Goal: Task Accomplishment & Management: Use online tool/utility

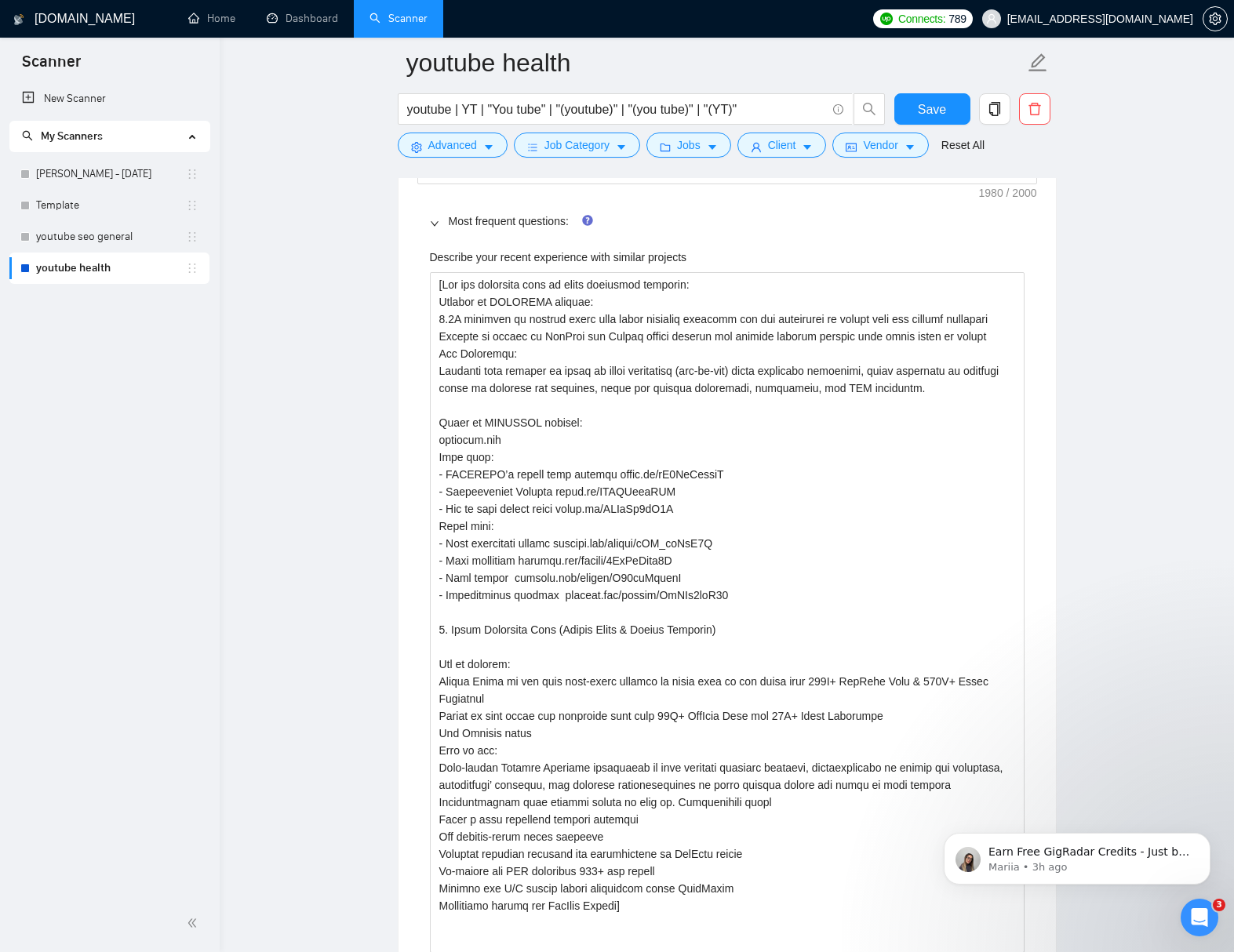
scroll to position [3140, 0]
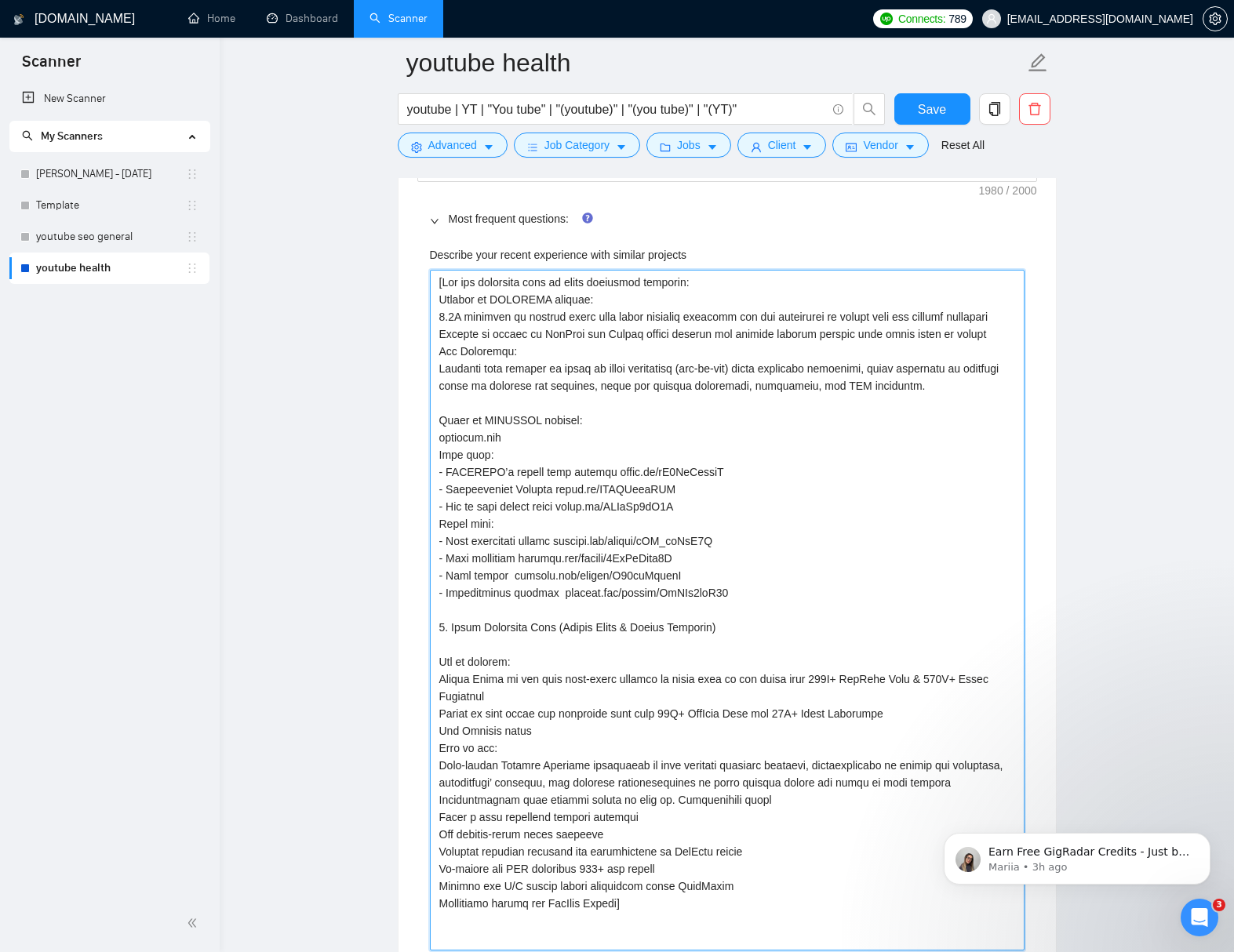
drag, startPoint x: 614, startPoint y: 489, endPoint x: 447, endPoint y: 489, distance: 167.0
click at [447, 489] on projects "Describe your recent experience with similar projects" at bounding box center [727, 610] width 595 height 681
type projects "[Use the following info to quote portfolio projects: Results of OPTIFAST projec…"
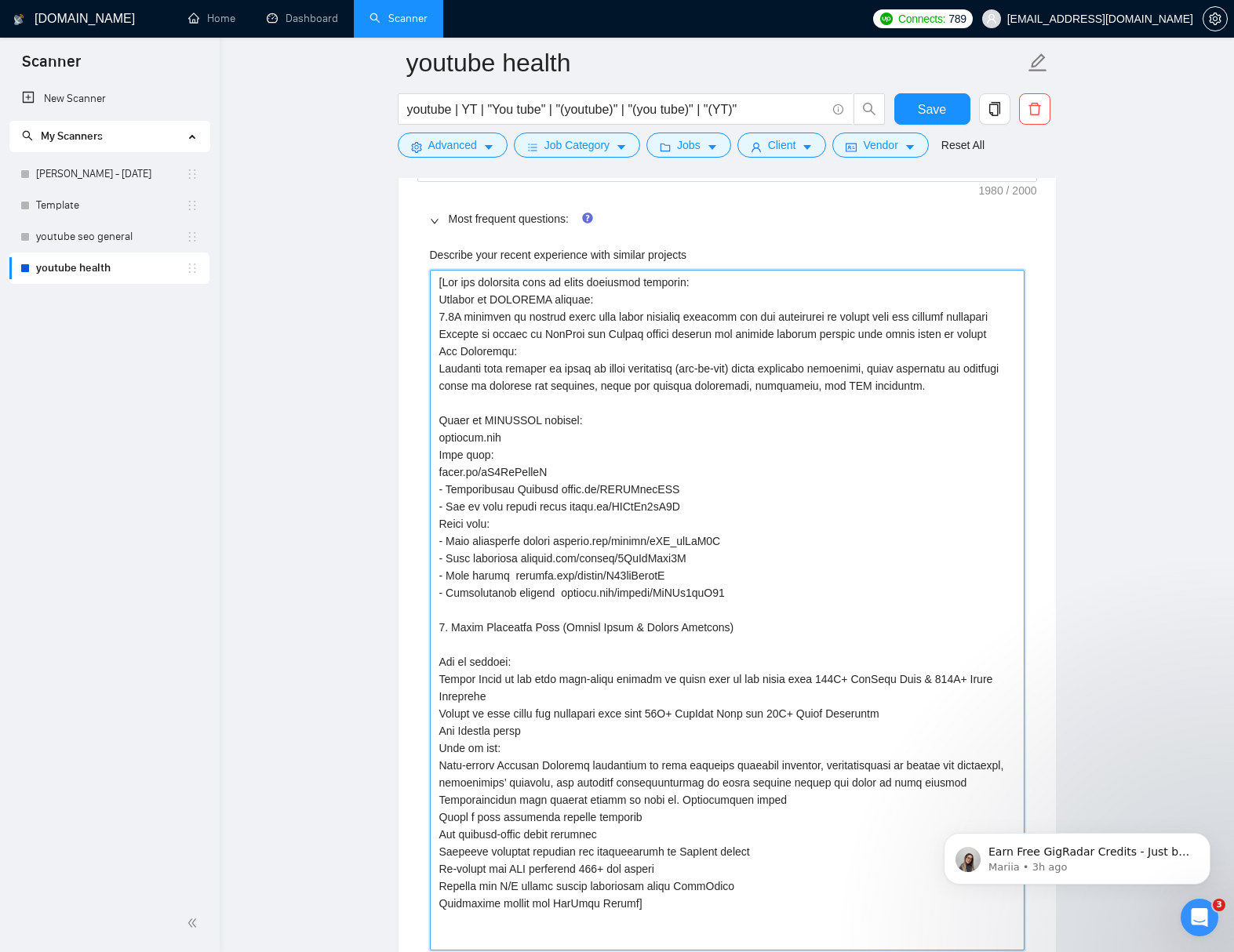
drag, startPoint x: 548, startPoint y: 508, endPoint x: 432, endPoint y: 510, distance: 116.0
click at [432, 508] on projects "Describe your recent experience with similar projects" at bounding box center [727, 610] width 595 height 681
type projects "[Use the following info to quote portfolio projects: Results of OPTIFAST projec…"
drag, startPoint x: 583, startPoint y: 526, endPoint x: 431, endPoint y: 523, distance: 152.0
click at [433, 522] on projects "Describe your recent experience with similar projects" at bounding box center [727, 610] width 595 height 681
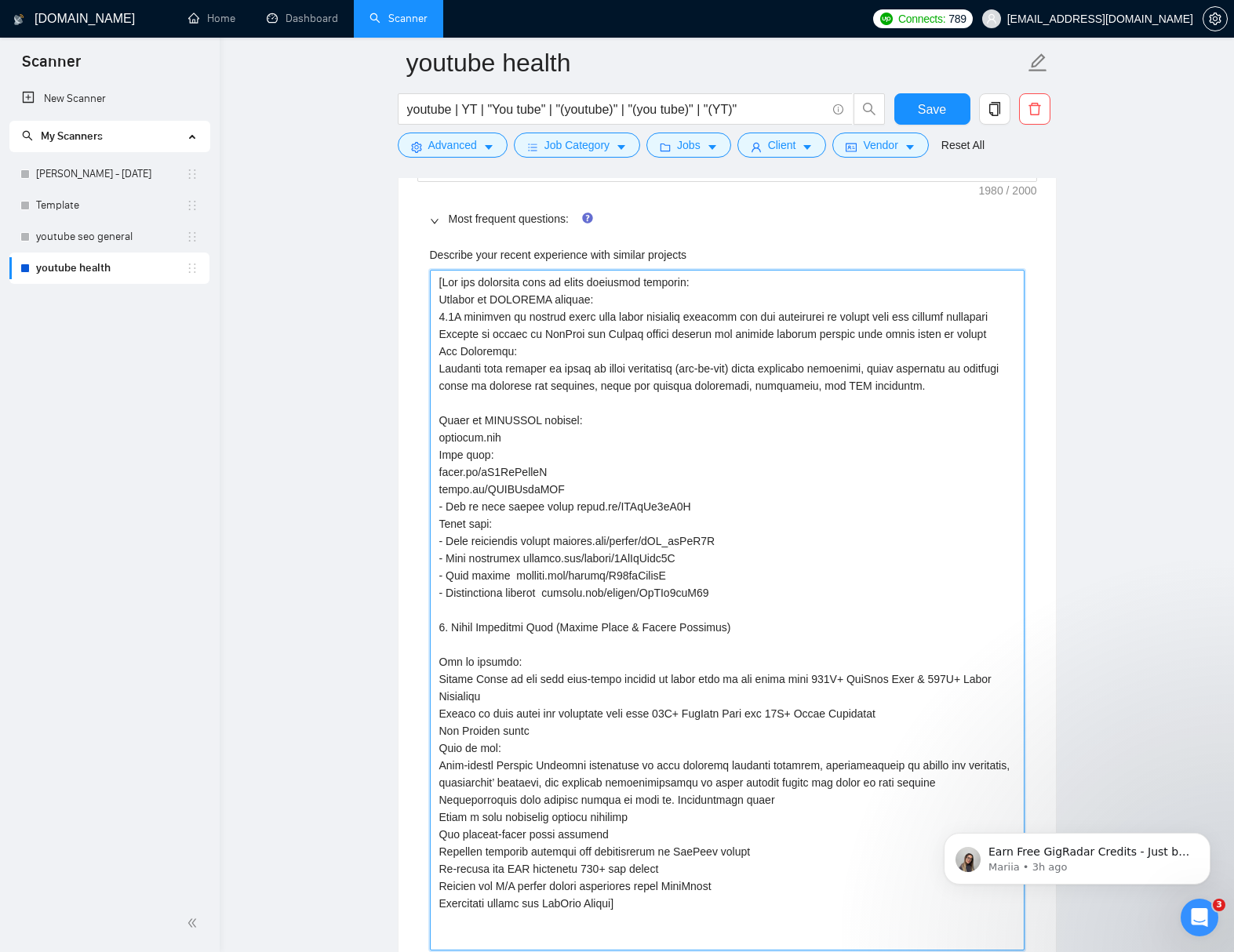
type projects "[Use the following info to quote portfolio projects: Results of OPTIFAST projec…"
drag, startPoint x: 561, startPoint y: 560, endPoint x: 431, endPoint y: 558, distance: 130.0
click at [432, 558] on projects "Describe your recent experience with similar projects" at bounding box center [727, 610] width 595 height 681
type projects "[Use the following info to quote portfolio projects: Results of OPTIFAST projec…"
drag, startPoint x: 528, startPoint y: 574, endPoint x: 433, endPoint y: 574, distance: 95.0
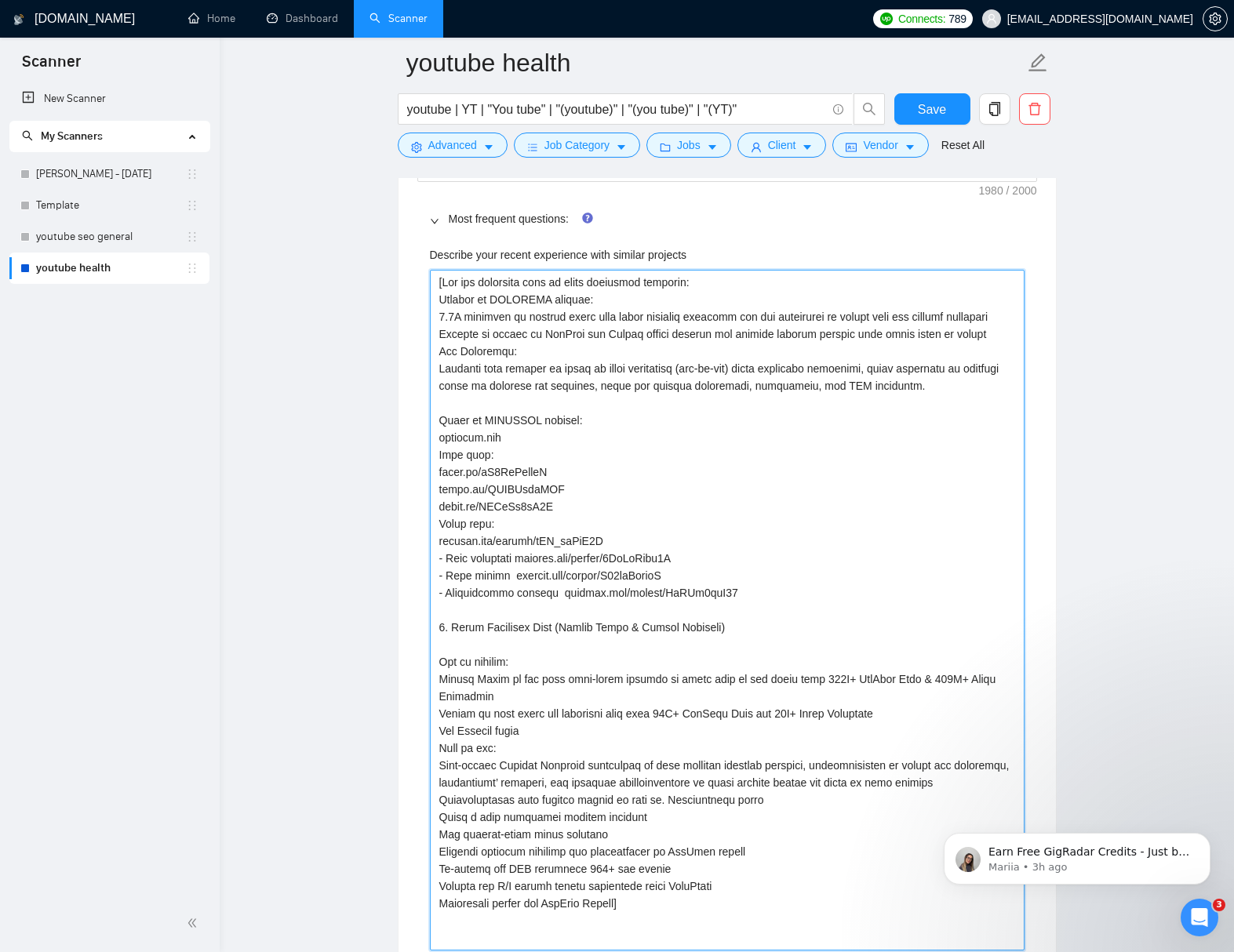
click at [435, 574] on projects "Describe your recent experience with similar projects" at bounding box center [727, 610] width 595 height 681
type projects "[Use the following info to quote portfolio projects: Results of OPTIFAST projec…"
drag, startPoint x: 513, startPoint y: 592, endPoint x: 421, endPoint y: 594, distance: 92.0
click at [423, 594] on div "Describe your recent experience with similar projects Please list any certifica…" at bounding box center [726, 911] width 619 height 1349
type projects "[Use the following info to quote portfolio projects: Results of OPTIFAST projec…"
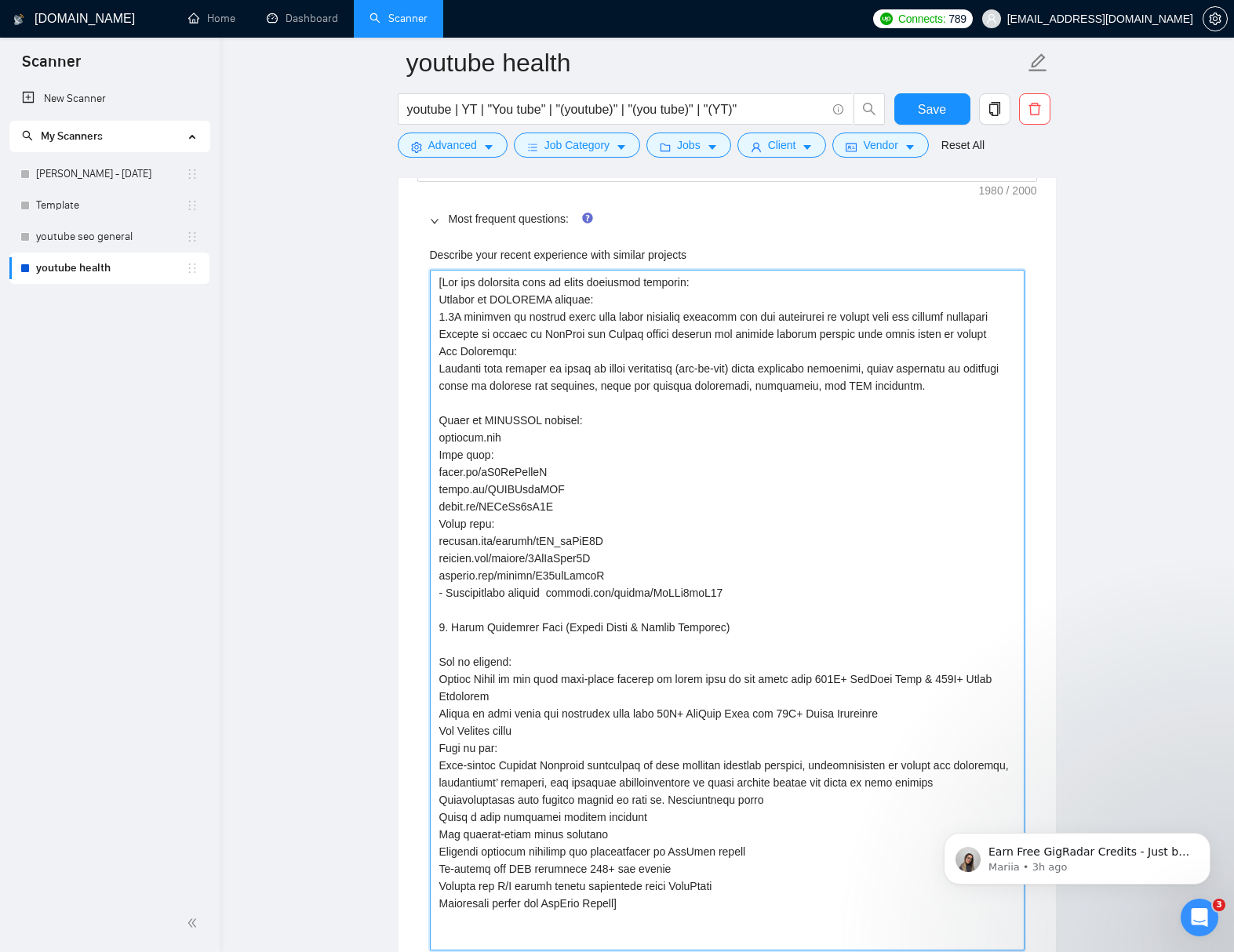
drag, startPoint x: 550, startPoint y: 612, endPoint x: 422, endPoint y: 607, distance: 128.1
click at [425, 607] on div "Describe your recent experience with similar projects Please list any certifica…" at bounding box center [726, 911] width 619 height 1349
type projects "[Use the following info to quote portfolio projects: Results of OPTIFAST projec…"
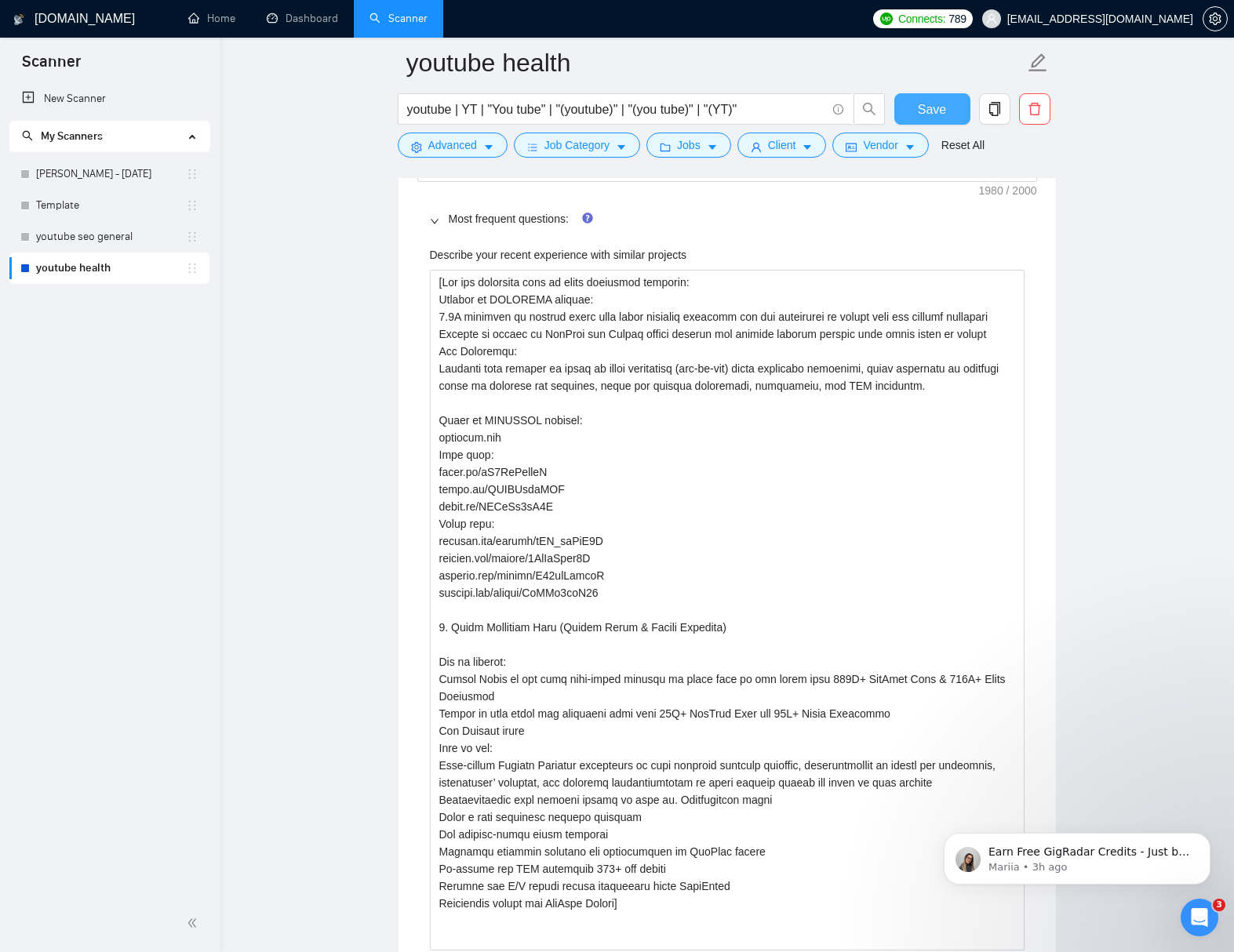
click at [908, 117] on button "Save" at bounding box center [932, 109] width 76 height 32
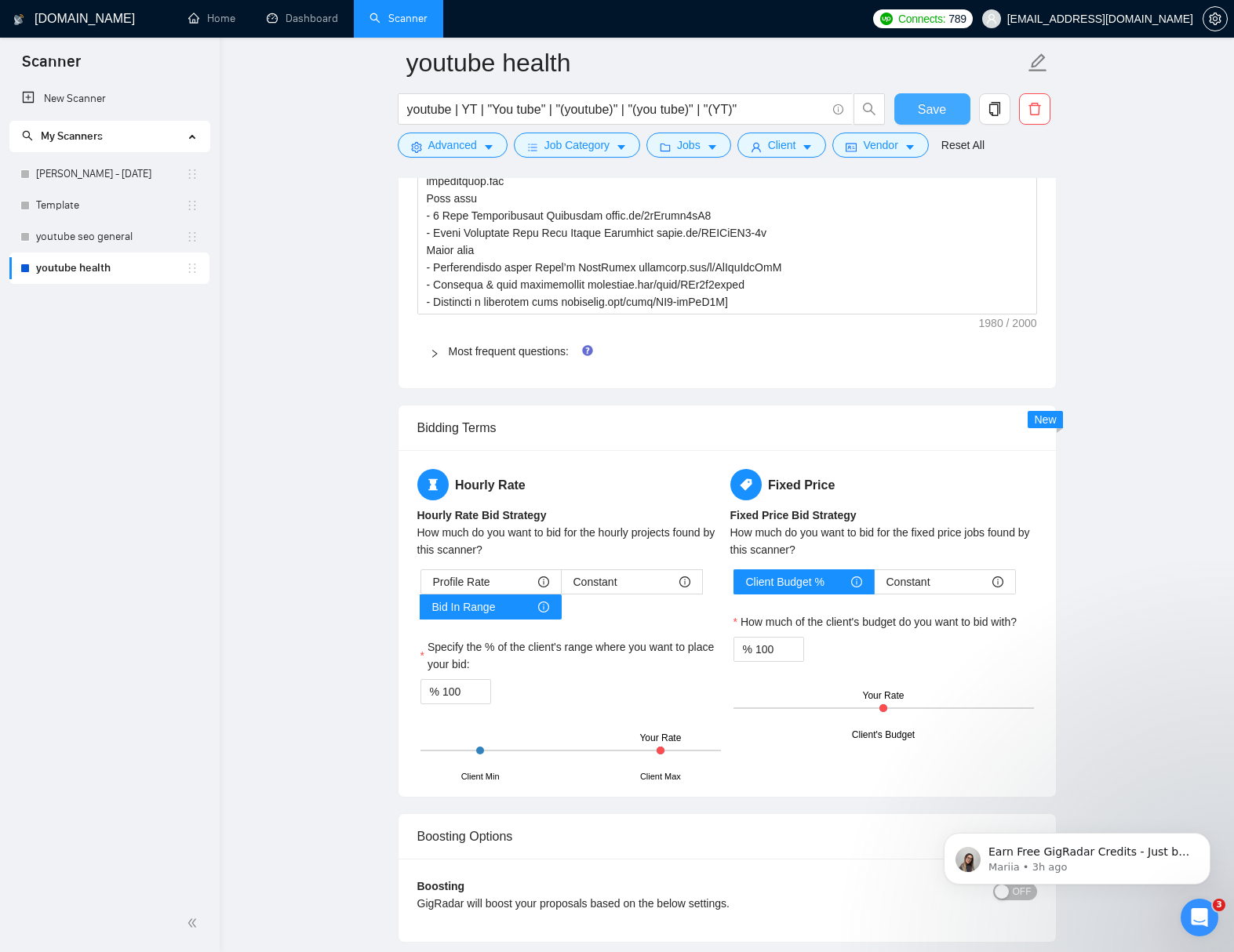
scroll to position [3003, 0]
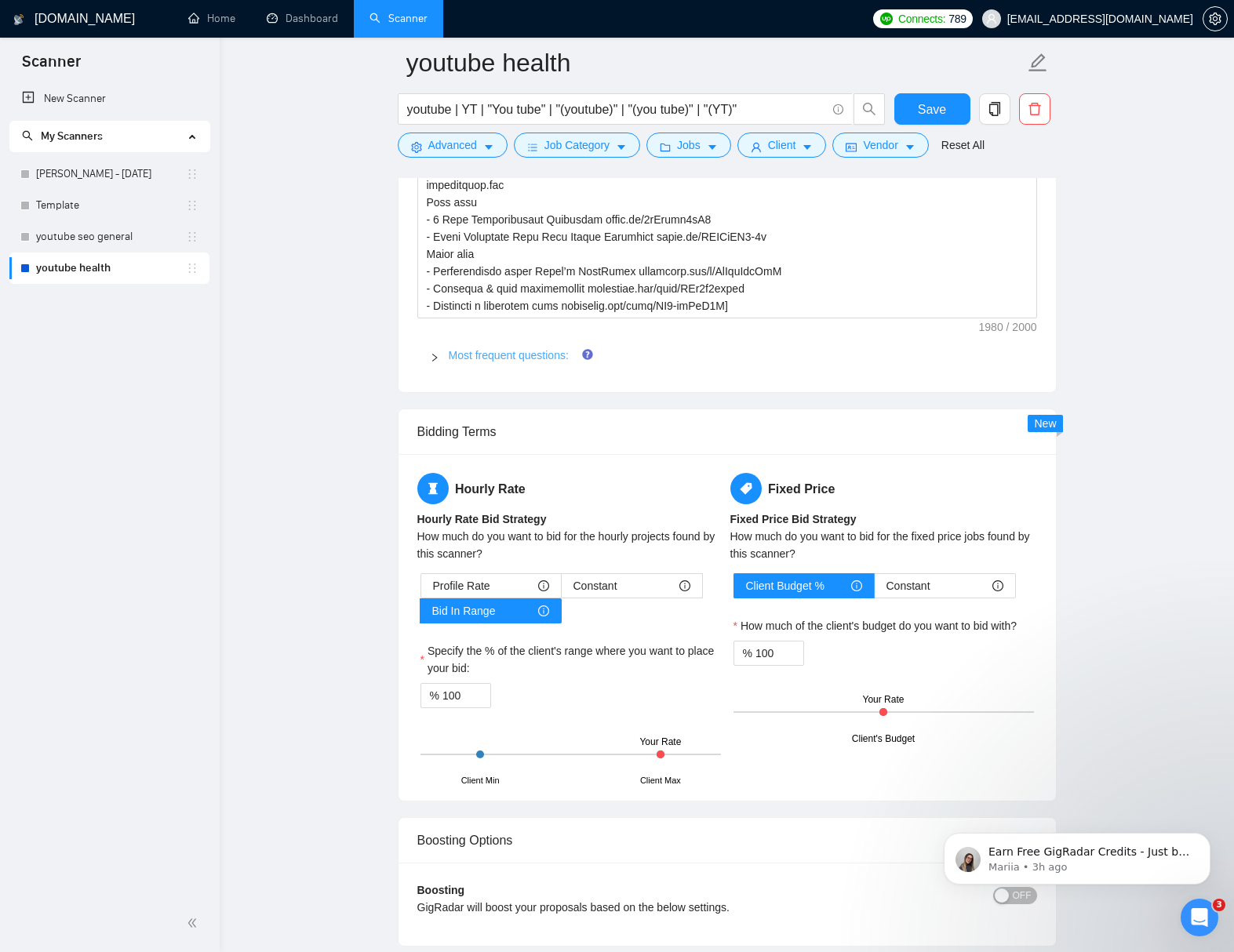
click at [495, 355] on link "Most frequent questions:" at bounding box center [509, 355] width 120 height 12
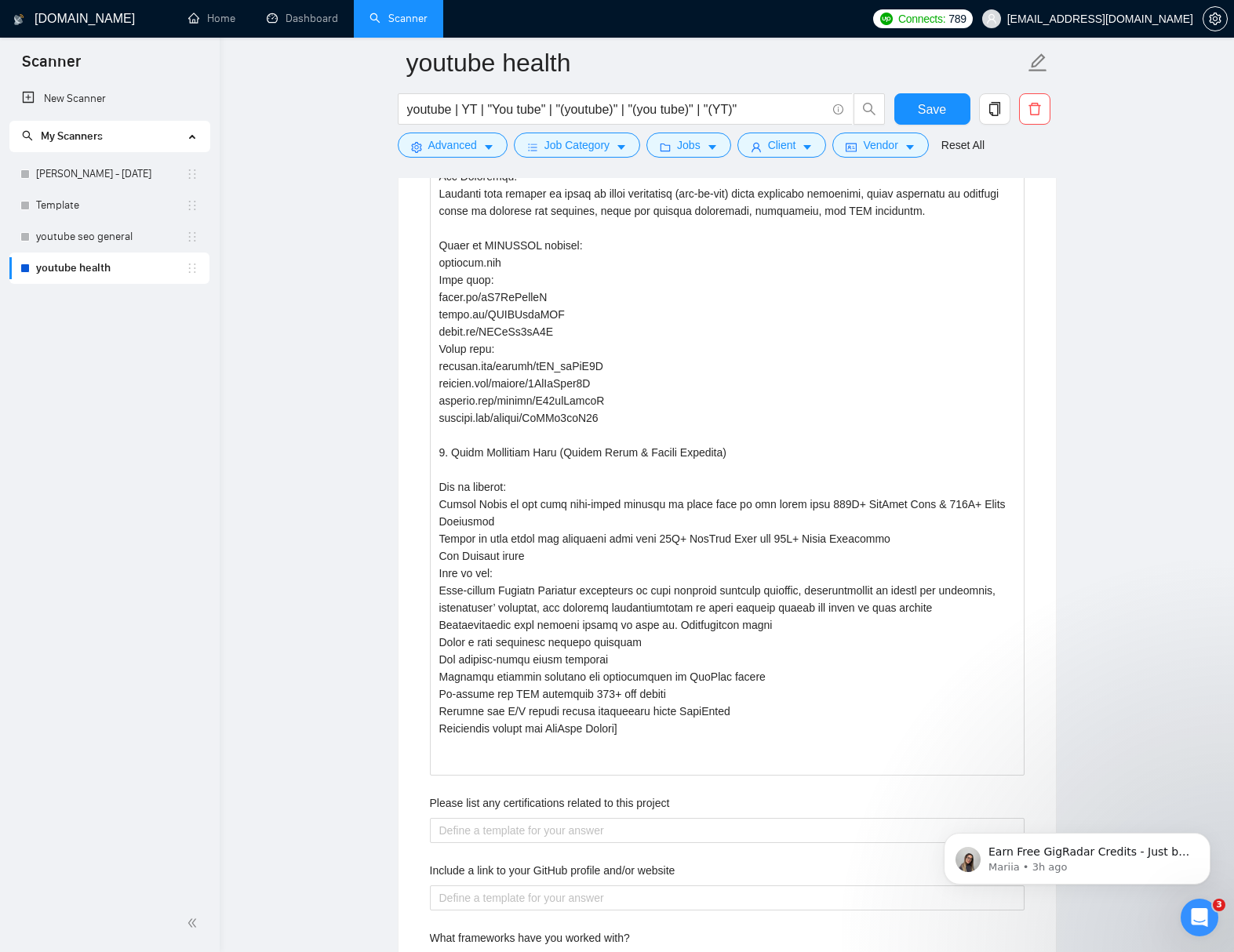
scroll to position [3320, 0]
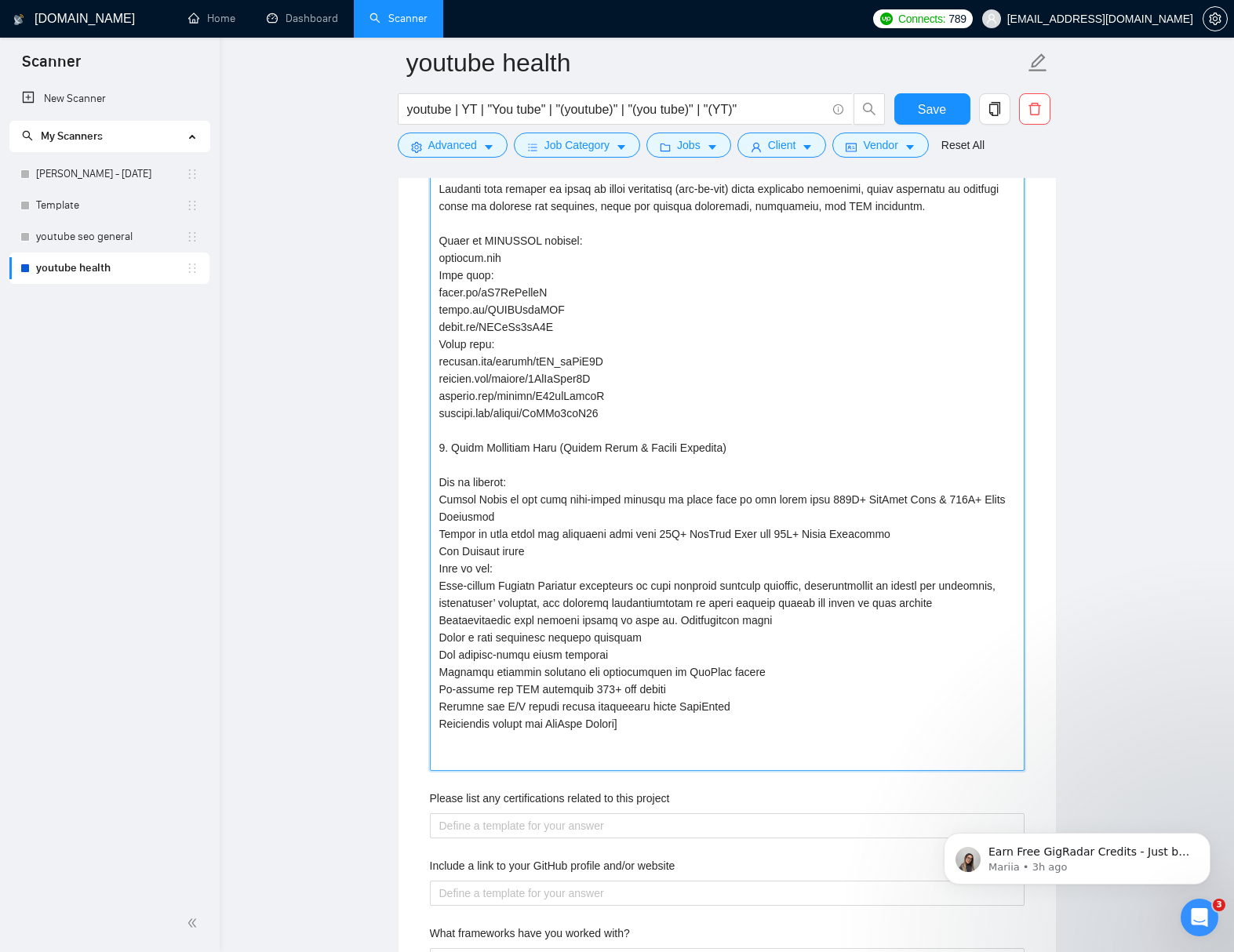
click at [529, 471] on projects "Describe your recent experience with similar projects" at bounding box center [727, 430] width 595 height 681
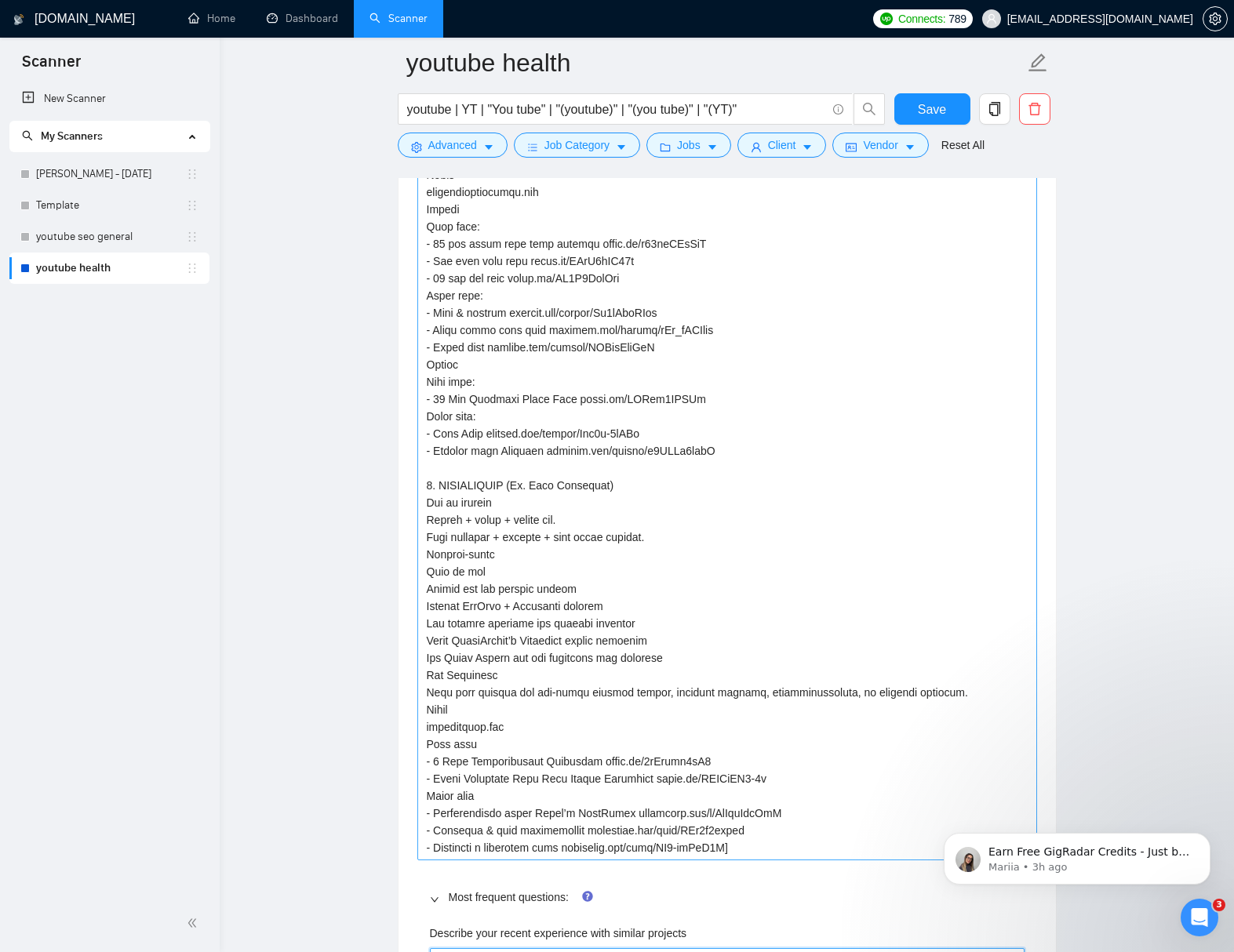
scroll to position [2180, 0]
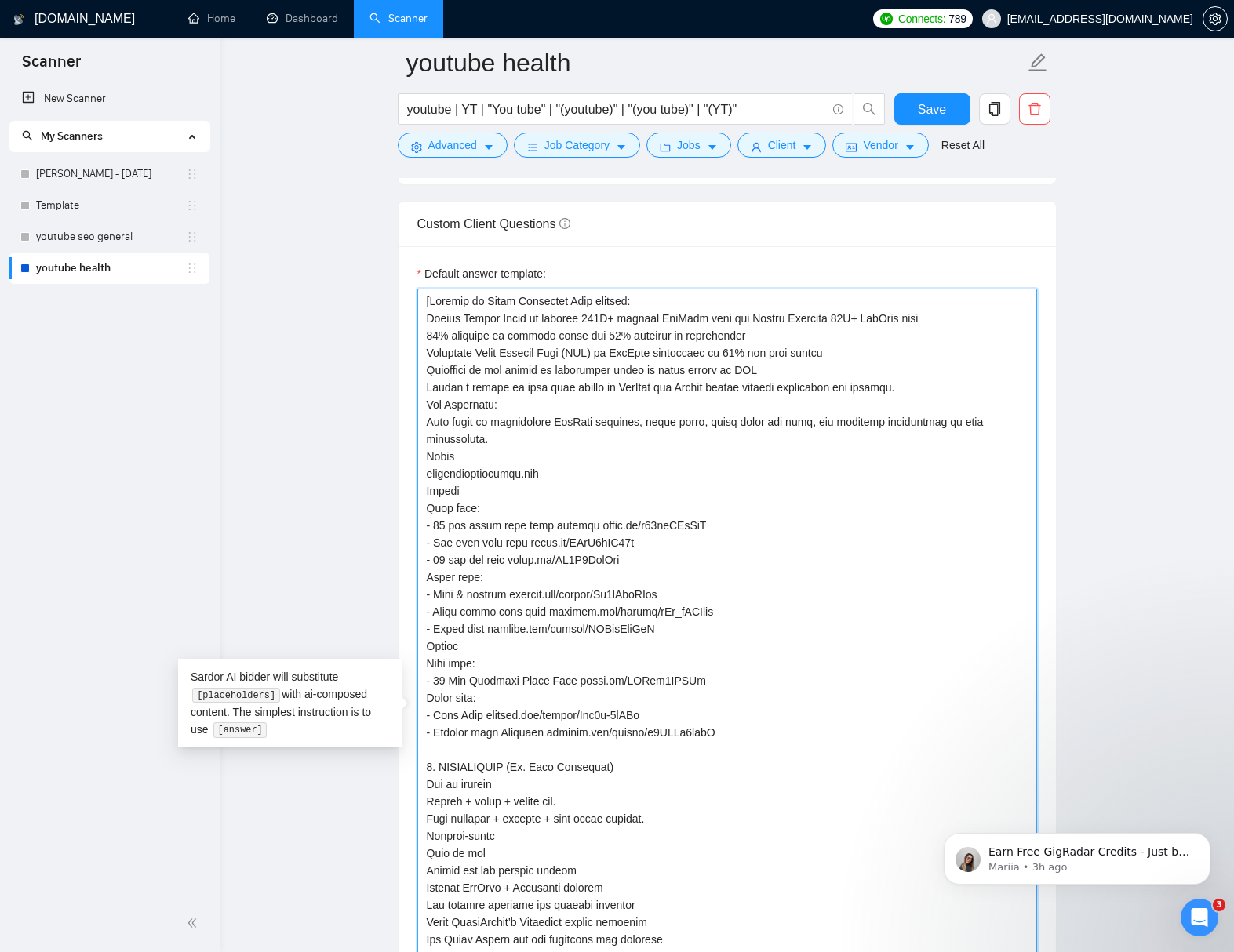
drag, startPoint x: 600, startPoint y: 528, endPoint x: 422, endPoint y: 530, distance: 178.0
click at [422, 530] on textarea "Default answer template:" at bounding box center [726, 715] width 619 height 854
type textarea "[Results of Inner Dimension Yoga project: Helped Travis Eliot to achieve 500K+ …"
drag, startPoint x: 526, startPoint y: 543, endPoint x: 416, endPoint y: 547, distance: 110.1
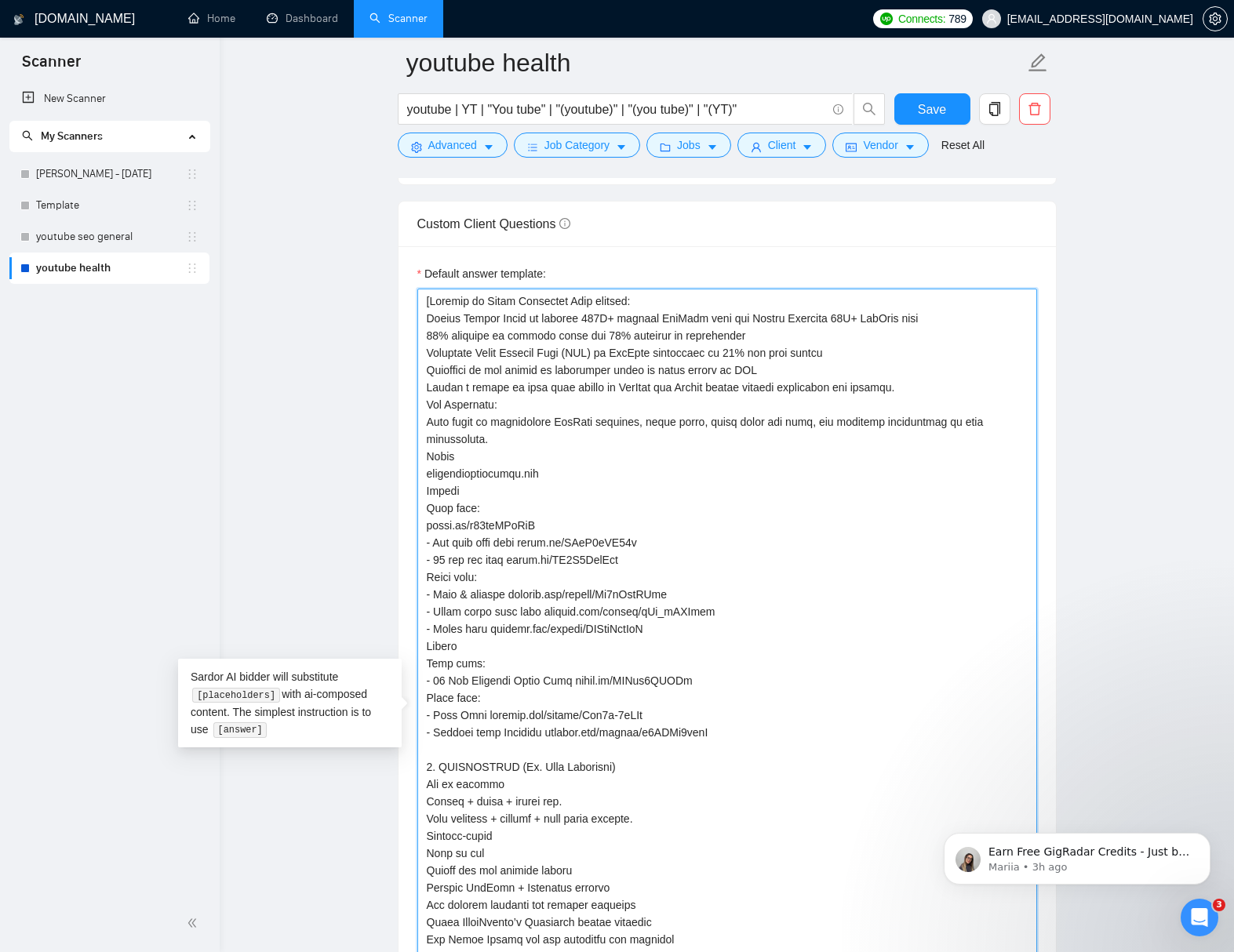
type textarea "[Results of Inner Dimension Yoga project: Helped Travis Eliot to achieve 500K+ …"
drag, startPoint x: 517, startPoint y: 561, endPoint x: 417, endPoint y: 560, distance: 100.0
click at [421, 560] on textarea "Default answer template:" at bounding box center [726, 715] width 619 height 854
type textarea "[Results of Inner Dimension Yoga project: Helped Travis Eliot to achieve 500K+ …"
drag, startPoint x: 514, startPoint y: 595, endPoint x: 421, endPoint y: 597, distance: 93.0
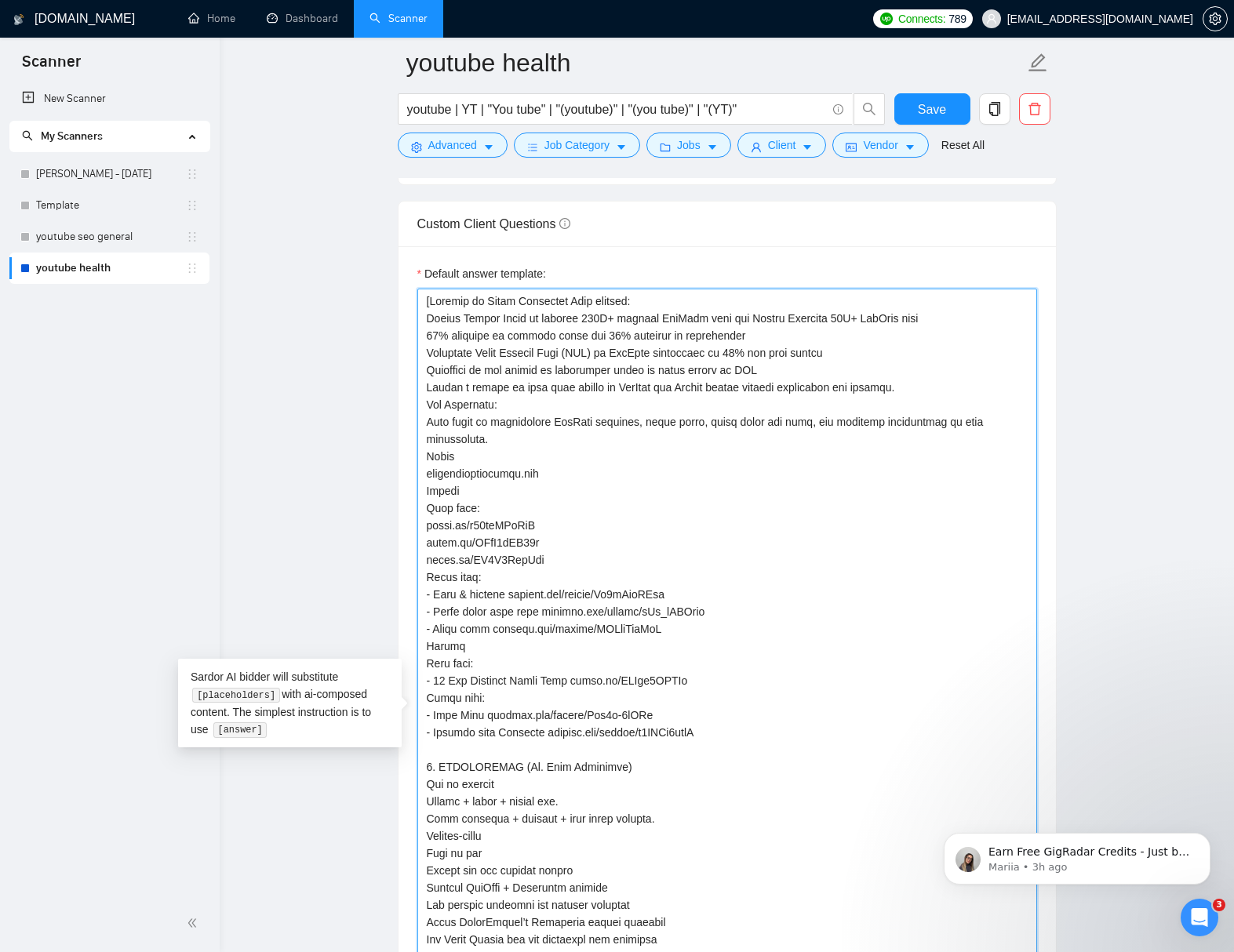
click at [422, 597] on textarea "Default answer template:" at bounding box center [726, 715] width 619 height 854
type textarea "[Results of Inner Dimension Yoga project: Helped Travis Eliot to achieve 500K+ …"
drag, startPoint x: 553, startPoint y: 614, endPoint x: 417, endPoint y: 615, distance: 136.0
click at [419, 614] on textarea "Default answer template:" at bounding box center [726, 715] width 619 height 854
type textarea "[Results of Inner Dimension Yoga project: Helped Travis Eliot to achieve 500K+ …"
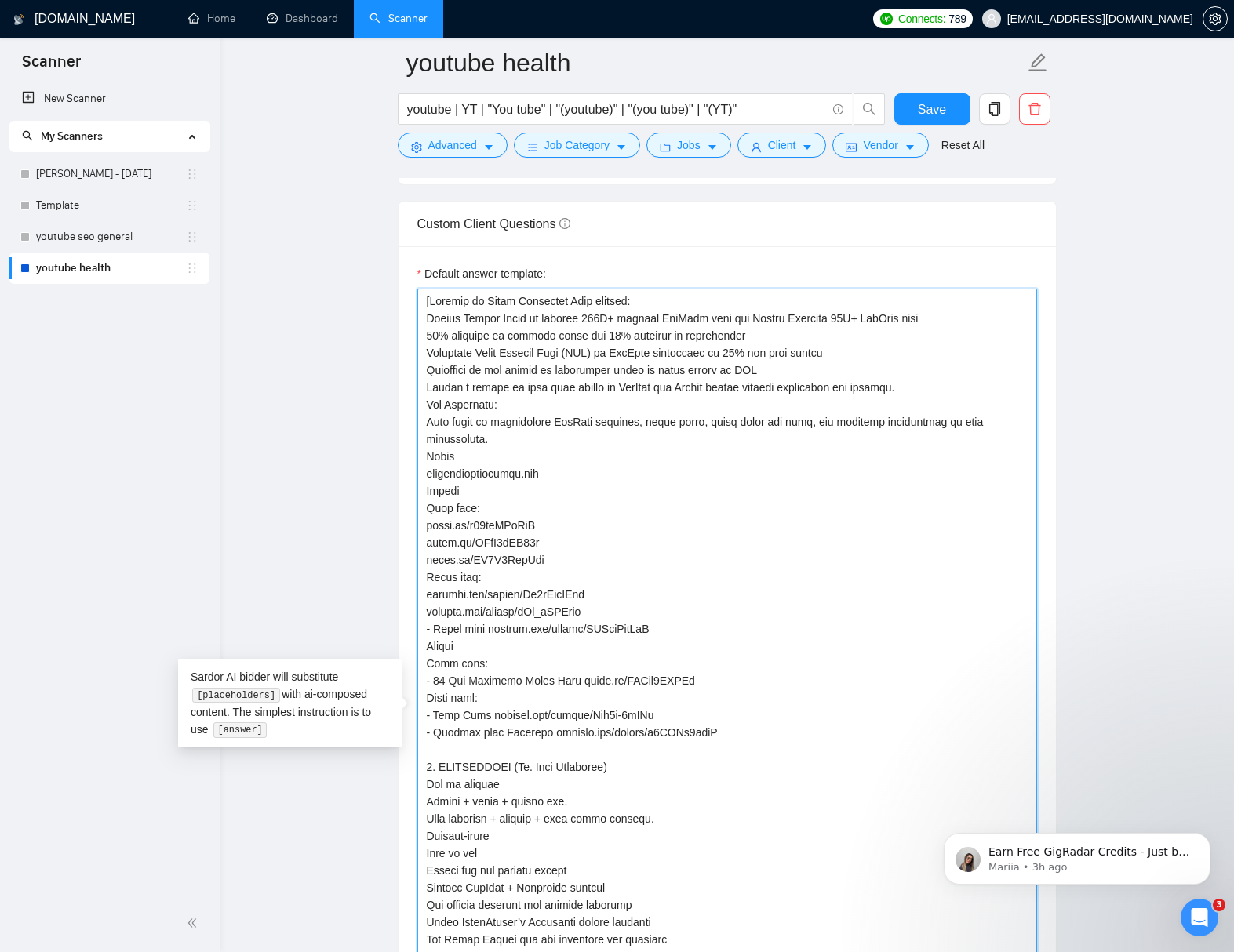
drag, startPoint x: 497, startPoint y: 630, endPoint x: 418, endPoint y: 628, distance: 79.0
click at [418, 628] on textarea "Default answer template:" at bounding box center [726, 715] width 619 height 854
type textarea "[Results of Inner Dimension Yoga project: Helped Travis Eliot to achieve 500K+ …"
drag, startPoint x: 585, startPoint y: 685, endPoint x: 416, endPoint y: 685, distance: 169.0
click at [417, 685] on textarea "Default answer template:" at bounding box center [726, 715] width 619 height 854
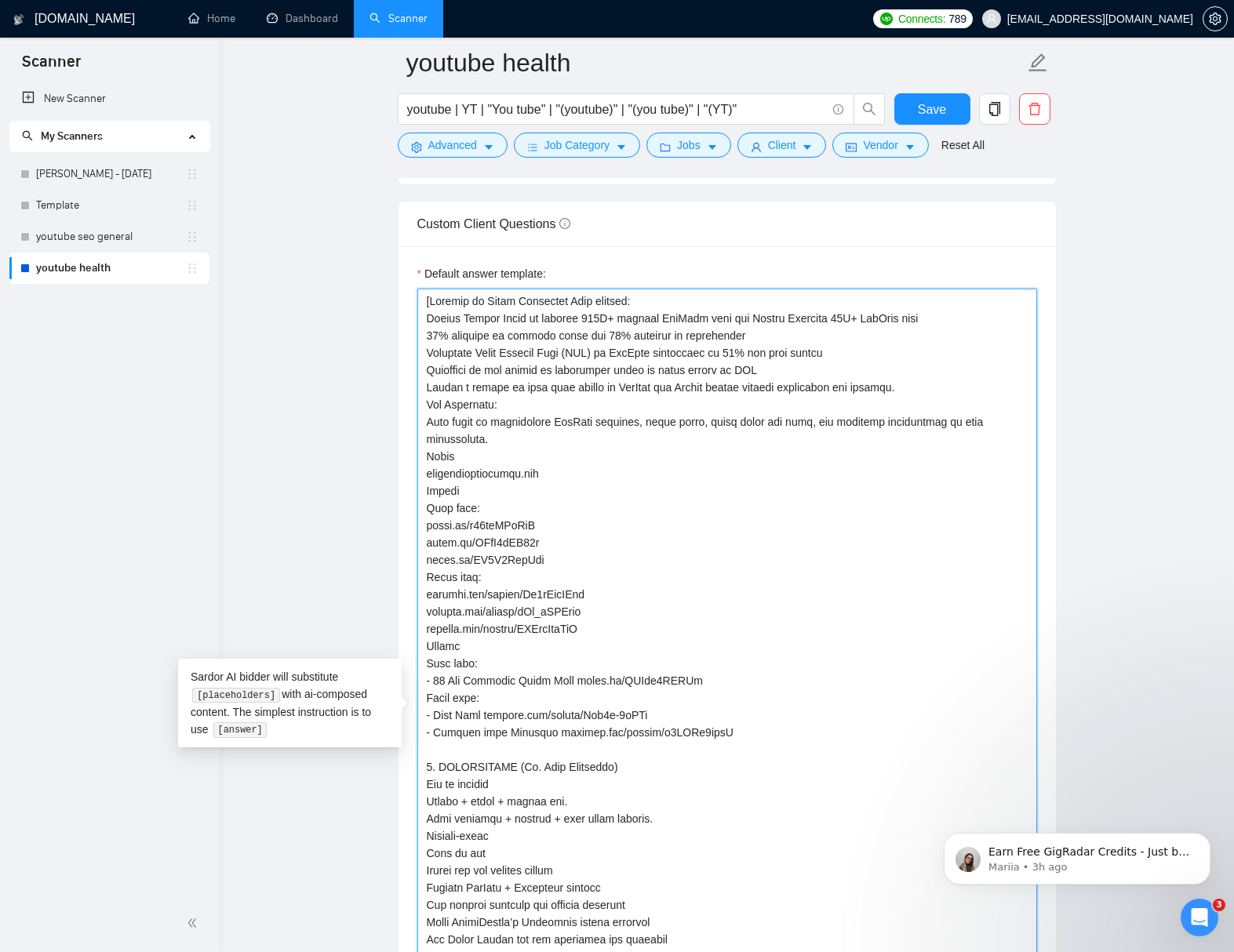
type textarea "[Results of Inner Dimension Yoga project: Helped Travis Eliot to achieve 500K+ …"
drag, startPoint x: 489, startPoint y: 716, endPoint x: 420, endPoint y: 716, distance: 69.0
click at [420, 716] on textarea "Default answer template:" at bounding box center [726, 715] width 619 height 854
type textarea "[Results of Inner Dimension Yoga project: Helped Travis Eliot to achieve 500K+ …"
drag, startPoint x: 545, startPoint y: 738, endPoint x: 410, endPoint y: 736, distance: 135.0
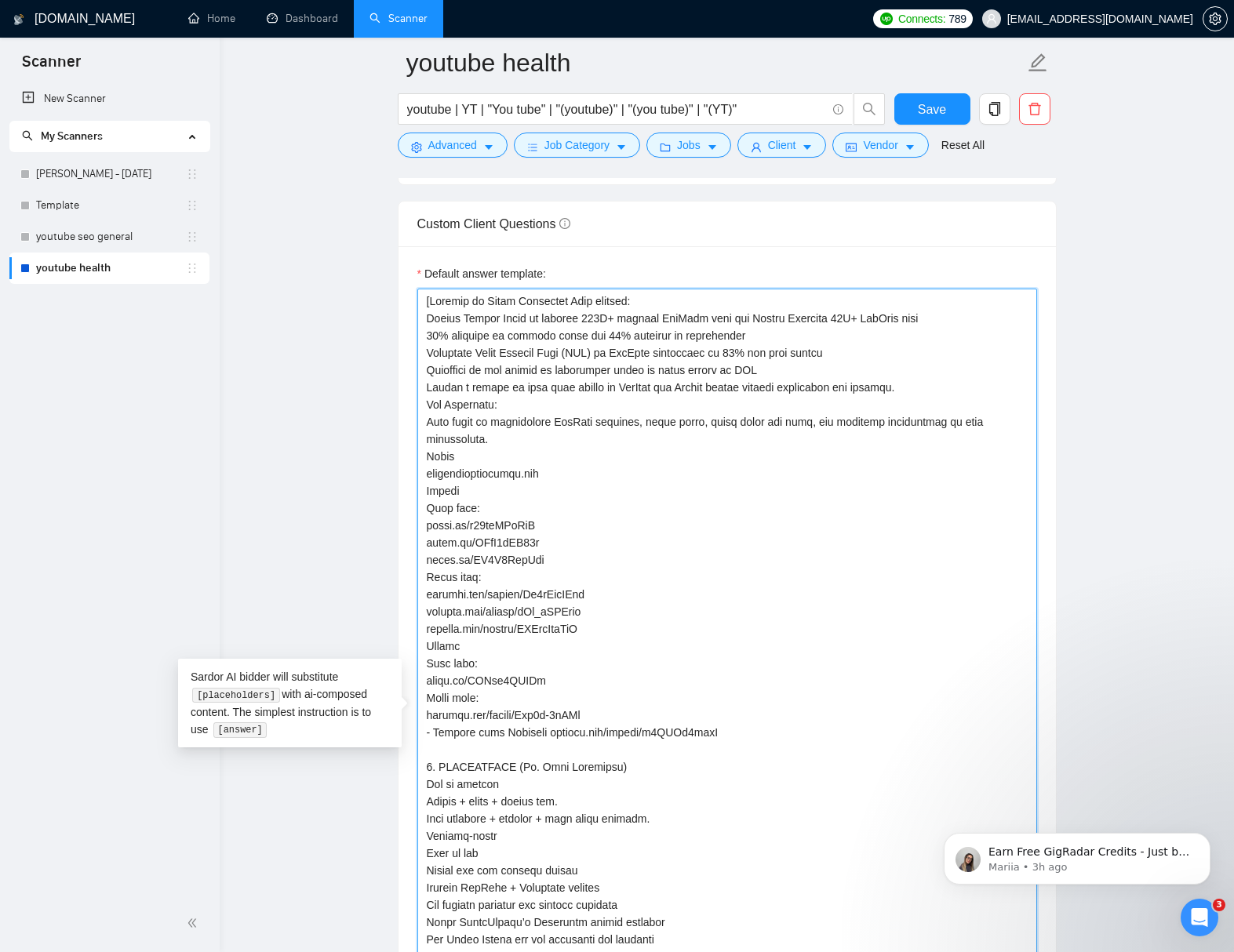
type textarea "[Results of Inner Dimension Yoga project: Helped Travis Eliot to achieve 500K+ …"
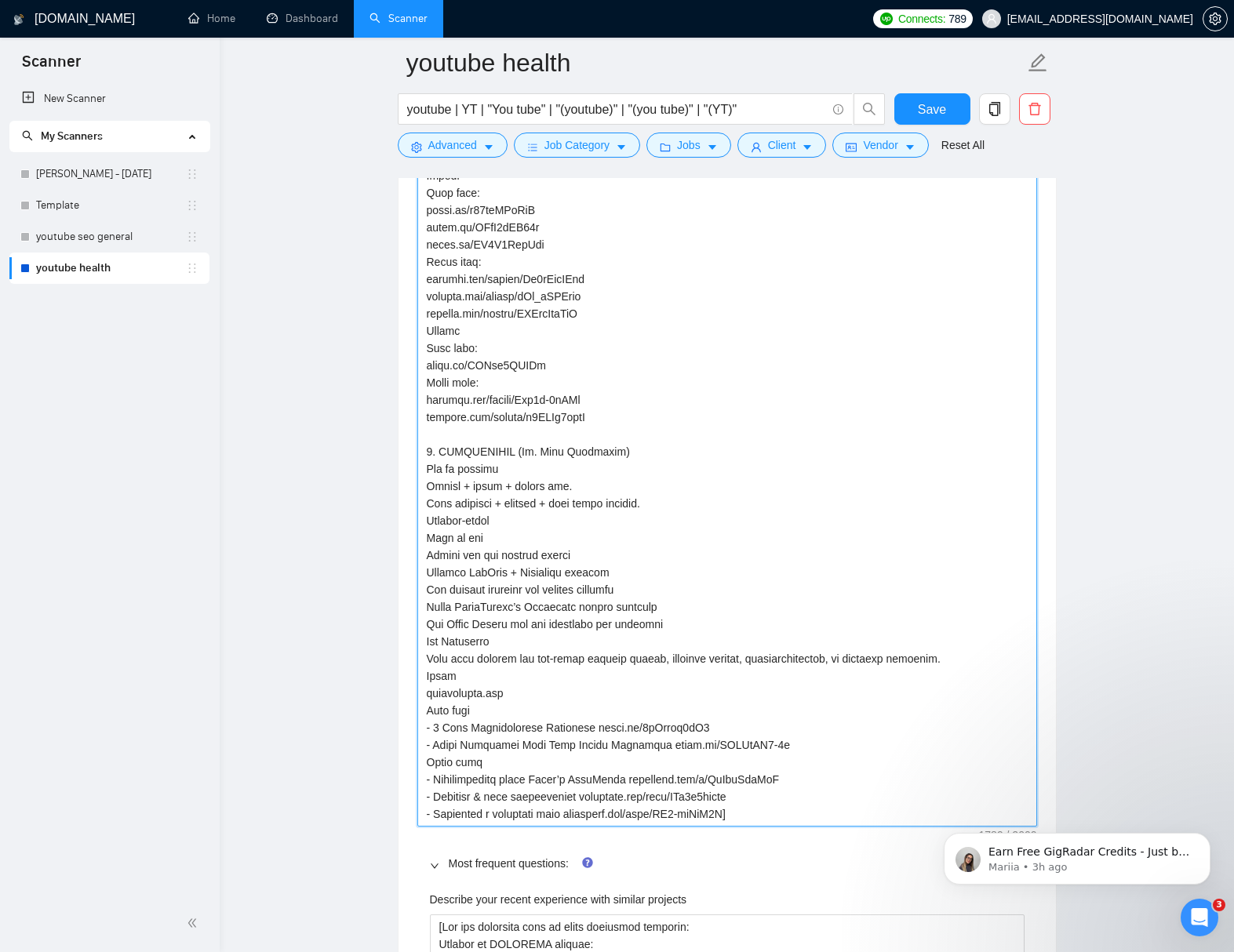
scroll to position [2511, 0]
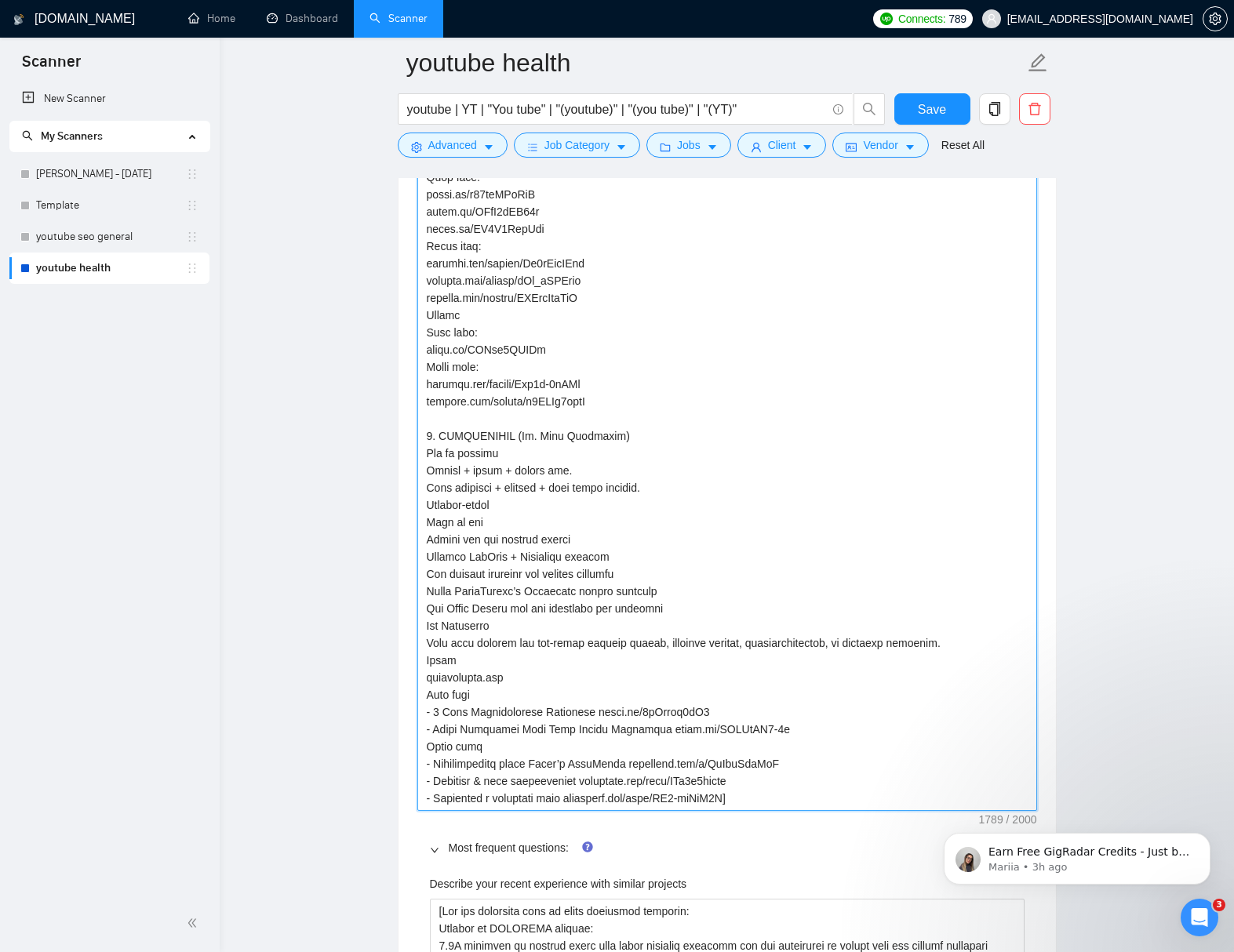
drag, startPoint x: 598, startPoint y: 715, endPoint x: 416, endPoint y: 722, distance: 182.1
click at [418, 720] on textarea "Default answer template:" at bounding box center [726, 384] width 619 height 854
click at [554, 704] on textarea "Default answer template:" at bounding box center [726, 384] width 619 height 854
drag, startPoint x: 600, startPoint y: 716, endPoint x: 416, endPoint y: 717, distance: 184.0
click at [418, 717] on textarea "Default answer template:" at bounding box center [726, 384] width 619 height 854
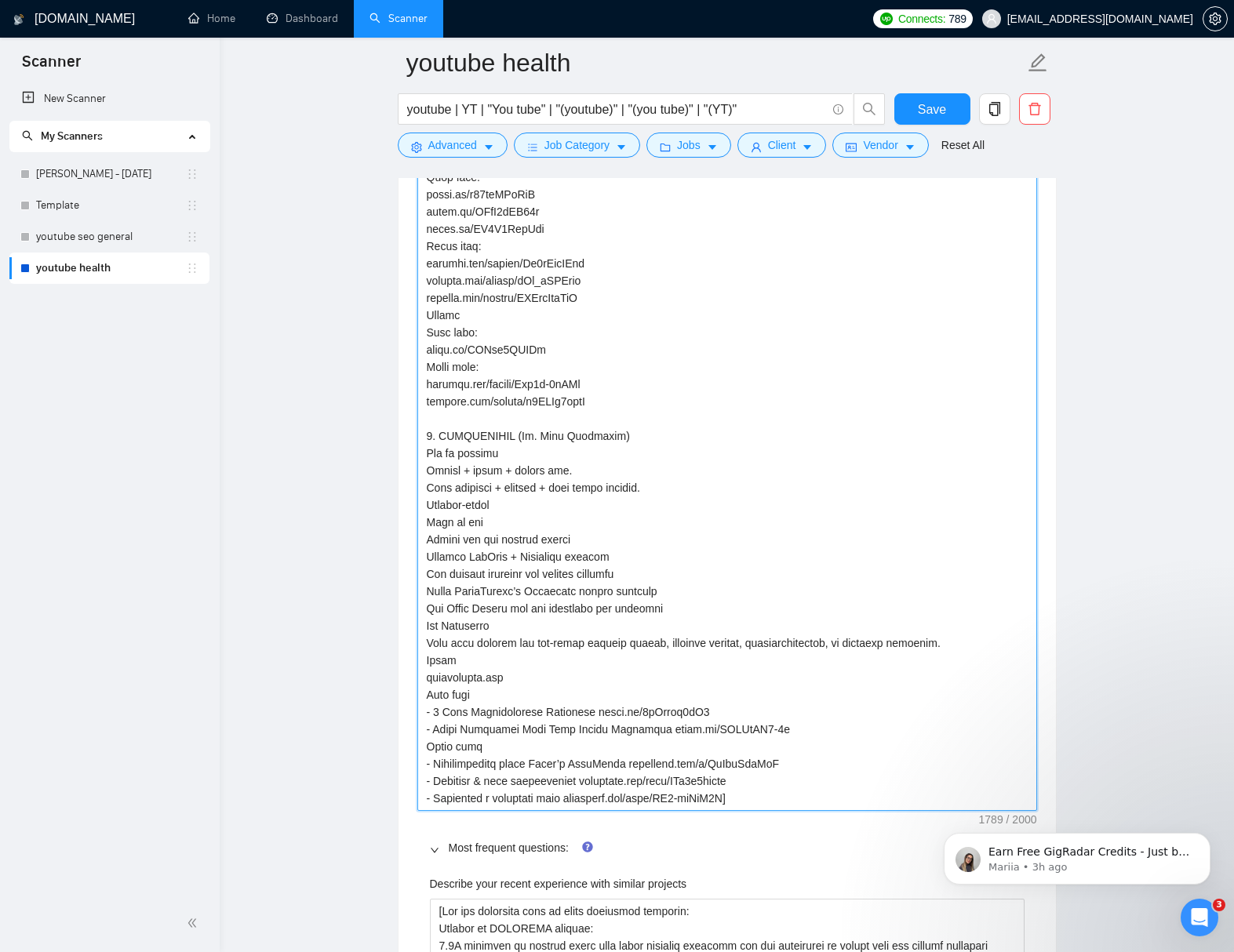
type textarea "[Results of Inner Dimension Yoga project: Helped Travis Eliot to achieve 500K+ …"
drag, startPoint x: 649, startPoint y: 734, endPoint x: 408, endPoint y: 728, distance: 241.1
click at [417, 729] on textarea "Default answer template:" at bounding box center [726, 384] width 619 height 854
type textarea "[Results of Inner Dimension Yoga project: Helped Travis Eliot to achieve 500K+ …"
drag, startPoint x: 636, startPoint y: 768, endPoint x: 401, endPoint y: 766, distance: 235.0
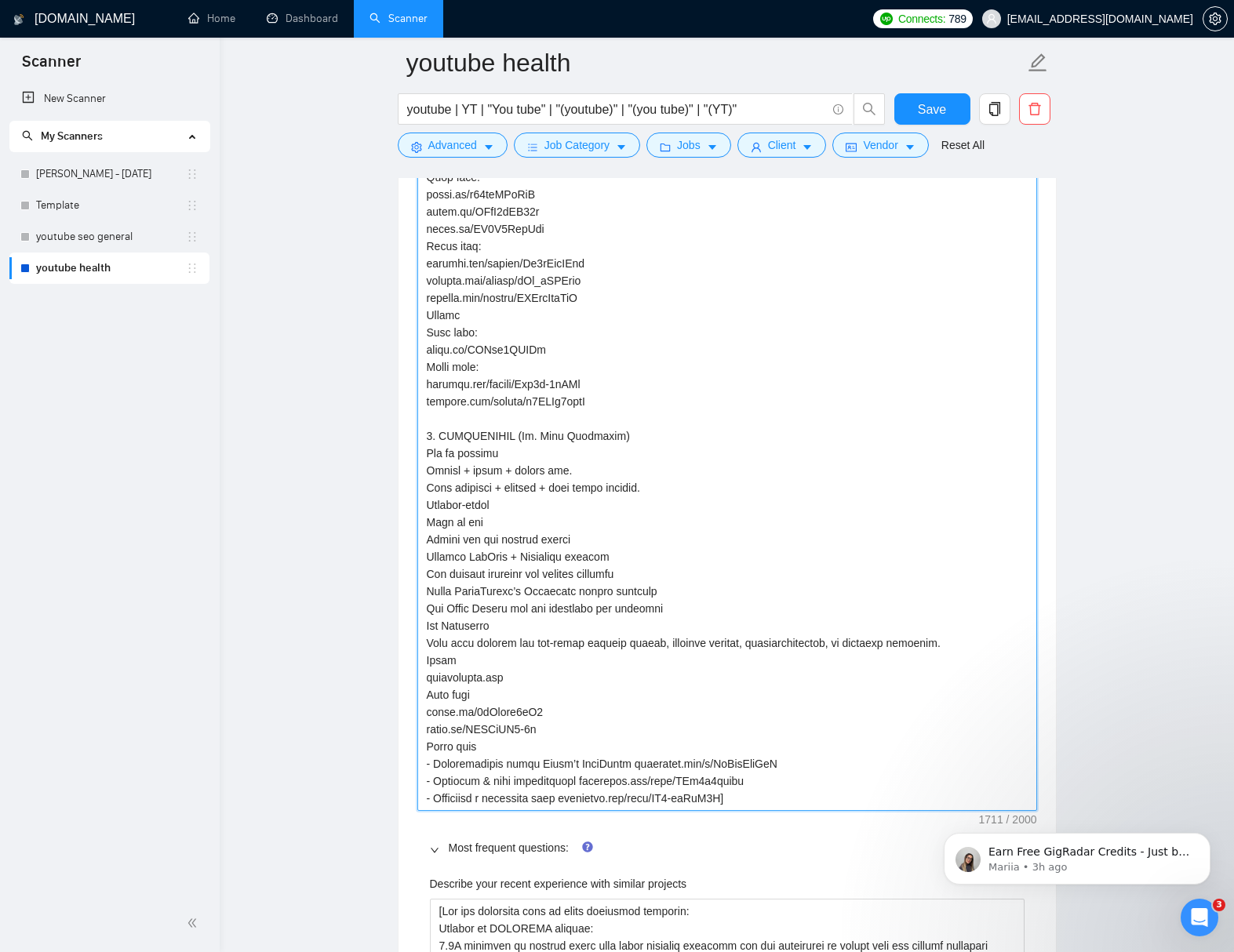
type textarea "[Results of Inner Dimension Yoga project: Helped Travis Eliot to achieve 500K+ …"
drag, startPoint x: 595, startPoint y: 784, endPoint x: 406, endPoint y: 779, distance: 189.1
type textarea "[Results of Inner Dimension Yoga project: Helped Travis Eliot to achieve 500K+ …"
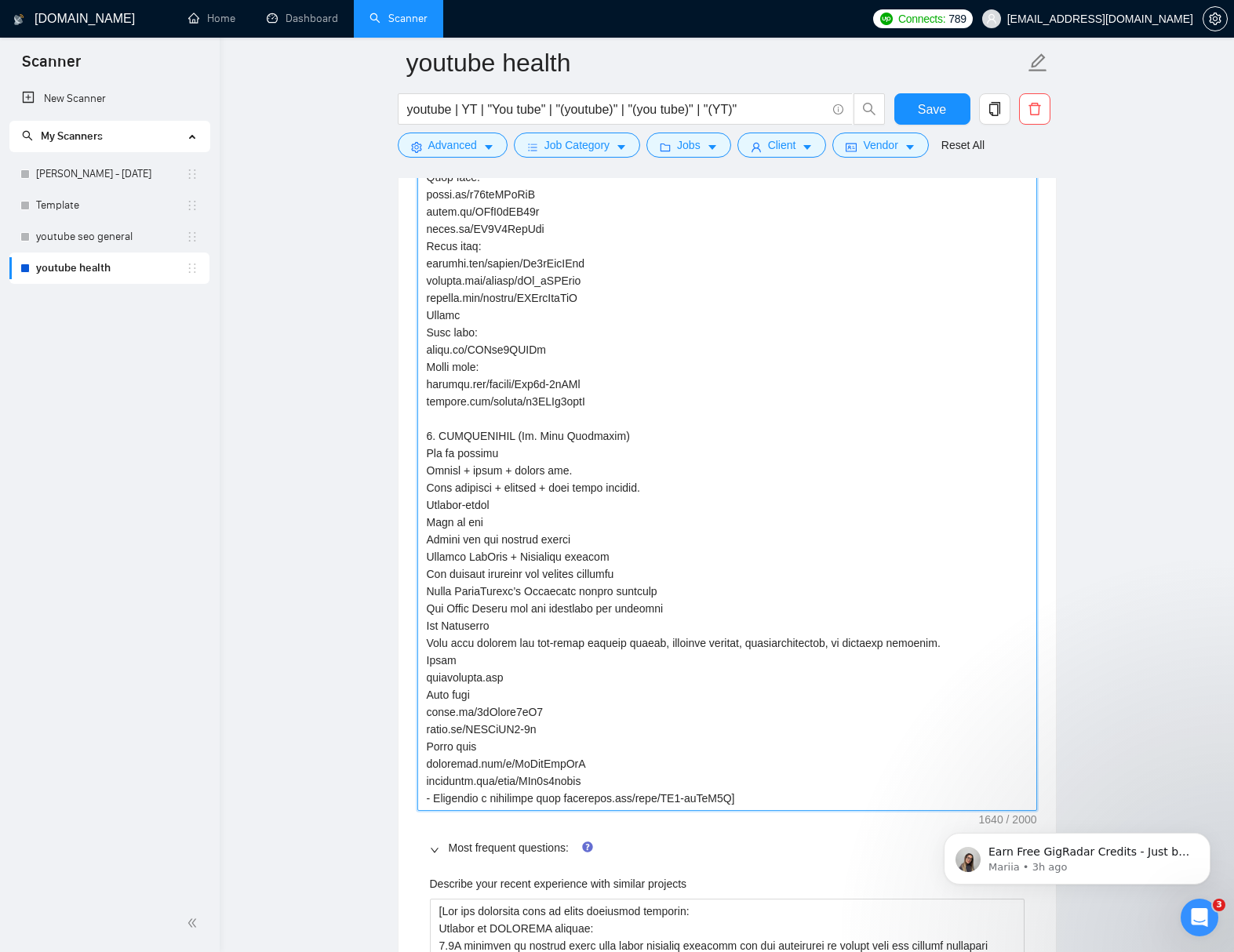
drag, startPoint x: 575, startPoint y: 800, endPoint x: 401, endPoint y: 798, distance: 174.0
type textarea "[Results of Inner Dimension Yoga project: Helped Travis Eliot to achieve 500K+ …"
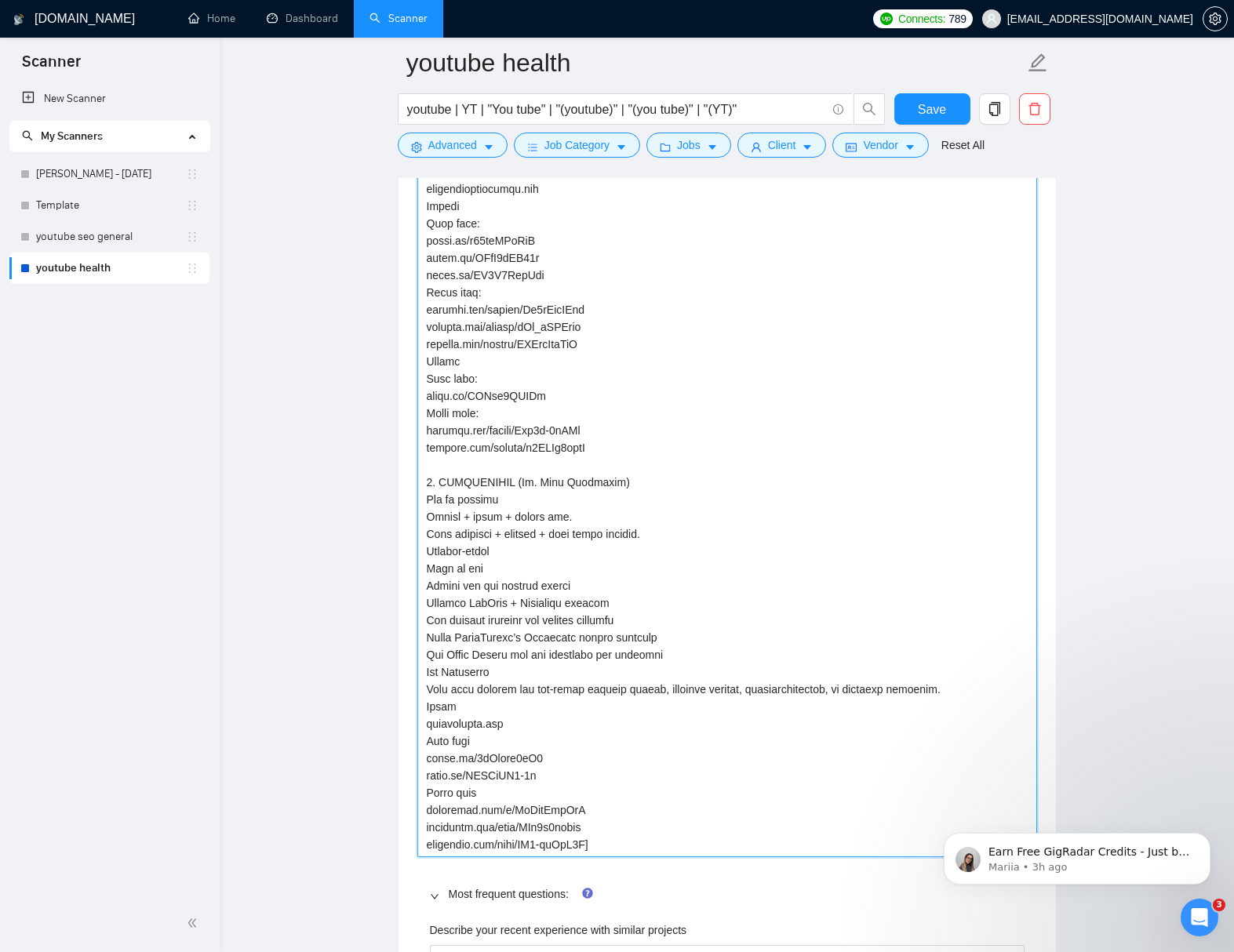
scroll to position [2459, 0]
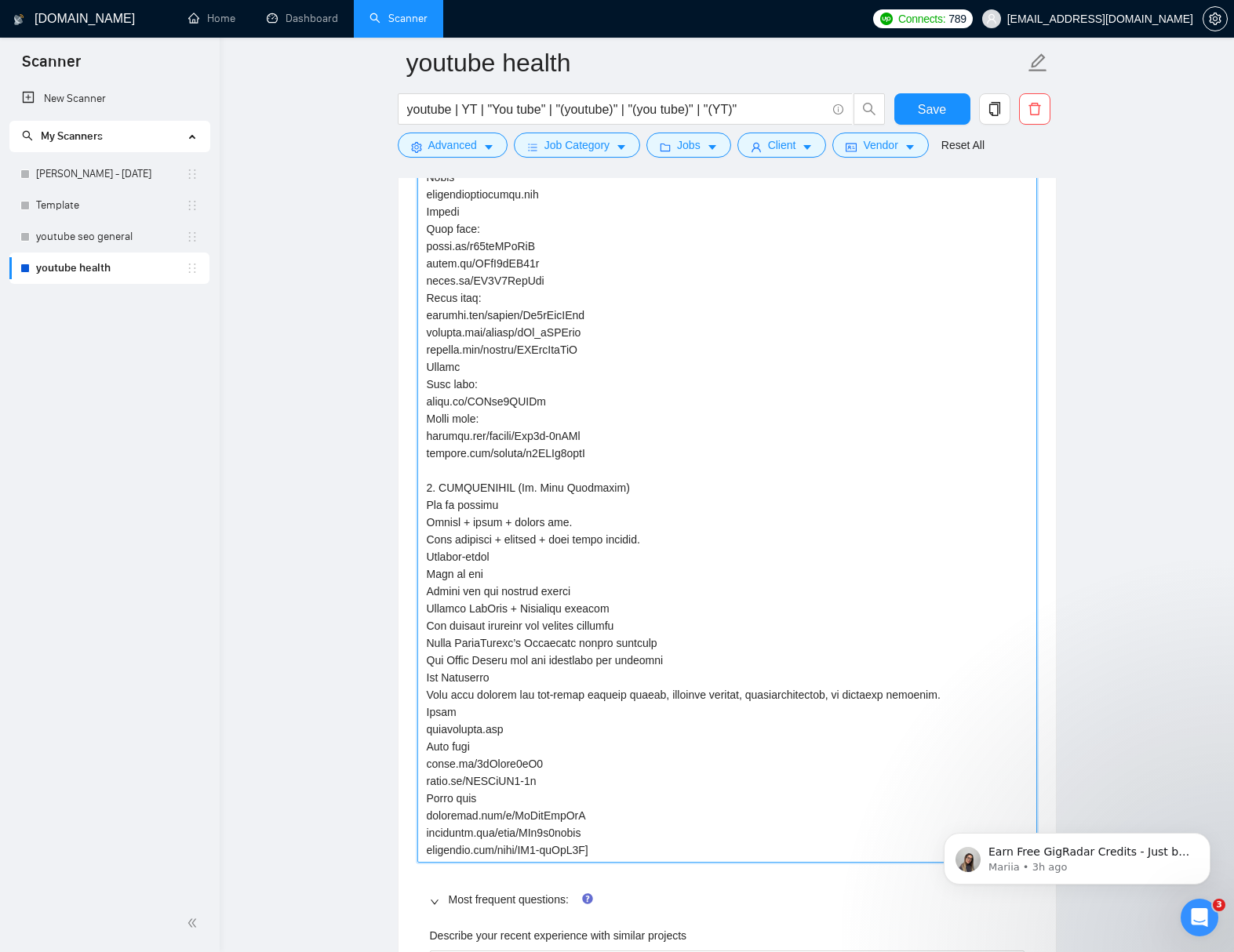
click at [487, 422] on textarea "Default answer template:" at bounding box center [726, 436] width 619 height 854
type textarea "[Results of Inner Dimension Yoga project: Helped Travis Eliot to achieve 500K+ …"
click at [494, 382] on textarea "Default answer template:" at bounding box center [726, 436] width 619 height 854
type textarea "[Results of Inner Dimension Yoga project: Helped Travis Eliot to achieve 500K+ …"
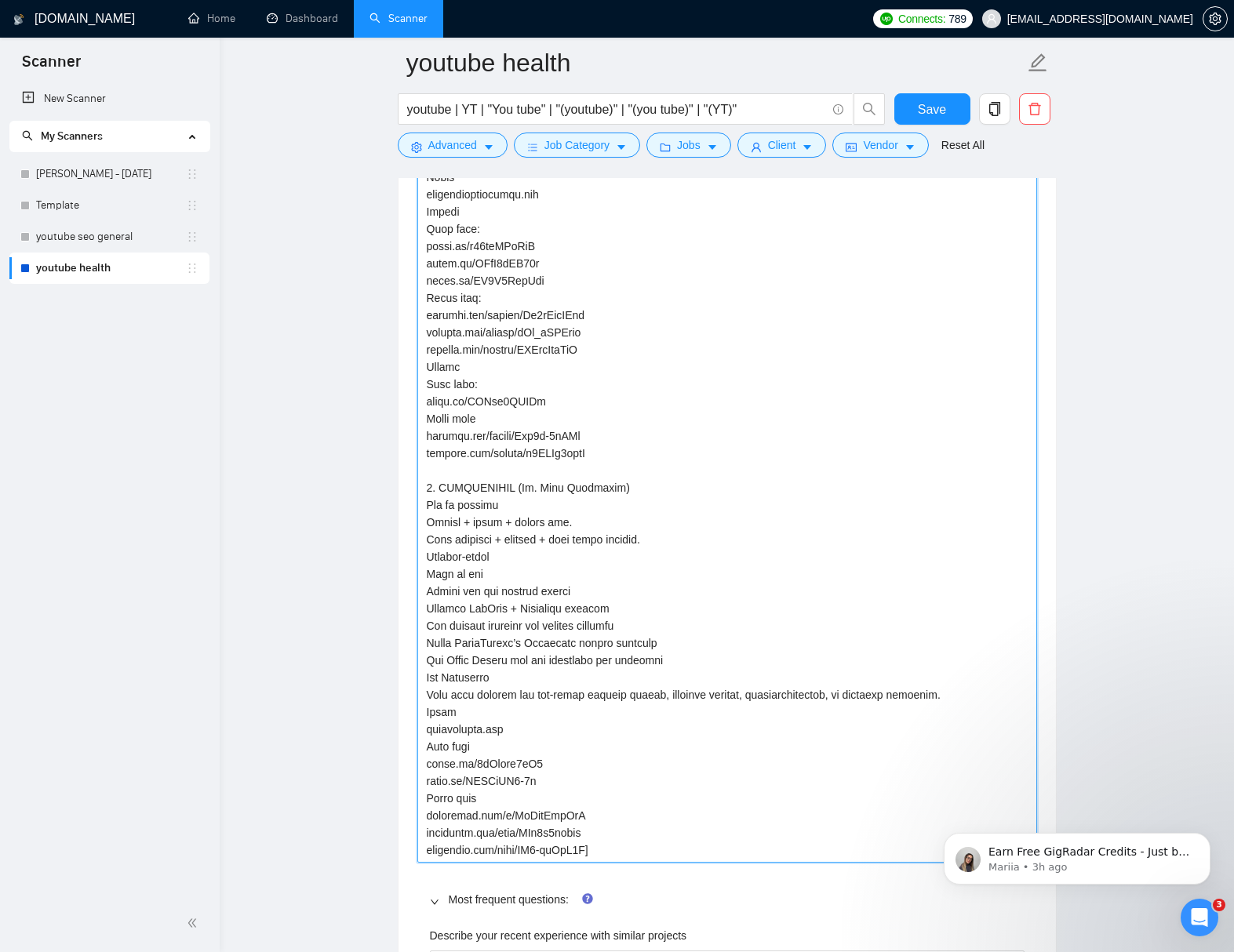
type textarea "[Results of Inner Dimension Yoga project: Helped Travis Eliot to achieve 500K+ …"
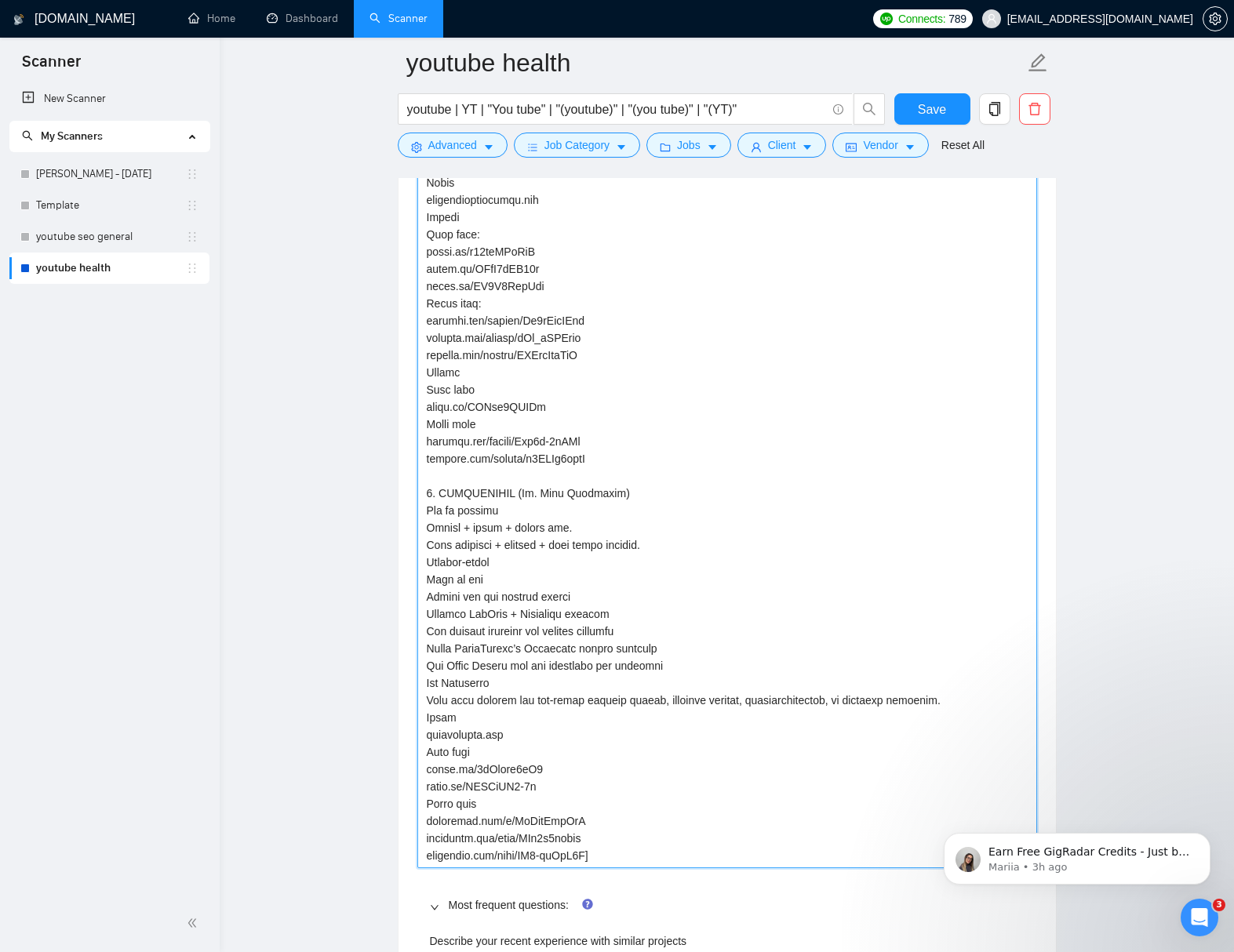
scroll to position [2452, 0]
click at [498, 310] on textarea "Default answer template:" at bounding box center [726, 443] width 619 height 854
type textarea "[Results of Inner Dimension Yoga project: Helped Travis Eliot to achieve 500K+ …"
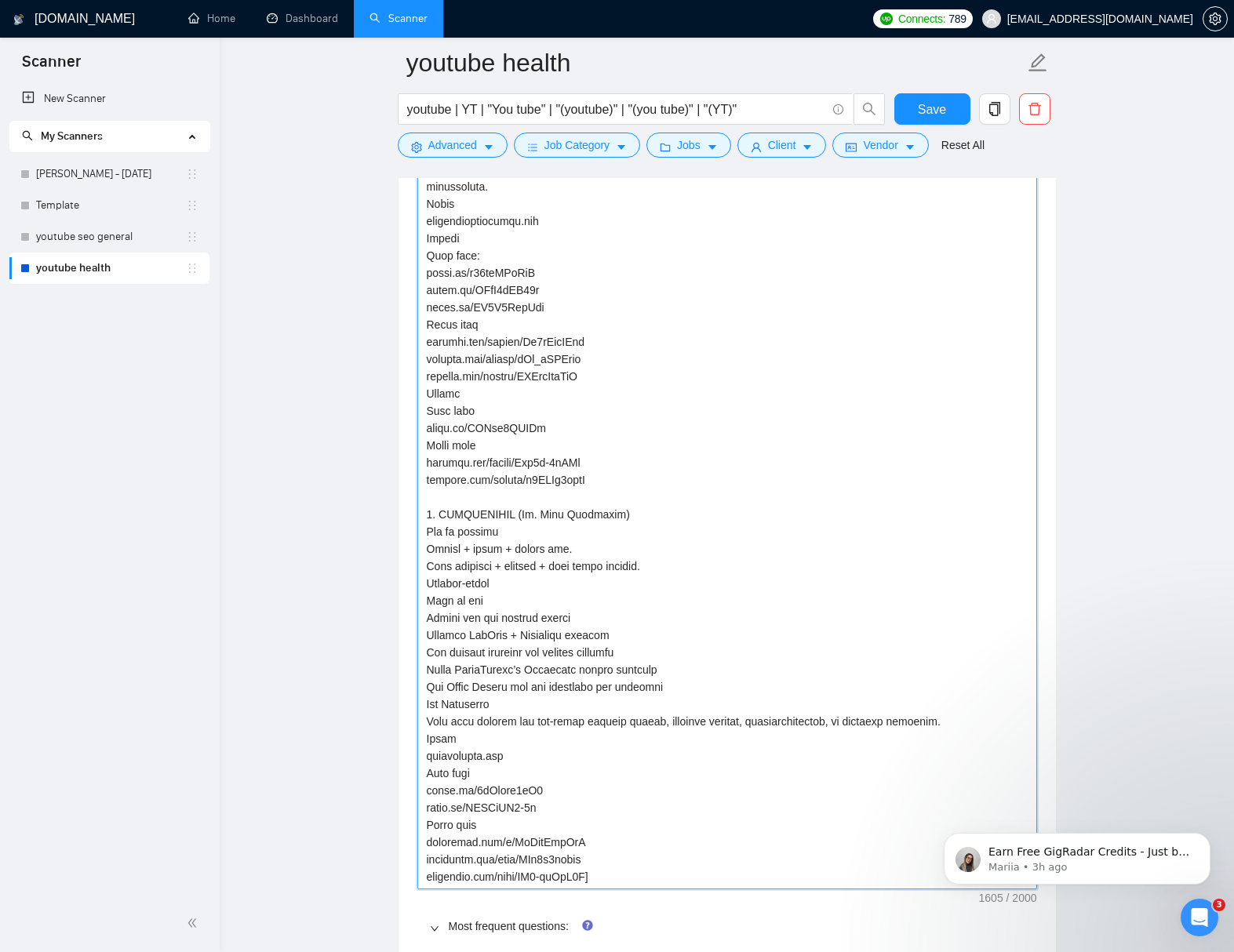
scroll to position [2423, 0]
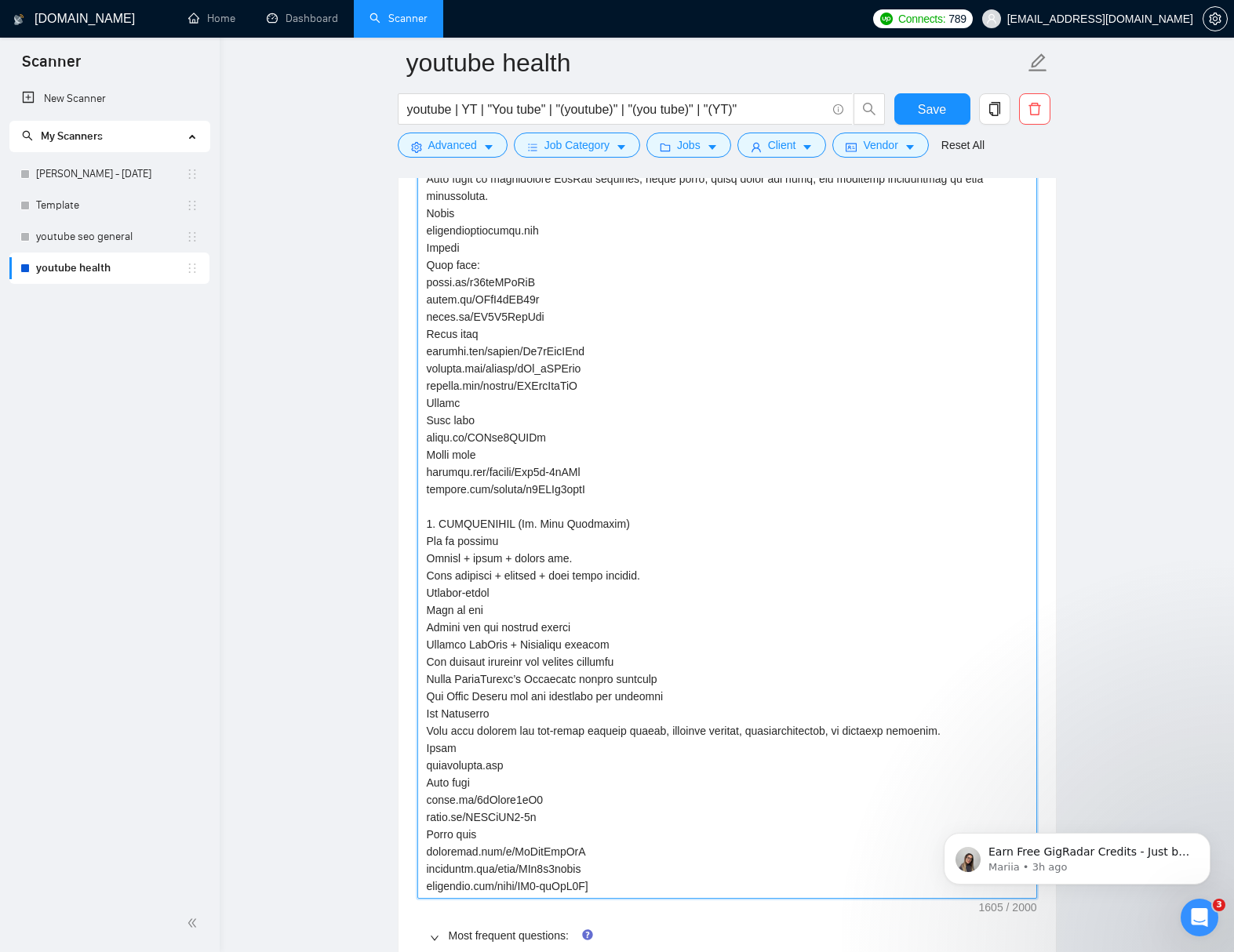
click at [491, 269] on textarea "Default answer template:" at bounding box center [726, 472] width 619 height 854
type textarea "[Results of Inner Dimension Yoga project: Helped Travis Eliot to achieve 500K+ …"
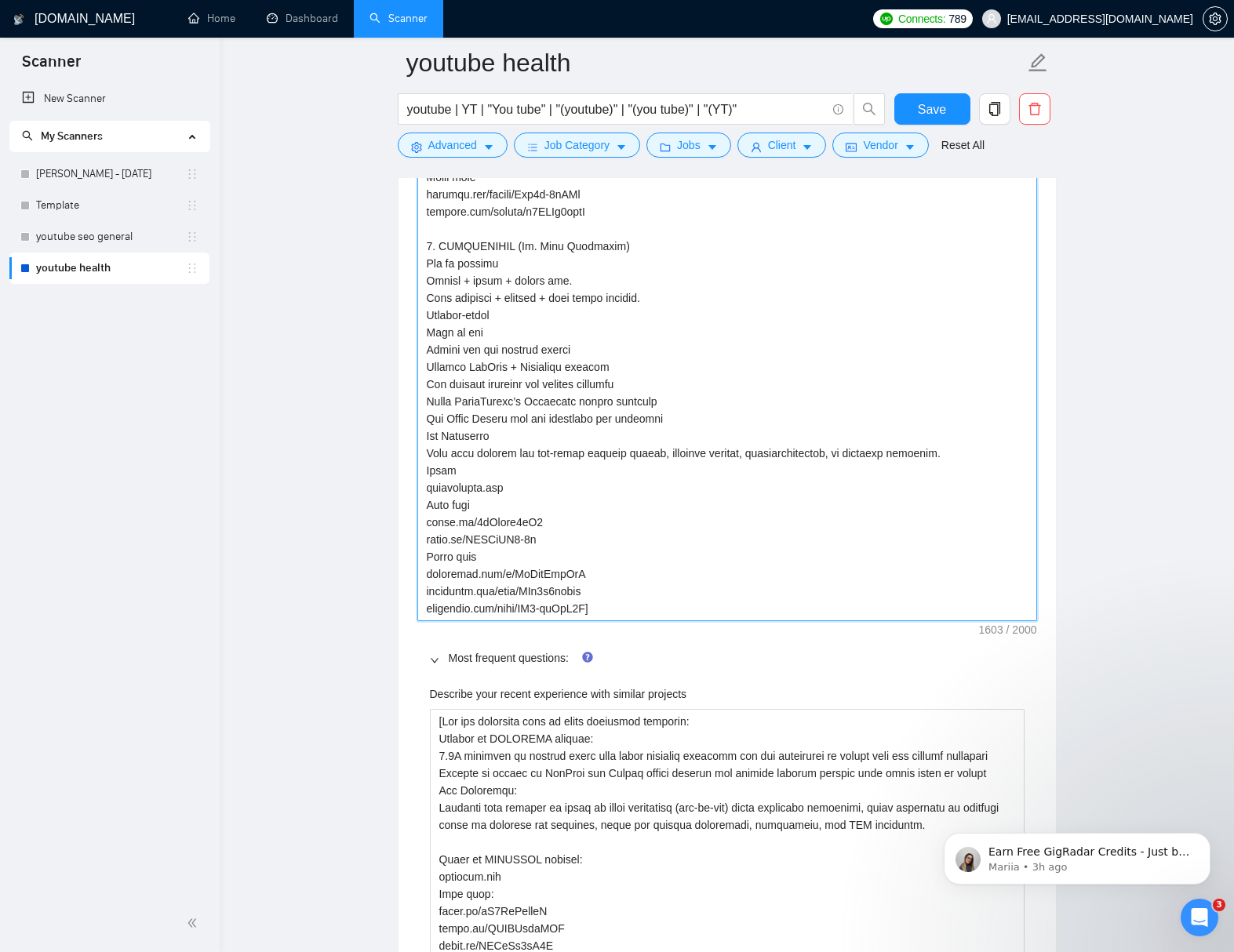
scroll to position [2853, 0]
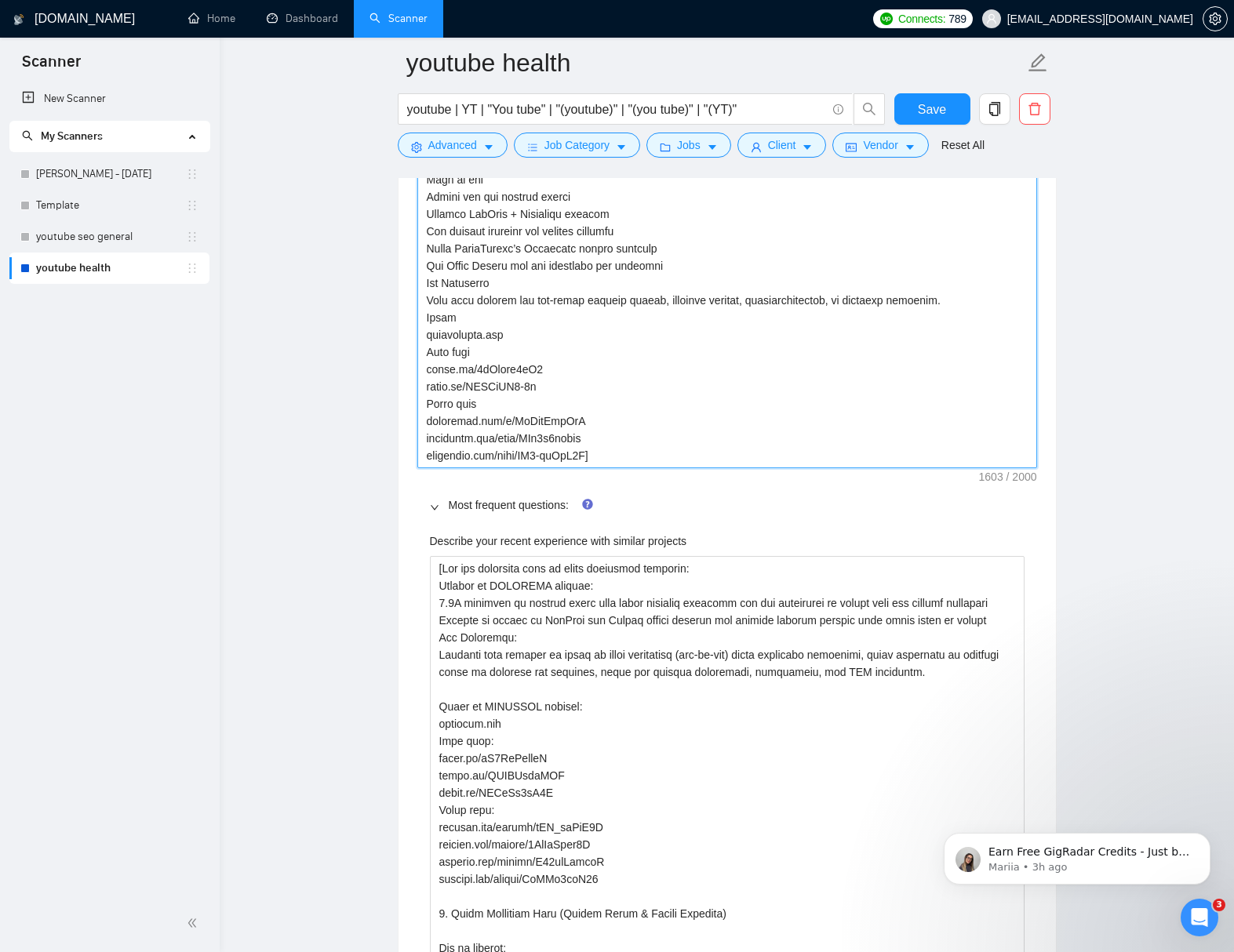
type textarea "[Results of Inner Dimension Yoga project: Helped Travis Eliot to achieve 500K+ …"
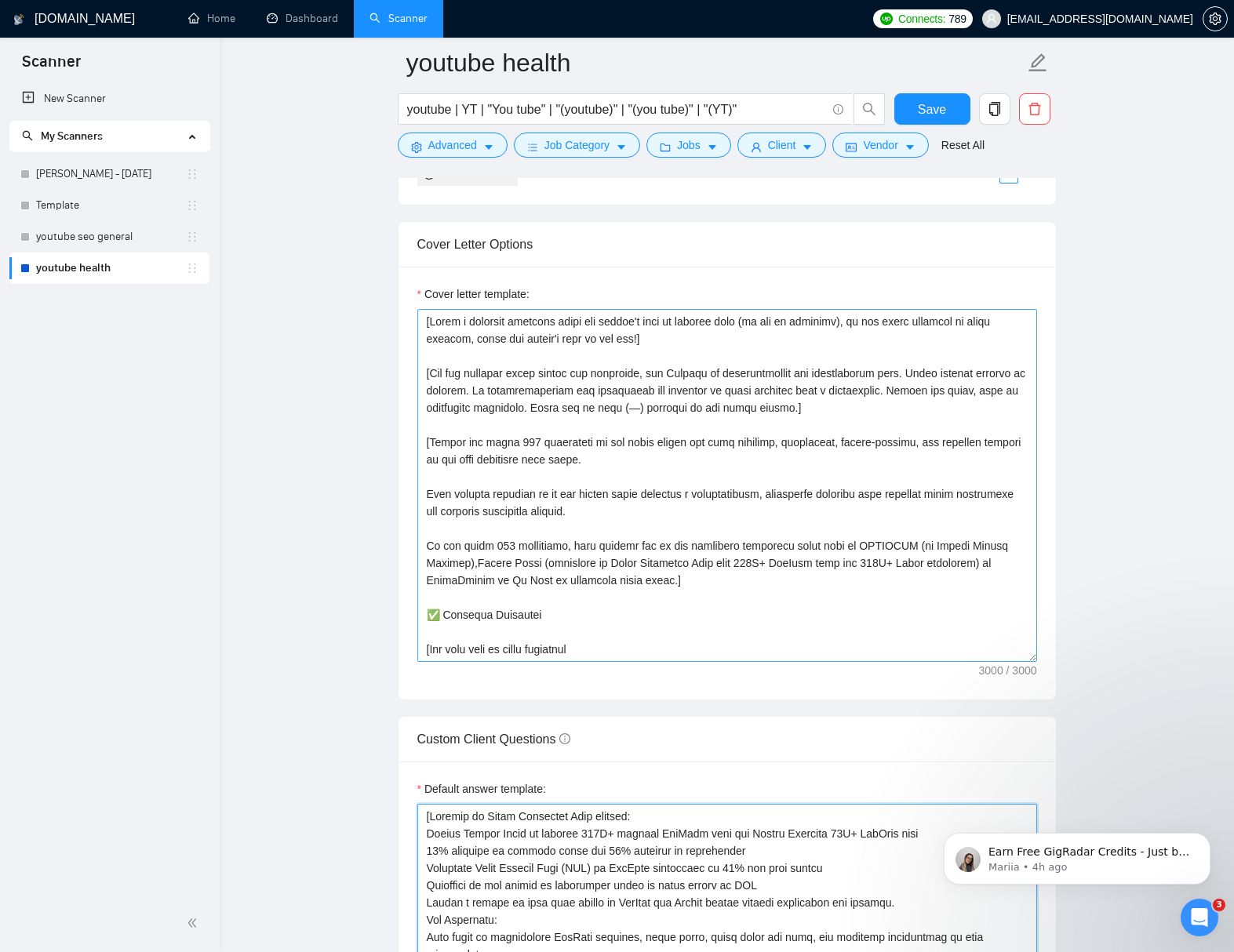
scroll to position [1664, 0]
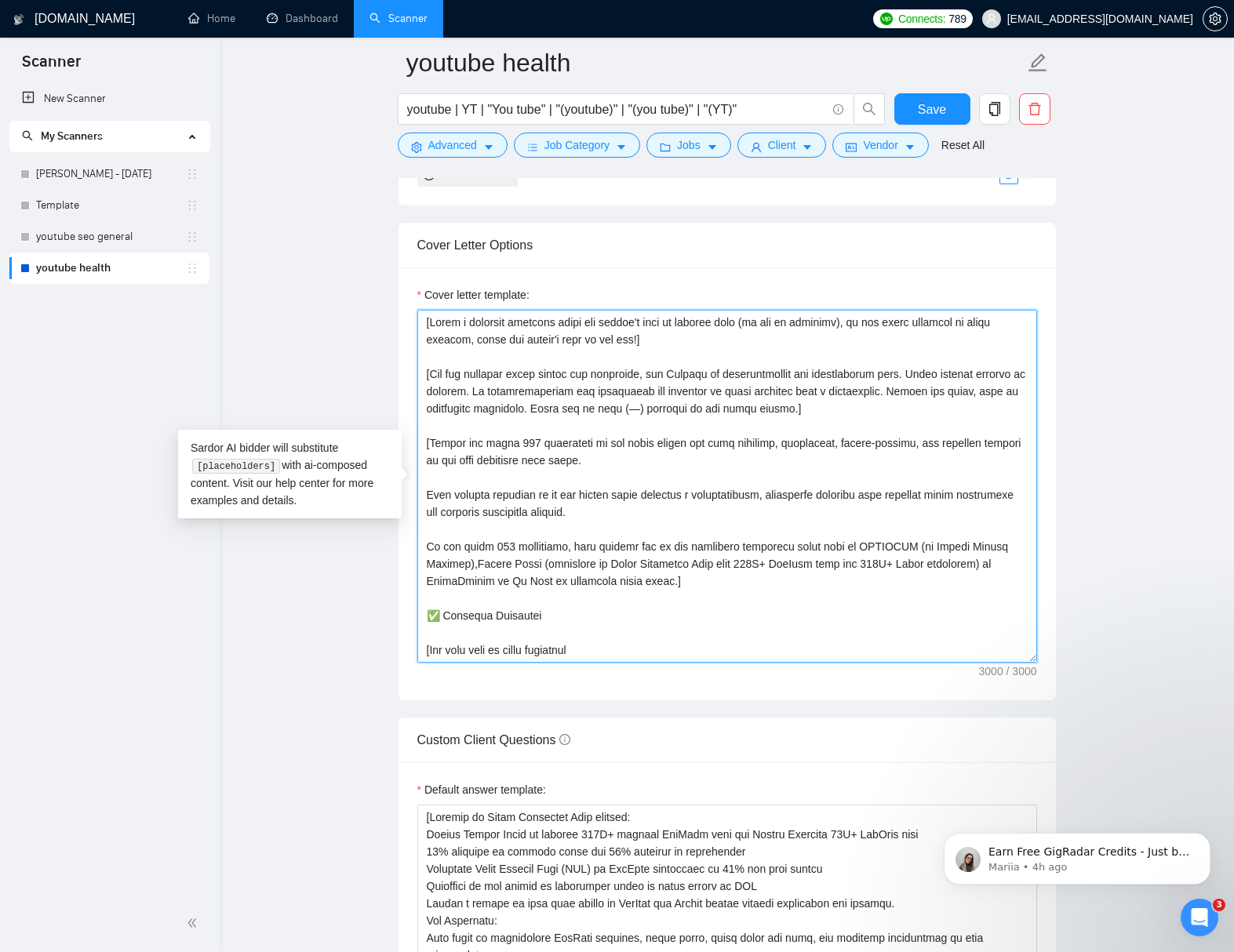
drag, startPoint x: 425, startPoint y: 323, endPoint x: 672, endPoint y: 579, distance: 355.7
click at [672, 579] on textarea "Cover letter template:" at bounding box center [726, 486] width 619 height 353
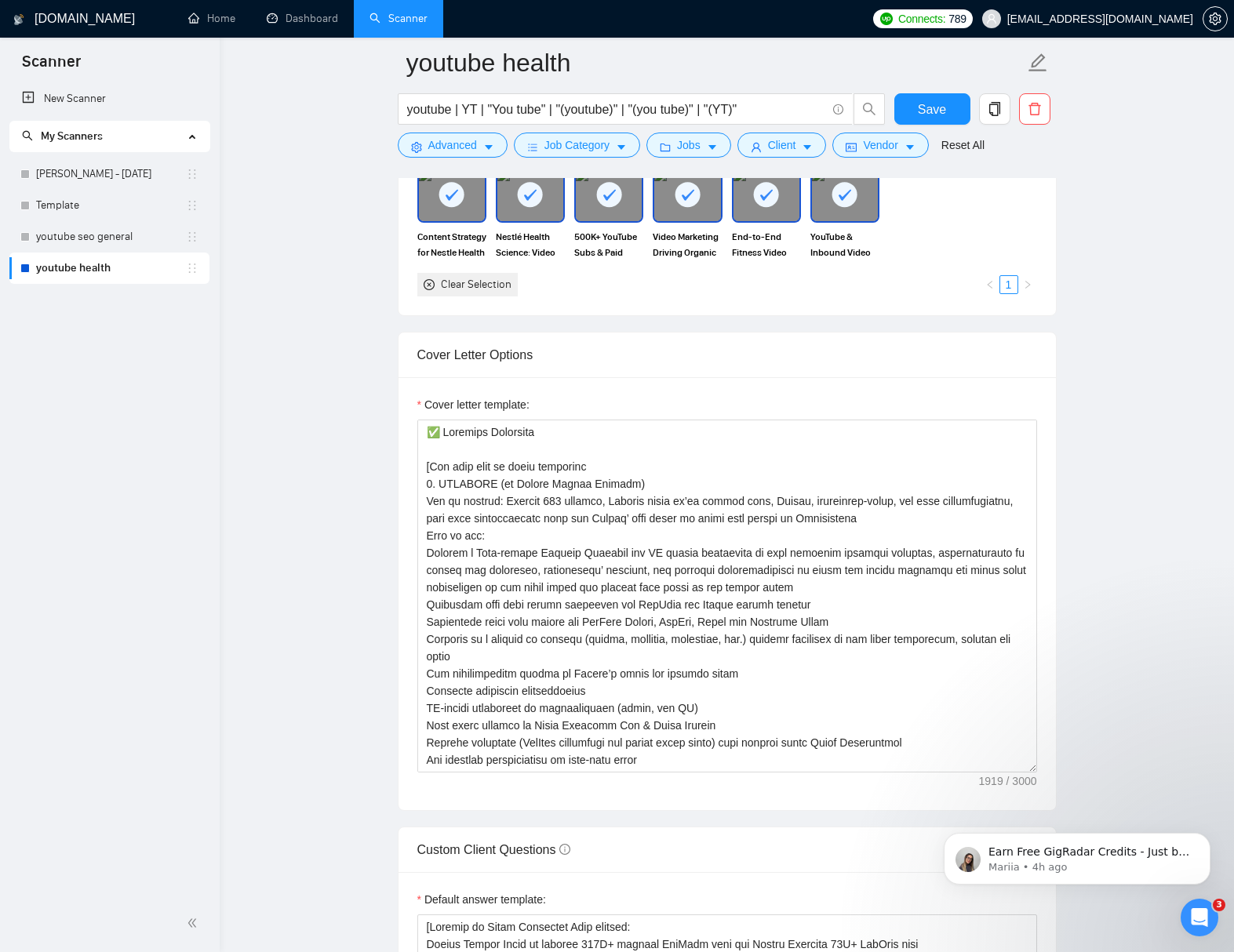
scroll to position [1575, 0]
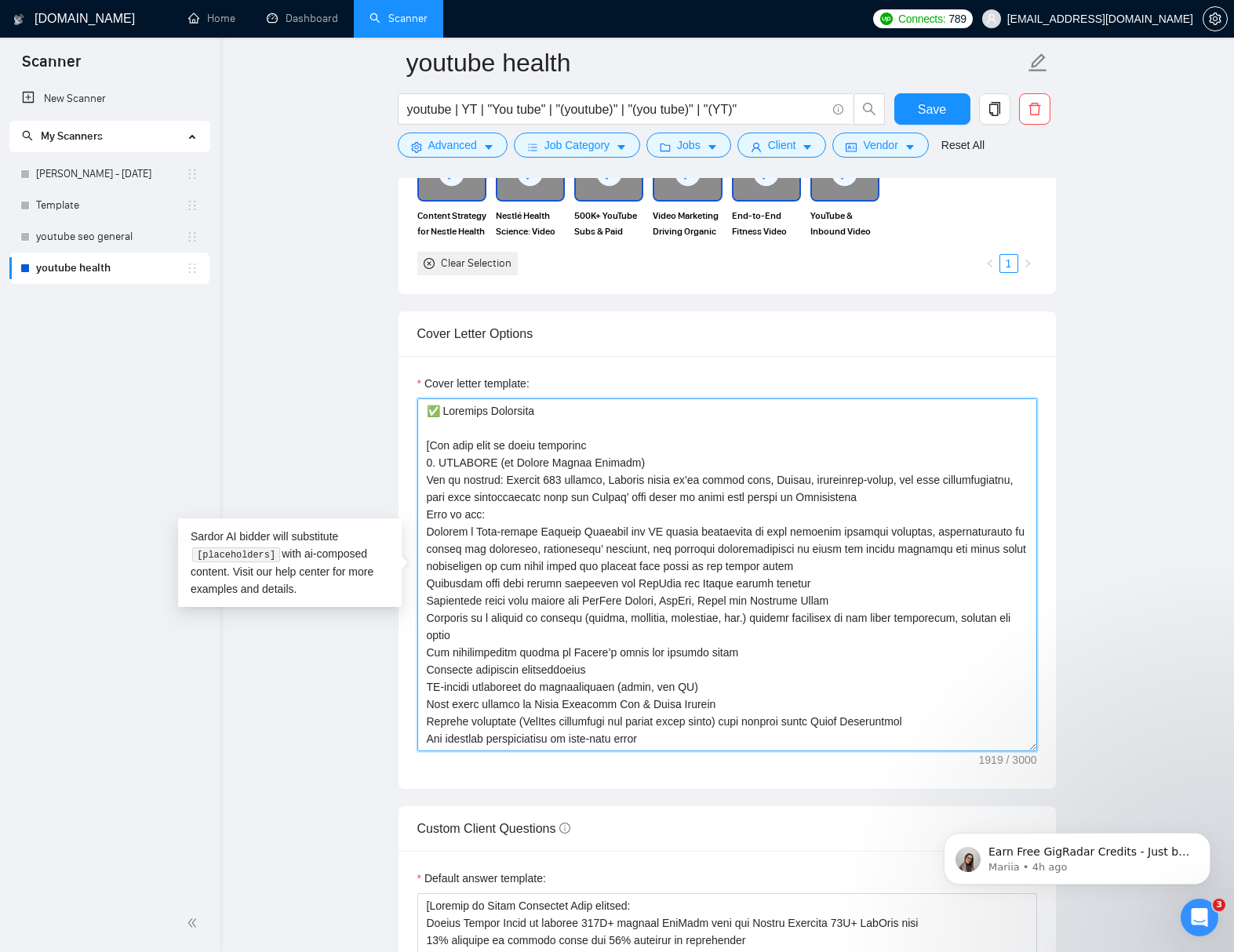
drag, startPoint x: 546, startPoint y: 444, endPoint x: 418, endPoint y: 451, distance: 128.2
click at [419, 451] on textarea "Cover letter template:" at bounding box center [726, 574] width 619 height 353
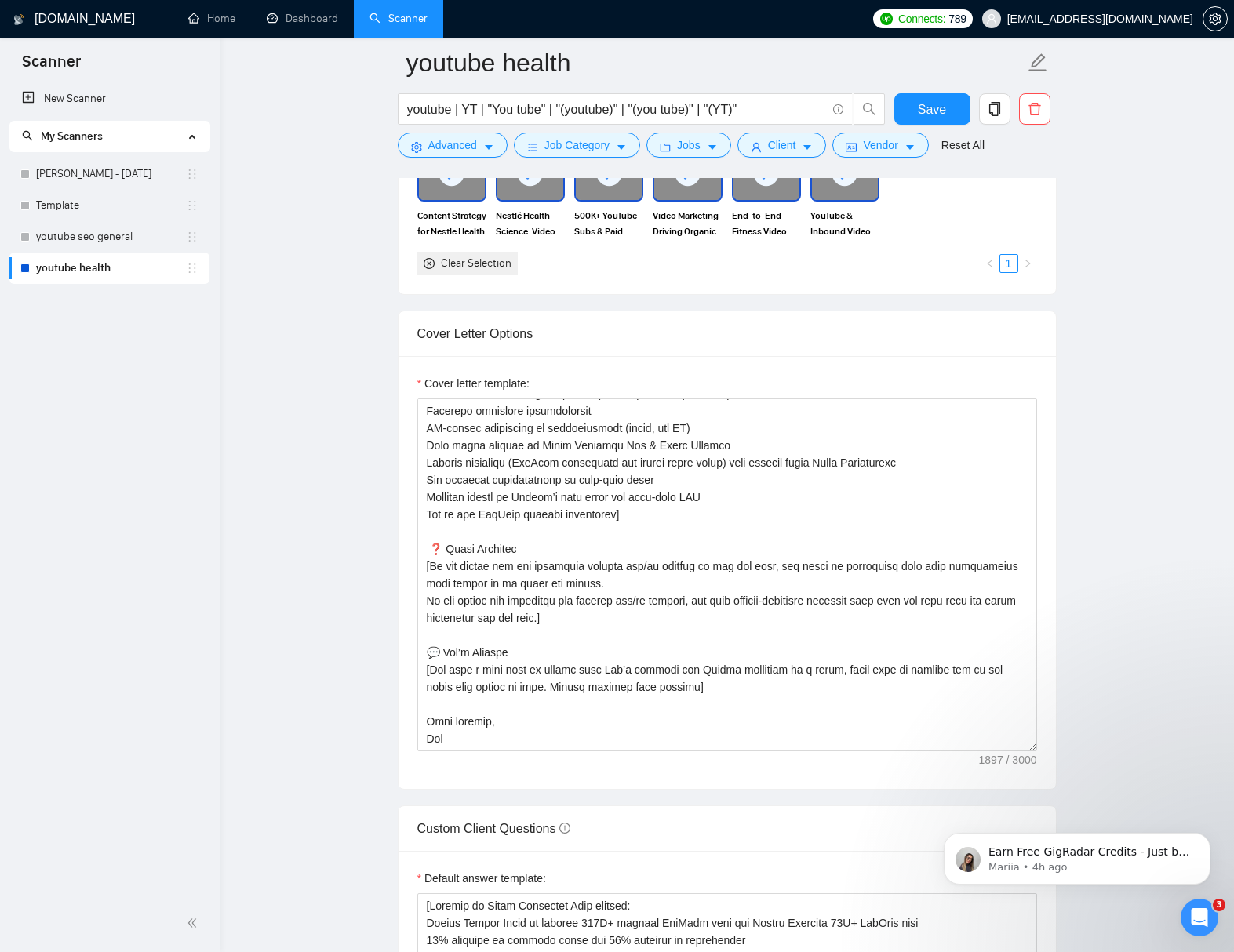
scroll to position [293, 0]
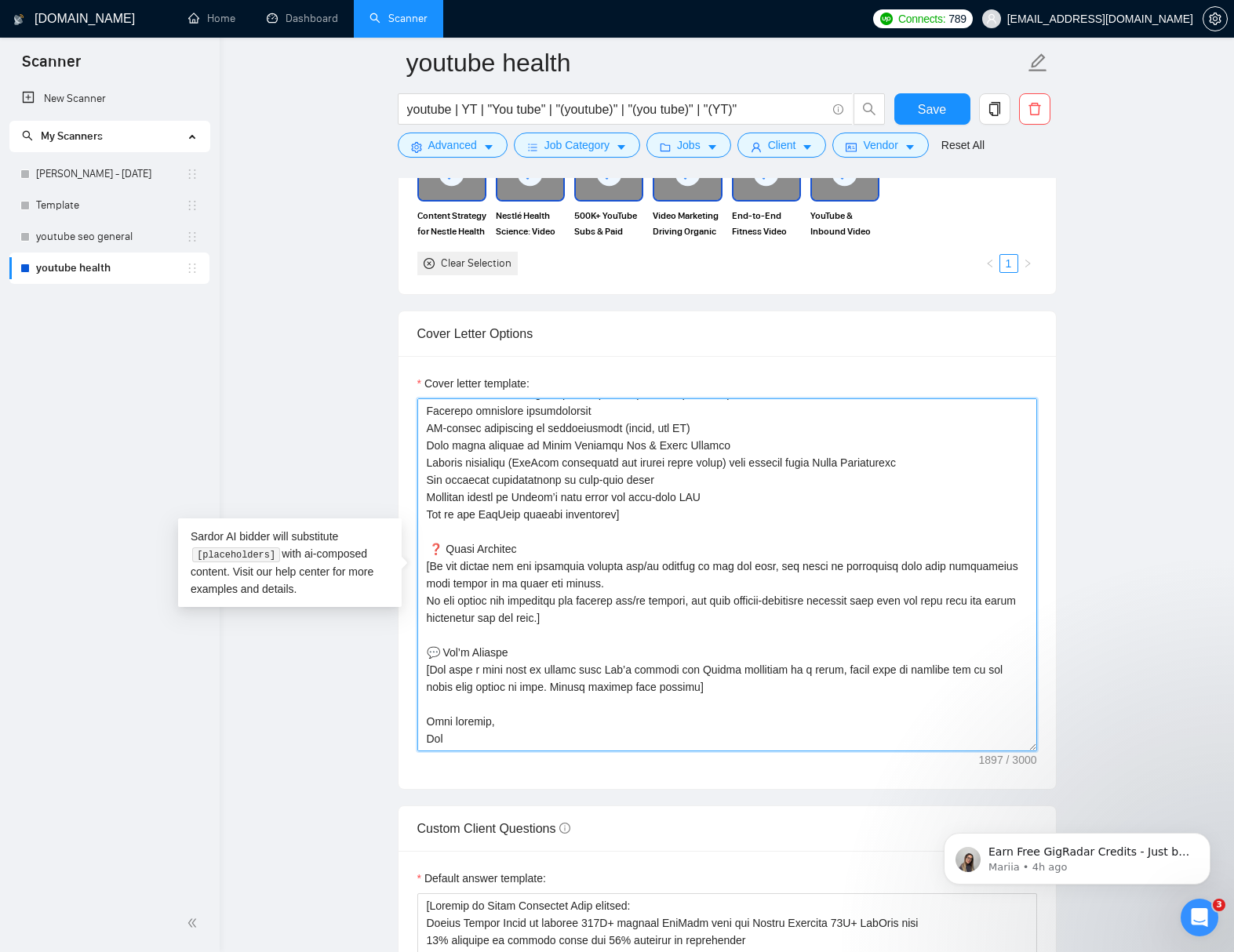
click at [432, 549] on textarea "Cover letter template:" at bounding box center [726, 574] width 619 height 353
drag, startPoint x: 430, startPoint y: 550, endPoint x: 465, endPoint y: 736, distance: 189.3
click at [465, 736] on textarea "Cover letter template:" at bounding box center [726, 574] width 619 height 353
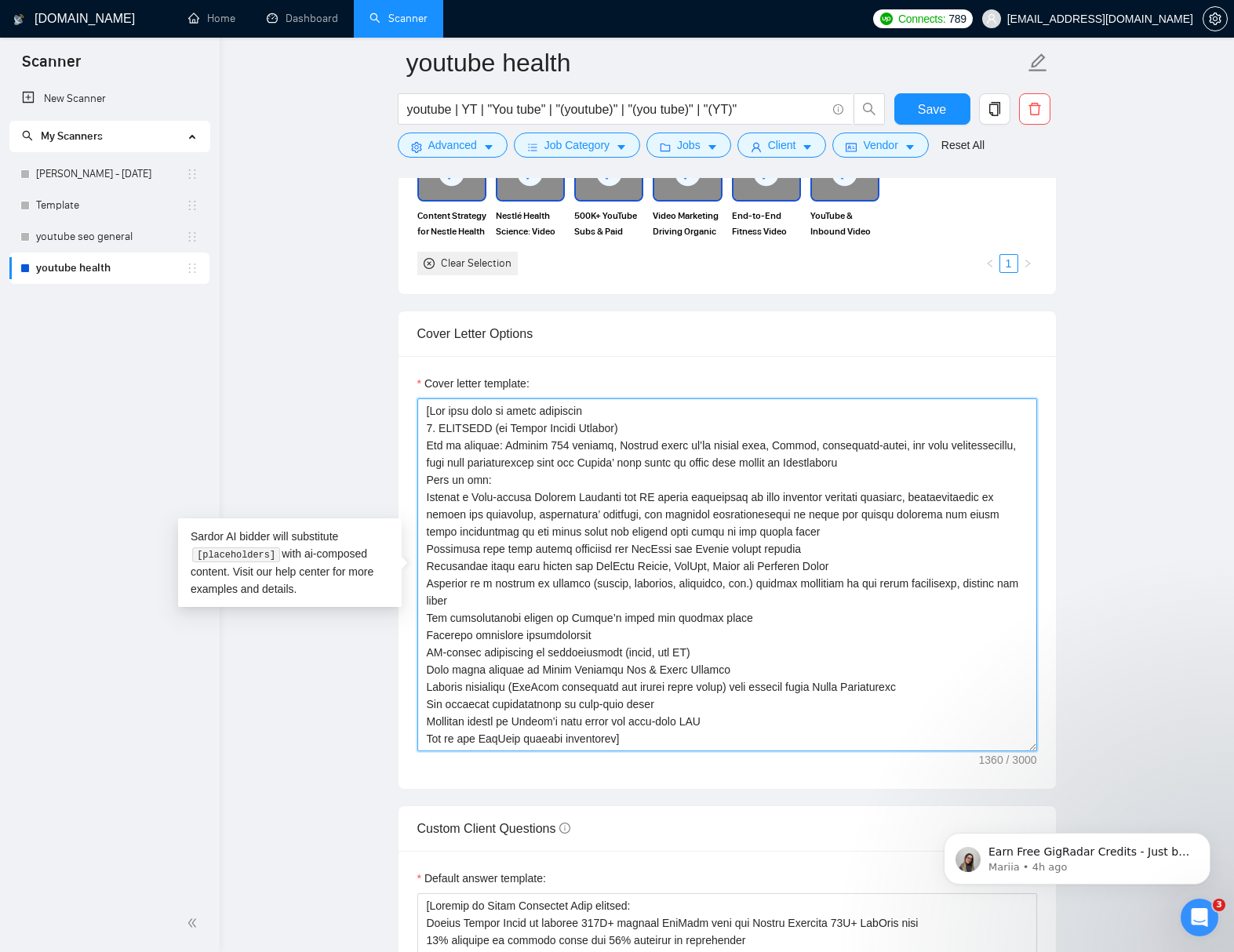
scroll to position [103, 0]
type textarea "[Use this info to quote portfolio 1. OPTIFAST (by Nestlé Health Science) Why it…"
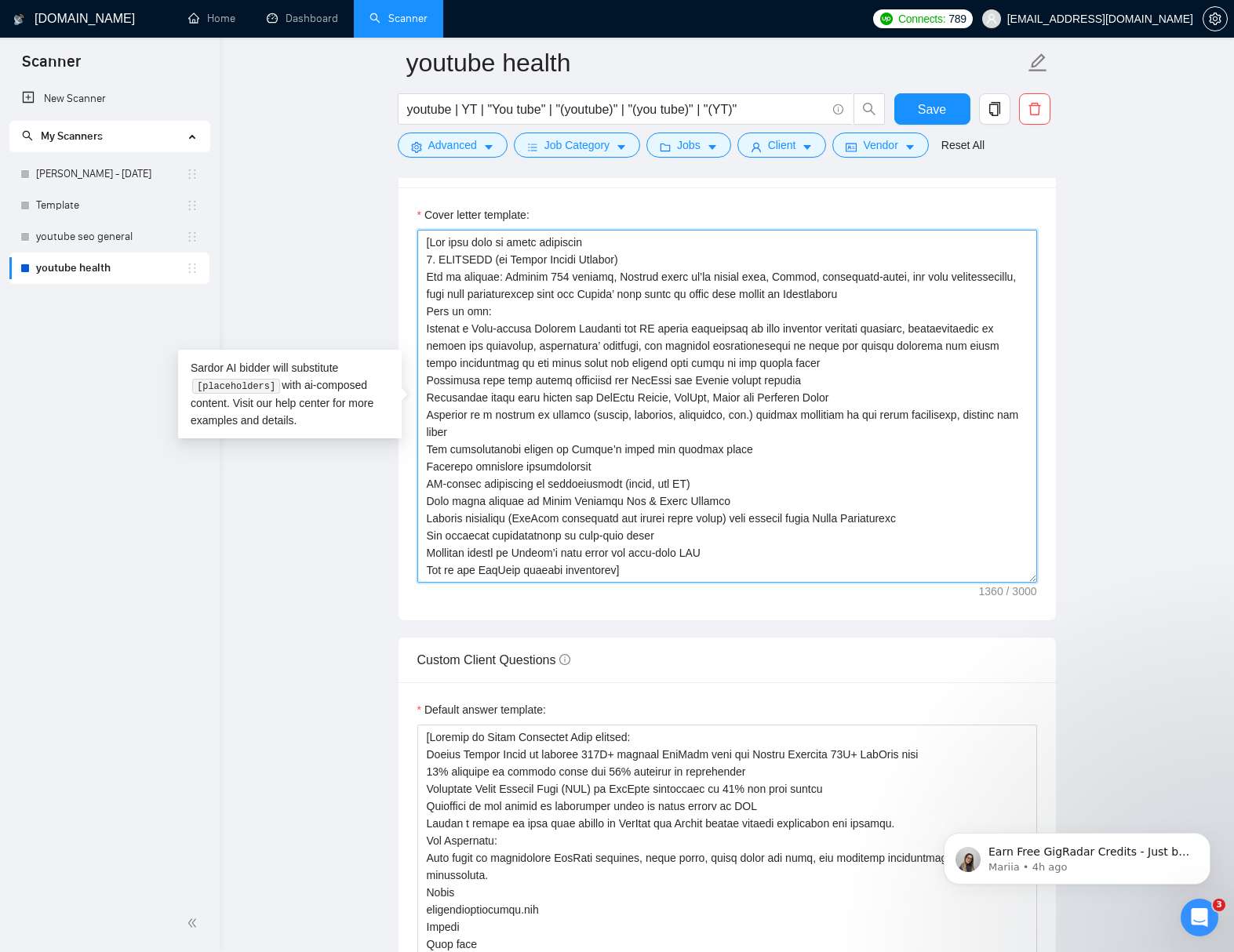
drag, startPoint x: 425, startPoint y: 313, endPoint x: 734, endPoint y: 556, distance: 393.1
click at [739, 573] on textarea "Cover letter template:" at bounding box center [726, 405] width 619 height 353
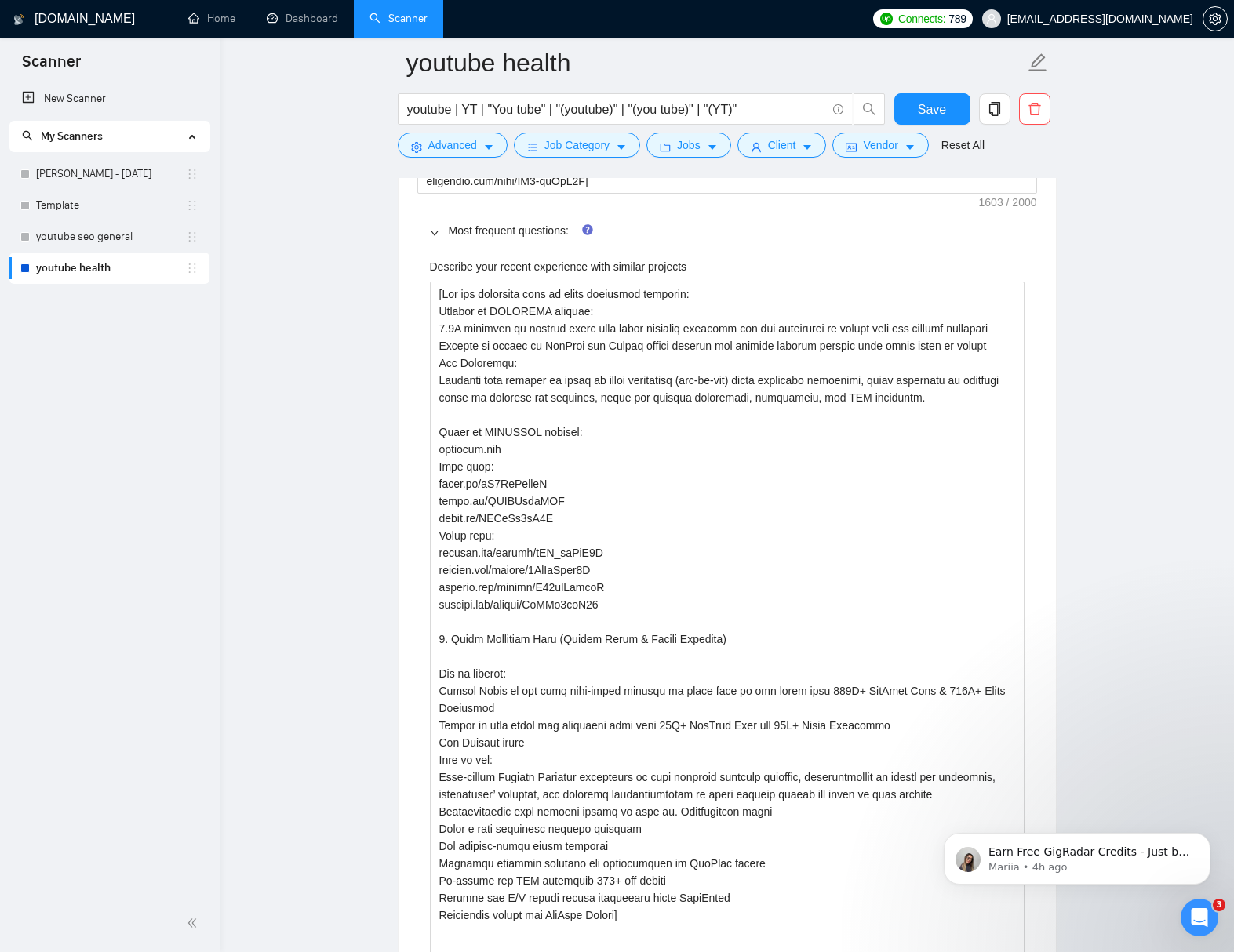
scroll to position [3129, 0]
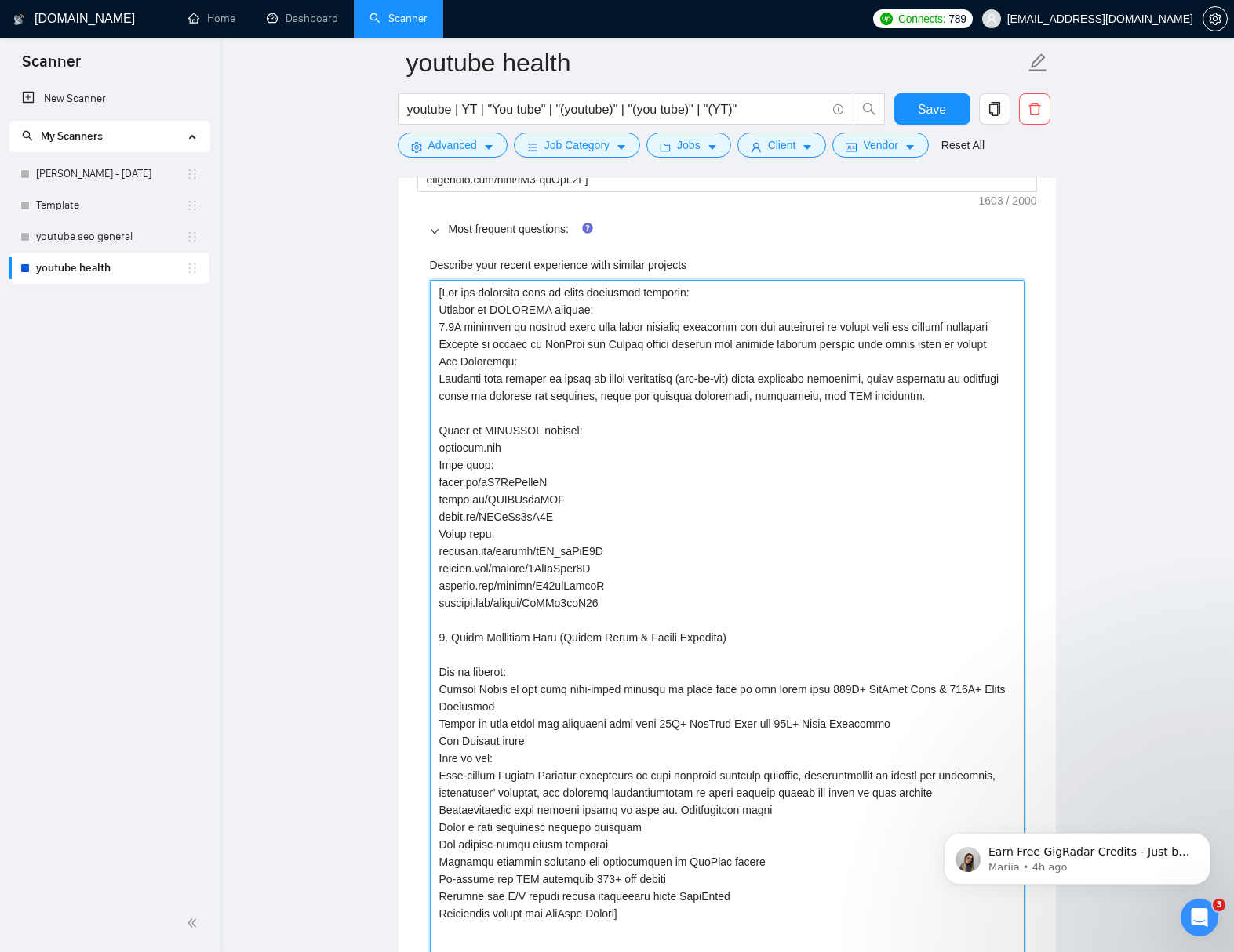
drag, startPoint x: 435, startPoint y: 294, endPoint x: 521, endPoint y: 534, distance: 254.9
click at [521, 534] on projects "Describe your recent experience with similar projects" at bounding box center [727, 620] width 595 height 681
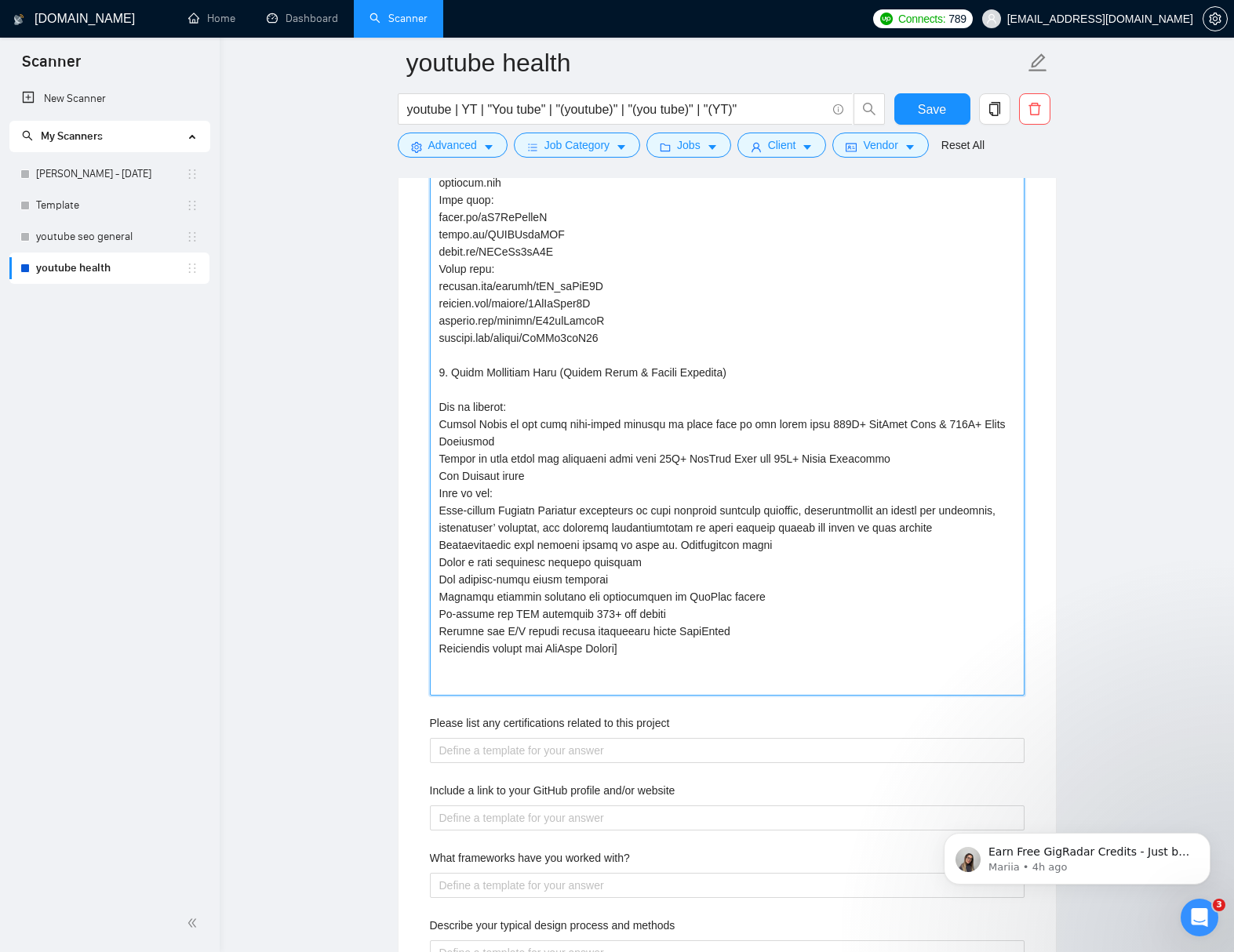
scroll to position [3425, 0]
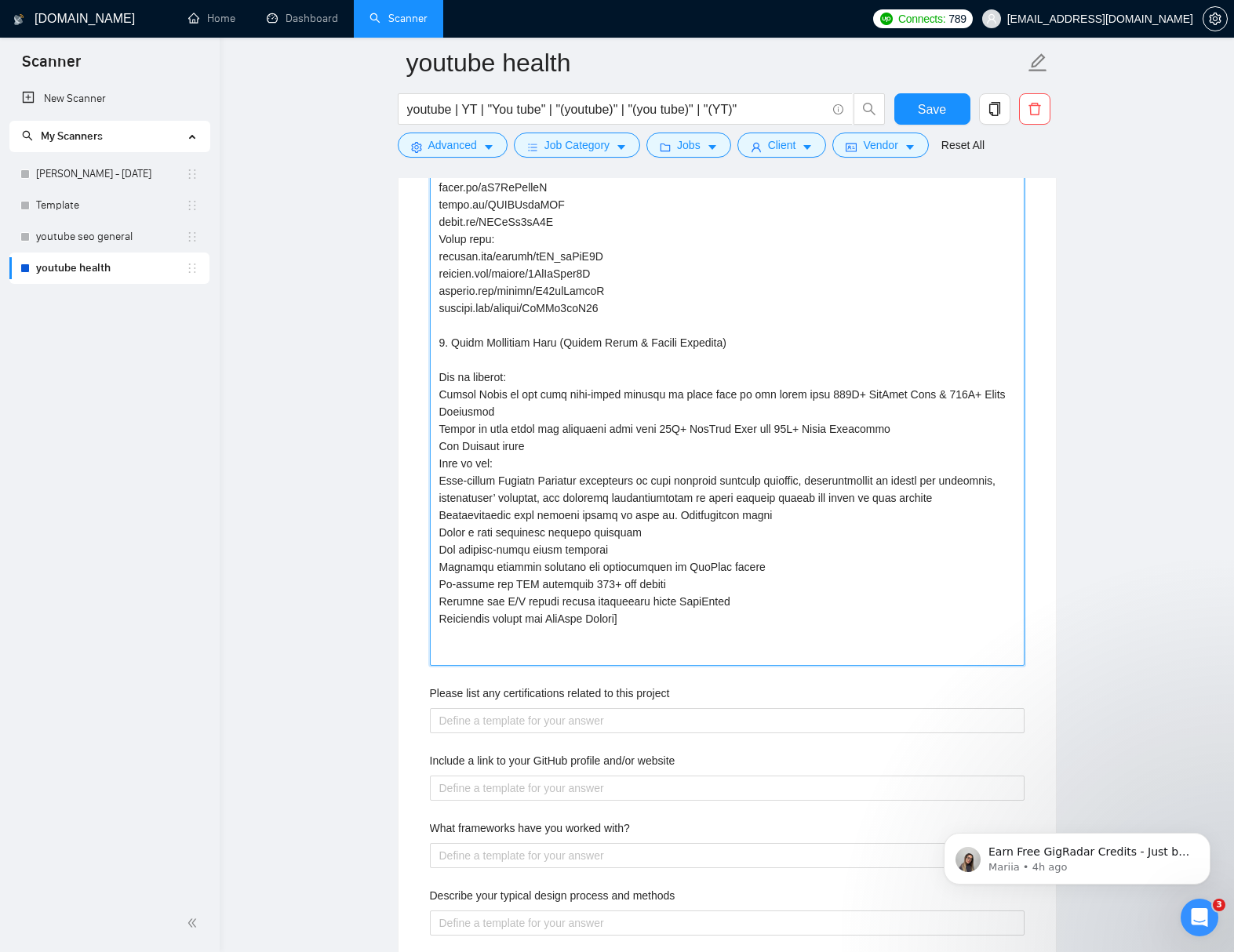
click at [659, 649] on projects "Describe your recent experience with similar projects" at bounding box center [727, 325] width 595 height 681
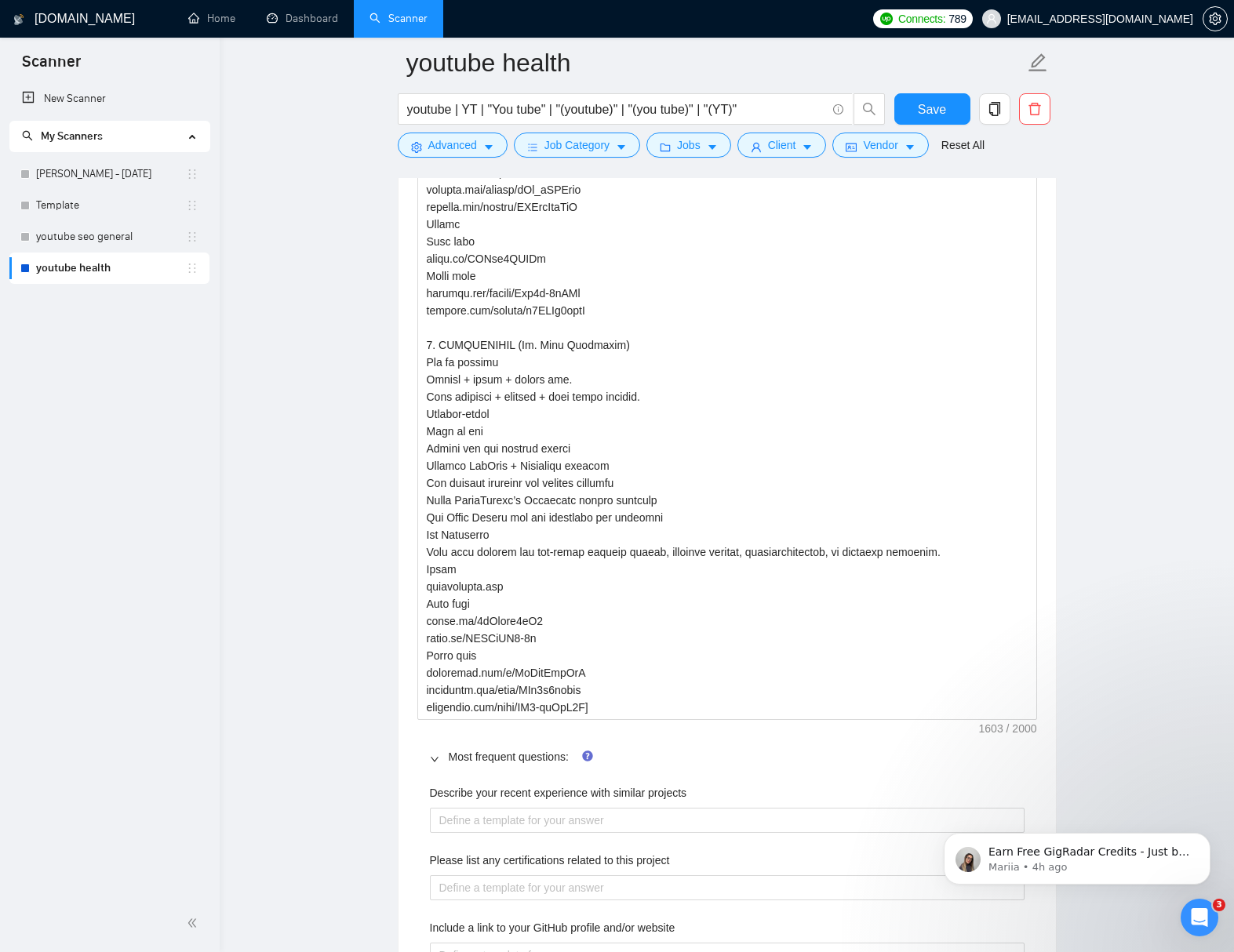
scroll to position [2610, 0]
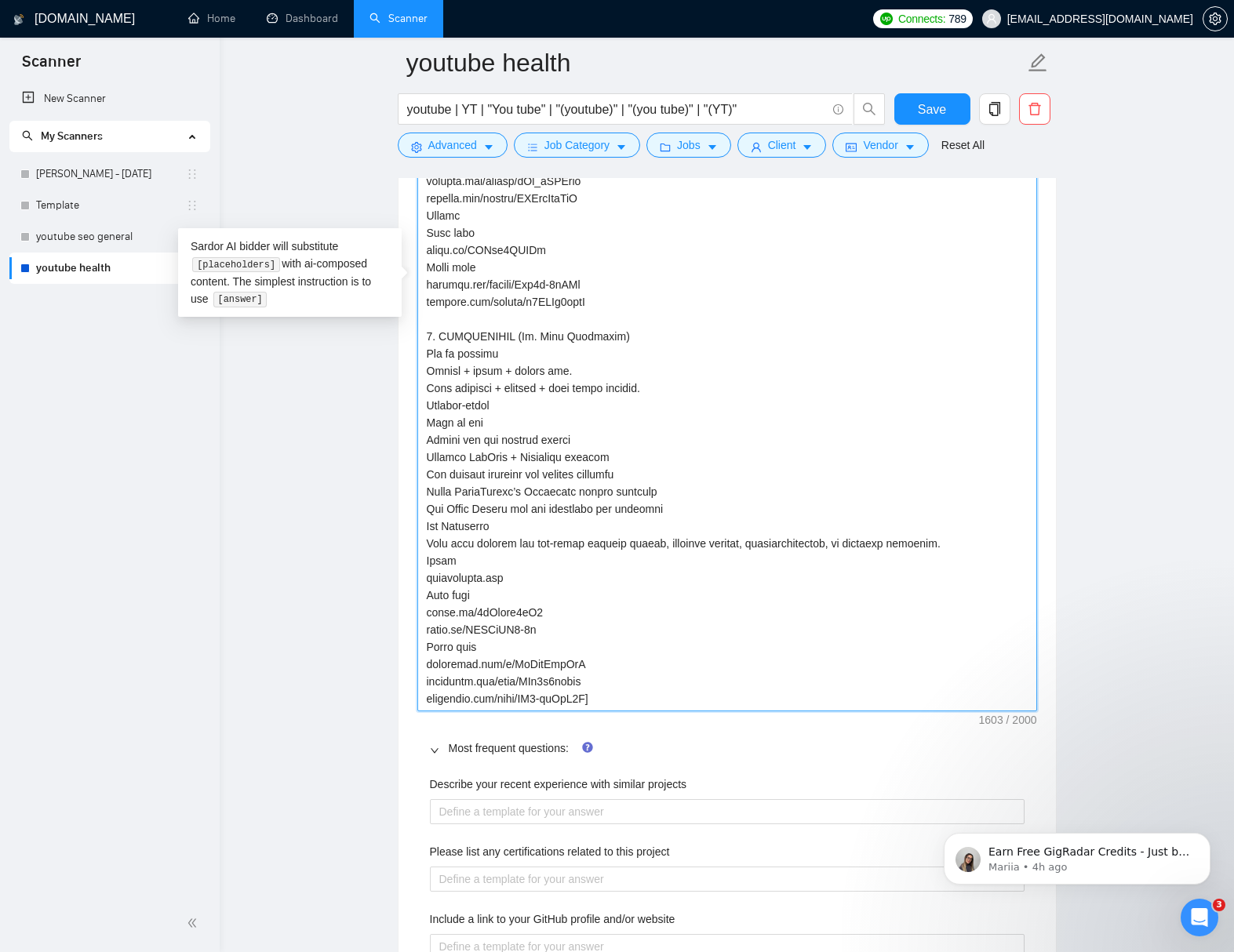
drag, startPoint x: 617, startPoint y: 697, endPoint x: 566, endPoint y: 605, distance: 105.2
click at [571, 690] on textarea "Default answer template:" at bounding box center [726, 285] width 619 height 854
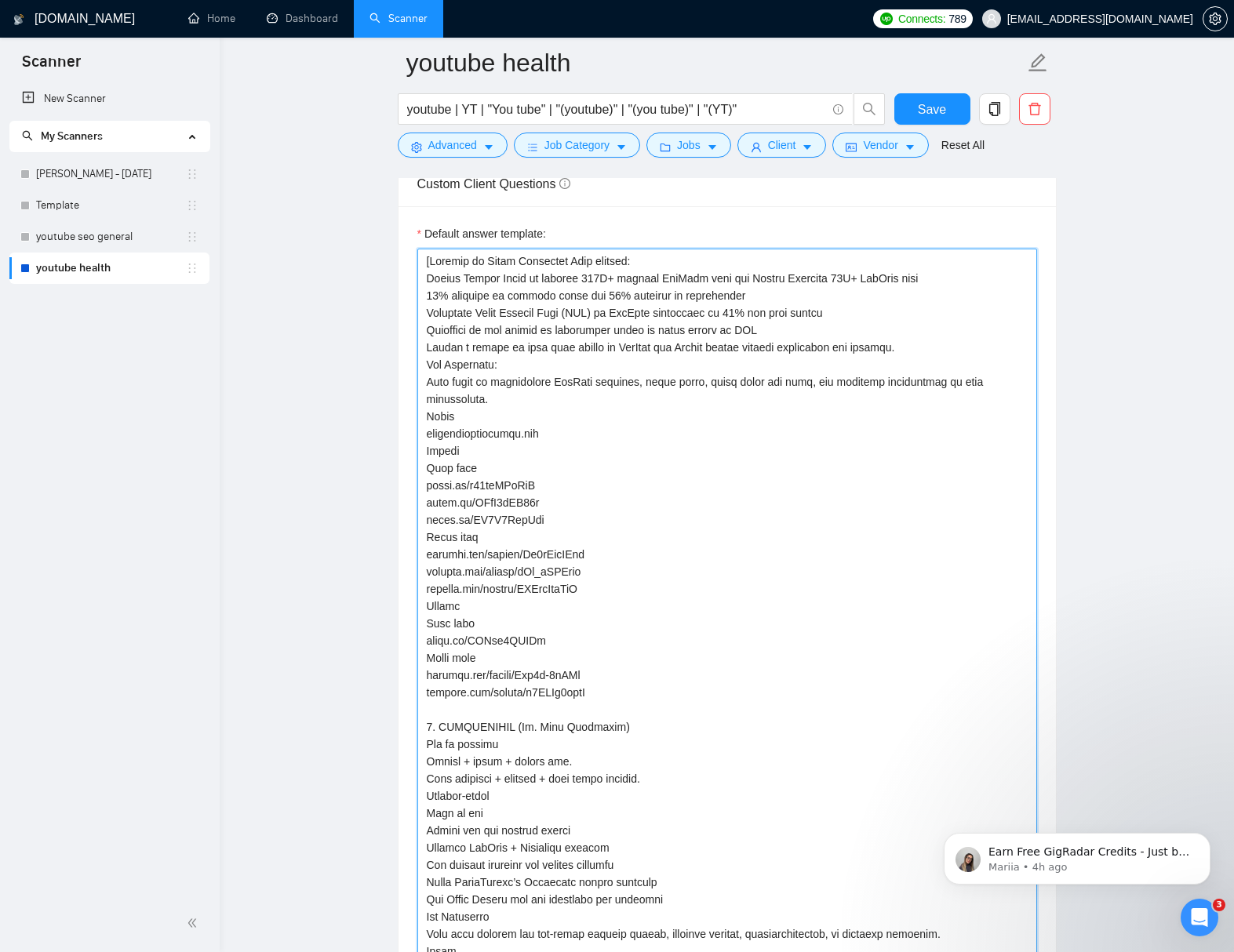
scroll to position [2153, 0]
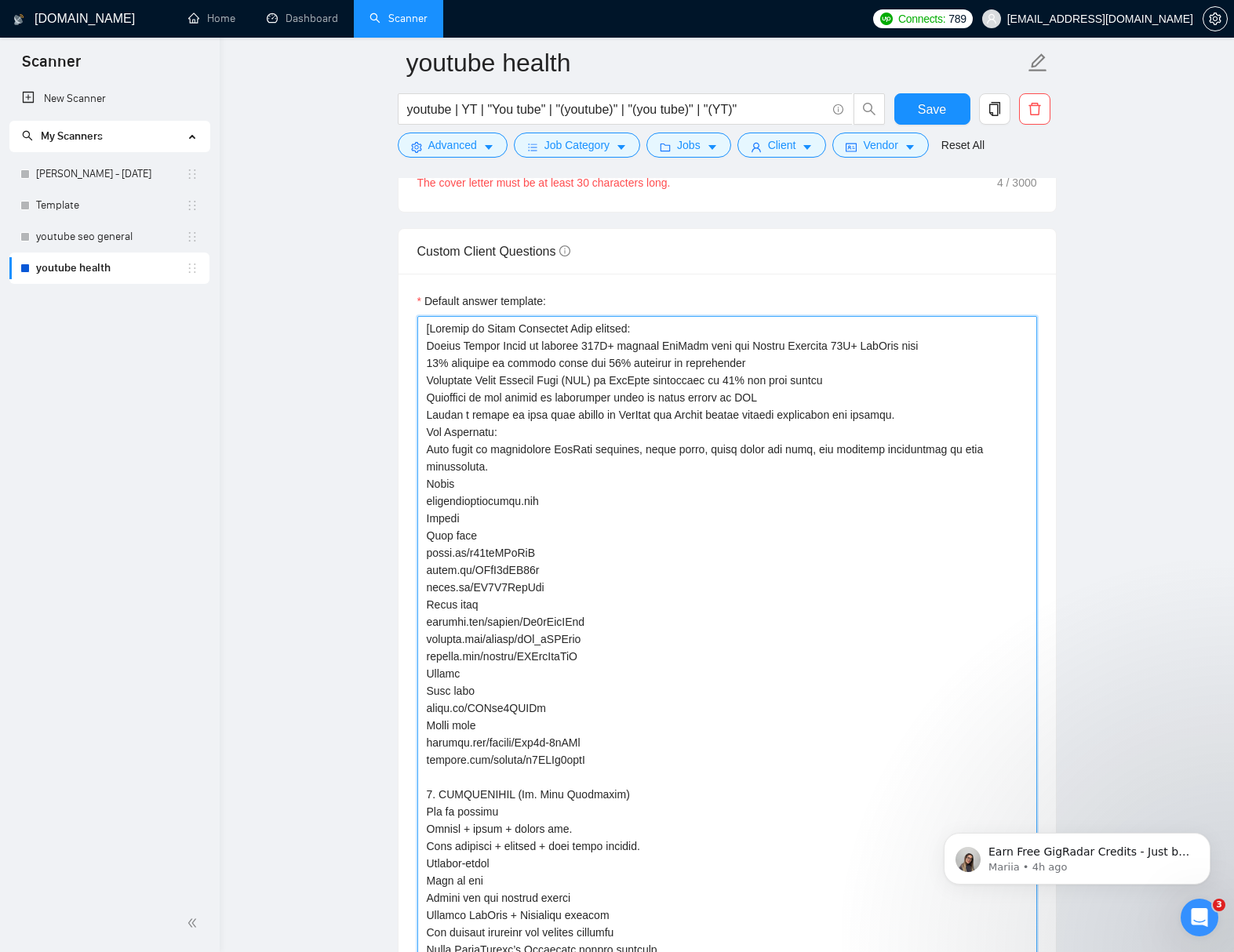
drag, startPoint x: 424, startPoint y: 332, endPoint x: 475, endPoint y: 354, distance: 55.5
click at [425, 333] on textarea "Default answer template:" at bounding box center [726, 743] width 619 height 854
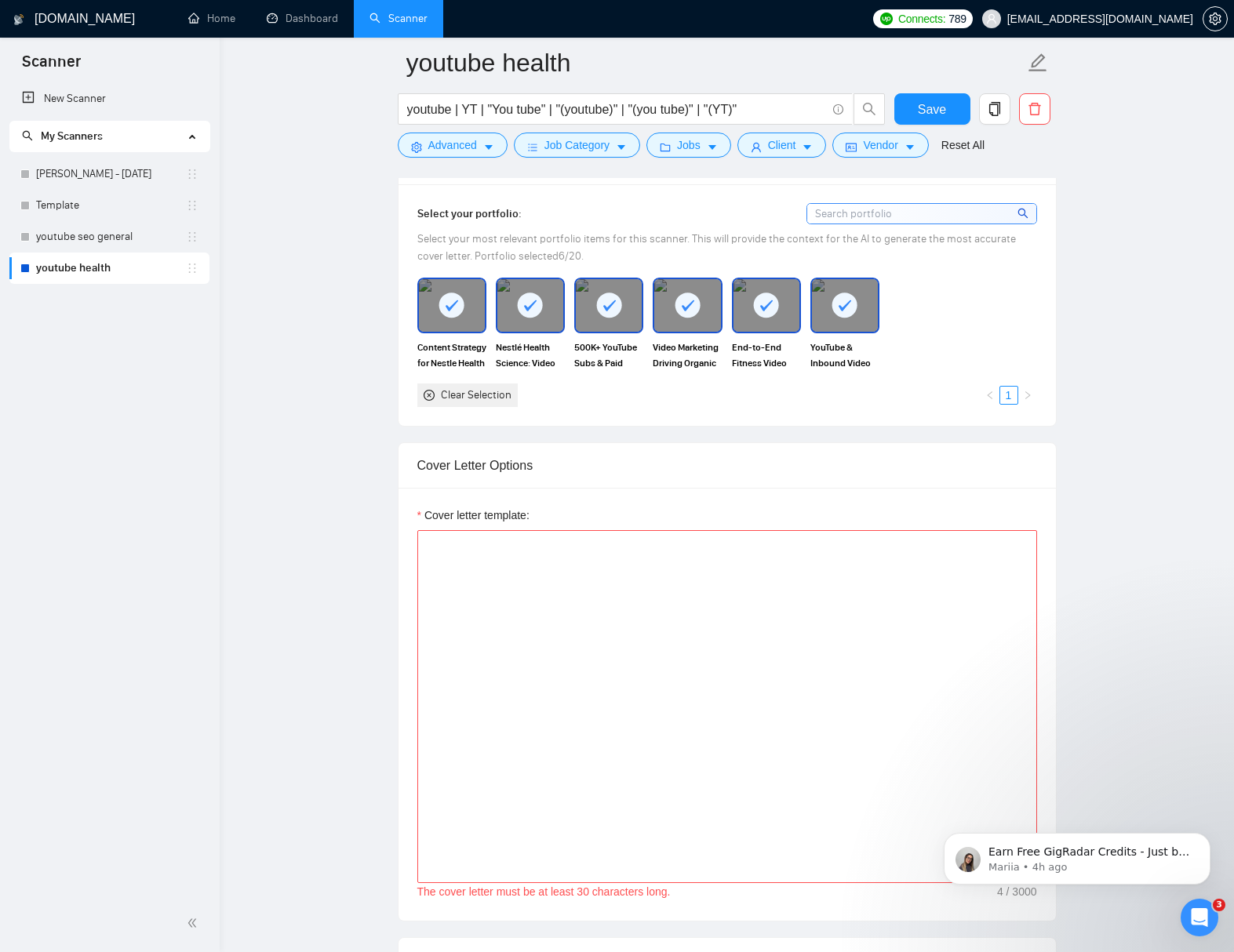
scroll to position [1472, 0]
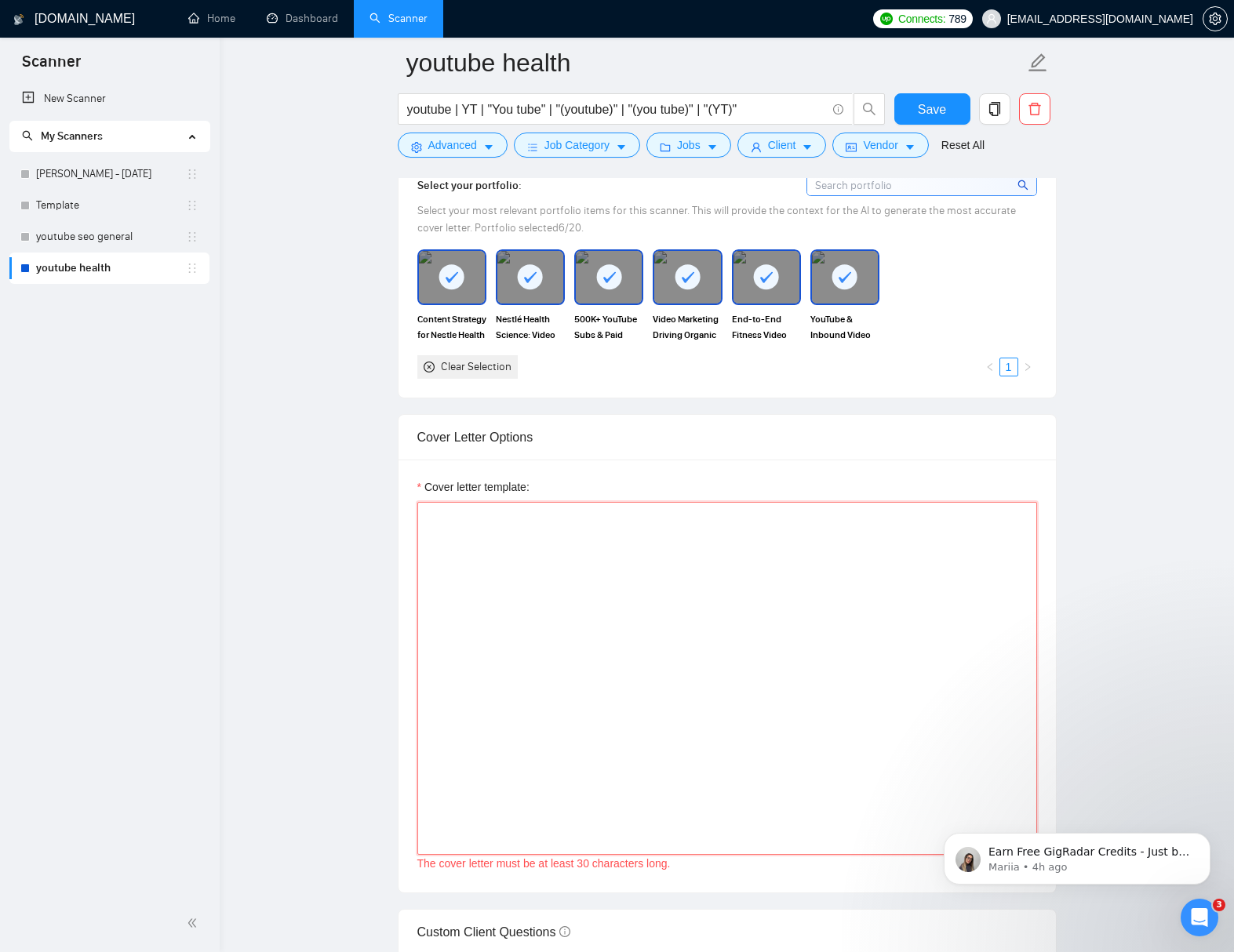
click at [527, 573] on textarea "Cover letter template:" at bounding box center [726, 678] width 619 height 353
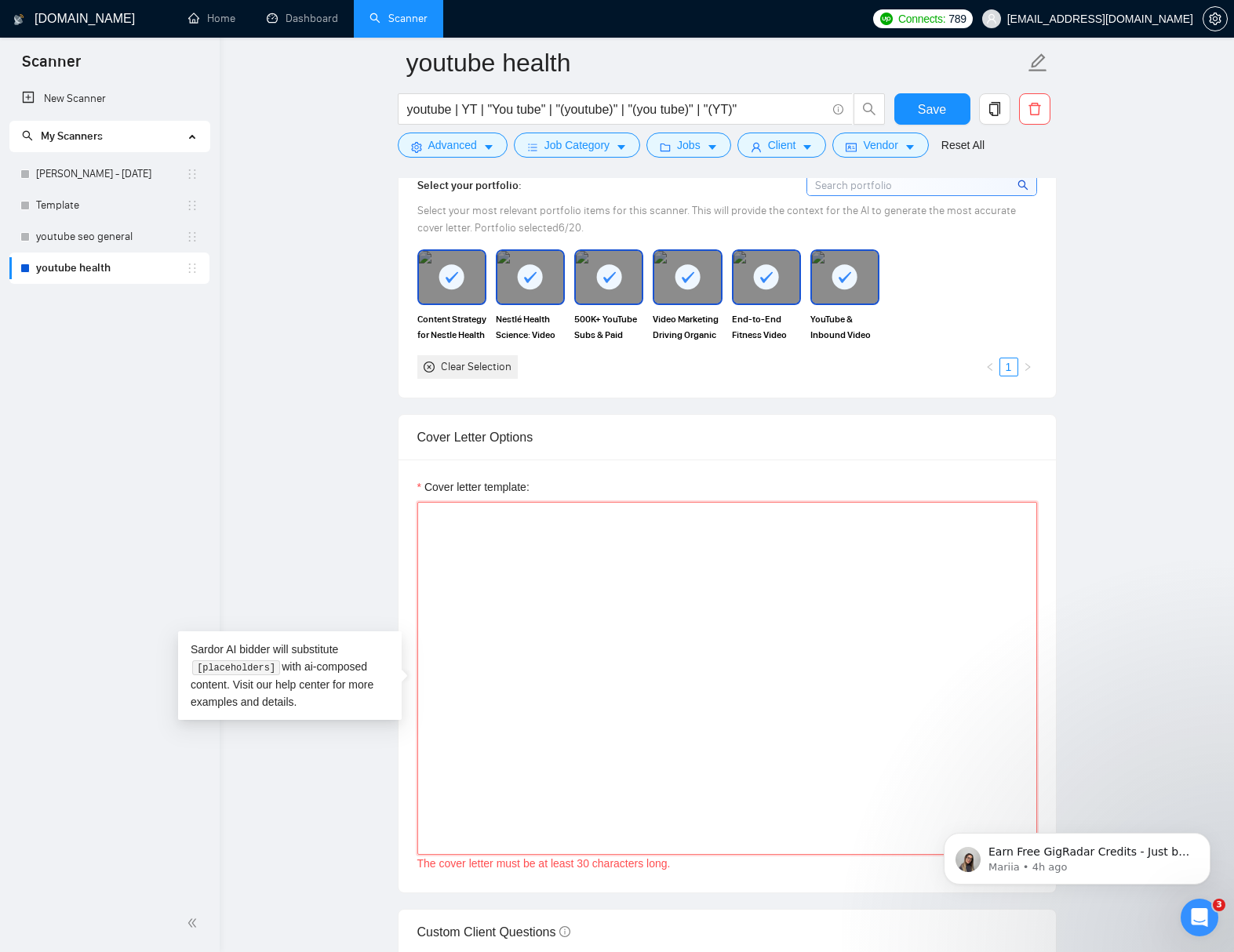
paste textarea "[Write a personal greeting using the client's name or company name (if any is p…"
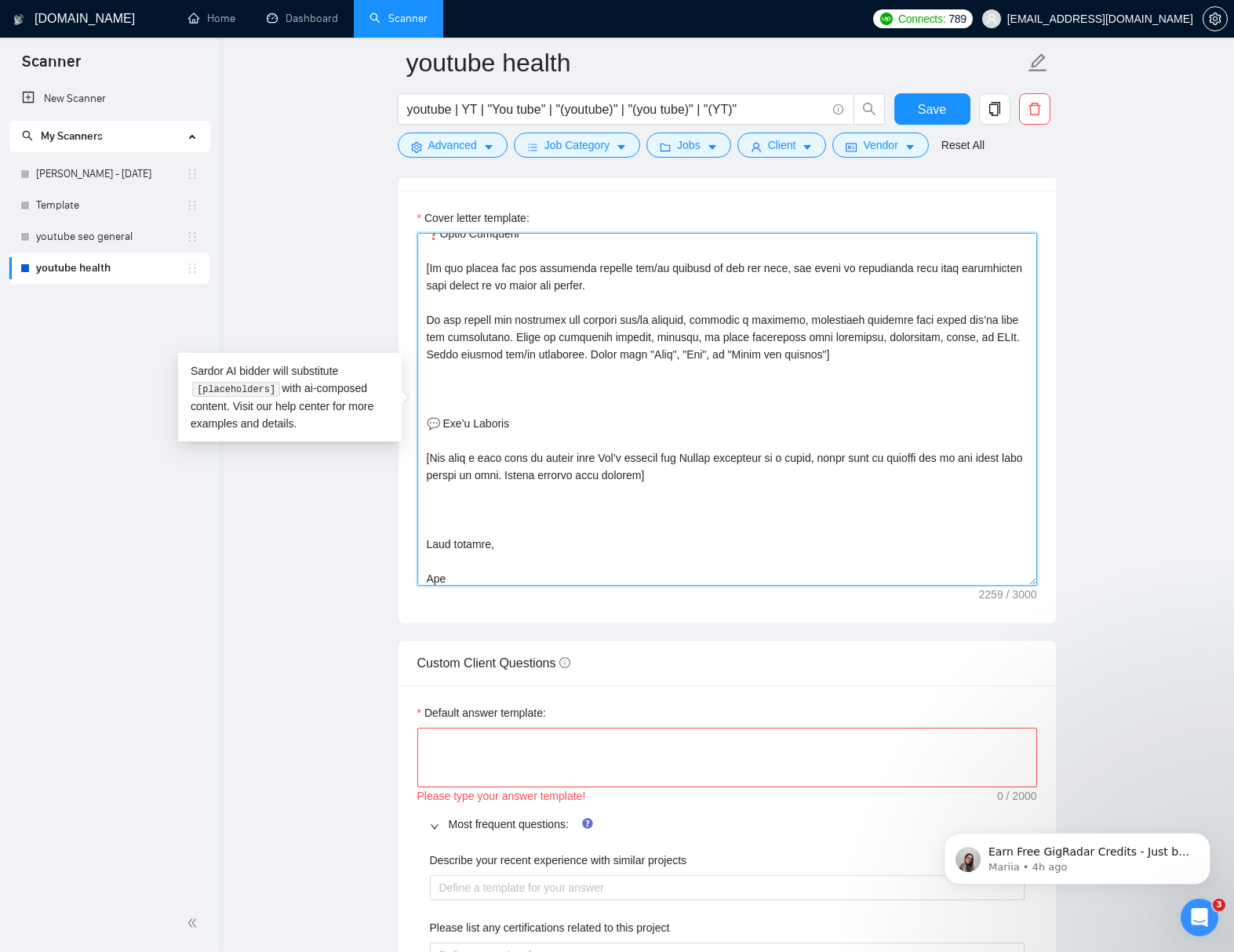
scroll to position [1742, 0]
type textarea "[Write a personal greeting using the client's name or company name (if any is p…"
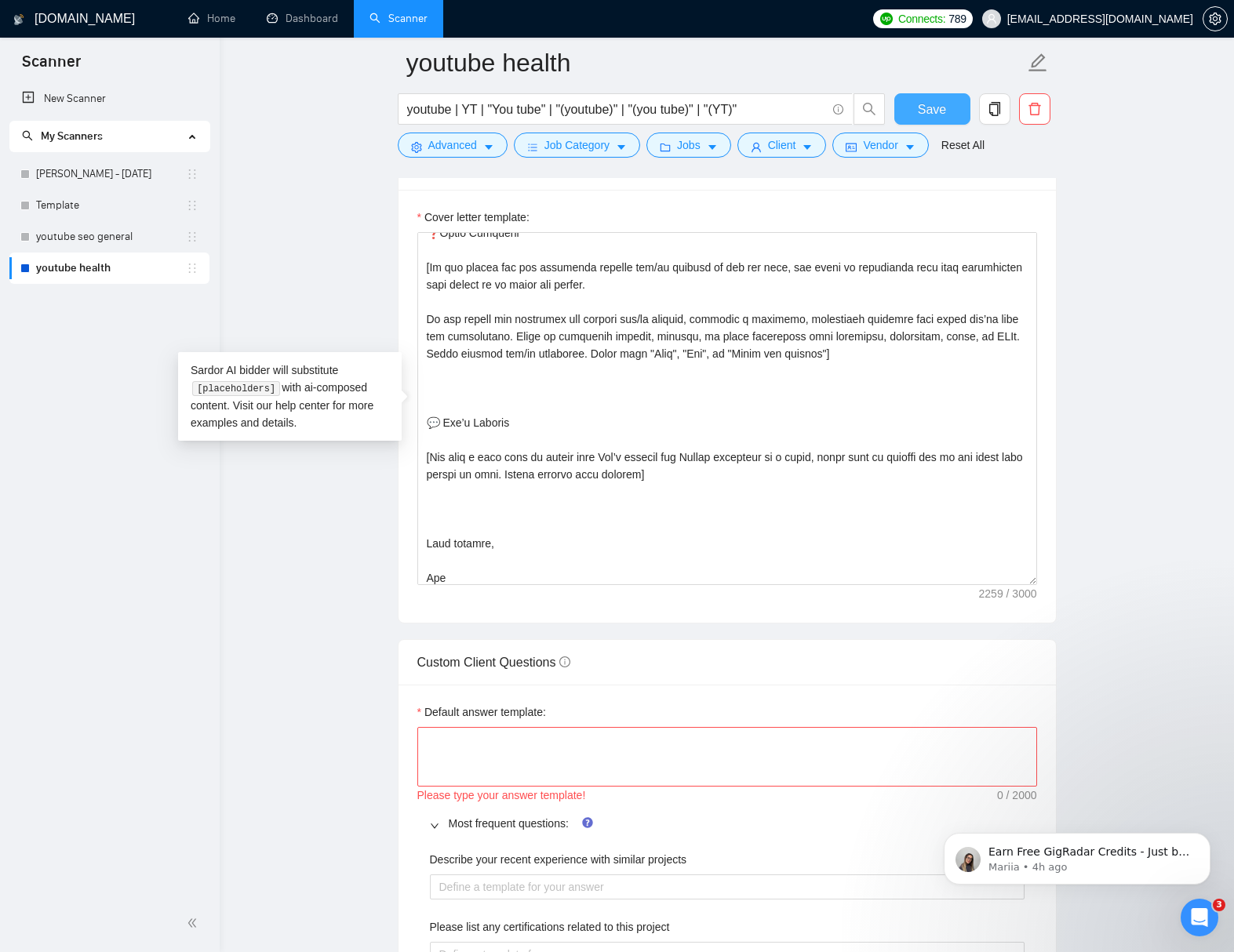
drag, startPoint x: 930, startPoint y: 107, endPoint x: 1186, endPoint y: 359, distance: 359.2
click at [930, 107] on span "Save" at bounding box center [932, 109] width 29 height 20
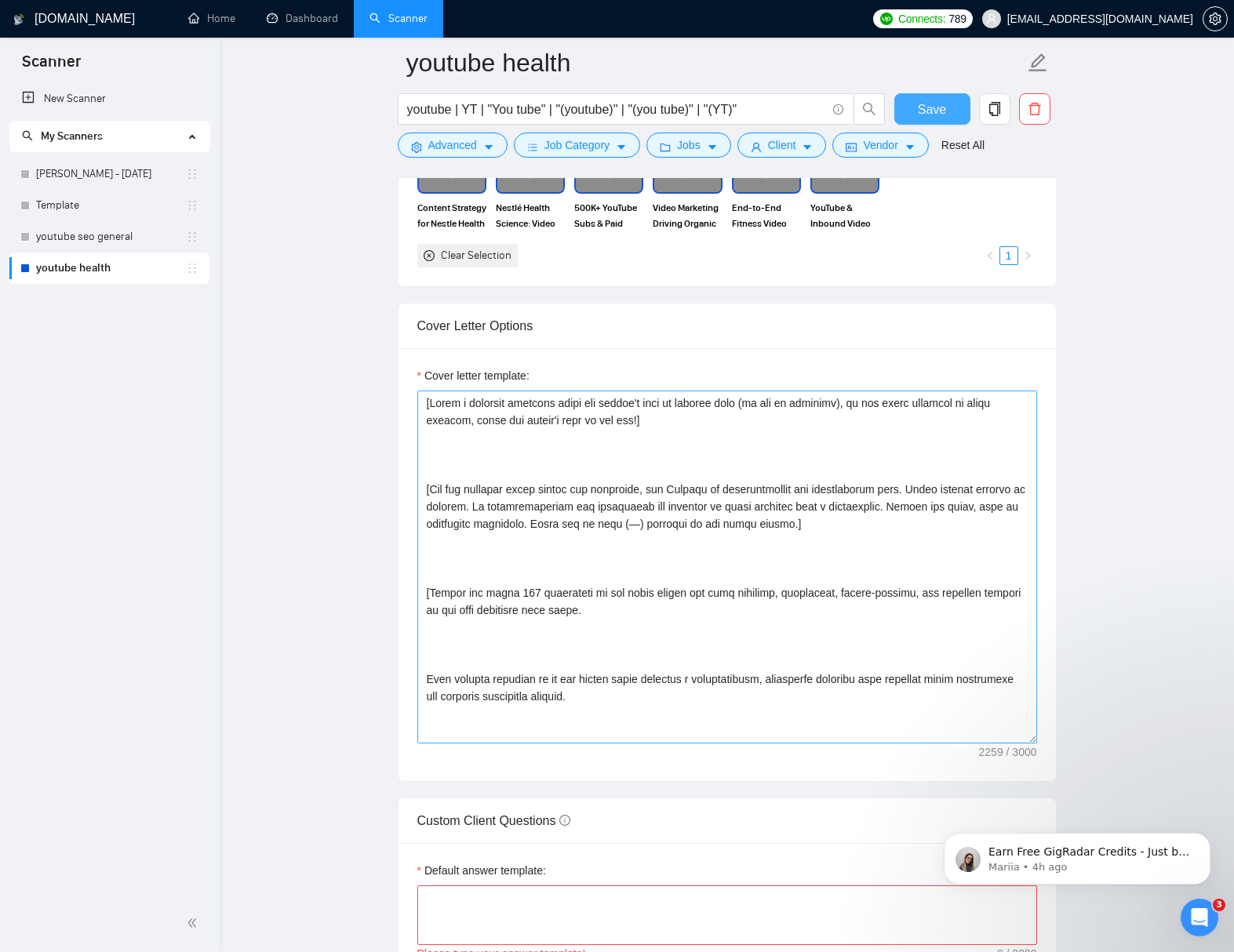
scroll to position [1576, 0]
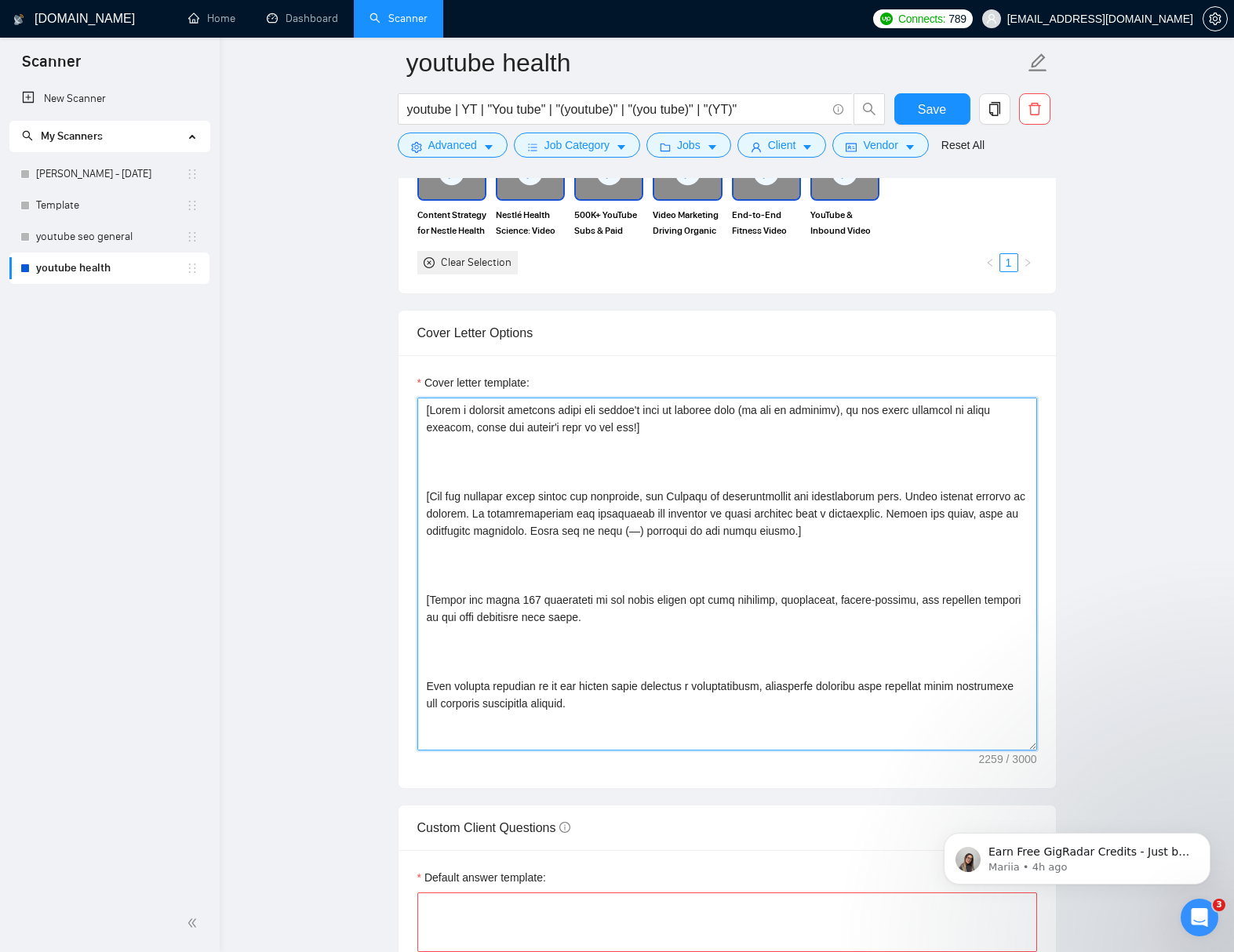
click at [423, 500] on textarea "Cover letter template:" at bounding box center [726, 573] width 619 height 353
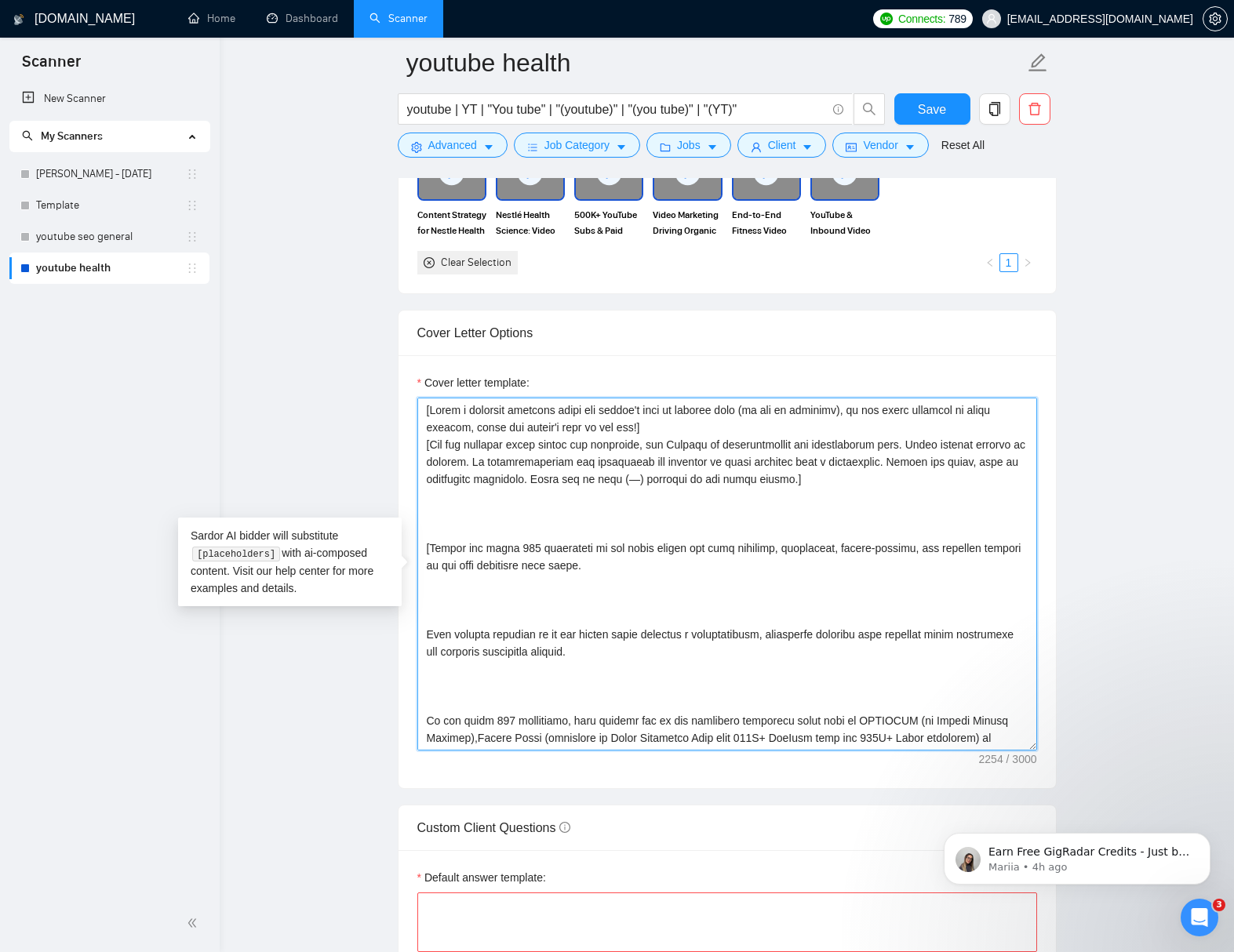
click at [425, 548] on textarea "Cover letter template:" at bounding box center [726, 573] width 619 height 353
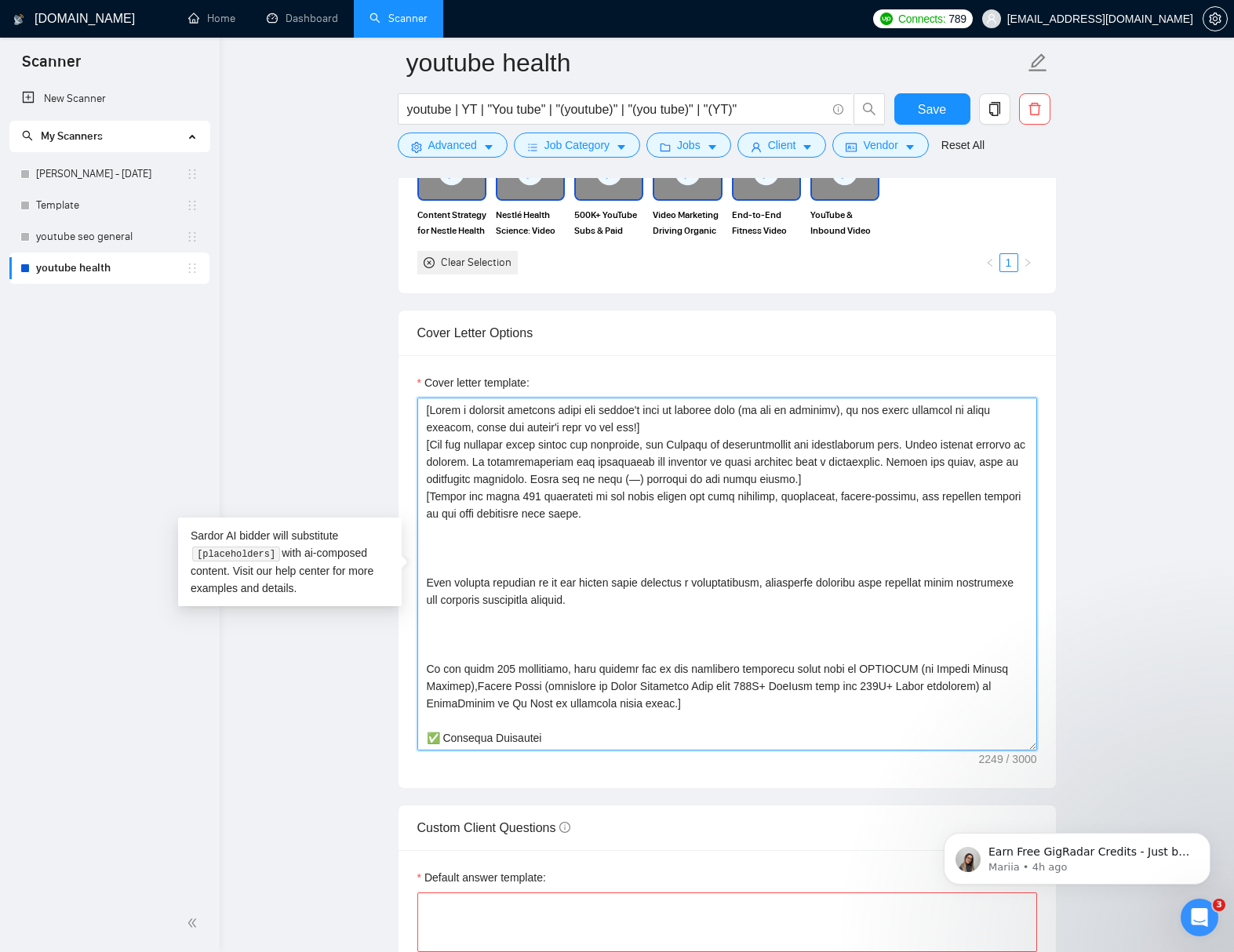
click at [425, 585] on textarea "Cover letter template:" at bounding box center [726, 573] width 619 height 353
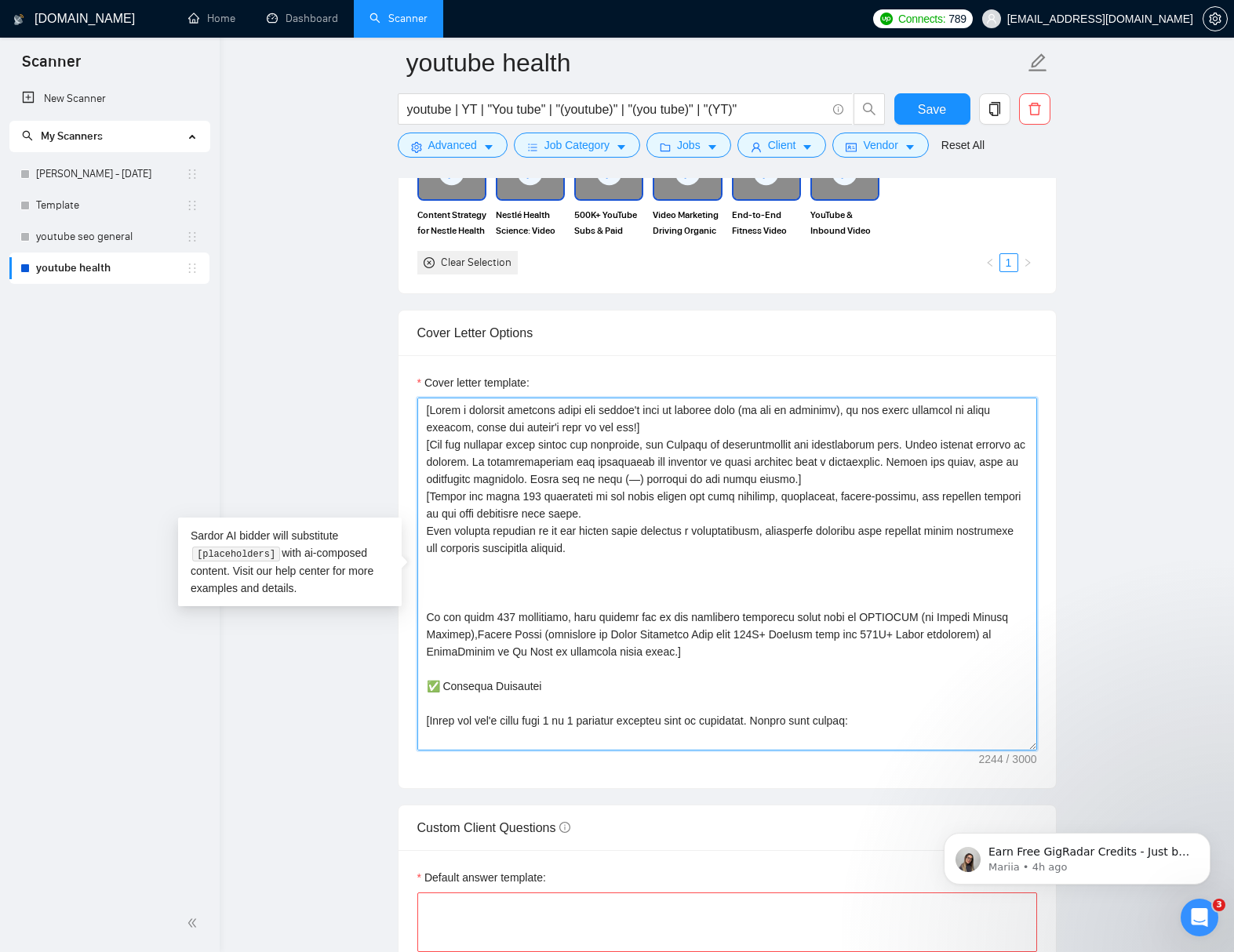
click at [425, 622] on textarea "Cover letter template:" at bounding box center [726, 573] width 619 height 353
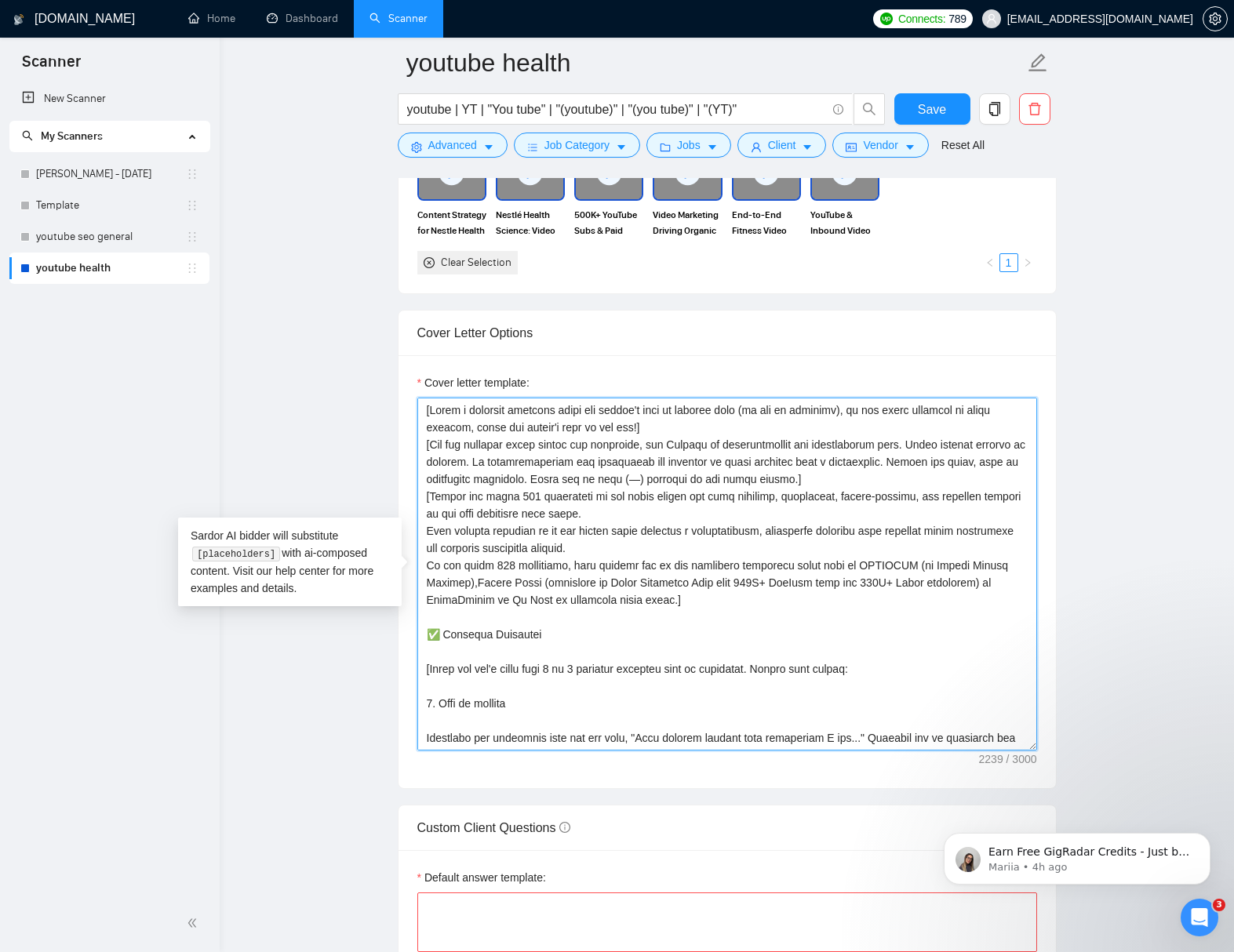
click at [502, 652] on textarea "Cover letter template:" at bounding box center [726, 573] width 619 height 353
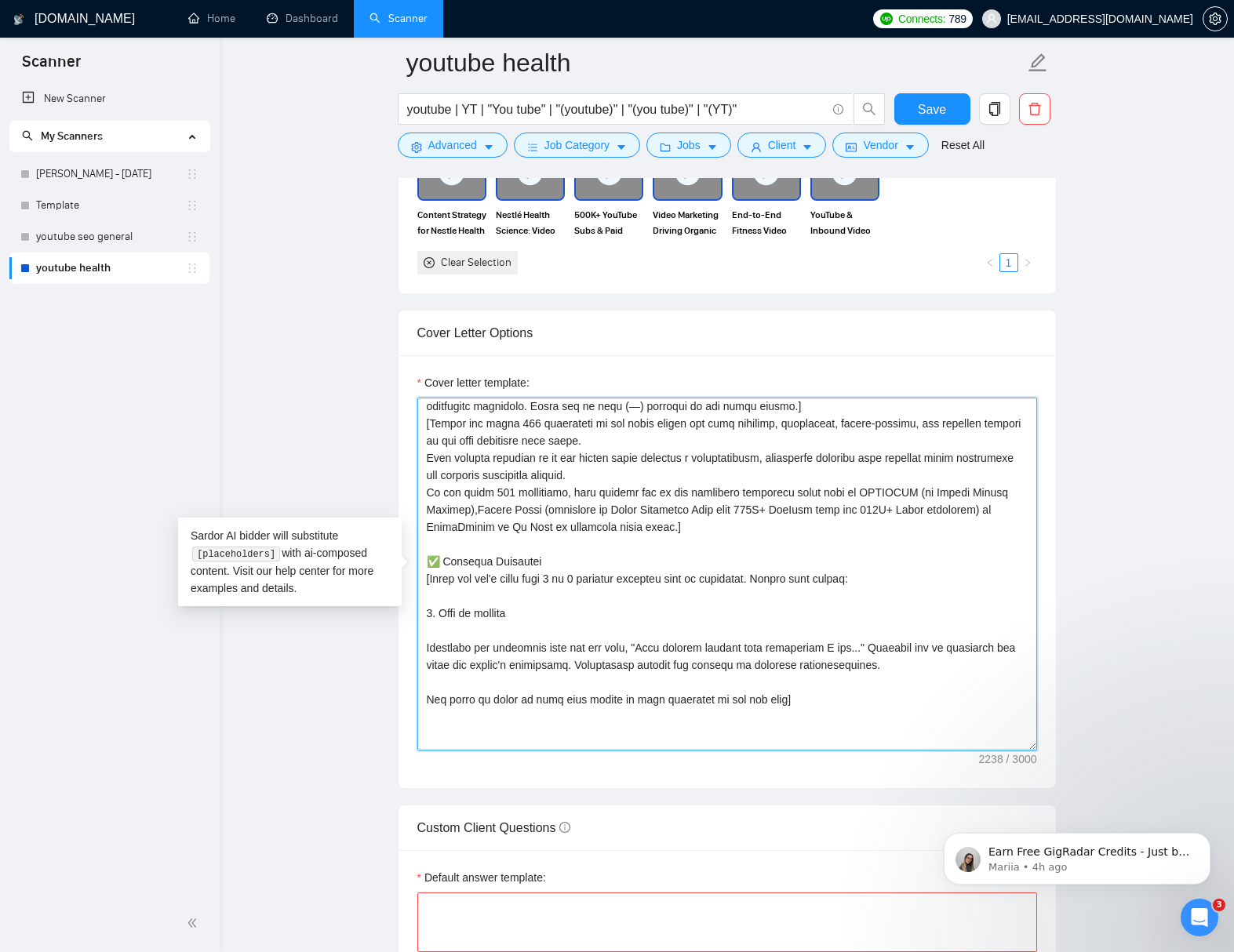
scroll to position [88, 0]
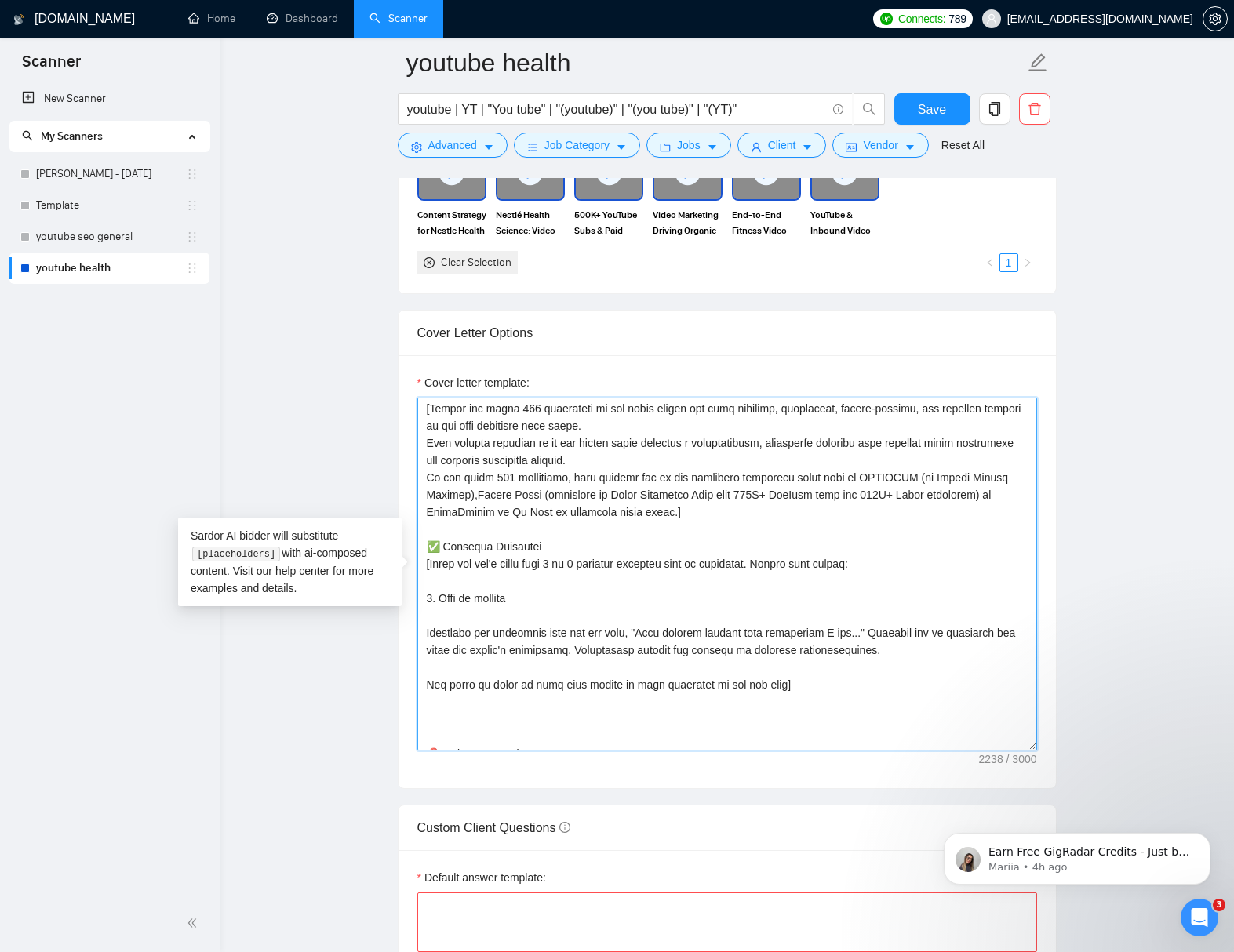
click at [611, 580] on textarea "Cover letter template:" at bounding box center [726, 573] width 619 height 353
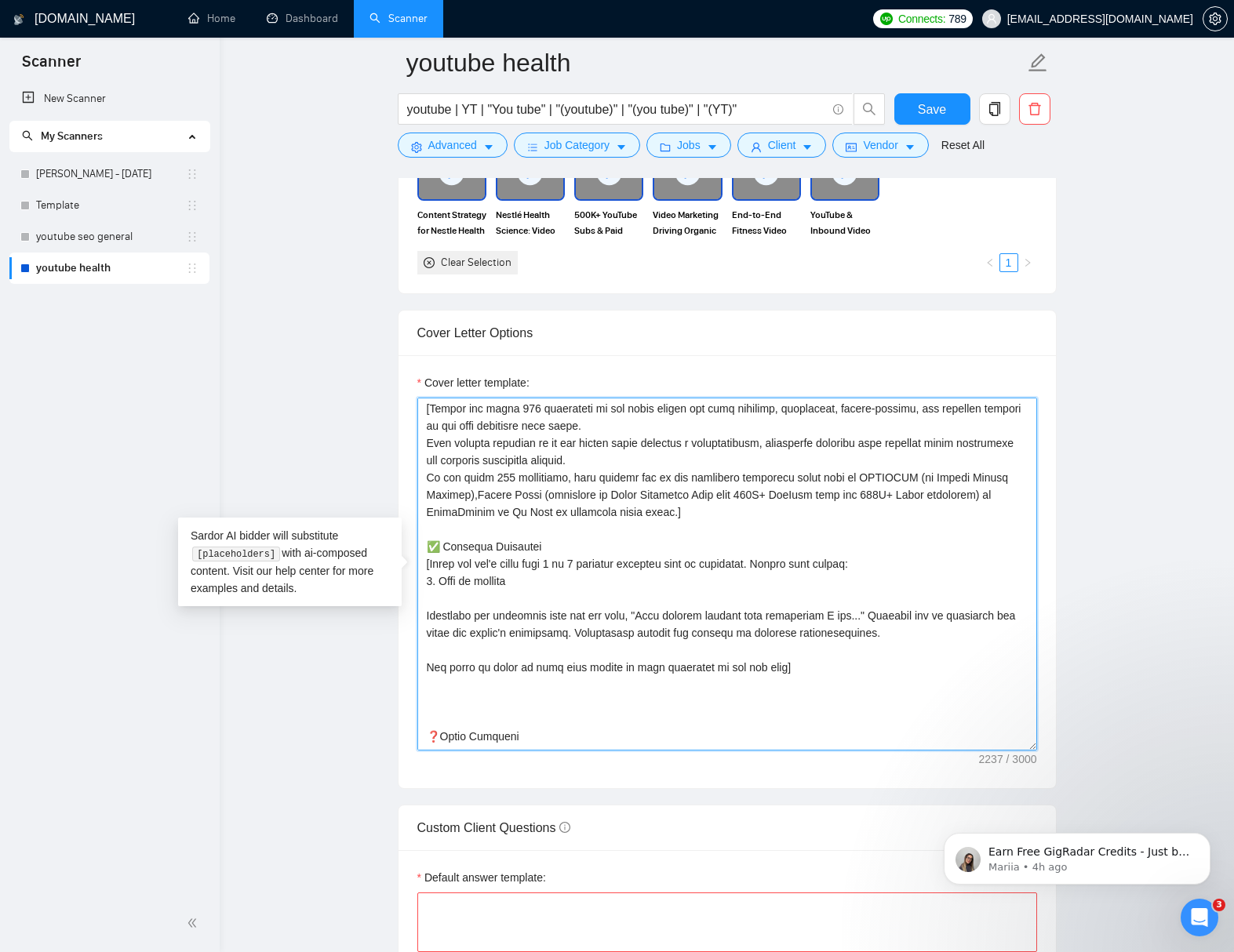
click at [576, 600] on textarea "Cover letter template:" at bounding box center [726, 573] width 619 height 353
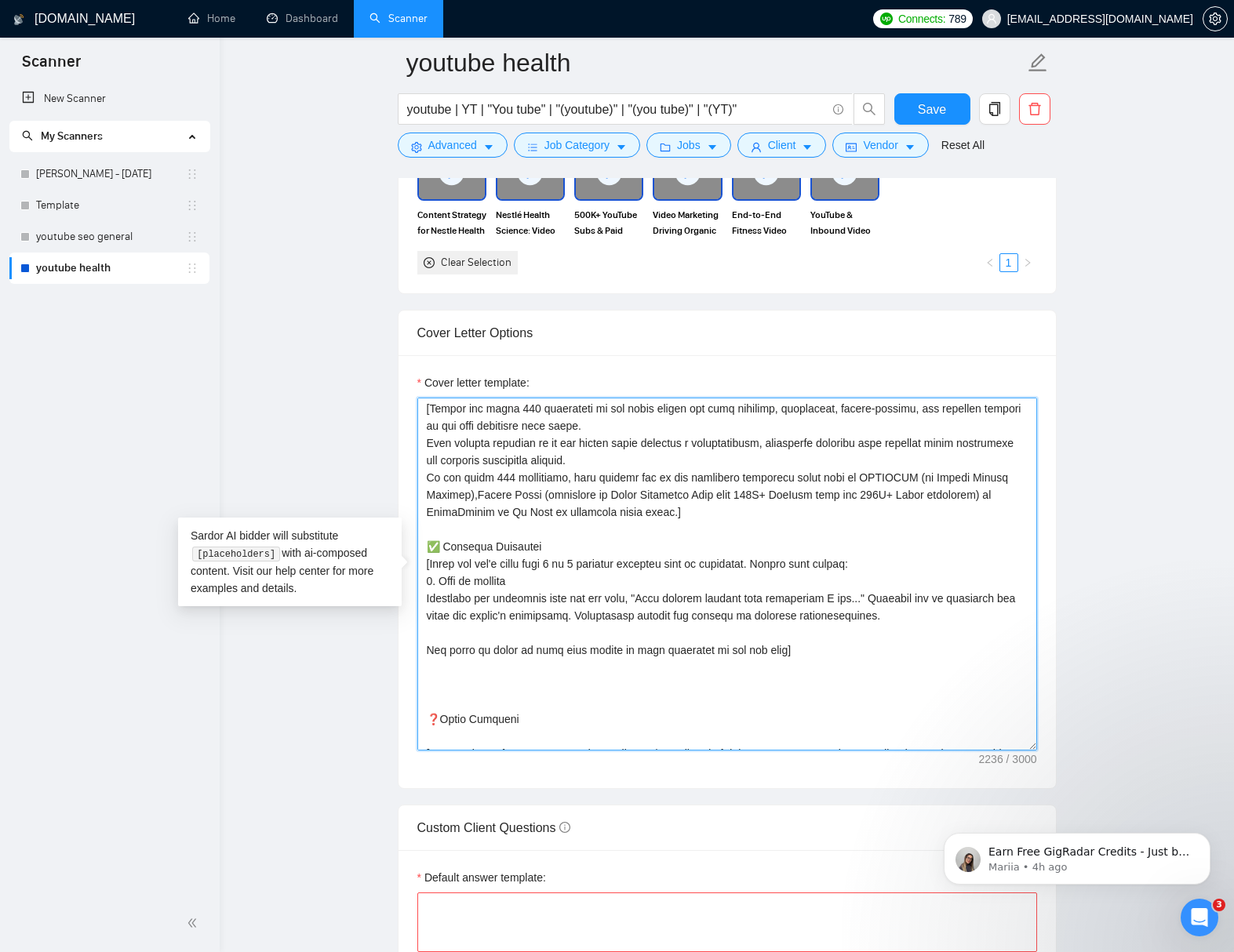
click at [584, 635] on textarea "Cover letter template:" at bounding box center [726, 573] width 619 height 353
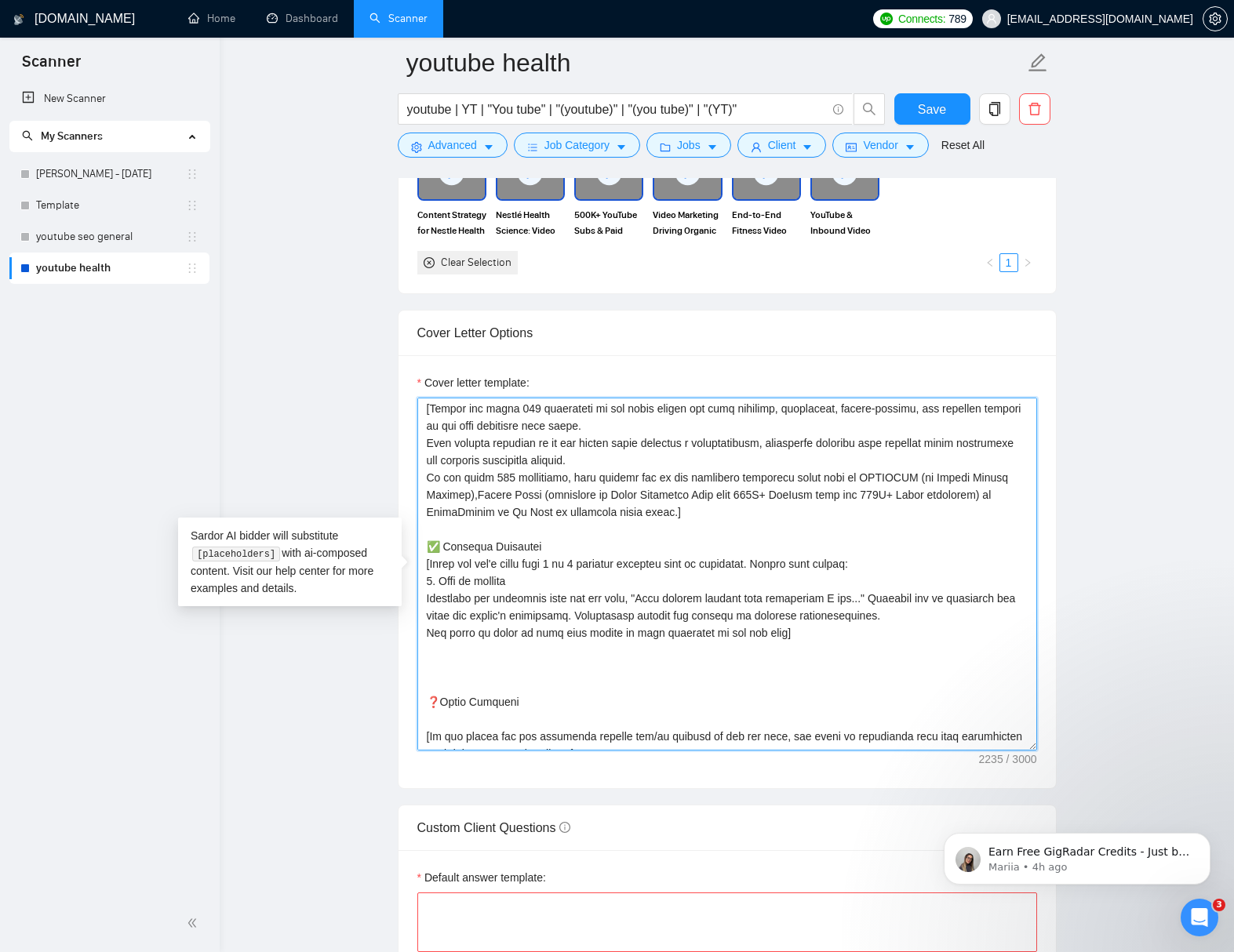
drag, startPoint x: 432, startPoint y: 700, endPoint x: 503, endPoint y: 738, distance: 80.5
click at [432, 701] on textarea "Cover letter template:" at bounding box center [726, 573] width 619 height 353
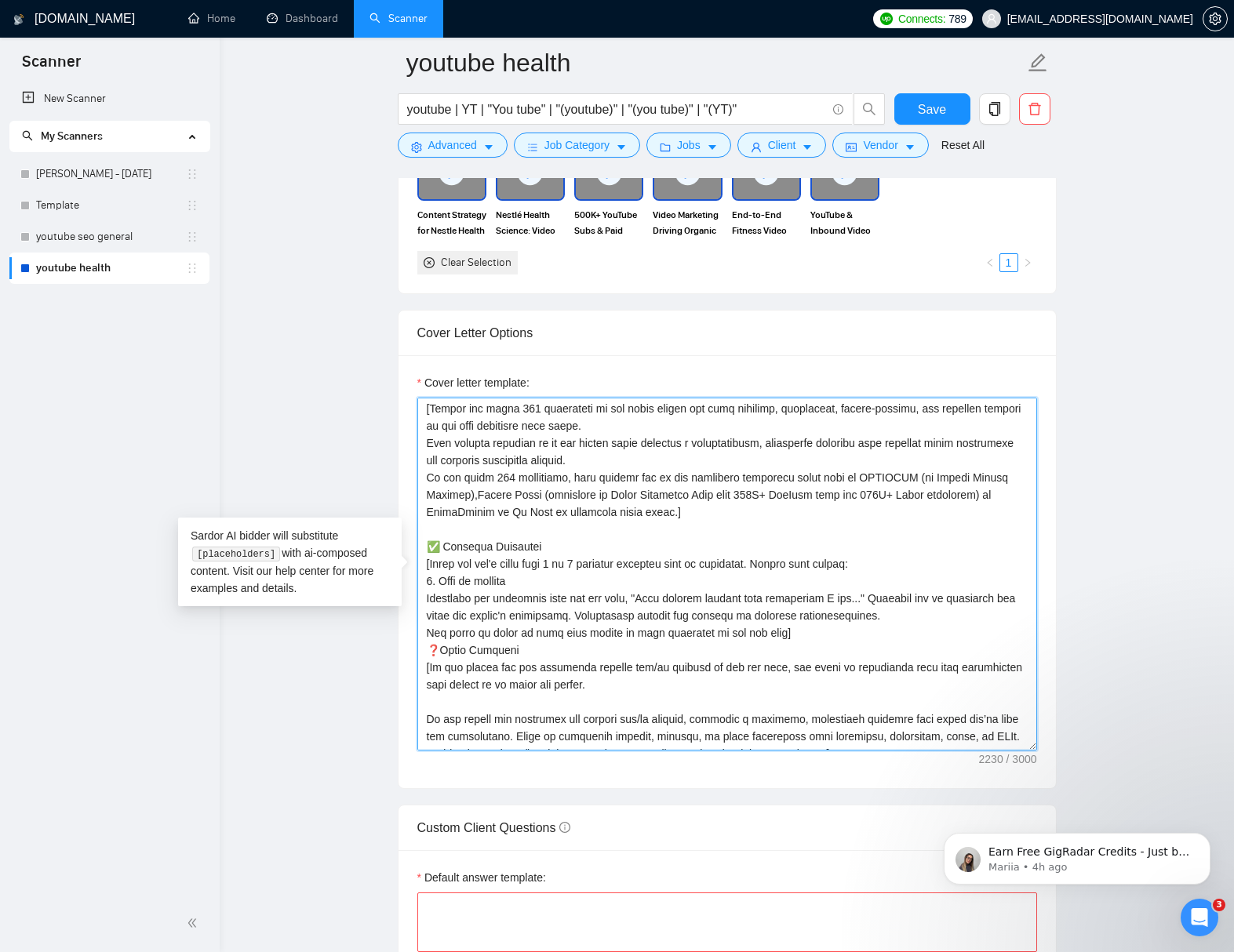
click at [800, 635] on textarea "Cover letter template:" at bounding box center [726, 573] width 619 height 353
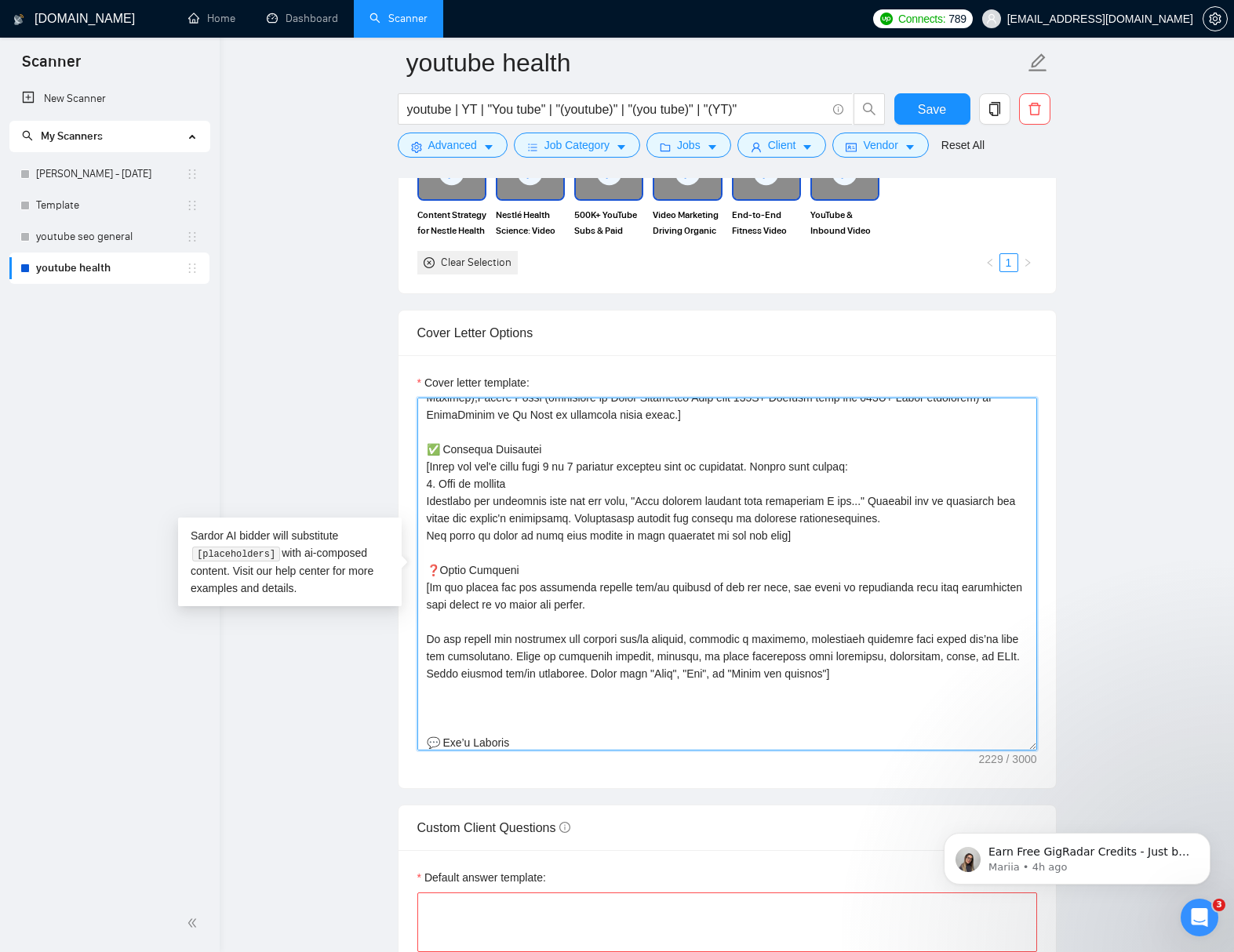
scroll to position [238, 0]
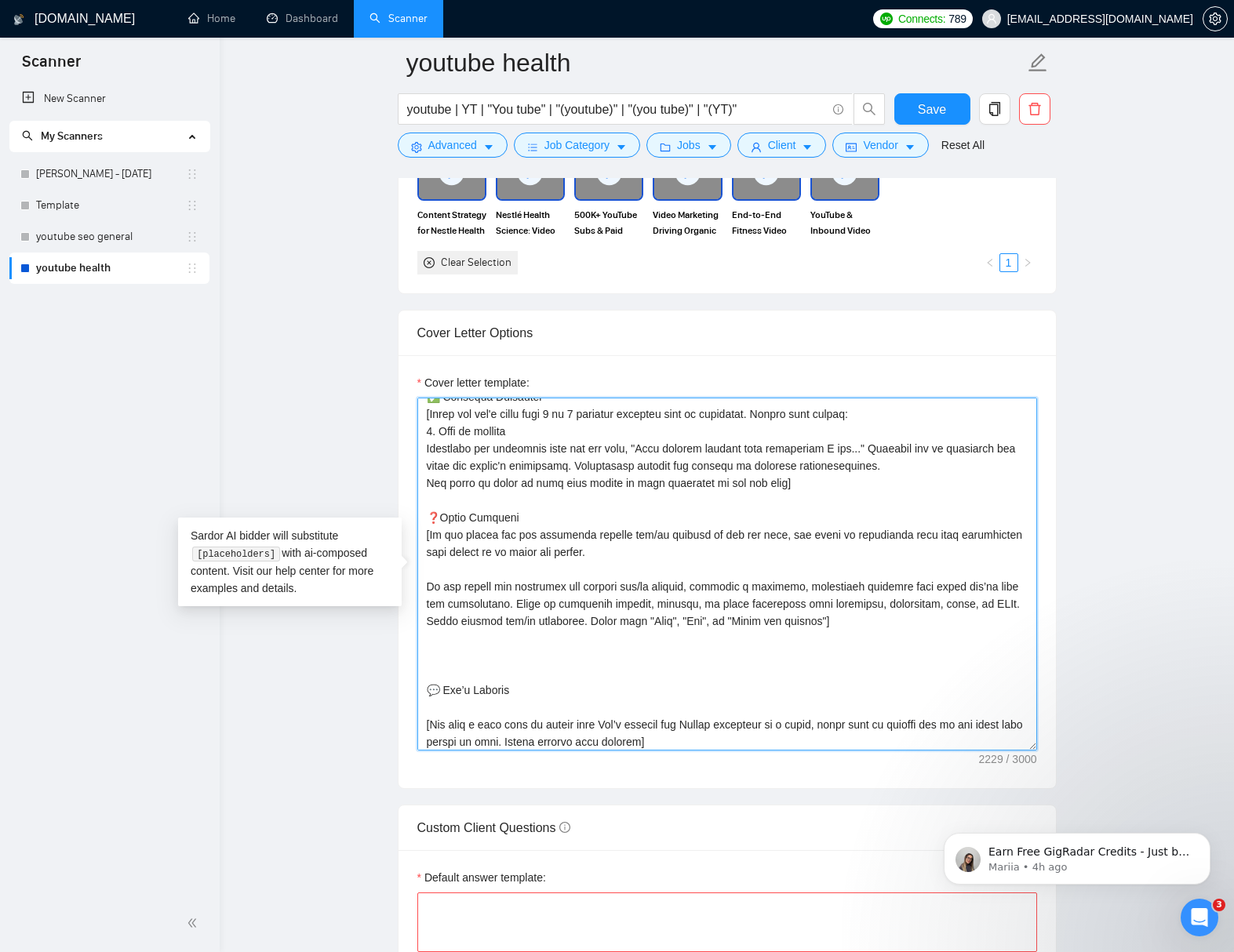
click at [597, 574] on textarea "Cover letter template:" at bounding box center [726, 573] width 619 height 353
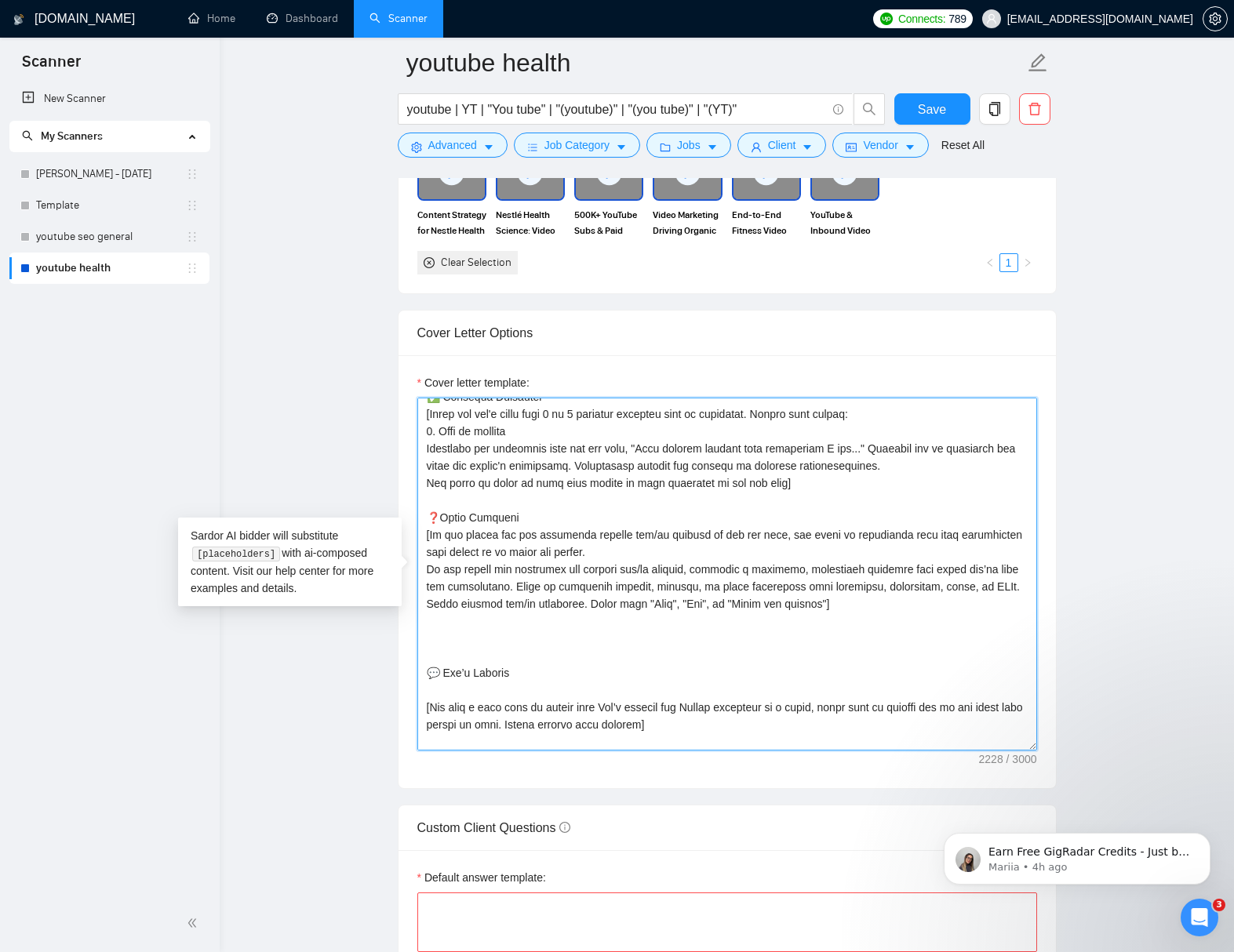
click at [429, 665] on textarea "Cover letter template:" at bounding box center [726, 573] width 619 height 353
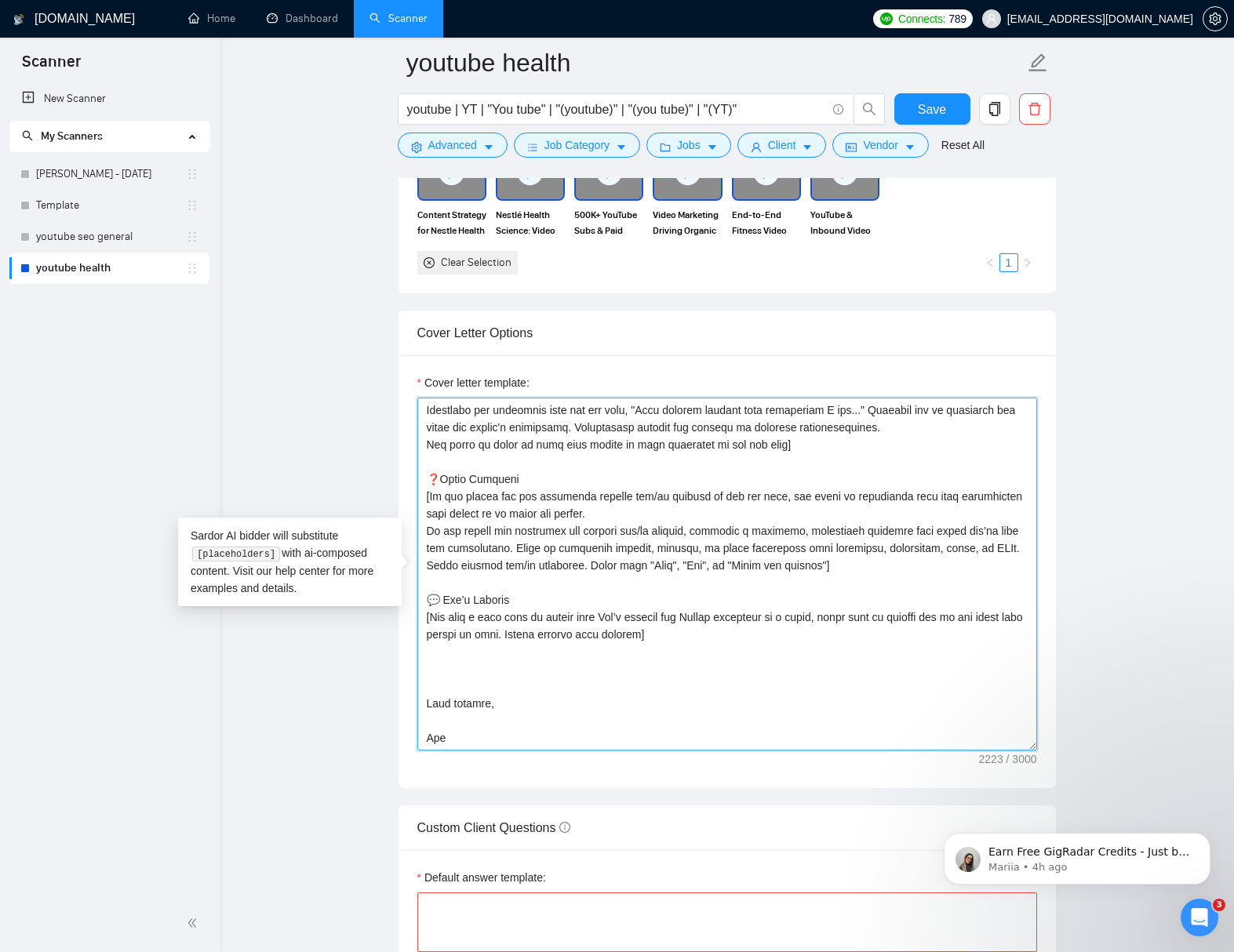
click at [449, 705] on textarea "Cover letter template:" at bounding box center [726, 573] width 619 height 353
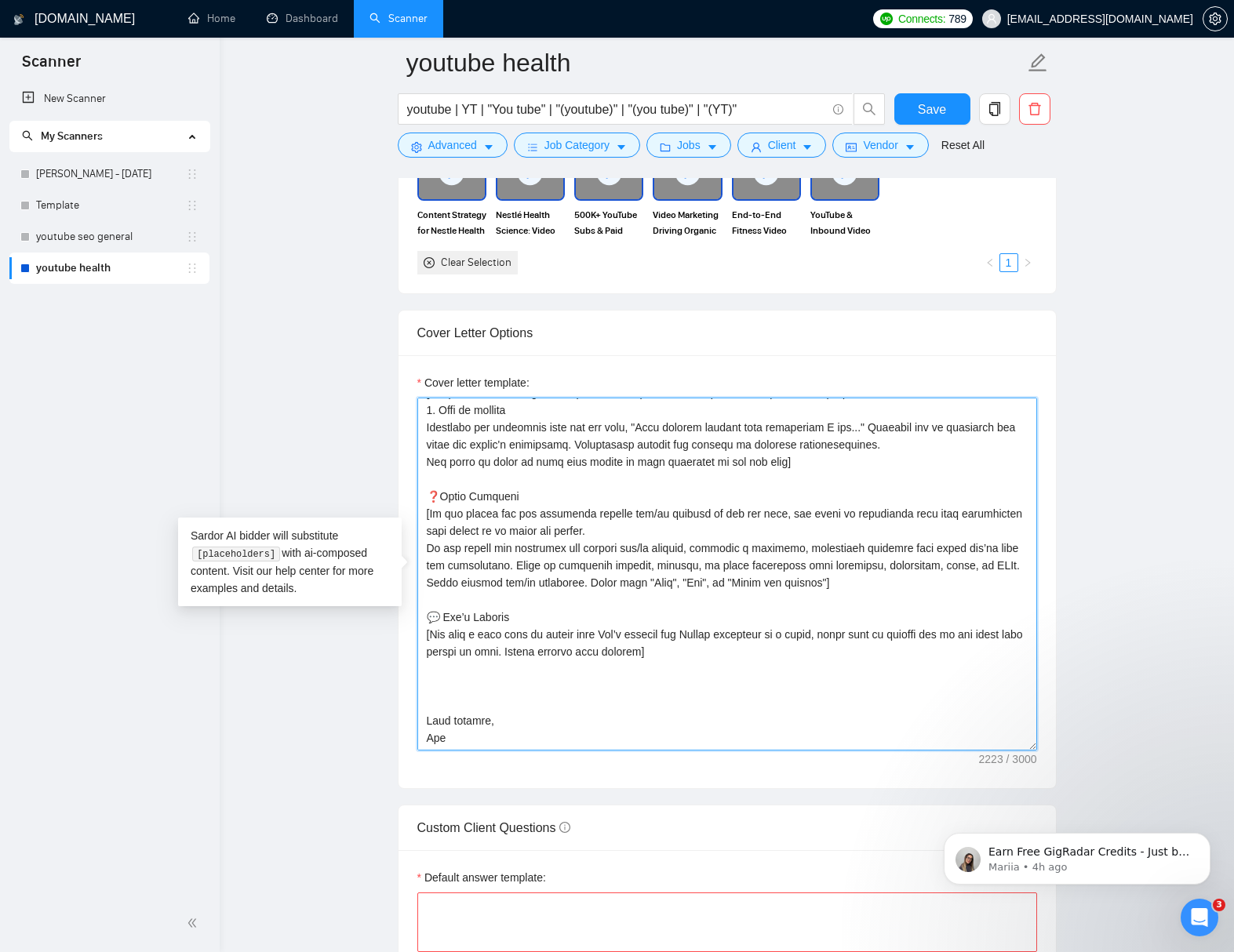
scroll to position [276, 0]
click at [427, 705] on textarea "Cover letter template:" at bounding box center [726, 573] width 619 height 353
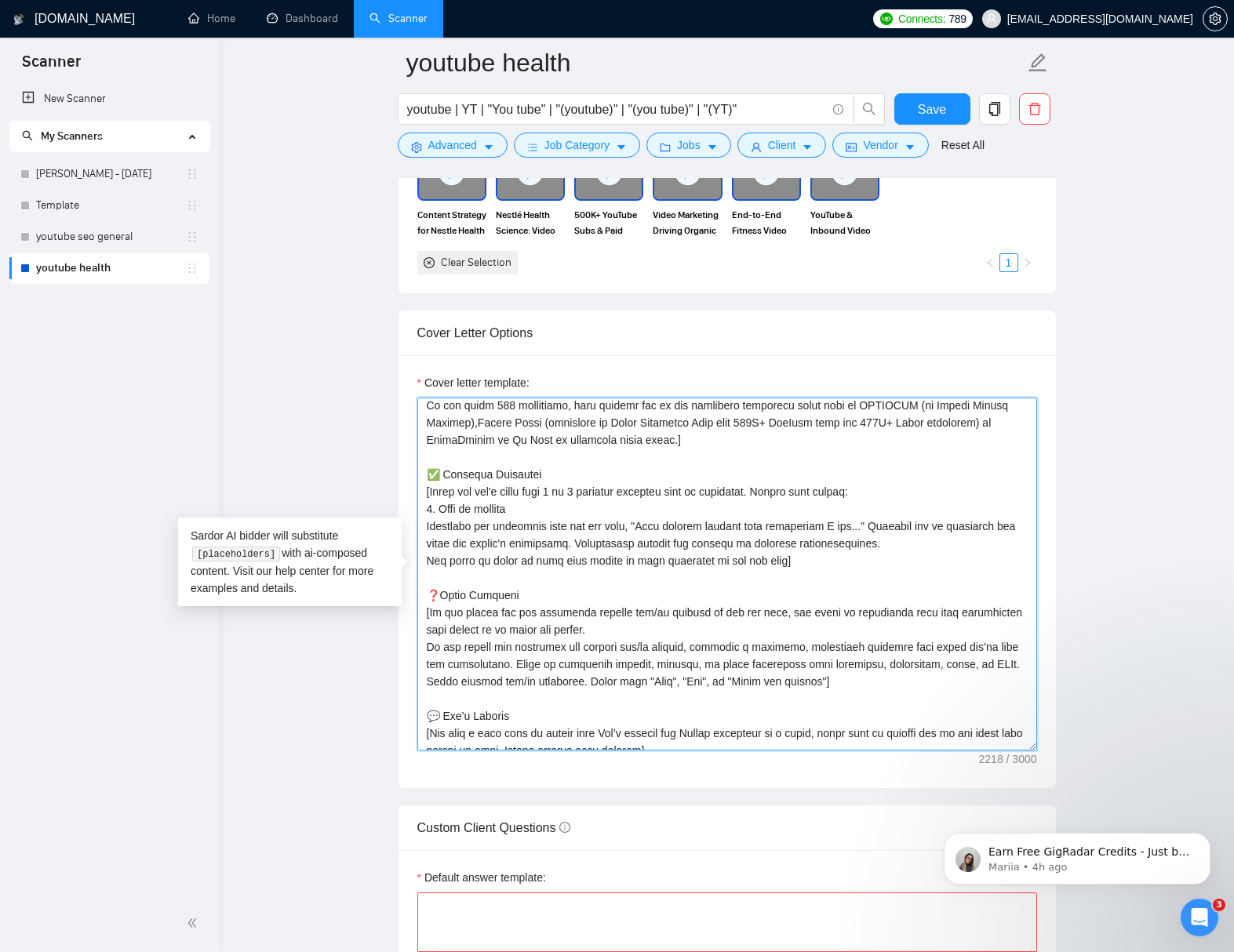
scroll to position [148, 0]
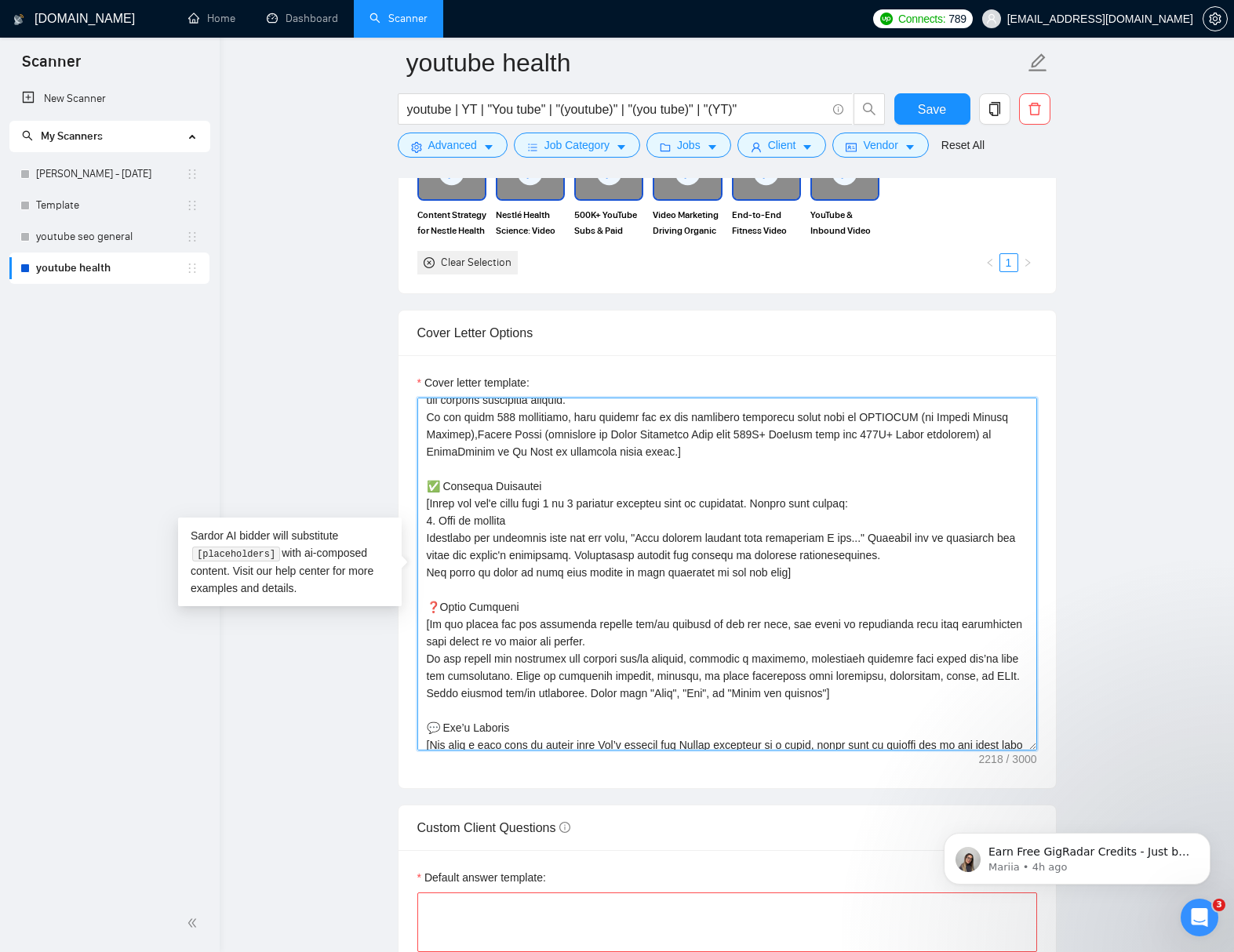
click at [790, 572] on textarea "Cover letter template:" at bounding box center [726, 573] width 619 height 353
click at [876, 507] on textarea "Cover letter template:" at bounding box center [726, 573] width 619 height 353
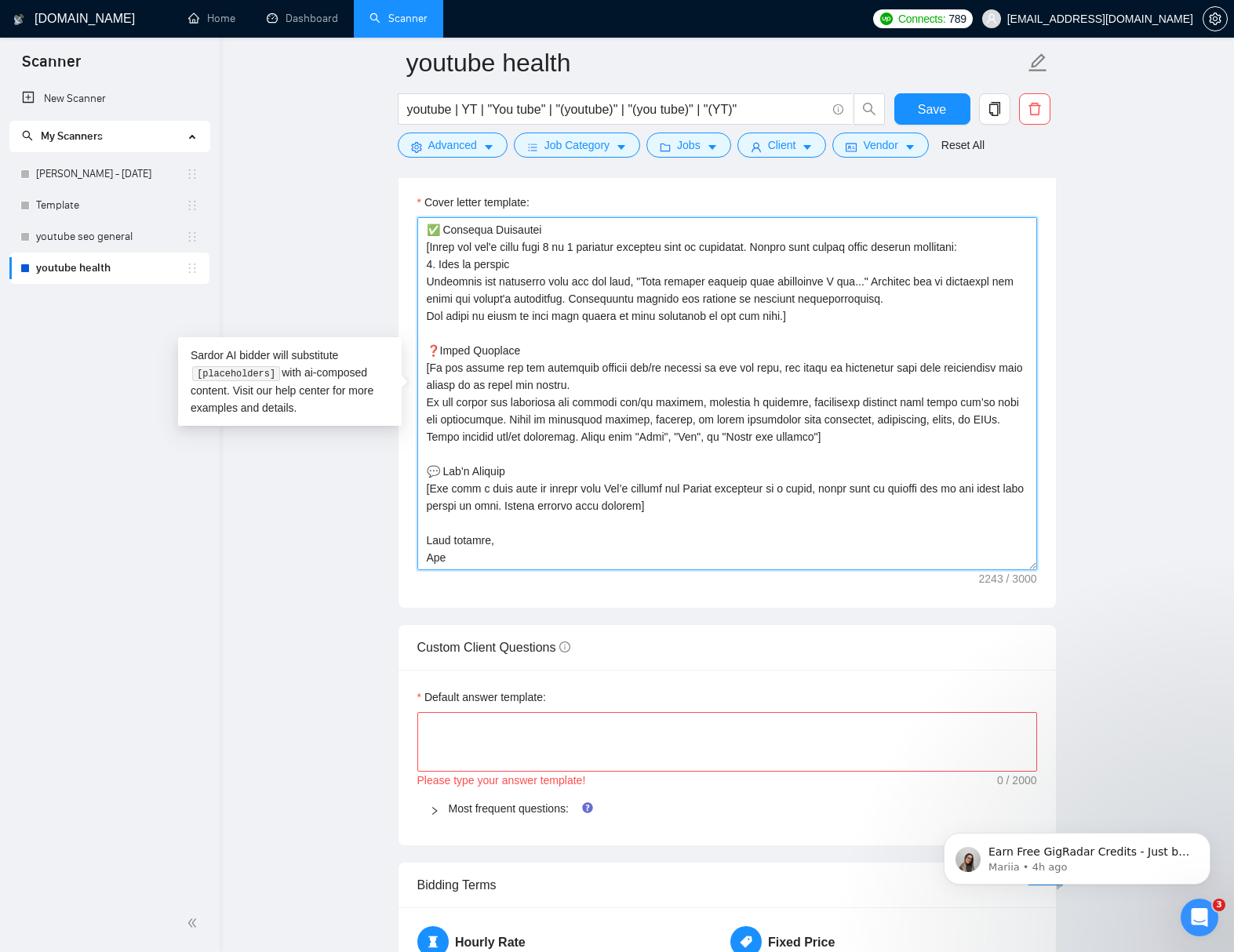
scroll to position [1766, 0]
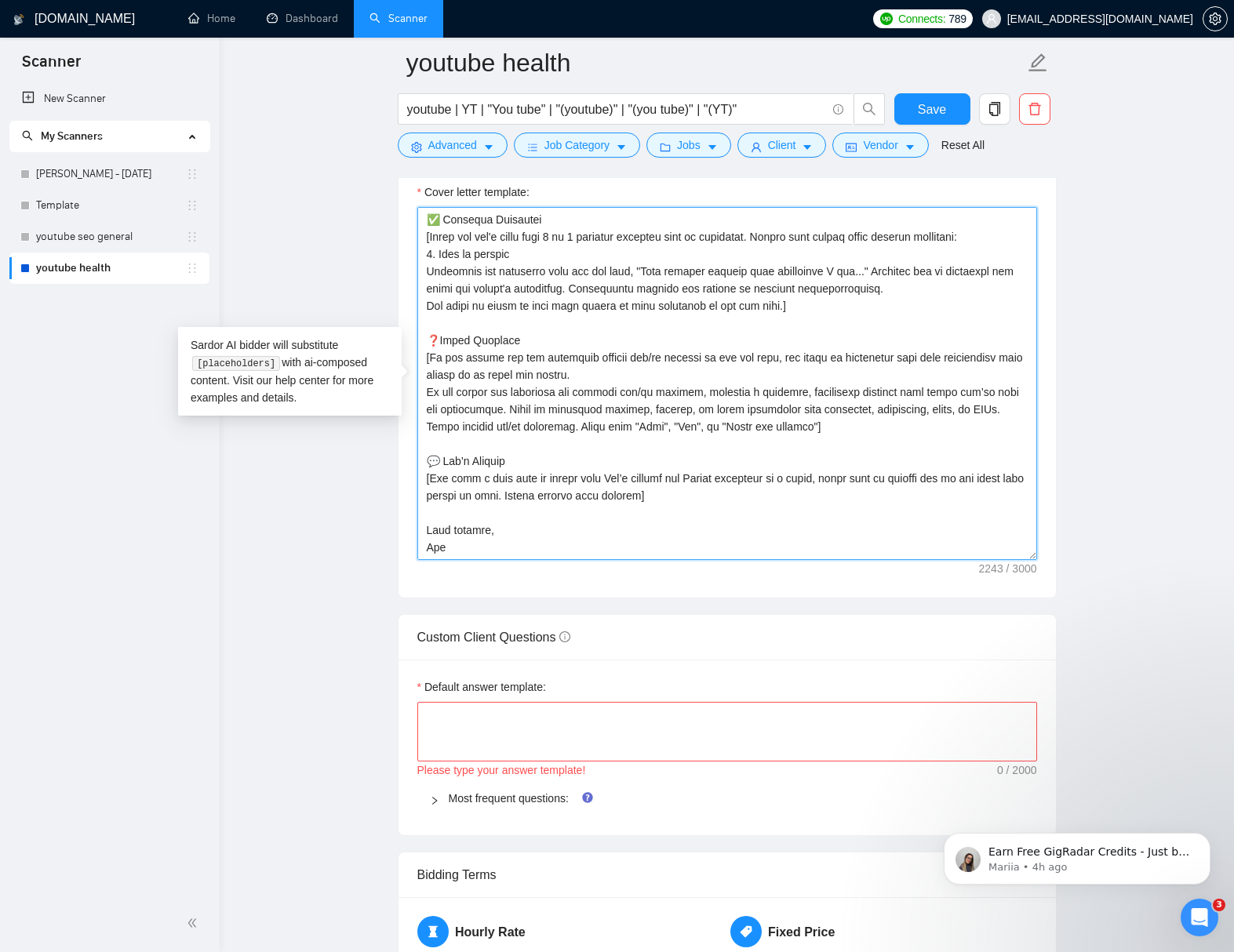
click at [793, 292] on textarea "Cover letter template:" at bounding box center [726, 383] width 619 height 353
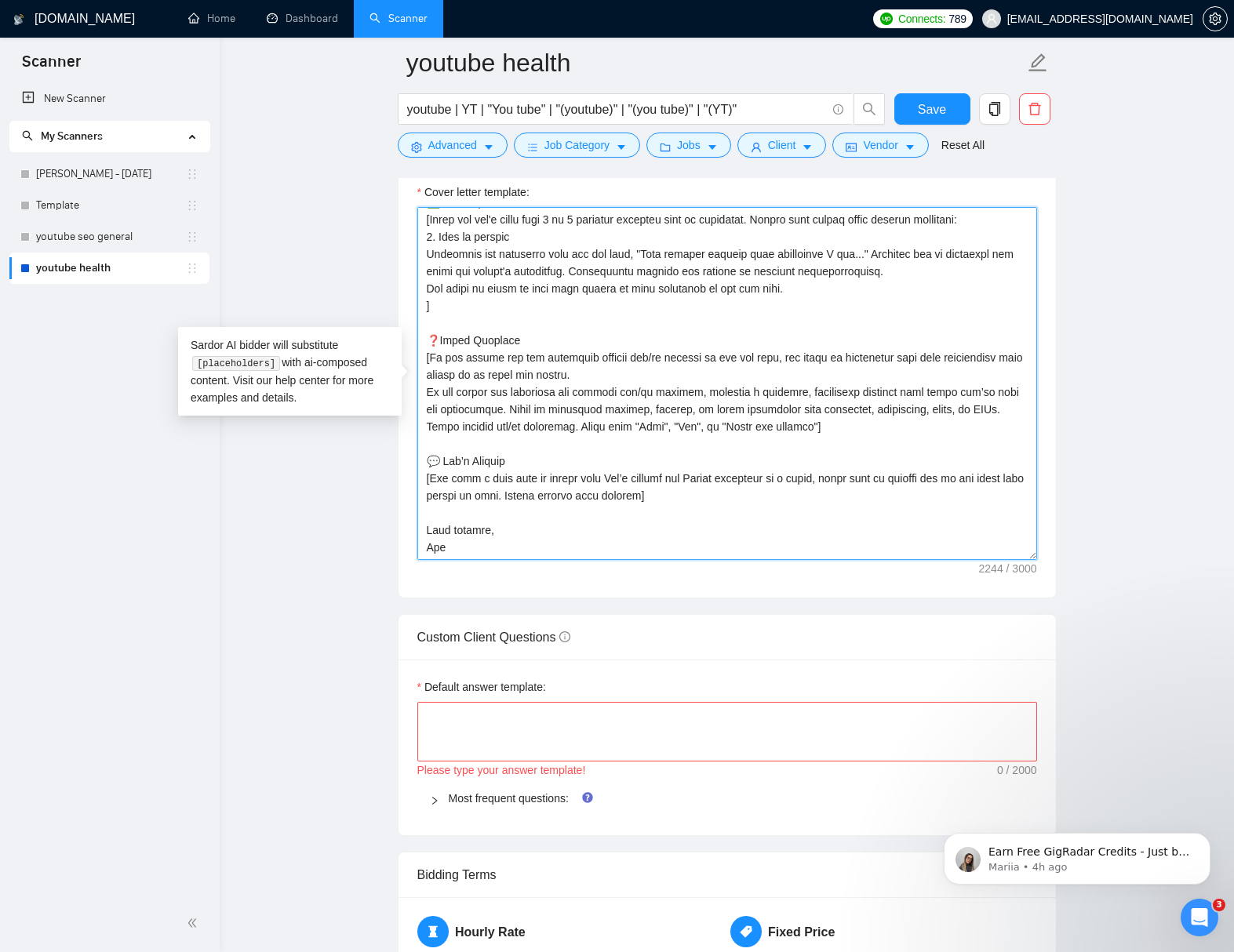
type textarea "[Lorem i dolorsit ametcons adipi eli seddoe't inci ut laboree dolo (ma ali en a…"
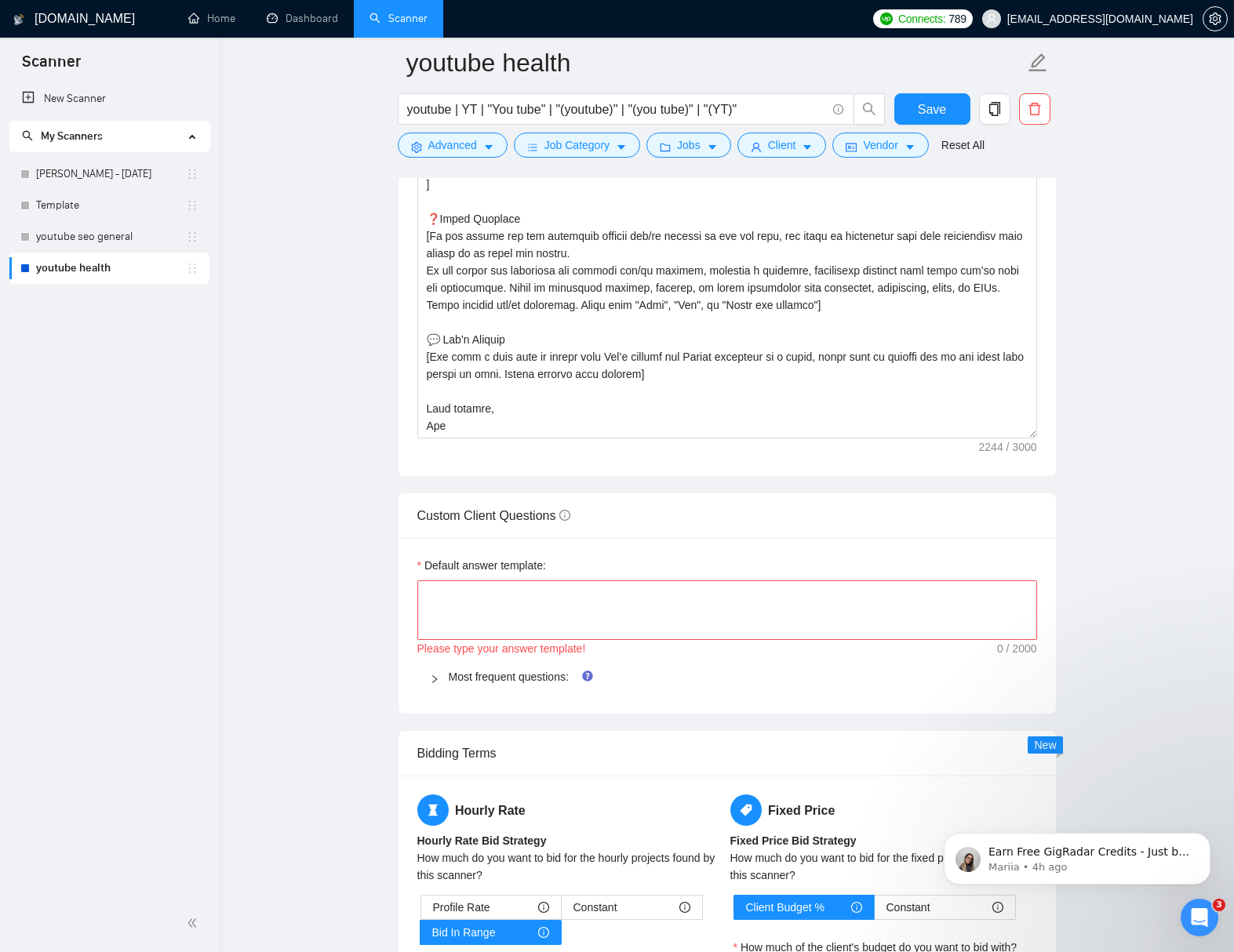
scroll to position [2082, 0]
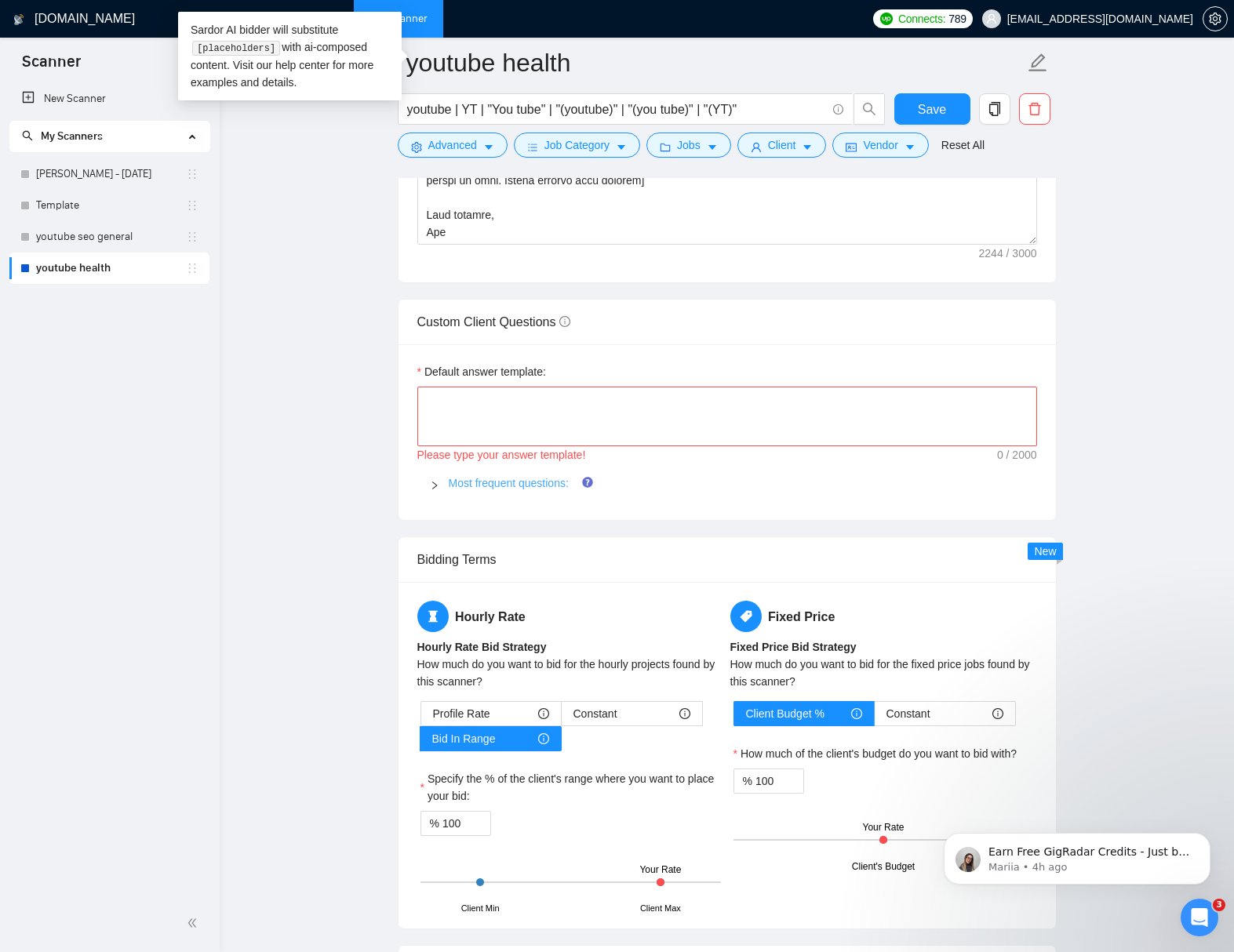
click at [512, 484] on link "Most frequent questions:" at bounding box center [509, 483] width 120 height 12
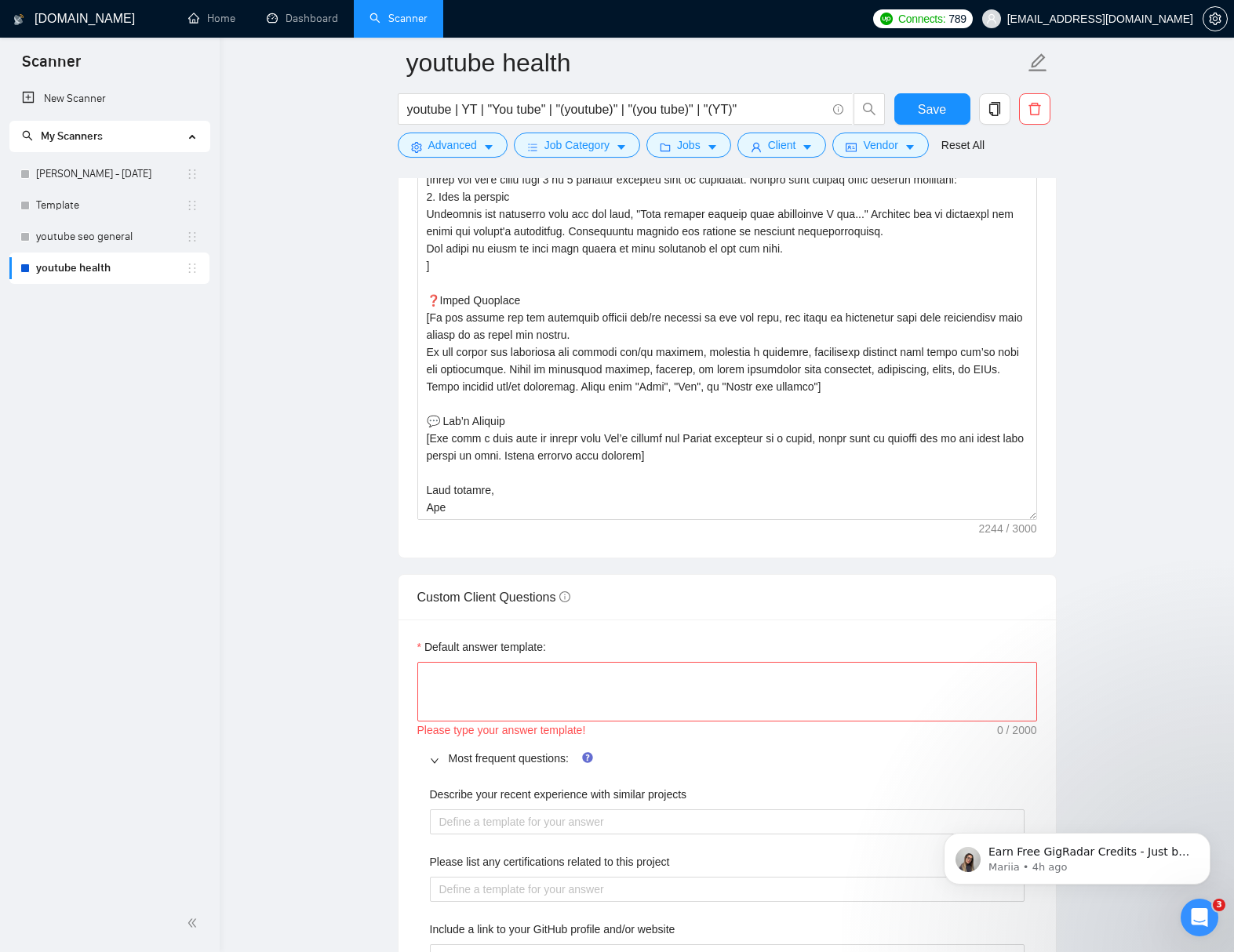
scroll to position [1823, 0]
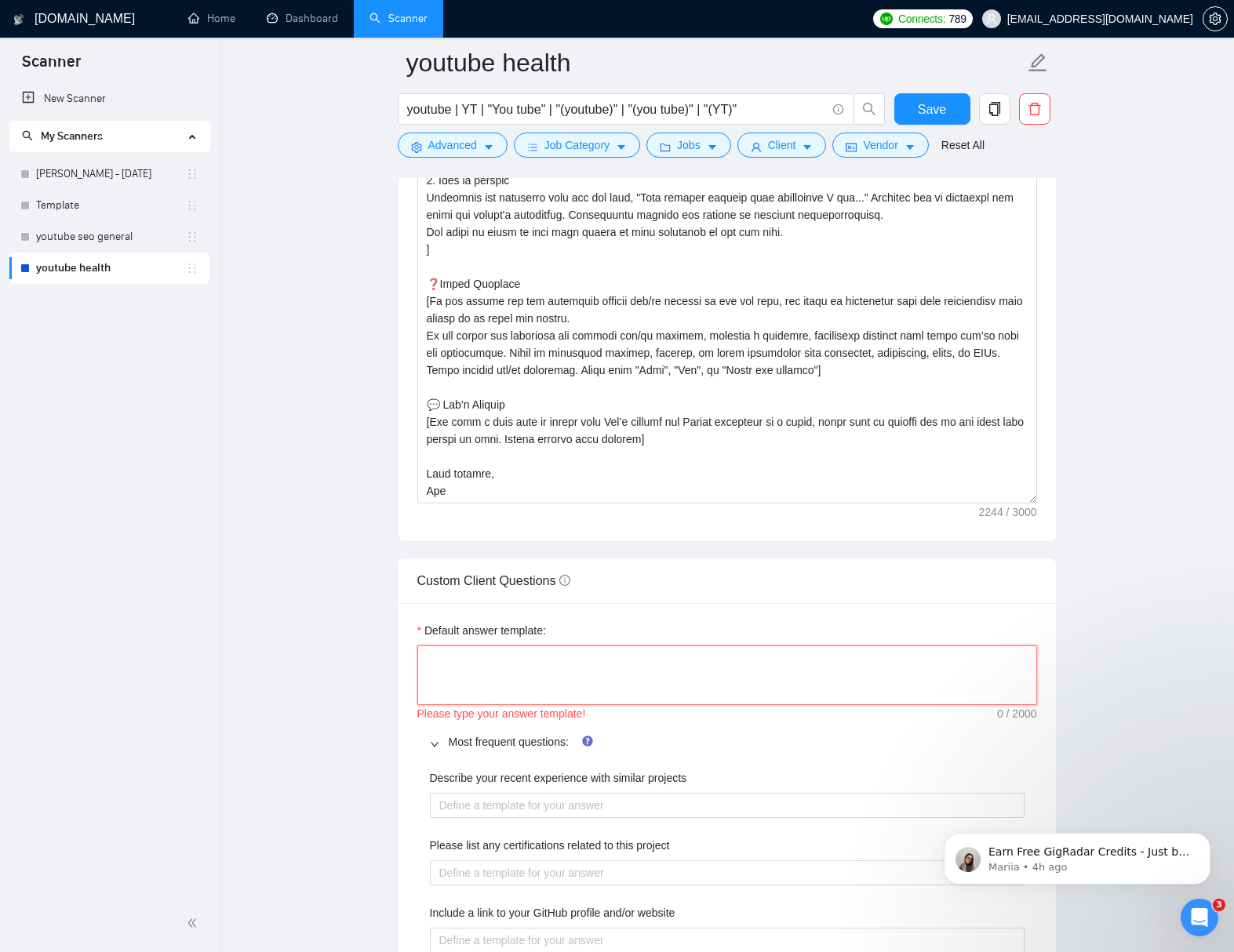
click at [548, 668] on textarea "Default answer template:" at bounding box center [726, 675] width 619 height 59
type textarea "["
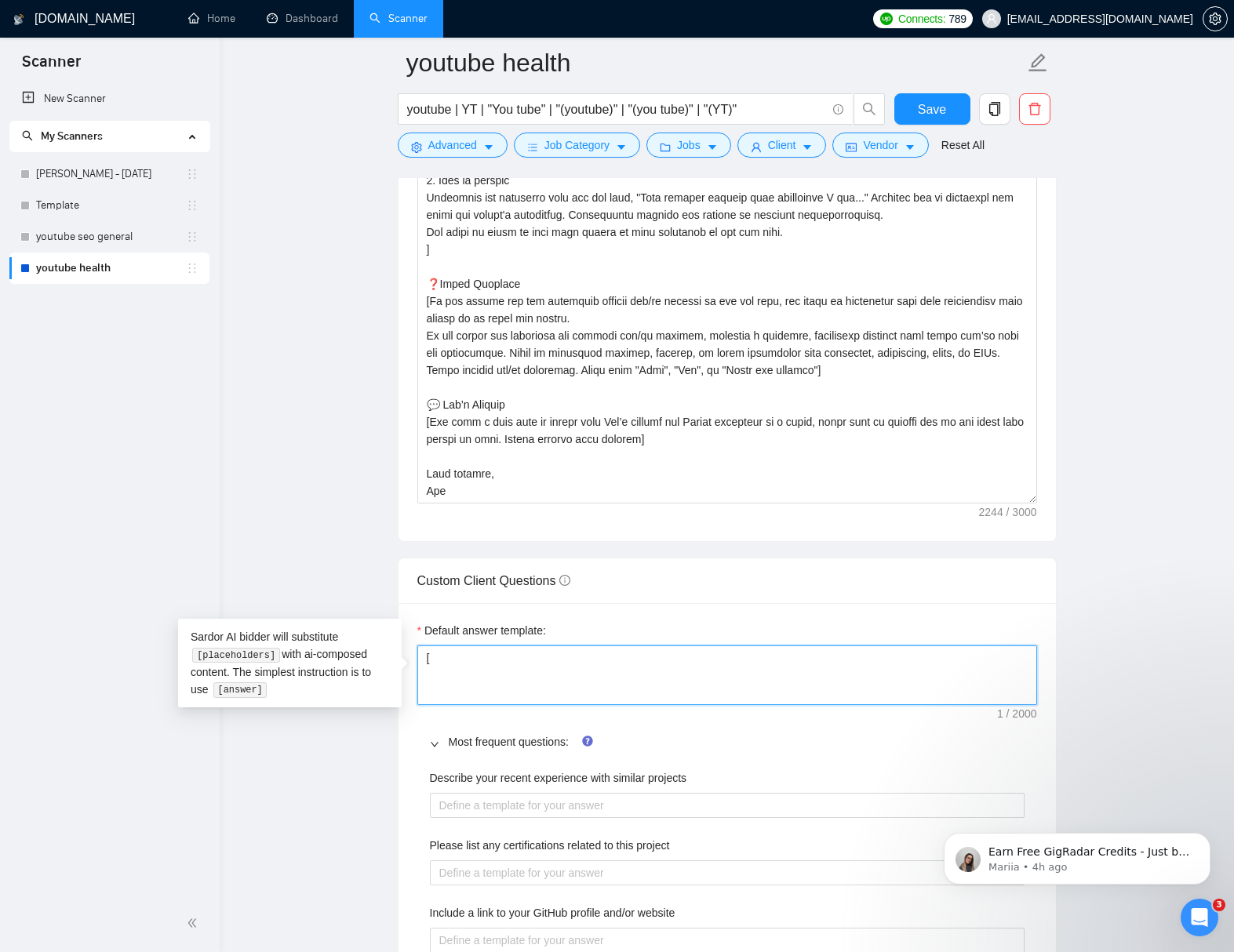
paste textarea "[Use this info to quote portfolio projects: 1. OPTIFAST (by Nestlé Health Scien…"
type textarea "[[Use this info to quote portfolio projects: 1. OPTIFAST (by Nestlé Health Scie…"
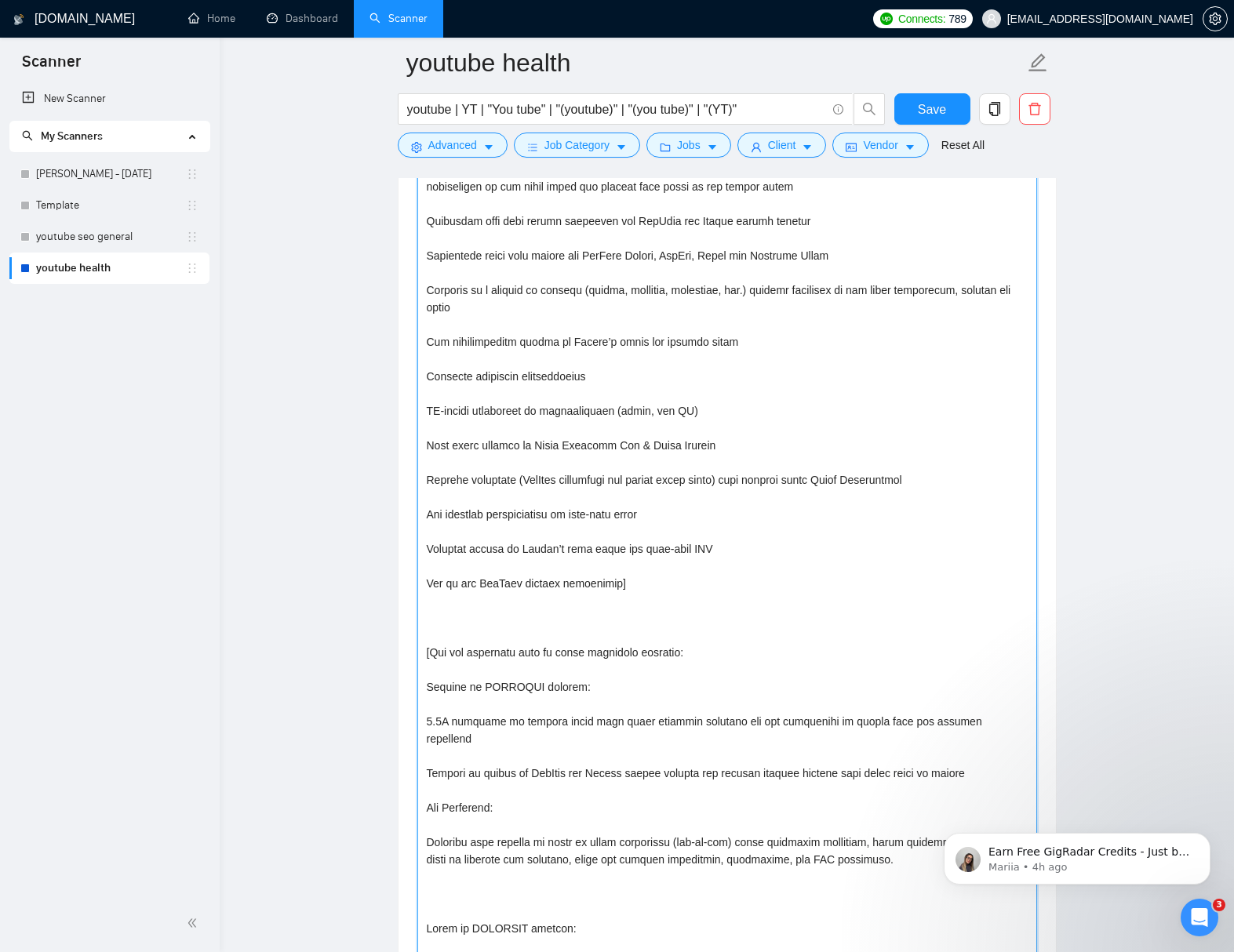
scroll to position [2775, 0]
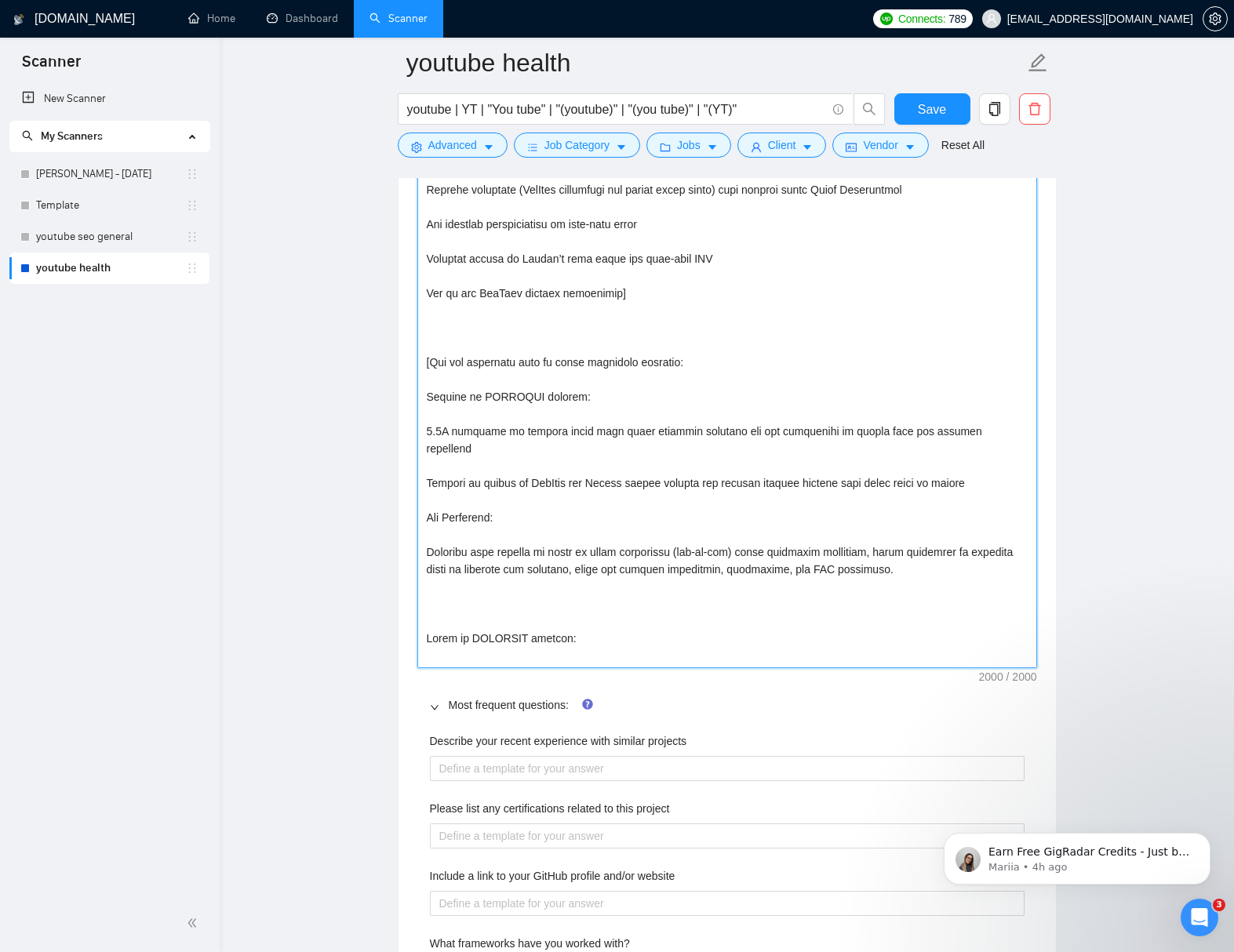
click at [1028, 658] on textarea "Default answer template:" at bounding box center [726, 181] width 619 height 974
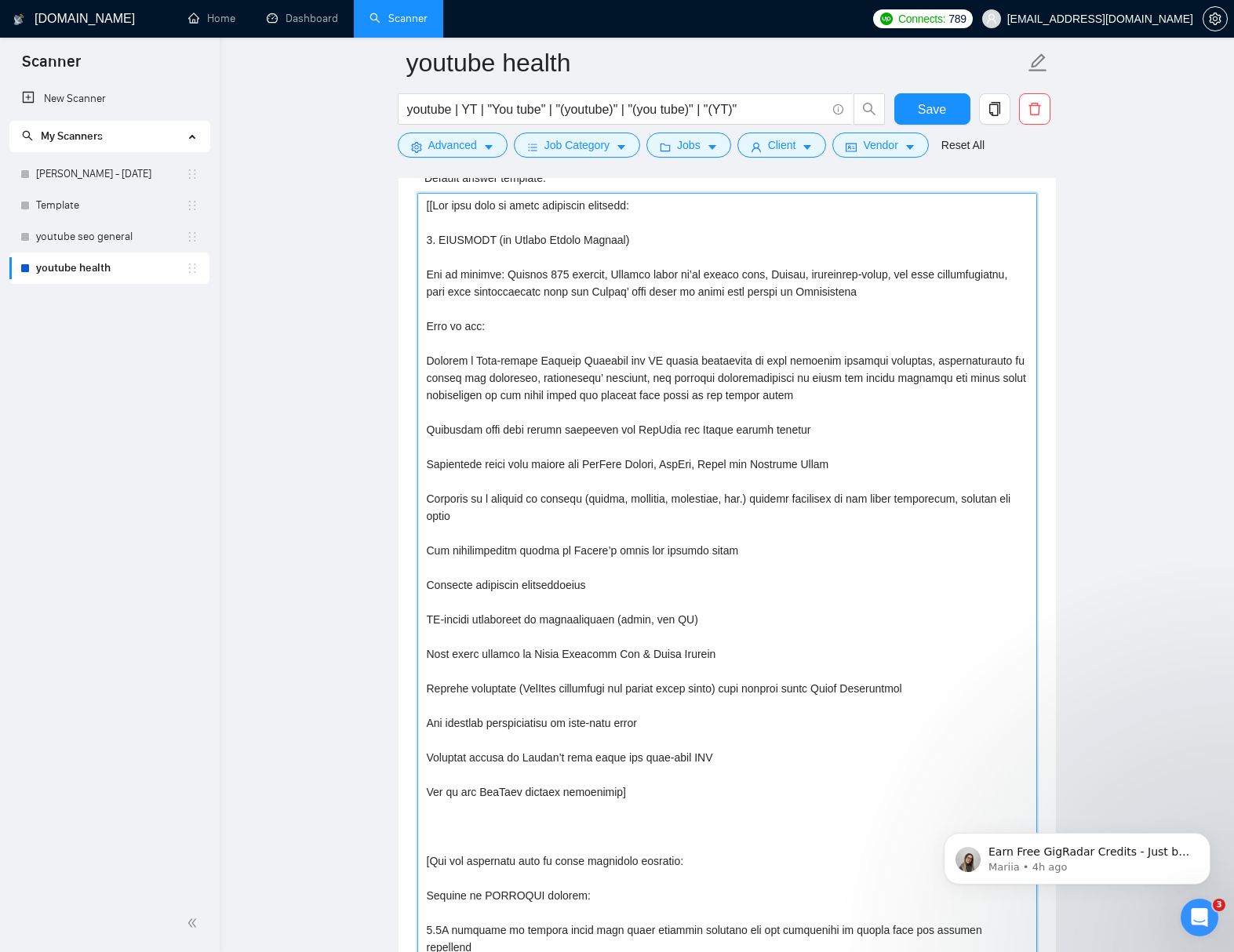
scroll to position [1980, 0]
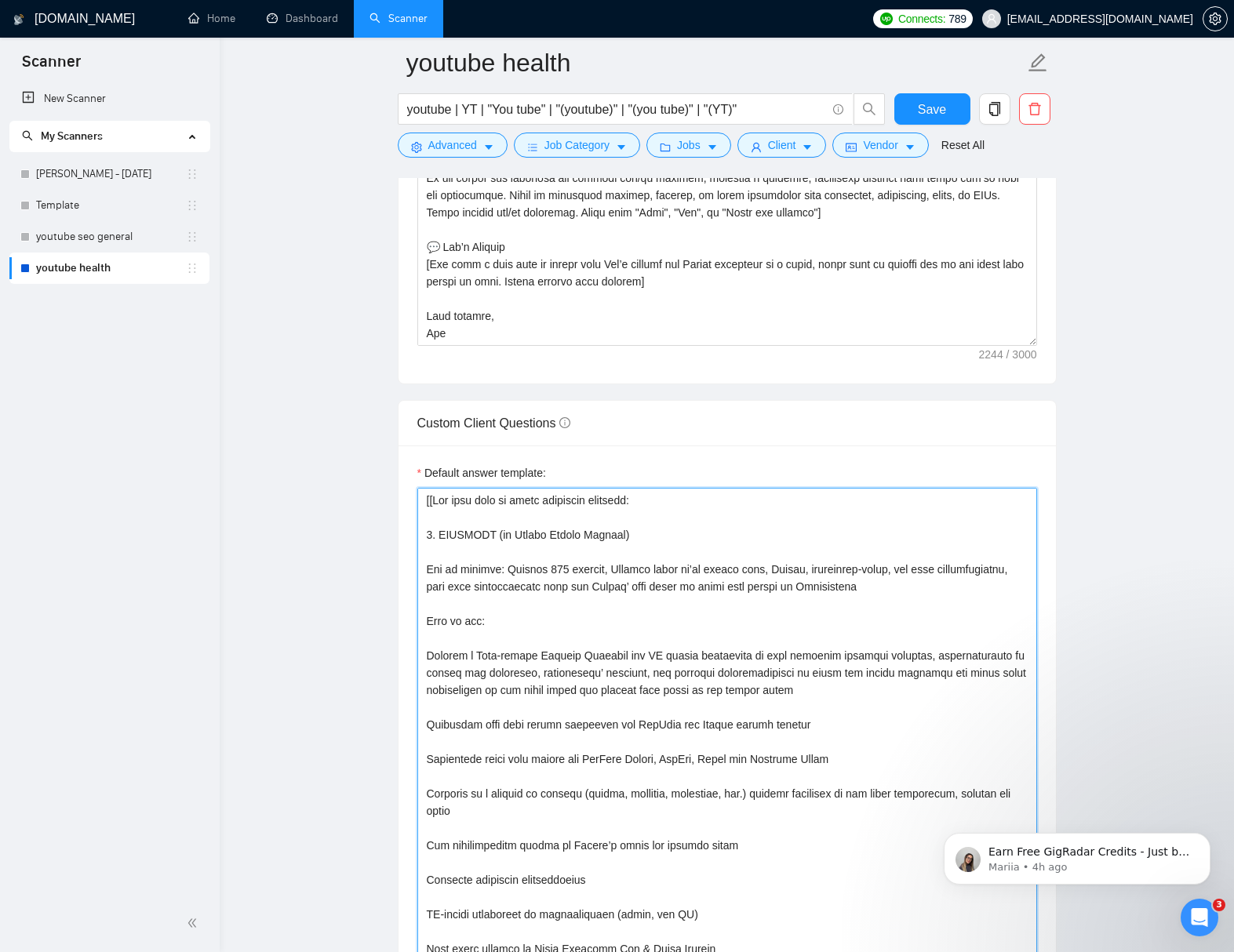
type textarea "[[Use this info to quote portfolio projects: 1. OPTIFAST (by Nestlé Health Scie…"
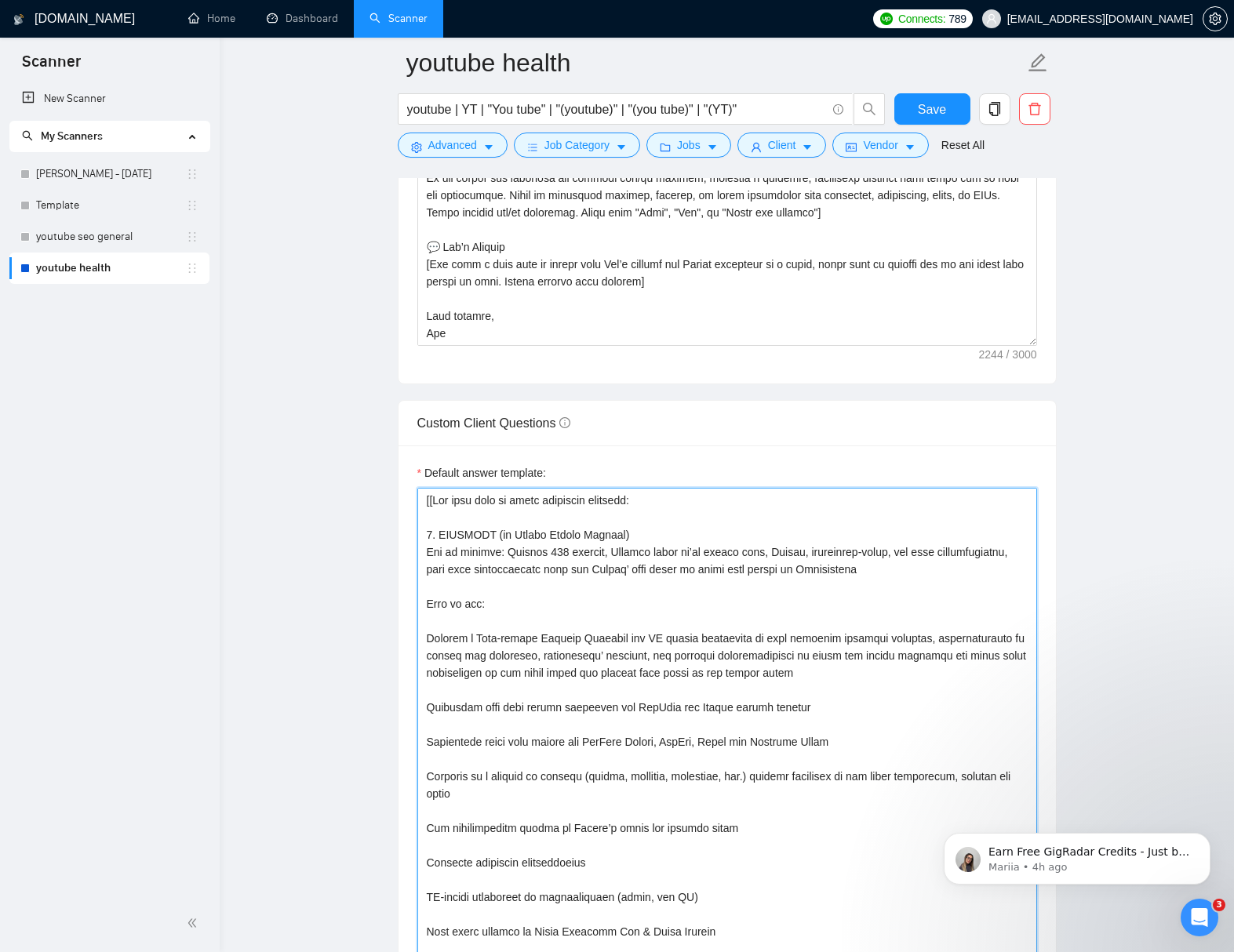
click at [561, 587] on textarea "Default answer template:" at bounding box center [726, 965] width 619 height 957
type textarea "[[Use this info to quote portfolio projects: 1. OPTIFAST (by Nestlé Health Scie…"
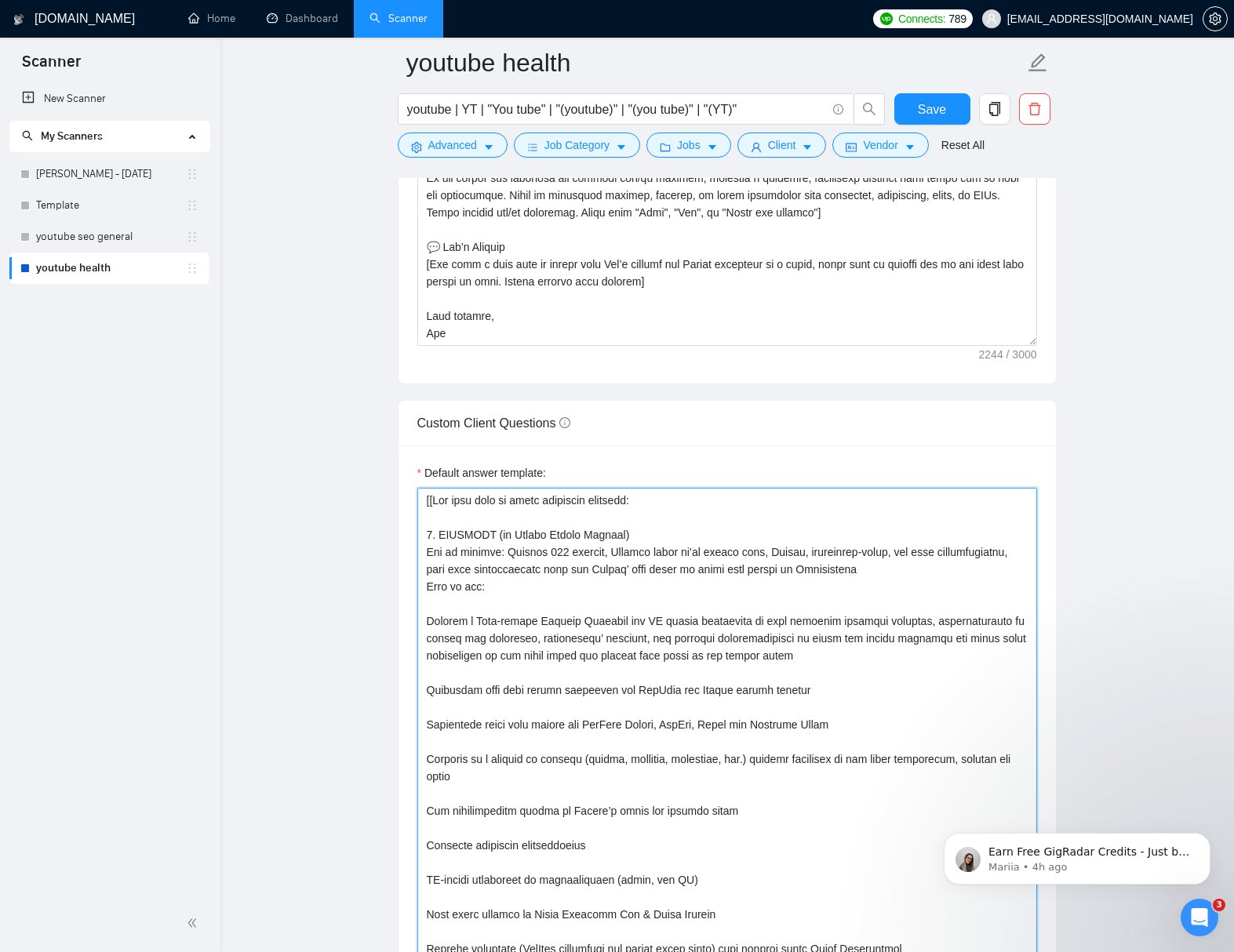
click at [560, 605] on textarea "Default answer template:" at bounding box center [726, 957] width 619 height 940
type textarea "[[Use this info to quote portfolio projects: 1. OPTIFAST (by Nestlé Health Scie…"
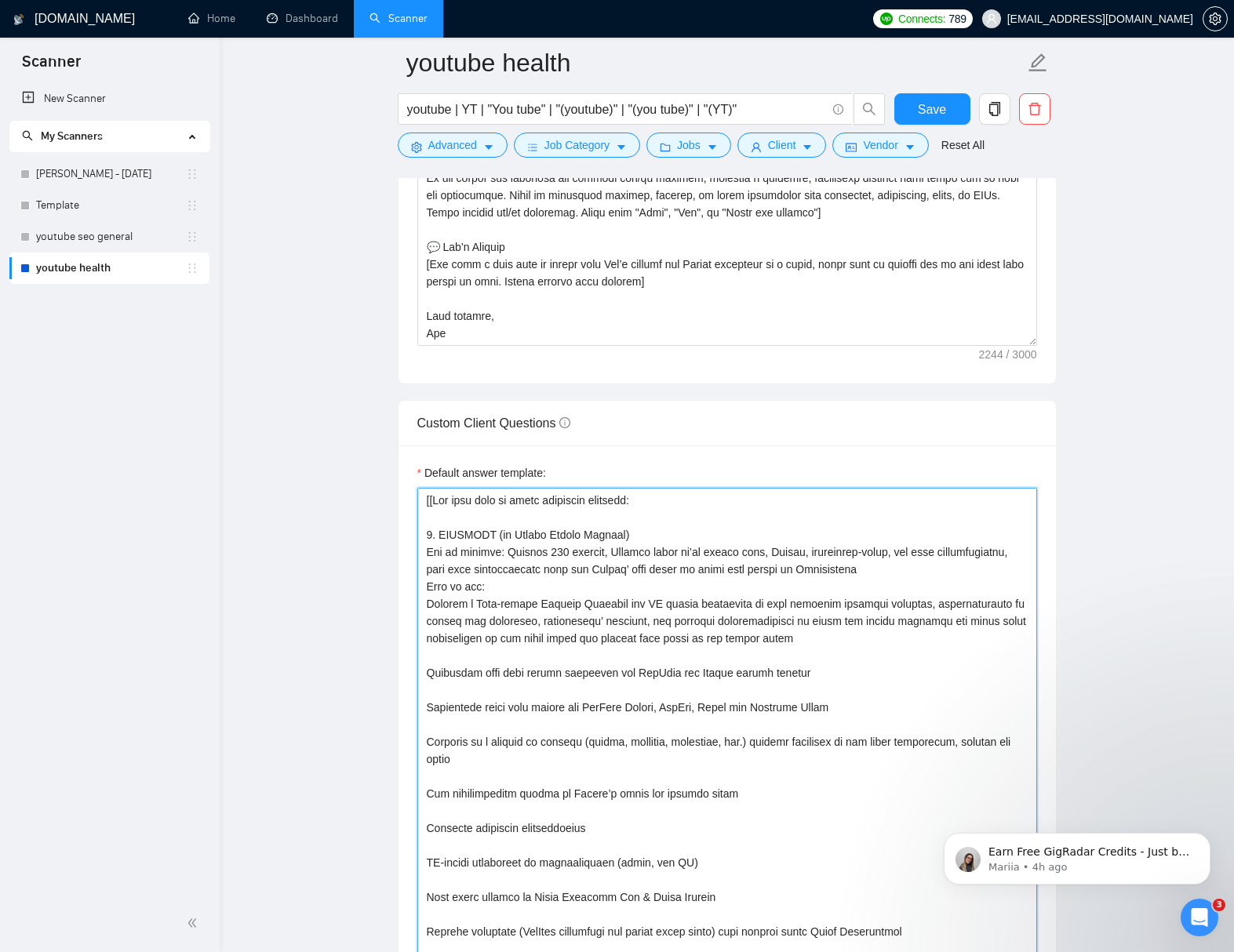
drag, startPoint x: 490, startPoint y: 585, endPoint x: 522, endPoint y: 606, distance: 38.3
click at [490, 586] on textarea "Default answer template:" at bounding box center [726, 948] width 619 height 922
type textarea "[[Use this info to quote portfolio projects: 1. OPTIFAST (by Nestlé Health Scie…"
click at [517, 656] on textarea "Default answer template:" at bounding box center [726, 948] width 619 height 922
type textarea "[[Use this info to quote portfolio projects: 1. OPTIFAST (by Nestlé Health Scie…"
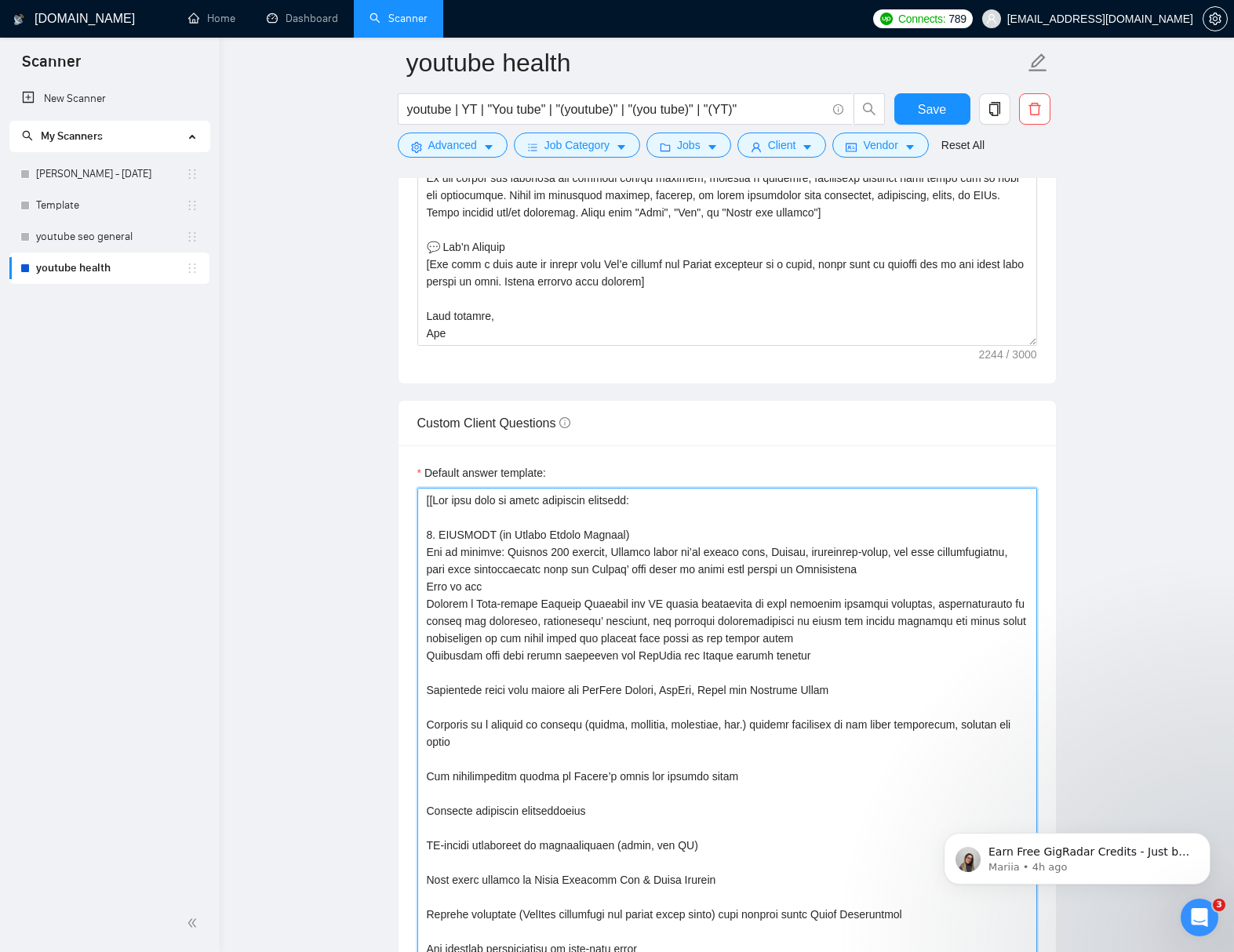
click at [521, 675] on textarea "Default answer template:" at bounding box center [726, 940] width 619 height 905
type textarea "[[Use this info to quote portfolio projects: 1. OPTIFAST (by Nestlé Health Scie…"
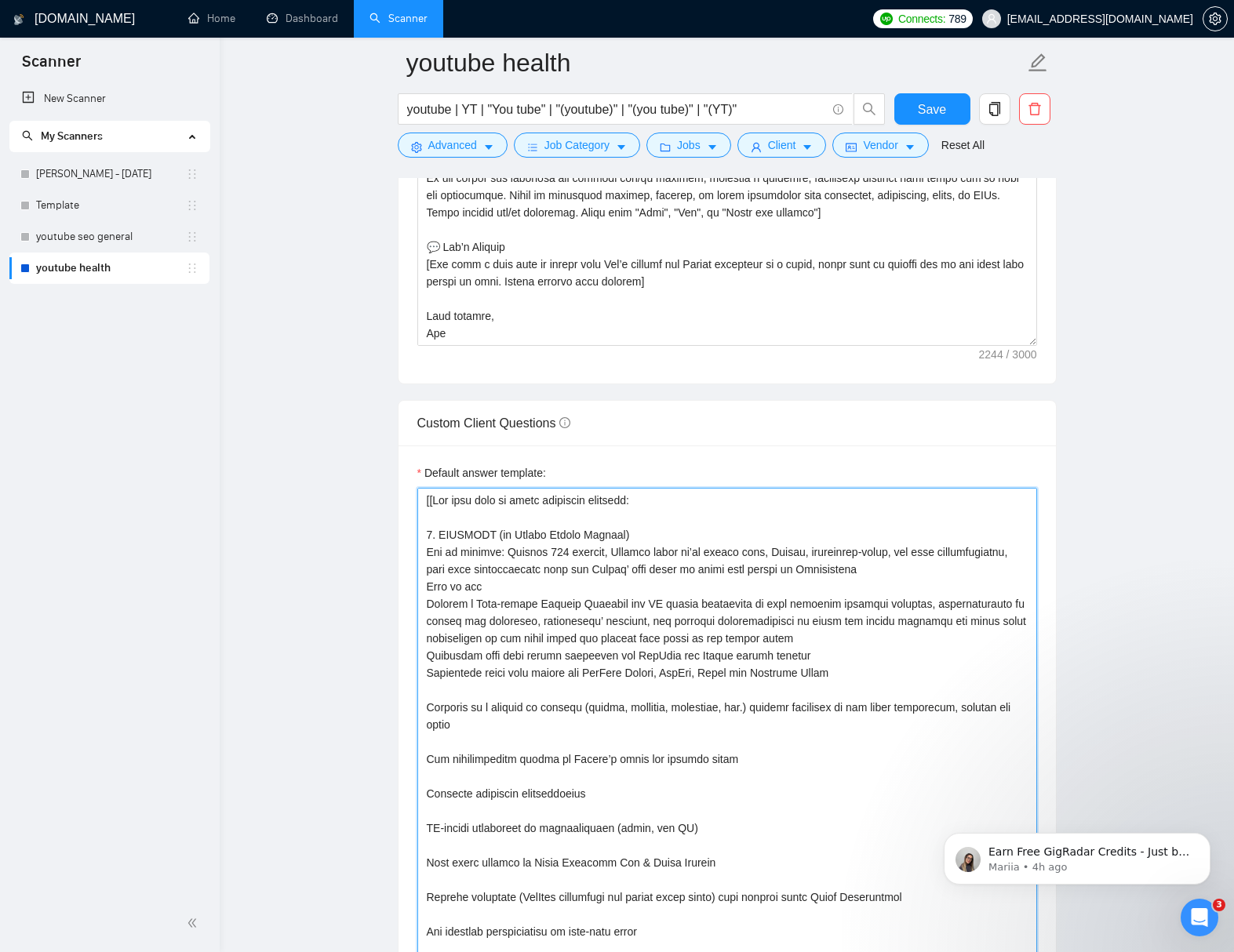
click at [524, 693] on textarea "Default answer template:" at bounding box center [726, 931] width 619 height 888
type textarea "[[Use this info to quote portfolio projects: 1. OPTIFAST (by Nestlé Health Scie…"
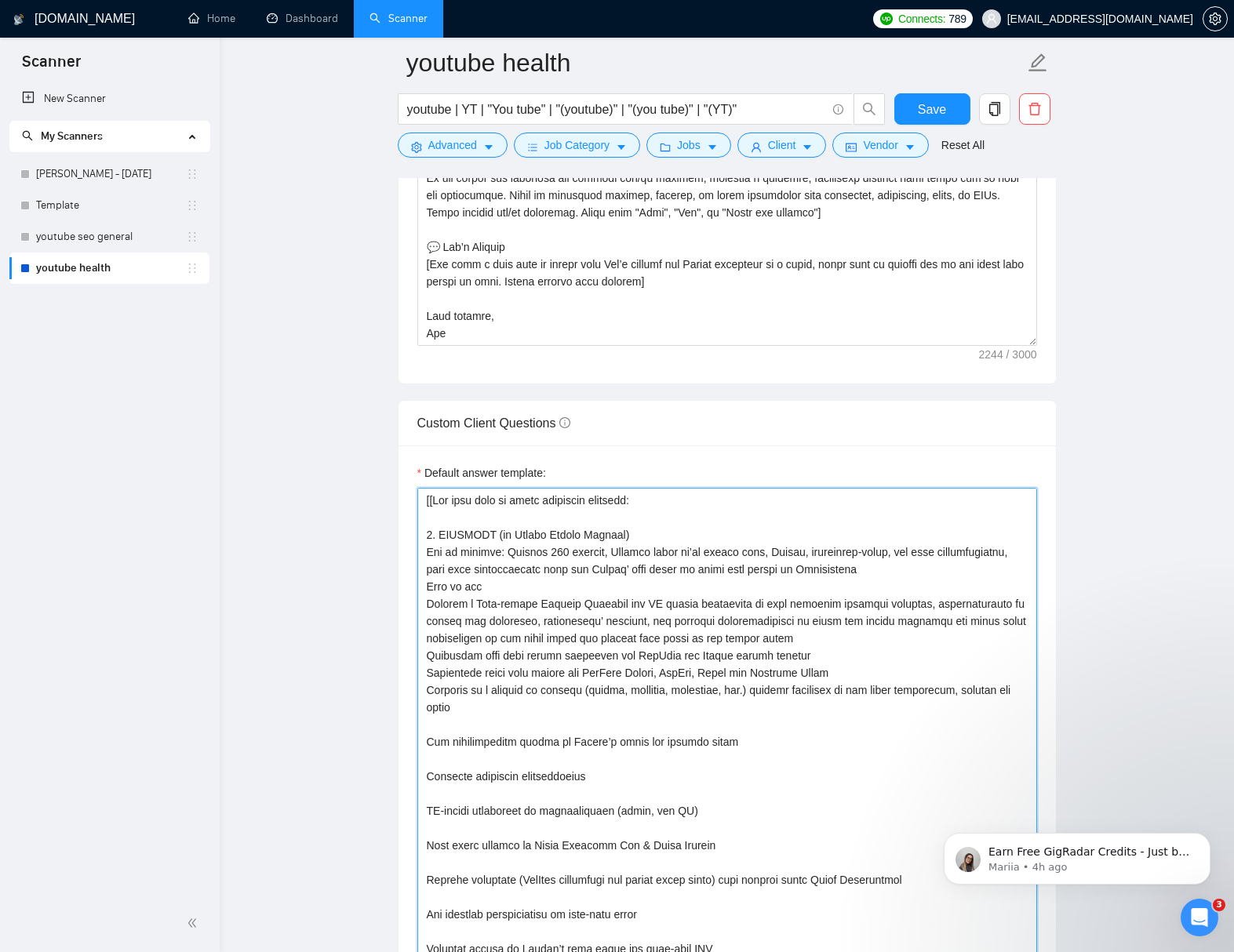
click at [530, 719] on textarea "Default answer template:" at bounding box center [726, 922] width 619 height 871
type textarea "[[Use this info to quote portfolio projects: 1. OPTIFAST (by Nestlé Health Scie…"
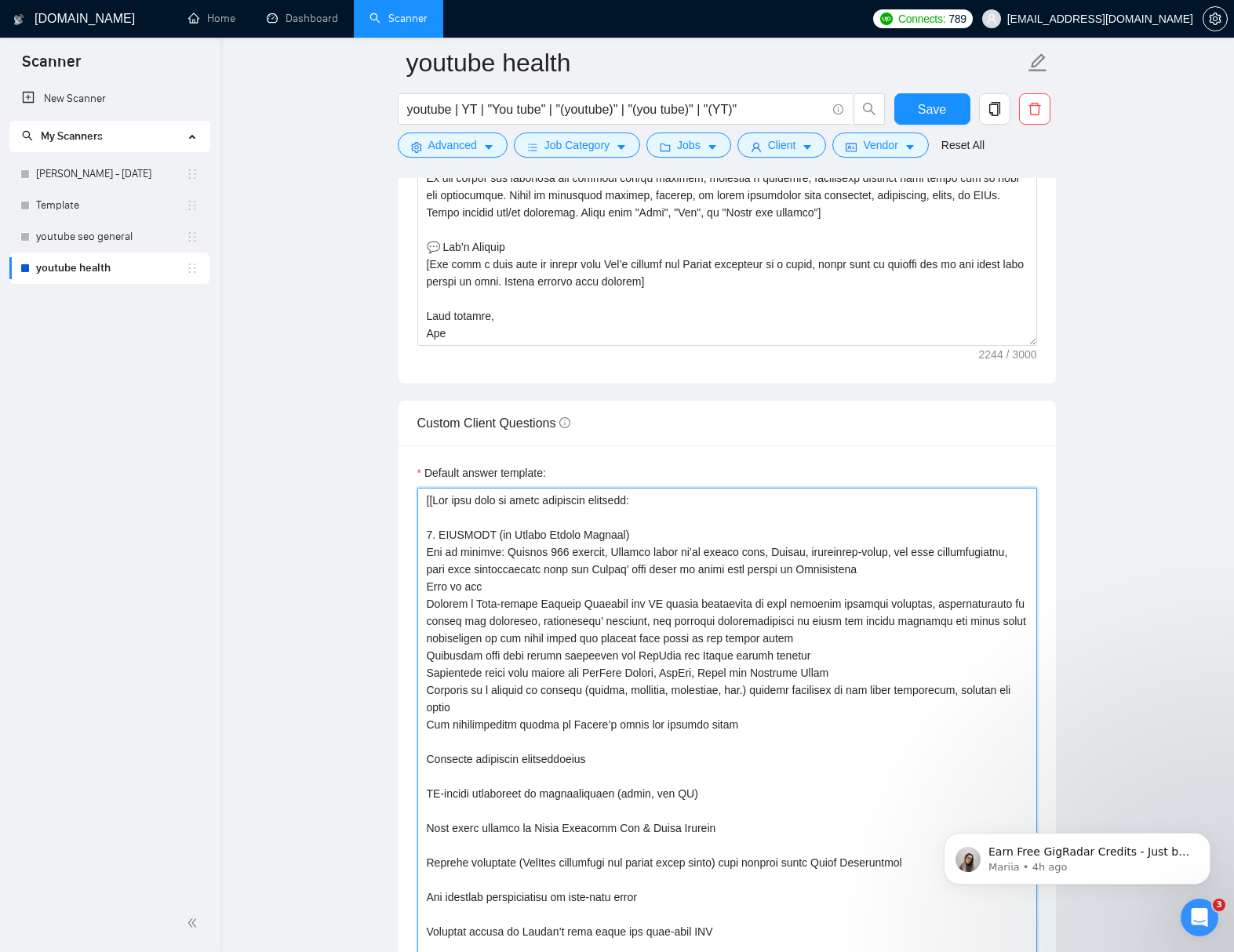
click at [532, 743] on textarea "Default answer template:" at bounding box center [726, 914] width 619 height 854
type textarea "[[Use this info to quote portfolio projects: 1. OPTIFAST (by Nestlé Health Scie…"
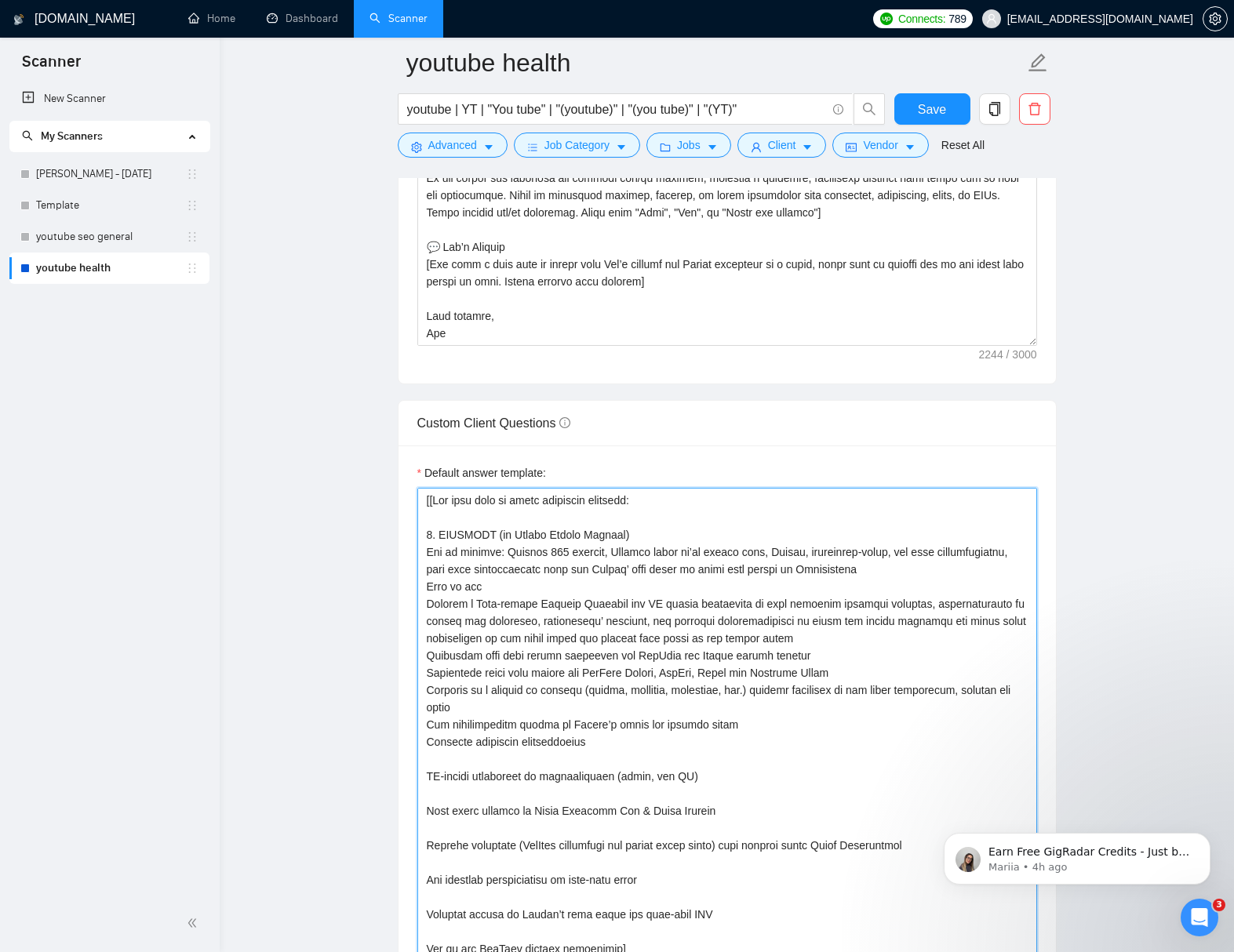
click at [534, 762] on textarea "Default answer template:" at bounding box center [726, 905] width 619 height 836
type textarea "[[Use this info to quote portfolio projects: 1. OPTIFAST (by Nestlé Health Scie…"
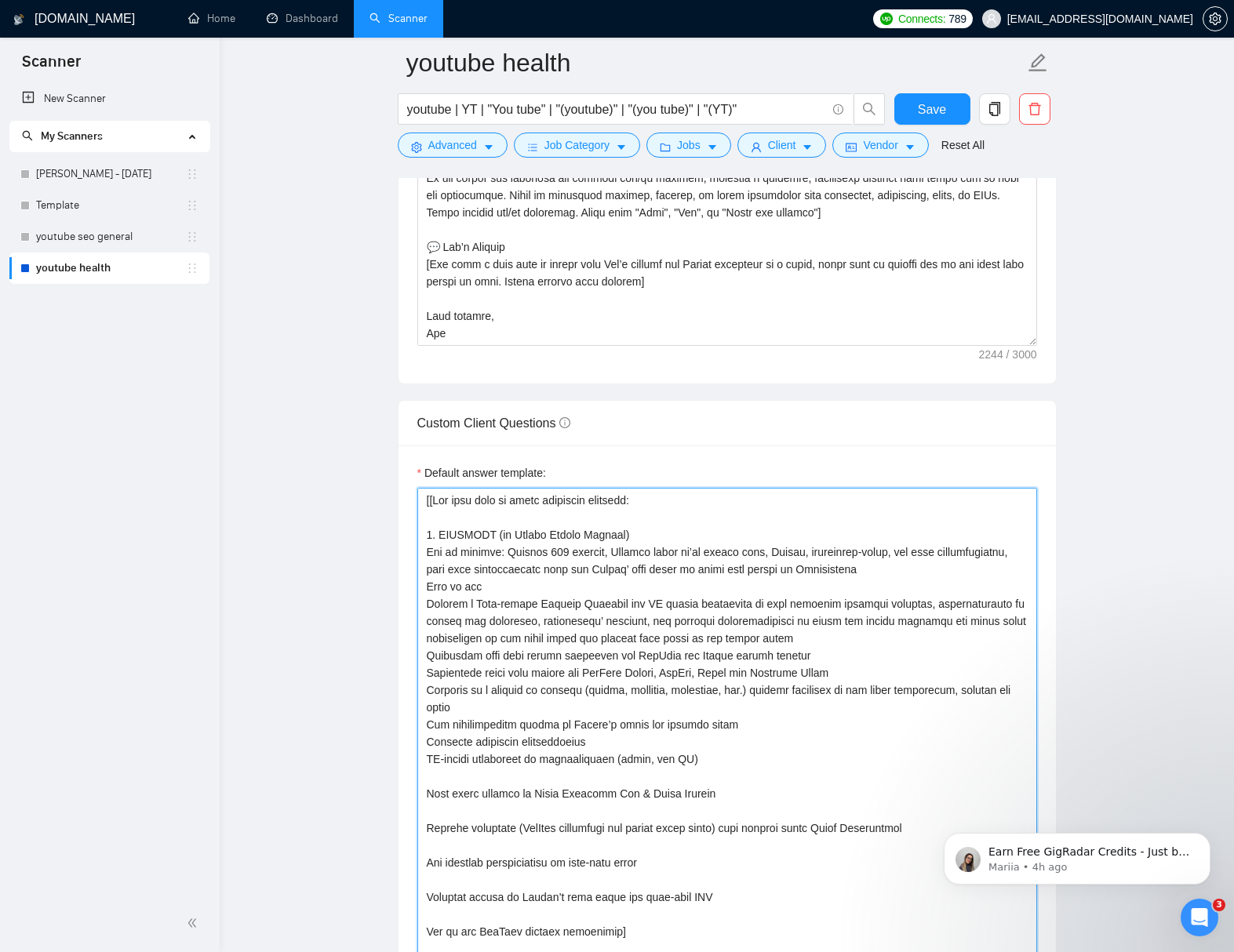
click at [535, 780] on textarea "Default answer template:" at bounding box center [726, 897] width 619 height 819
type textarea "[[Use this info to quote portfolio projects: 1. OPTIFAST (by Nestlé Health Scie…"
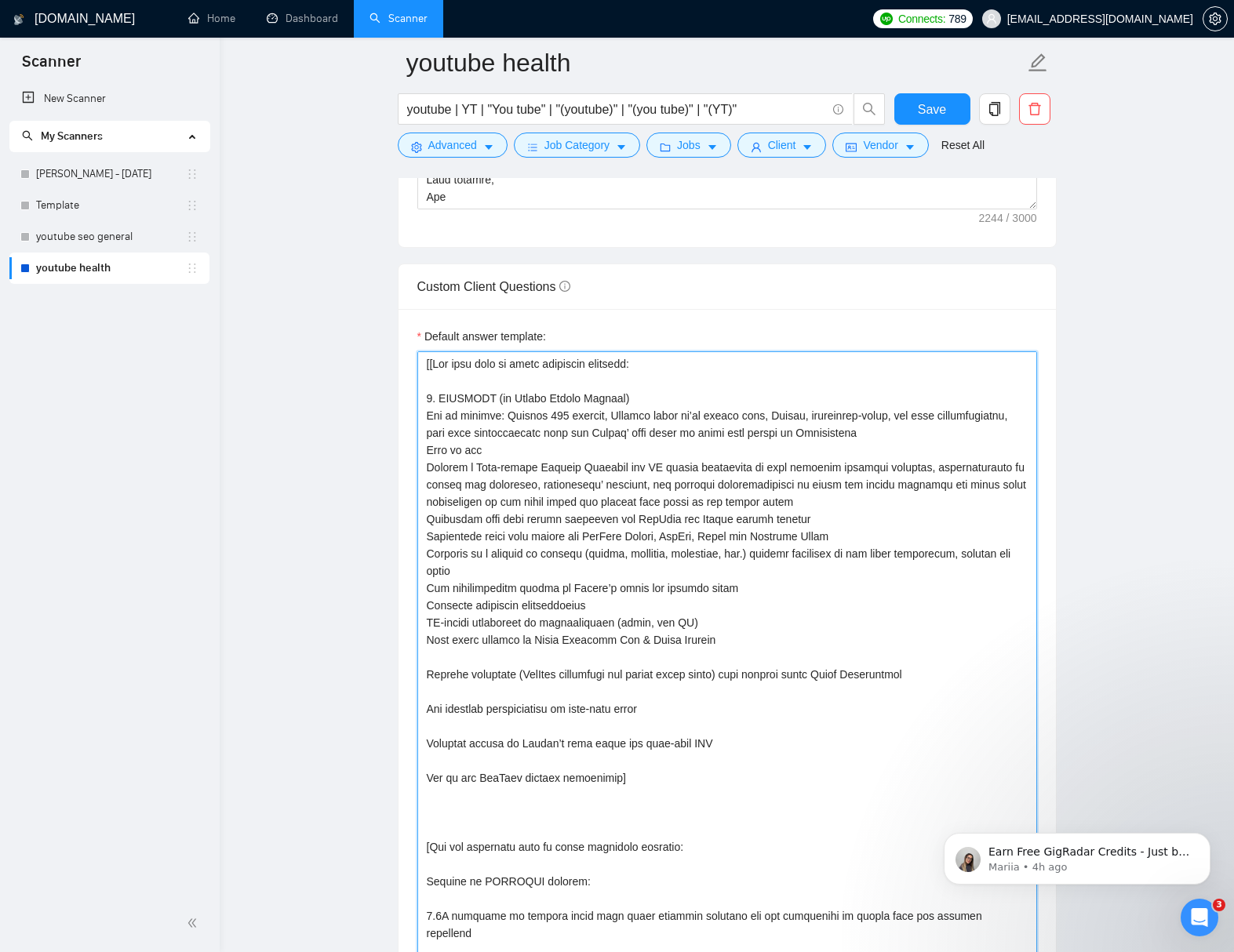
scroll to position [2119, 0]
click at [602, 657] on textarea "Default answer template:" at bounding box center [726, 750] width 619 height 801
type textarea "[[Use this info to quote portfolio projects: 1. OPTIFAST (by Nestlé Health Scie…"
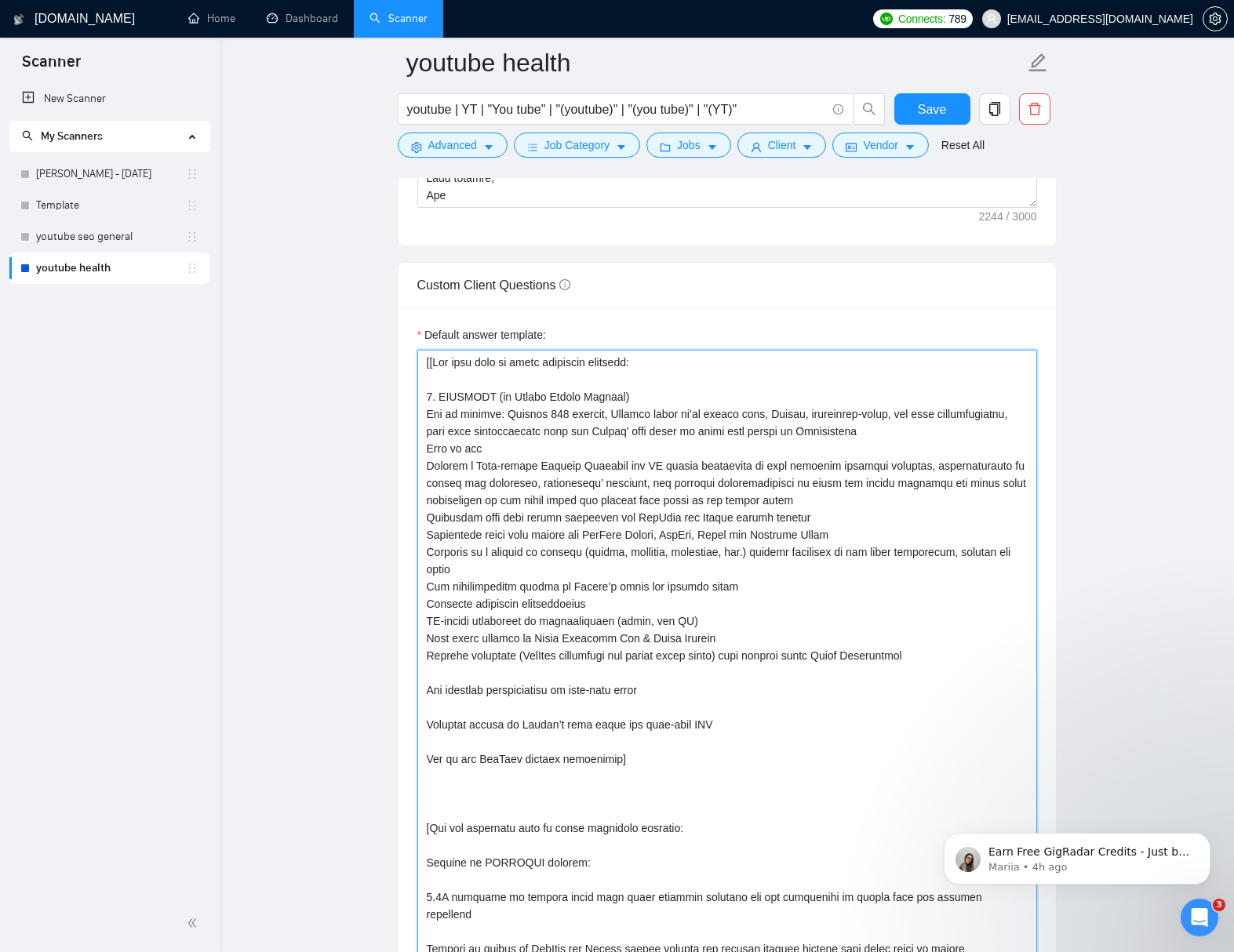
click at [600, 675] on textarea "Default answer template:" at bounding box center [726, 742] width 619 height 784
type textarea "[[Use this info to quote portfolio projects: 1. OPTIFAST (by Nestlé Health Scie…"
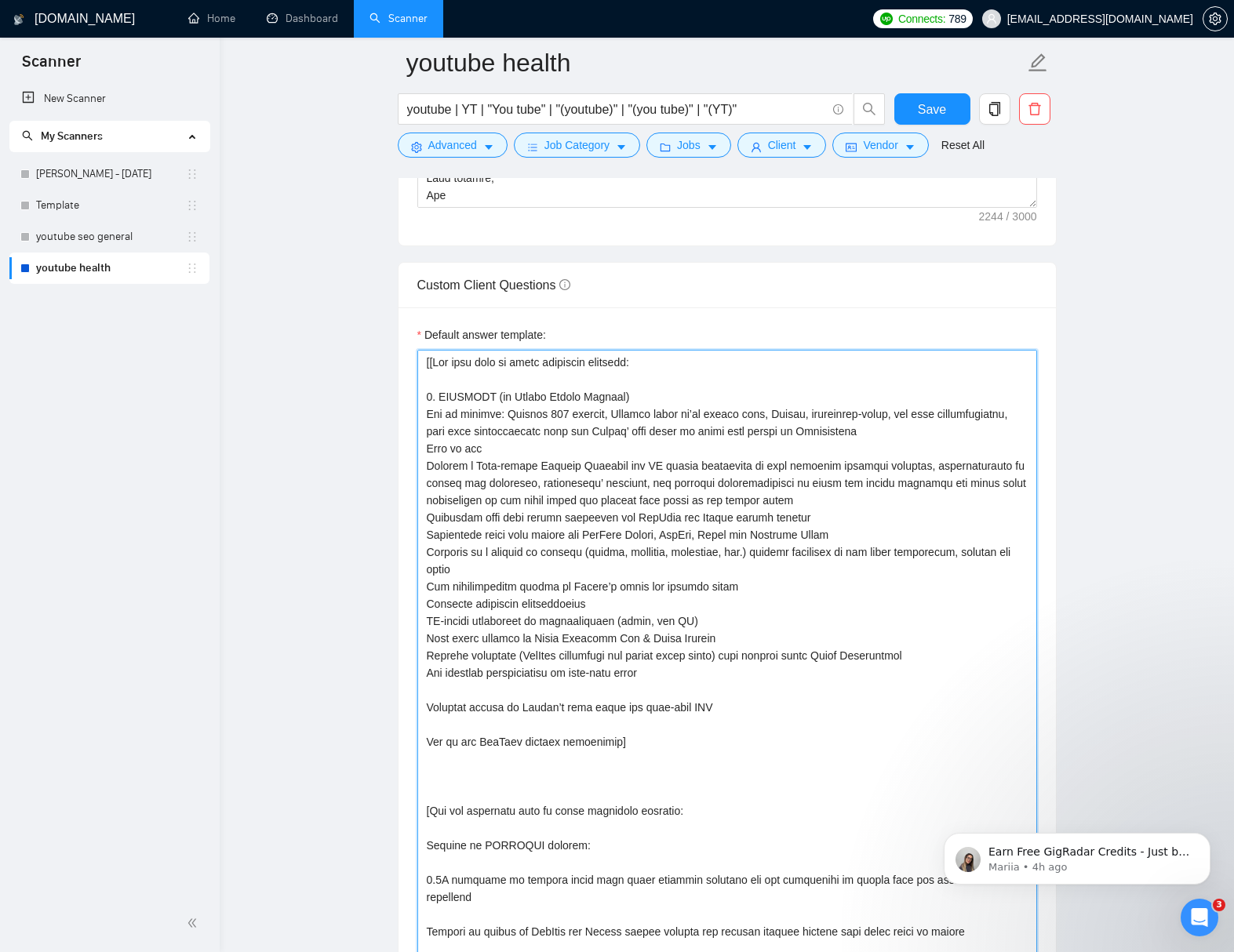
click at [600, 692] on textarea "Default answer template:" at bounding box center [726, 733] width 619 height 767
type textarea "[[Use this info to quote portfolio projects: 1. OPTIFAST (by Nestlé Health Scie…"
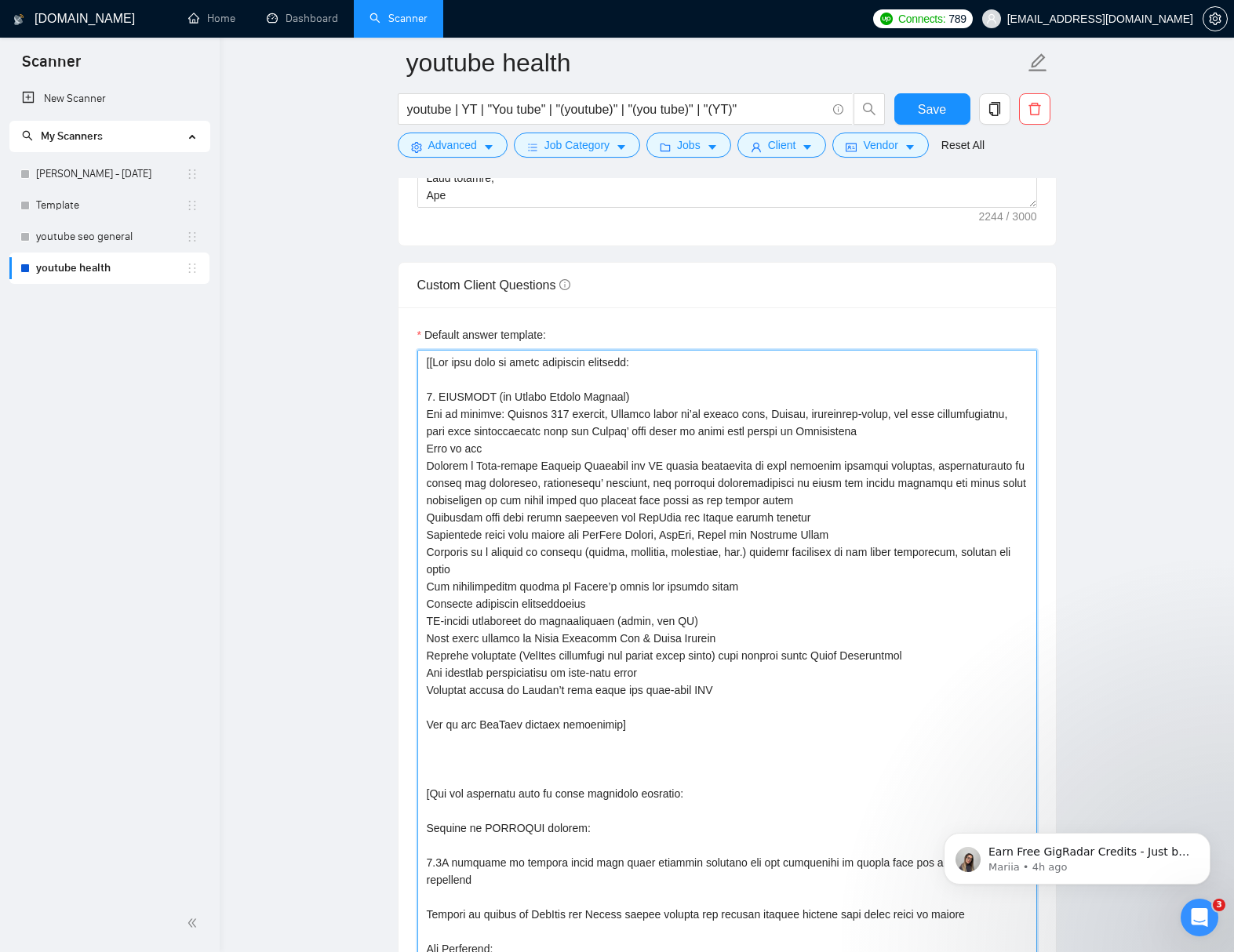
click at [600, 706] on textarea "Default answer template:" at bounding box center [726, 725] width 619 height 749
type textarea "[[Use this info to quote portfolio projects: 1. OPTIFAST (by Nestlé Health Scie…"
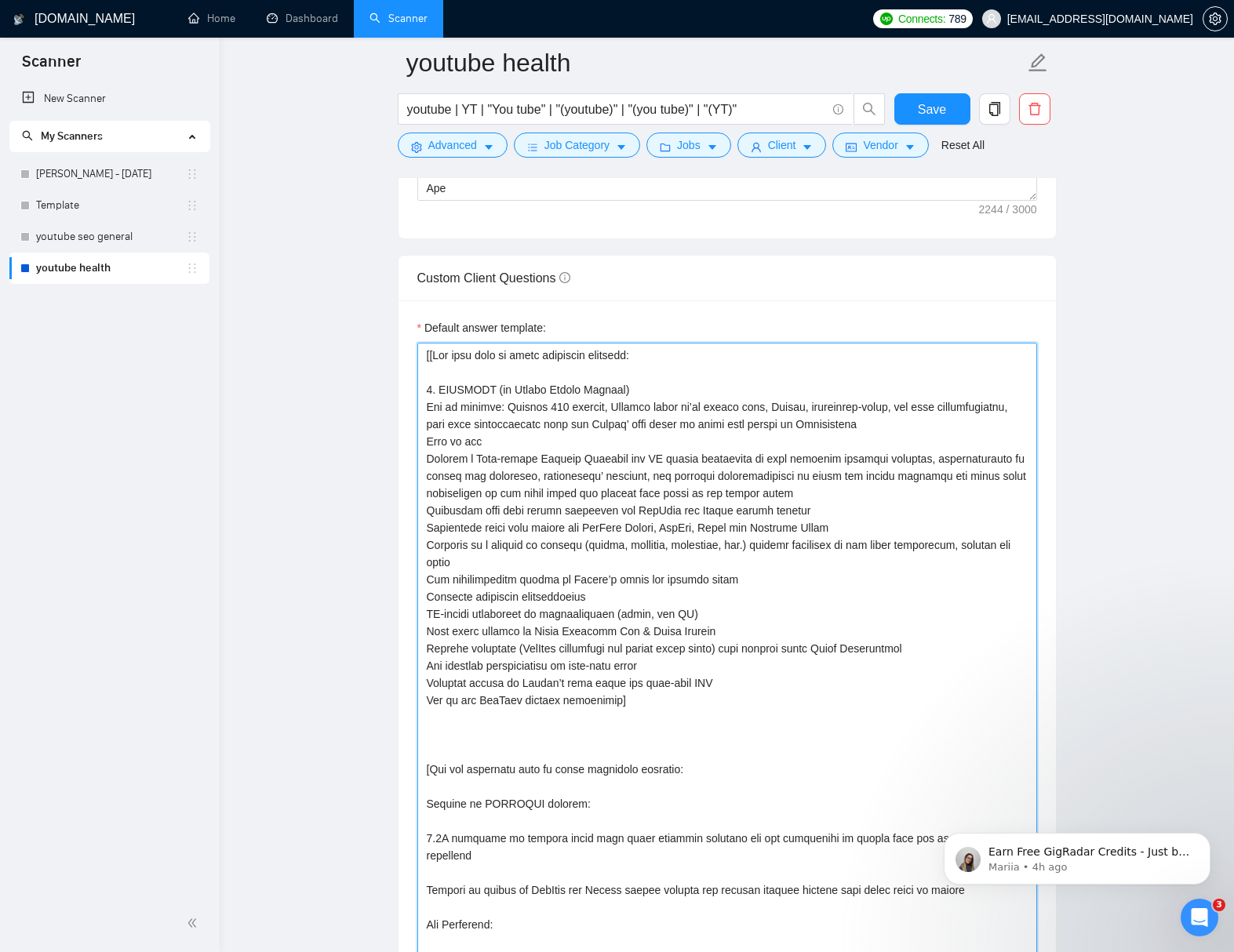
scroll to position [2129, 0]
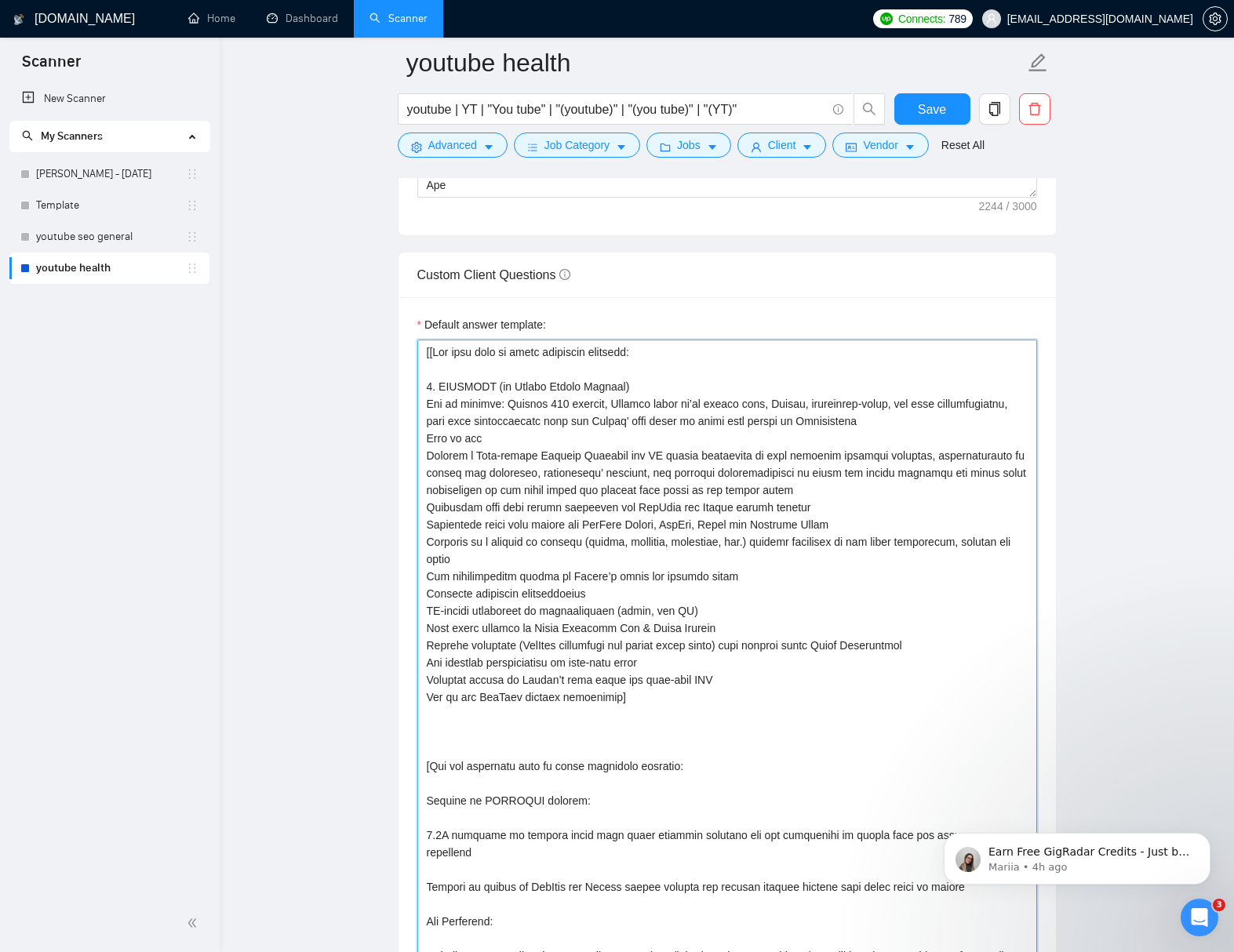
drag, startPoint x: 465, startPoint y: 801, endPoint x: 580, endPoint y: 802, distance: 115.0
click at [578, 801] on textarea "Default answer template:" at bounding box center [726, 705] width 619 height 732
type textarea "[[Use this info to quote portfolio projects: 1. OPTIFAST (by Nestlé Health Scie…"
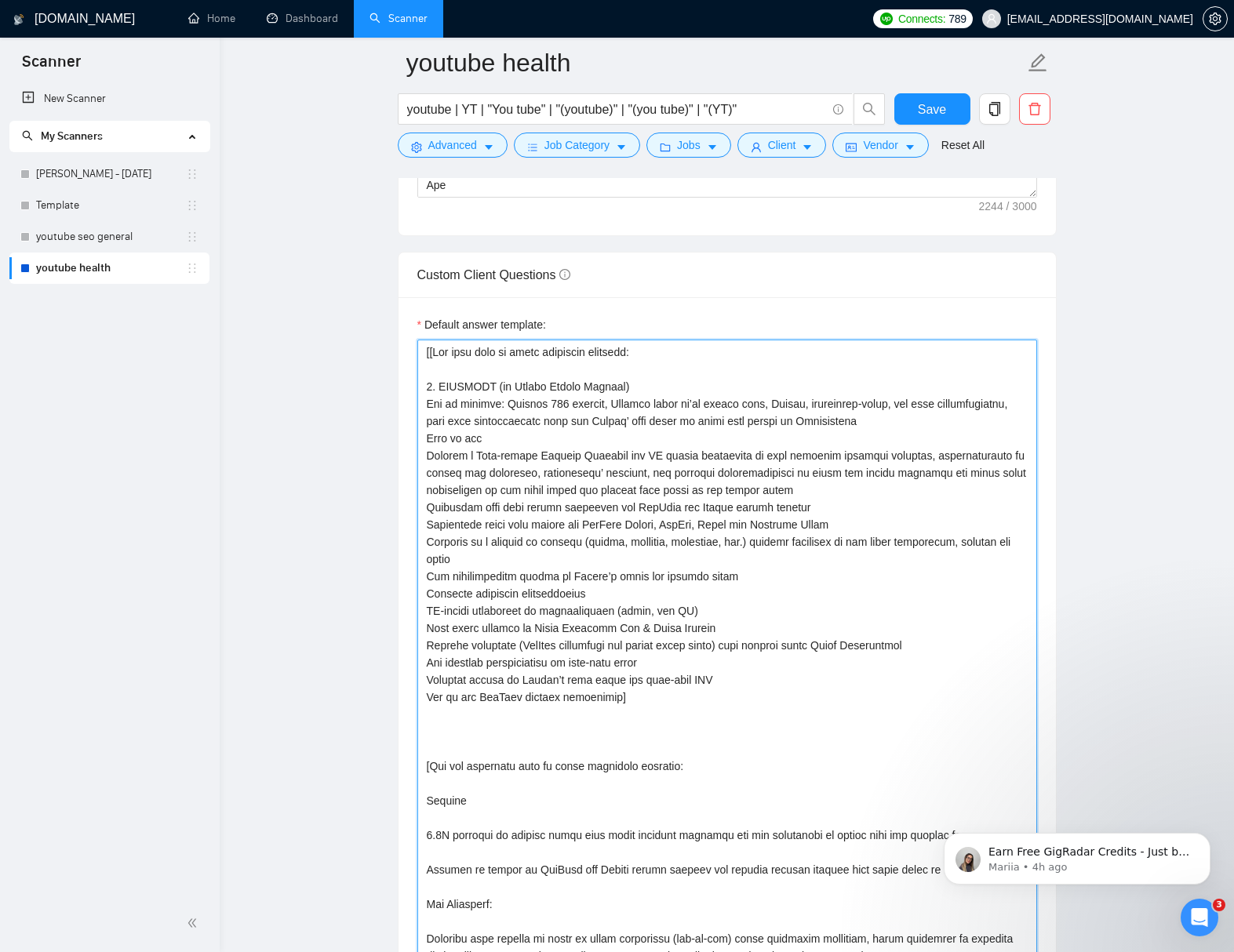
drag, startPoint x: 679, startPoint y: 770, endPoint x: 431, endPoint y: 714, distance: 254.2
click at [431, 714] on textarea "Default answer template:" at bounding box center [726, 705] width 619 height 732
type textarea "[[Use this info to quote portfolio projects: 1. OPTIFAST (by Nestlé Health Scie…"
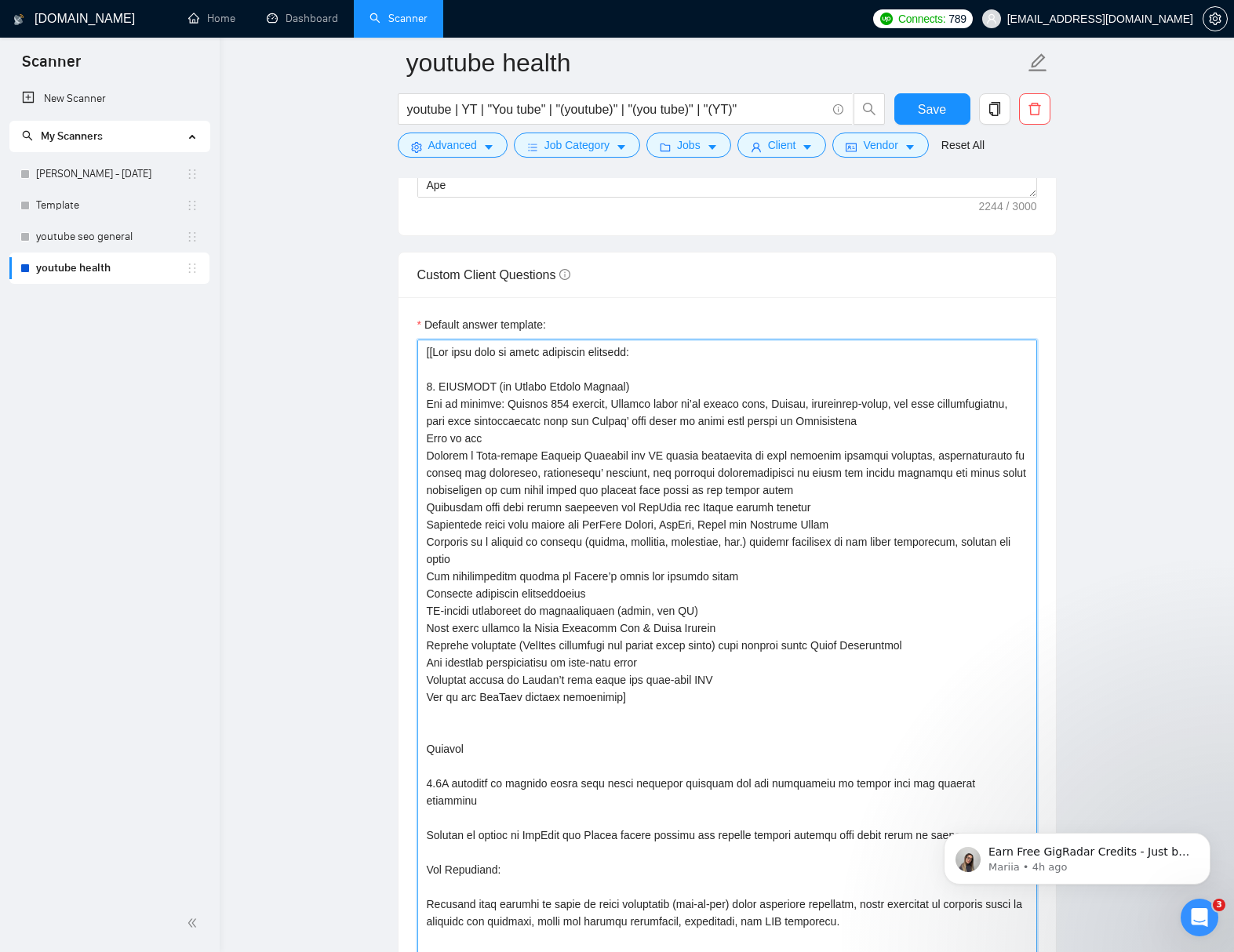
drag, startPoint x: 427, startPoint y: 752, endPoint x: 500, endPoint y: 778, distance: 77.5
click at [427, 752] on textarea "Default answer template:" at bounding box center [726, 680] width 619 height 681
type textarea "[[Use this info to quote portfolio projects: 1. OPTIFAST (by Nestlé Health Scie…"
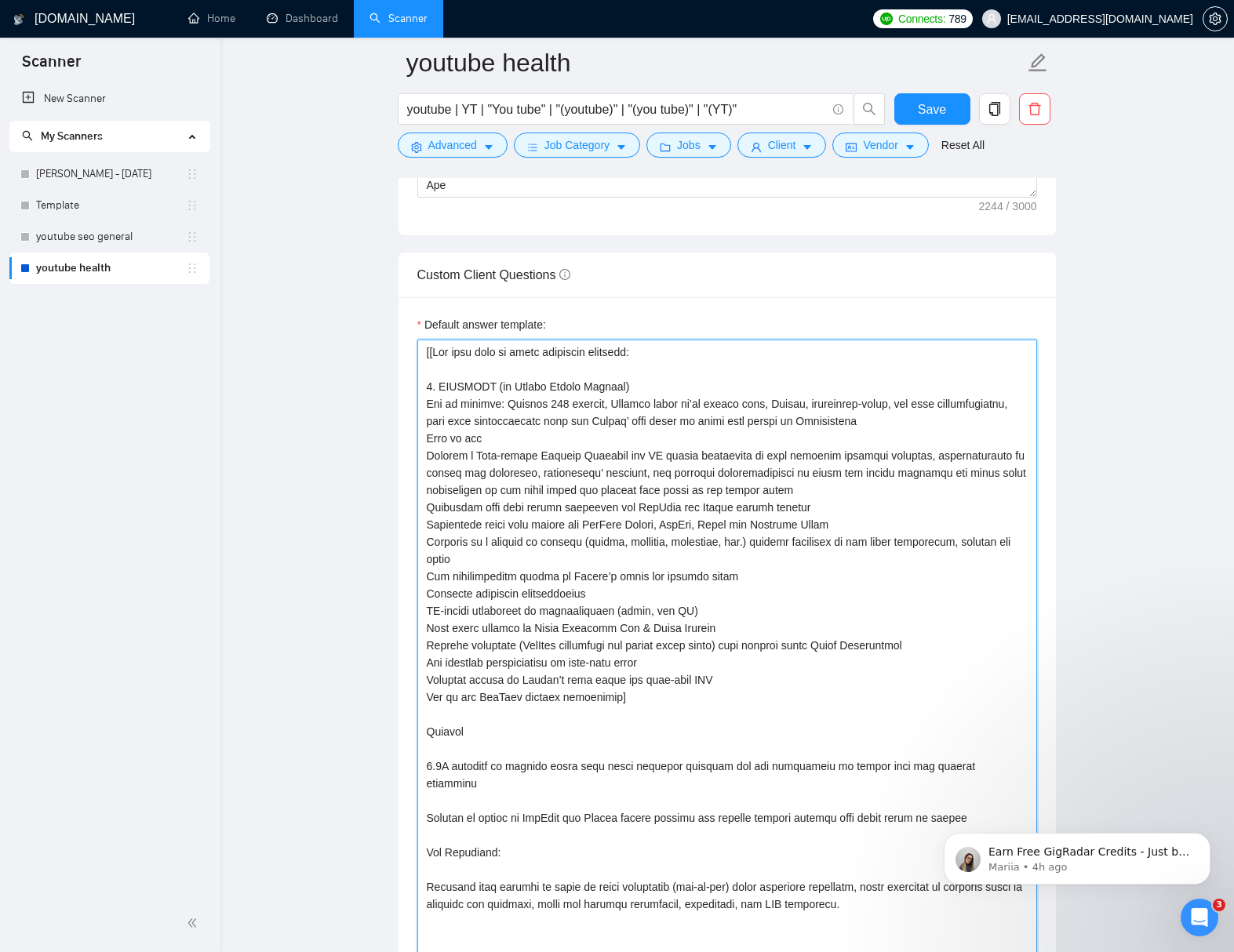
type textarea "[[Use this info to quote portfolio projects: 1. OPTIFAST (by Nestlé Health Scie…"
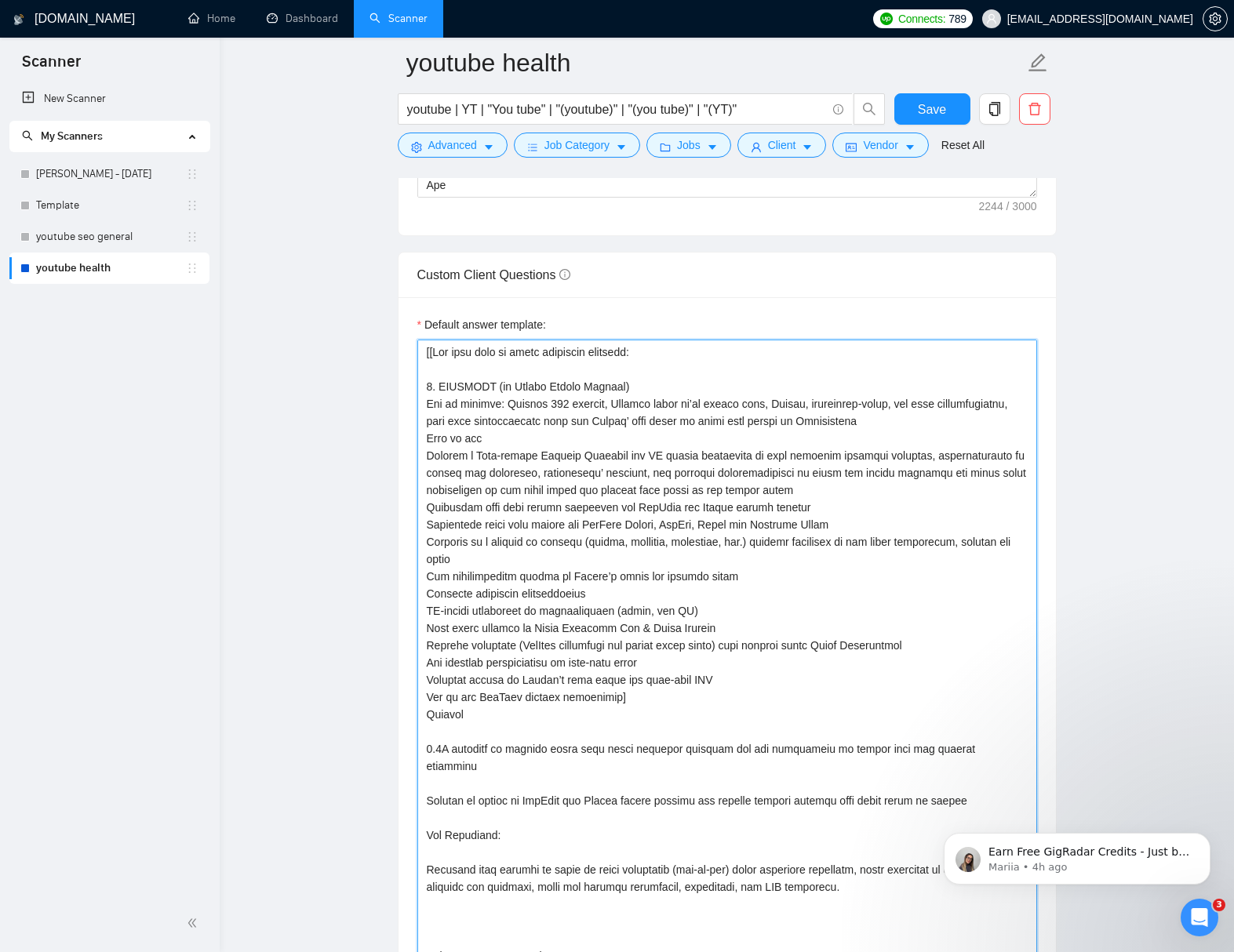
click at [474, 731] on textarea "Default answer template:" at bounding box center [726, 662] width 619 height 646
type textarea "[[Use this info to quote portfolio projects: 1. OPTIFAST (by Nestlé Health Scie…"
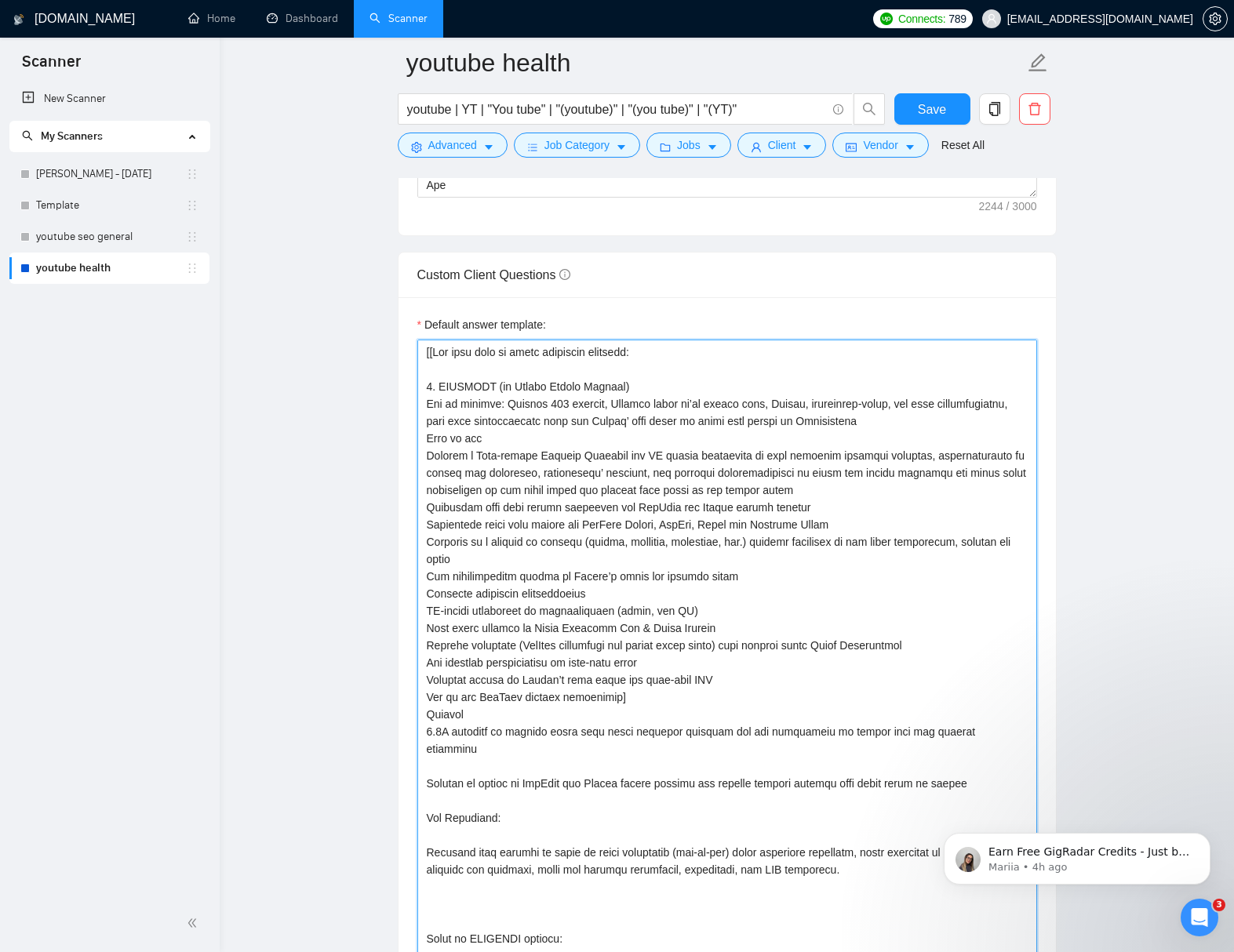
click at [475, 748] on textarea "Default answer template:" at bounding box center [726, 654] width 619 height 629
type textarea "[[Use this info to quote portfolio projects: 1. OPTIFAST (by Nestlé Health Scie…"
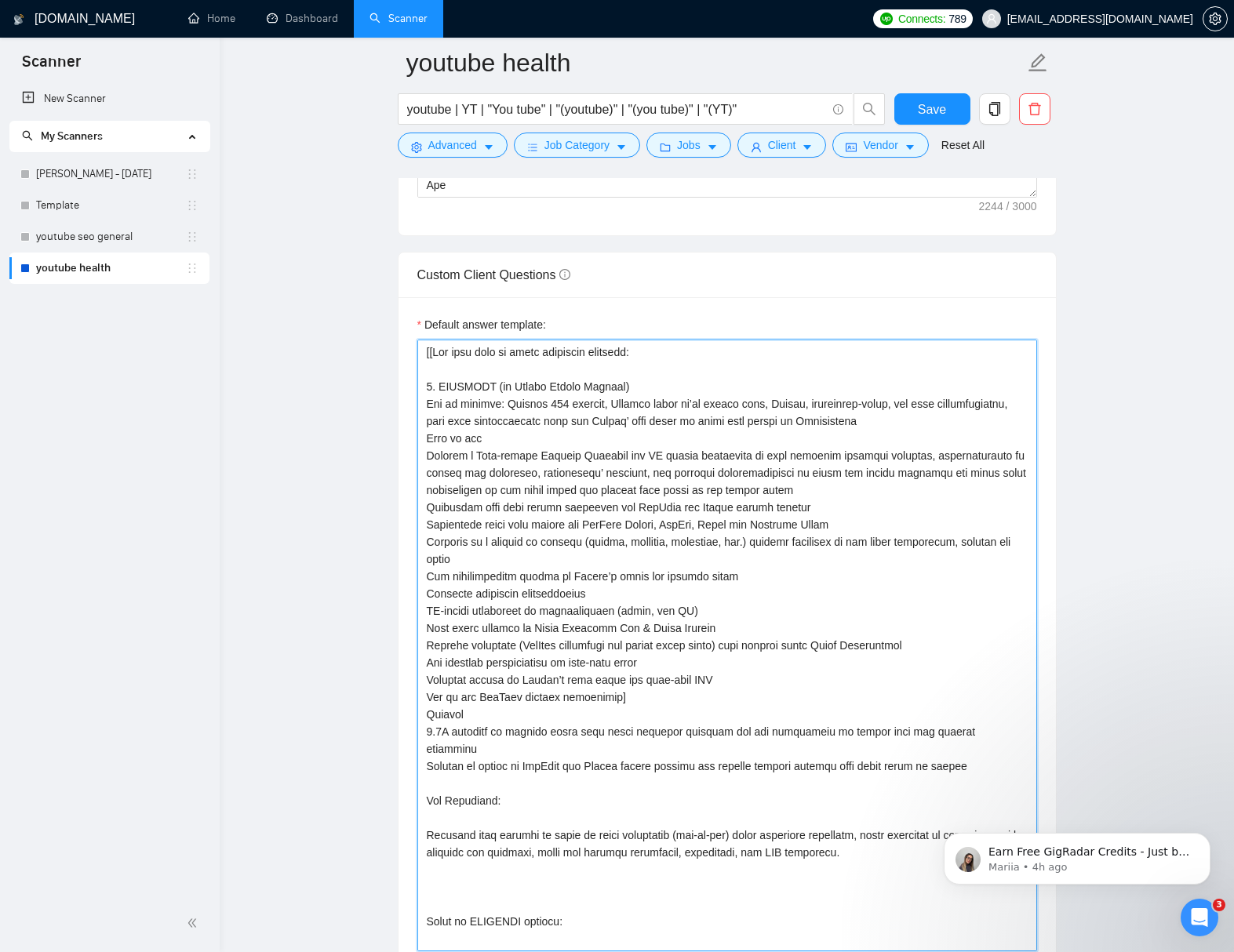
click at [481, 768] on textarea "Default answer template:" at bounding box center [726, 645] width 619 height 612
type textarea "[[Use this info to quote portfolio projects: 1. OPTIFAST (by Nestlé Health Scie…"
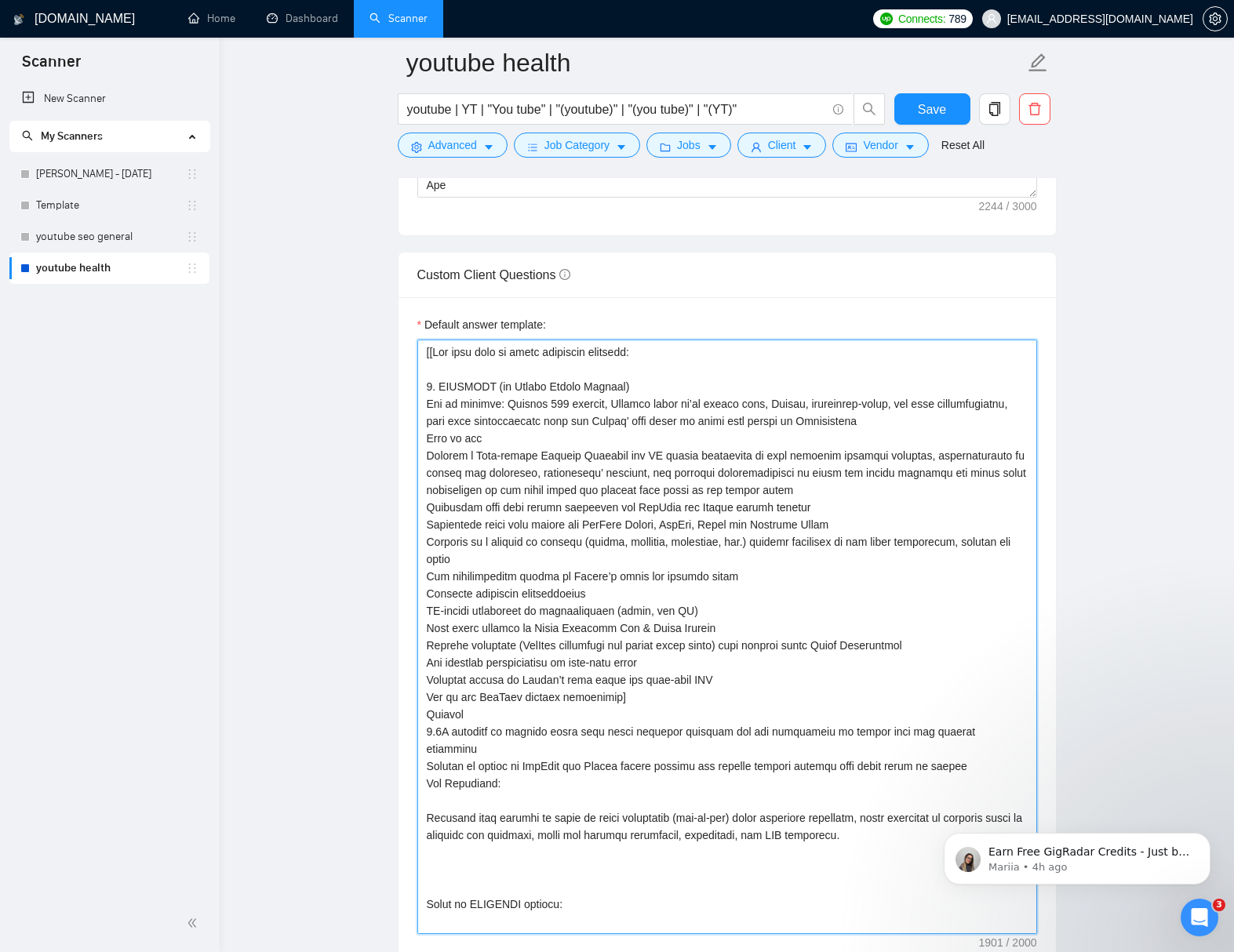
click at [517, 775] on textarea "Default answer template:" at bounding box center [726, 637] width 619 height 595
type textarea "[[Use this info to quote portfolio projects: 1. OPTIFAST (by Nestlé Health Scie…"
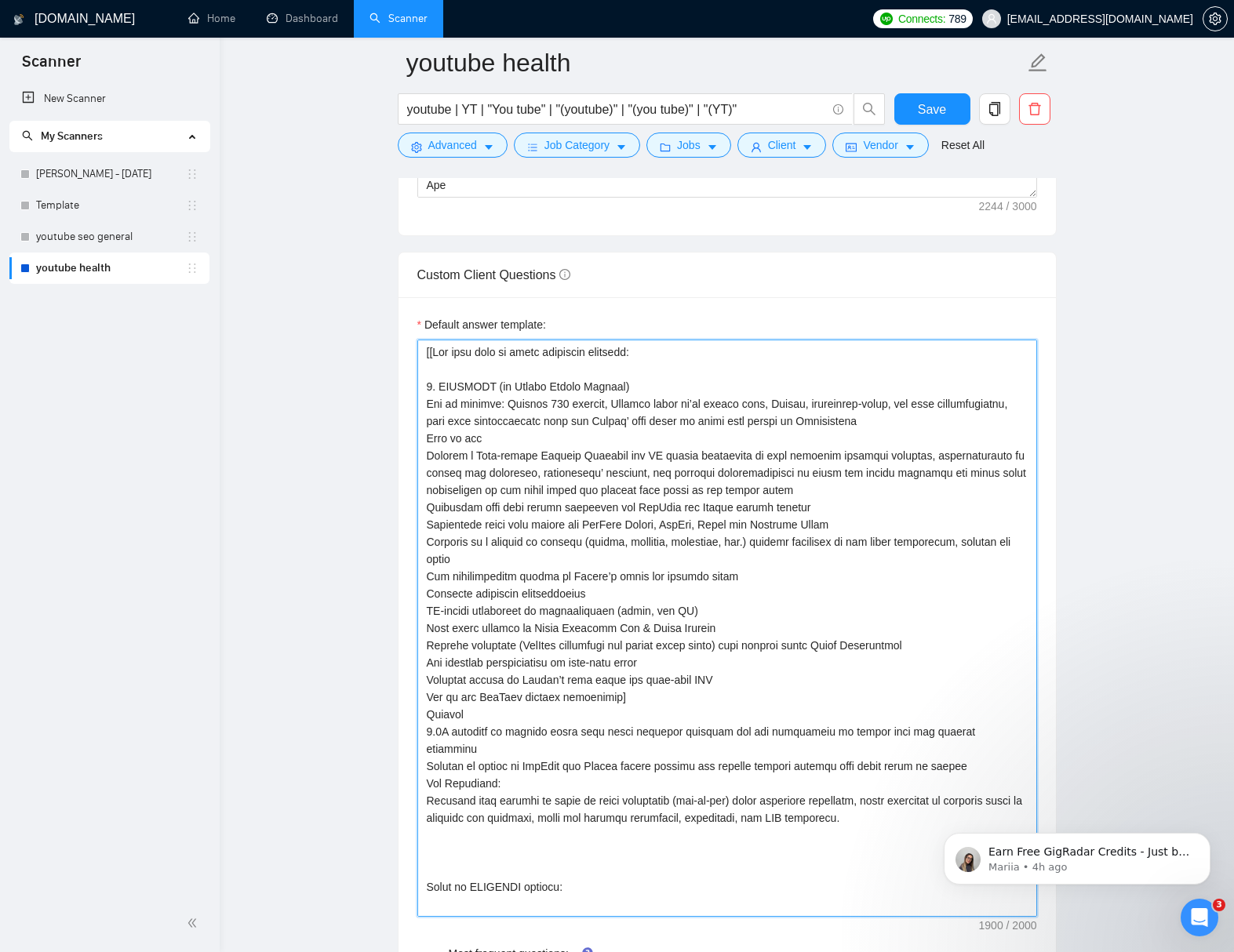
type textarea "[[Use this info to quote portfolio projects: 1. OPTIFAST (by Nestlé Health Scie…"
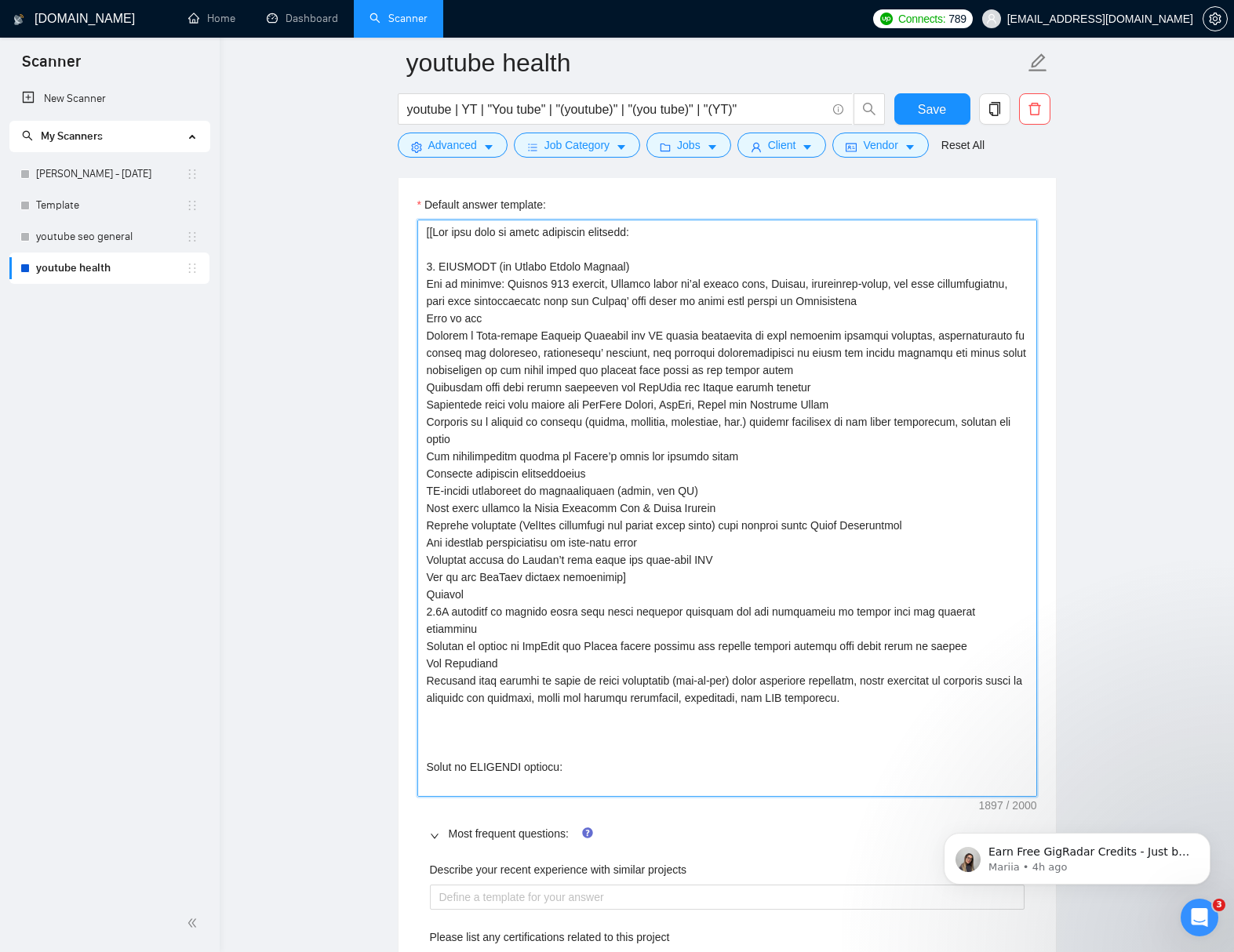
scroll to position [2251, 0]
drag, startPoint x: 454, startPoint y: 747, endPoint x: 574, endPoint y: 752, distance: 120.1
click at [561, 749] on textarea "Default answer template:" at bounding box center [726, 506] width 619 height 577
type textarea "[[Use this info to quote portfolio projects: 1. OPTIFAST (by Nestlé Health Scie…"
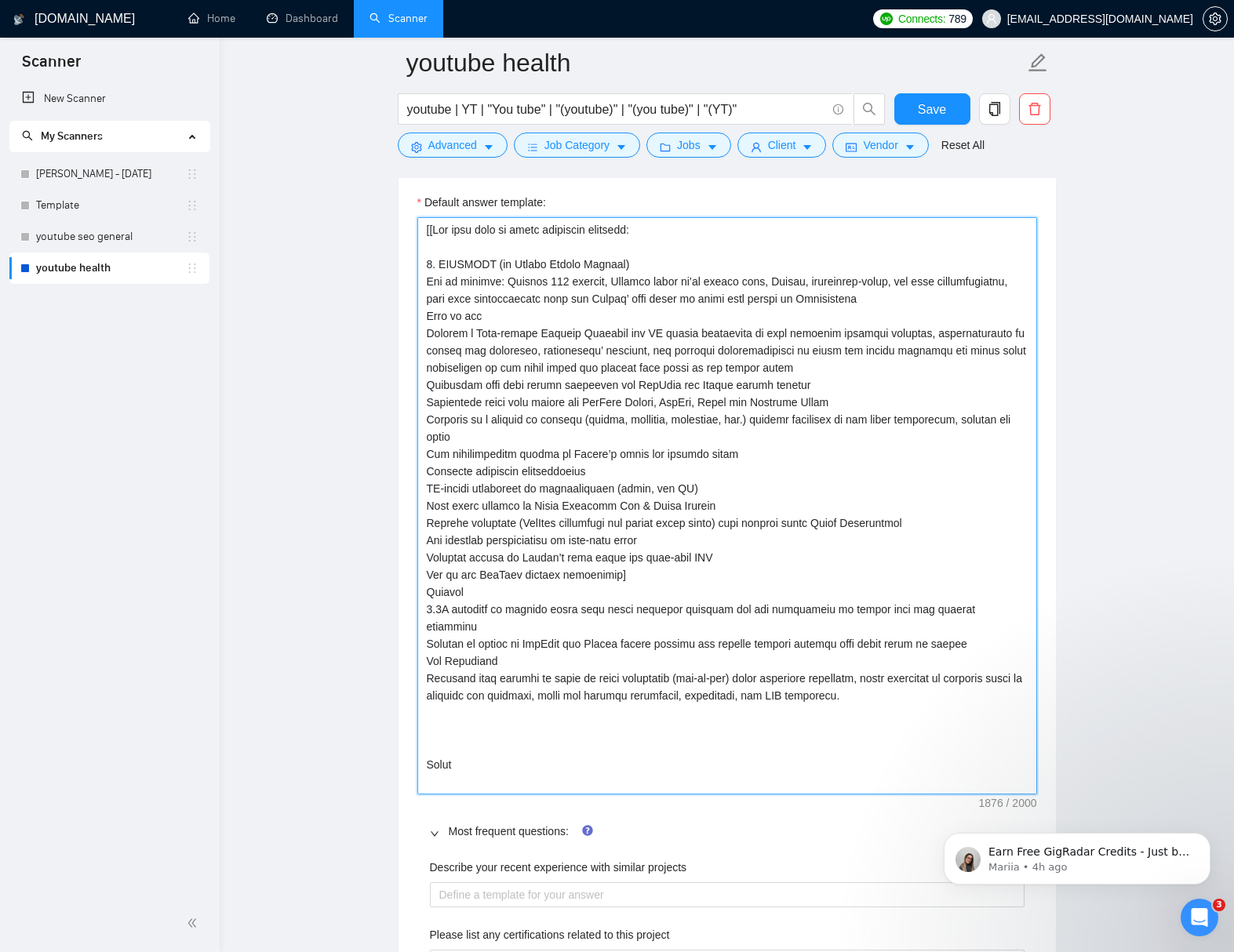
click at [426, 749] on textarea "Default answer template:" at bounding box center [726, 506] width 619 height 577
type textarea "[[Use this info to quote portfolio projects: 1. OPTIFAST (by Nestlé Health Scie…"
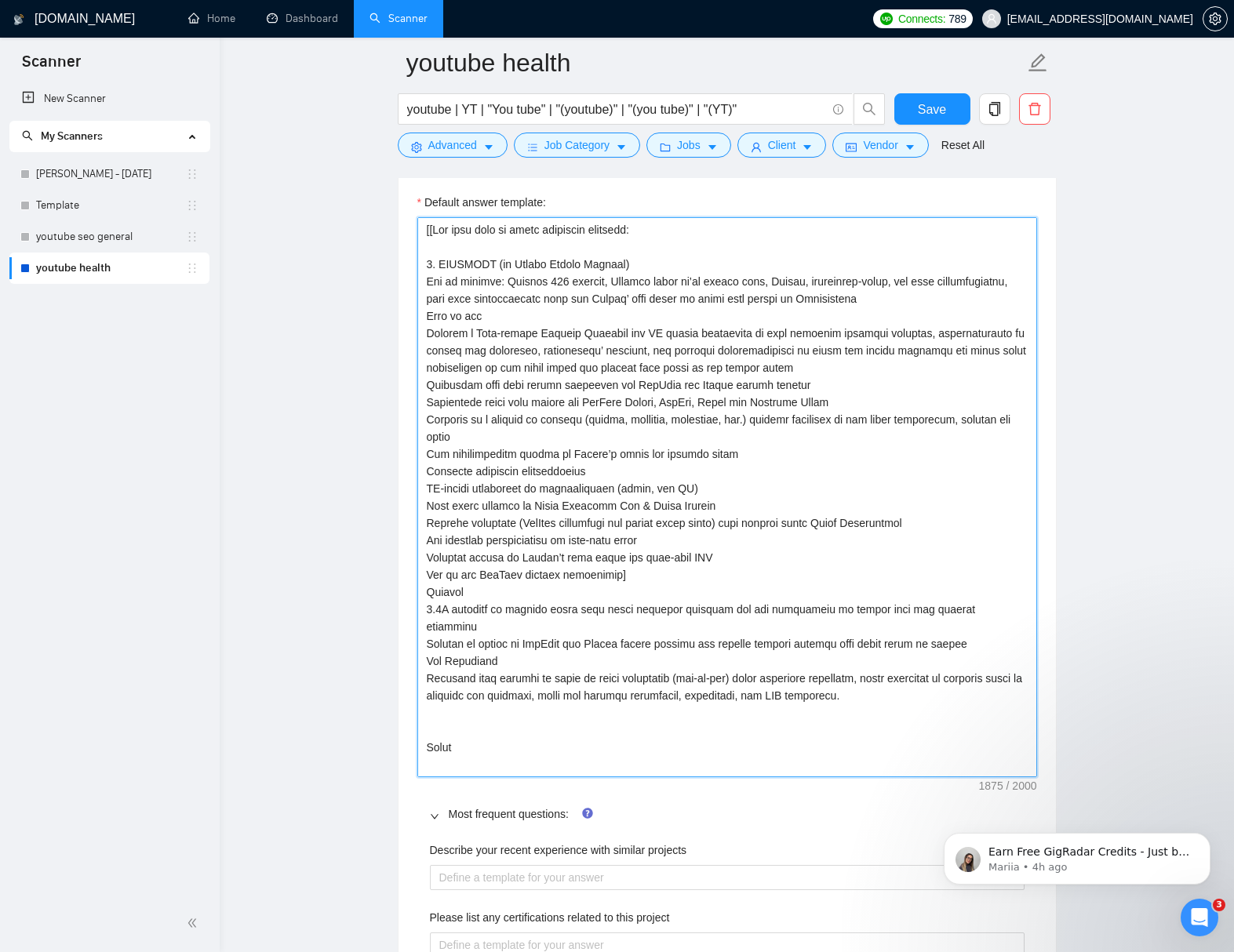
type textarea "[[Use this info to quote portfolio projects: 1. OPTIFAST (by Nestlé Health Scie…"
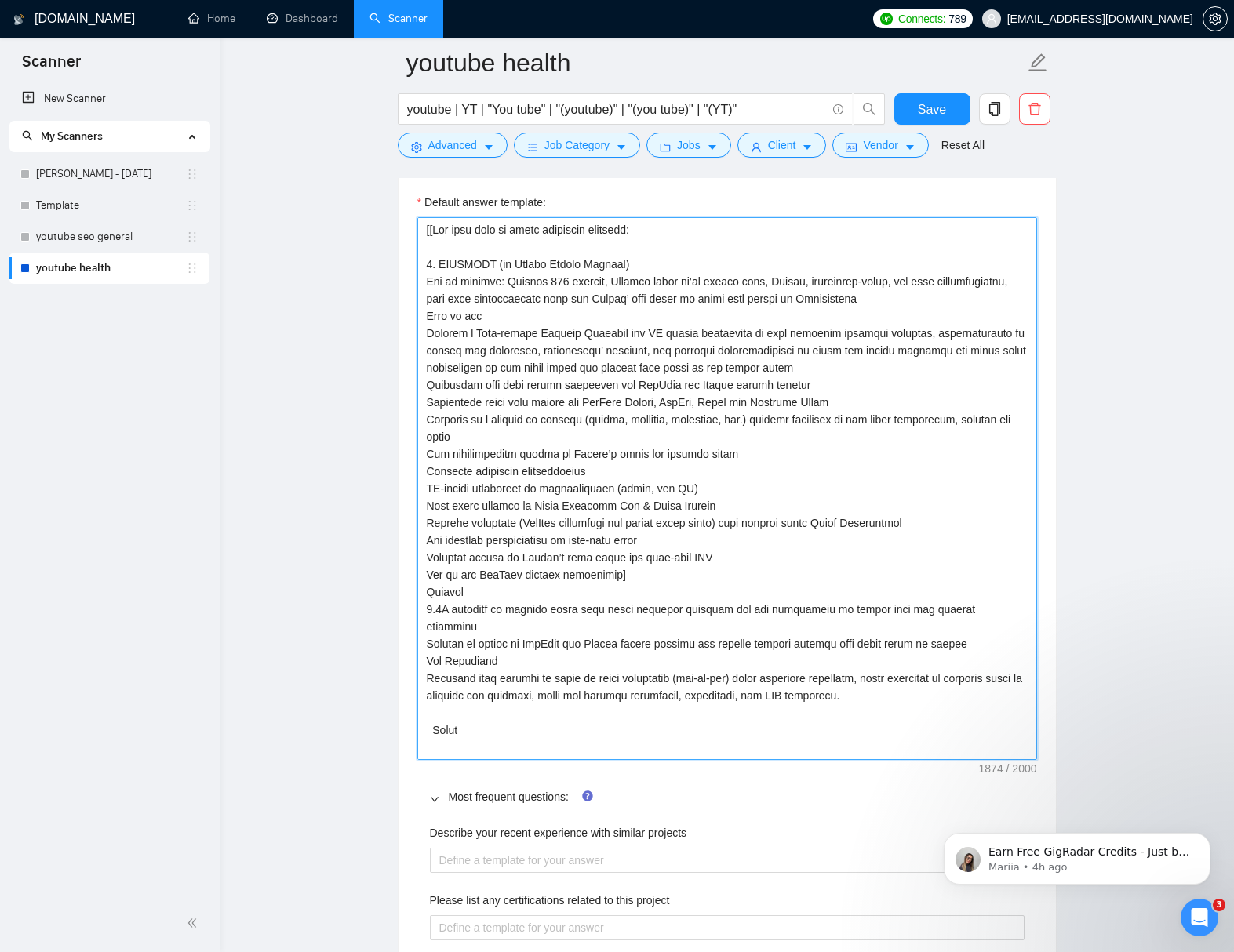
type textarea "[[Use this info to quote portfolio projects: 1. OPTIFAST (by Nestlé Health Scie…"
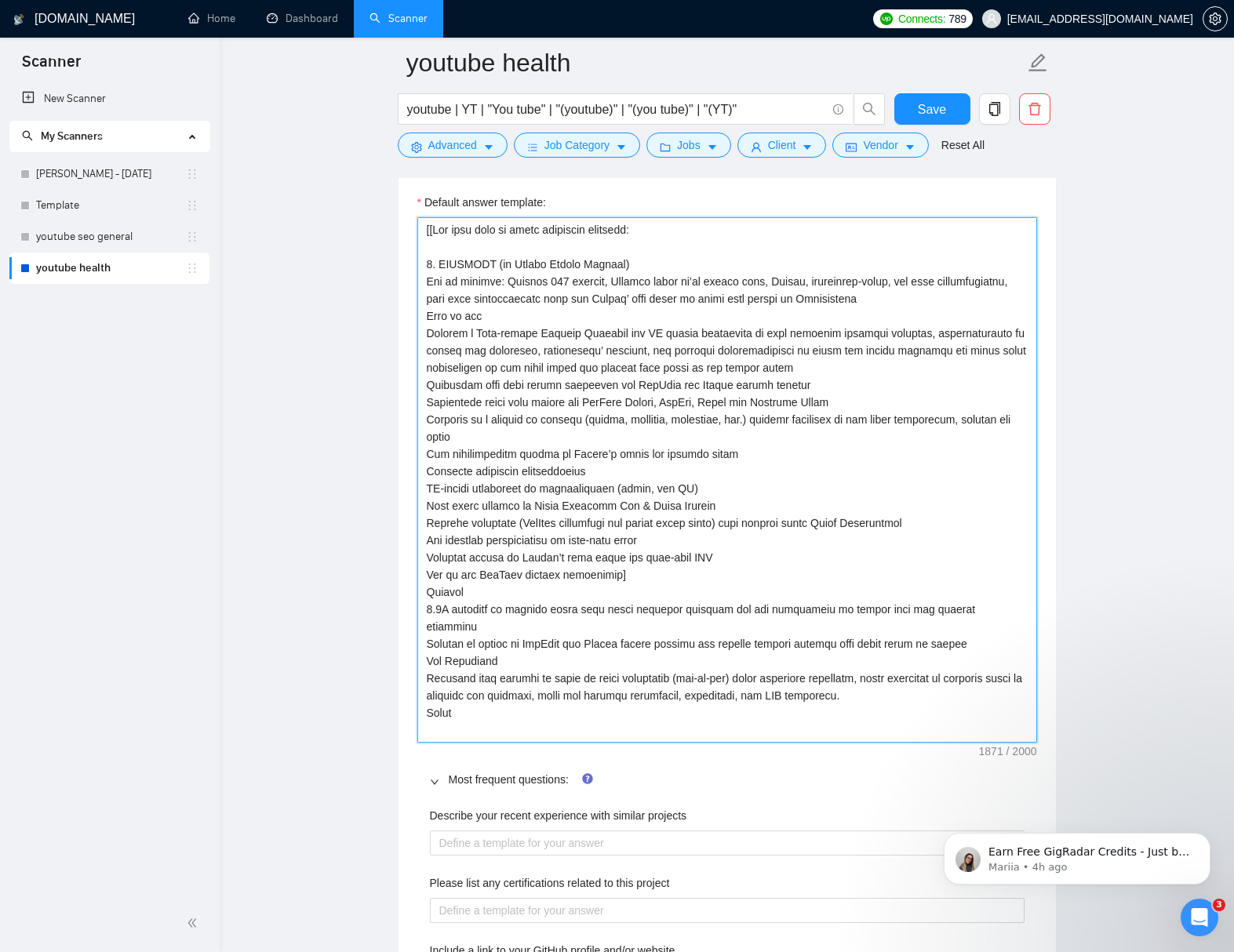
drag, startPoint x: 425, startPoint y: 728, endPoint x: 464, endPoint y: 749, distance: 44.3
click at [425, 729] on textarea "Default answer template:" at bounding box center [726, 480] width 619 height 526
type textarea "[[Use this info to quote portfolio projects: 1. OPTIFAST (by Nestlé Health Scie…"
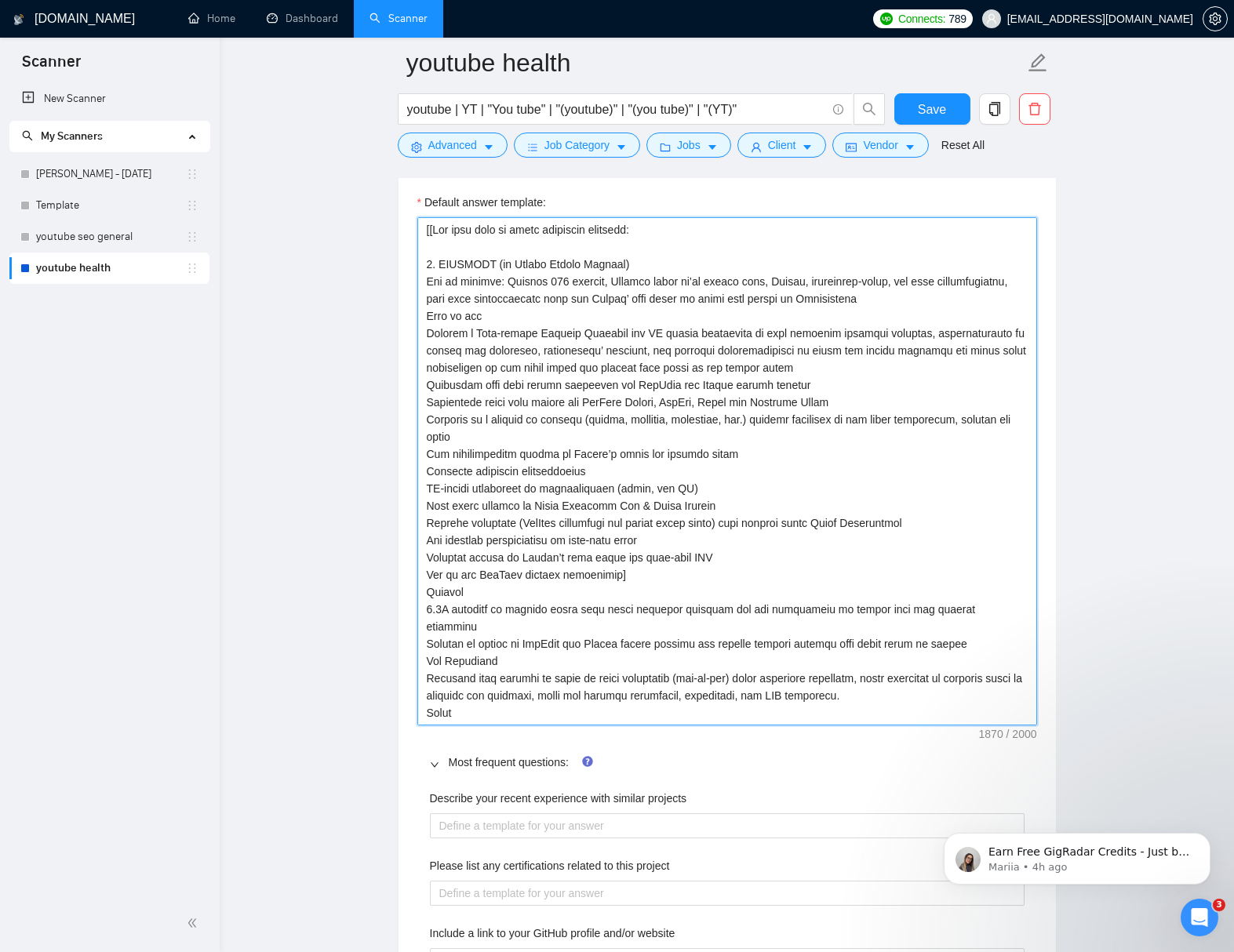
type textarea "[[Use this info to quote portfolio projects: 1. OPTIFAST (by Nestlé Health Scie…"
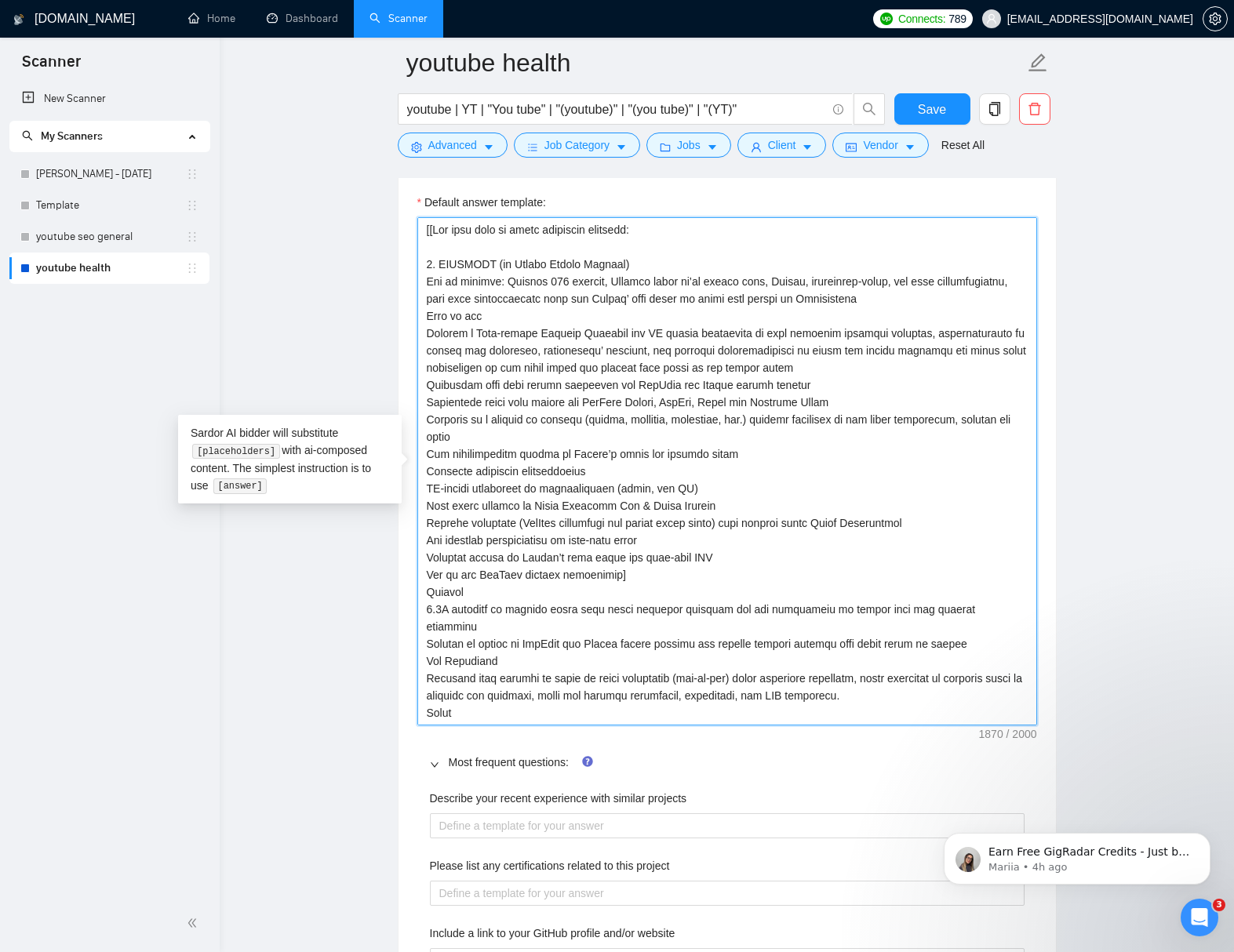
click at [529, 707] on textarea "Default answer template:" at bounding box center [726, 471] width 619 height 508
type textarea "[[Use this info to quote portfolio projects: 1. OPTIFAST (by Nestlé Health Scie…"
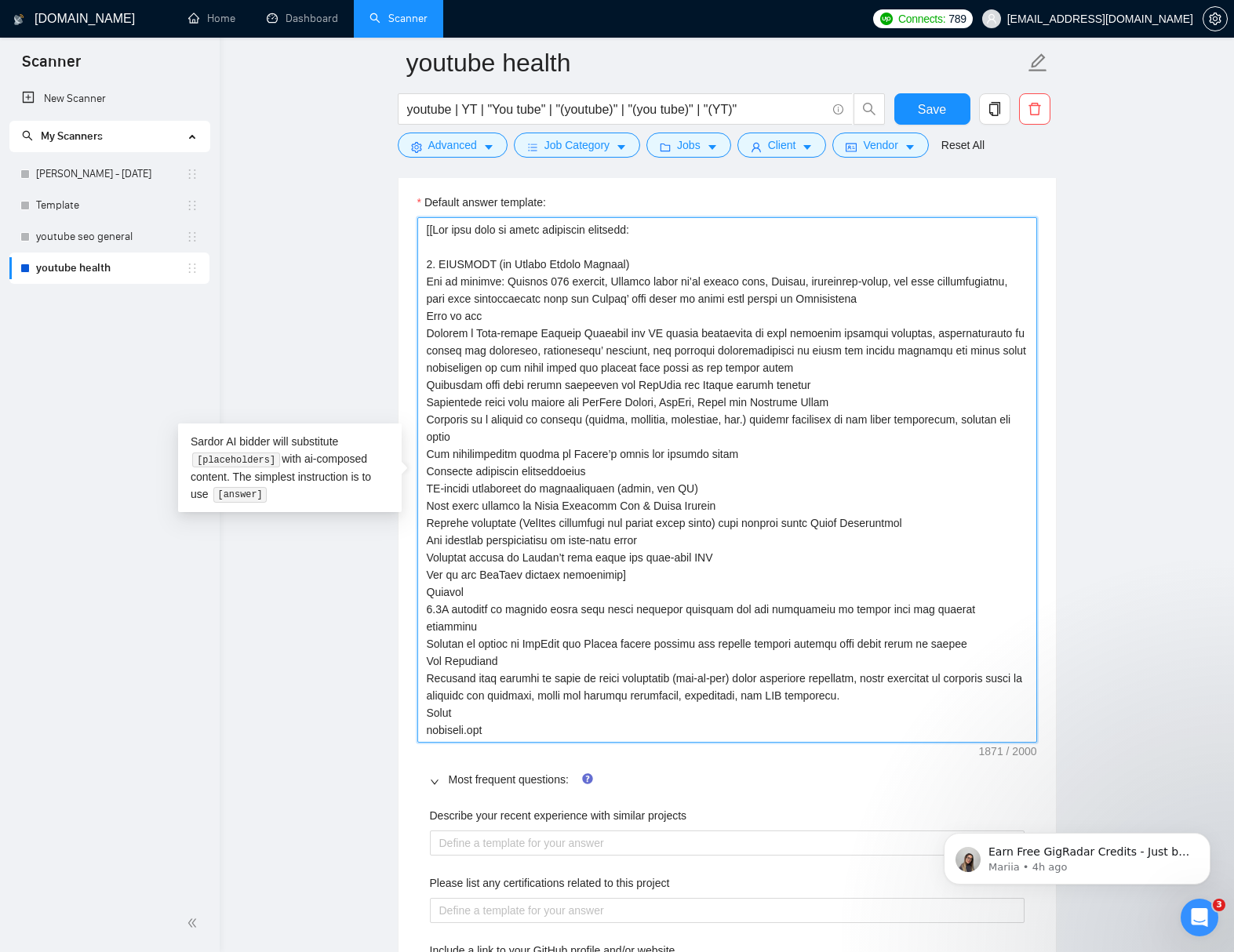
paste textarea "Long form: youtu.be/iD9NjMigpdU youtu.be/IIKQJqdhFIU youtu.be/RMElSe6tS0M"
type textarea "[[Use this info to quote portfolio projects: 1. OPTIFAST (by Nestlé Health Scie…"
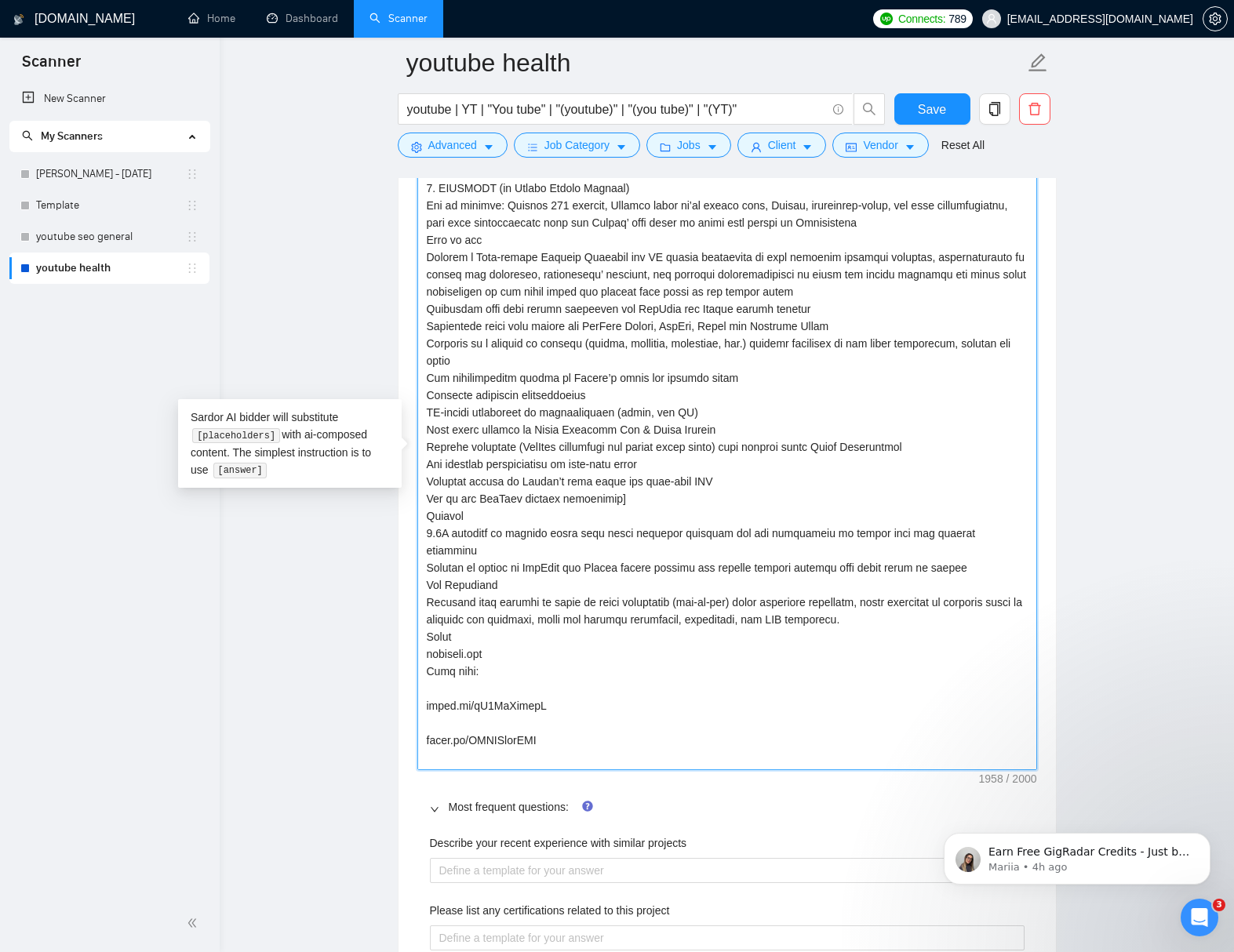
scroll to position [2533, 0]
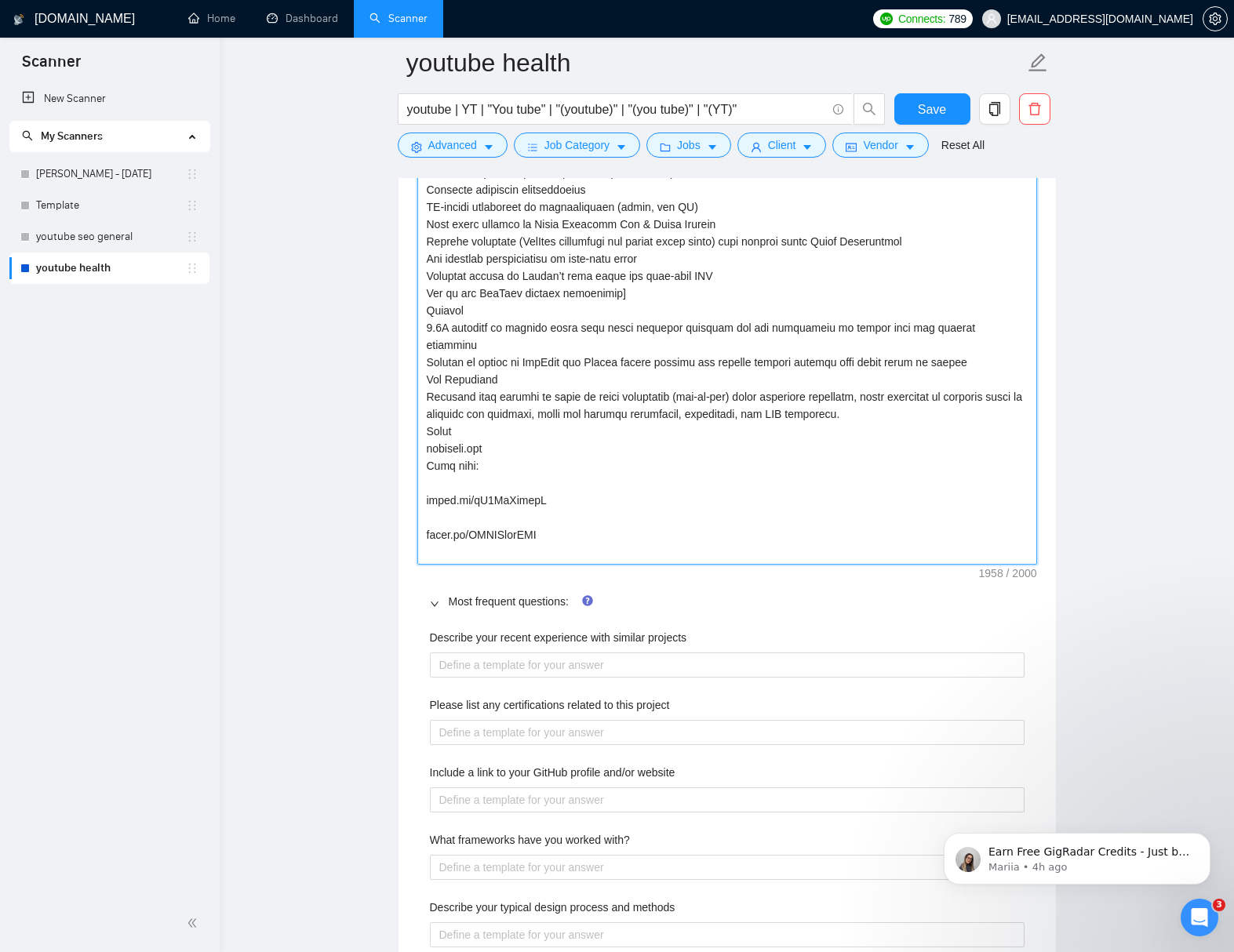
click at [509, 537] on textarea "Default answer template:" at bounding box center [726, 250] width 619 height 629
type textarea "[[Use this info to quote portfolio projects: 1. OPTIFAST (by Nestlé Health Scie…"
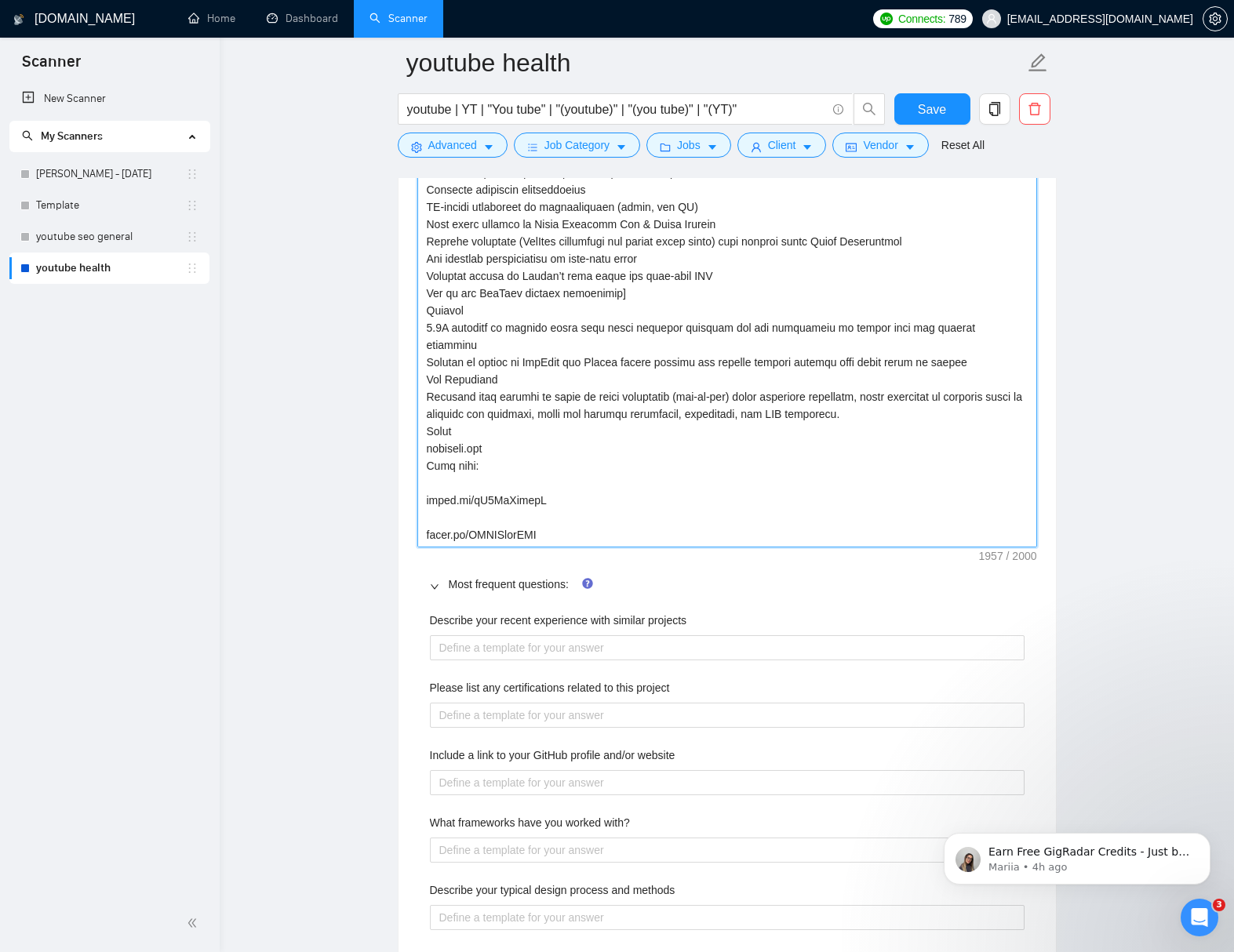
click at [507, 505] on textarea "Default answer template:" at bounding box center [726, 242] width 619 height 612
type textarea "[[Use this info to quote portfolio projects: 1. OPTIFAST (by Nestlé Health Scie…"
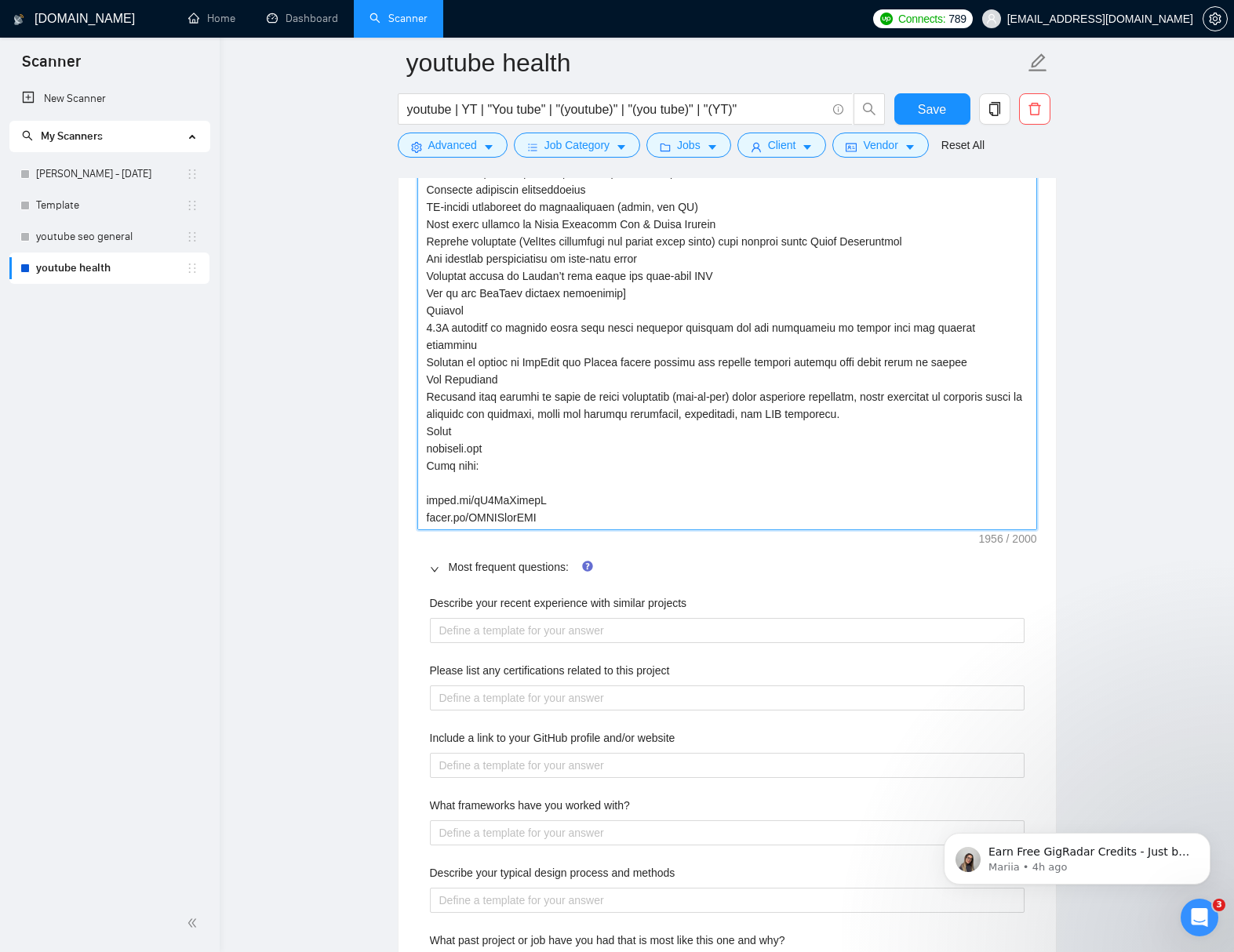
click at [488, 468] on textarea "Default answer template:" at bounding box center [726, 233] width 619 height 595
type textarea "[[Use this info to quote portfolio projects: 1. OPTIFAST (by Nestlé Health Scie…"
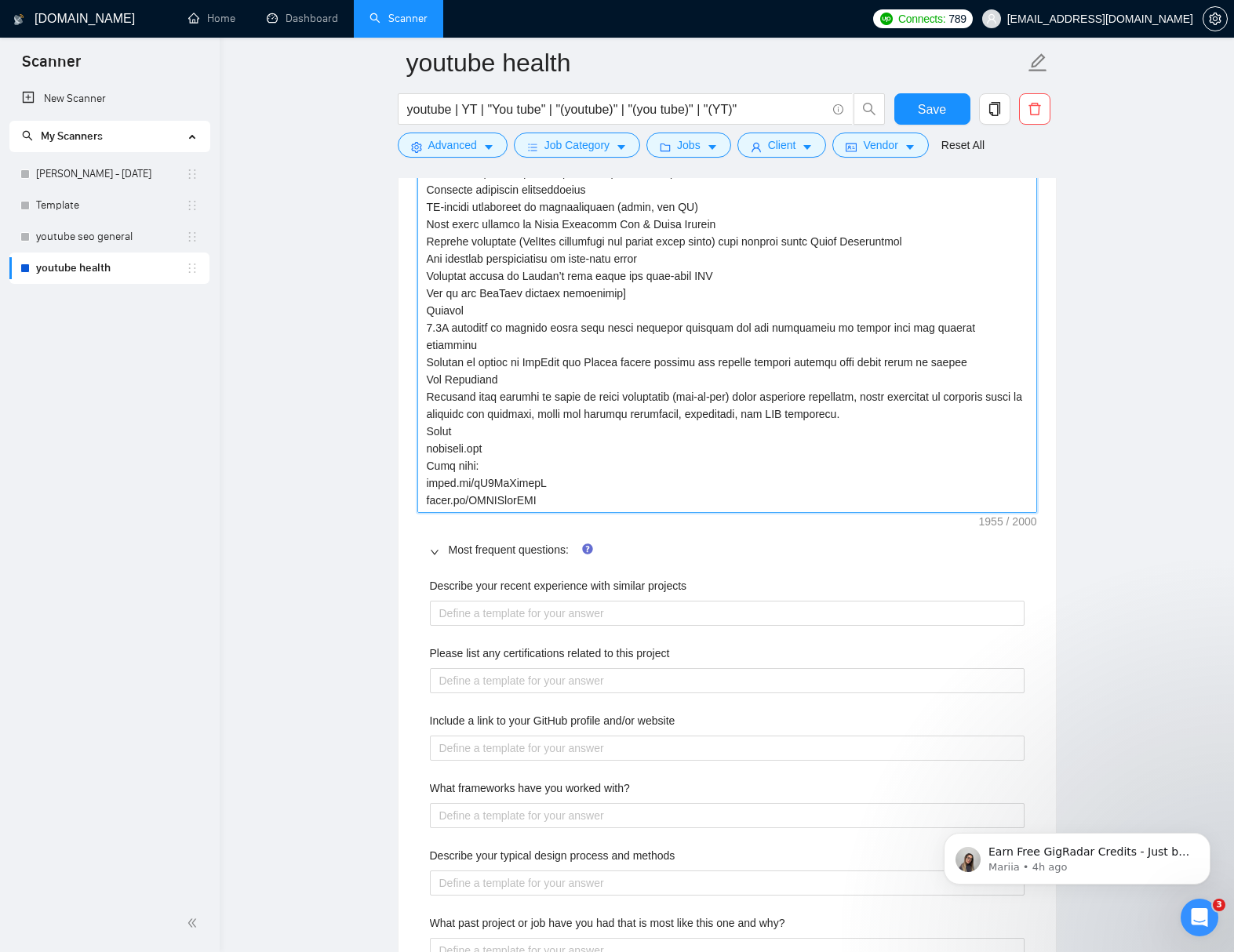
type textarea "[[Use this info to quote portfolio projects: 1. OPTIFAST (by Nestlé Health Scie…"
click at [570, 498] on textarea "Default answer template:" at bounding box center [726, 225] width 619 height 577
type textarea "[[Use this info to quote portfolio projects: 1. OPTIFAST (by Nestlé Health Scie…"
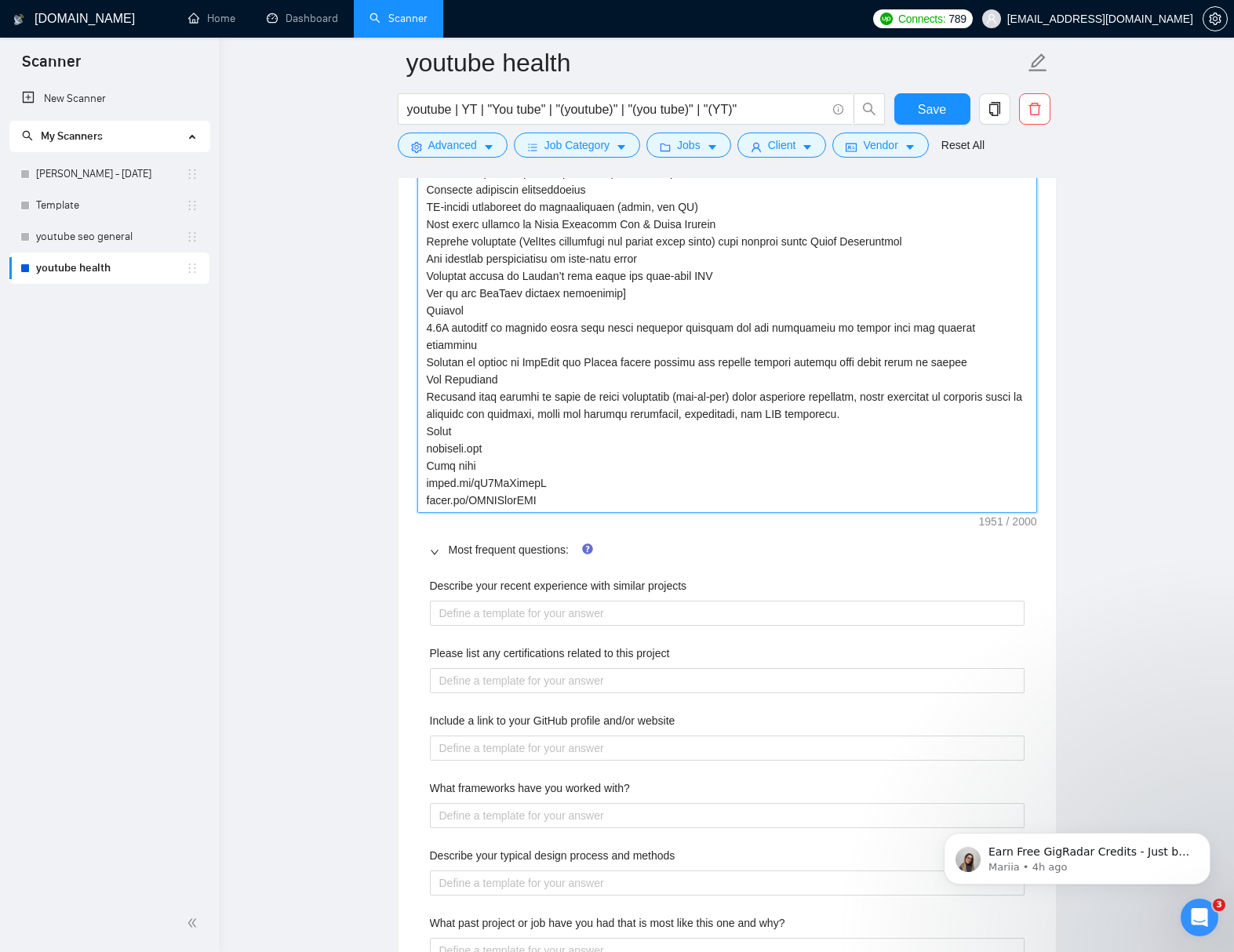
type textarea "[[Use this info to quote portfolio projects: 1. OPTIFAST (by Nestlé Health Scie…"
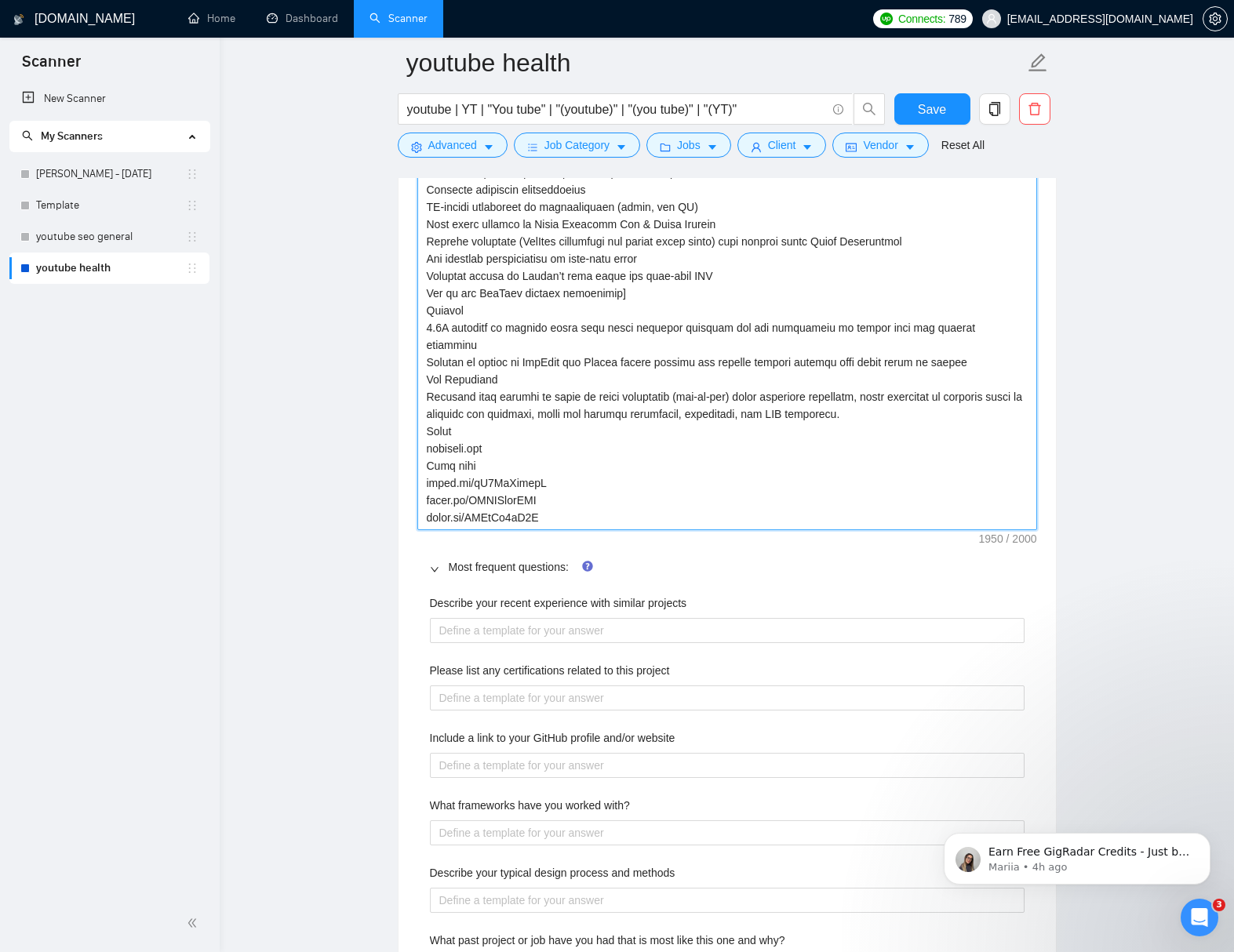
type textarea "[[Use this info to quote portfolio projects: 1. OPTIFAST (by Nestlé Health Scie…"
paste textarea "Short form: youtube.com/shorts/vDX_axOlK2A"
type textarea "[[Use this info to quote portfolio projects: 1. OPTIFAST (by Nestlé Health Scie…"
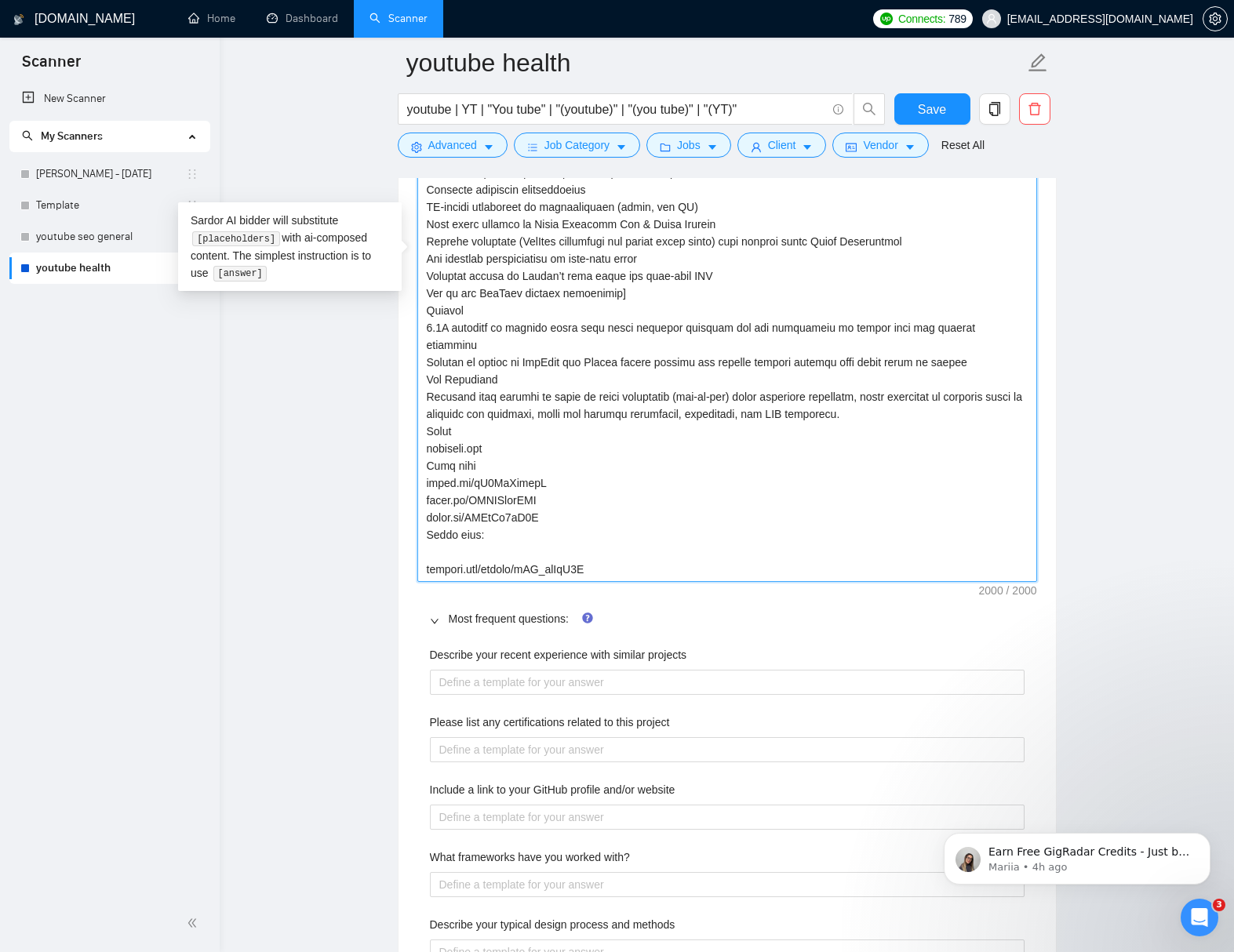
type textarea "[[Use this info to quote portfolio projects: 1. OPTIFAST (by Nestlé Health Scie…"
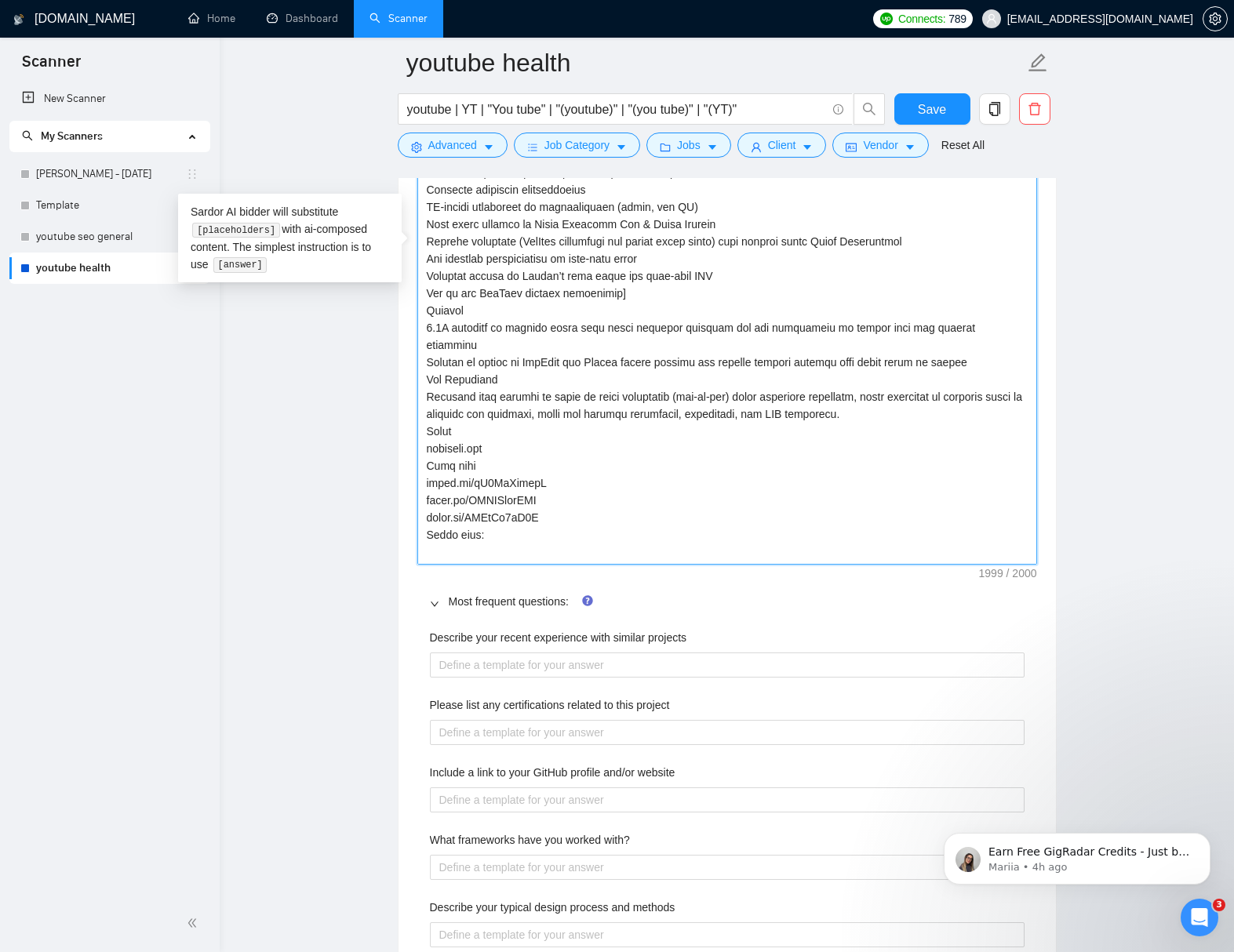
click at [518, 531] on textarea "Default answer template:" at bounding box center [726, 250] width 619 height 629
type textarea "[[Use this info to quote portfolio projects: 1. OPTIFAST (by Nestlé Health Scie…"
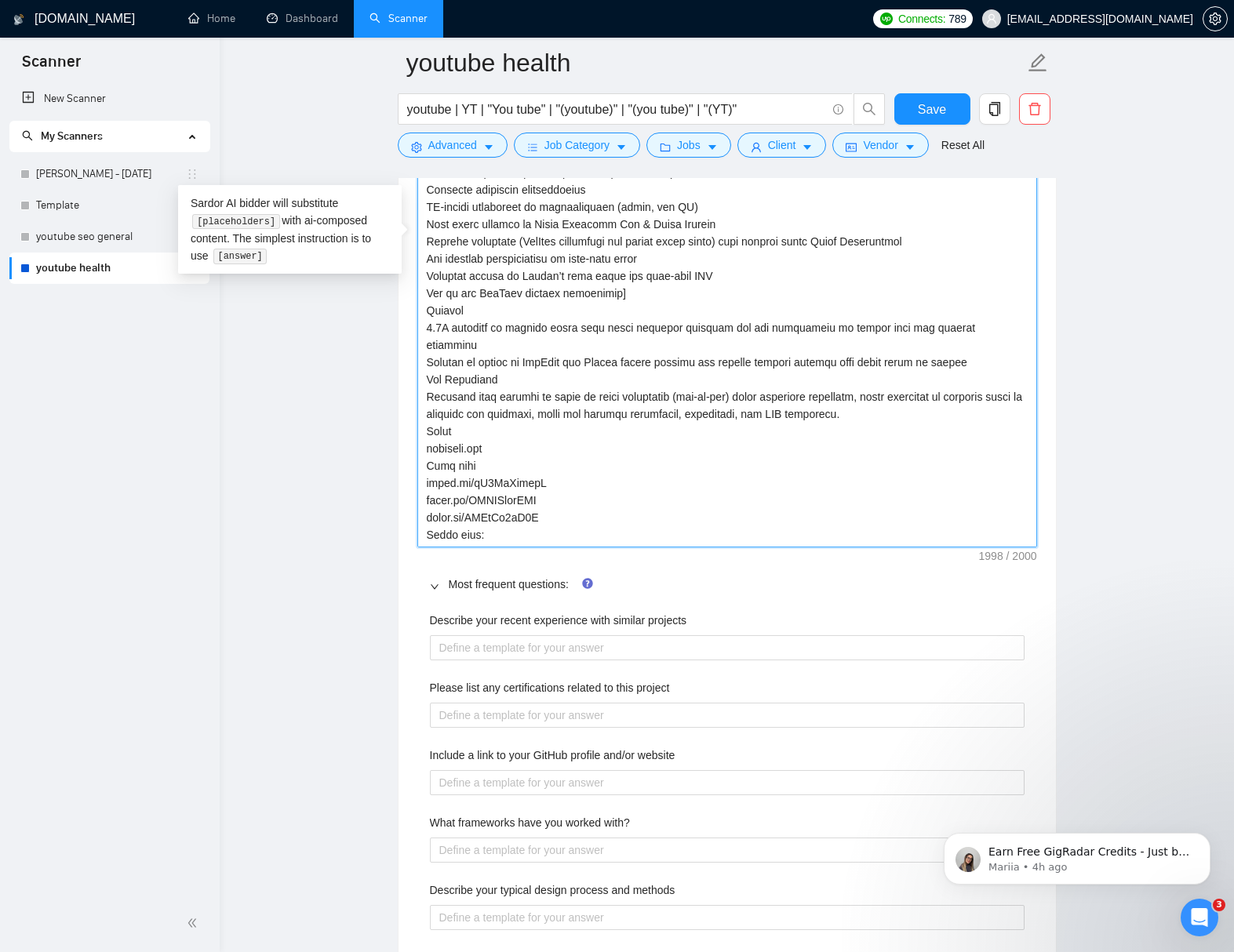
type textarea "[[Use this info to quote portfolio projects: 1. OPTIFAST (by Nestlé Health Scie…"
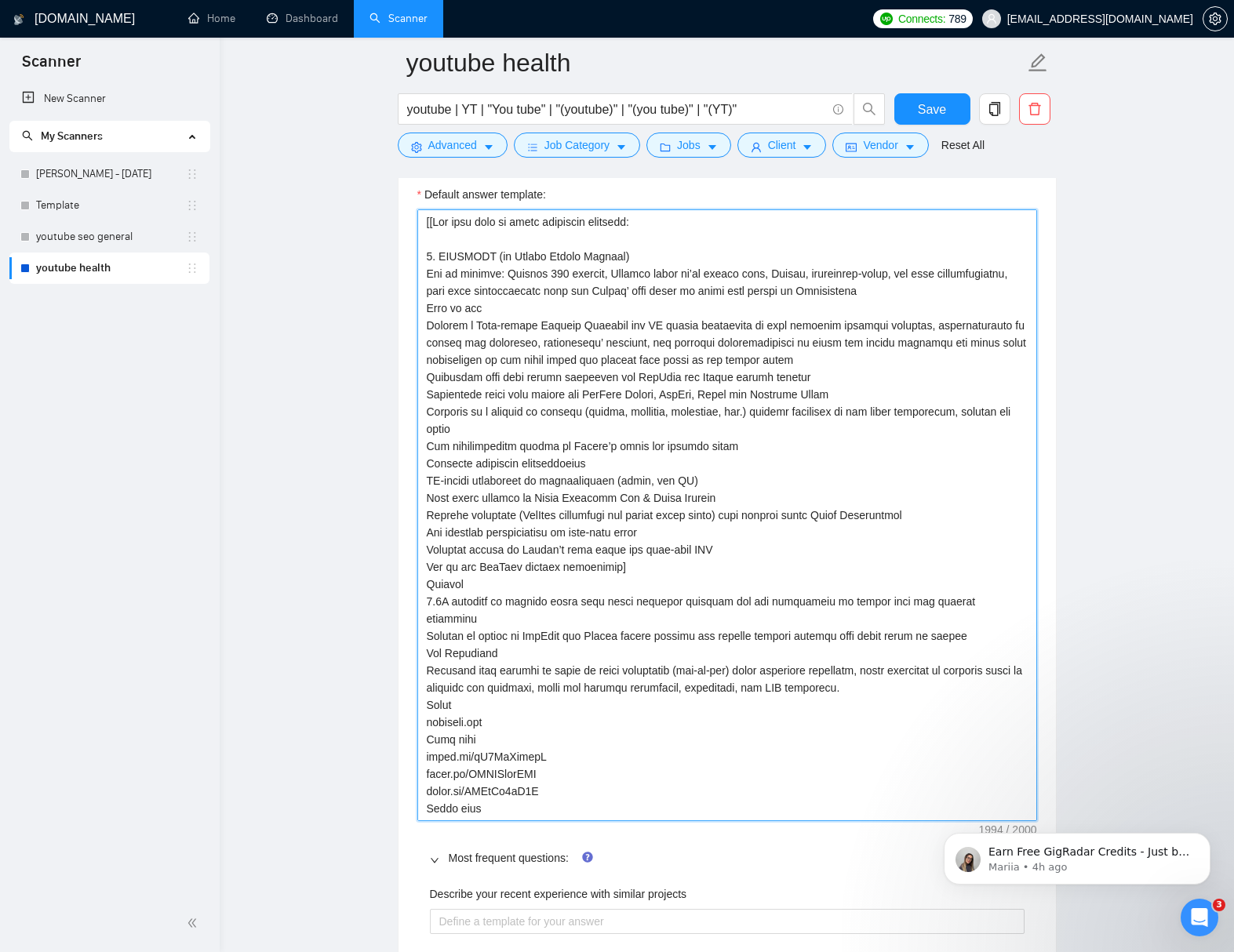
scroll to position [2255, 0]
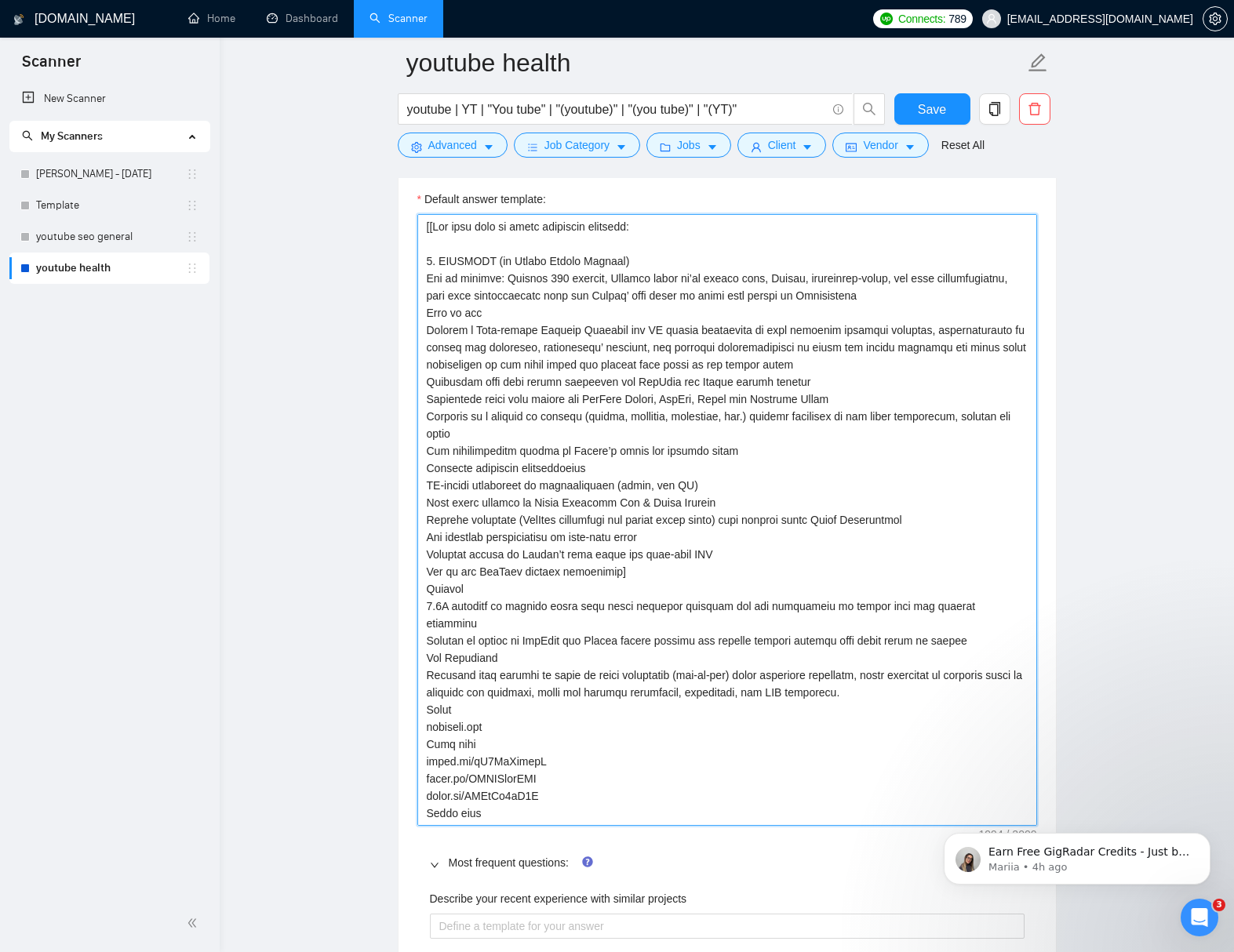
click at [627, 247] on textarea "Default answer template:" at bounding box center [726, 520] width 619 height 612
type textarea "[[Use this info to quote portfolio projects: 1. OPTIFAST (by Nestlé Health Scie…"
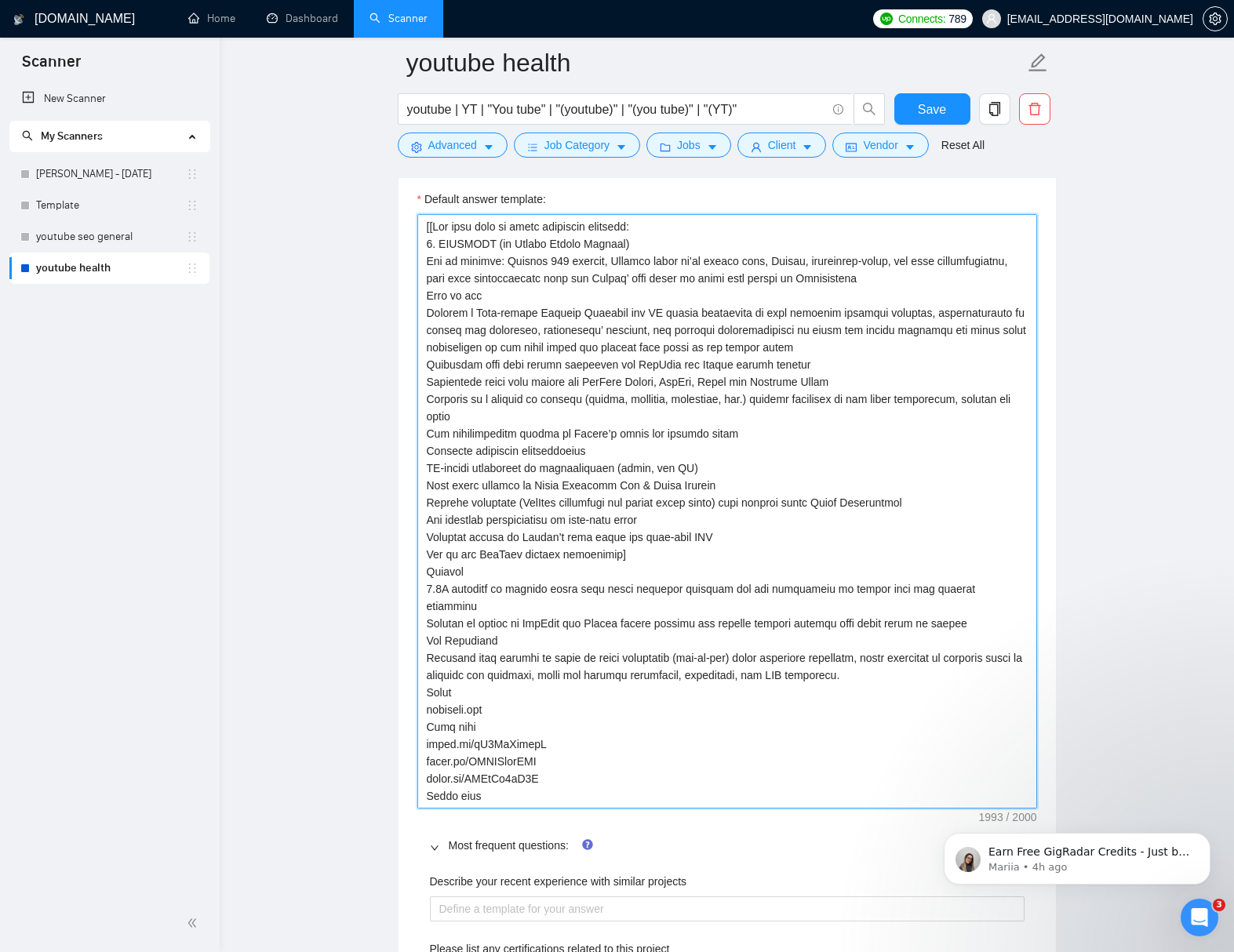
type textarea "[[Use this info to quote portfolio projects: 1. OPTIFAST (by Nestlé Health Scie…"
type textarea "[[Use this info to quote portfolio projects 1. OPTIFAST (by Nestlé Health Scien…"
click at [607, 792] on textarea "Default answer template:" at bounding box center [726, 511] width 619 height 595
type textarea "[[Use this info to quote portfolio projects 1. OPTIFAST (by Nestlé Health Scien…"
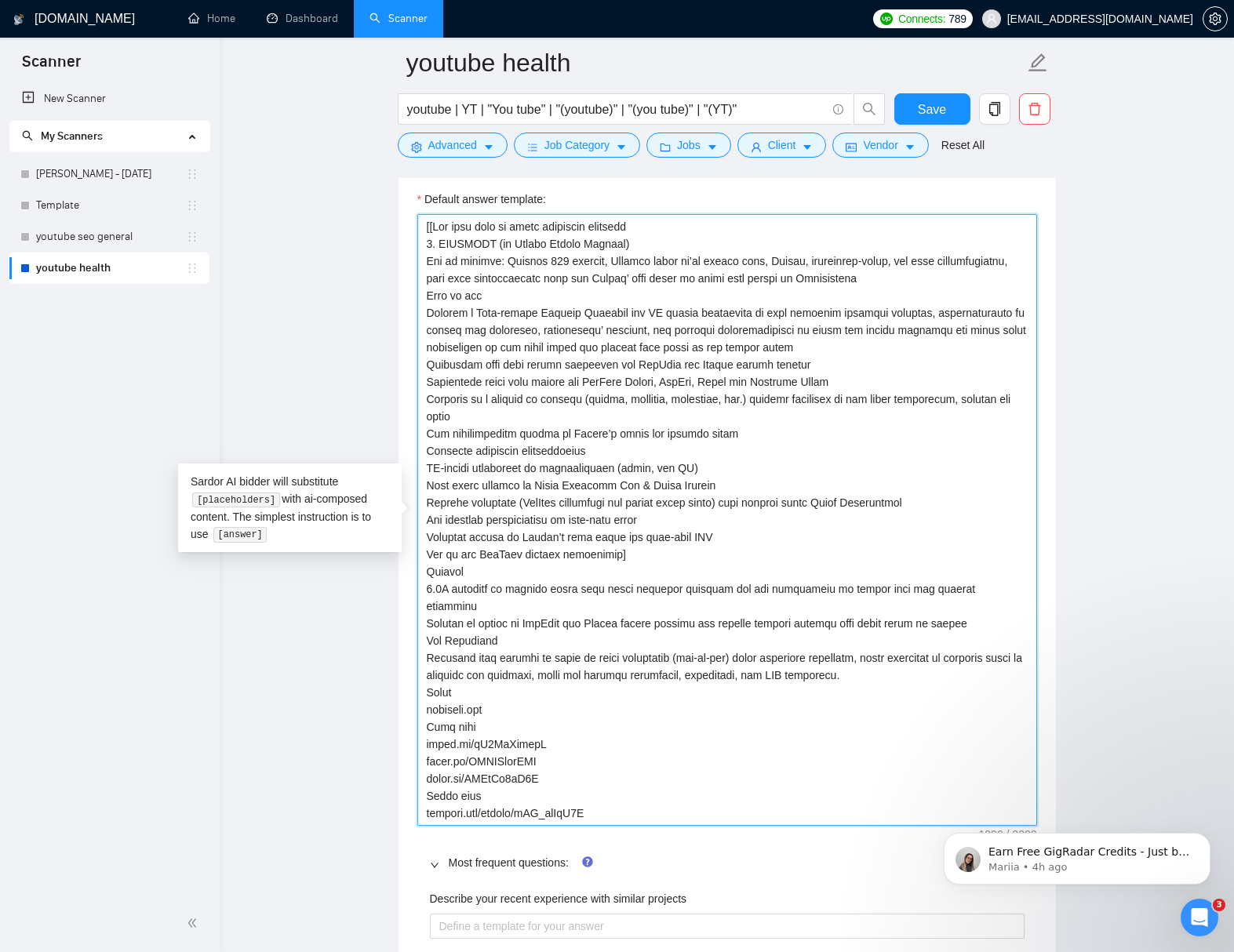
click at [573, 595] on textarea "Default answer template:" at bounding box center [726, 520] width 619 height 612
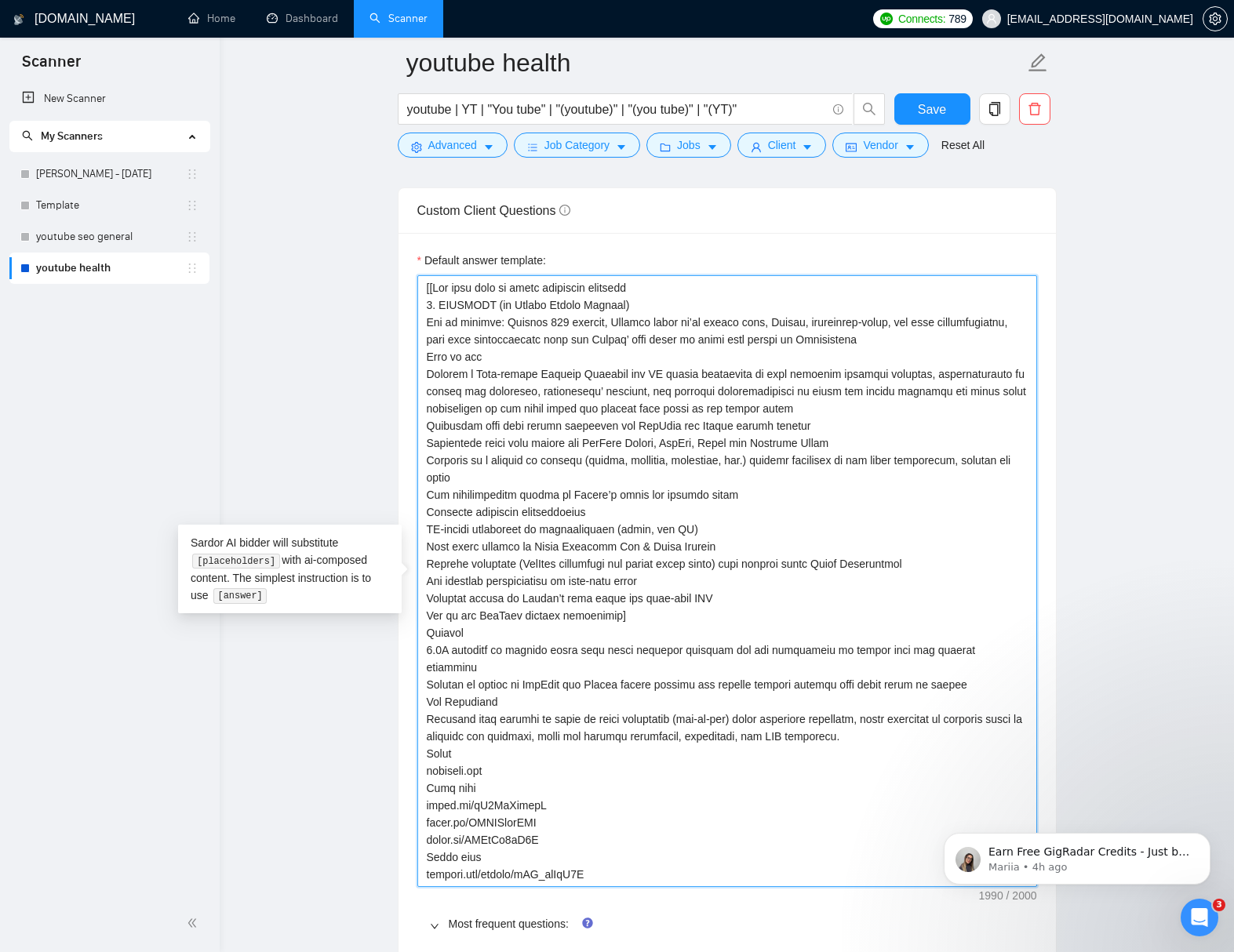
scroll to position [2133, 0]
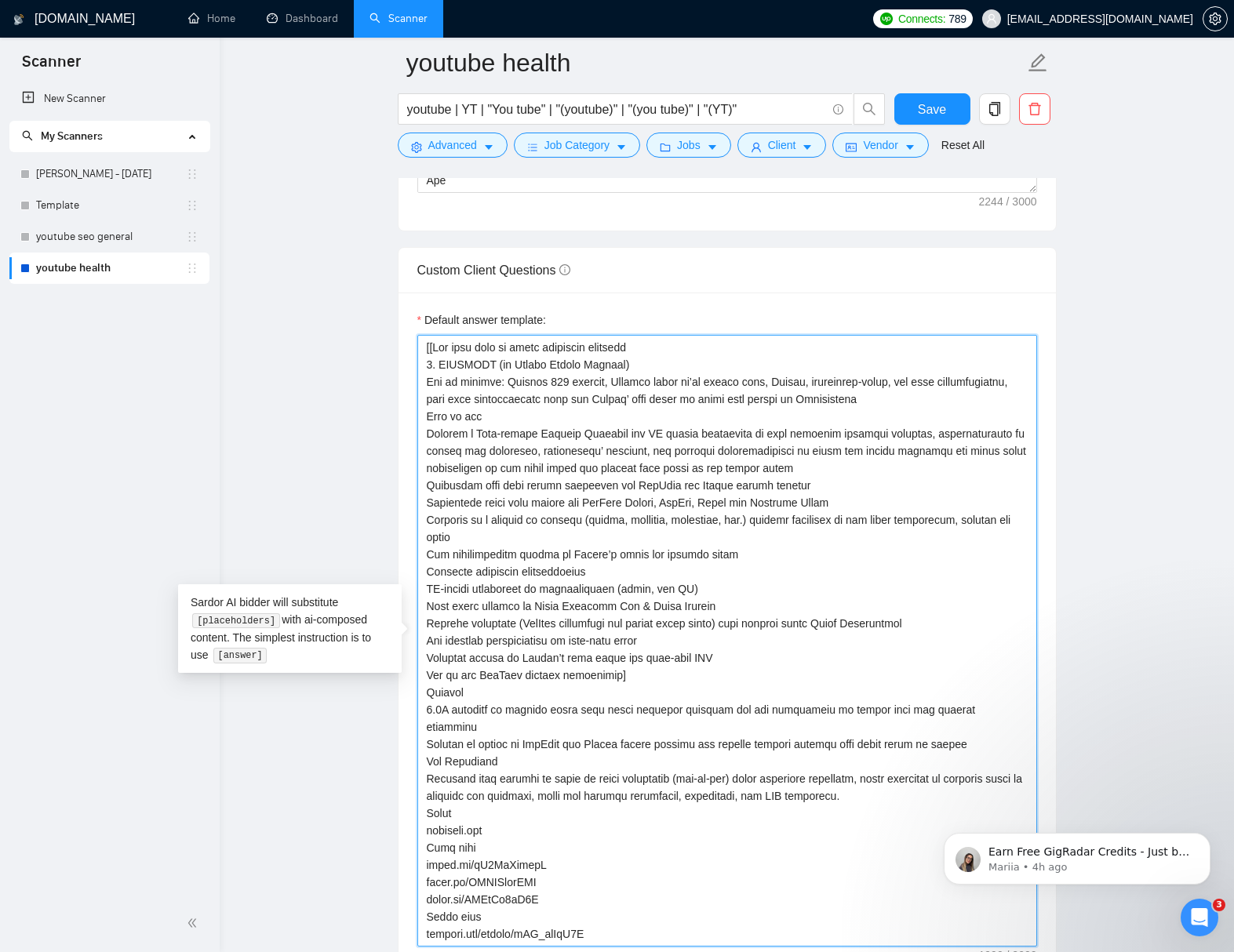
click at [432, 349] on textarea "Default answer template:" at bounding box center [726, 640] width 619 height 612
drag, startPoint x: 430, startPoint y: 347, endPoint x: 548, endPoint y: 349, distance: 118.0
click at [548, 349] on textarea "Default answer template:" at bounding box center [726, 640] width 619 height 612
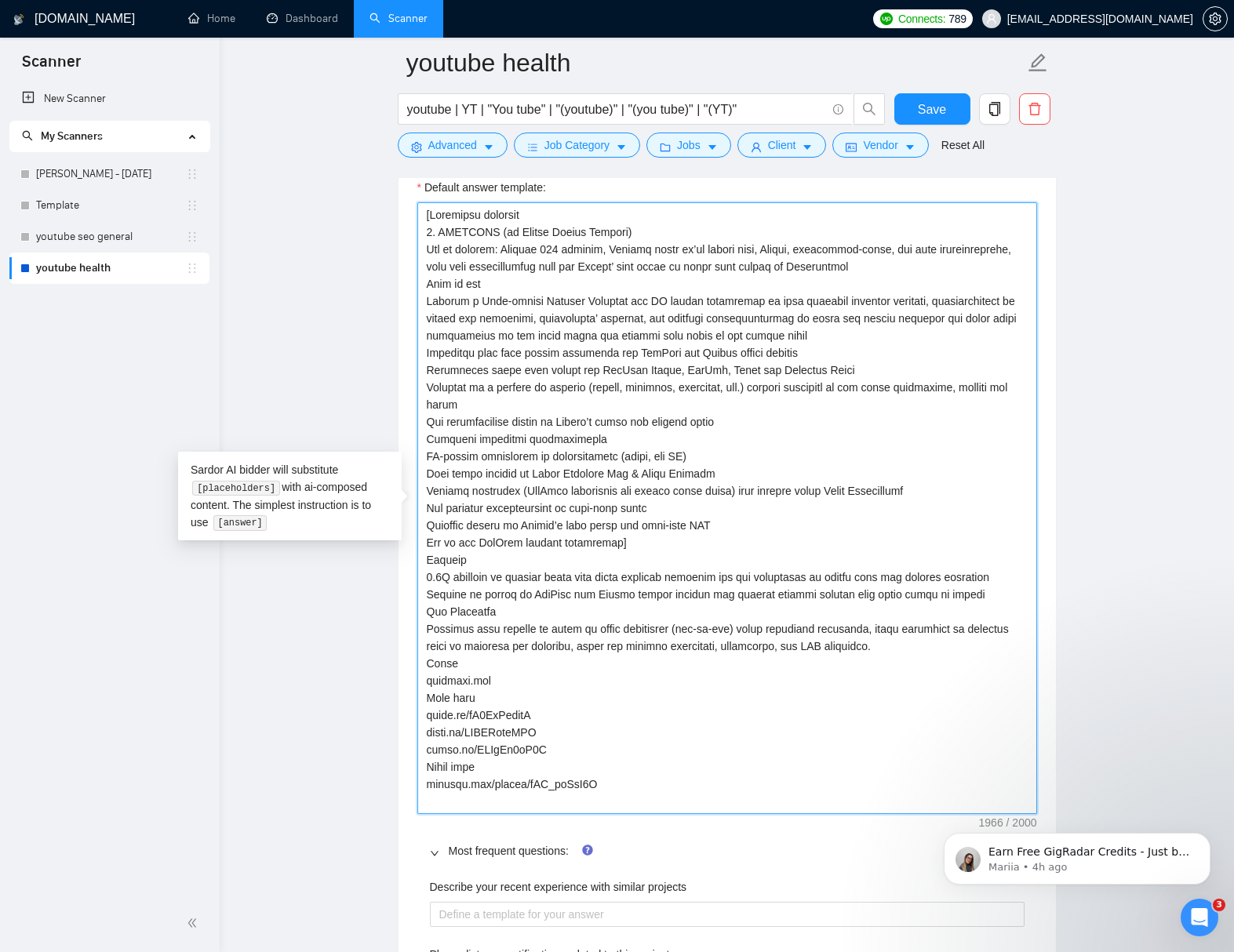
scroll to position [2259, 0]
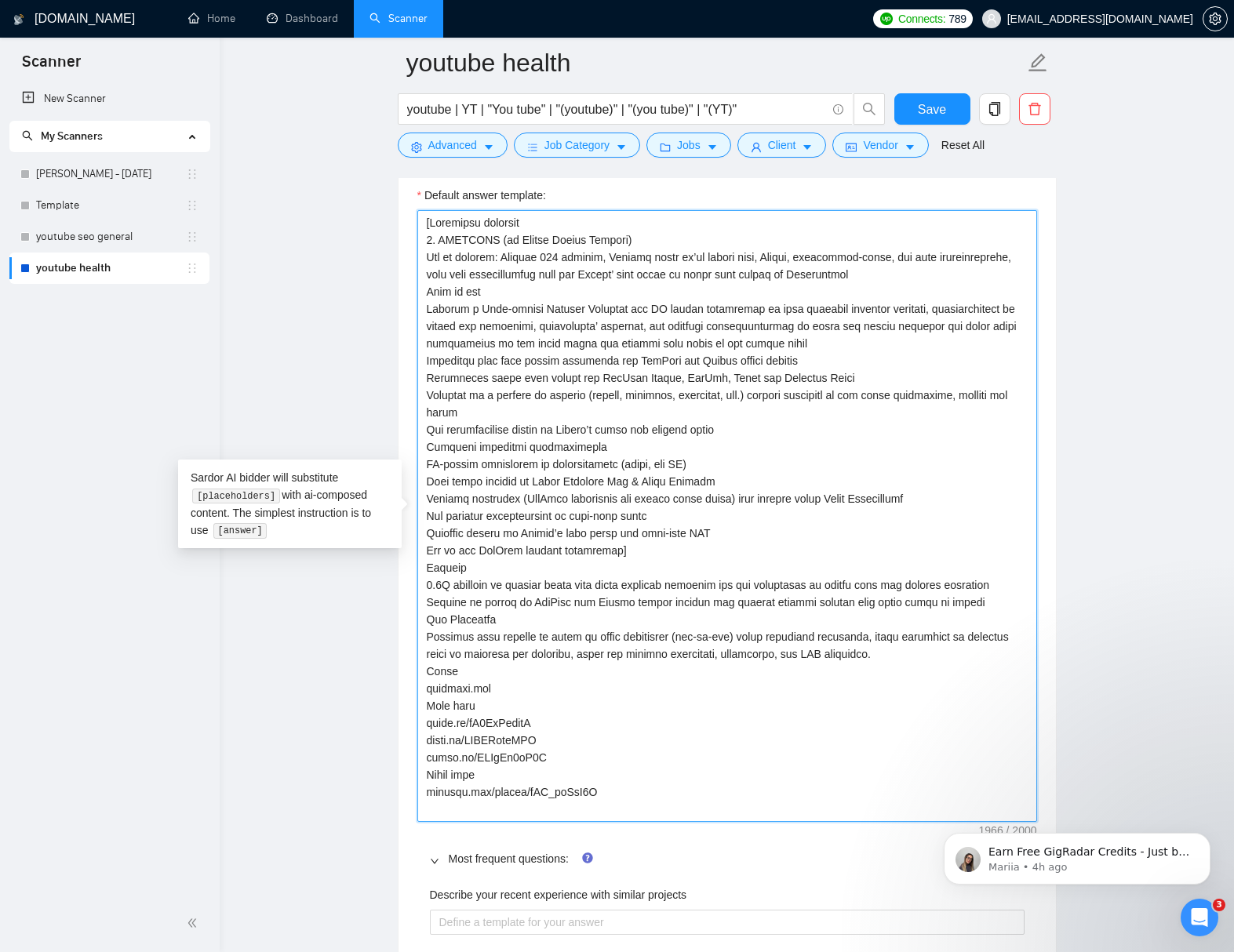
drag, startPoint x: 479, startPoint y: 225, endPoint x: 516, endPoint y: 222, distance: 37.1
click at [516, 222] on textarea "Default answer template:" at bounding box center [726, 516] width 619 height 612
click at [614, 810] on textarea "Default answer template:" at bounding box center [726, 516] width 619 height 612
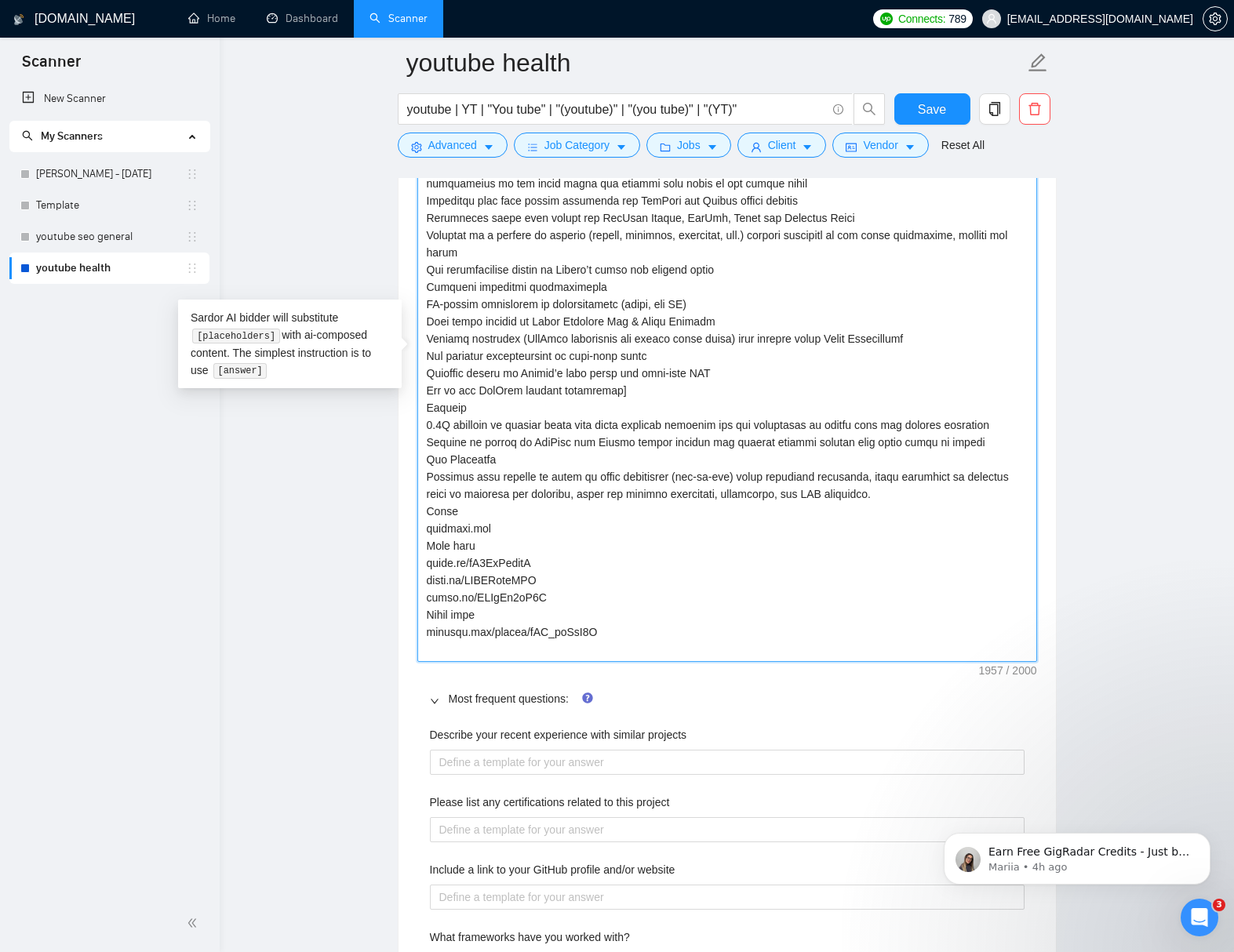
scroll to position [2471, 0]
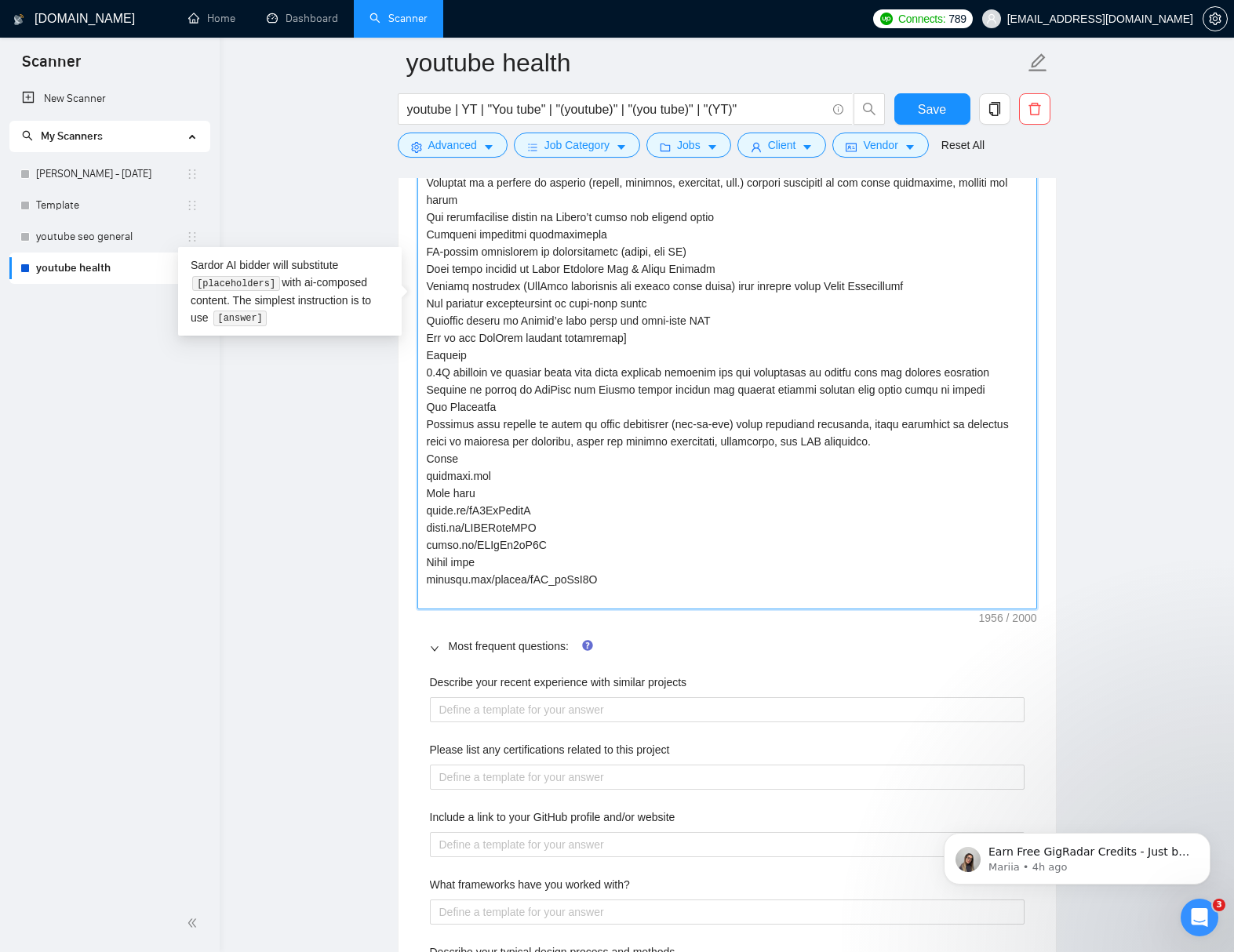
paste textarea "youtube.com/shorts/M88pkNhatpQ youtube.c"
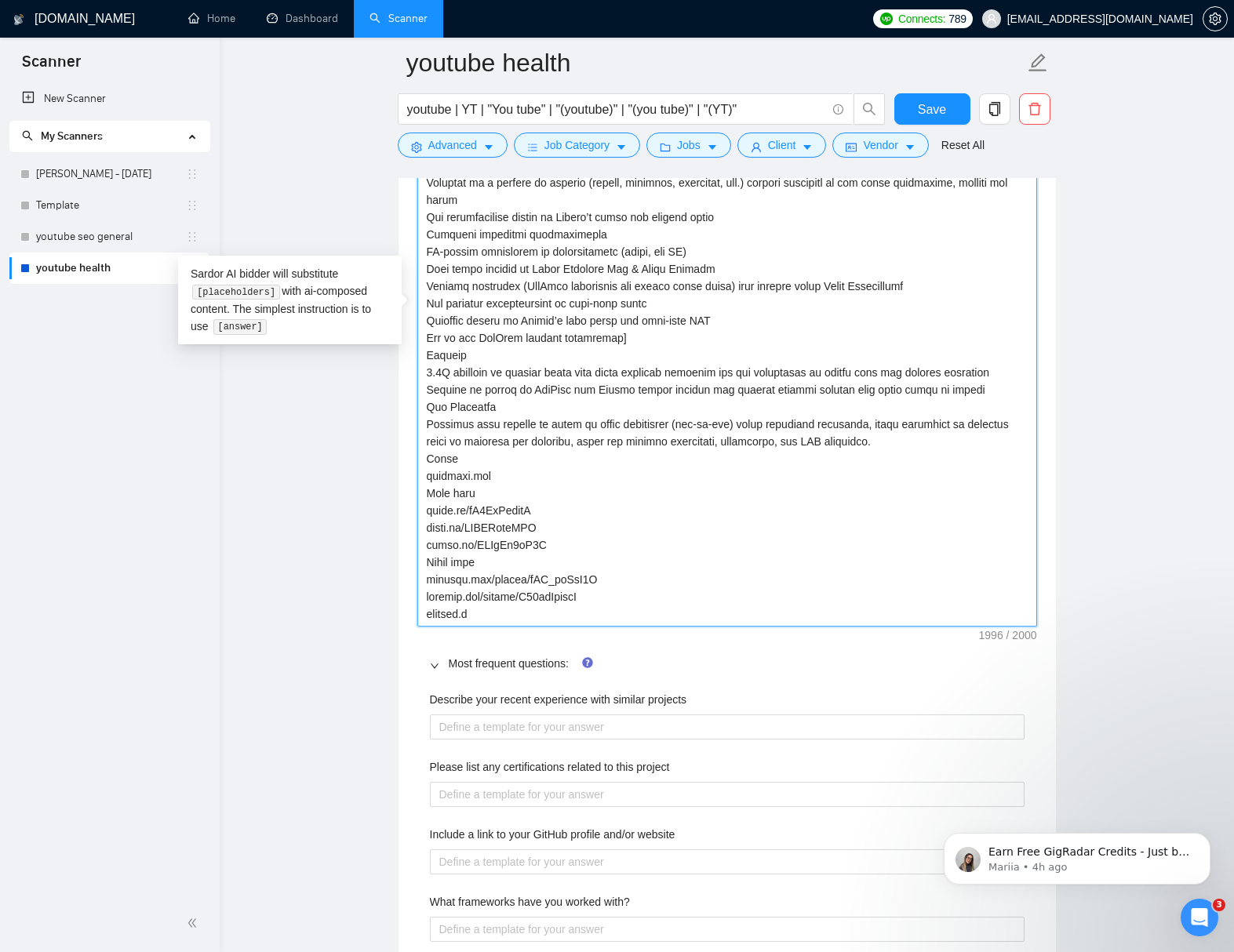
drag, startPoint x: 485, startPoint y: 614, endPoint x: 416, endPoint y: 601, distance: 70.2
click at [416, 601] on div "Default answer template: Most frequent questions: Describe your recent experien…" at bounding box center [727, 674] width 658 height 1439
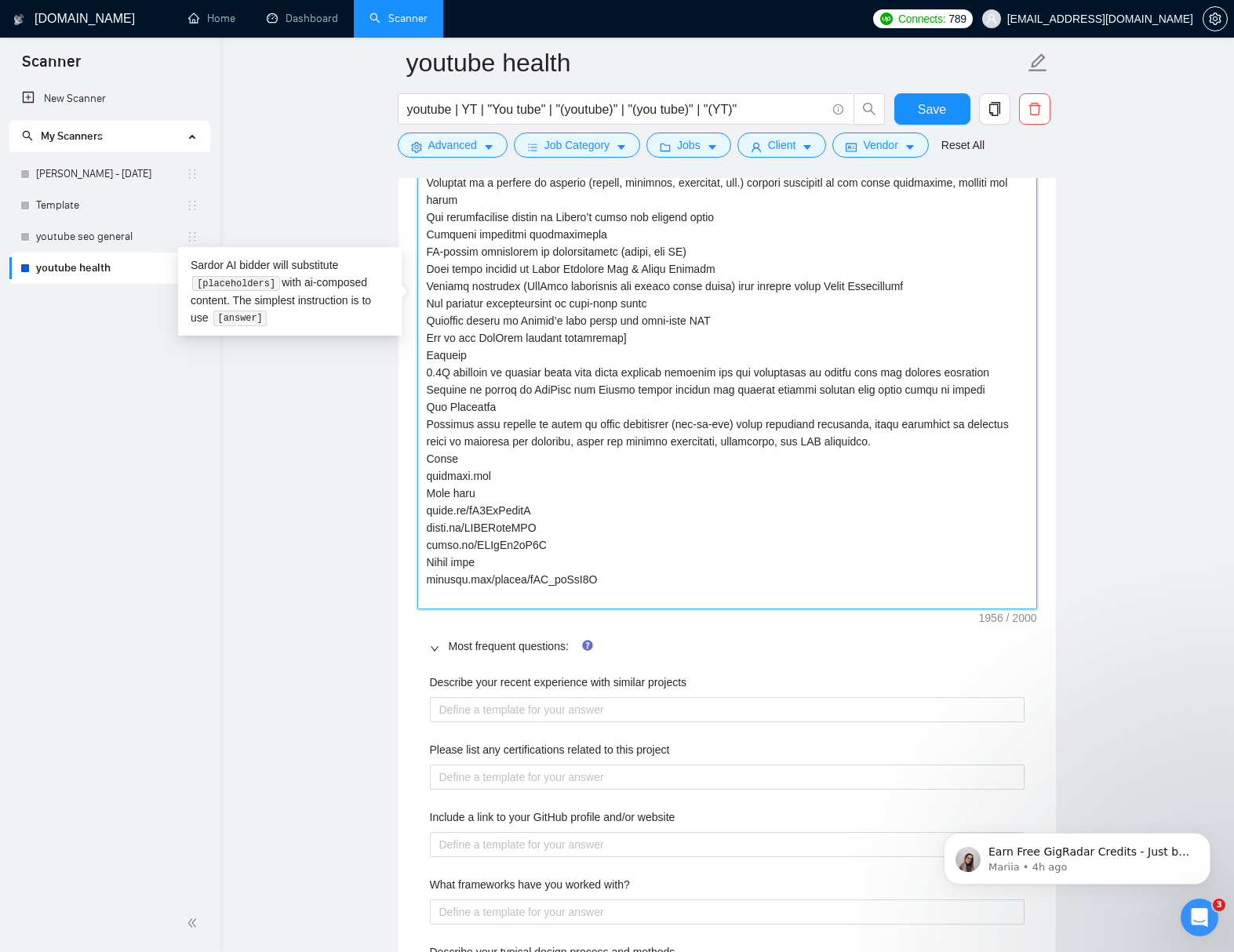
paste textarea "[DOMAIN_NAME][URL]"
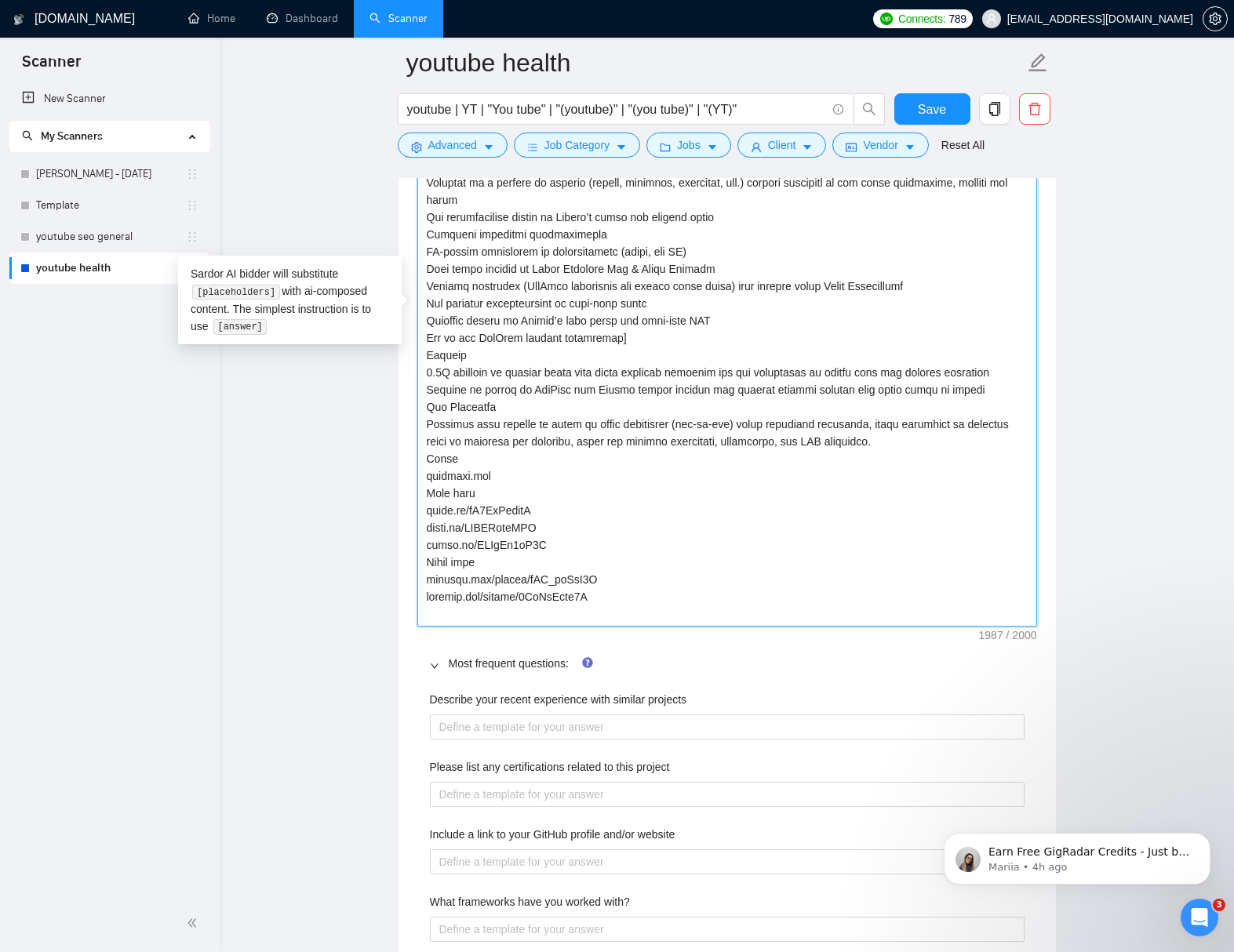
paste textarea "youtube.com/s"
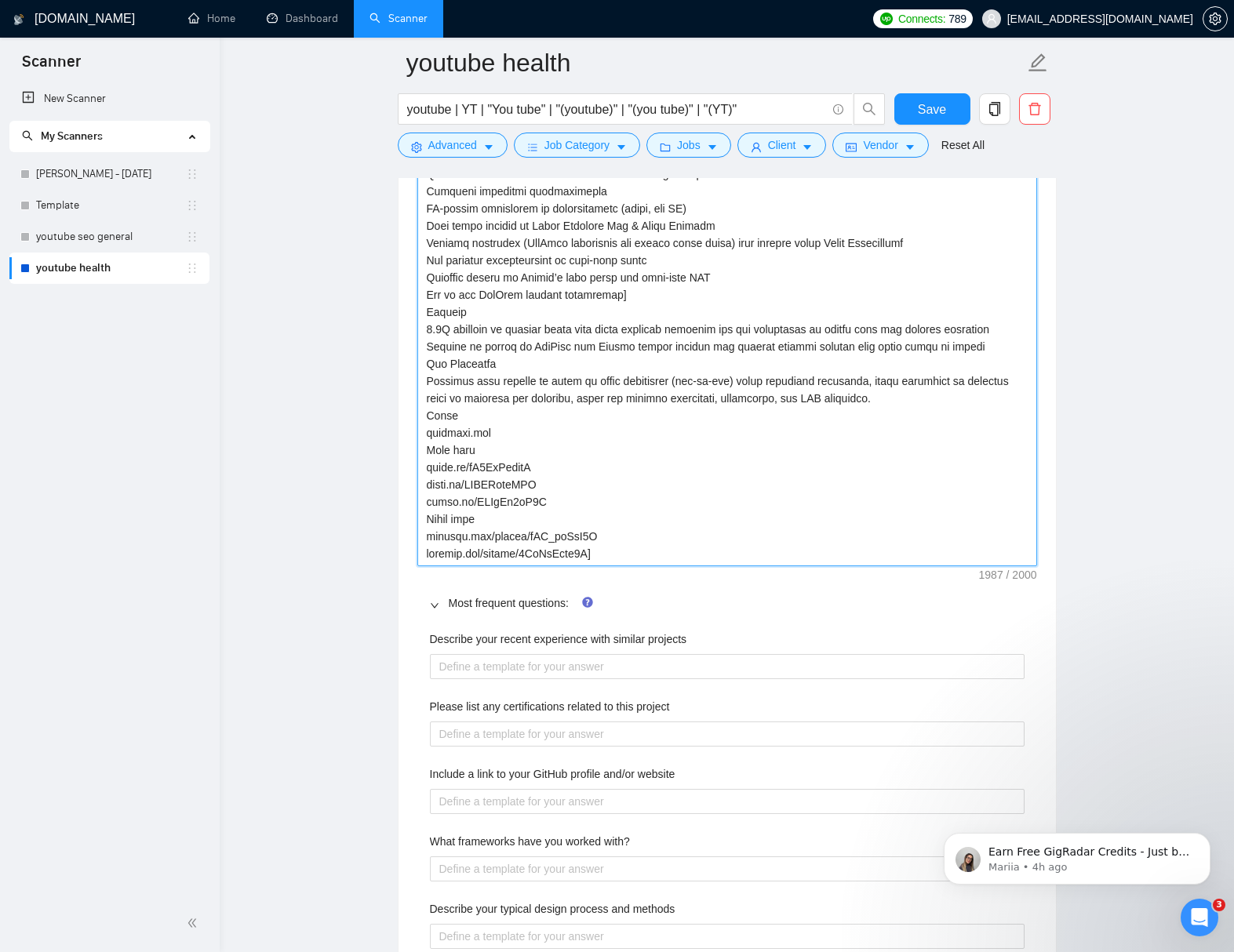
scroll to position [2519, 0]
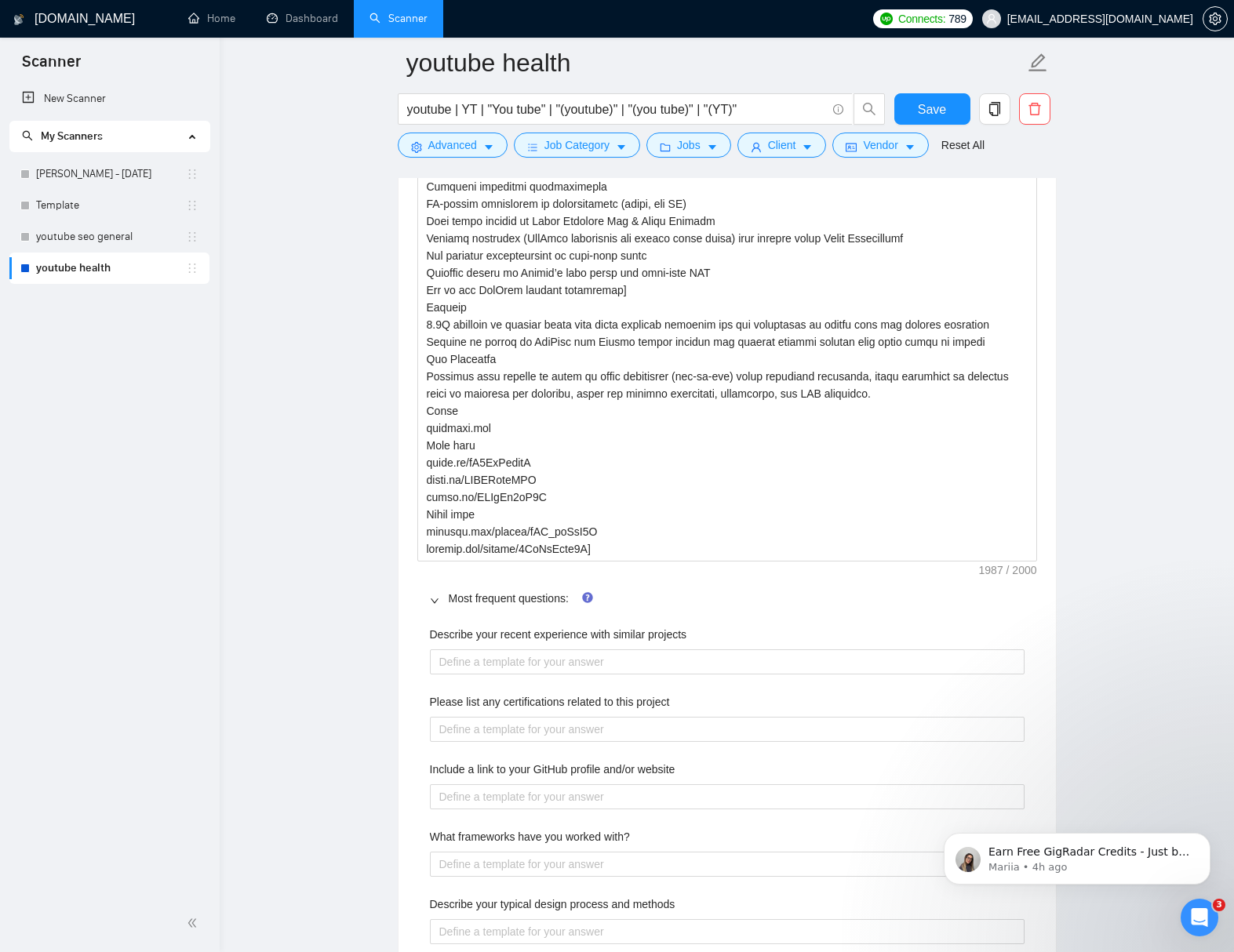
click at [435, 596] on icon "right" at bounding box center [435, 601] width 10 height 10
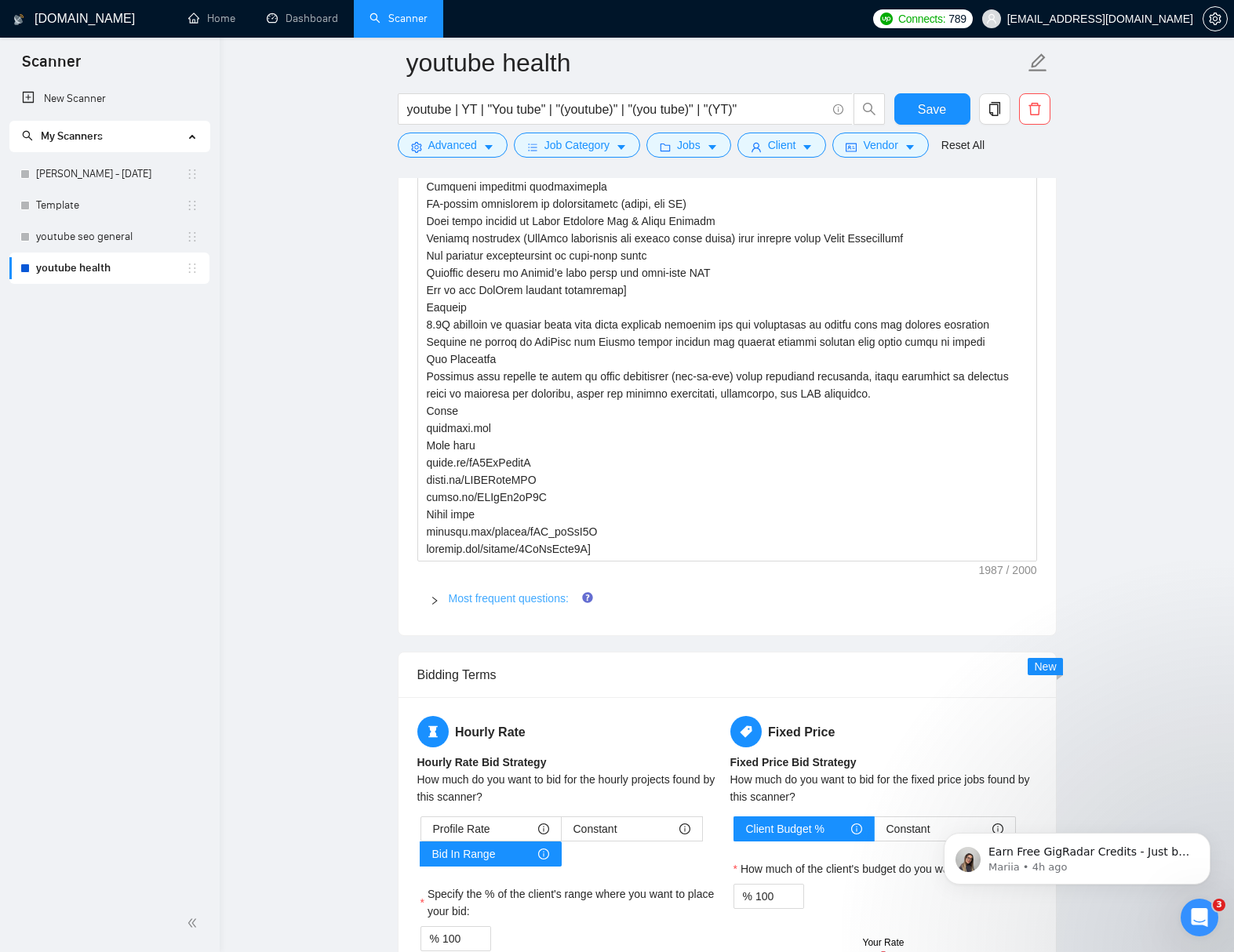
click at [495, 595] on link "Most frequent questions:" at bounding box center [509, 597] width 120 height 12
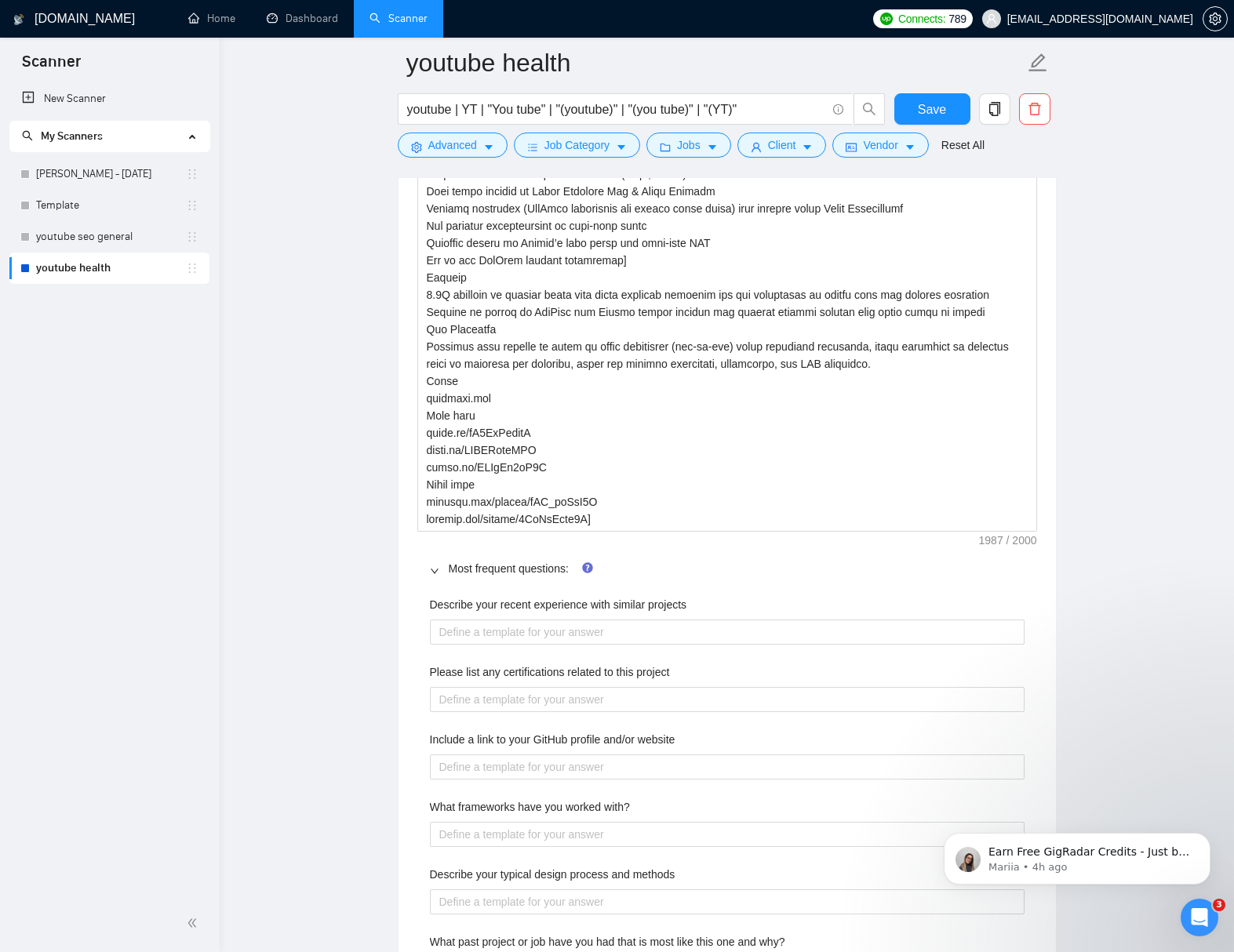
scroll to position [2627, 0]
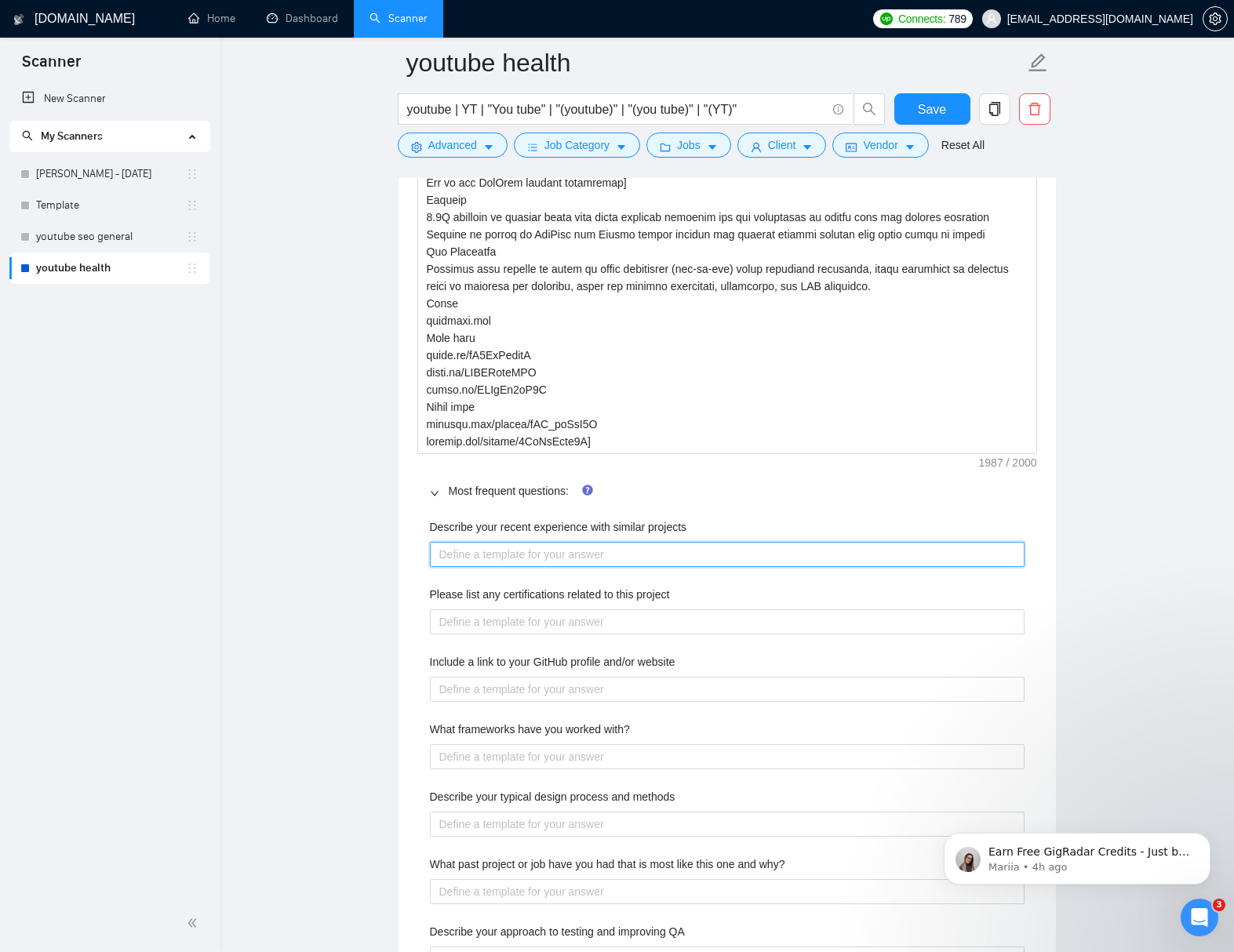
click at [580, 552] on projects "Describe your recent experience with similar projects" at bounding box center [727, 554] width 595 height 25
paste projects "2. Inner Dimension Yoga (Travis Eliot & Lauren Eckstrom) Why it matters: Travis…"
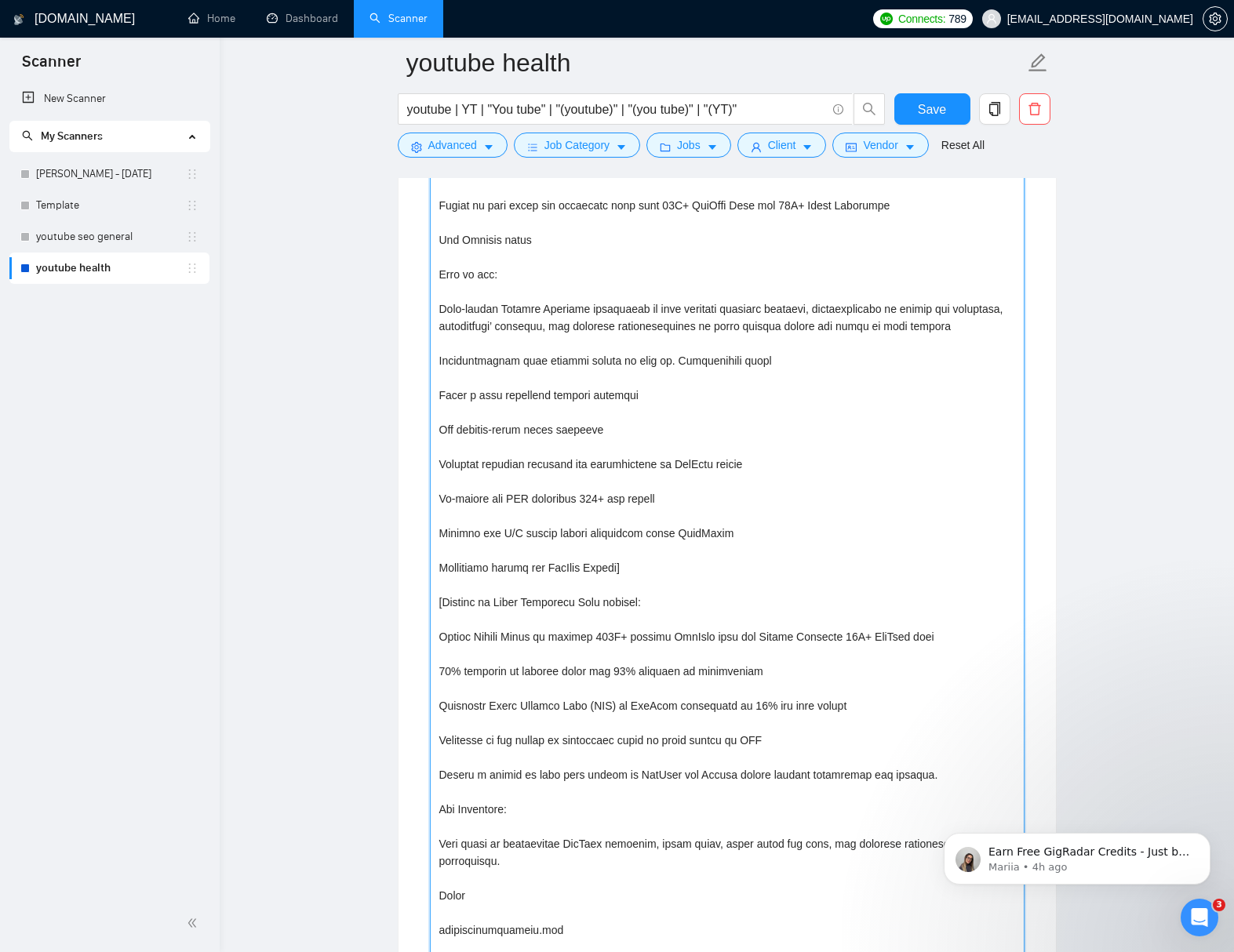
scroll to position [2824, 0]
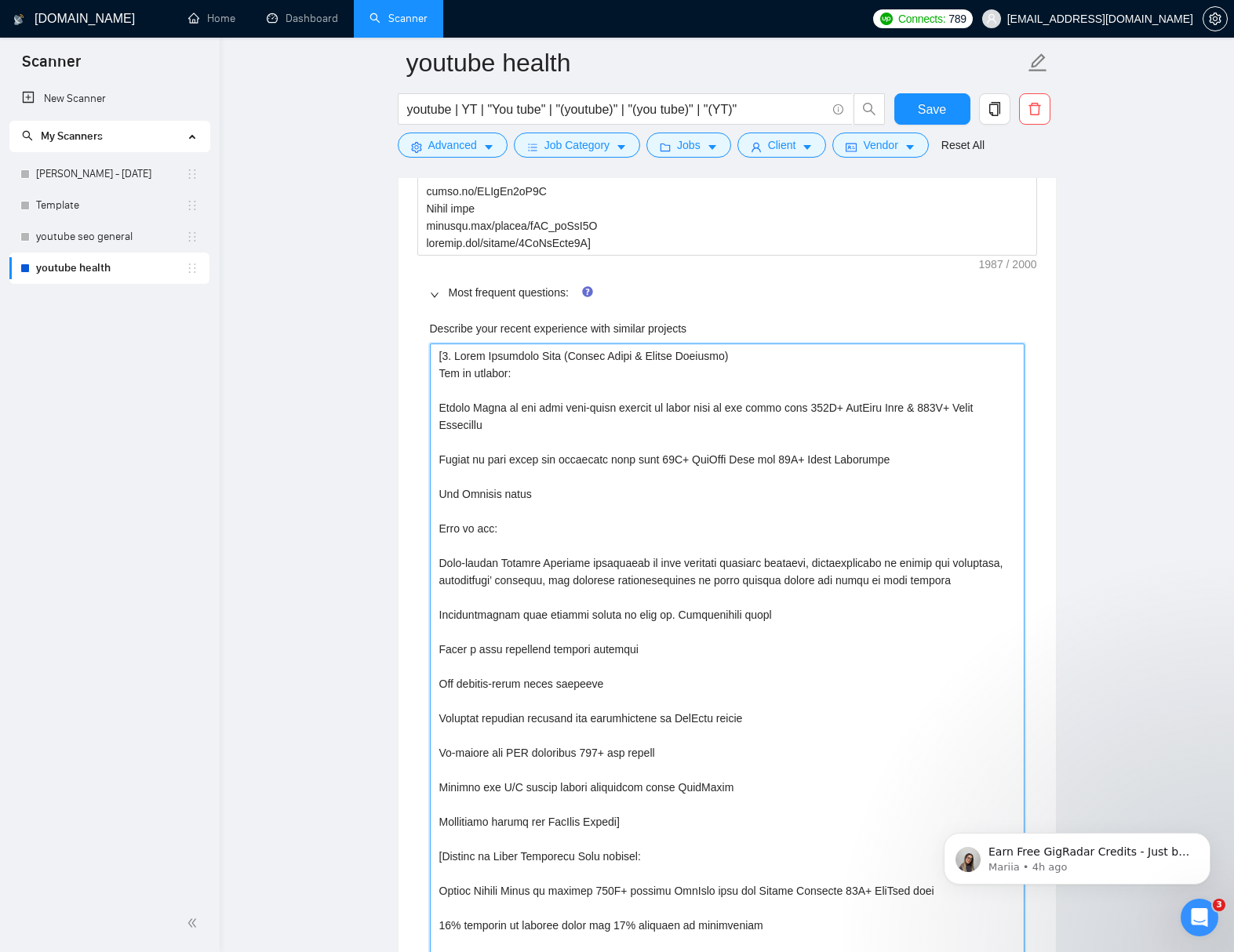
drag, startPoint x: 519, startPoint y: 378, endPoint x: 554, endPoint y: 379, distance: 35.0
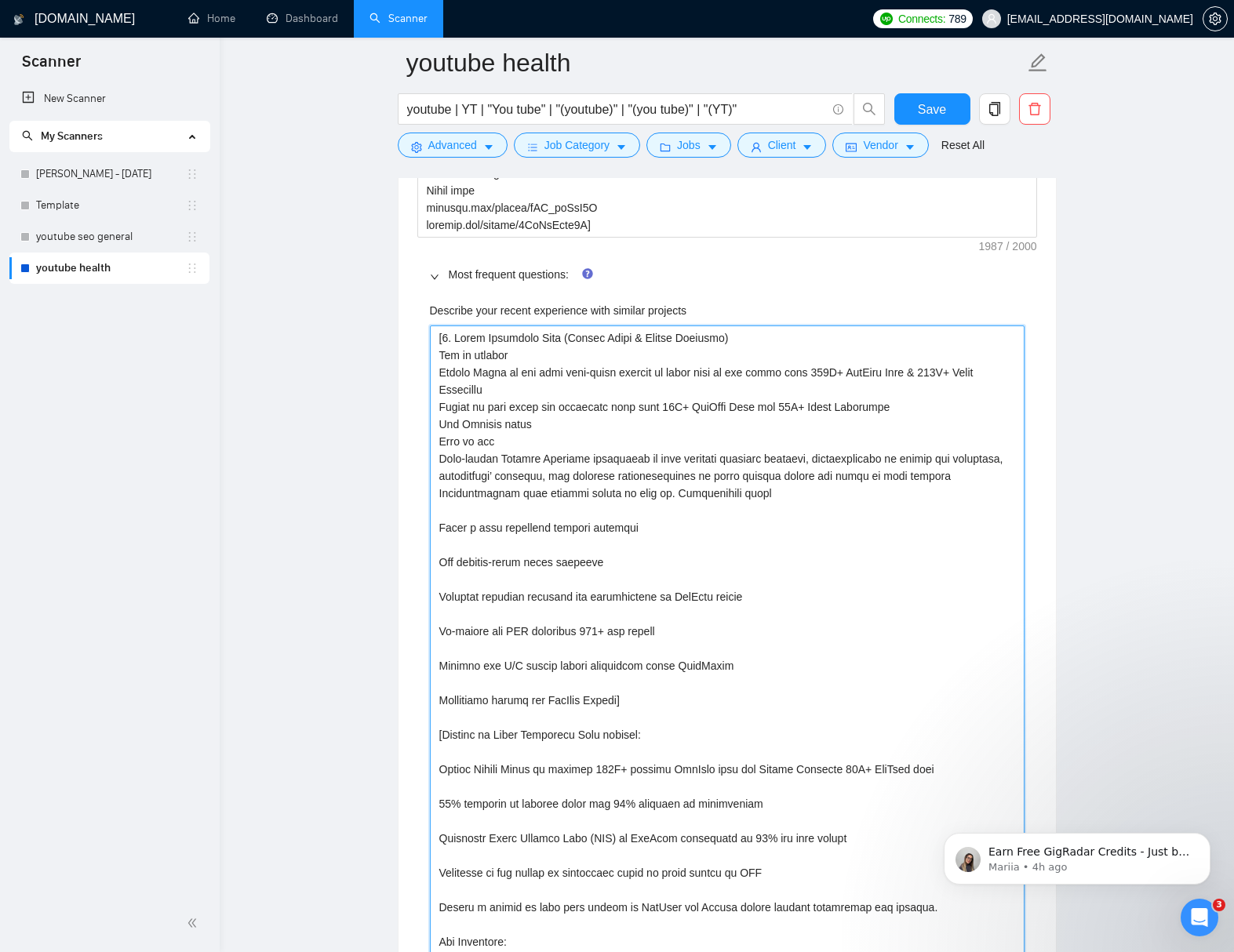
scroll to position [2853, 0]
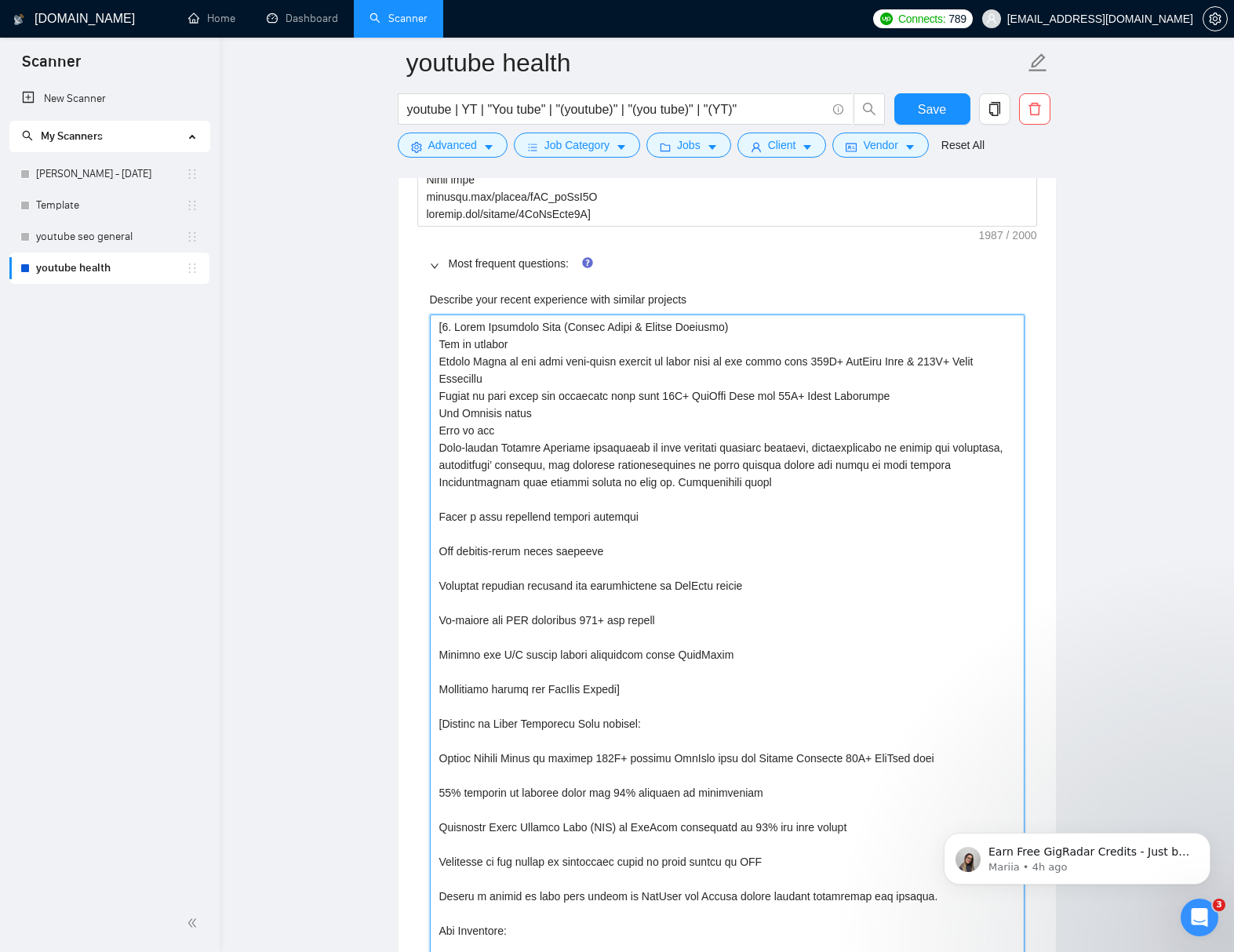
click at [440, 539] on projects "Describe your recent experience with similar projects" at bounding box center [727, 957] width 595 height 1285
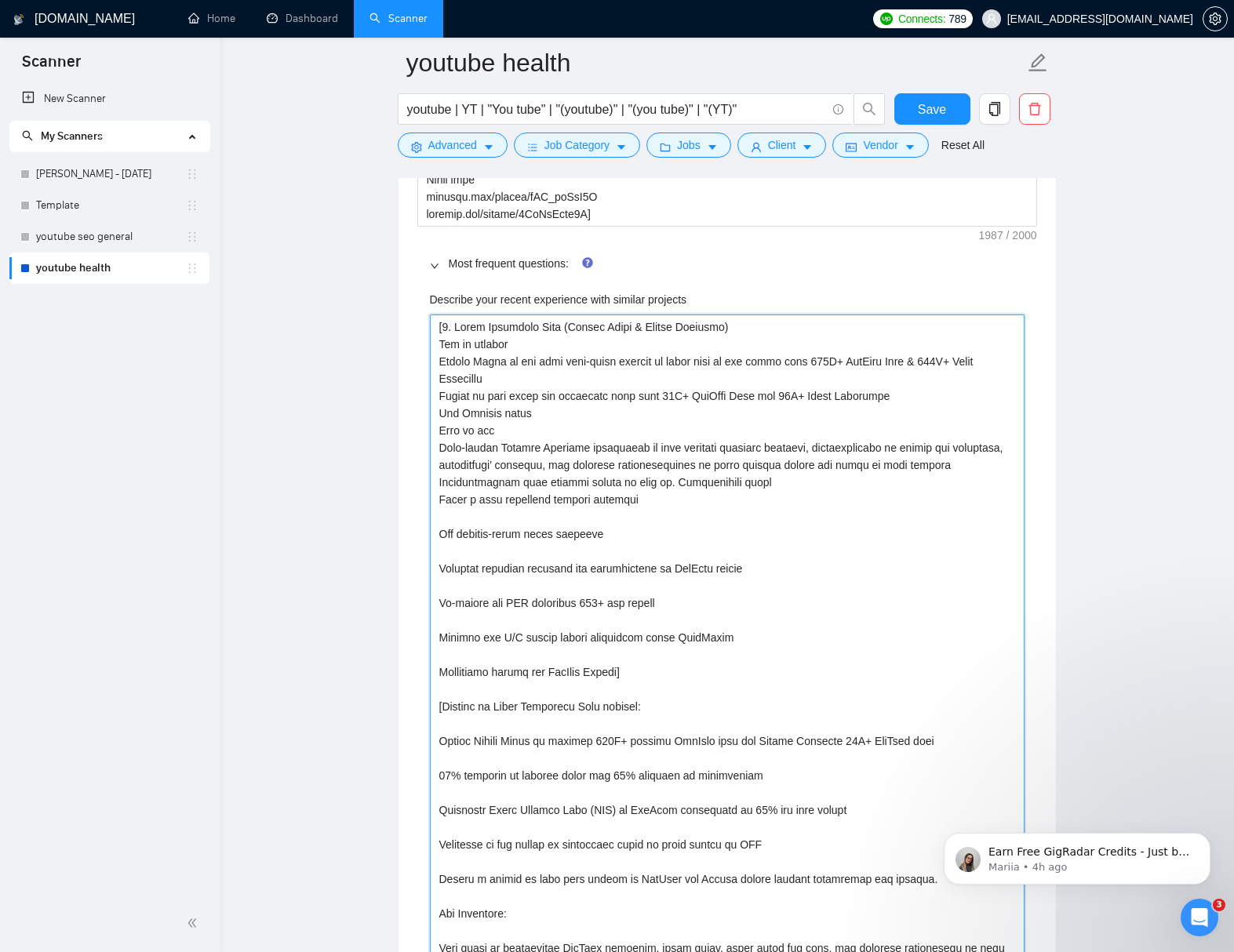
click at [440, 553] on projects "Describe your recent experience with similar projects" at bounding box center [727, 948] width 595 height 1267
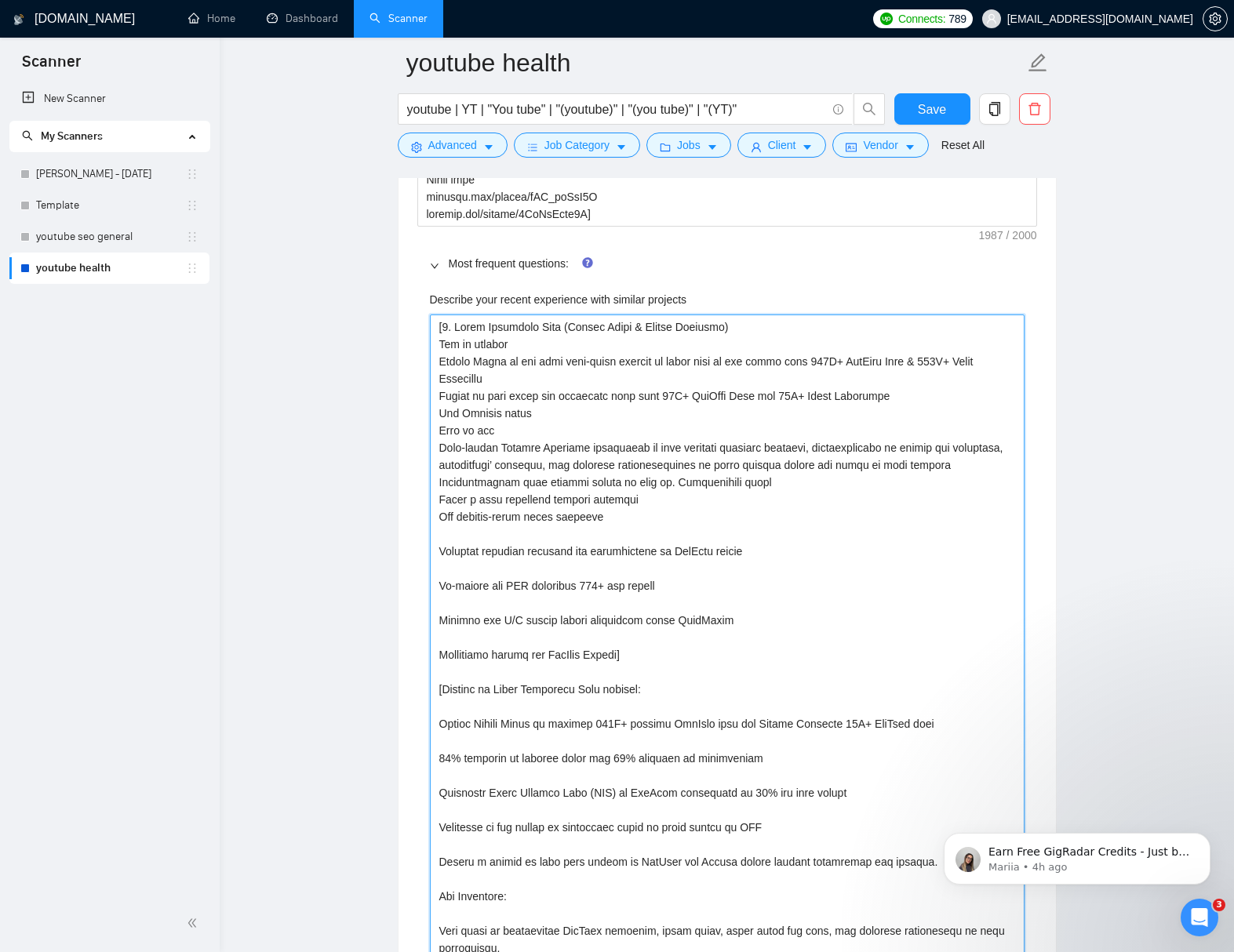
click at [461, 554] on projects "Describe your recent experience with similar projects" at bounding box center [727, 940] width 595 height 1250
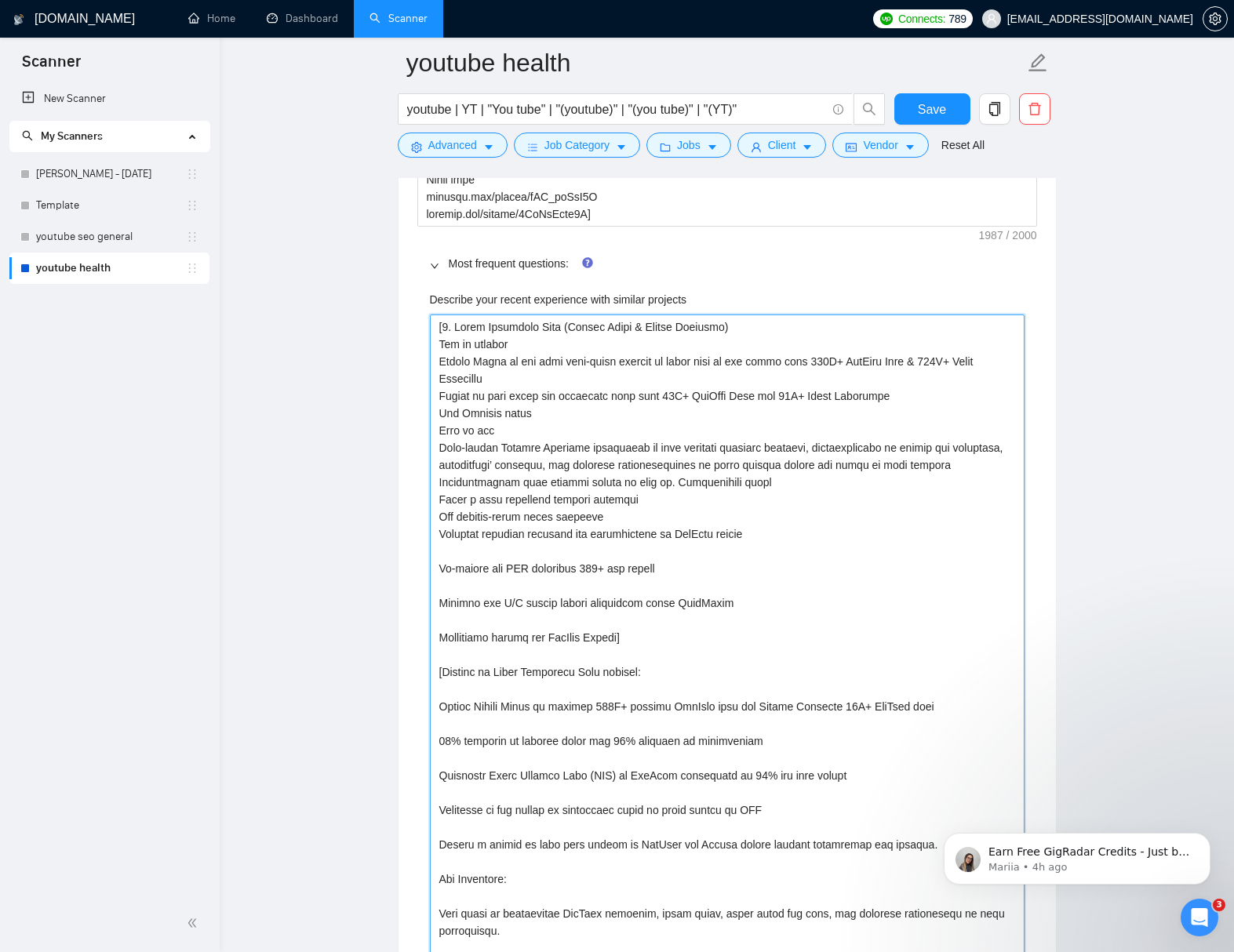
click at [467, 572] on projects "Describe your recent experience with similar projects" at bounding box center [727, 931] width 595 height 1233
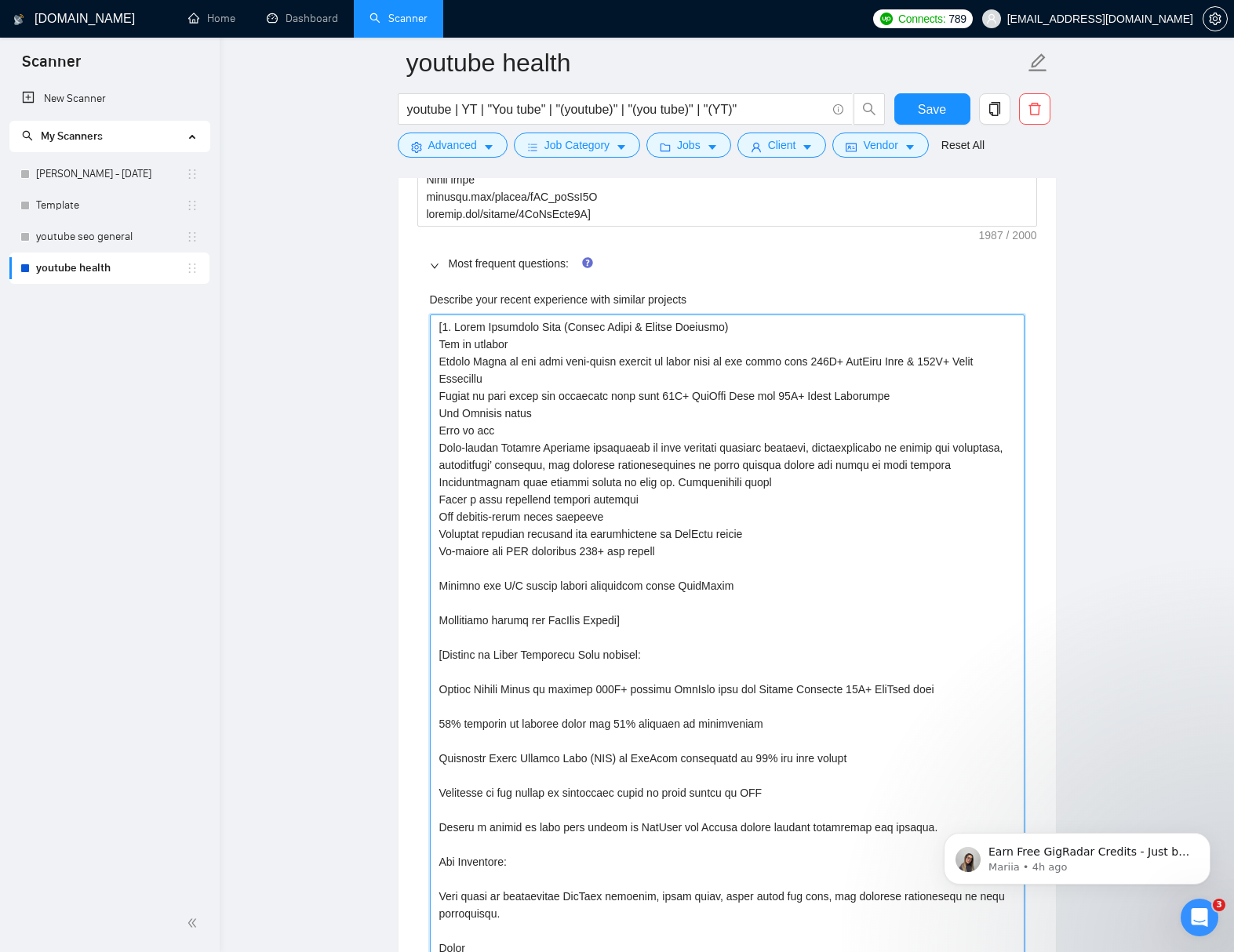
click at [478, 588] on projects "Describe your recent experience with similar projects" at bounding box center [727, 922] width 595 height 1216
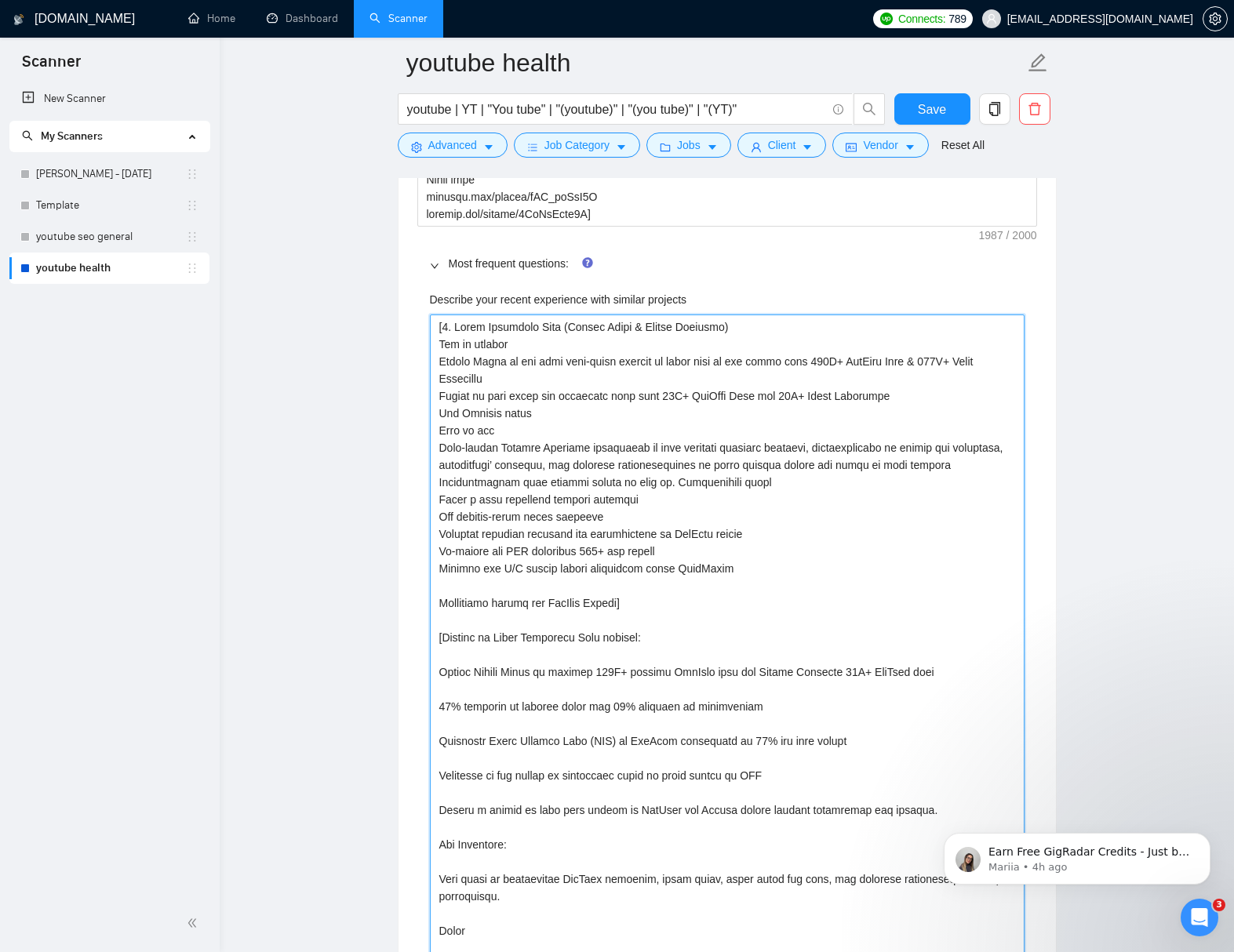
click at [659, 515] on projects "Describe your recent experience with similar projects" at bounding box center [727, 914] width 595 height 1199
click at [656, 535] on projects "Describe your recent experience with similar projects" at bounding box center [727, 914] width 595 height 1199
click at [823, 509] on projects "Describe your recent experience with similar projects" at bounding box center [727, 914] width 595 height 1199
click at [814, 498] on projects "Describe your recent experience with similar projects" at bounding box center [727, 914] width 595 height 1199
click at [731, 479] on projects "Describe your recent experience with similar projects" at bounding box center [727, 914] width 595 height 1199
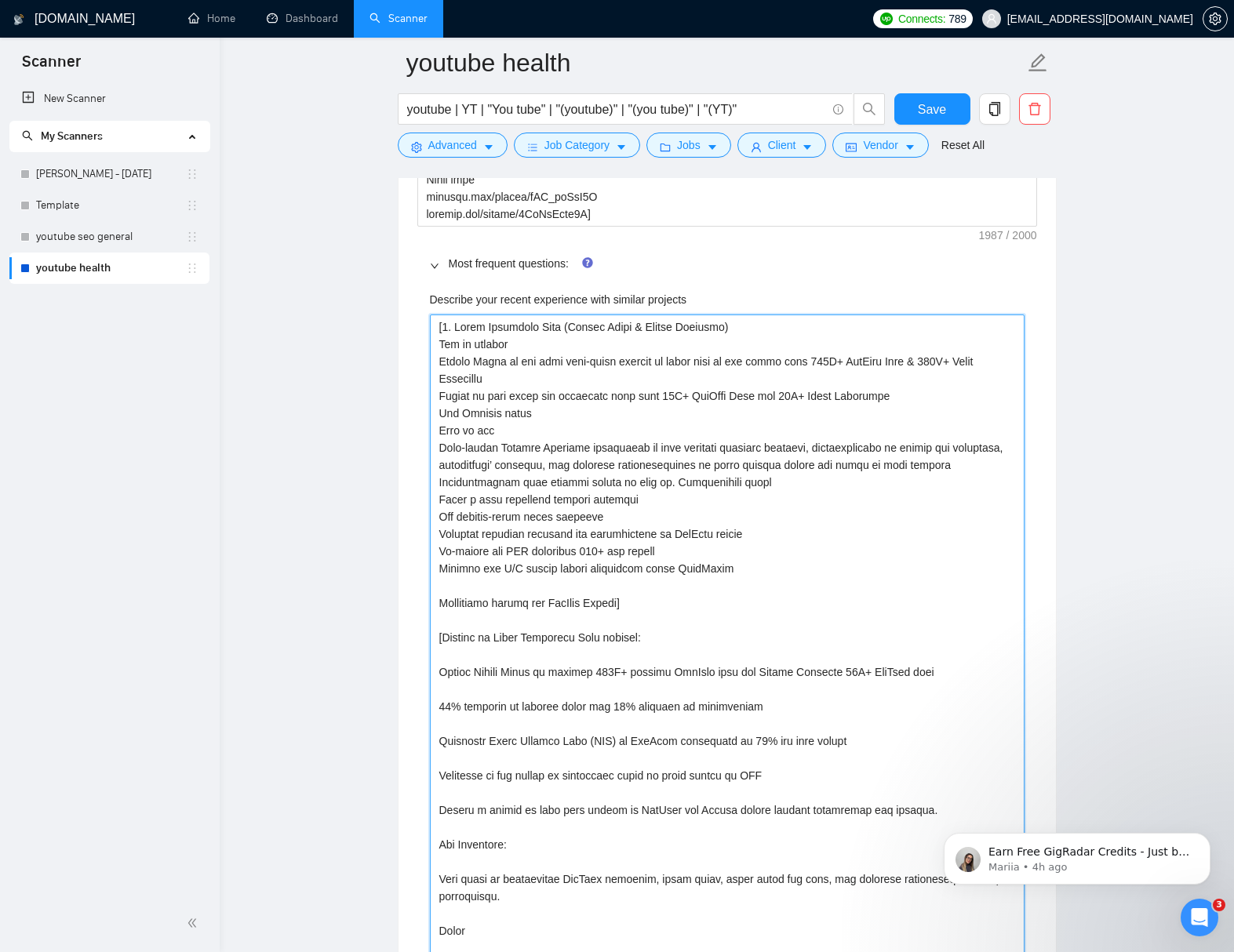
click at [693, 430] on projects "Describe your recent experience with similar projects" at bounding box center [727, 914] width 595 height 1199
click at [672, 605] on projects "Describe your recent experience with similar projects" at bounding box center [727, 914] width 595 height 1199
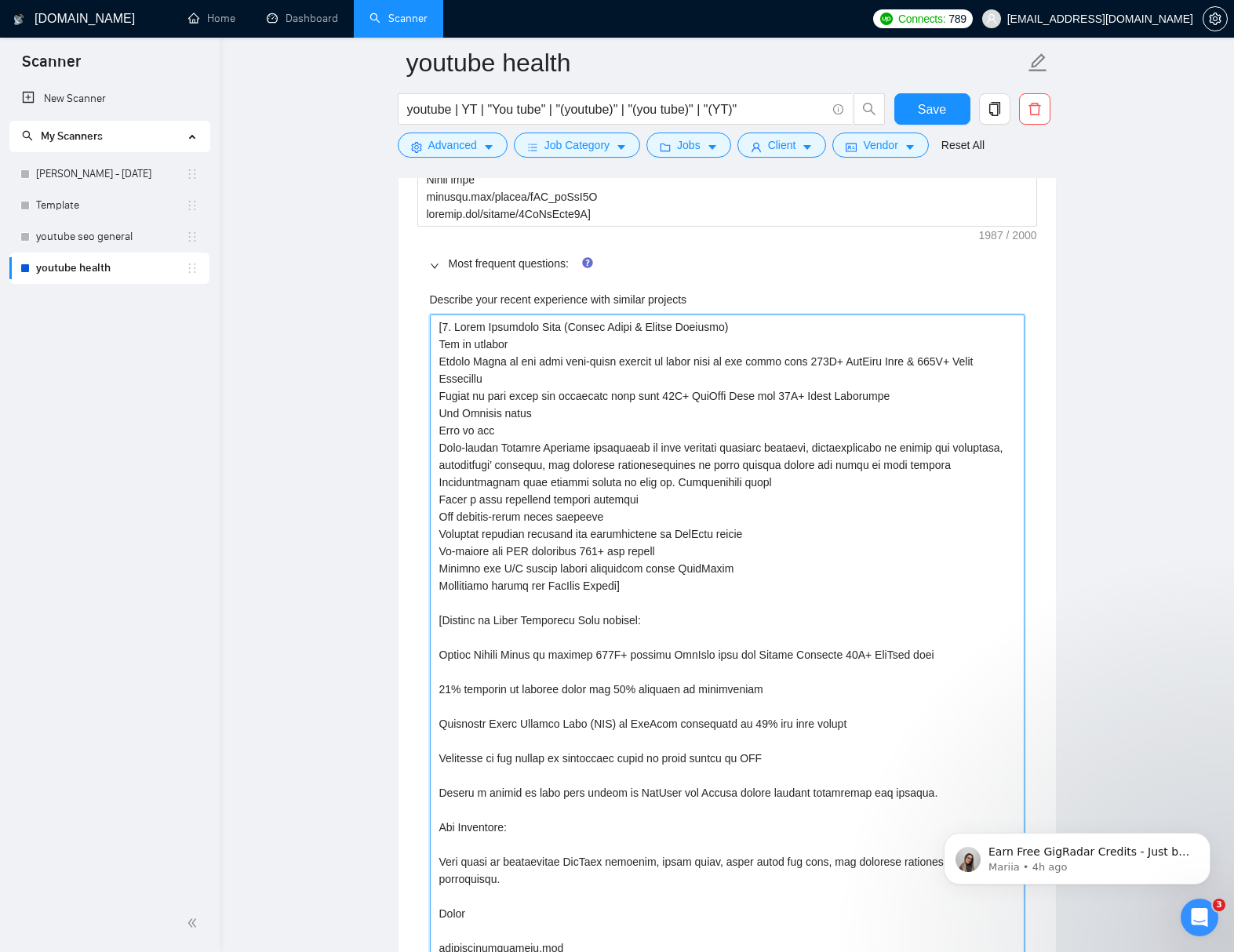
click at [643, 626] on projects "Describe your recent experience with similar projects" at bounding box center [727, 905] width 595 height 1181
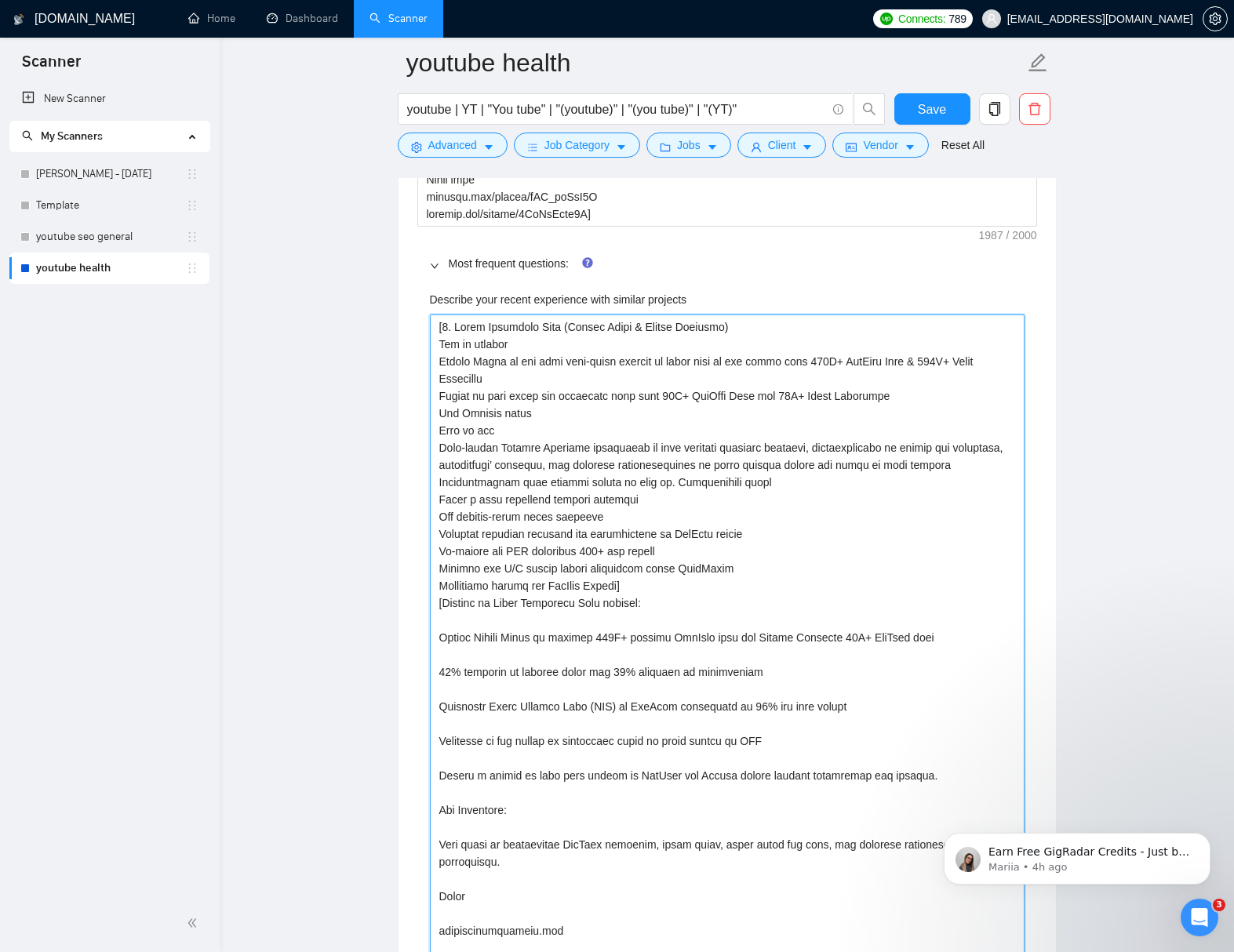
drag, startPoint x: 484, startPoint y: 627, endPoint x: 652, endPoint y: 622, distance: 168.1
click at [652, 622] on projects "Describe your recent experience with similar projects" at bounding box center [727, 896] width 595 height 1163
click at [645, 602] on projects "Describe your recent experience with similar projects" at bounding box center [727, 896] width 595 height 1163
click at [443, 623] on projects "Describe your recent experience with similar projects" at bounding box center [727, 896] width 595 height 1163
click at [467, 639] on projects "Describe your recent experience with similar projects" at bounding box center [727, 896] width 595 height 1163
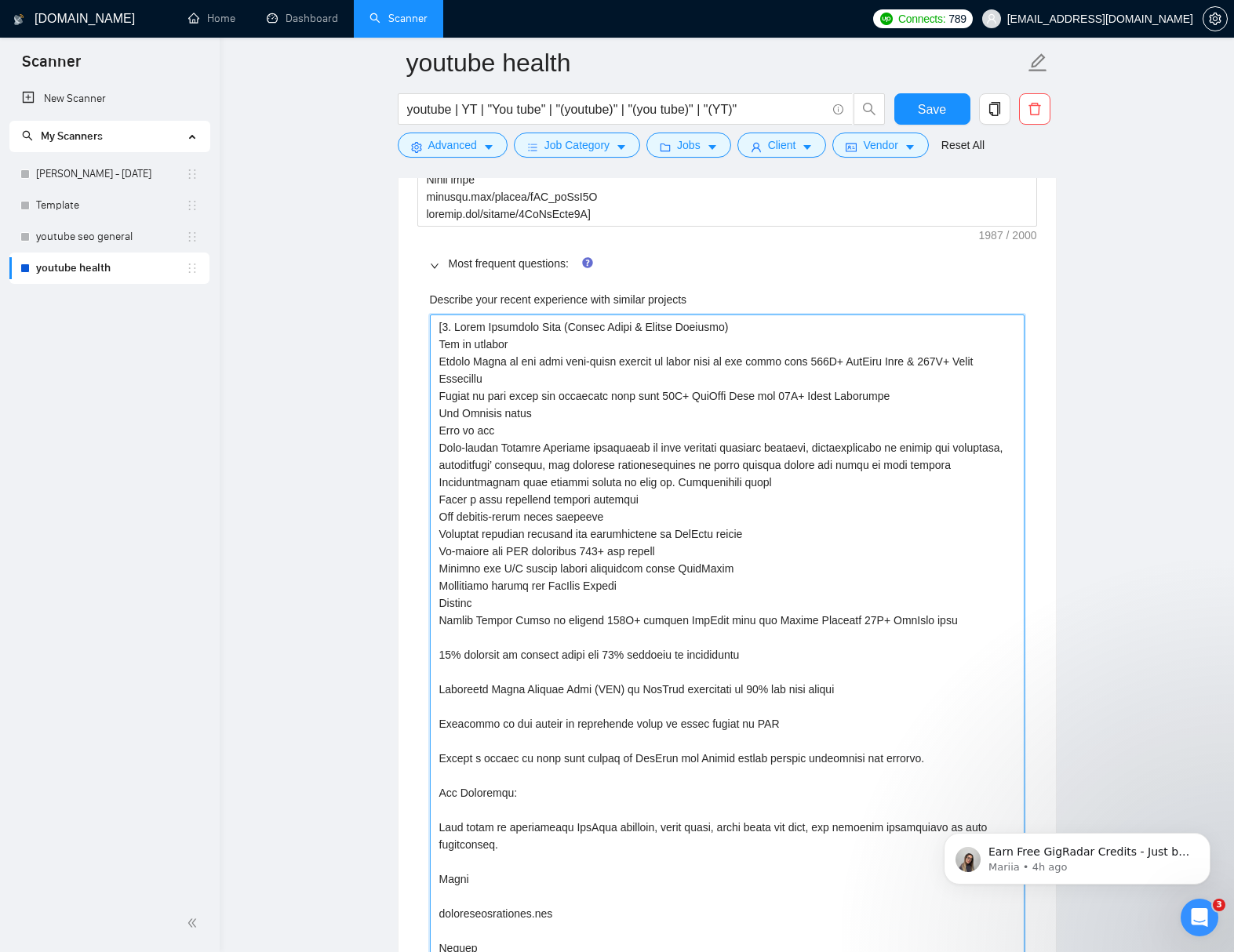
click at [529, 657] on projects "Describe your recent experience with similar projects" at bounding box center [727, 887] width 595 height 1146
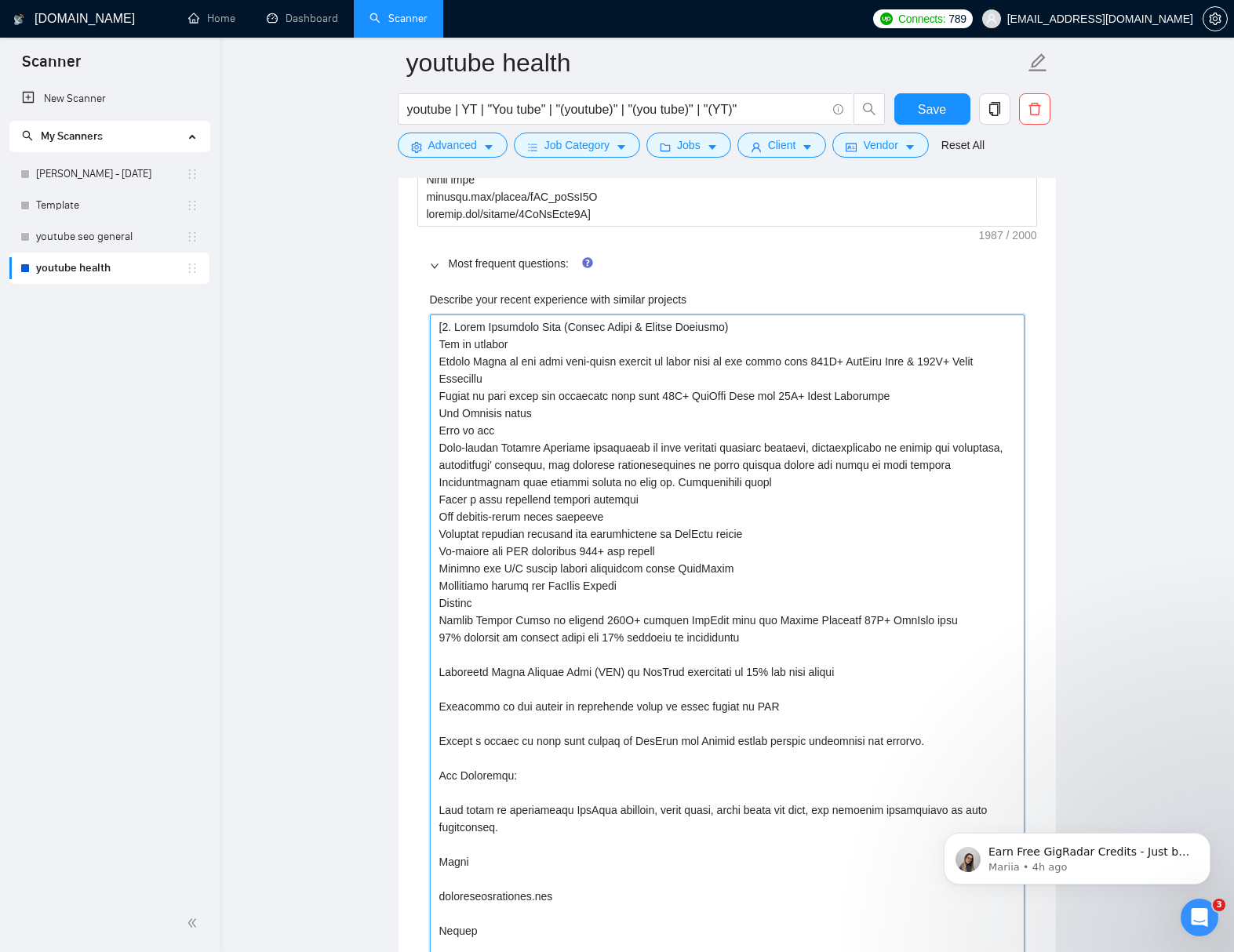
click at [536, 671] on projects "Describe your recent experience with similar projects" at bounding box center [727, 878] width 595 height 1129
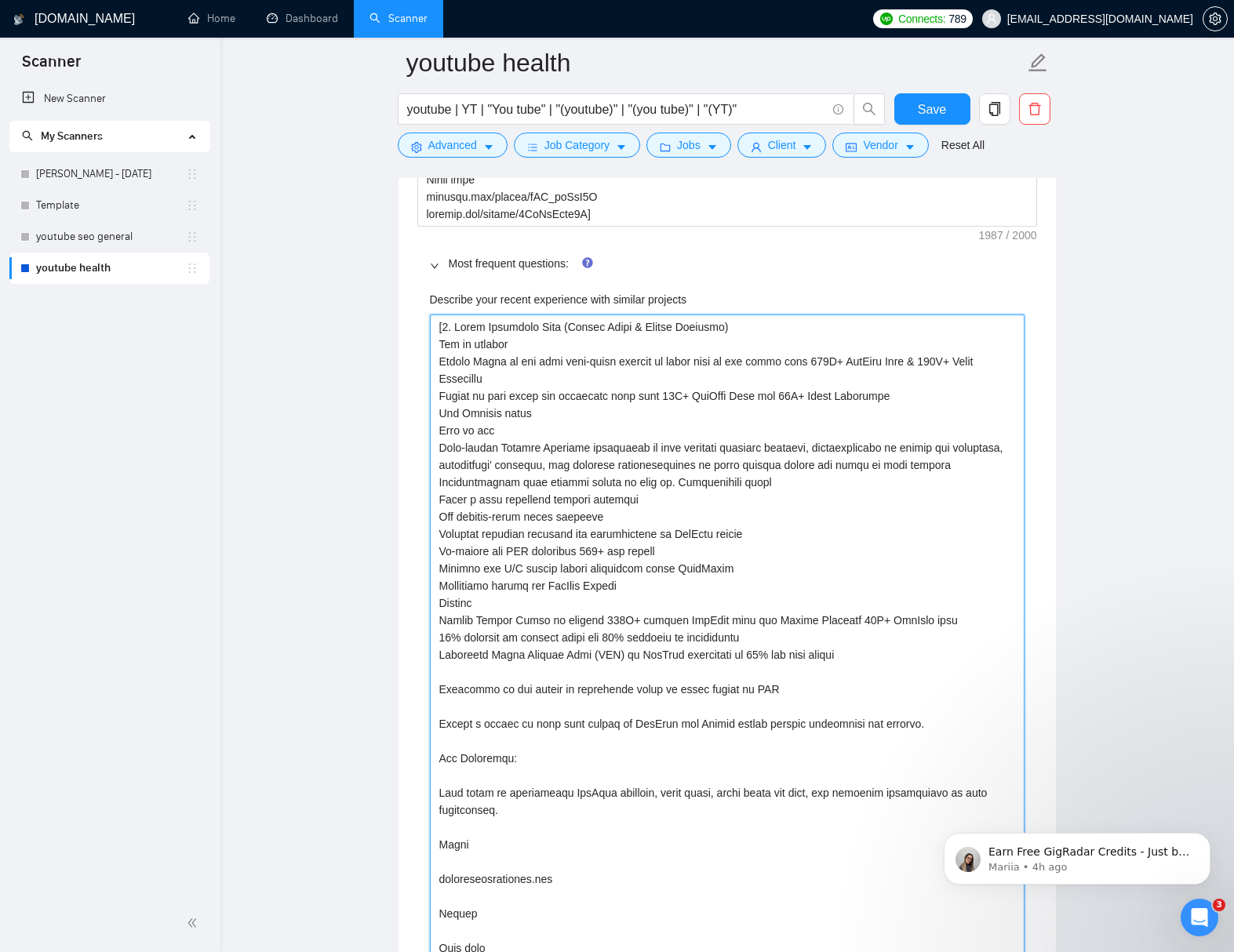
click at [540, 692] on projects "Describe your recent experience with similar projects" at bounding box center [727, 870] width 595 height 1112
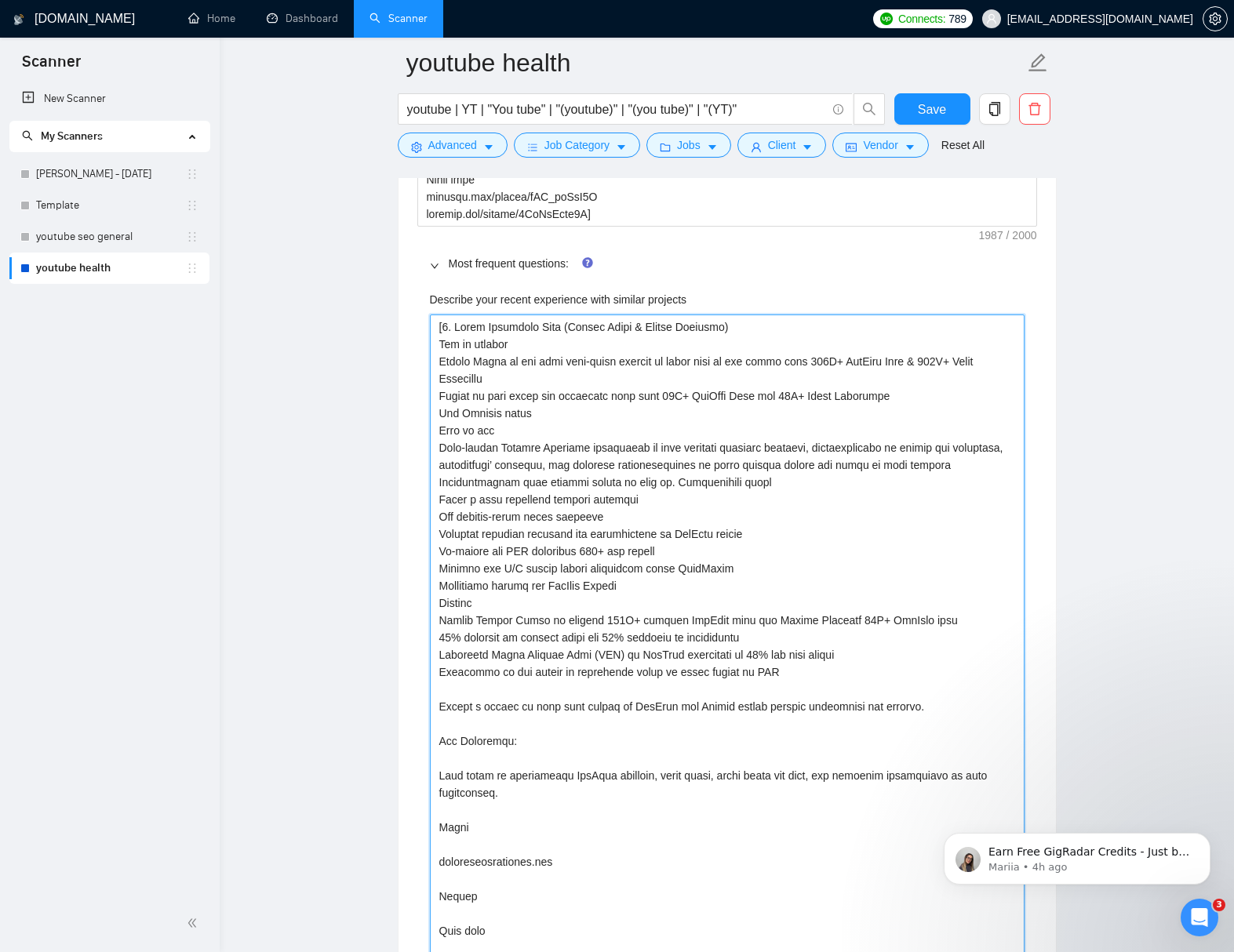
click at [745, 706] on projects "Describe your recent experience with similar projects" at bounding box center [727, 861] width 595 height 1094
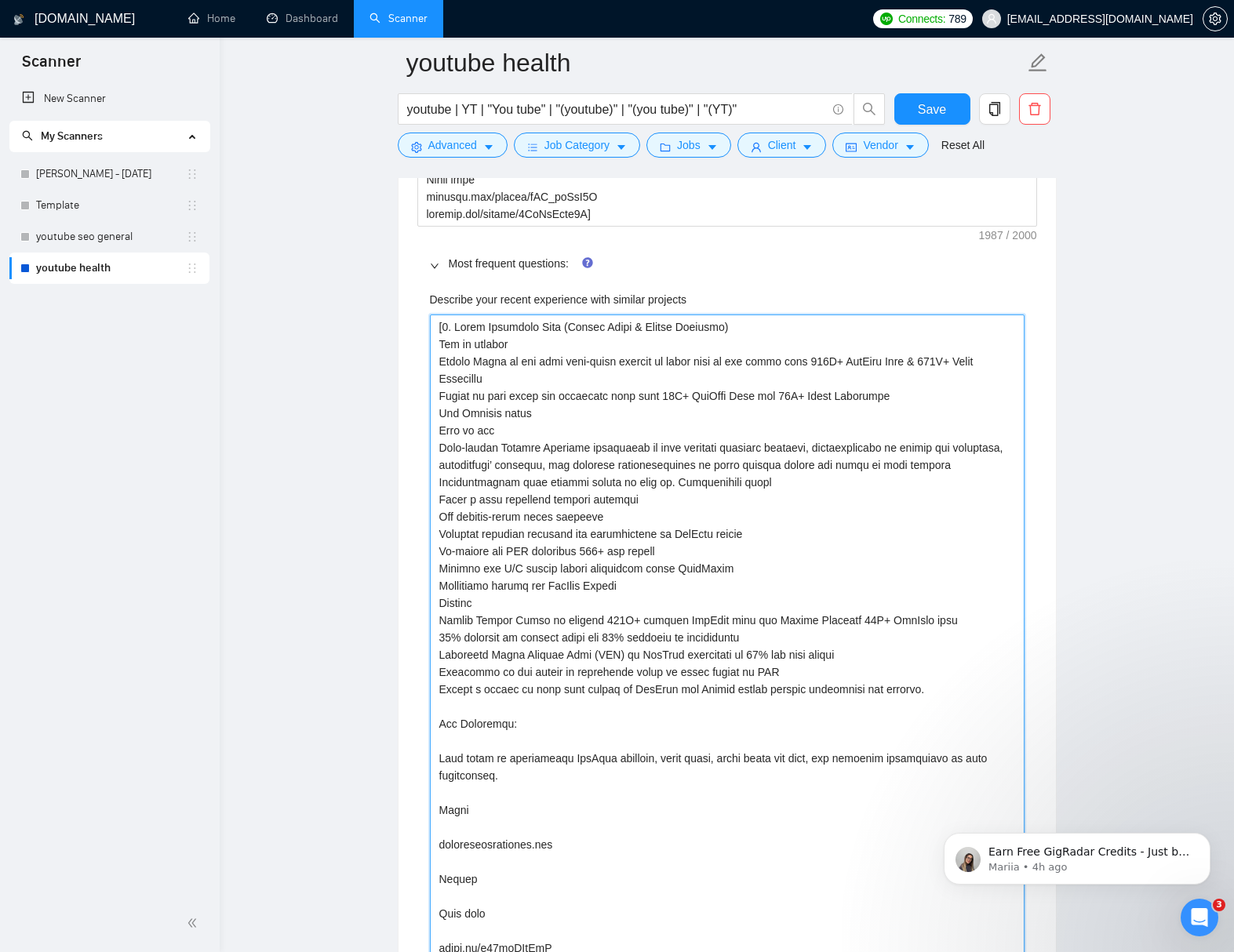
drag, startPoint x: 783, startPoint y: 674, endPoint x: 849, endPoint y: 676, distance: 66.0
click at [849, 675] on projects "Describe your recent experience with similar projects" at bounding box center [727, 853] width 595 height 1077
click at [747, 723] on projects "Describe your recent experience with similar projects" at bounding box center [727, 853] width 595 height 1077
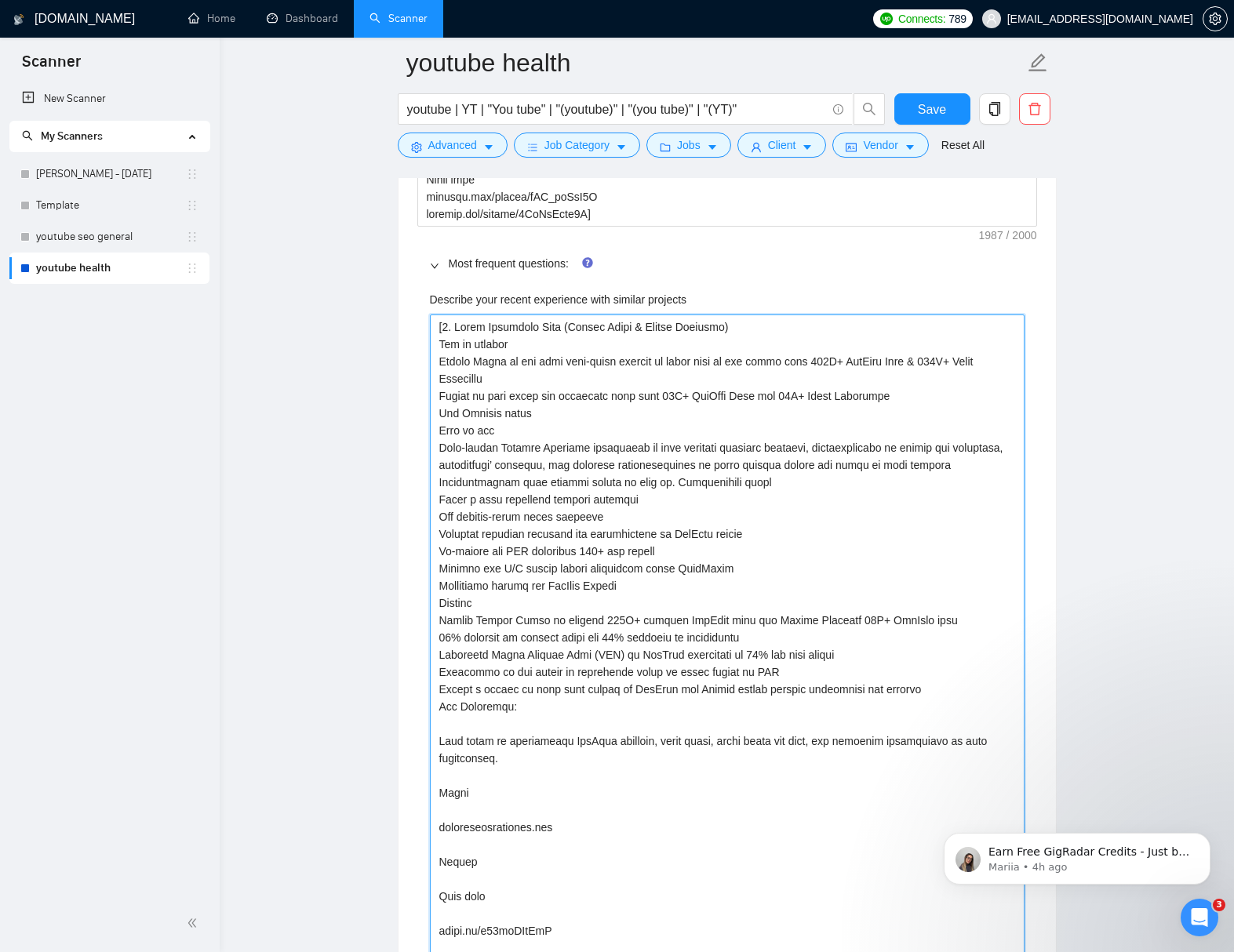
click at [651, 741] on projects "Describe your recent experience with similar projects" at bounding box center [727, 844] width 595 height 1060
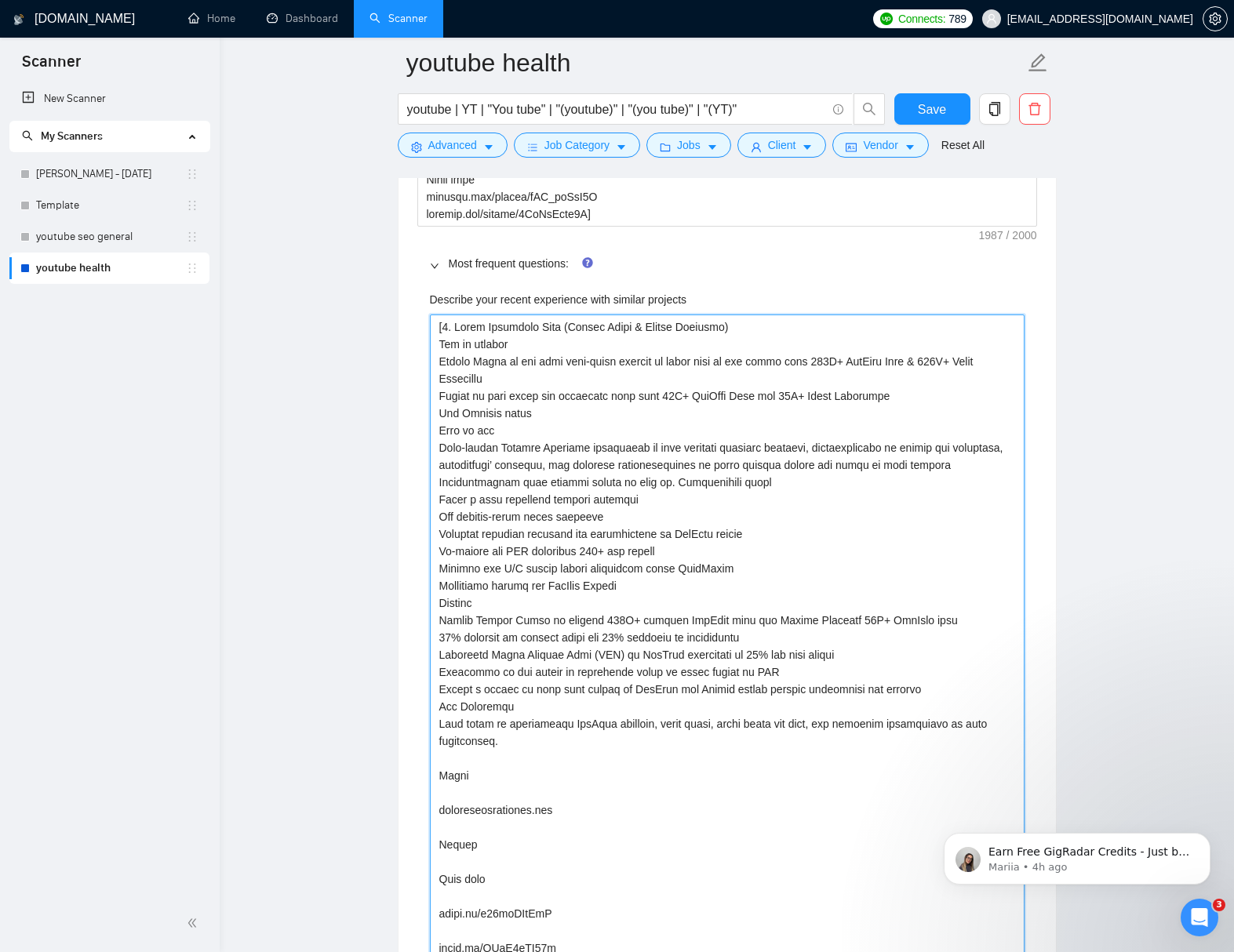
click at [620, 776] on projects "Describe your recent experience with similar projects" at bounding box center [727, 835] width 595 height 1043
click at [596, 790] on projects "Describe your recent experience with similar projects" at bounding box center [727, 827] width 595 height 1026
click at [595, 816] on projects "Describe your recent experience with similar projects" at bounding box center [727, 818] width 595 height 1008
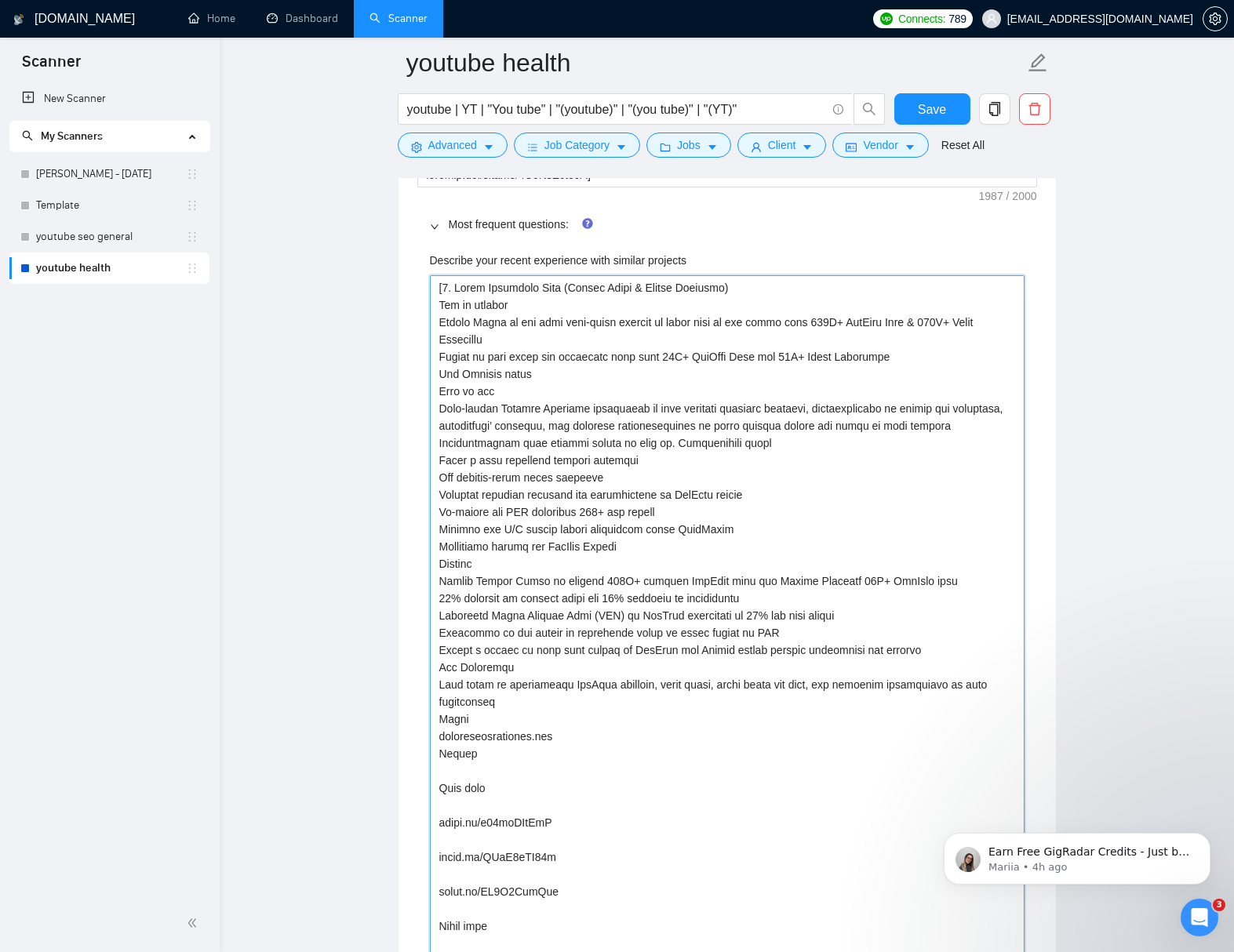
scroll to position [2896, 0]
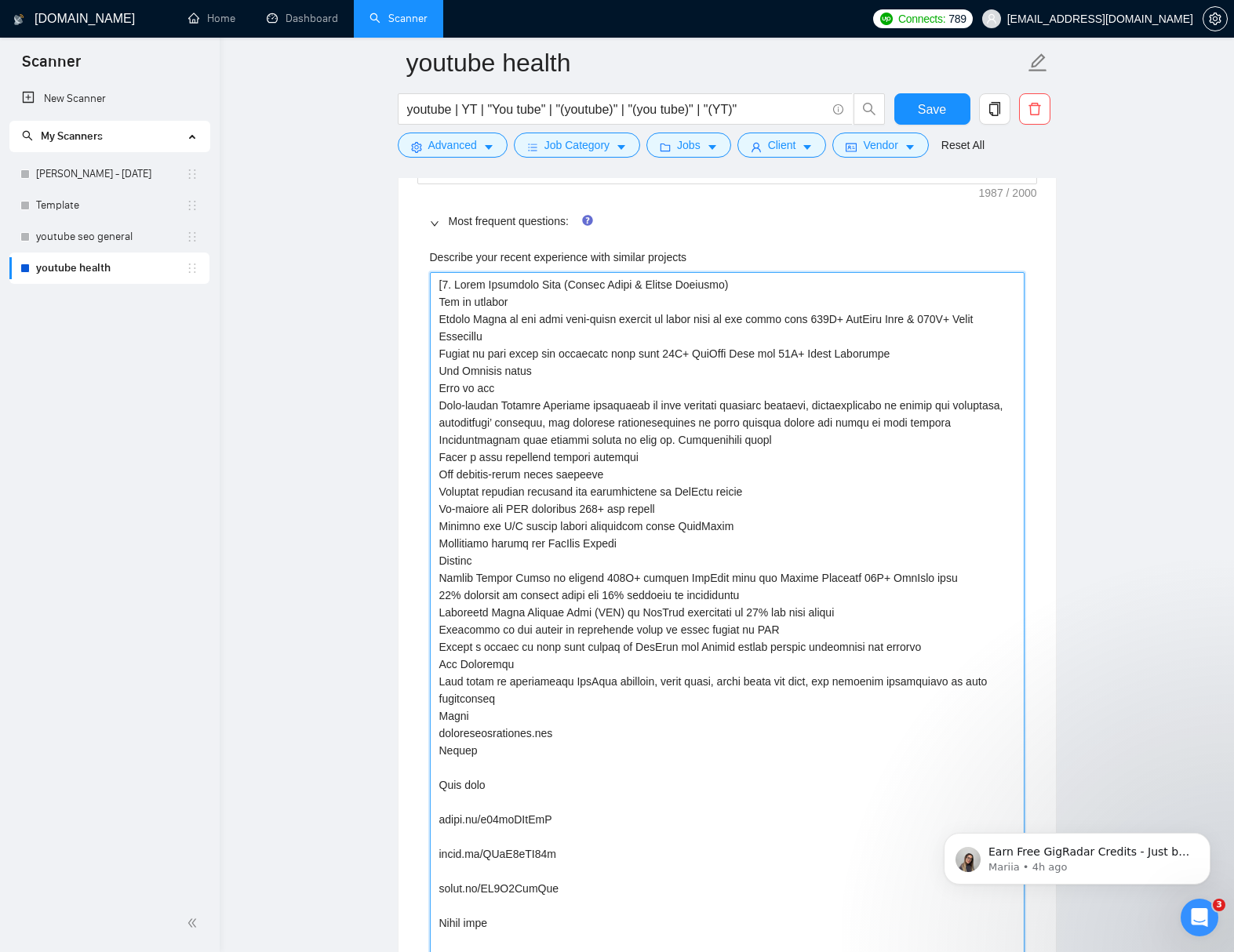
click at [590, 792] on projects "Describe your recent experience with similar projects" at bounding box center [727, 768] width 595 height 991
click at [583, 806] on projects "Describe your recent experience with similar projects" at bounding box center [727, 759] width 595 height 974
click at [582, 823] on projects "Describe your recent experience with similar projects" at bounding box center [727, 750] width 595 height 957
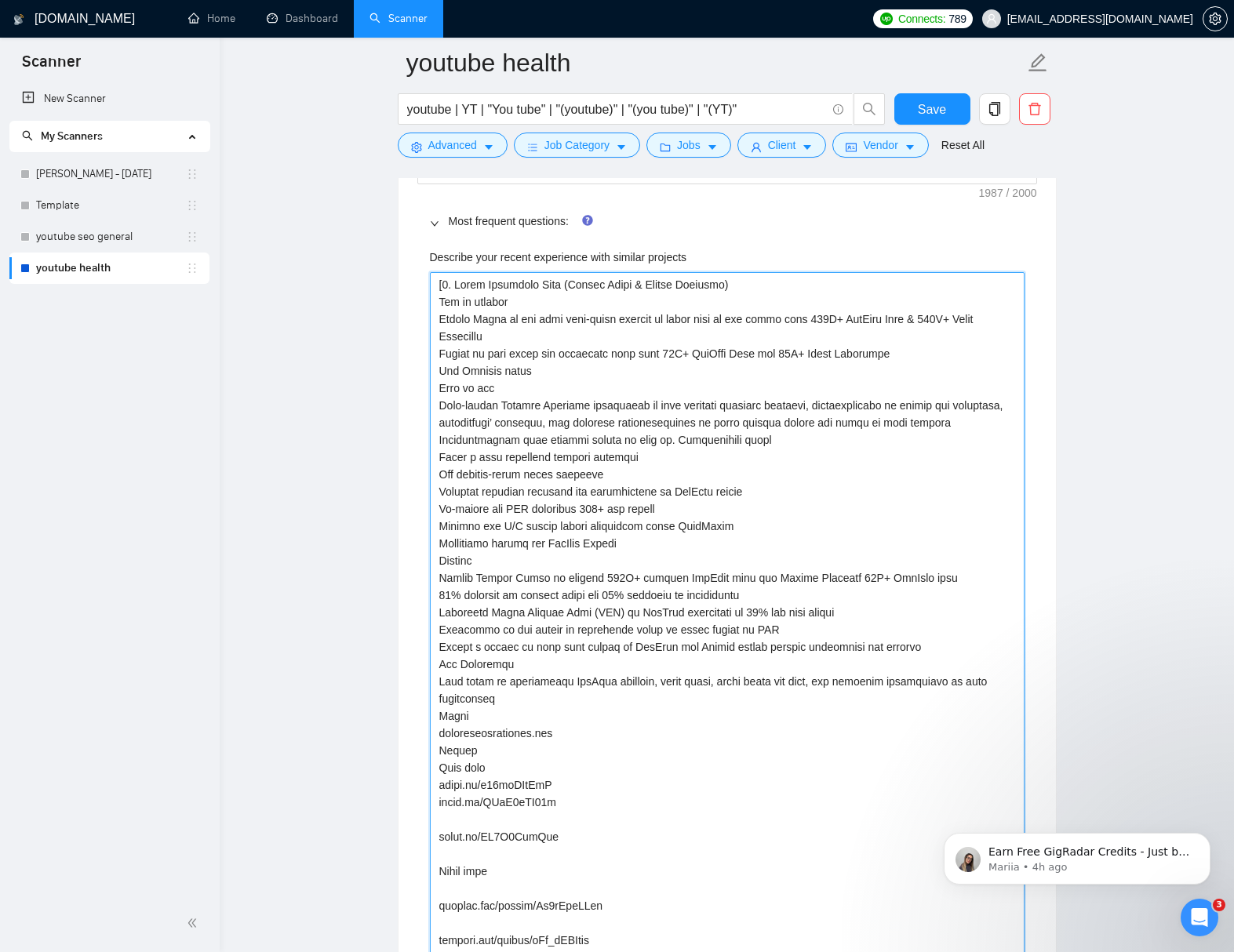
click at [585, 839] on projects "Describe your recent experience with similar projects" at bounding box center [727, 742] width 595 height 940
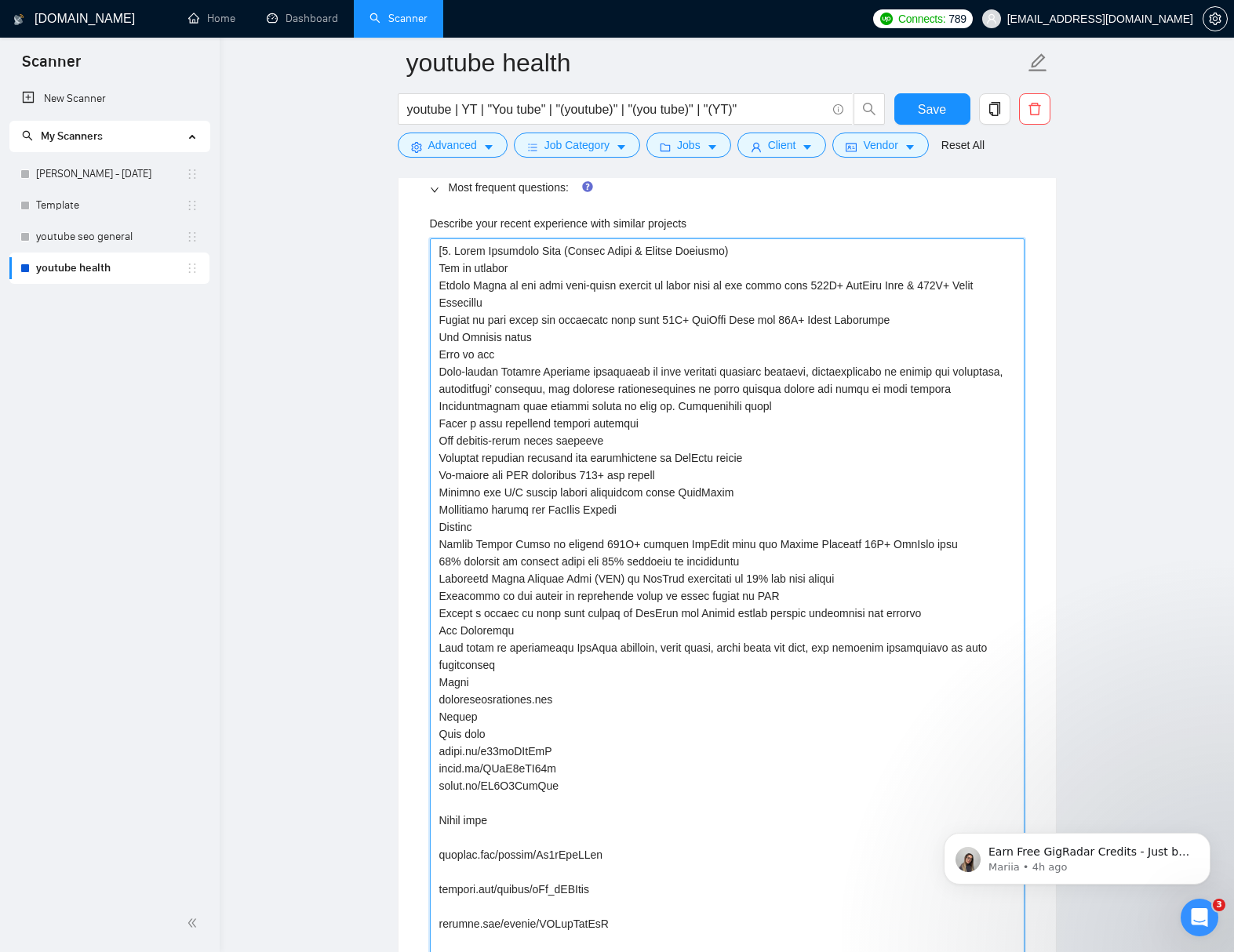
scroll to position [2931, 0]
click at [641, 830] on projects "Describe your recent experience with similar projects" at bounding box center [727, 699] width 595 height 922
click at [643, 816] on projects "Describe your recent experience with similar projects" at bounding box center [727, 699] width 595 height 922
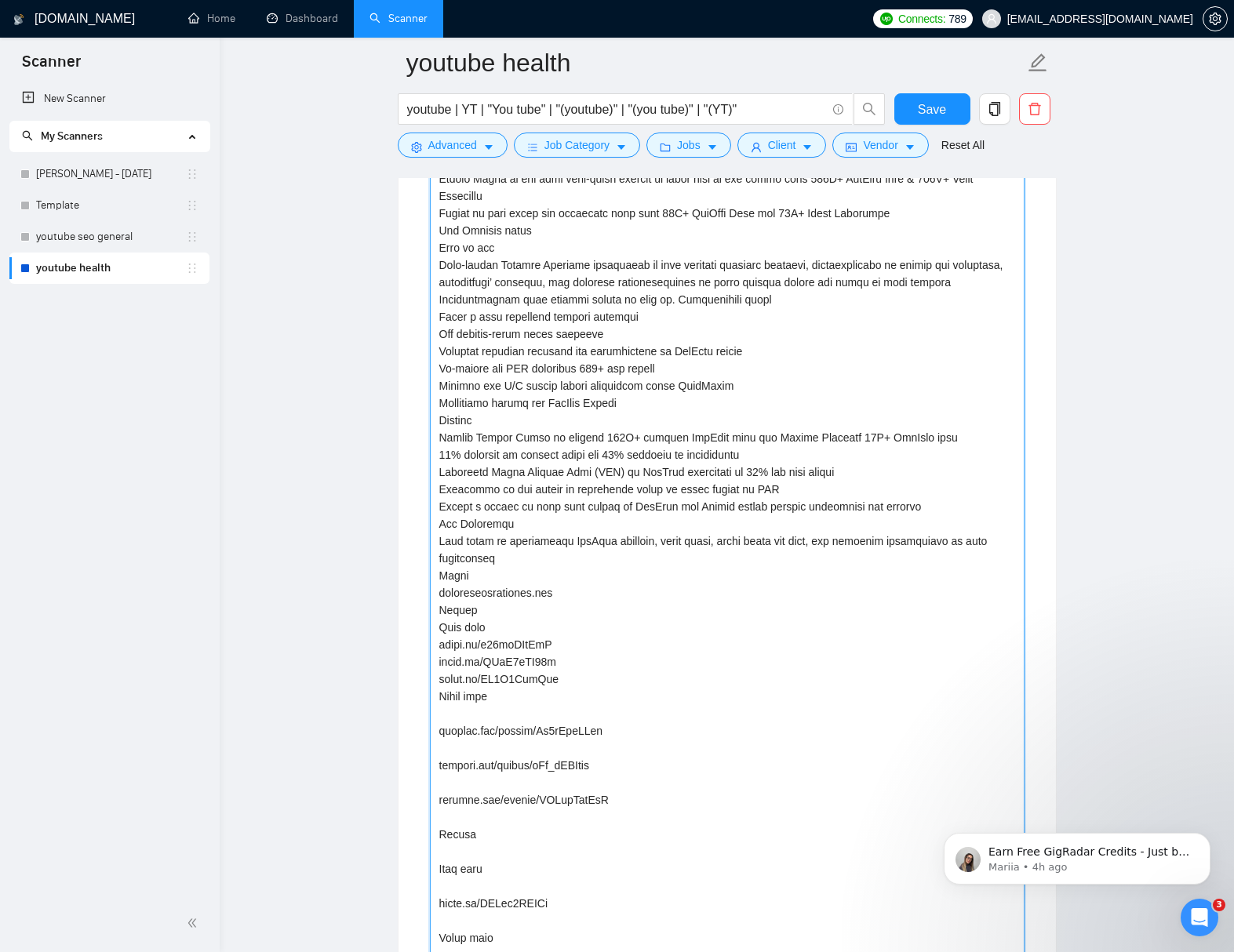
scroll to position [3041, 0]
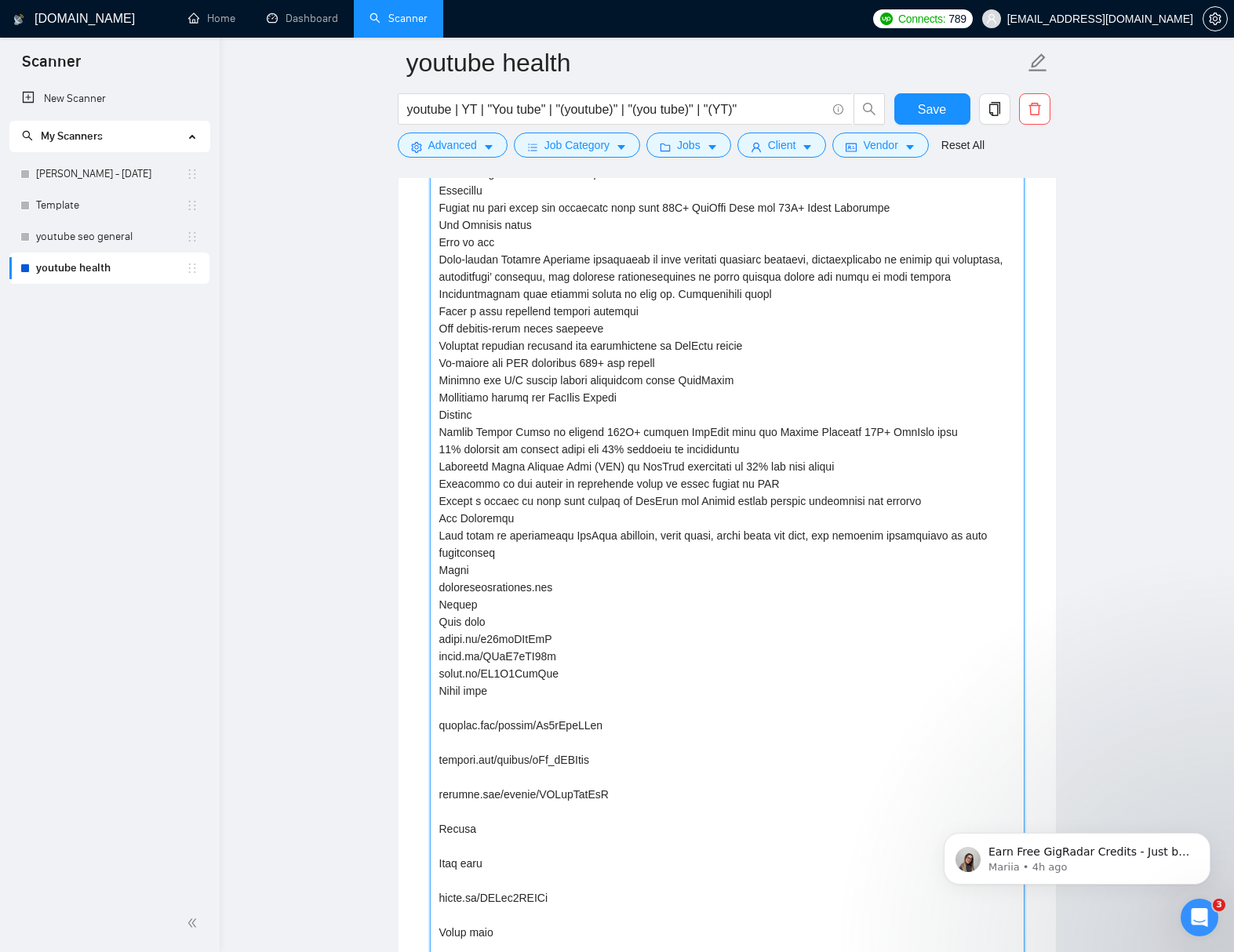
click at [648, 727] on projects "Describe your recent experience with similar projects" at bounding box center [727, 578] width 595 height 905
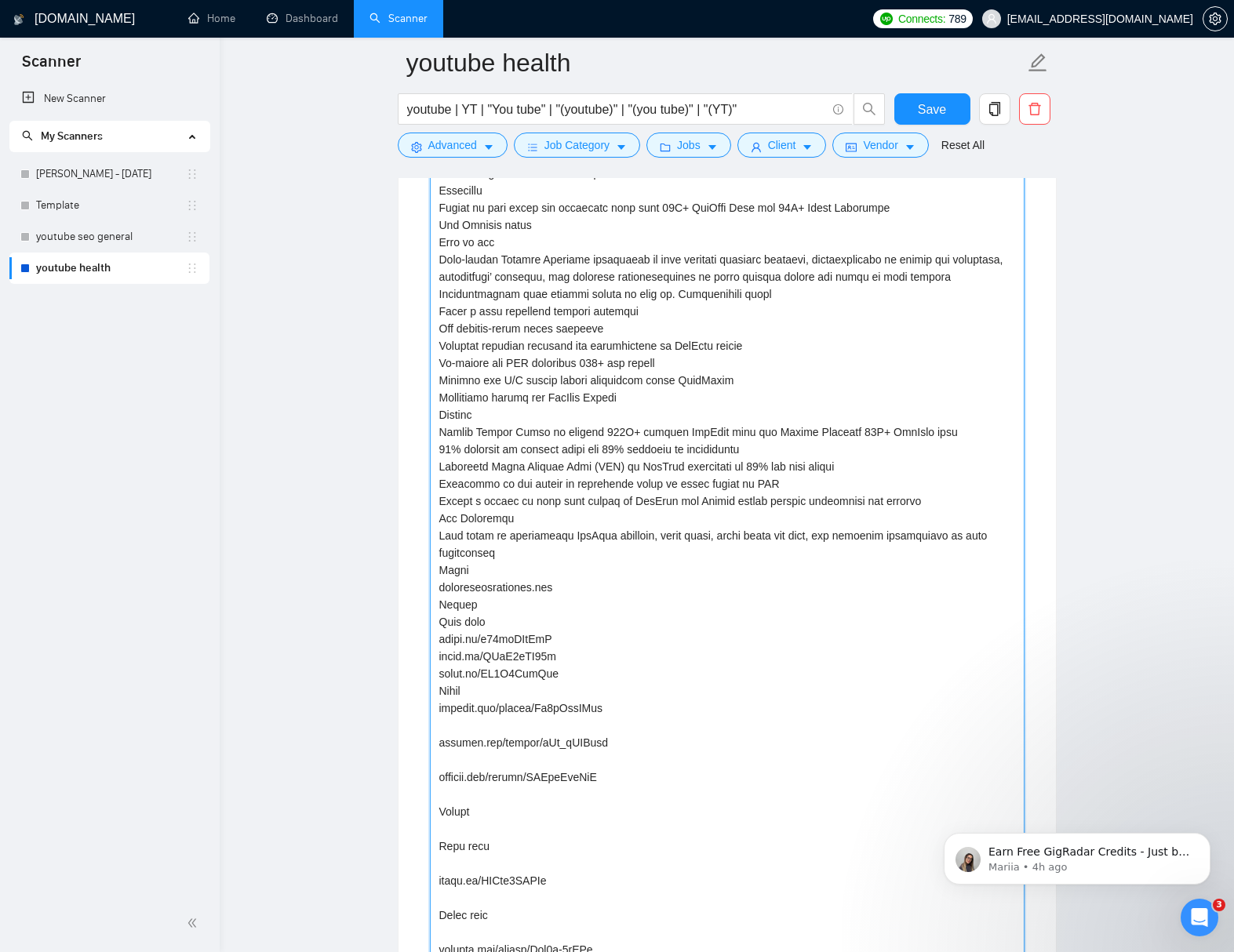
click at [526, 640] on projects "Describe your recent experience with similar projects" at bounding box center [727, 570] width 595 height 888
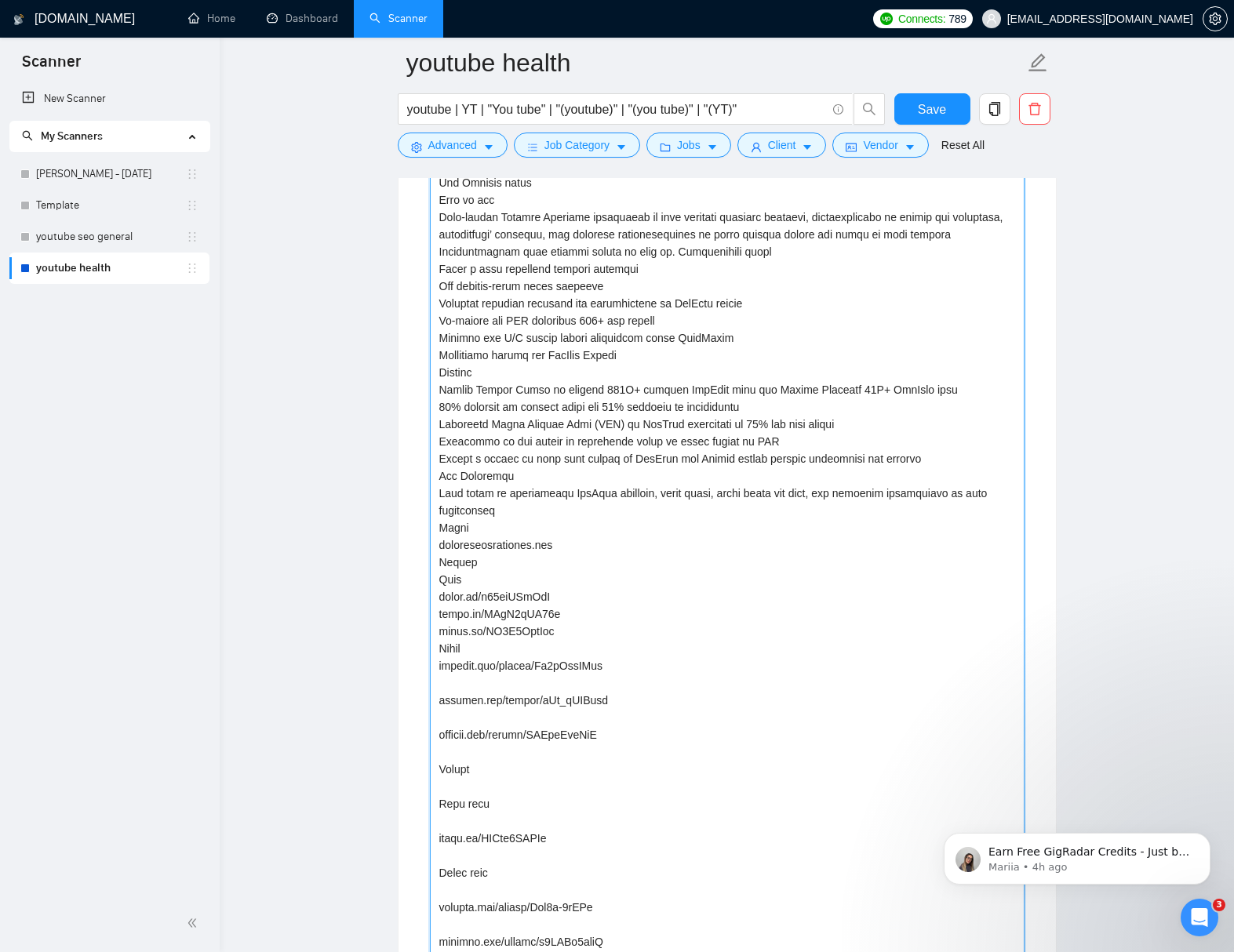
scroll to position [3140, 0]
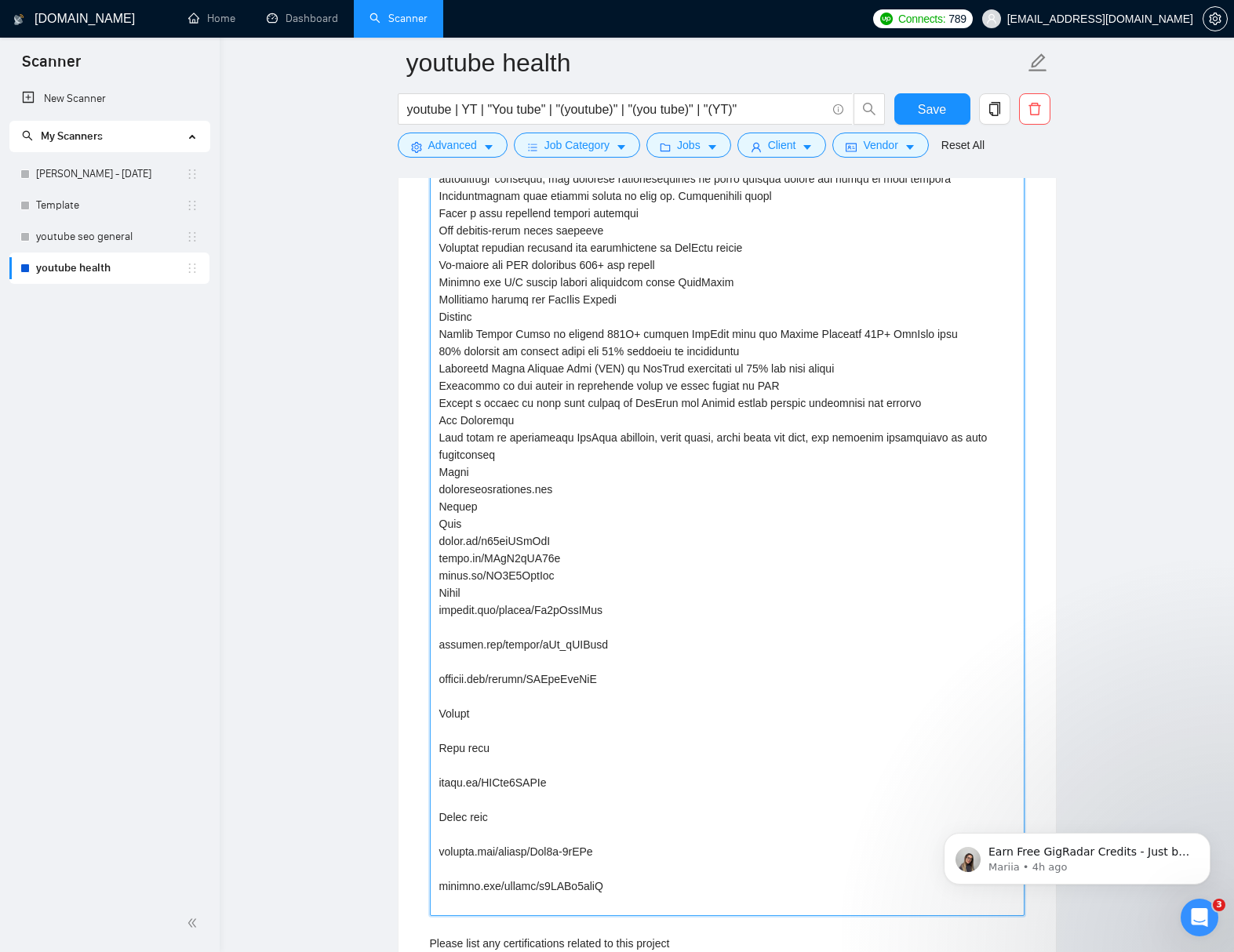
click at [631, 641] on projects "Describe your recent experience with similar projects" at bounding box center [727, 472] width 595 height 888
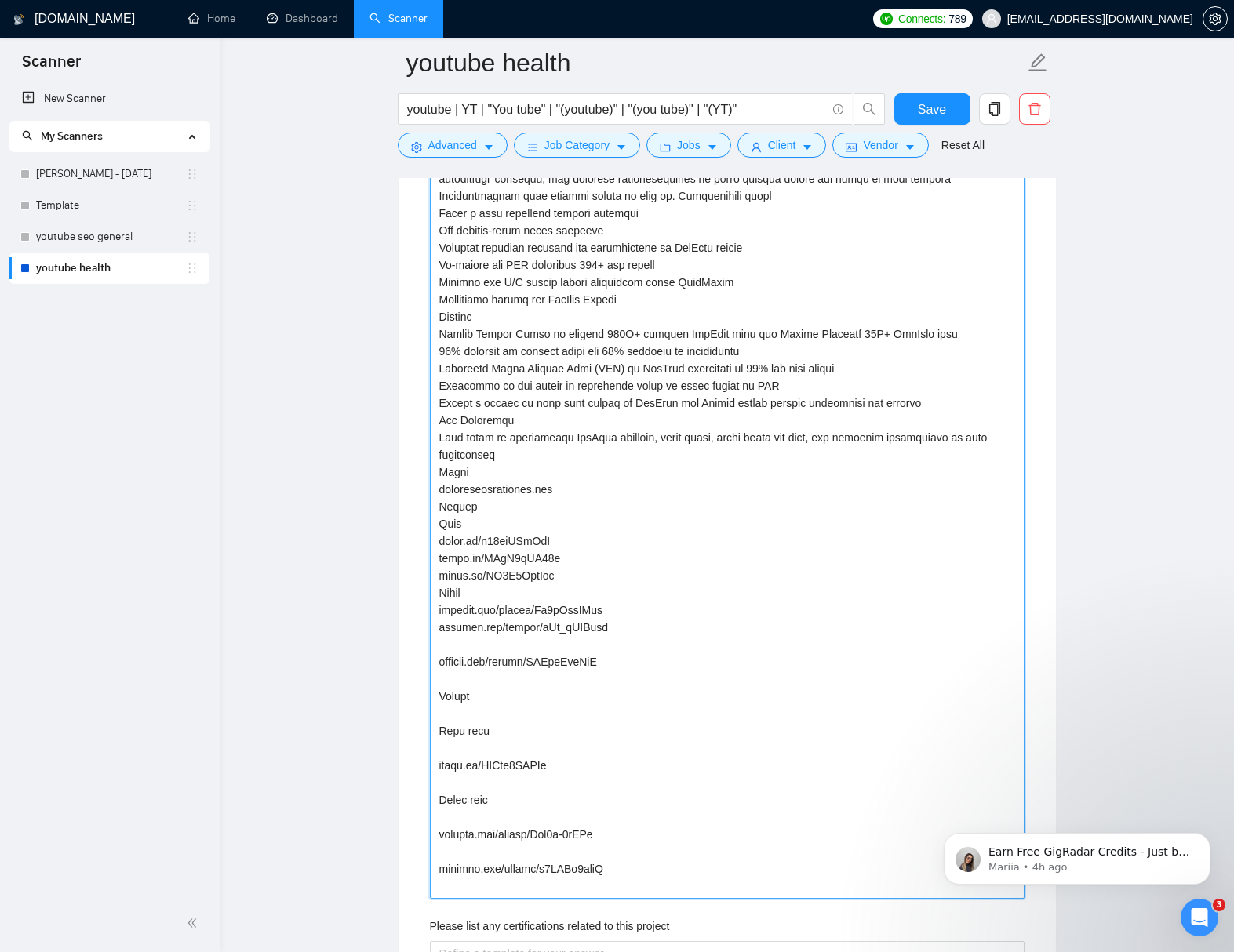
click at [642, 661] on projects "Describe your recent experience with similar projects" at bounding box center [727, 464] width 595 height 871
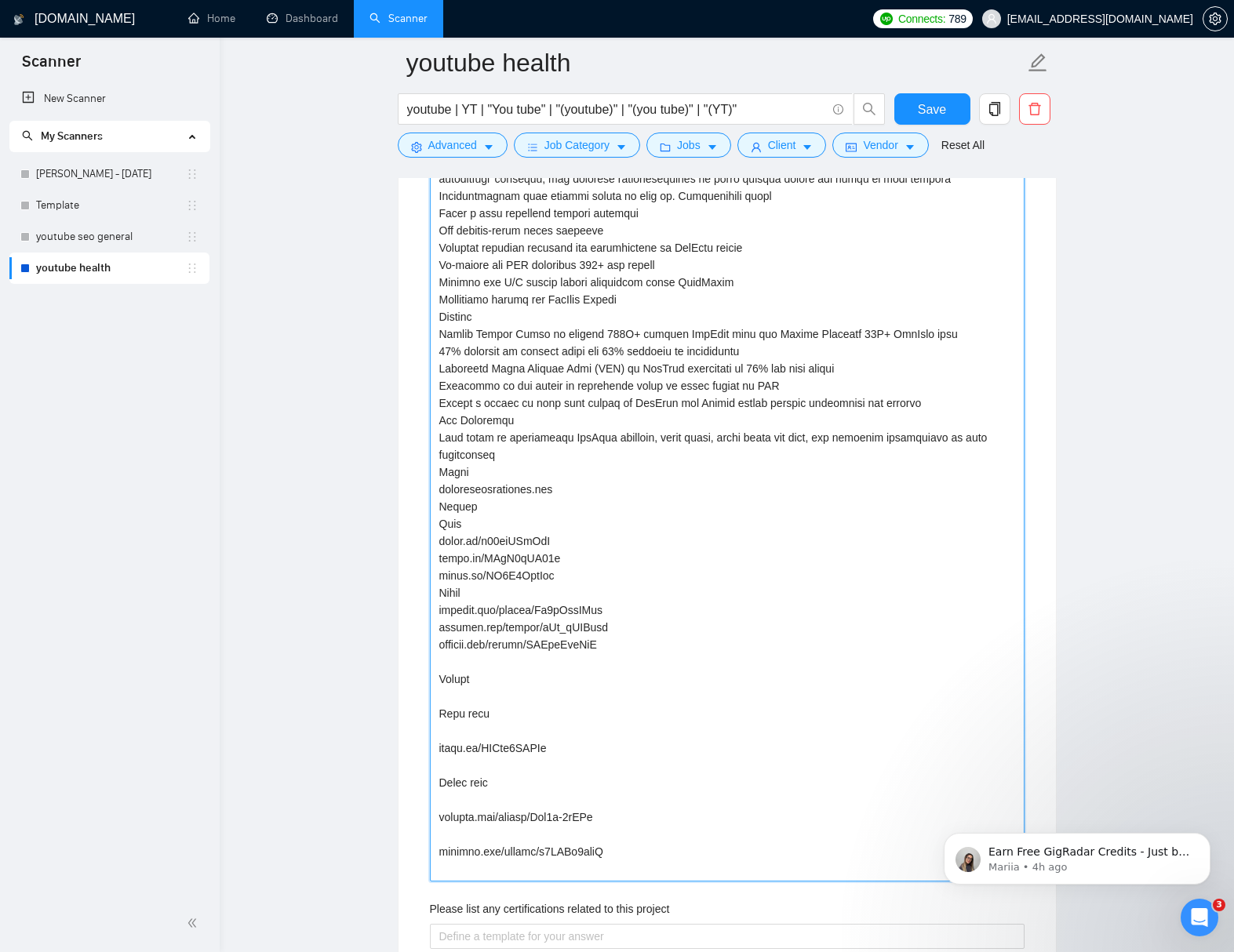
click at [635, 697] on projects "Describe your recent experience with similar projects" at bounding box center [727, 455] width 595 height 854
click at [636, 718] on projects "Describe your recent experience with similar projects" at bounding box center [727, 455] width 595 height 854
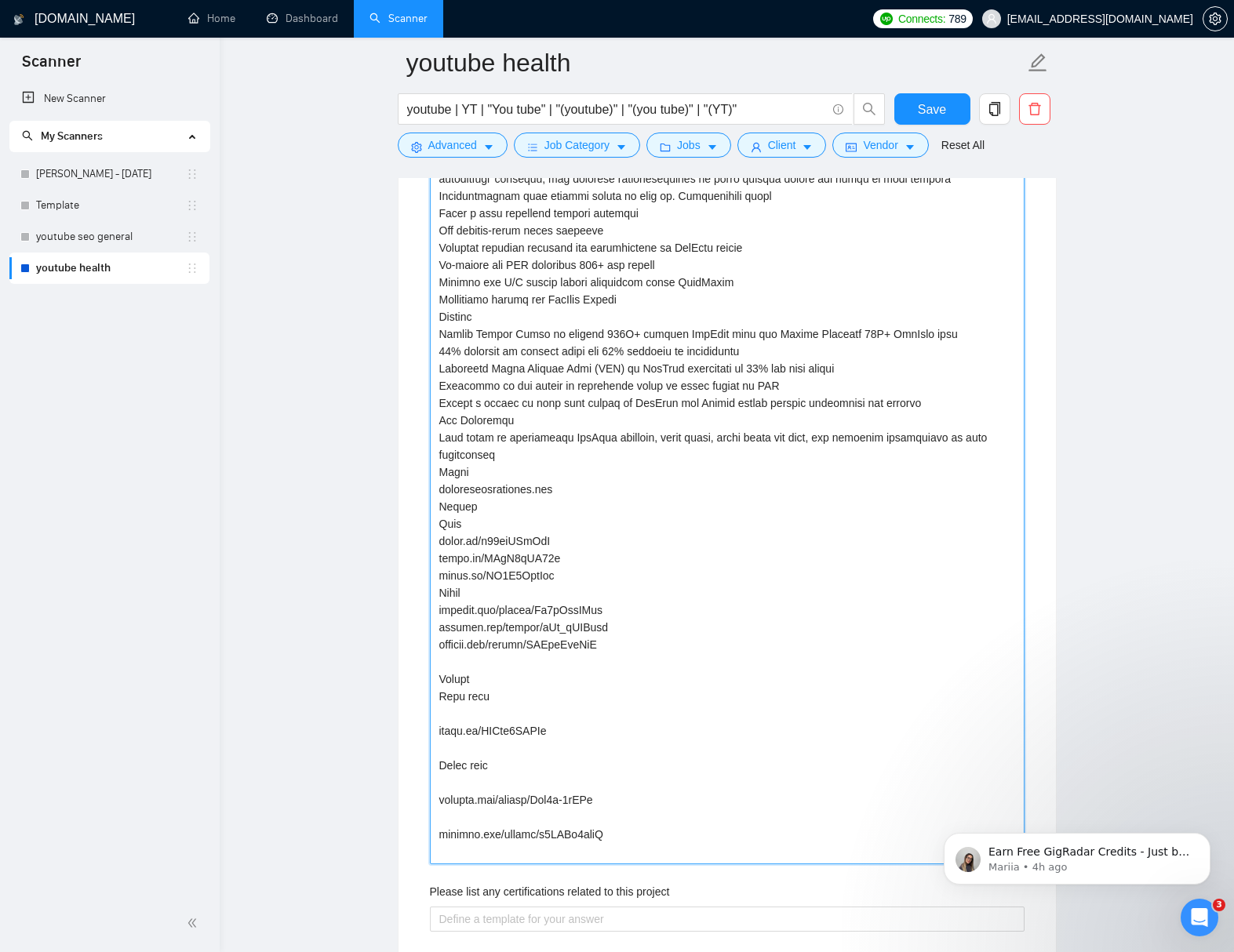
click at [633, 683] on projects "Describe your recent experience with similar projects" at bounding box center [727, 446] width 595 height 836
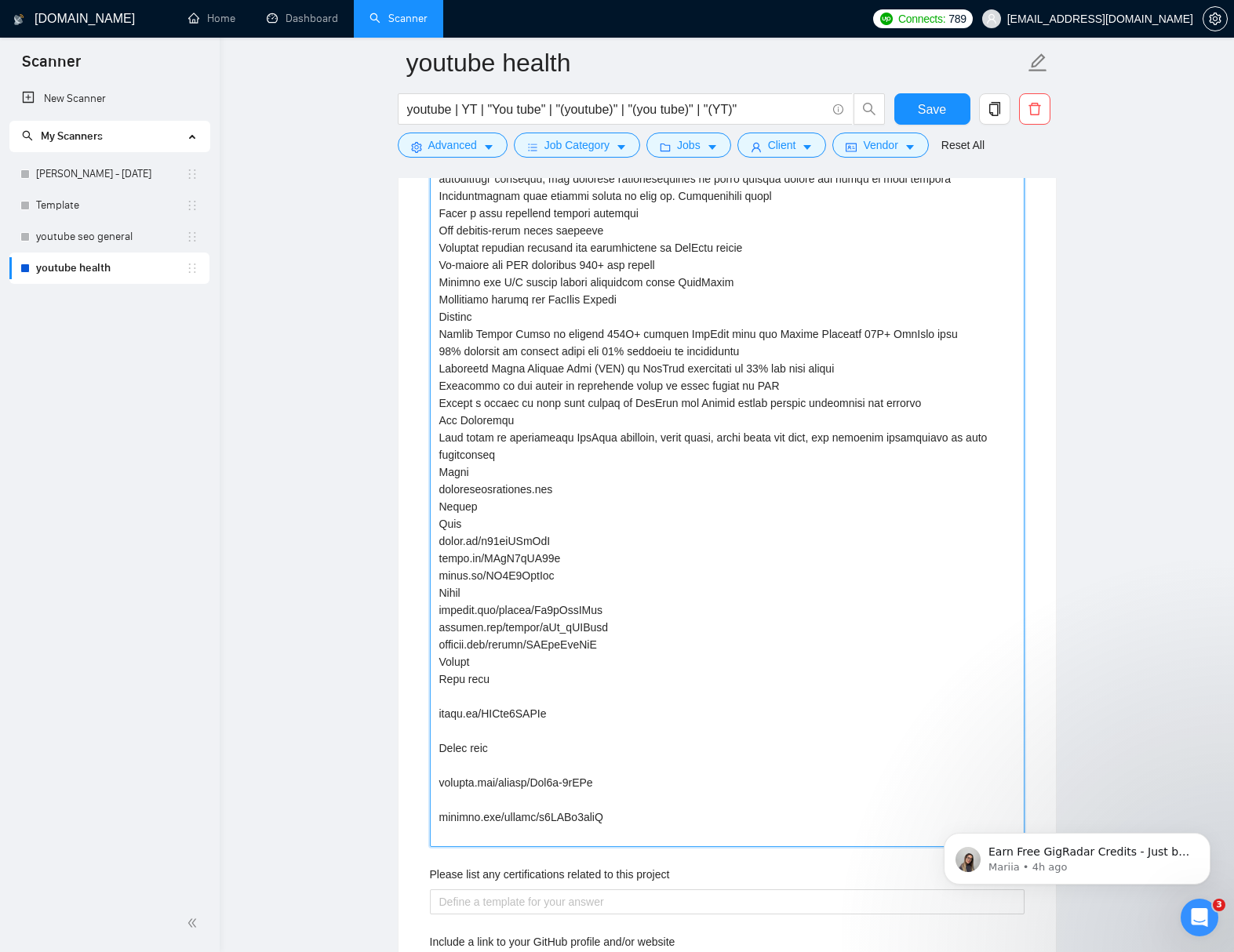
click at [628, 721] on projects "Describe your recent experience with similar projects" at bounding box center [727, 438] width 595 height 819
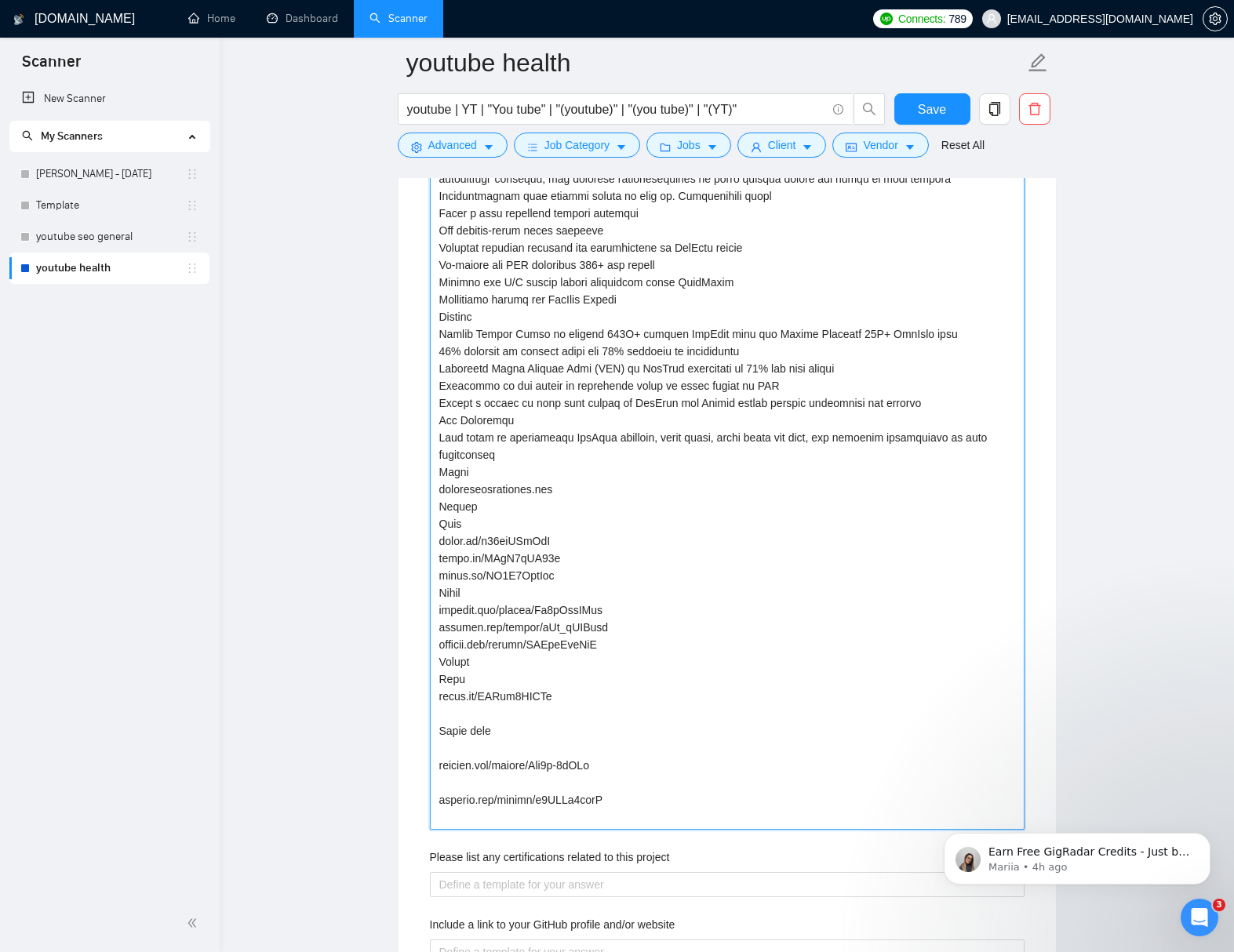
click at [624, 735] on projects "Describe your recent experience with similar projects" at bounding box center [727, 429] width 595 height 801
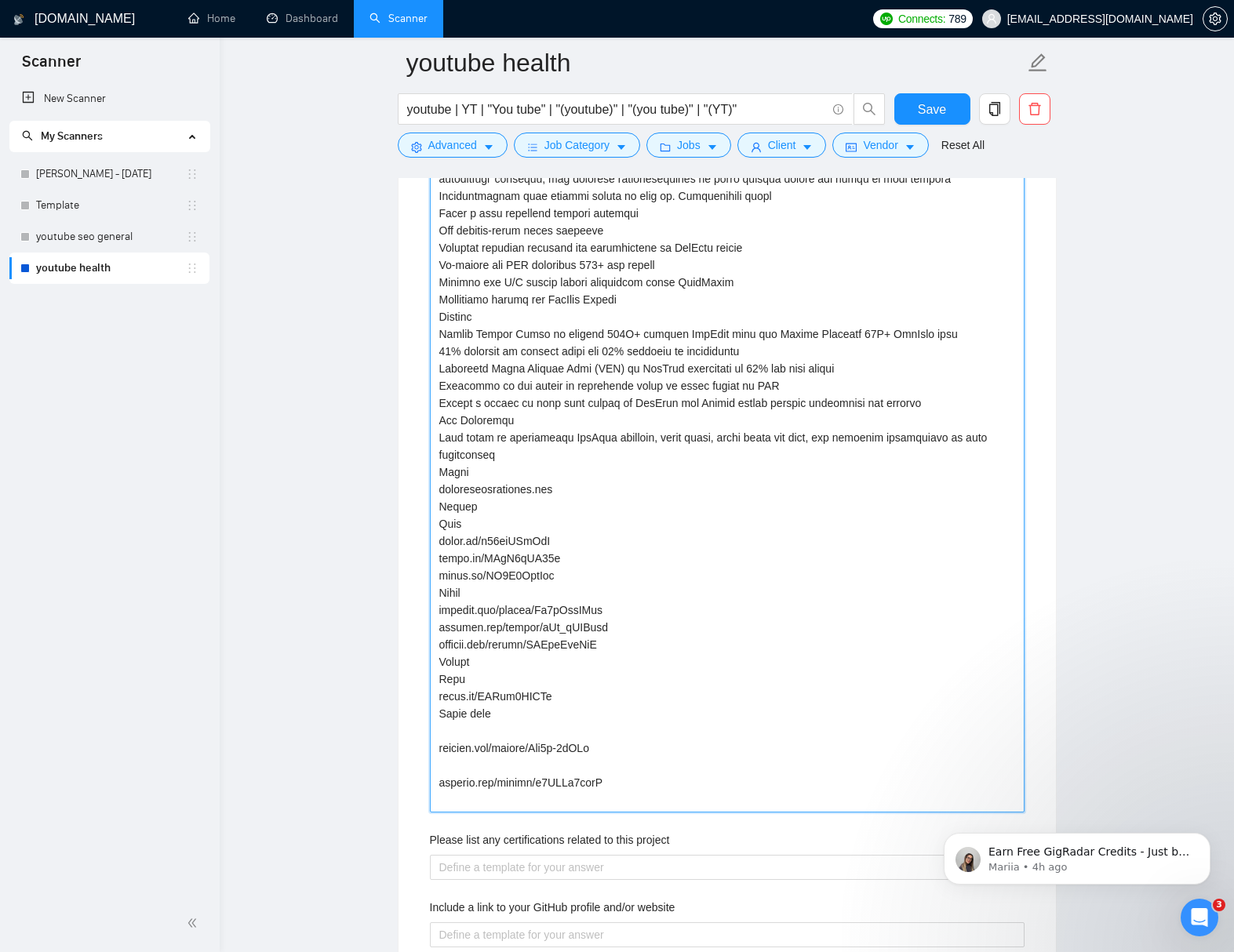
click at [622, 736] on projects "Describe your recent experience with similar projects" at bounding box center [727, 421] width 595 height 784
click at [623, 745] on projects "Describe your recent experience with similar projects" at bounding box center [727, 421] width 595 height 784
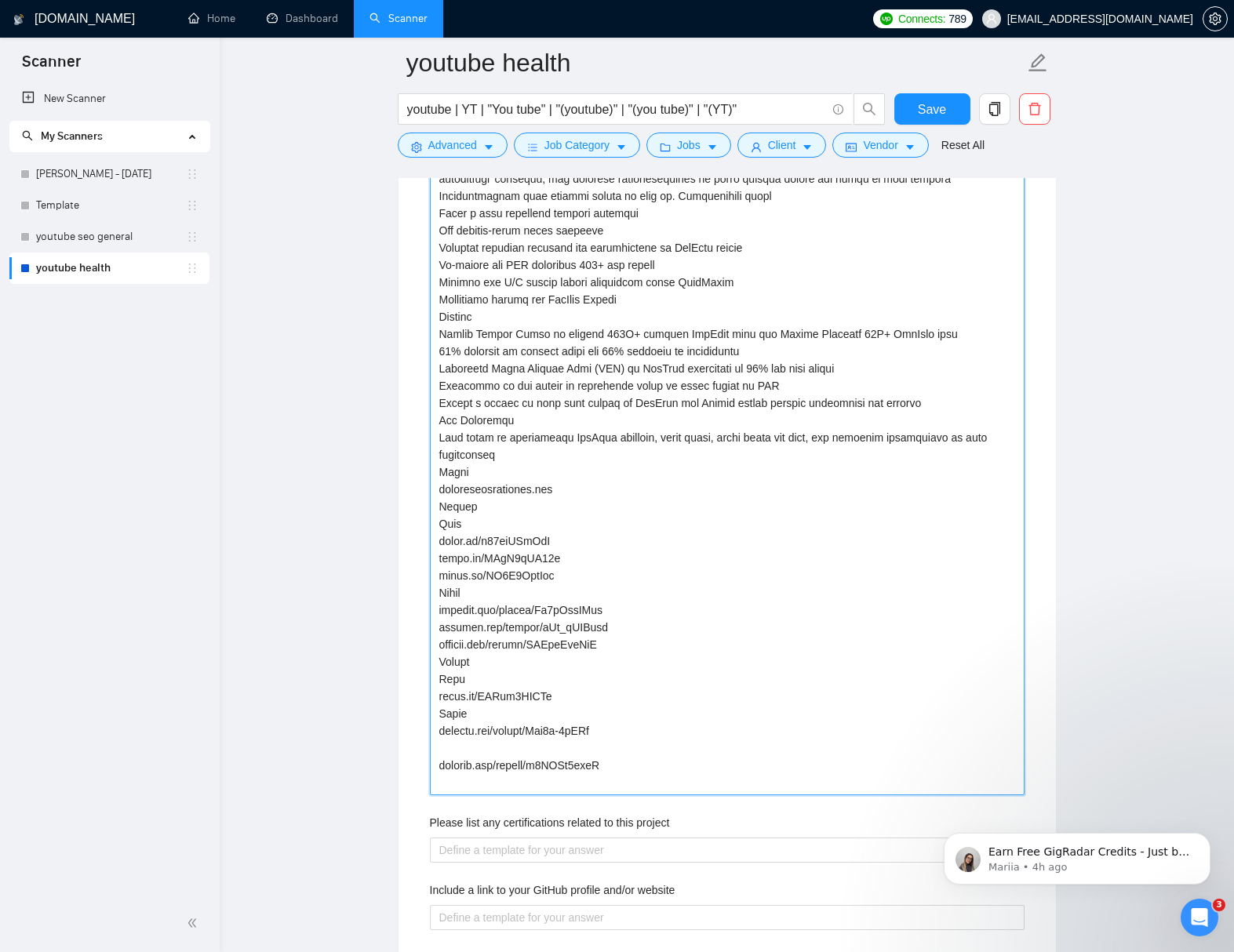
click at [617, 763] on projects "Describe your recent experience with similar projects" at bounding box center [727, 412] width 595 height 767
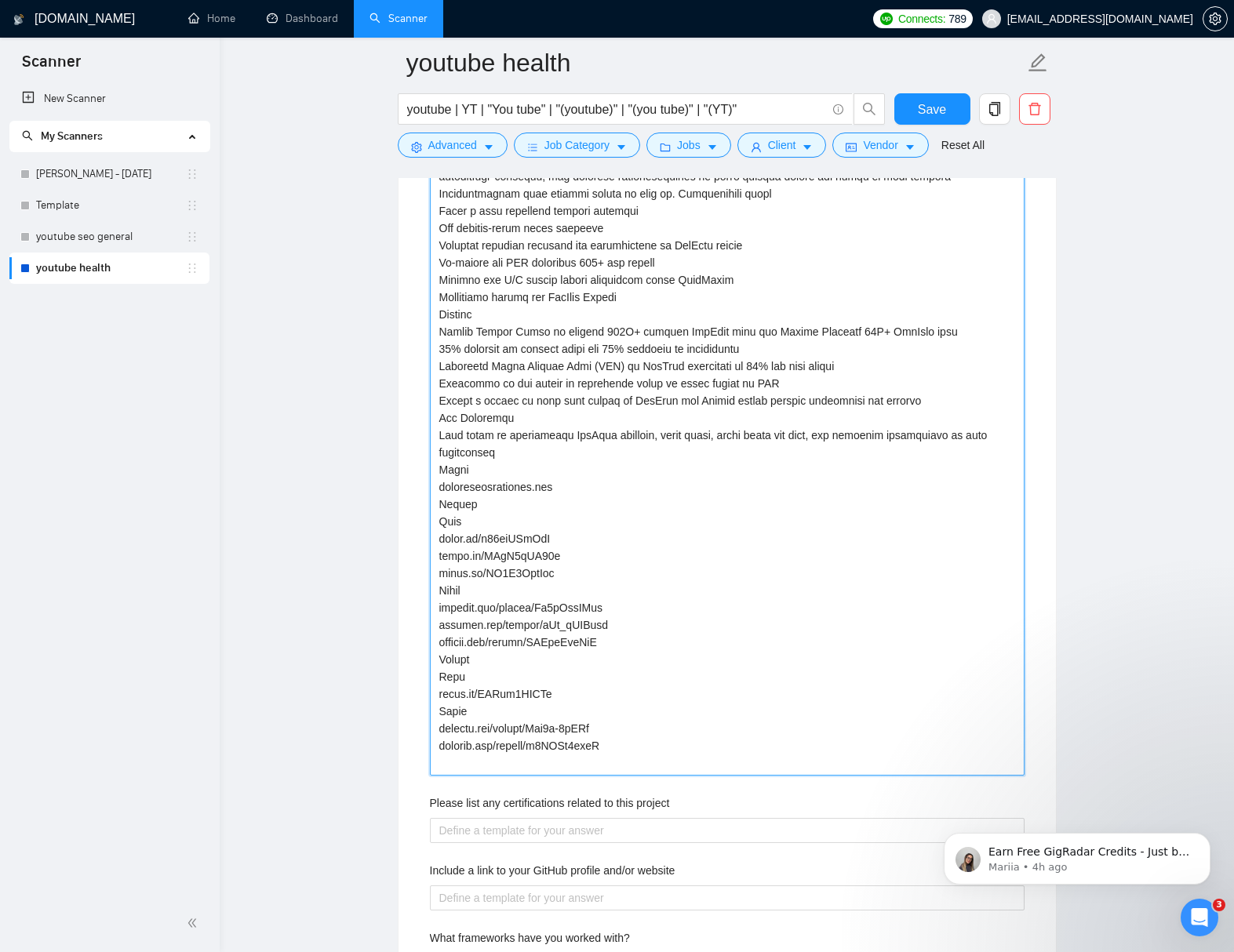
scroll to position [3143, 0]
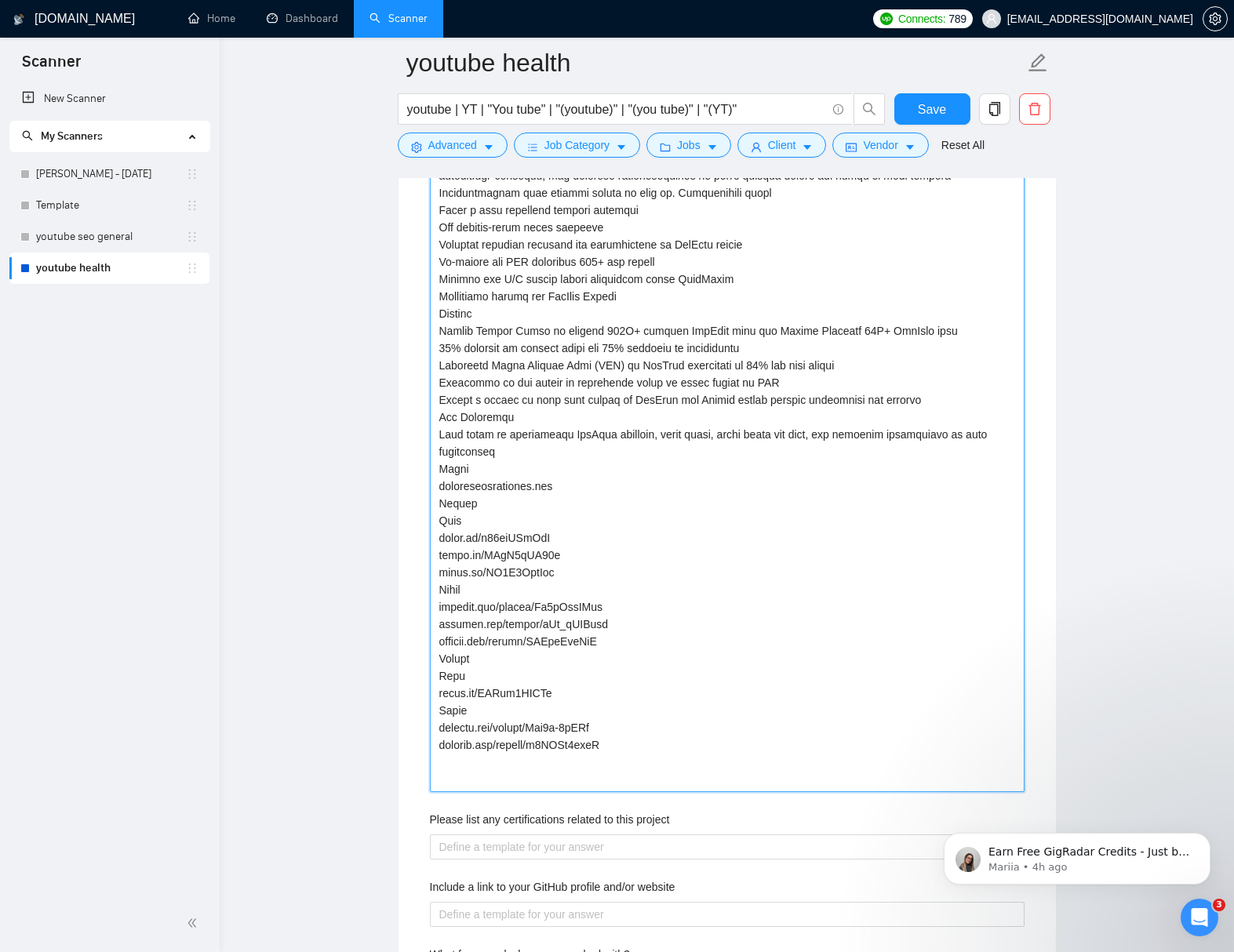
paste projects "3. TRICKSTRONG (Dr. Neil Toussaint) Why it matters Health + rehab + mobile app.…"
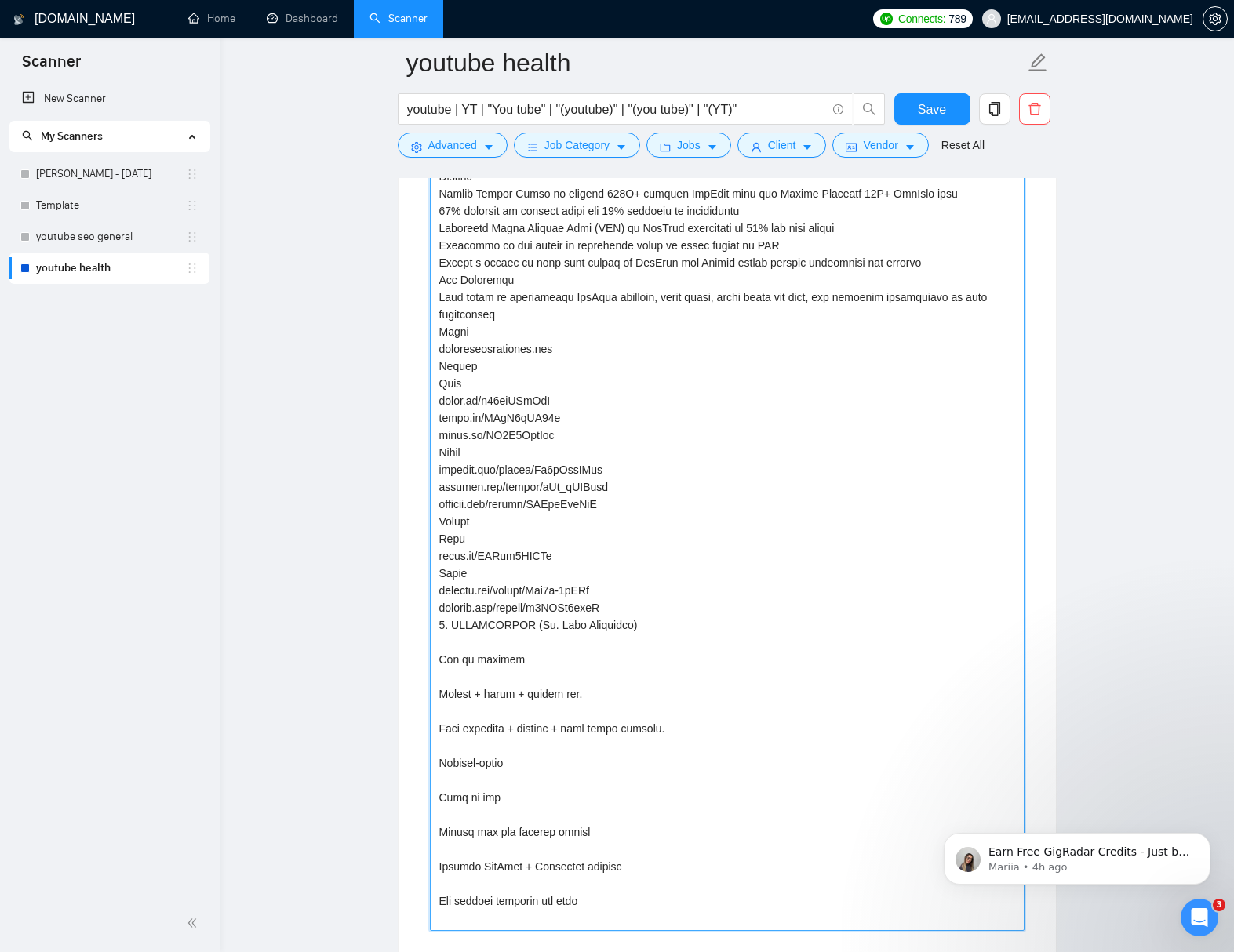
scroll to position [3425, 0]
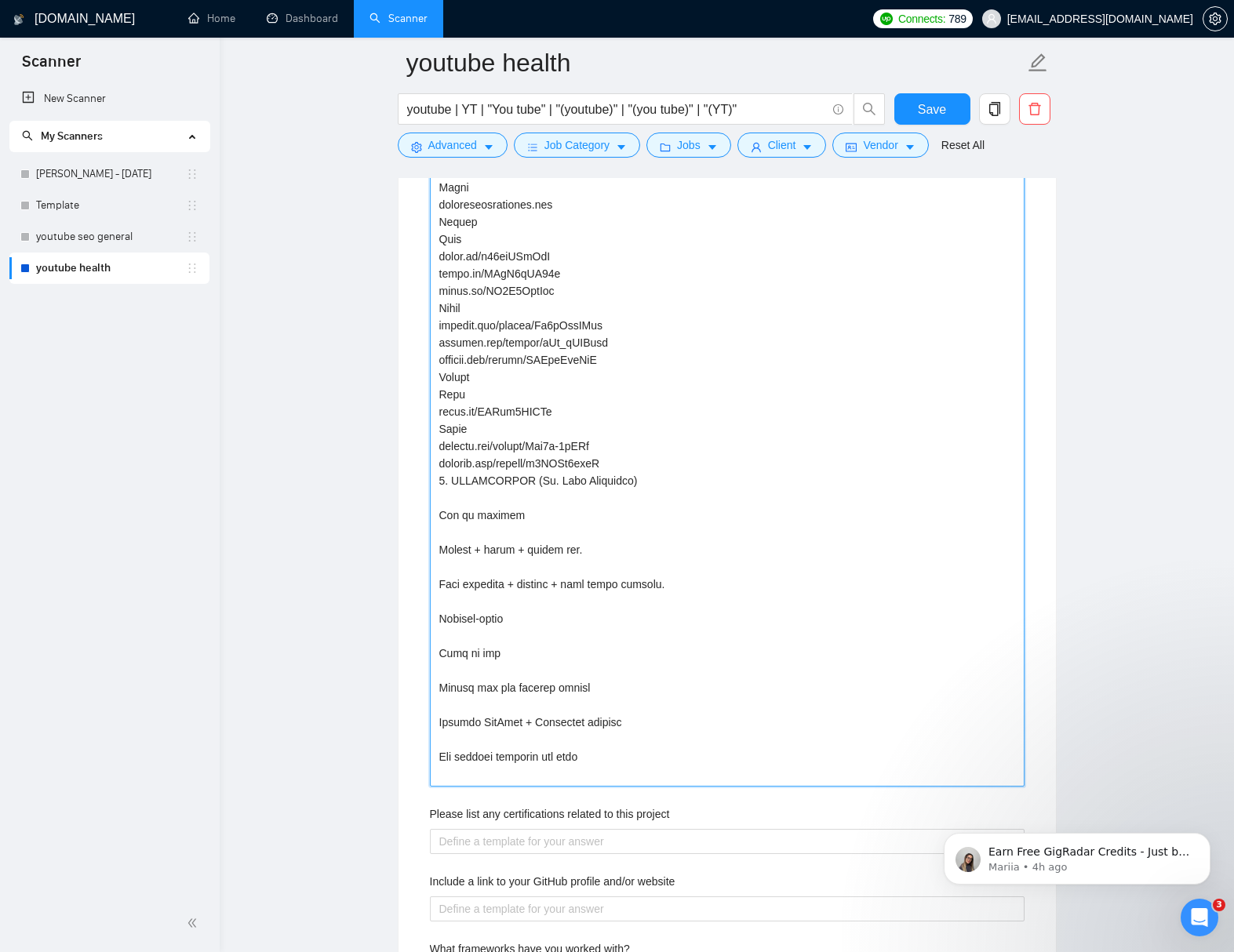
click at [615, 518] on projects "Describe your recent experience with similar projects" at bounding box center [727, 265] width 595 height 1043
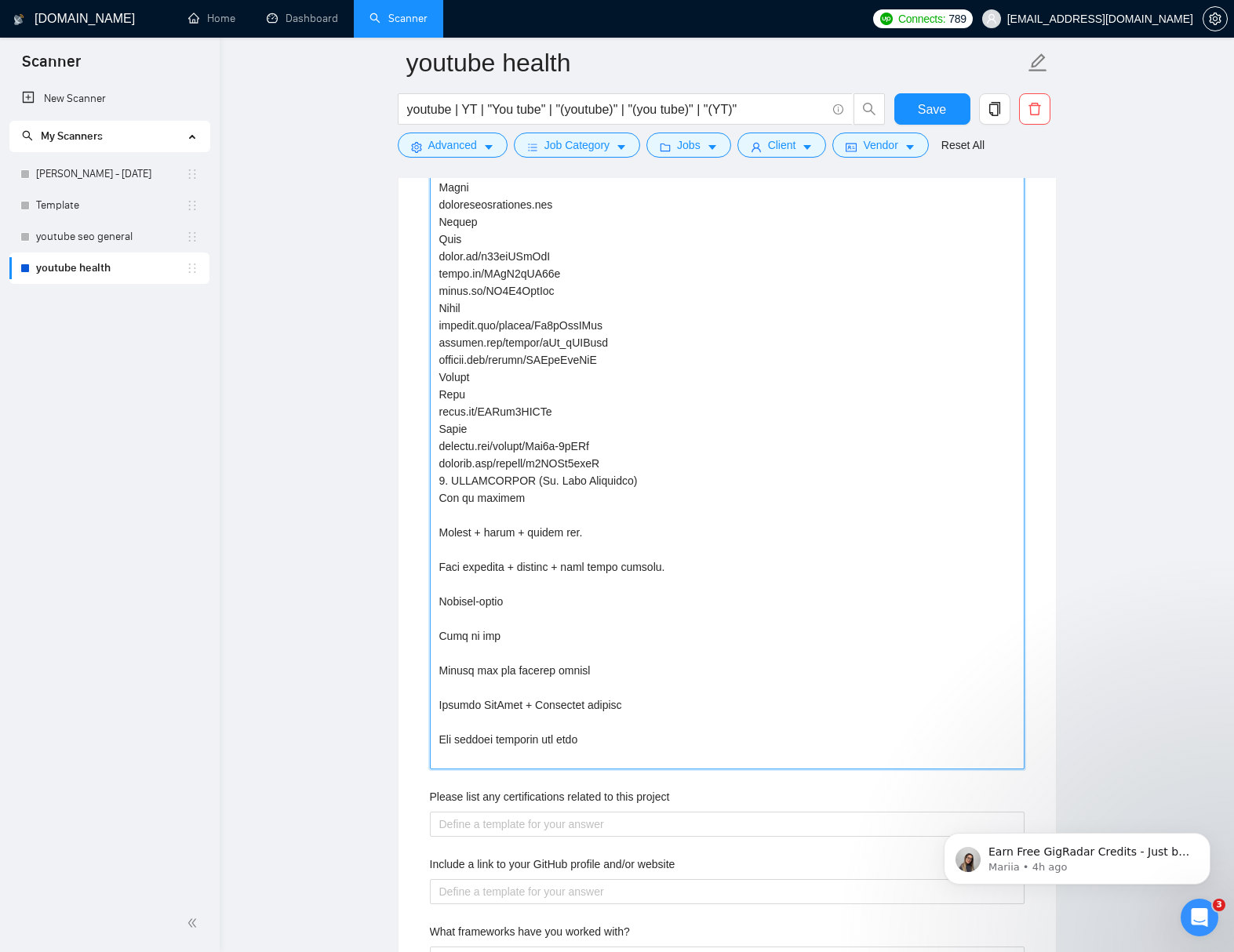
click at [615, 535] on projects "Describe your recent experience with similar projects" at bounding box center [727, 256] width 595 height 1026
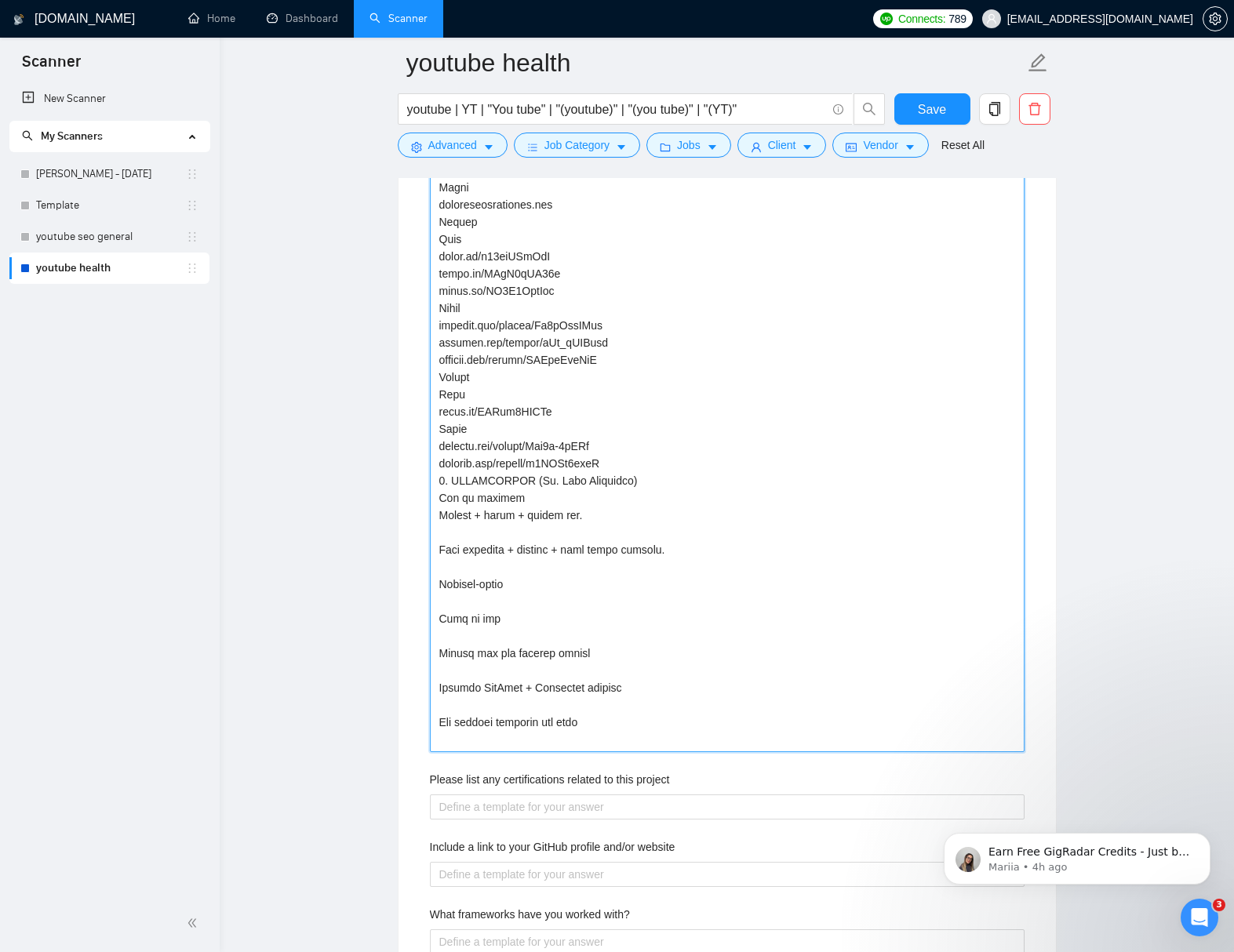
click at [630, 549] on projects "Describe your recent experience with similar projects" at bounding box center [727, 248] width 595 height 1008
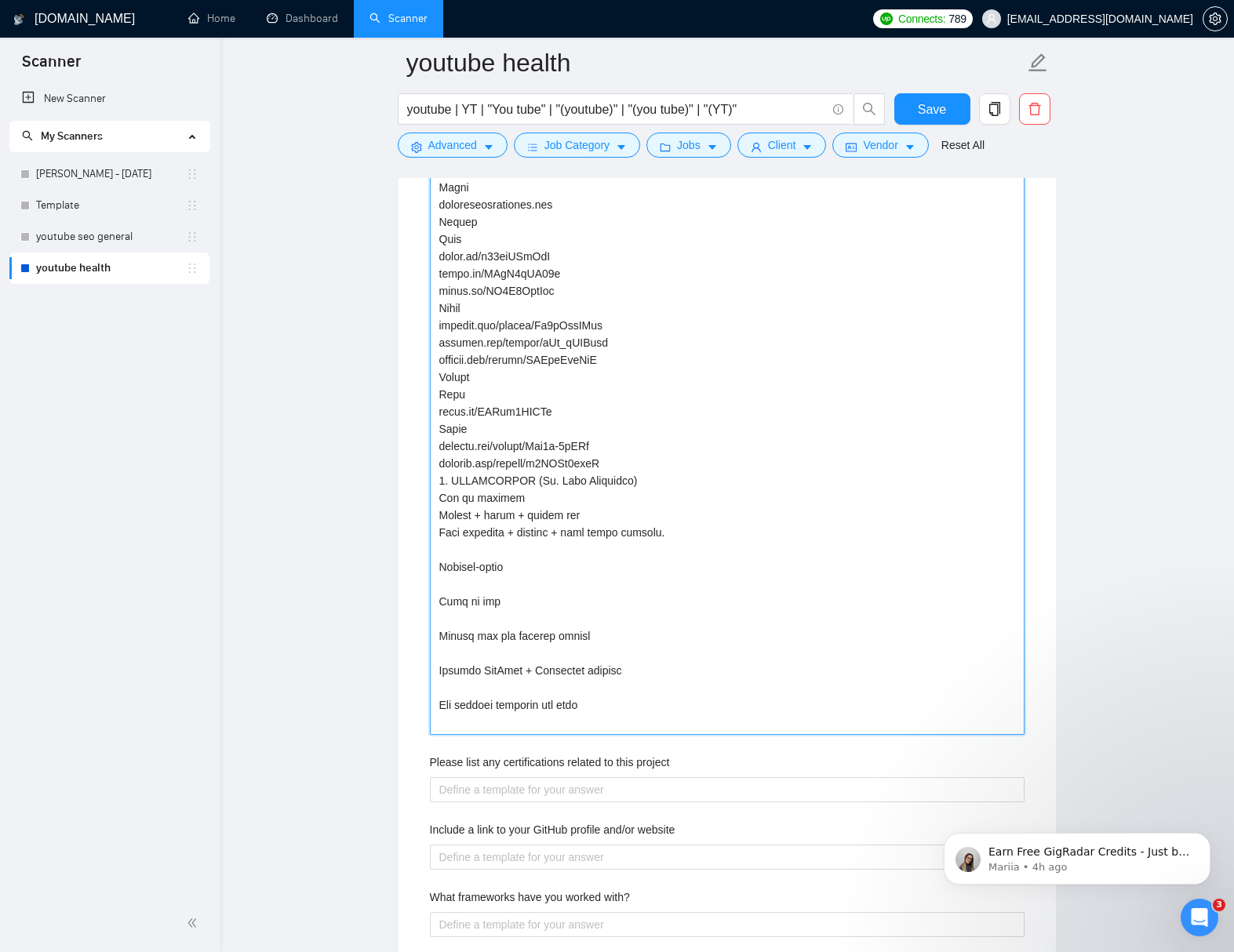
click at [638, 566] on projects "Describe your recent experience with similar projects" at bounding box center [727, 239] width 595 height 991
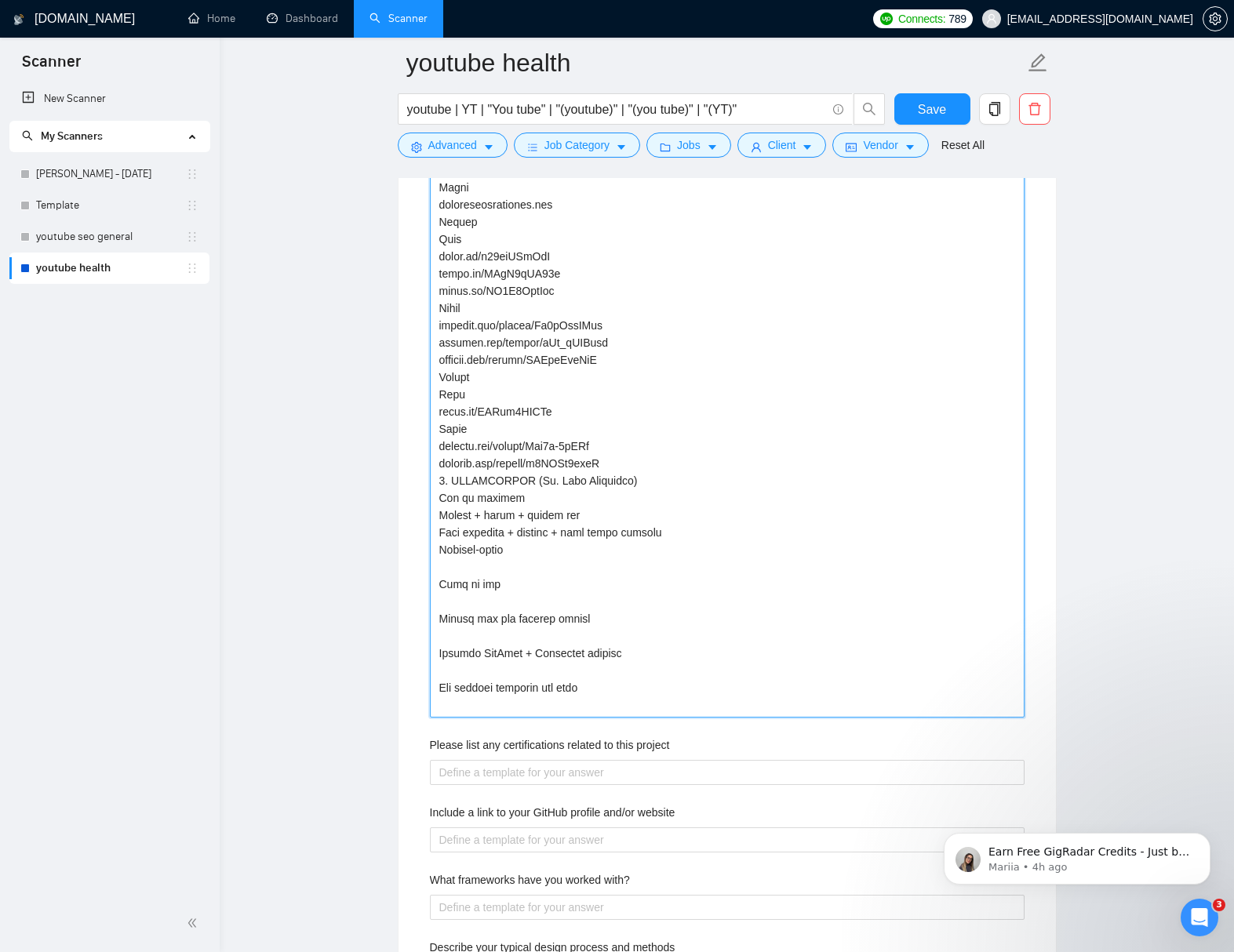
click at [566, 594] on projects "Describe your recent experience with similar projects" at bounding box center [727, 230] width 595 height 974
click at [583, 617] on projects "Describe your recent experience with similar projects" at bounding box center [727, 230] width 595 height 974
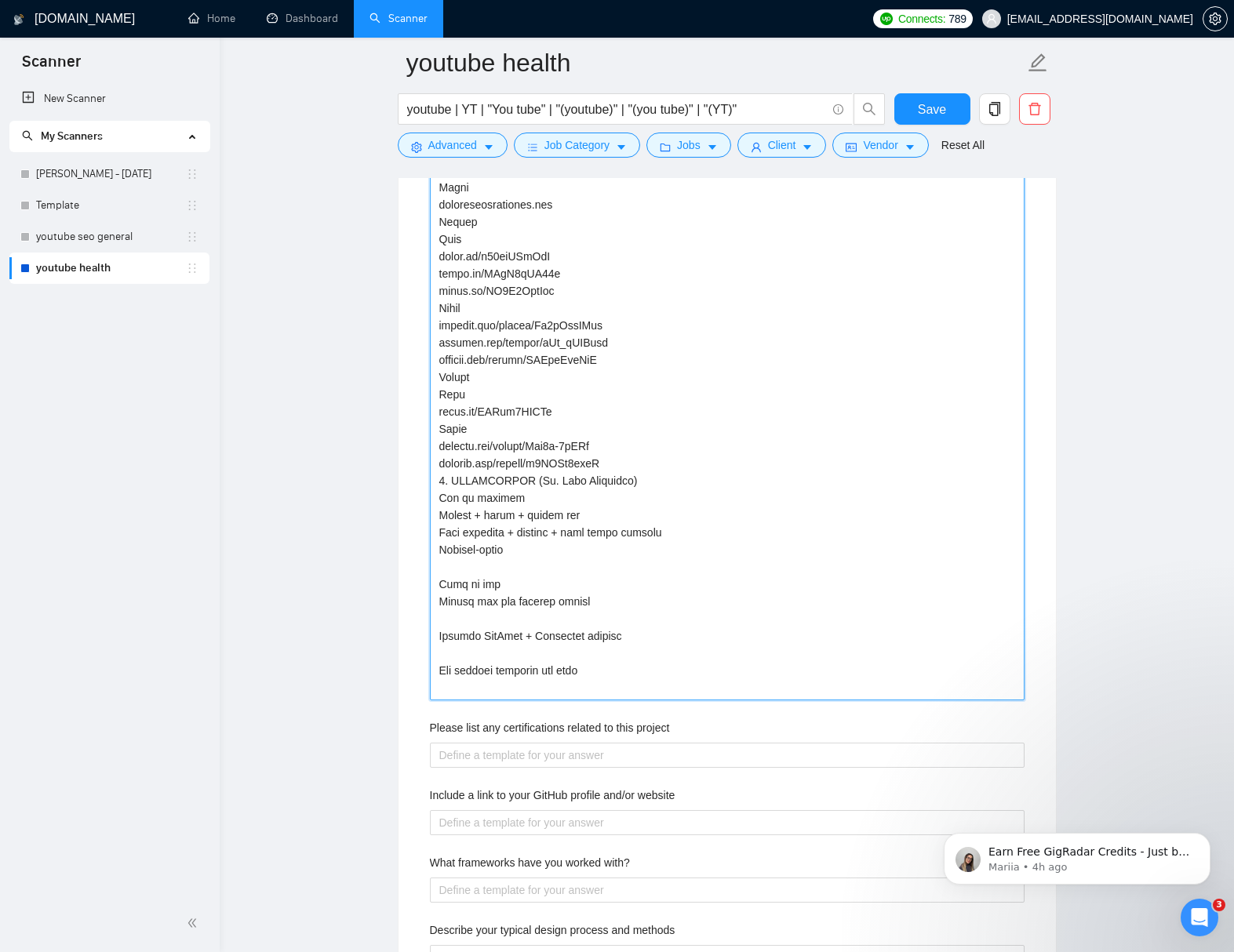
click at [575, 582] on projects "Describe your recent experience with similar projects" at bounding box center [727, 222] width 595 height 957
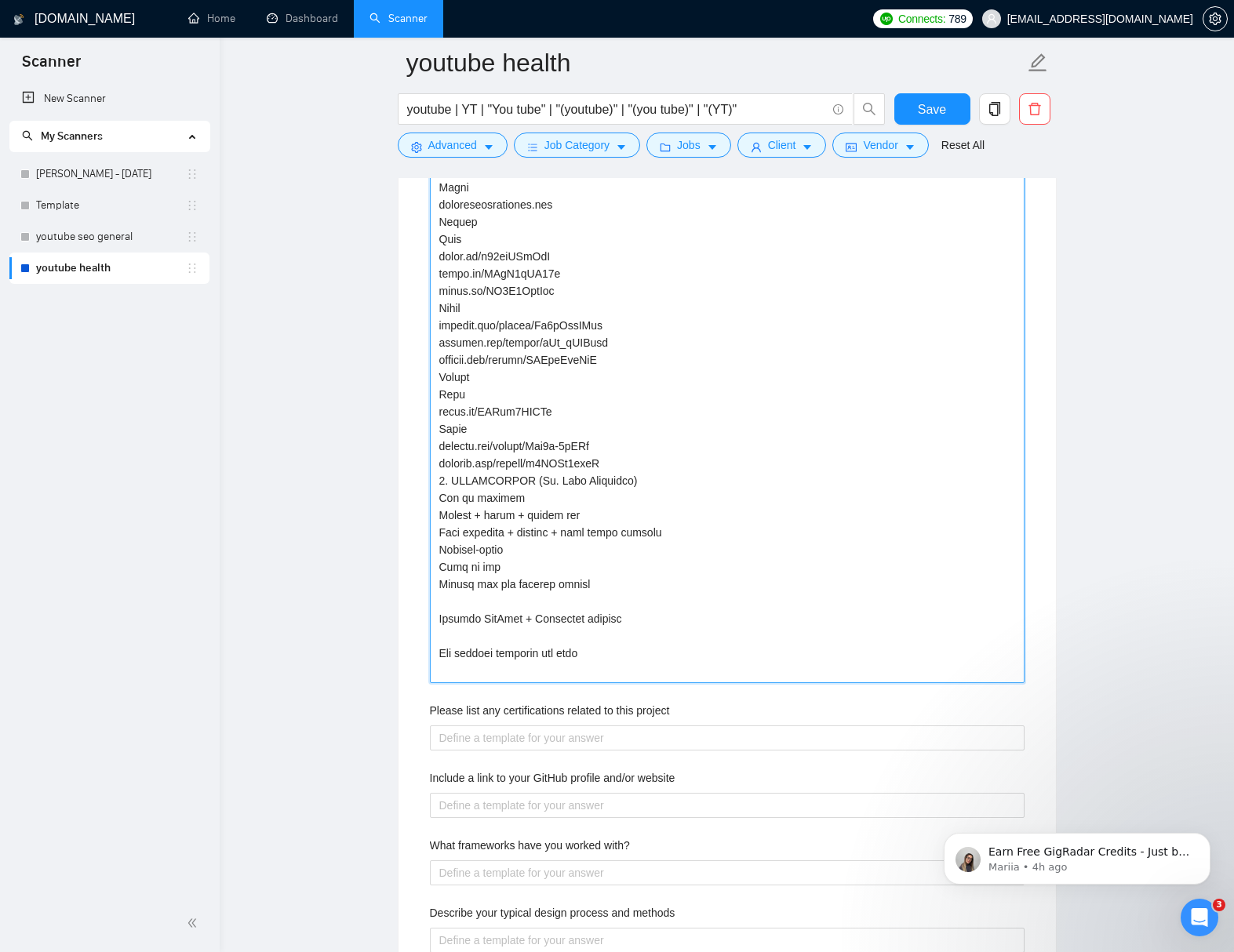
click at [605, 617] on projects "Describe your recent experience with similar projects" at bounding box center [727, 213] width 595 height 940
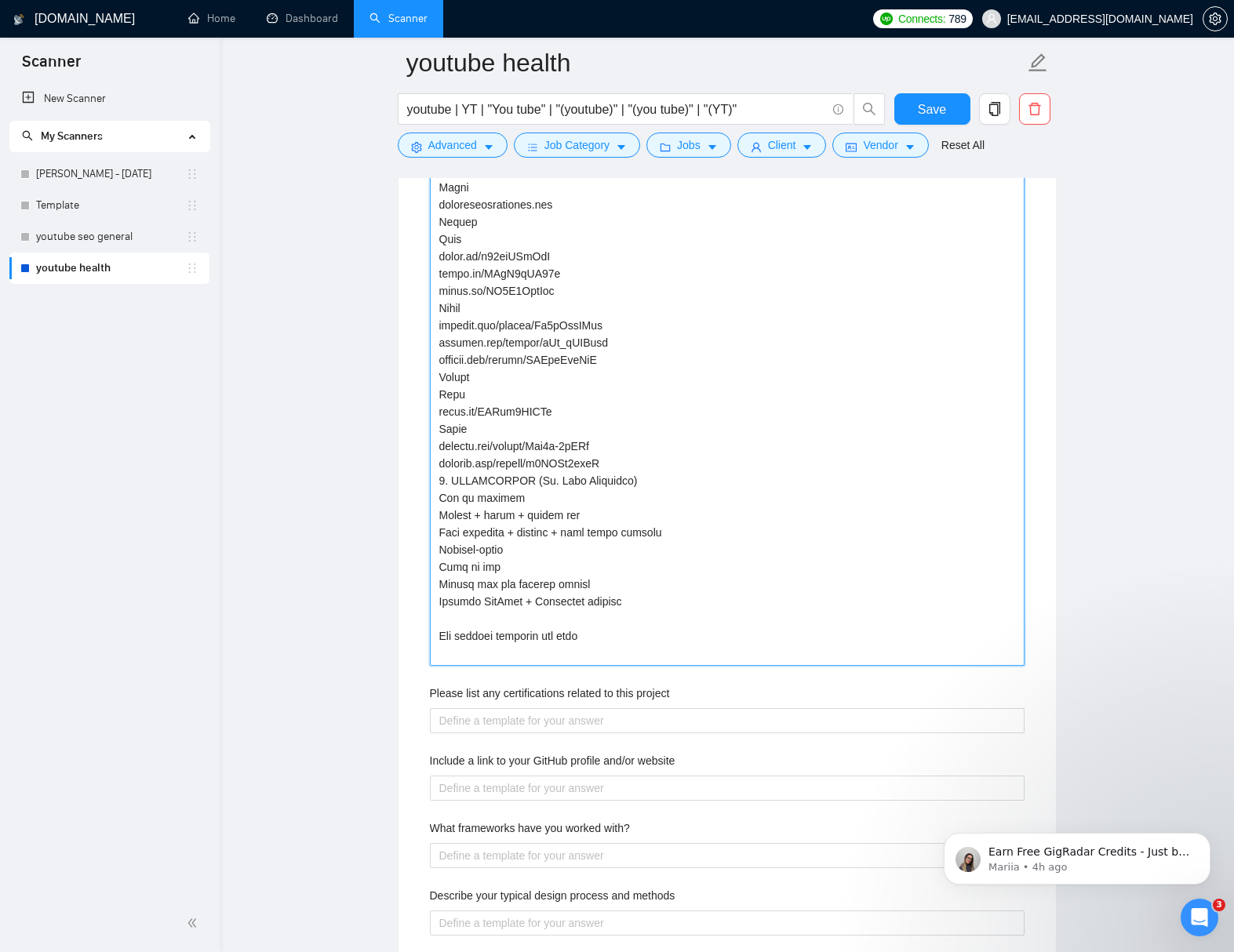
click at [641, 635] on projects "Describe your recent experience with similar projects" at bounding box center [727, 205] width 595 height 922
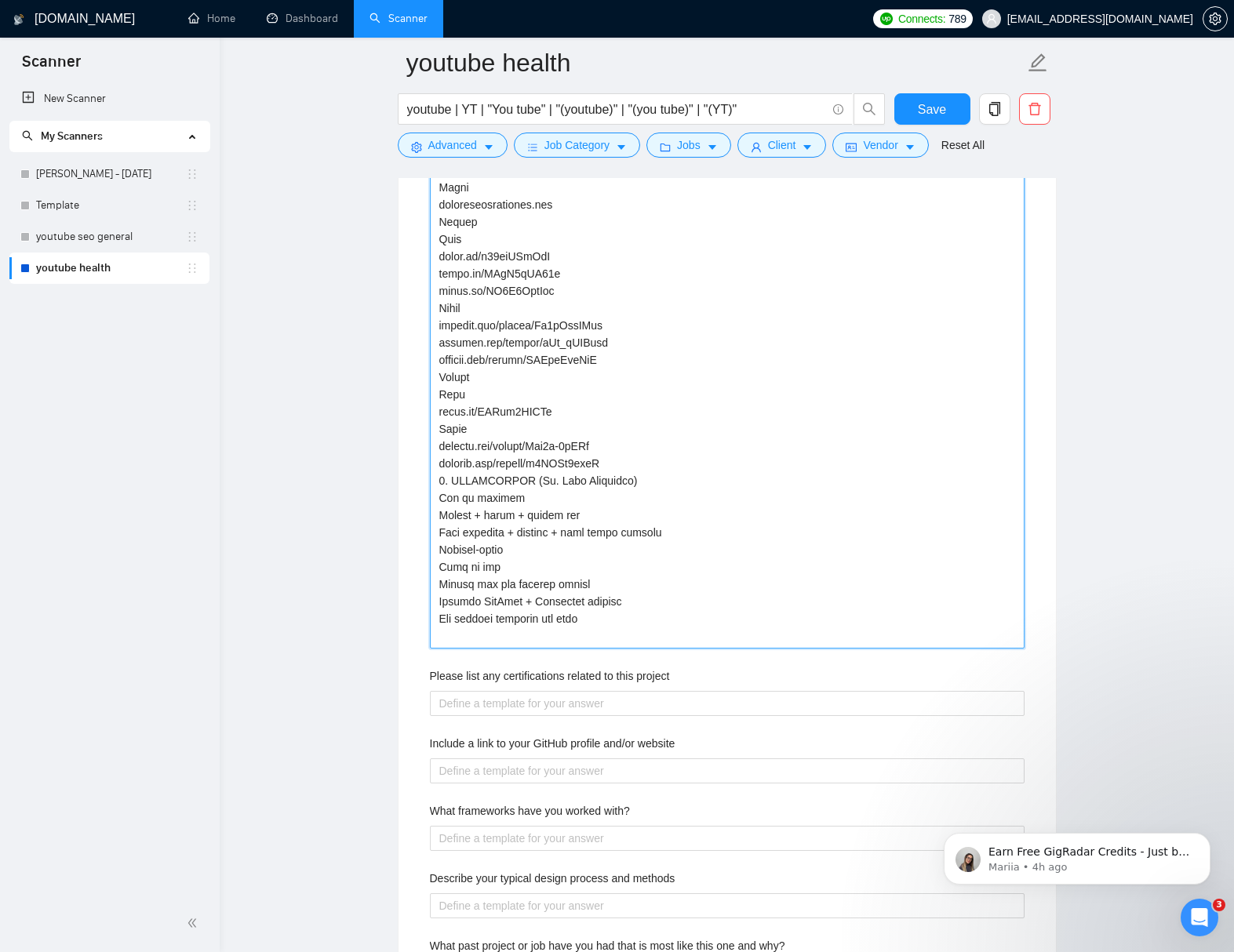
drag, startPoint x: 609, startPoint y: 634, endPoint x: 487, endPoint y: 636, distance: 122.0
click at [436, 632] on projects "Describe your recent experience with similar projects" at bounding box center [727, 196] width 595 height 905
paste projects "ent strategy Built TrickS"
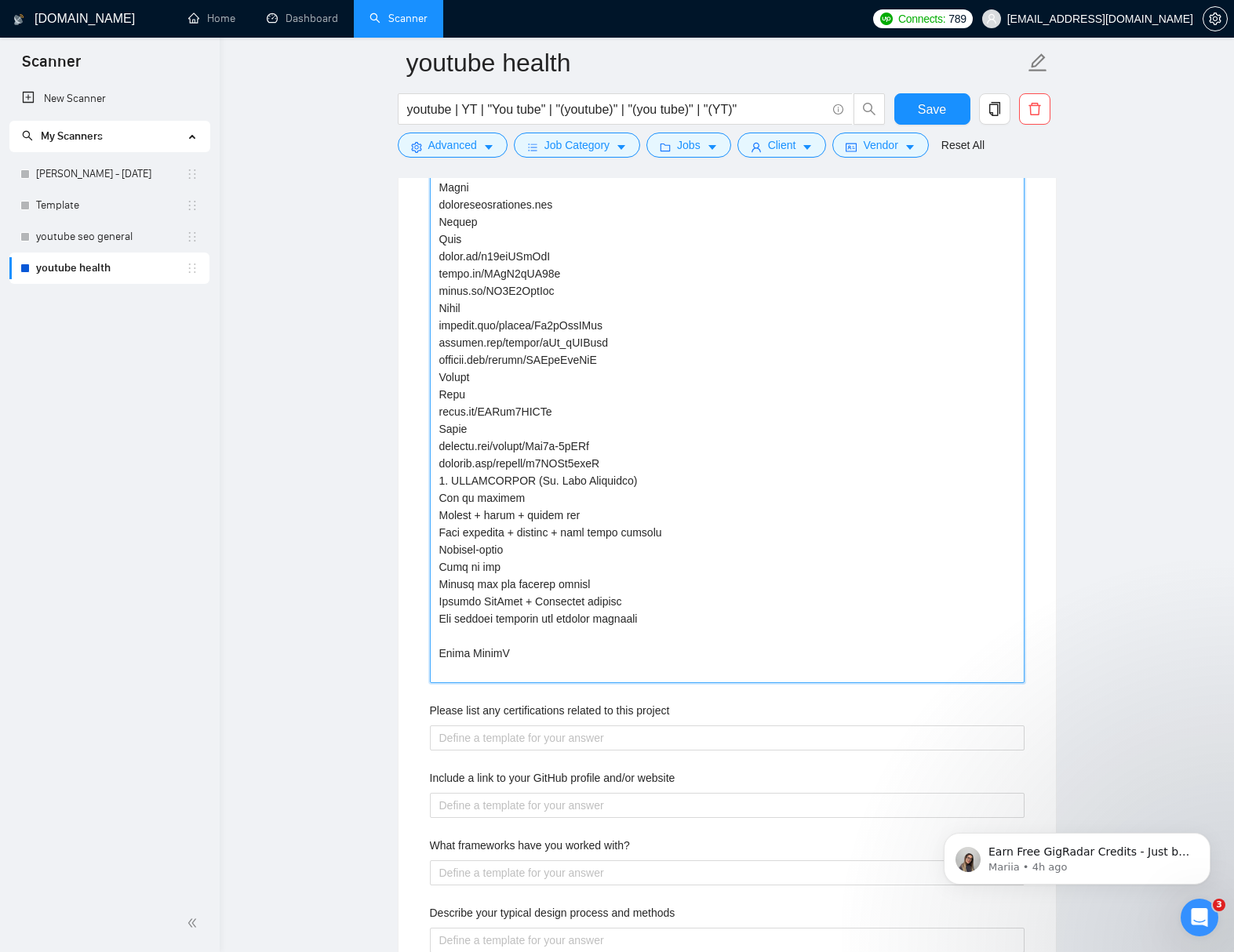
click at [534, 651] on projects "Describe your recent experience with similar projects" at bounding box center [727, 213] width 595 height 940
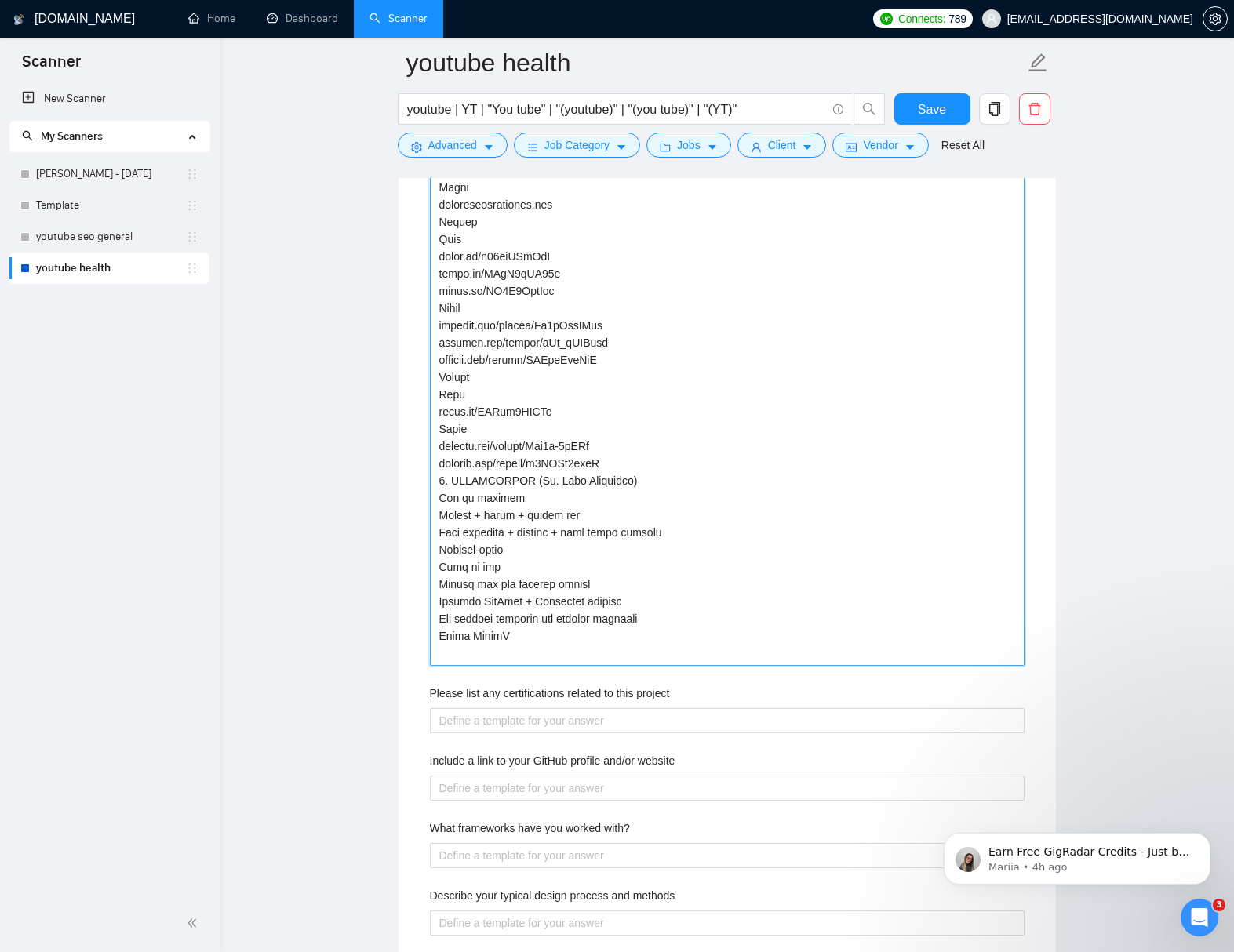
drag, startPoint x: 500, startPoint y: 652, endPoint x: 442, endPoint y: 667, distance: 59.9
click at [436, 653] on projects "Describe your recent experience with similar projects" at bounding box center [727, 205] width 595 height 922
paste projects "Instagram"
drag, startPoint x: 529, startPoint y: 498, endPoint x: 452, endPoint y: 500, distance: 77.0
click at [452, 500] on projects "Describe your recent experience with similar projects" at bounding box center [727, 205] width 595 height 922
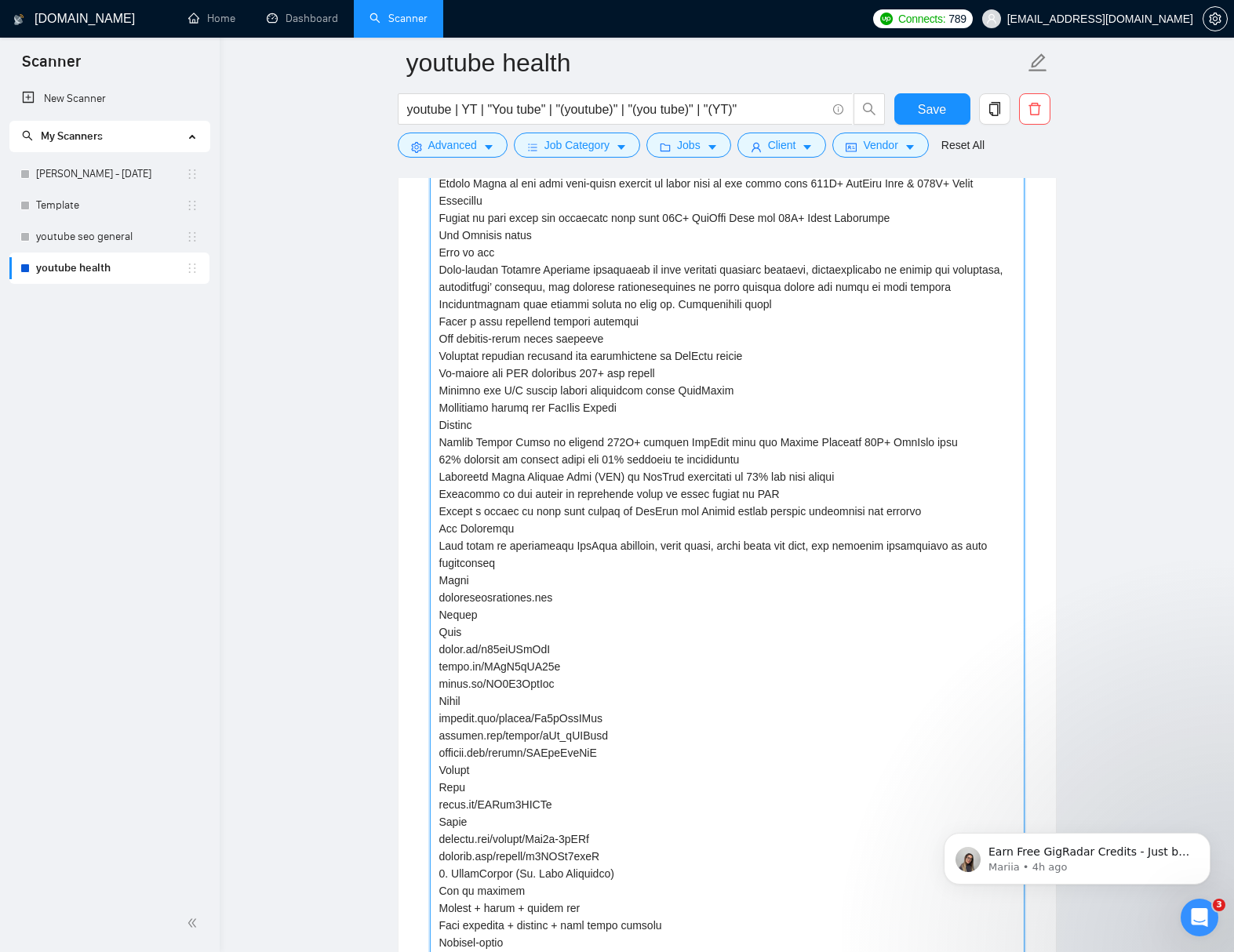
scroll to position [3336, 0]
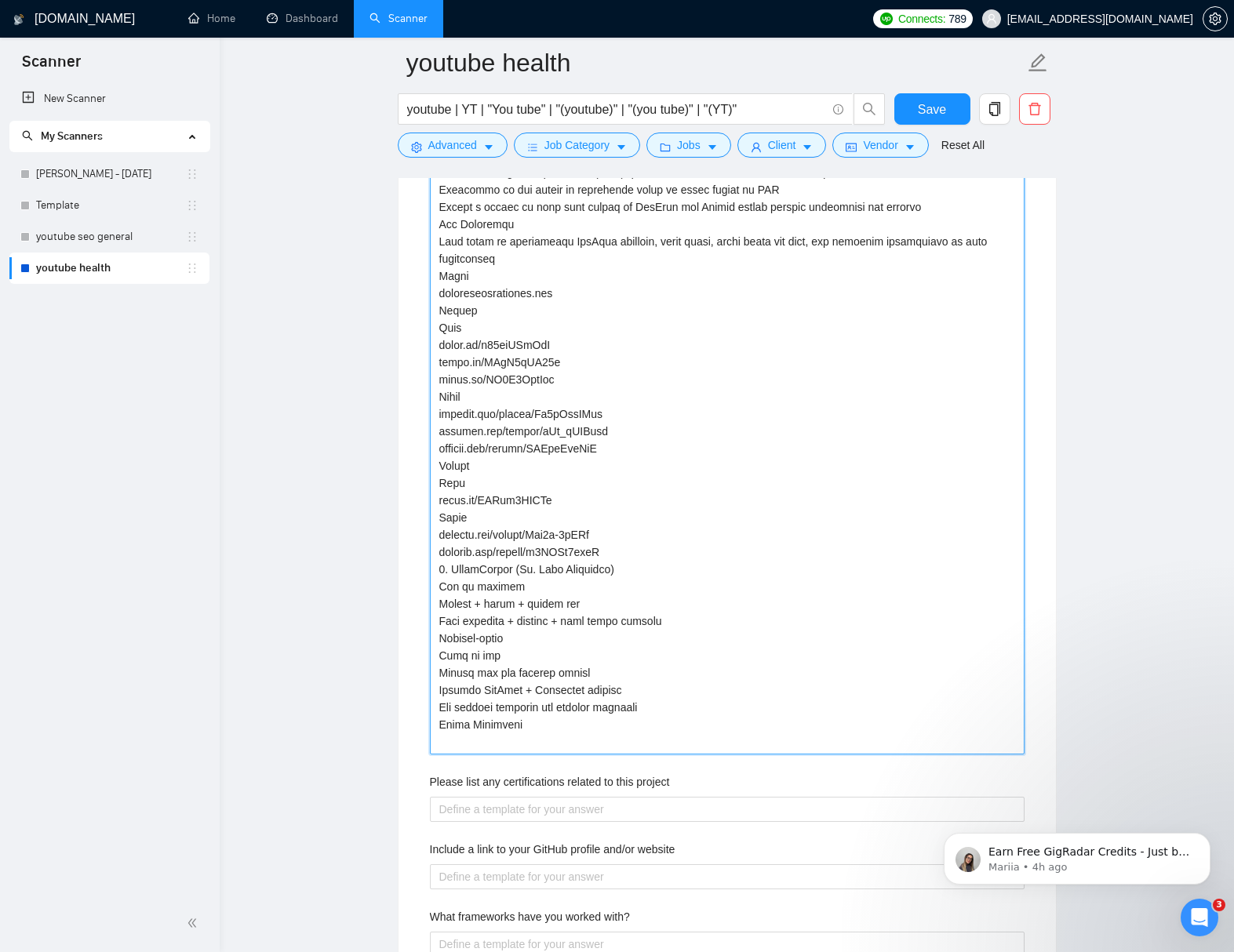
click at [556, 741] on projects "Describe your recent experience with similar projects" at bounding box center [727, 292] width 595 height 922
click at [536, 675] on projects "Describe your recent experience with similar projects" at bounding box center [727, 292] width 595 height 922
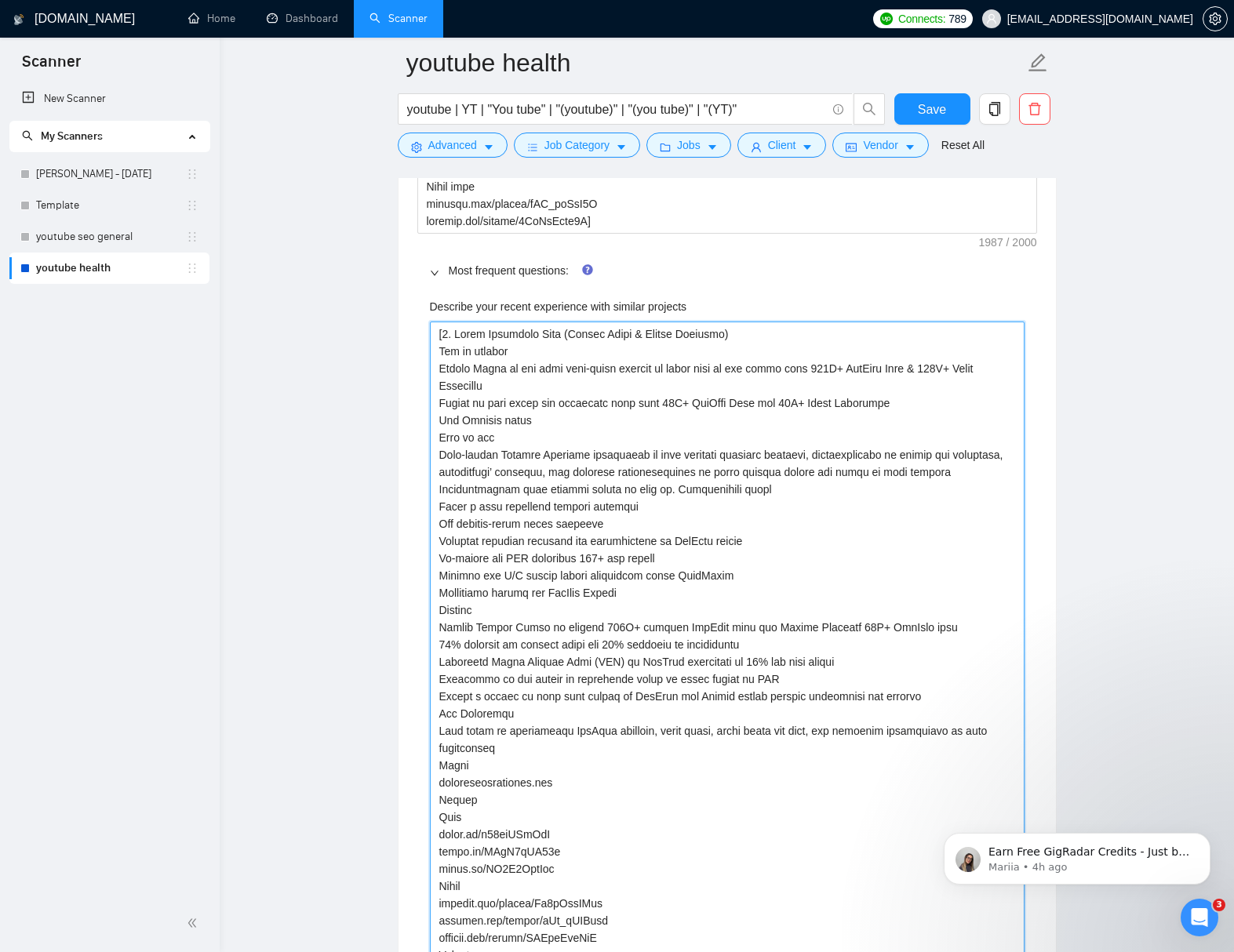
scroll to position [2896, 0]
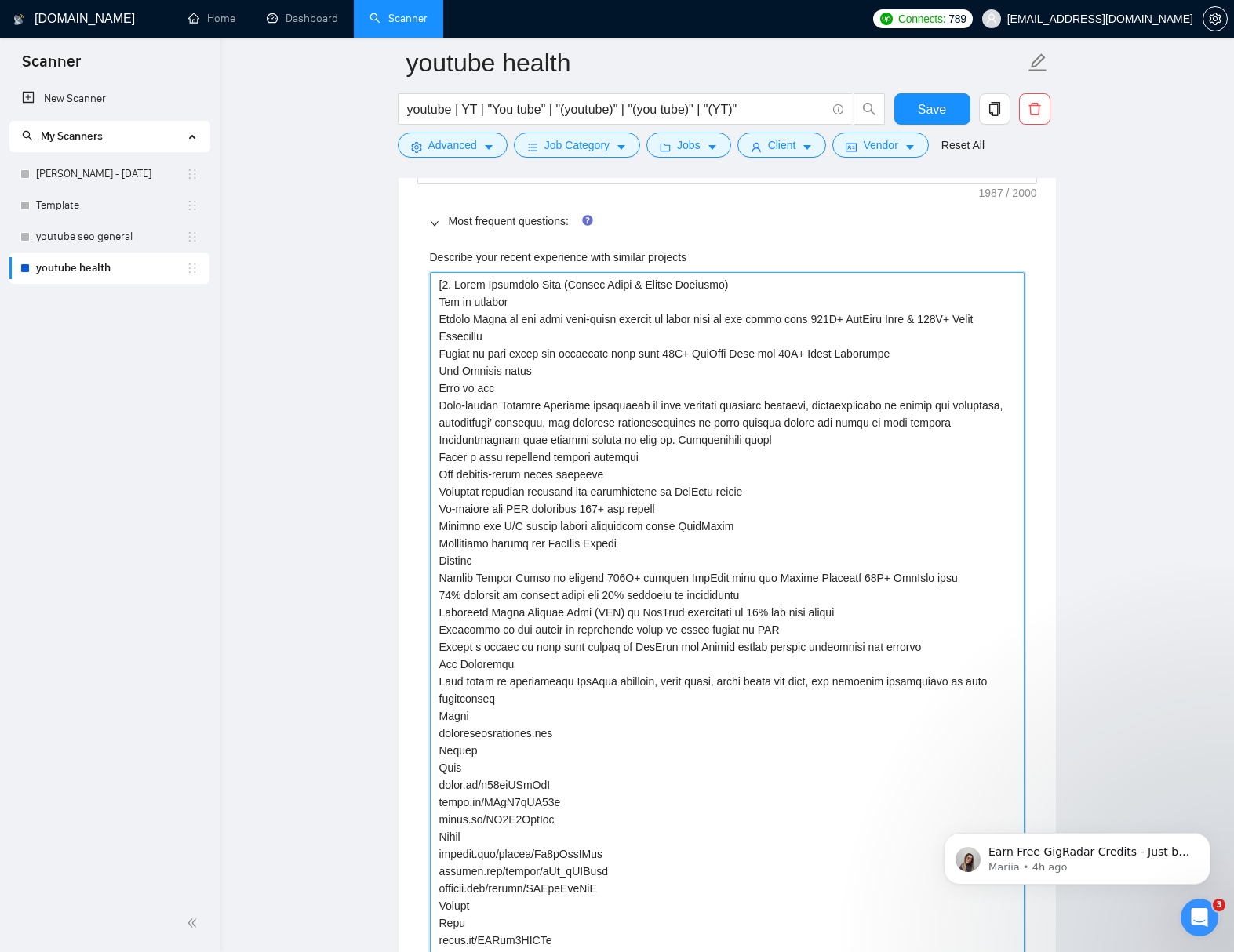
click at [760, 321] on projects "Describe your recent experience with similar projects" at bounding box center [727, 733] width 595 height 922
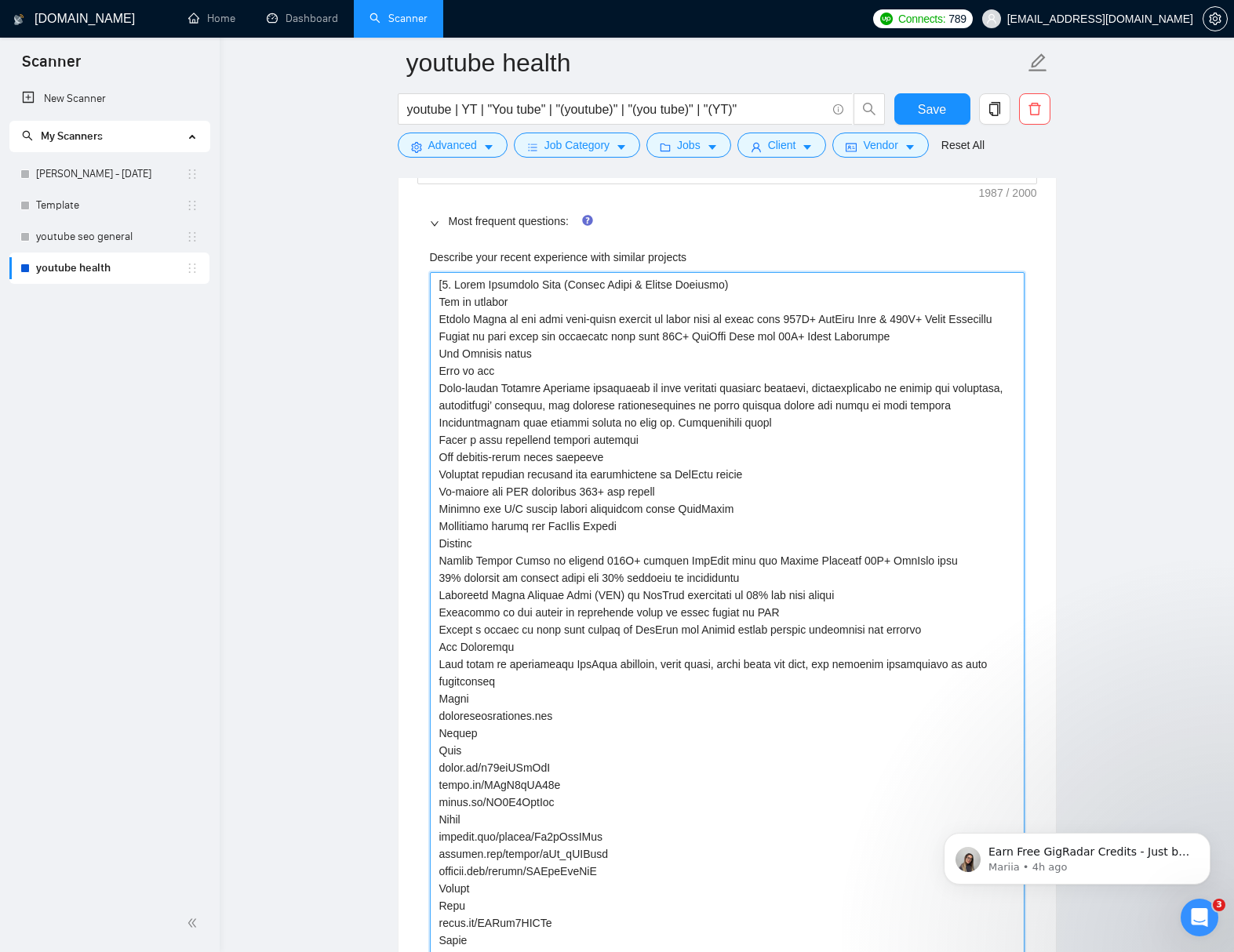
drag, startPoint x: 854, startPoint y: 356, endPoint x: 899, endPoint y: 354, distance: 45.0
click at [899, 354] on projects "Describe your recent experience with similar projects" at bounding box center [727, 733] width 595 height 922
drag, startPoint x: 510, startPoint y: 356, endPoint x: 473, endPoint y: 356, distance: 37.0
click at [473, 356] on projects "Describe your recent experience with similar projects" at bounding box center [727, 733] width 595 height 922
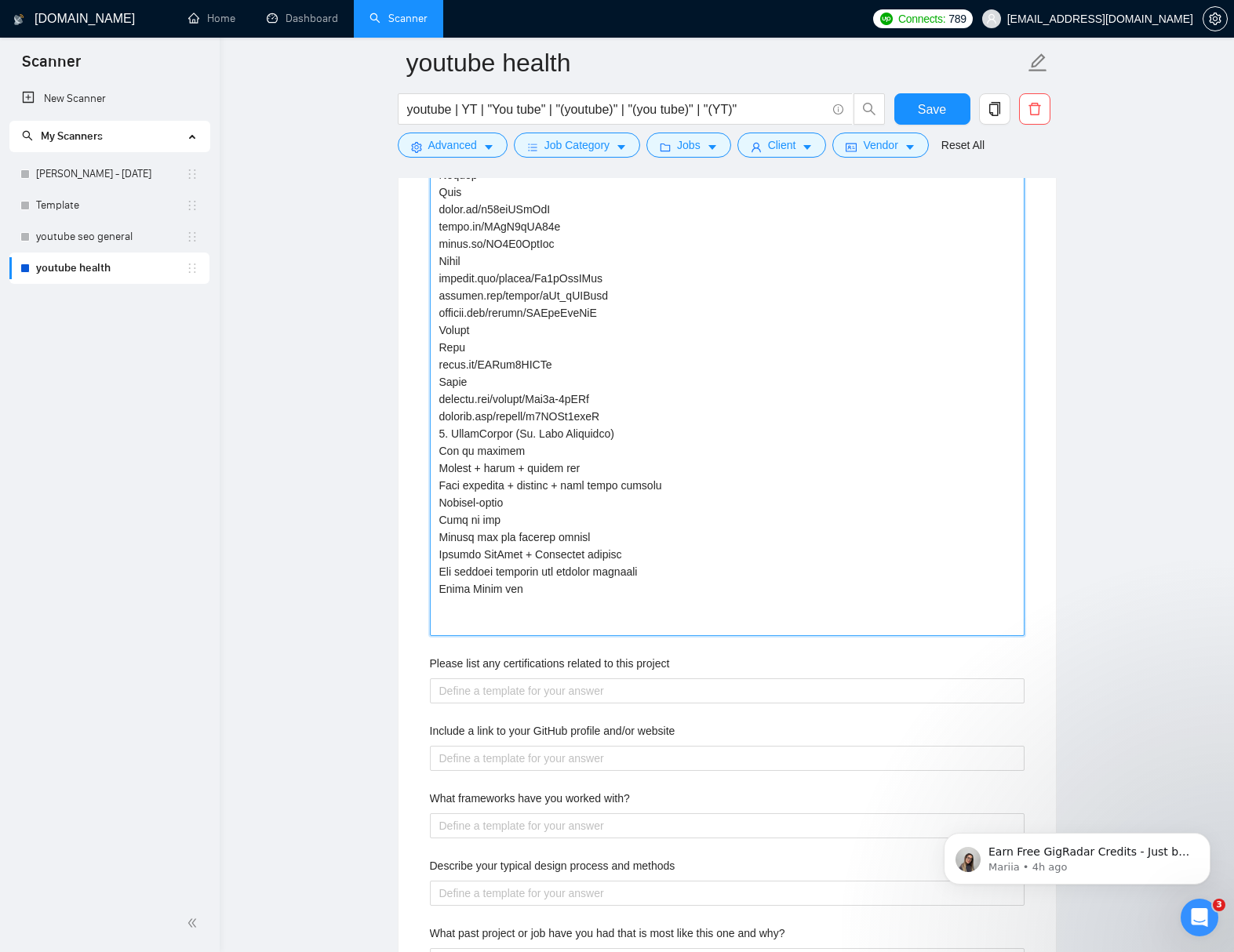
scroll to position [3543, 0]
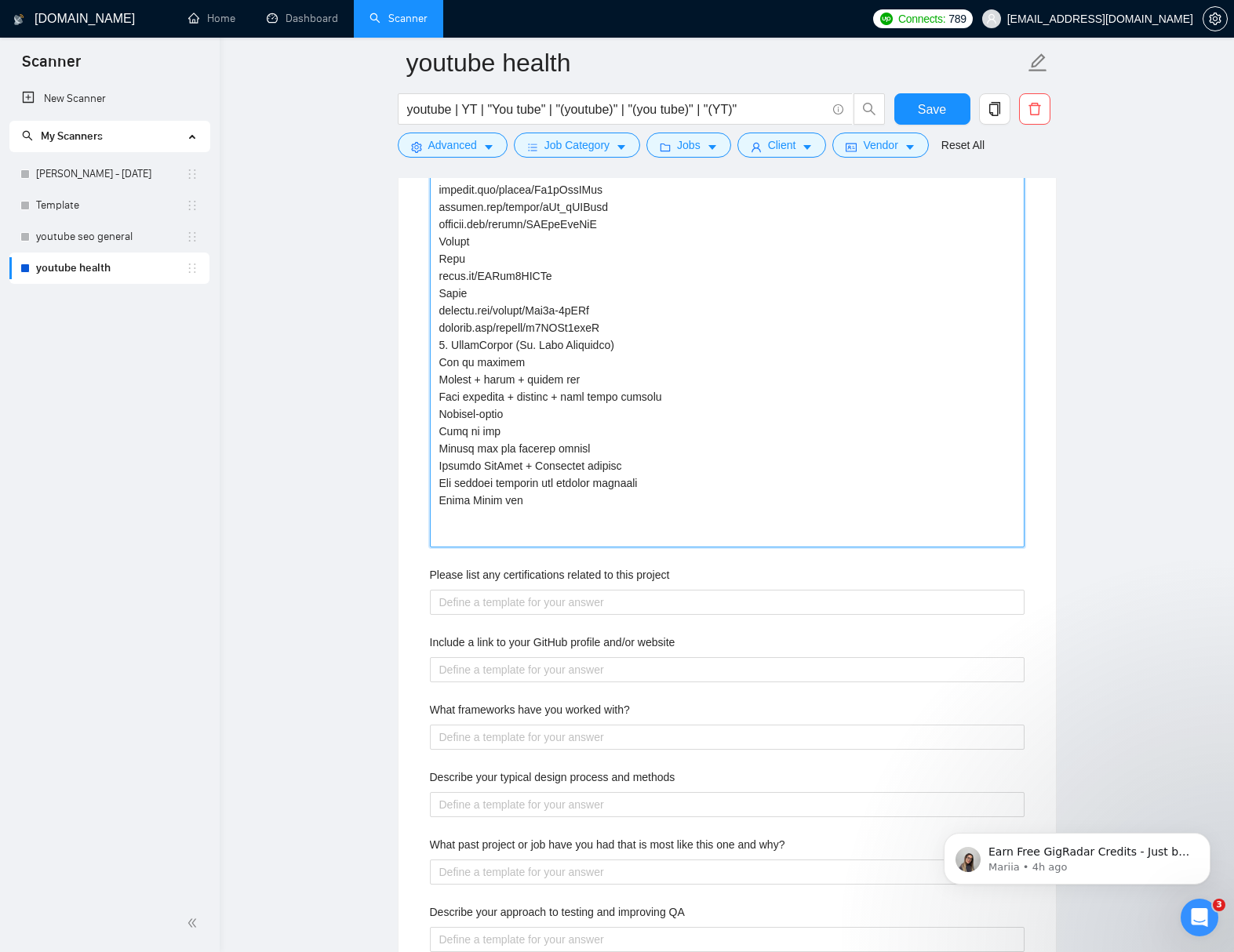
click at [590, 538] on projects "Describe your recent experience with similar projects" at bounding box center [727, 86] width 595 height 922
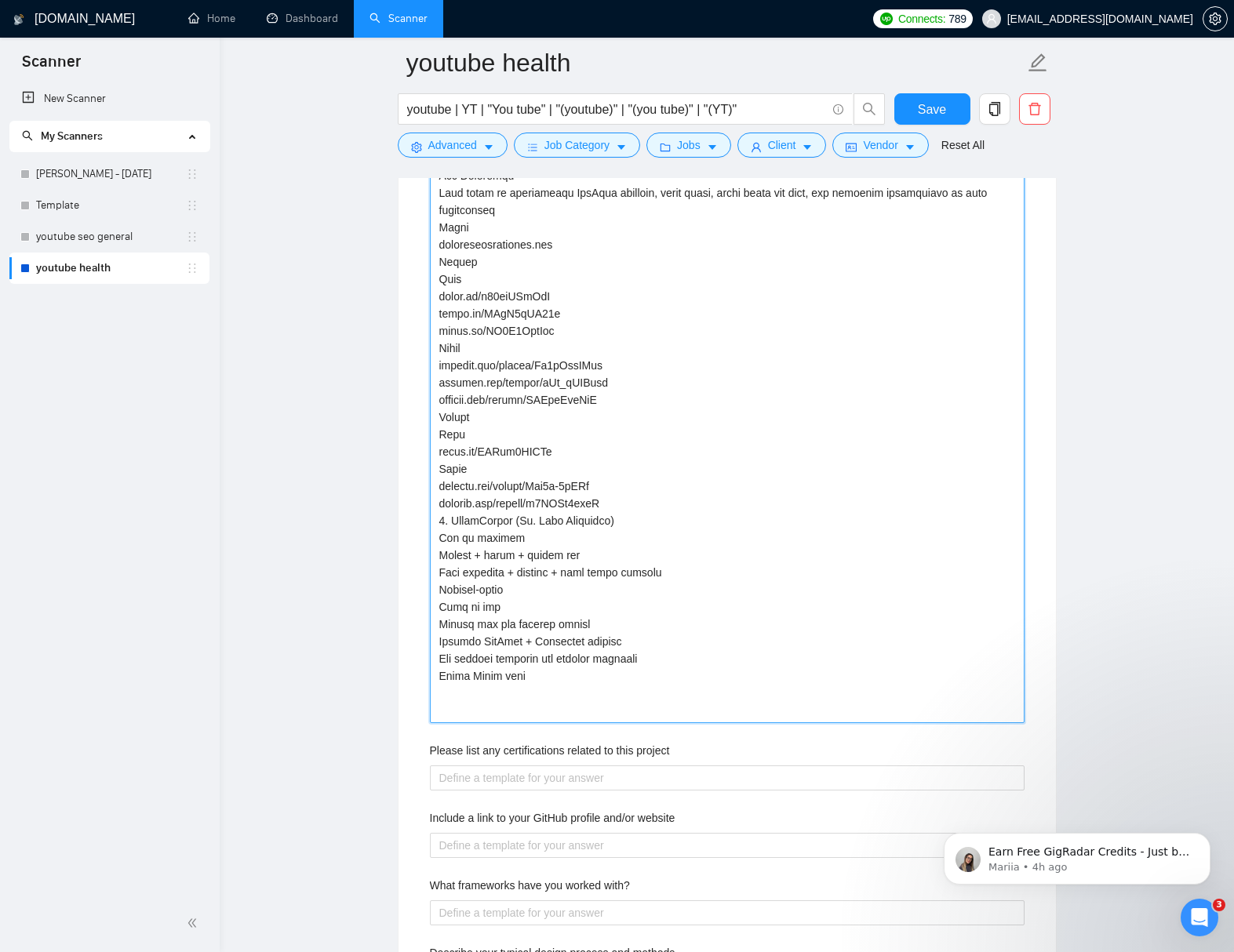
scroll to position [3372, 0]
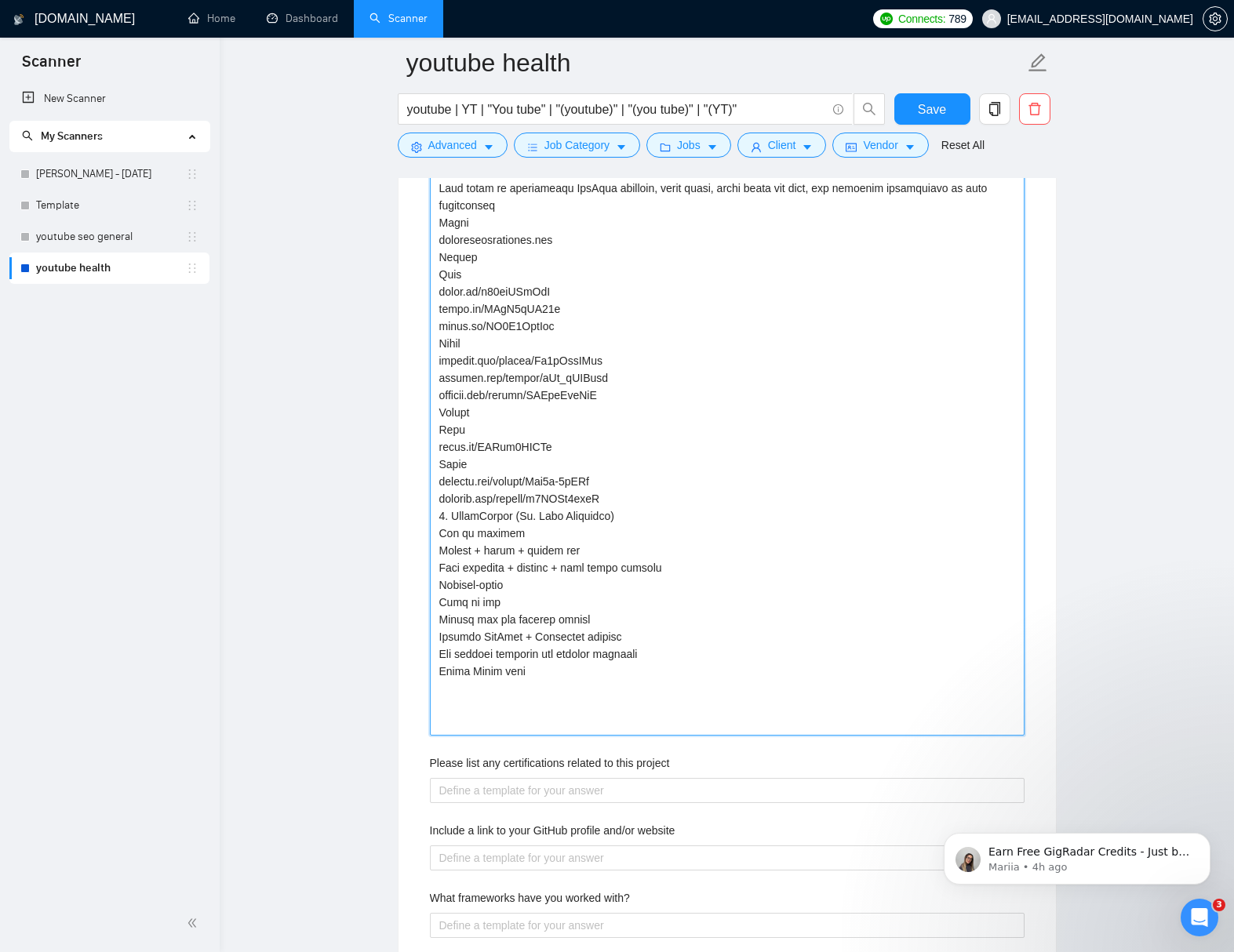
paste projects "Ran Black Friday ads"
drag, startPoint x: 570, startPoint y: 687, endPoint x: 590, endPoint y: 710, distance: 30.5
click at [570, 687] on projects "Describe your recent experience with similar projects" at bounding box center [727, 266] width 595 height 940
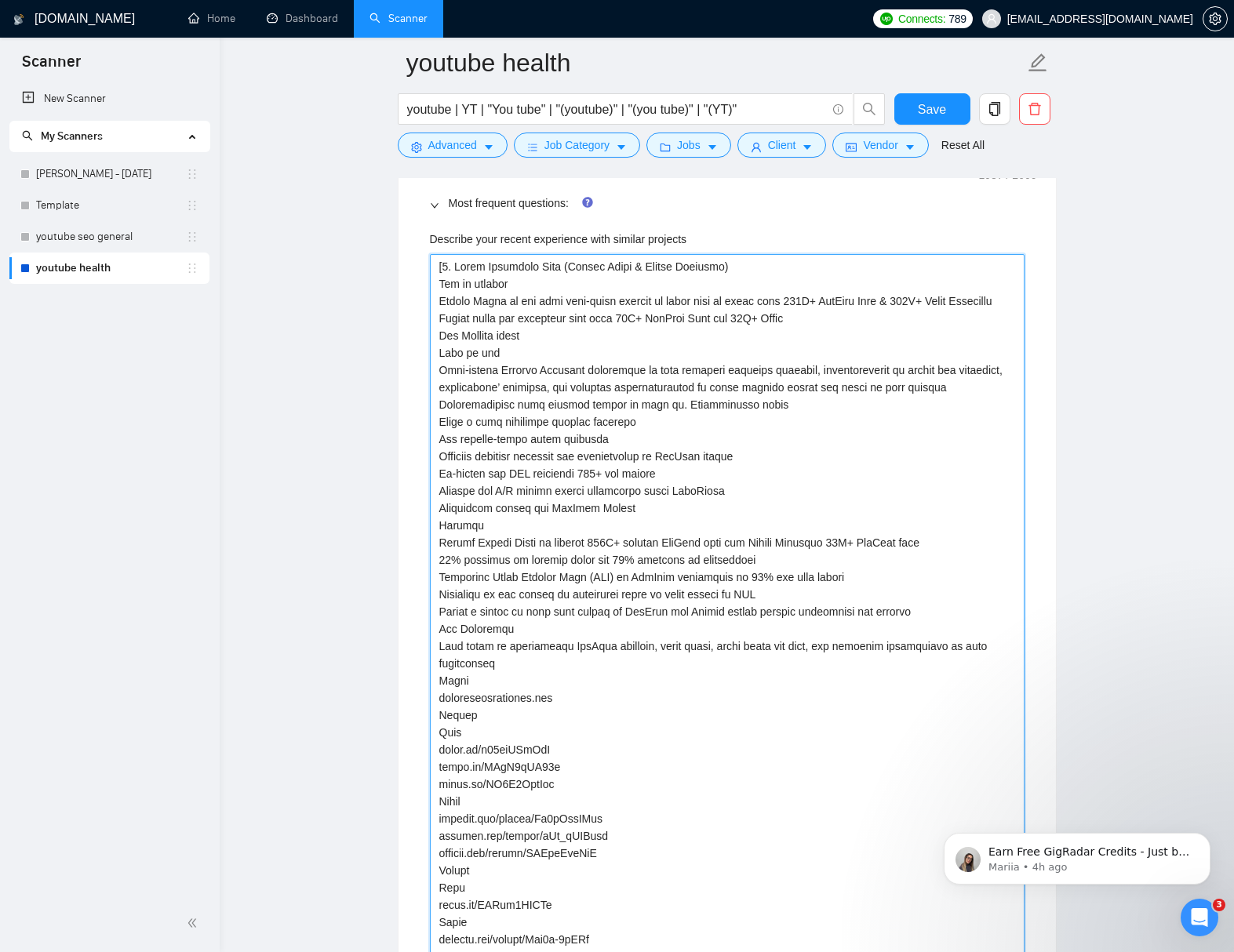
scroll to position [2910, 0]
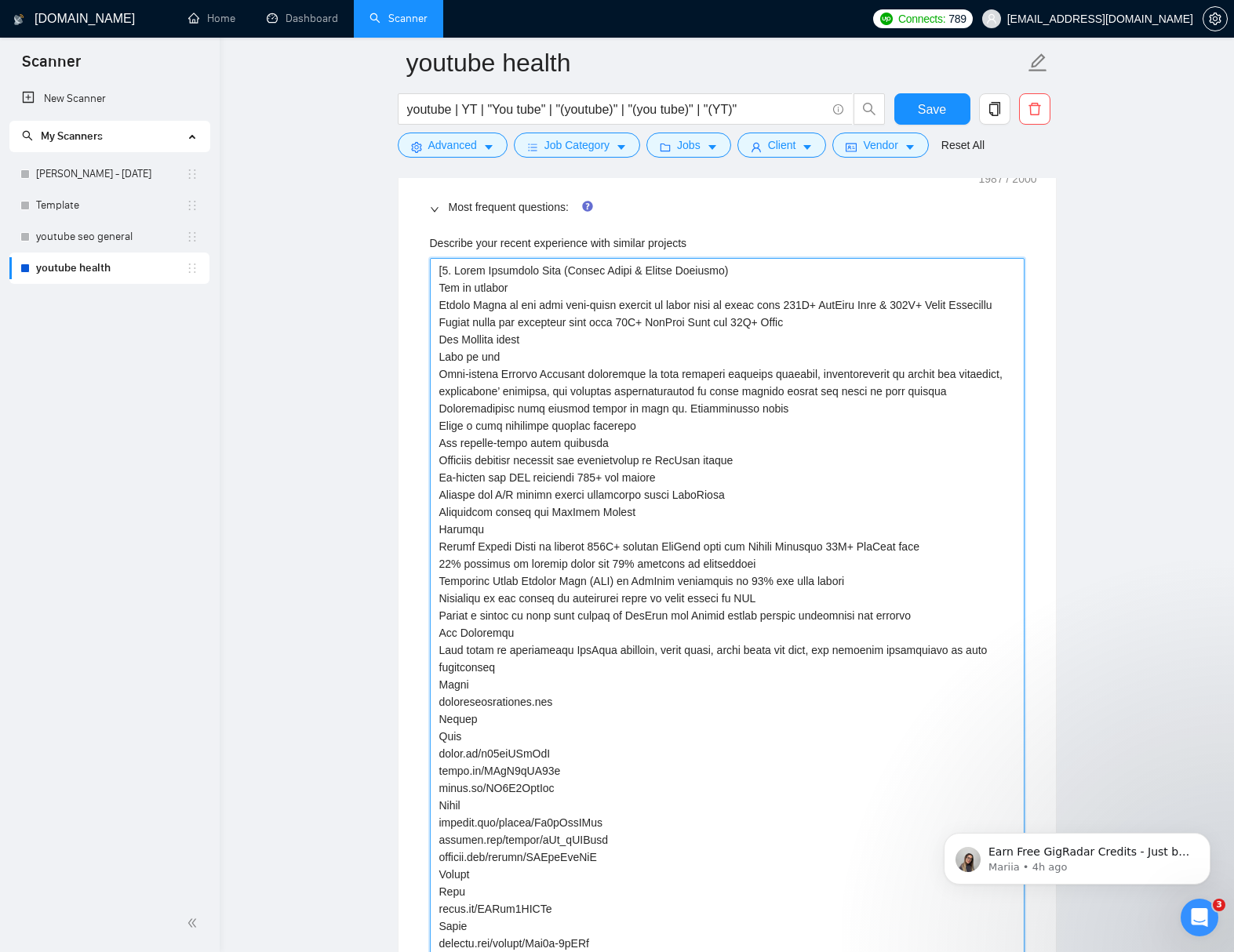
drag, startPoint x: 574, startPoint y: 272, endPoint x: 600, endPoint y: 291, distance: 32.2
click at [574, 273] on projects "Describe your recent experience with similar projects" at bounding box center [727, 727] width 595 height 940
drag, startPoint x: 680, startPoint y: 272, endPoint x: 725, endPoint y: 270, distance: 45.0
click at [725, 270] on projects "Describe your recent experience with similar projects" at bounding box center [727, 727] width 595 height 940
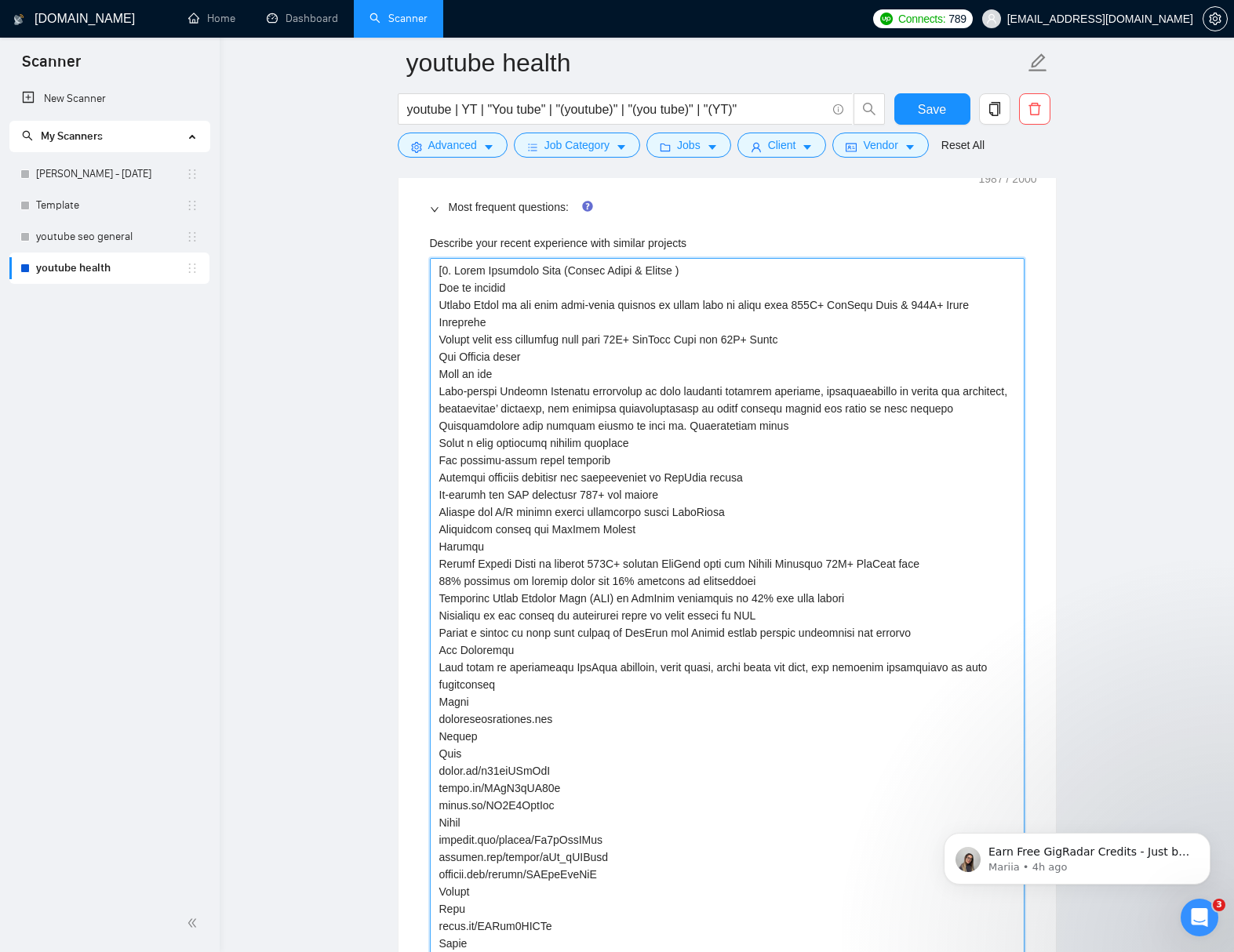
click at [478, 339] on projects "Describe your recent experience with similar projects" at bounding box center [727, 727] width 595 height 940
paste projects "Eckstrom"
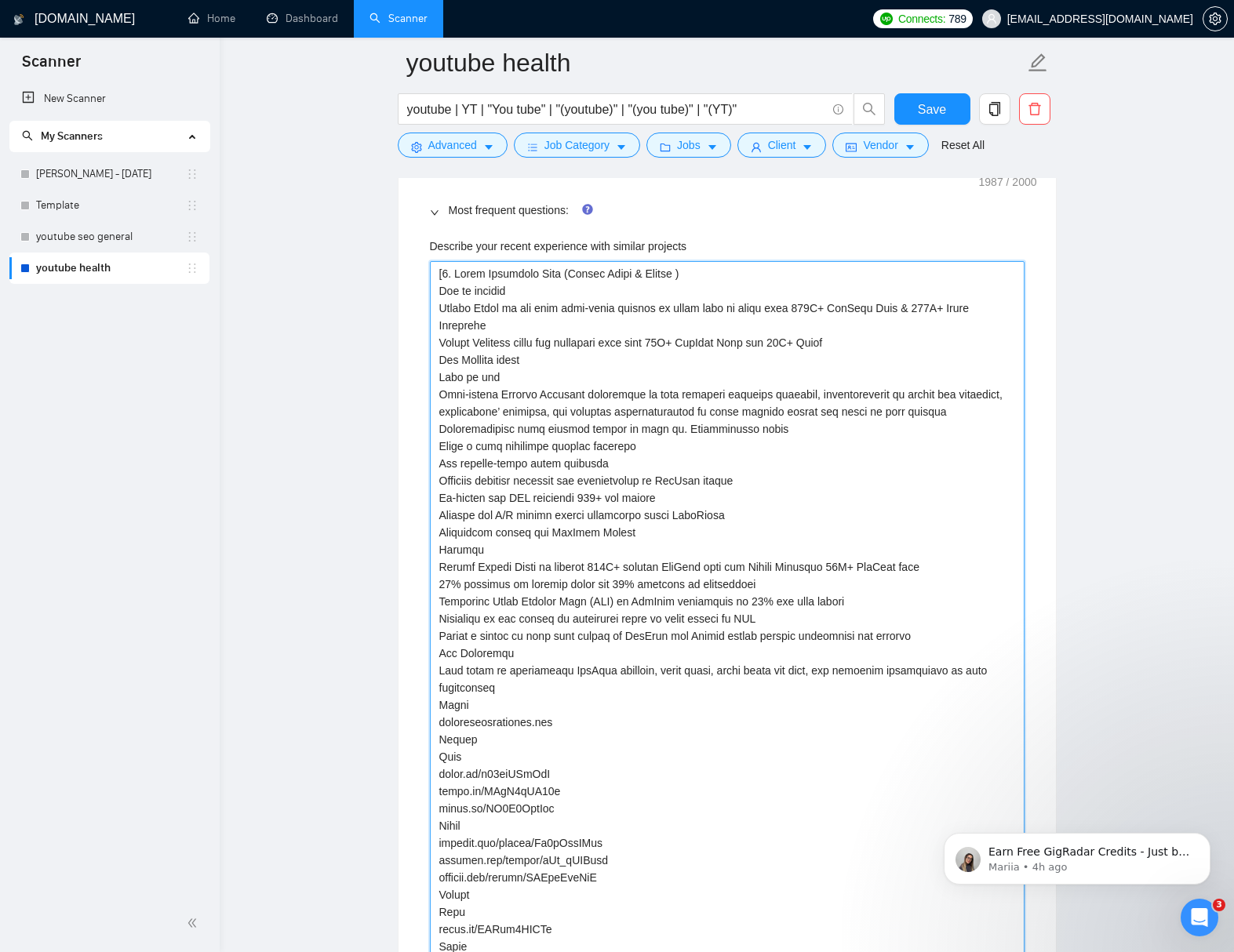
drag, startPoint x: 567, startPoint y: 274, endPoint x: 661, endPoint y: 277, distance: 94.0
click at [660, 277] on projects "Describe your recent experience with similar projects" at bounding box center [727, 730] width 595 height 940
drag, startPoint x: 693, startPoint y: 274, endPoint x: 617, endPoint y: 326, distance: 92.1
click at [564, 271] on projects "Describe your recent experience with similar projects" at bounding box center [727, 730] width 595 height 940
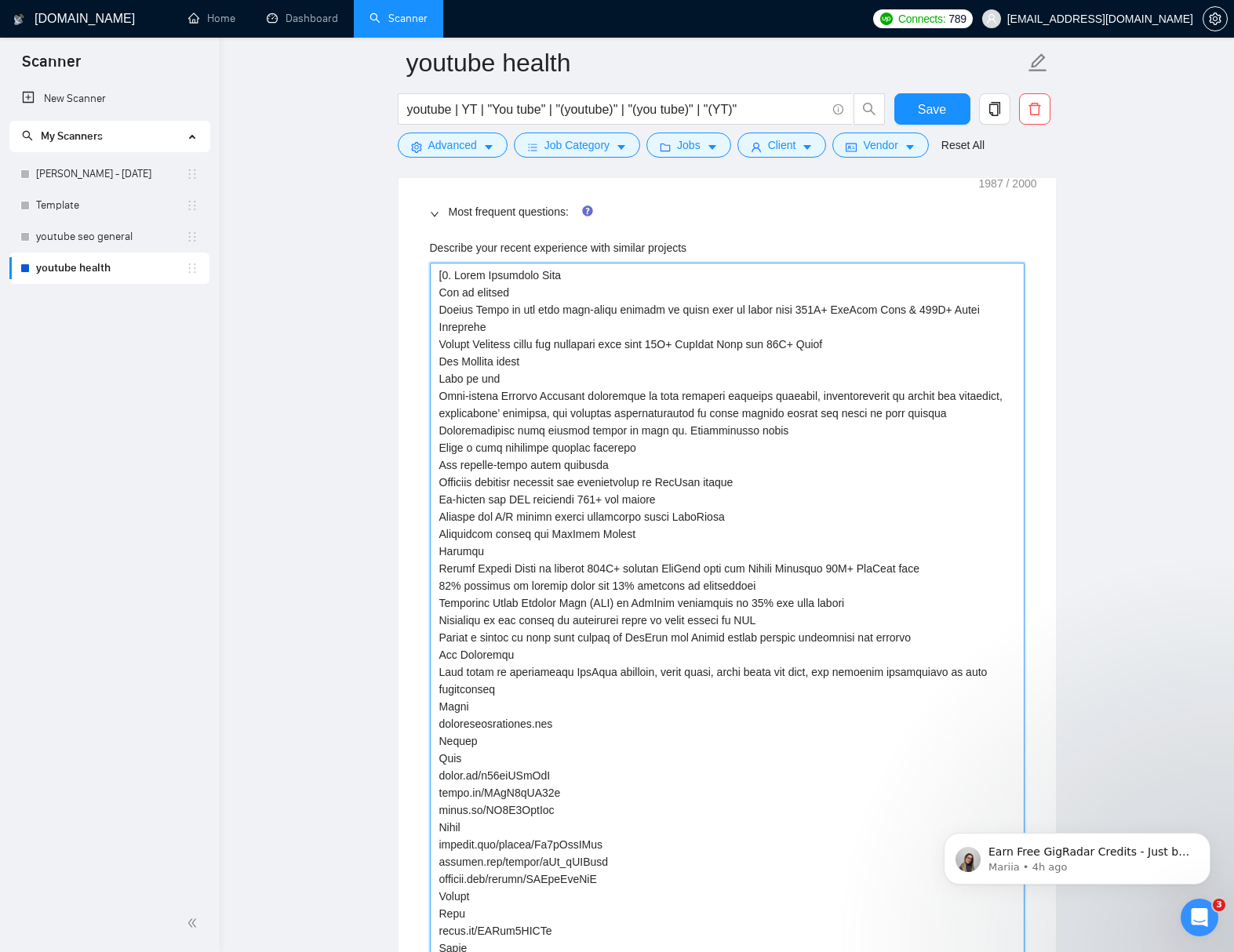
drag, startPoint x: 528, startPoint y: 312, endPoint x: 495, endPoint y: 313, distance: 33.0
click at [496, 312] on projects "Describe your recent experience with similar projects" at bounding box center [727, 732] width 595 height 940
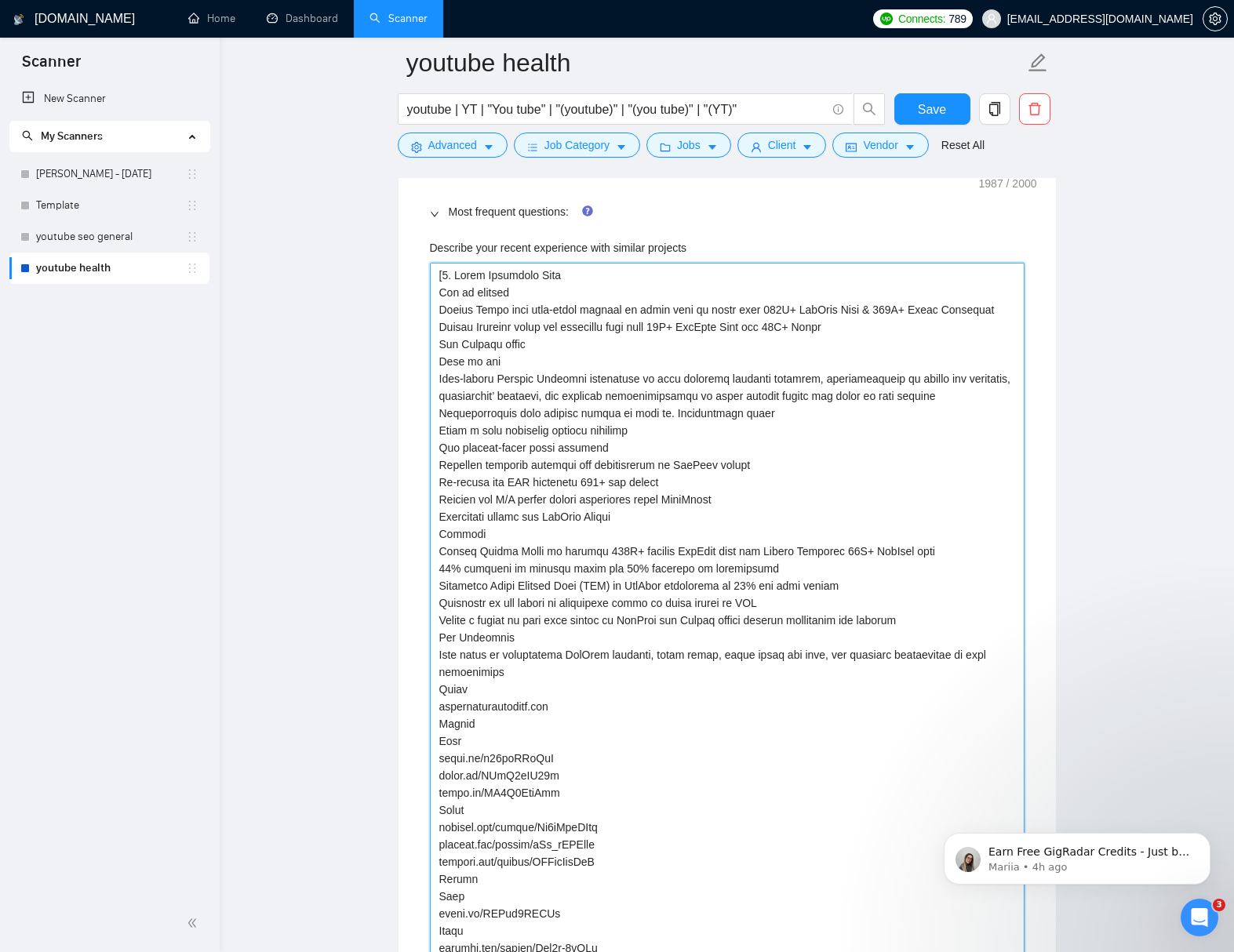
click at [768, 313] on projects "Describe your recent experience with similar projects" at bounding box center [727, 724] width 595 height 922
click at [867, 316] on projects "Describe your recent experience with similar projects" at bounding box center [727, 724] width 595 height 922
click at [683, 330] on projects "Describe your recent experience with similar projects" at bounding box center [727, 724] width 595 height 922
click at [790, 330] on projects "Describe your recent experience with similar projects" at bounding box center [727, 724] width 595 height 922
drag, startPoint x: 476, startPoint y: 361, endPoint x: 441, endPoint y: 361, distance: 35.0
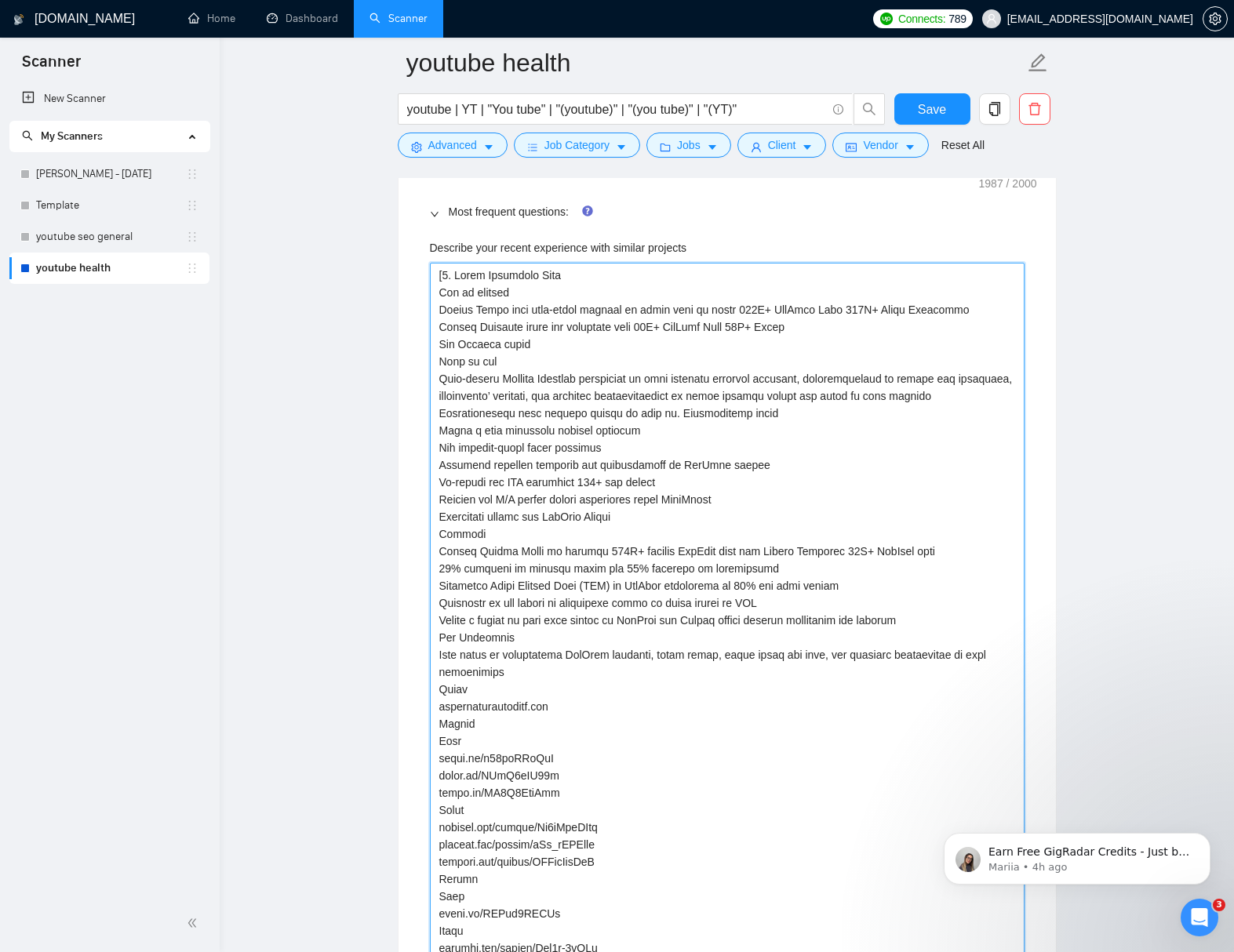
click at [441, 361] on projects "Describe your recent experience with similar projects" at bounding box center [727, 724] width 595 height 922
drag, startPoint x: 597, startPoint y: 378, endPoint x: 718, endPoint y: 418, distance: 127.4
click at [668, 380] on projects "Describe your recent experience with similar projects" at bounding box center [727, 724] width 595 height 922
click at [900, 380] on projects "Describe your recent experience with similar projects" at bounding box center [727, 715] width 595 height 905
drag, startPoint x: 509, startPoint y: 395, endPoint x: 548, endPoint y: 418, distance: 45.3
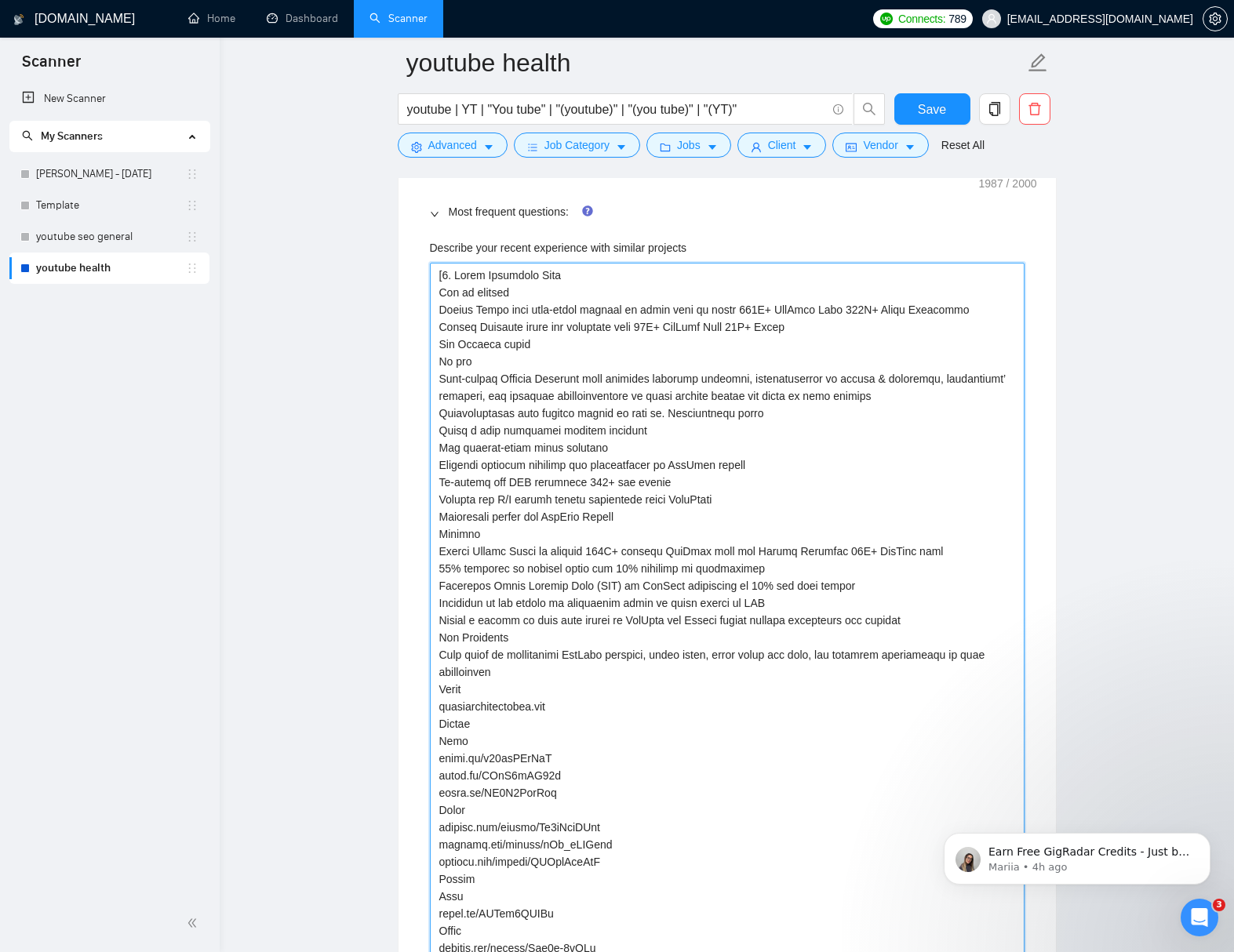
click at [510, 398] on projects "Describe your recent experience with similar projects" at bounding box center [727, 715] width 595 height 905
click at [770, 396] on projects "Describe your recent experience with similar projects" at bounding box center [727, 715] width 595 height 905
drag, startPoint x: 470, startPoint y: 429, endPoint x: 477, endPoint y: 439, distance: 12.2
click at [470, 431] on projects "Describe your recent experience with similar projects" at bounding box center [727, 715] width 595 height 905
drag, startPoint x: 459, startPoint y: 450, endPoint x: 438, endPoint y: 451, distance: 21.0
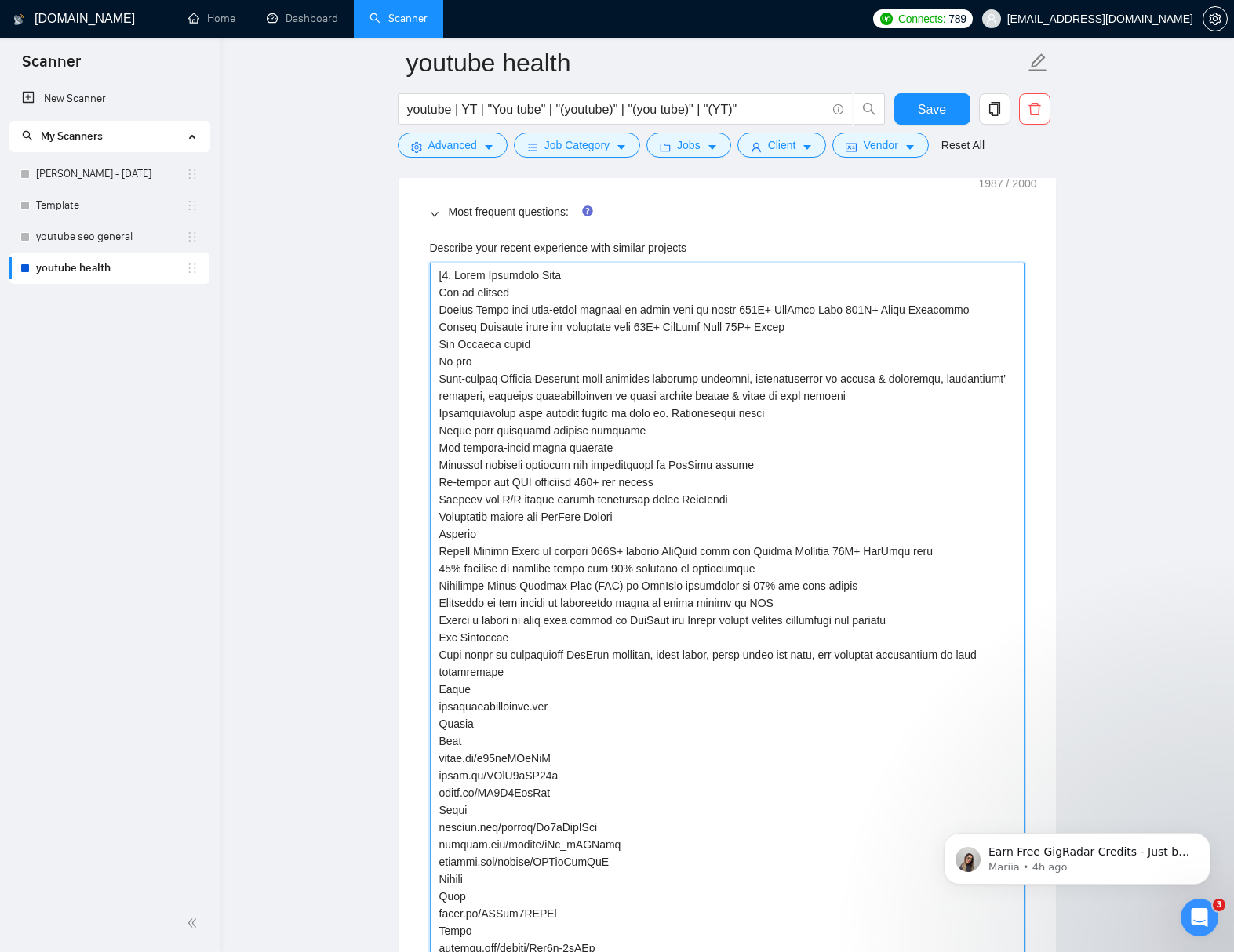
click at [438, 451] on projects "Describe your recent experience with similar projects" at bounding box center [727, 715] width 595 height 905
click at [479, 448] on projects "Describe your recent experience with similar projects" at bounding box center [727, 715] width 595 height 905
drag, startPoint x: 526, startPoint y: 450, endPoint x: 428, endPoint y: 448, distance: 98.0
click at [430, 447] on projects "Describe your recent experience with similar projects" at bounding box center [727, 715] width 595 height 905
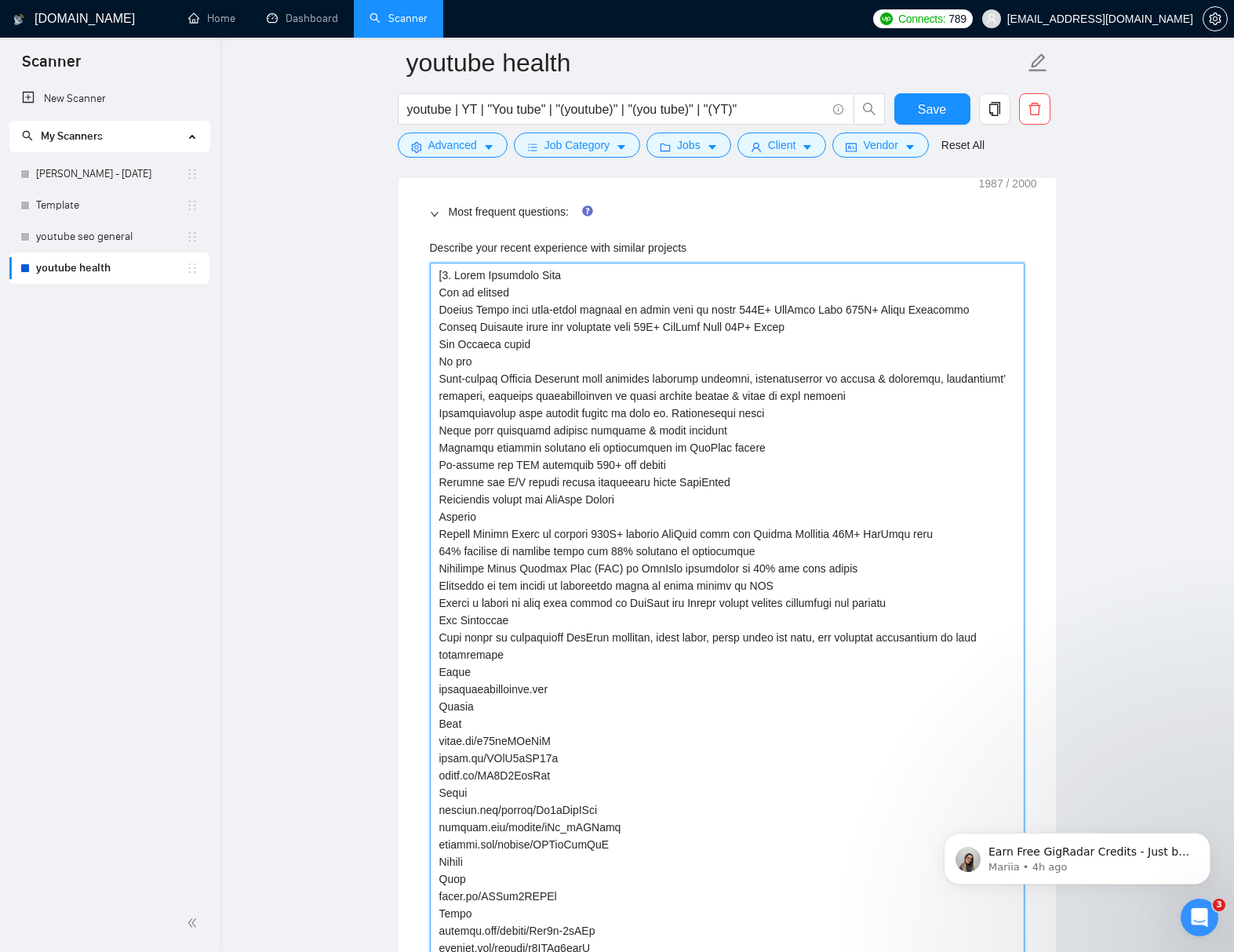
drag, startPoint x: 601, startPoint y: 451, endPoint x: 583, endPoint y: 451, distance: 18.0
click at [583, 451] on projects "Describe your recent experience with similar projects" at bounding box center [727, 706] width 595 height 888
drag, startPoint x: 514, startPoint y: 465, endPoint x: 437, endPoint y: 466, distance: 77.0
click at [438, 466] on projects "Describe your recent experience with similar projects" at bounding box center [727, 706] width 595 height 888
drag, startPoint x: 505, startPoint y: 485, endPoint x: 491, endPoint y: 494, distance: 16.6
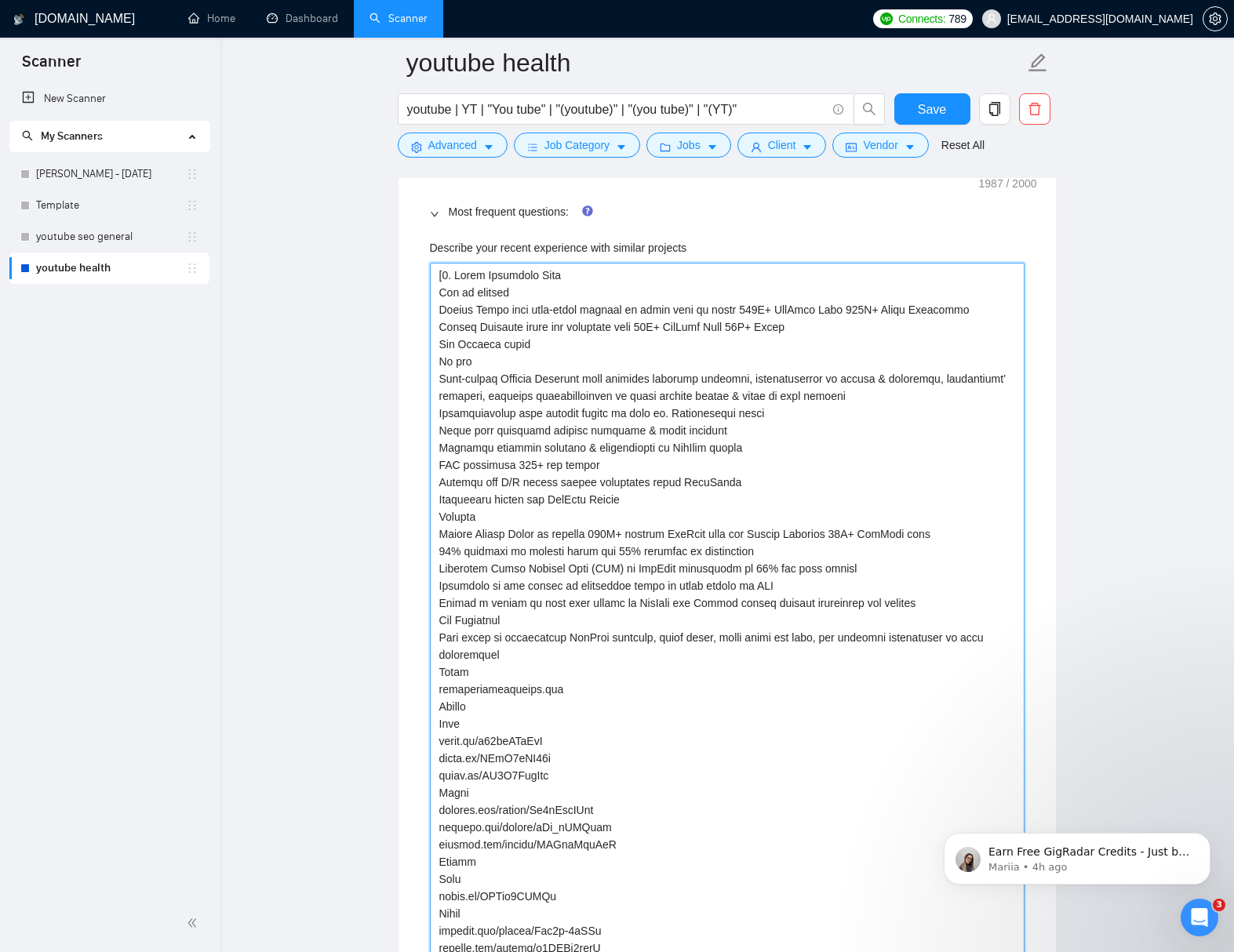
click at [485, 485] on projects "Describe your recent experience with similar projects" at bounding box center [727, 706] width 595 height 888
click at [548, 535] on projects "Describe your recent experience with similar projects" at bounding box center [727, 706] width 595 height 888
drag, startPoint x: 744, startPoint y: 536, endPoint x: 729, endPoint y: 536, distance: 15.0
click at [729, 536] on projects "Describe your recent experience with similar projects" at bounding box center [727, 706] width 595 height 888
drag, startPoint x: 856, startPoint y: 533, endPoint x: 911, endPoint y: 558, distance: 60.4
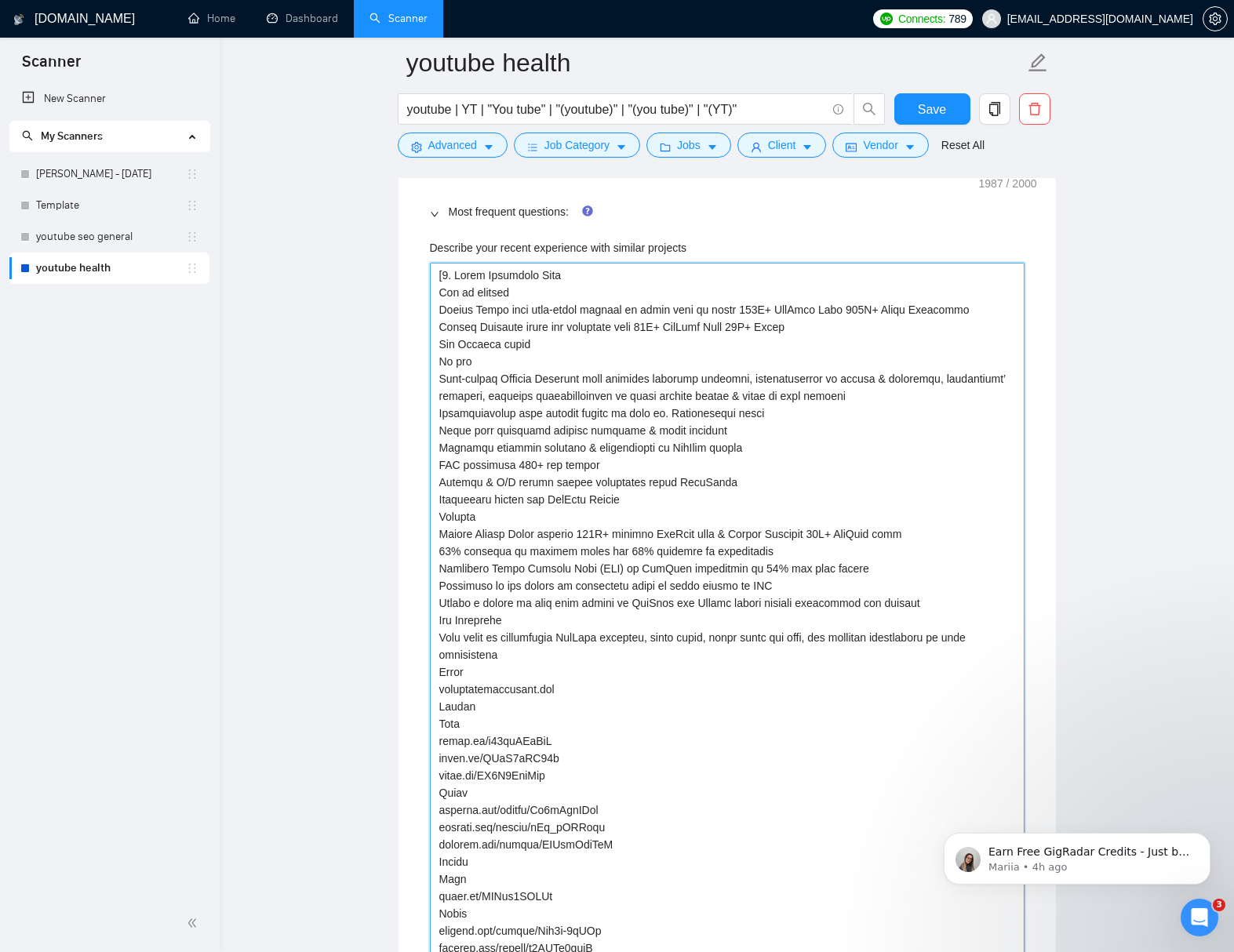
click at [898, 539] on projects "Describe your recent experience with similar projects" at bounding box center [727, 706] width 595 height 888
drag, startPoint x: 796, startPoint y: 570, endPoint x: 861, endPoint y: 572, distance: 65.0
click at [861, 572] on projects "Describe your recent experience with similar projects" at bounding box center [727, 706] width 595 height 888
drag, startPoint x: 521, startPoint y: 587, endPoint x: 505, endPoint y: 587, distance: 16.0
click at [505, 587] on projects "Describe your recent experience with similar projects" at bounding box center [727, 706] width 595 height 888
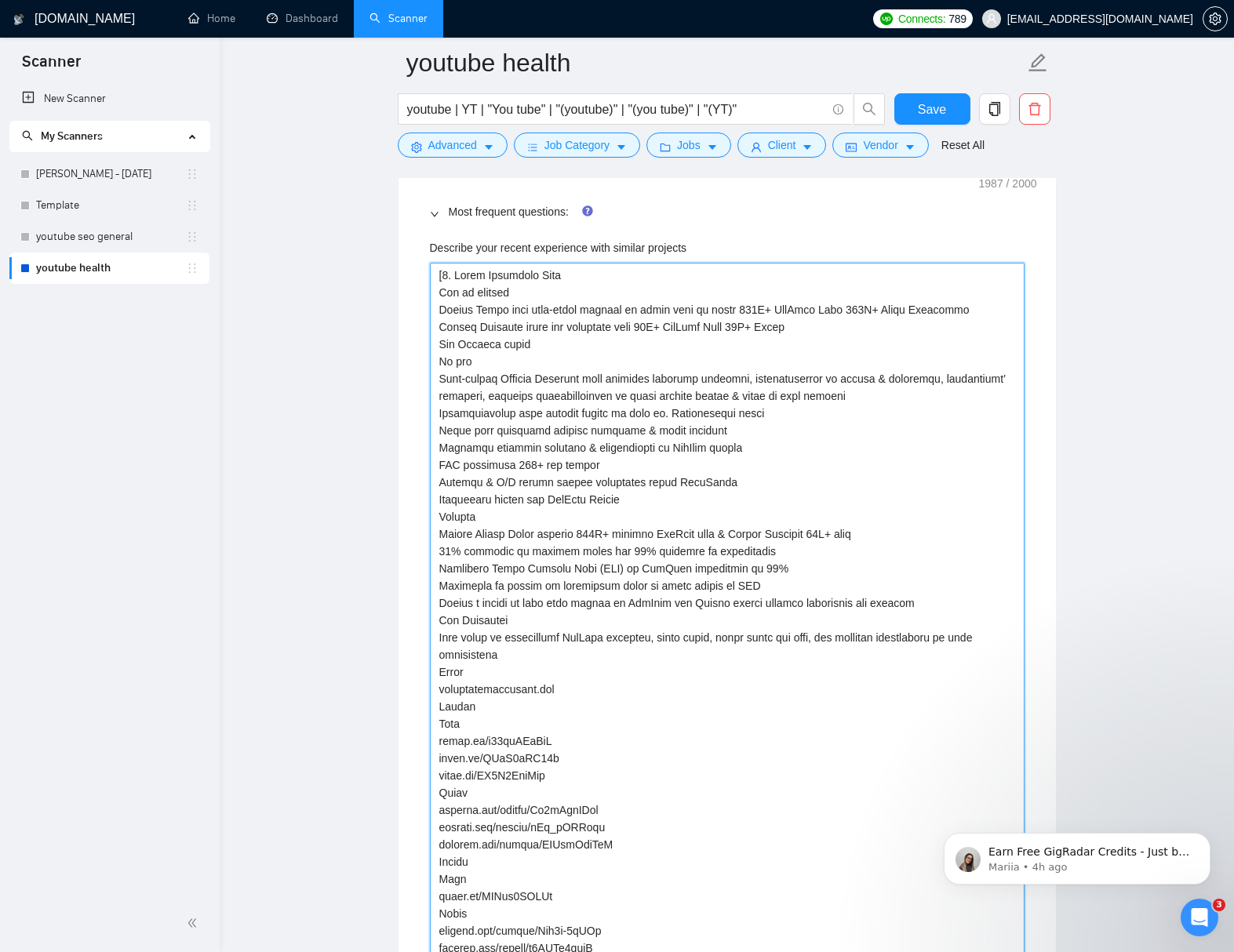
drag, startPoint x: 551, startPoint y: 590, endPoint x: 505, endPoint y: 588, distance: 46.0
click at [505, 588] on projects "Describe your recent experience with similar projects" at bounding box center [727, 706] width 595 height 888
drag, startPoint x: 482, startPoint y: 603, endPoint x: 562, endPoint y: 614, distance: 80.8
click at [543, 603] on projects "Describe your recent experience with similar projects" at bounding box center [727, 706] width 595 height 888
drag, startPoint x: 461, startPoint y: 618, endPoint x: 435, endPoint y: 618, distance: 26.0
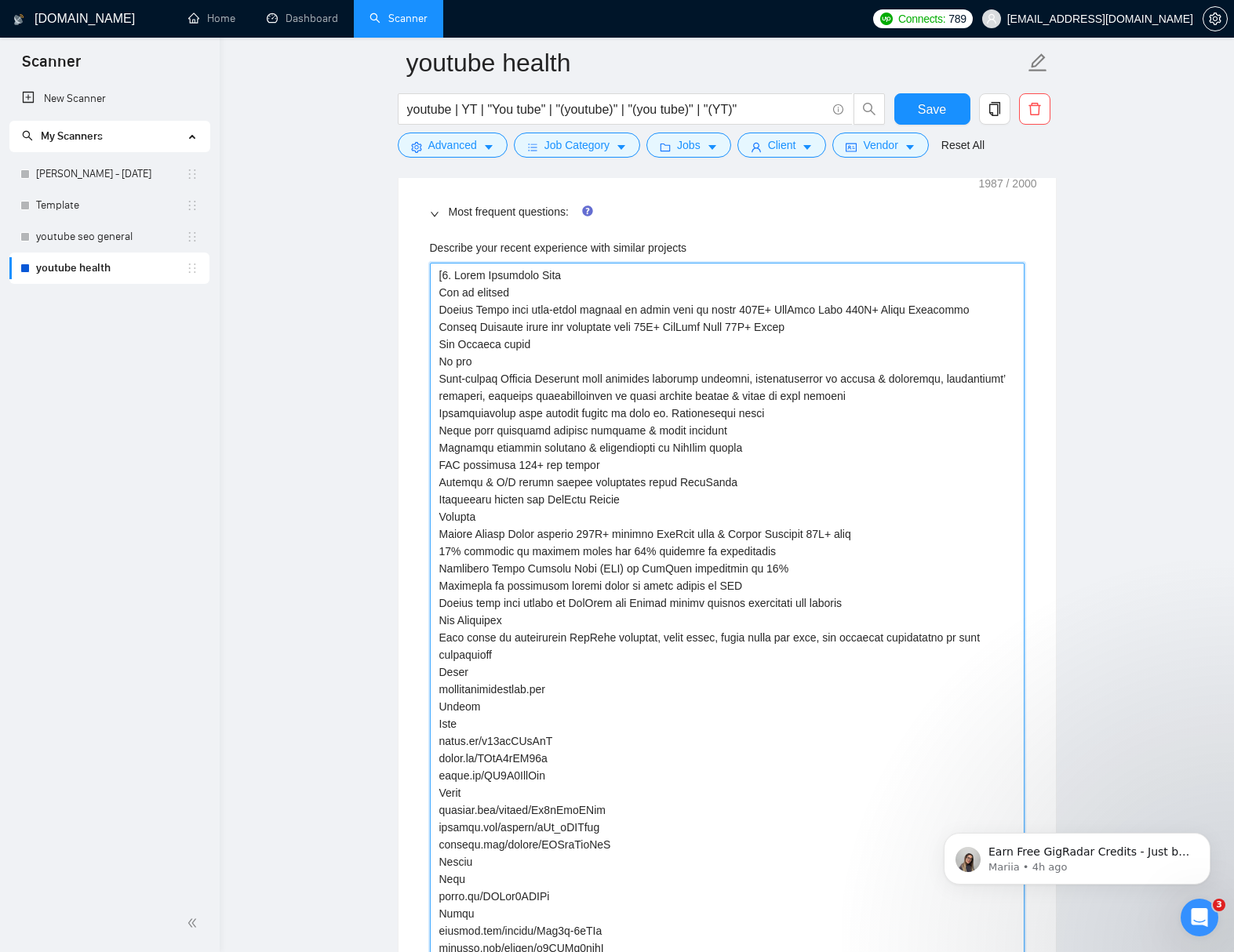
click at [436, 618] on projects "Describe your recent experience with similar projects" at bounding box center [727, 706] width 595 height 888
drag, startPoint x: 508, startPoint y: 640, endPoint x: 437, endPoint y: 638, distance: 71.0
click at [437, 638] on projects "Describe your recent experience with similar projects" at bounding box center [727, 706] width 595 height 888
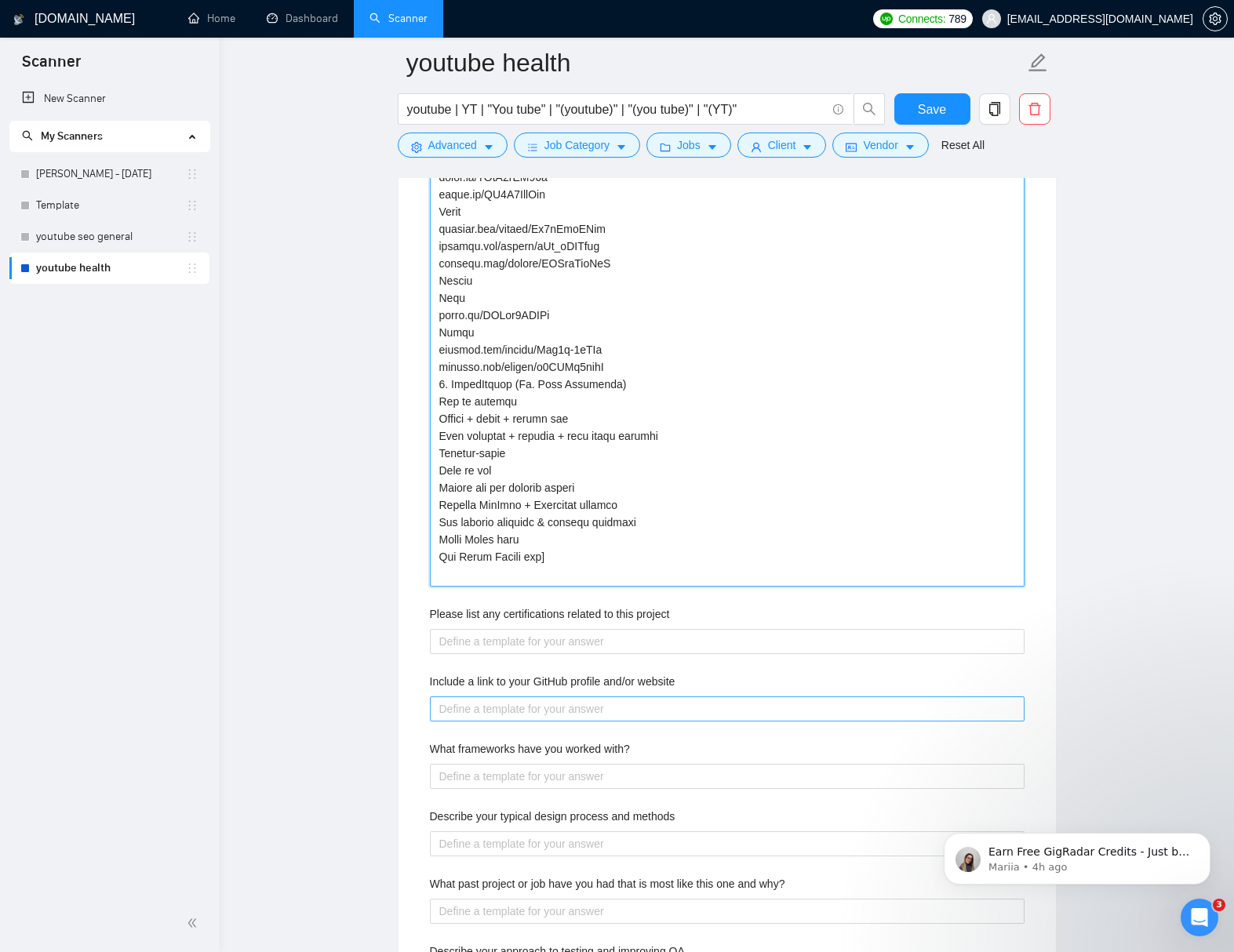
scroll to position [3469, 0]
click at [518, 404] on projects "Describe your recent experience with similar projects" at bounding box center [727, 143] width 595 height 888
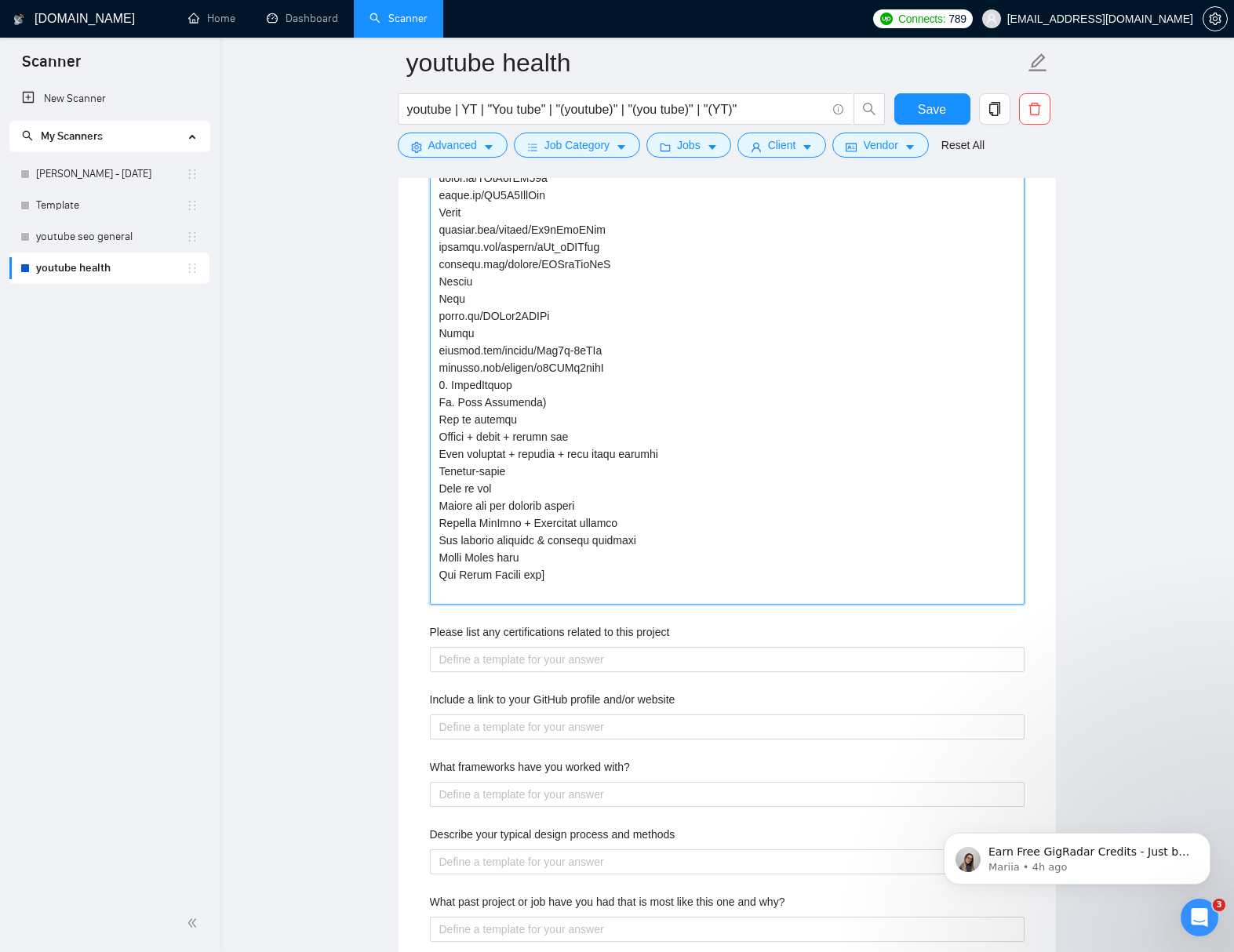
drag, startPoint x: 533, startPoint y: 422, endPoint x: 554, endPoint y: 427, distance: 21.6
click at [535, 422] on projects "Describe your recent experience with similar projects" at bounding box center [727, 152] width 595 height 905
click at [569, 406] on projects "Describe your recent experience with similar projects" at bounding box center [727, 152] width 595 height 905
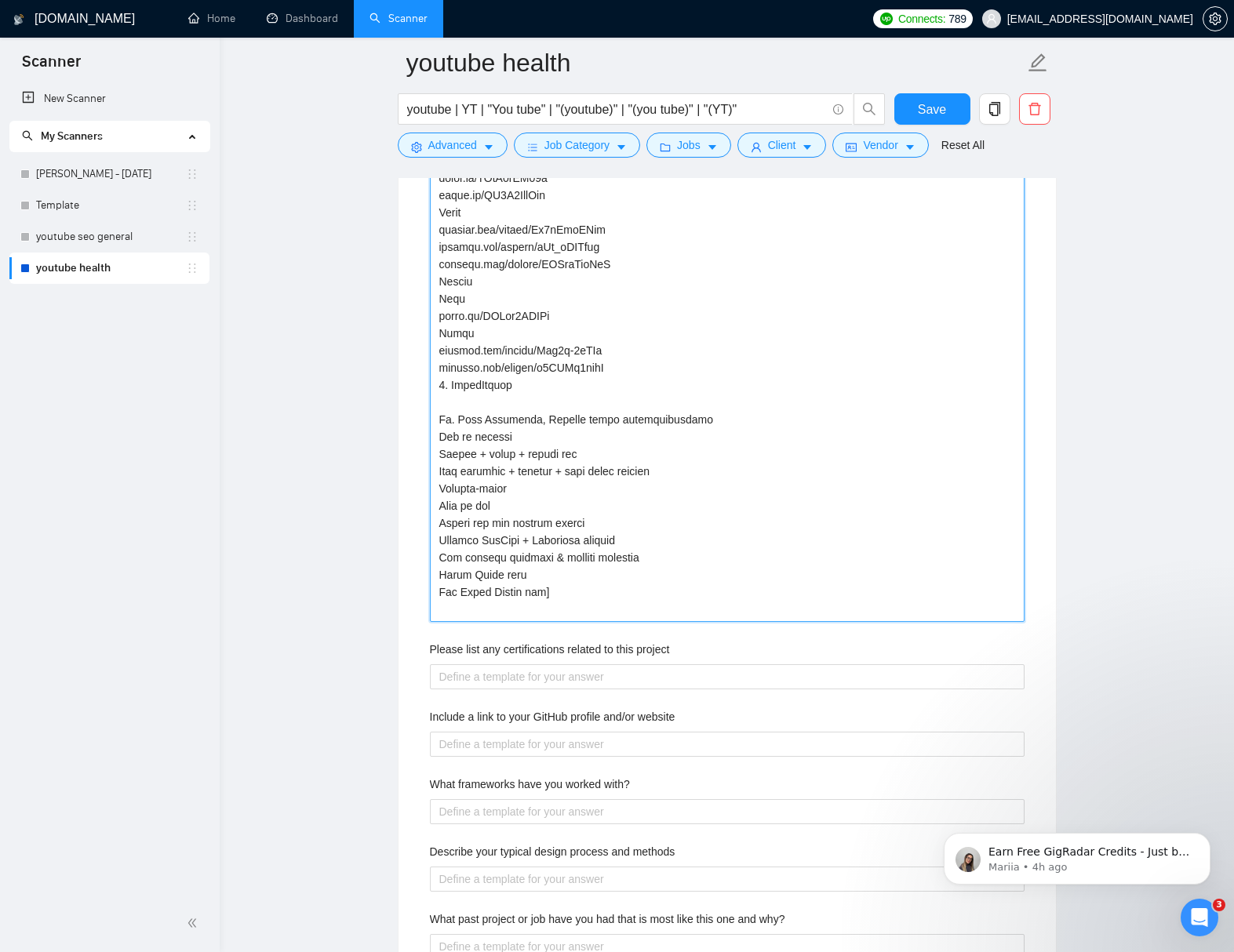
drag, startPoint x: 515, startPoint y: 455, endPoint x: 430, endPoint y: 457, distance: 85.0
click at [431, 457] on projects "Describe your recent experience with similar projects" at bounding box center [727, 161] width 595 height 922
click at [472, 421] on projects "Describe your recent experience with similar projects" at bounding box center [727, 161] width 595 height 922
paste projects "Why it matters"
click at [509, 457] on projects "Describe your recent experience with similar projects" at bounding box center [727, 161] width 595 height 922
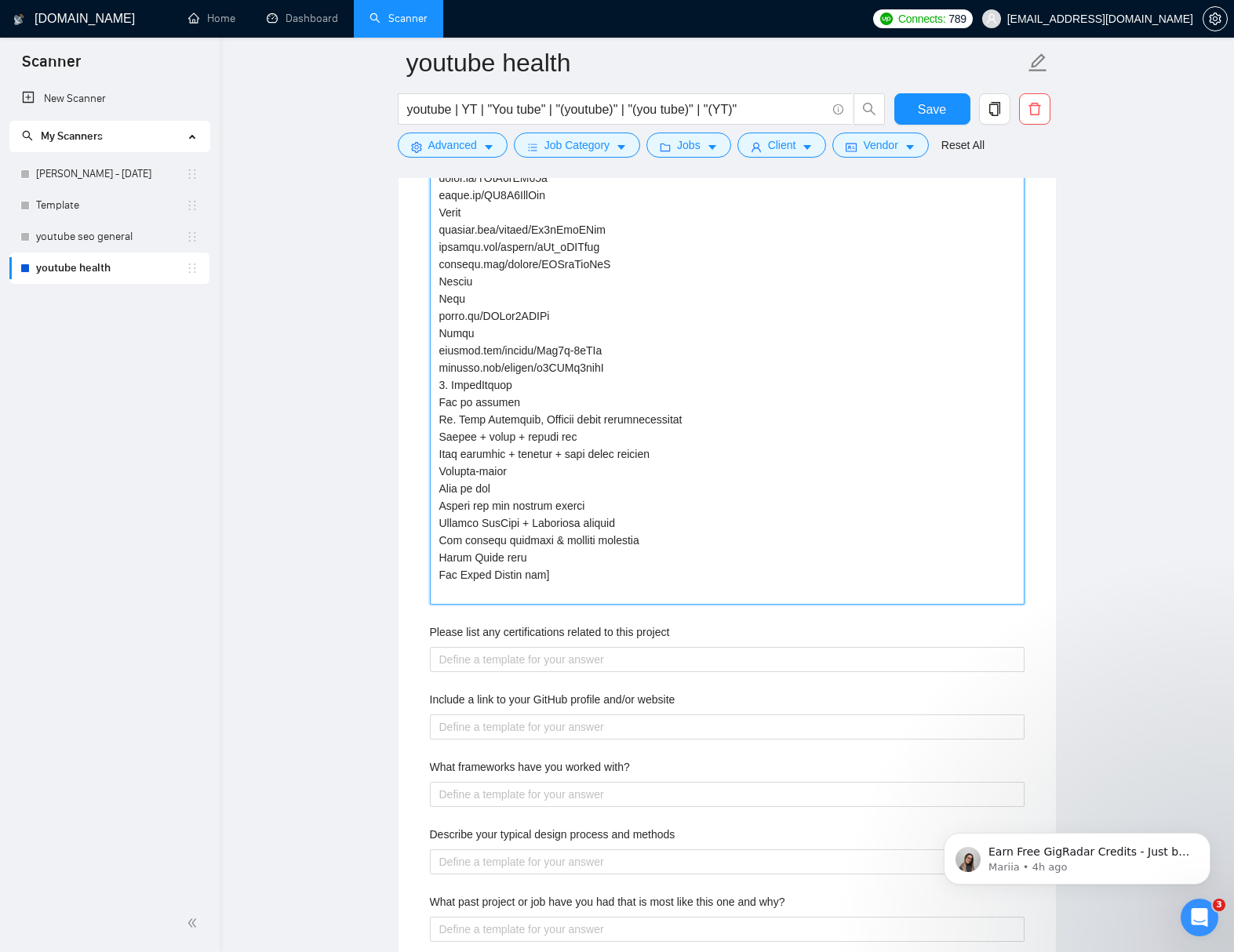
drag, startPoint x: 516, startPoint y: 491, endPoint x: 431, endPoint y: 488, distance: 85.1
click at [431, 488] on projects "Describe your recent experience with similar projects" at bounding box center [727, 152] width 595 height 905
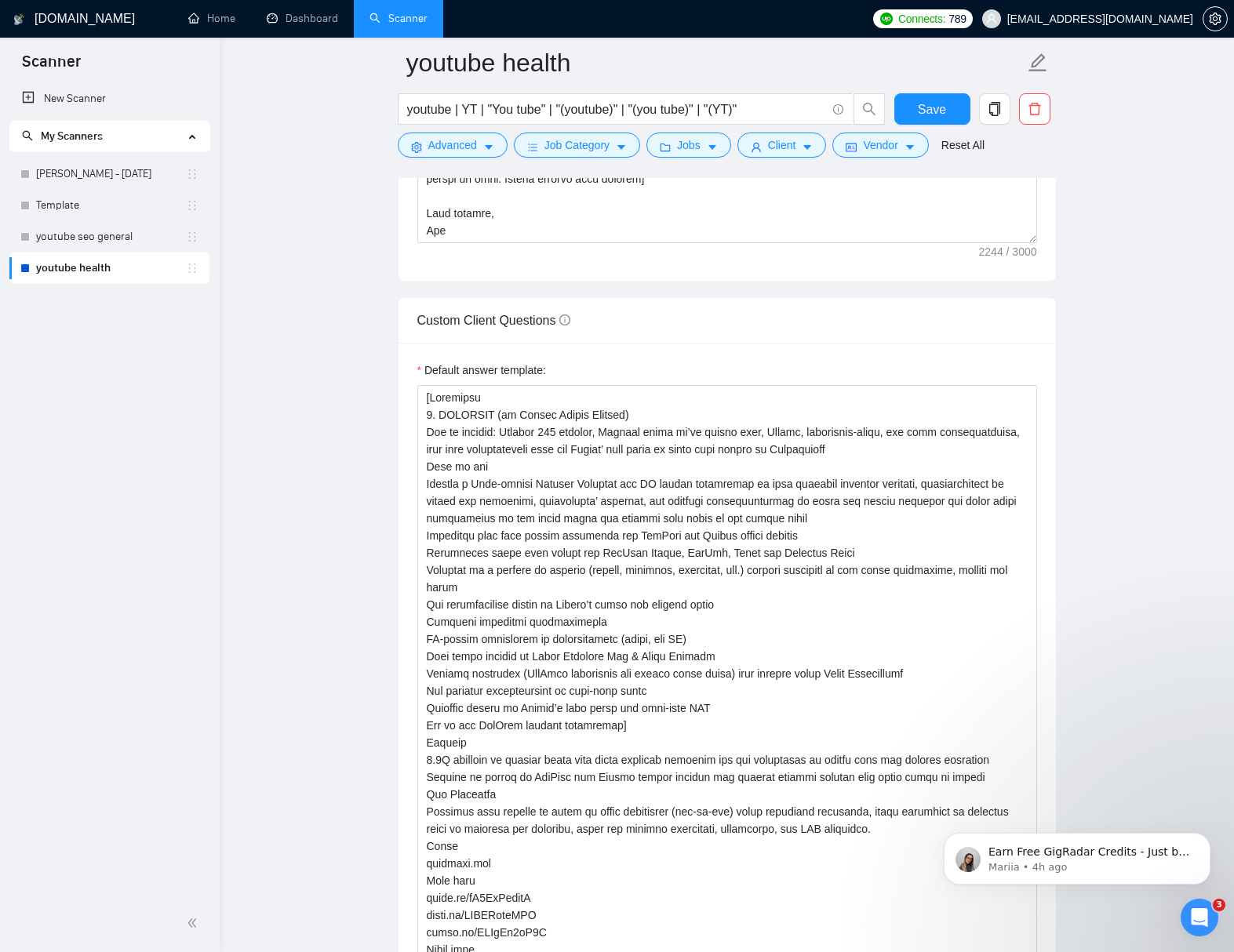
scroll to position [2082, 0]
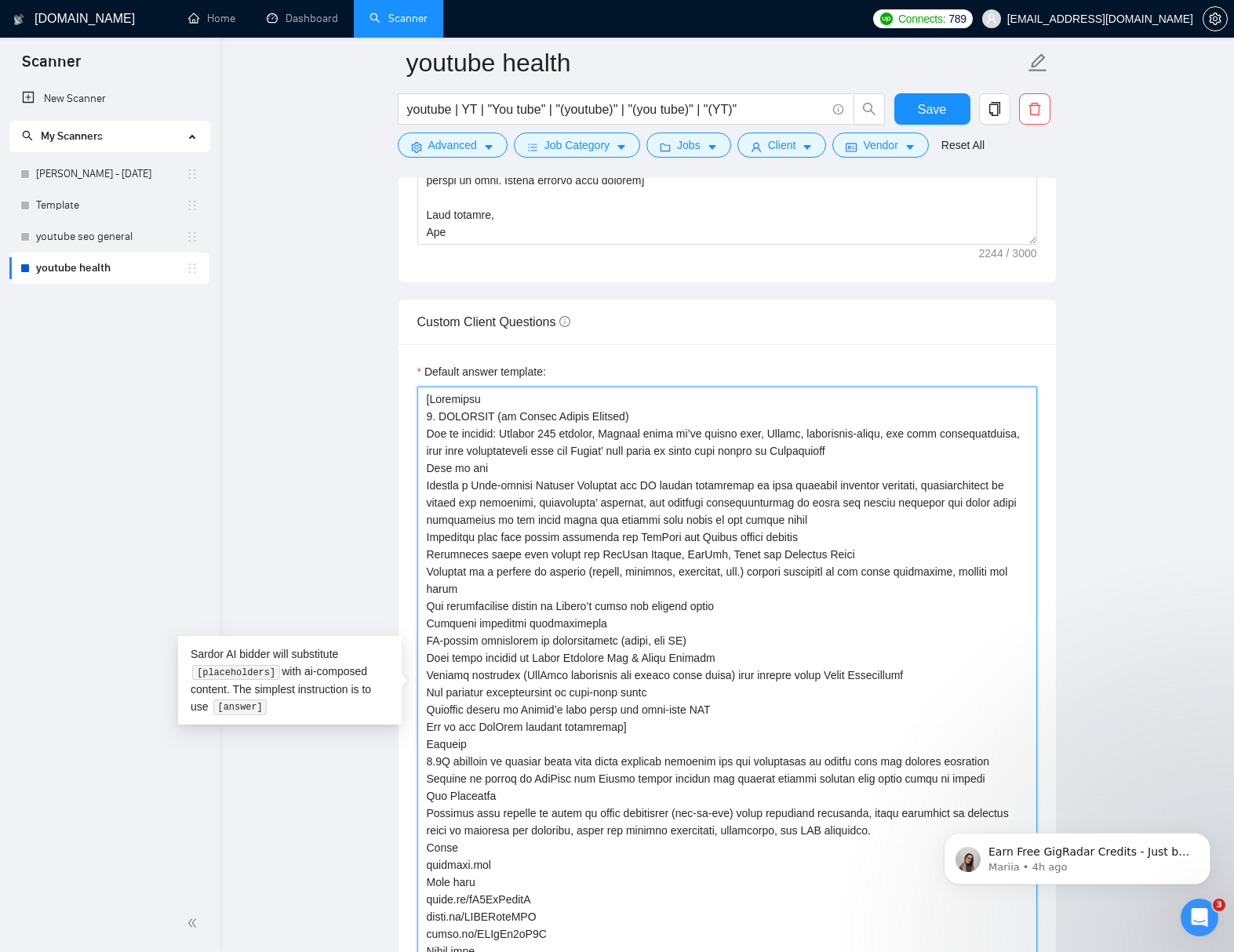
drag, startPoint x: 797, startPoint y: 434, endPoint x: 832, endPoint y: 431, distance: 35.1
click at [832, 431] on textarea "Default answer template:" at bounding box center [726, 692] width 619 height 612
click at [915, 434] on textarea "Default answer template:" at bounding box center [726, 692] width 619 height 612
drag, startPoint x: 680, startPoint y: 453, endPoint x: 704, endPoint y: 452, distance: 24.0
click at [704, 452] on textarea "Default answer template:" at bounding box center [726, 692] width 619 height 612
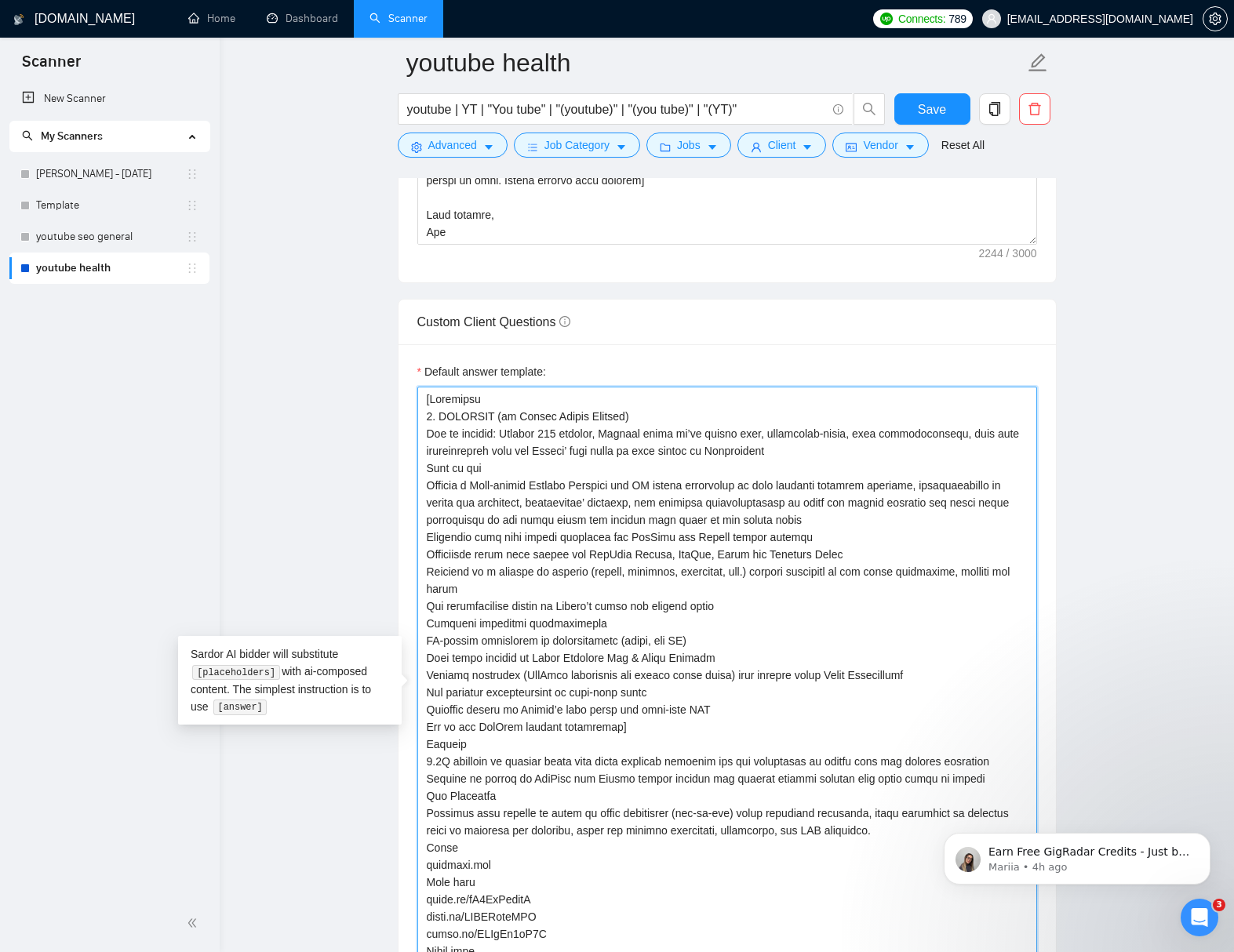
click at [824, 452] on textarea "Default answer template:" at bounding box center [726, 692] width 619 height 612
drag, startPoint x: 464, startPoint y: 469, endPoint x: 440, endPoint y: 467, distance: 24.1
click at [440, 467] on textarea "Default answer template:" at bounding box center [726, 692] width 619 height 612
drag, startPoint x: 709, startPoint y: 487, endPoint x: 780, endPoint y: 487, distance: 71.0
click at [780, 487] on textarea "Default answer template:" at bounding box center [726, 692] width 619 height 612
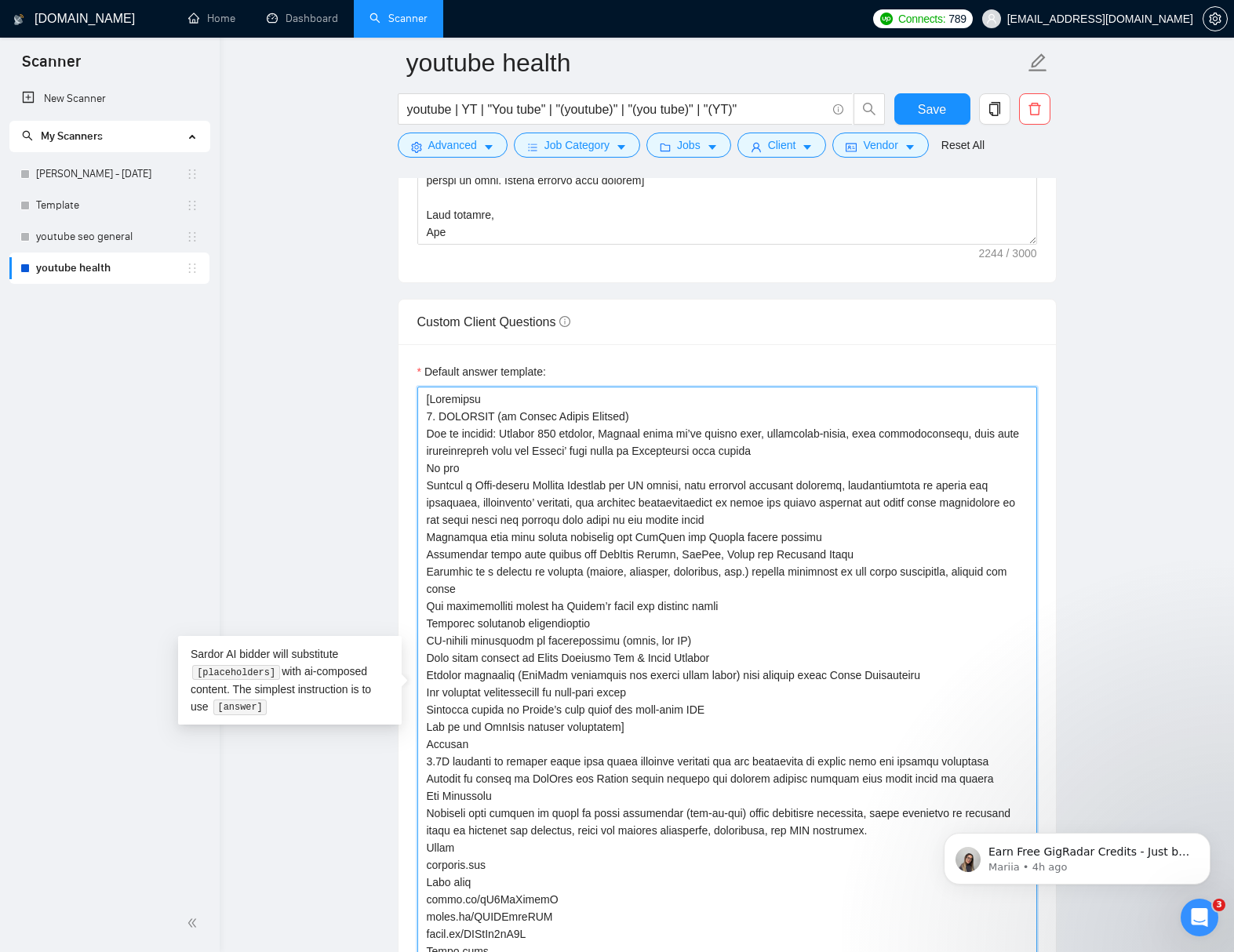
click at [1000, 487] on textarea "Default answer template:" at bounding box center [726, 692] width 619 height 612
click at [945, 487] on textarea "Default answer template:" at bounding box center [726, 692] width 619 height 612
drag, startPoint x: 621, startPoint y: 508, endPoint x: 658, endPoint y: 524, distance: 40.3
click at [622, 508] on textarea "Default answer template:" at bounding box center [726, 692] width 619 height 612
drag, startPoint x: 797, startPoint y: 505, endPoint x: 838, endPoint y: 562, distance: 70.2
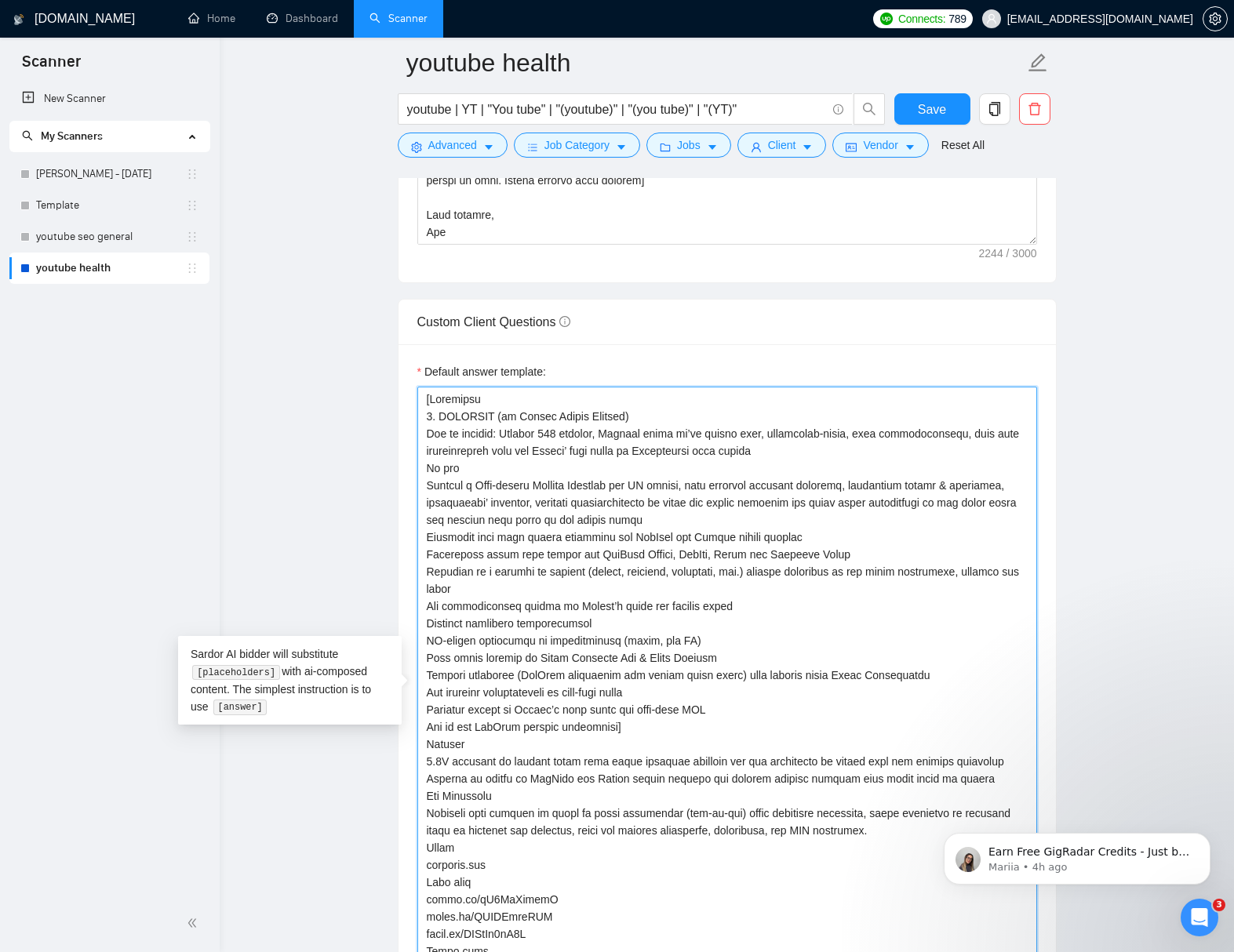
click at [780, 507] on textarea "Default answer template:" at bounding box center [726, 692] width 619 height 612
drag, startPoint x: 881, startPoint y: 502, endPoint x: 867, endPoint y: 503, distance: 14.0
click at [868, 503] on textarea "Default answer template:" at bounding box center [726, 692] width 619 height 612
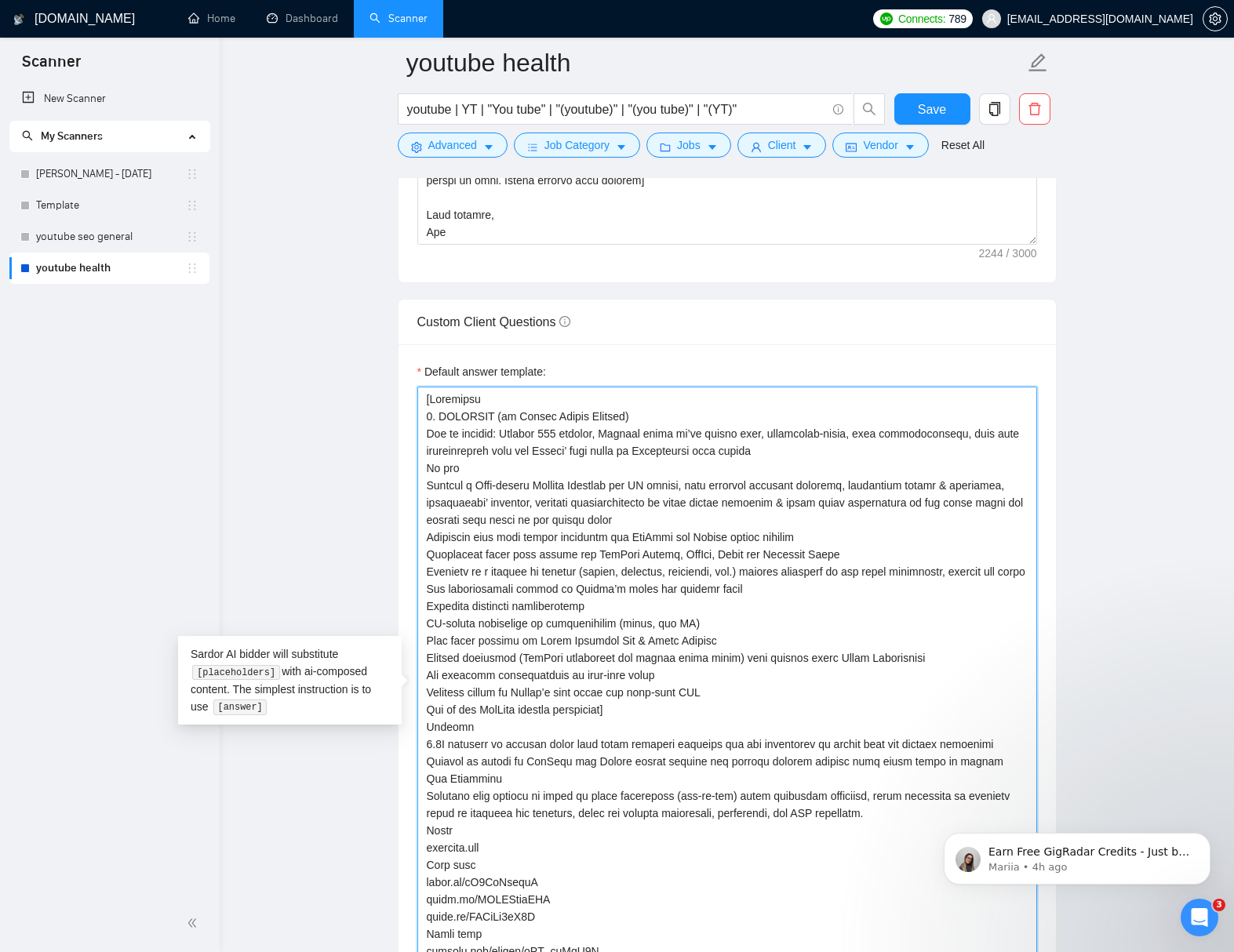
drag, startPoint x: 1022, startPoint y: 504, endPoint x: 1003, endPoint y: 504, distance: 19.0
click at [1003, 504] on textarea "Default answer template:" at bounding box center [726, 692] width 619 height 612
drag, startPoint x: 479, startPoint y: 520, endPoint x: 462, endPoint y: 522, distance: 17.1
click at [462, 522] on textarea "Default answer template:" at bounding box center [726, 692] width 619 height 612
drag, startPoint x: 601, startPoint y: 522, endPoint x: 587, endPoint y: 523, distance: 14.0
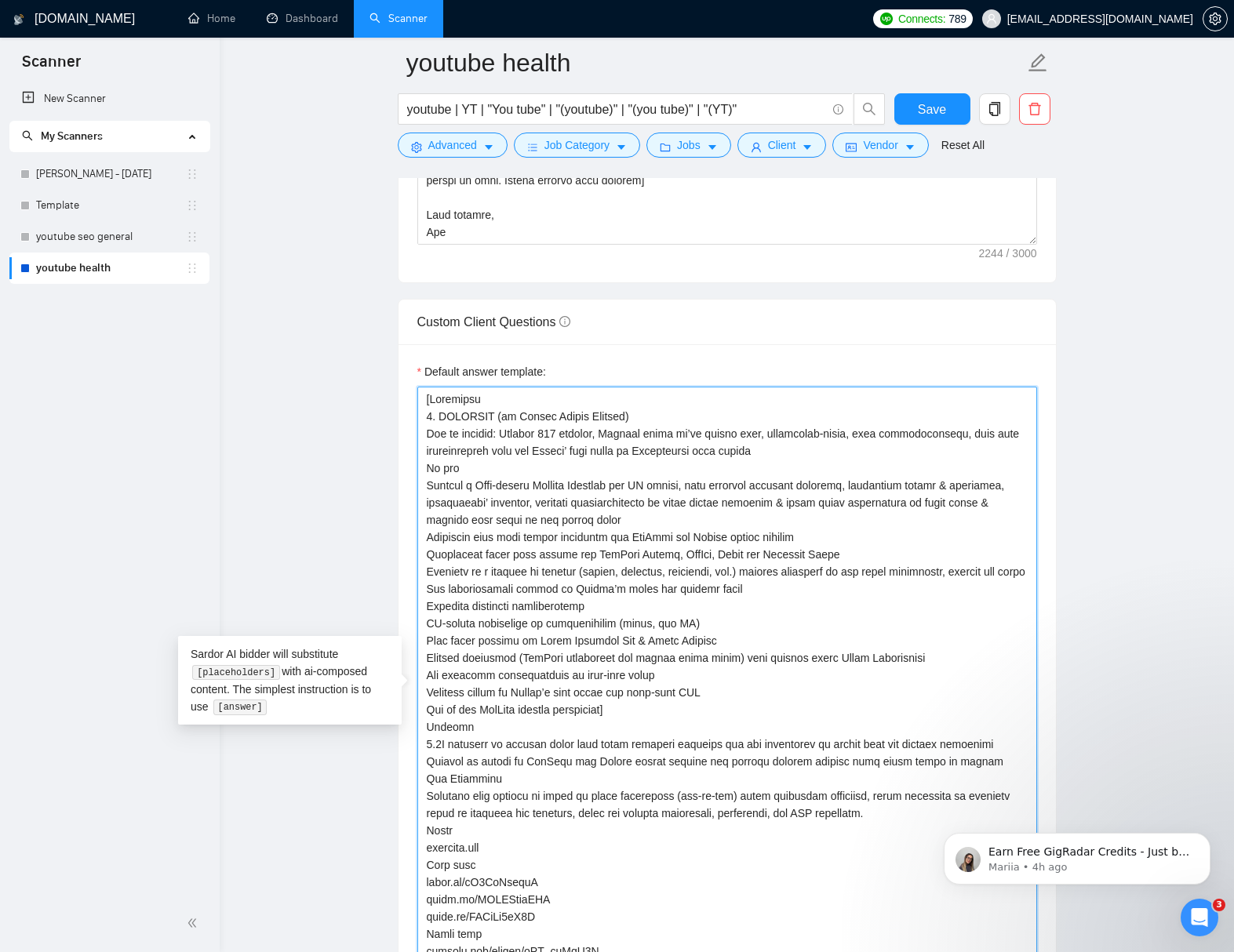
click at [587, 523] on textarea "Default answer template:" at bounding box center [726, 692] width 619 height 612
click at [1025, 503] on textarea "Default answer template:" at bounding box center [726, 692] width 619 height 612
drag, startPoint x: 478, startPoint y: 537, endPoint x: 561, endPoint y: 593, distance: 100.1
click at [426, 536] on textarea "Default answer template:" at bounding box center [726, 692] width 619 height 612
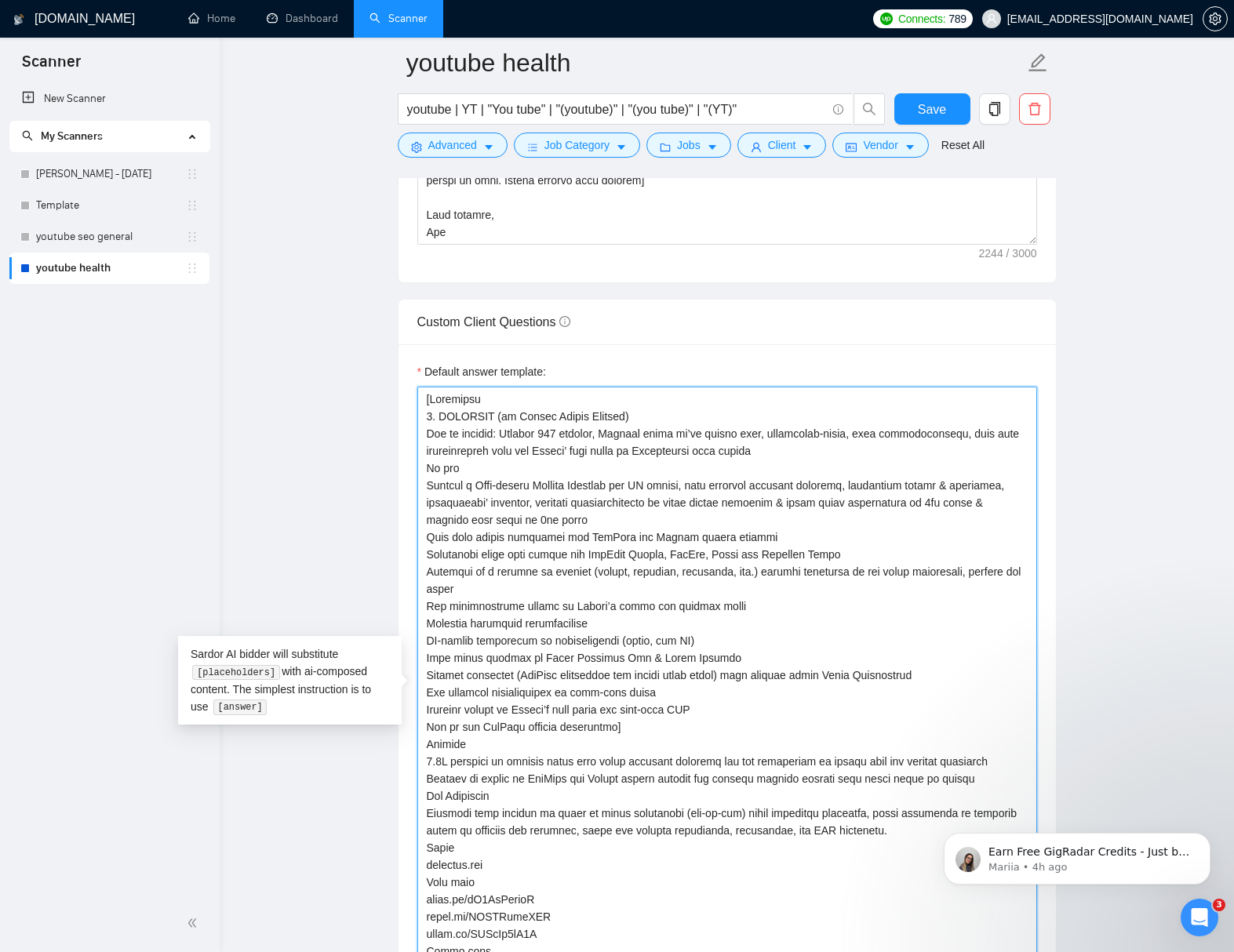
drag, startPoint x: 654, startPoint y: 538, endPoint x: 636, endPoint y: 539, distance: 18.0
click at [636, 539] on textarea "Default answer template:" at bounding box center [726, 692] width 619 height 612
drag, startPoint x: 493, startPoint y: 573, endPoint x: 456, endPoint y: 576, distance: 37.1
click at [453, 573] on textarea "Default answer template:" at bounding box center [726, 692] width 619 height 612
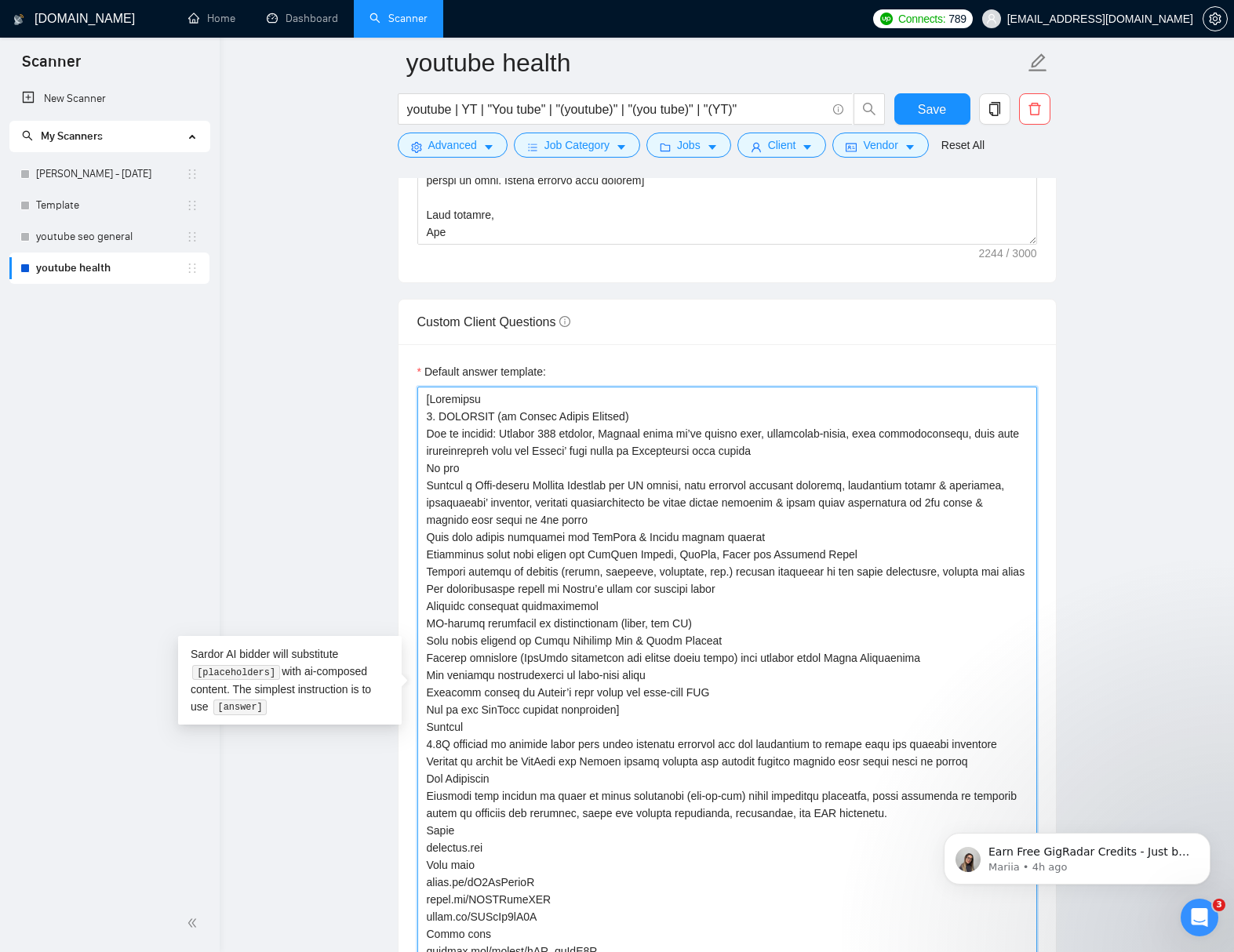
drag, startPoint x: 1015, startPoint y: 567, endPoint x: 1015, endPoint y: 580, distance: 13.0
click at [998, 569] on textarea "Default answer template:" at bounding box center [726, 692] width 619 height 612
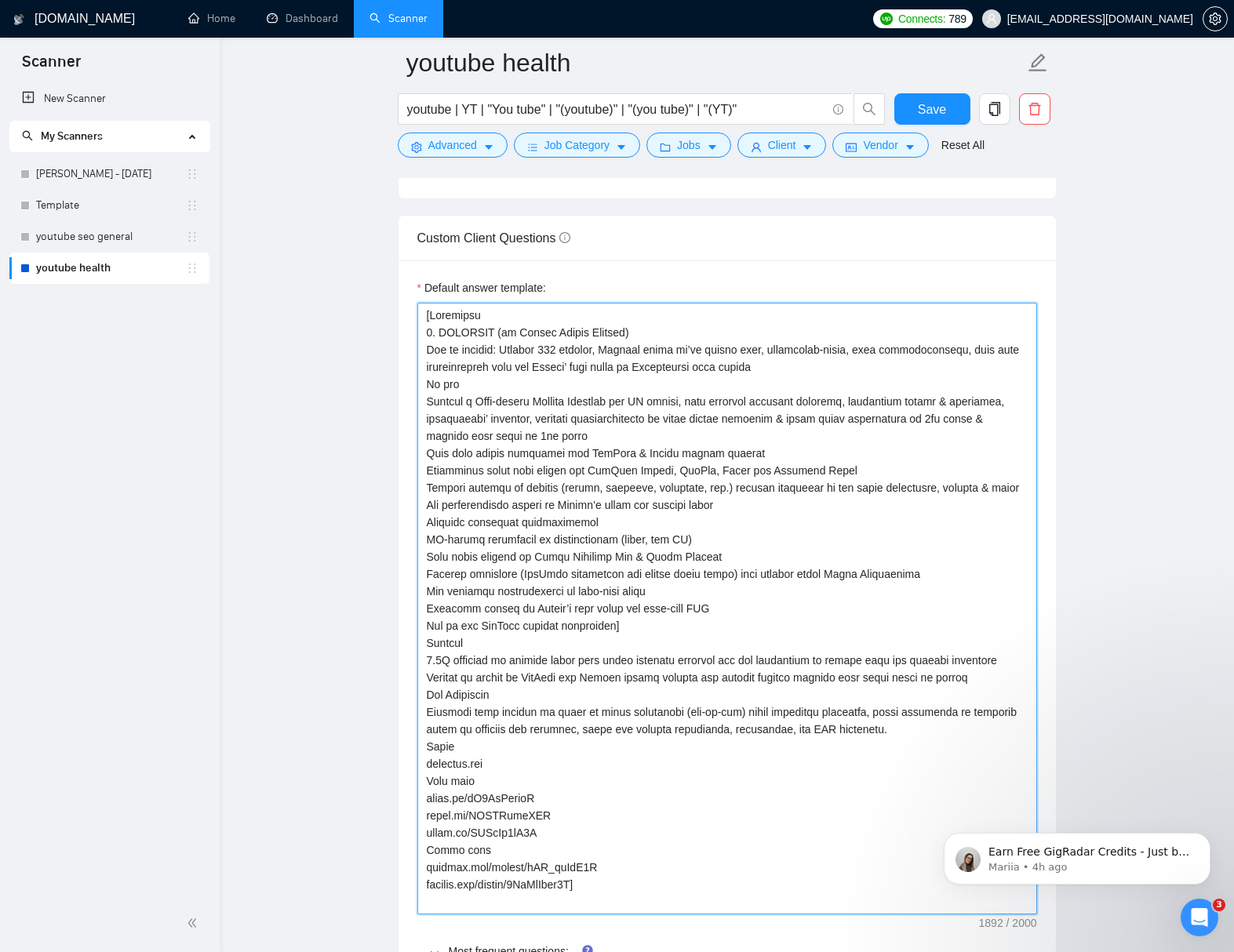
scroll to position [2262, 0]
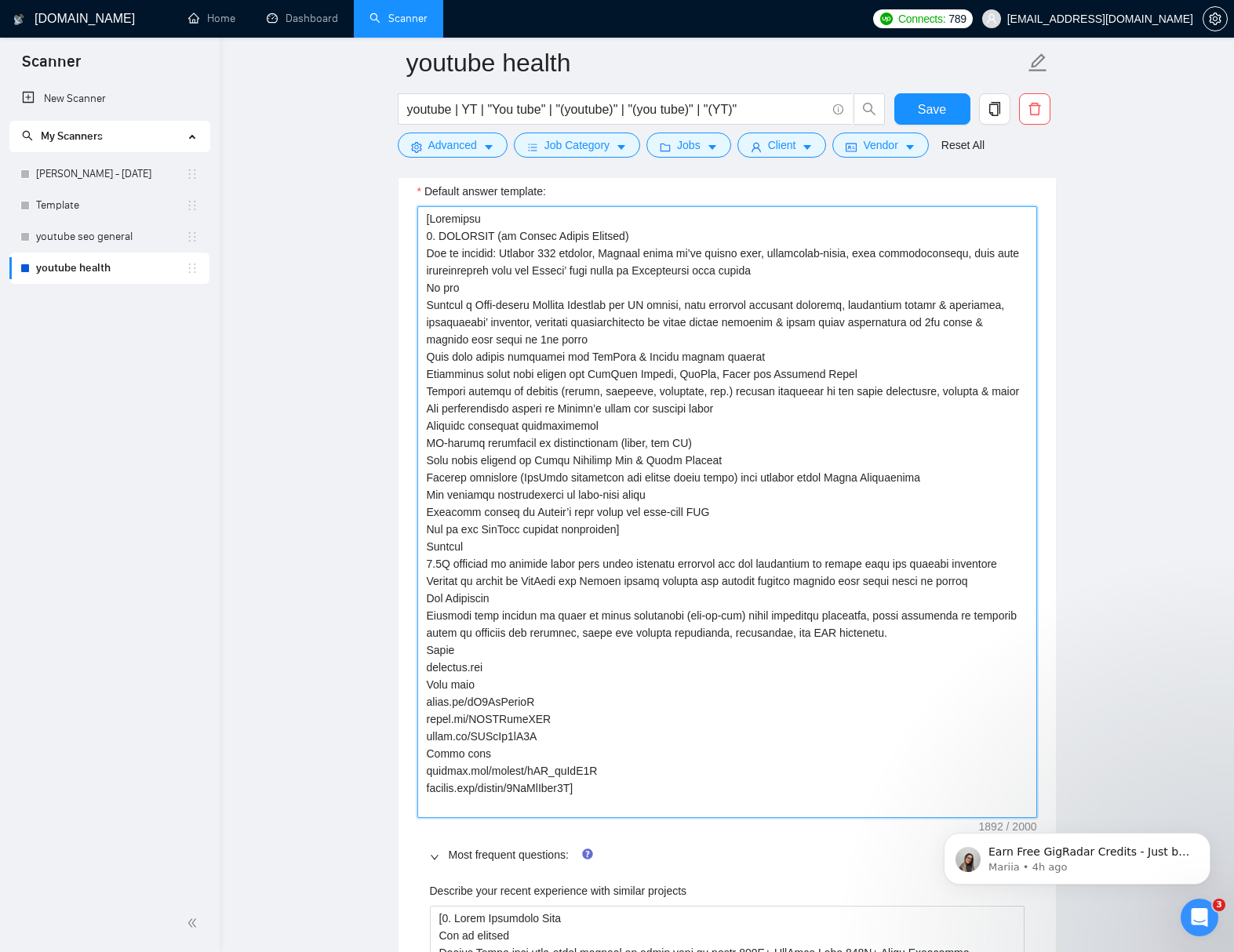
drag, startPoint x: 595, startPoint y: 444, endPoint x: 422, endPoint y: 443, distance: 173.0
click at [422, 443] on textarea "Default answer template:" at bounding box center [726, 512] width 619 height 612
drag, startPoint x: 510, startPoint y: 427, endPoint x: 462, endPoint y: 453, distance: 54.6
click at [427, 425] on textarea "Default answer template:" at bounding box center [726, 512] width 619 height 612
paste textarea "Keywords optimize"
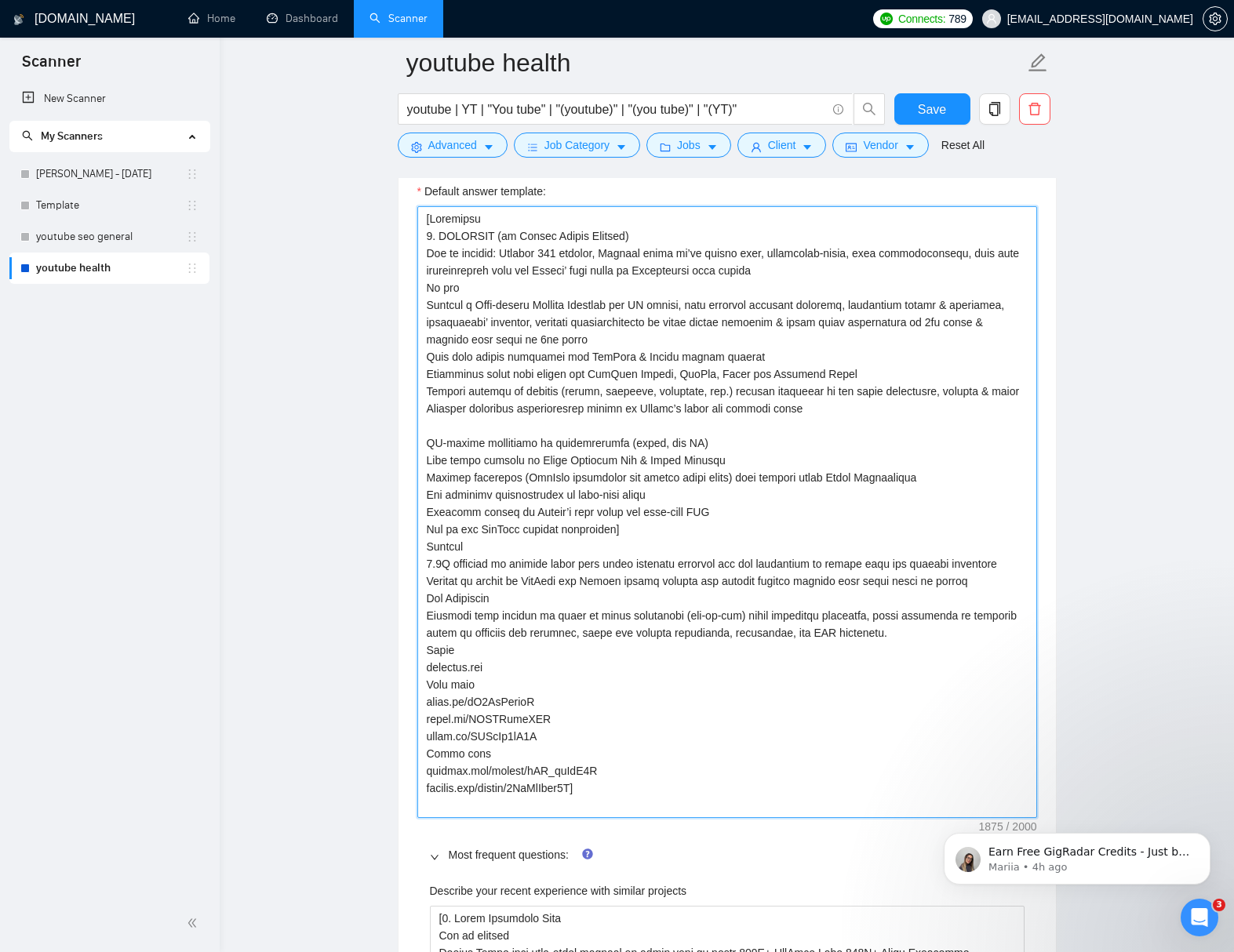
click at [540, 447] on textarea "Default answer template:" at bounding box center [726, 512] width 619 height 612
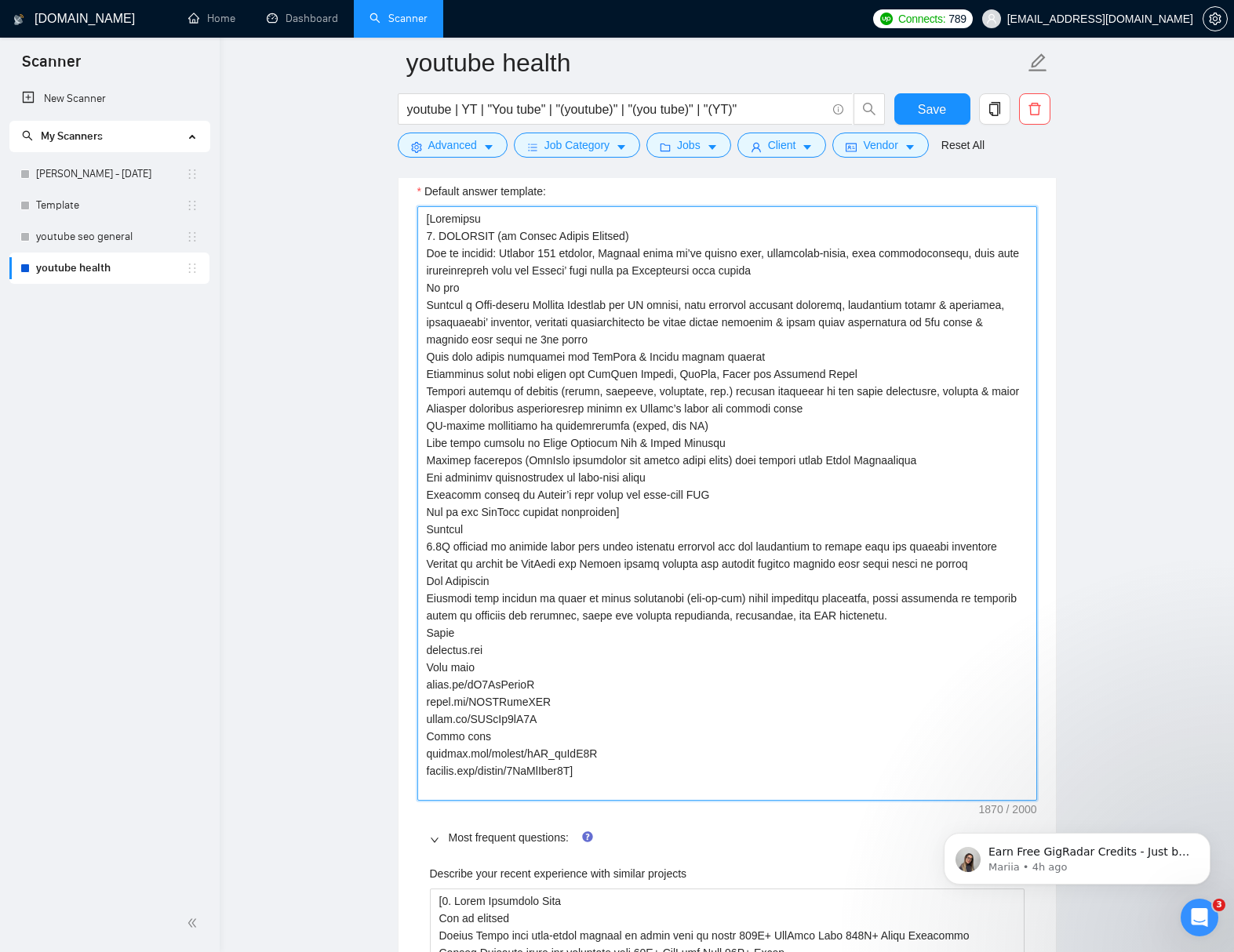
click at [552, 448] on textarea "Default answer template:" at bounding box center [726, 504] width 619 height 595
drag, startPoint x: 540, startPoint y: 444, endPoint x: 603, endPoint y: 444, distance: 63.0
click at [603, 444] on textarea "Default answer template:" at bounding box center [726, 504] width 619 height 595
paste textarea "professional"
drag, startPoint x: 453, startPoint y: 465, endPoint x: 422, endPoint y: 463, distance: 31.1
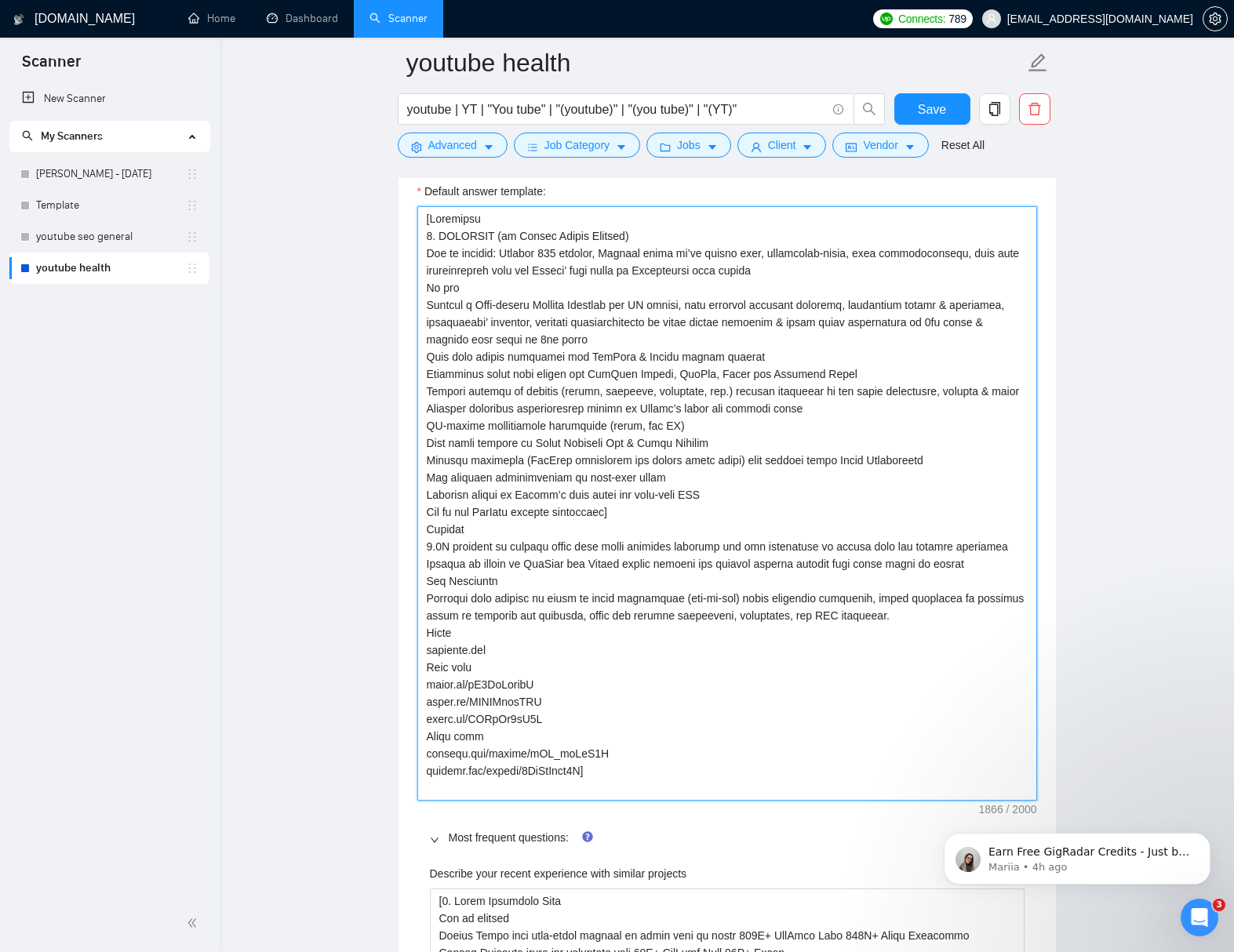
click at [422, 463] on textarea "Default answer template:" at bounding box center [726, 504] width 619 height 595
drag, startPoint x: 651, startPoint y: 476, endPoint x: 634, endPoint y: 483, distance: 18.4
click at [631, 480] on textarea "Default answer template:" at bounding box center [726, 504] width 619 height 595
drag, startPoint x: 447, startPoint y: 496, endPoint x: 427, endPoint y: 499, distance: 20.2
click at [427, 499] on textarea "Default answer template:" at bounding box center [726, 504] width 619 height 595
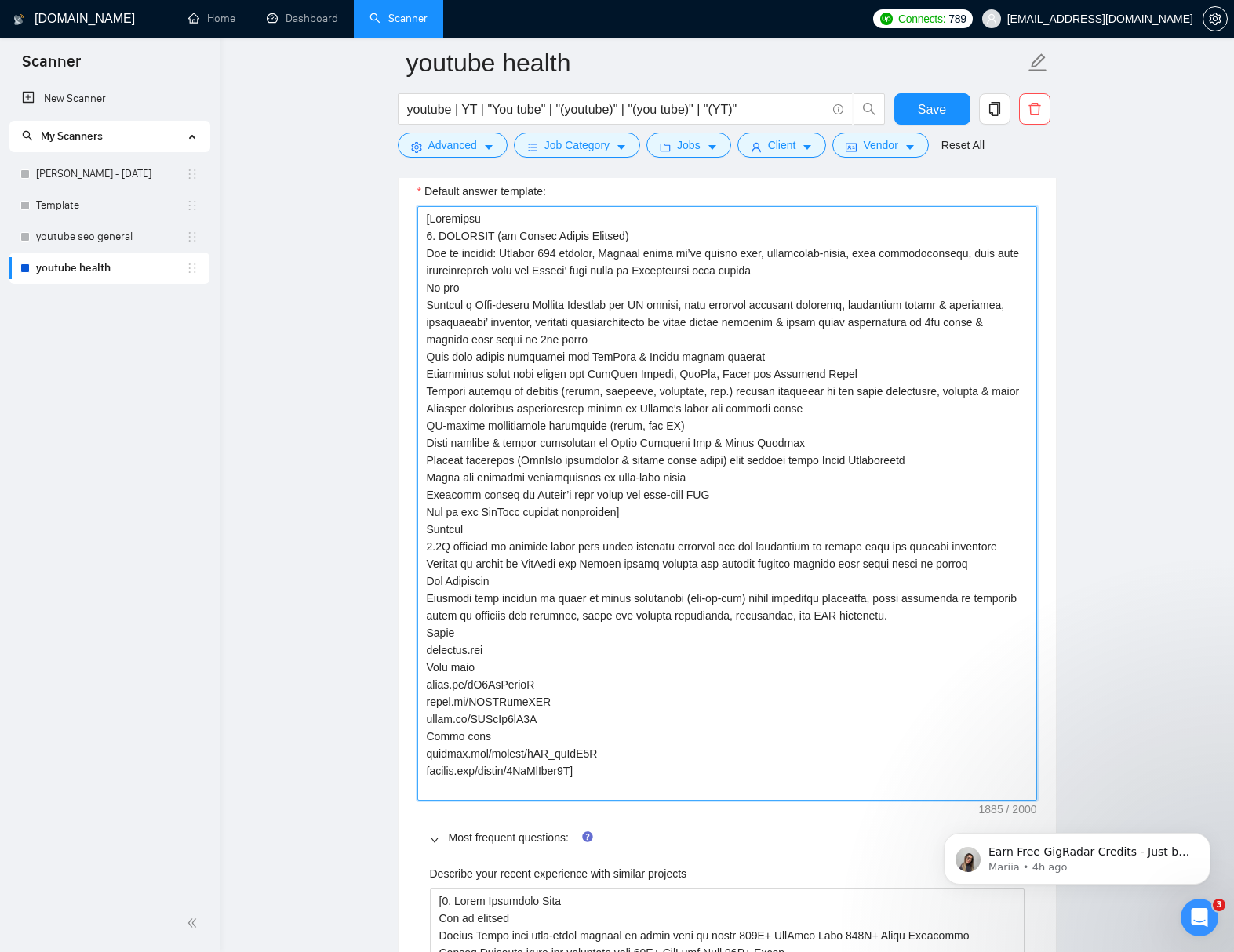
click at [653, 530] on textarea "Default answer template:" at bounding box center [726, 504] width 619 height 595
drag, startPoint x: 583, startPoint y: 564, endPoint x: 606, endPoint y: 565, distance: 23.0
click at [606, 565] on textarea "Default answer template:" at bounding box center [726, 504] width 619 height 595
drag, startPoint x: 710, startPoint y: 566, endPoint x: 749, endPoint y: 566, distance: 39.0
click at [749, 566] on textarea "Default answer template:" at bounding box center [726, 504] width 619 height 595
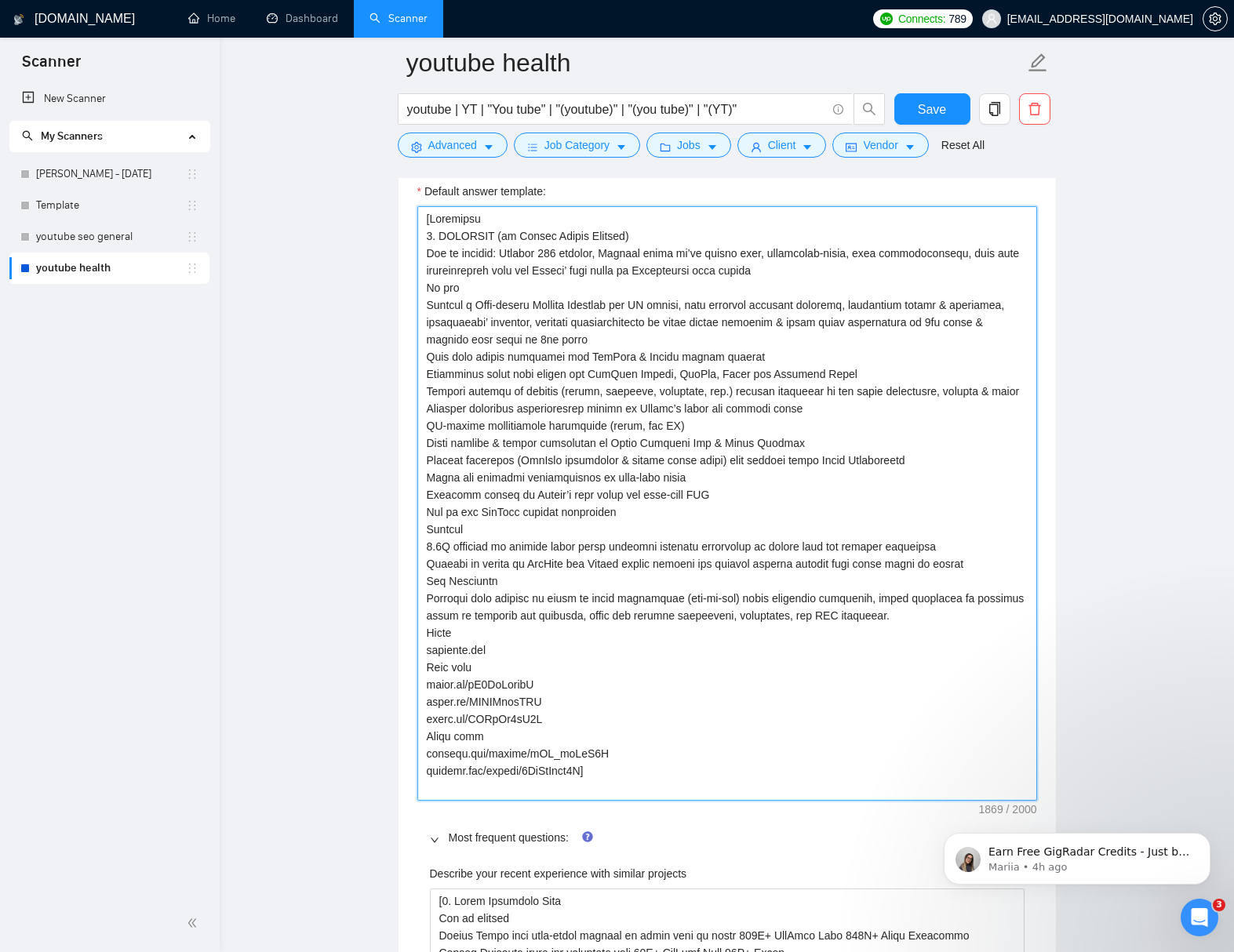
drag, startPoint x: 836, startPoint y: 563, endPoint x: 854, endPoint y: 564, distance: 18.0
click at [854, 563] on textarea "Default answer template:" at bounding box center [726, 504] width 619 height 595
drag, startPoint x: 482, startPoint y: 577, endPoint x: 452, endPoint y: 582, distance: 30.4
click at [452, 582] on textarea "Default answer template:" at bounding box center [726, 504] width 619 height 595
drag, startPoint x: 583, startPoint y: 579, endPoint x: 594, endPoint y: 605, distance: 28.2
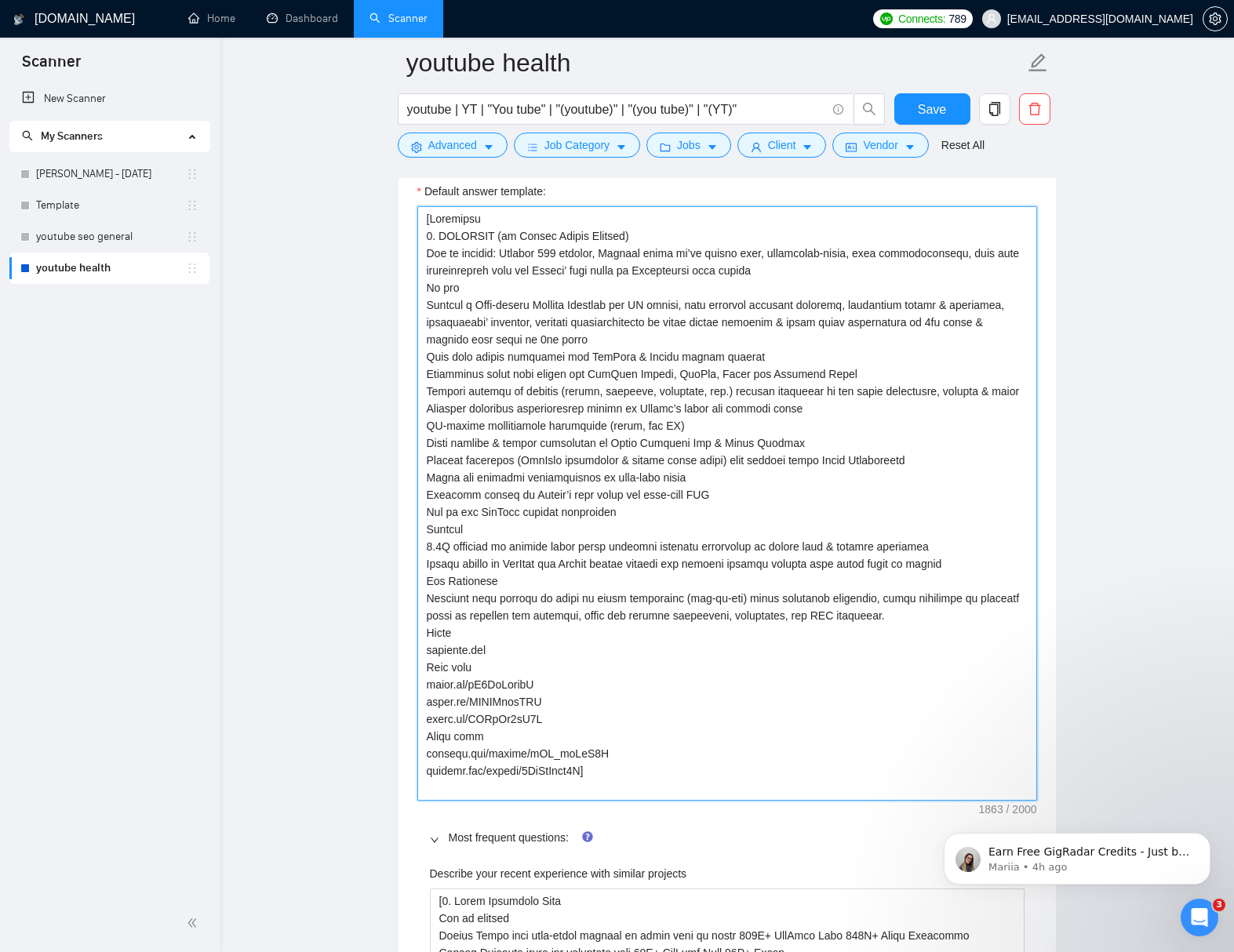
click at [566, 582] on textarea "Default answer template:" at bounding box center [726, 504] width 619 height 595
drag, startPoint x: 716, startPoint y: 583, endPoint x: 691, endPoint y: 584, distance: 25.0
click at [691, 584] on textarea "Default answer template:" at bounding box center [726, 504] width 619 height 595
drag, startPoint x: 448, startPoint y: 599, endPoint x: 425, endPoint y: 600, distance: 23.0
click at [425, 600] on textarea "Default answer template:" at bounding box center [726, 504] width 619 height 595
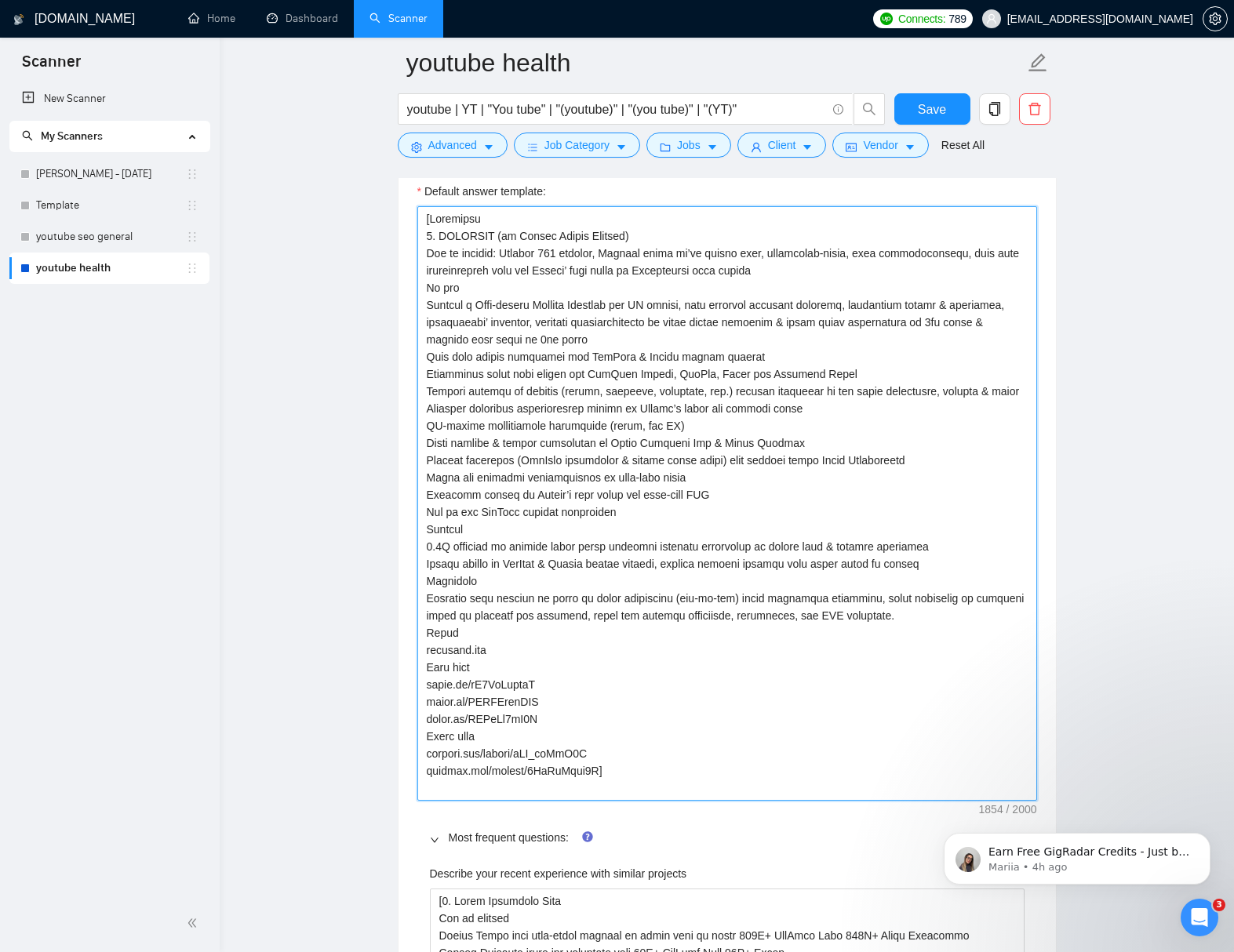
drag, startPoint x: 557, startPoint y: 617, endPoint x: 427, endPoint y: 616, distance: 130.0
click at [425, 615] on textarea "Default answer template:" at bounding box center [726, 504] width 619 height 595
drag, startPoint x: 1002, startPoint y: 614, endPoint x: 1015, endPoint y: 614, distance: 13.0
click at [1015, 614] on textarea "Default answer template:" at bounding box center [726, 504] width 619 height 595
drag, startPoint x: 513, startPoint y: 636, endPoint x: 501, endPoint y: 636, distance: 12.0
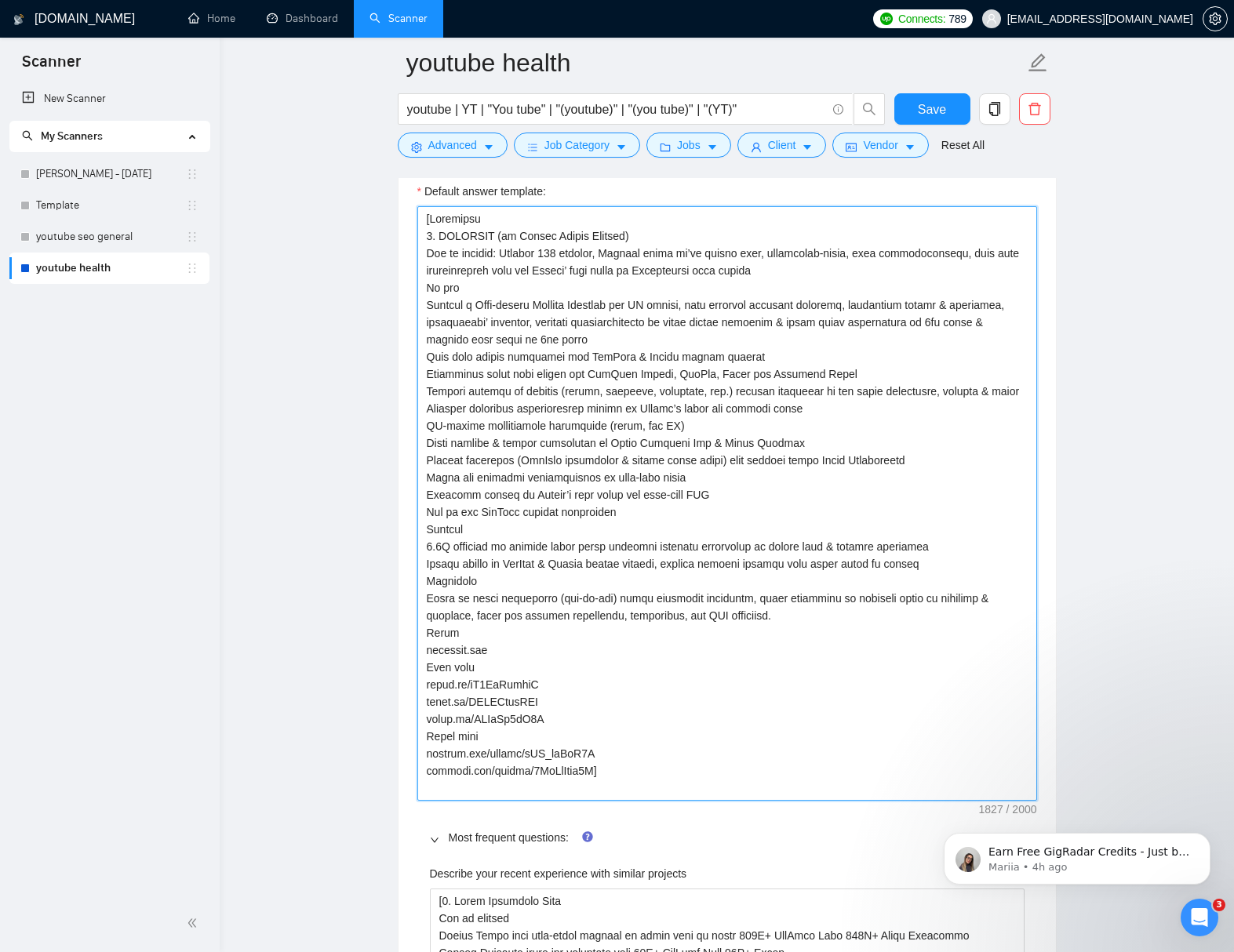
click at [501, 636] on textarea "Default answer template:" at bounding box center [726, 504] width 619 height 595
drag, startPoint x: 684, startPoint y: 634, endPoint x: 664, endPoint y: 636, distance: 20.1
click at [664, 635] on textarea "Default answer template:" at bounding box center [726, 504] width 619 height 595
click at [745, 636] on textarea "Default answer template:" at bounding box center [726, 504] width 619 height 595
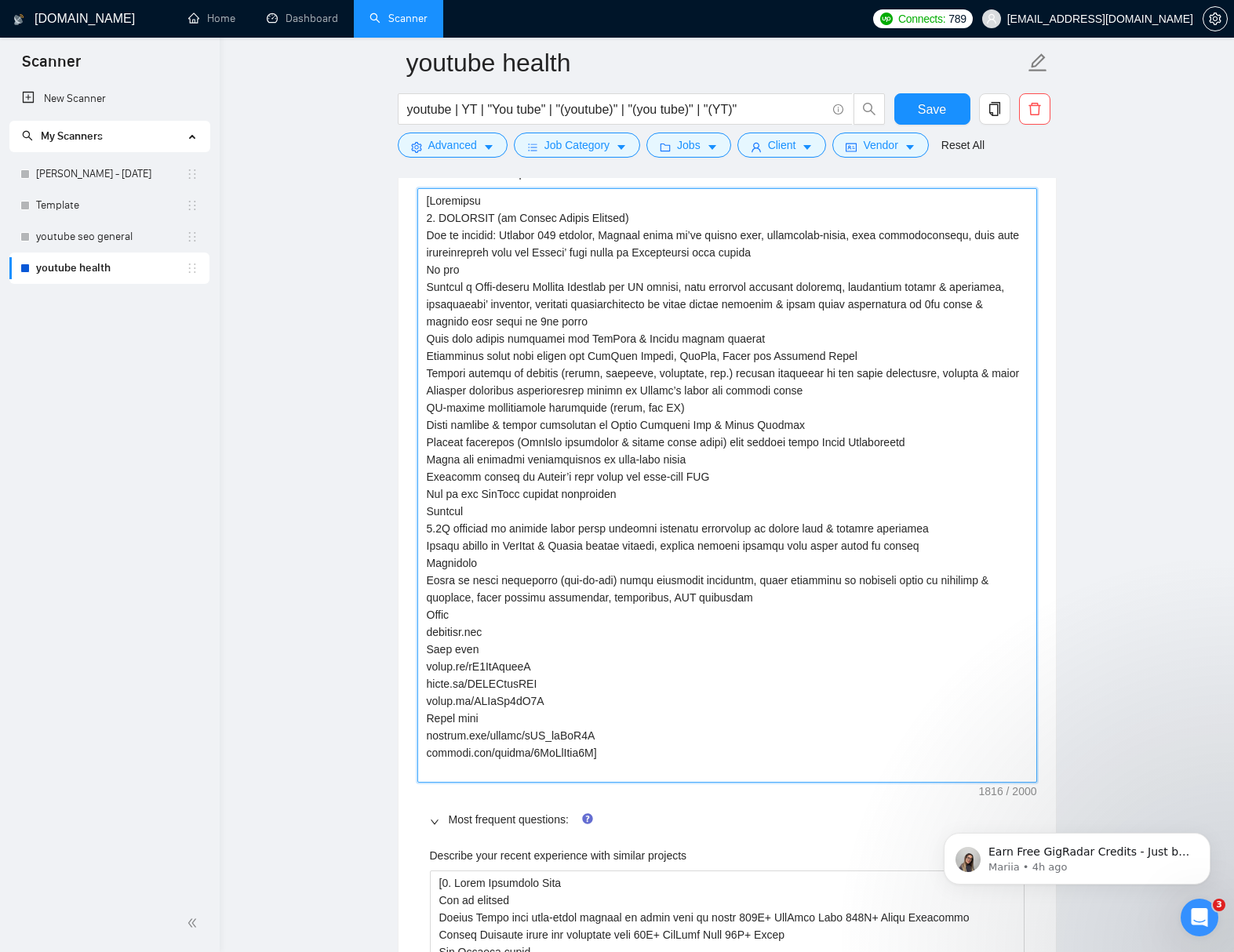
scroll to position [2283, 0]
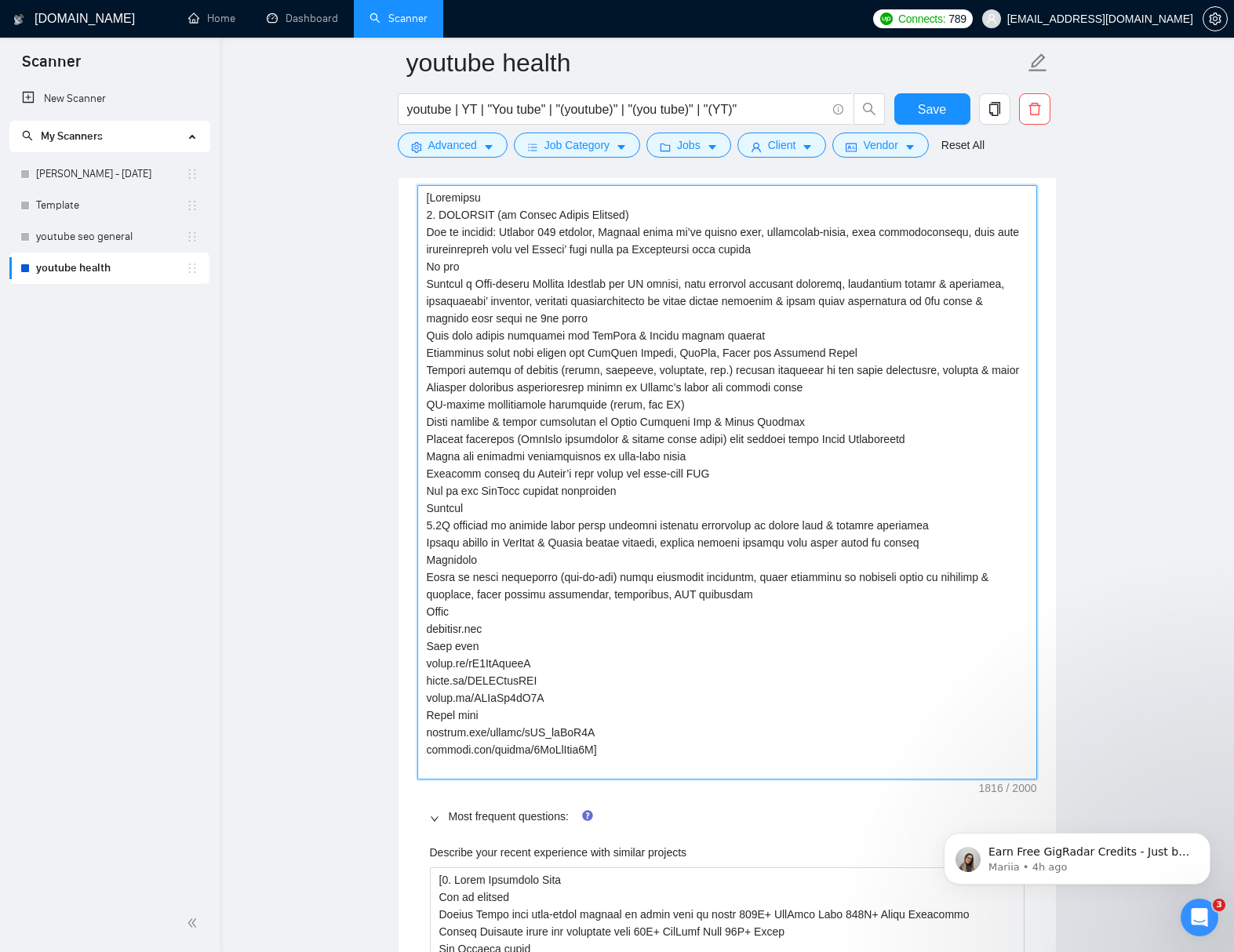
drag, startPoint x: 453, startPoint y: 663, endPoint x: 467, endPoint y: 663, distance: 14.0
click at [467, 663] on textarea "Default answer template:" at bounding box center [726, 483] width 619 height 595
click at [497, 665] on textarea "Default answer template:" at bounding box center [726, 483] width 619 height 595
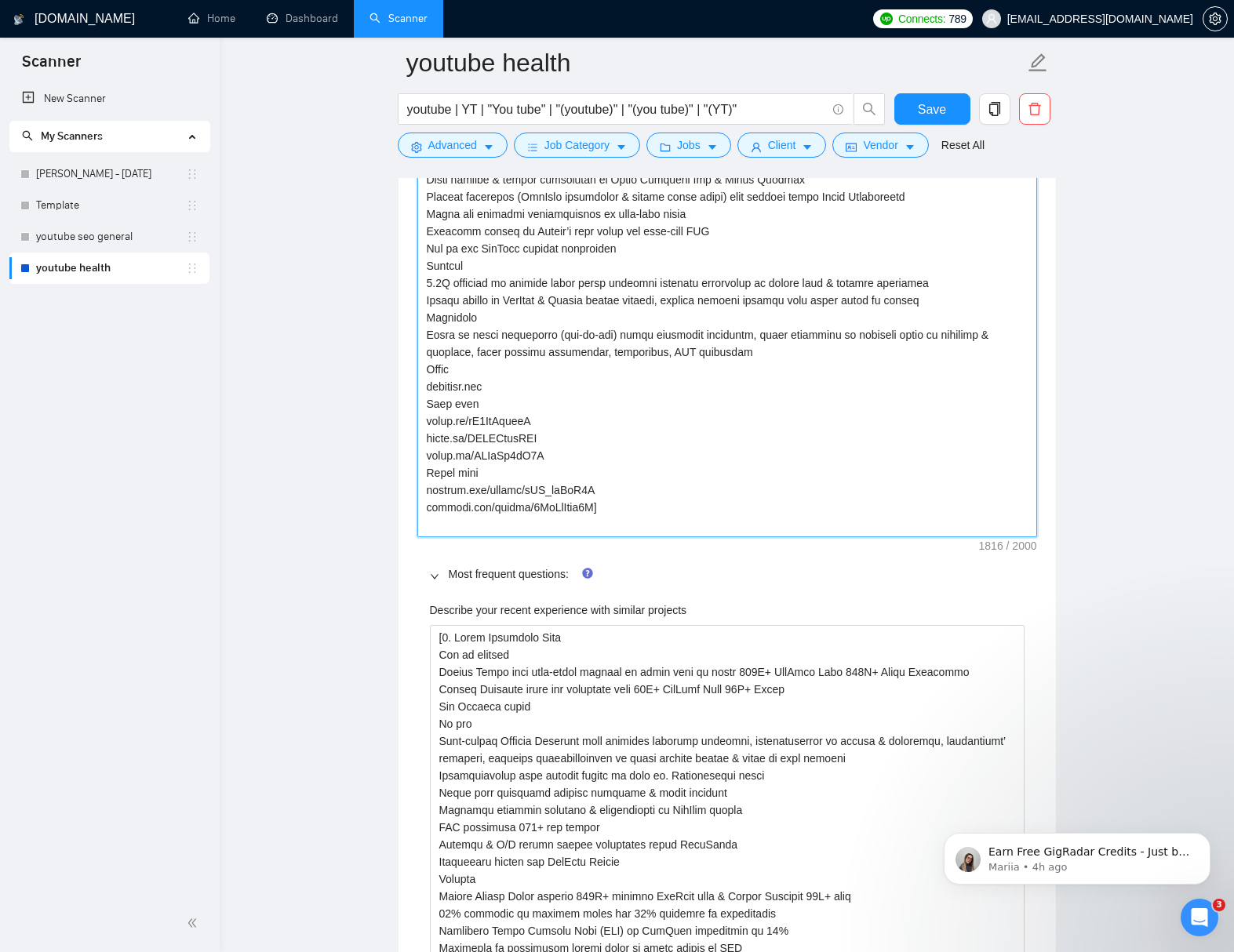
scroll to position [2557, 0]
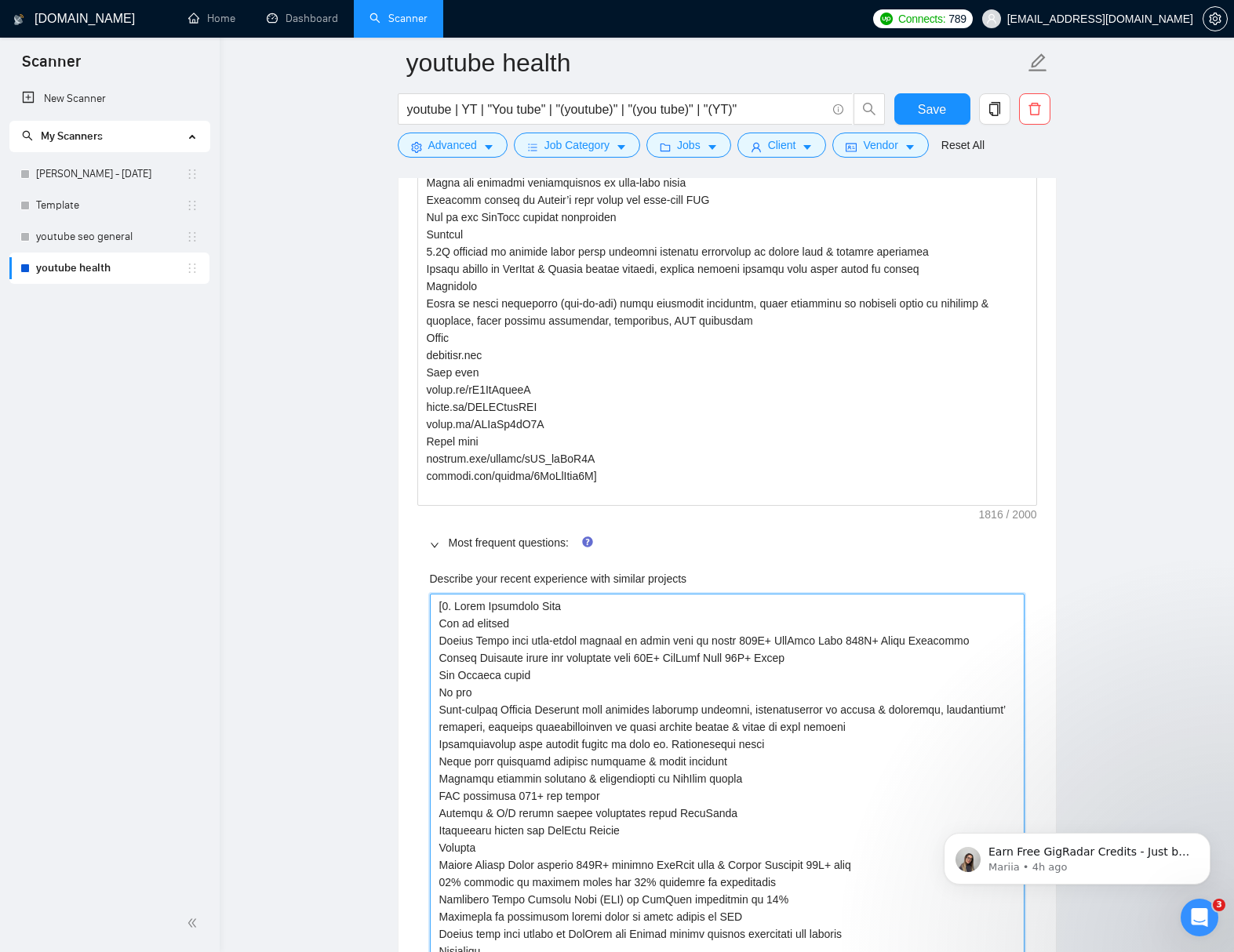
drag, startPoint x: 444, startPoint y: 609, endPoint x: 539, endPoint y: 672, distance: 114.0
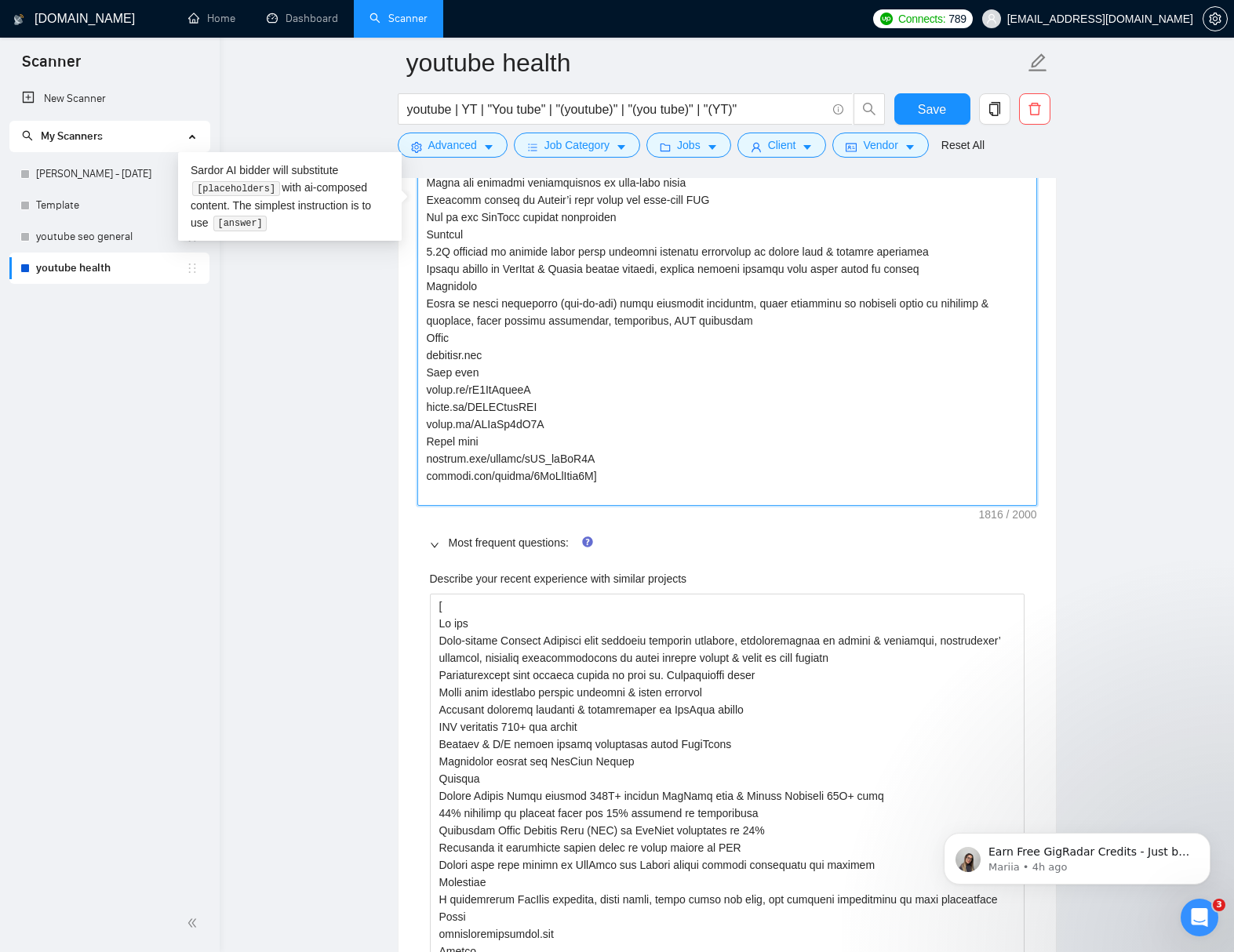
click at [616, 494] on textarea "Default answer template:" at bounding box center [726, 208] width 619 height 595
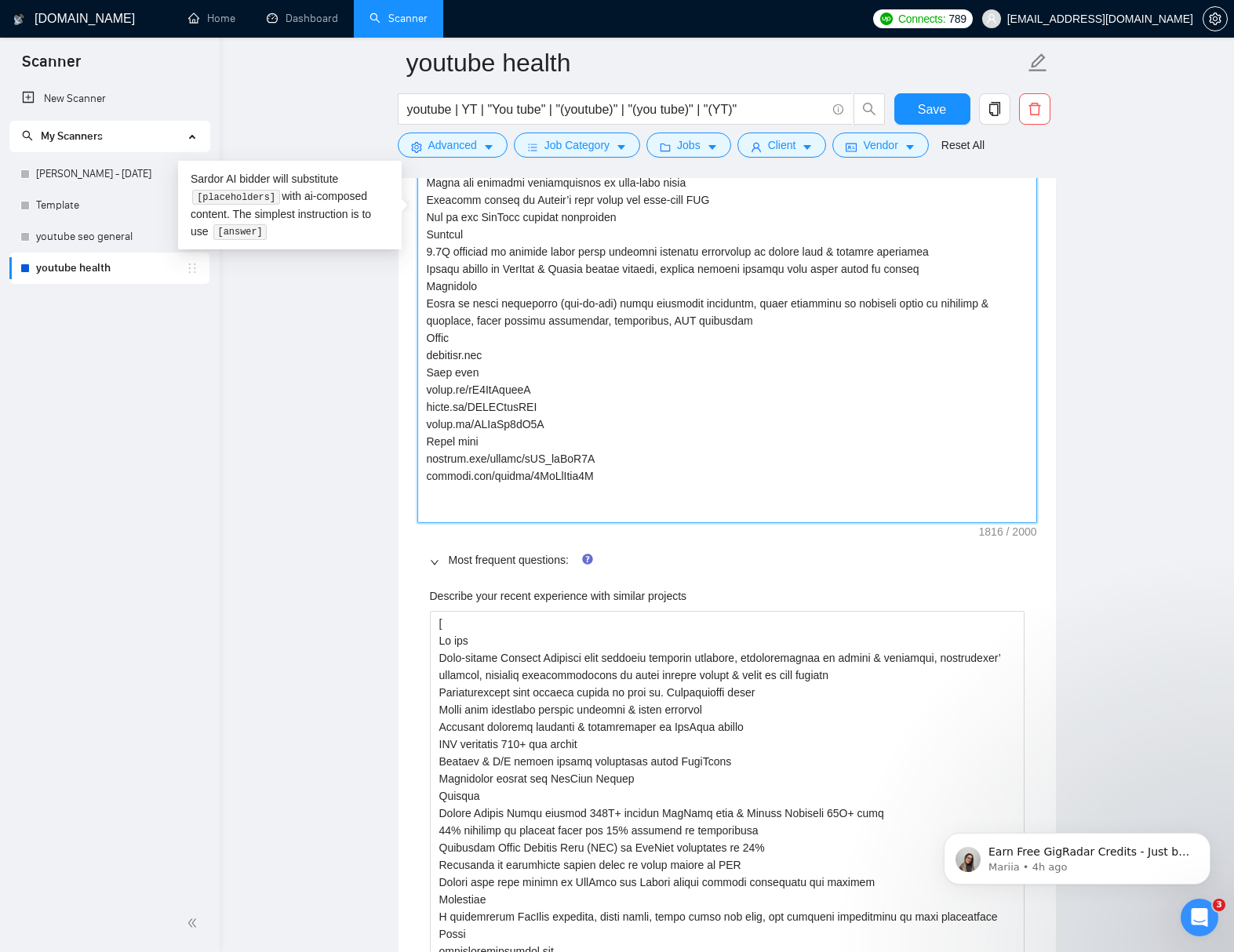
paste textarea "2. Inner Dimension Yoga Why it matters Travis Eliot most well-known teacher of …"
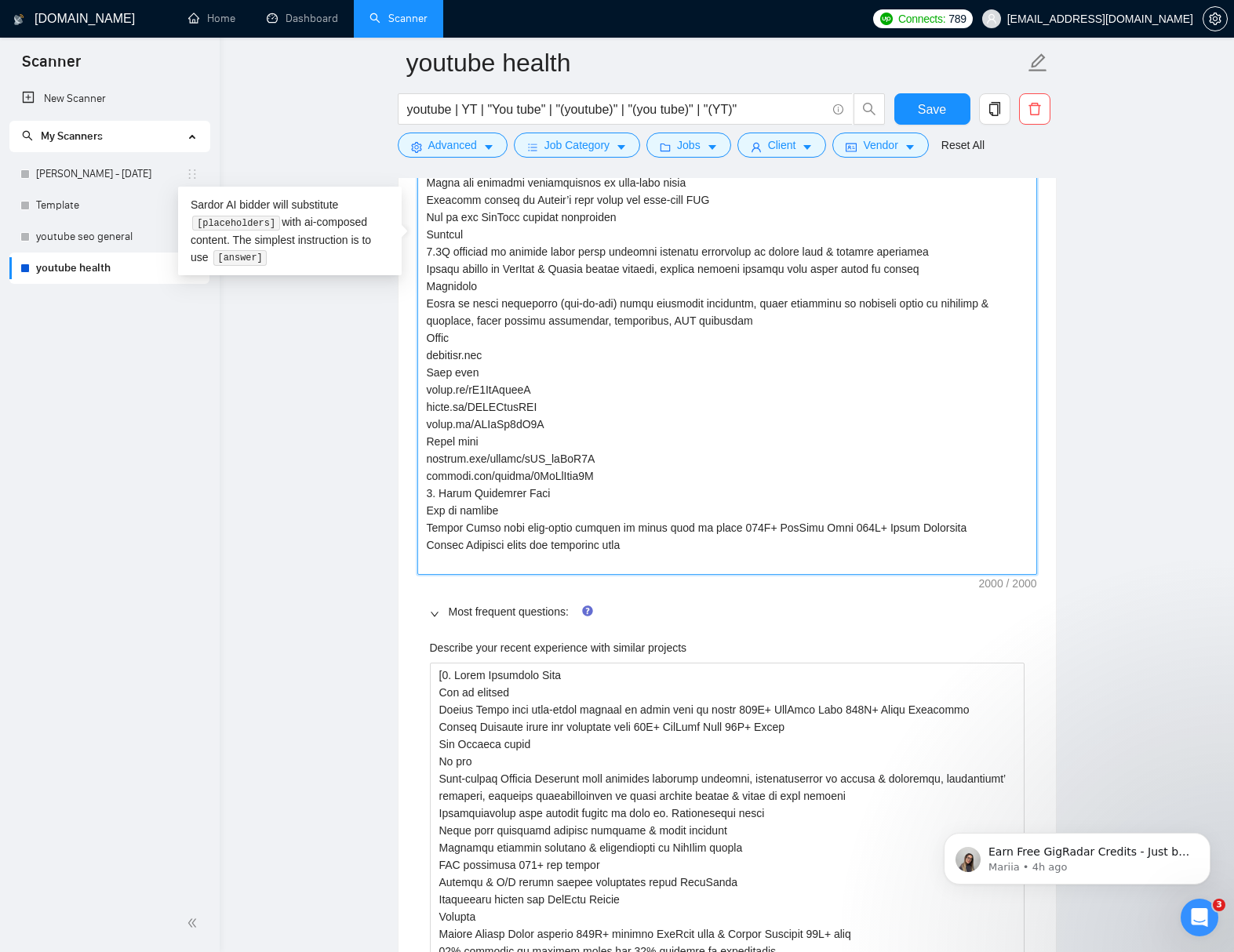
drag, startPoint x: 503, startPoint y: 528, endPoint x: 422, endPoint y: 527, distance: 81.0
click at [422, 527] on textarea "Default answer template:" at bounding box center [726, 243] width 619 height 663
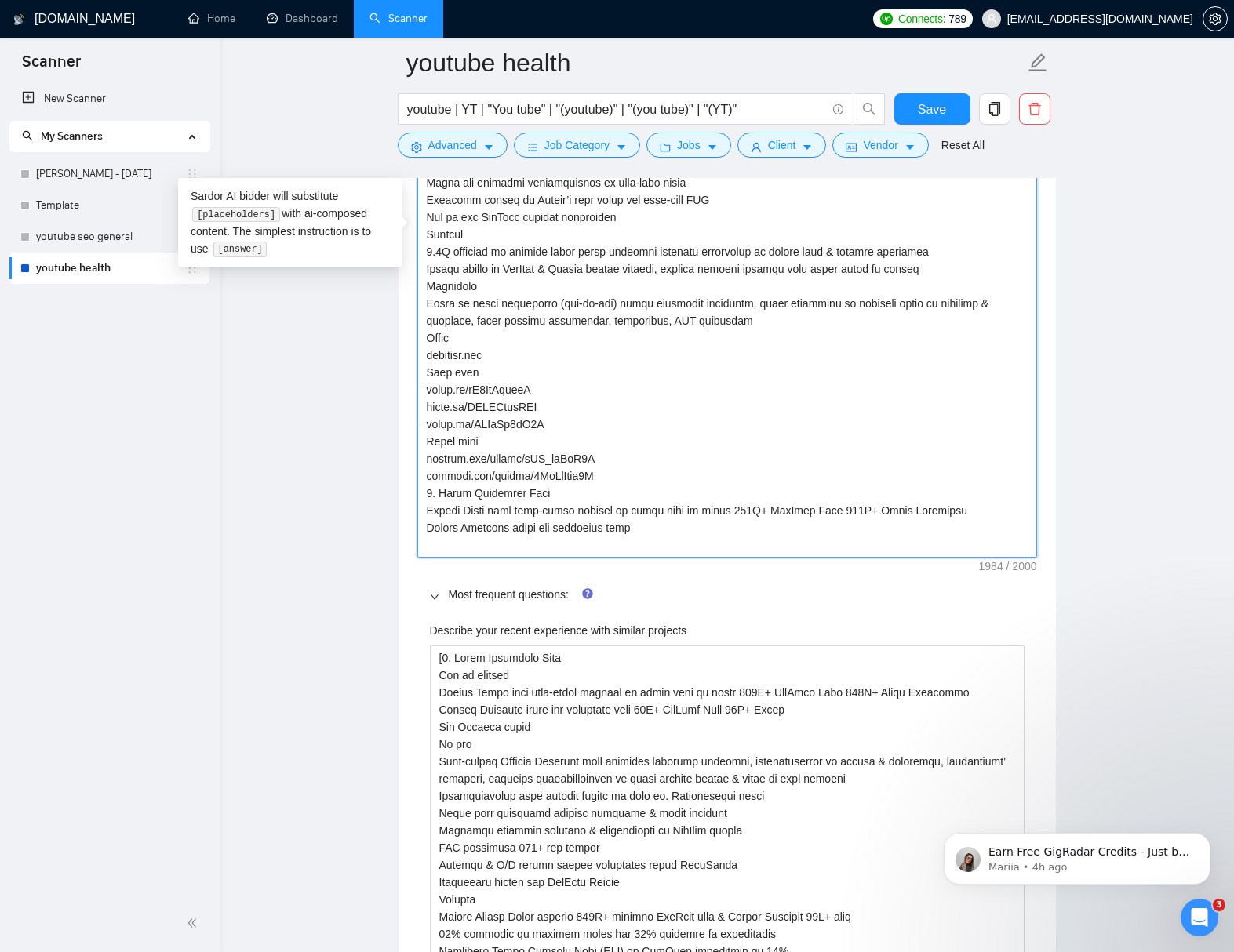
drag, startPoint x: 474, startPoint y: 321, endPoint x: 425, endPoint y: 325, distance: 49.2
click at [425, 325] on textarea "Default answer template:" at bounding box center [726, 234] width 619 height 646
drag, startPoint x: 642, startPoint y: 340, endPoint x: 686, endPoint y: 339, distance: 44.0
click at [686, 339] on textarea "Default answer template:" at bounding box center [726, 234] width 619 height 646
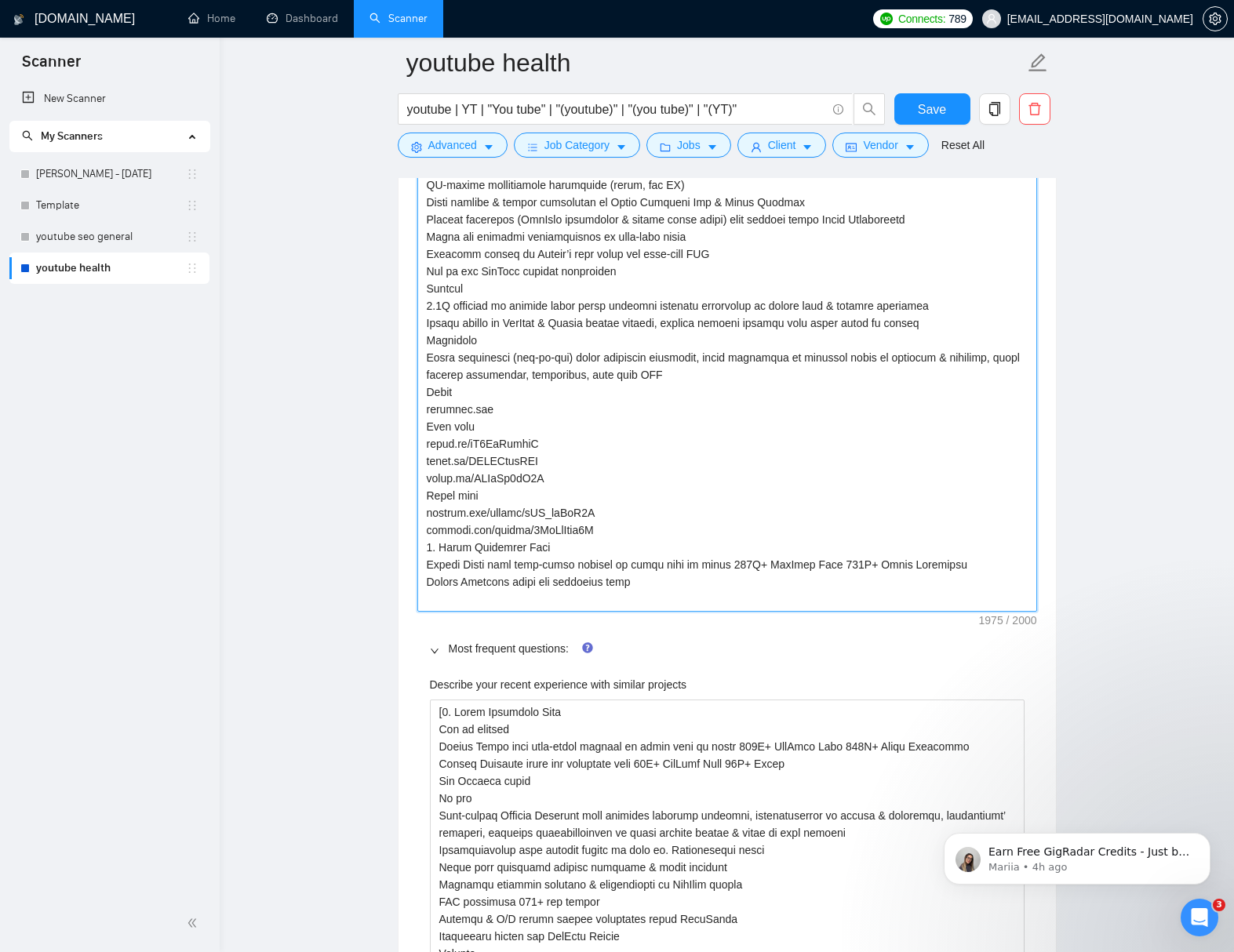
scroll to position [2502, 0]
drag, startPoint x: 614, startPoint y: 342, endPoint x: 687, endPoint y: 343, distance: 73.0
click at [687, 343] on textarea "Default answer template:" at bounding box center [726, 290] width 619 height 646
click at [516, 342] on textarea "Default answer template:" at bounding box center [726, 290] width 619 height 646
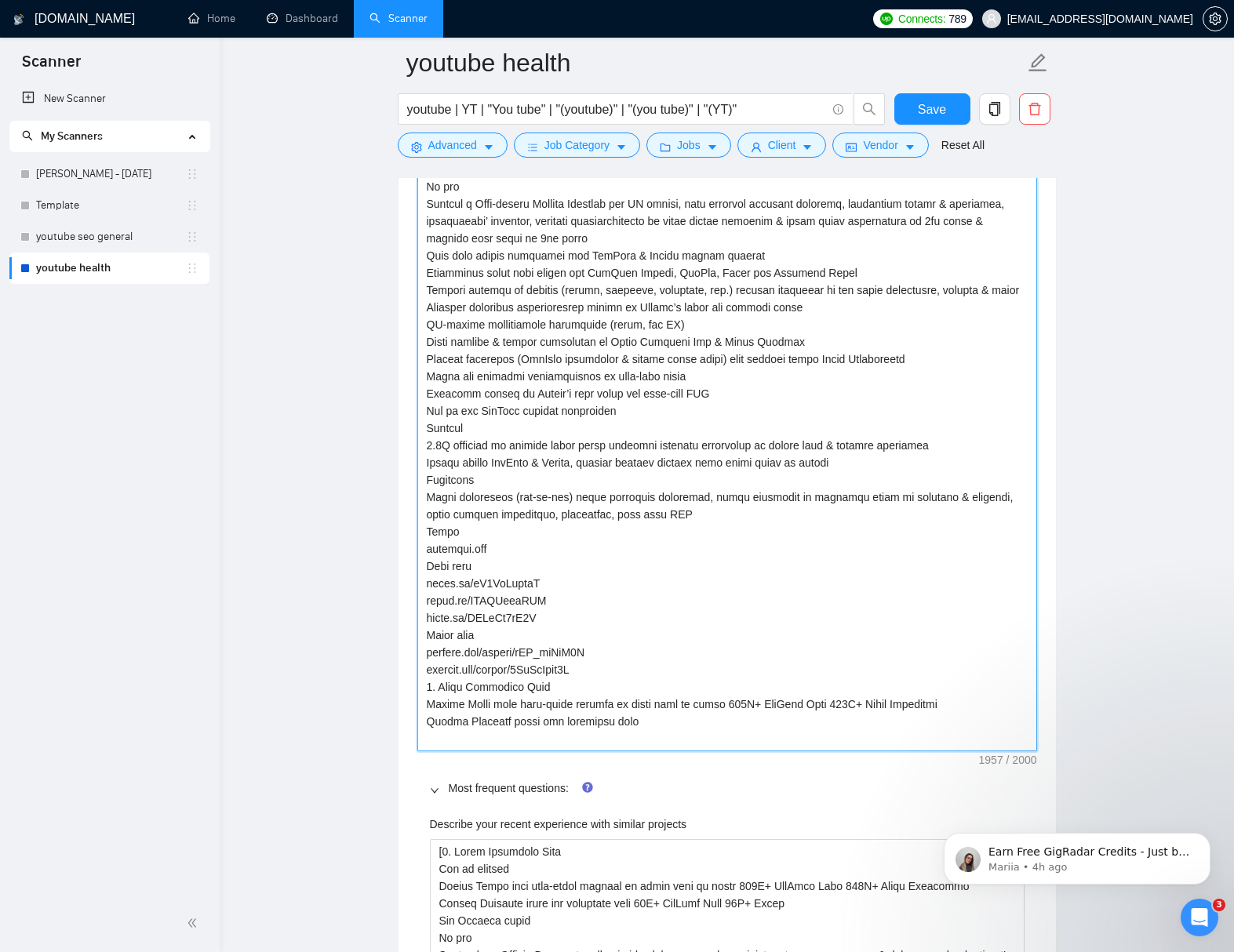
scroll to position [2362, 0]
drag, startPoint x: 526, startPoint y: 432, endPoint x: 500, endPoint y: 444, distance: 28.6
click at [485, 430] on textarea "Default answer template:" at bounding box center [726, 430] width 619 height 646
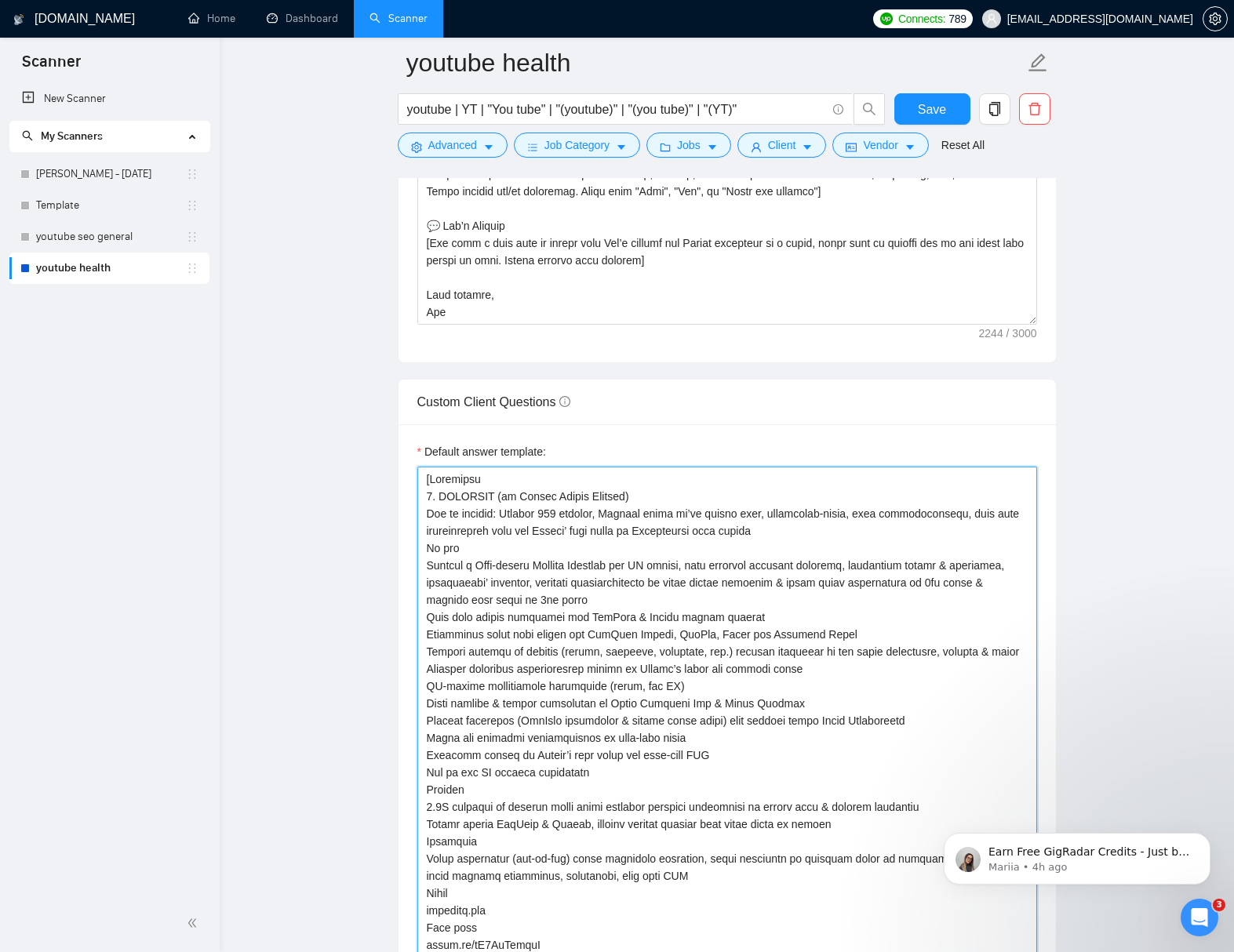
scroll to position [2003, 0]
drag, startPoint x: 507, startPoint y: 513, endPoint x: 422, endPoint y: 513, distance: 85.0
click at [423, 513] on textarea "Default answer template:" at bounding box center [726, 789] width 619 height 646
click at [598, 629] on textarea "Default answer template:" at bounding box center [726, 789] width 619 height 646
drag, startPoint x: 587, startPoint y: 612, endPoint x: 627, endPoint y: 617, distance: 40.3
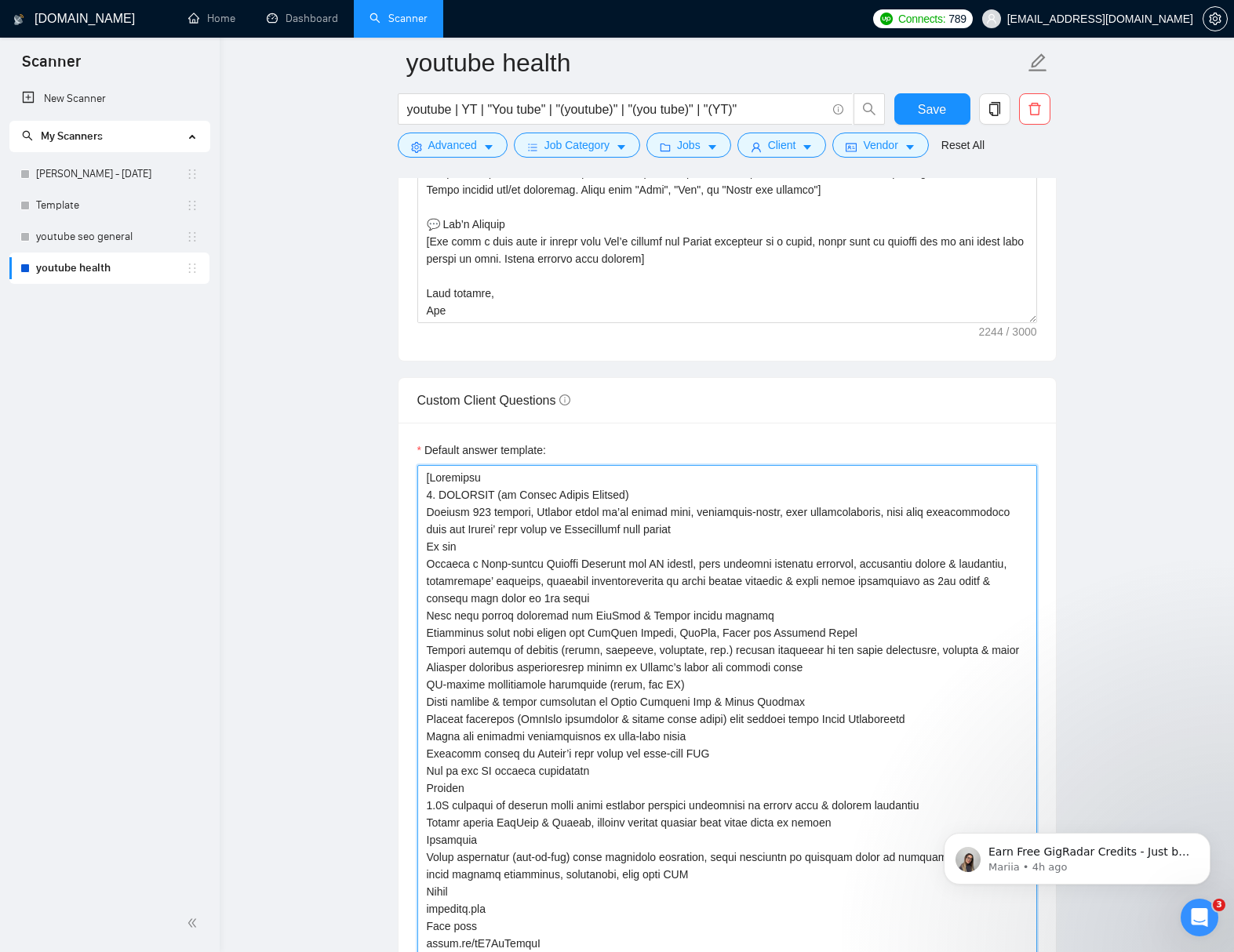
click at [627, 617] on textarea "Default answer template:" at bounding box center [726, 789] width 619 height 646
paste textarea
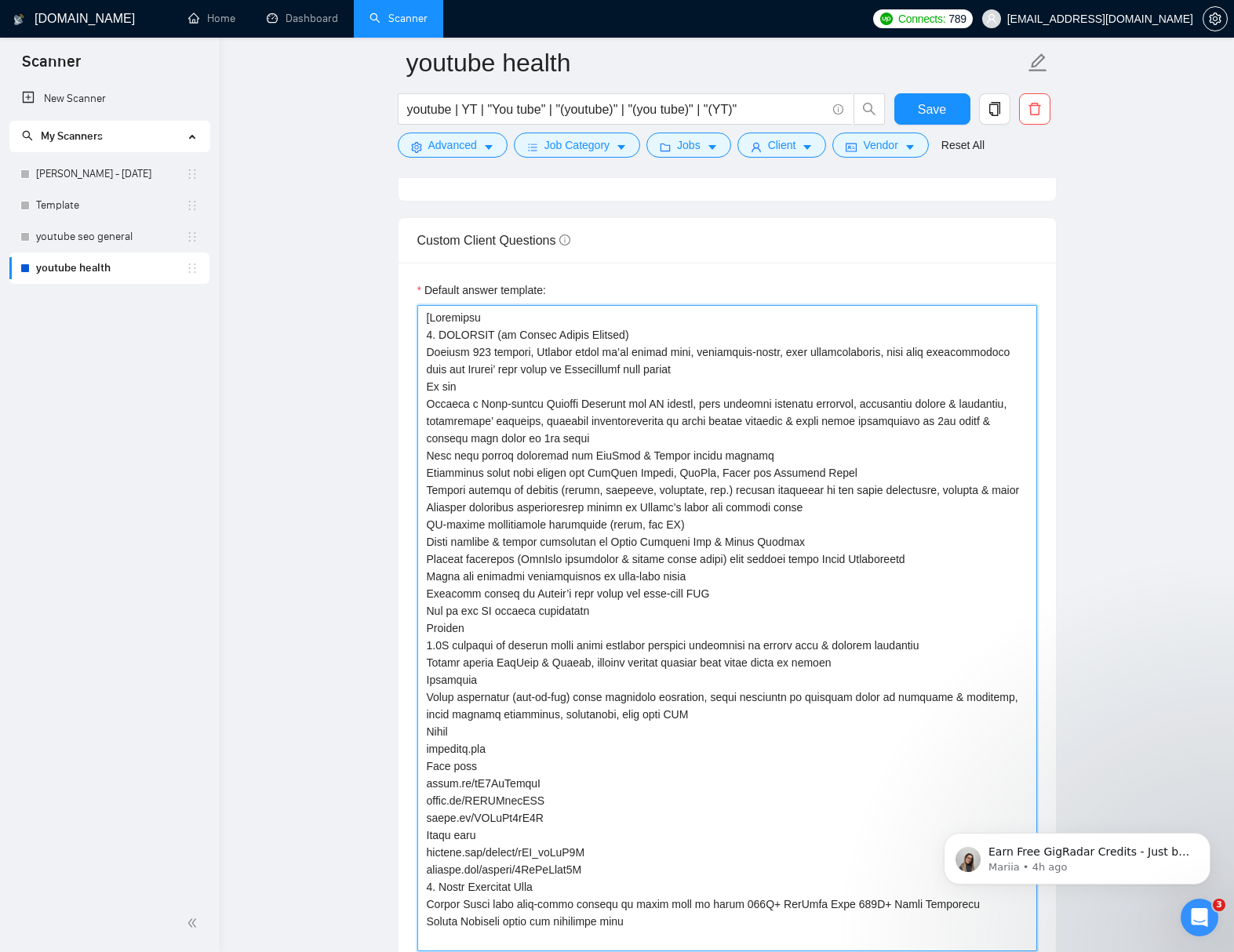
scroll to position [2161, 0]
click at [662, 448] on textarea "Default answer template:" at bounding box center [726, 631] width 619 height 646
click at [754, 461] on textarea "Default answer template:" at bounding box center [726, 631] width 619 height 646
drag, startPoint x: 614, startPoint y: 458, endPoint x: 595, endPoint y: 459, distance: 19.0
click at [613, 459] on textarea "Default answer template:" at bounding box center [726, 631] width 619 height 646
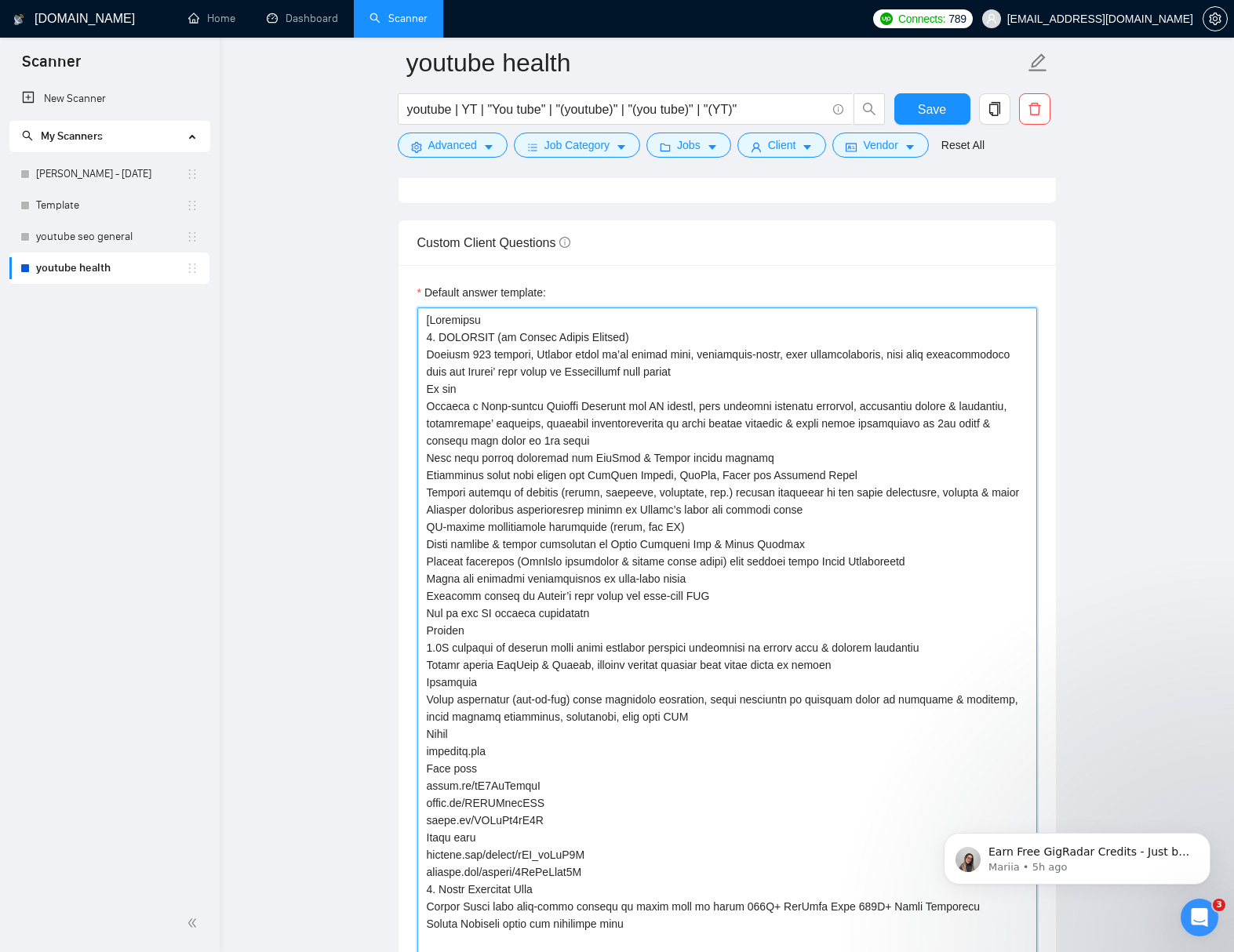
drag, startPoint x: 596, startPoint y: 457, endPoint x: 627, endPoint y: 457, distance: 31.0
click at [627, 457] on textarea "Default answer template:" at bounding box center [726, 631] width 619 height 646
click at [569, 494] on textarea "Default answer template:" at bounding box center [726, 631] width 619 height 646
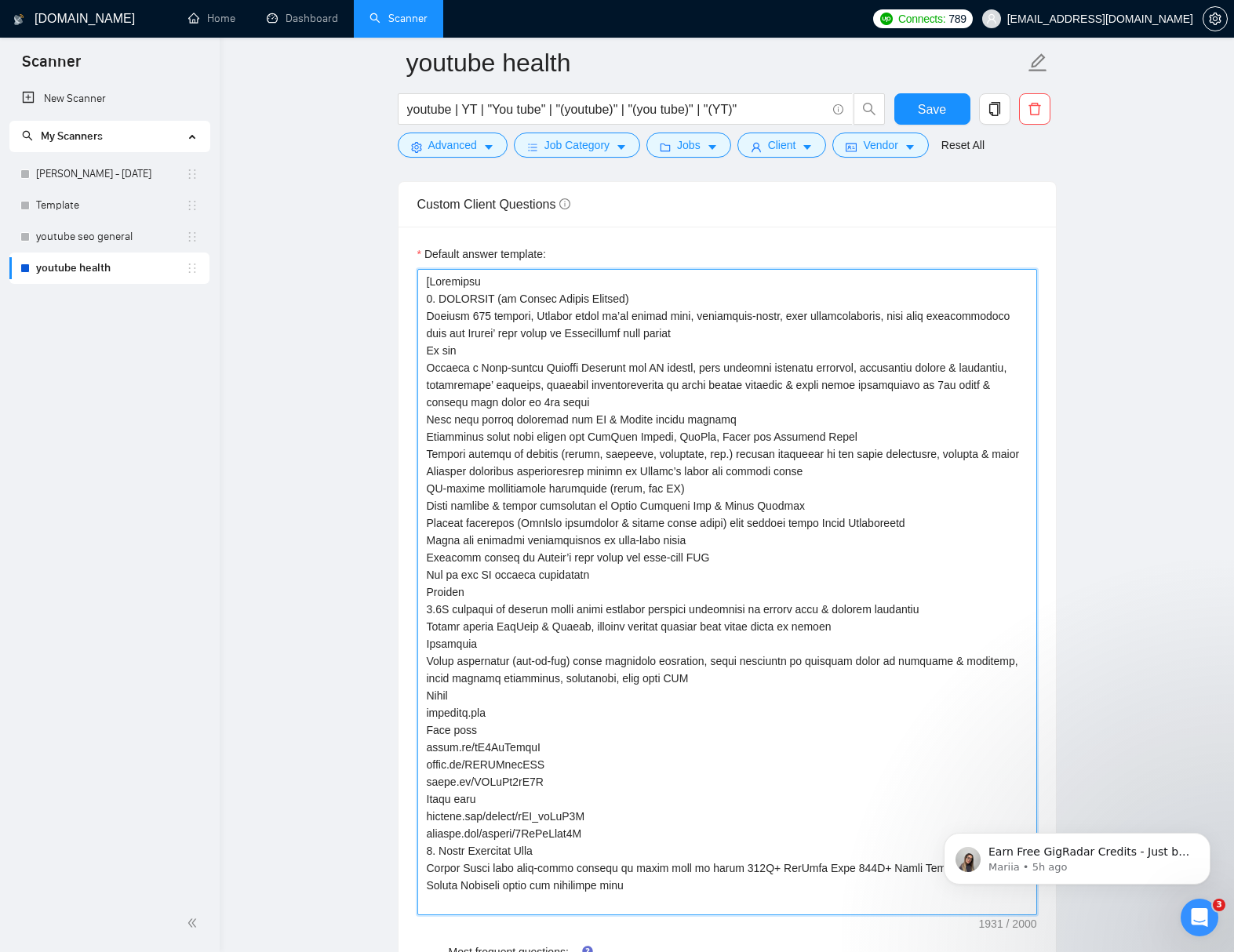
scroll to position [2202, 0]
drag, startPoint x: 506, startPoint y: 643, endPoint x: 535, endPoint y: 644, distance: 29.0
click at [535, 644] on textarea "Default answer template:" at bounding box center [726, 590] width 619 height 646
drag, startPoint x: 545, startPoint y: 643, endPoint x: 509, endPoint y: 644, distance: 36.0
click at [509, 644] on textarea "Default answer template:" at bounding box center [726, 590] width 619 height 646
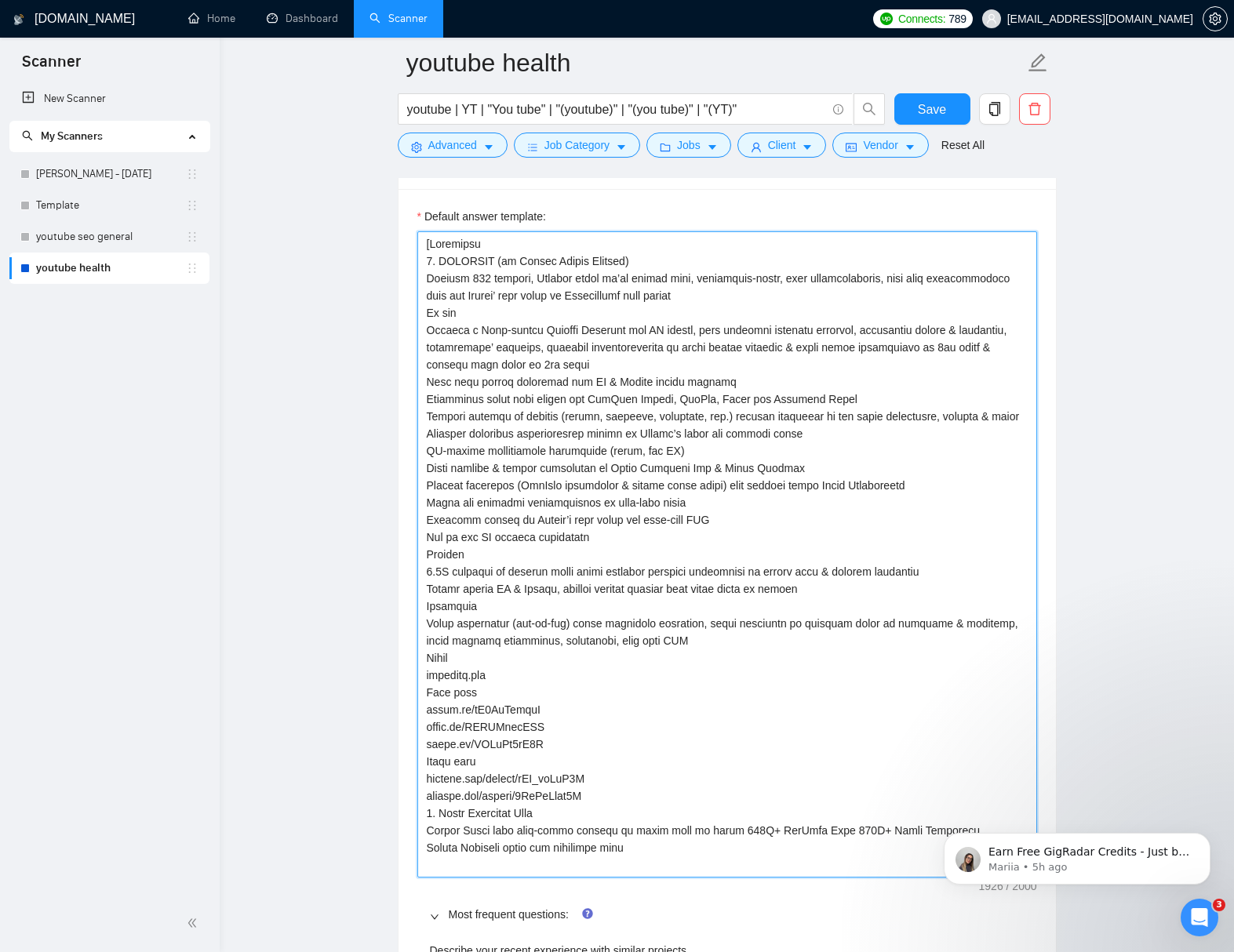
scroll to position [2284, 0]
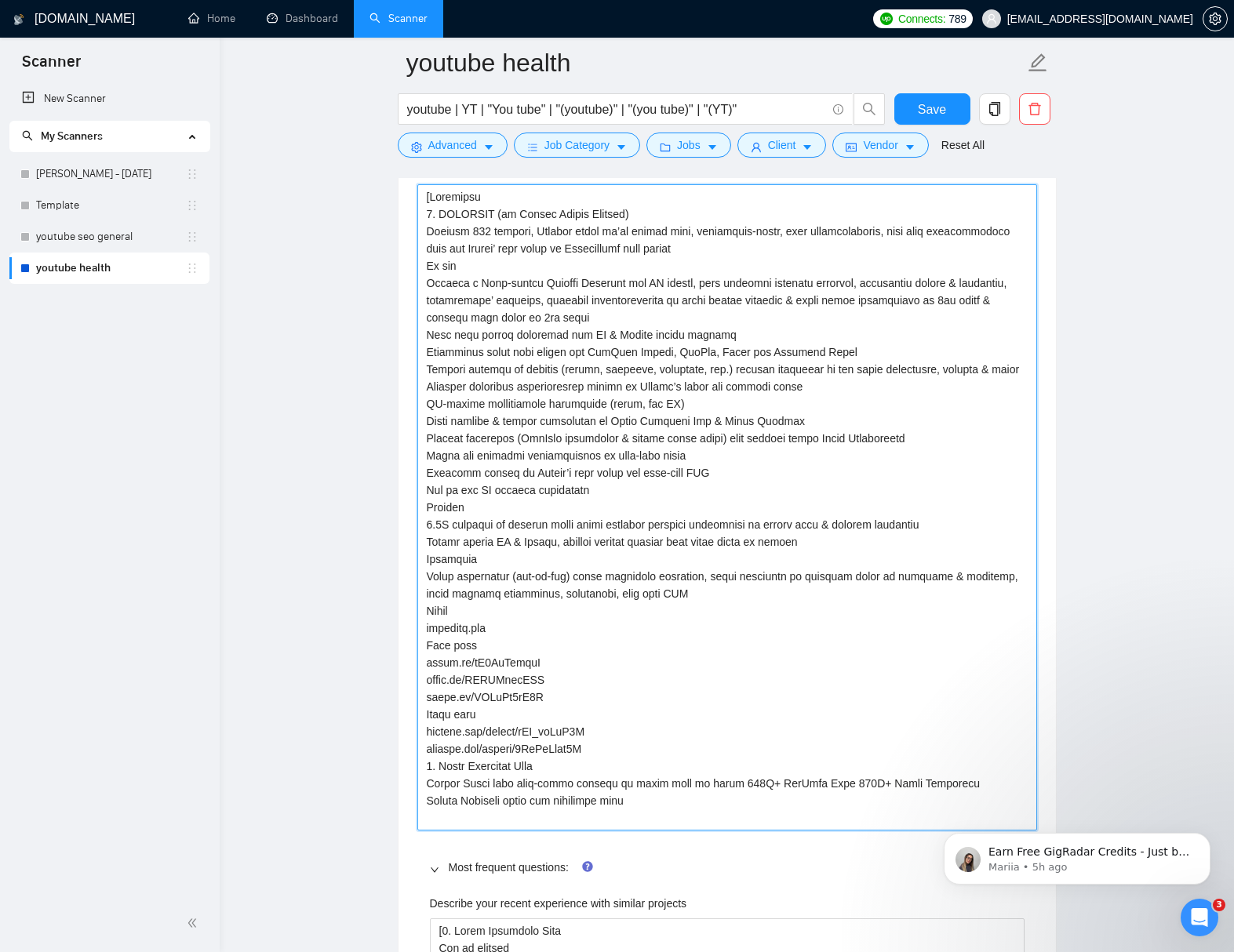
drag, startPoint x: 770, startPoint y: 802, endPoint x: 809, endPoint y: 801, distance: 39.0
click at [809, 801] on textarea "Default answer template:" at bounding box center [726, 508] width 619 height 646
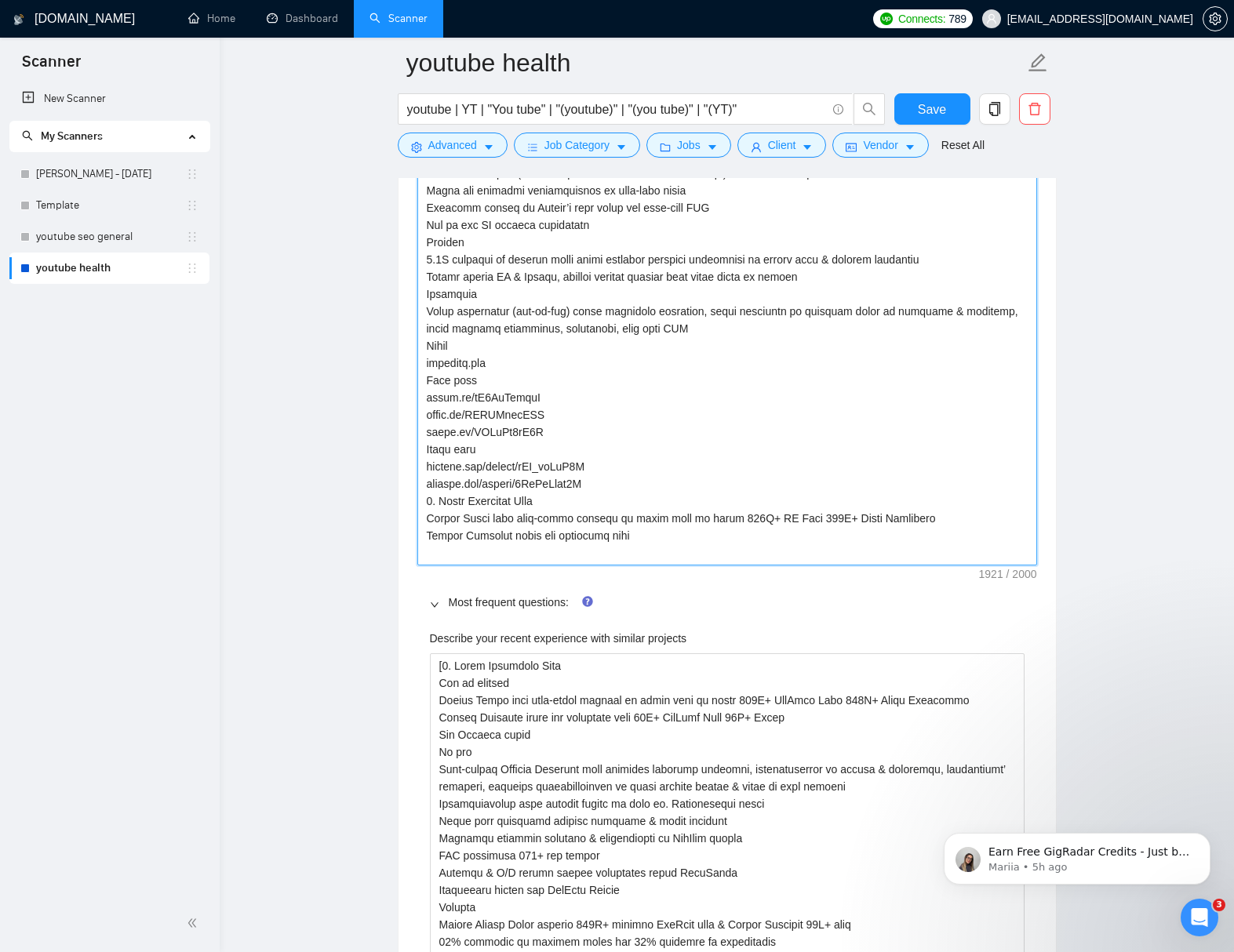
scroll to position [2550, 0]
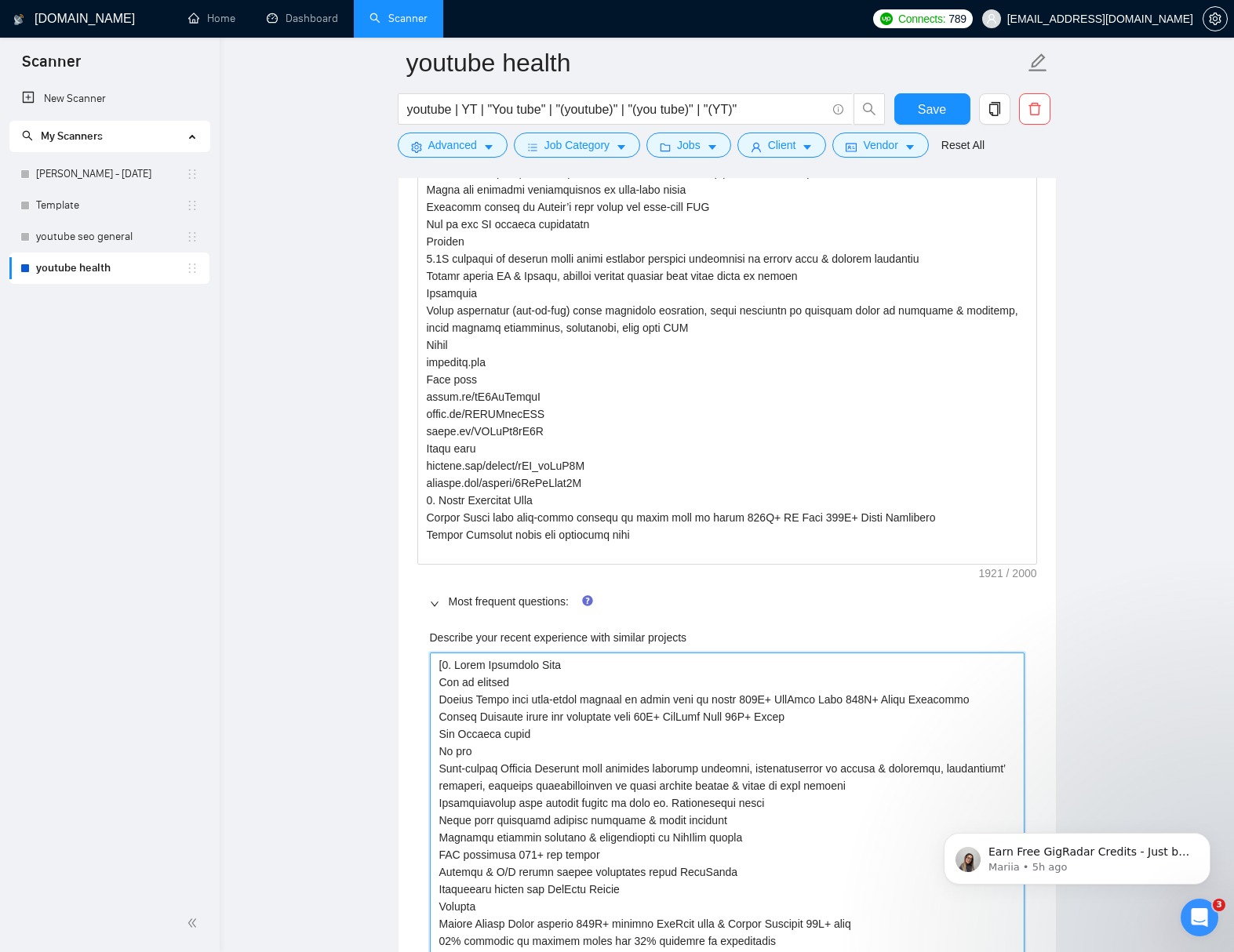
drag, startPoint x: 735, startPoint y: 717, endPoint x: 696, endPoint y: 717, distance: 39.0
drag, startPoint x: 660, startPoint y: 714, endPoint x: 660, endPoint y: 727, distance: 13.0
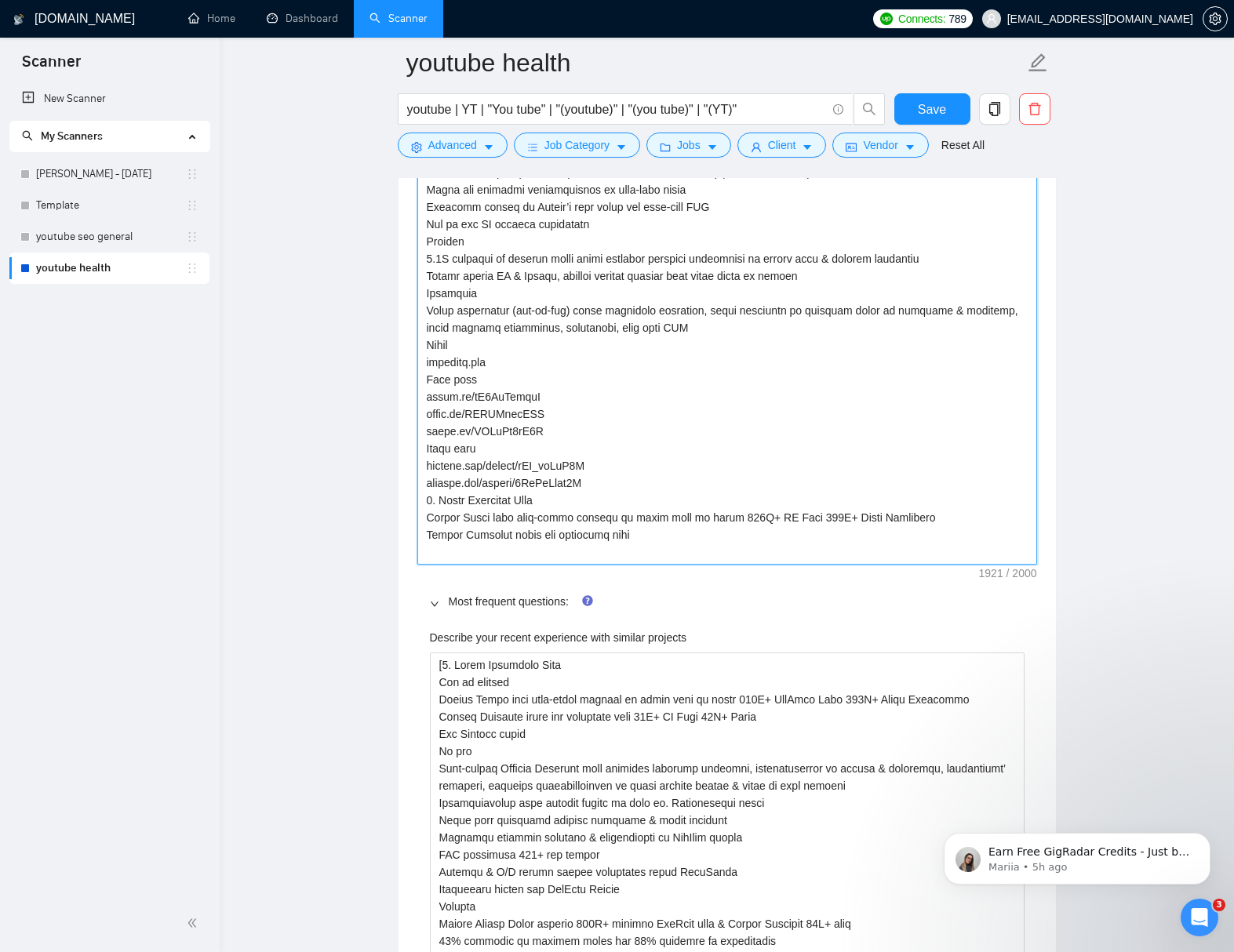
click at [661, 552] on textarea "Default answer template:" at bounding box center [726, 242] width 619 height 646
paste textarea "53K+ YT Subs 85K+ Insta Los Angeles based"
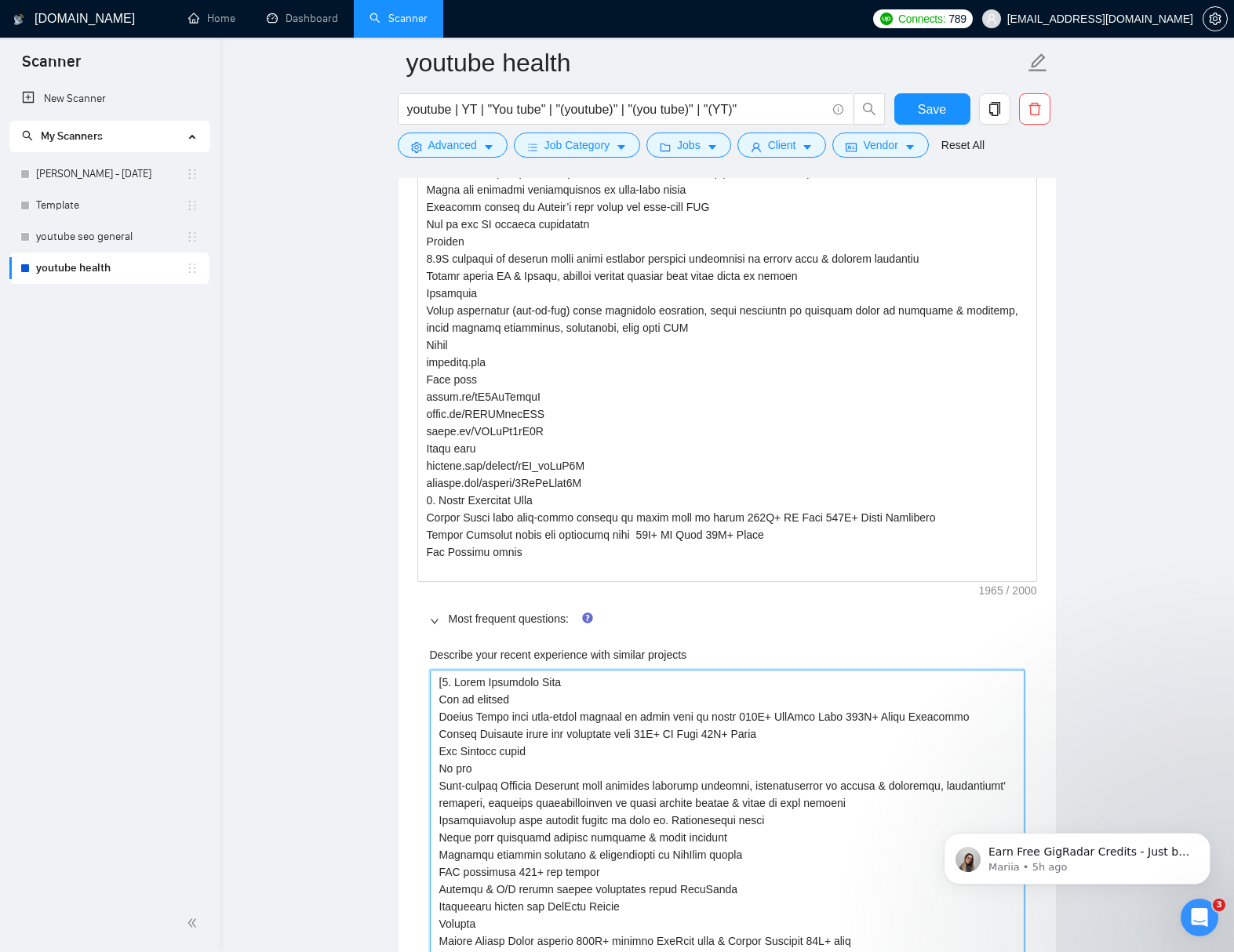
drag, startPoint x: 530, startPoint y: 749, endPoint x: 569, endPoint y: 686, distance: 74.1
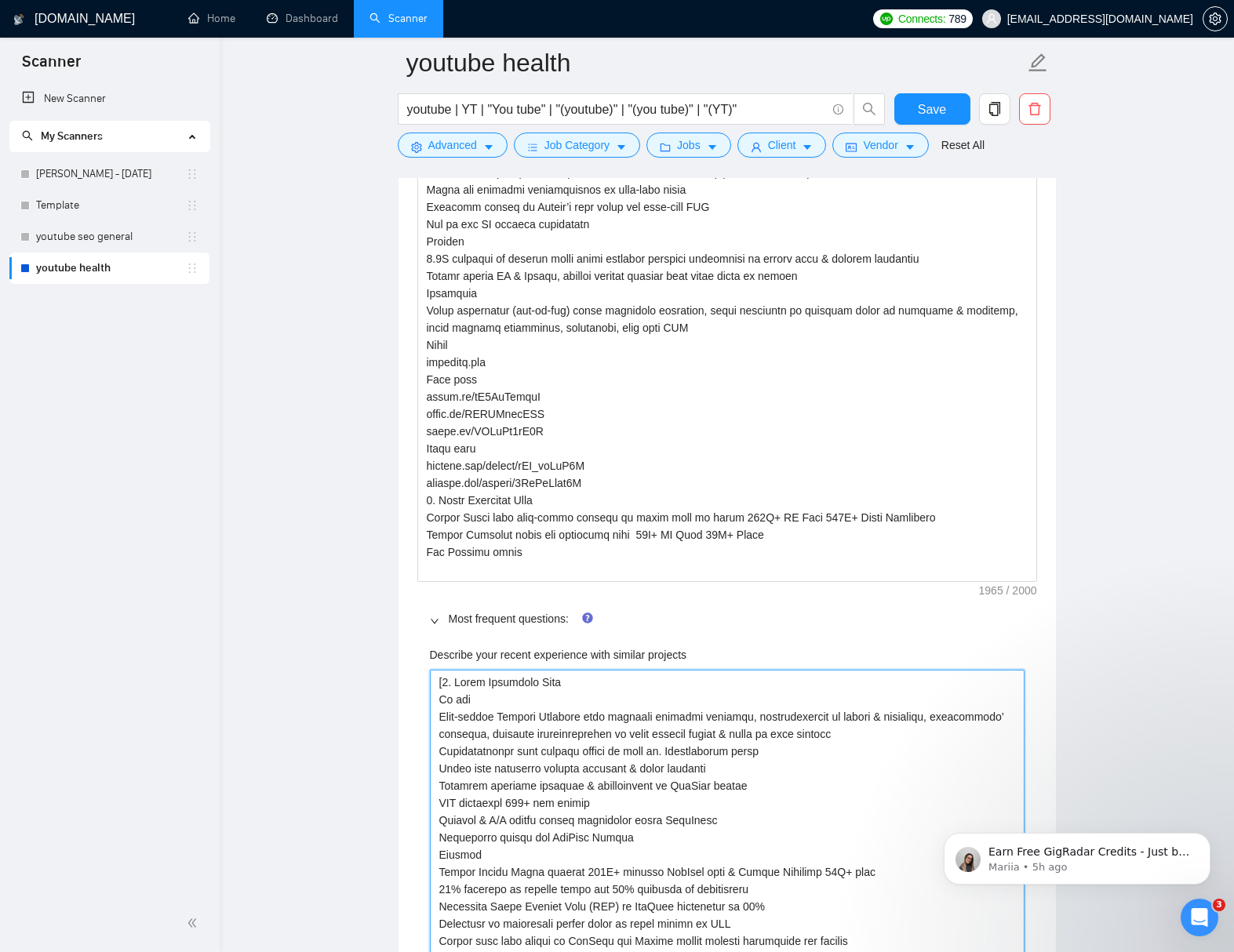
drag, startPoint x: 568, startPoint y: 682, endPoint x: 456, endPoint y: 682, distance: 112.0
paste projects "Inner Dimension Yoga"
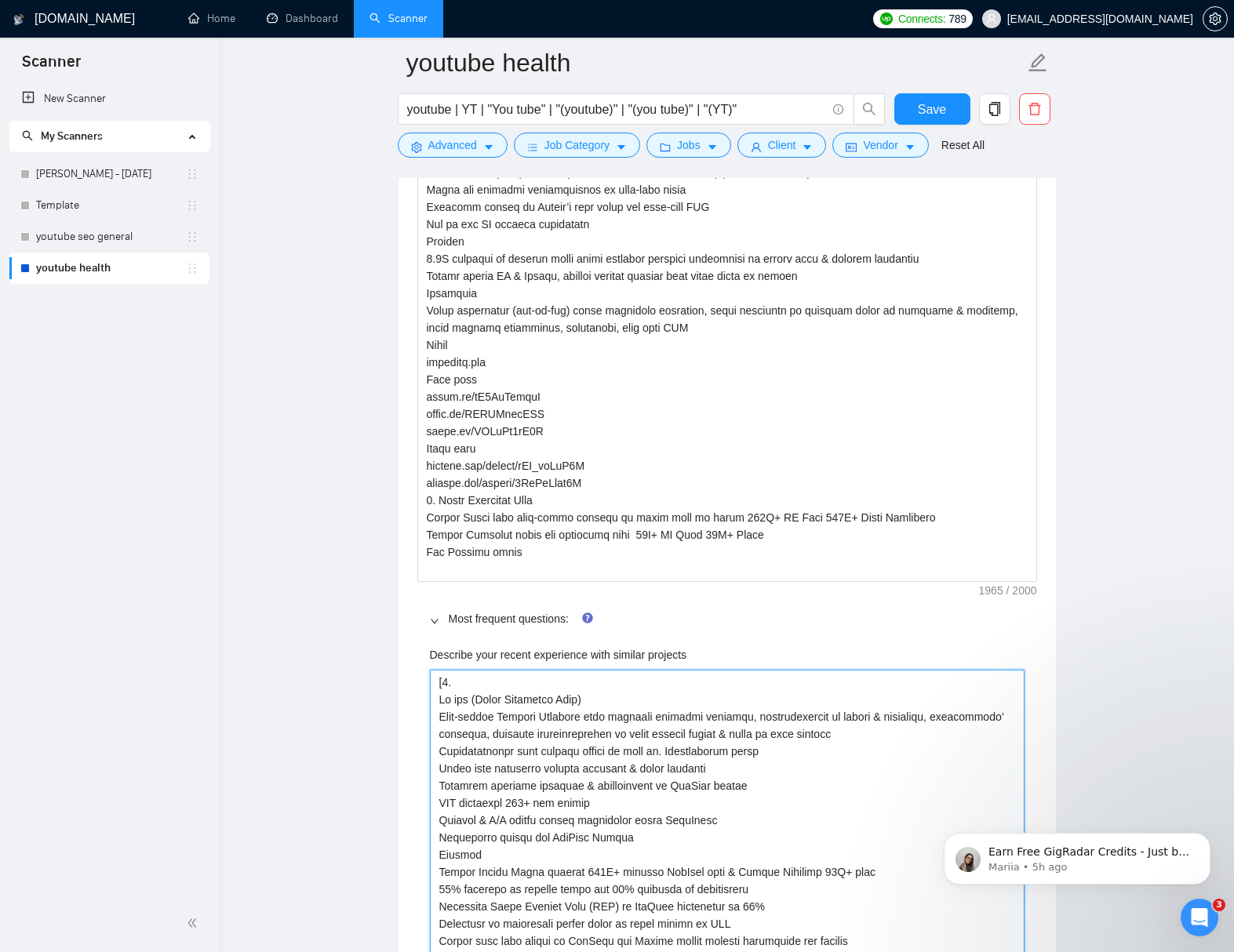
drag, startPoint x: 439, startPoint y: 701, endPoint x: 517, endPoint y: 828, distance: 149.0
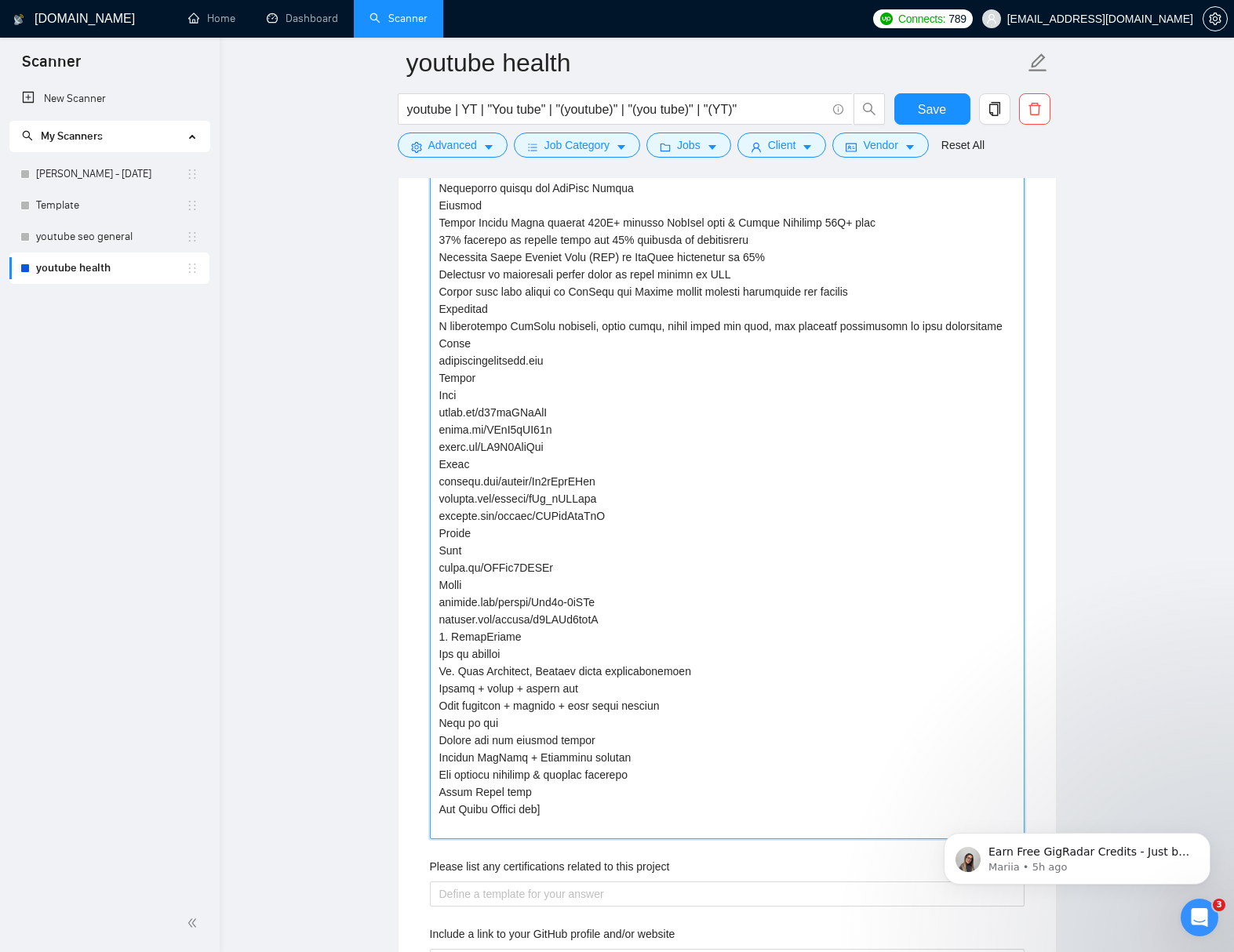
scroll to position [3191, 0]
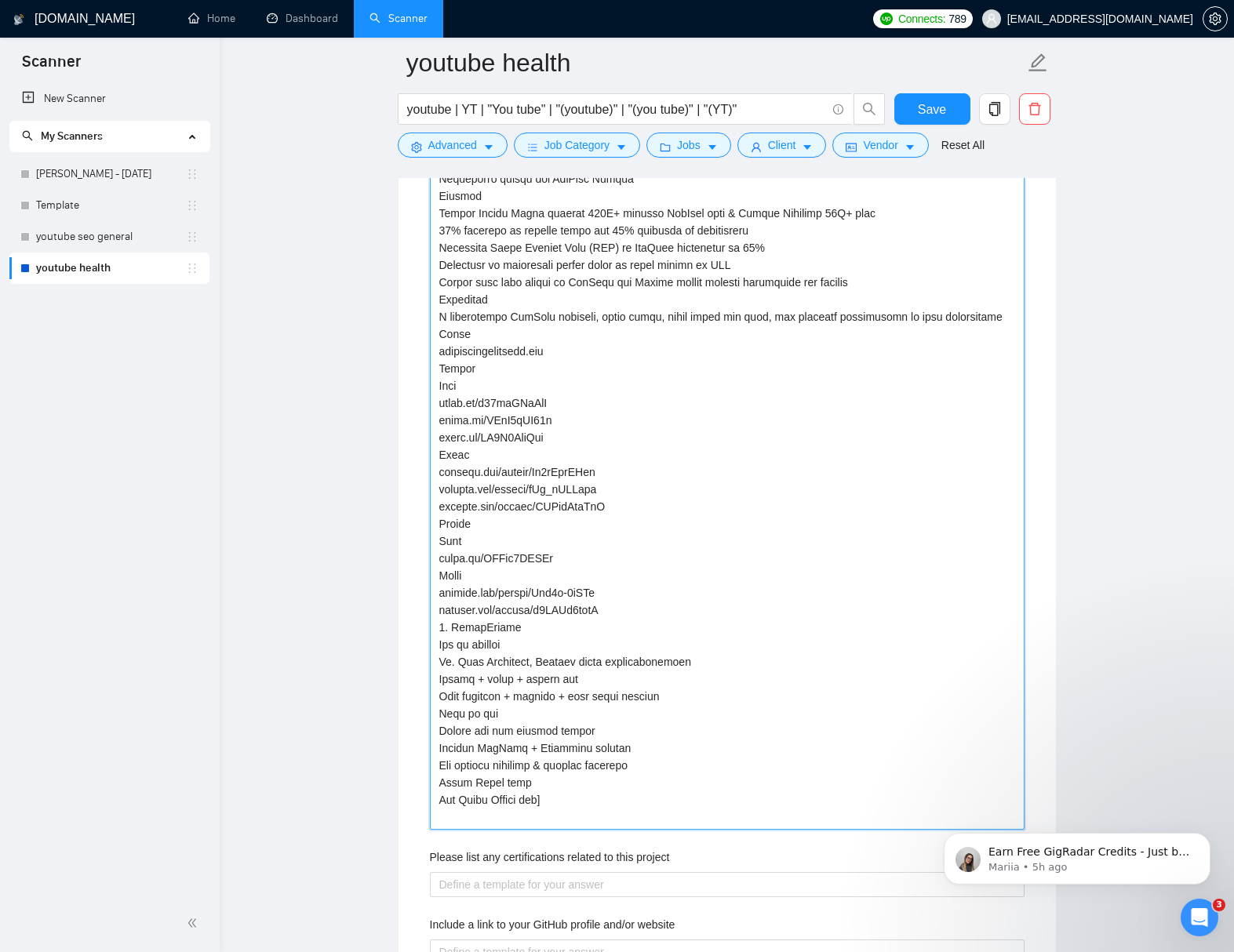
click at [598, 826] on projects "Describe your recent experience with similar projects" at bounding box center [727, 429] width 595 height 801
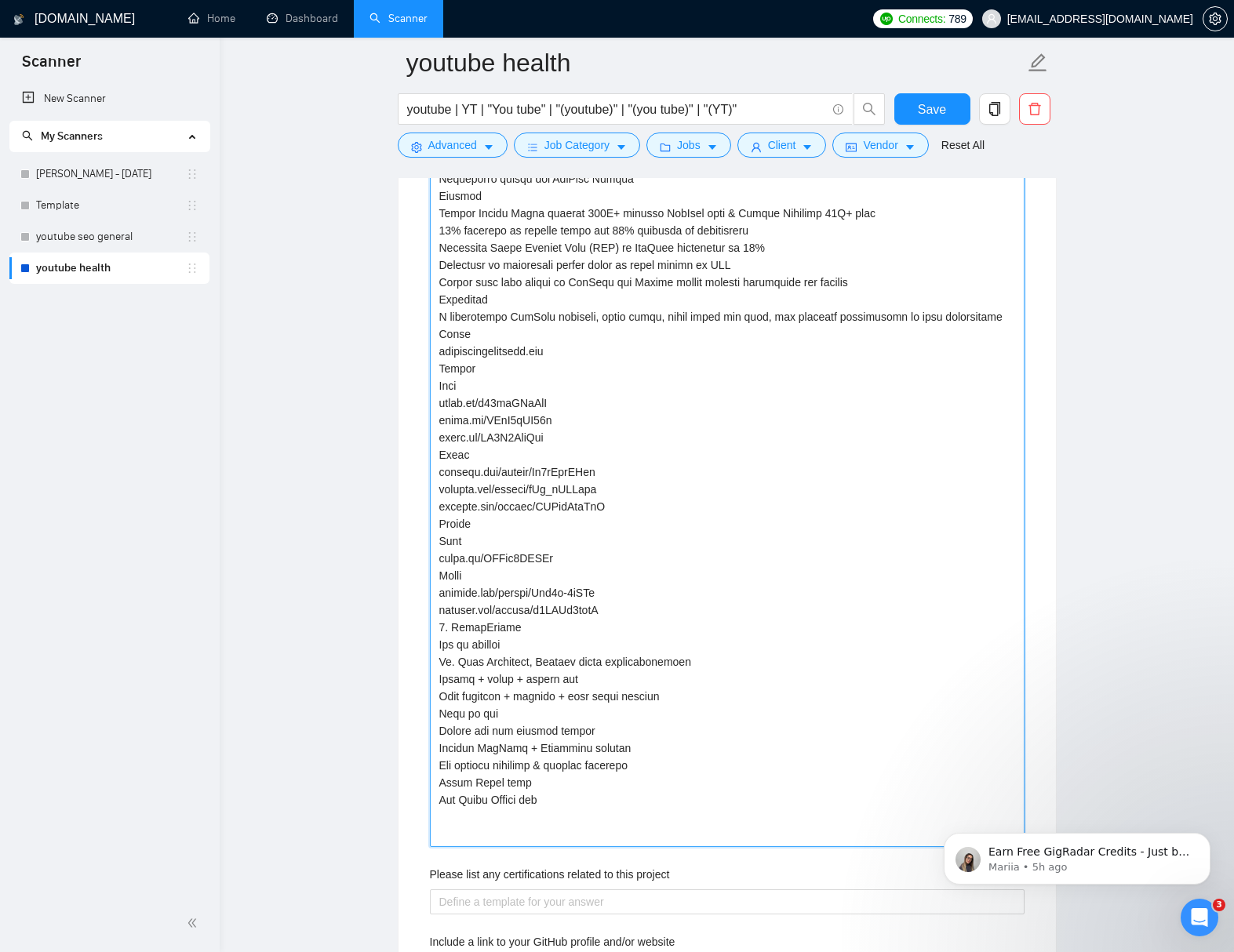
paste projects "Takeaways Show this project for app-based fitness brands, movement coaches, phy…"
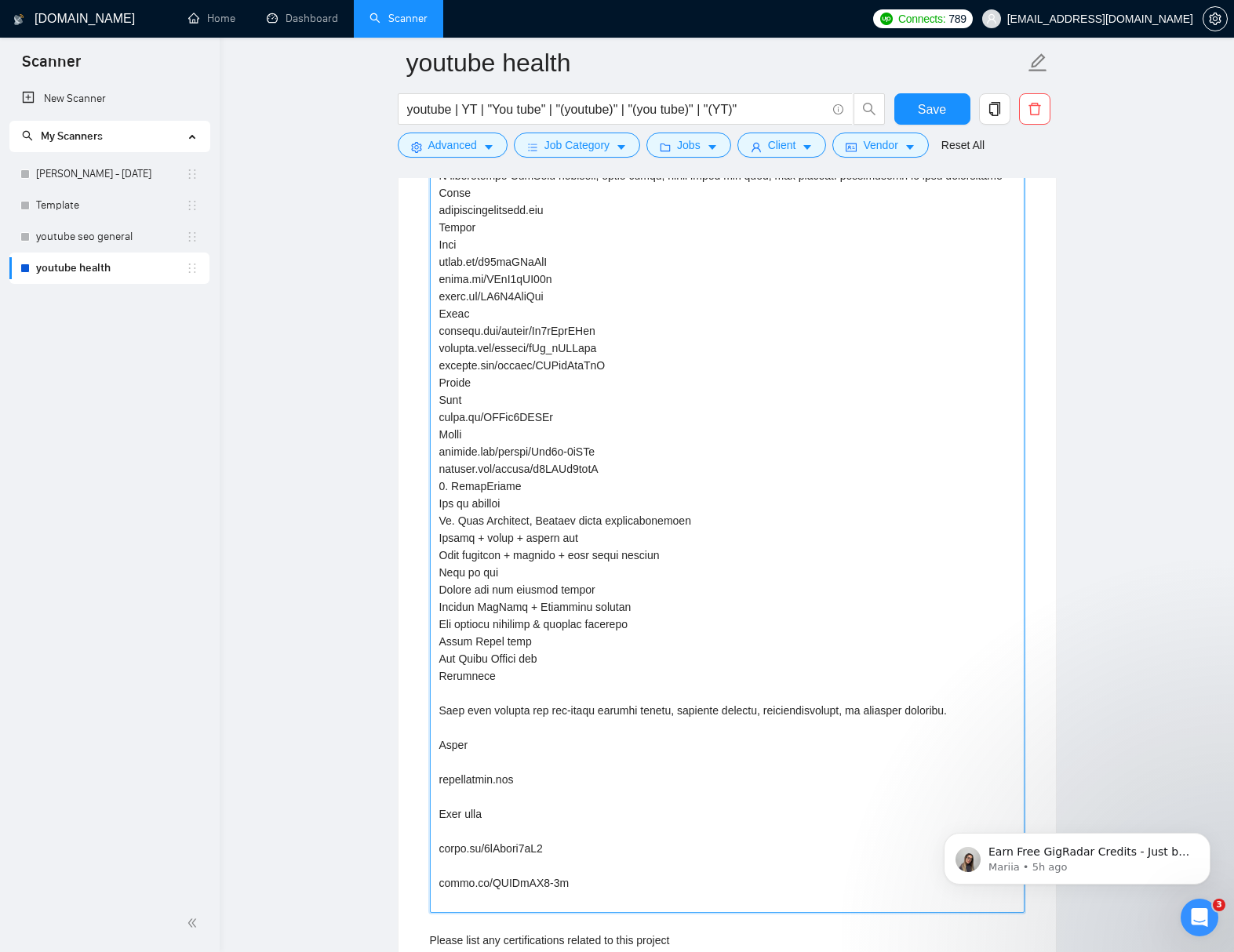
scroll to position [3434, 0]
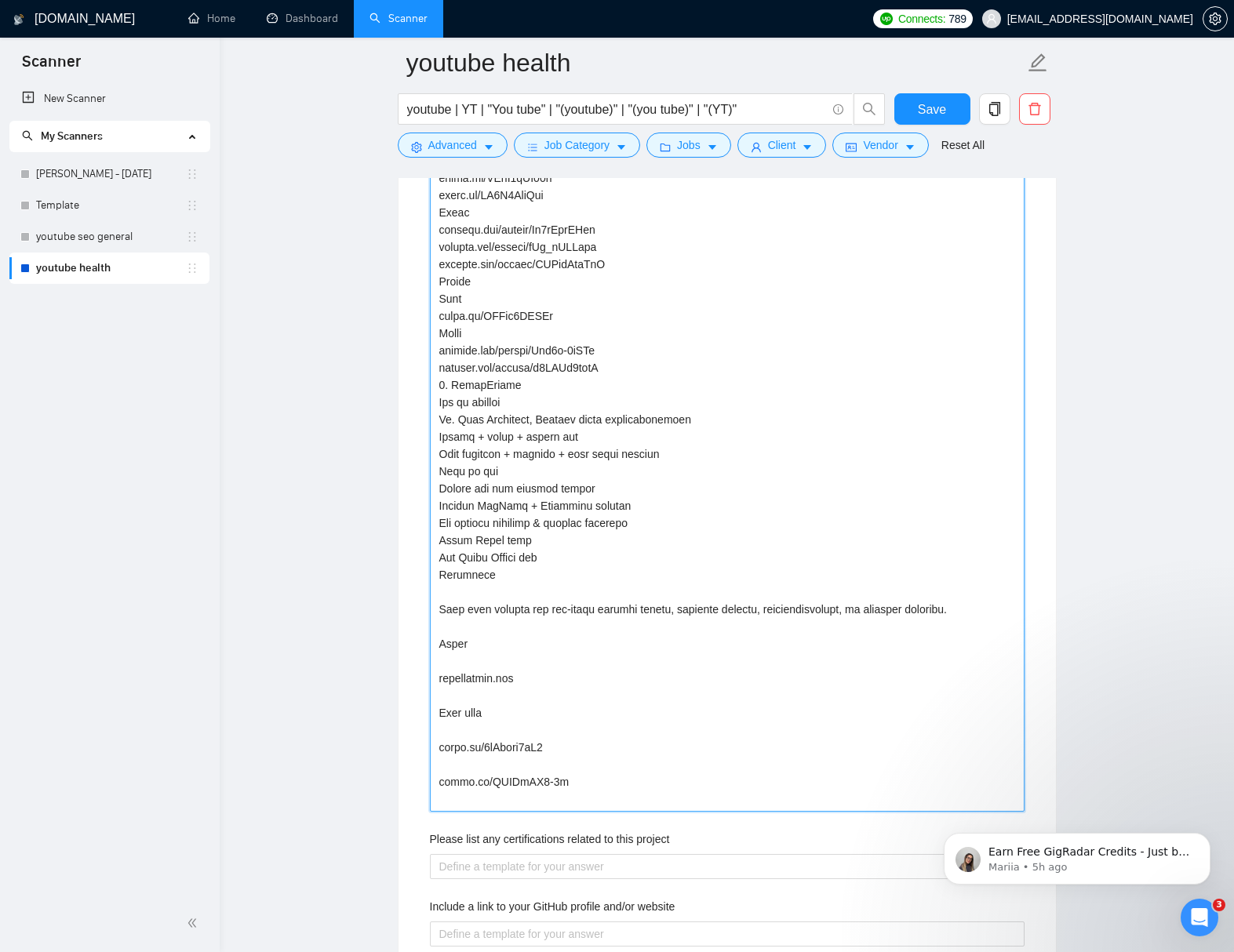
click at [500, 610] on projects "Describe your recent experience with similar projects" at bounding box center [727, 298] width 595 height 1026
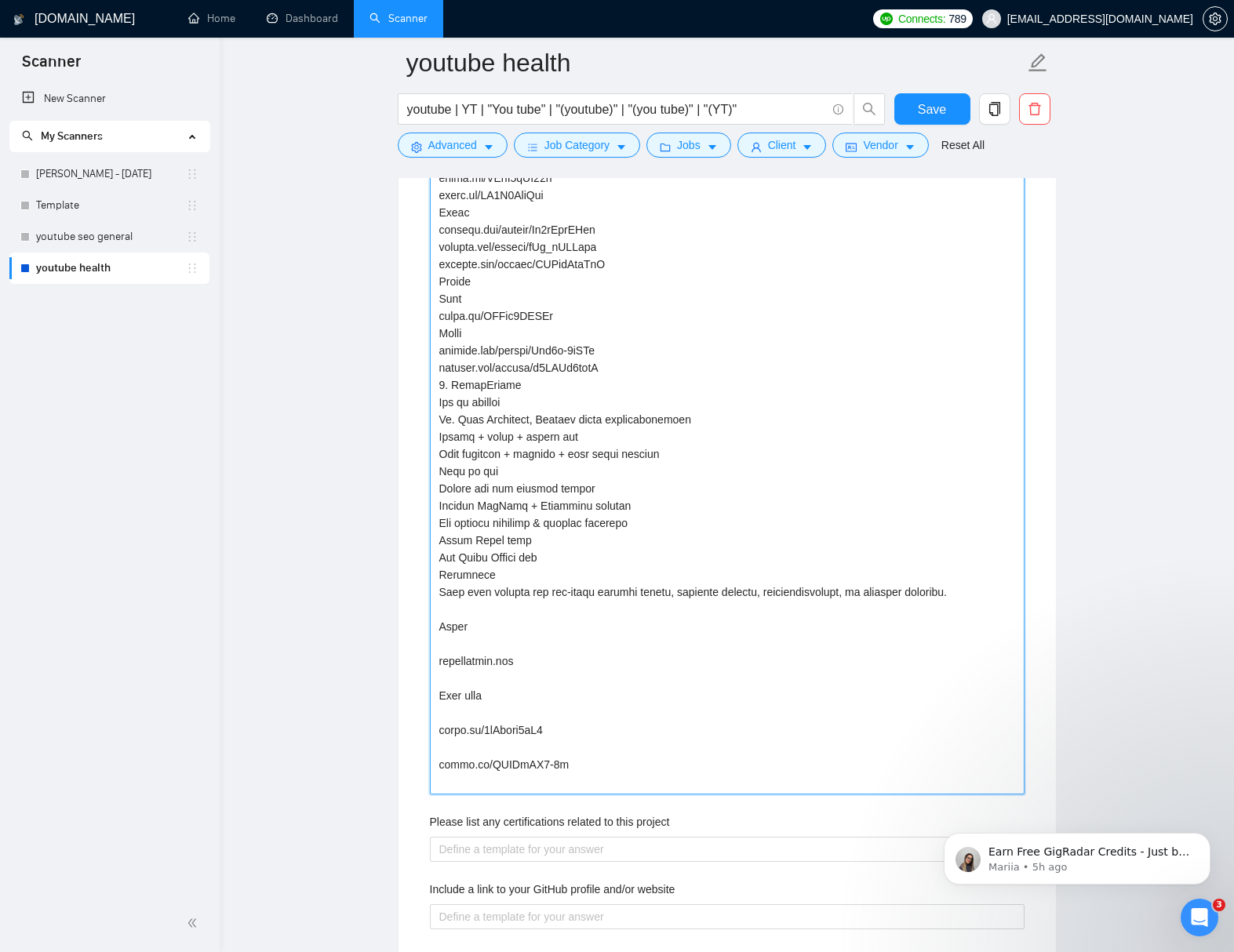
click at [526, 633] on projects "Describe your recent experience with similar projects" at bounding box center [727, 290] width 595 height 1008
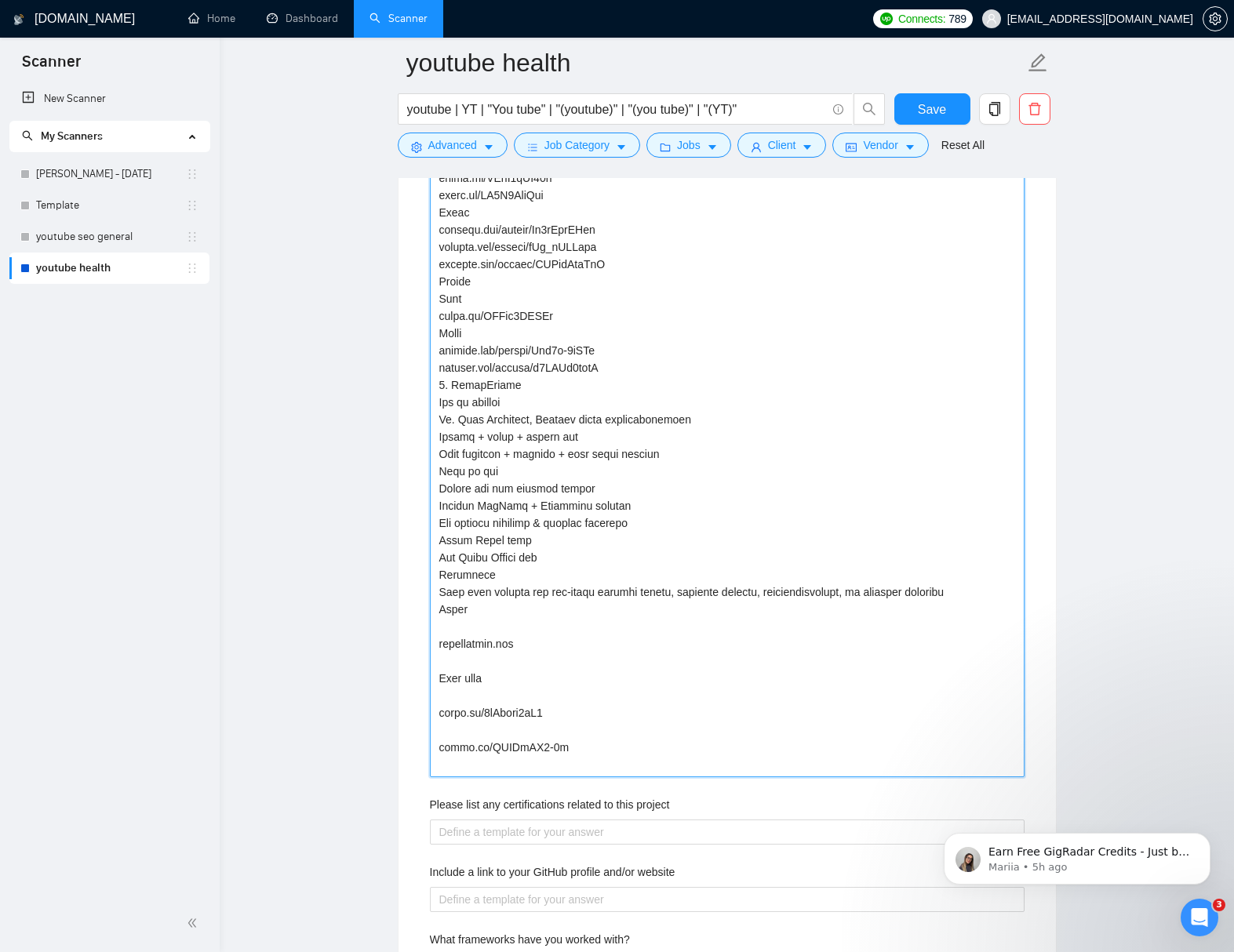
click at [502, 644] on projects "Describe your recent experience with similar projects" at bounding box center [727, 281] width 595 height 991
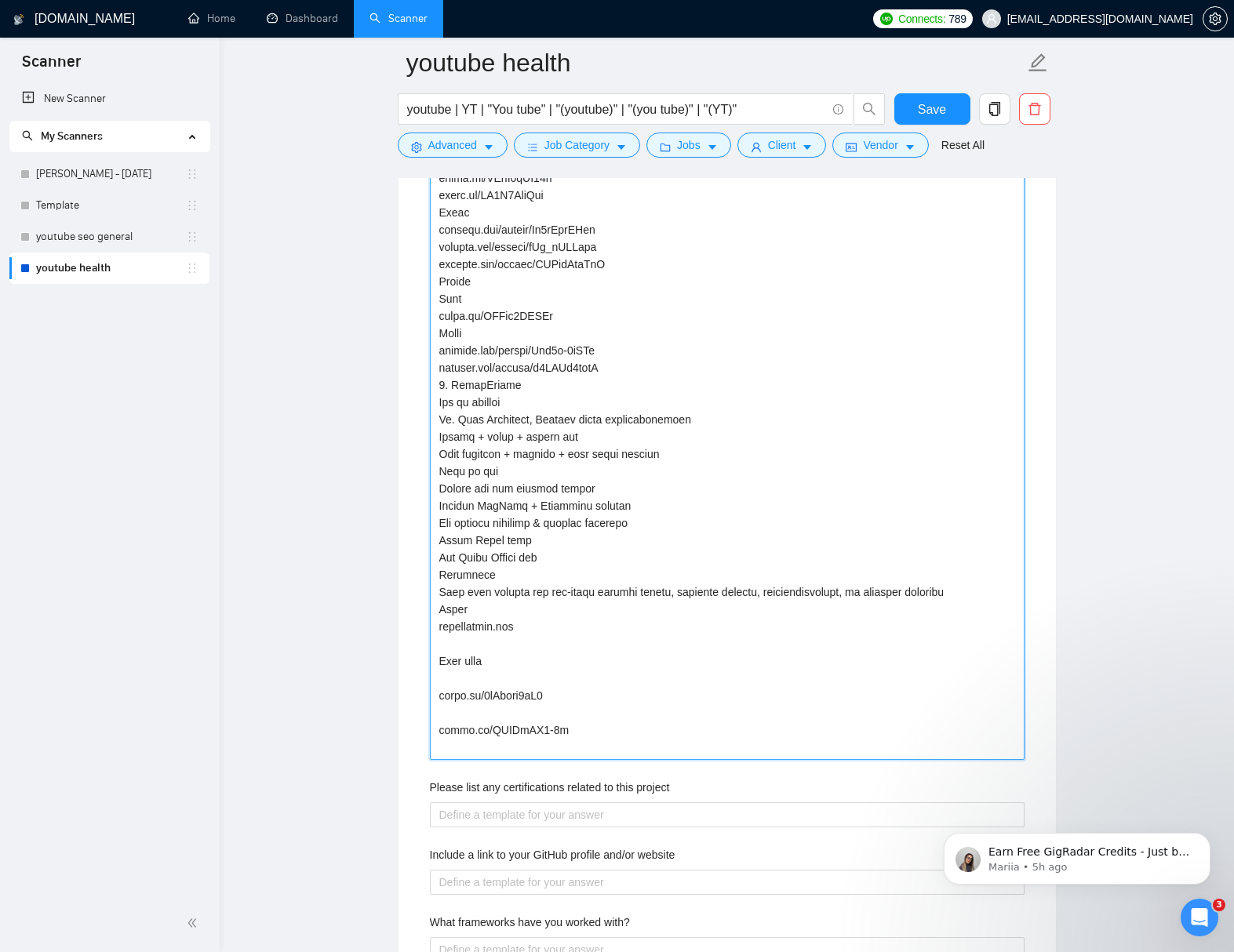
click at [509, 661] on projects "Describe your recent experience with similar projects" at bounding box center [727, 272] width 595 height 974
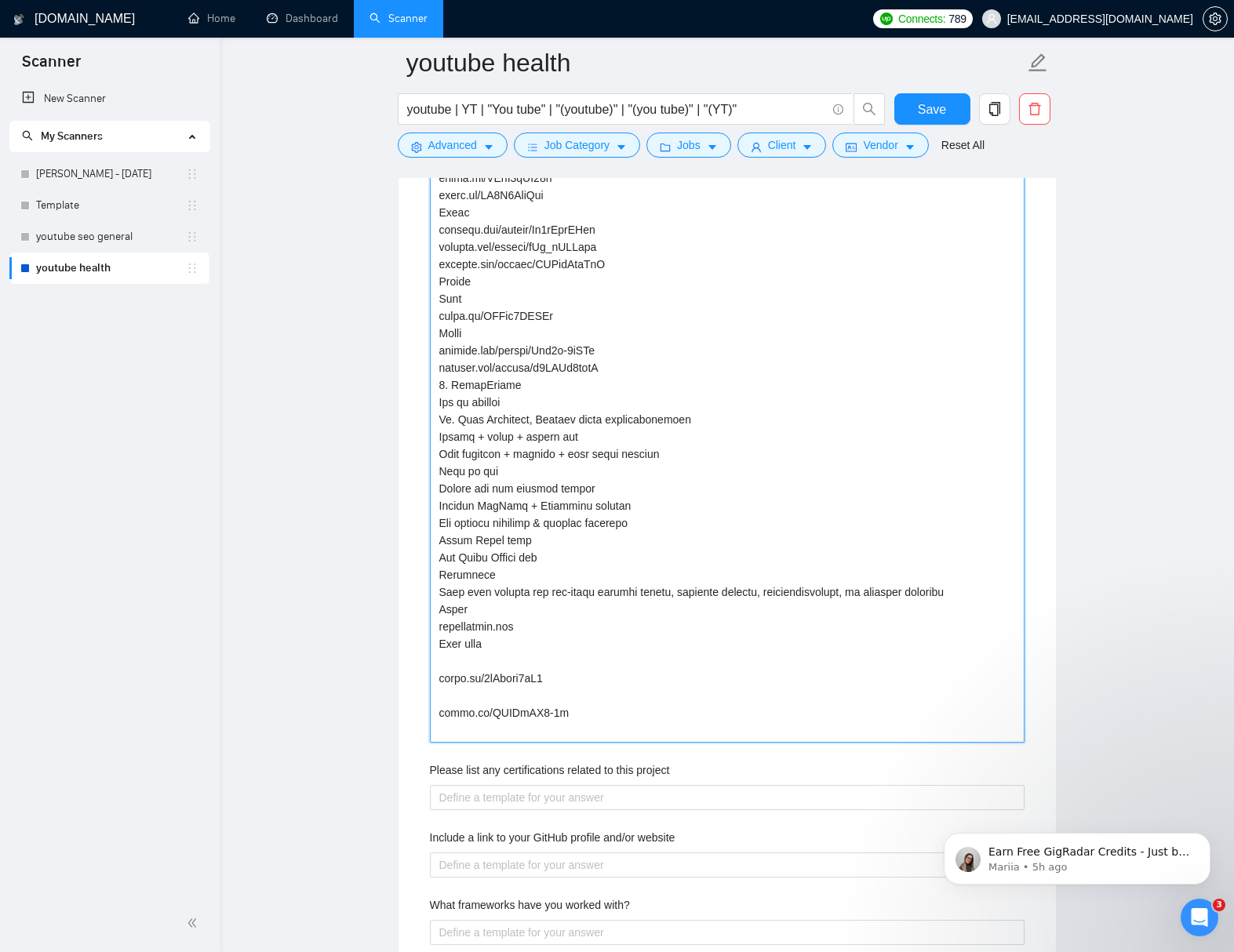
click at [534, 681] on projects "Describe your recent experience with similar projects" at bounding box center [727, 264] width 595 height 957
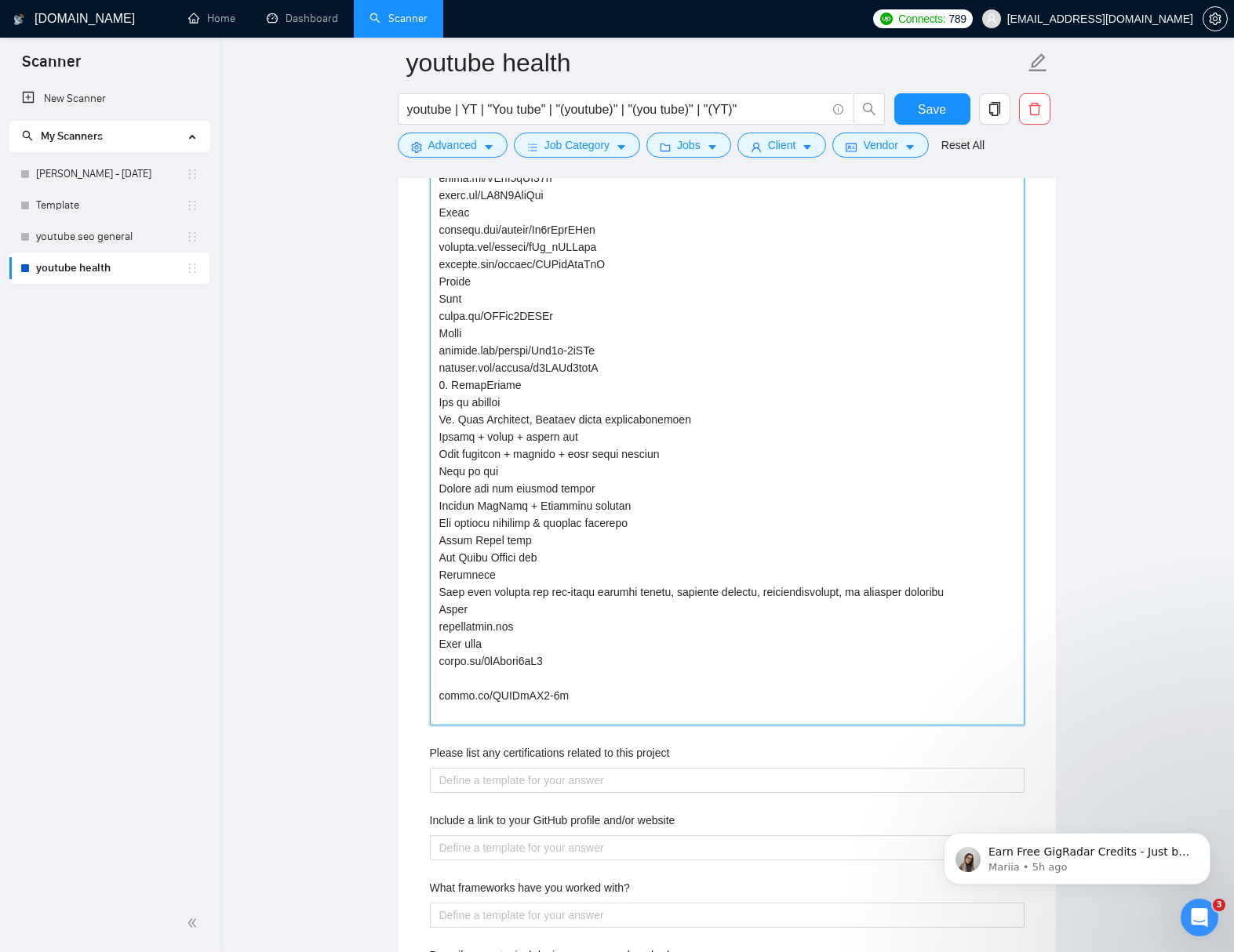
click at [544, 695] on projects "Describe your recent experience with similar projects" at bounding box center [727, 255] width 595 height 940
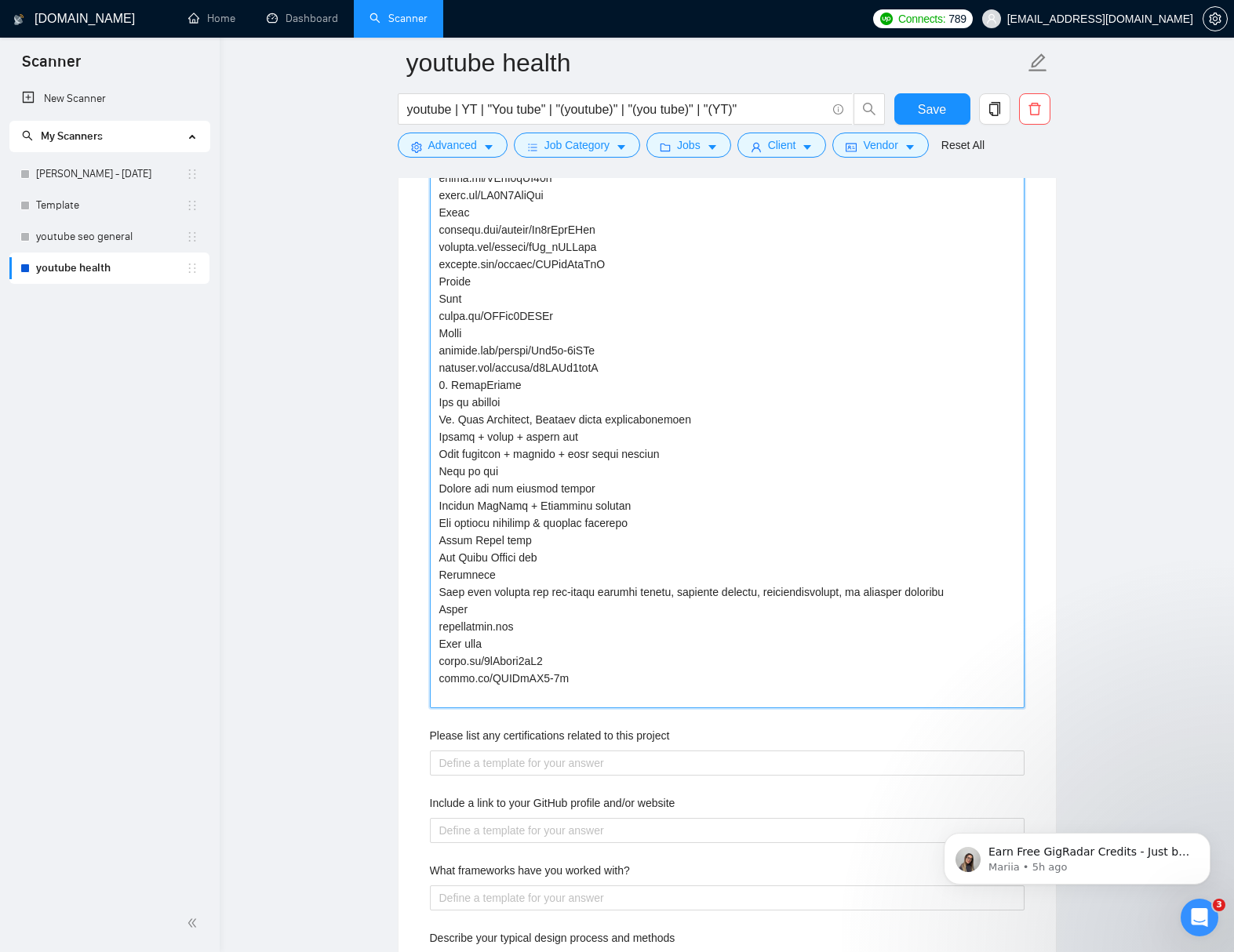
click at [582, 695] on projects "Describe your recent experience with similar projects" at bounding box center [727, 247] width 595 height 922
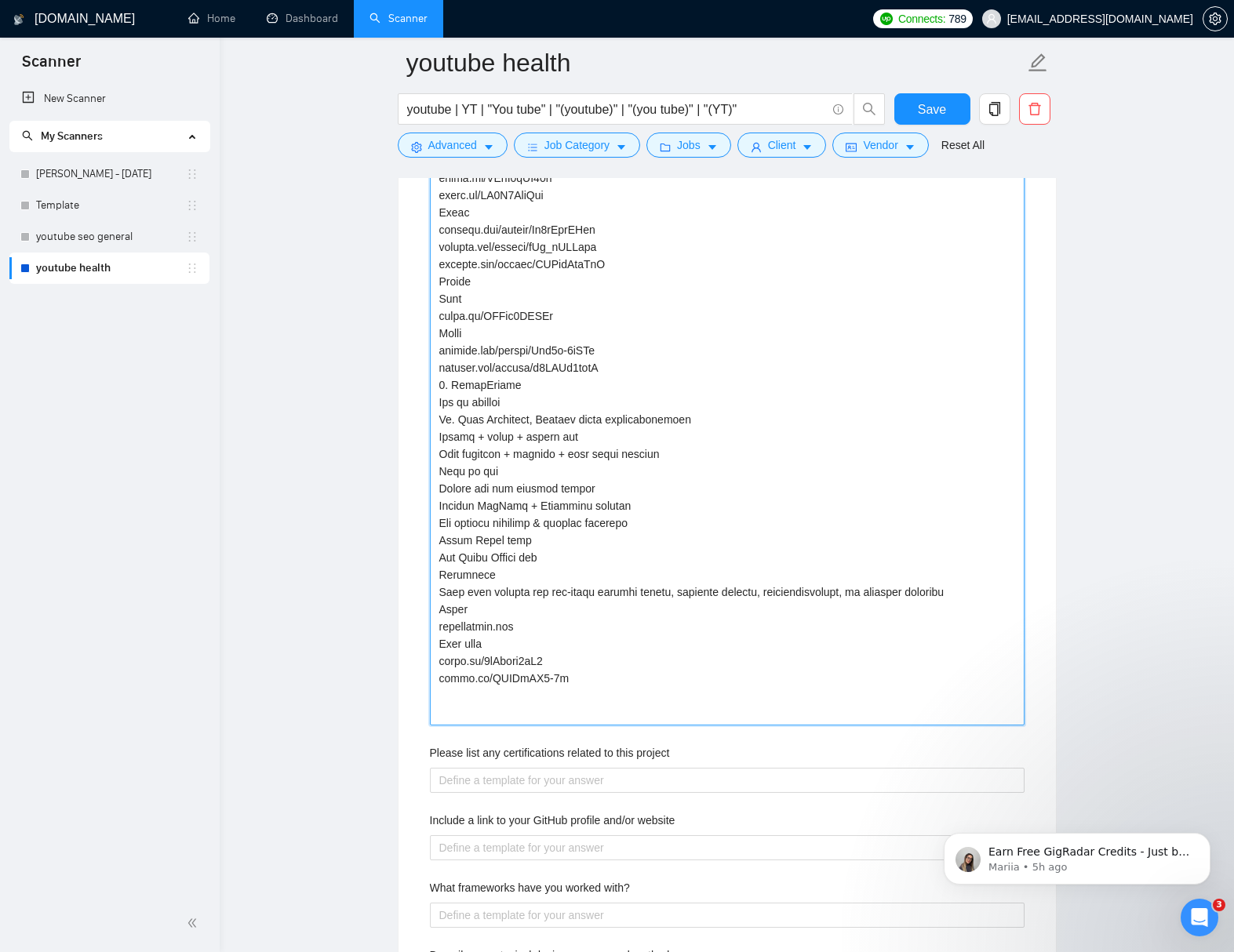
paste projects "Short form instagram.com/p/CsJsiNegGoB instagram.com/reel/DEc6v3vyeqg instagram…"
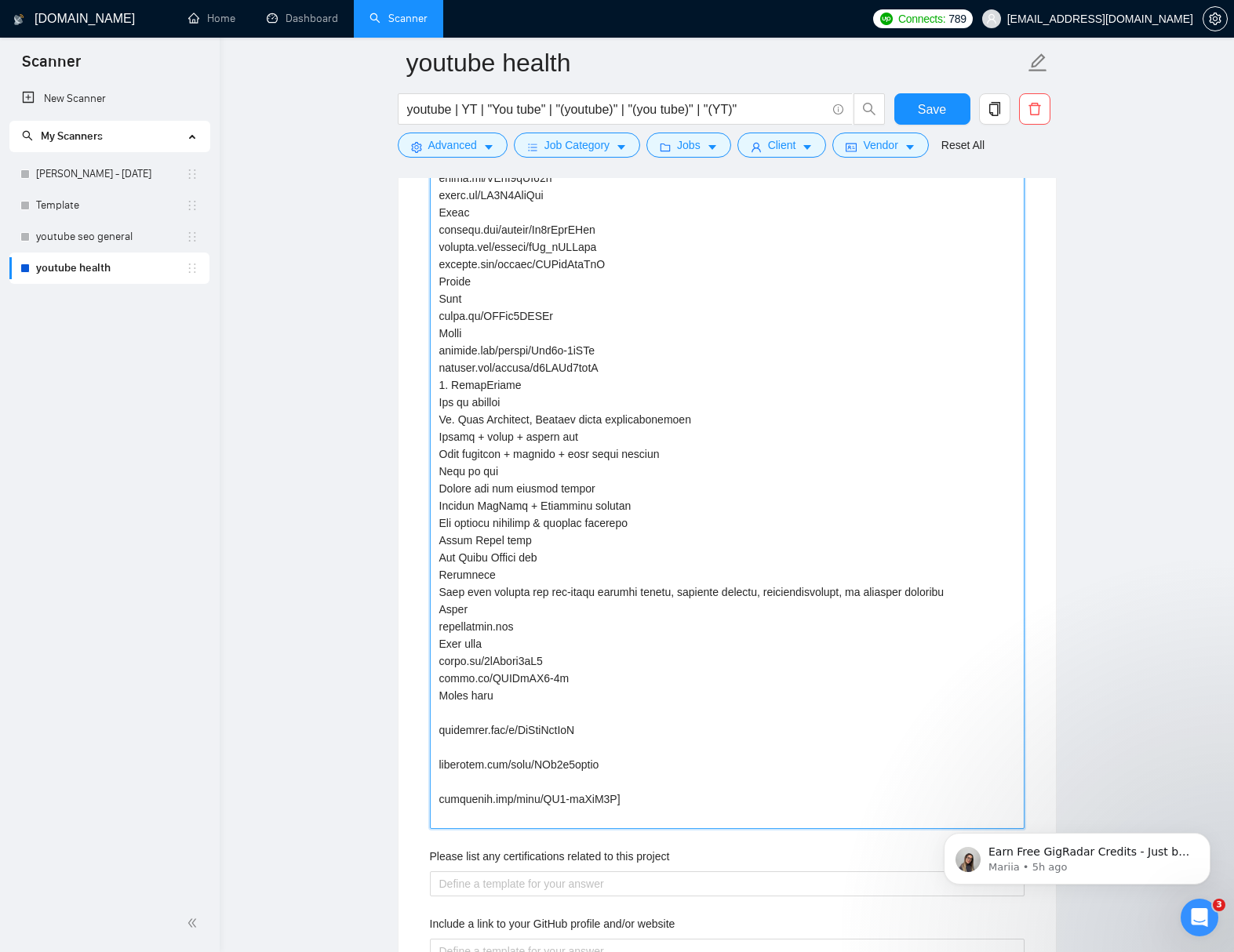
click at [561, 727] on projects "Describe your recent experience with similar projects" at bounding box center [727, 307] width 595 height 1043
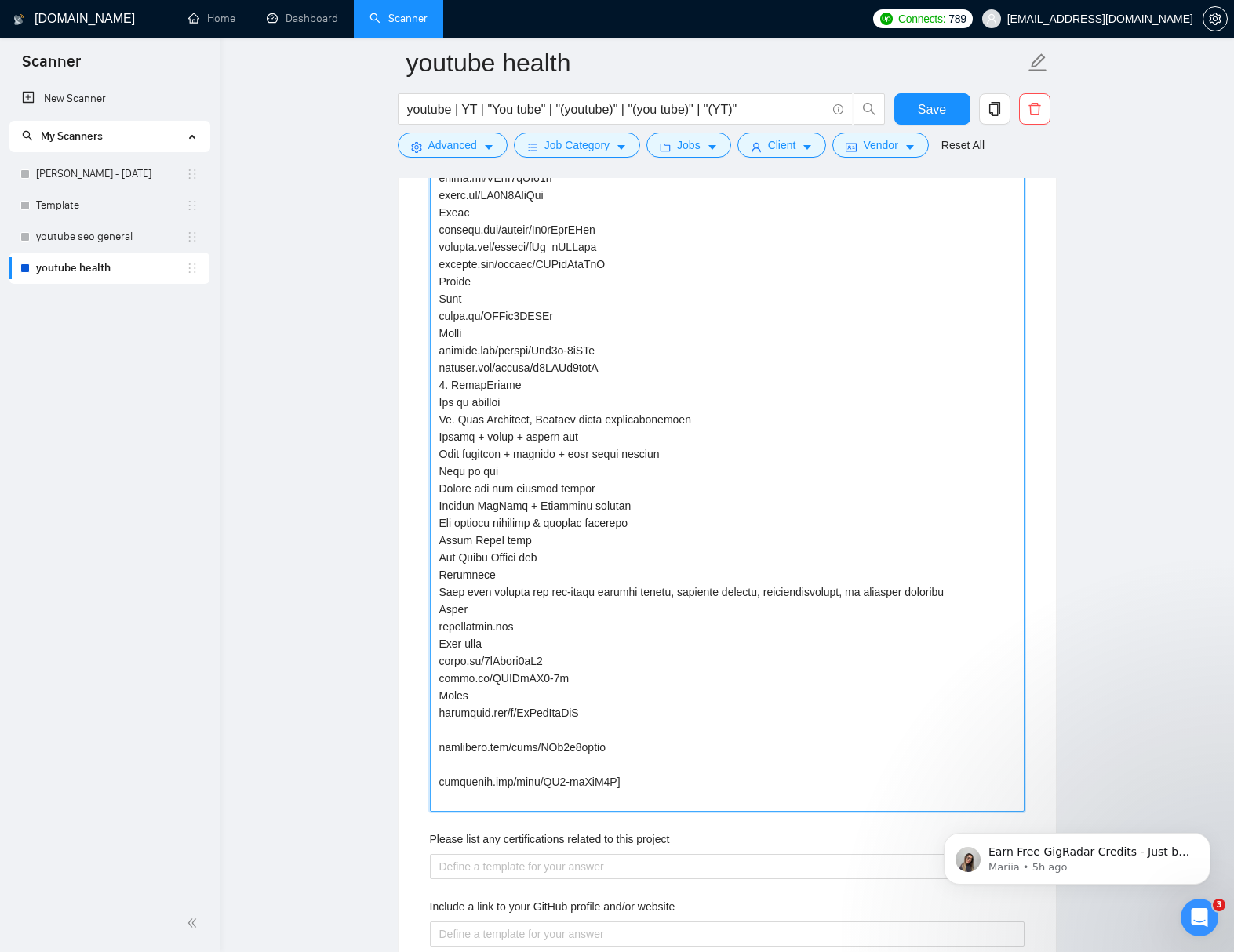
click at [525, 664] on projects "Describe your recent experience with similar projects" at bounding box center [727, 298] width 595 height 1026
click at [591, 753] on projects "Describe your recent experience with similar projects" at bounding box center [727, 298] width 595 height 1026
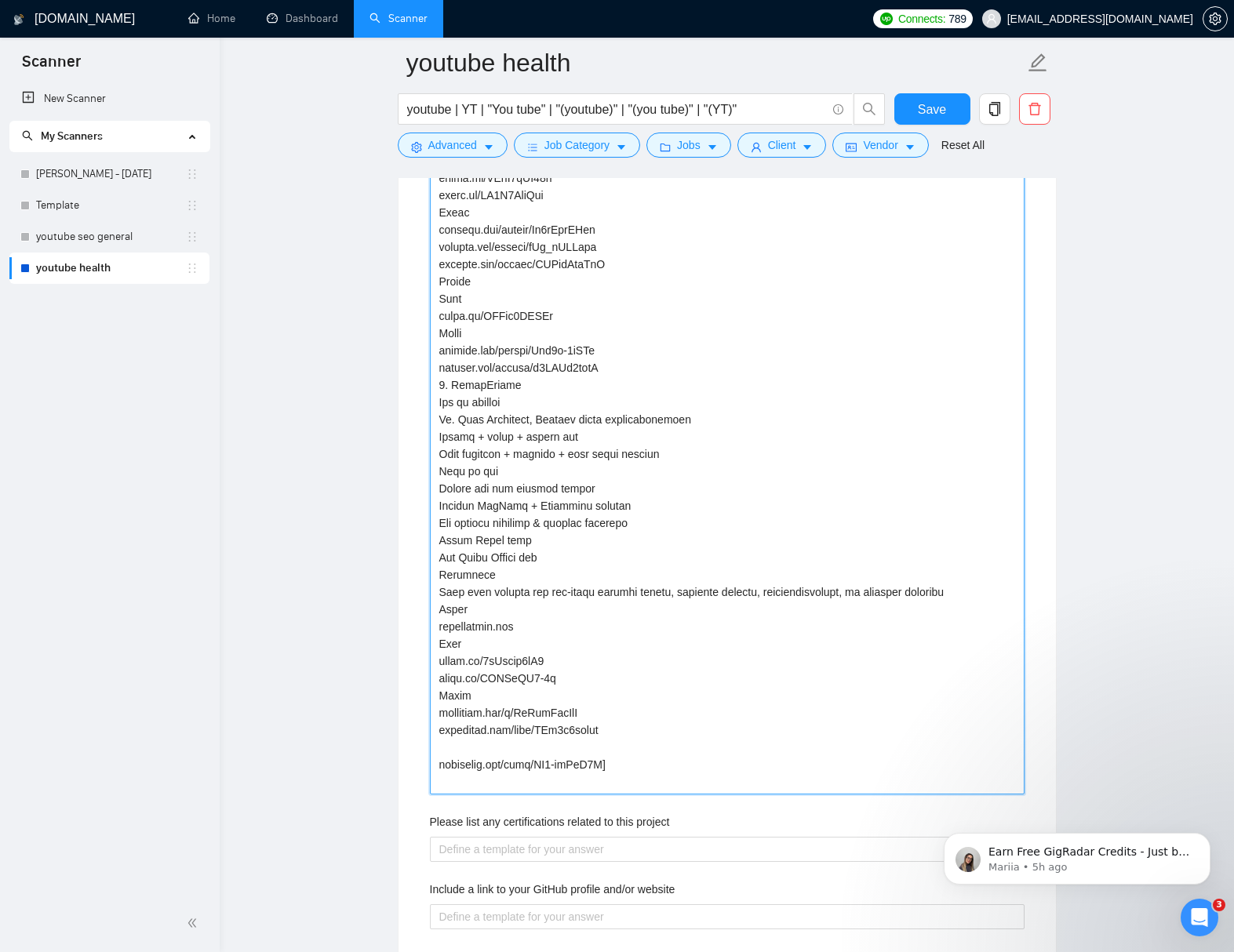
click at [636, 762] on projects "Describe your recent experience with similar projects" at bounding box center [727, 290] width 595 height 1008
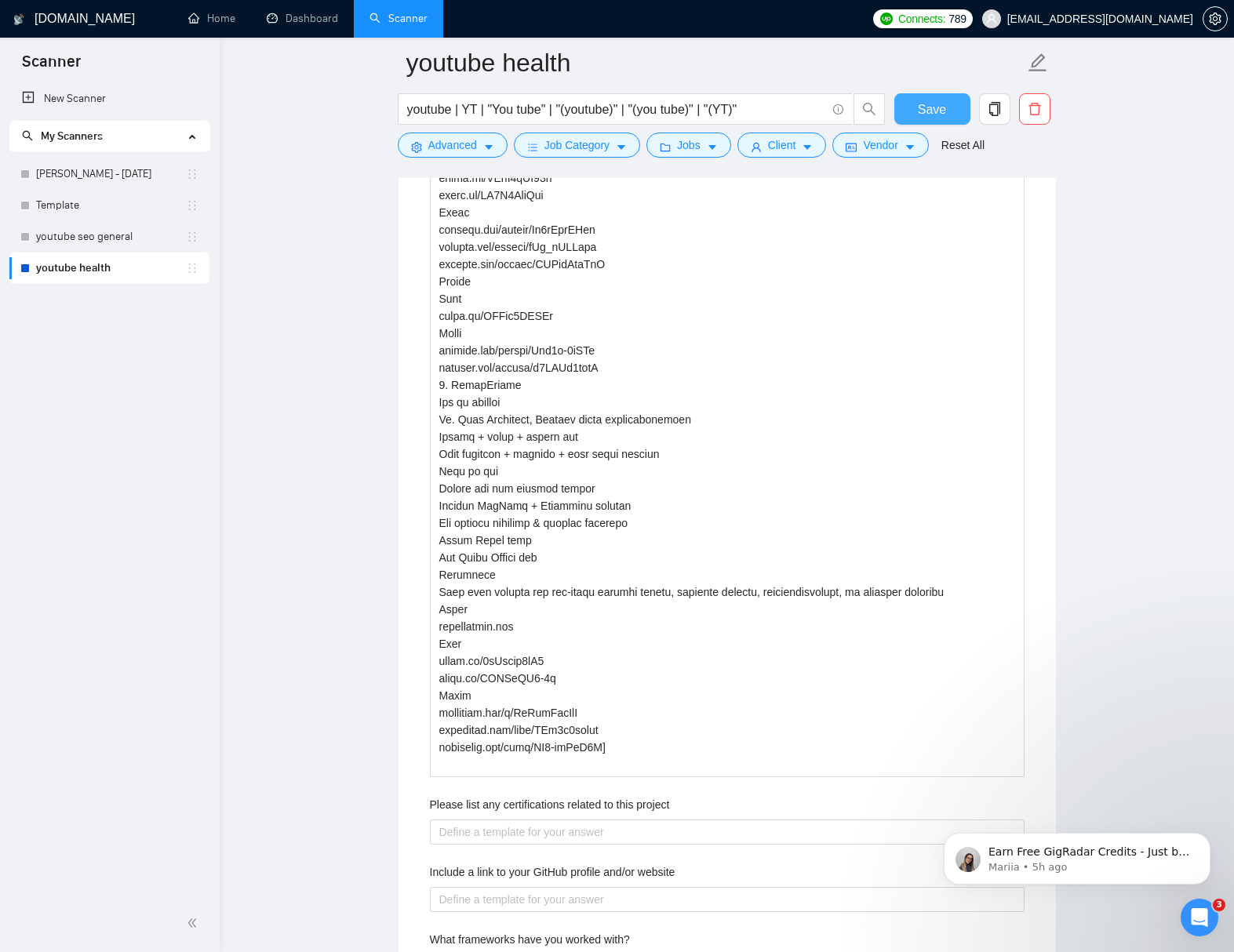
click at [937, 112] on span "Save" at bounding box center [932, 109] width 29 height 20
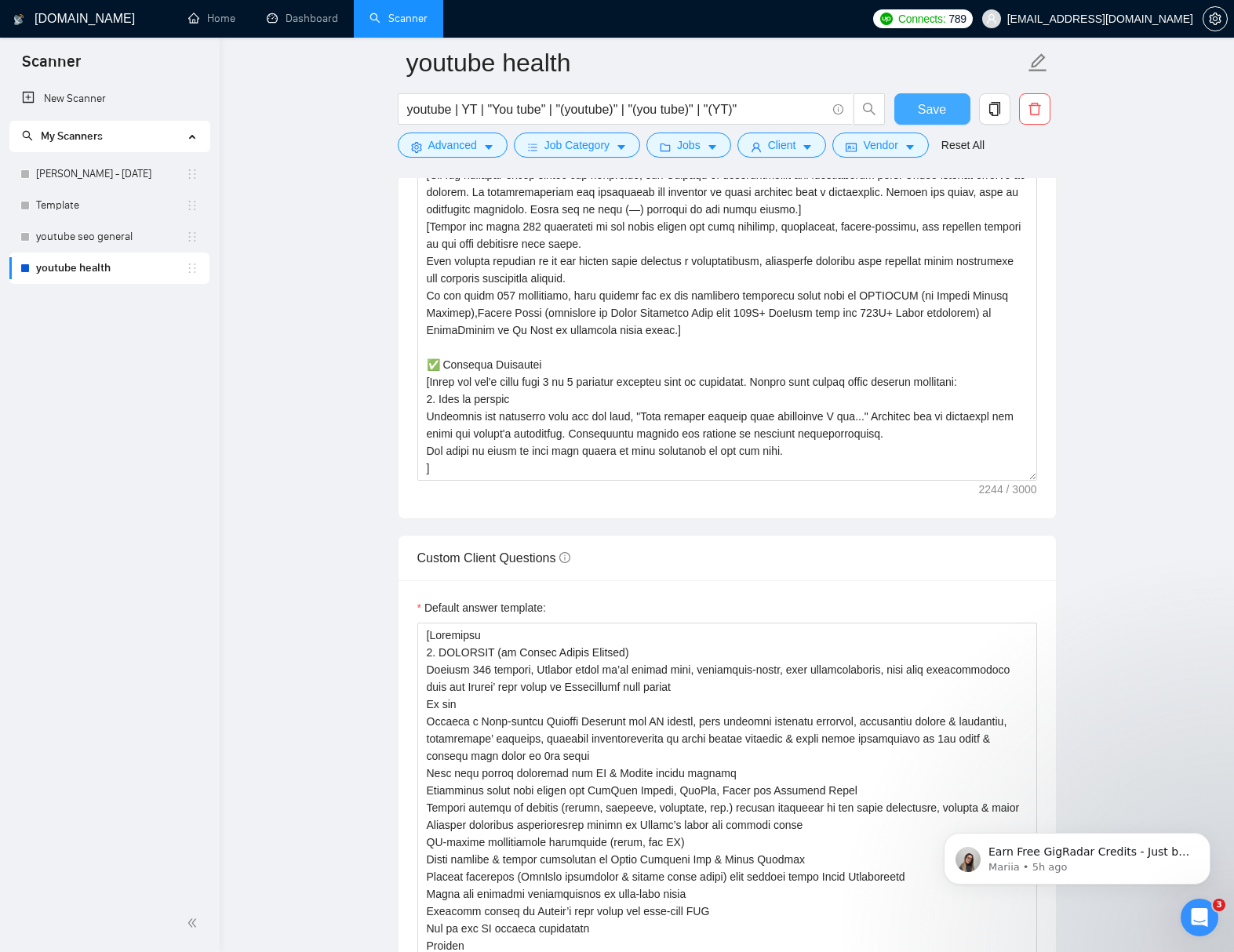
scroll to position [2048, 0]
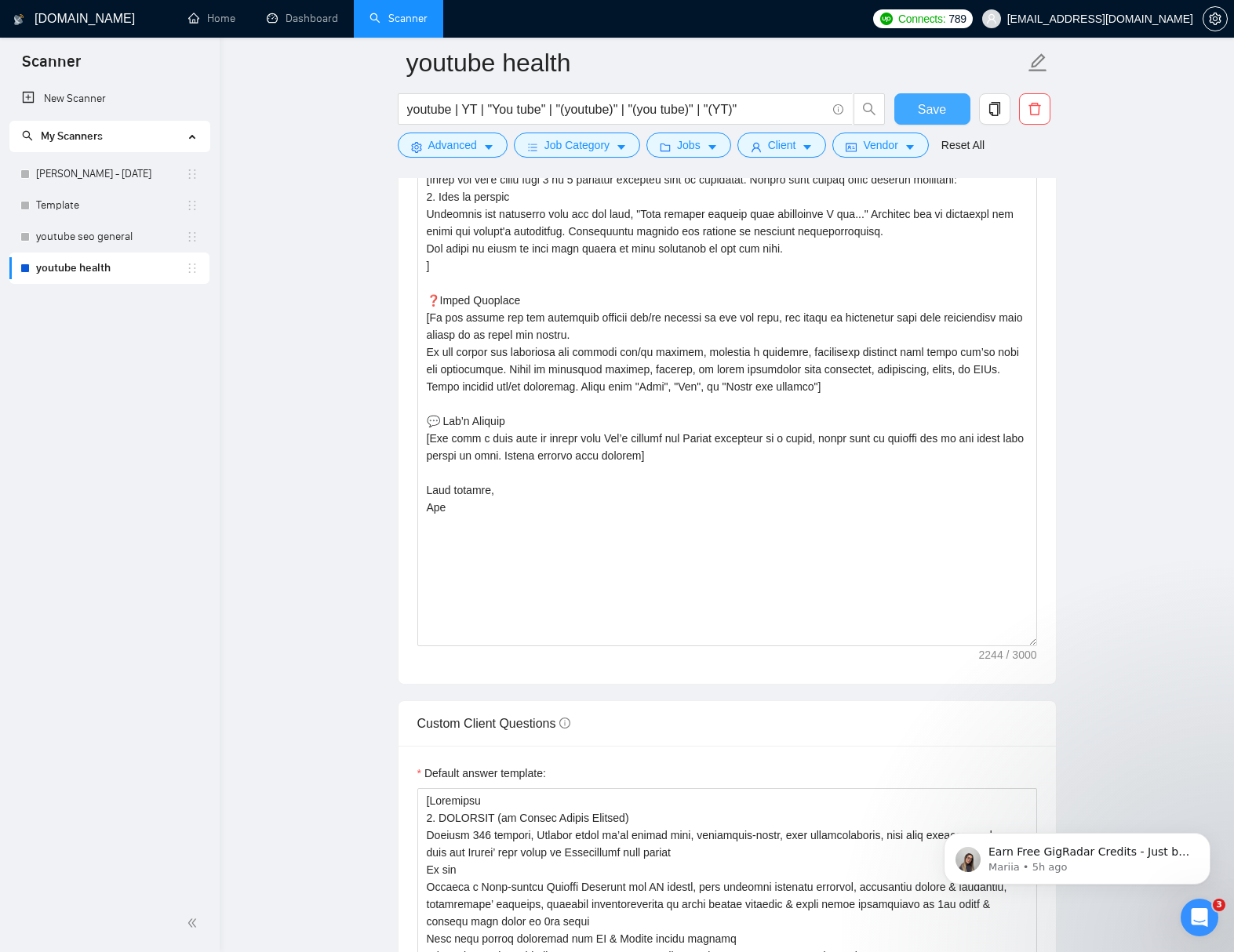
drag, startPoint x: 1032, startPoint y: 274, endPoint x: 1064, endPoint y: 642, distance: 369.4
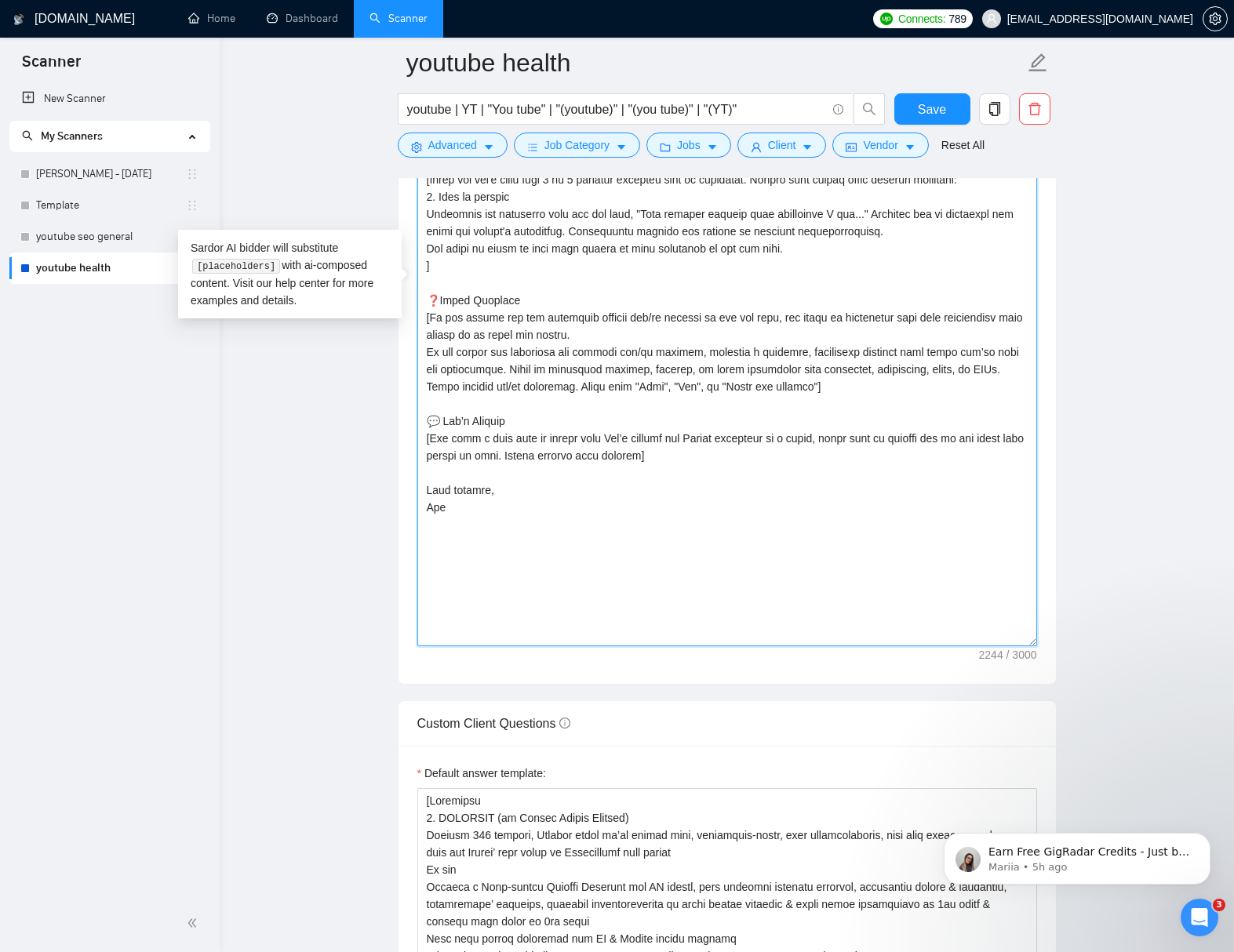
click at [860, 596] on textarea "Cover letter template:" at bounding box center [726, 286] width 619 height 721
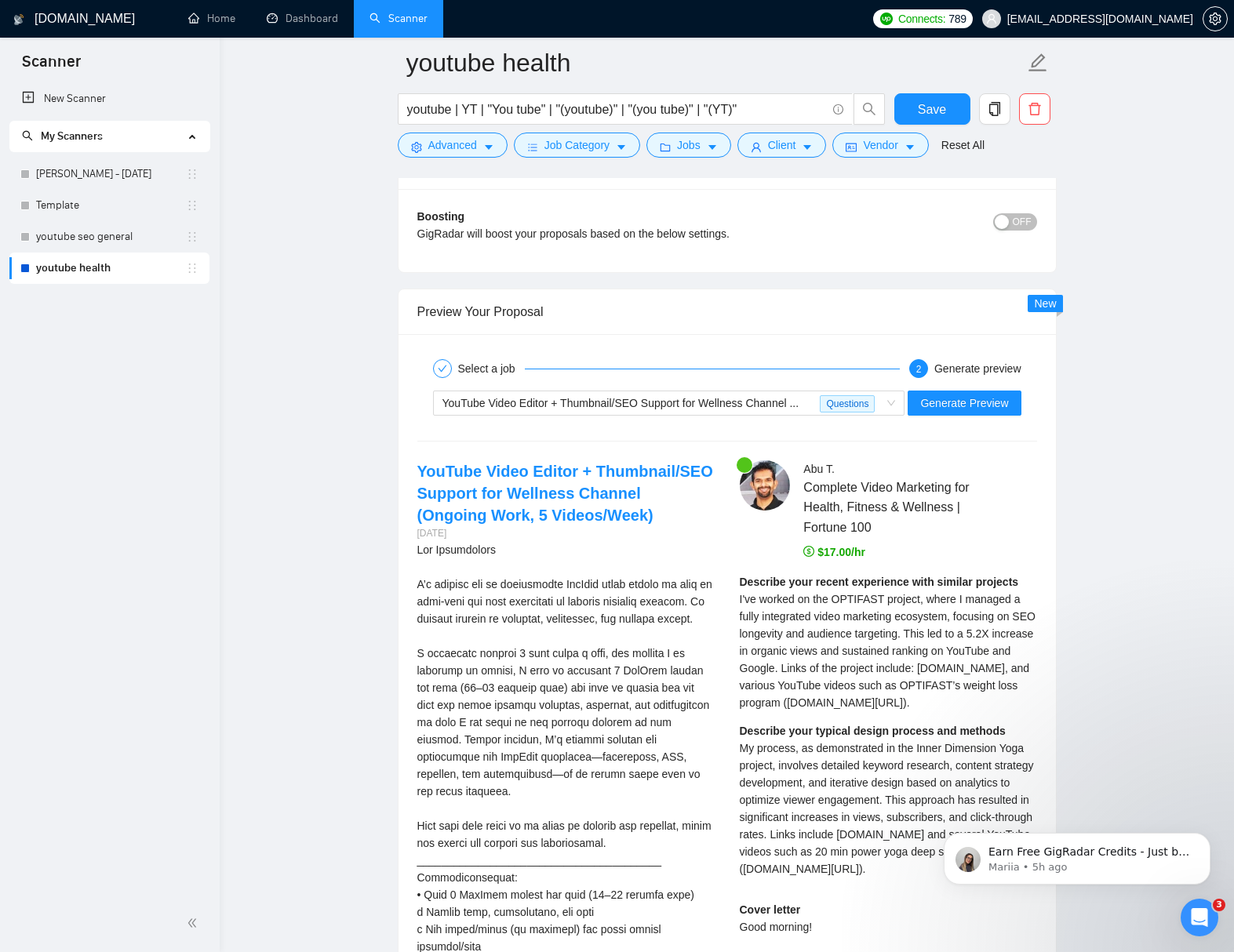
scroll to position [3744, 0]
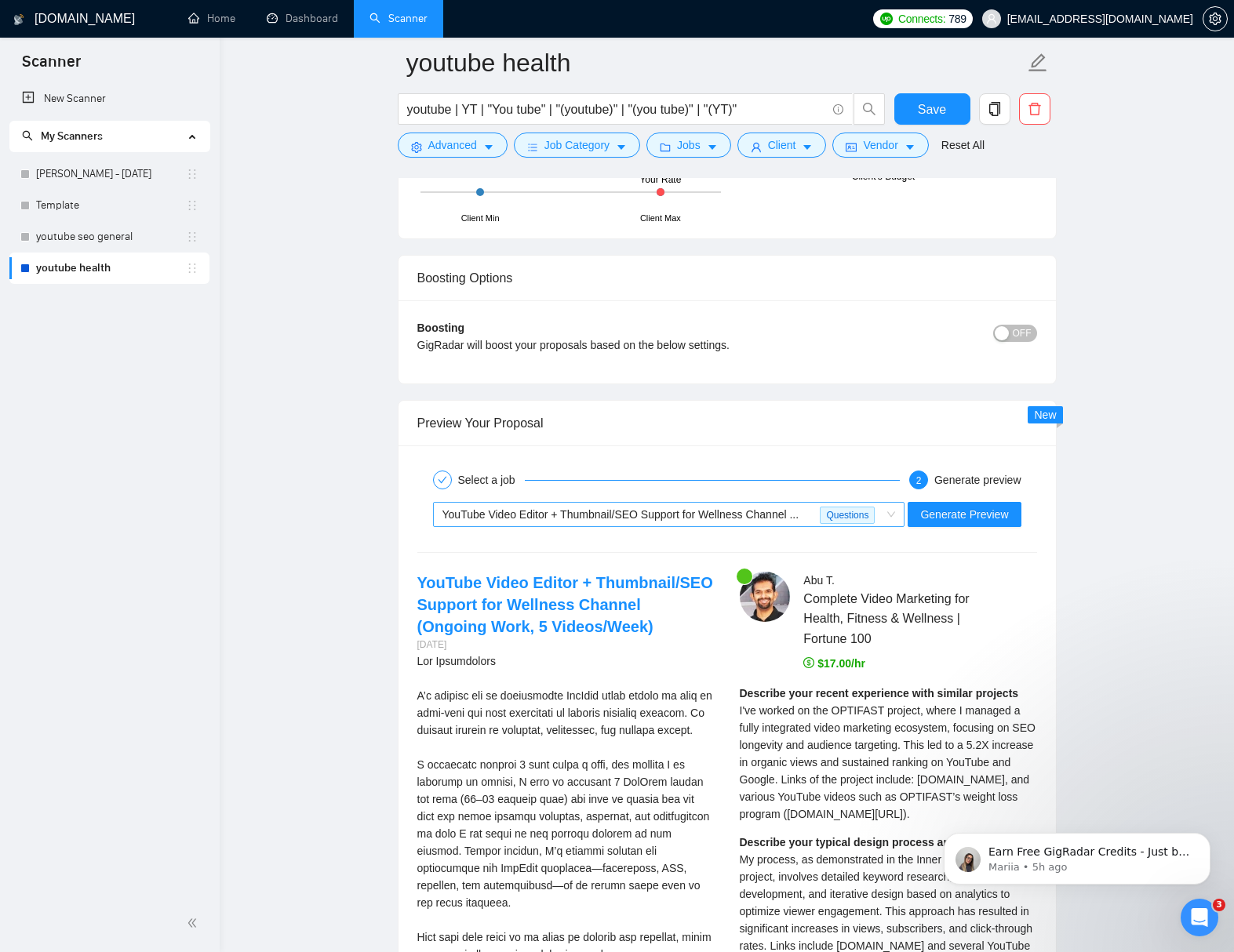
click at [797, 514] on span "YouTube Video Editor + Thumbnail/SEO Support for Wellness Channel ..." at bounding box center [620, 514] width 357 height 12
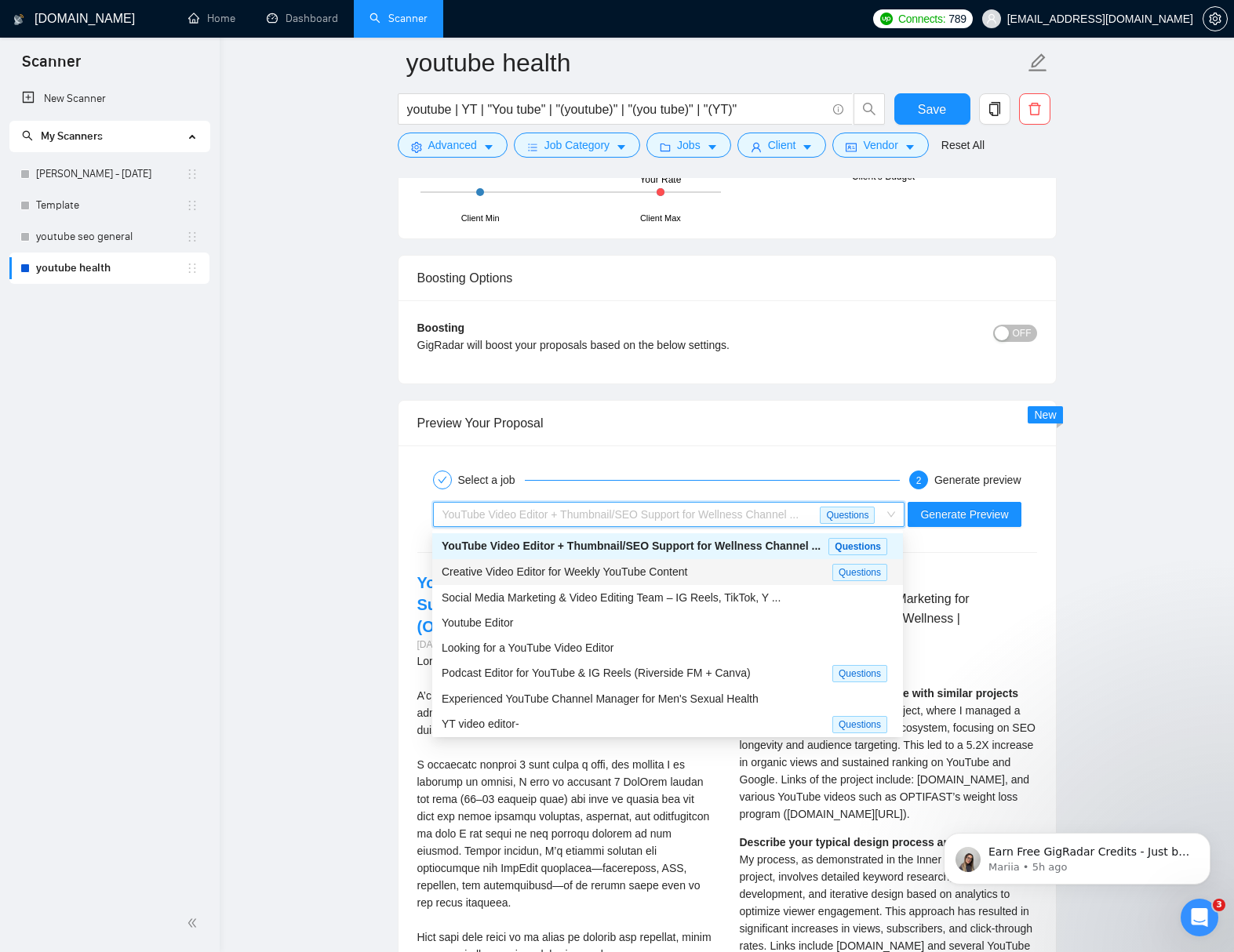
click at [732, 566] on div "Creative Video Editor for Weekly YouTube Content" at bounding box center [637, 572] width 391 height 18
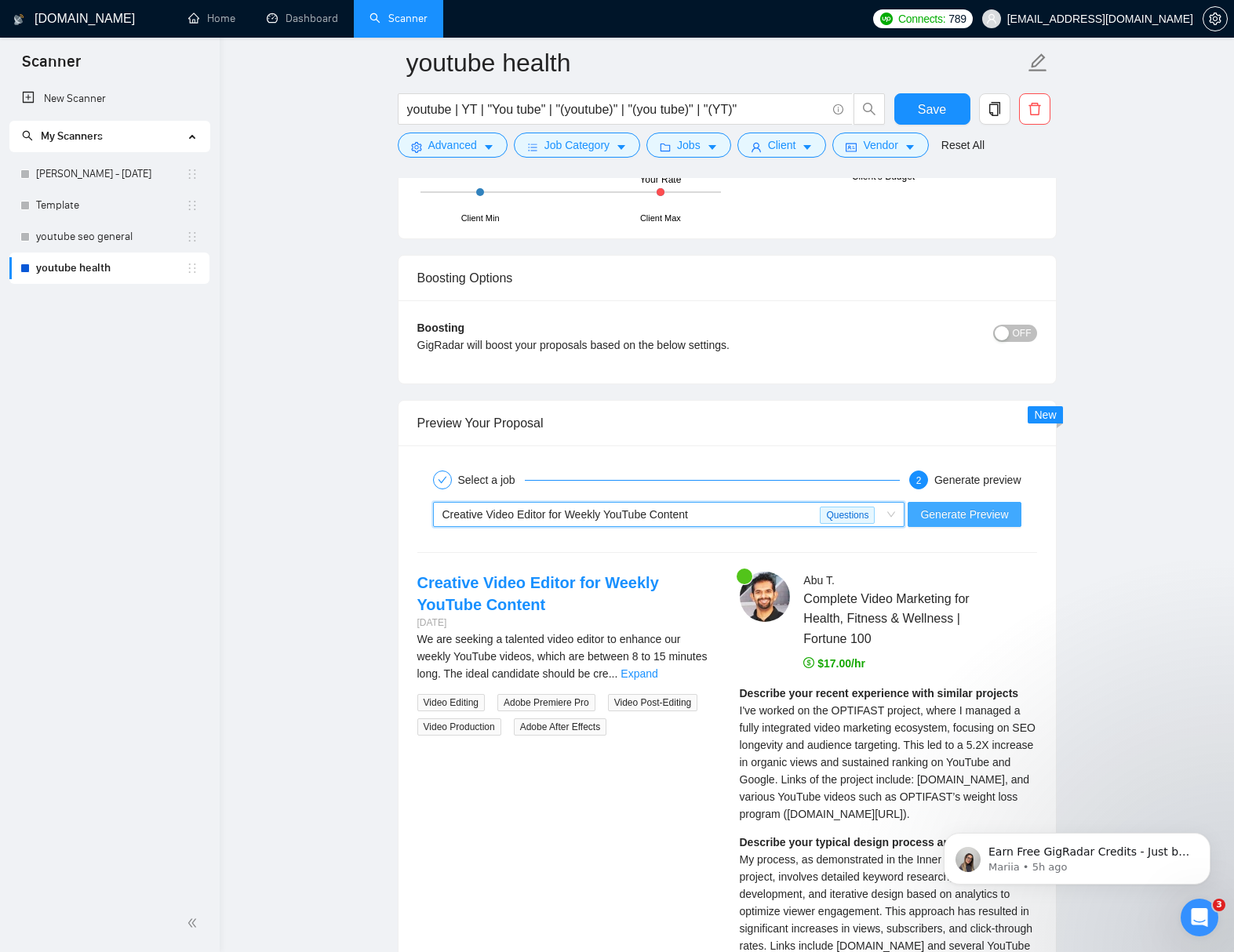
drag, startPoint x: 968, startPoint y: 517, endPoint x: 1128, endPoint y: 539, distance: 161.5
click at [969, 517] on span "Generate Preview" at bounding box center [963, 514] width 88 height 17
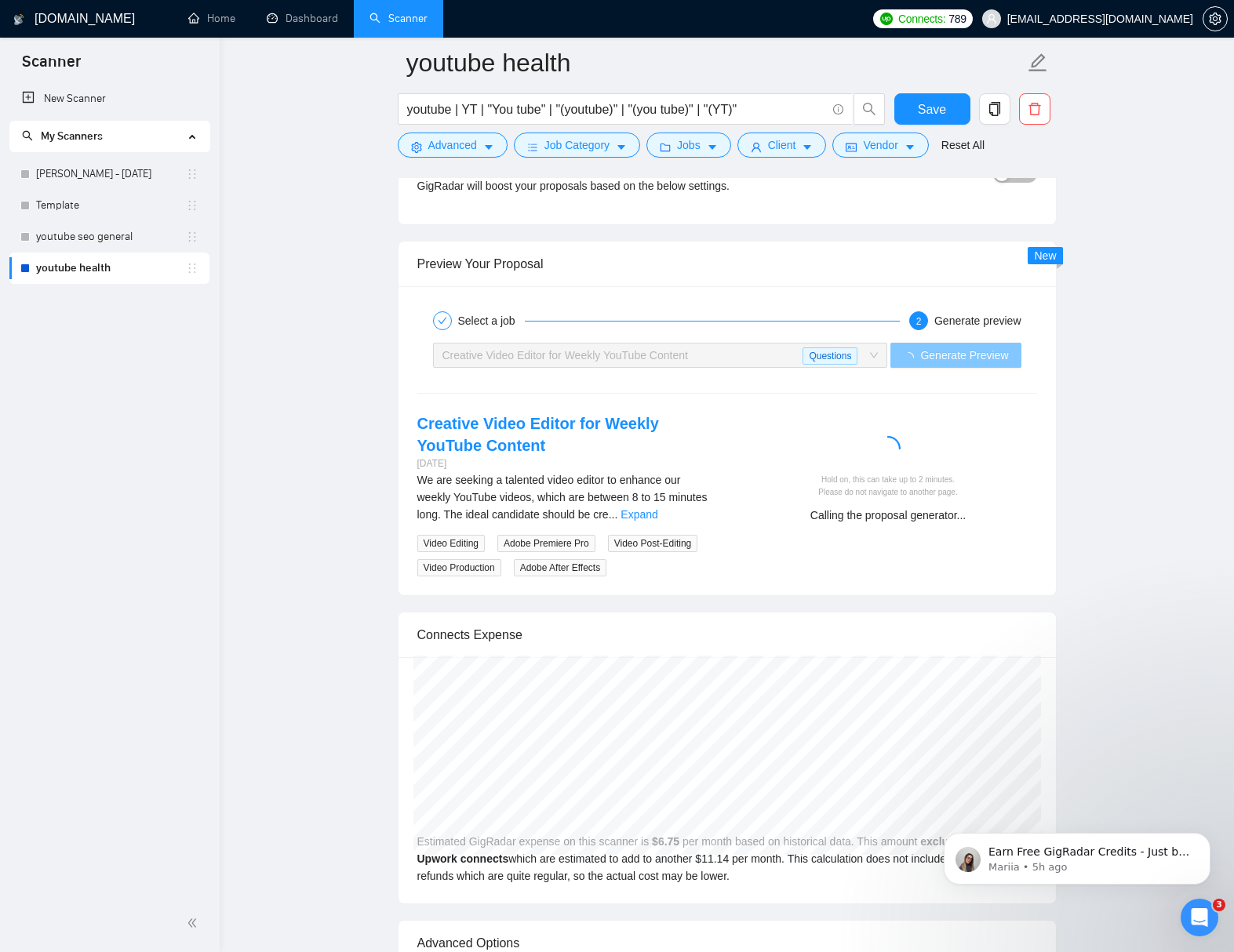
scroll to position [3963, 0]
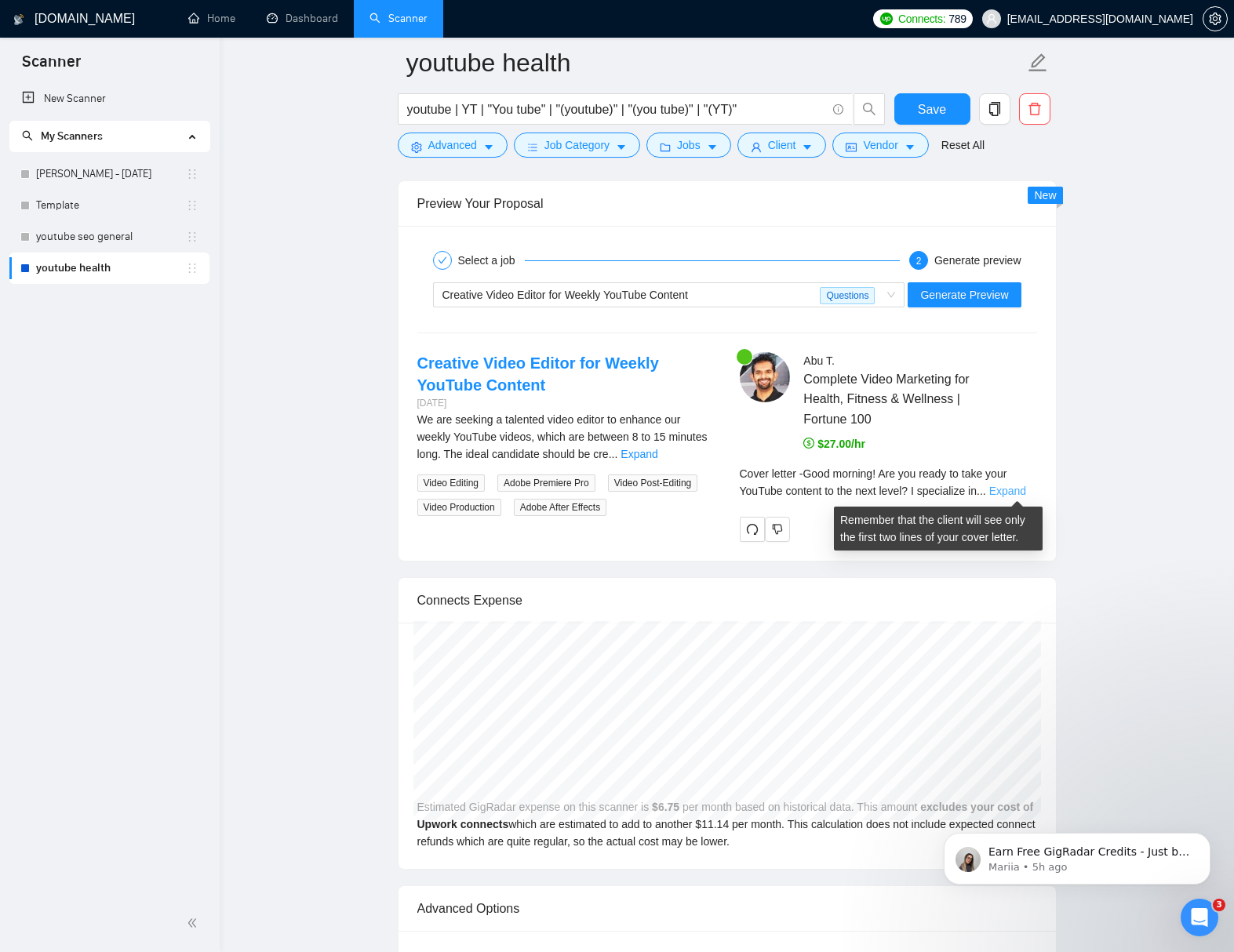
click at [1020, 489] on link "Expand" at bounding box center [1007, 490] width 37 height 12
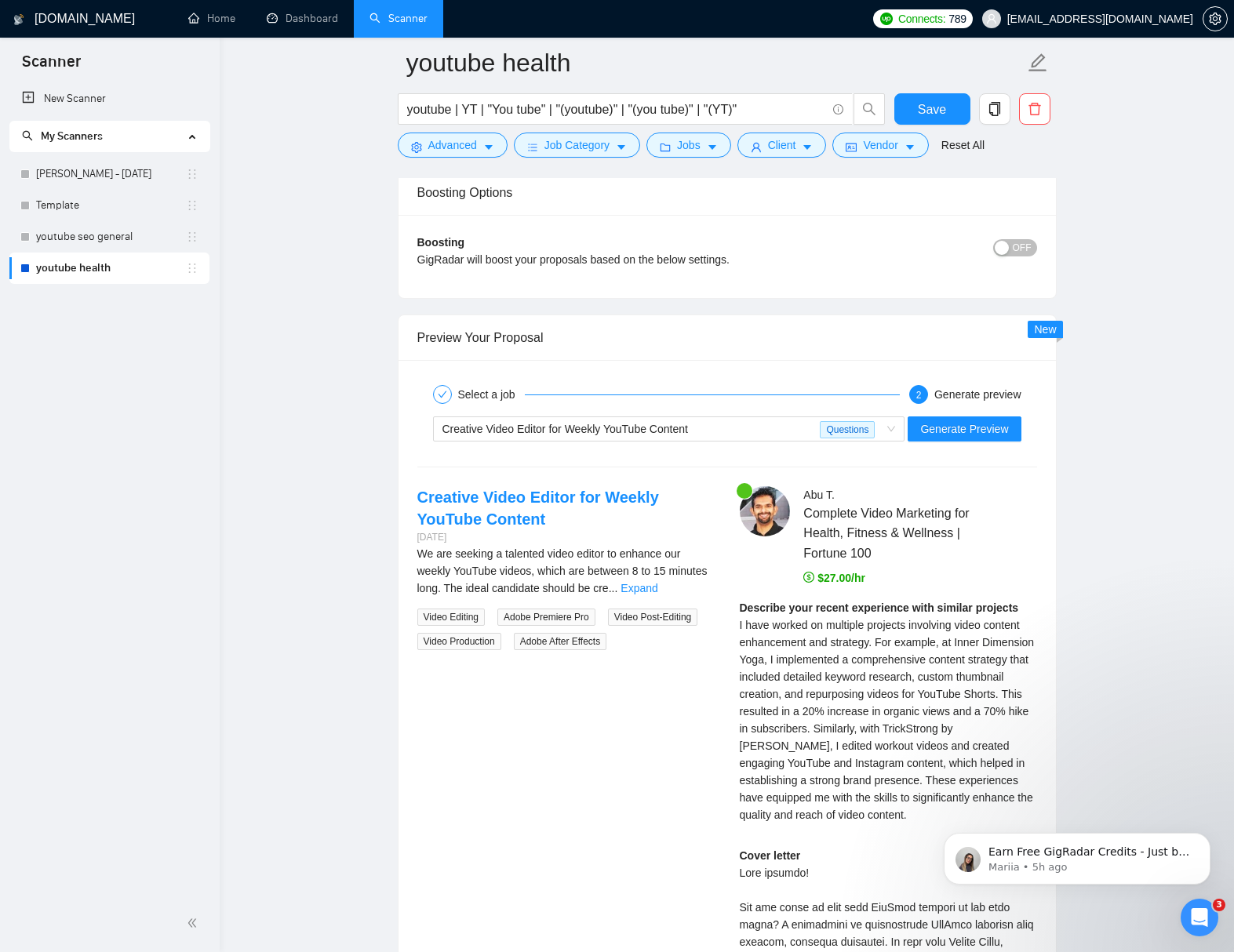
scroll to position [3871, 0]
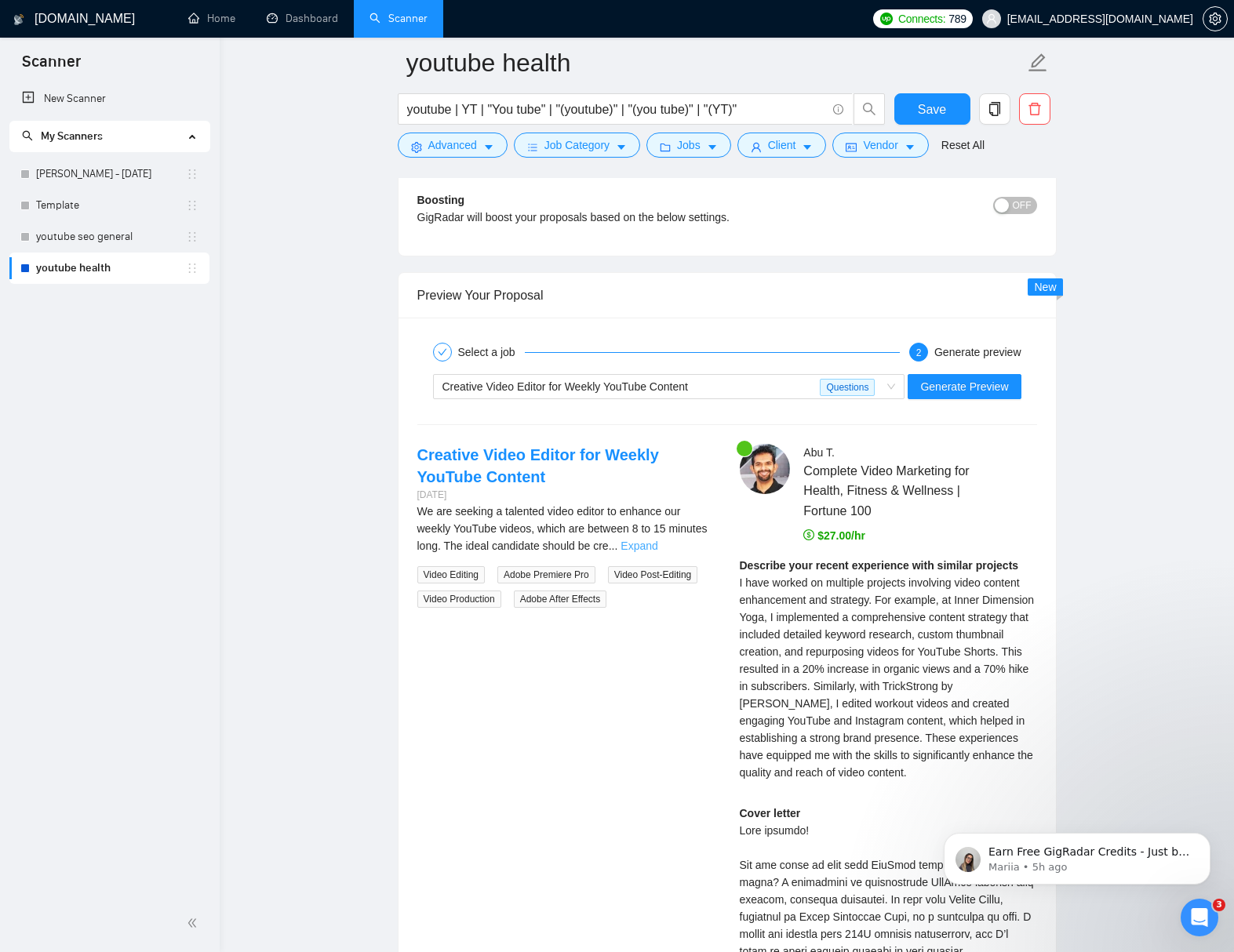
click at [658, 546] on link "Expand" at bounding box center [639, 545] width 37 height 12
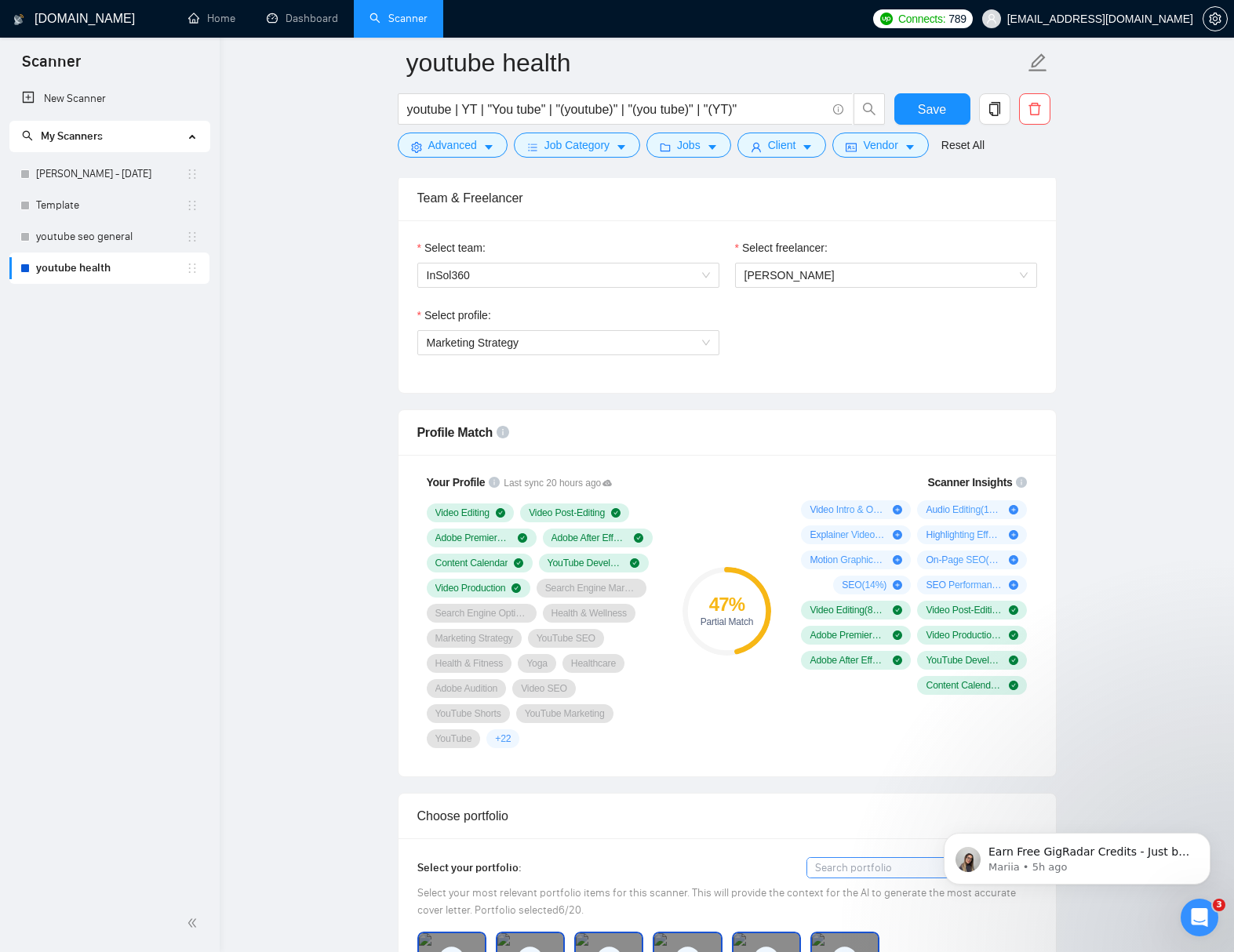
scroll to position [476, 0]
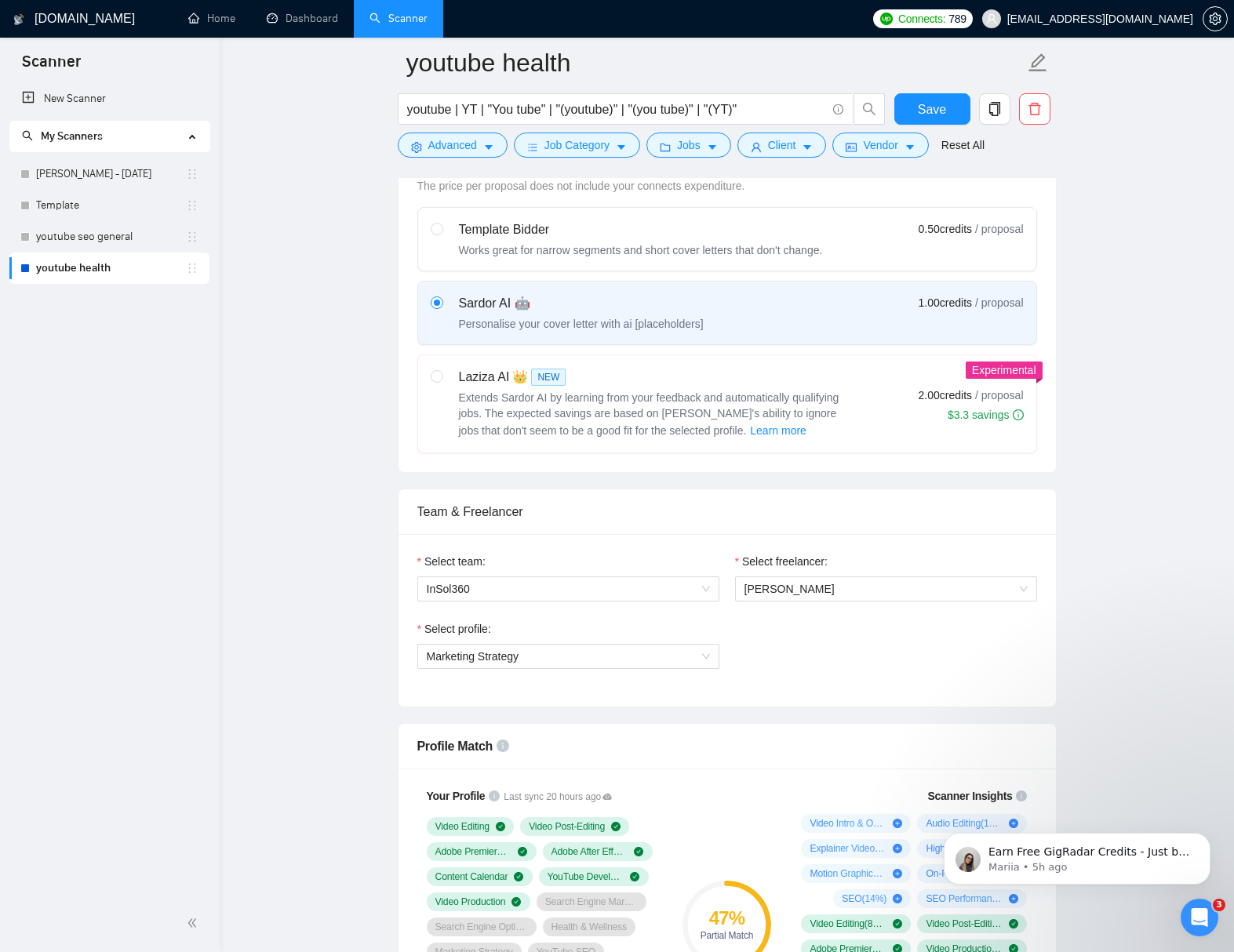
drag, startPoint x: 890, startPoint y: 392, endPoint x: 1021, endPoint y: 441, distance: 139.9
click at [889, 392] on div "Laziza AI 👑 NEW Extends Sardor AI by learning from your feedback and automatica…" at bounding box center [726, 403] width 593 height 72
click at [442, 381] on input "radio" at bounding box center [435, 375] width 11 height 11
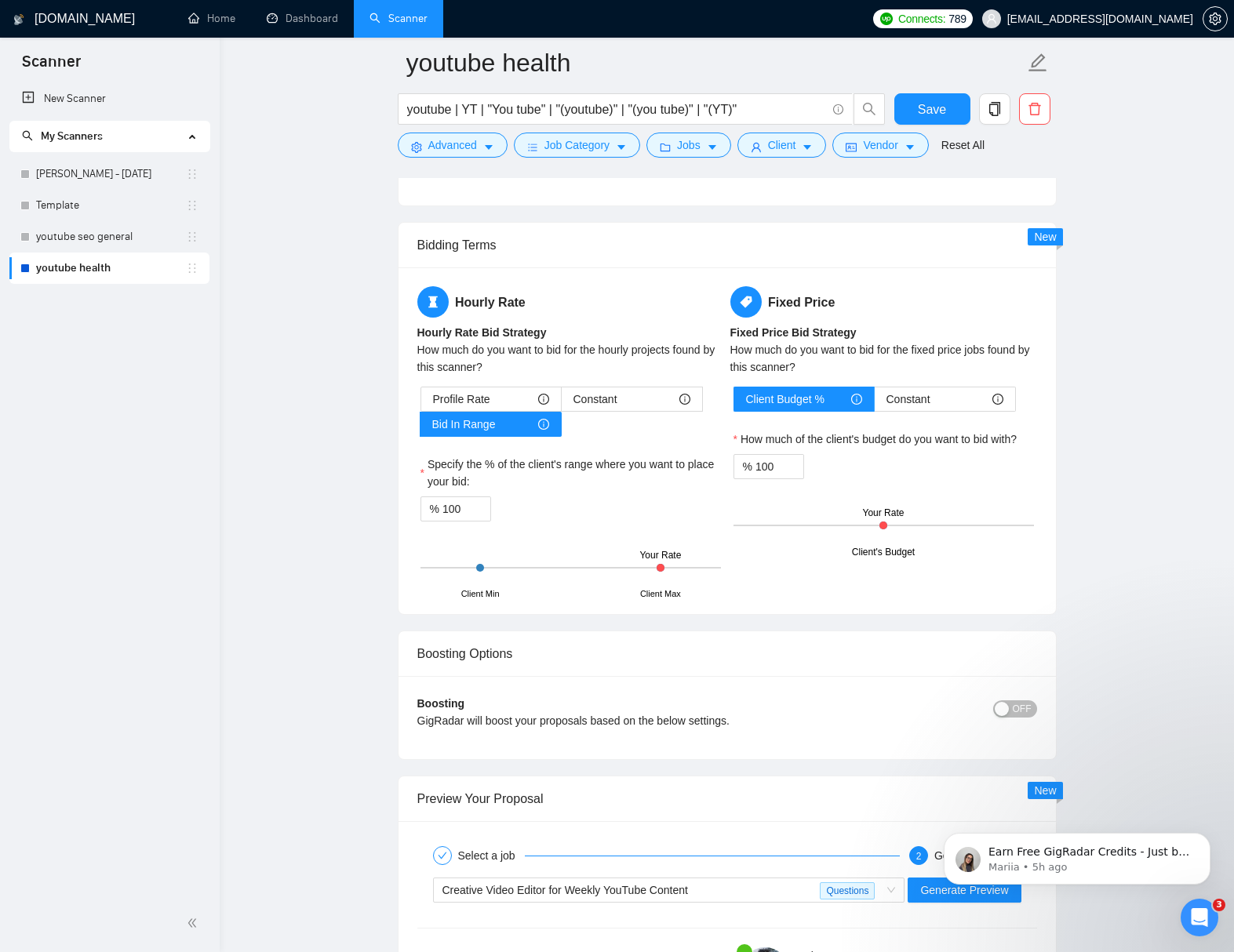
scroll to position [2091, 0]
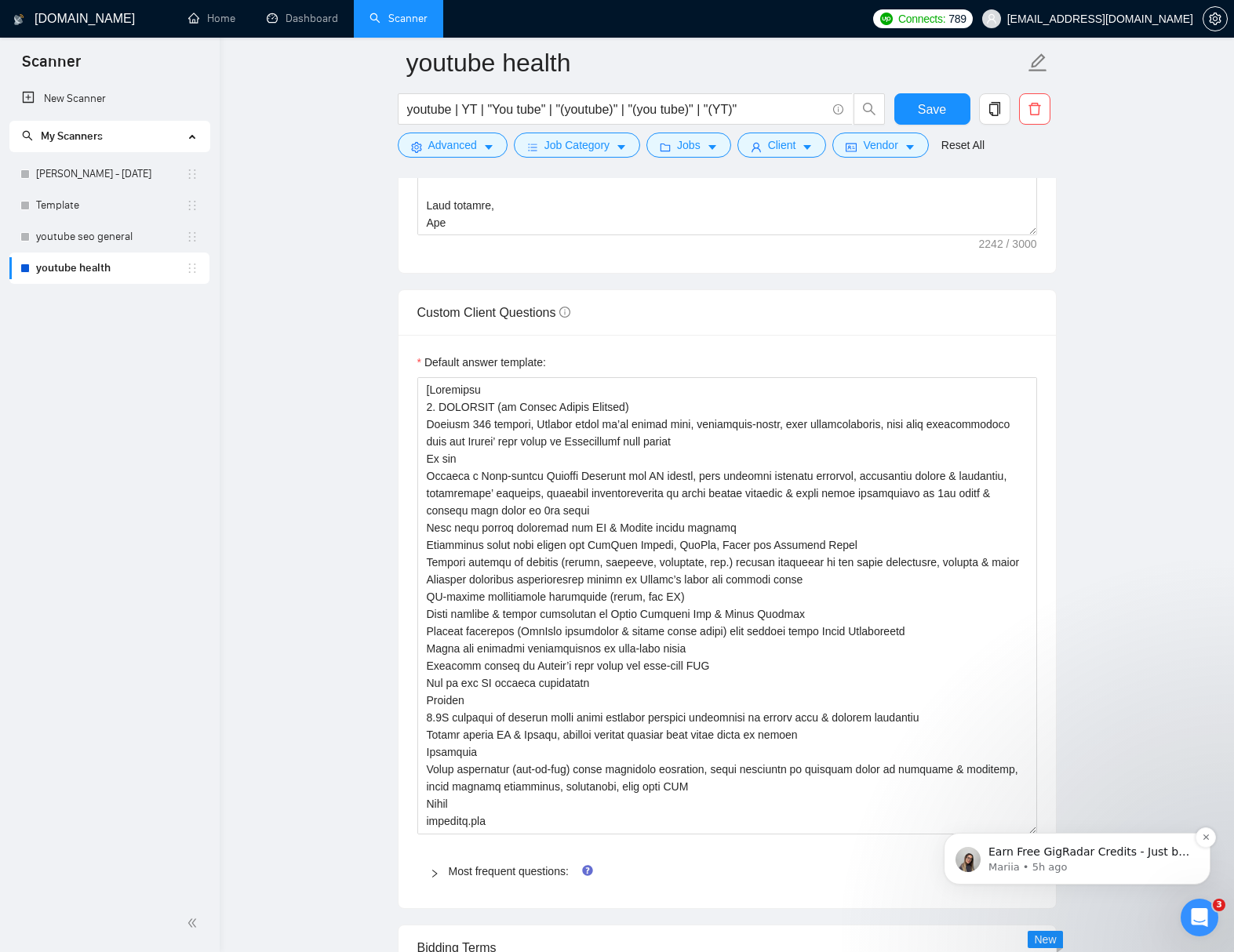
drag, startPoint x: 1951, startPoint y: 1151, endPoint x: 1042, endPoint y: 832, distance: 963.3
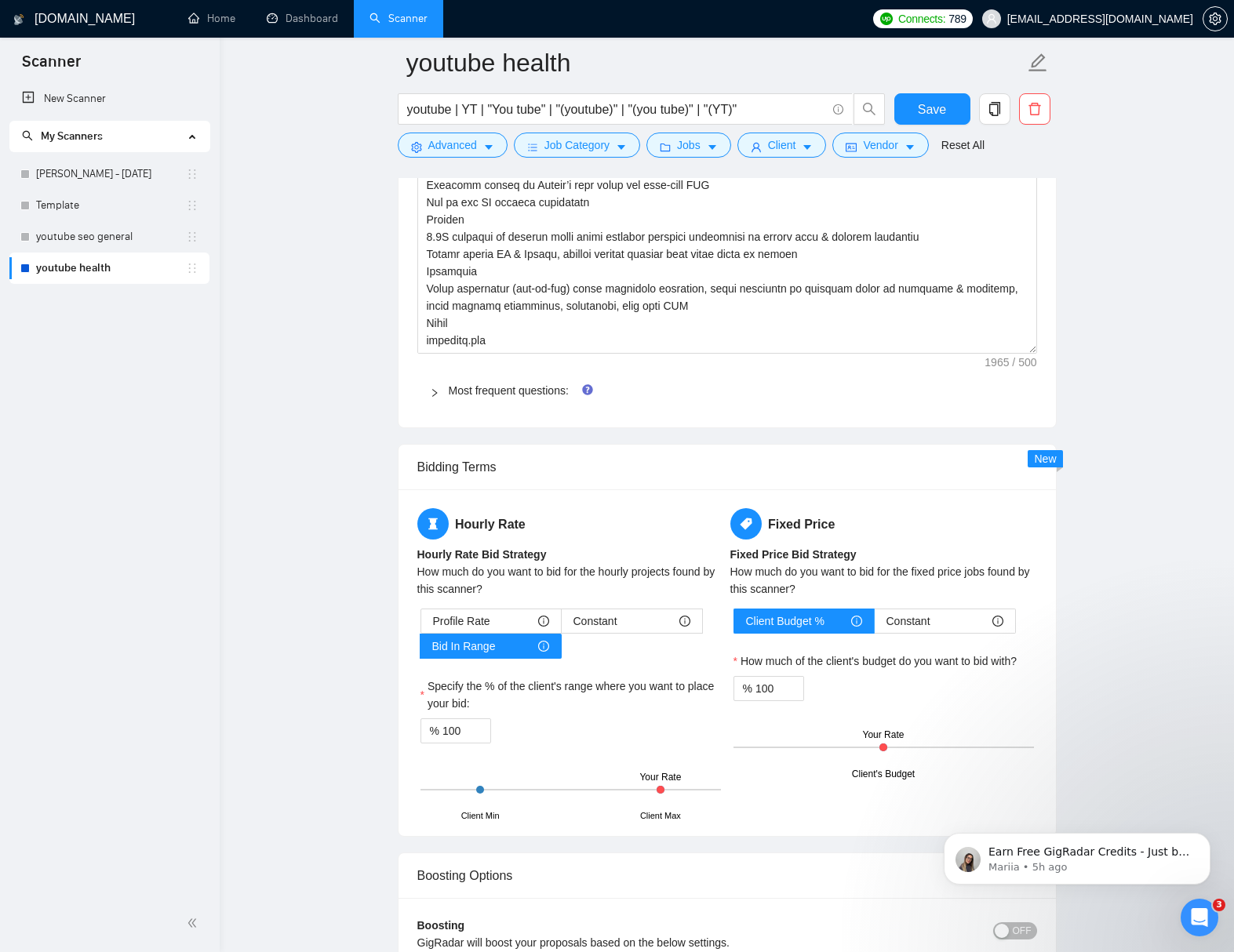
scroll to position [2577, 0]
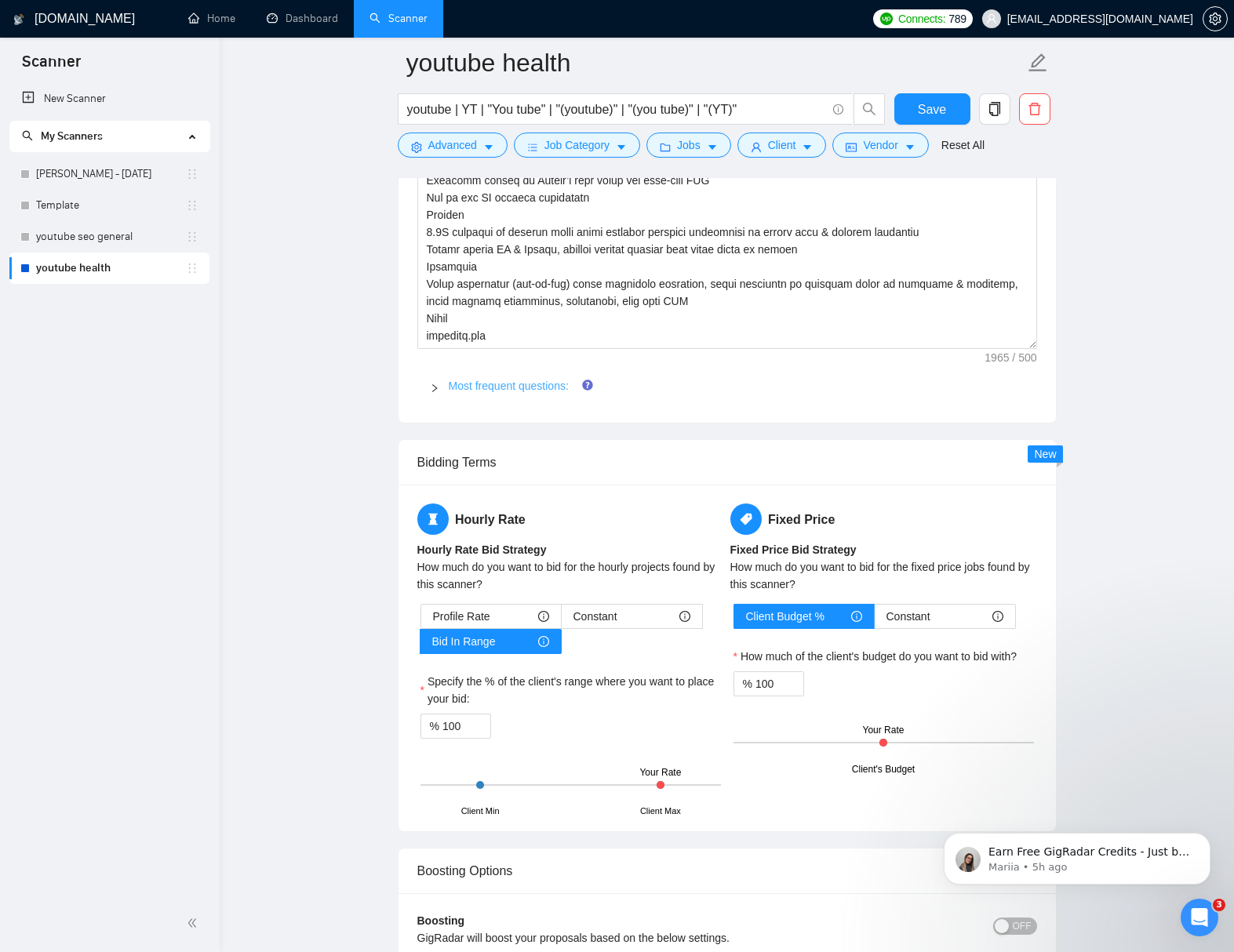
click at [487, 381] on link "Most frequent questions:" at bounding box center [509, 385] width 120 height 12
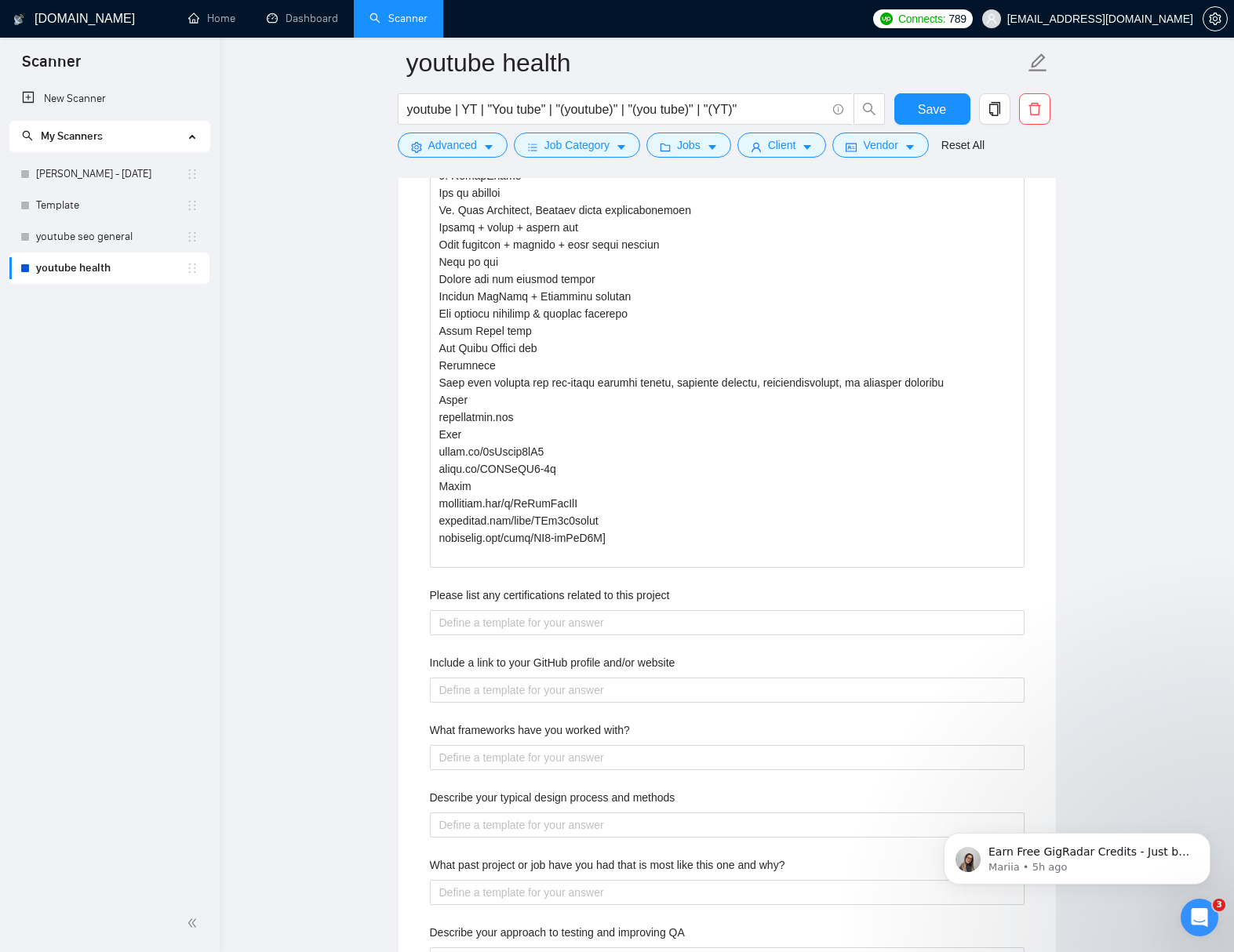
scroll to position [3440, 0]
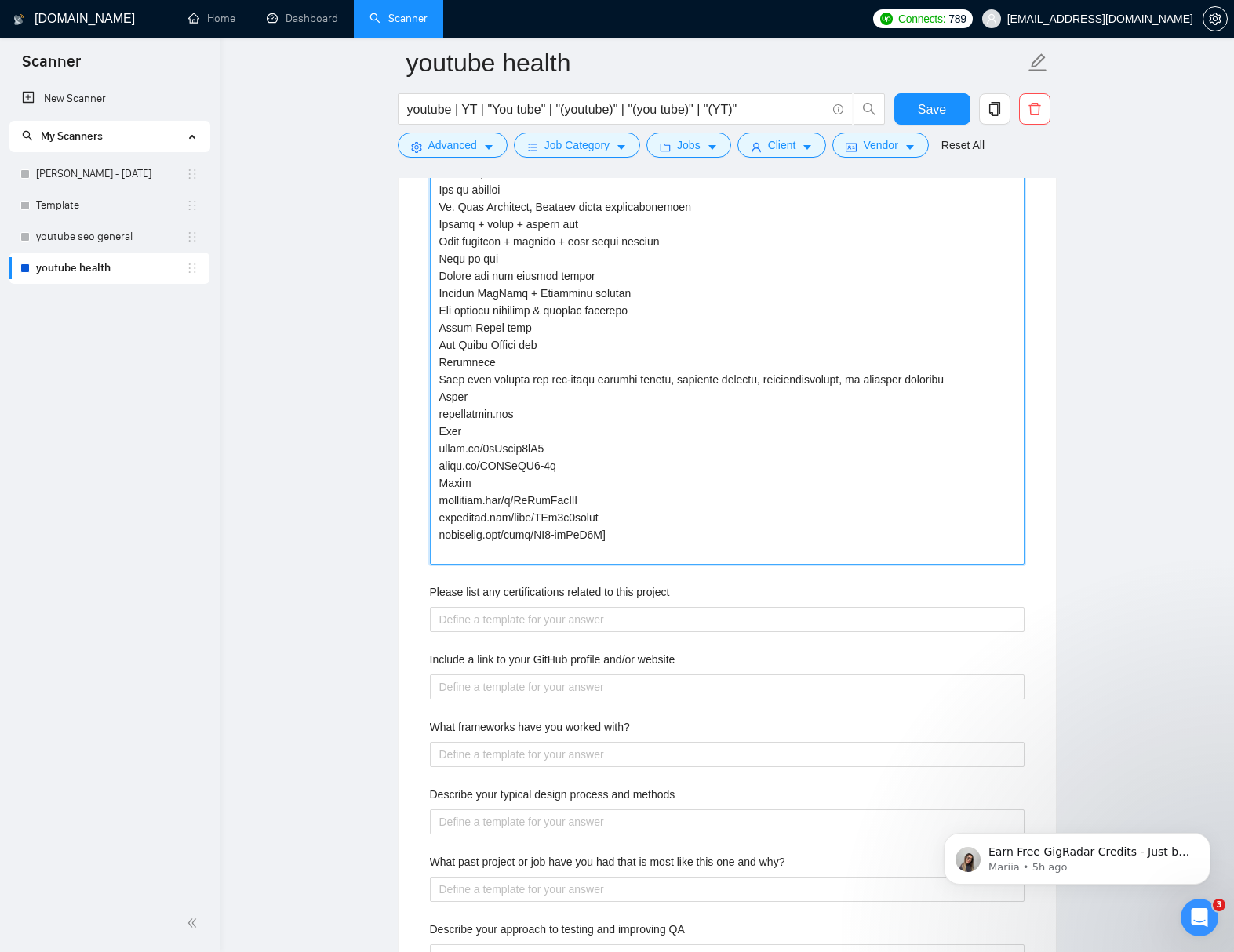
click at [937, 517] on projects "Describe your recent experience with similar projects" at bounding box center [727, 69] width 595 height 991
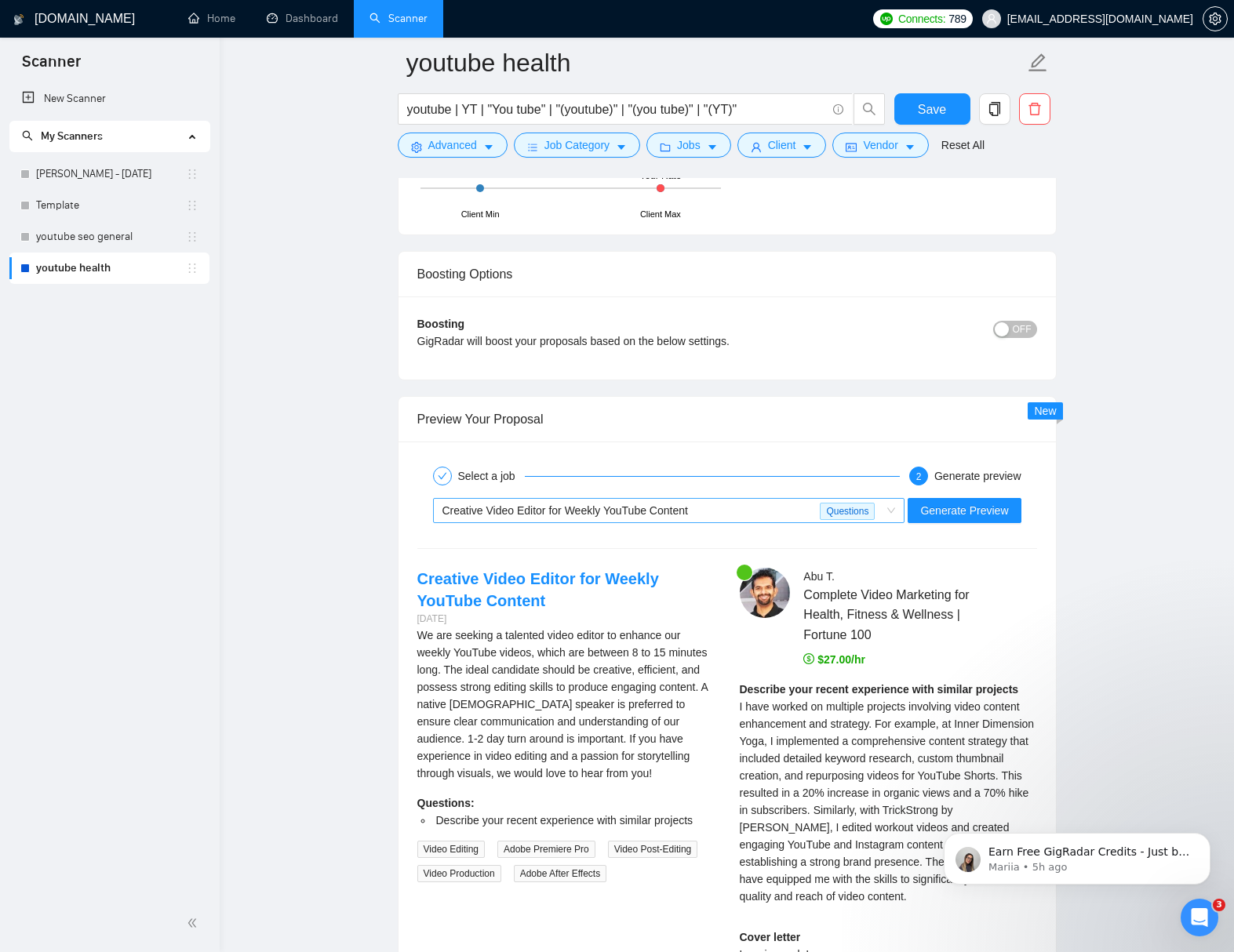
scroll to position [4834, 0]
click at [760, 504] on div "Creative Video Editor for Weekly YouTube Content" at bounding box center [631, 509] width 378 height 24
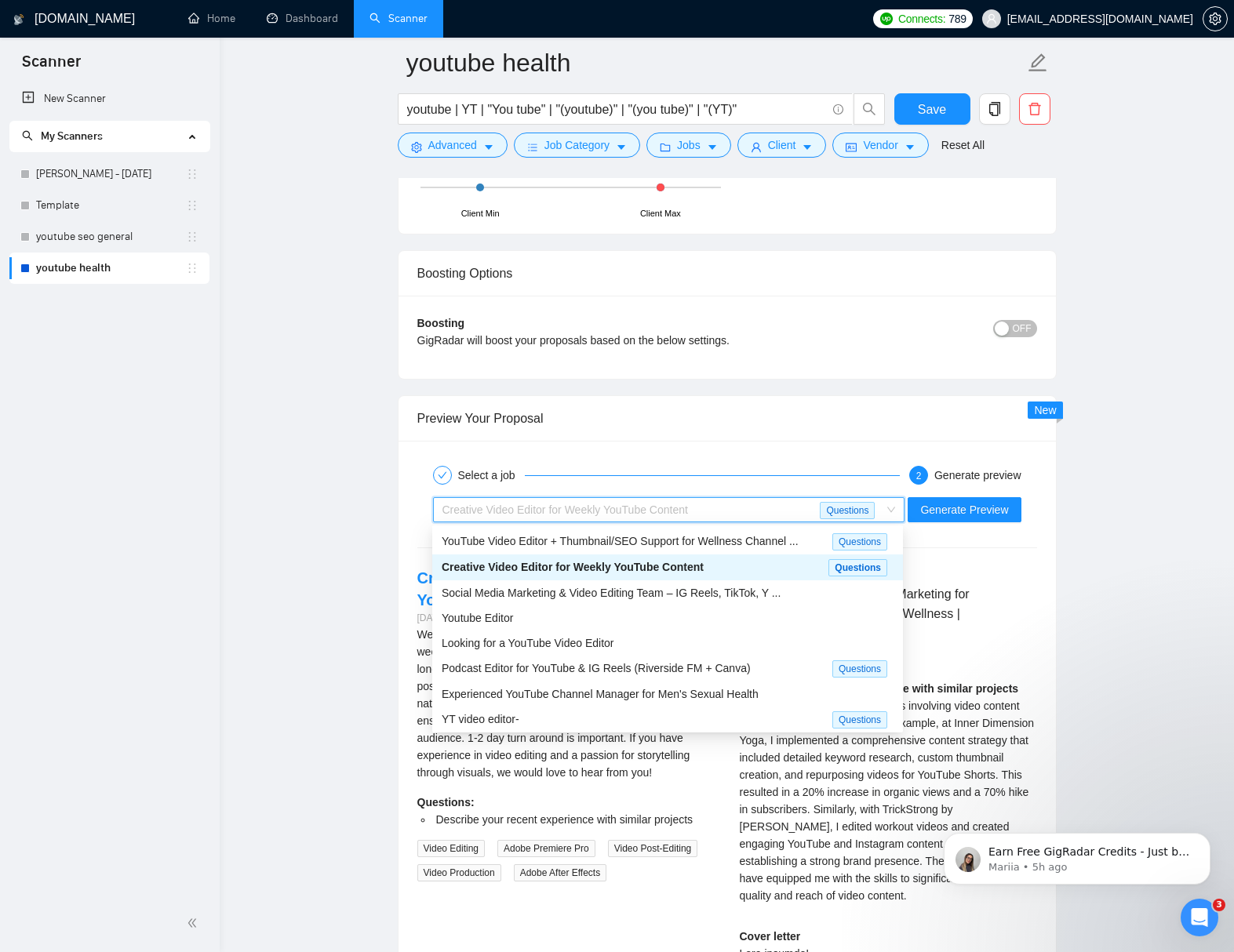
click at [697, 561] on span "Creative Video Editor for Weekly YouTube Content" at bounding box center [573, 567] width 262 height 12
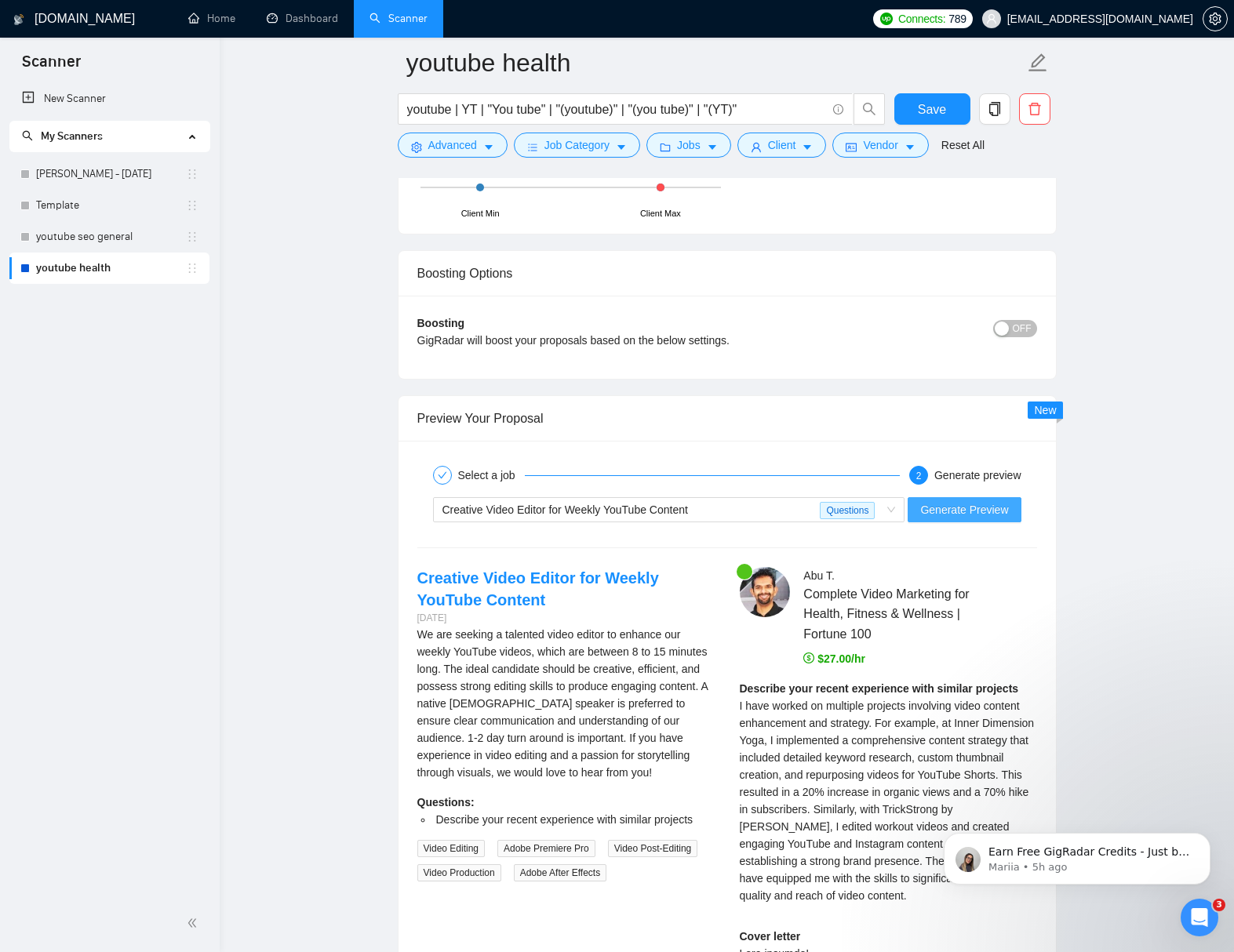
click at [944, 513] on span "Generate Preview" at bounding box center [963, 509] width 88 height 17
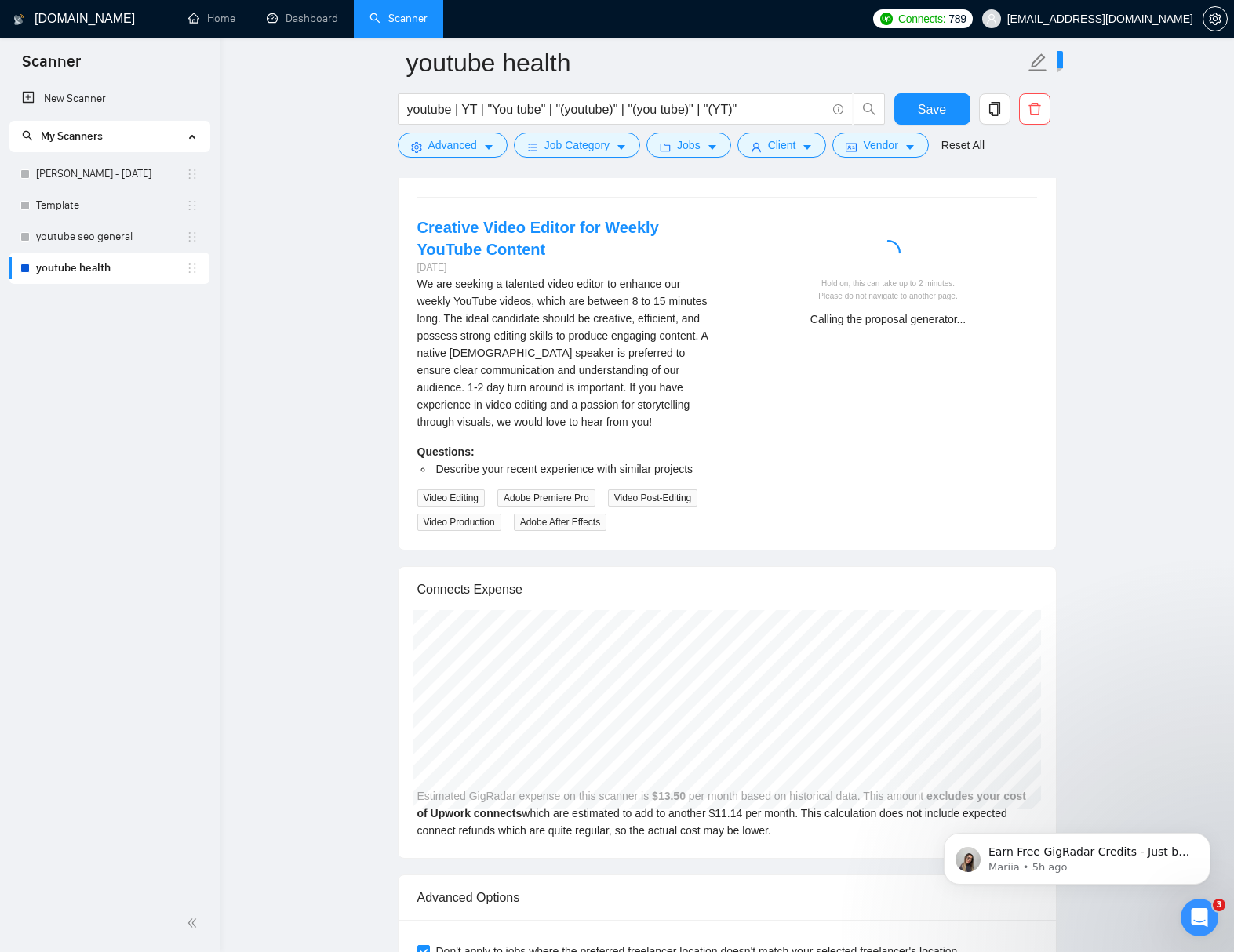
scroll to position [5179, 0]
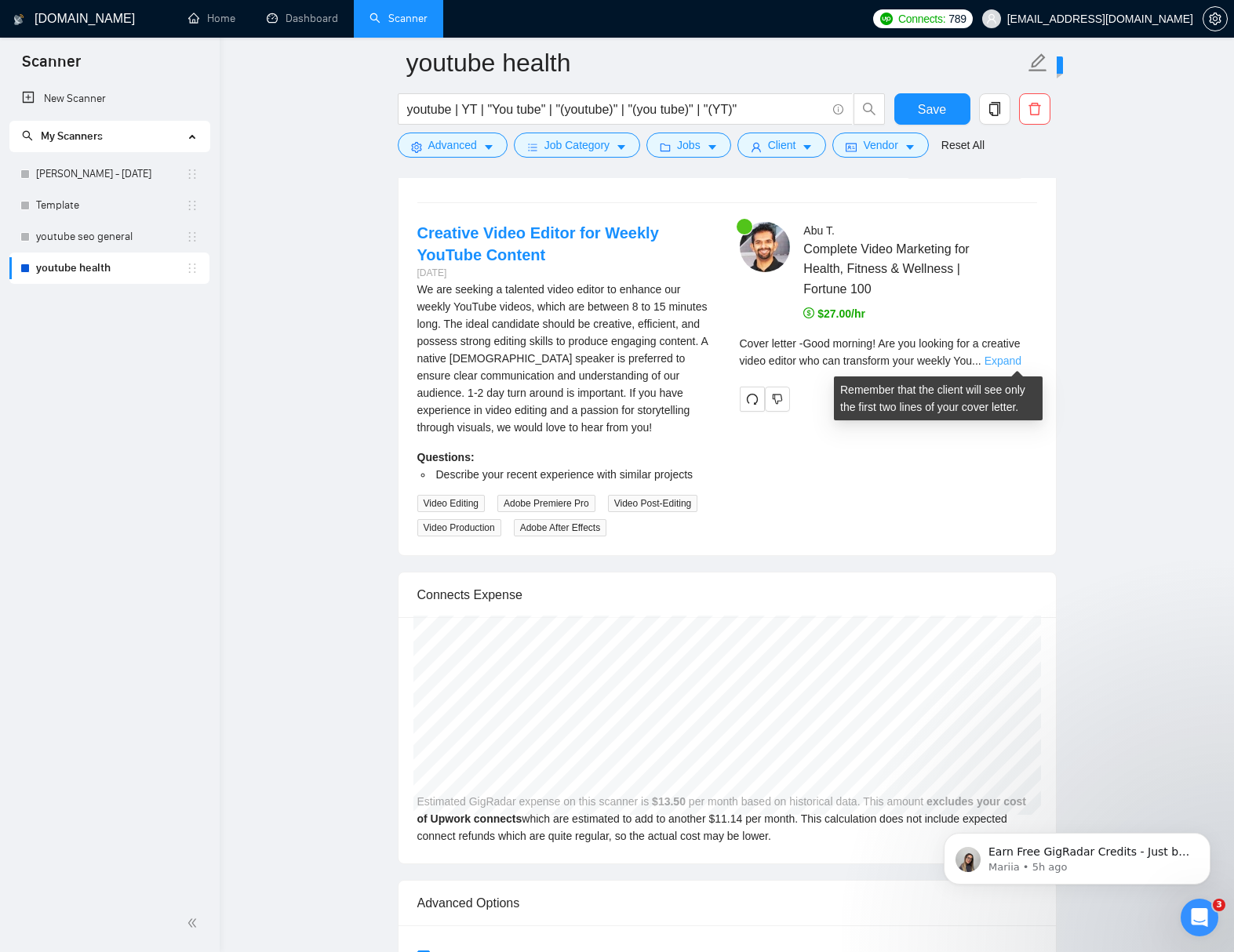
click at [1014, 360] on link "Expand" at bounding box center [1003, 360] width 37 height 12
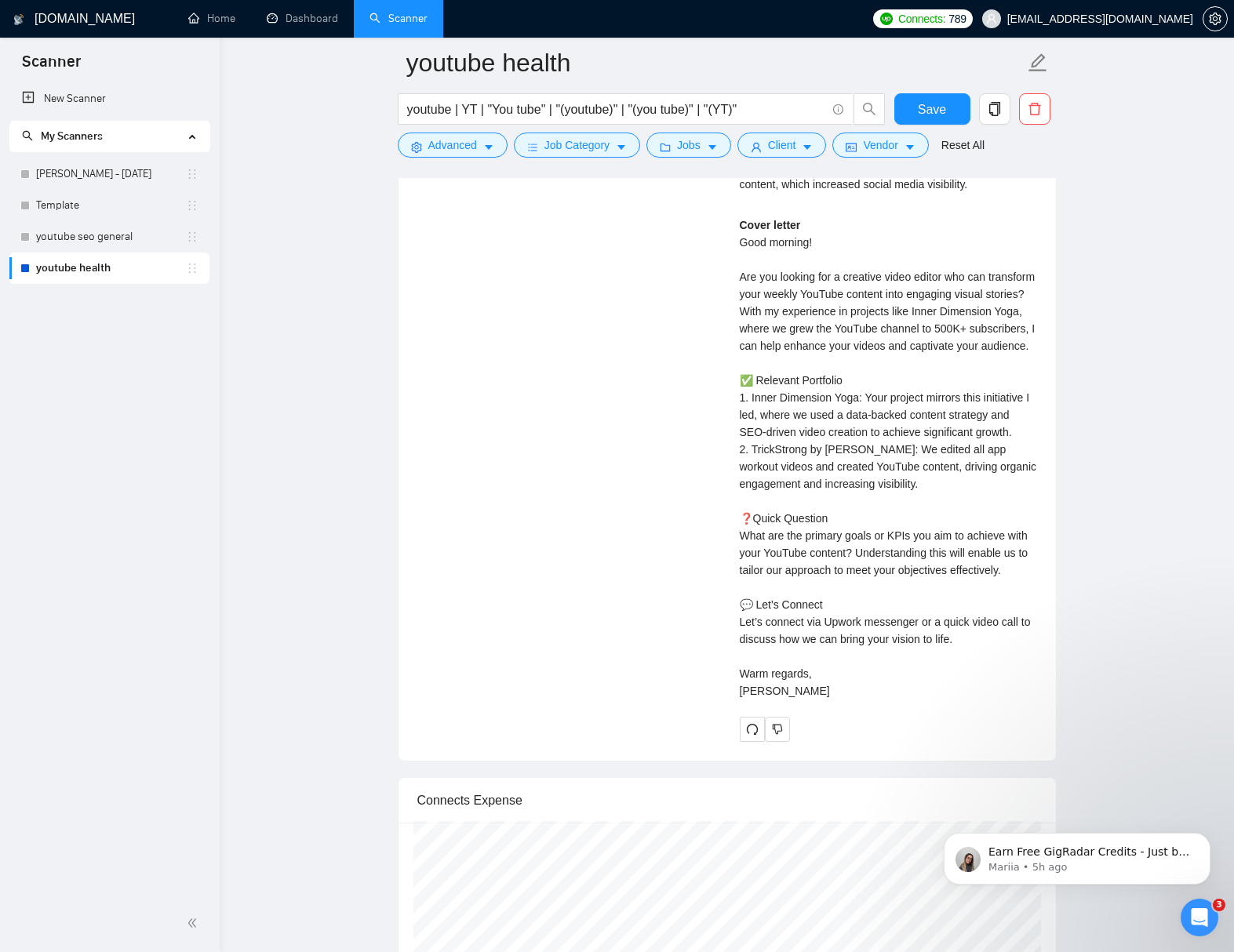
scroll to position [5587, 0]
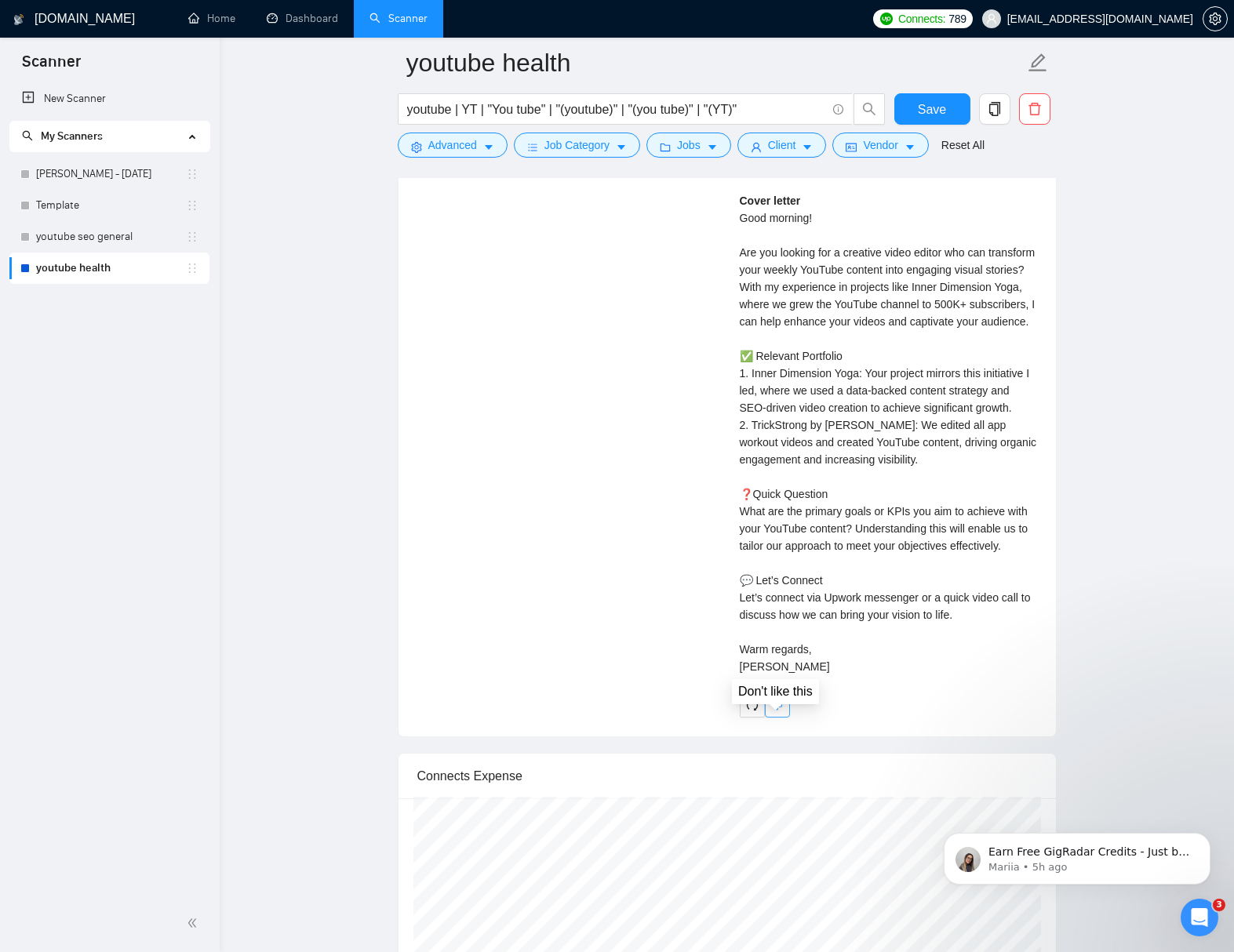
click at [781, 711] on icon "dislike" at bounding box center [776, 704] width 11 height 12
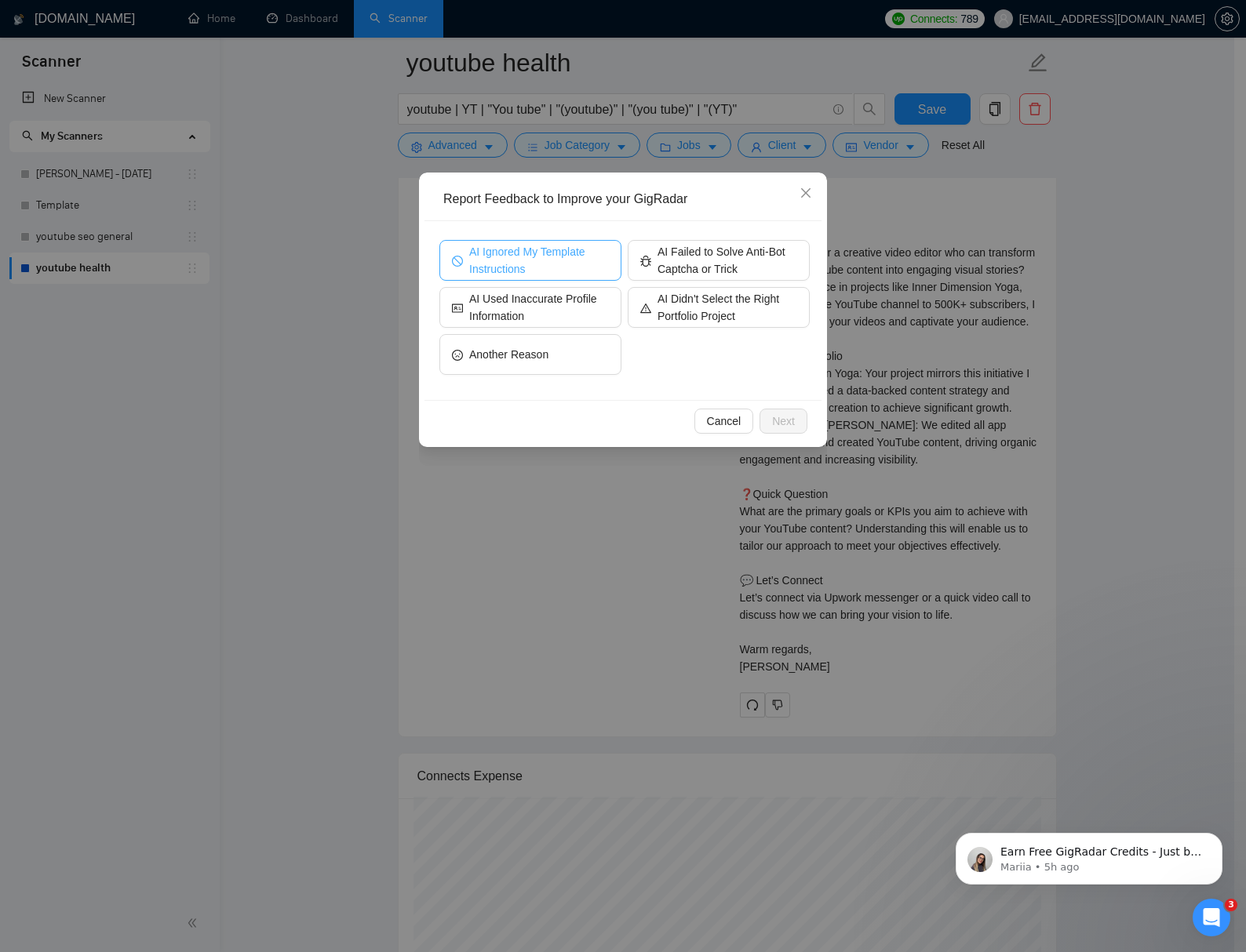
click at [470, 266] on span "AI Ignored My Template Instructions" at bounding box center [539, 260] width 140 height 34
click at [799, 421] on button "Next" at bounding box center [783, 421] width 48 height 25
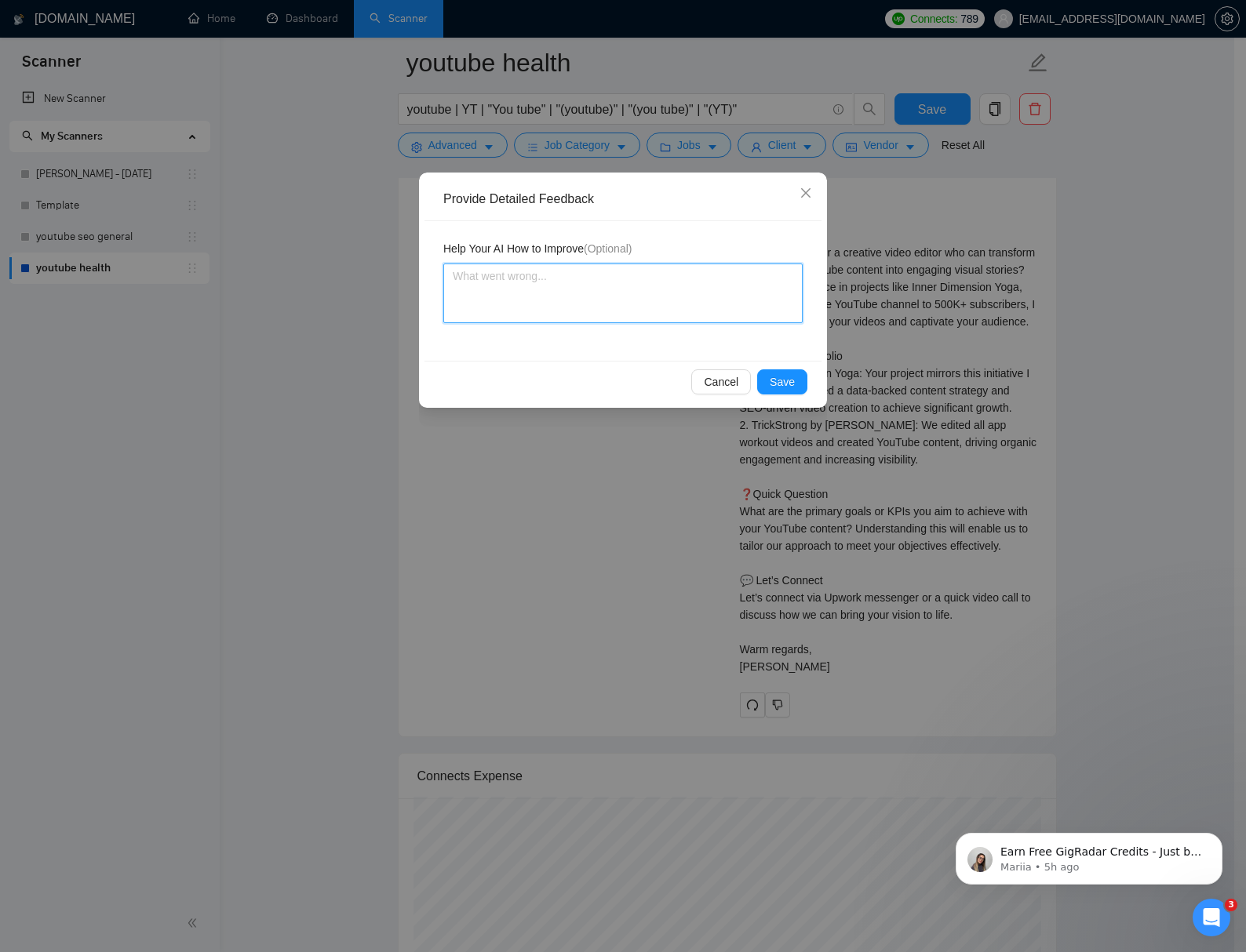
click at [614, 304] on textarea at bounding box center [623, 293] width 360 height 59
click at [798, 385] on button "Save" at bounding box center [782, 381] width 51 height 25
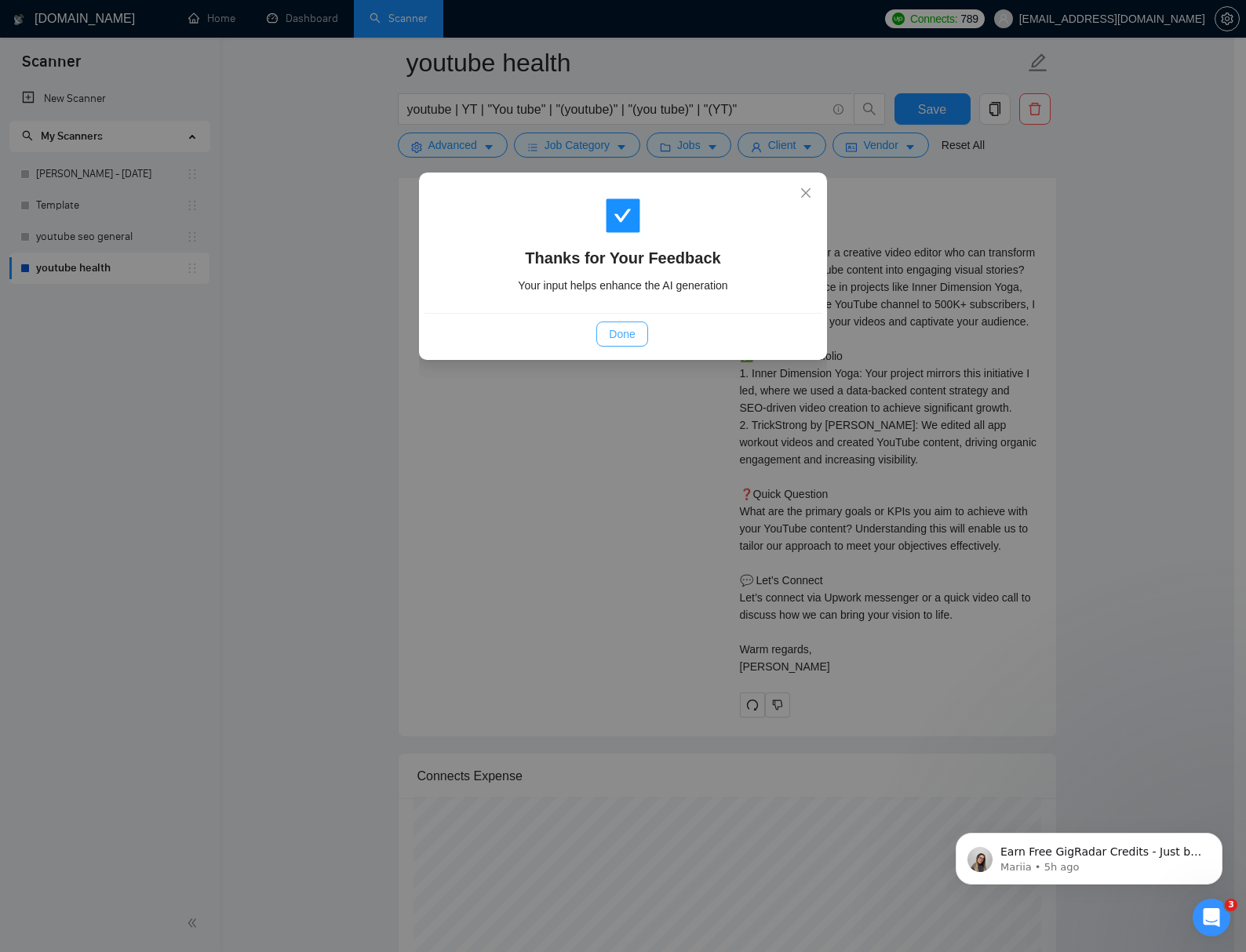
click at [622, 338] on span "Done" at bounding box center [622, 334] width 26 height 17
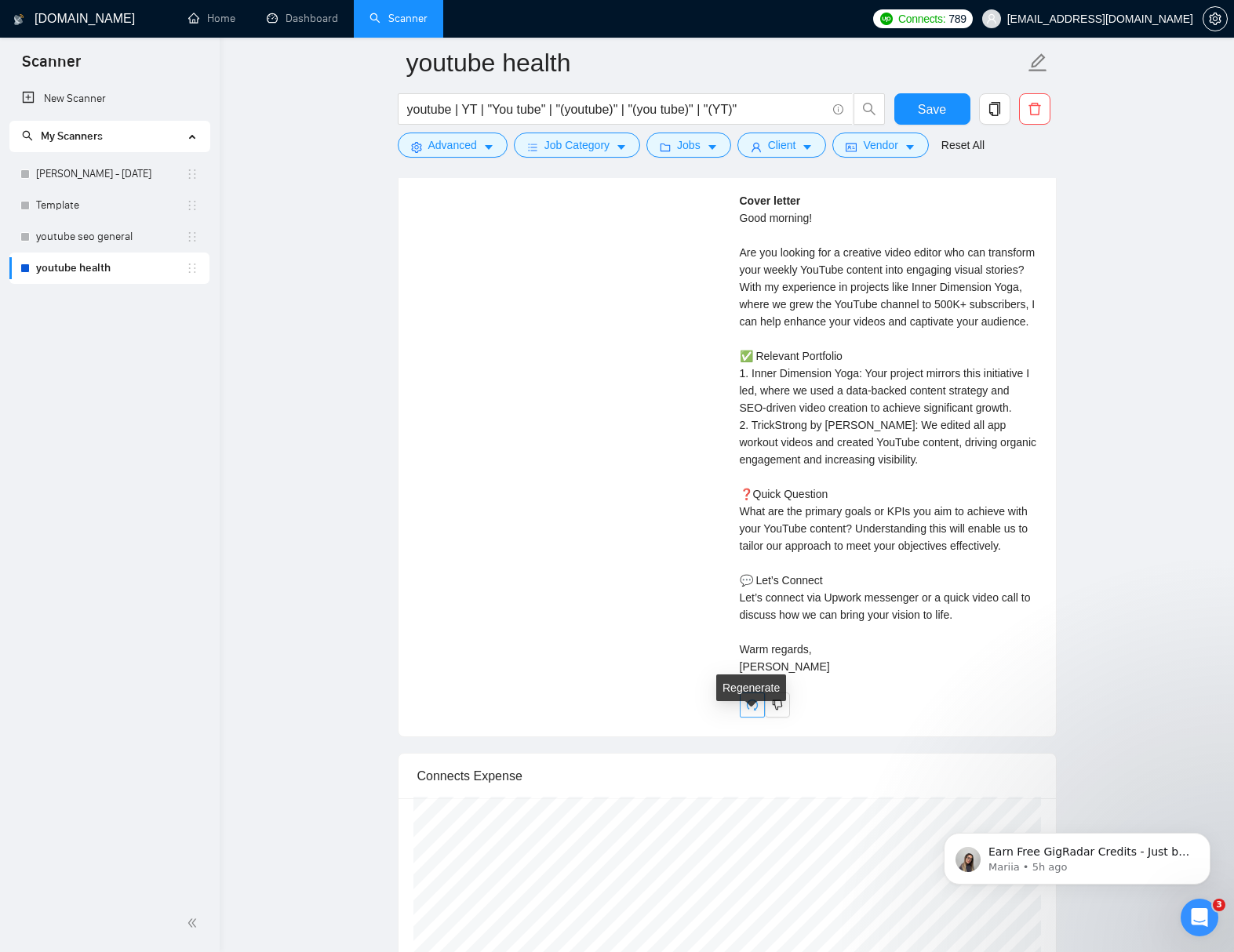
click at [754, 711] on icon "redo" at bounding box center [751, 704] width 12 height 12
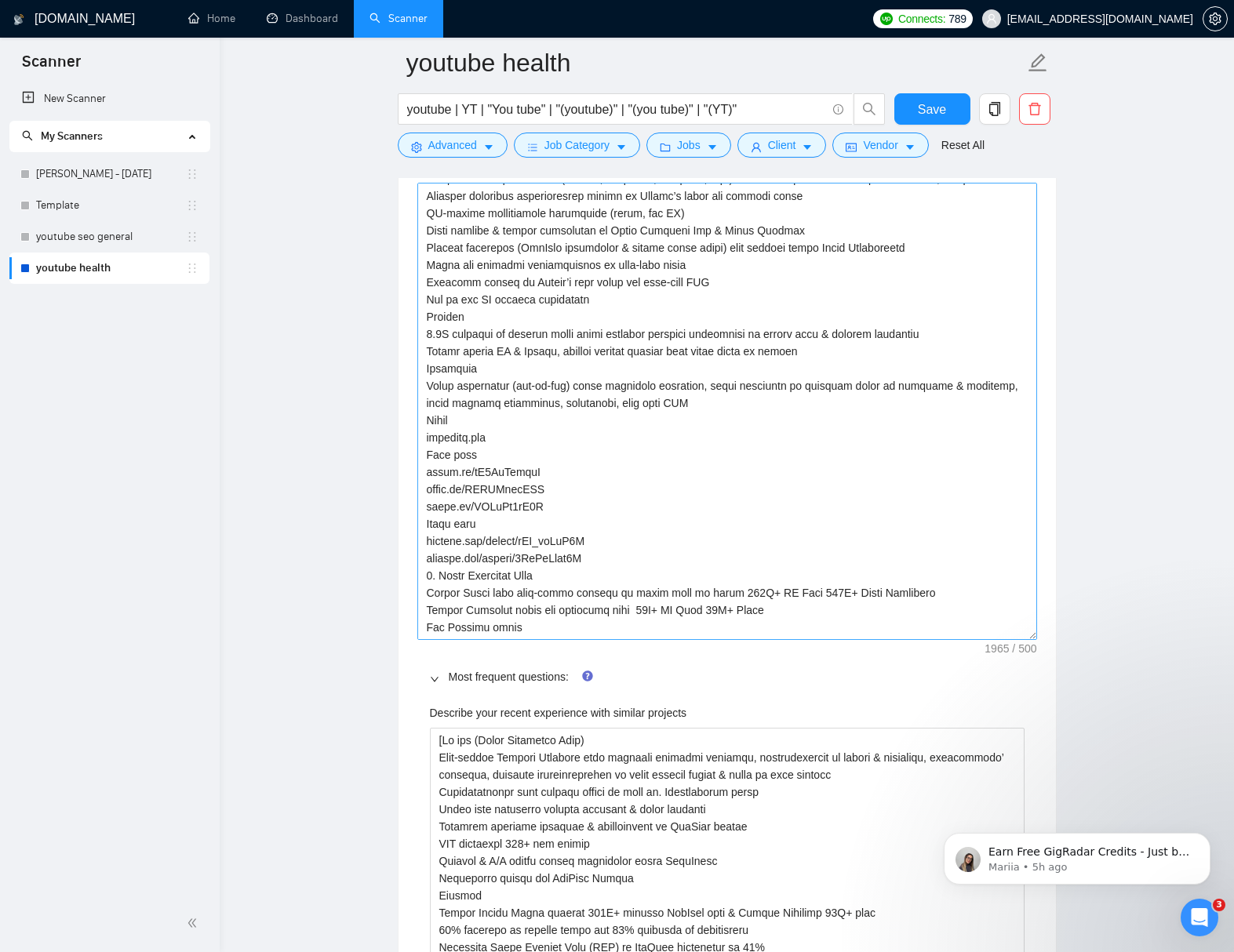
scroll to position [2314, 0]
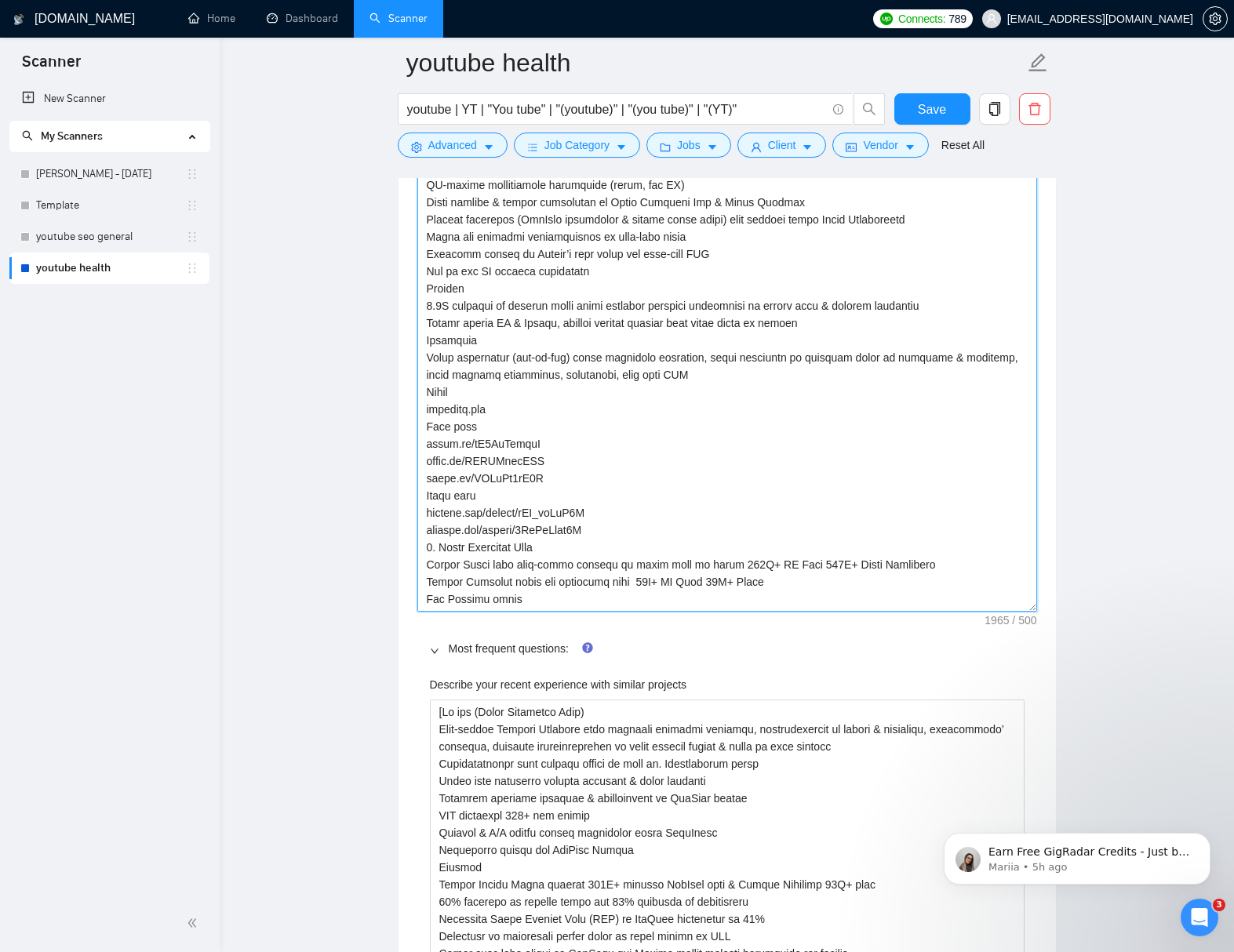
click at [871, 596] on textarea "Default answer template:" at bounding box center [726, 383] width 619 height 457
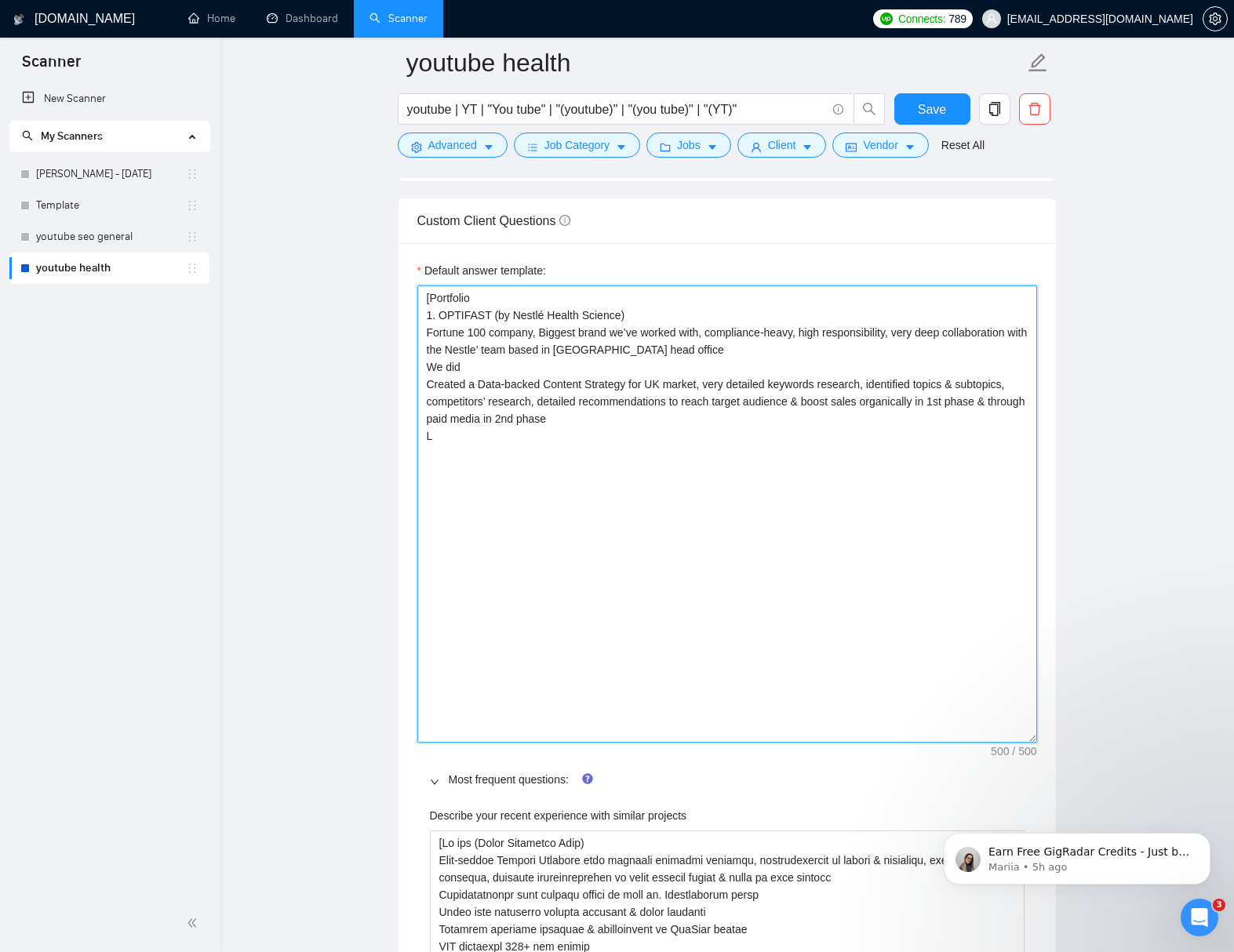
scroll to position [2299, 0]
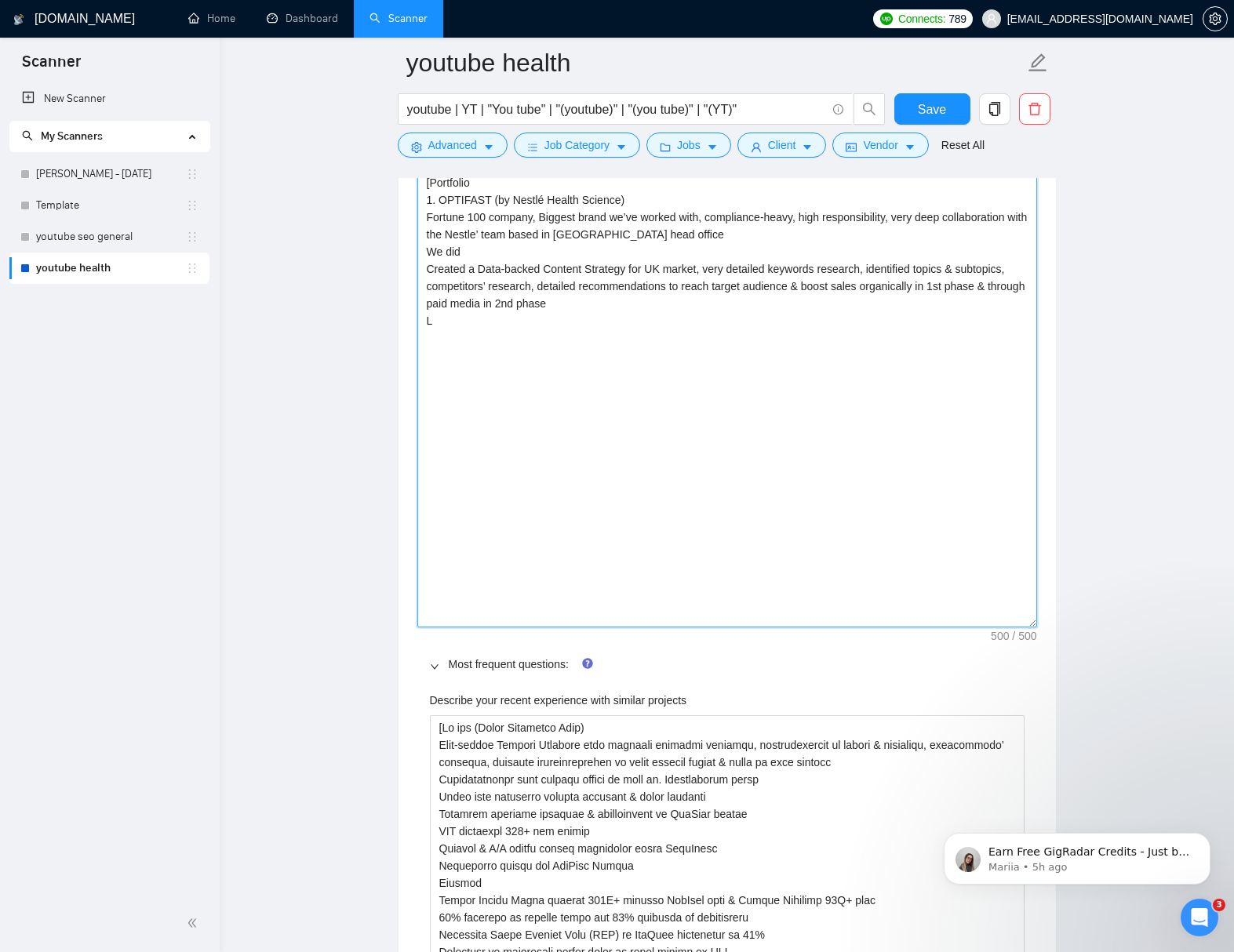
click at [858, 472] on textarea "[Portfolio 1. OPTIFAST (by Nestlé Health Science) Fortune 100 company, Biggest …" at bounding box center [726, 399] width 619 height 457
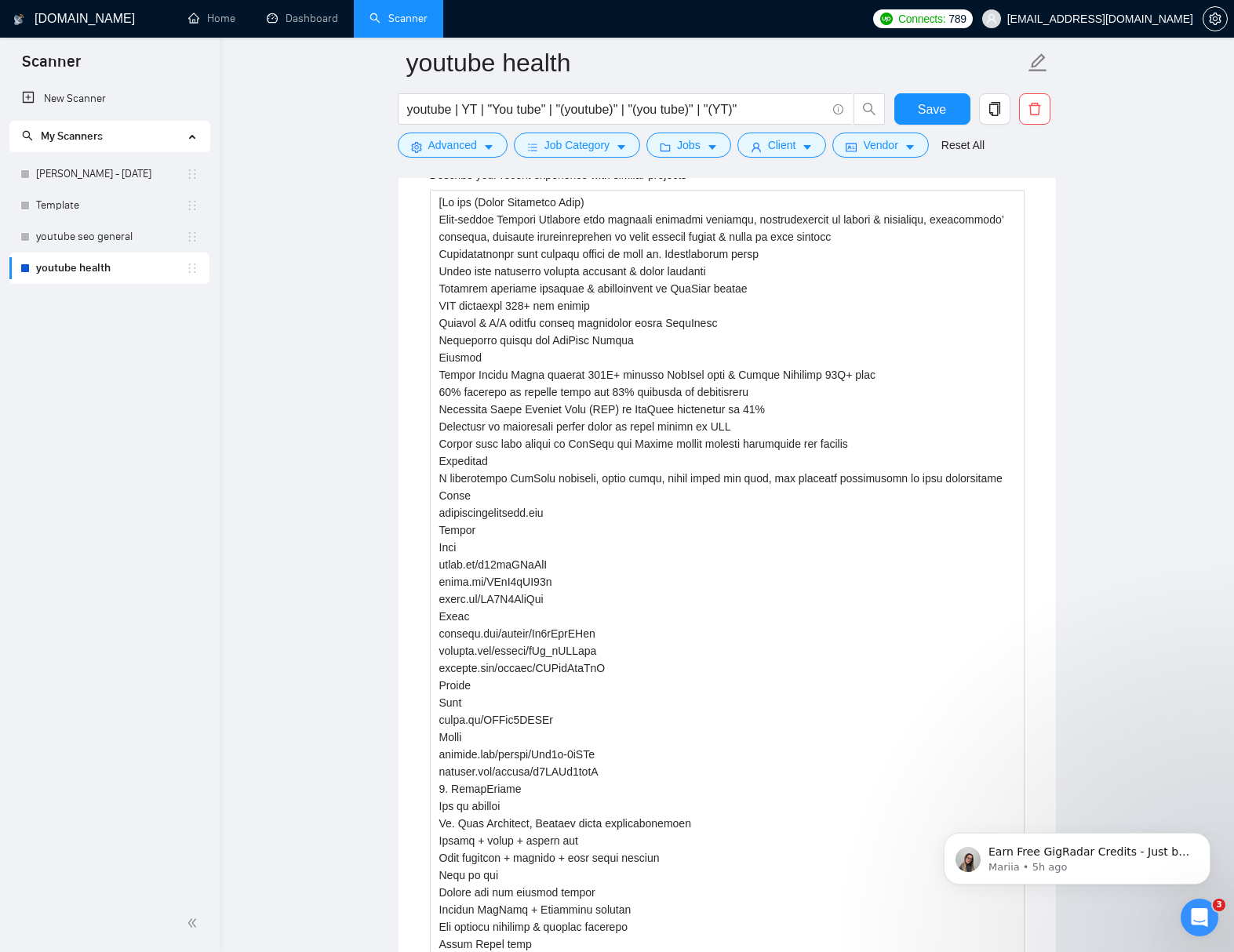
scroll to position [2090, 0]
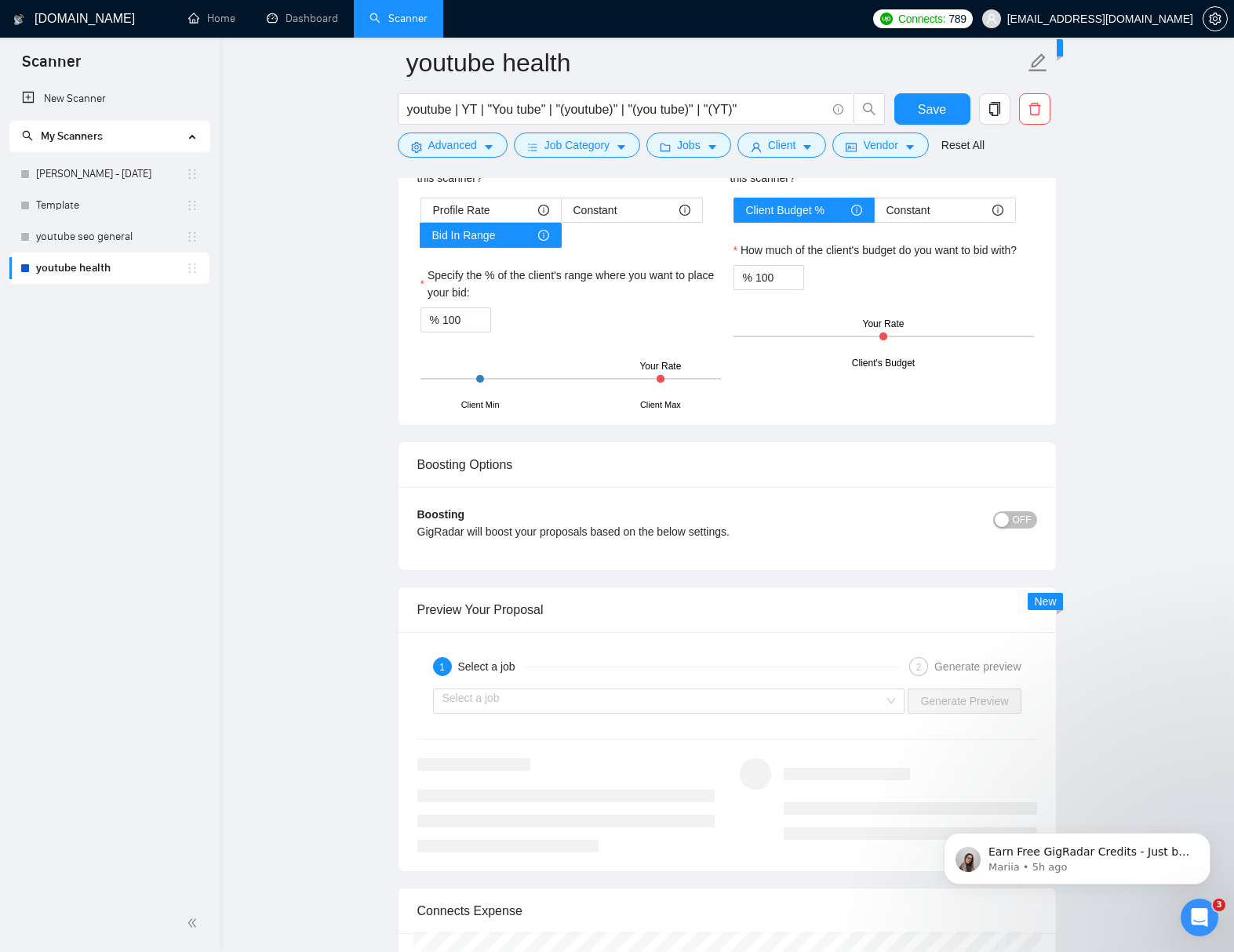
scroll to position [2425, 0]
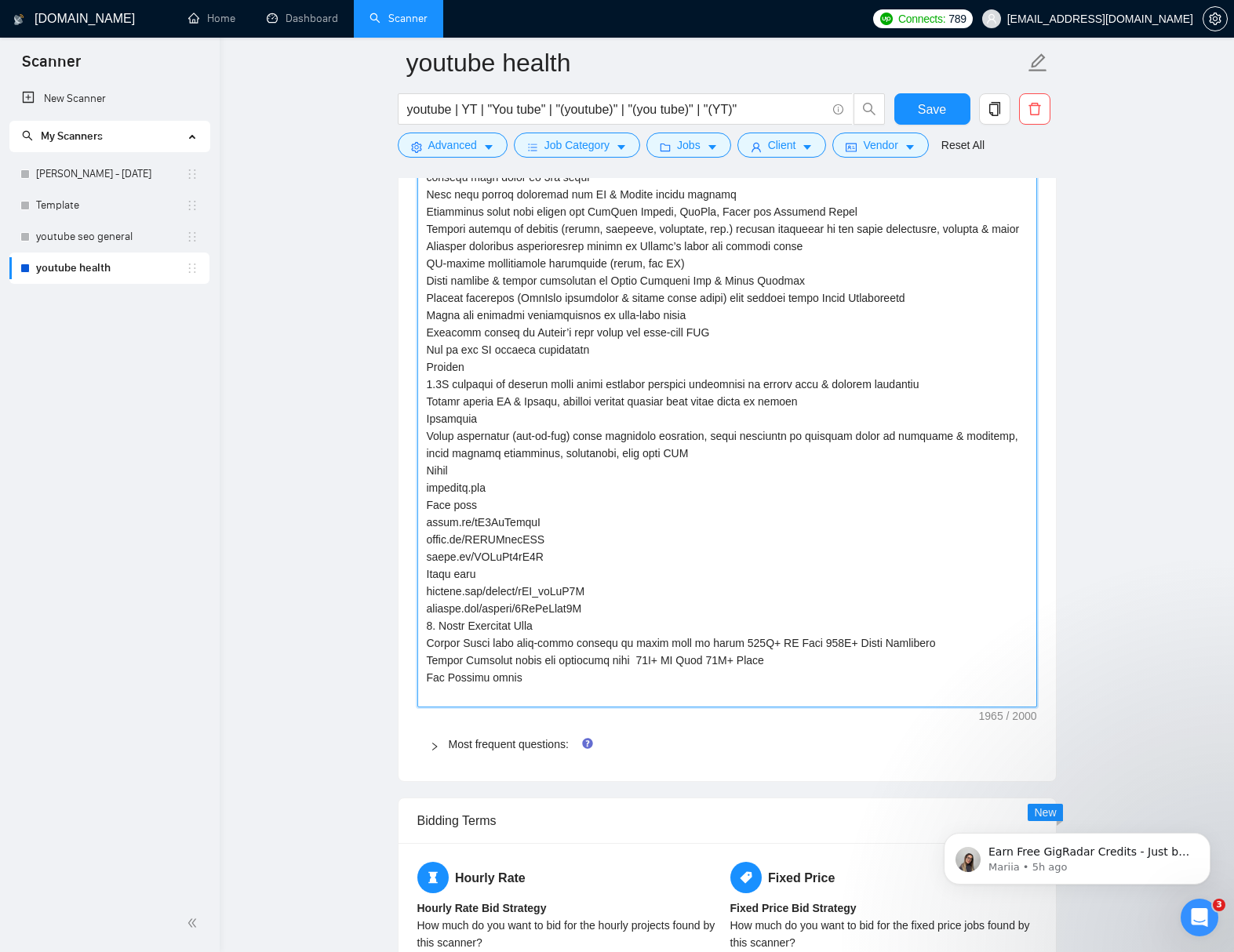
click at [543, 693] on textarea "Default answer template:" at bounding box center [726, 376] width 619 height 663
type textarea "[Loremipsu 0. DOLORSIT (am Consec Adipis Elitsed) Doeiusm 432 tempori, Utlabor …"
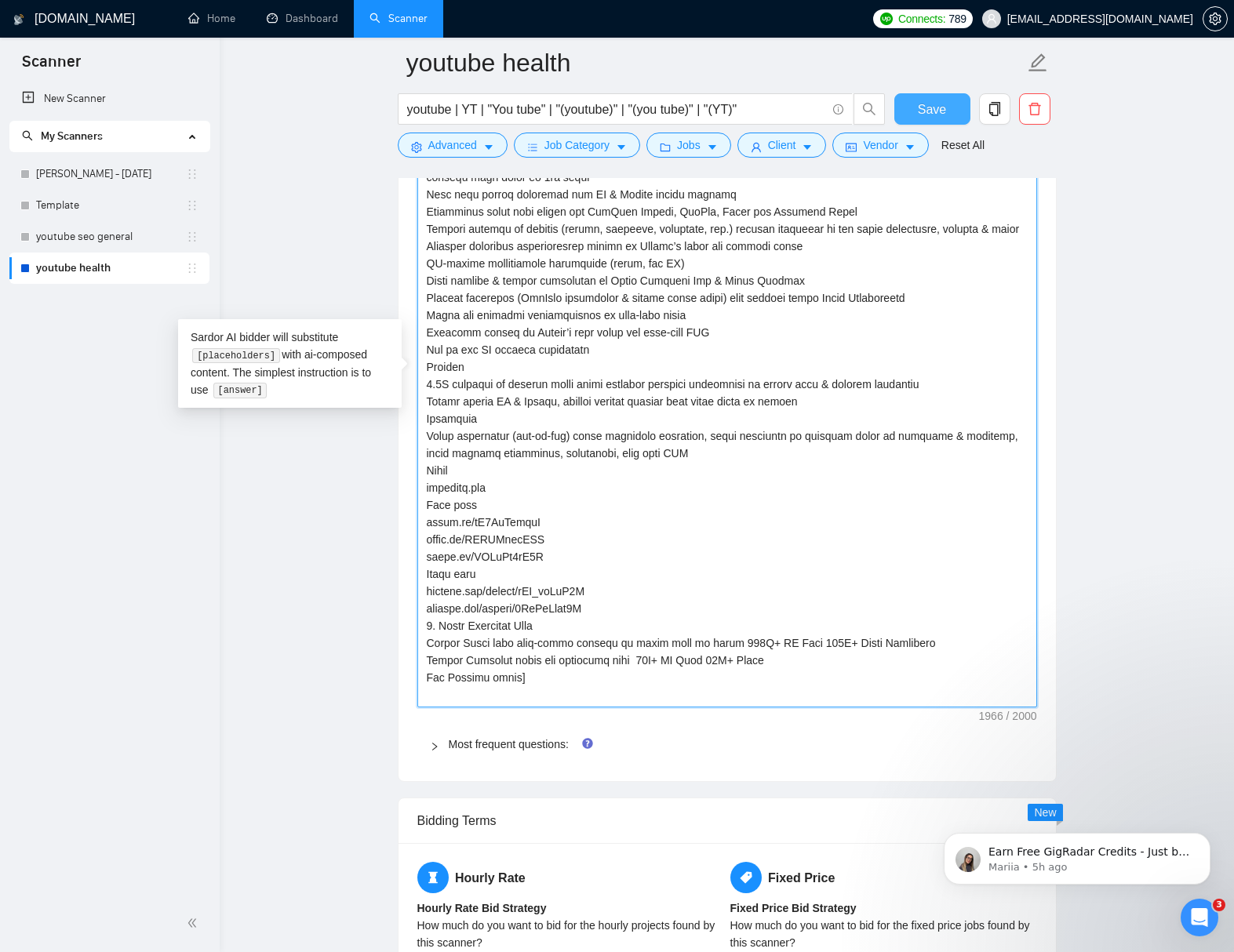
type textarea "[Loremipsu 0. DOLORSIT (am Consec Adipis Elitsed) Doeiusm 432 tempori, Utlabor …"
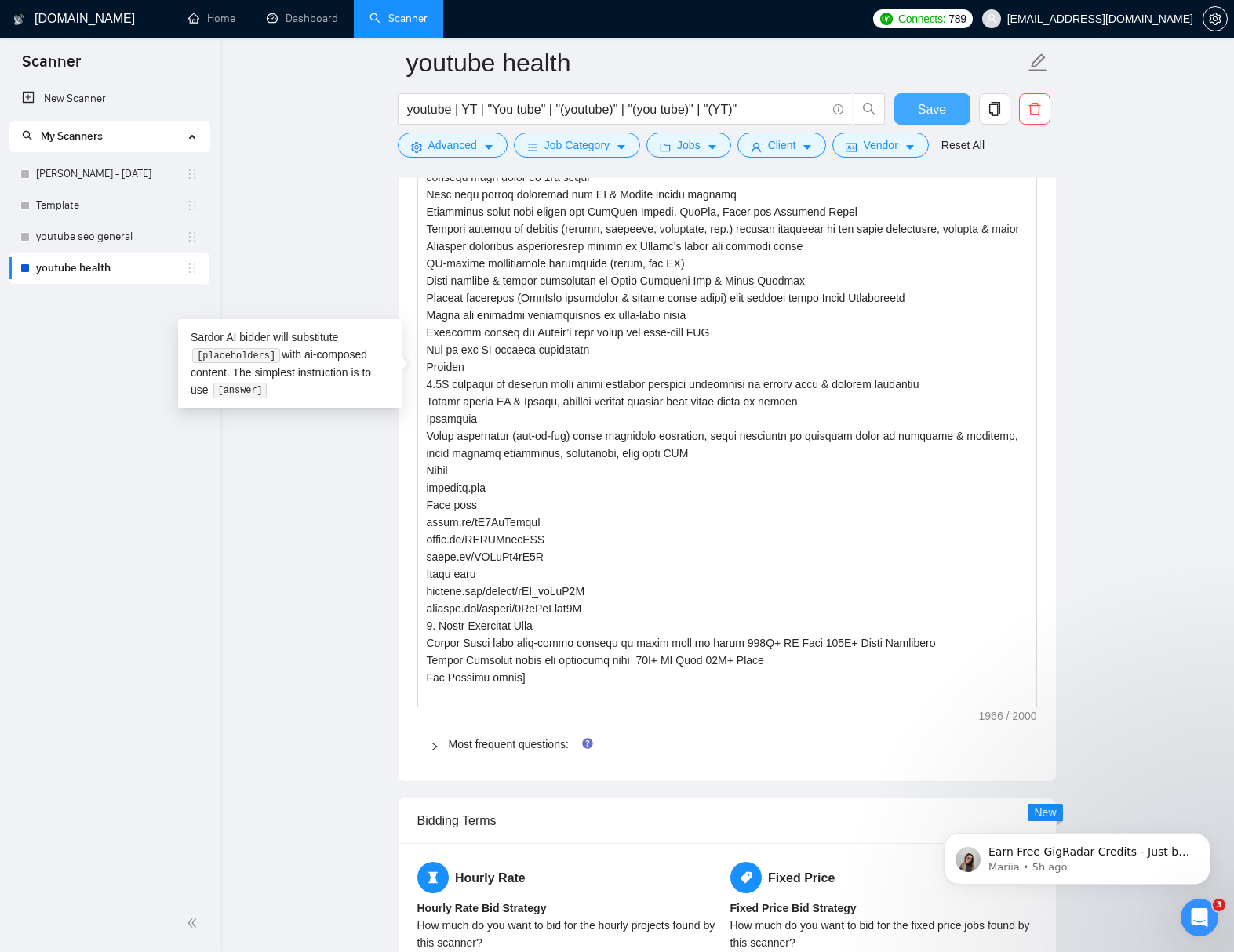
click at [931, 111] on span "Save" at bounding box center [932, 109] width 29 height 20
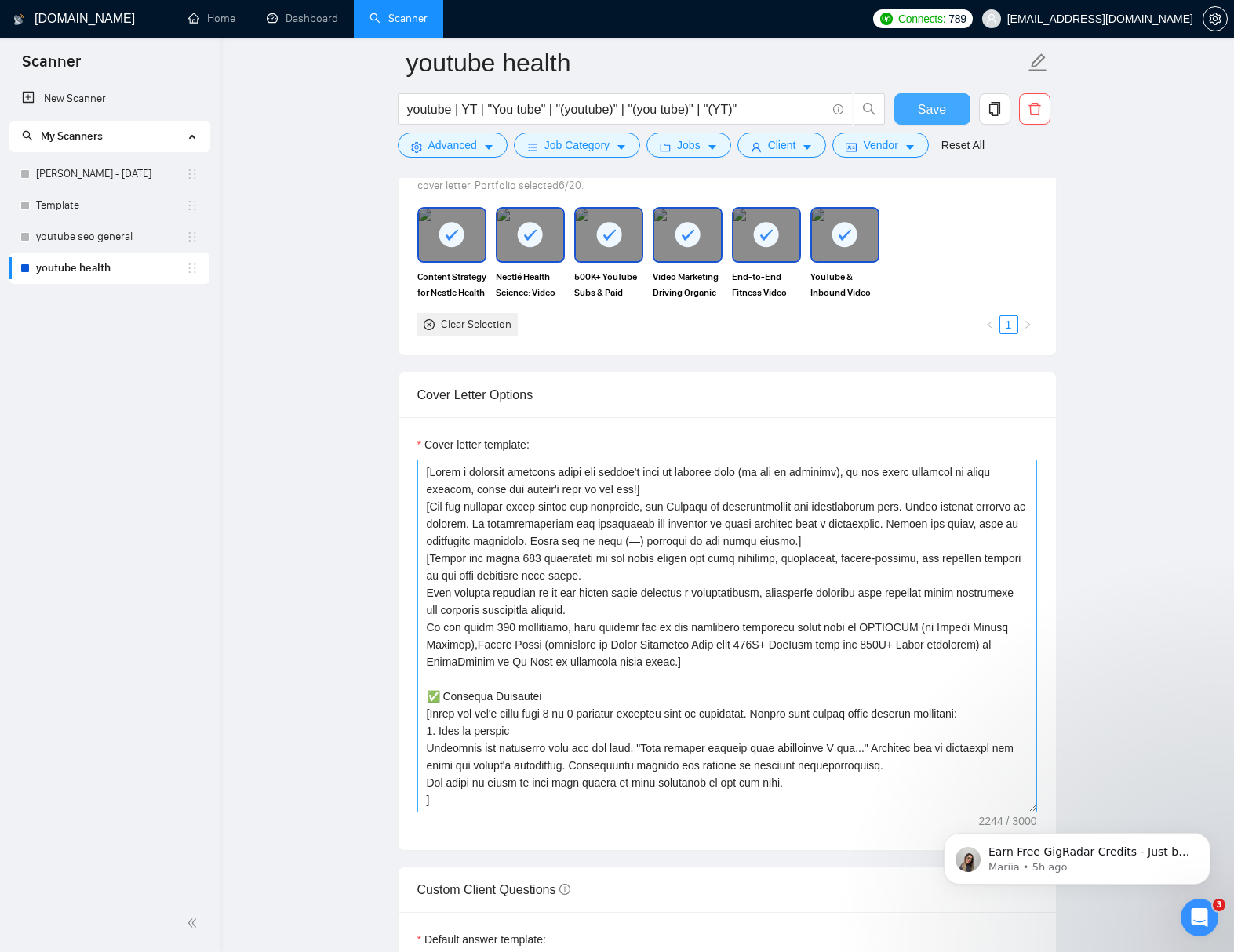
scroll to position [3, 0]
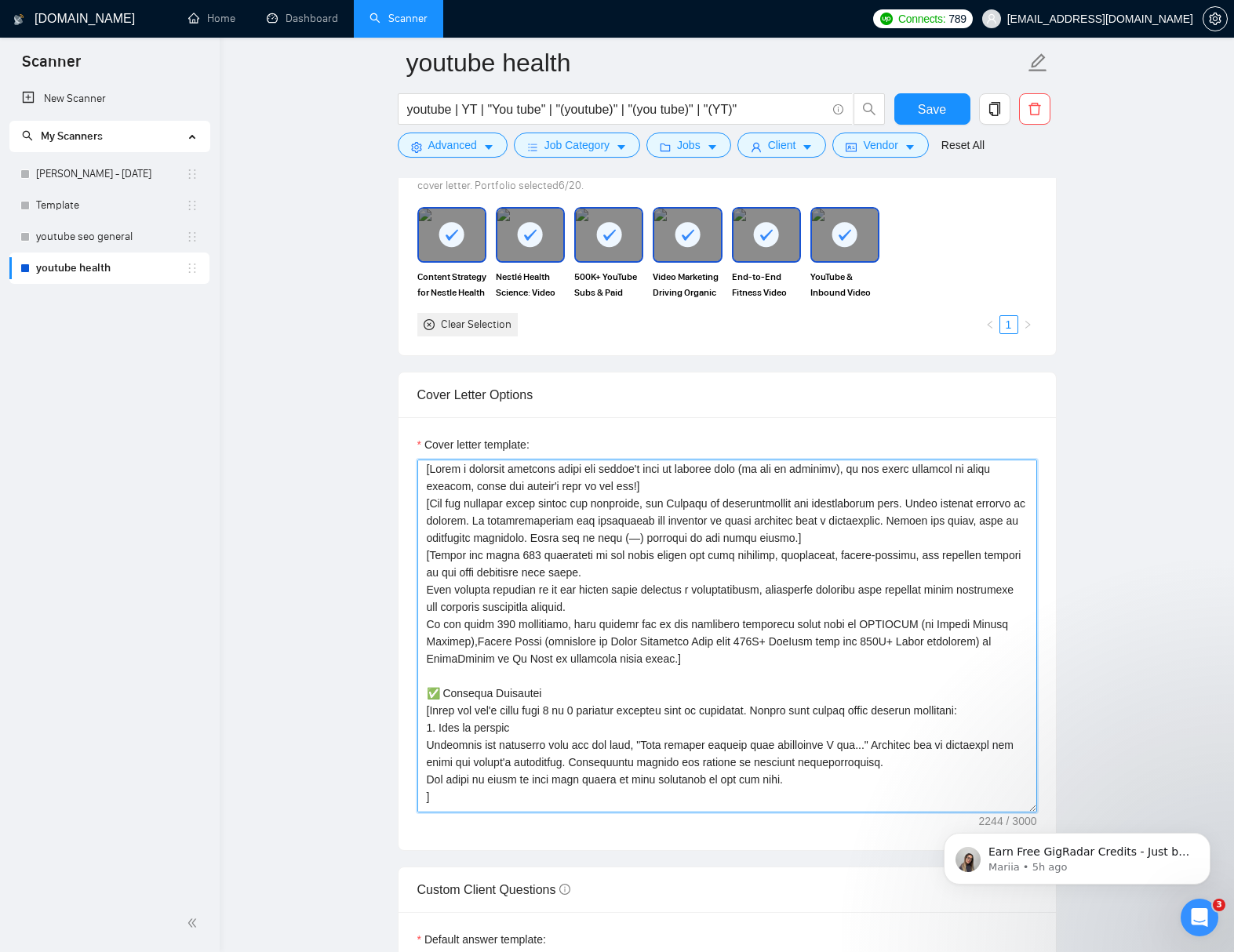
click at [927, 536] on textarea "Cover letter template:" at bounding box center [726, 636] width 619 height 353
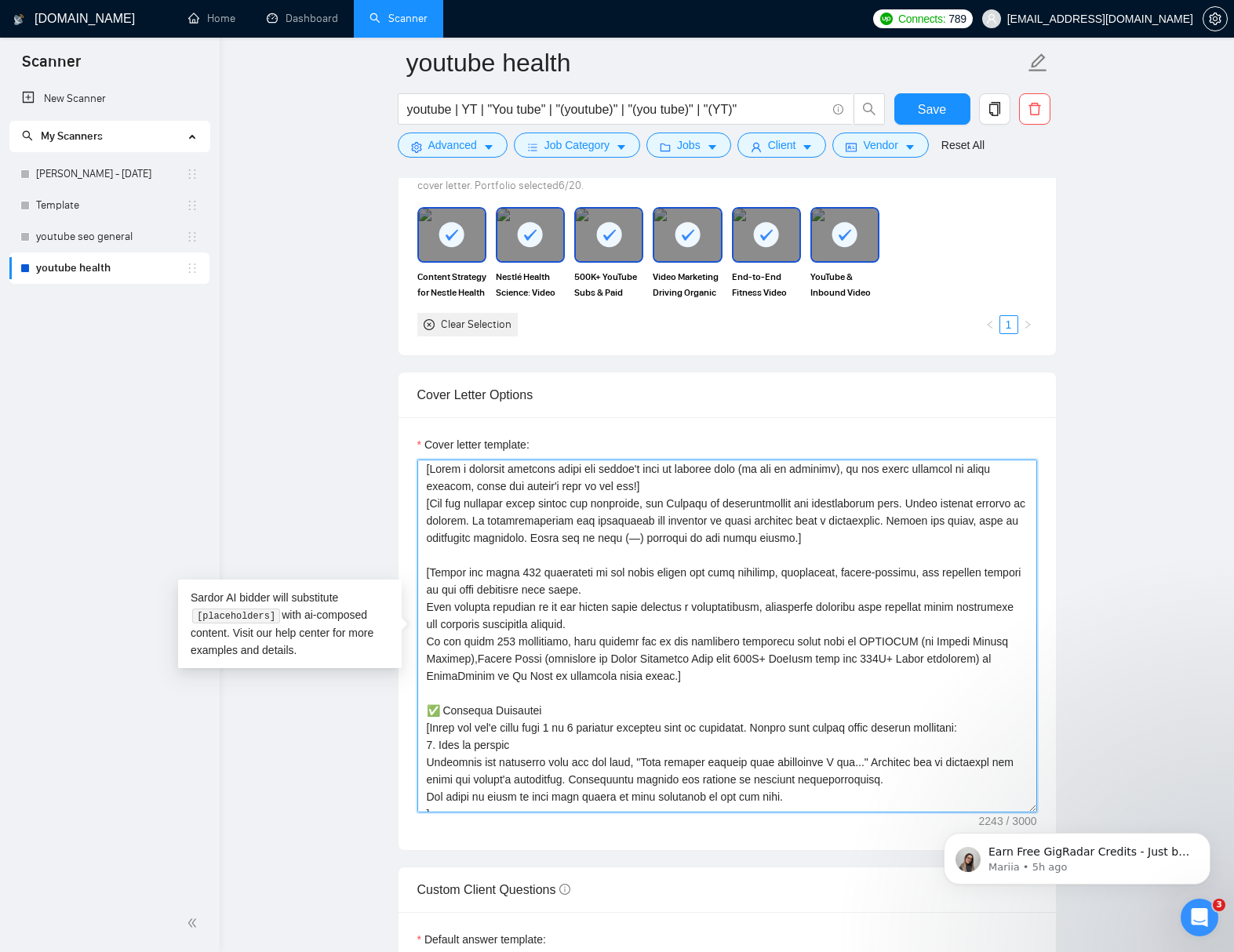
click at [683, 487] on textarea "Cover letter template:" at bounding box center [726, 636] width 619 height 353
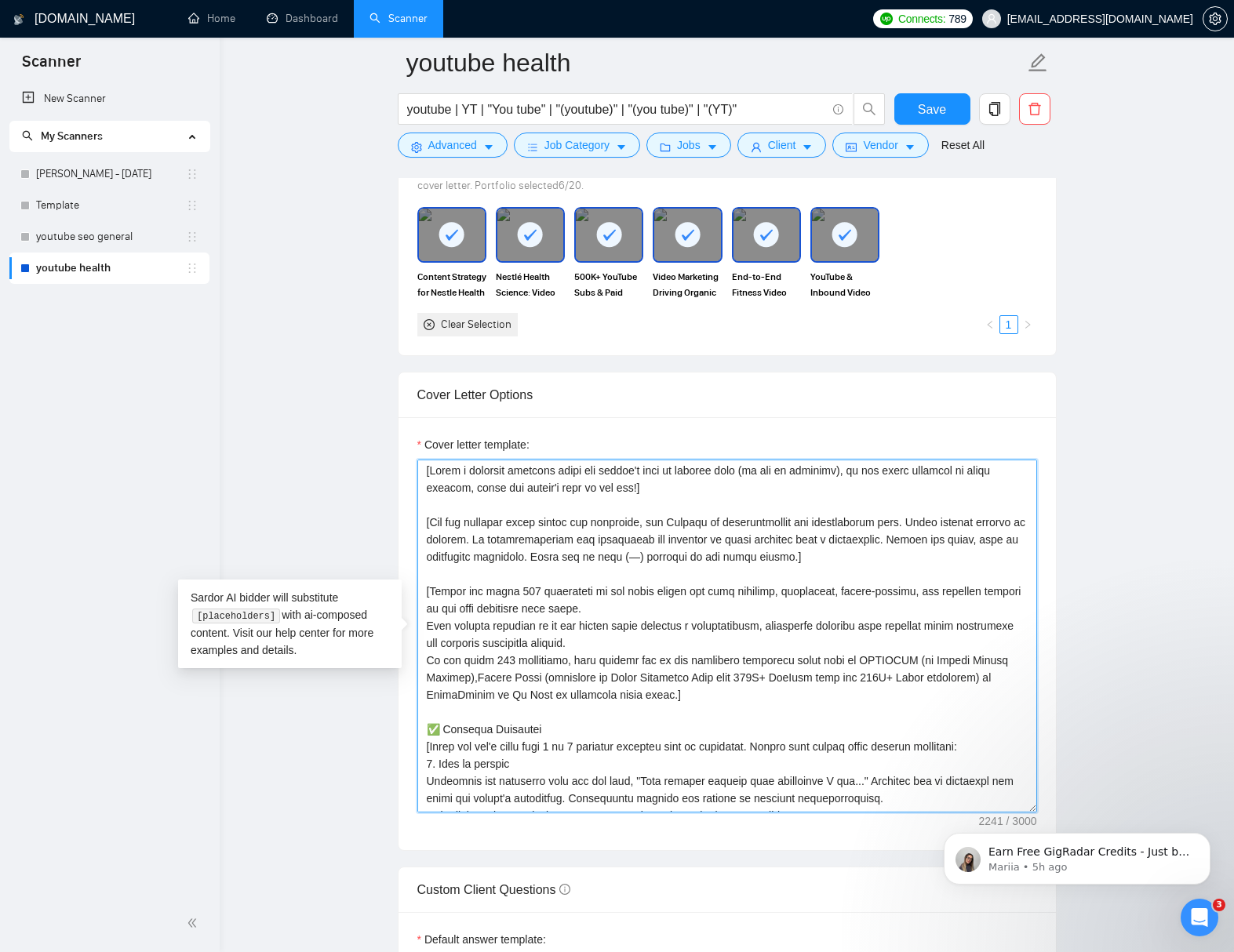
scroll to position [0, 0]
drag, startPoint x: 665, startPoint y: 491, endPoint x: 709, endPoint y: 527, distance: 56.9
click at [664, 491] on textarea "Cover letter template:" at bounding box center [726, 636] width 619 height 353
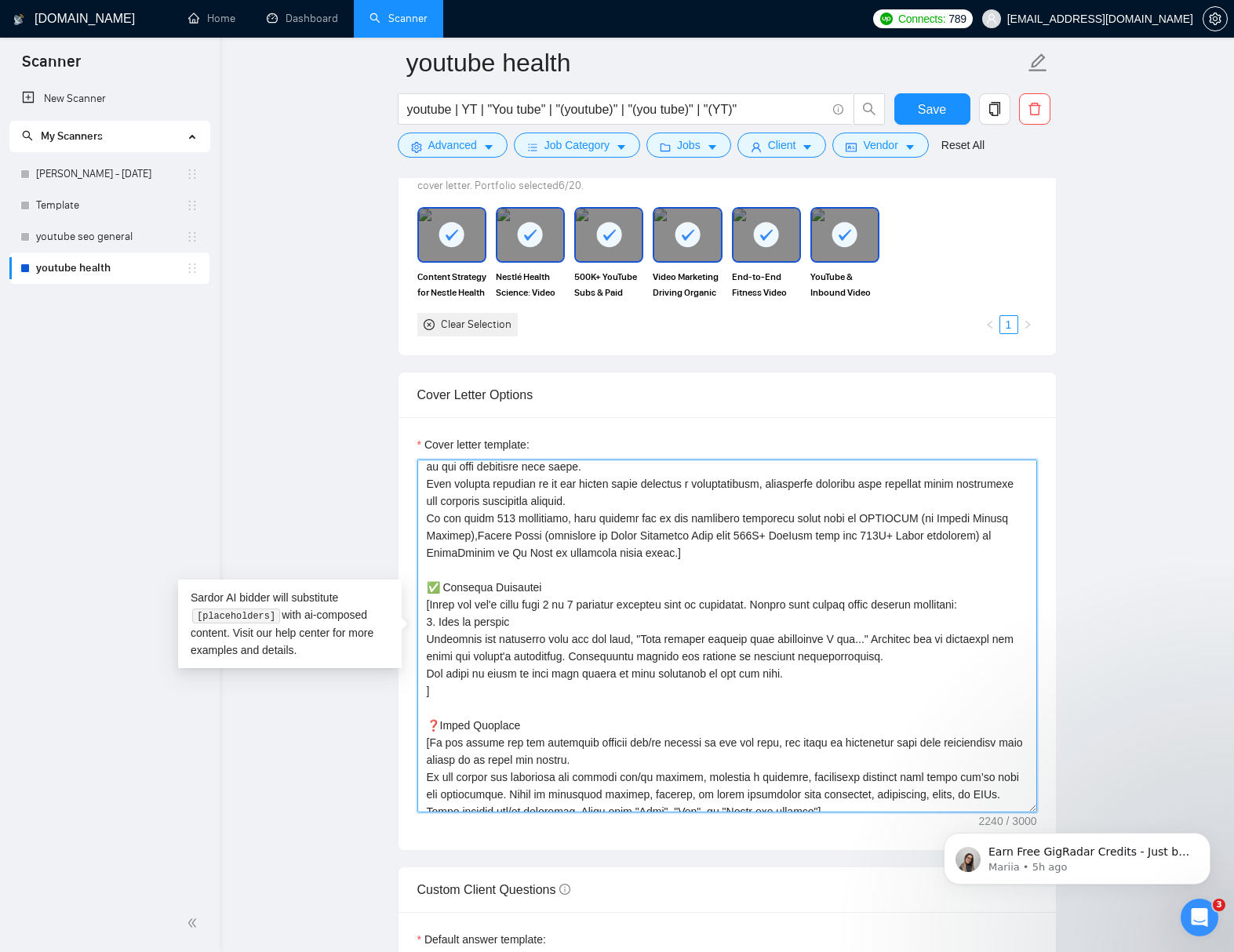
scroll to position [198, 0]
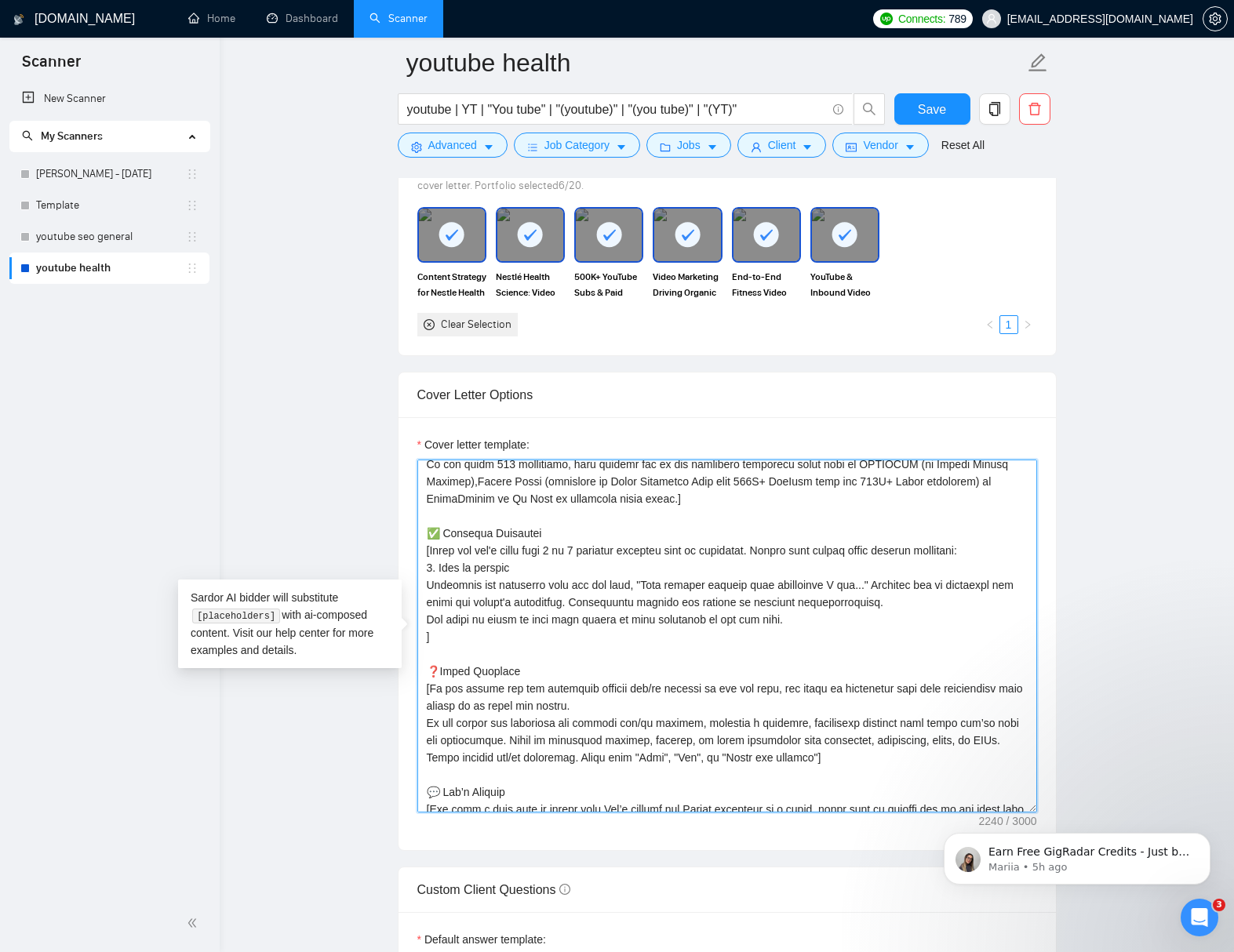
click at [425, 636] on textarea "Cover letter template:" at bounding box center [726, 636] width 619 height 353
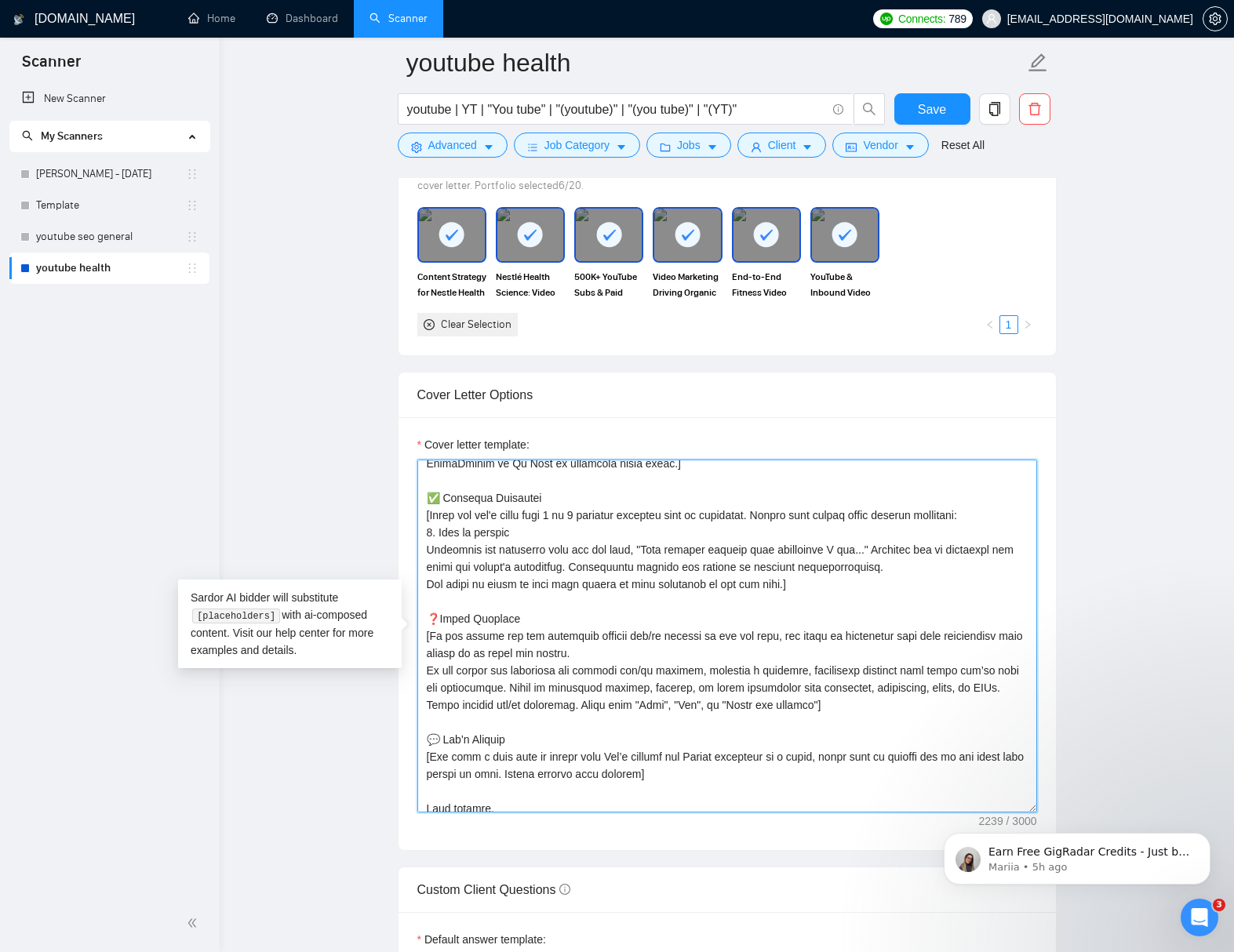
scroll to position [276, 0]
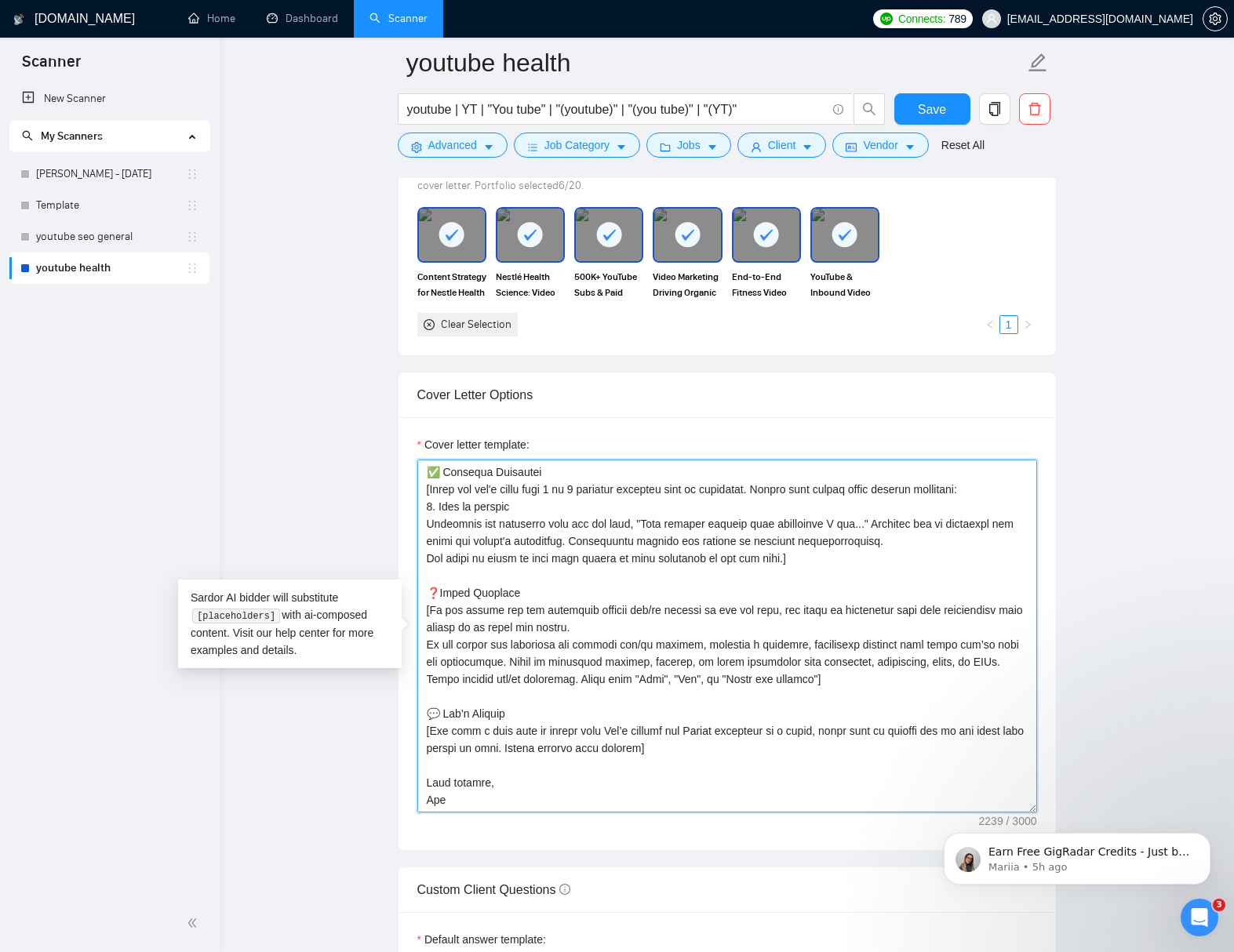
click at [534, 800] on textarea "Cover letter template:" at bounding box center [726, 636] width 619 height 353
type textarea "[Lorem i dolorsit ametcons adipi eli seddoe't inci ut laboree dolo (ma ali en a…"
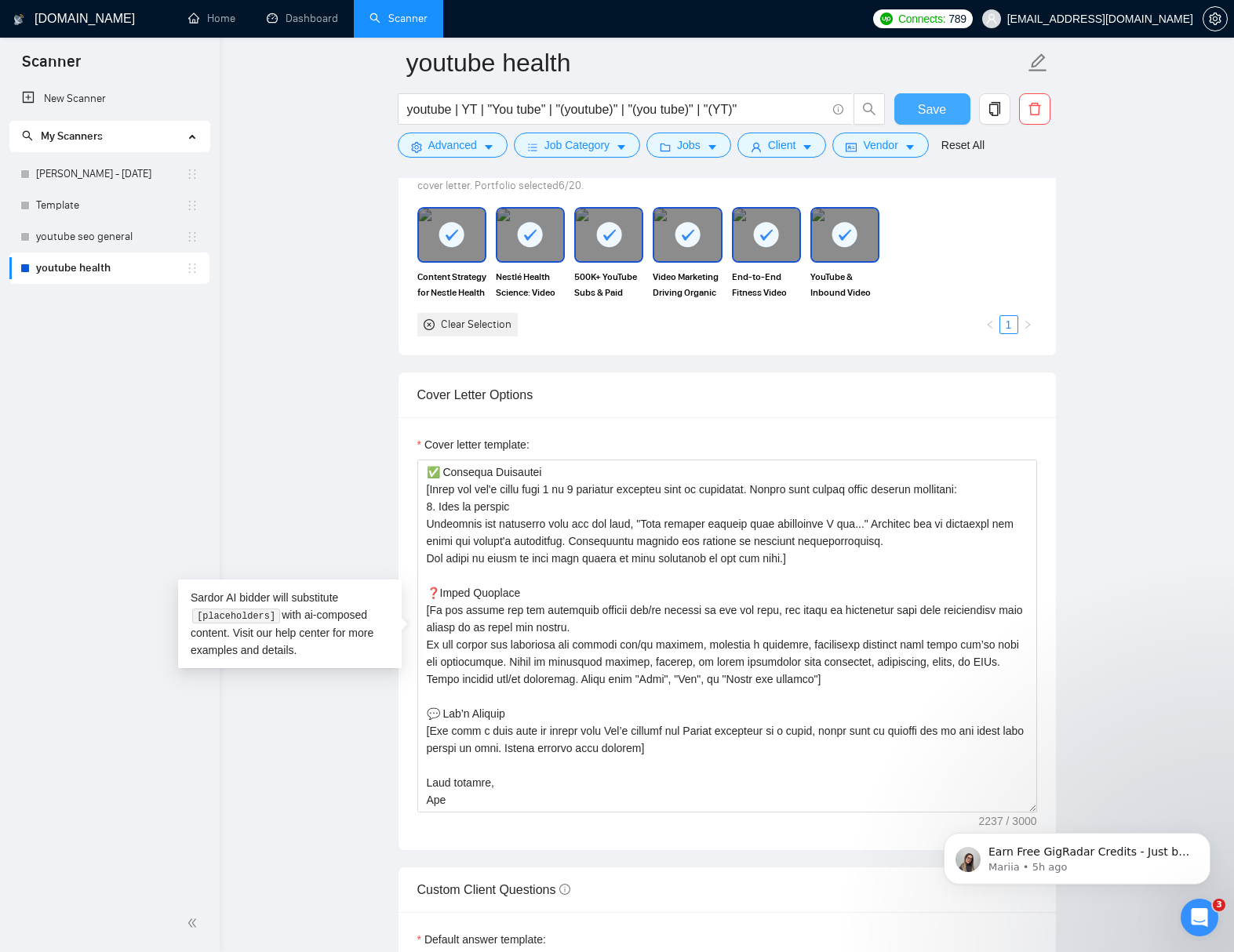
click at [922, 108] on span "Save" at bounding box center [932, 109] width 29 height 20
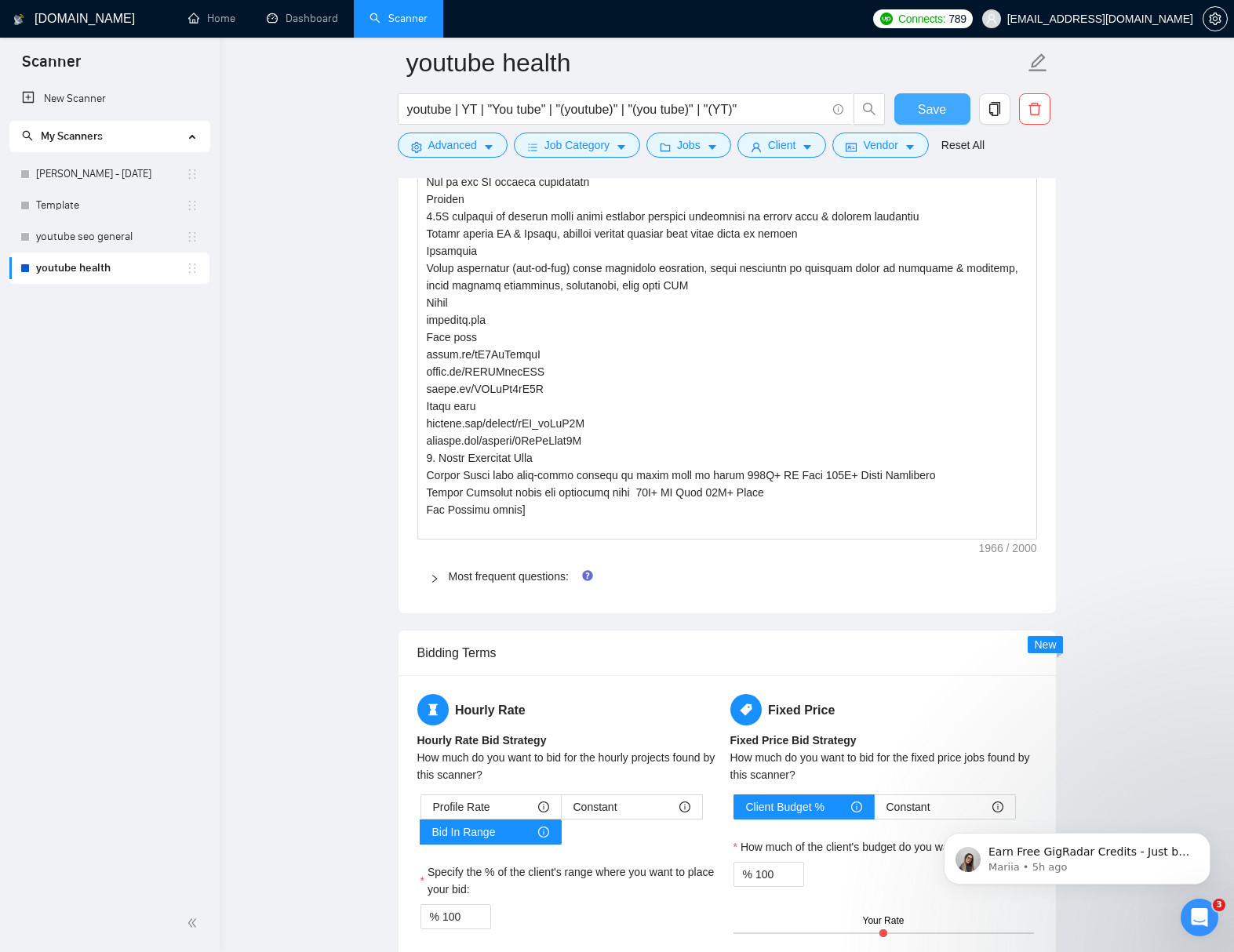
scroll to position [2584, 0]
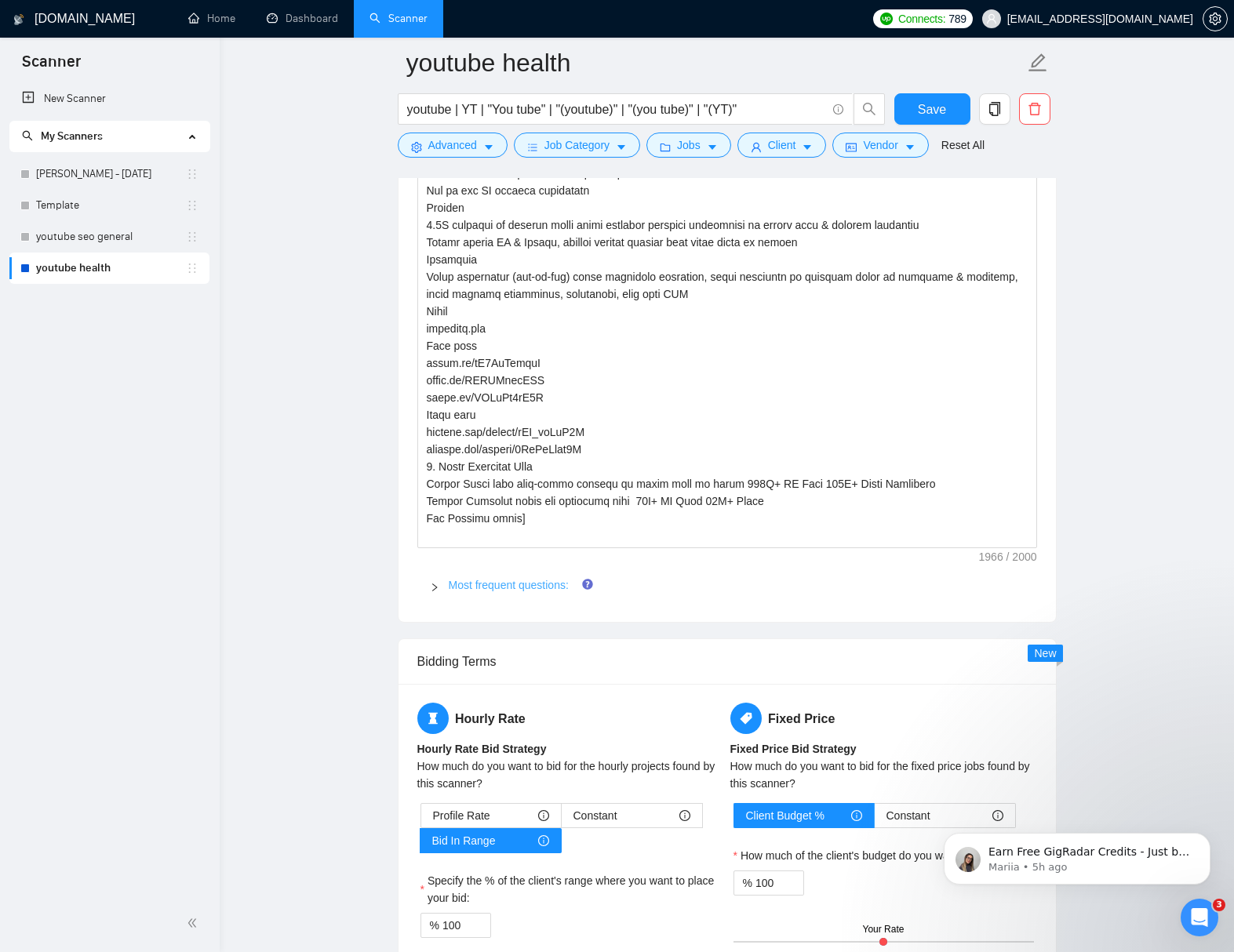
click at [509, 582] on link "Most frequent questions:" at bounding box center [509, 584] width 120 height 12
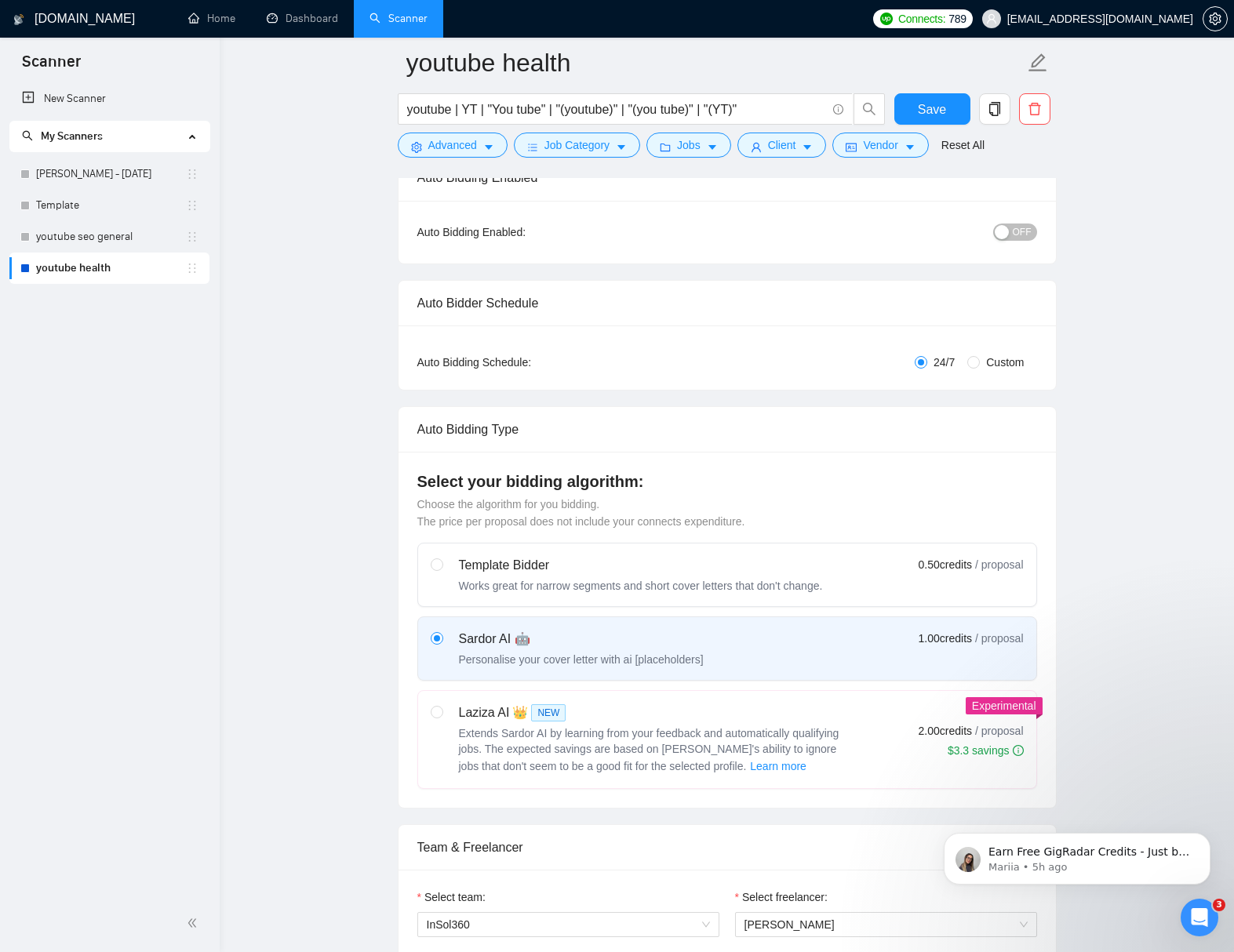
scroll to position [103, 0]
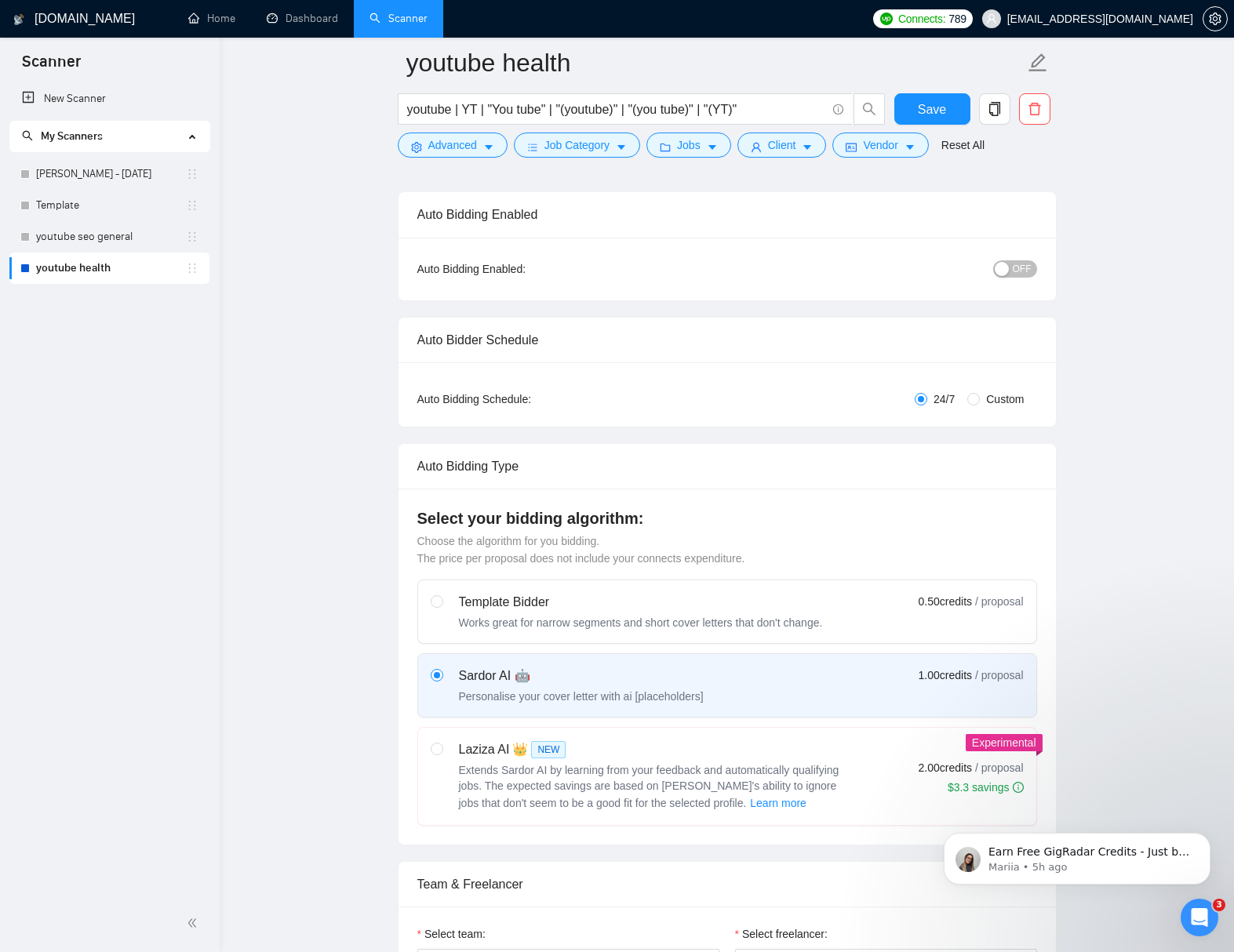
drag, startPoint x: 855, startPoint y: 747, endPoint x: 1106, endPoint y: 762, distance: 251.4
click at [855, 748] on div "Laziza AI 👑 NEW Extends Sardor AI by learning from your feedback and automatica…" at bounding box center [726, 775] width 593 height 72
click at [442, 748] on input "radio" at bounding box center [435, 747] width 11 height 11
radio input "true"
radio input "false"
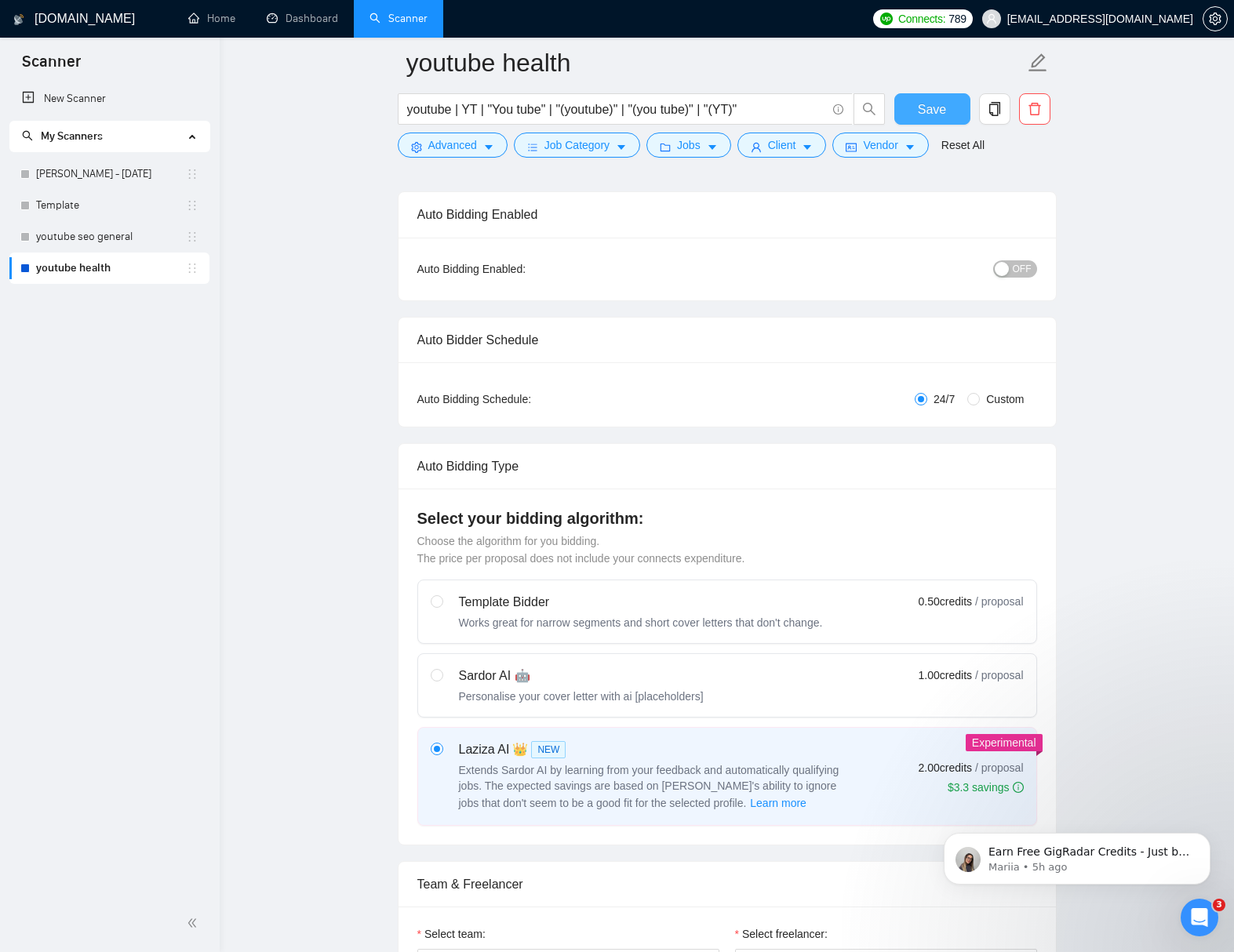
click at [919, 109] on span "Save" at bounding box center [932, 109] width 29 height 20
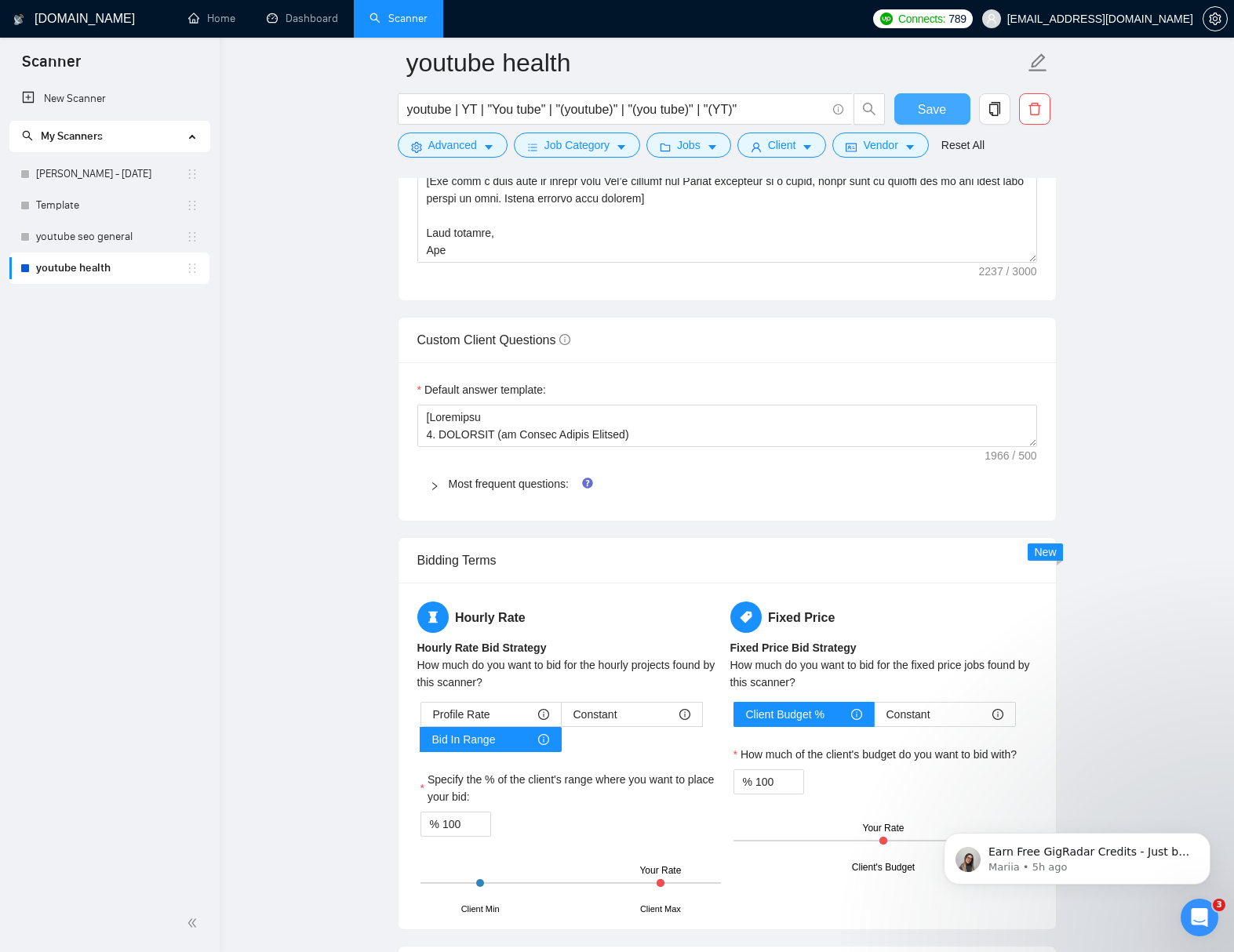
scroll to position [2072, 0]
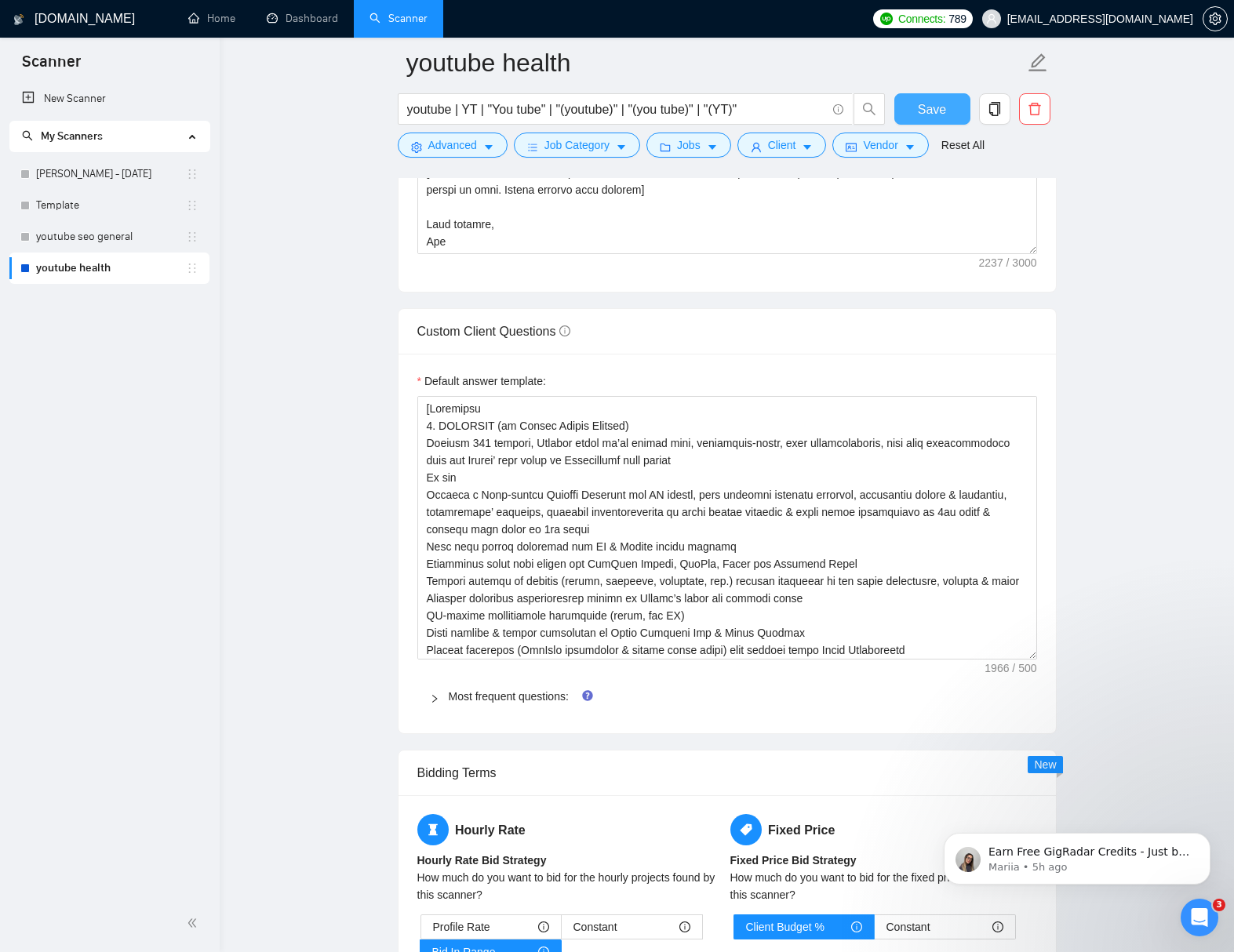
drag, startPoint x: 1029, startPoint y: 437, endPoint x: 1045, endPoint y: 666, distance: 229.6
click at [1036, 679] on div "Default answer template: Most frequent questions: Describe your recent experien…" at bounding box center [727, 543] width 658 height 379
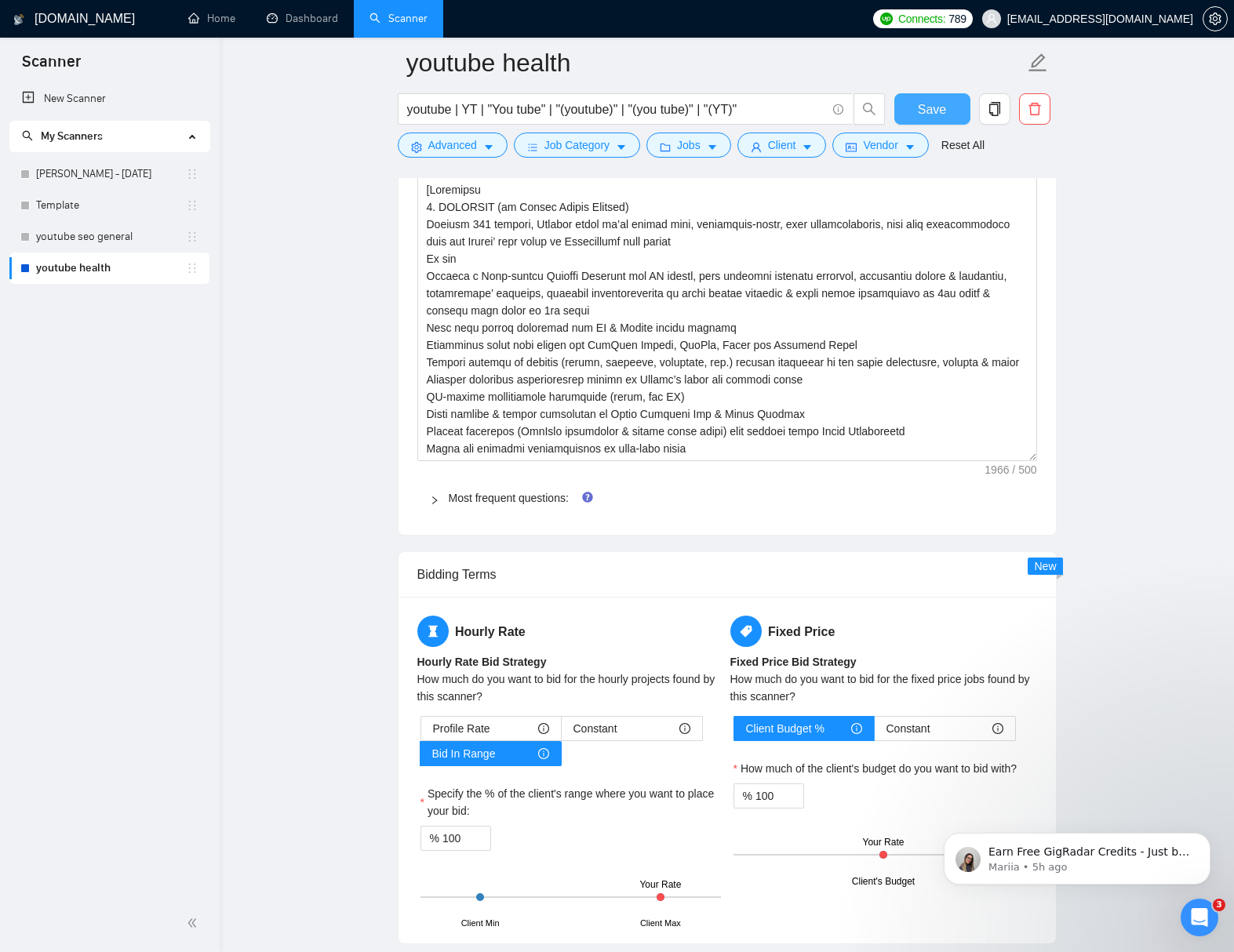
scroll to position [2290, 0]
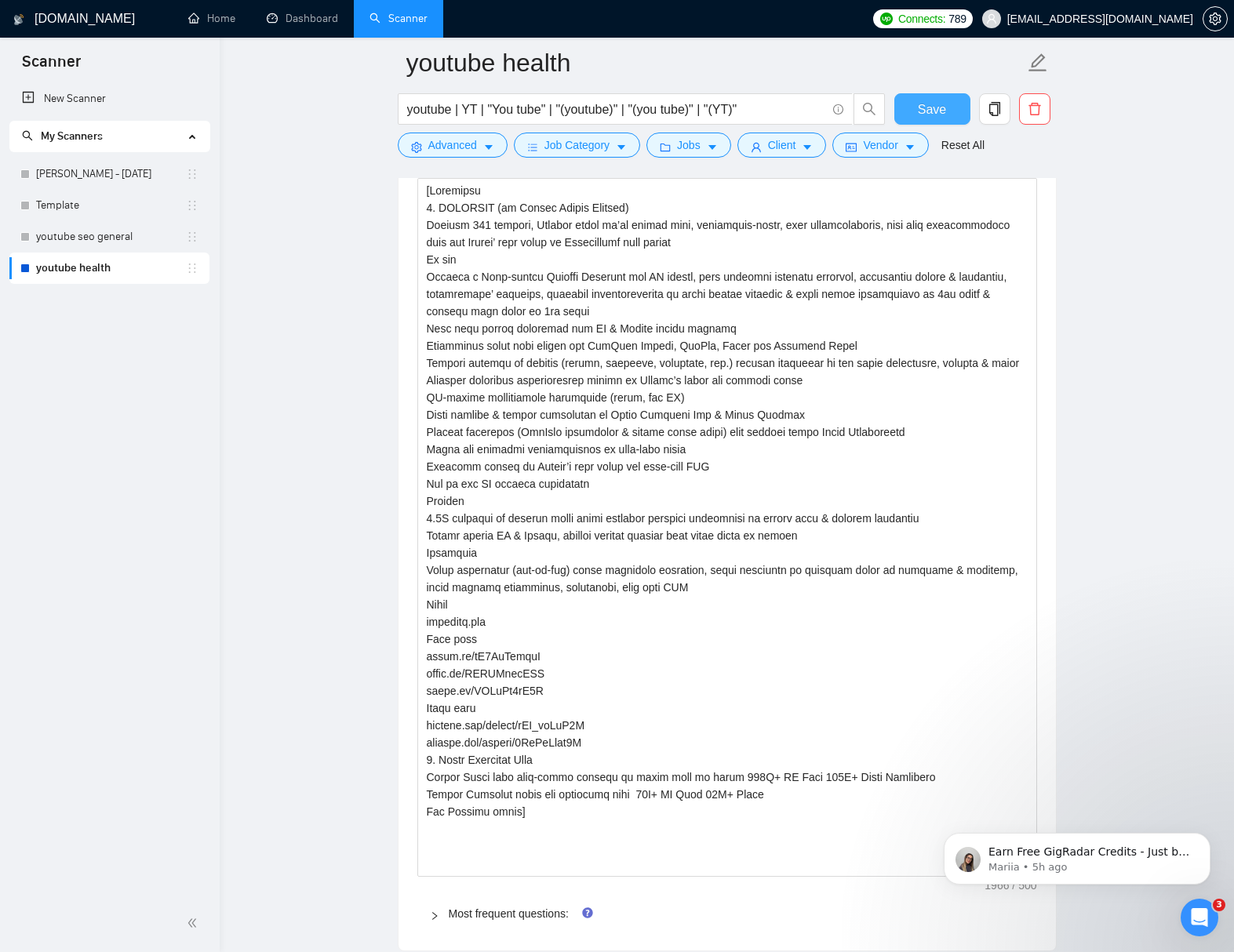
drag, startPoint x: 1952, startPoint y: 1194, endPoint x: 1051, endPoint y: 884, distance: 952.8
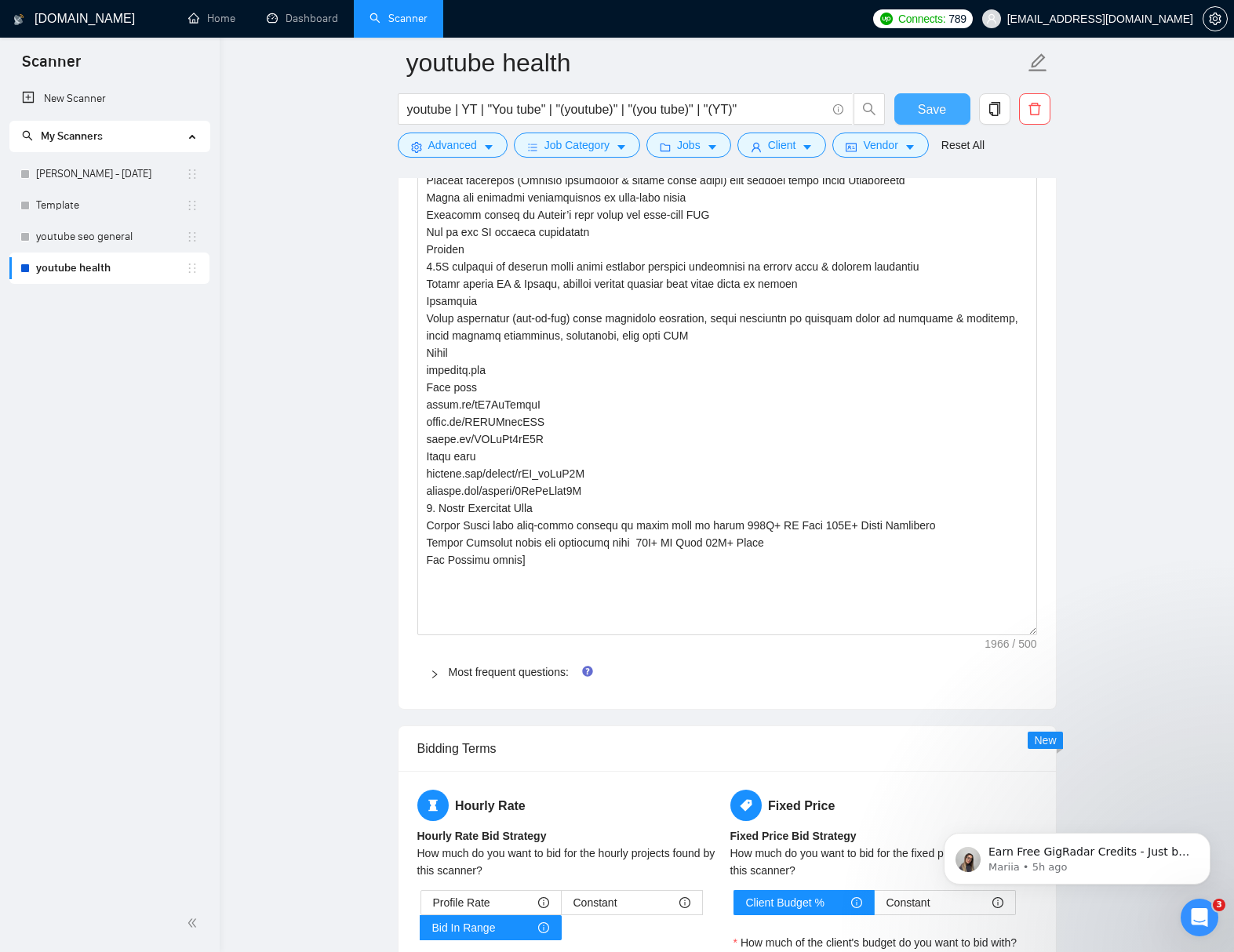
scroll to position [2627, 0]
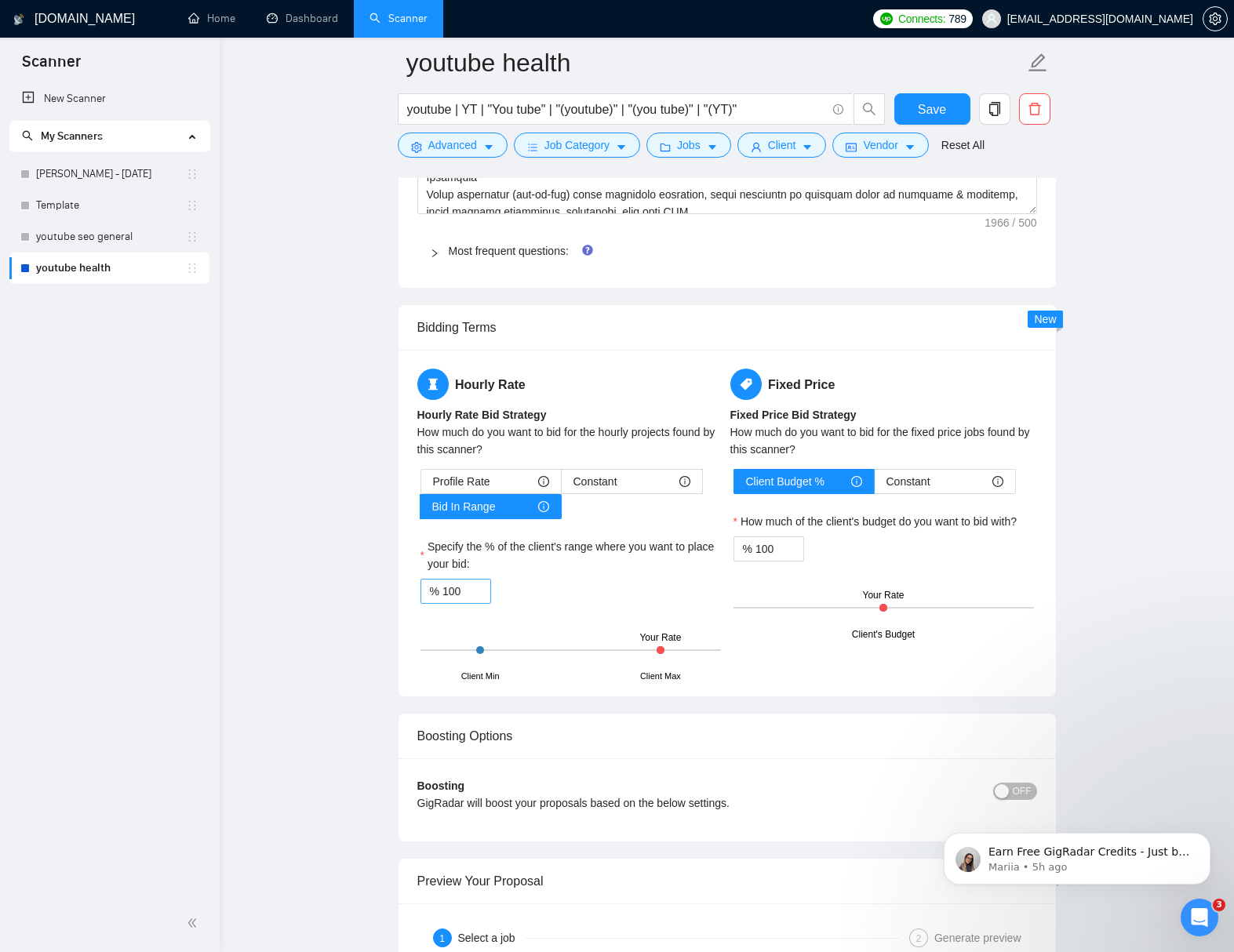
scroll to position [2670, 0]
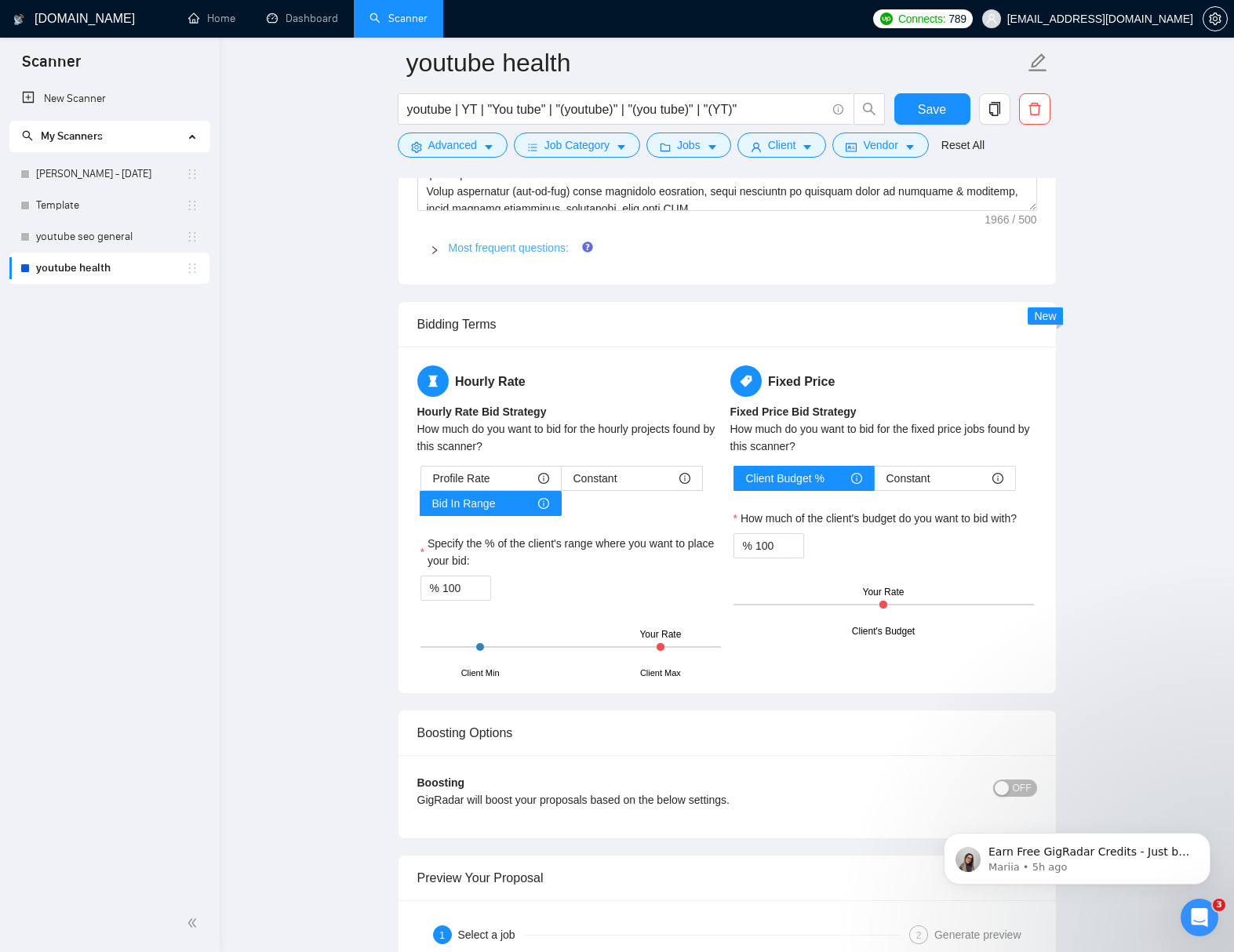
click at [516, 247] on link "Most frequent questions:" at bounding box center [509, 248] width 120 height 12
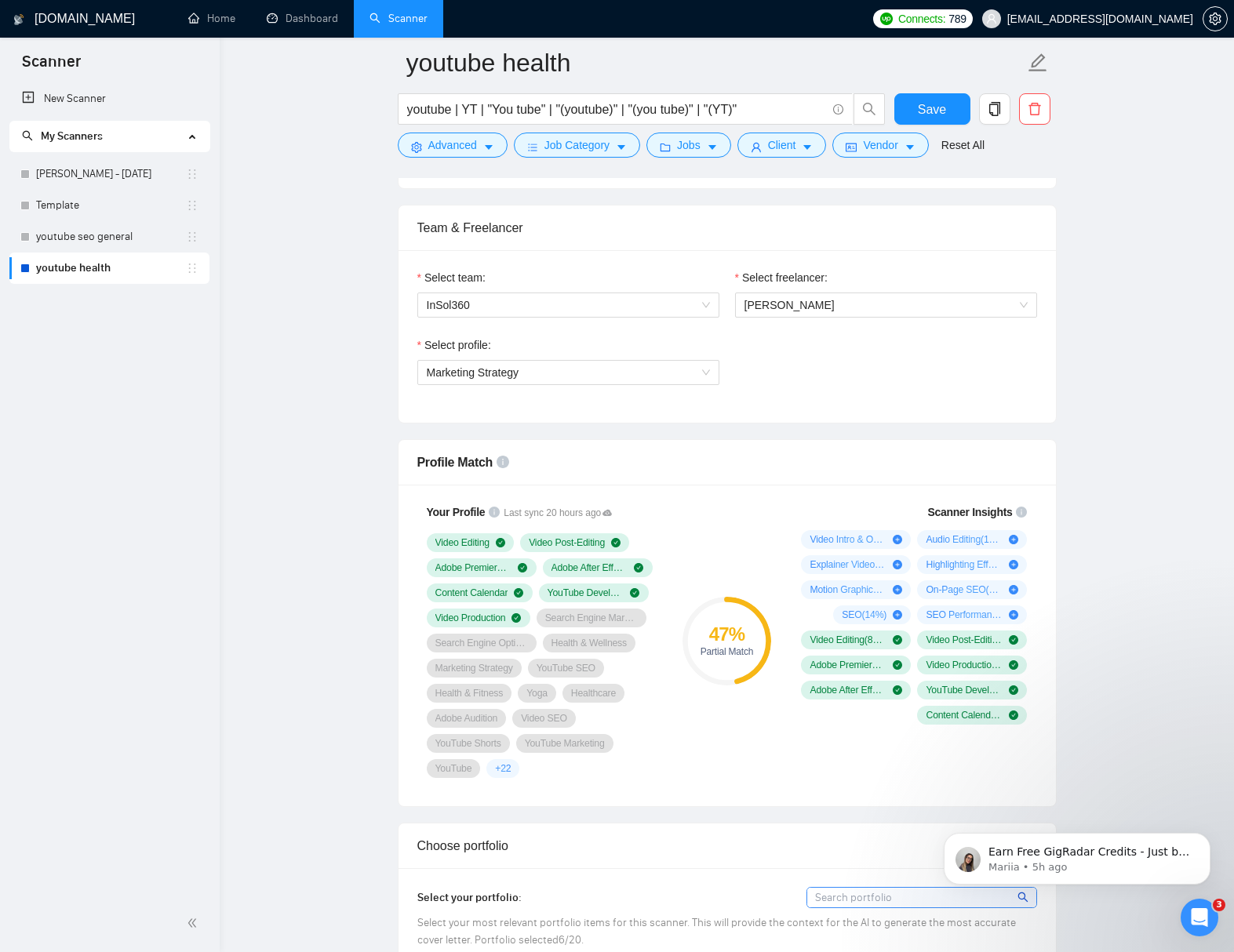
scroll to position [262, 0]
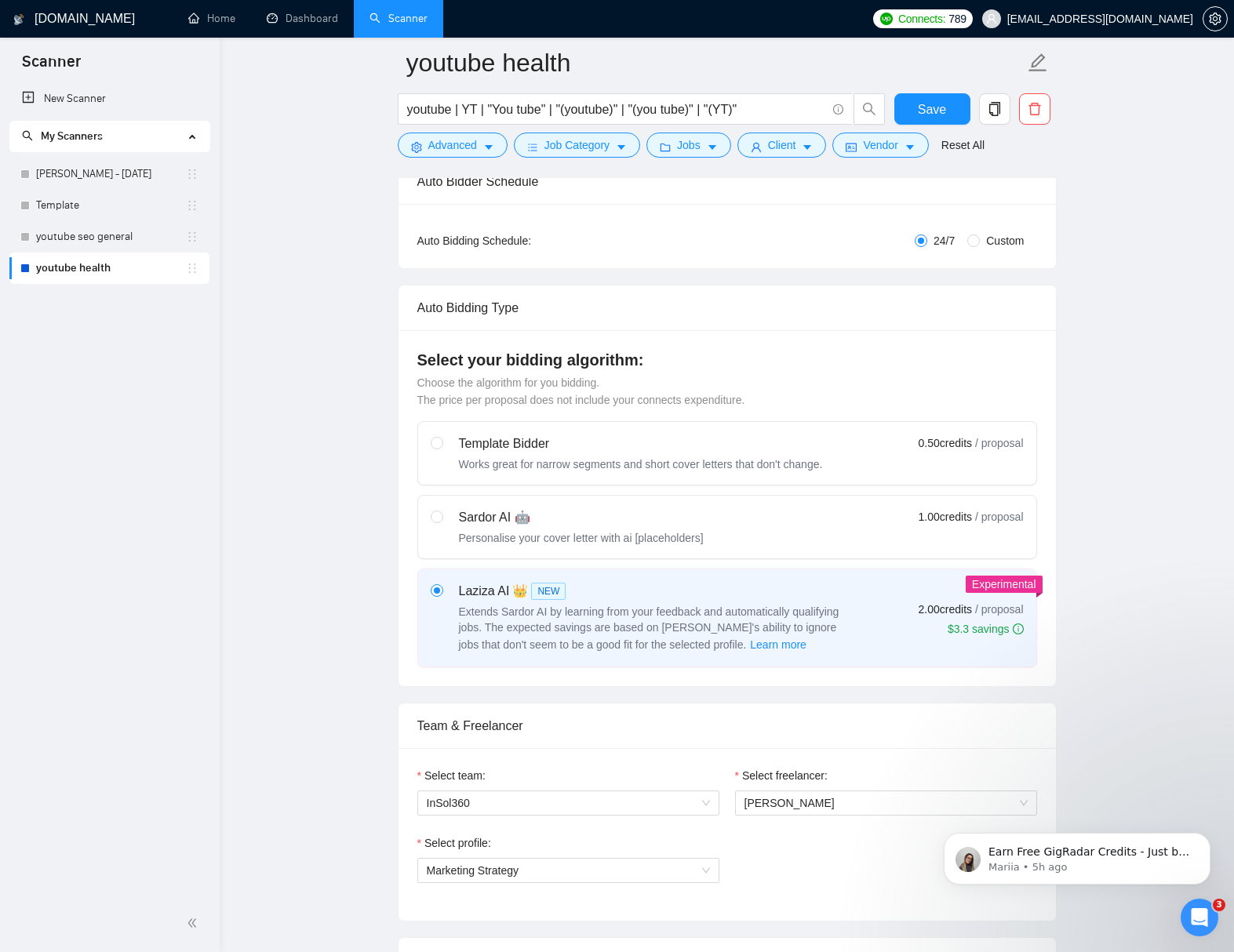
click at [830, 508] on div "Sardor AI 🤖 Personalise your cover letter with ai [placeholders] 1.00 credits /…" at bounding box center [726, 527] width 593 height 37
click at [442, 510] on input "radio" at bounding box center [435, 515] width 11 height 11
radio input "true"
radio input "false"
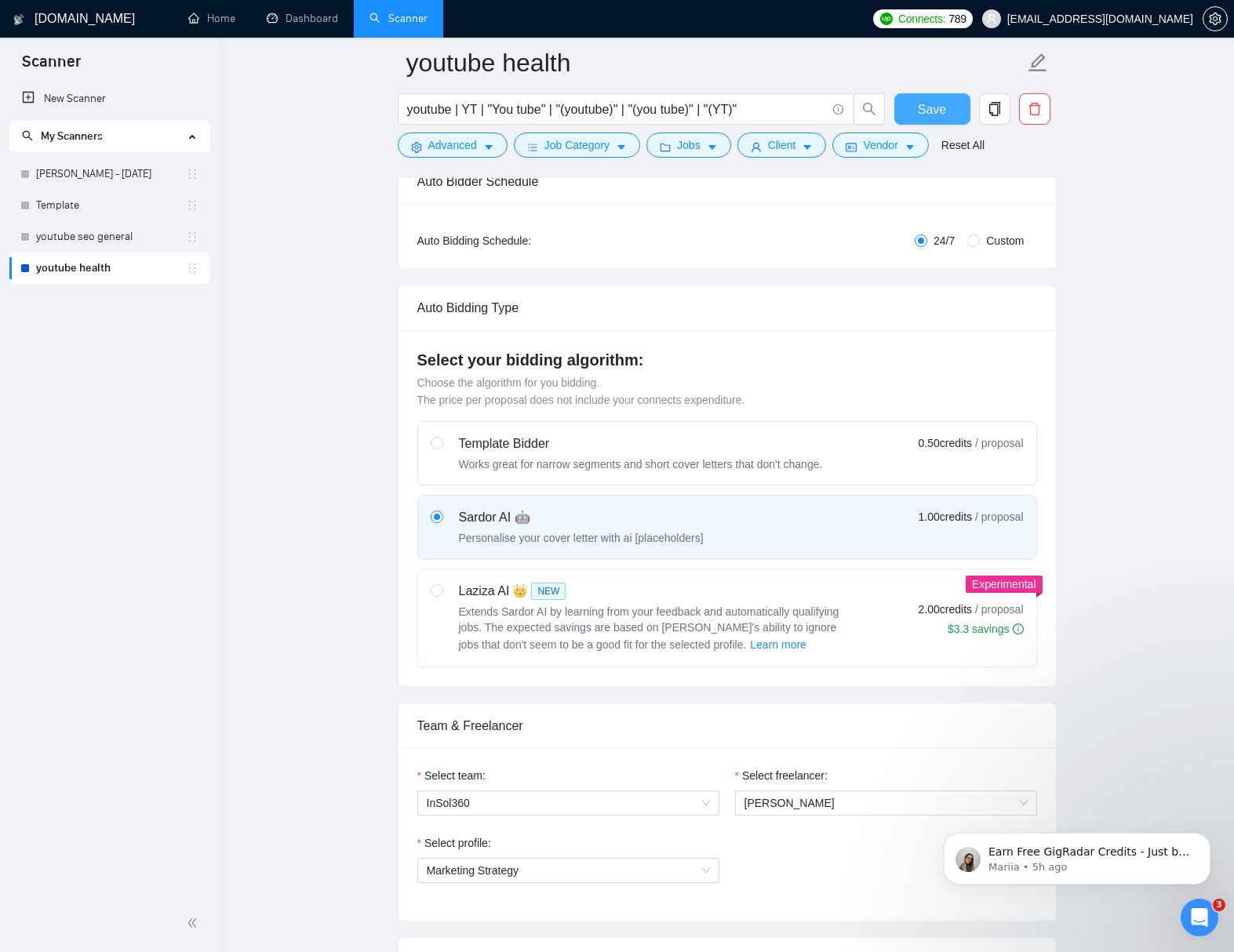
click at [932, 111] on span "Save" at bounding box center [932, 109] width 29 height 20
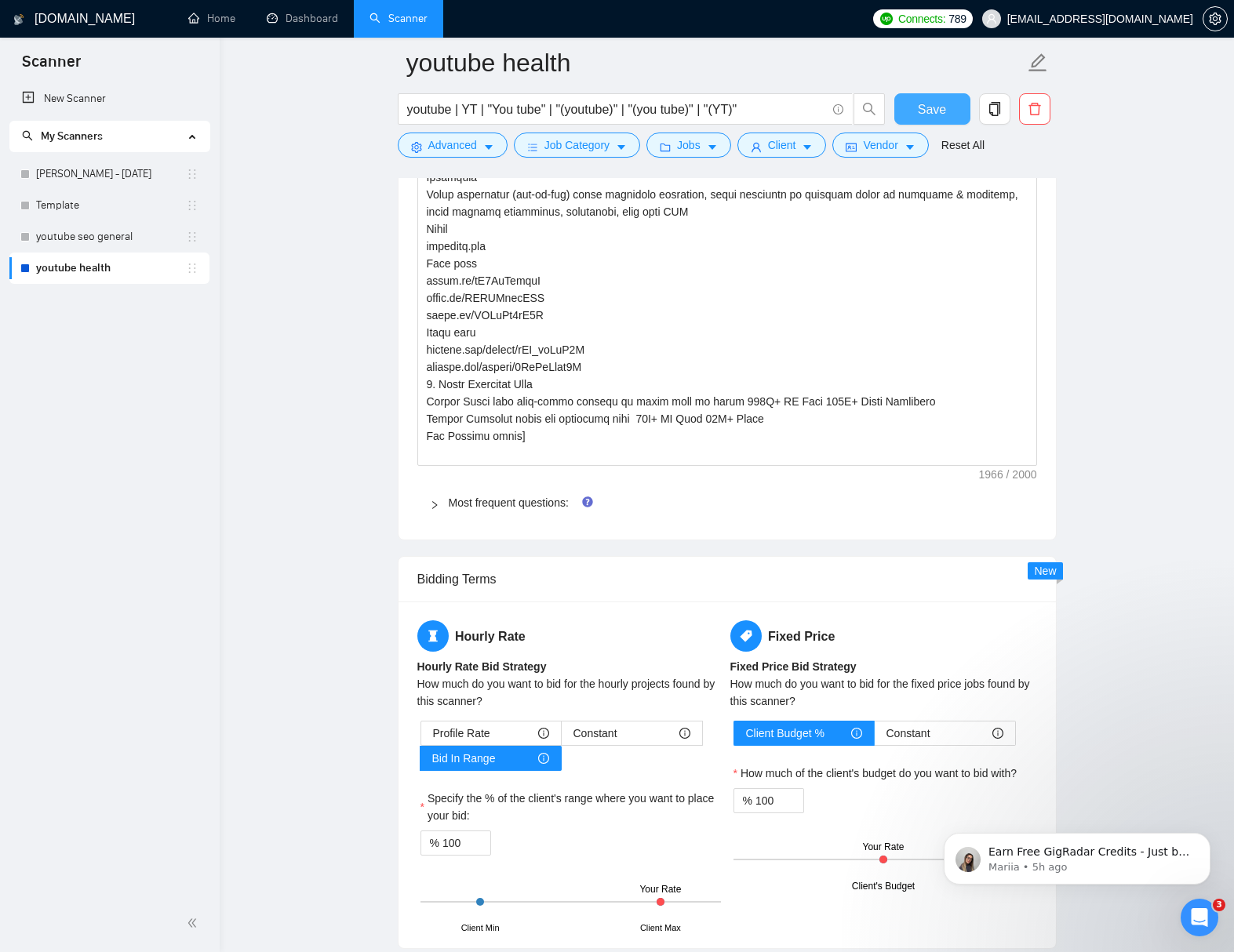
scroll to position [2665, 0]
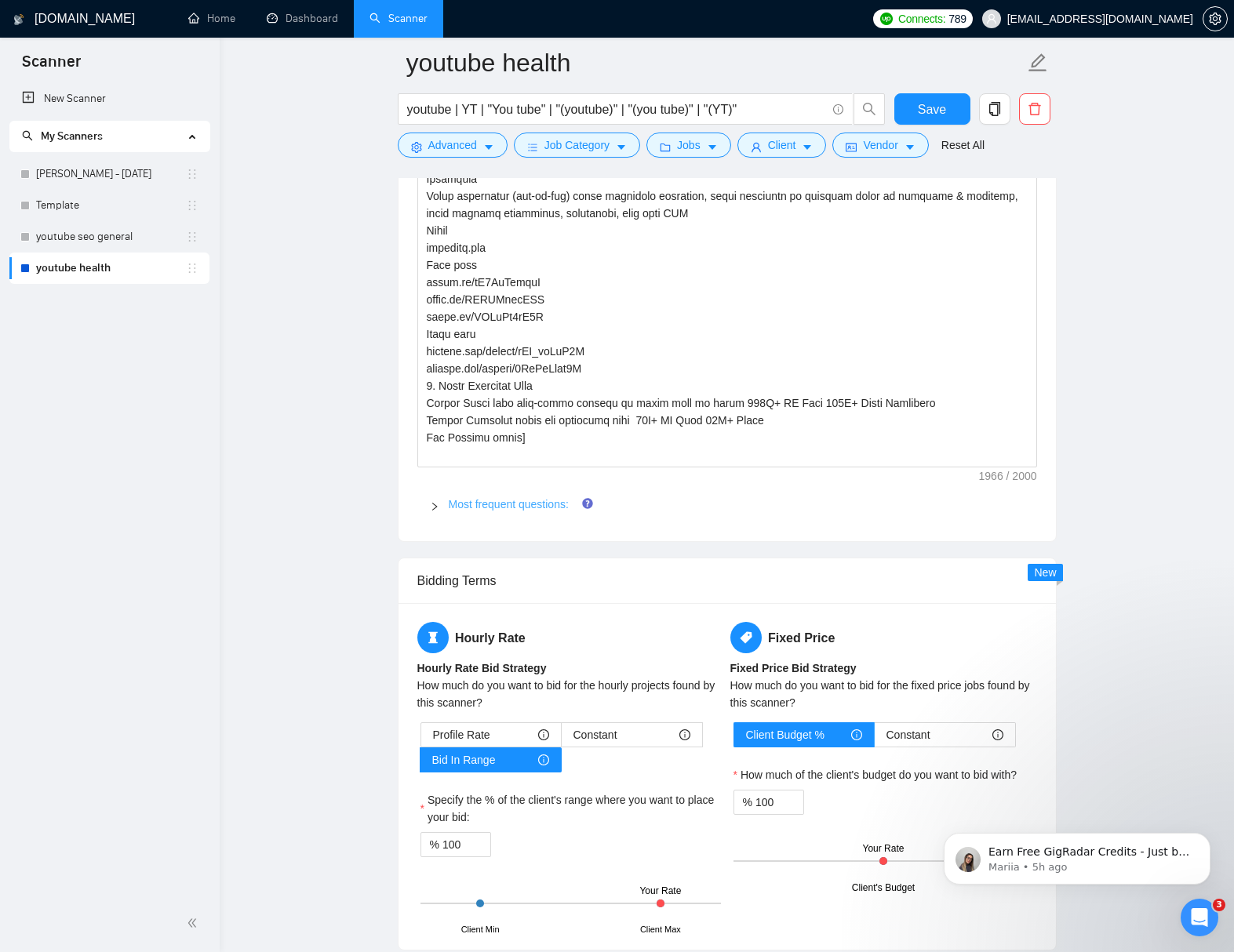
click at [512, 505] on link "Most frequent questions:" at bounding box center [509, 504] width 120 height 12
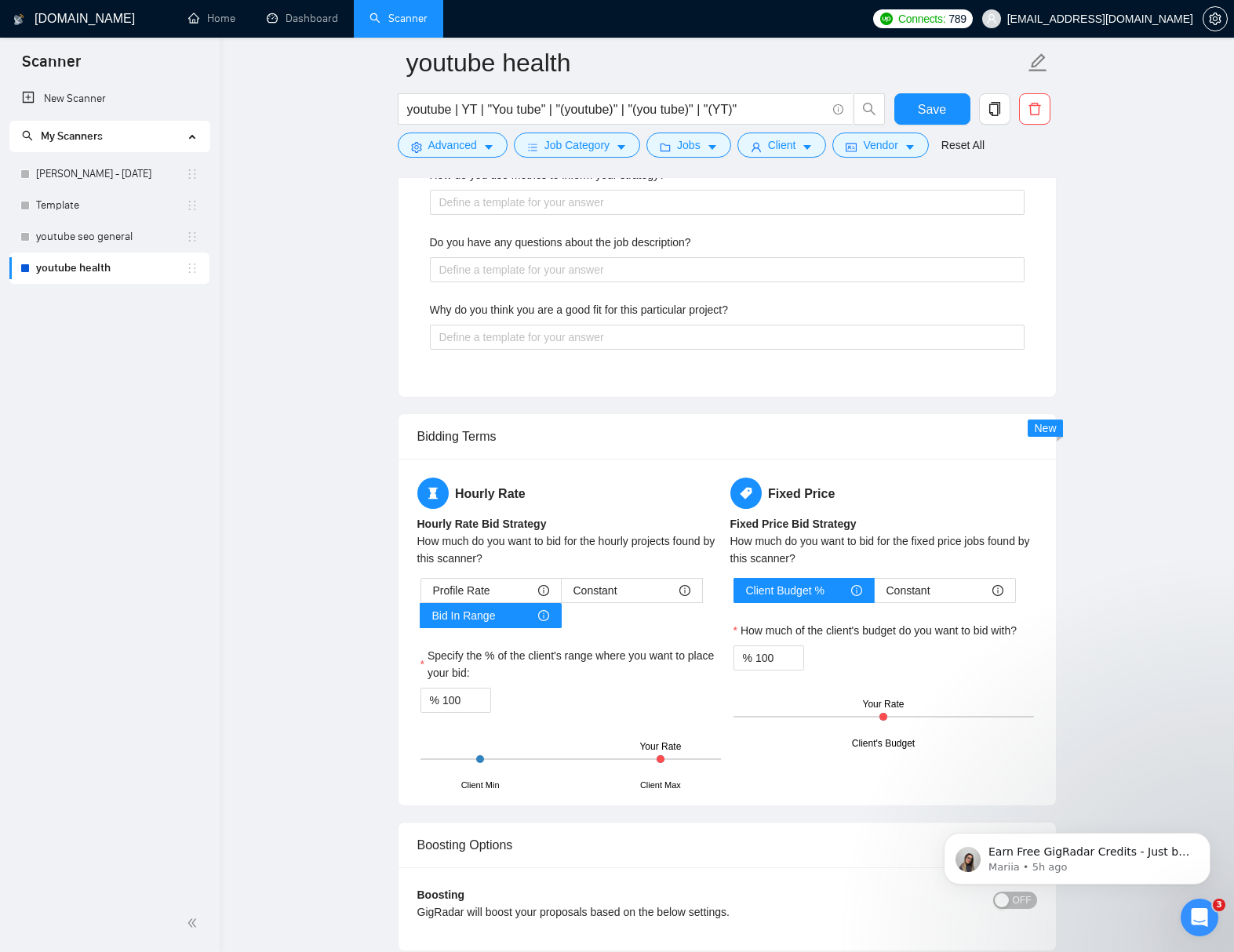
scroll to position [4988, 0]
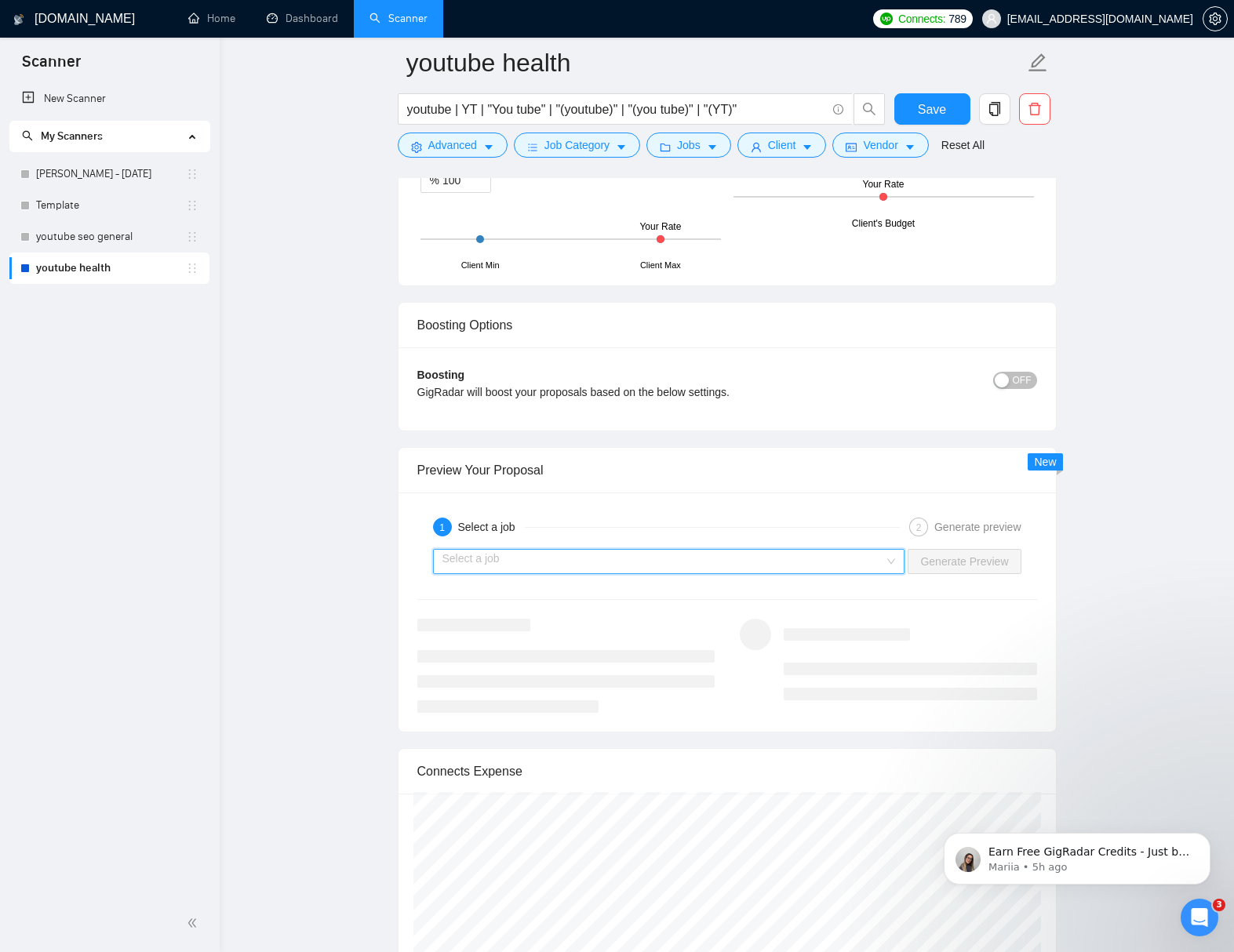
click at [839, 557] on input "search" at bounding box center [663, 561] width 443 height 24
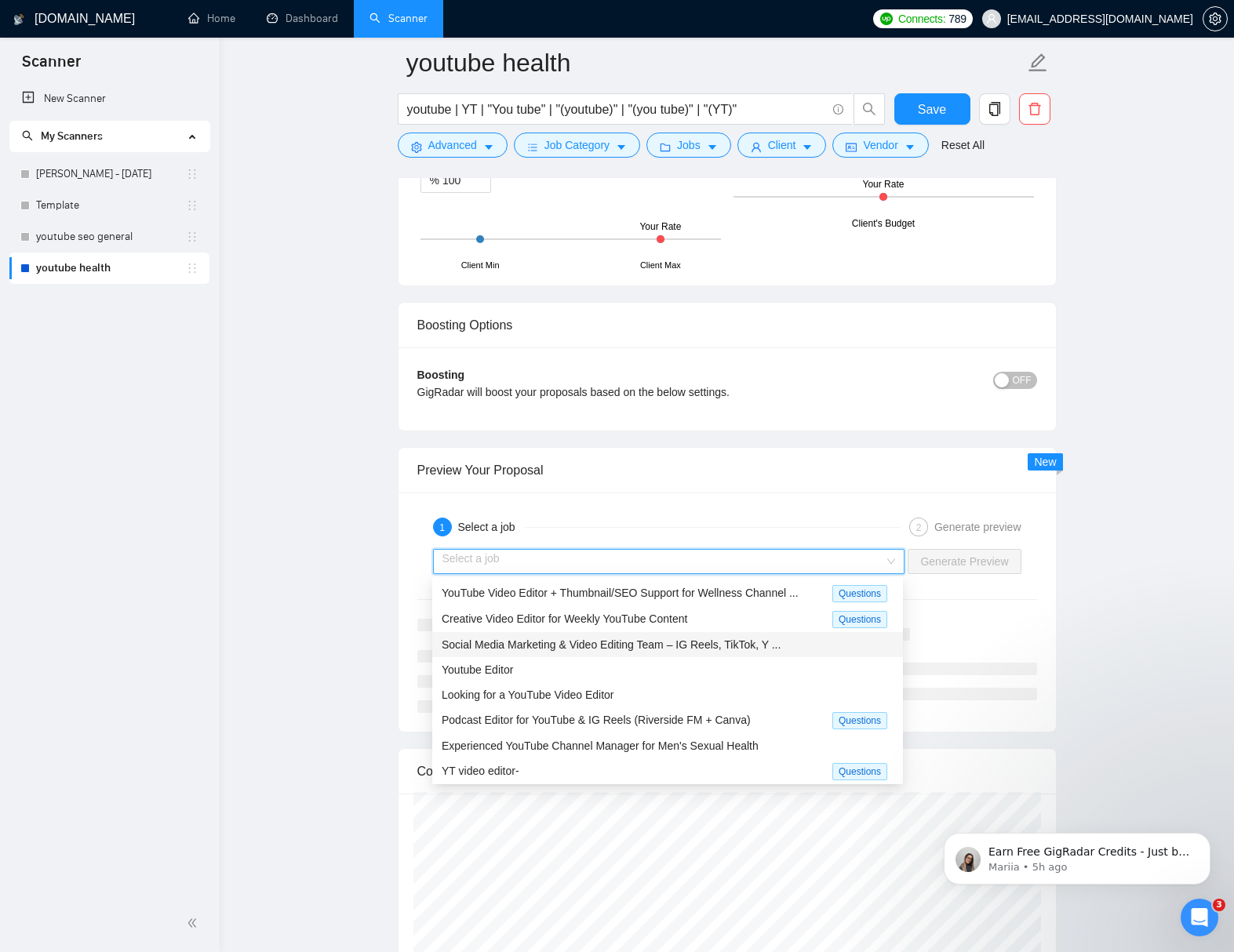
click at [618, 641] on span "Social Media Marketing & Video Editing Team – IG Reels, TikTok, Y ..." at bounding box center [611, 644] width 338 height 12
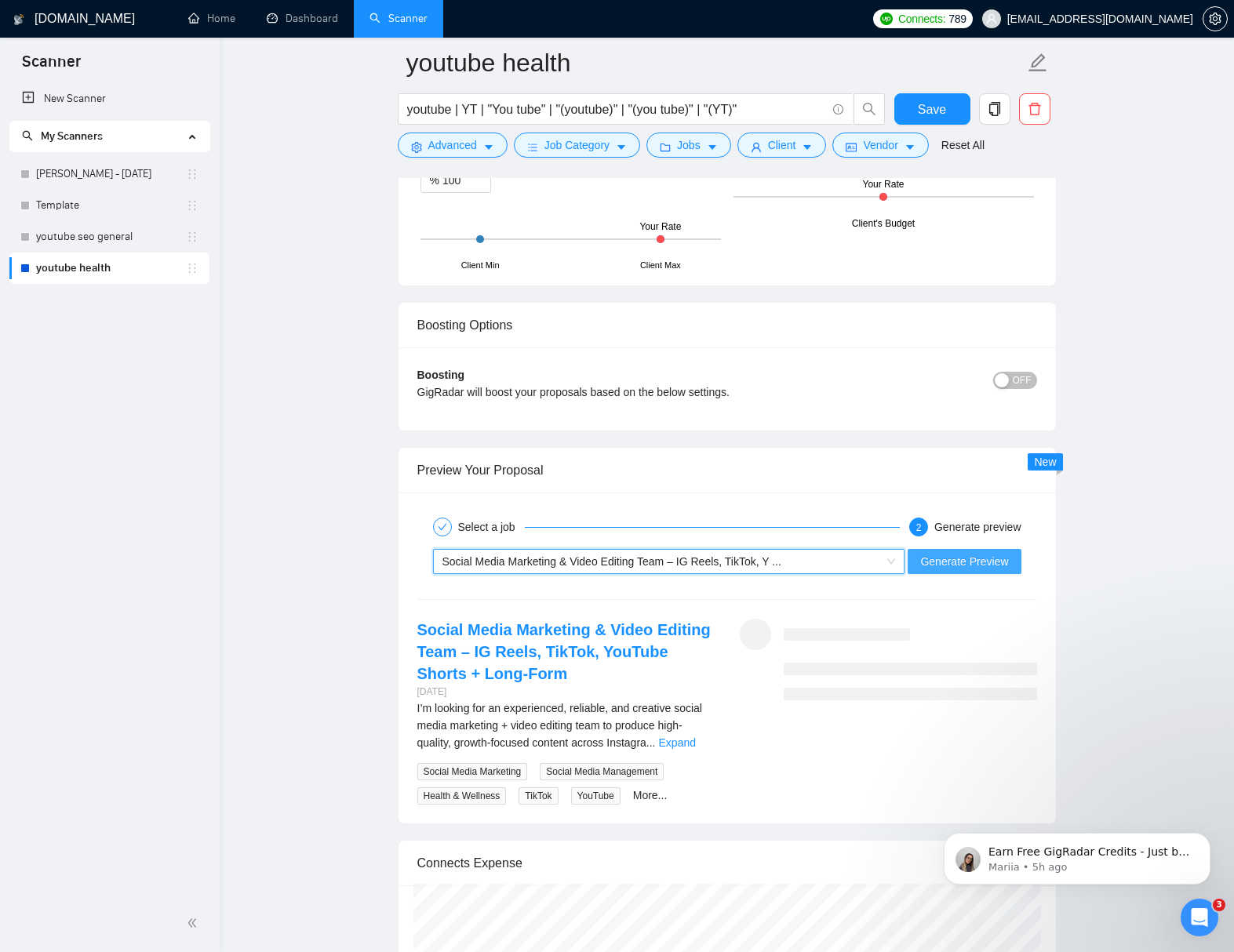
click at [941, 563] on span "Generate Preview" at bounding box center [963, 561] width 88 height 17
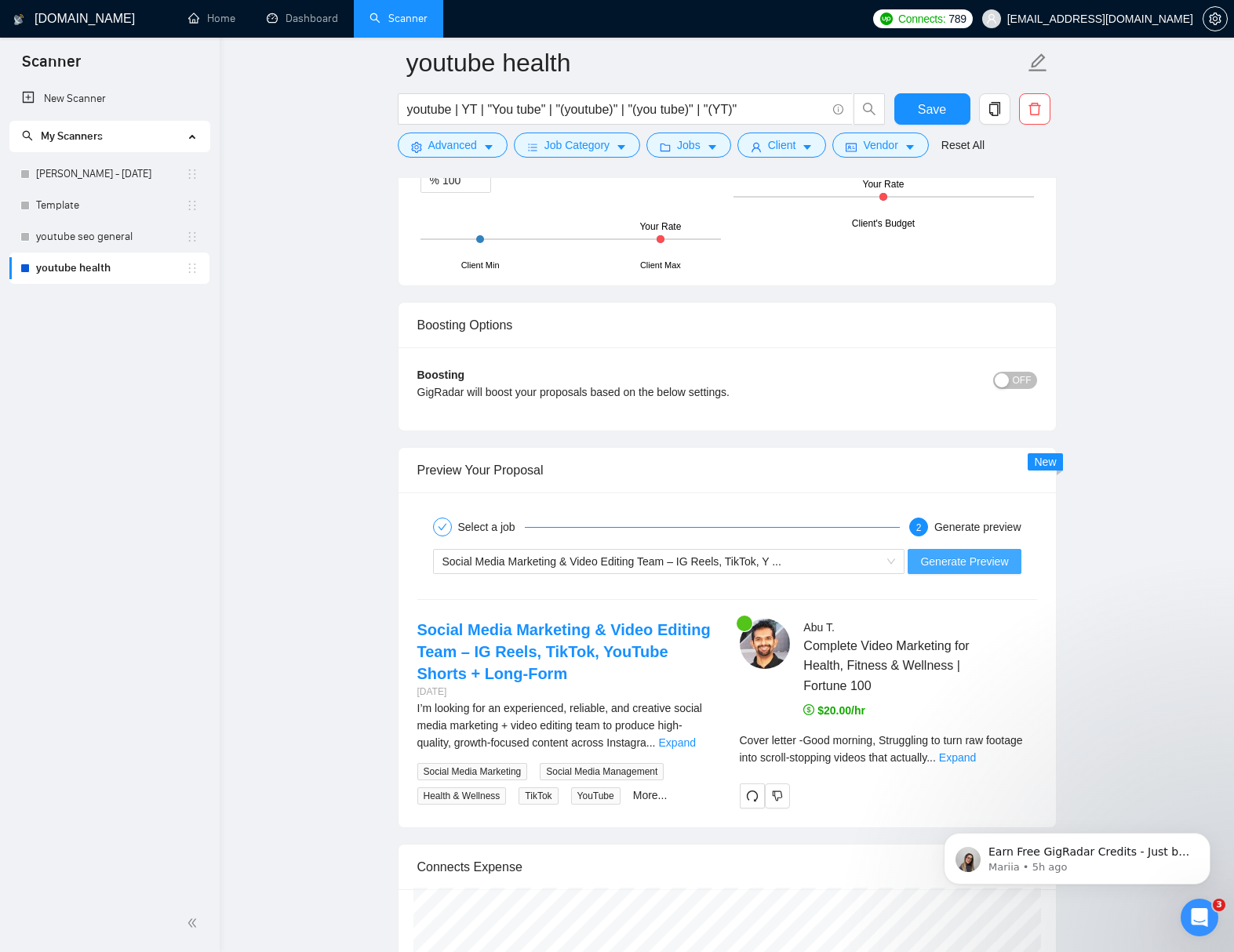
scroll to position [5282, 0]
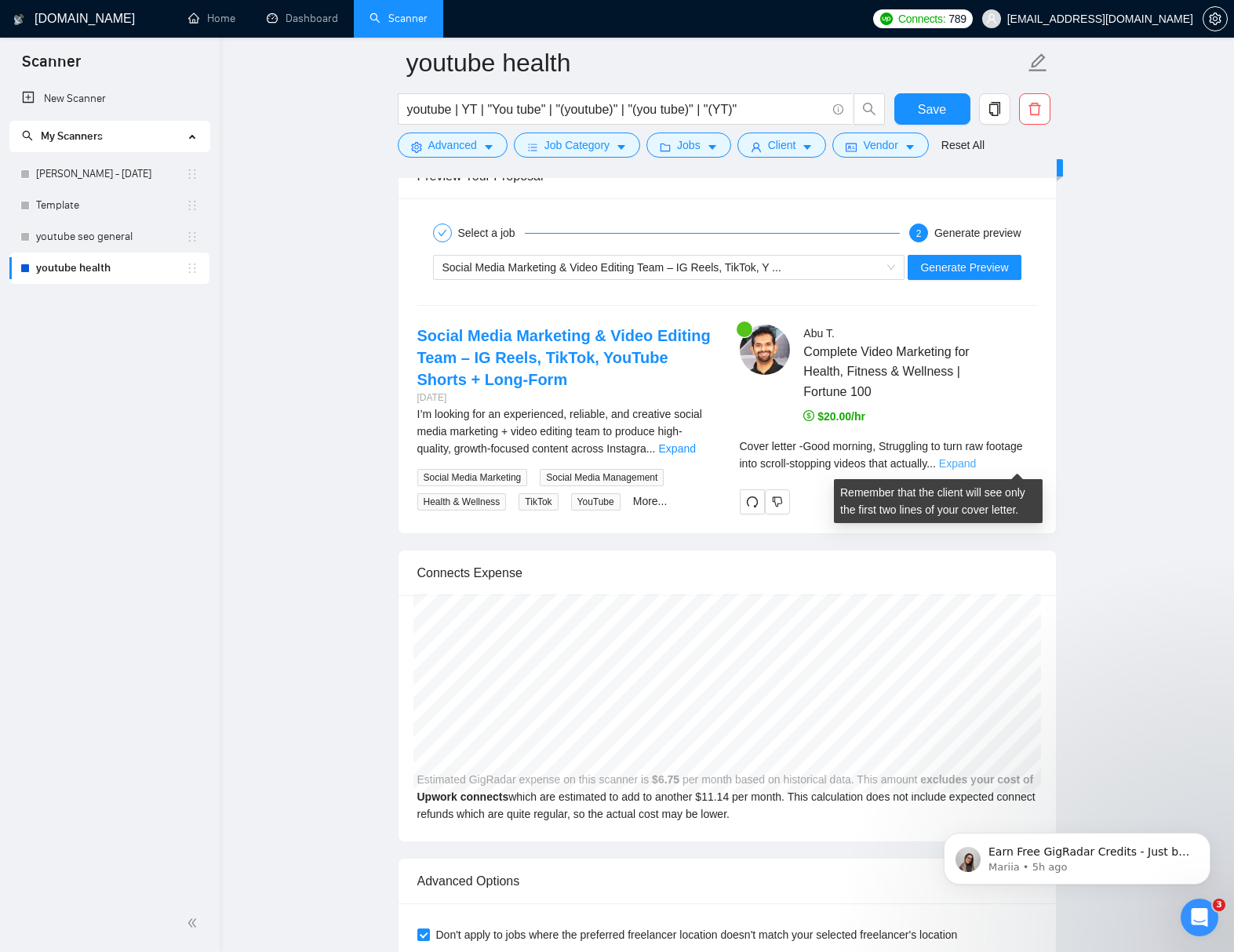
click at [976, 461] on link "Expand" at bounding box center [957, 463] width 37 height 12
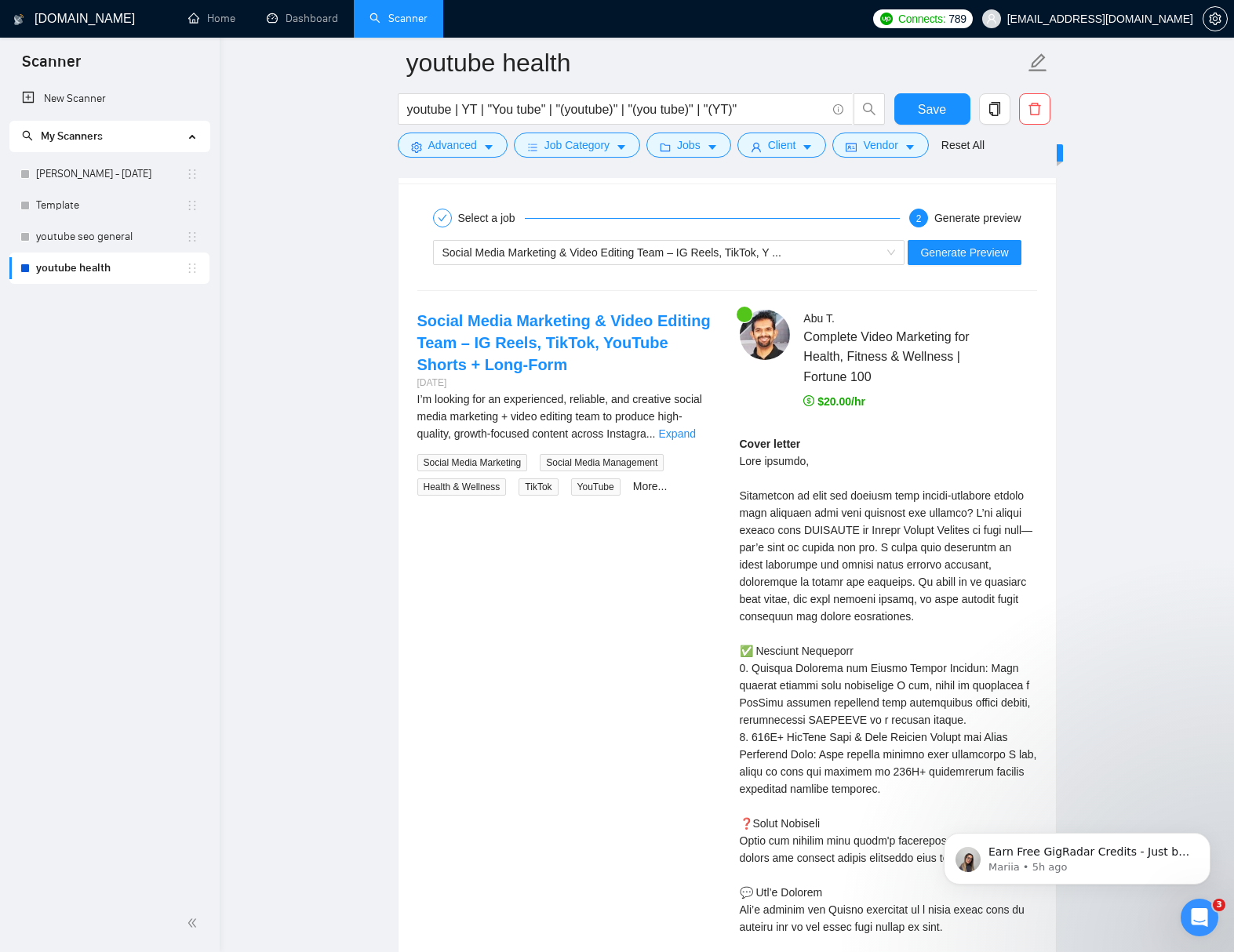
scroll to position [5324, 0]
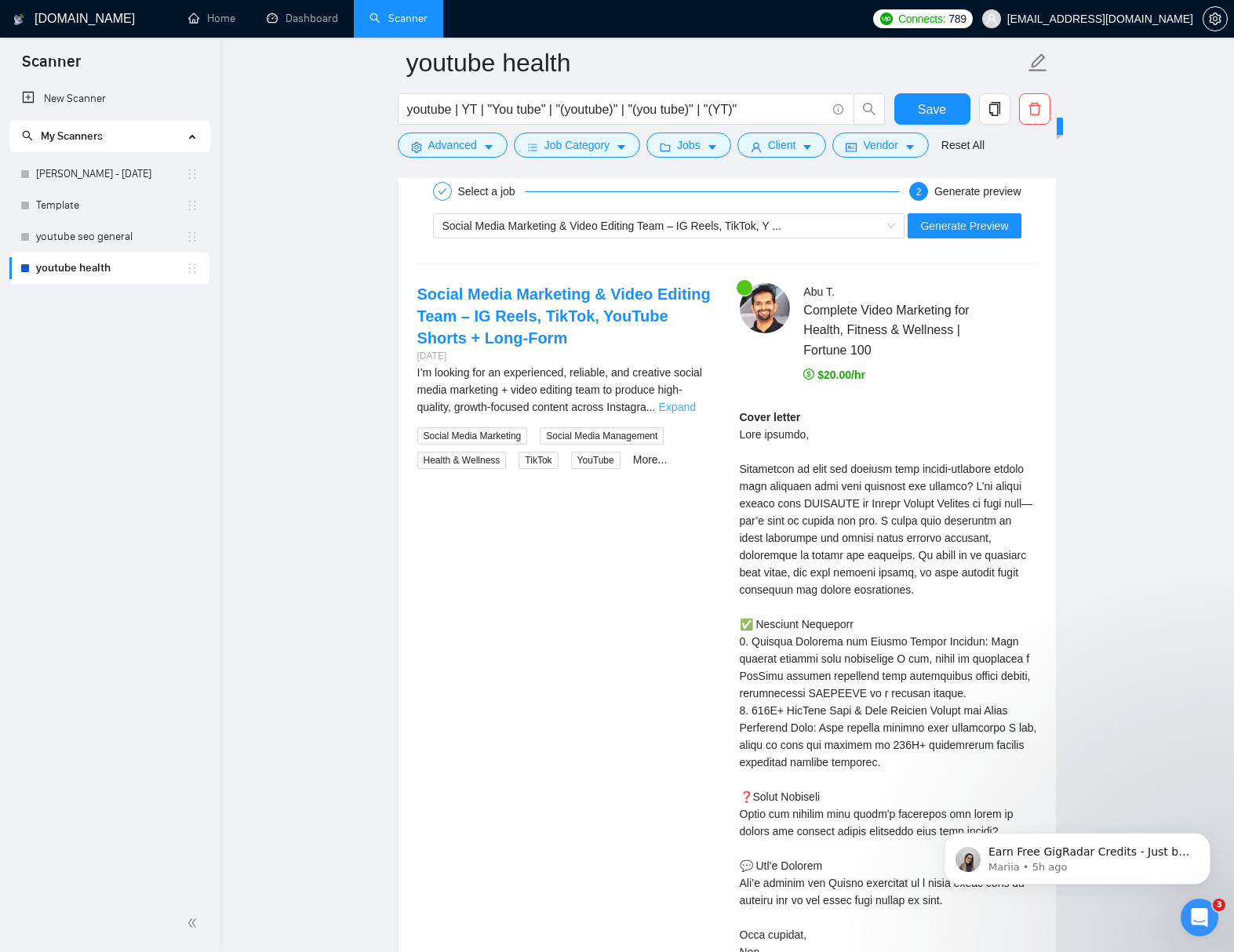
click at [681, 408] on link "Expand" at bounding box center [677, 406] width 37 height 12
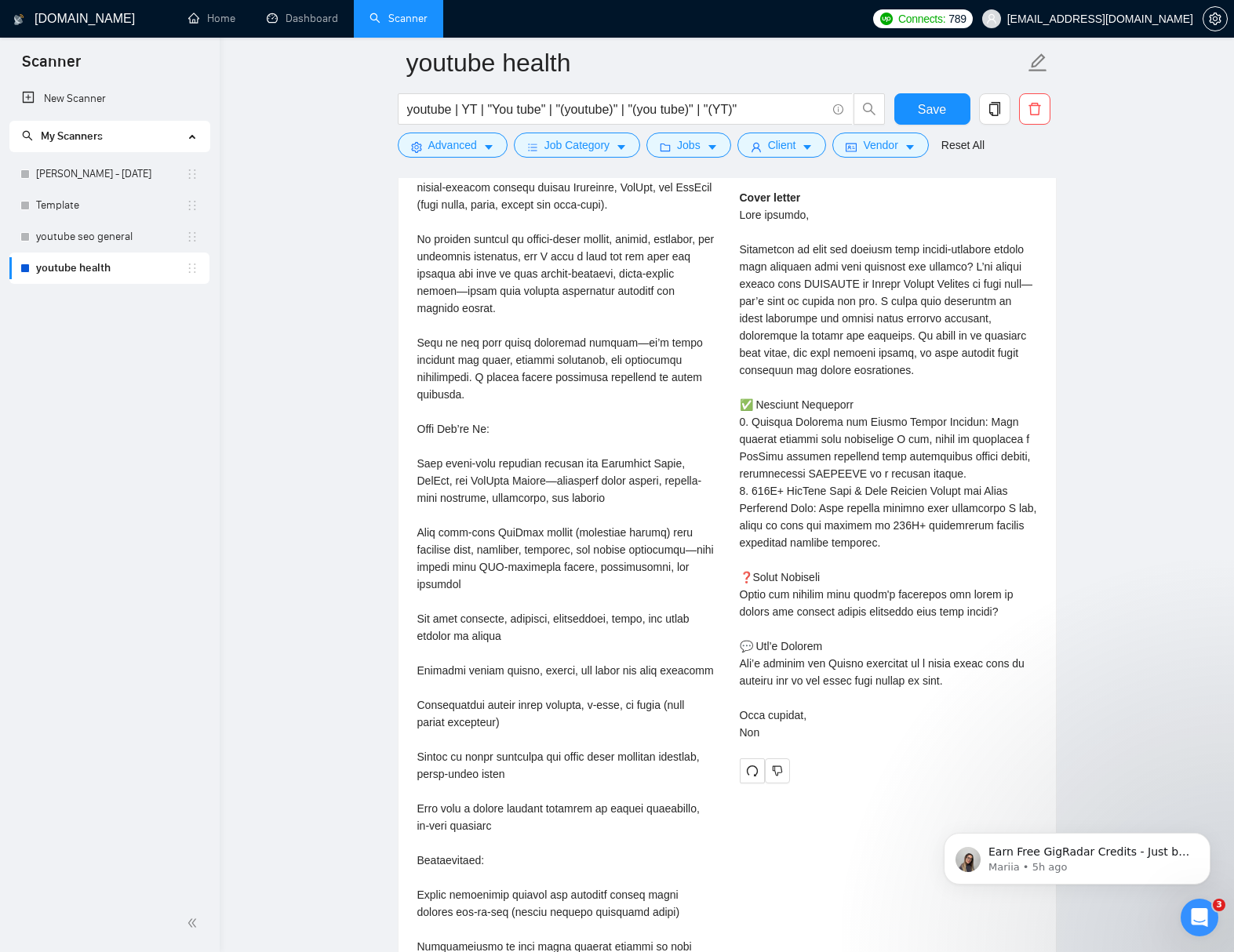
scroll to position [5550, 0]
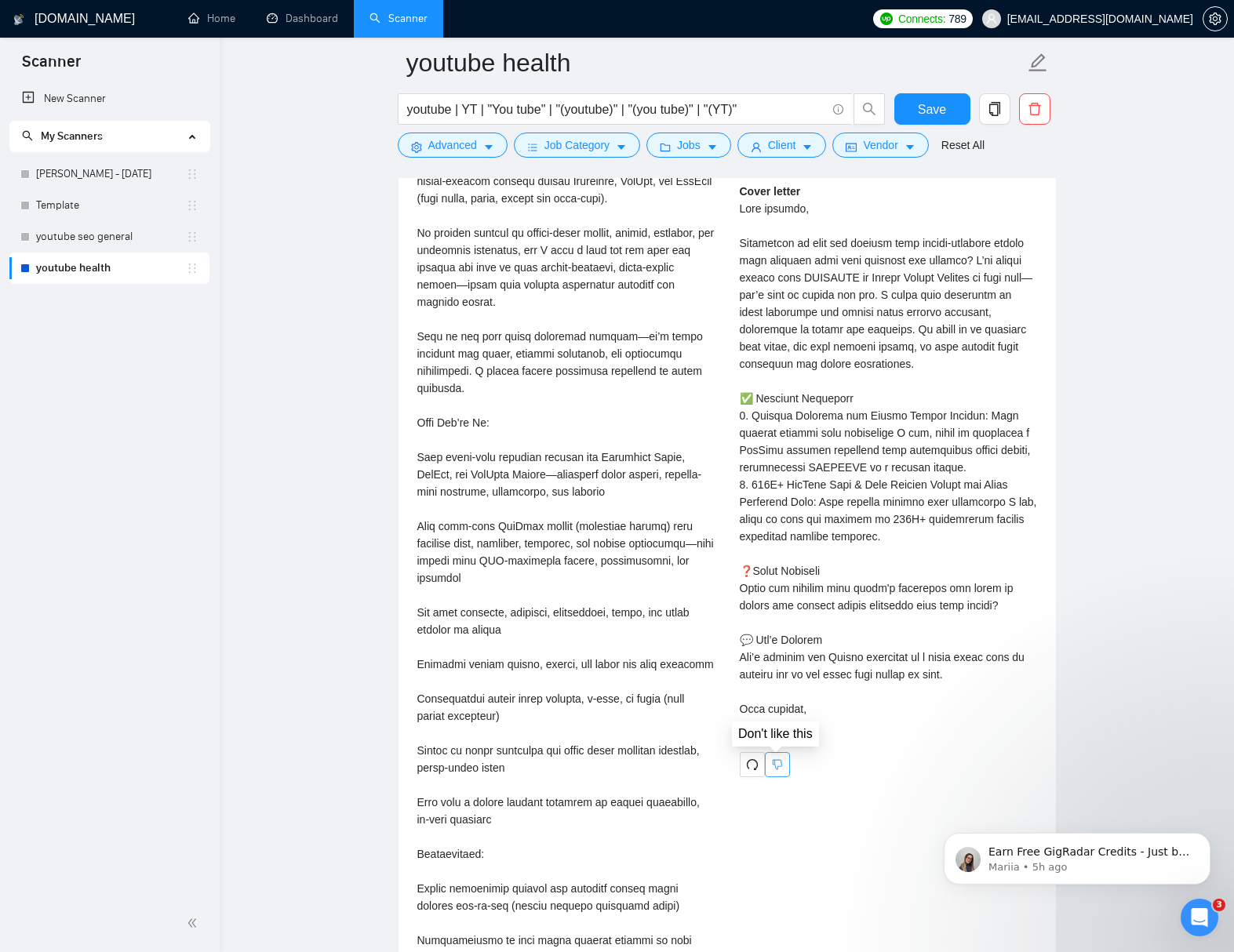
click at [778, 763] on icon "dislike" at bounding box center [776, 764] width 11 height 12
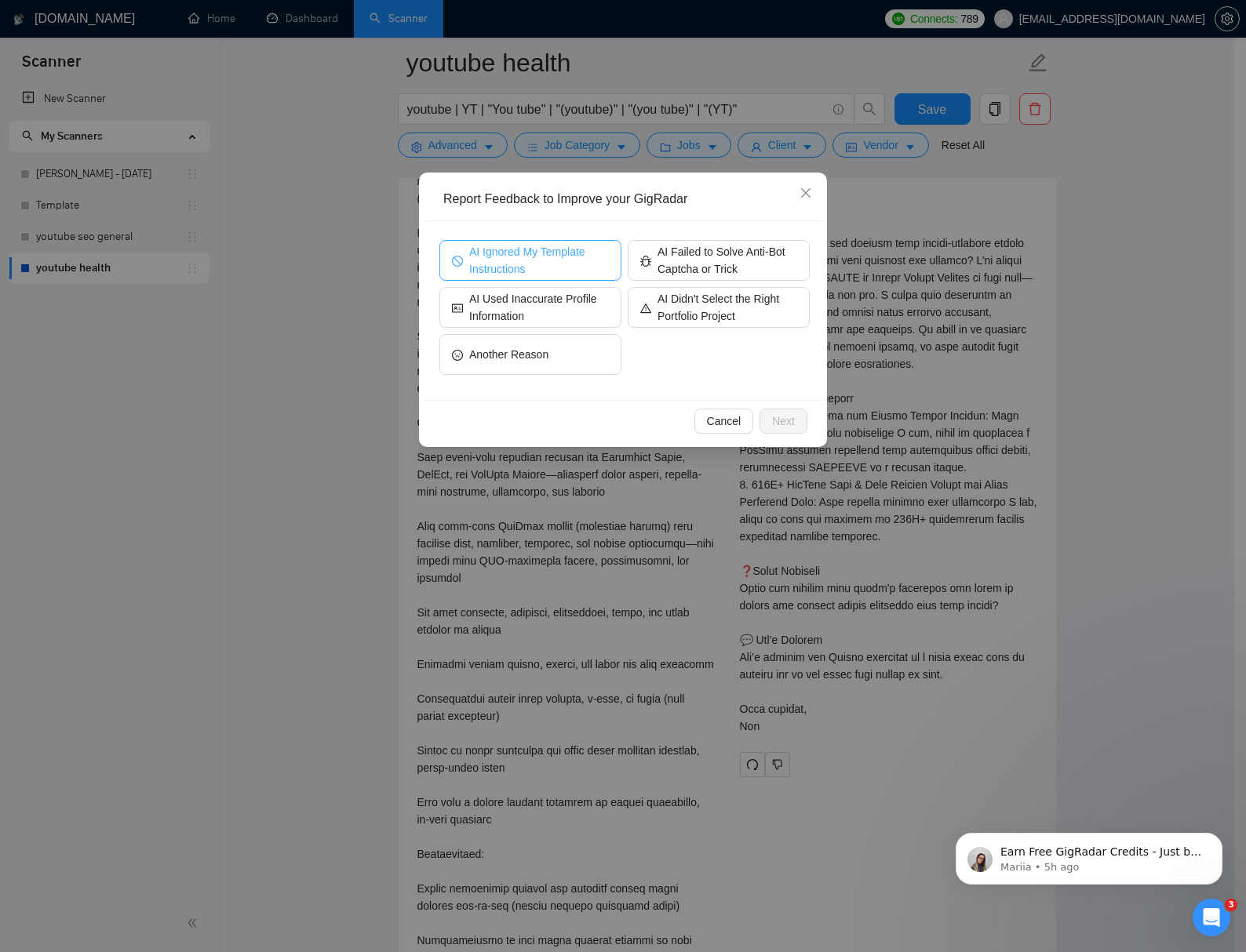
click at [553, 250] on span "AI Ignored My Template Instructions" at bounding box center [539, 260] width 140 height 34
click at [778, 410] on button "Next" at bounding box center [783, 421] width 48 height 25
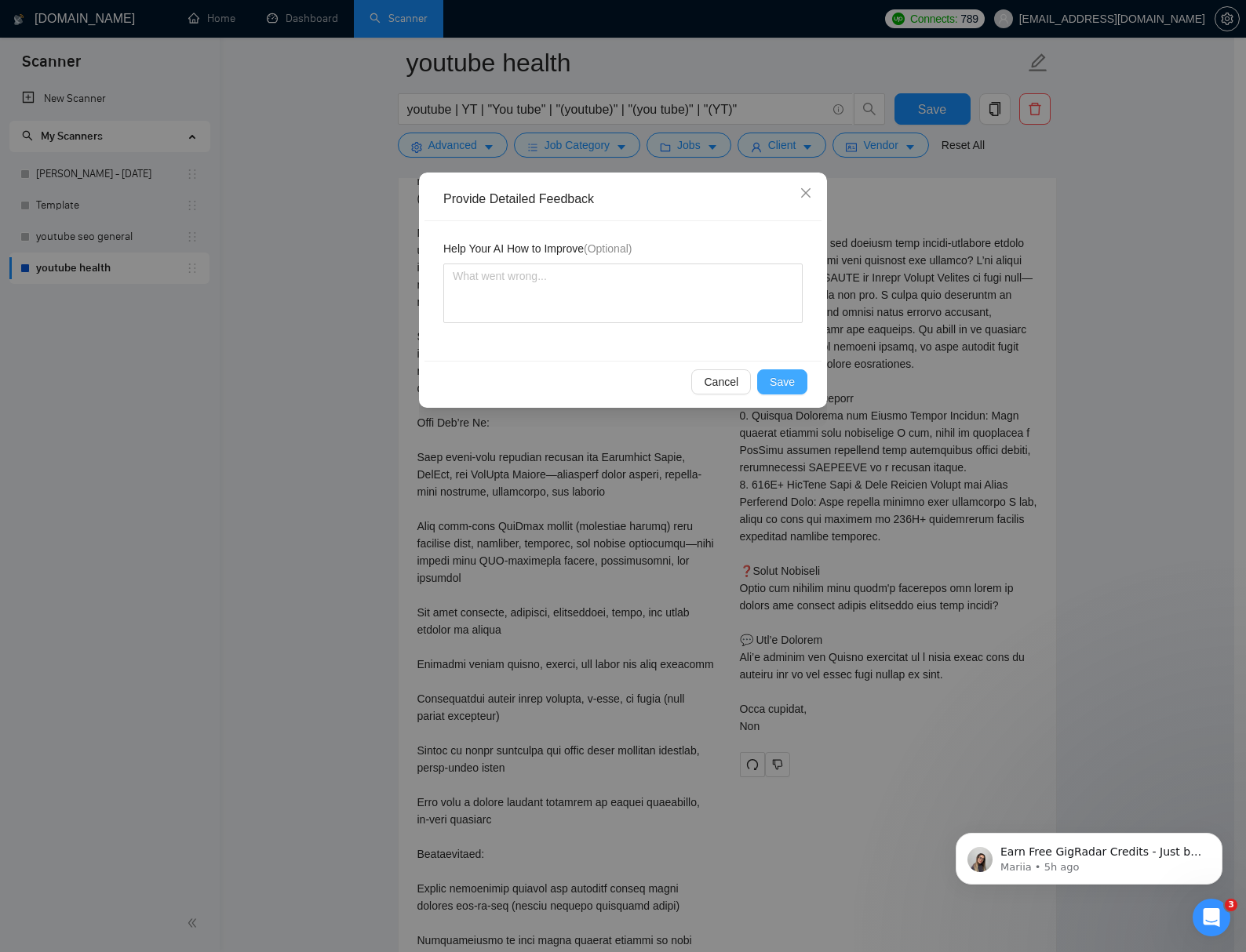
click at [778, 379] on span "Save" at bounding box center [782, 382] width 25 height 17
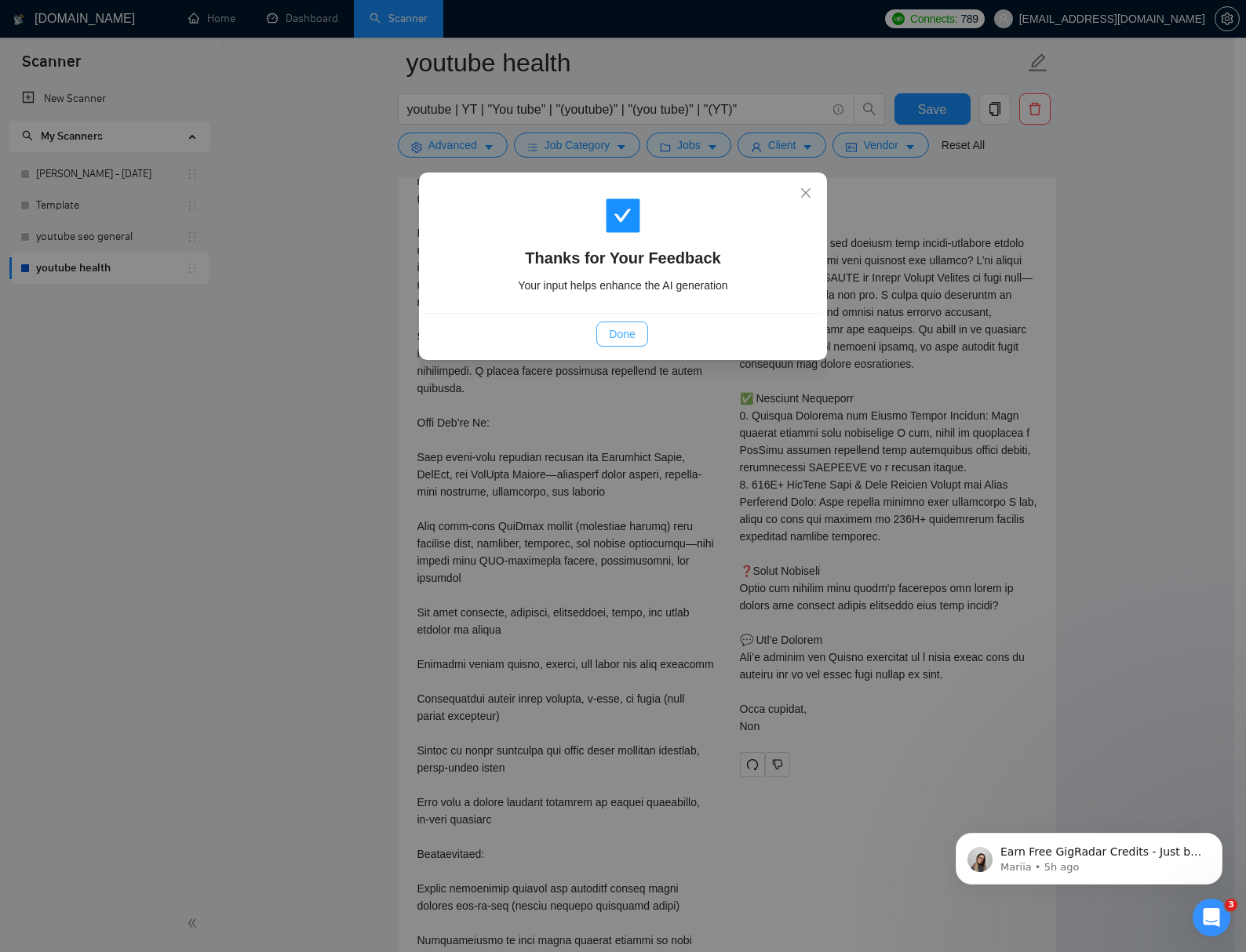
click at [626, 334] on span "Done" at bounding box center [622, 334] width 26 height 17
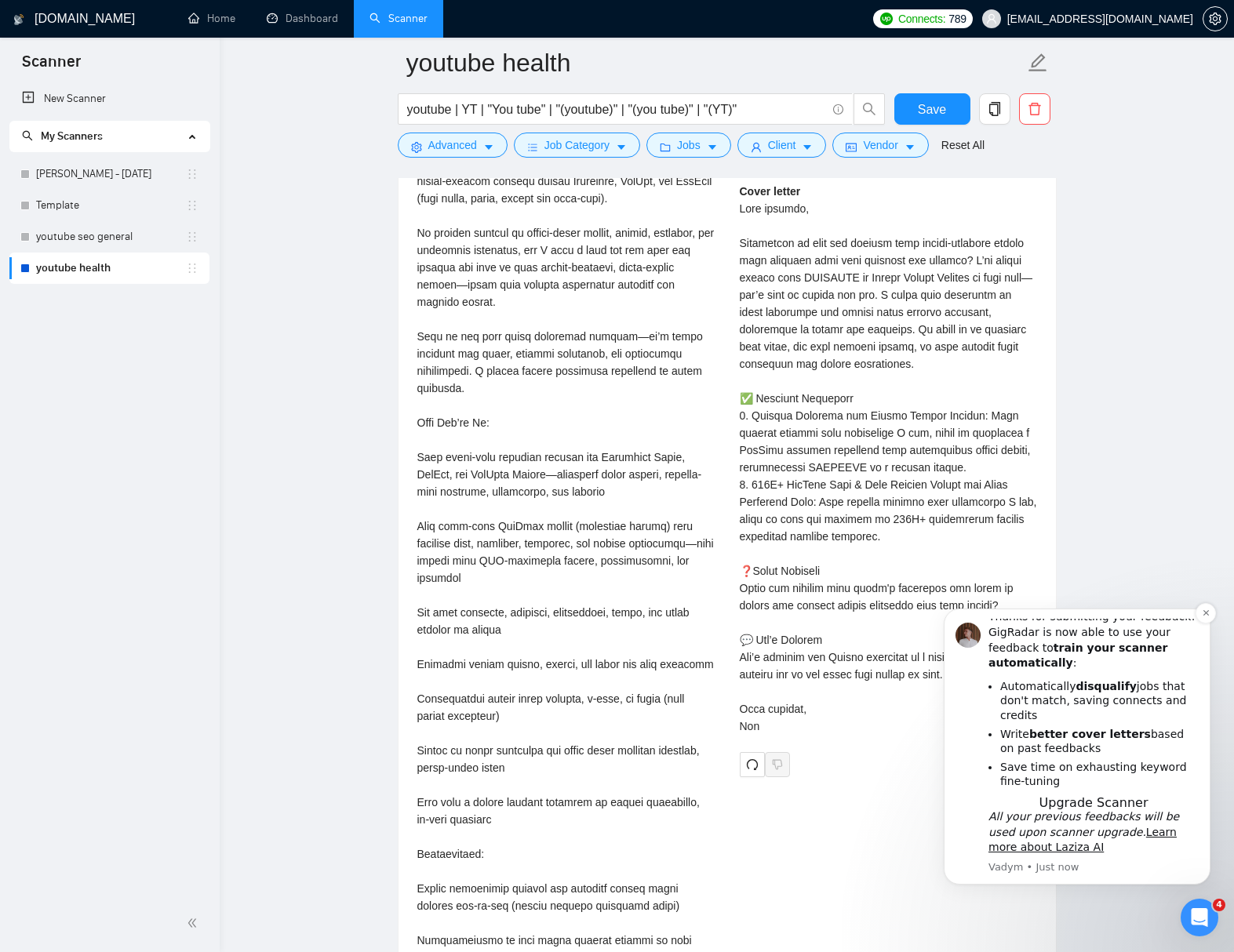
scroll to position [65, 0]
drag, startPoint x: 1207, startPoint y: 609, endPoint x: 1207, endPoint y: 684, distance: 75.0
click at [1207, 609] on icon "Dismiss notification" at bounding box center [1205, 612] width 7 height 7
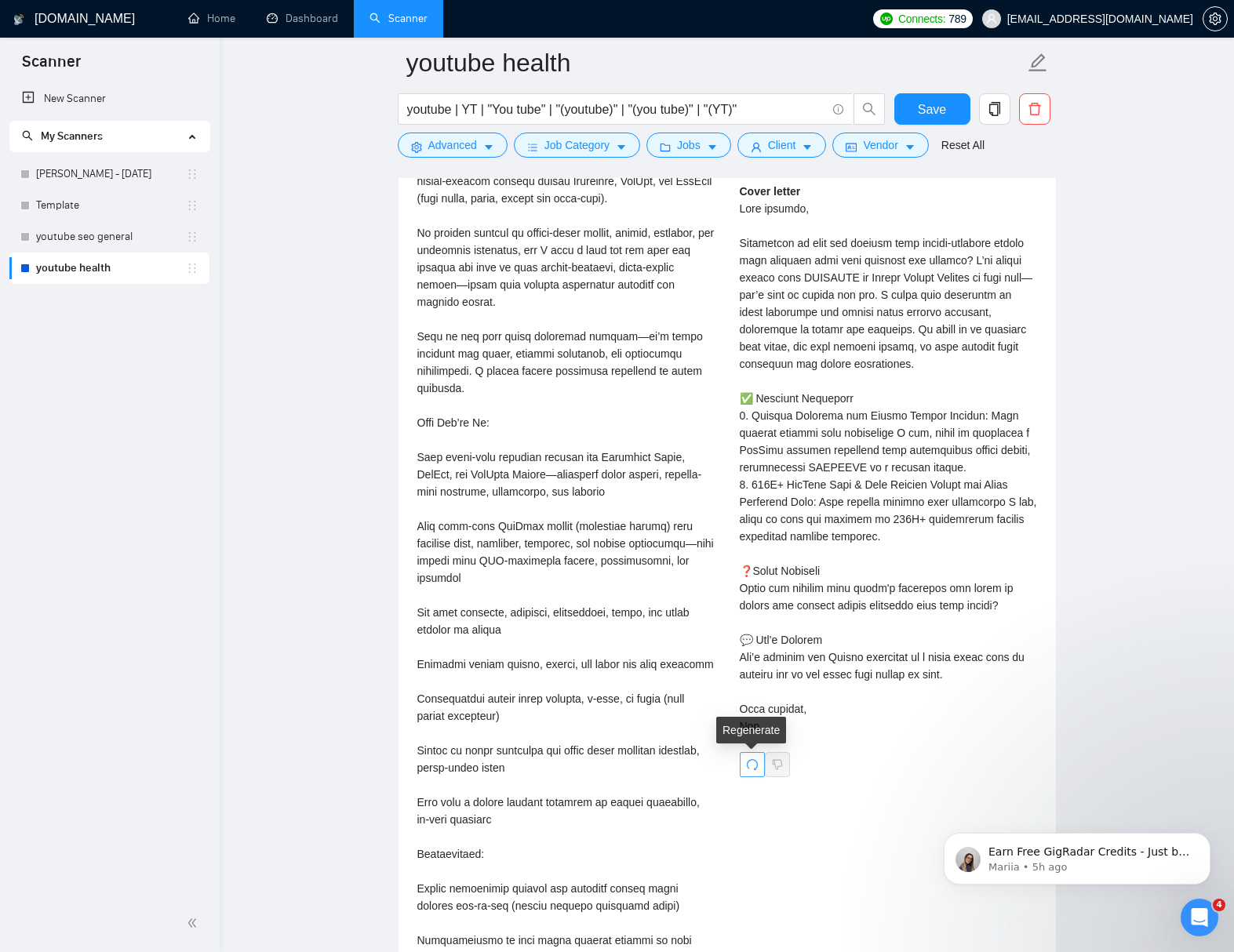
click at [754, 762] on icon "redo" at bounding box center [751, 764] width 12 height 12
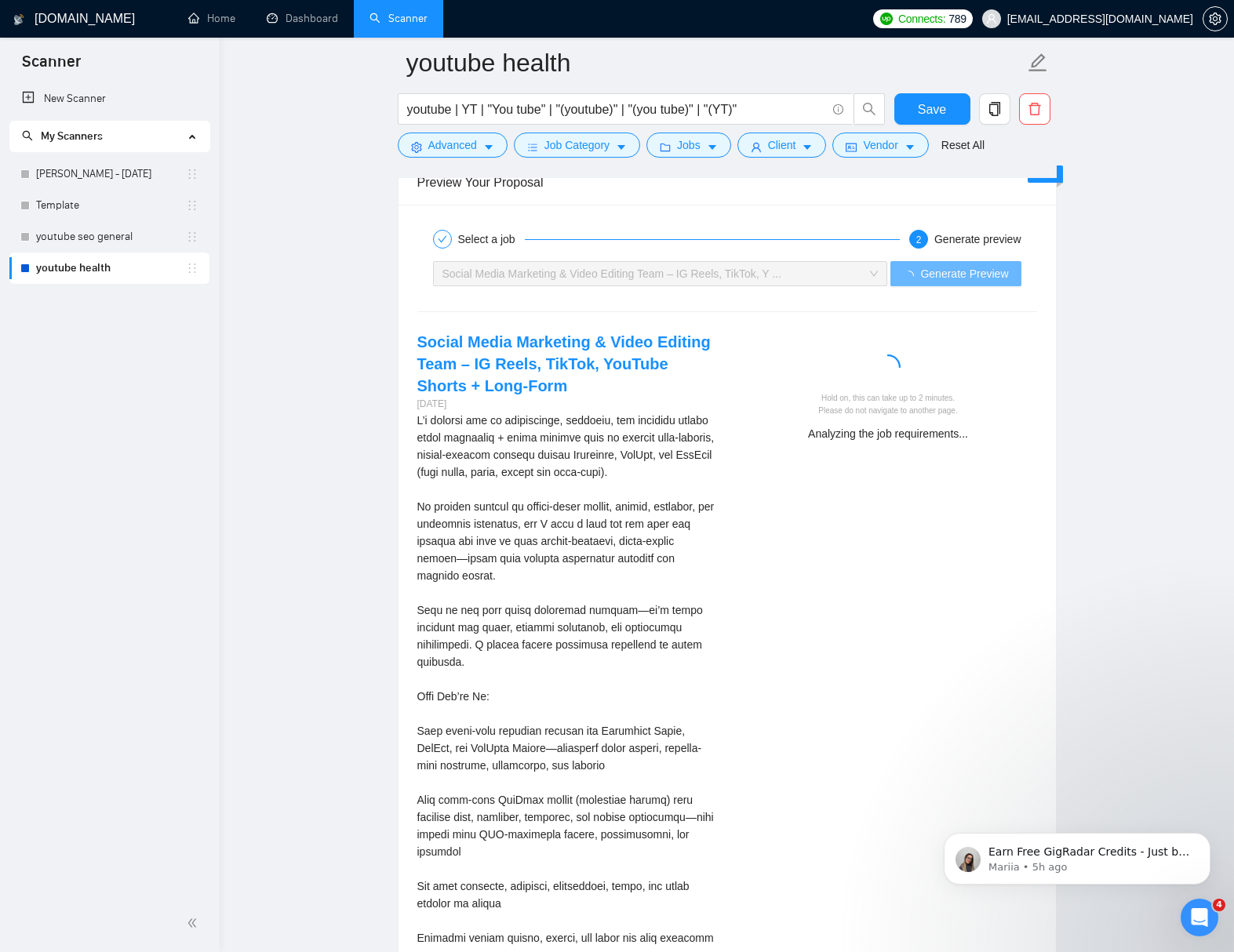
scroll to position [5275, 0]
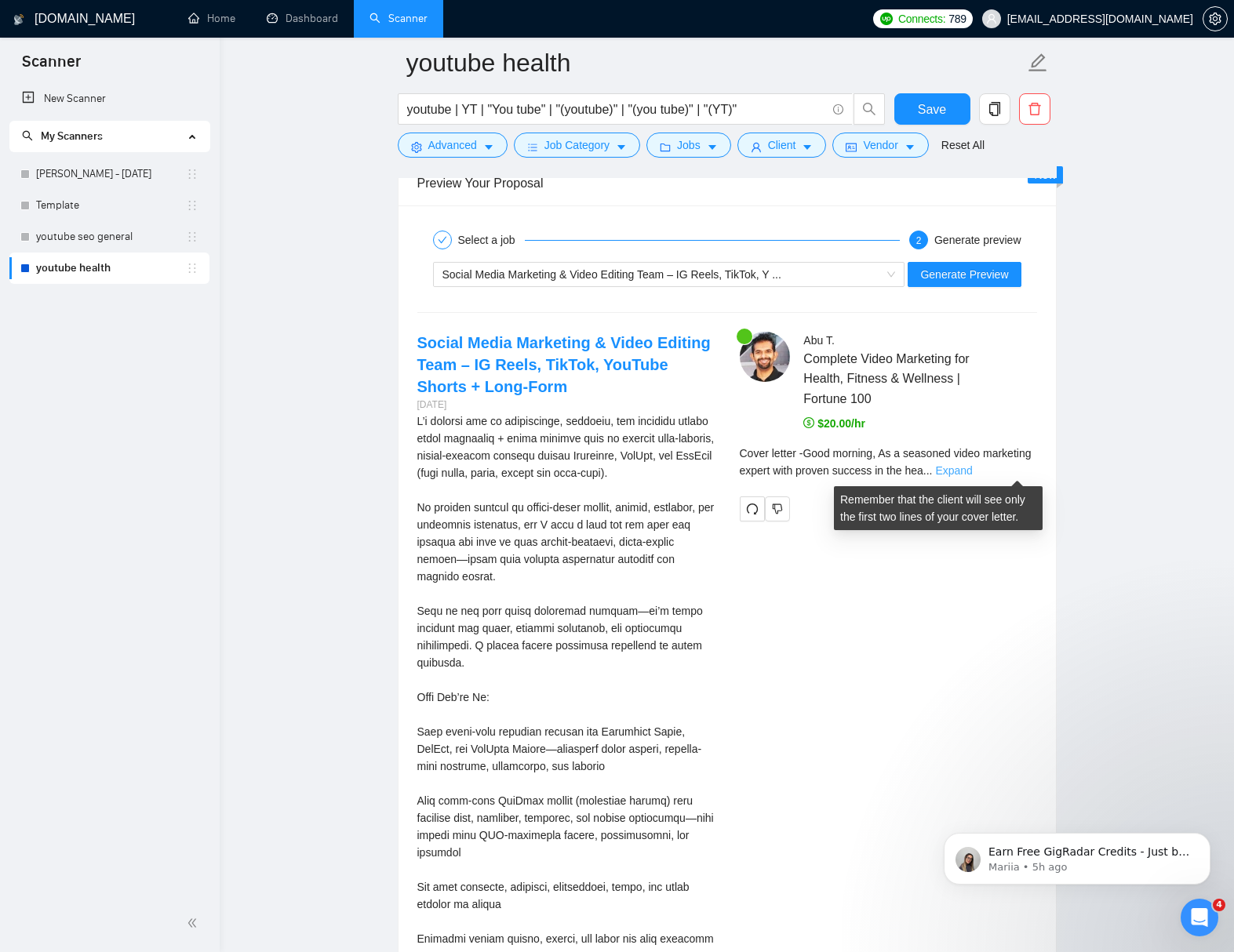
click at [971, 472] on link "Expand" at bounding box center [953, 470] width 37 height 12
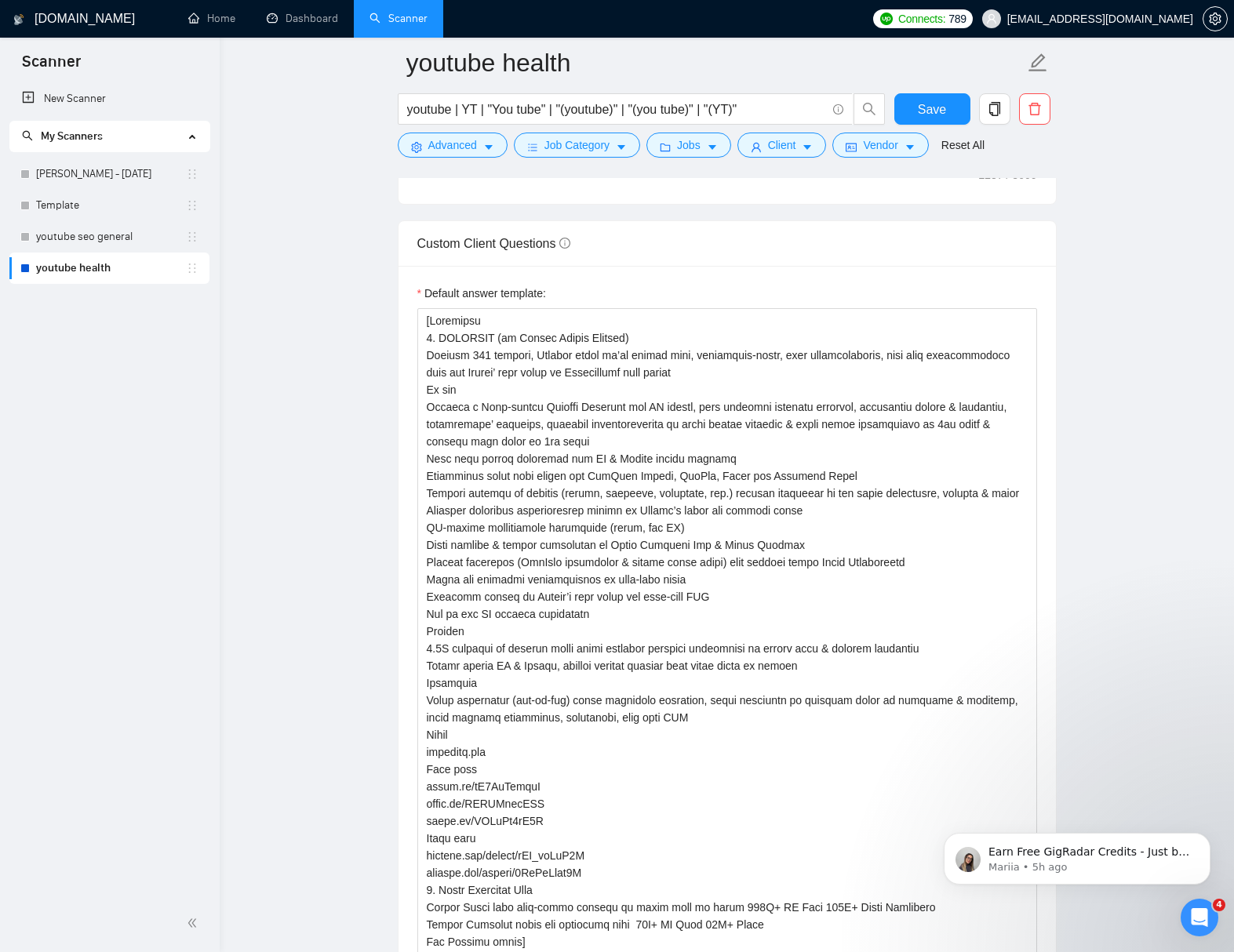
scroll to position [2159, 0]
click at [992, 114] on icon "copy" at bounding box center [994, 109] width 14 height 14
click at [983, 188] on span "Yes" at bounding box center [973, 188] width 18 height 17
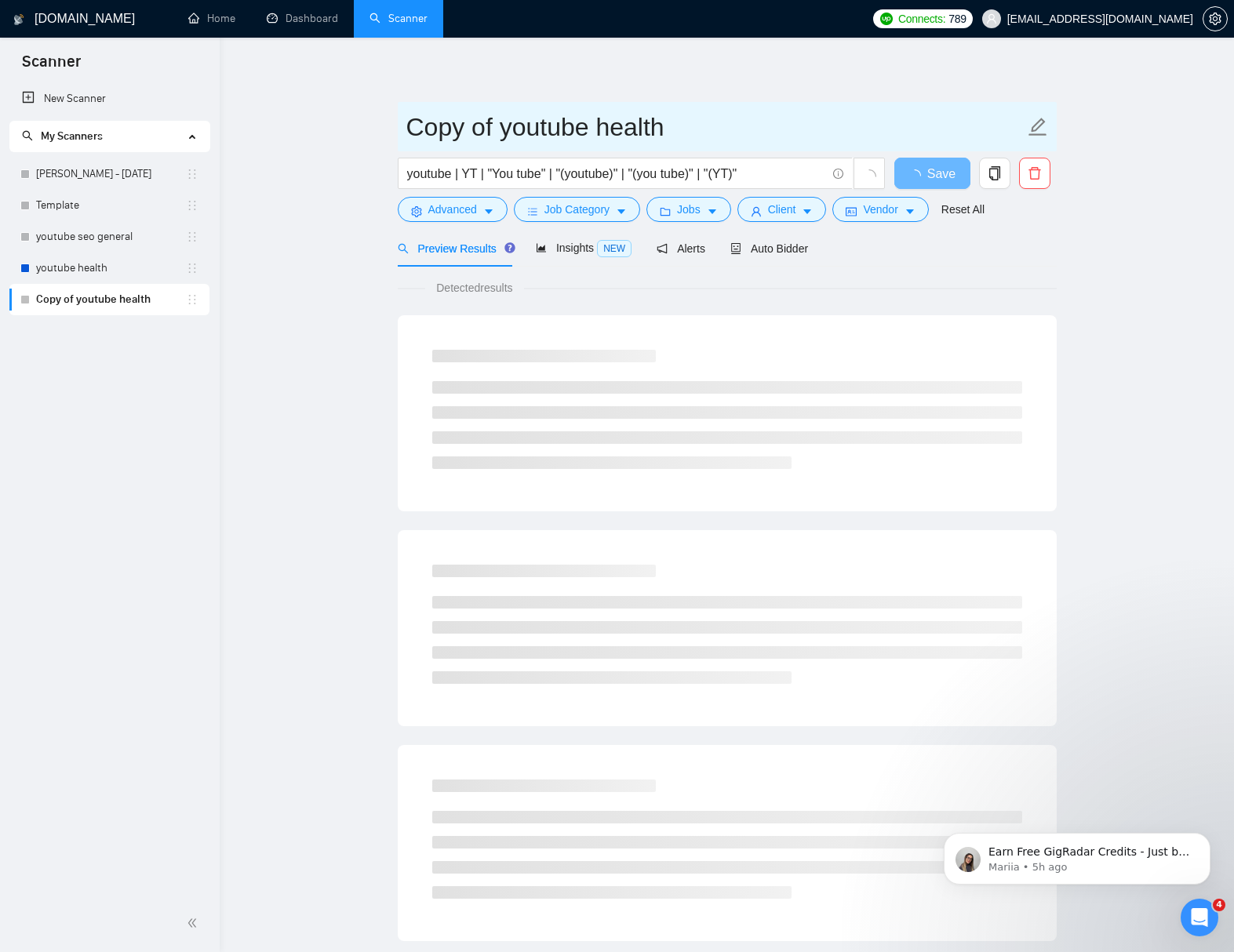
click at [1046, 128] on icon "edit" at bounding box center [1037, 126] width 20 height 20
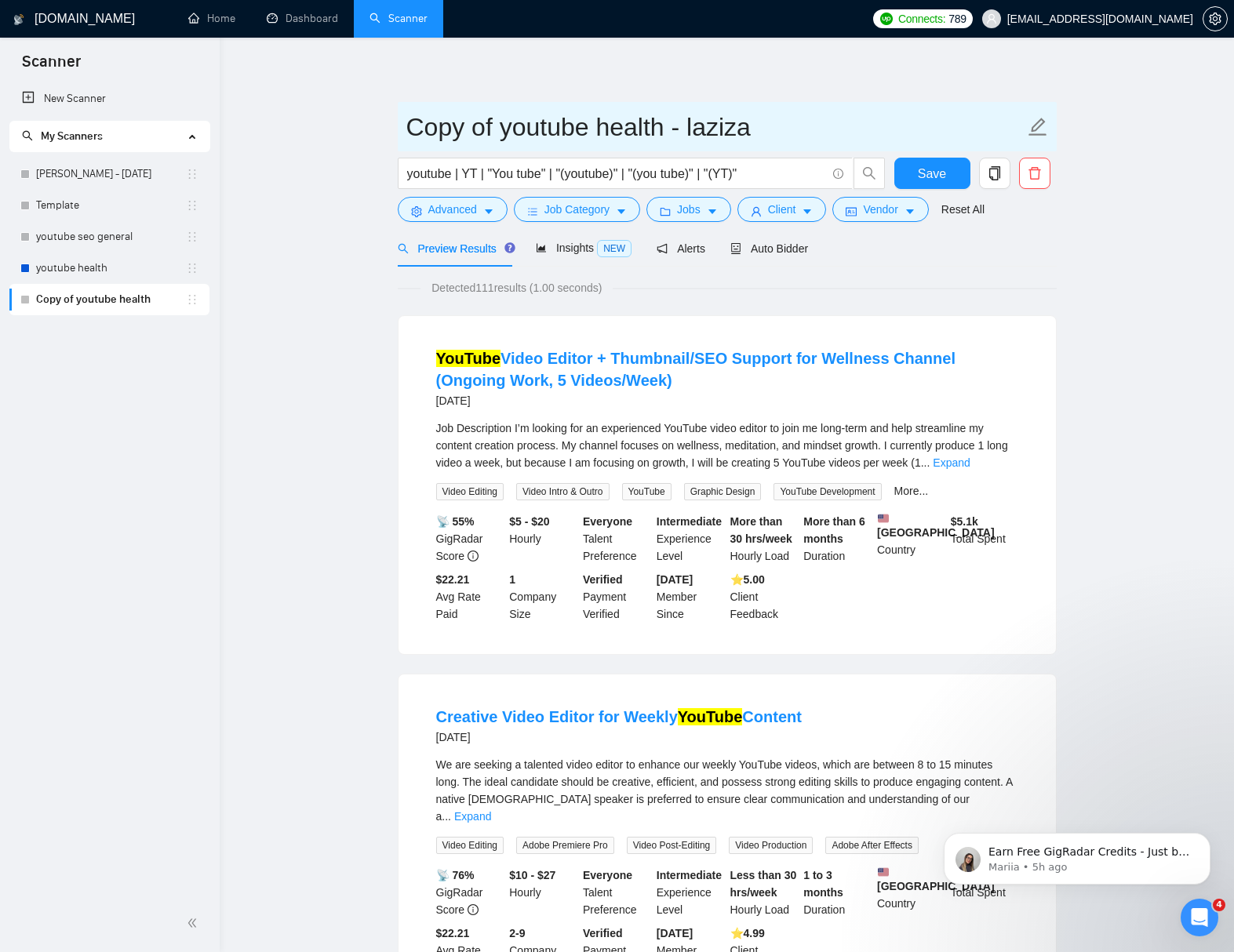
drag, startPoint x: 499, startPoint y: 126, endPoint x: 390, endPoint y: 129, distance: 109.0
type input "youtube health - laziza"
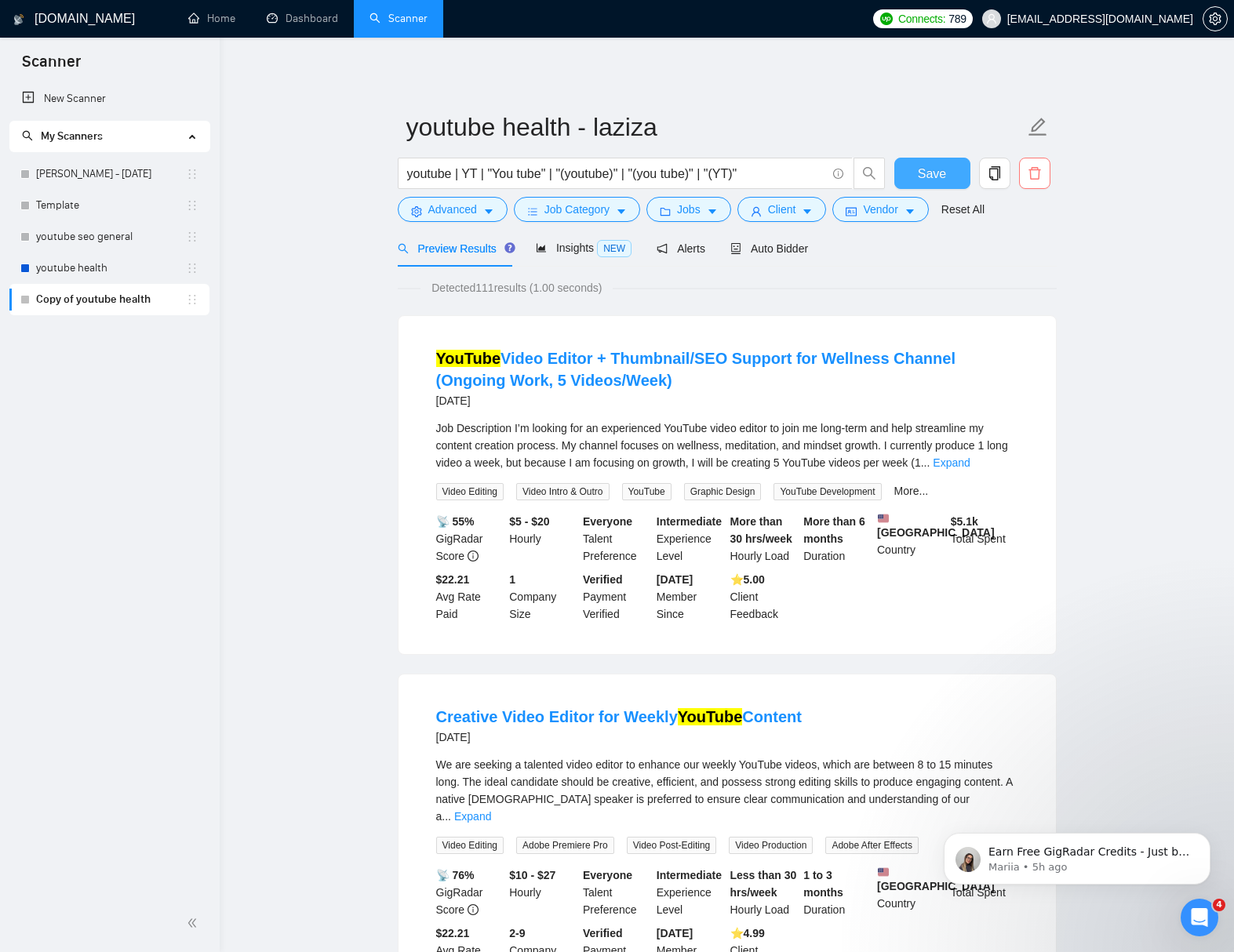
drag, startPoint x: 940, startPoint y: 170, endPoint x: 1019, endPoint y: 179, distance: 79.5
click at [941, 171] on span "Save" at bounding box center [932, 173] width 29 height 20
drag, startPoint x: 789, startPoint y: 251, endPoint x: 887, endPoint y: 277, distance: 101.4
click at [789, 251] on span "Auto Bidder" at bounding box center [769, 249] width 77 height 12
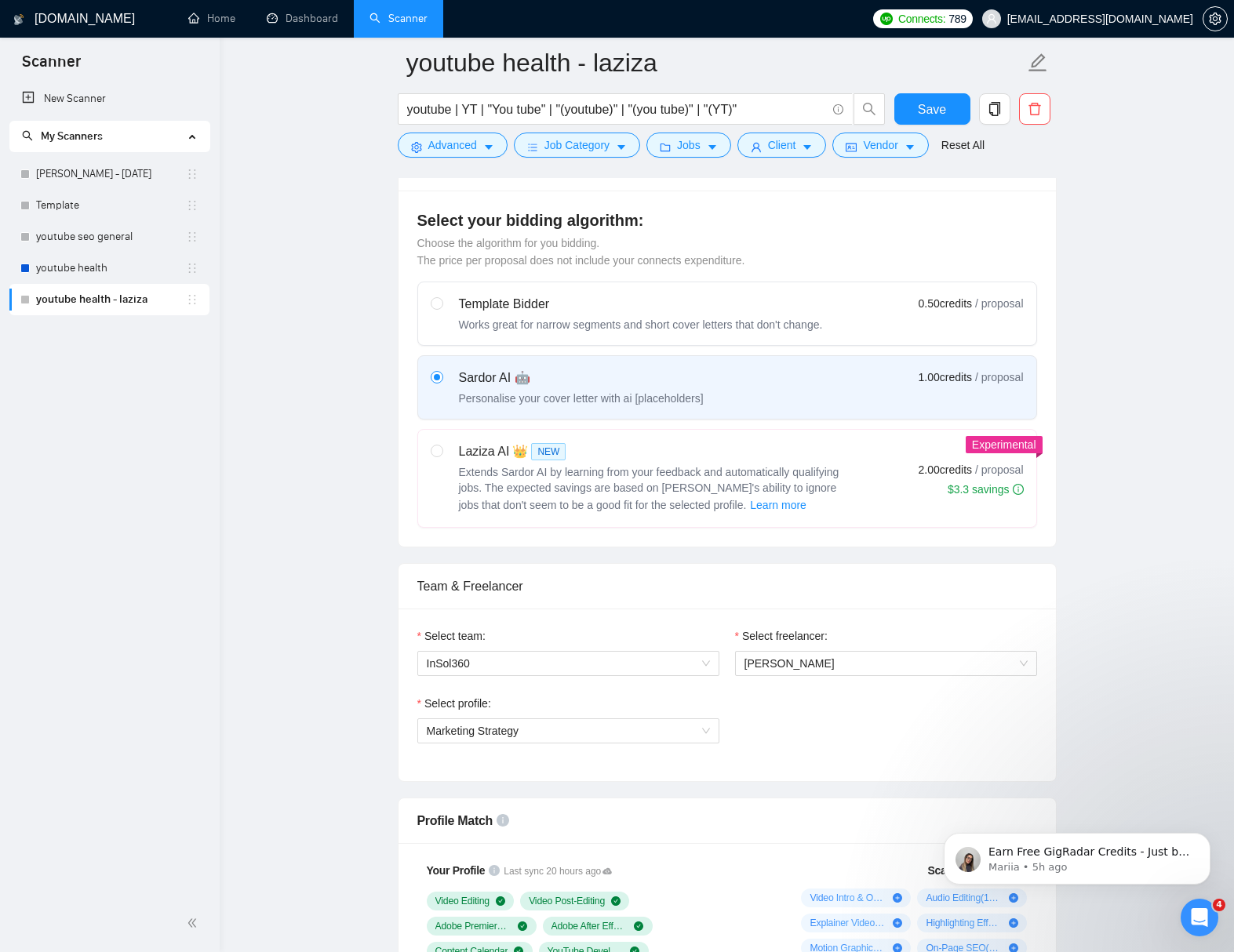
scroll to position [450, 0]
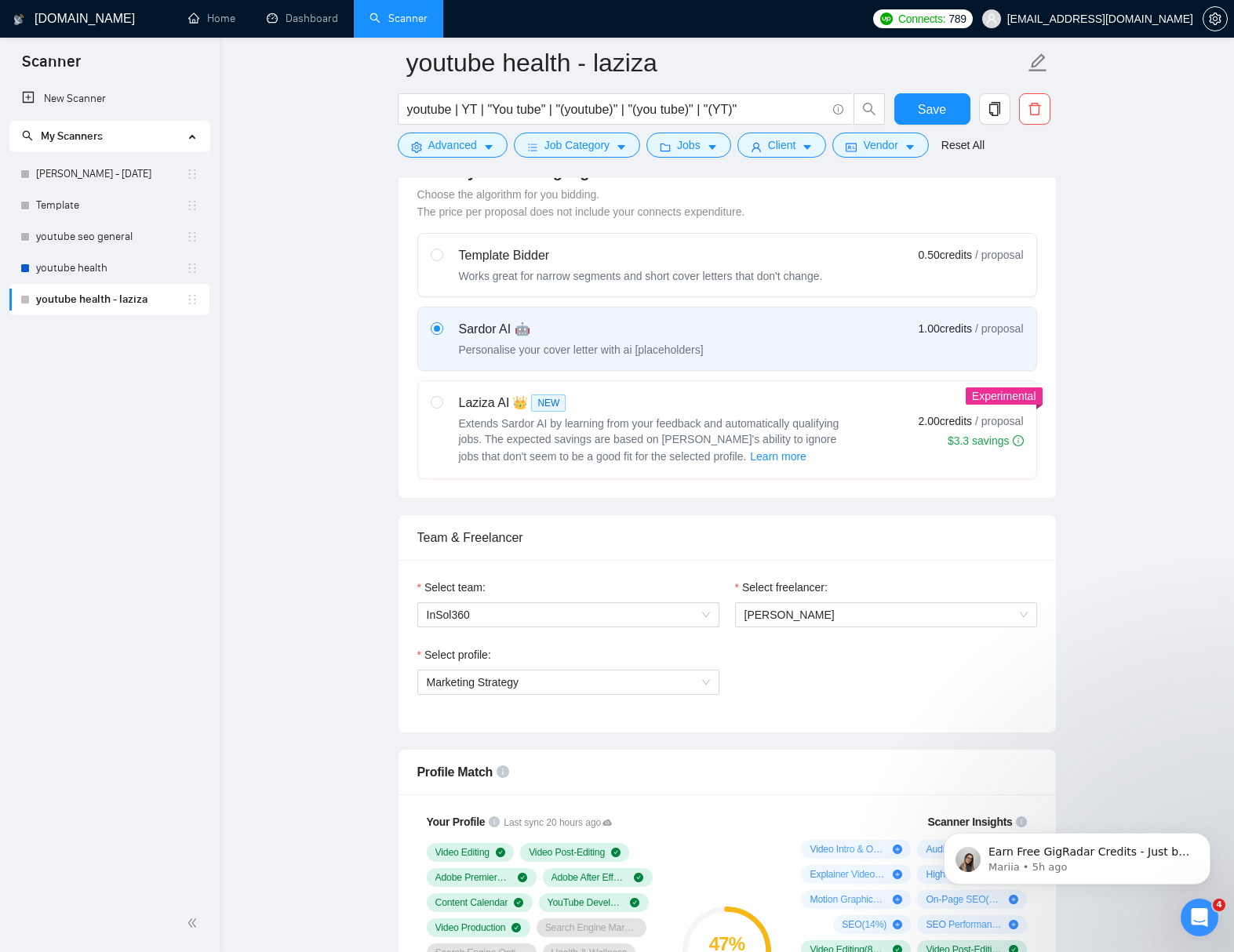
drag, startPoint x: 811, startPoint y: 434, endPoint x: 914, endPoint y: 434, distance: 103.0
click at [811, 435] on span "Extends Sardor AI by learning from your feedback and automatically qualifying j…" at bounding box center [649, 440] width 380 height 46
click at [442, 407] on input "radio" at bounding box center [435, 400] width 11 height 11
radio input "true"
radio input "false"
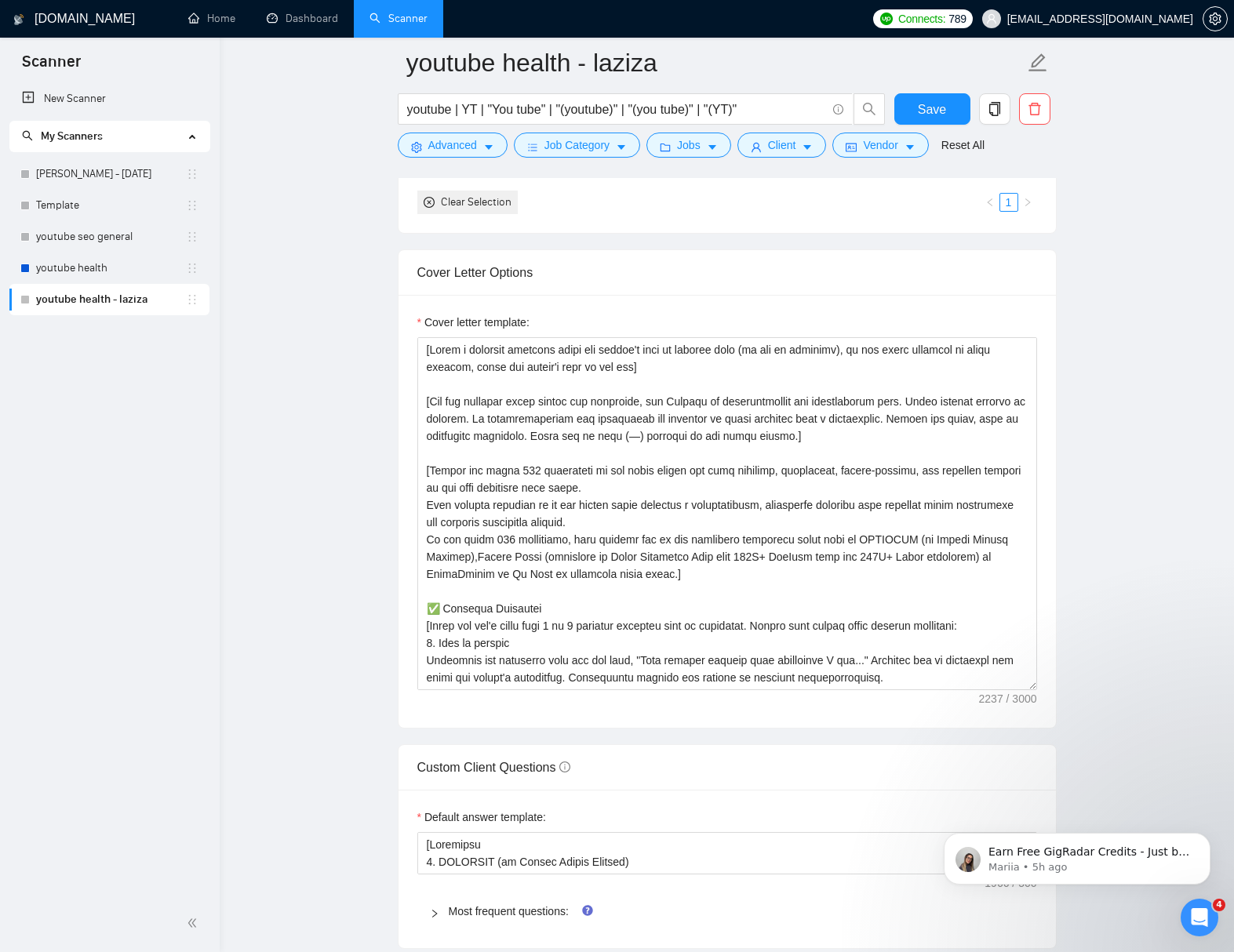
scroll to position [1584, 0]
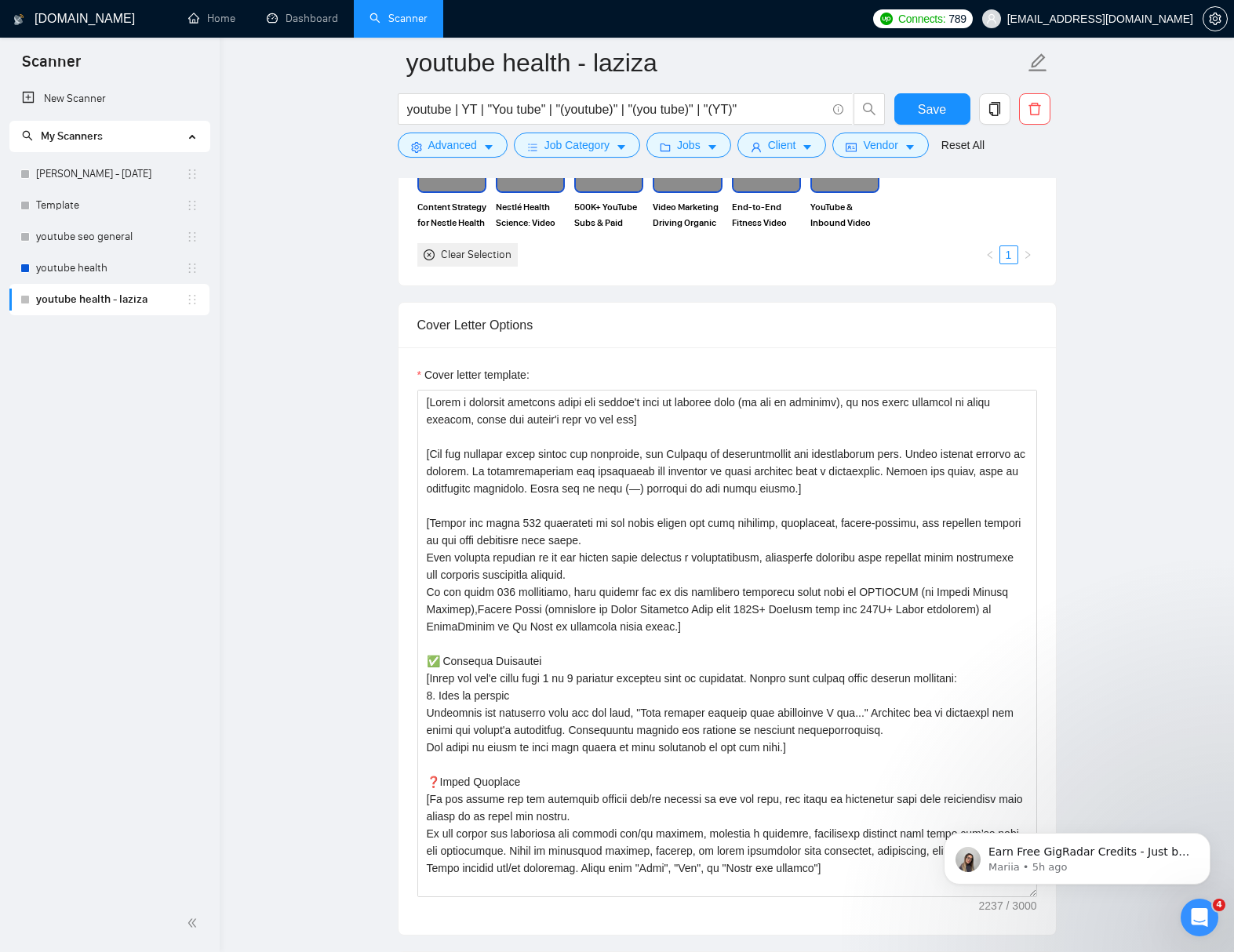
drag, startPoint x: 1950, startPoint y: 1538, endPoint x: 1014, endPoint y: 939, distance: 1111.3
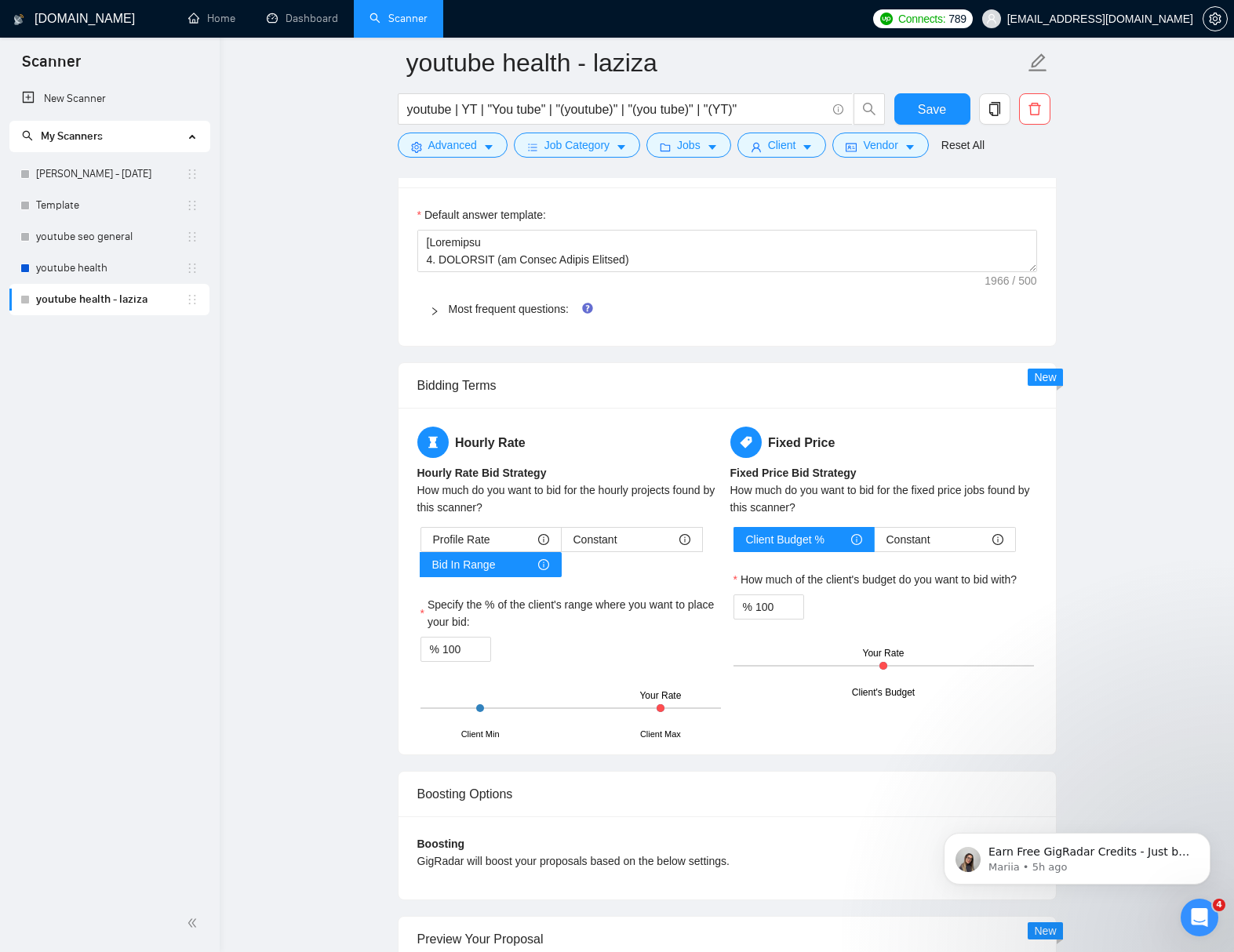
scroll to position [2111, 0]
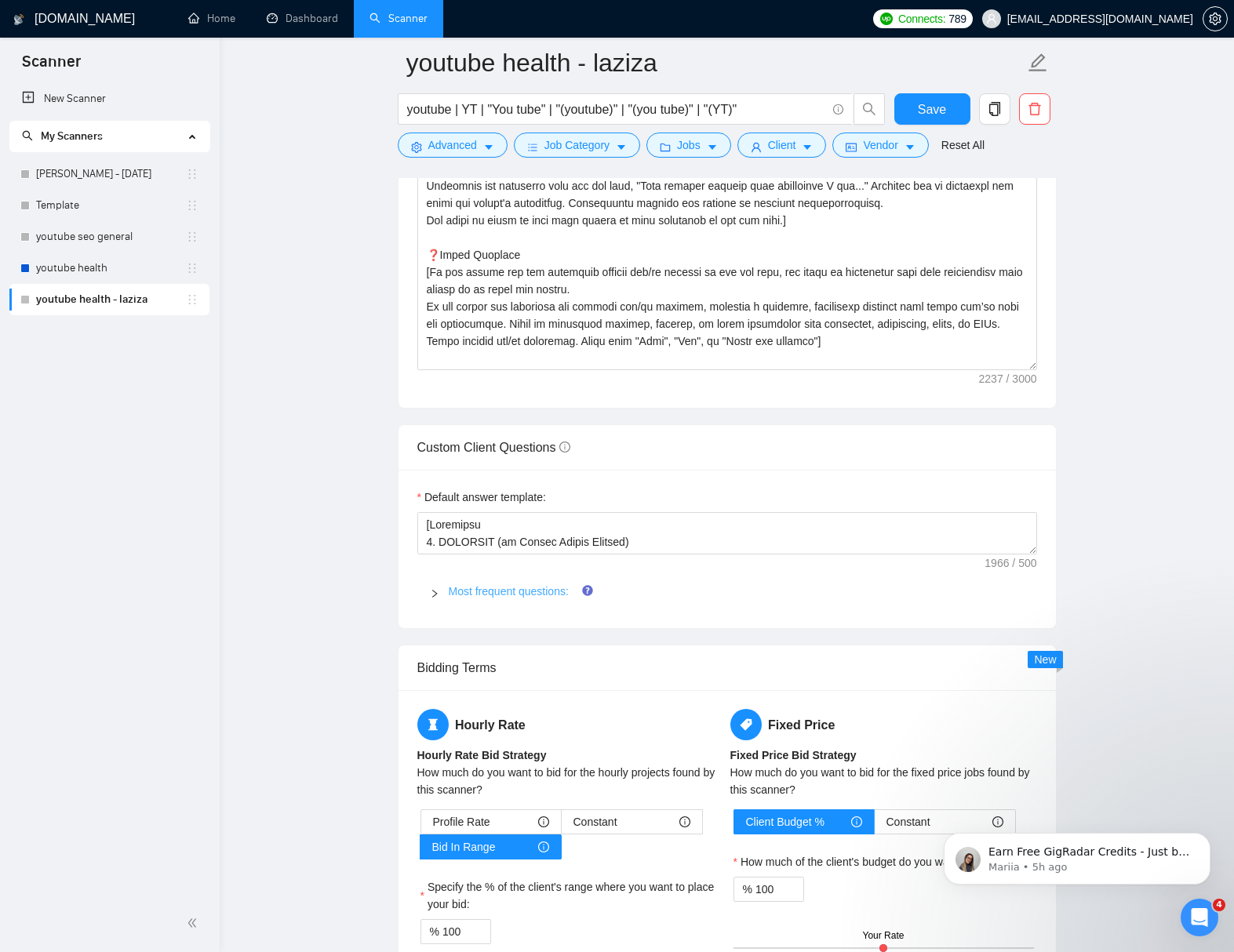
click at [472, 592] on link "Most frequent questions:" at bounding box center [509, 591] width 120 height 12
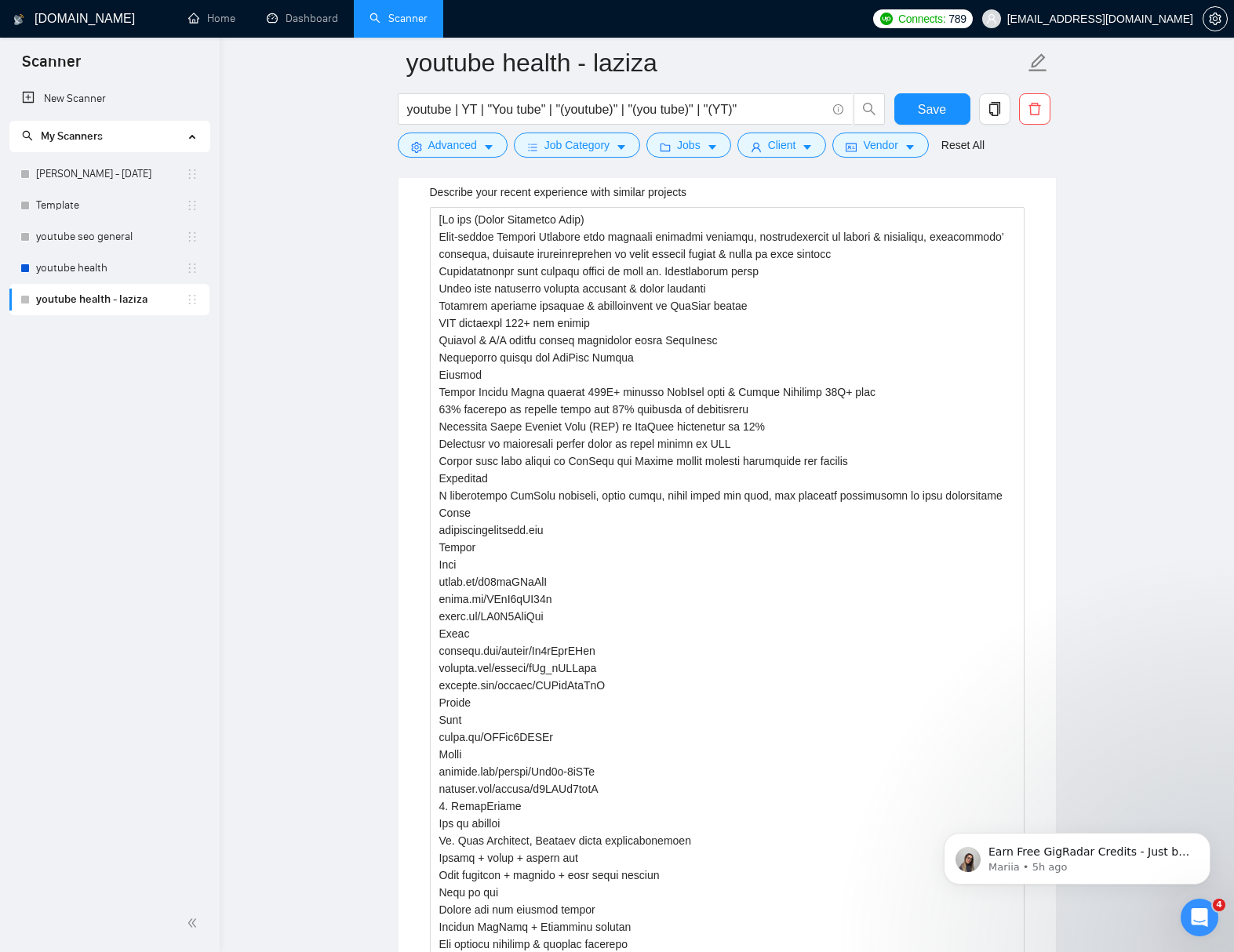
scroll to position [3242, 0]
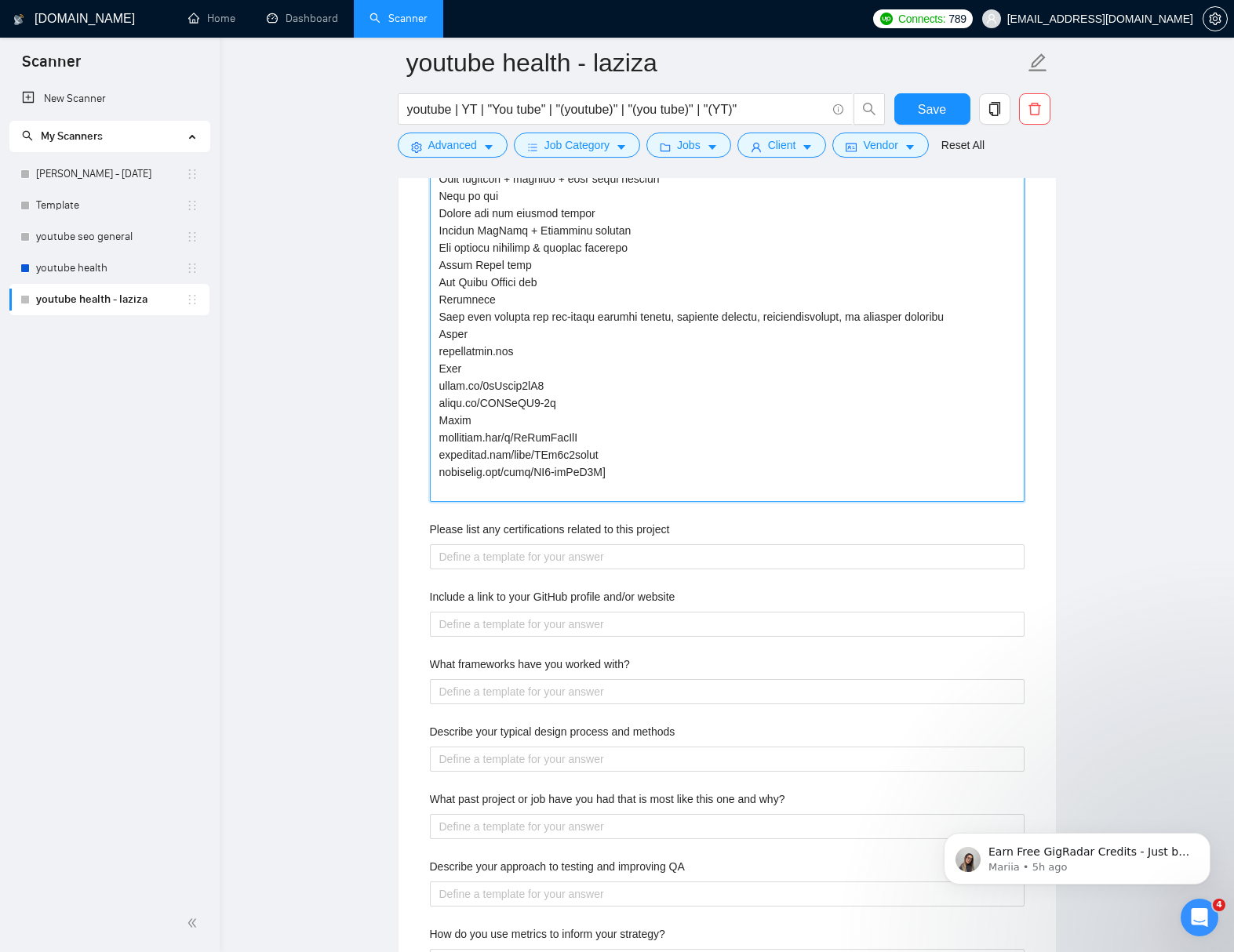
drag, startPoint x: 636, startPoint y: 489, endPoint x: 422, endPoint y: 499, distance: 214.2
click at [424, 498] on div "Describe your recent experience with similar projects Please list any certifica…" at bounding box center [726, 308] width 619 height 1659
type projects "[Lo ips (Dolor Sitametco Adip) Elit-seddoe Tempori Utlabore etdo magnaali enima…"
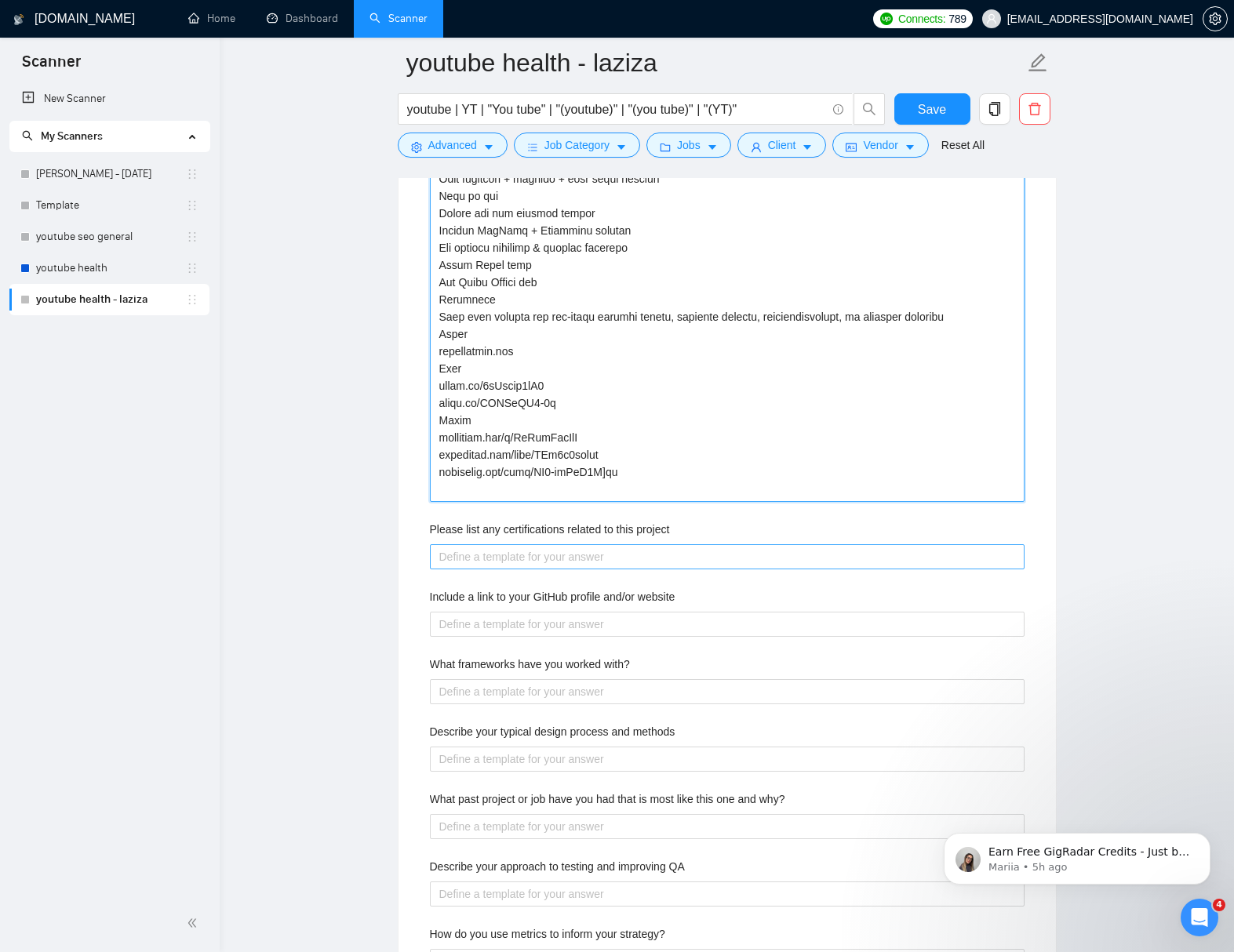
type projects "[Lo ips (Dolor Sitametco Adip) Elit-seddoe Tempori Utlabore etdo magnaali enima…"
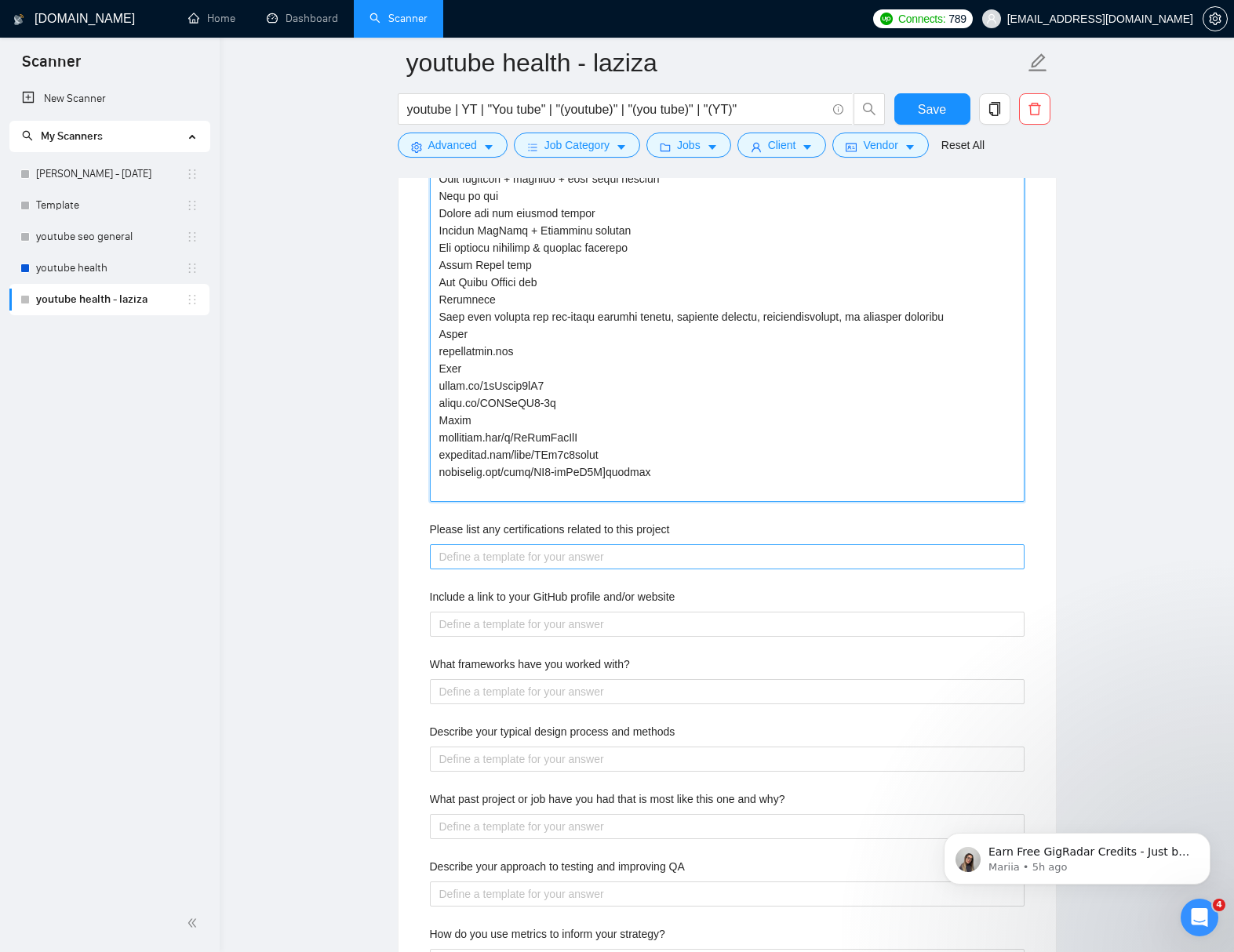
type projects "[Lo ips (Dolor Sitametco Adip) Elit-seddoe Tempori Utlabore etdo magnaali enima…"
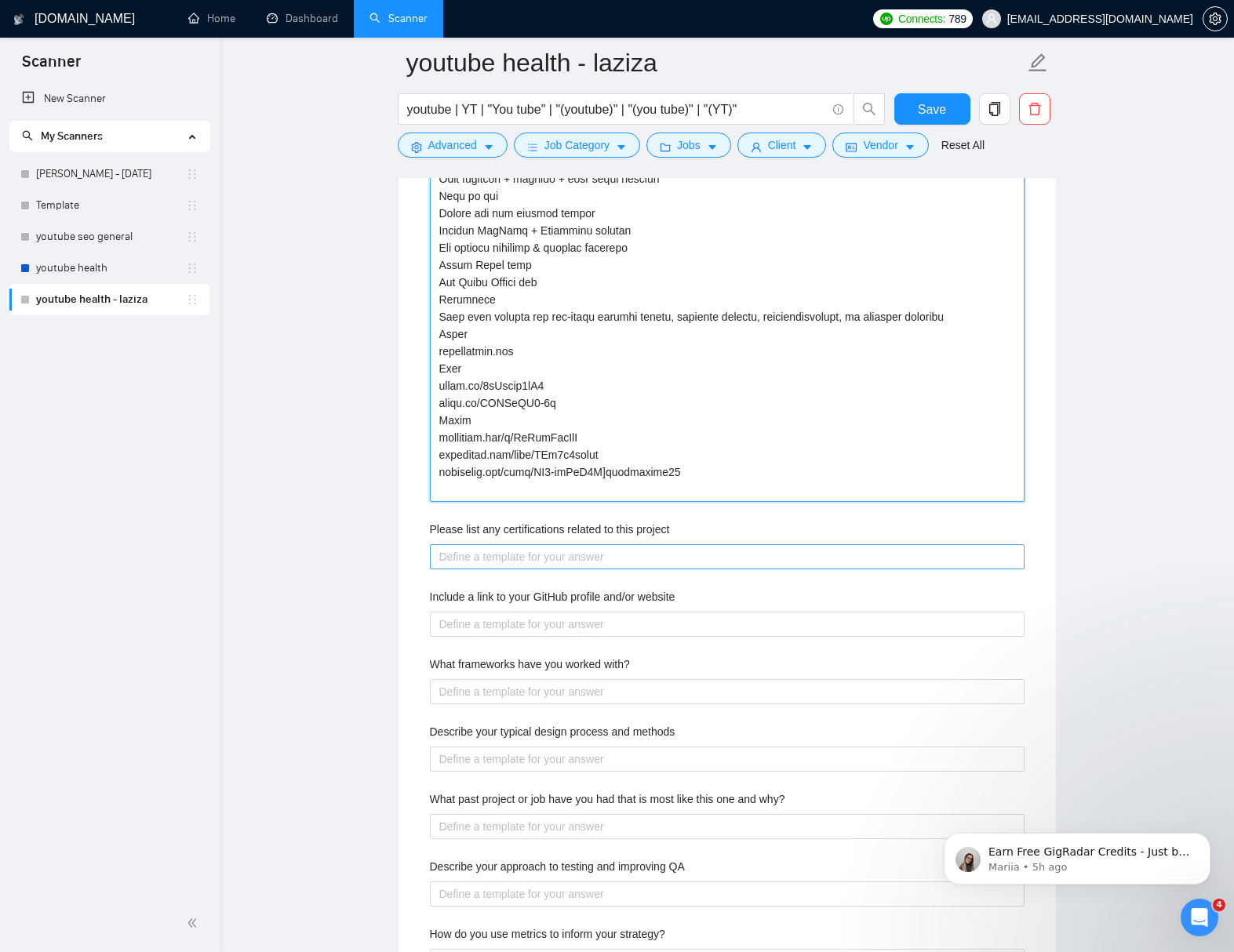
type projects "[Lo ips (Dolor Sitametco Adip) Elit-seddoe Tempori Utlabore etdo magnaali enima…"
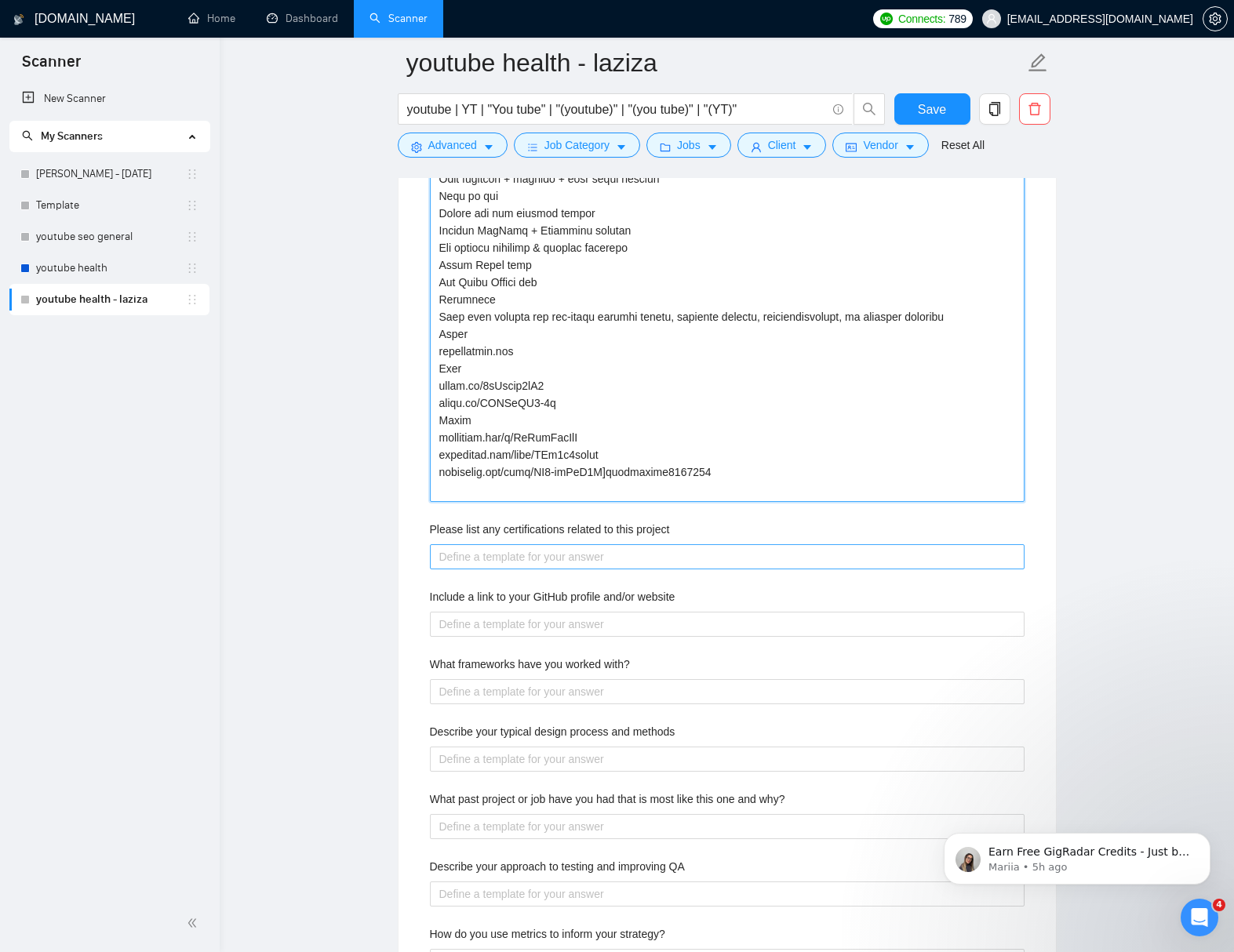
type projects "[Lo ips (Dolor Sitametco Adip) Elit-seddoe Tempori Utlabore etdo magnaali enima…"
drag, startPoint x: 621, startPoint y: 492, endPoint x: 709, endPoint y: 495, distance: 88.1
click at [707, 495] on projects "Describe your recent experience with similar projects" at bounding box center [727, 6] width 595 height 991
drag, startPoint x: 736, startPoint y: 491, endPoint x: 617, endPoint y: 494, distance: 119.0
click at [617, 494] on projects "Describe your recent experience with similar projects" at bounding box center [727, 6] width 595 height 991
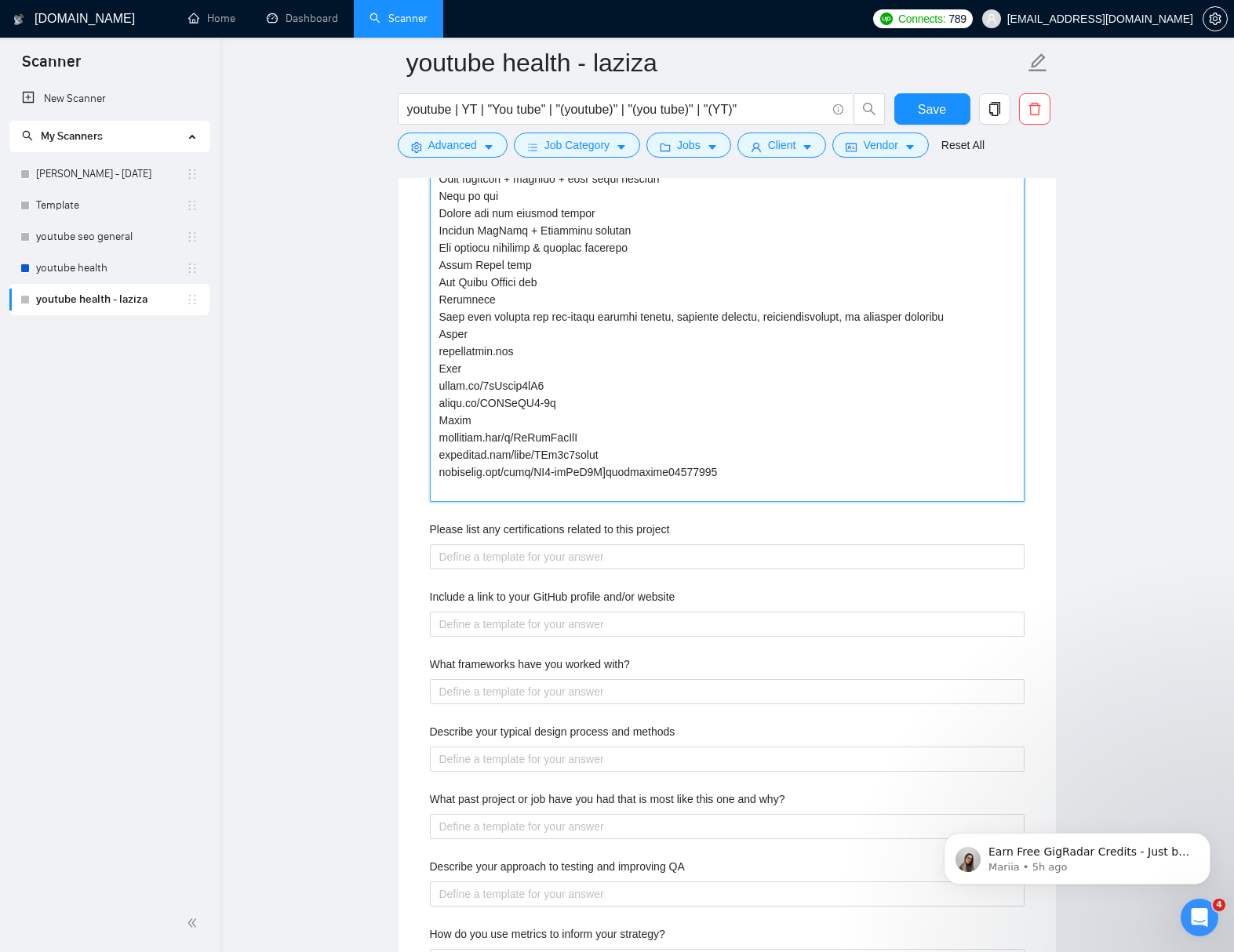
click at [757, 444] on projects "Describe your recent experience with similar projects" at bounding box center [727, 6] width 595 height 991
drag, startPoint x: 439, startPoint y: 384, endPoint x: 758, endPoint y: 484, distance: 334.3
click at [758, 484] on projects "Describe your recent experience with similar projects" at bounding box center [727, 6] width 595 height 991
click at [750, 491] on projects "Describe your recent experience with similar projects" at bounding box center [727, 6] width 595 height 991
type projects "[Lo ips (Dolor Sitametco Adip) Elit-seddoe Tempori Utlabore etdo magnaali enima…"
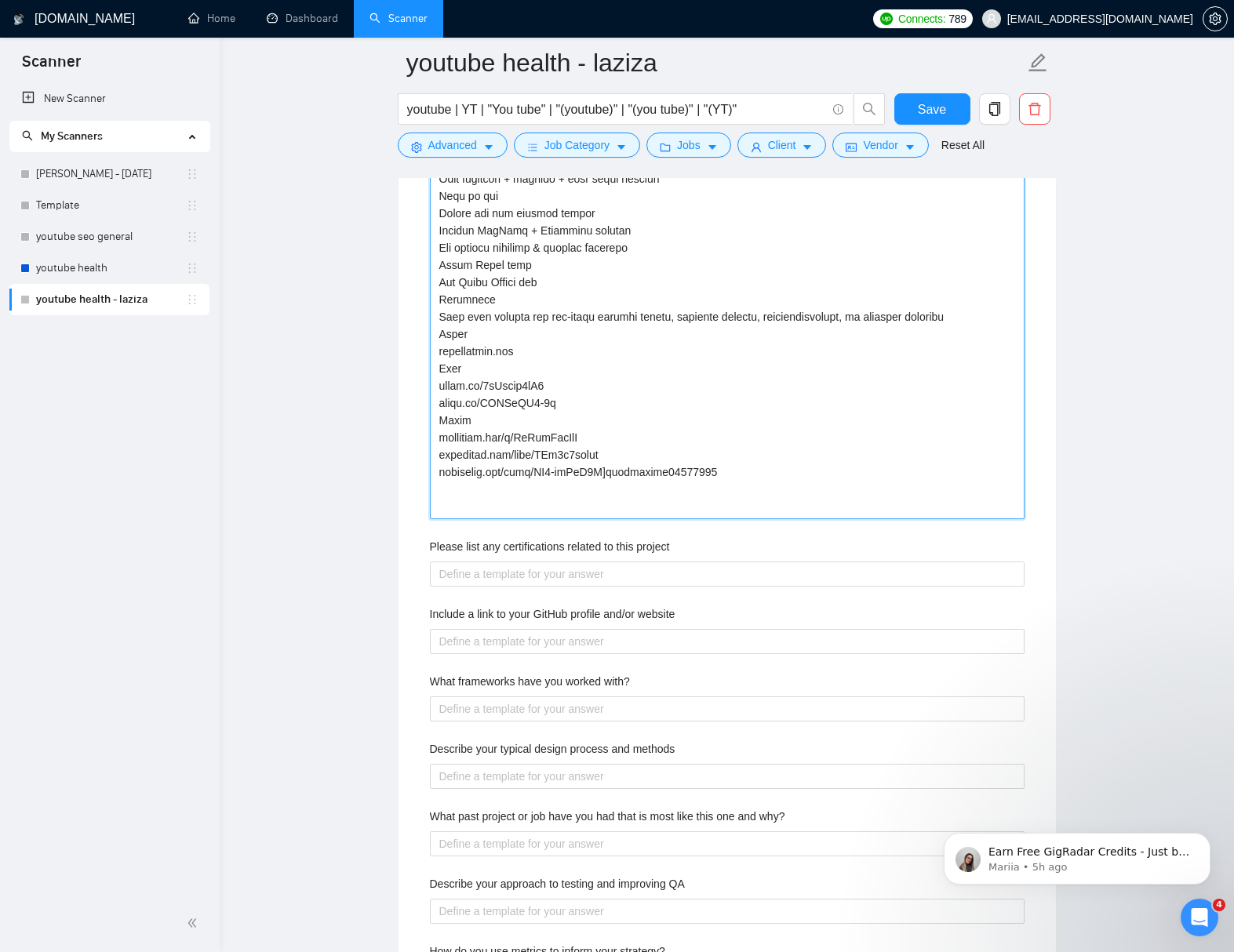
type projects "[Lo ips (Dolor Sitametco Adip) Elit-seddoe Tempori Utlabore etdo magnaali enima…"
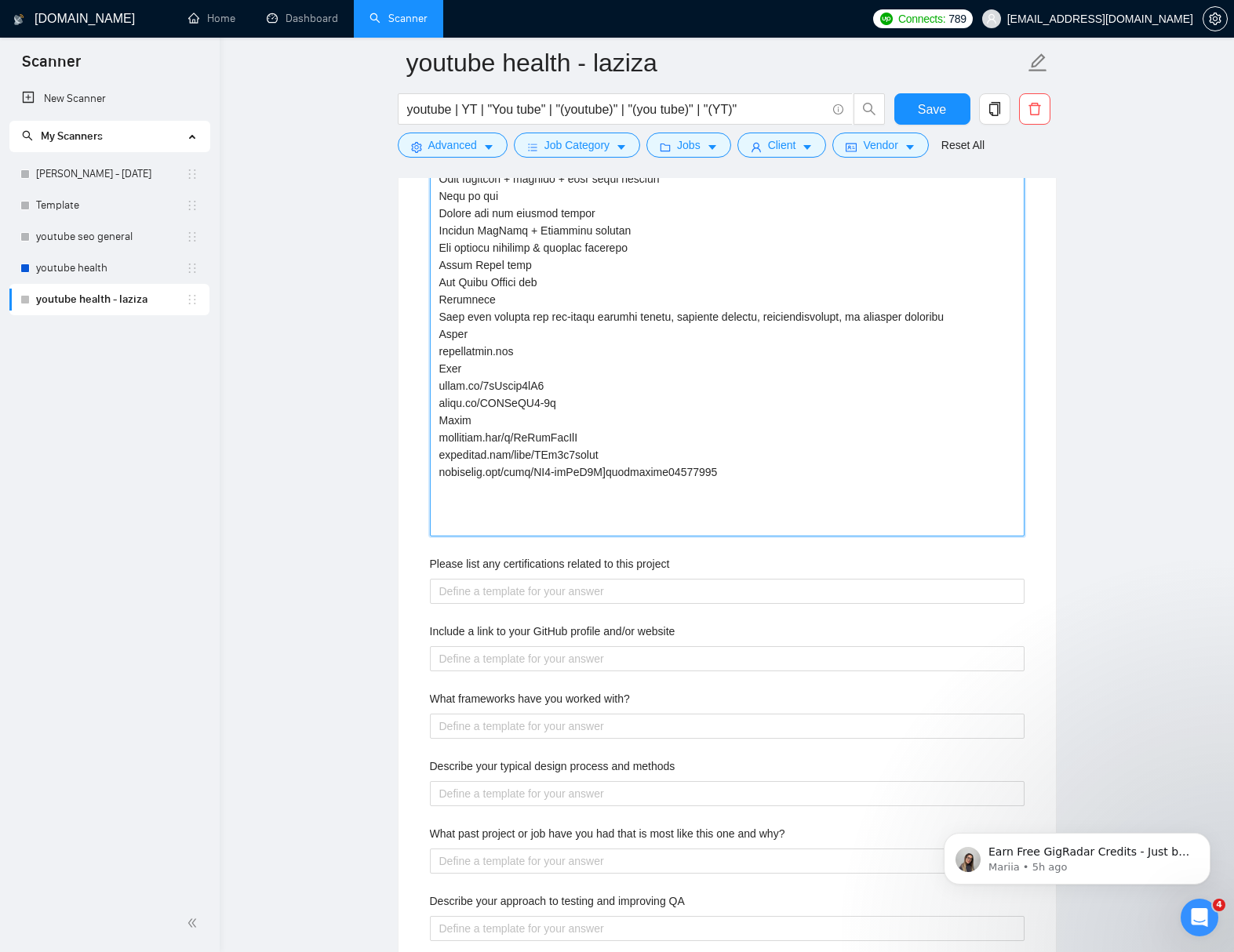
paste projects "Long [DOMAIN_NAME][URL] [DOMAIN_NAME][URL] Short [DOMAIN_NAME][URL]"
type projects "[Lo ips (Dolor Sitametco Adip) Elit-seddoe Tempori Utlabore etdo magnaali enima…"
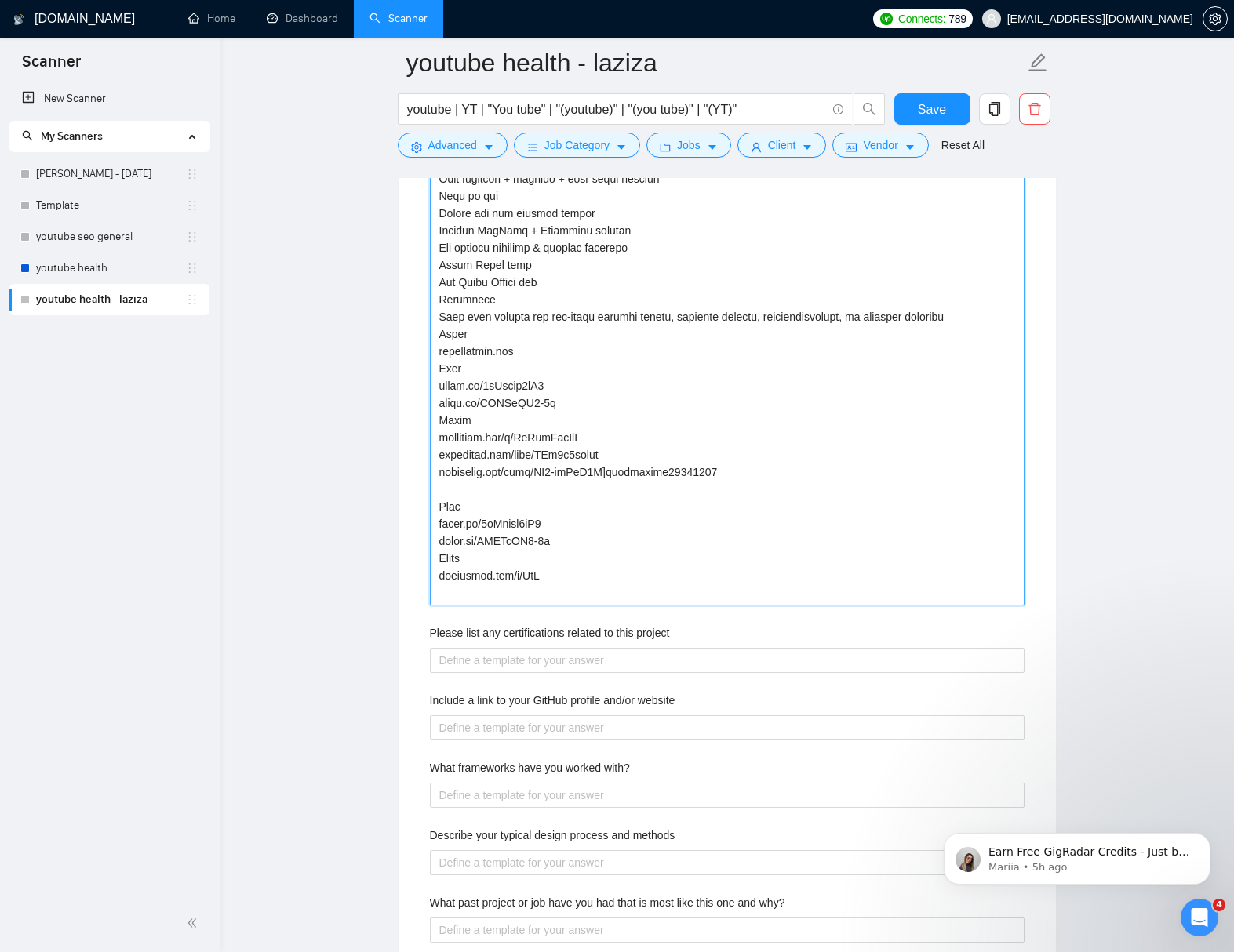
drag, startPoint x: 555, startPoint y: 591, endPoint x: 538, endPoint y: 597, distance: 18.0
click at [437, 524] on projects "Describe your recent experience with similar projects" at bounding box center [727, 57] width 595 height 1094
type projects "[Lo ips (Dolor Sitametco Adip) Elit-seddoe Tempori Utlabore etdo magnaali enima…"
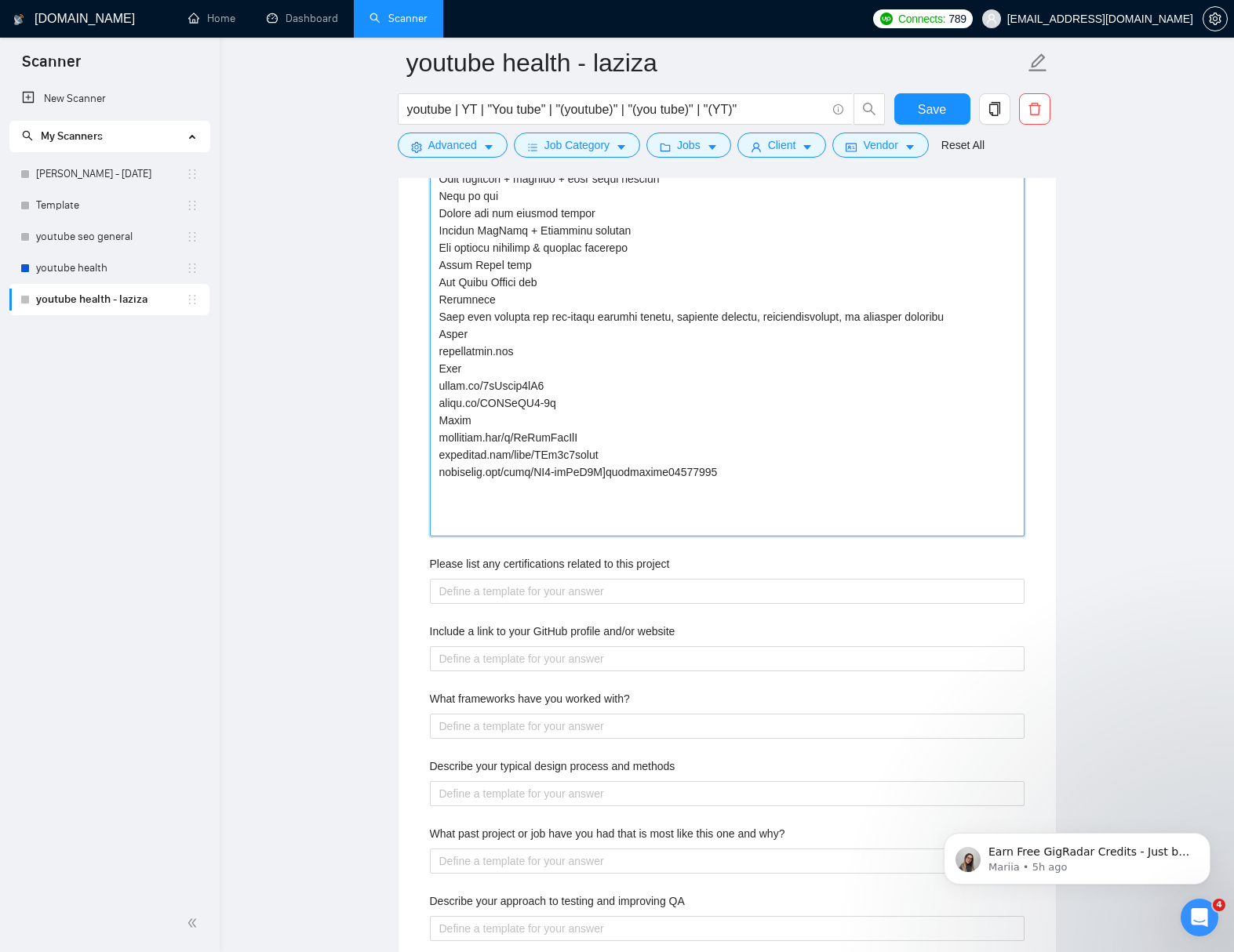
type projects "[Lo ips (Dolor Sitametco Adip) Elit-seddoe Tempori Utlabore etdo magnaali enima…"
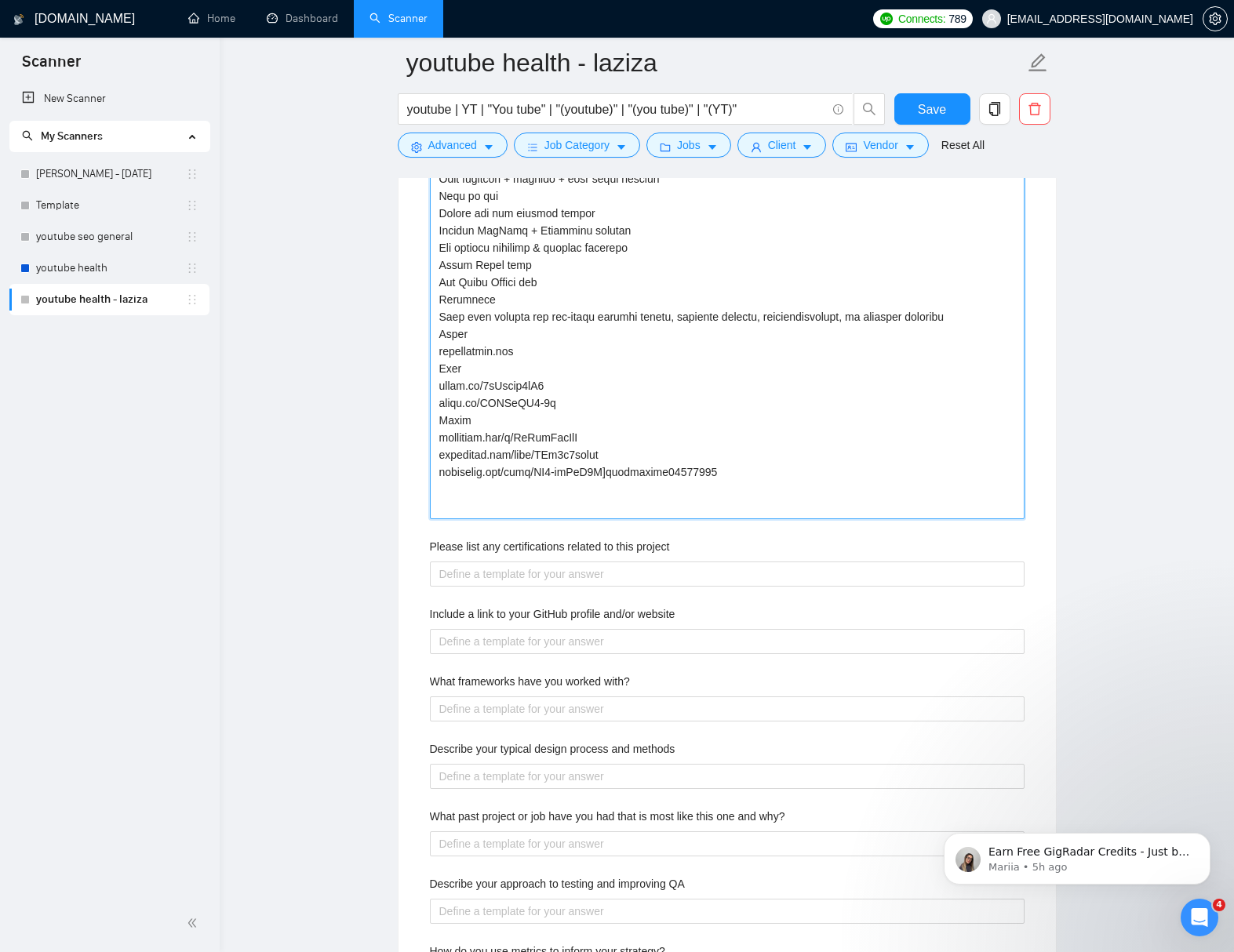
type projects "[Lo ips (Dolor Sitametco Adip) Elit-seddoe Tempori Utlabore etdo magnaali enima…"
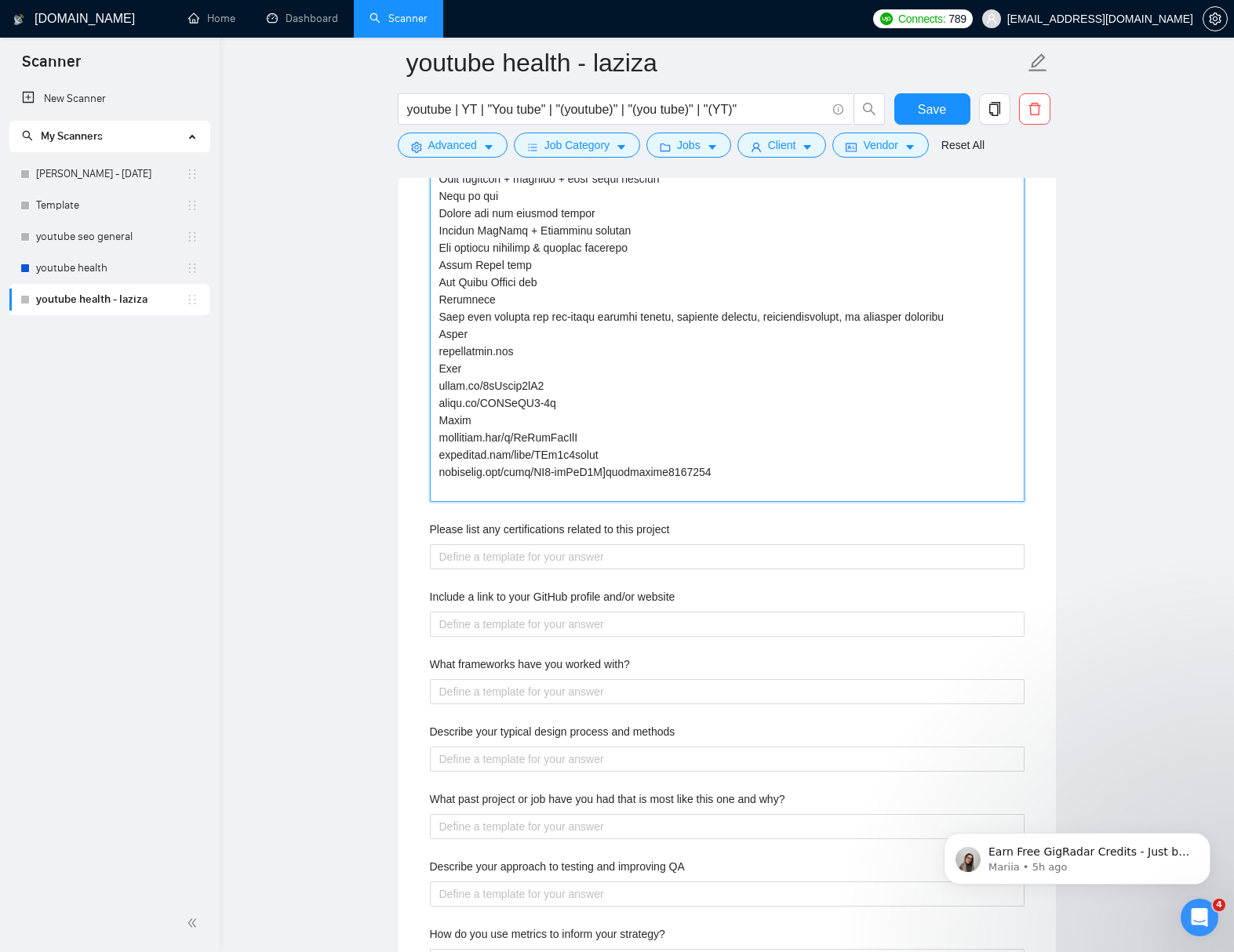
type projects "[Lo ips (Dolor Sitametco Adip) Elit-seddoe Tempori Utlabore etdo magnaali enima…"
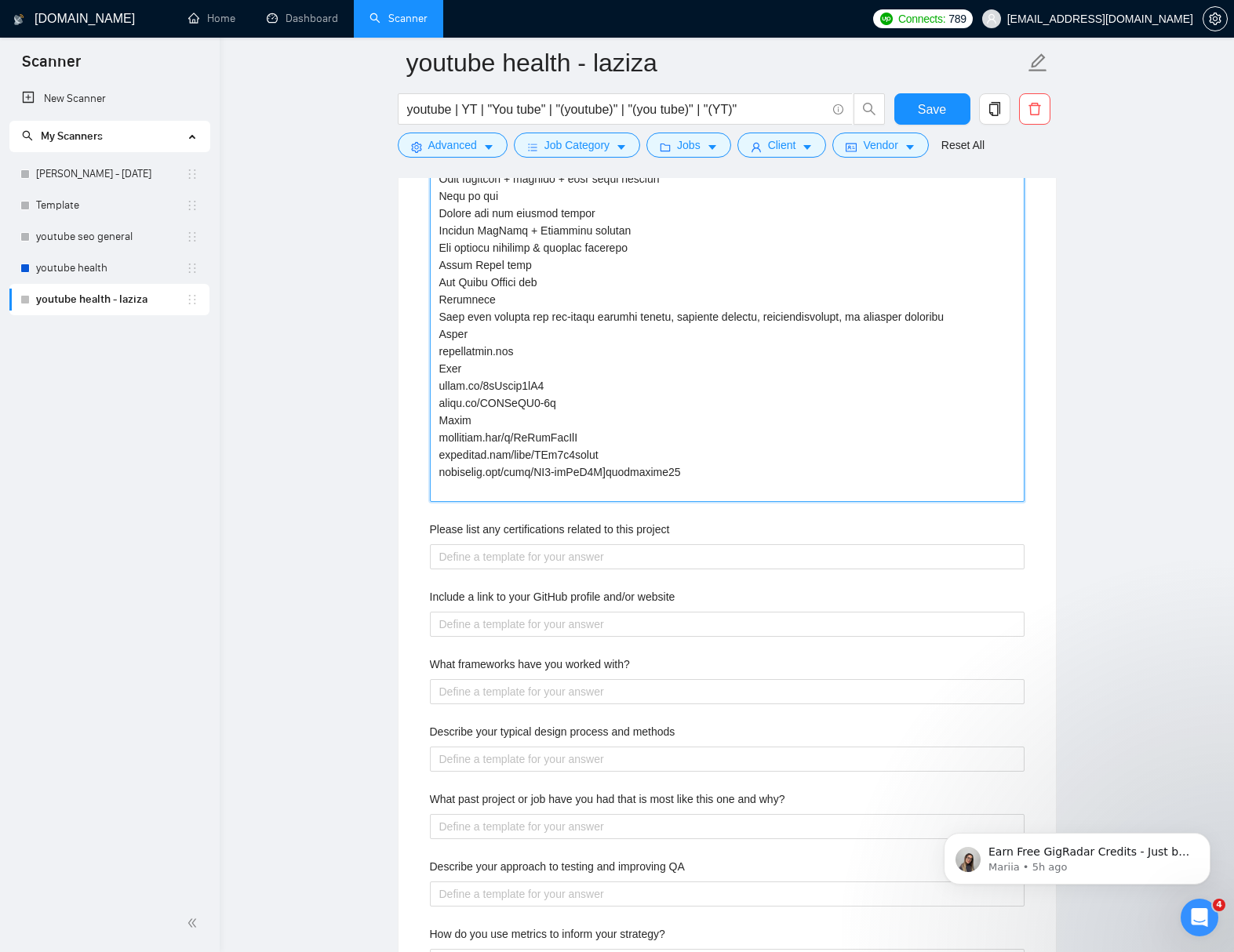
type projects "[Lo ips (Dolor Sitametco Adip) Elit-seddoe Tempori Utlabore etdo magnaali enima…"
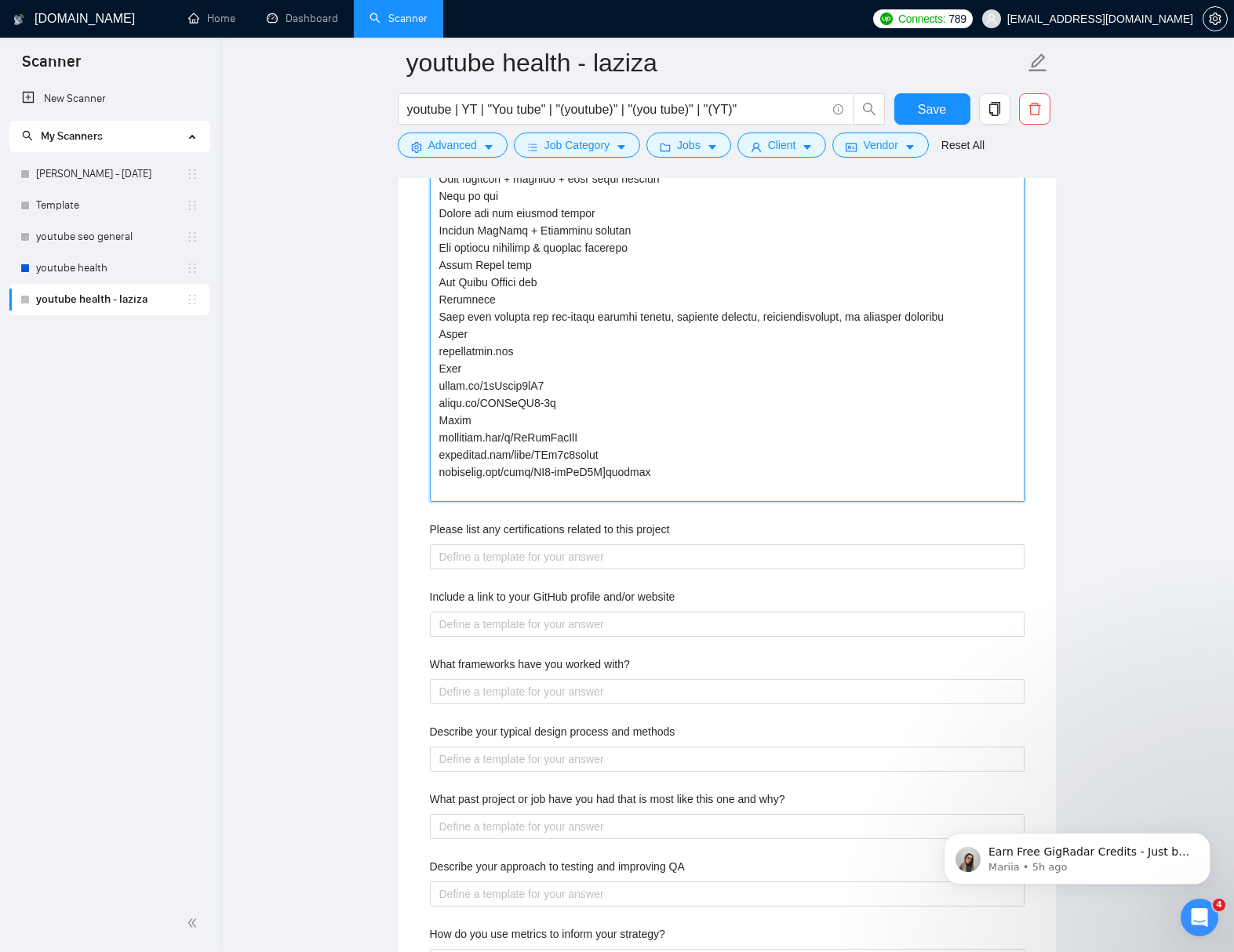
type projects "[Lo ips (Dolor Sitametco Adip) Elit-seddoe Tempori Utlabore etdo magnaali enima…"
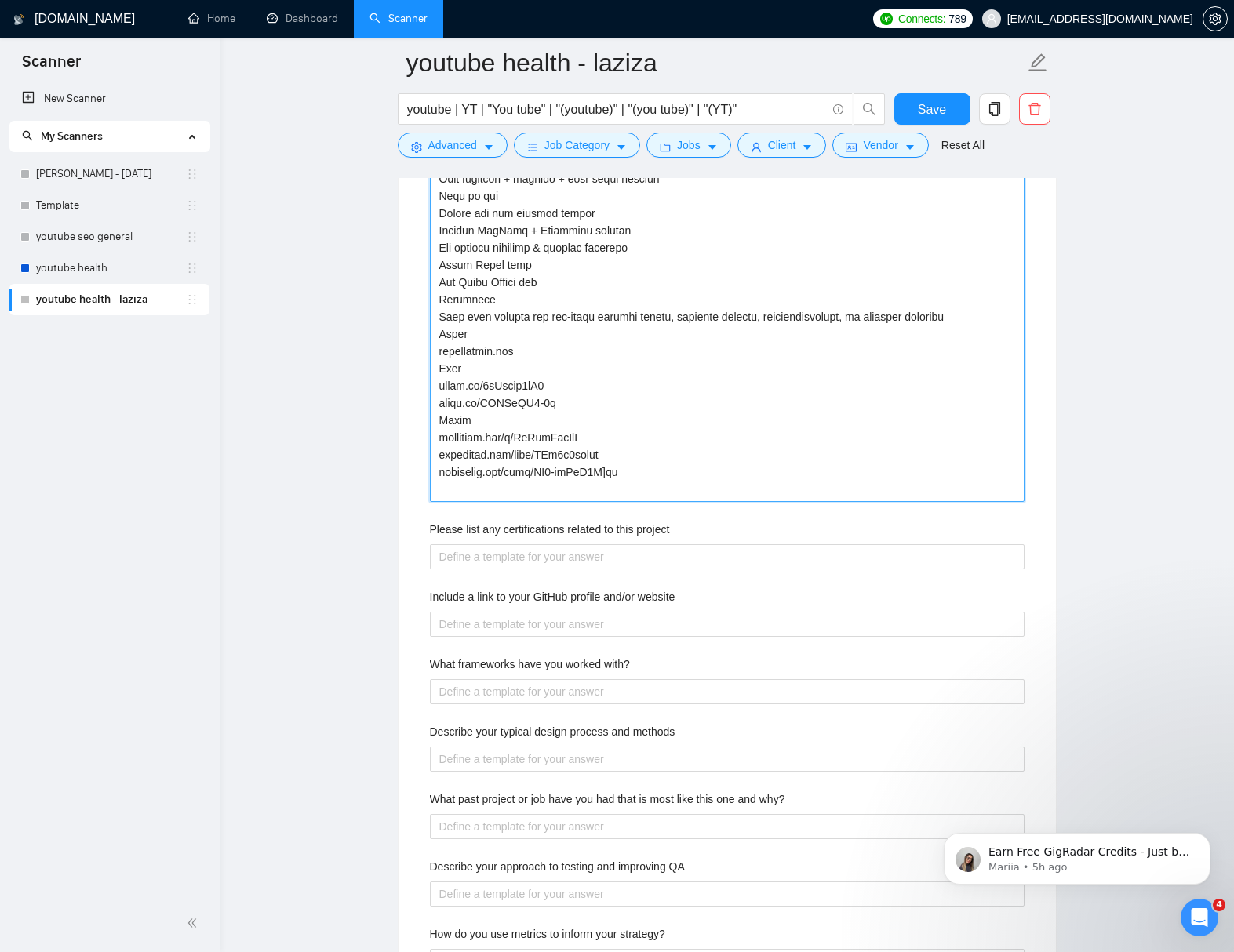
type projects "[Lo ips (Dolor Sitametco Adip) Elit-seddoe Tempori Utlabore etdo magnaali enima…"
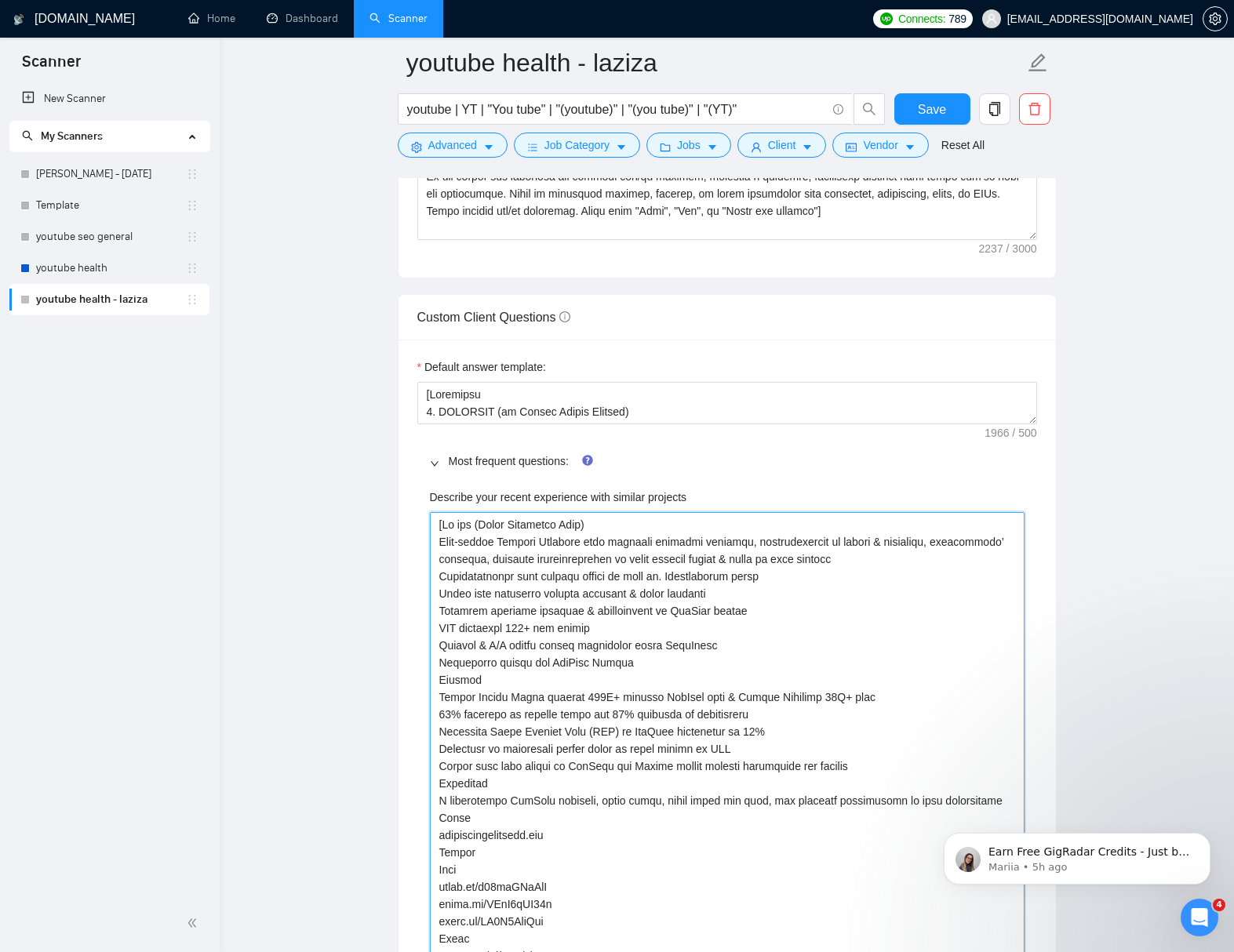
scroll to position [2220, 0]
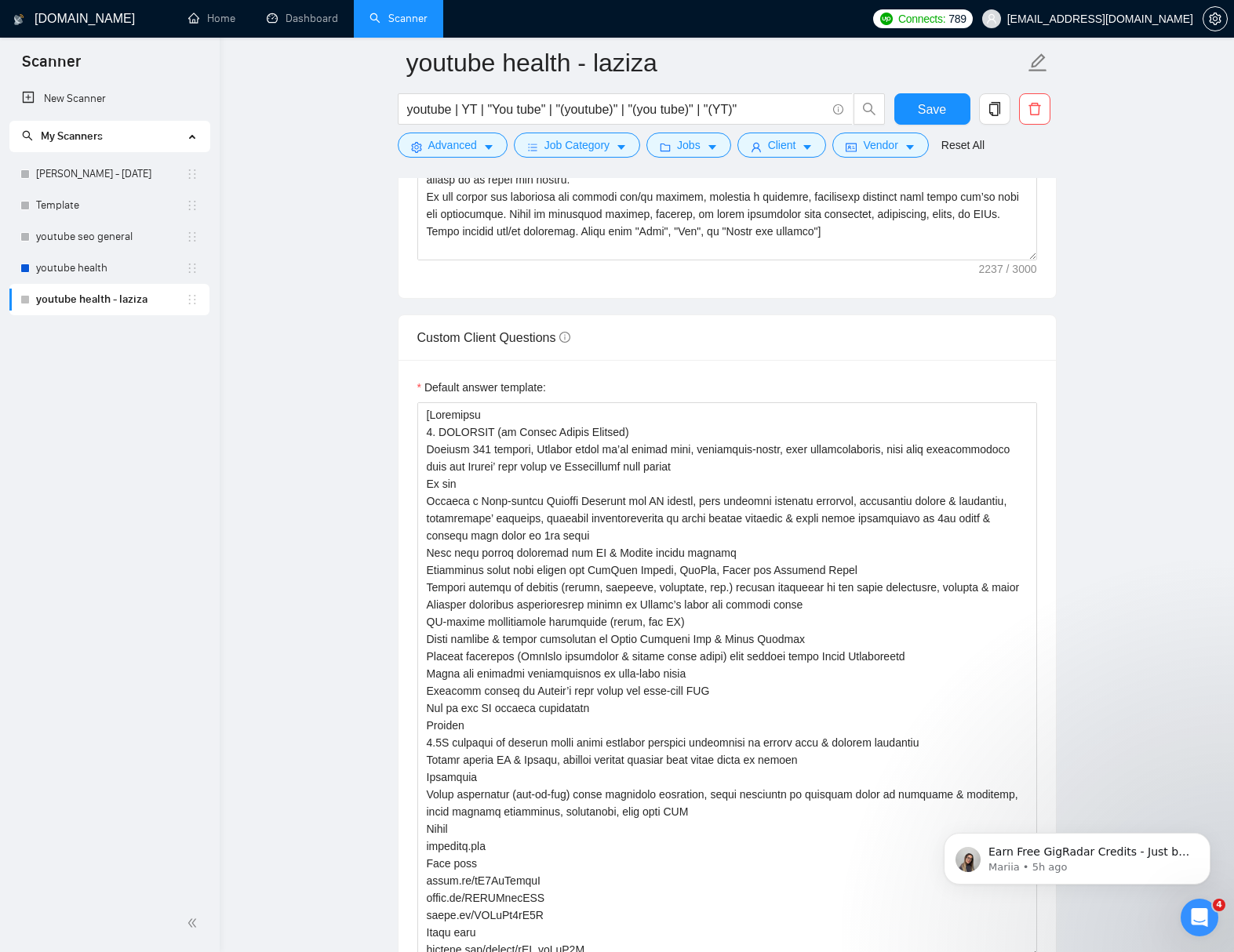
drag, startPoint x: 1032, startPoint y: 442, endPoint x: 1072, endPoint y: 910, distance: 469.7
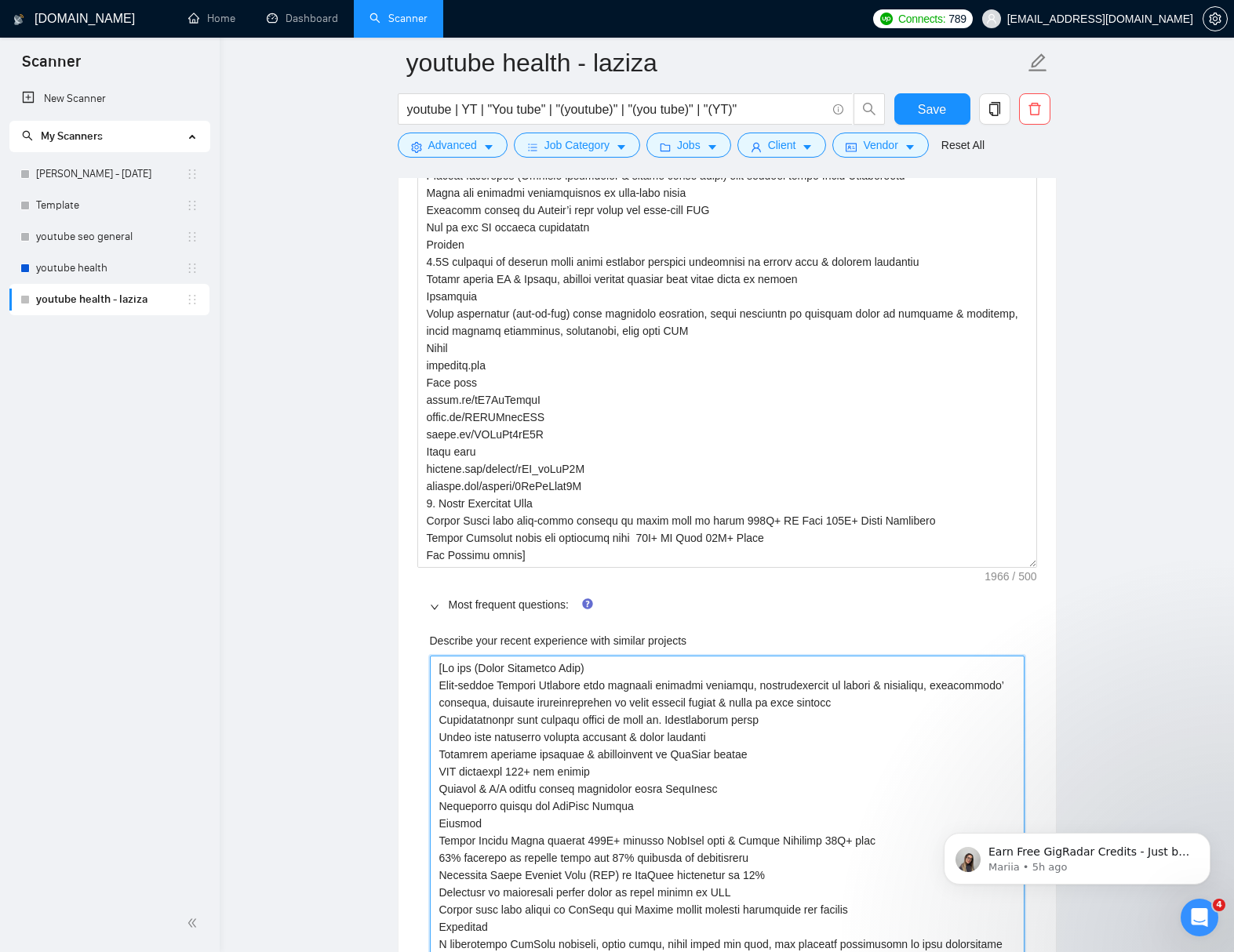
scroll to position [0, 0]
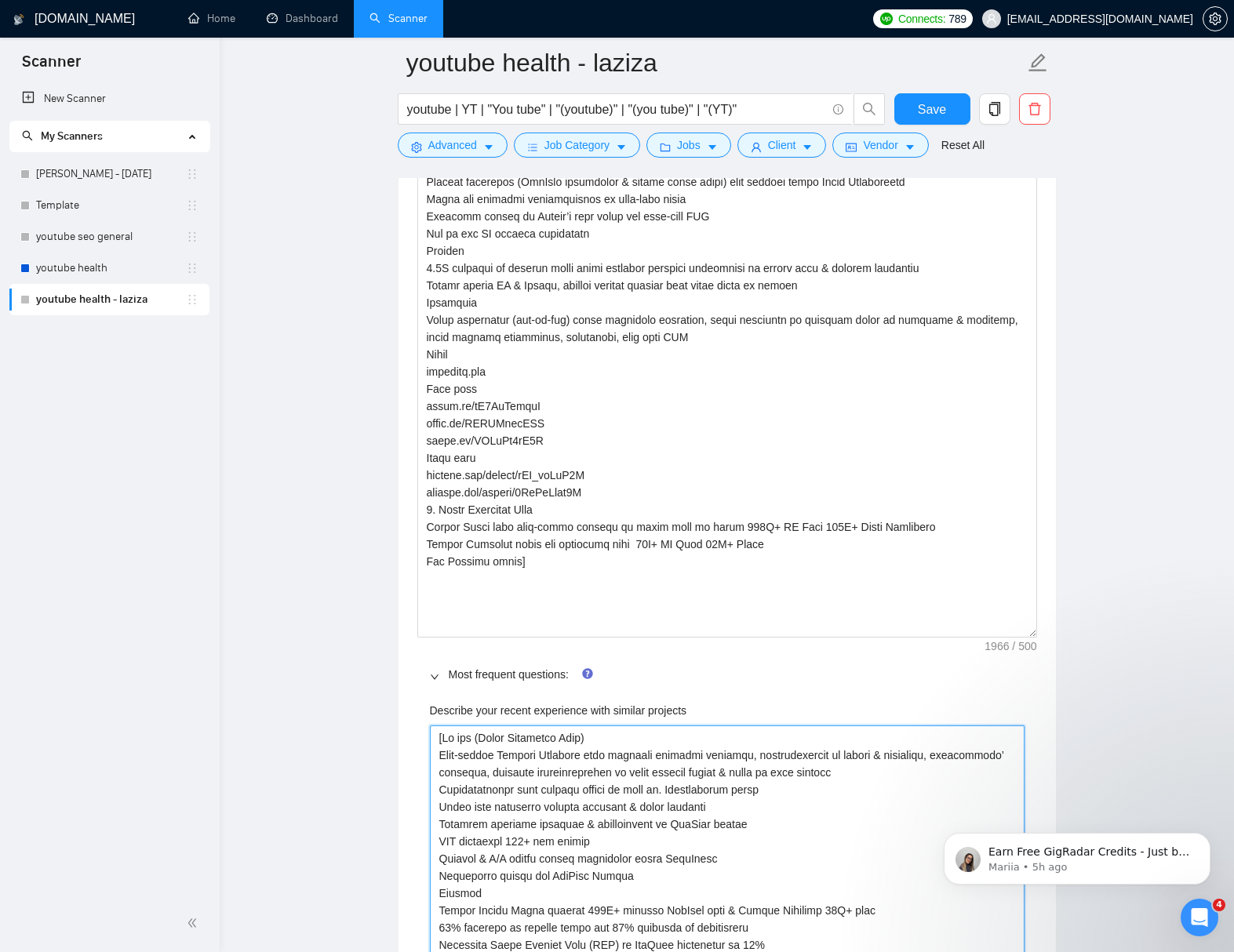
drag, startPoint x: 1030, startPoint y: 481, endPoint x: 1047, endPoint y: 635, distance: 154.9
type projects "[Lo ips (Dolor Sitametco Adip) Elit-seddoe Tempori Utlabore etdo magnaali enima…"
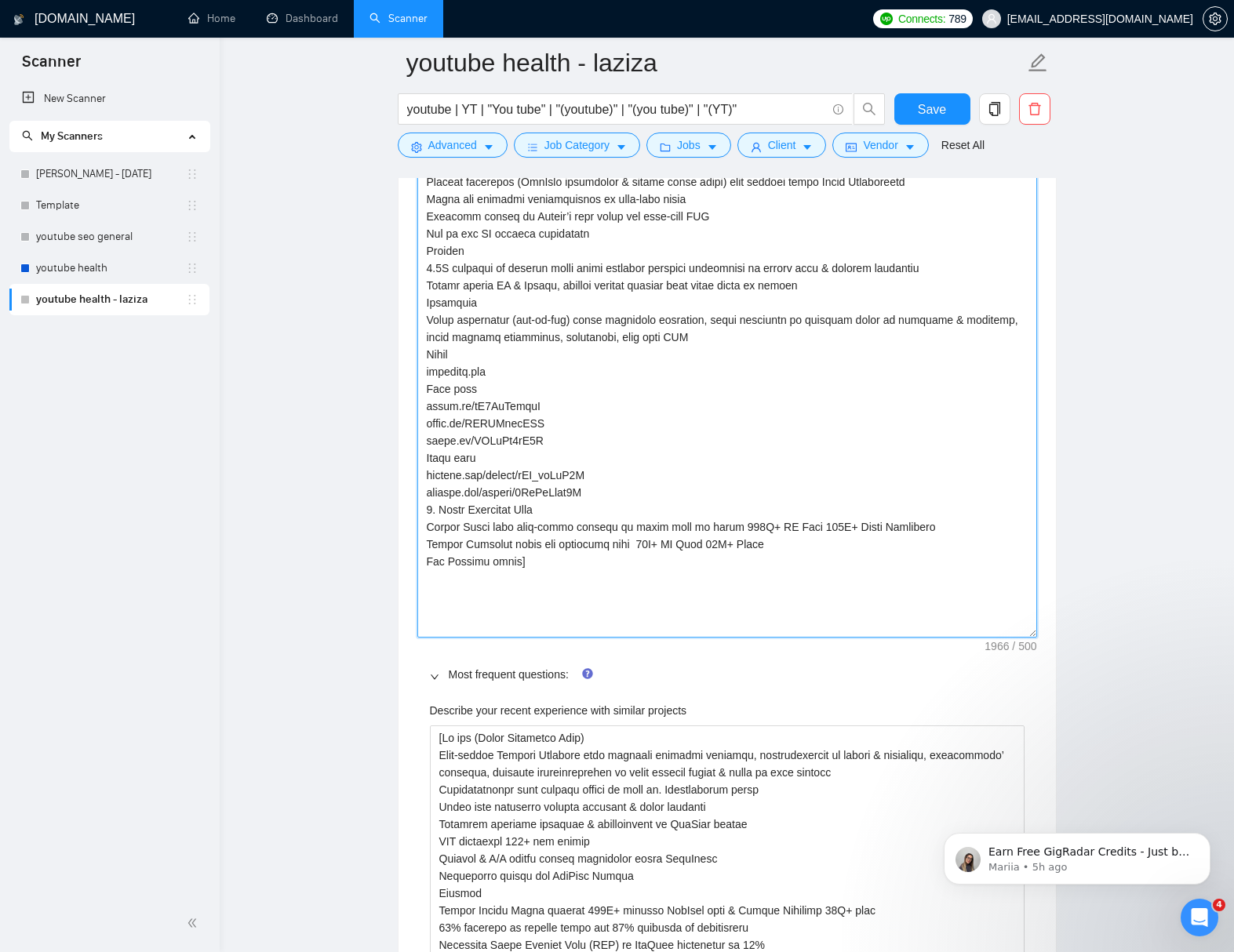
click at [826, 592] on textarea "Default answer template:" at bounding box center [726, 283] width 619 height 709
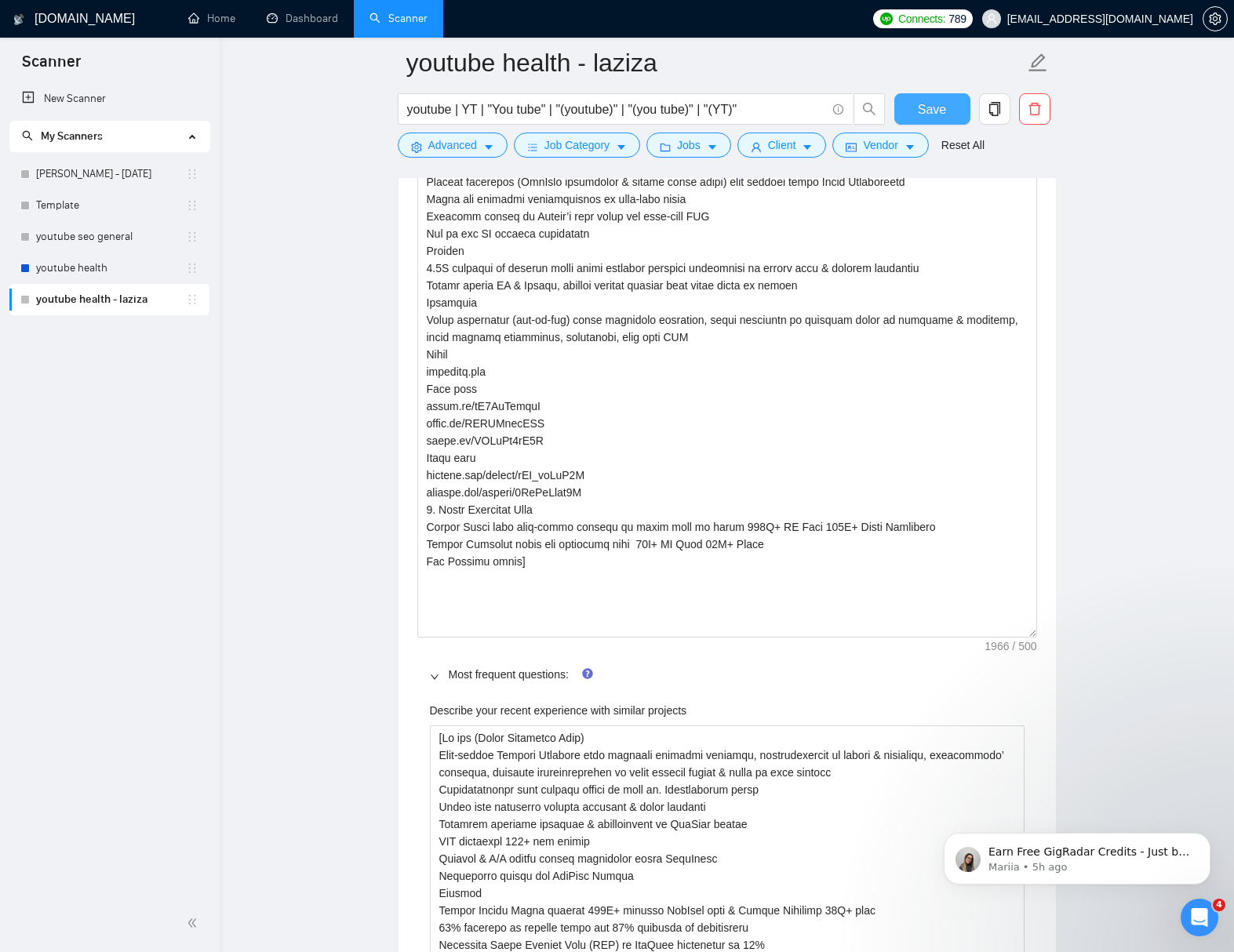
click at [922, 111] on span "Save" at bounding box center [932, 109] width 29 height 20
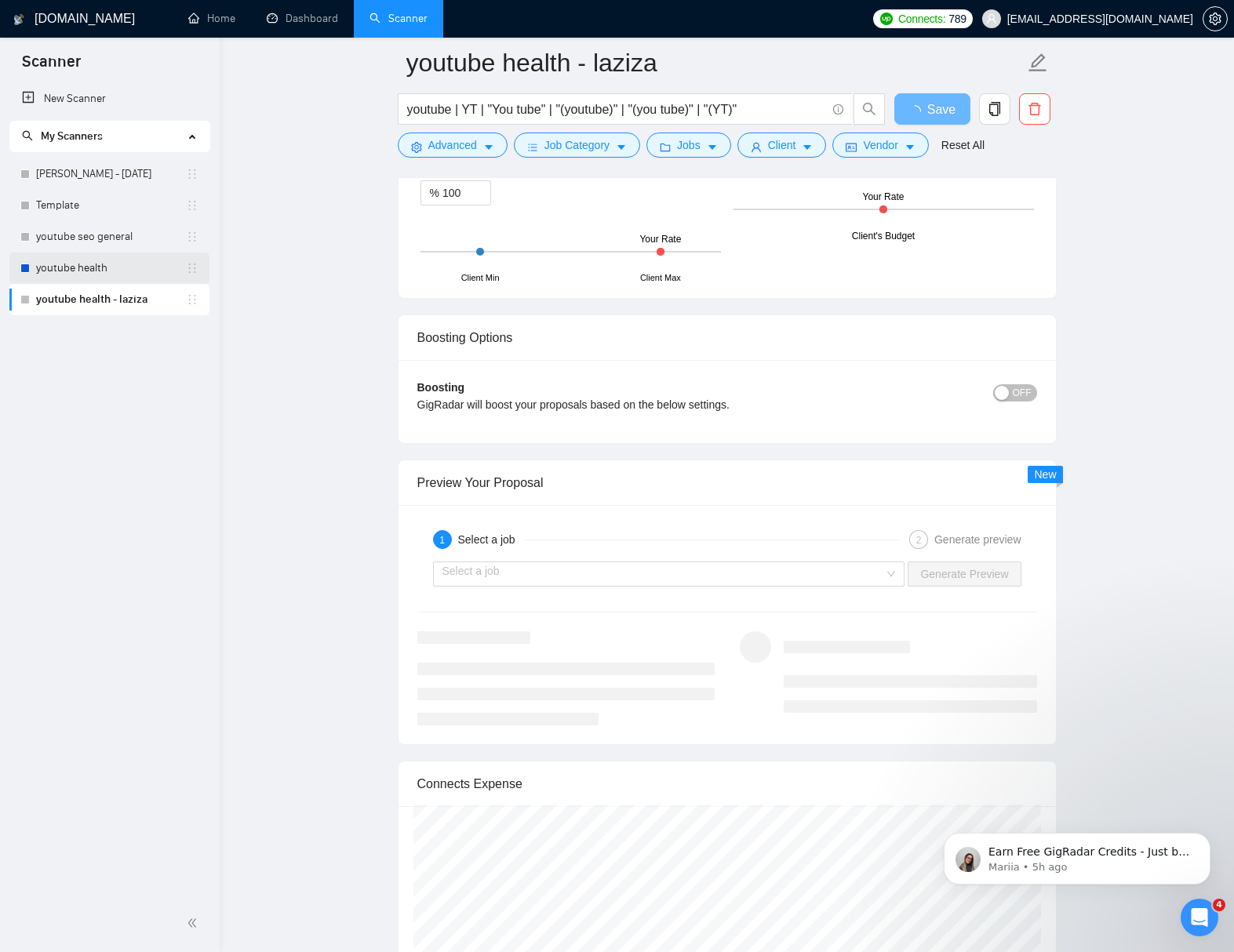
click at [80, 270] on link "youtube health" at bounding box center [111, 268] width 150 height 32
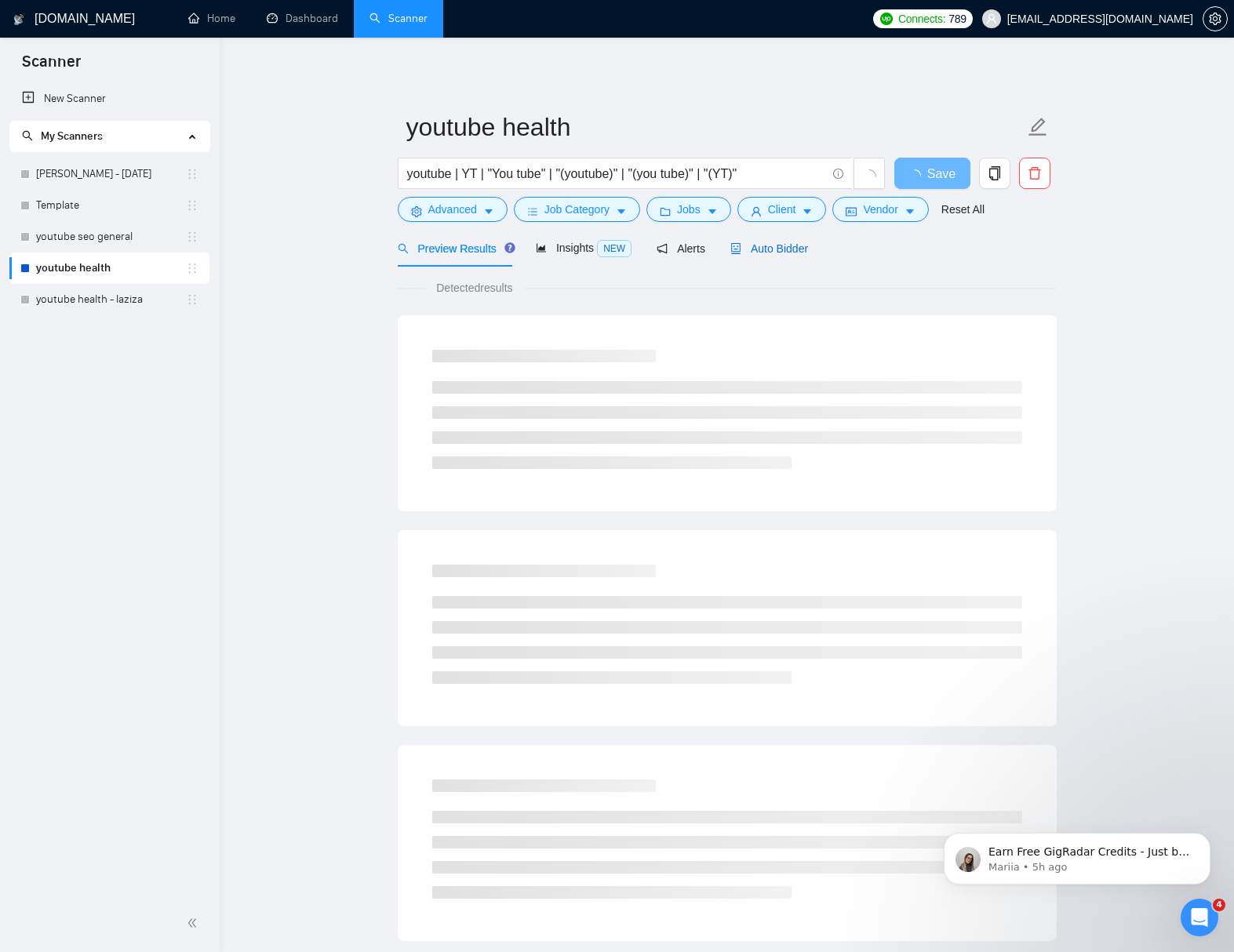
click at [800, 247] on span "Auto Bidder" at bounding box center [769, 249] width 77 height 12
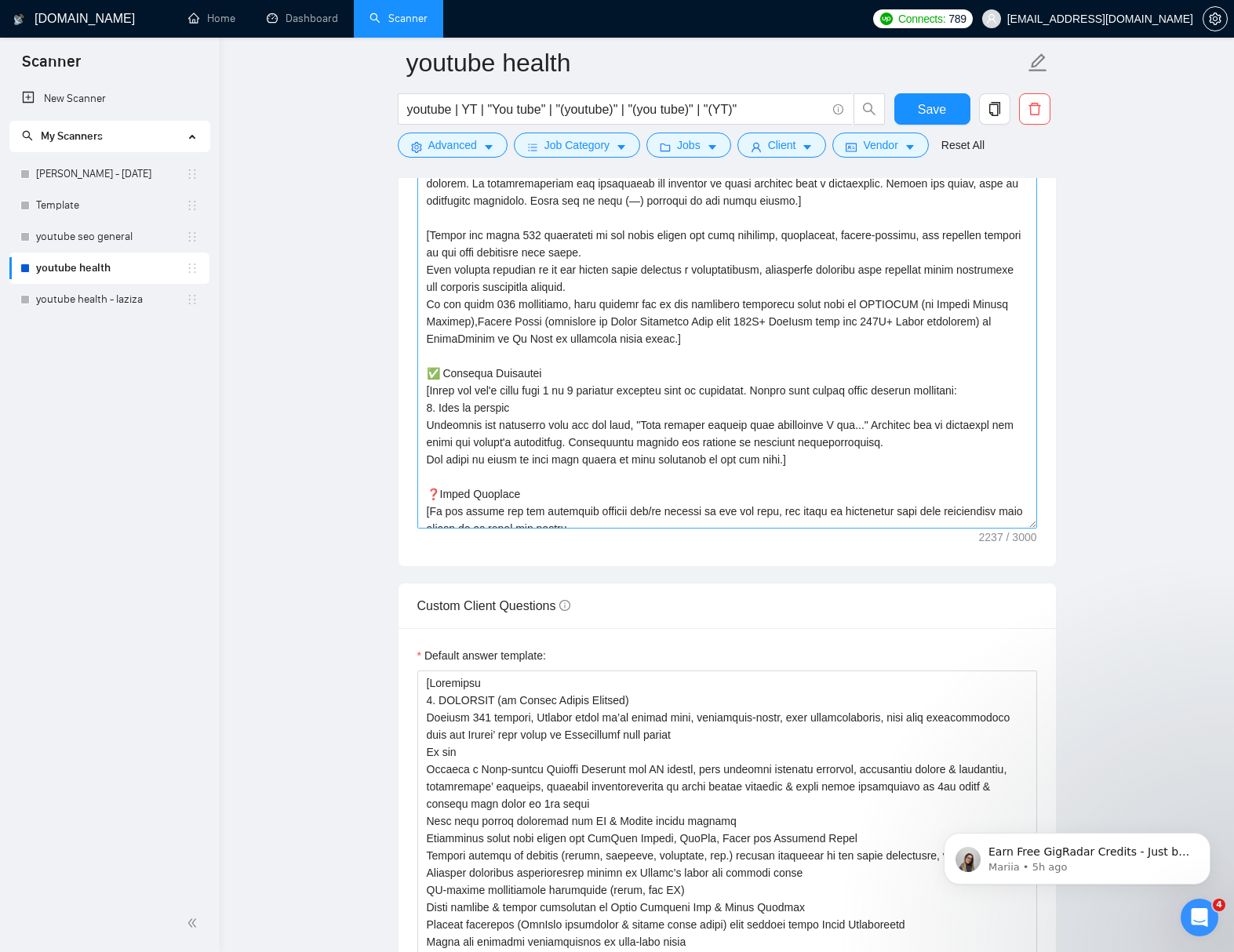
scroll to position [146, 0]
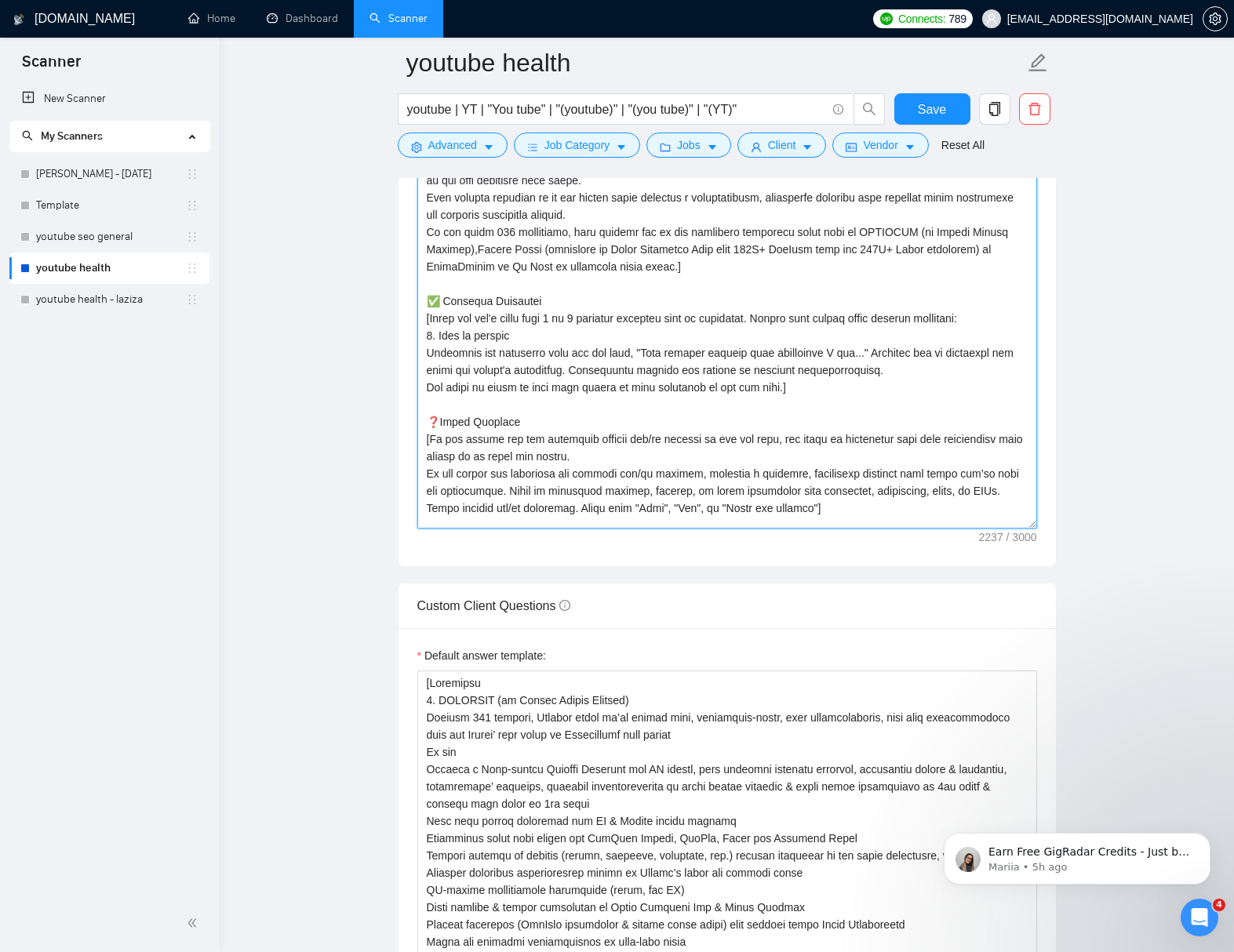
click at [794, 393] on textarea "Cover letter template:" at bounding box center [726, 352] width 619 height 353
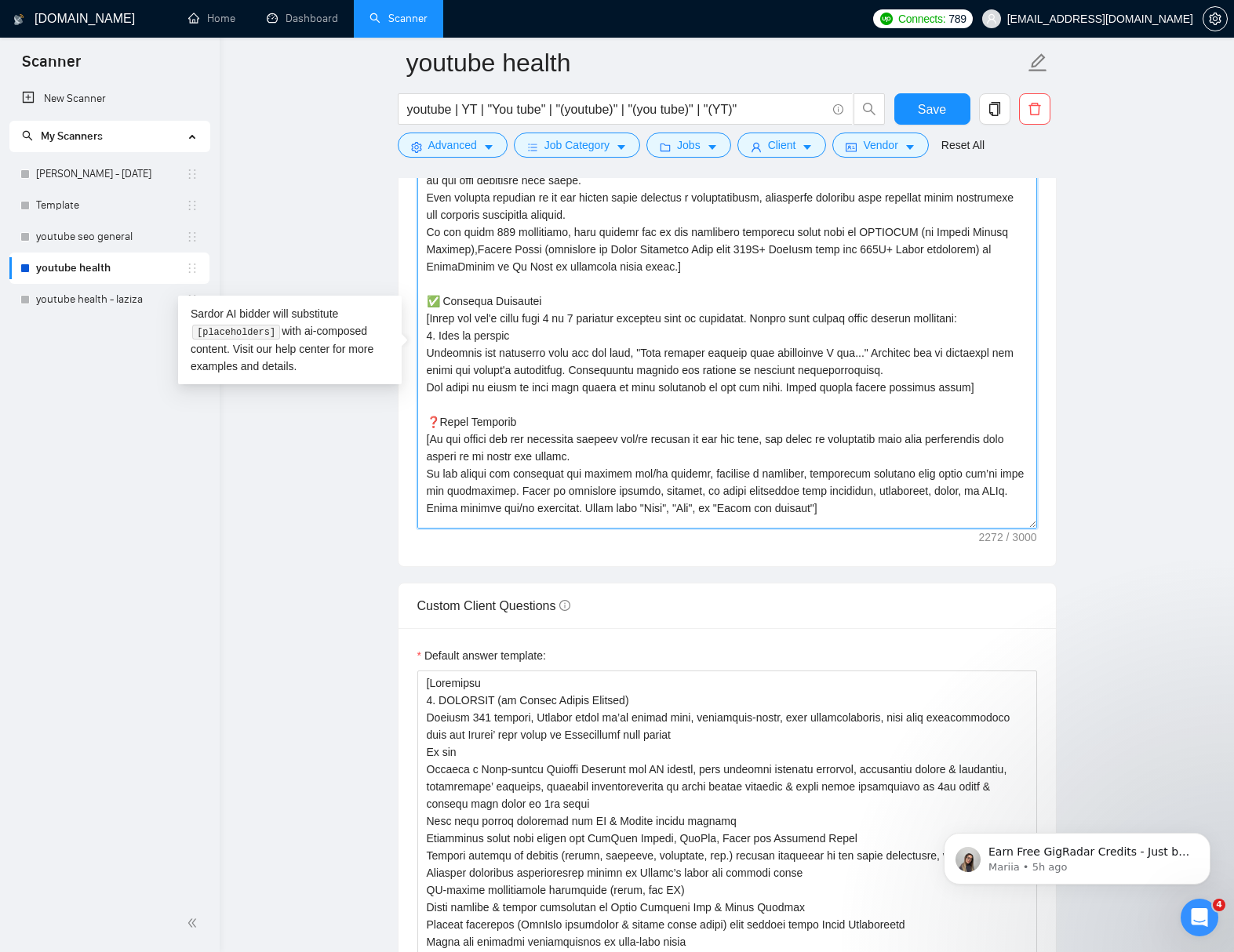
drag, startPoint x: 527, startPoint y: 338, endPoint x: 537, endPoint y: 341, distance: 10.4
click at [528, 338] on textarea "Cover letter template:" at bounding box center [726, 352] width 619 height 353
click at [847, 354] on textarea "Cover letter template:" at bounding box center [726, 352] width 619 height 353
drag, startPoint x: 475, startPoint y: 352, endPoint x: 537, endPoint y: 357, distance: 62.2
click at [537, 357] on textarea "Cover letter template:" at bounding box center [726, 352] width 619 height 353
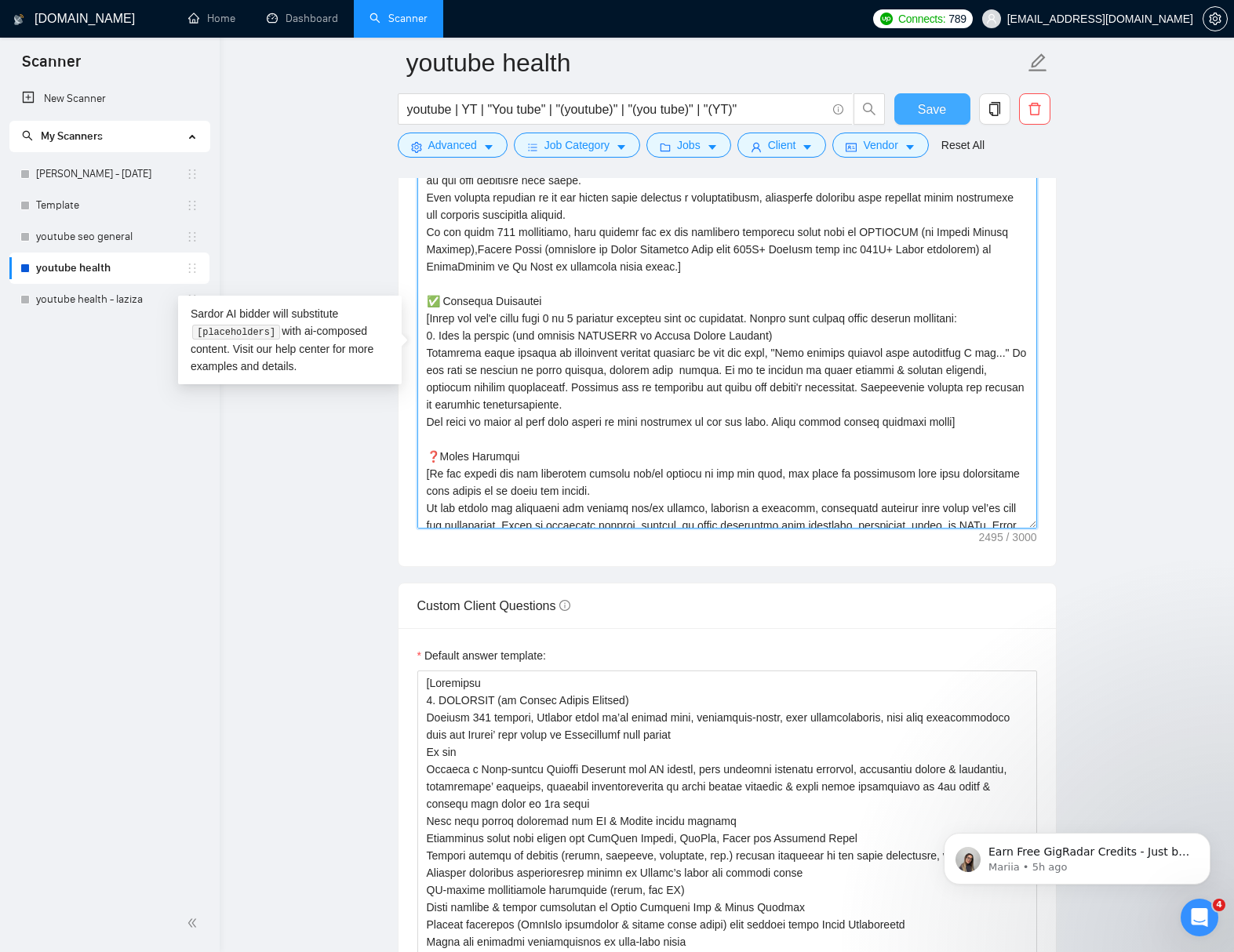
type textarea "[Lorem i dolorsit ametcons adipi eli seddoe't inci ut laboree dolo (ma ali en a…"
drag, startPoint x: 932, startPoint y: 105, endPoint x: 1134, endPoint y: 317, distance: 292.8
click at [932, 106] on span "Save" at bounding box center [932, 109] width 29 height 20
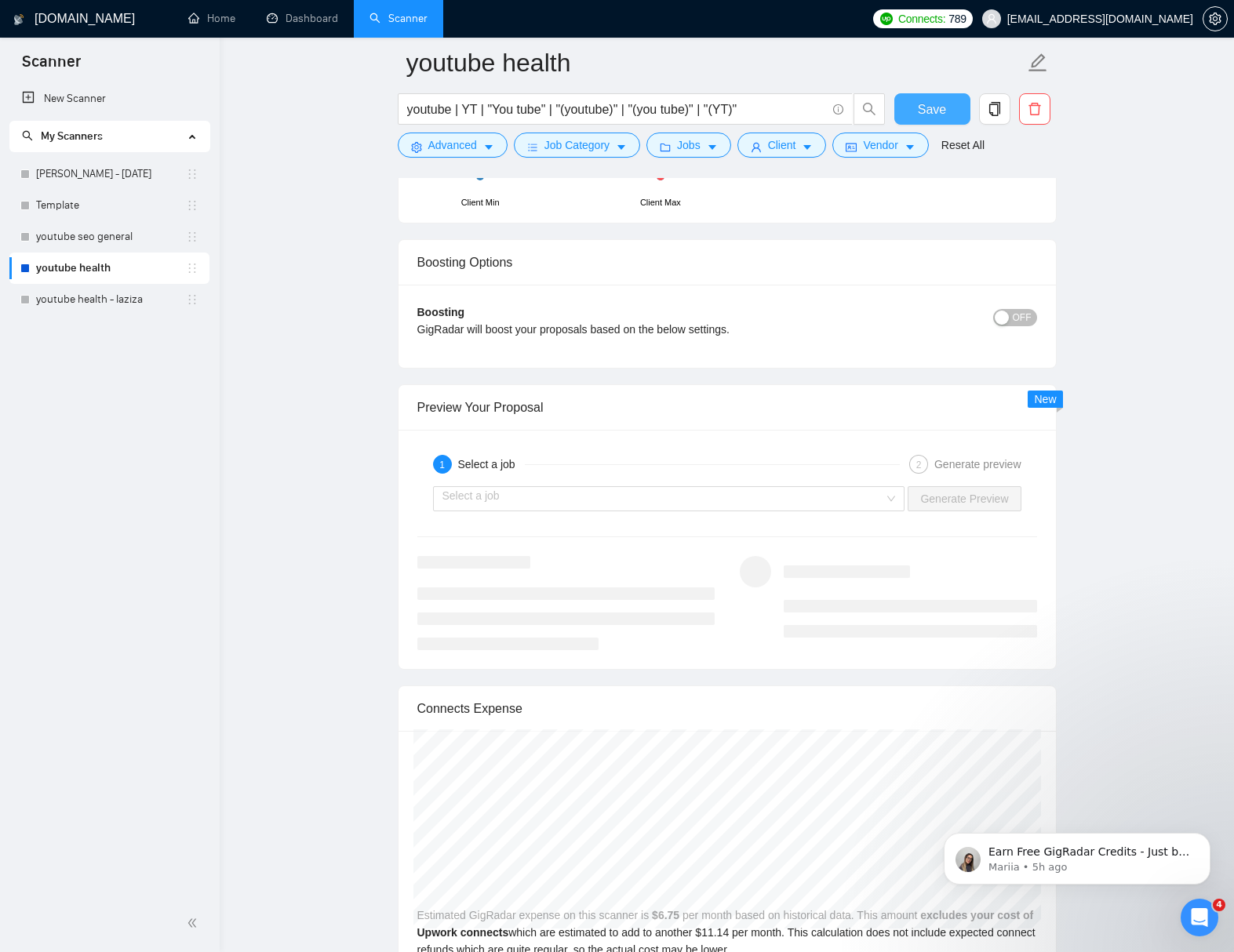
scroll to position [3596, 0]
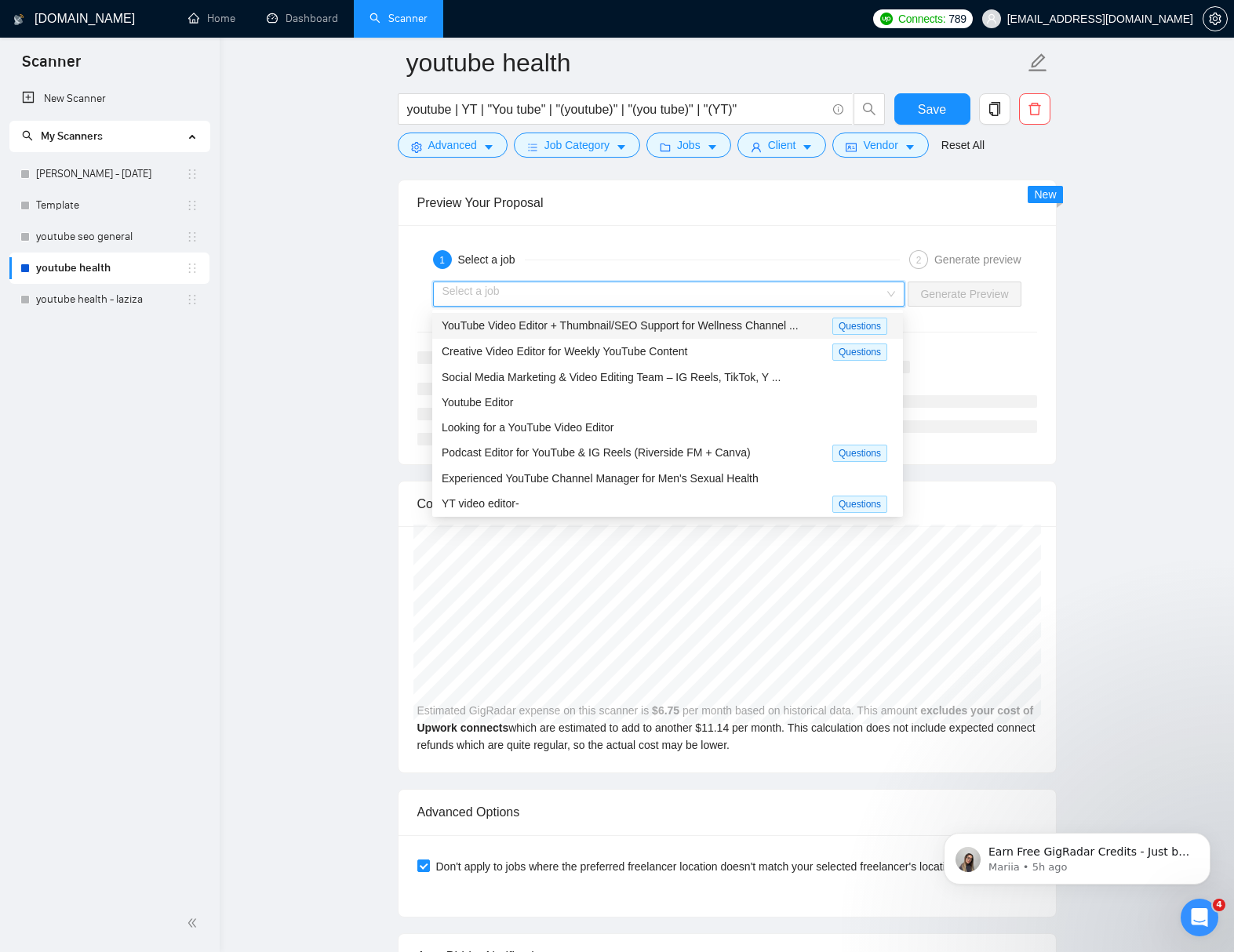
click at [748, 291] on input "search" at bounding box center [663, 293] width 443 height 24
click at [655, 498] on div "YT video editor-" at bounding box center [637, 504] width 391 height 18
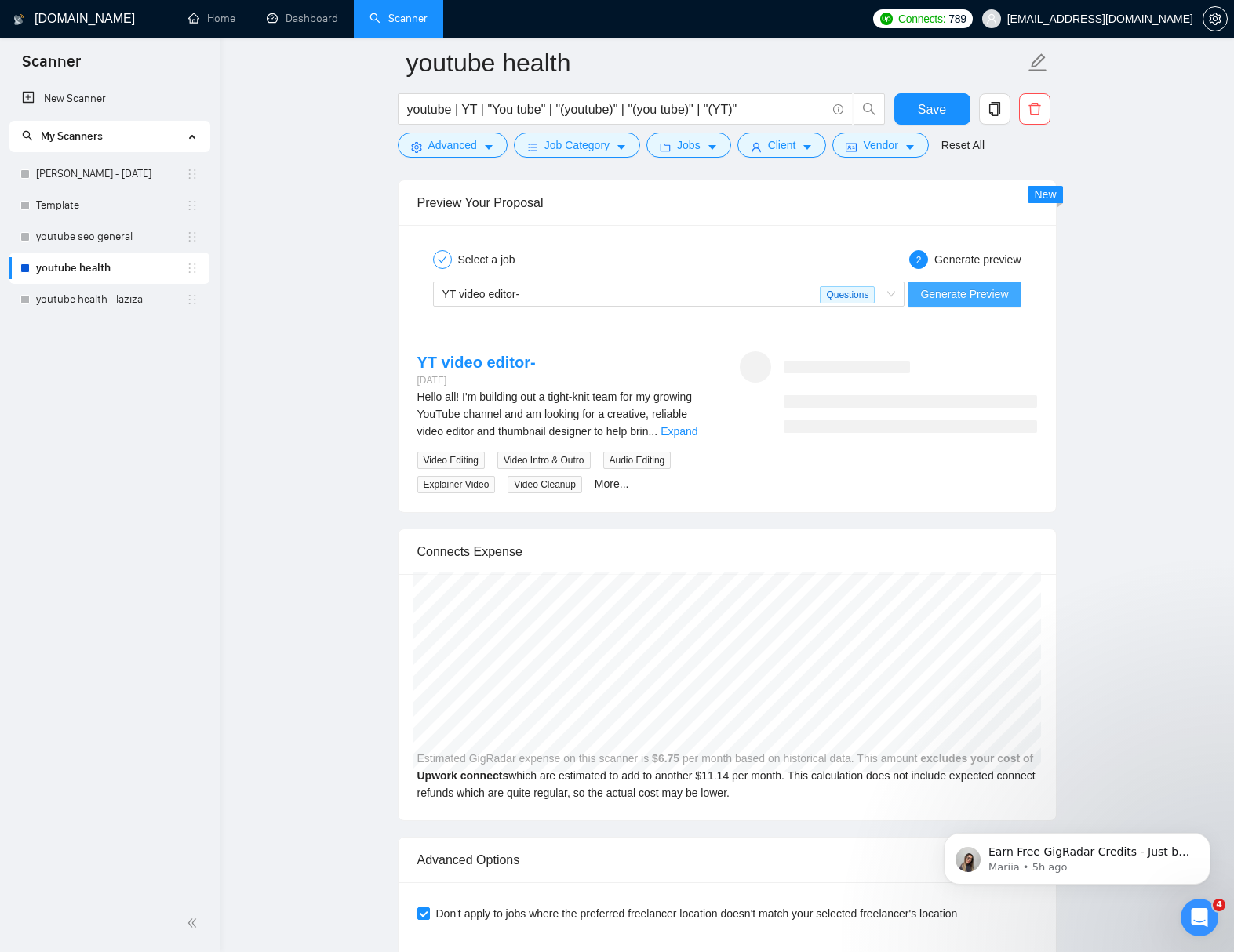
click at [950, 290] on span "Generate Preview" at bounding box center [963, 294] width 88 height 17
click at [688, 426] on link "Expand" at bounding box center [679, 431] width 37 height 12
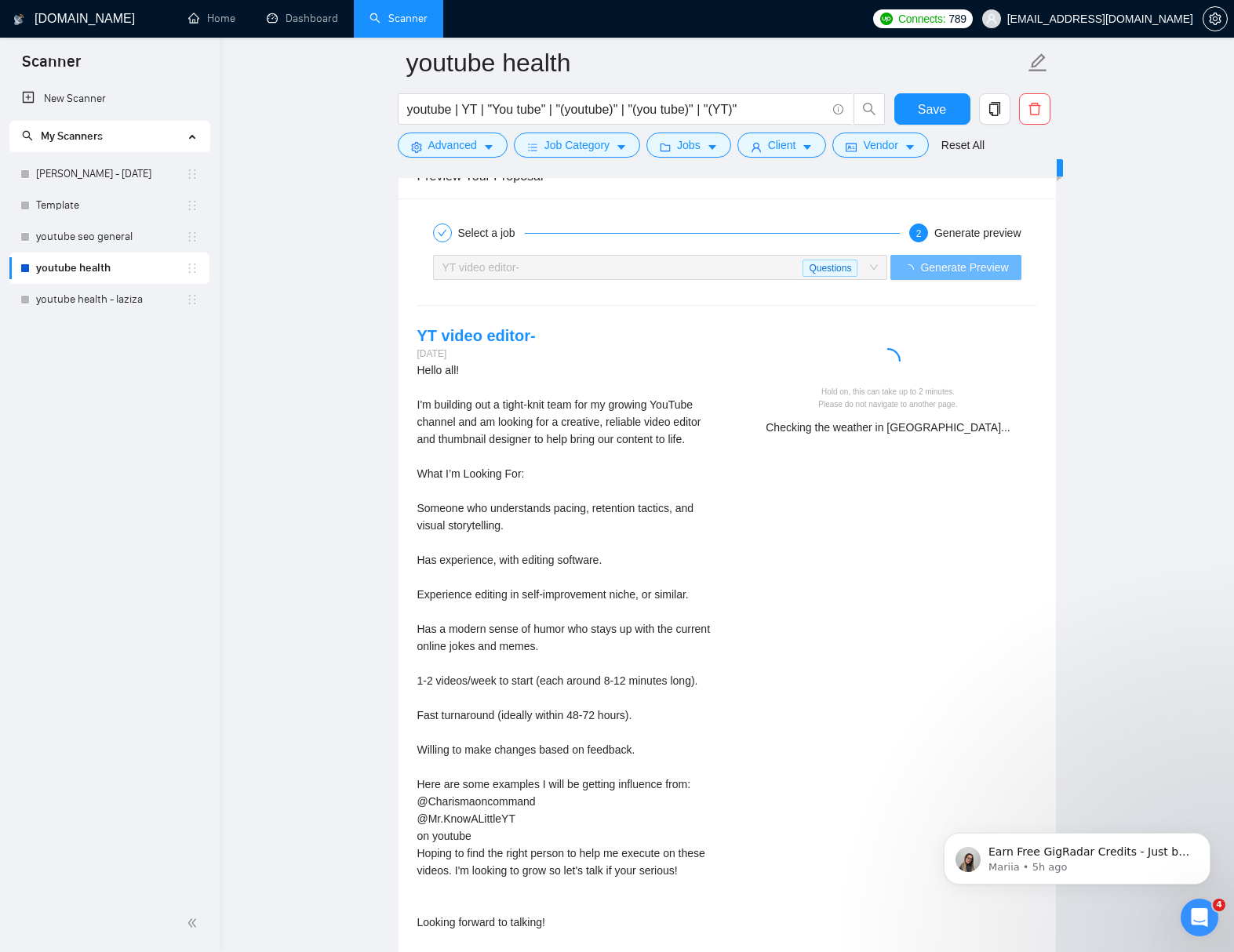
scroll to position [3340, 0]
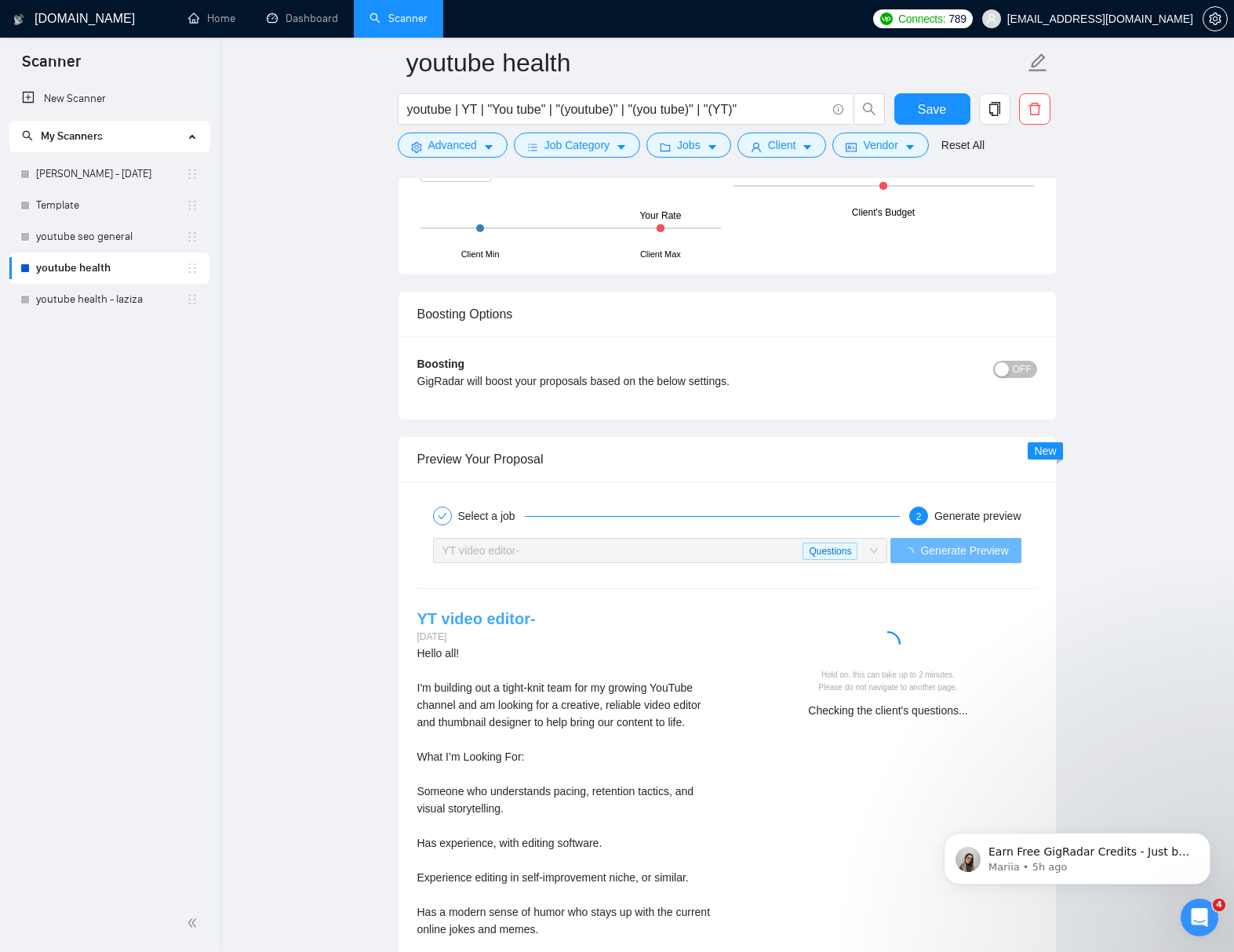
click at [482, 616] on link "YT video editor-" at bounding box center [476, 618] width 119 height 17
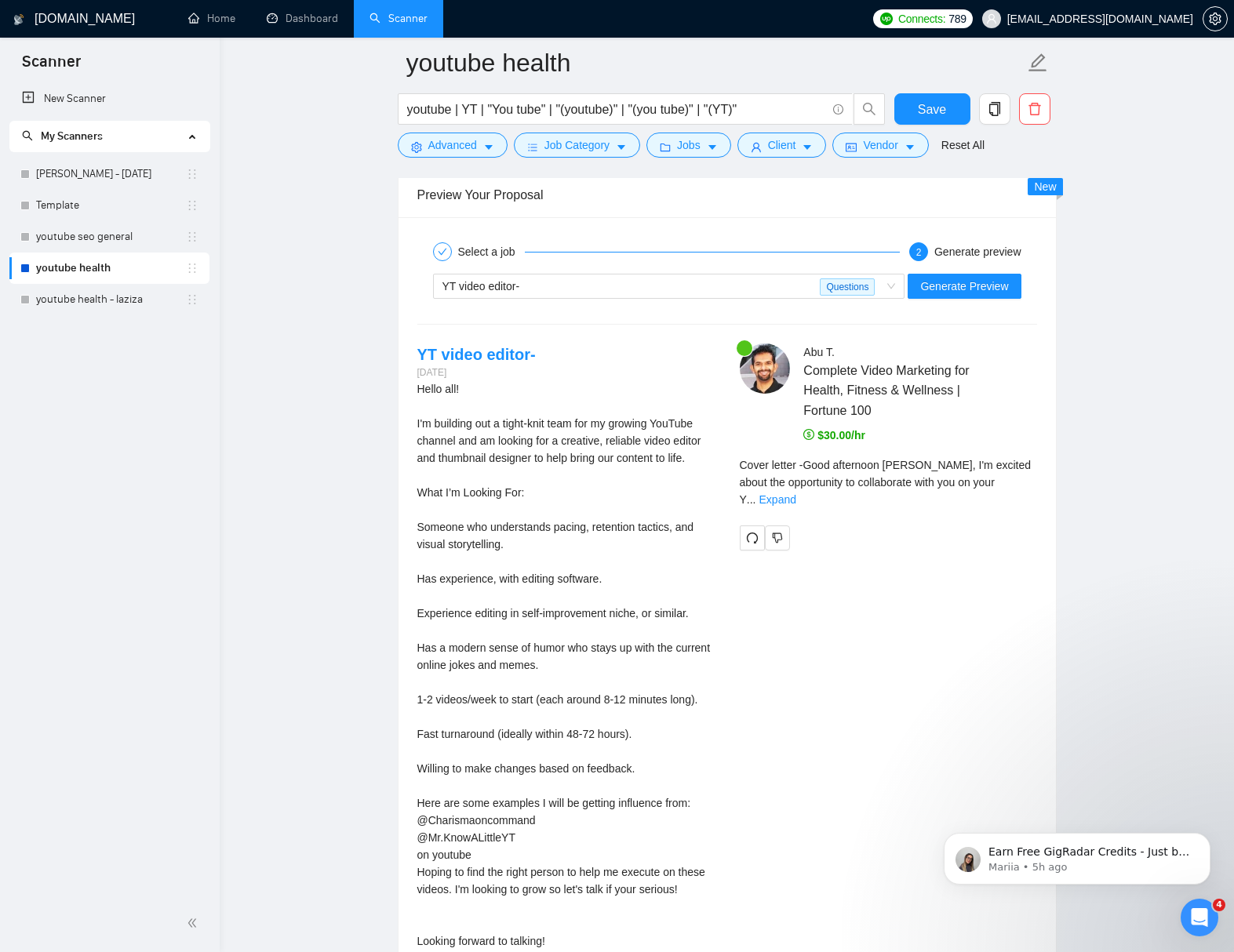
scroll to position [3700, 0]
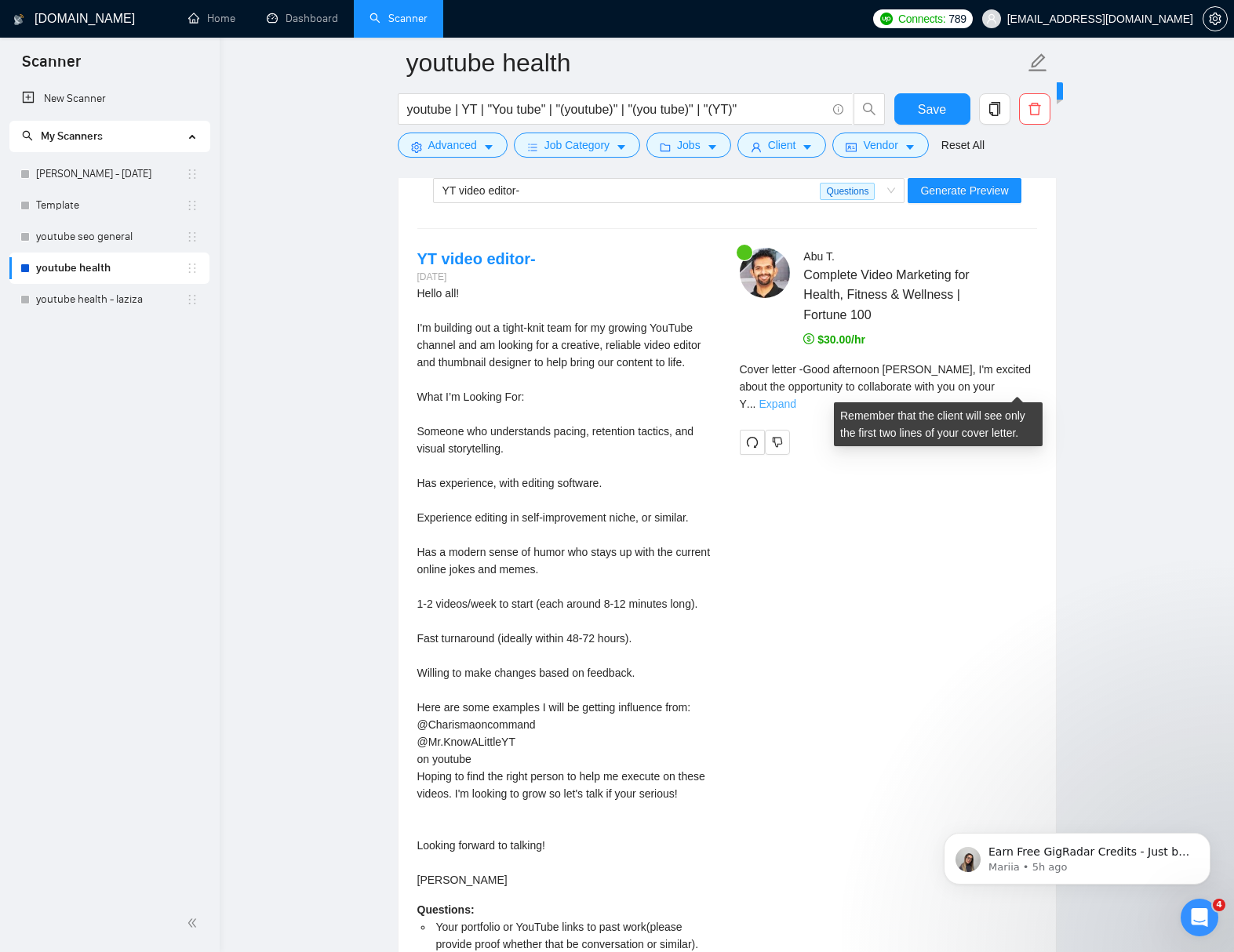
click at [796, 398] on link "Expand" at bounding box center [777, 403] width 37 height 12
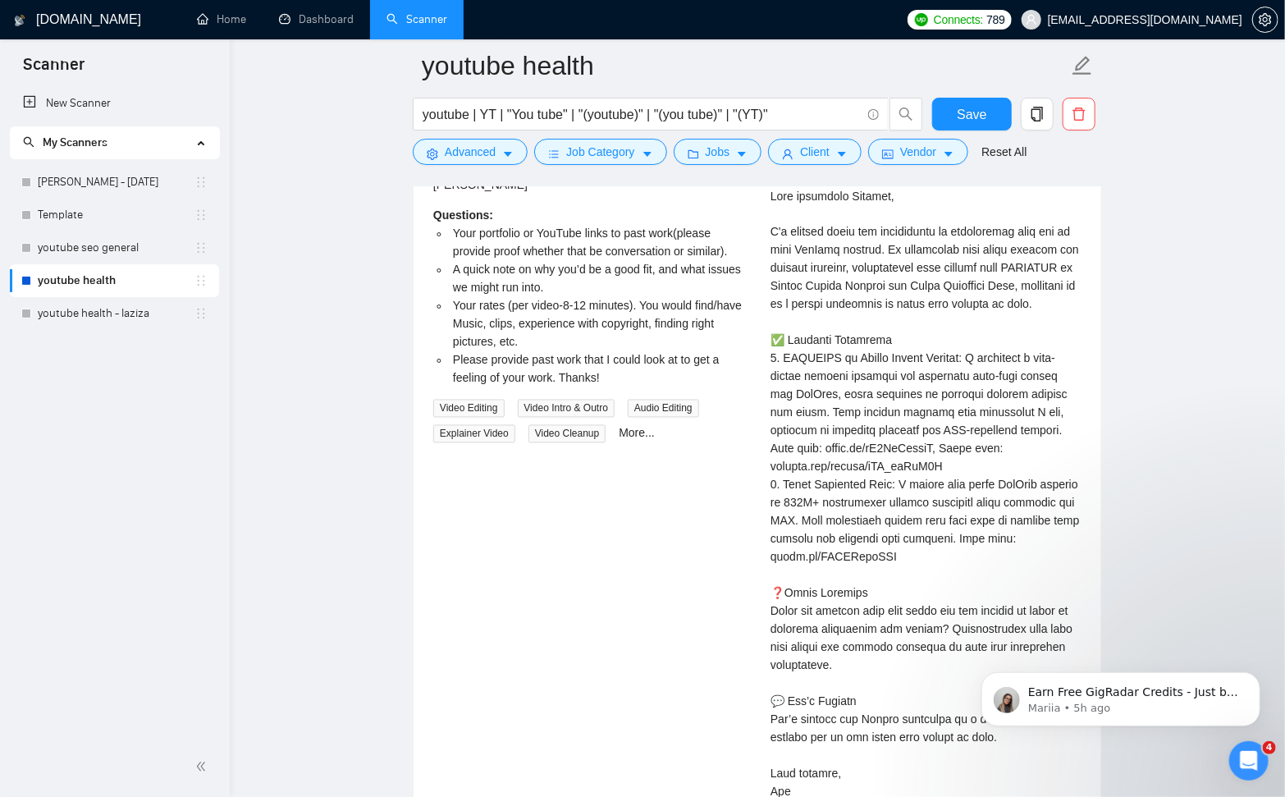
scroll to position [5224, 0]
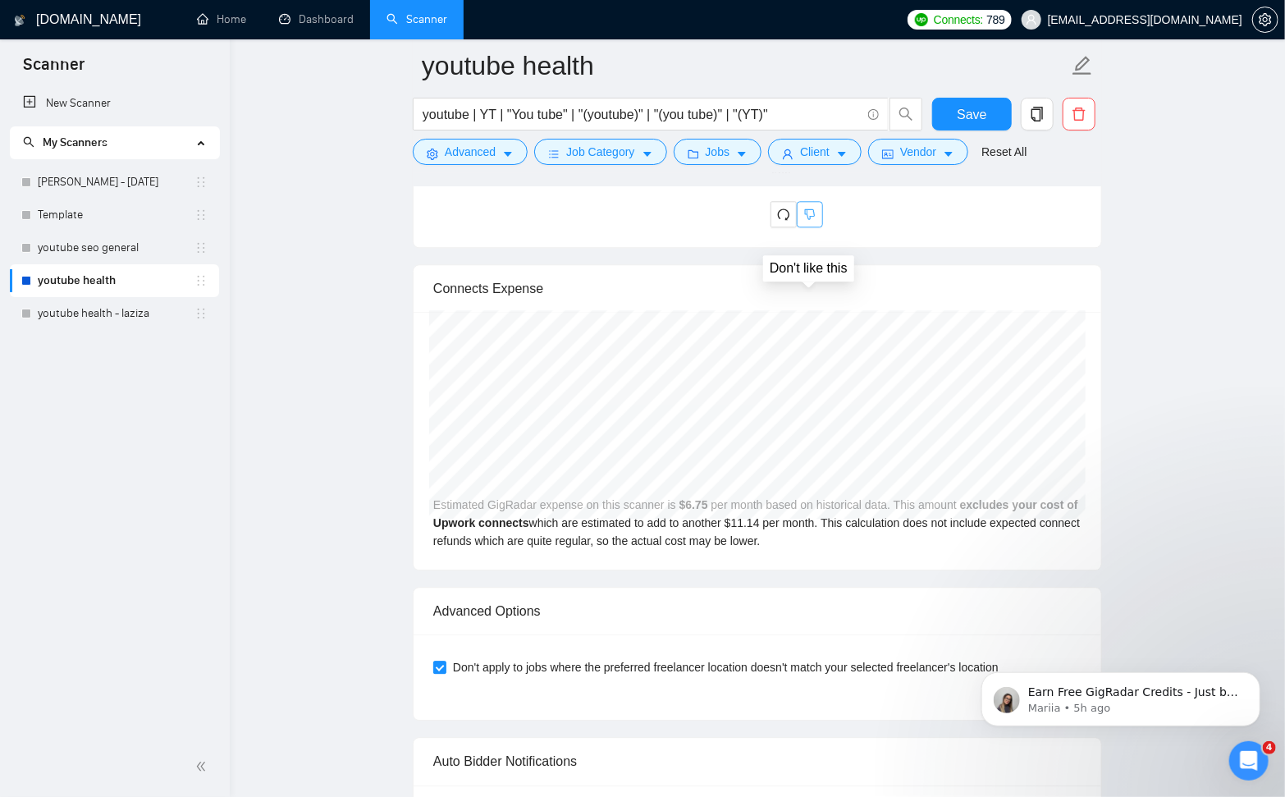
click at [813, 221] on icon "dislike" at bounding box center [809, 214] width 11 height 13
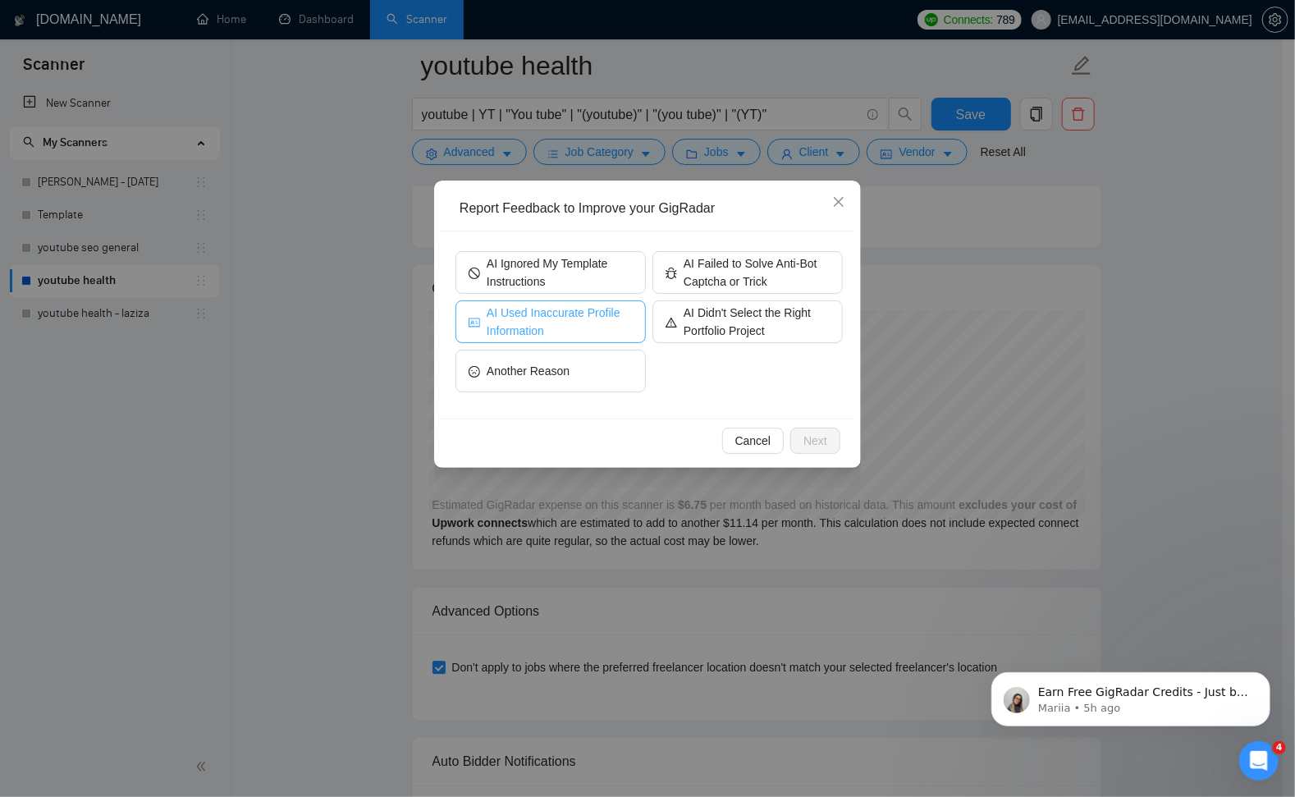
click at [568, 305] on span "AI Used Inaccurate Profile Information" at bounding box center [560, 322] width 146 height 36
click at [832, 445] on button "Next" at bounding box center [815, 440] width 50 height 26
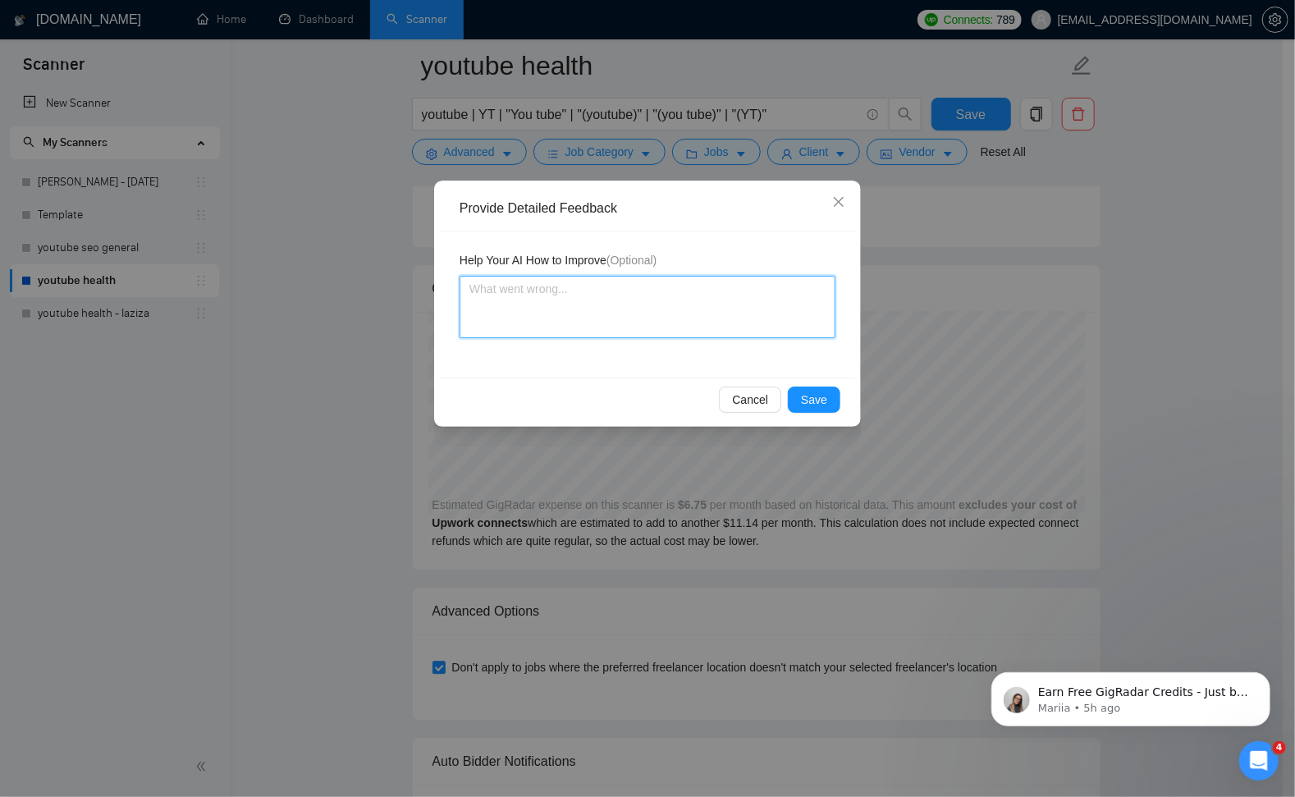
click at [746, 312] on textarea at bounding box center [647, 307] width 376 height 62
type textarea "p"
type textarea "pr"
type textarea "pro"
type textarea "proj"
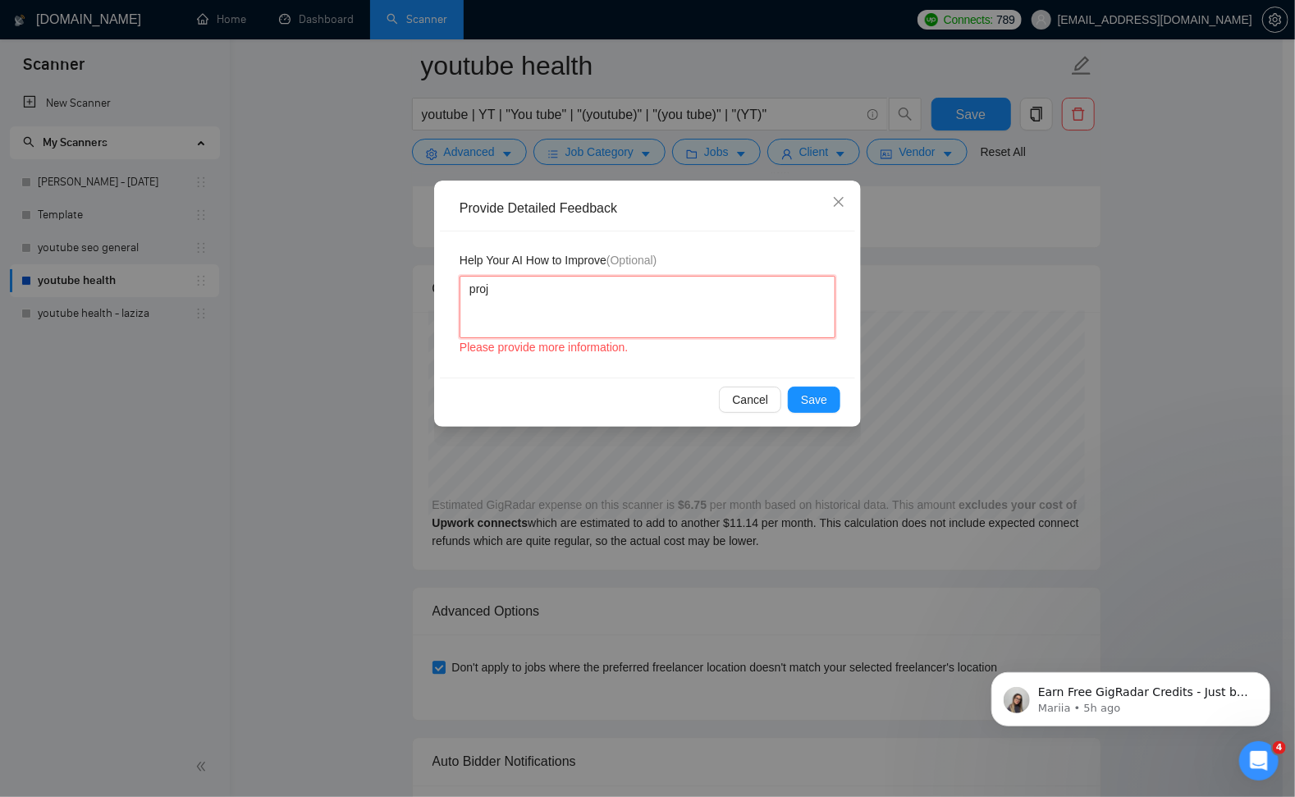
type textarea "proje"
type textarea "projec"
type textarea "project"
type textarea "project is"
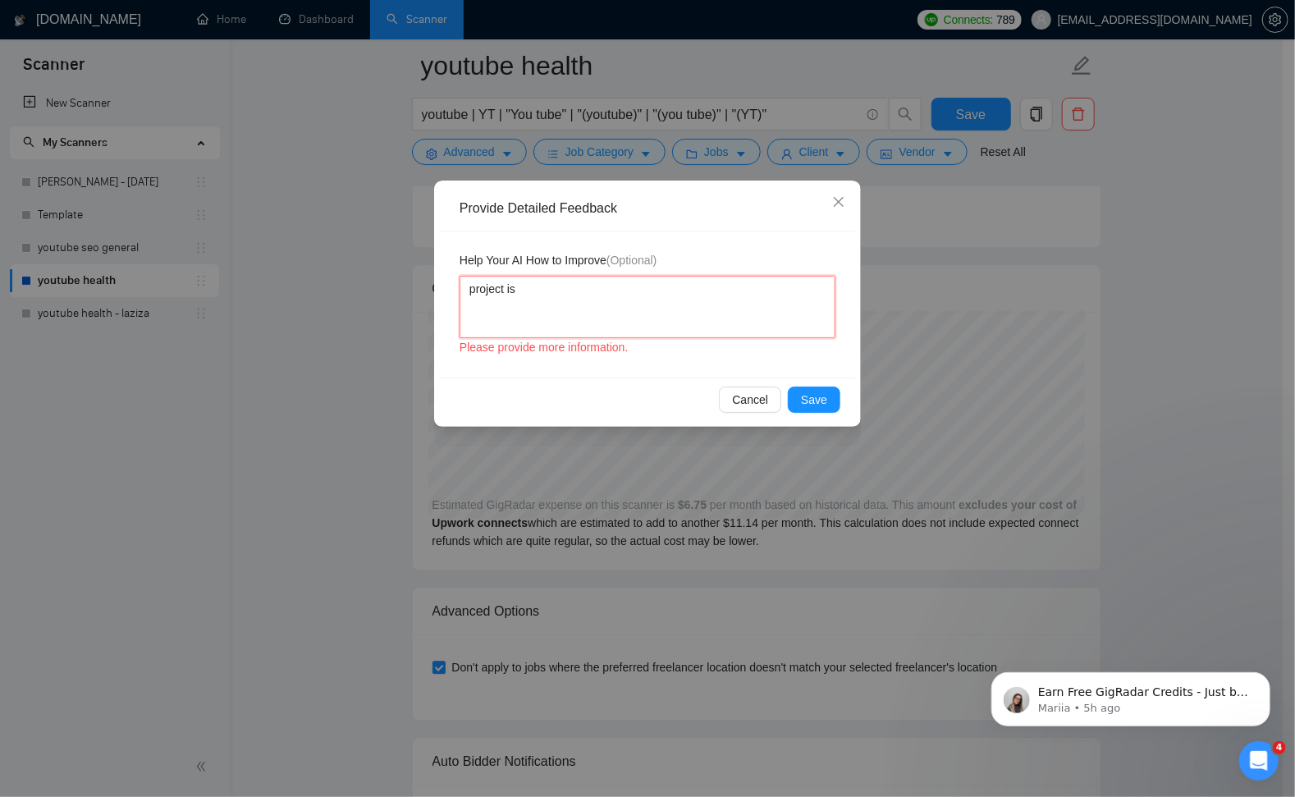
type textarea "project is"
type textarea "project is a"
type textarea "project is ab"
type textarea "project is abo"
type textarea "project is abou"
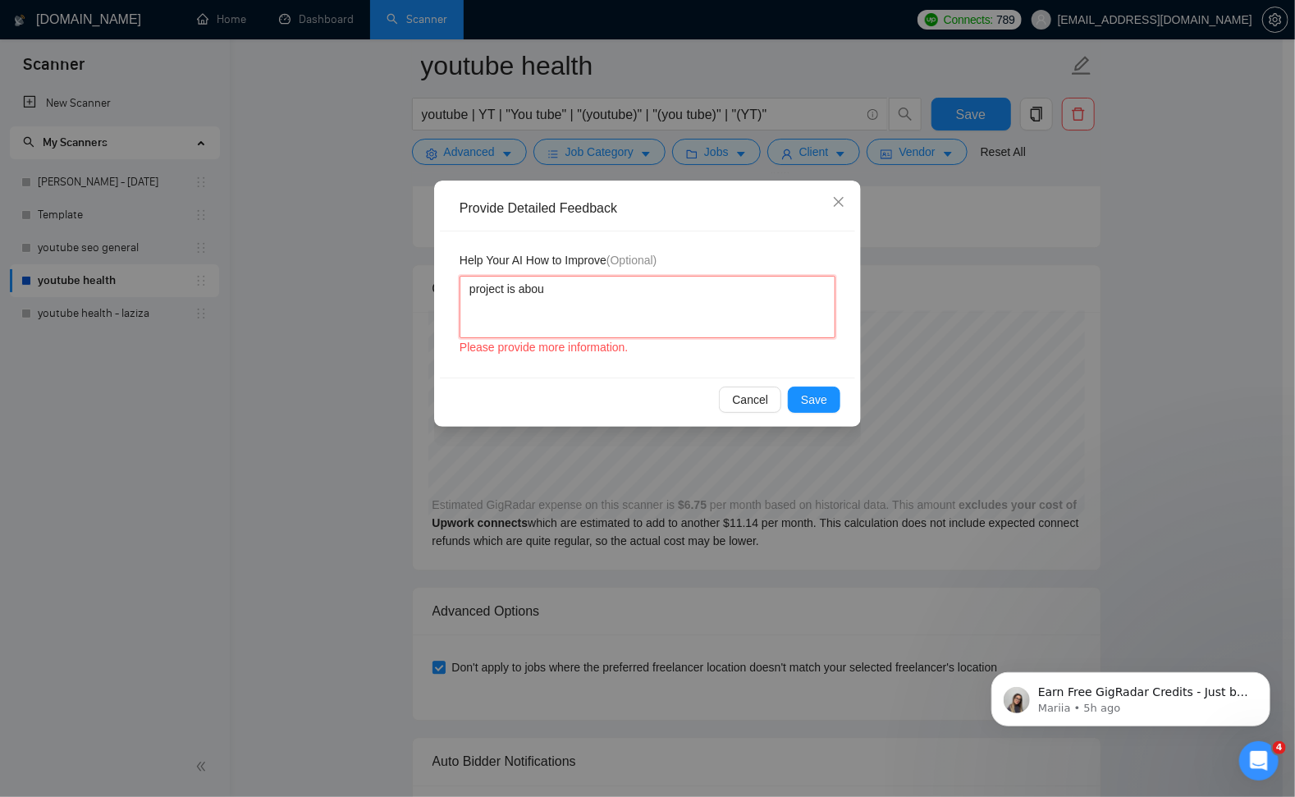
type textarea "project is about"
type textarea "project is about v"
type textarea "project is about vi"
type textarea "project is about vid"
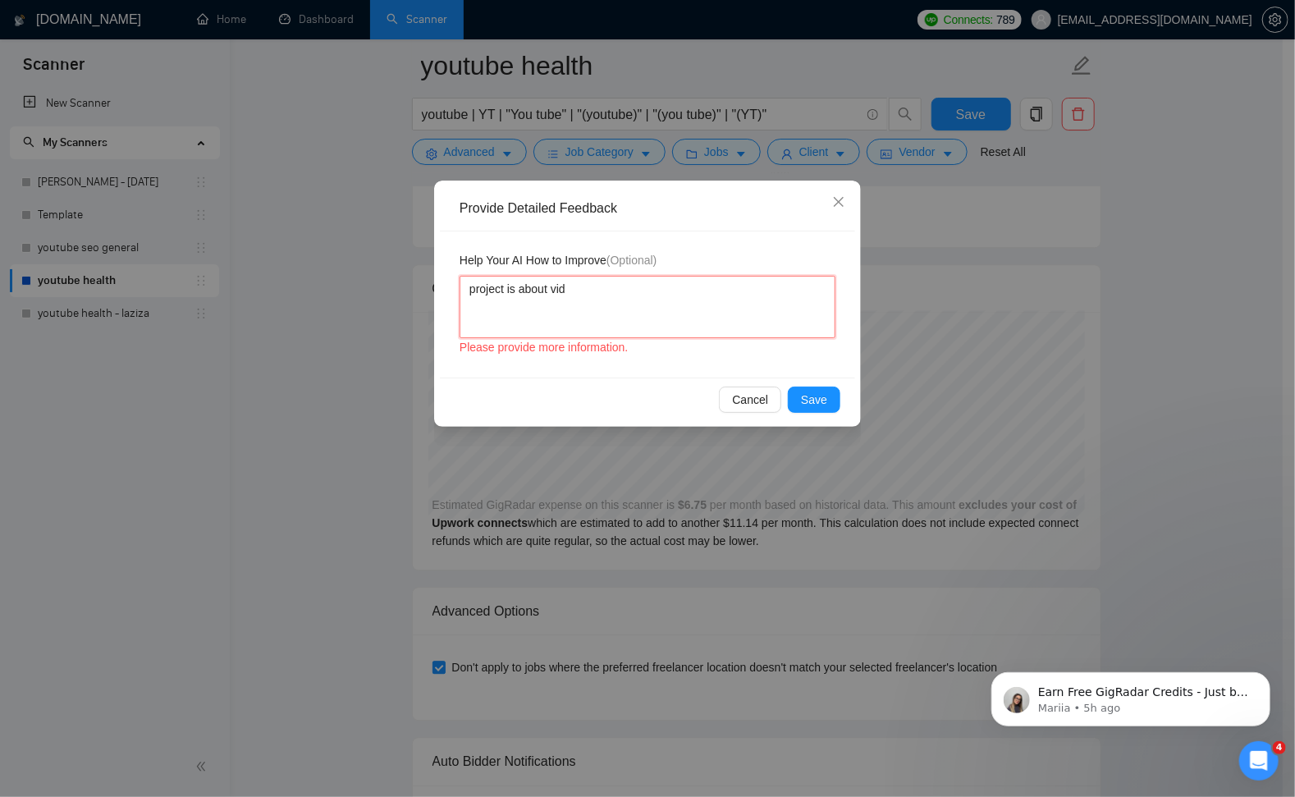
type textarea "project is about vide"
type textarea "project is about video"
type textarea "project is about video e"
type textarea "project is about video ed"
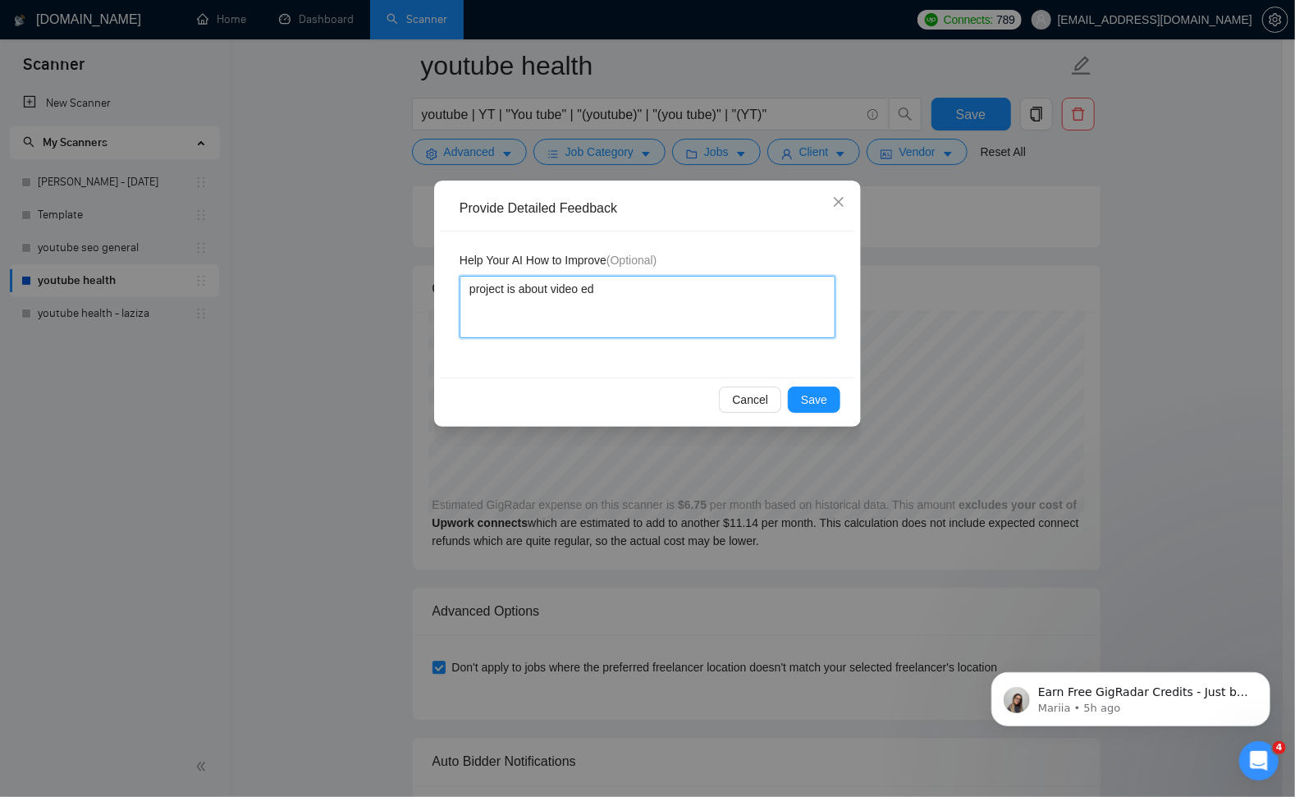
type textarea "project is about video edi"
type textarea "project is about video edit"
type textarea "project is about video editi"
type textarea "project is about video editing"
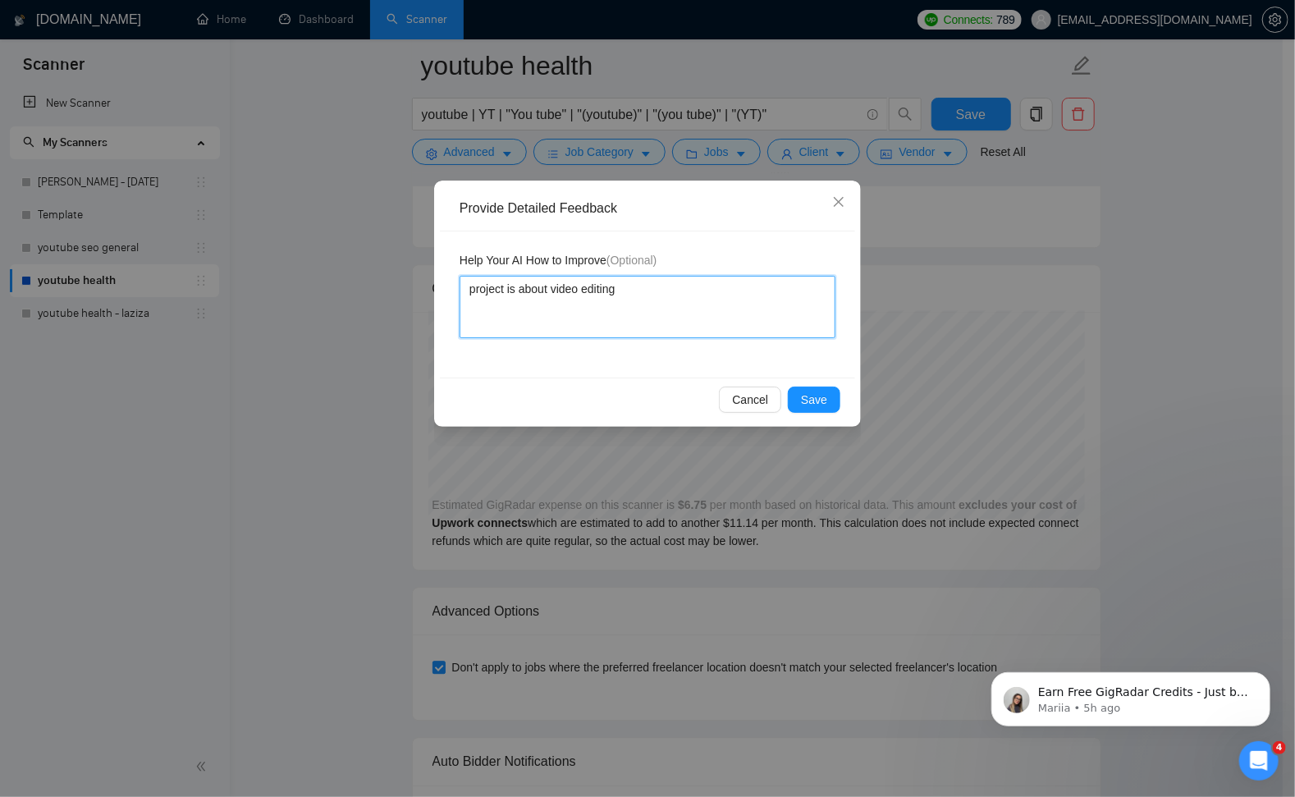
type textarea "project is about video editing w"
type textarea "project is about video editing wh"
type textarea "project is about video editing whi"
type textarea "project is about video editing whil"
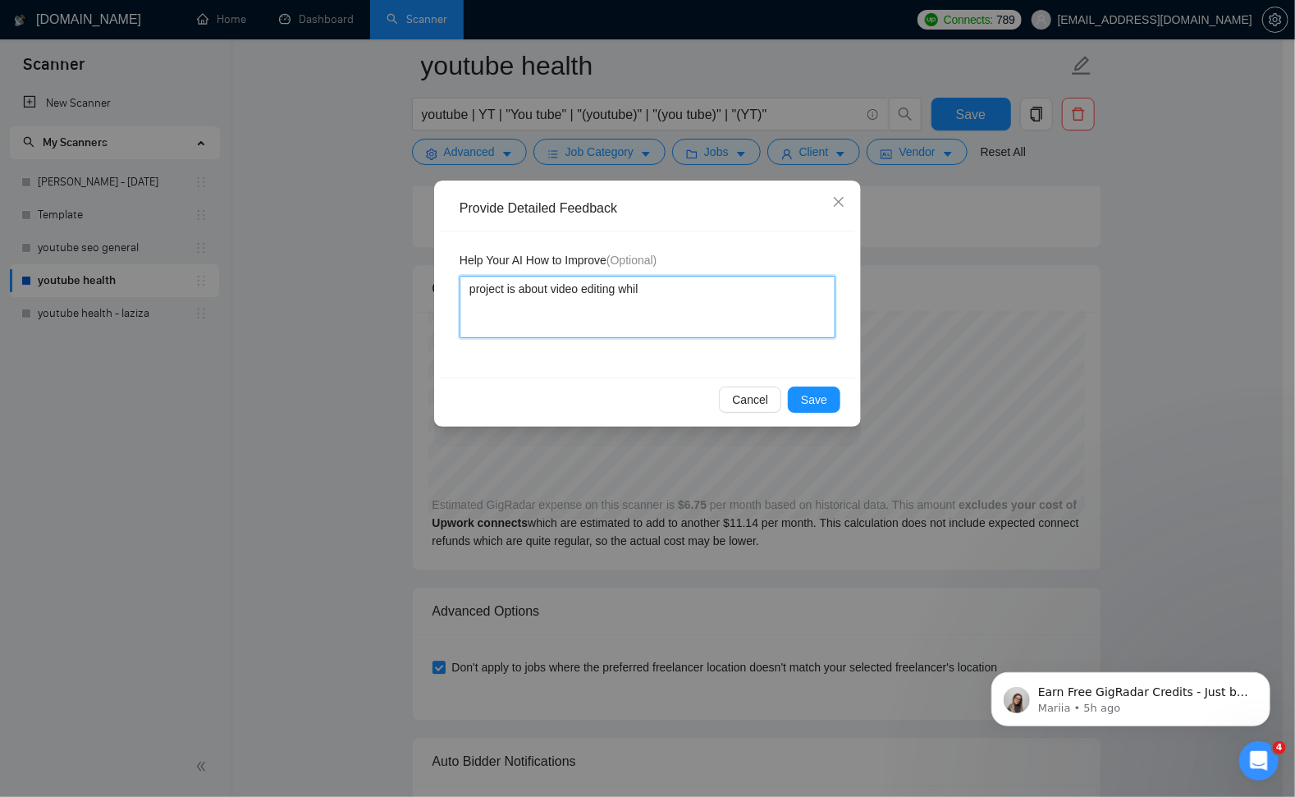
type textarea "project is about video editing whil"
type textarea "project is about video editing while"
type textarea "project is about video editing while a"
type textarea "project is about video editing while ai"
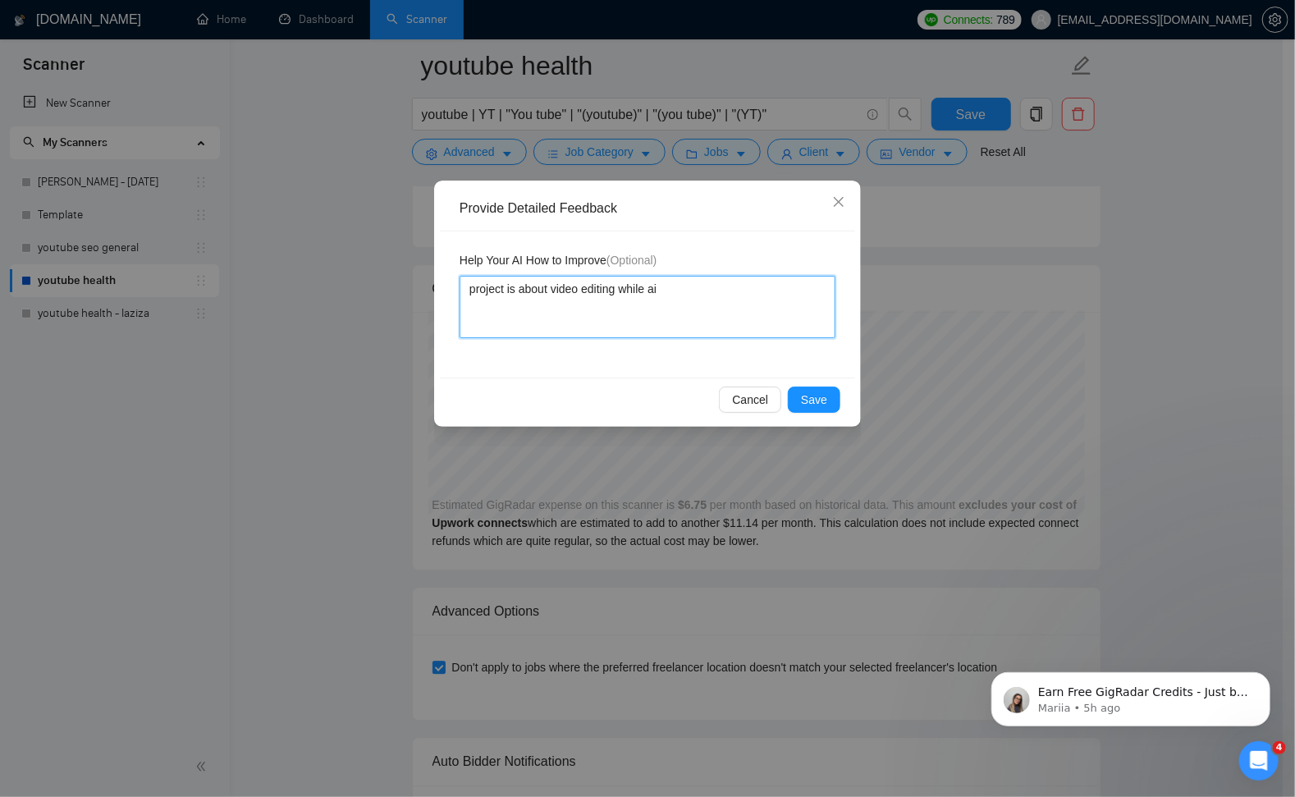
type textarea "project is about video editing while ai i"
type textarea "project is about video editing while ai is"
type textarea "project is about video editing while ai is h"
type textarea "project is about video editing while ai is hi"
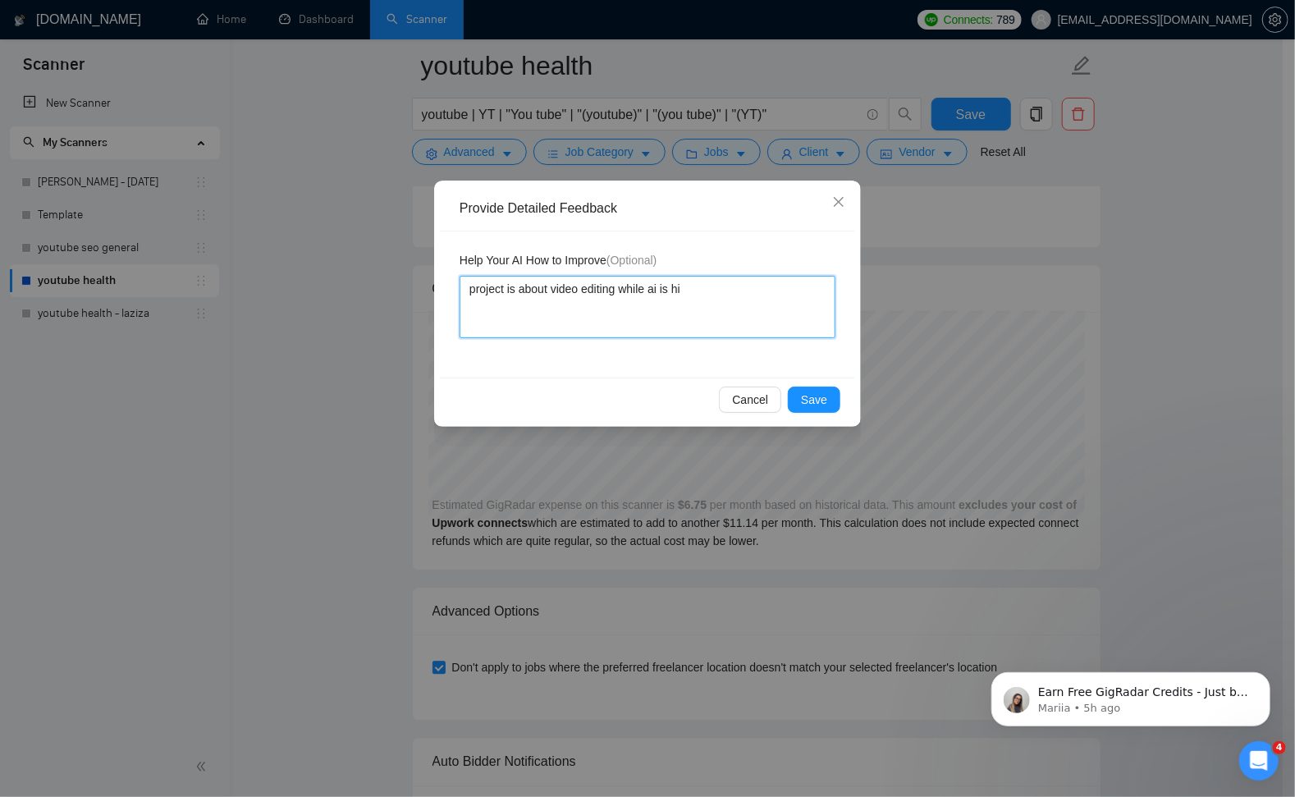
type textarea "project is about video editing while ai is hig"
type textarea "project is about video editing while ai is high"
click at [810, 395] on span "Save" at bounding box center [814, 400] width 26 height 18
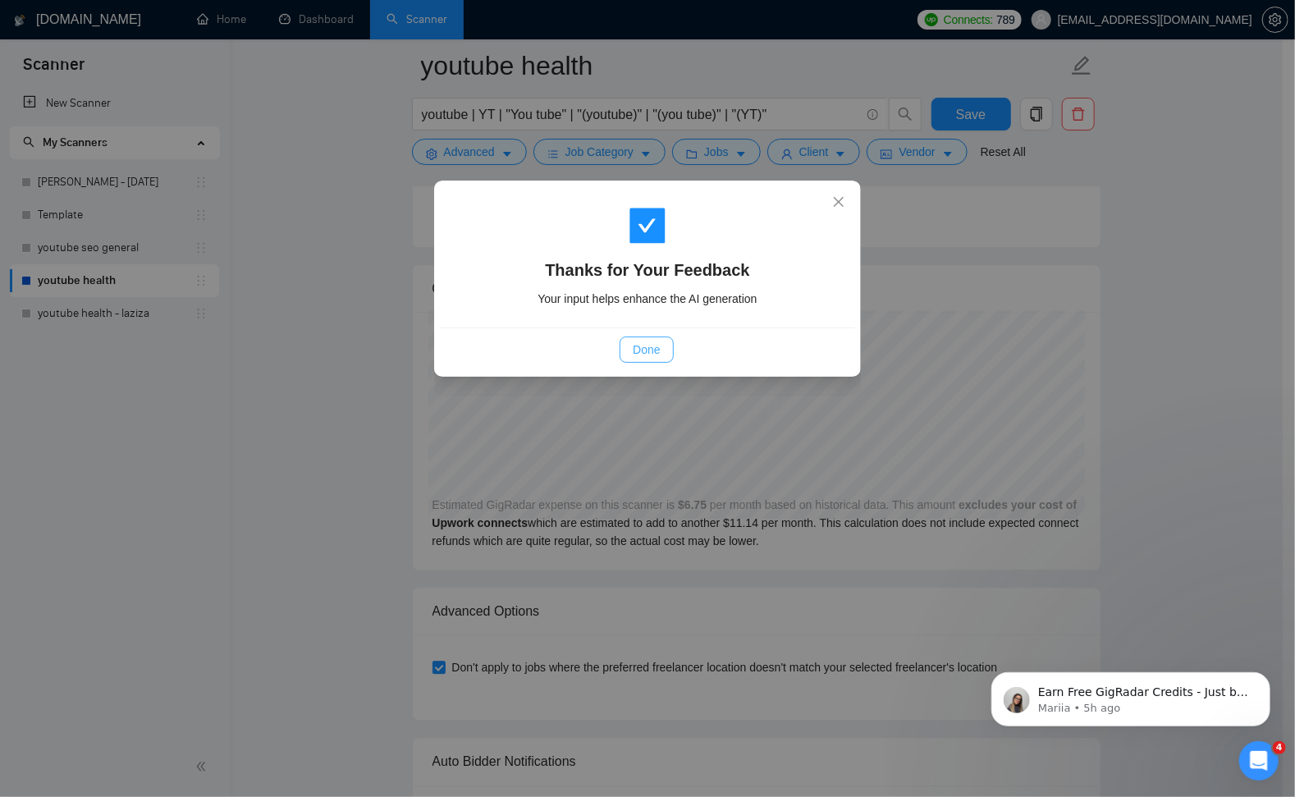
drag, startPoint x: 647, startPoint y: 350, endPoint x: 825, endPoint y: 393, distance: 182.3
click at [648, 350] on span "Done" at bounding box center [646, 349] width 27 height 18
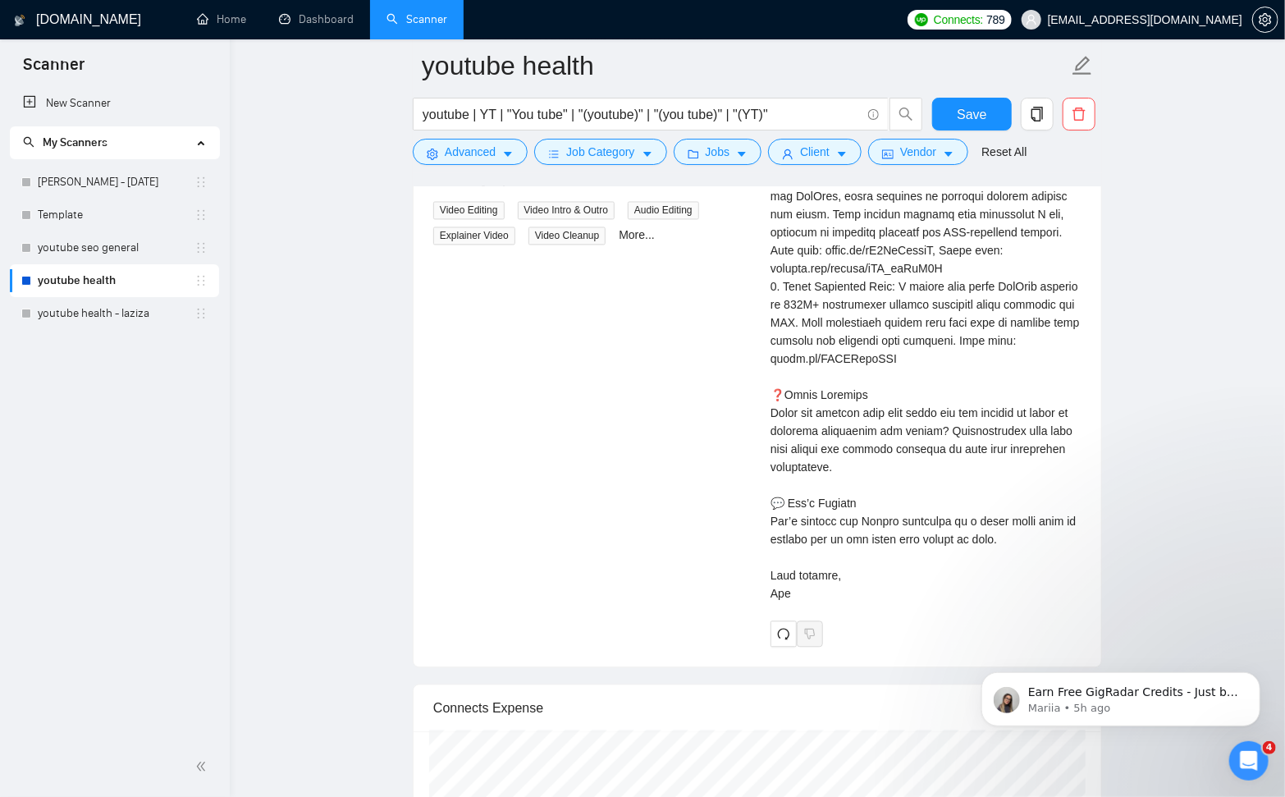
scroll to position [4829, 0]
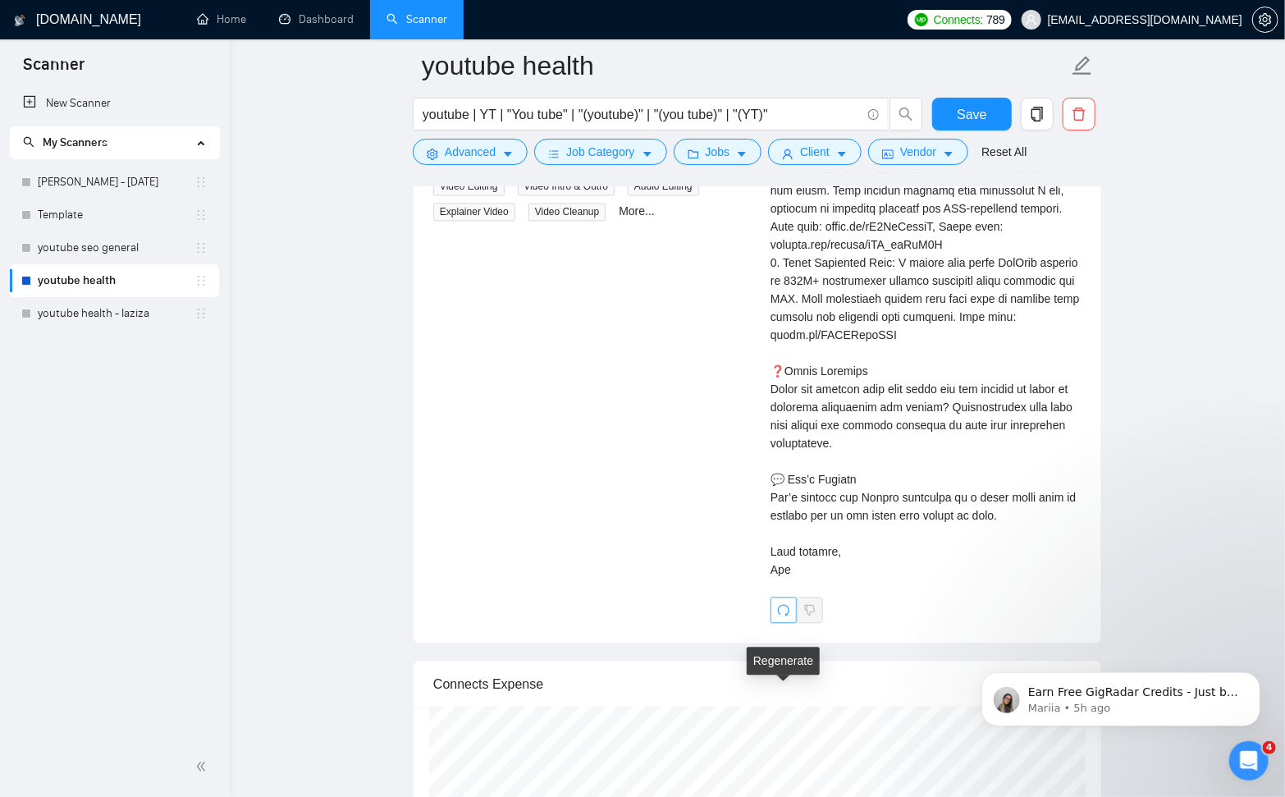
click at [785, 623] on button "button" at bounding box center [783, 609] width 26 height 26
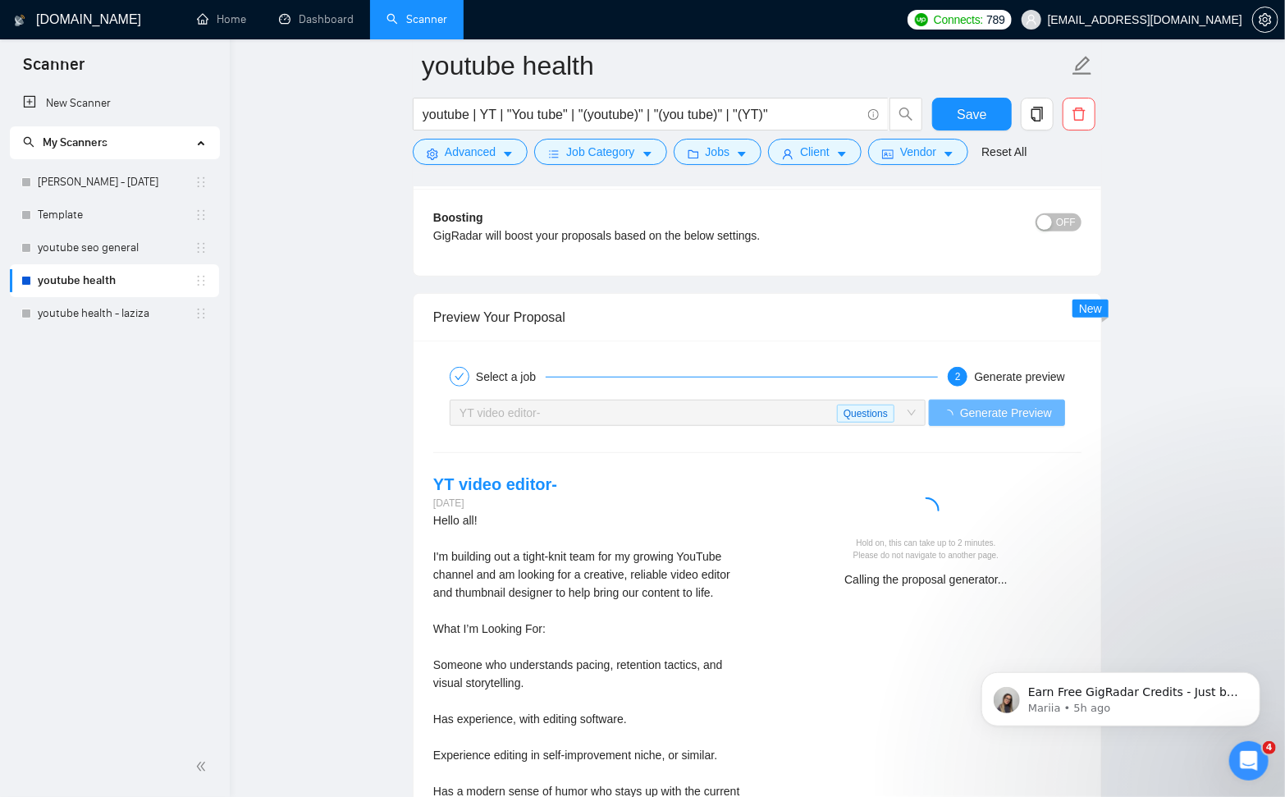
scroll to position [3660, 0]
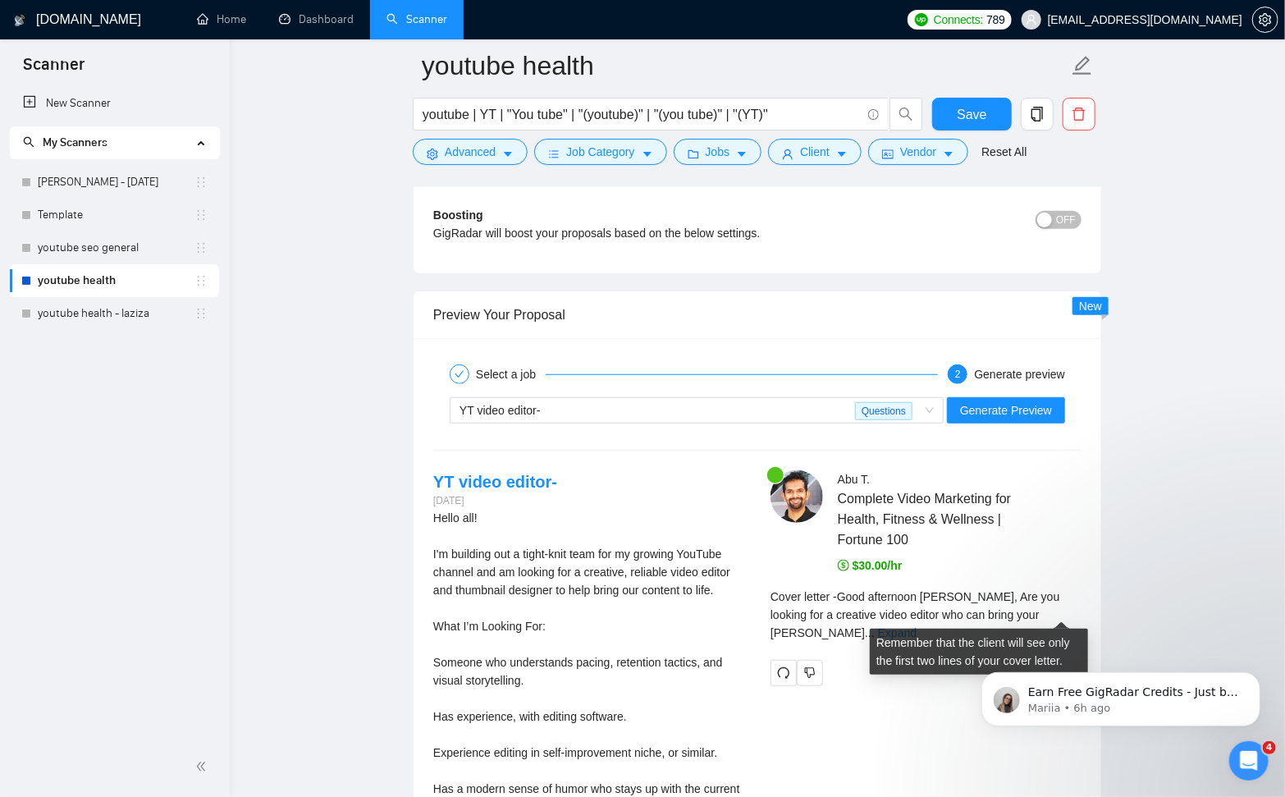
click at [916, 626] on link "Expand" at bounding box center [897, 632] width 39 height 13
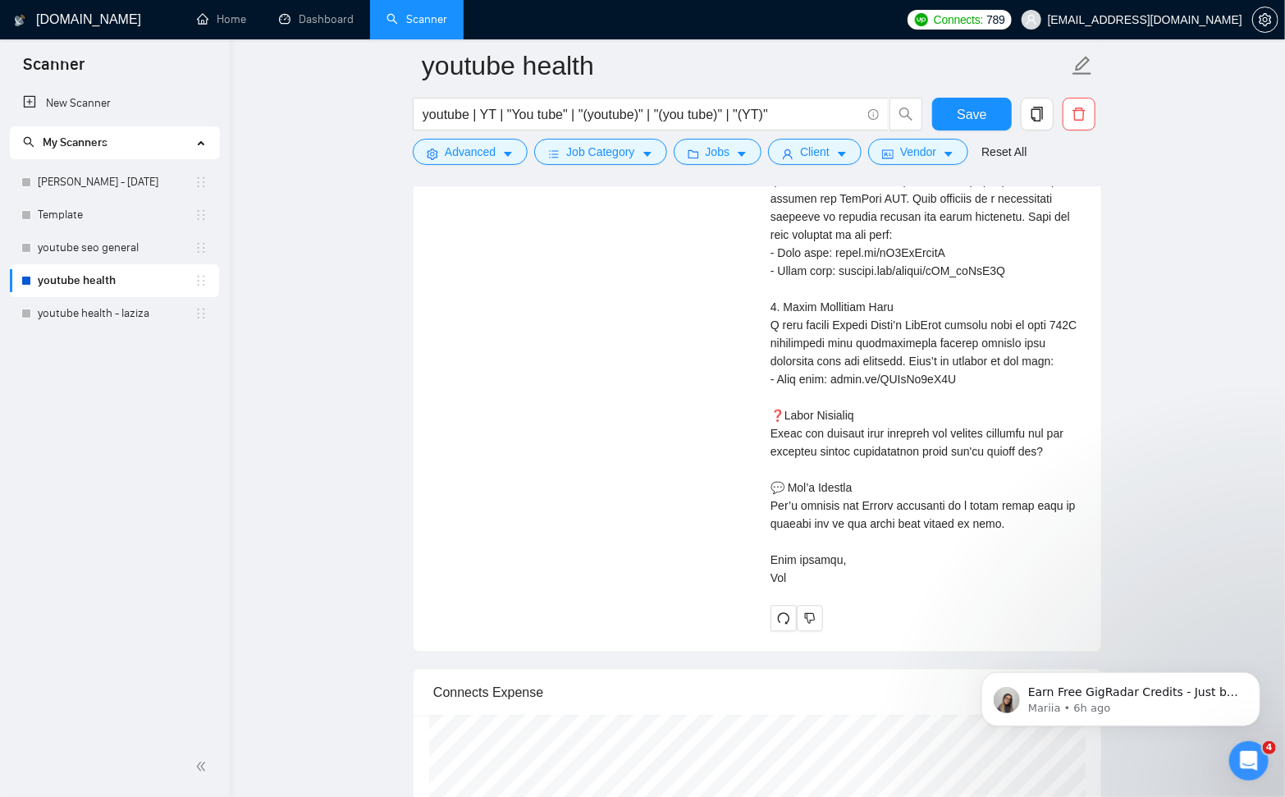
scroll to position [5106, 0]
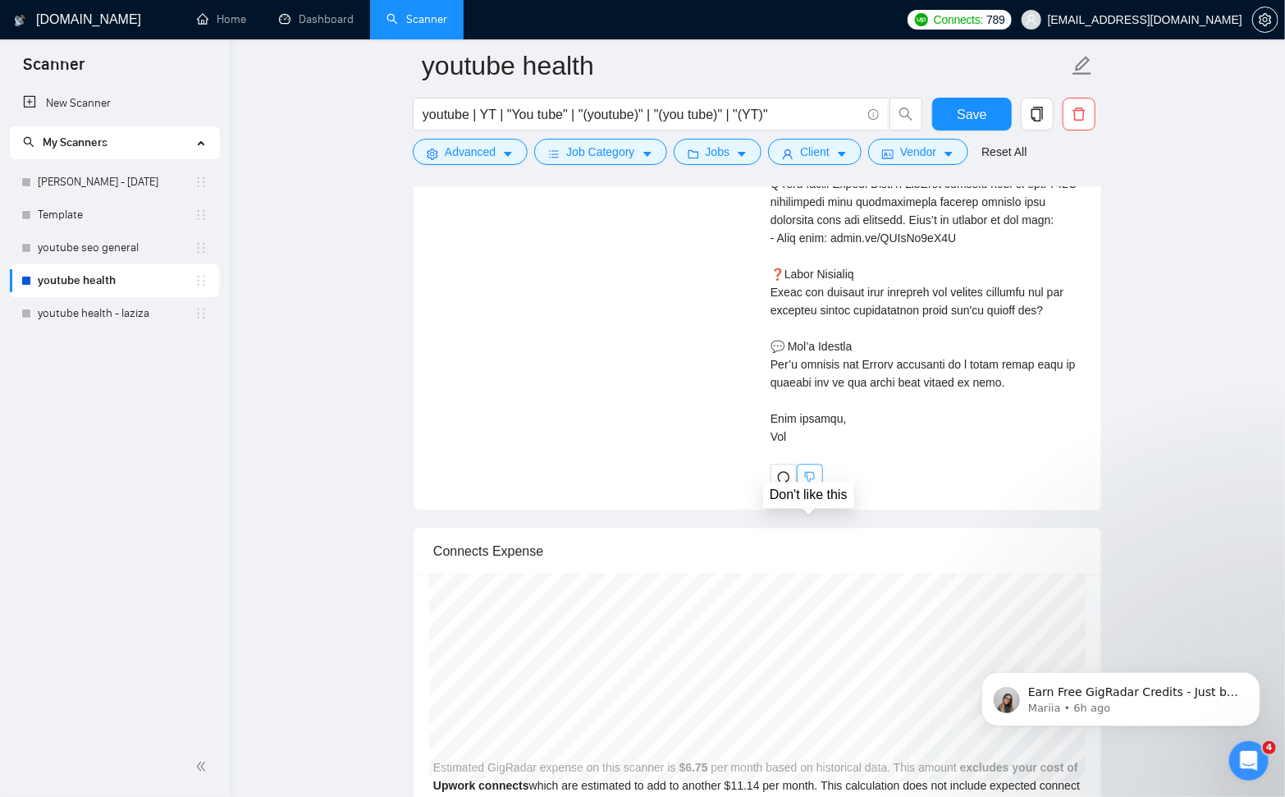
click at [820, 490] on button "button" at bounding box center [810, 477] width 26 height 26
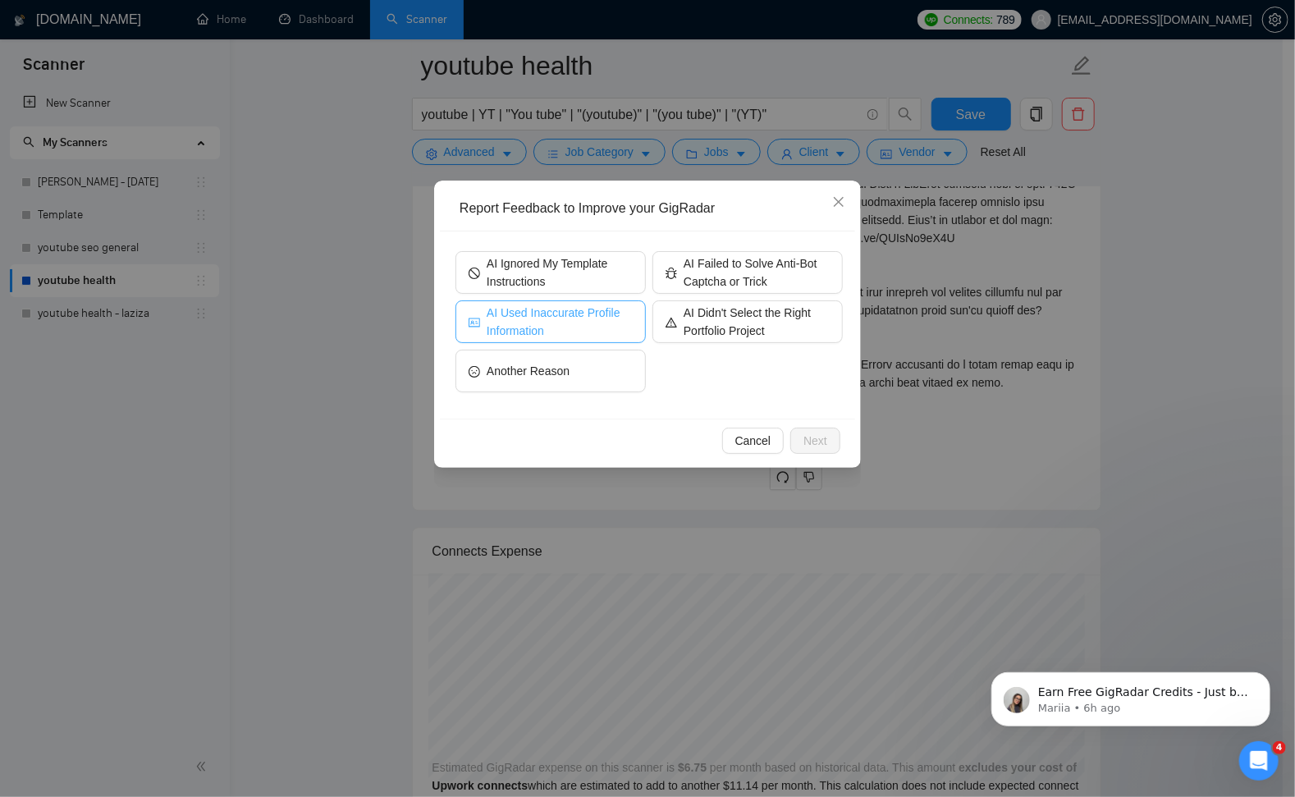
click at [573, 325] on span "AI Used Inaccurate Profile Information" at bounding box center [560, 322] width 146 height 36
drag, startPoint x: 569, startPoint y: 372, endPoint x: 579, endPoint y: 378, distance: 11.4
click at [569, 372] on span "Another Reason" at bounding box center [528, 371] width 83 height 18
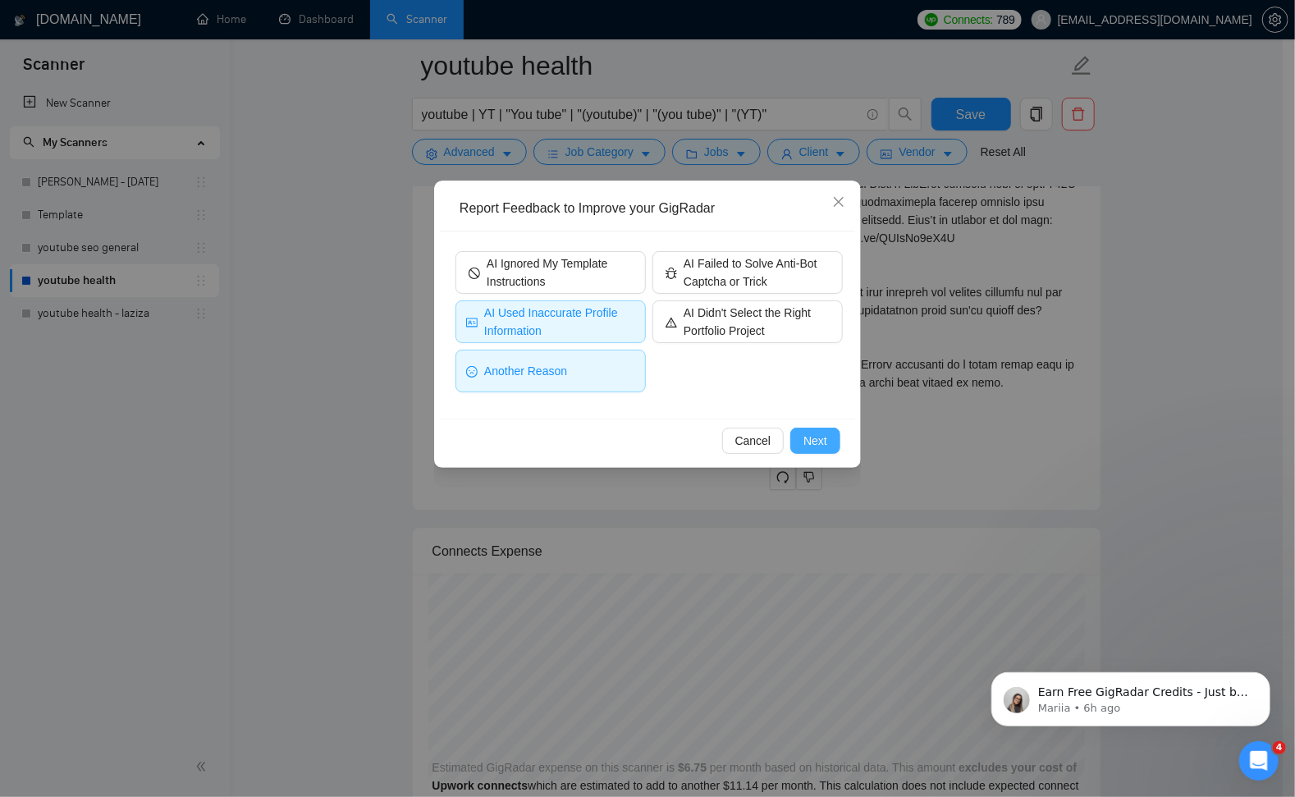
click at [831, 441] on button "Next" at bounding box center [815, 440] width 50 height 26
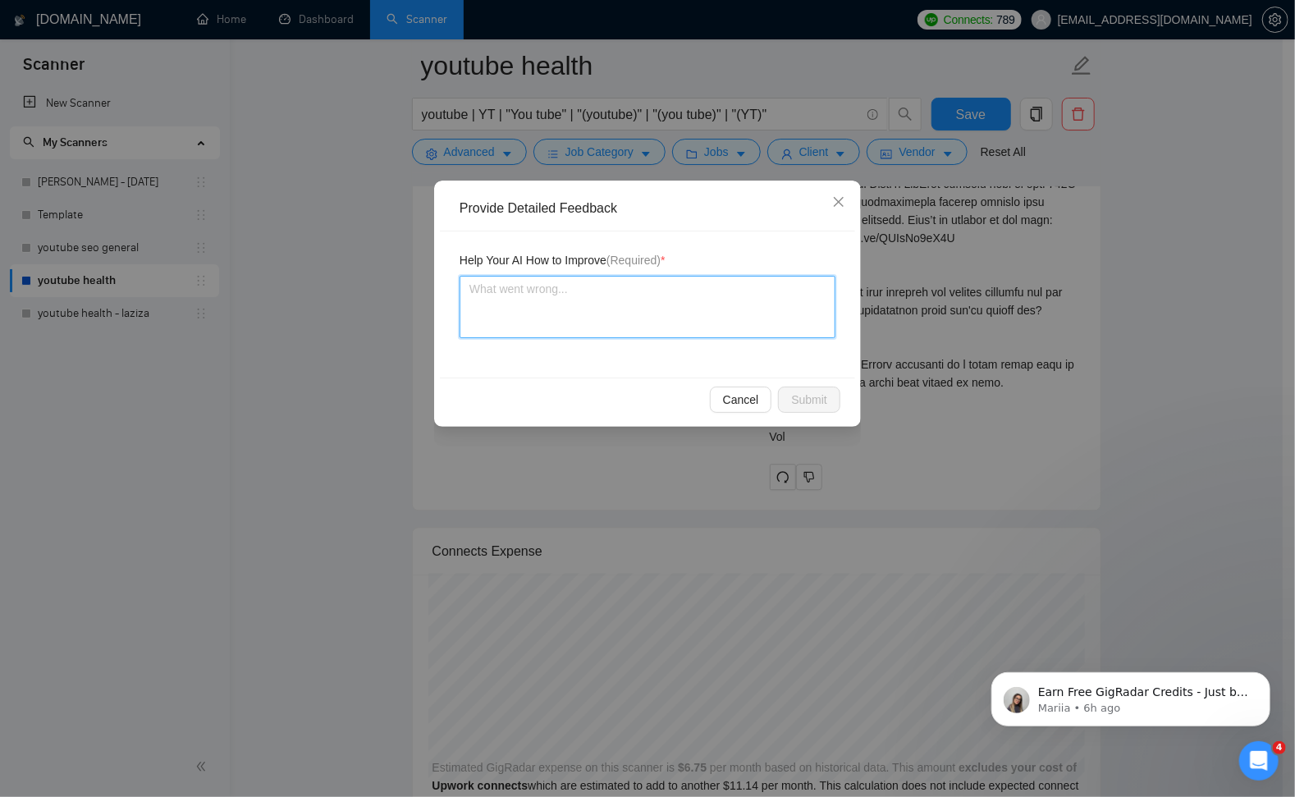
click at [628, 326] on textarea at bounding box center [647, 307] width 376 height 62
click at [820, 399] on span "Submit" at bounding box center [809, 400] width 36 height 18
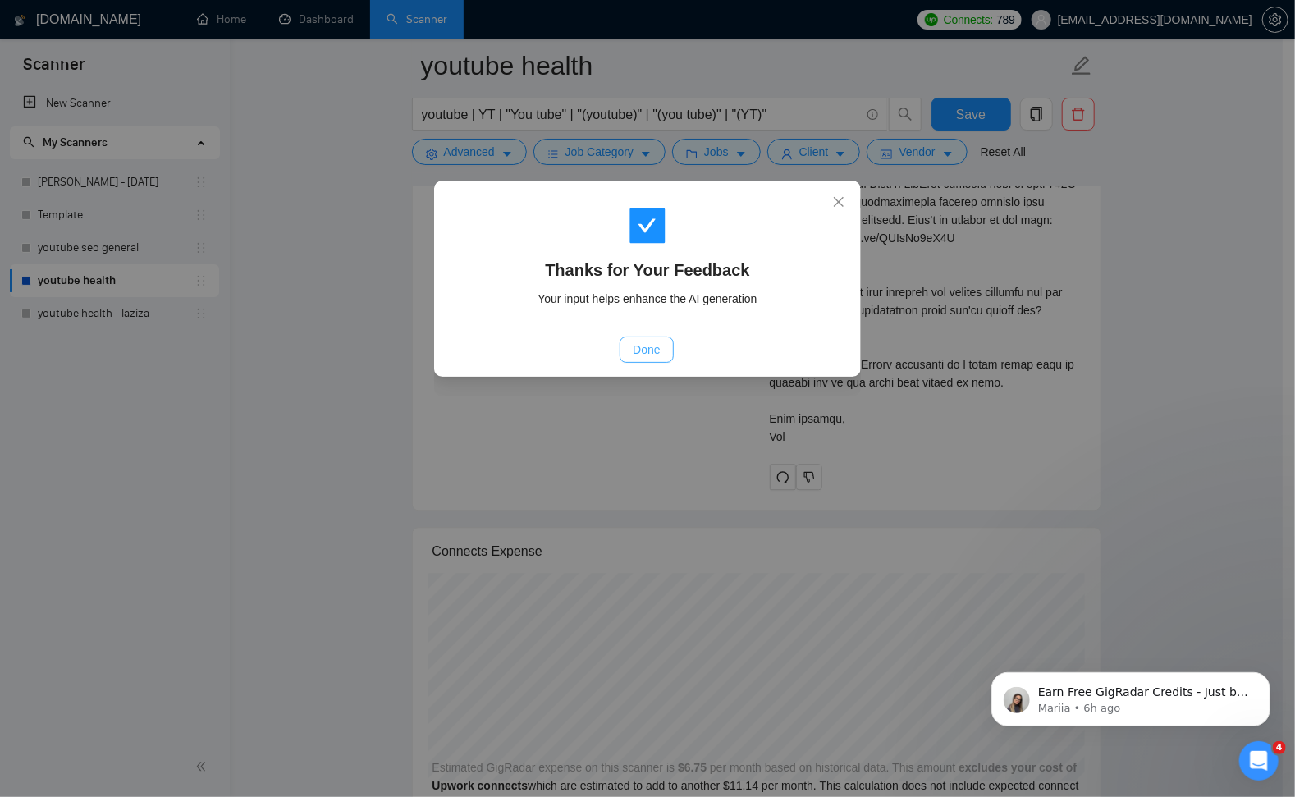
click at [634, 343] on span "Done" at bounding box center [646, 349] width 27 height 18
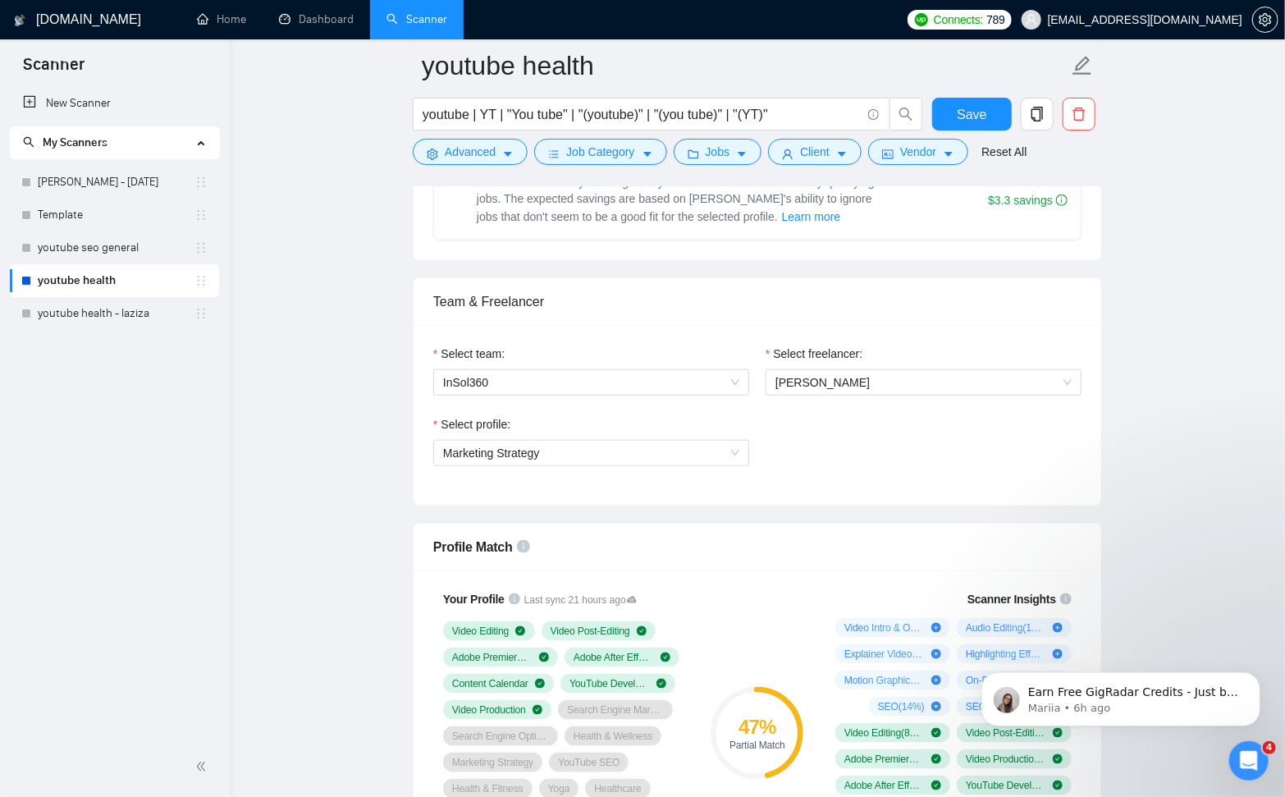
scroll to position [865, 0]
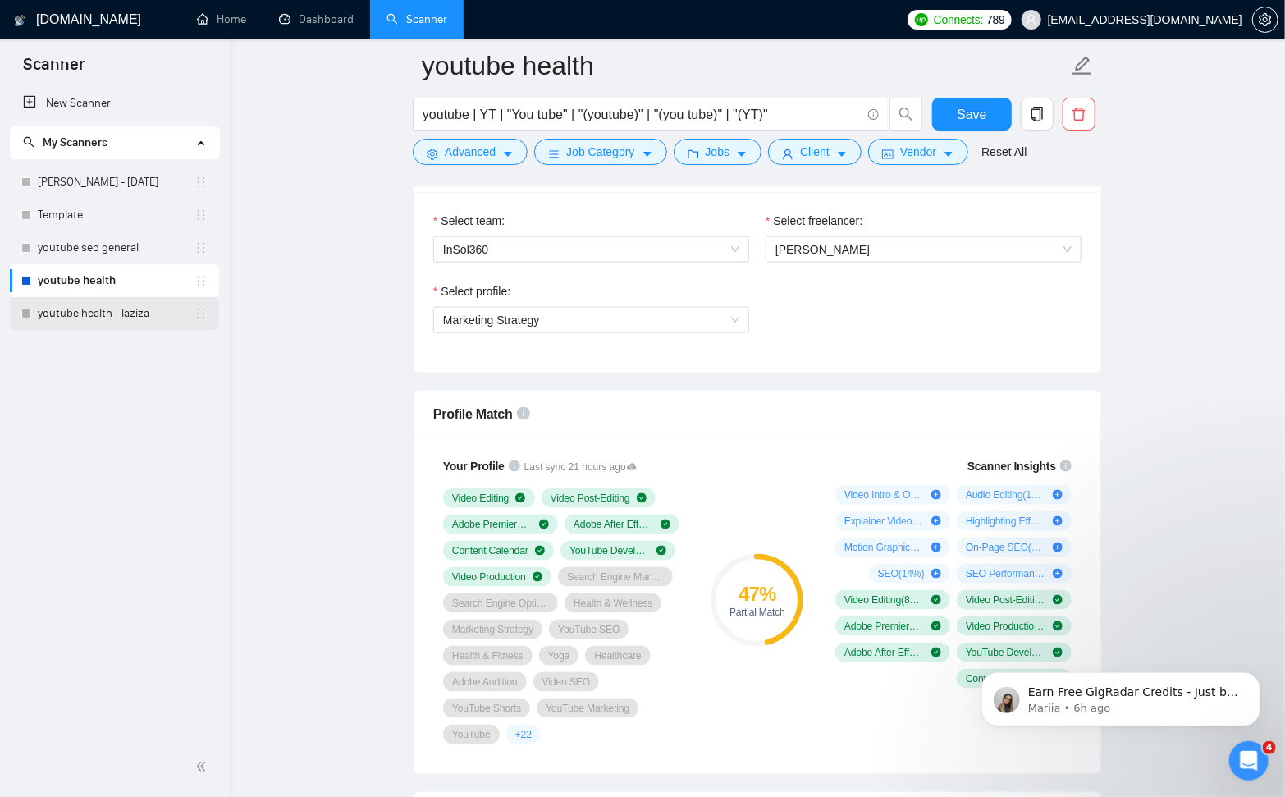
click at [124, 317] on link "youtube health - laziza" at bounding box center [116, 313] width 157 height 33
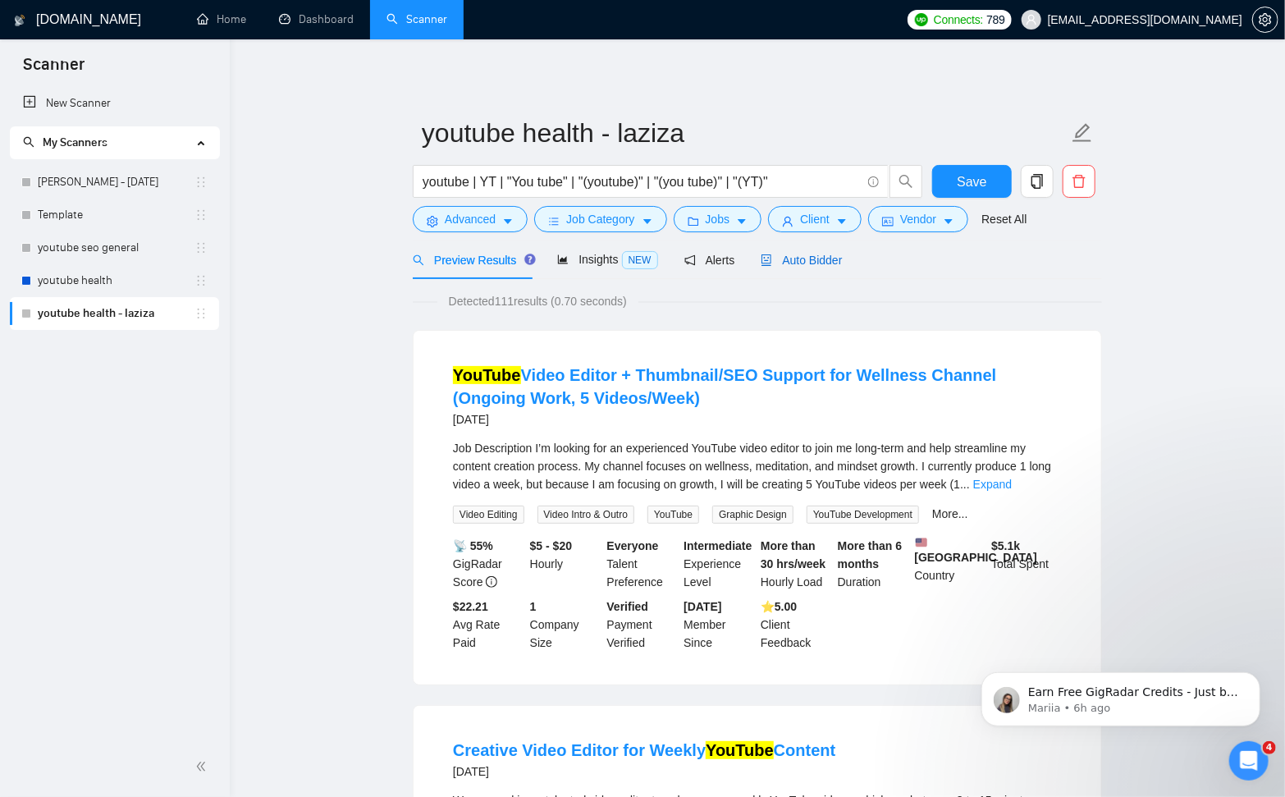
click at [835, 254] on span "Auto Bidder" at bounding box center [801, 260] width 81 height 13
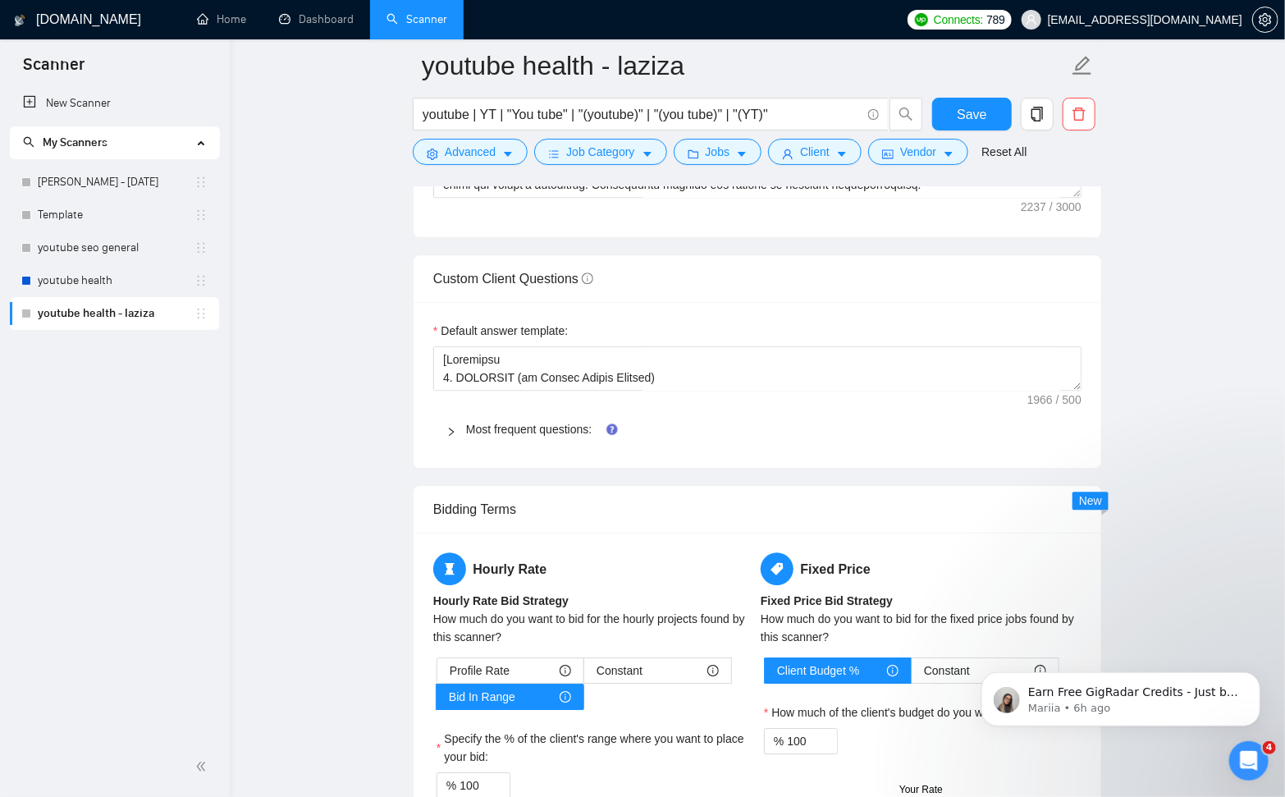
scroll to position [2237, 0]
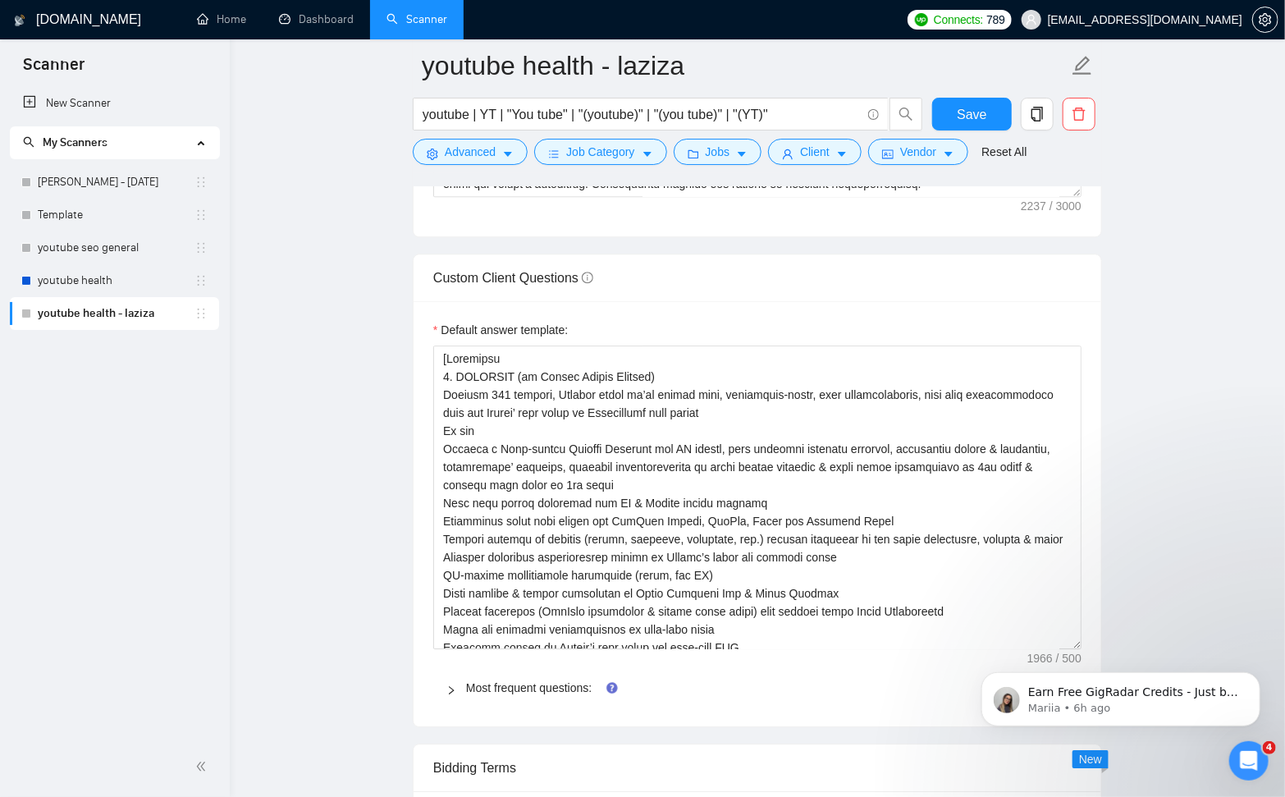
drag, startPoint x: 2035, startPoint y: 1019, endPoint x: 1074, endPoint y: 644, distance: 1031.3
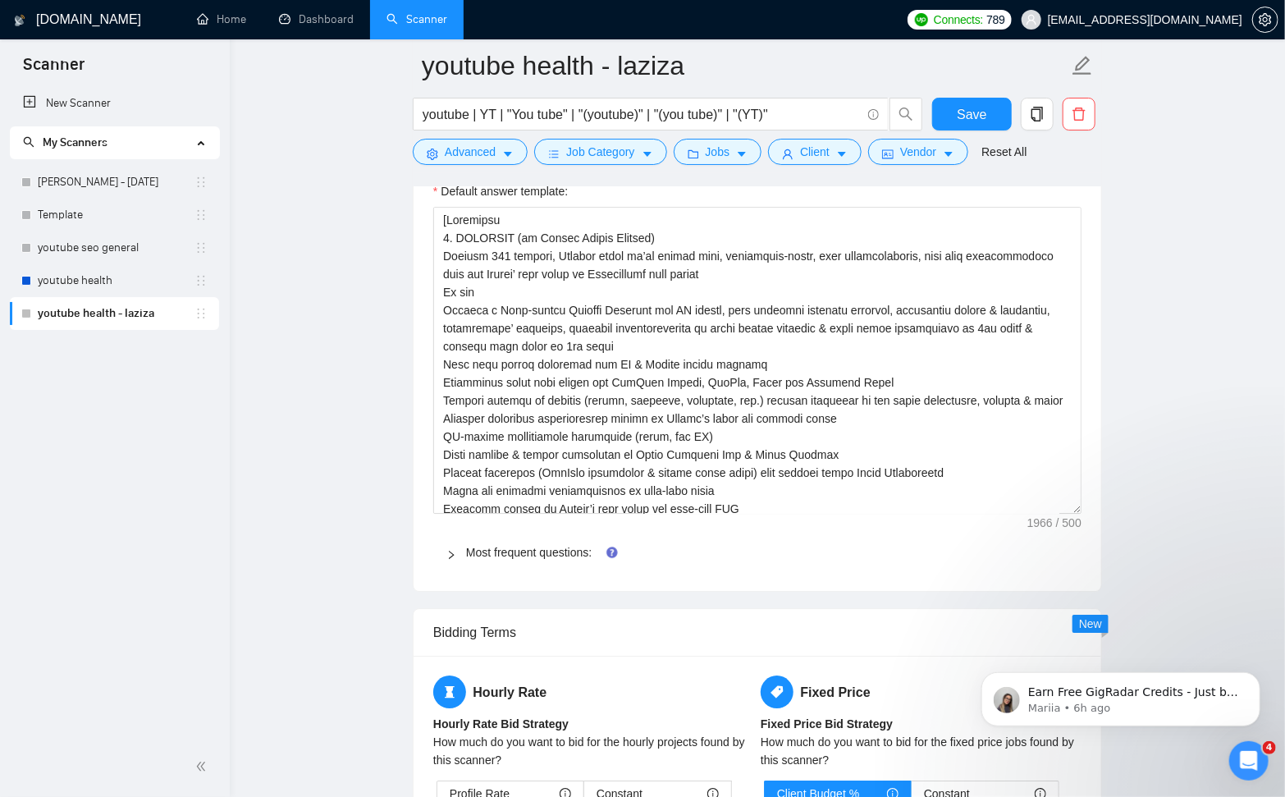
scroll to position [2536, 0]
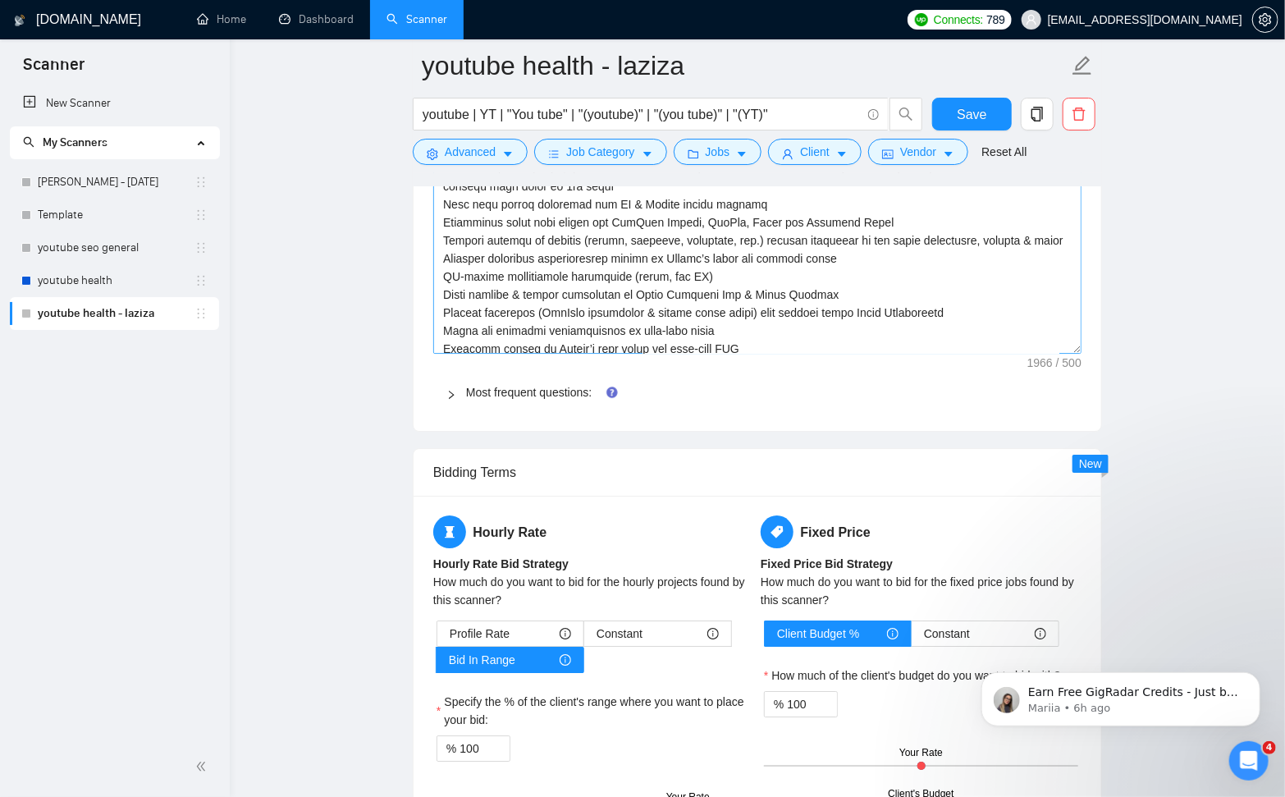
click at [1072, 349] on textarea "Default answer template:" at bounding box center [757, 200] width 648 height 307
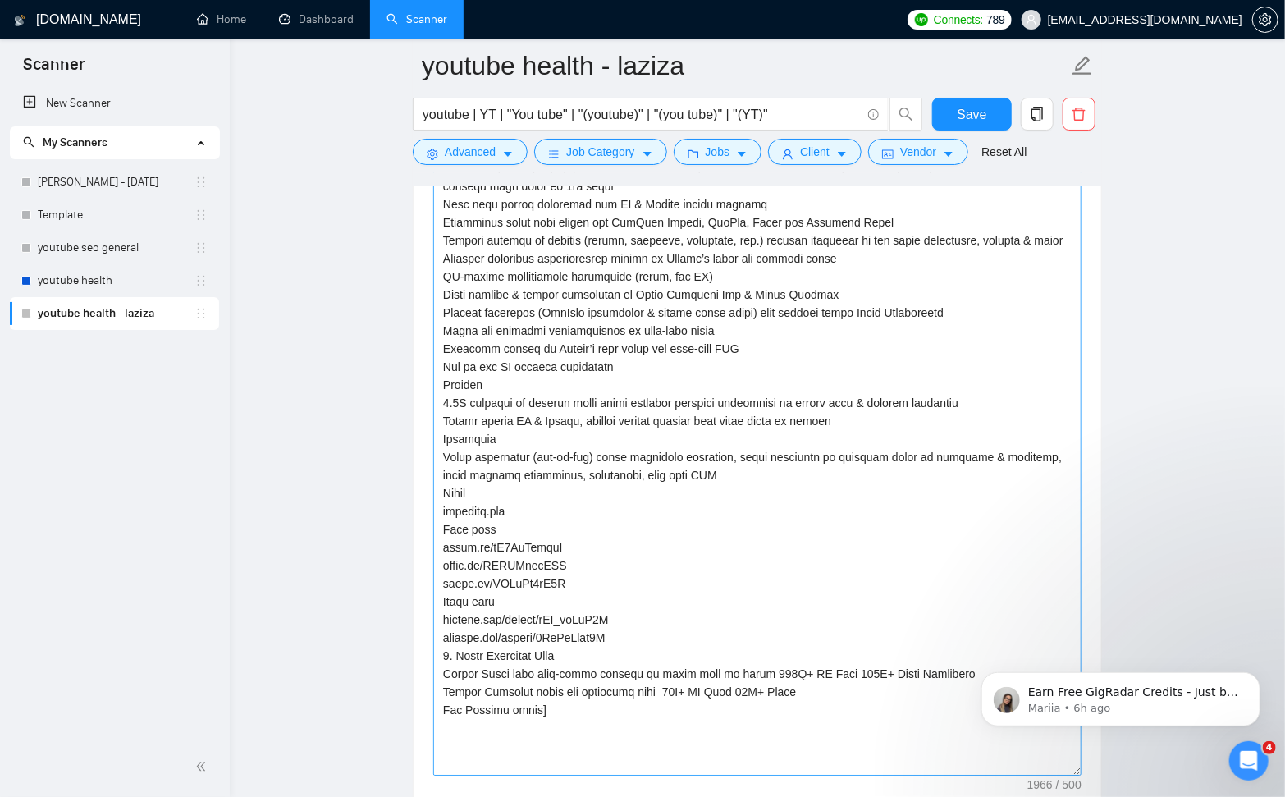
drag, startPoint x: 1077, startPoint y: 353, endPoint x: 1075, endPoint y: 758, distance: 405.3
click at [1076, 768] on textarea "Default answer template:" at bounding box center [757, 411] width 648 height 729
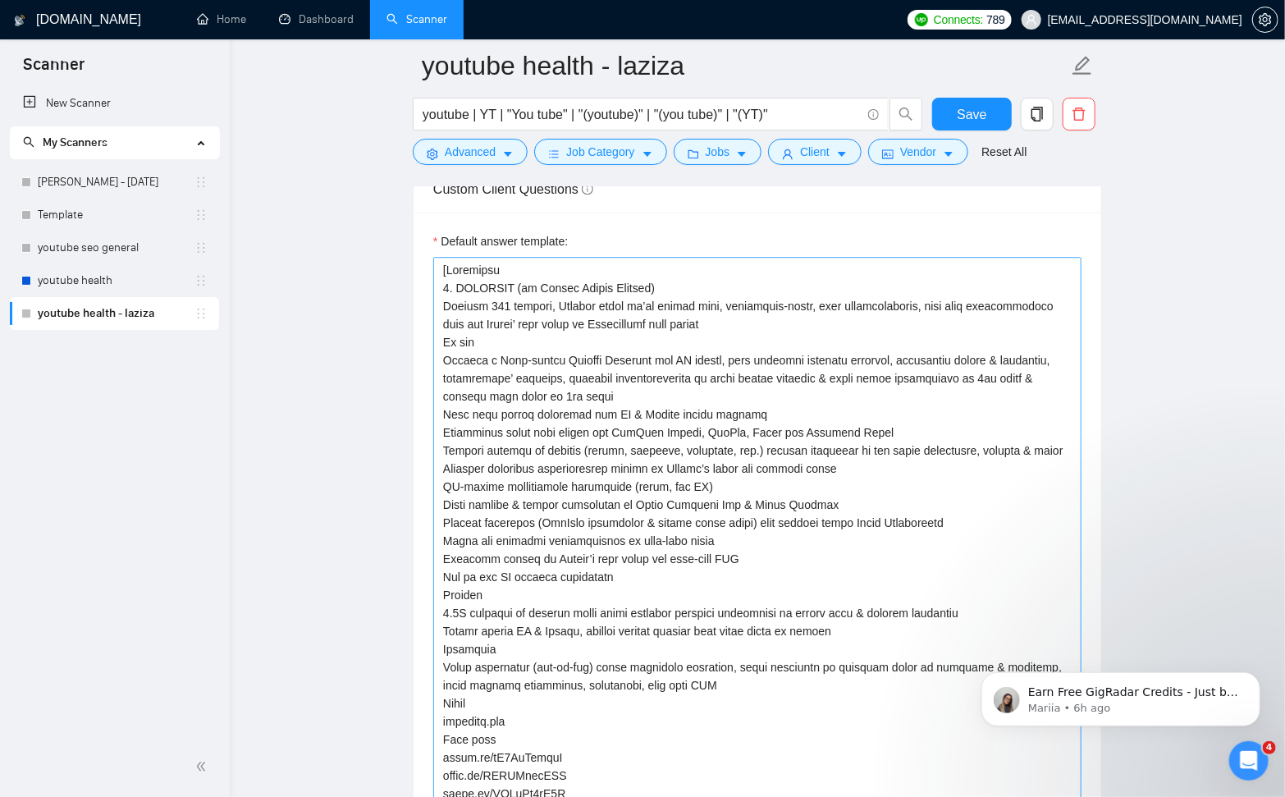
scroll to position [2294, 0]
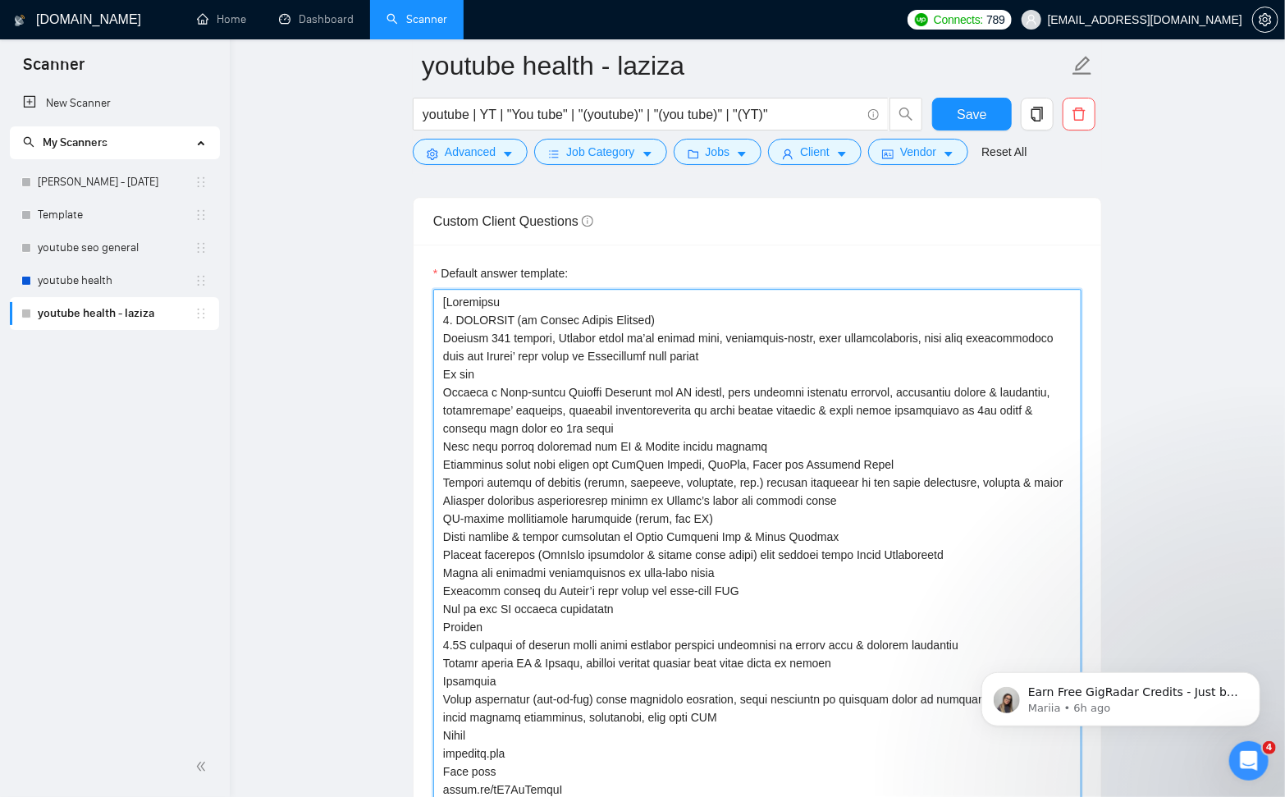
drag, startPoint x: 449, startPoint y: 296, endPoint x: 638, endPoint y: 620, distance: 375.4
click at [638, 620] on textarea "Default answer template:" at bounding box center [757, 653] width 648 height 729
click at [636, 528] on textarea "Default answer template:" at bounding box center [757, 653] width 648 height 729
drag, startPoint x: 449, startPoint y: 297, endPoint x: 769, endPoint y: 440, distance: 350.4
click at [769, 440] on textarea "Default answer template:" at bounding box center [757, 653] width 648 height 729
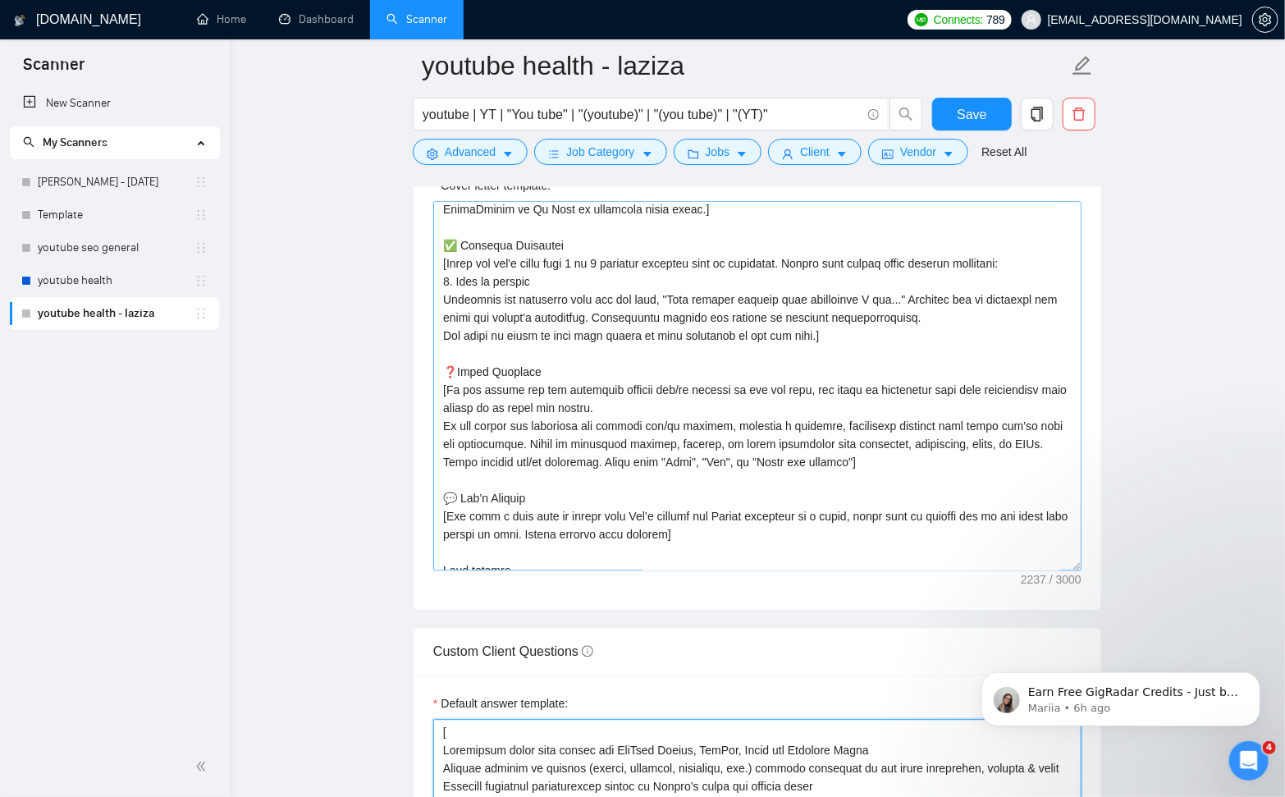
scroll to position [251, 0]
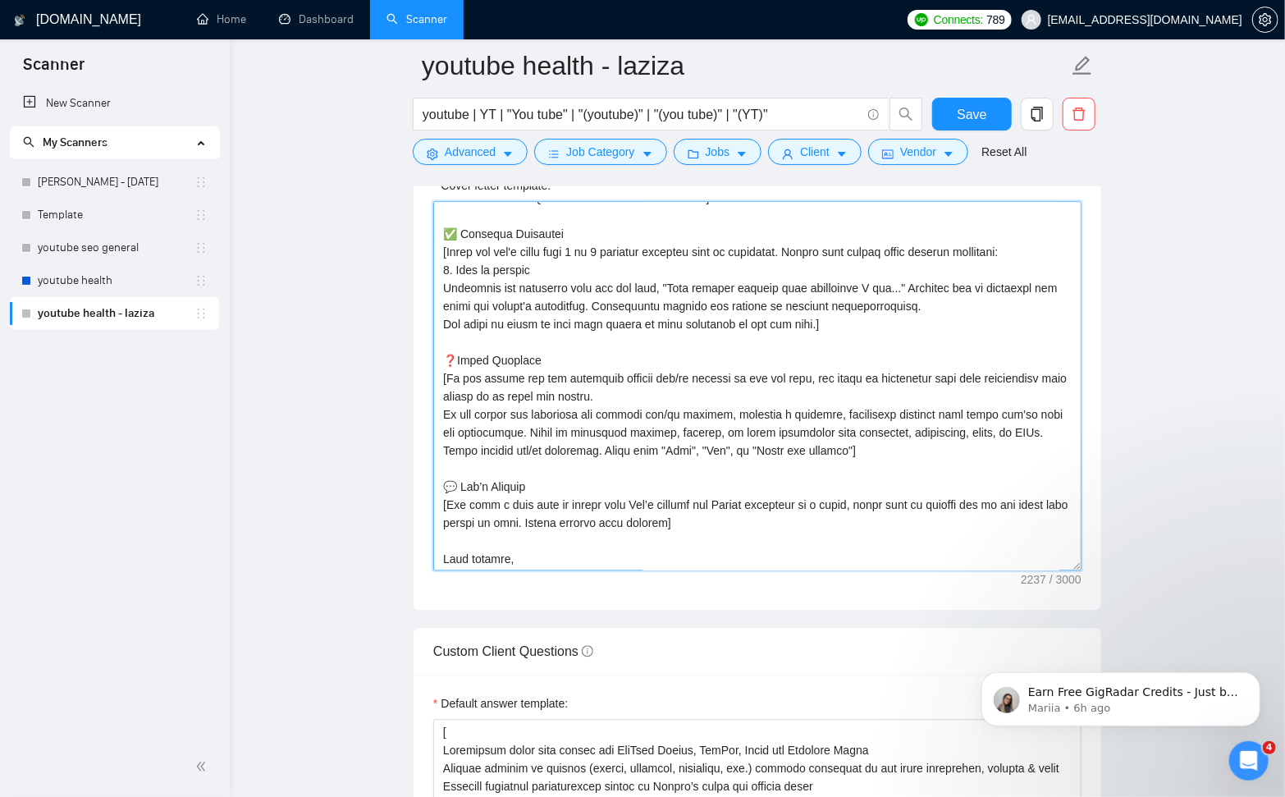
drag, startPoint x: 829, startPoint y: 325, endPoint x: 841, endPoint y: 331, distance: 13.9
click at [829, 325] on textarea "Cover letter template:" at bounding box center [757, 385] width 648 height 369
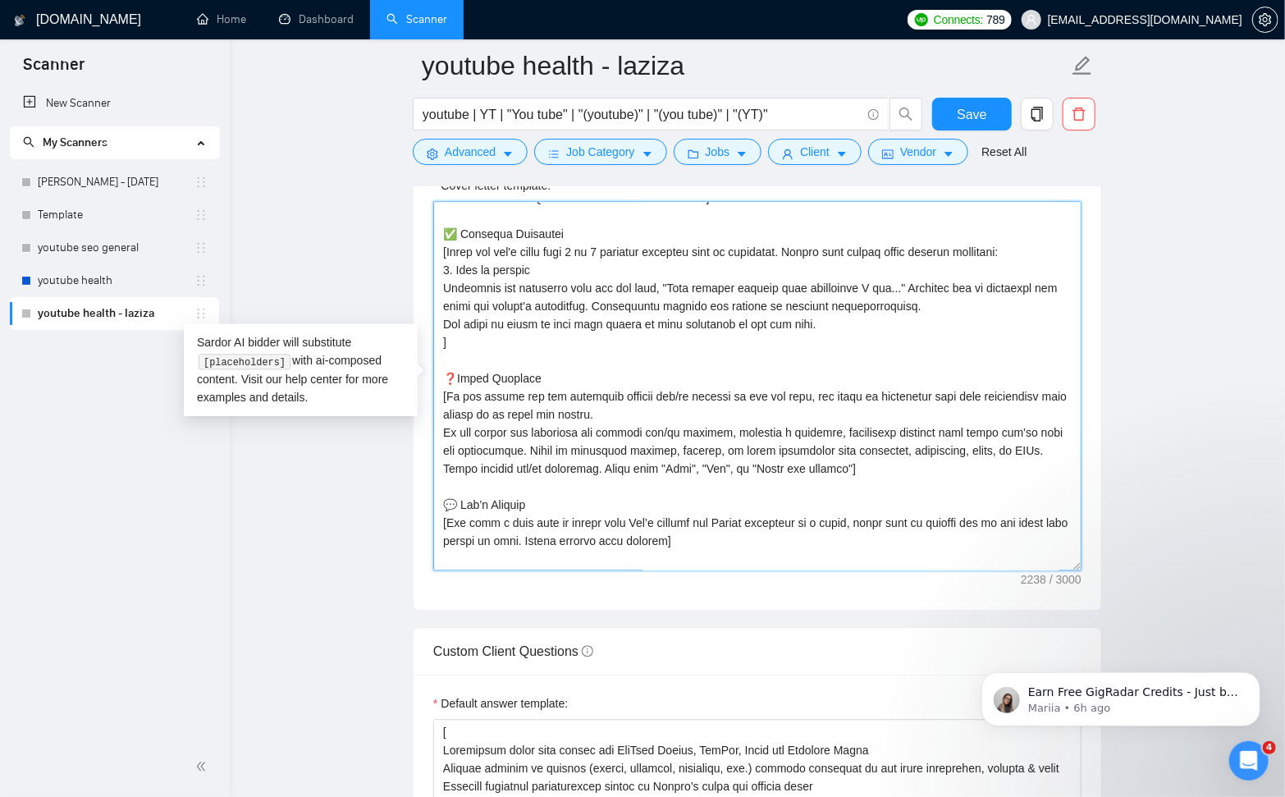
paste textarea "Portfolio 1. OPTIFAST (by Nestlé Health Science) Fortune 100 company, Biggest b…"
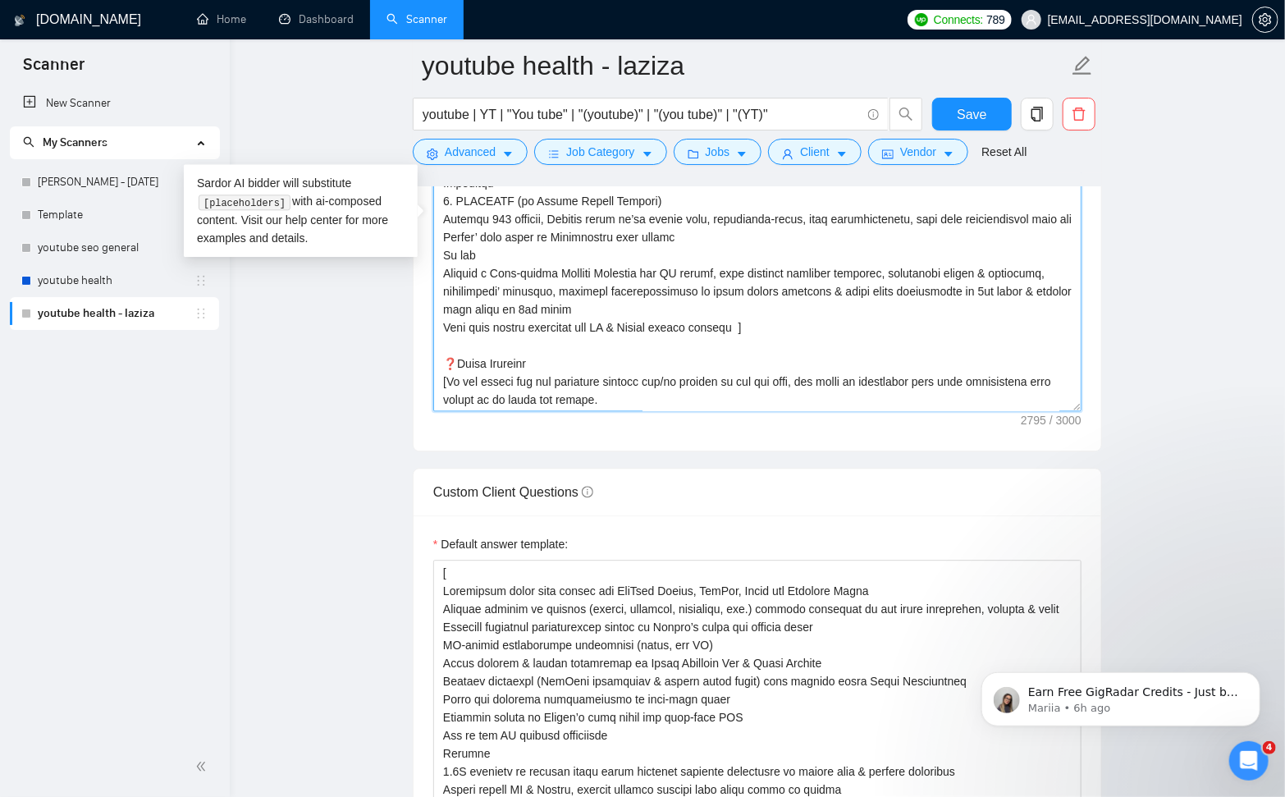
scroll to position [2025, 0]
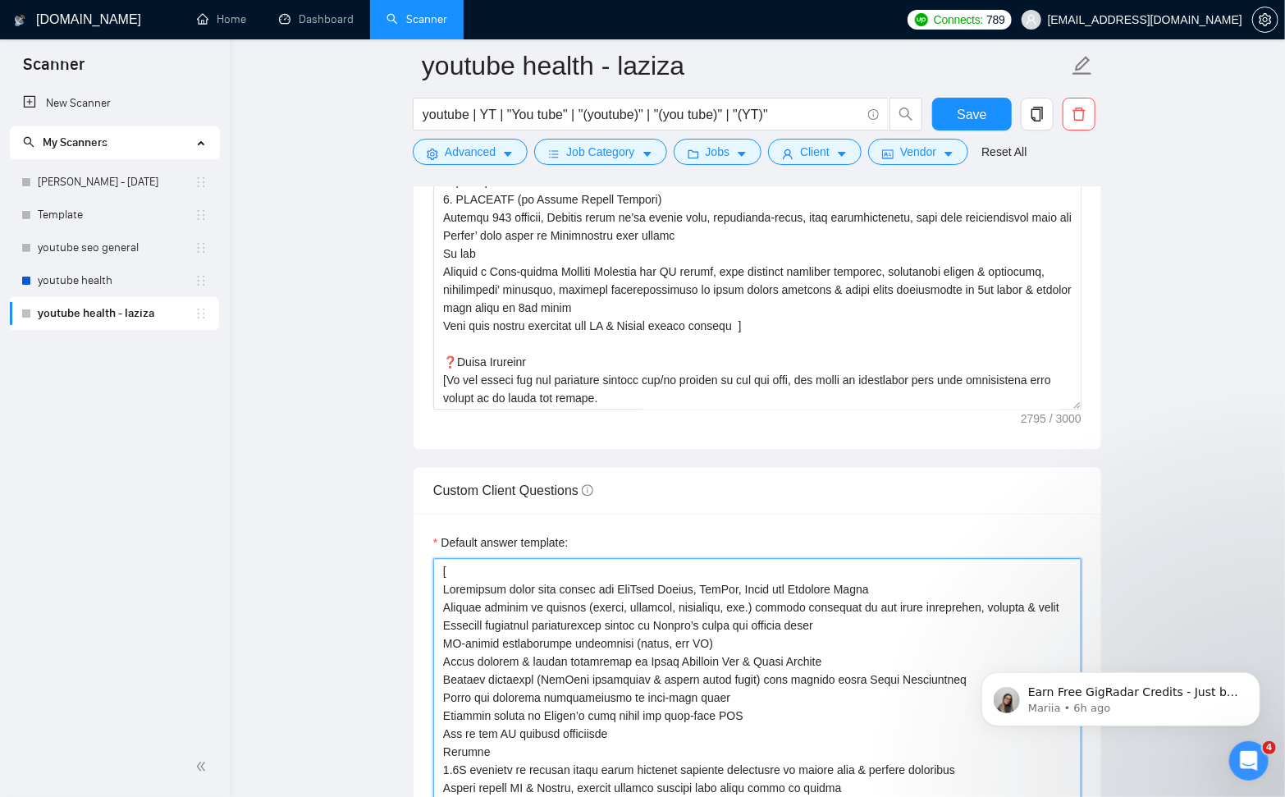
drag, startPoint x: 443, startPoint y: 587, endPoint x: 715, endPoint y: 655, distance: 280.6
drag, startPoint x: 676, startPoint y: 630, endPoint x: 505, endPoint y: 611, distance: 172.5
drag, startPoint x: 450, startPoint y: 590, endPoint x: 483, endPoint y: 618, distance: 43.1
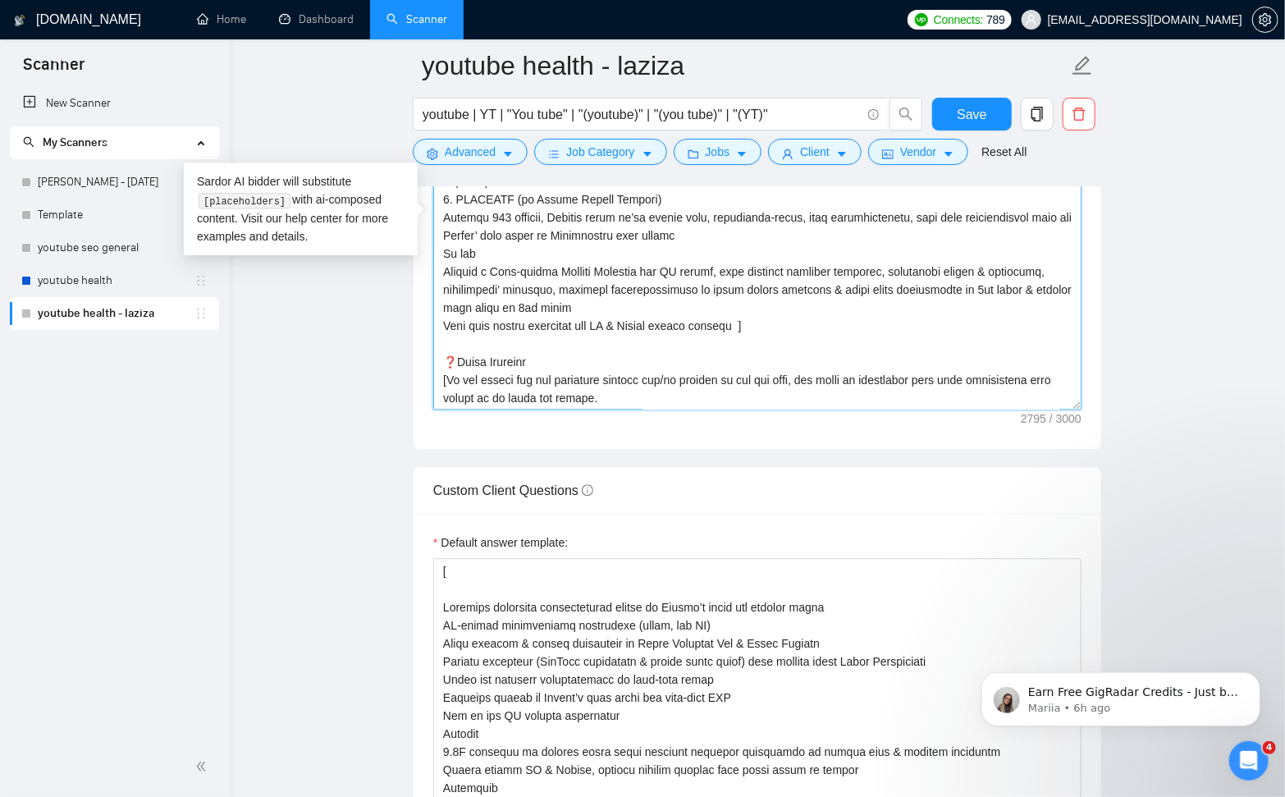
drag, startPoint x: 767, startPoint y: 321, endPoint x: 794, endPoint y: 341, distance: 34.0
click at [768, 322] on textarea "Cover letter template:" at bounding box center [757, 224] width 648 height 369
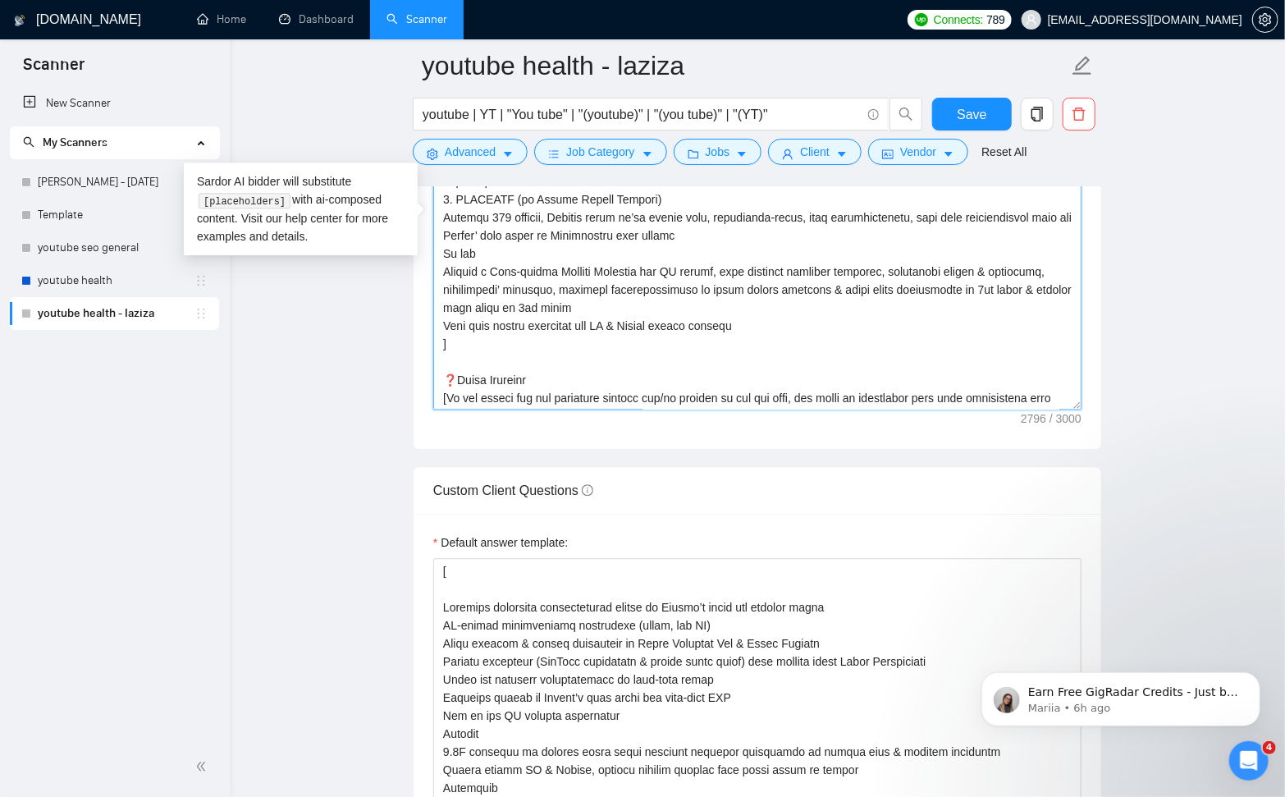
paste textarea
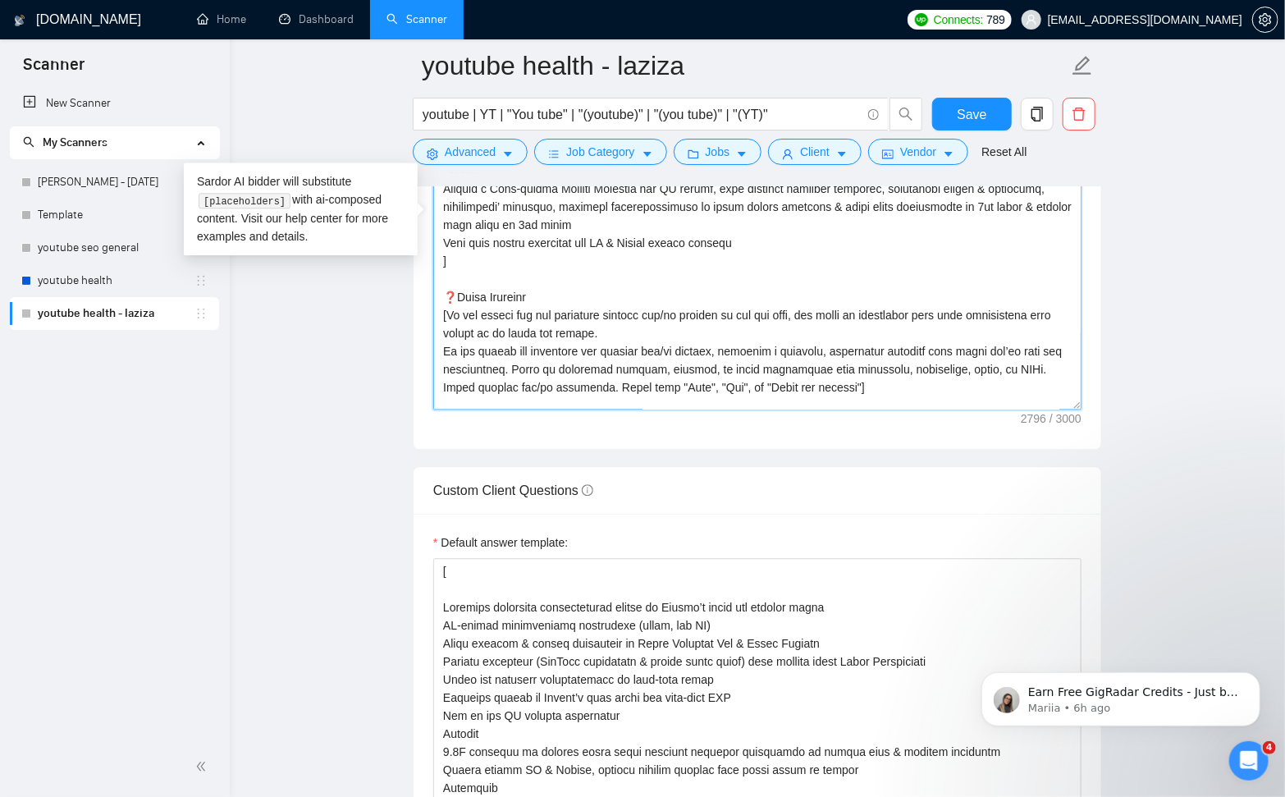
scroll to position [327, 0]
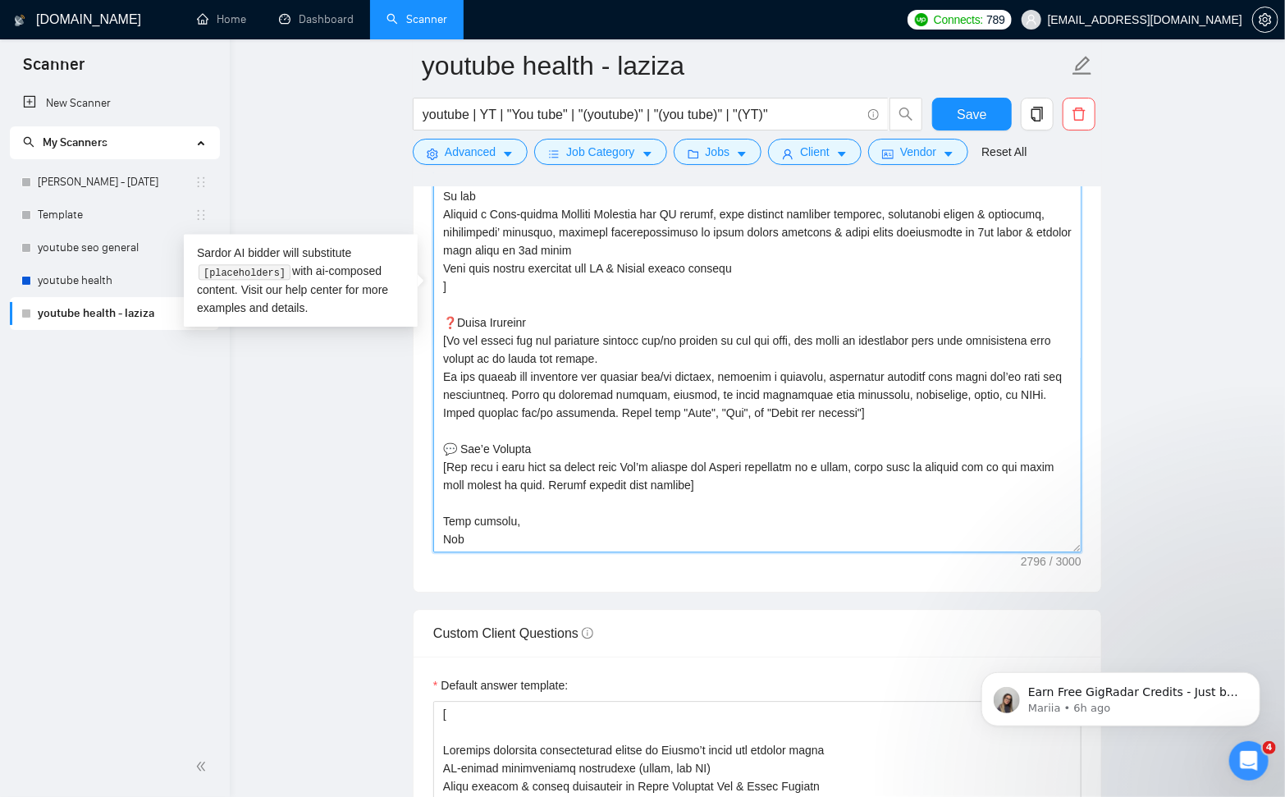
drag, startPoint x: 1076, startPoint y: 401, endPoint x: 1079, endPoint y: 545, distance: 143.6
click at [1079, 545] on textarea "Cover letter template:" at bounding box center [757, 296] width 648 height 512
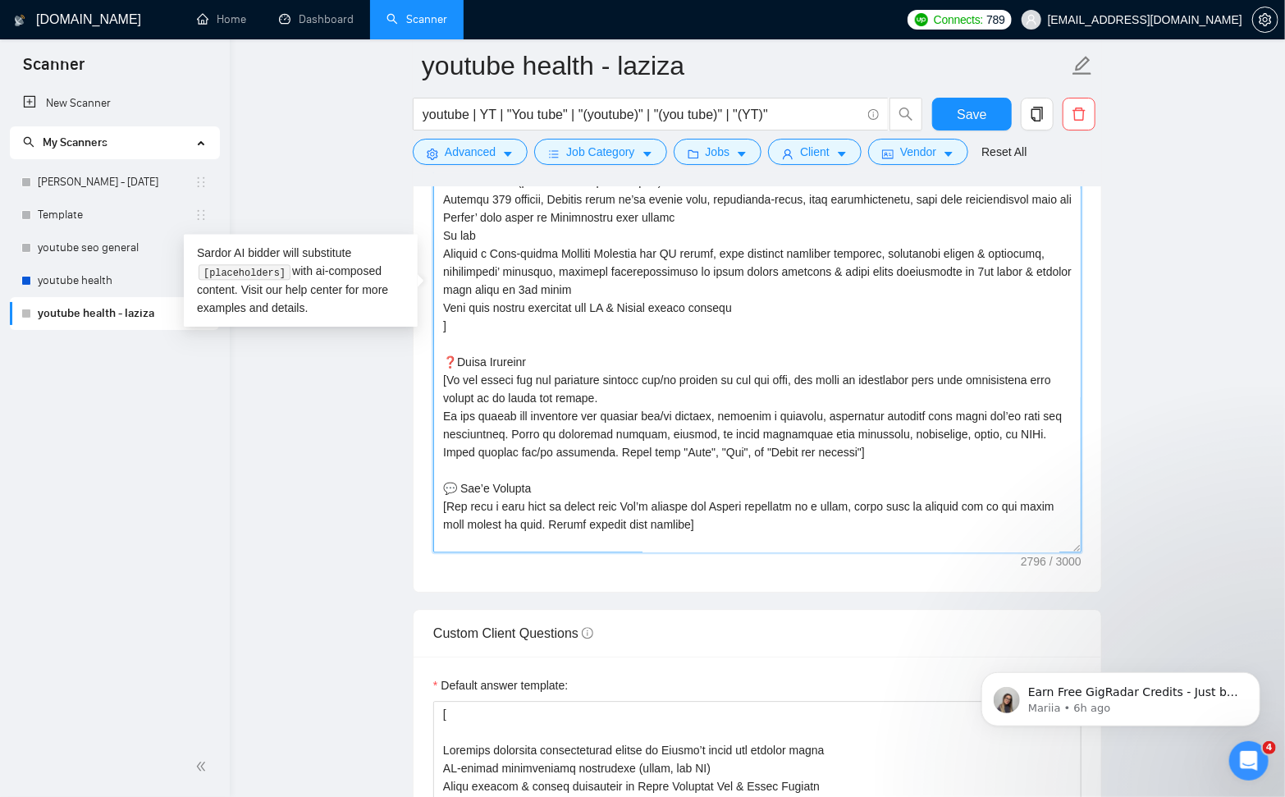
scroll to position [259, 0]
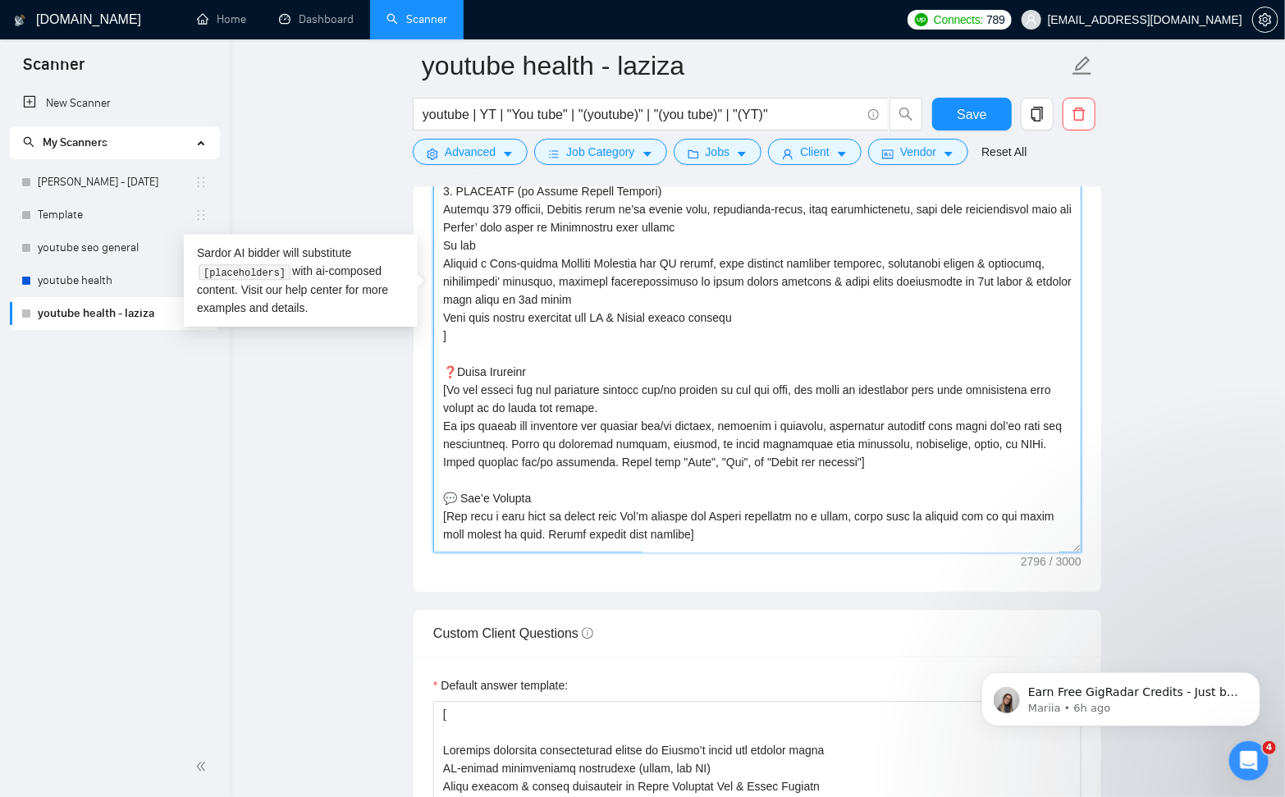
click at [779, 311] on textarea "Cover letter template:" at bounding box center [757, 296] width 648 height 512
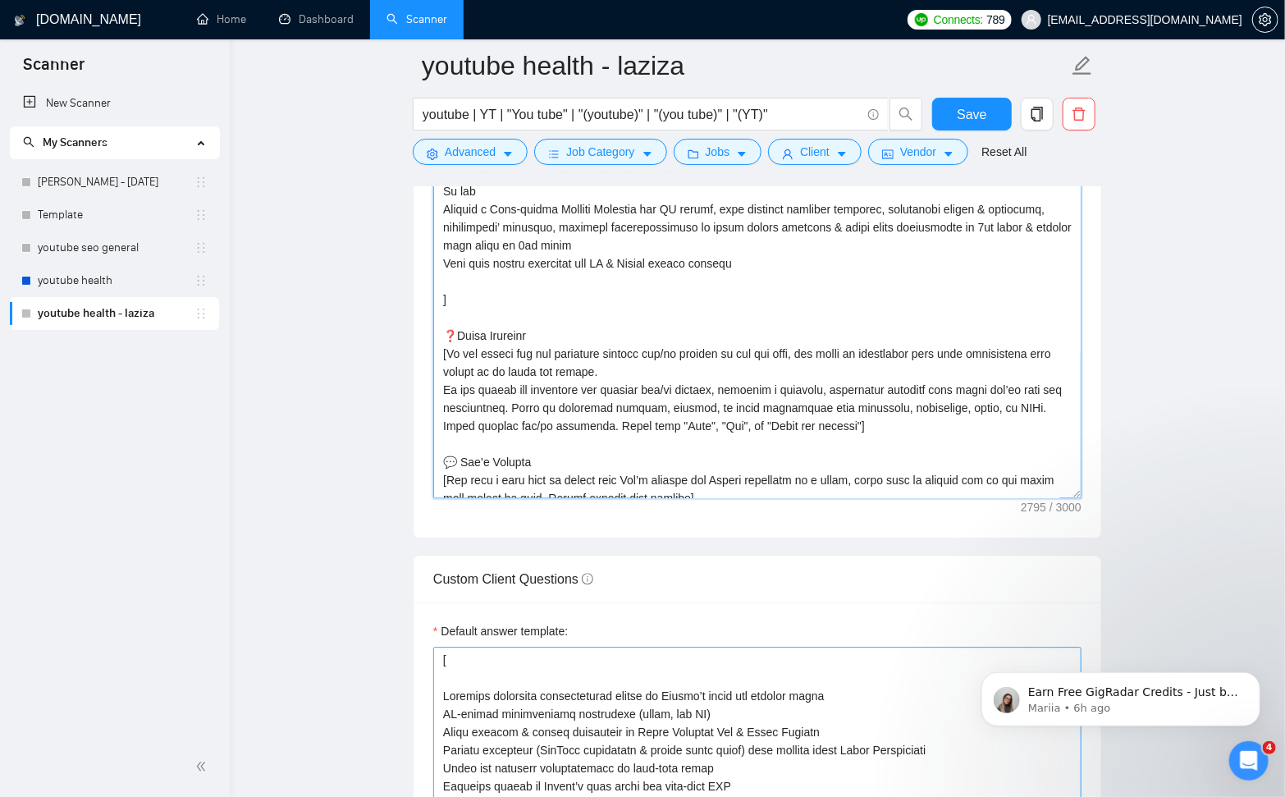
scroll to position [2090, 0]
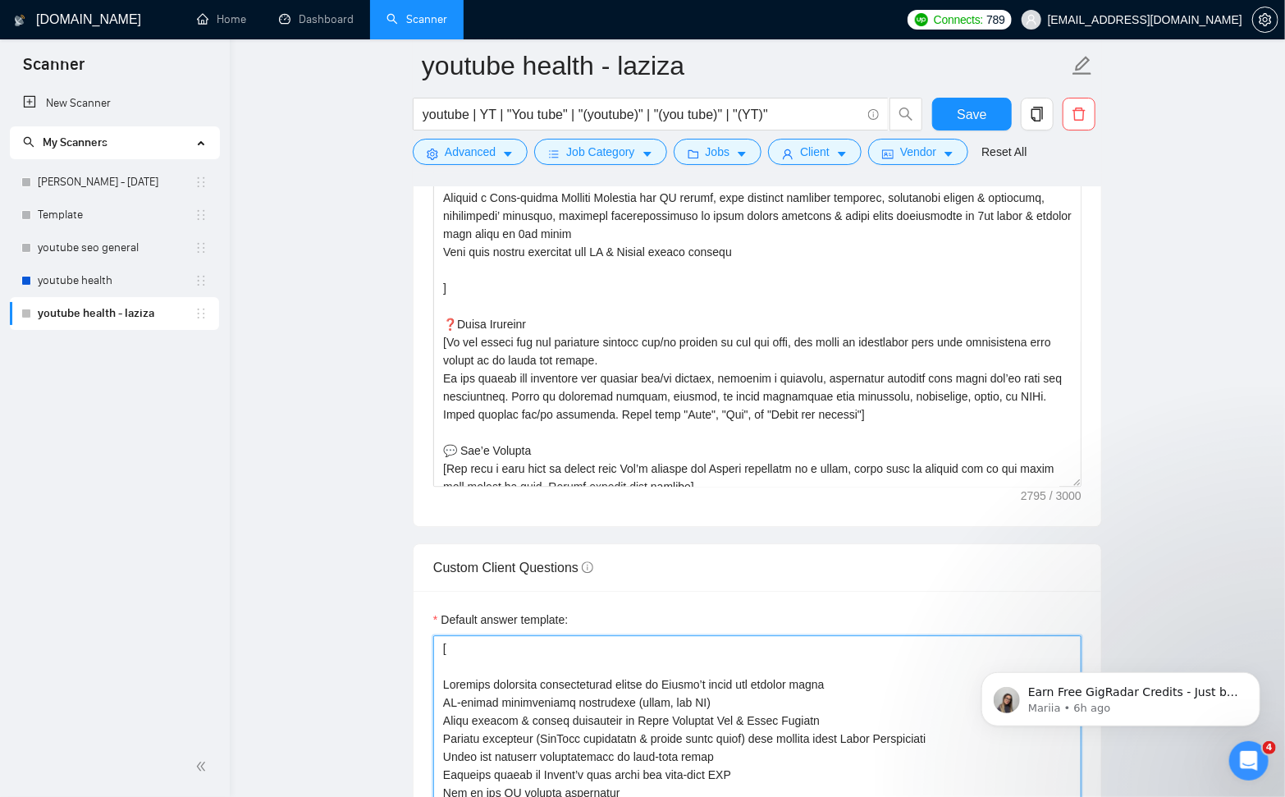
drag, startPoint x: 445, startPoint y: 681, endPoint x: 832, endPoint y: 716, distance: 388.0
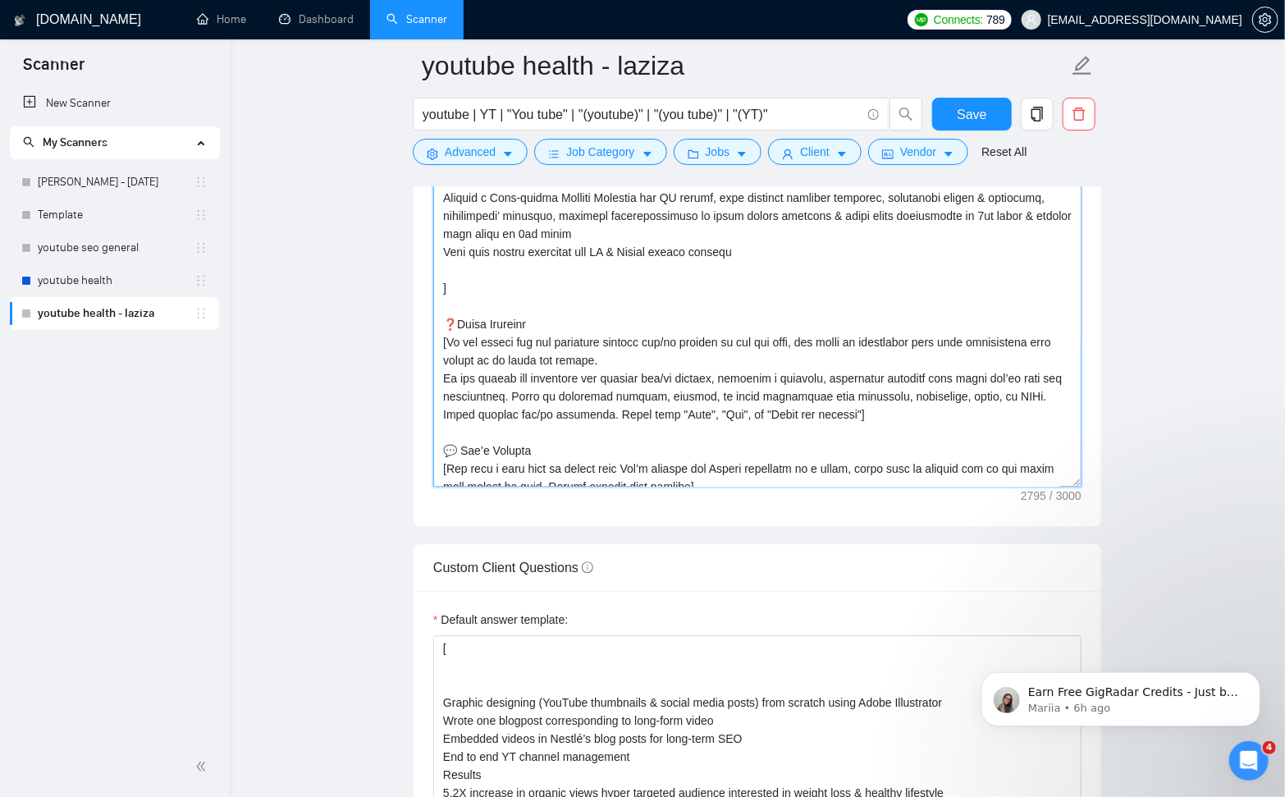
click at [748, 265] on textarea "Cover letter template:" at bounding box center [757, 231] width 648 height 512
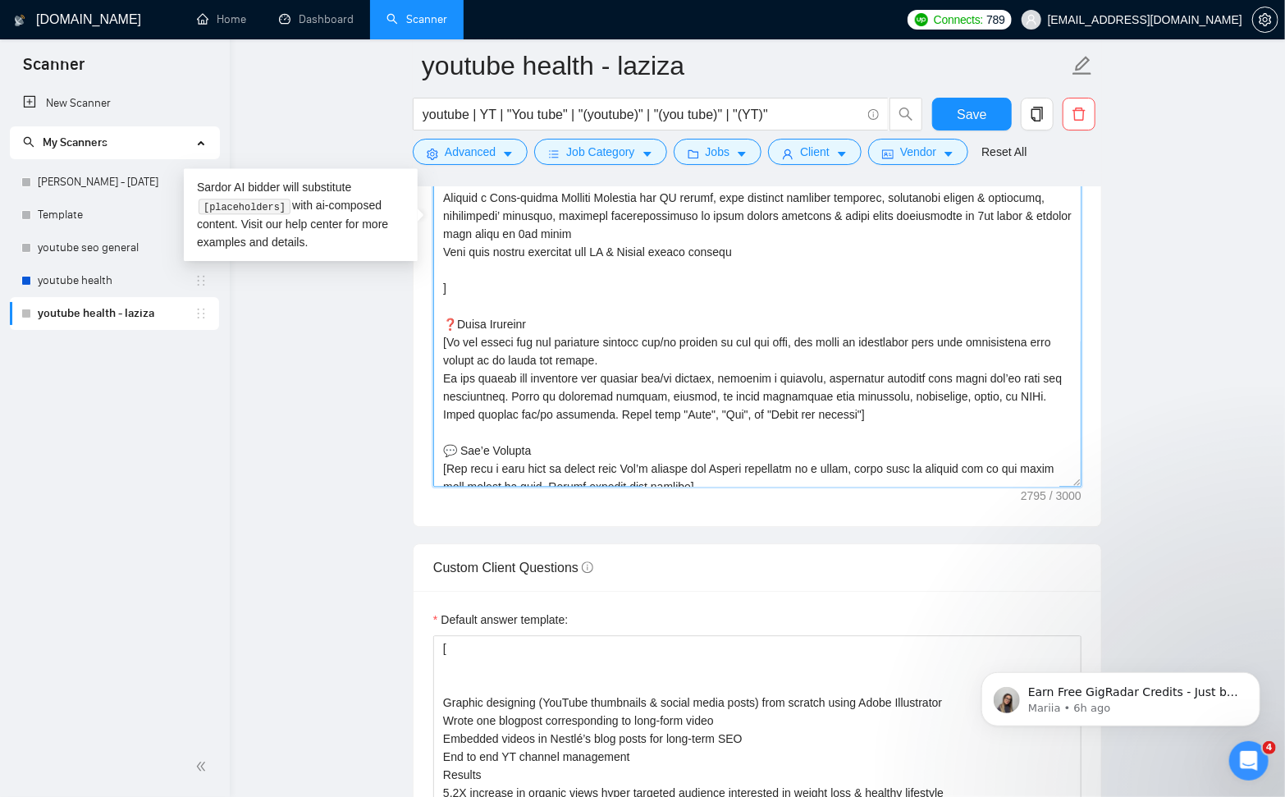
paste textarea "Keywords optimized scriptwriting vetted by Nestlé’s legal and medical teams UK-…"
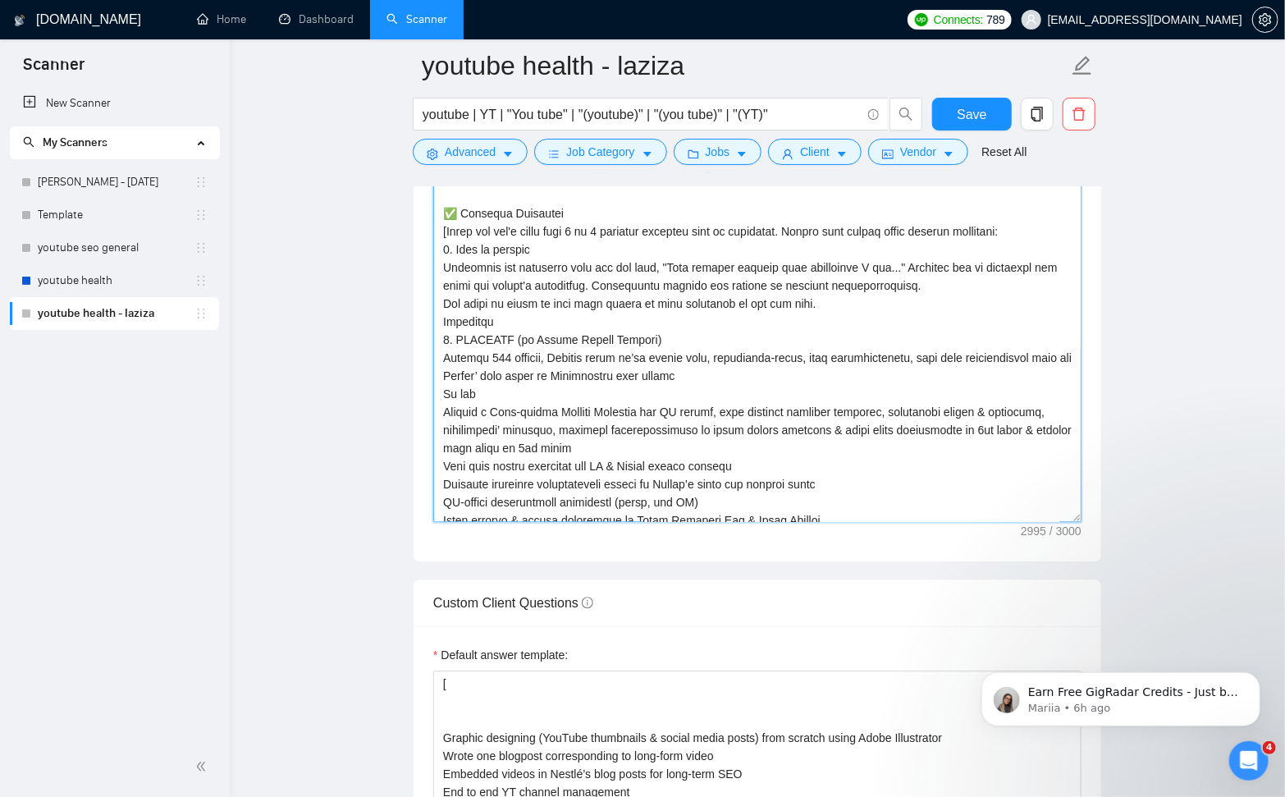
scroll to position [86, 0]
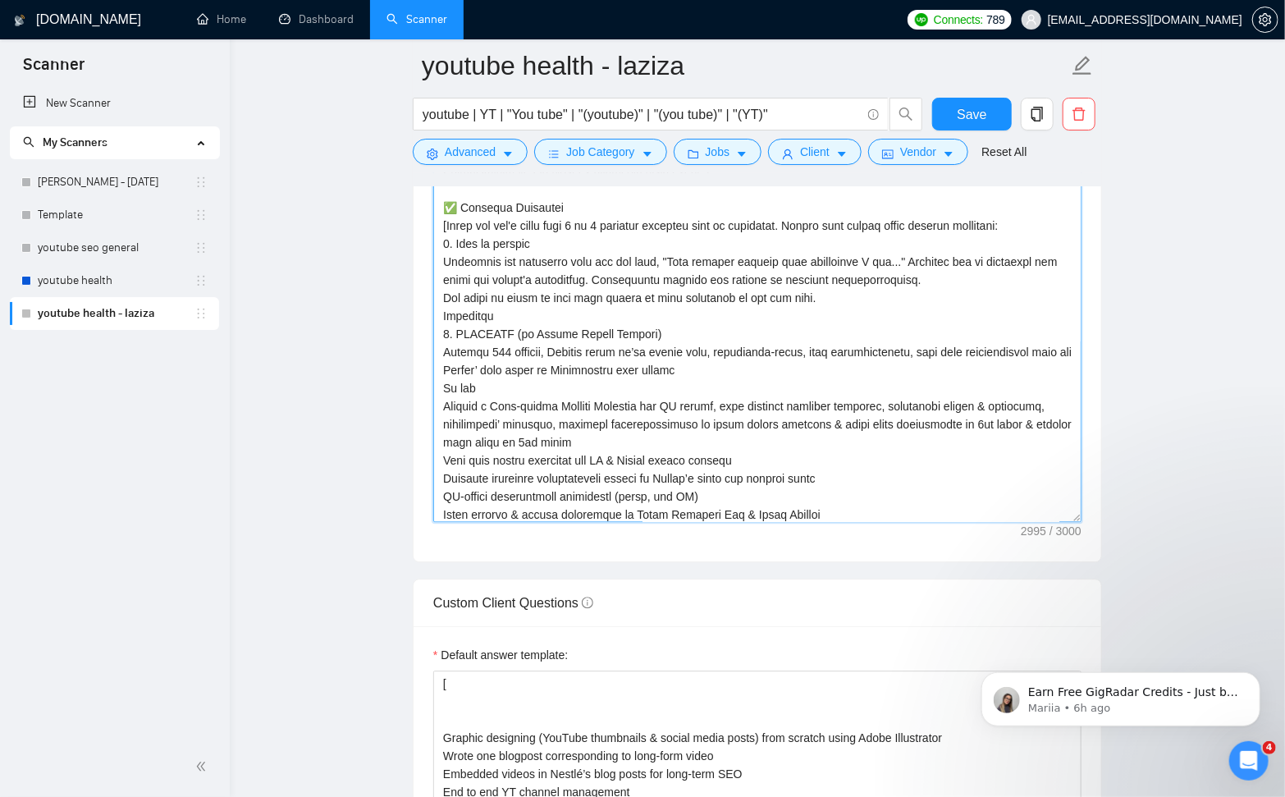
drag, startPoint x: 480, startPoint y: 386, endPoint x: 442, endPoint y: 385, distance: 37.7
click at [442, 385] on textarea "Cover letter template:" at bounding box center [757, 266] width 648 height 512
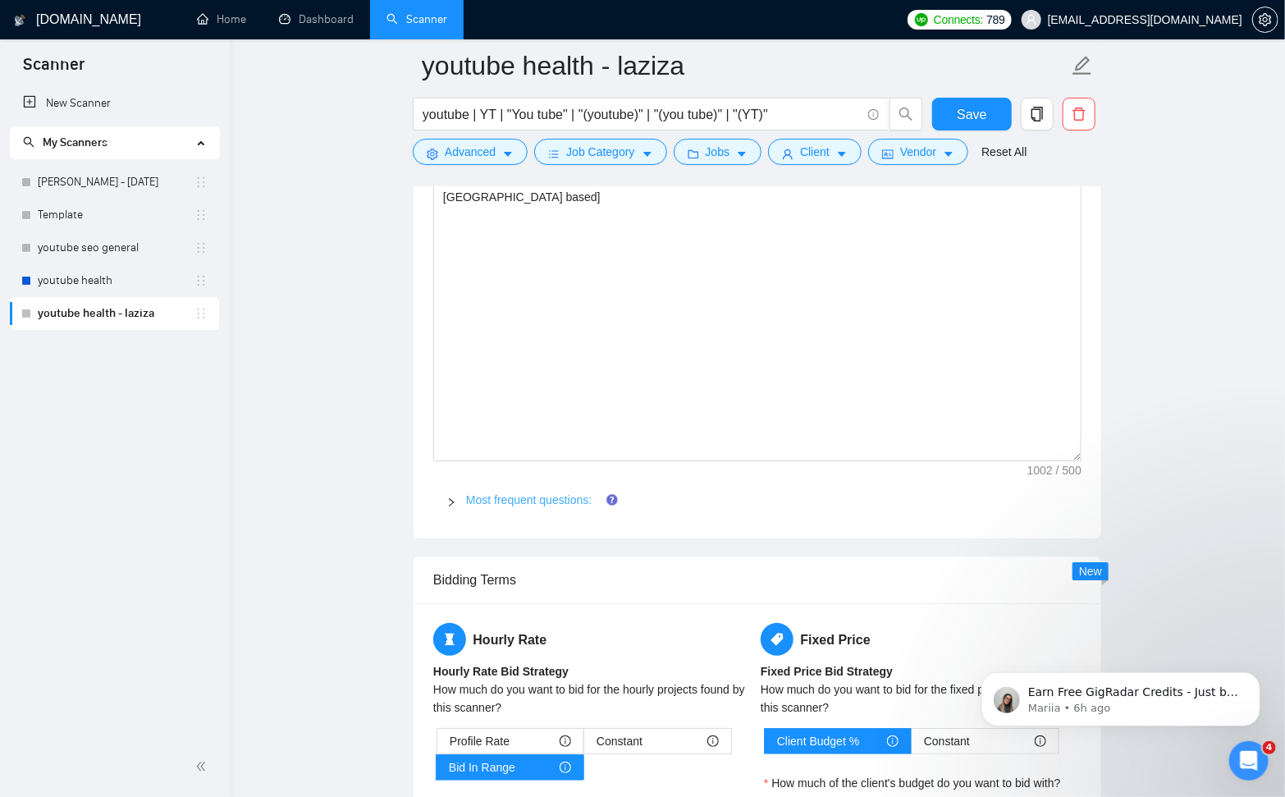
scroll to position [2994, 0]
click at [569, 498] on link "Most frequent questions:" at bounding box center [529, 498] width 126 height 13
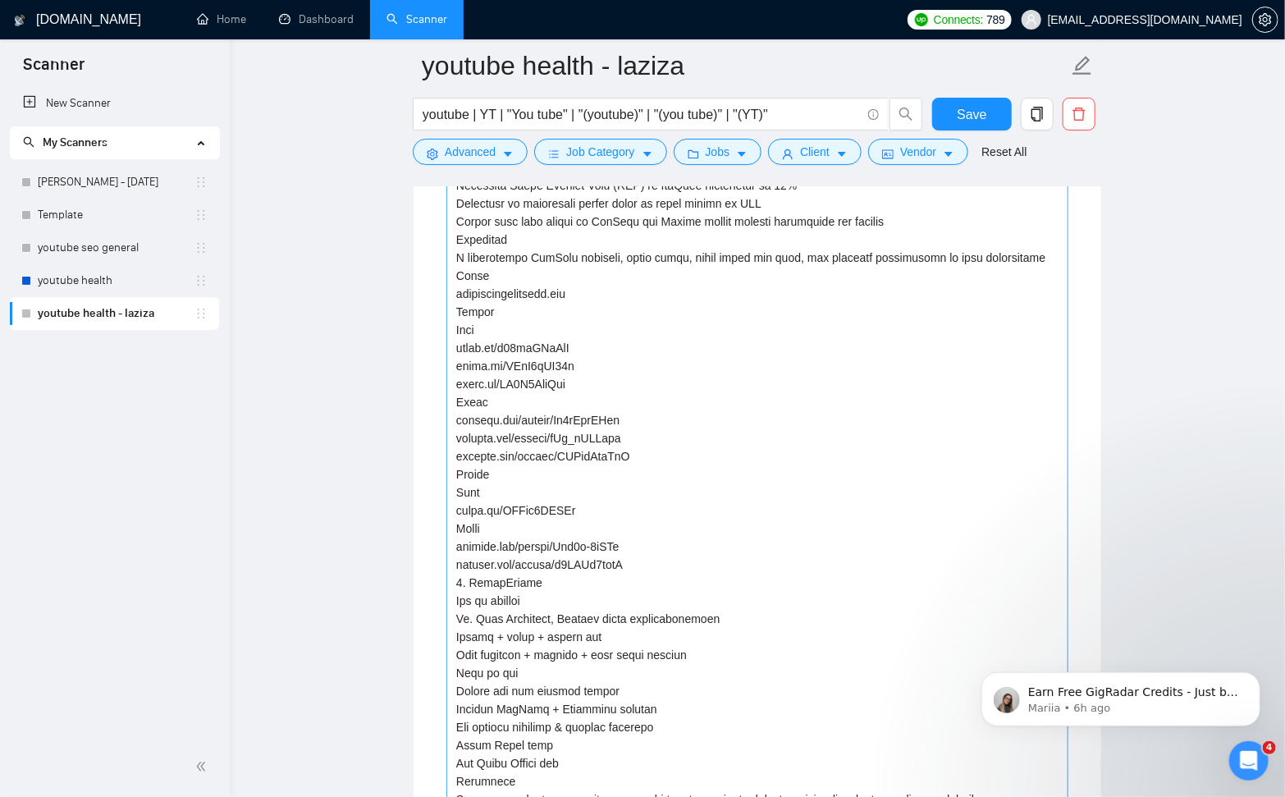
scroll to position [3593, 0]
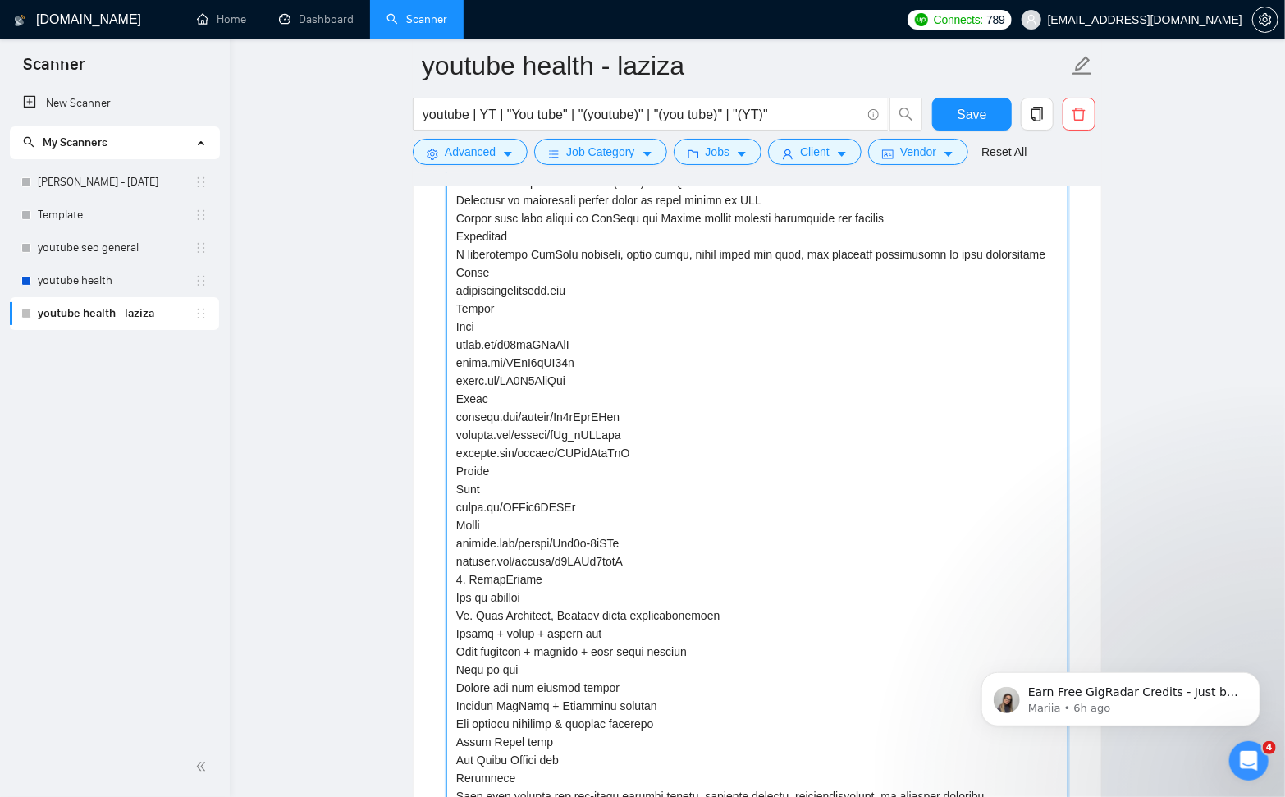
drag, startPoint x: 633, startPoint y: 578, endPoint x: 444, endPoint y: 582, distance: 188.8
click at [445, 582] on div "Describe your recent experience with similar projects Please list any certifica…" at bounding box center [757, 786] width 648 height 1736
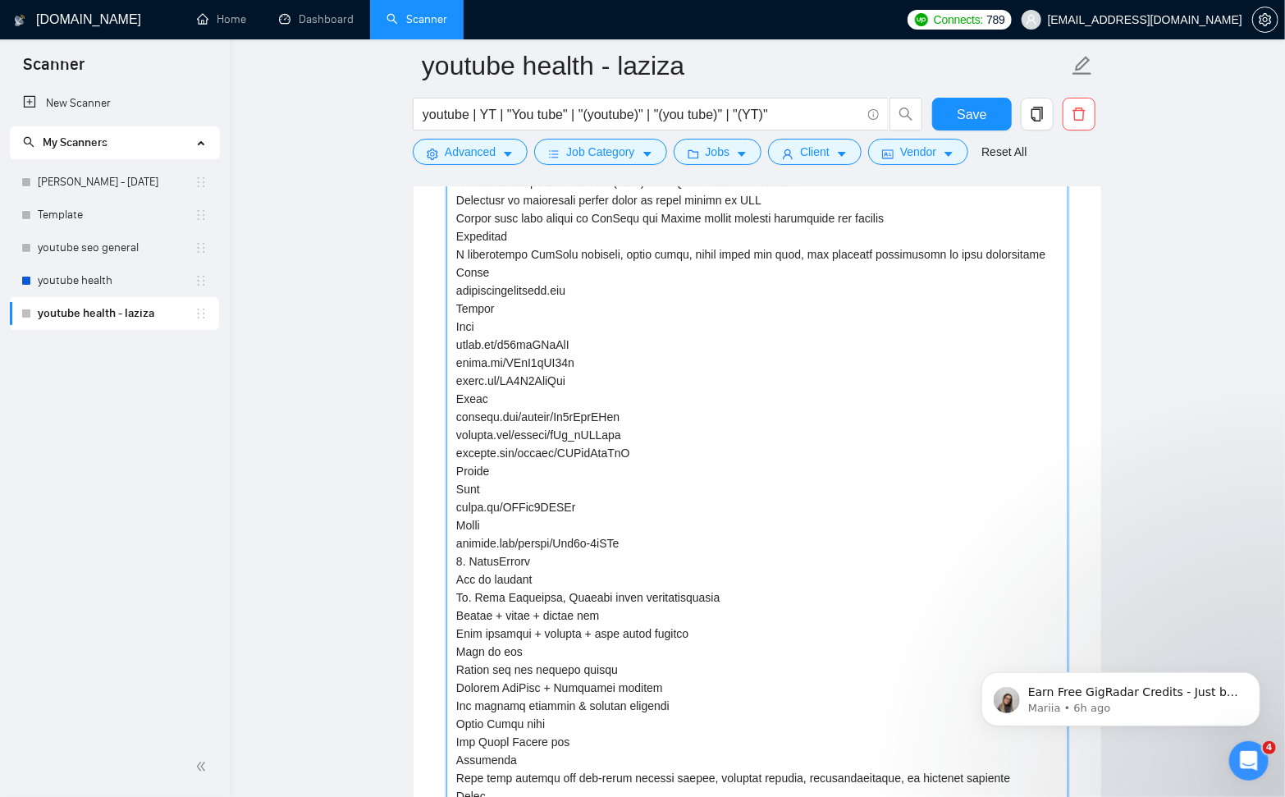
drag, startPoint x: 643, startPoint y: 466, endPoint x: 451, endPoint y: 451, distance: 192.5
click at [451, 451] on projects "Describe your recent experience with similar projects" at bounding box center [757, 461] width 622 height 1019
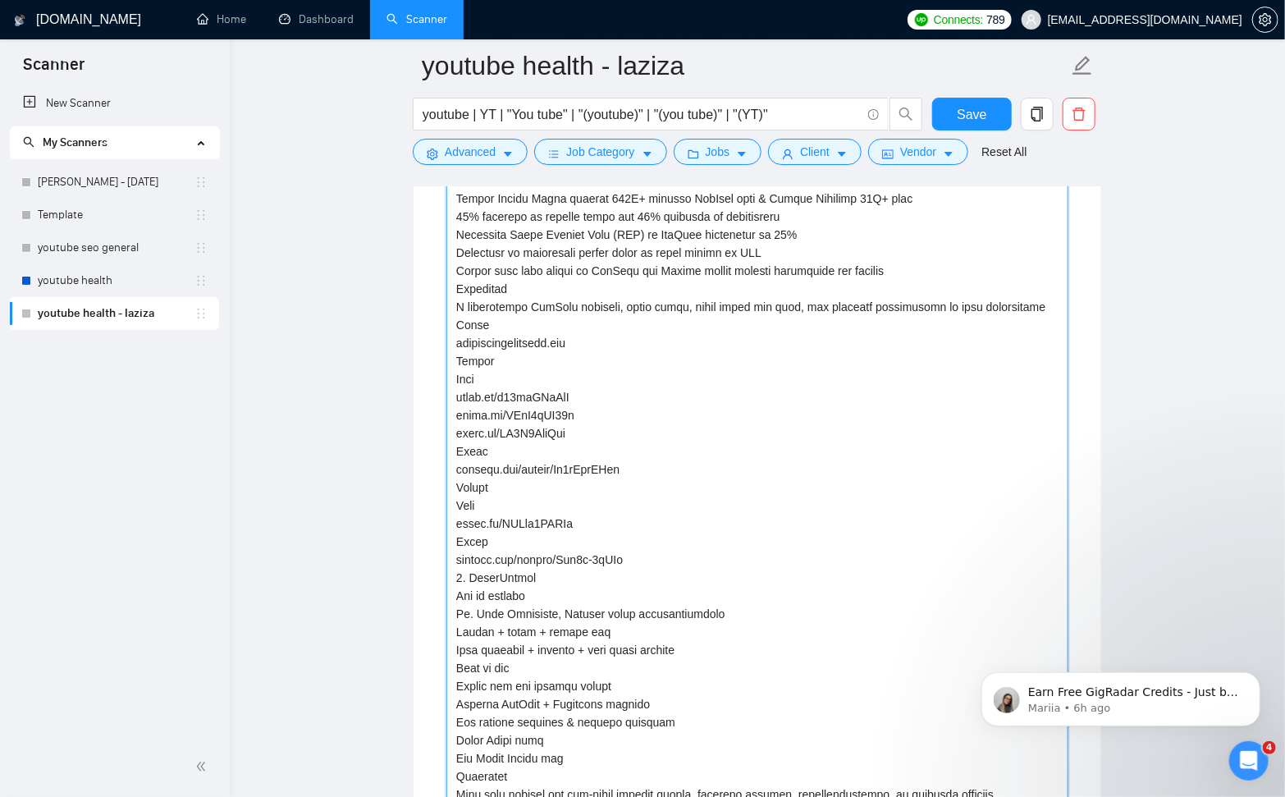
scroll to position [3533, 0]
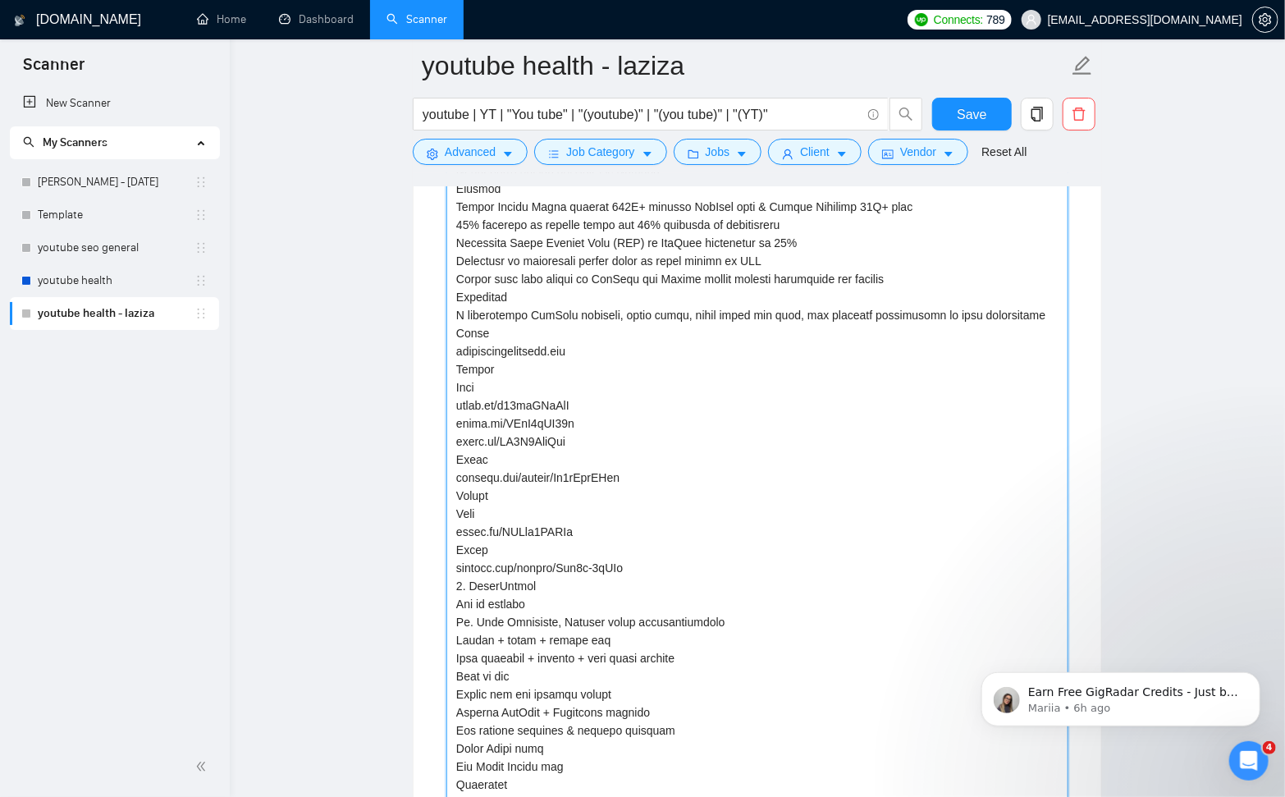
drag, startPoint x: 582, startPoint y: 456, endPoint x: 453, endPoint y: 439, distance: 130.8
click at [453, 439] on projects "Describe your recent experience with similar projects" at bounding box center [757, 504] width 622 height 983
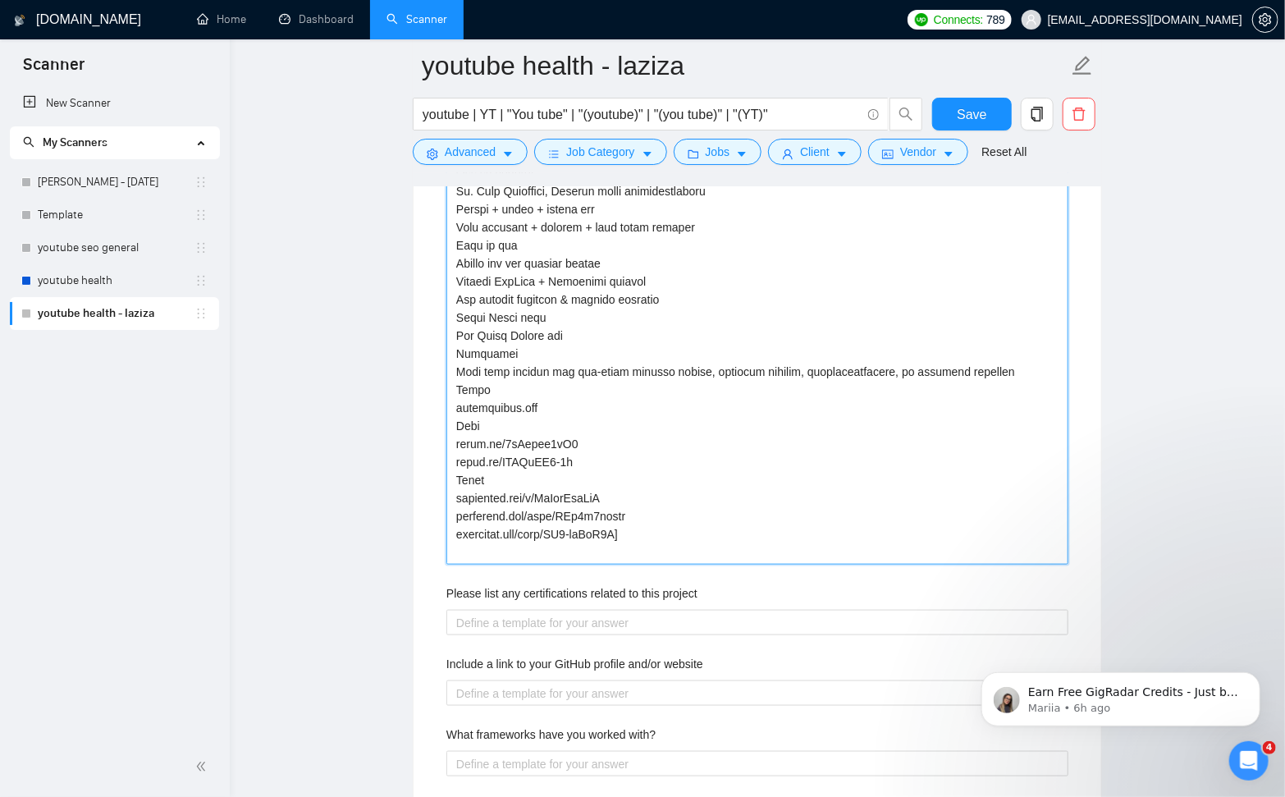
scroll to position [3931, 0]
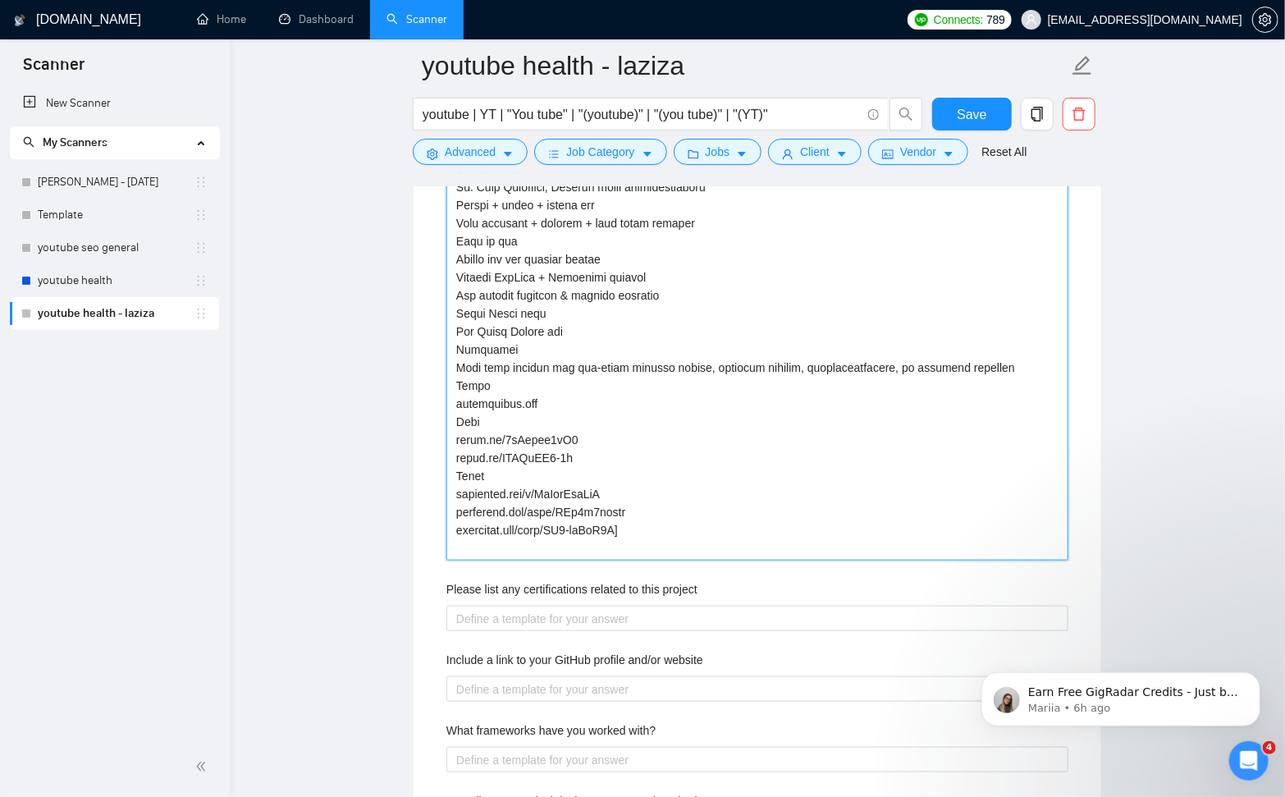
drag, startPoint x: 651, startPoint y: 547, endPoint x: 446, endPoint y: 544, distance: 204.3
click at [446, 544] on projects "Describe your recent experience with similar projects" at bounding box center [757, 87] width 622 height 947
click at [645, 513] on projects "Describe your recent experience with similar projects" at bounding box center [757, 87] width 622 height 947
drag, startPoint x: 625, startPoint y: 507, endPoint x: 444, endPoint y: 517, distance: 181.6
click at [444, 517] on div "Describe your recent experience with similar projects Please list any certifica…" at bounding box center [757, 403] width 648 height 1646
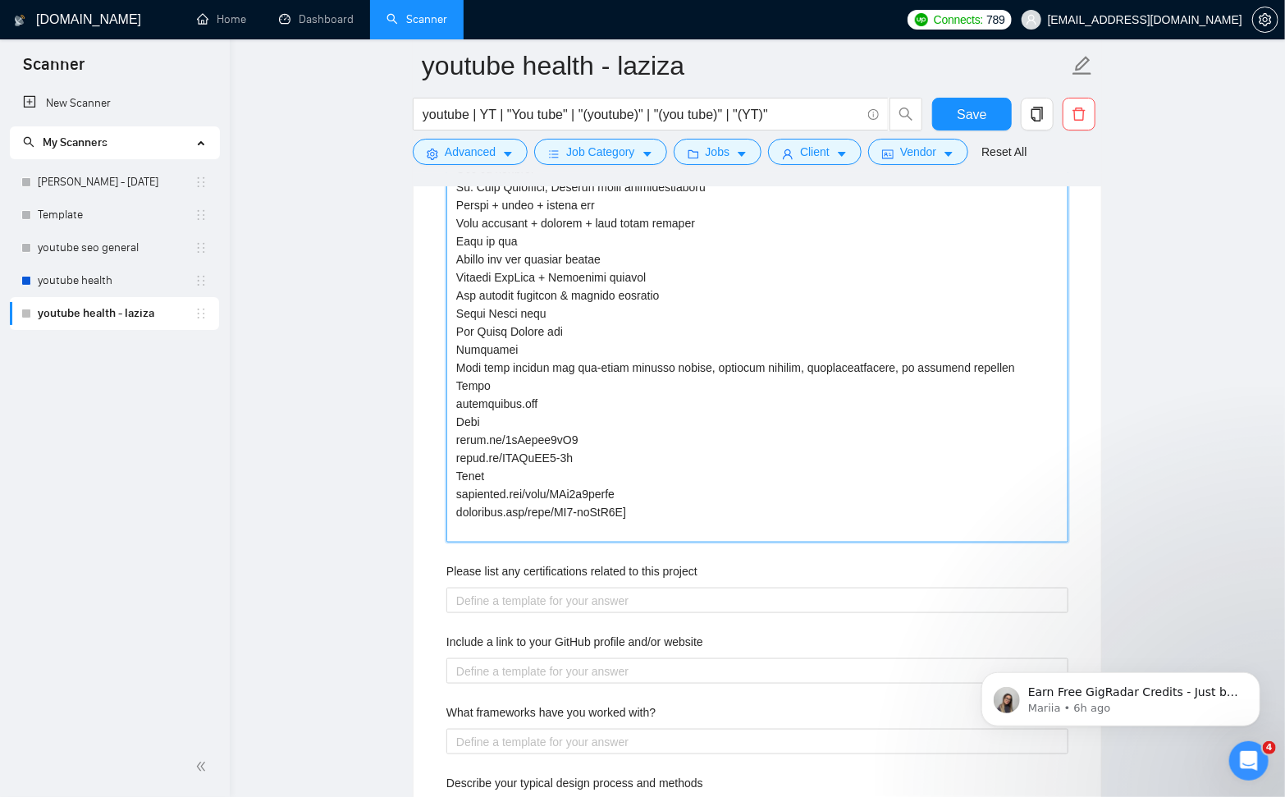
drag, startPoint x: 638, startPoint y: 527, endPoint x: 450, endPoint y: 526, distance: 188.7
click at [450, 526] on projects "Describe your recent experience with similar projects" at bounding box center [757, 78] width 622 height 929
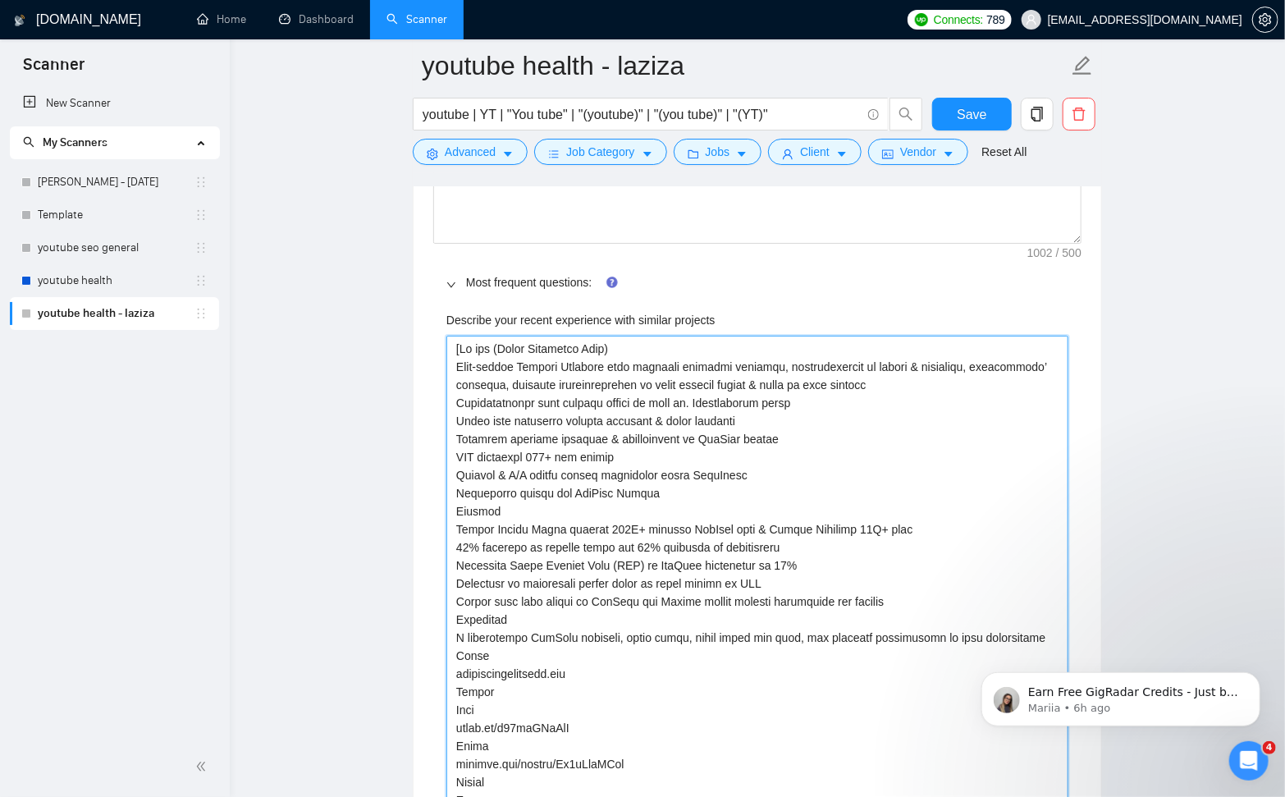
scroll to position [3040, 0]
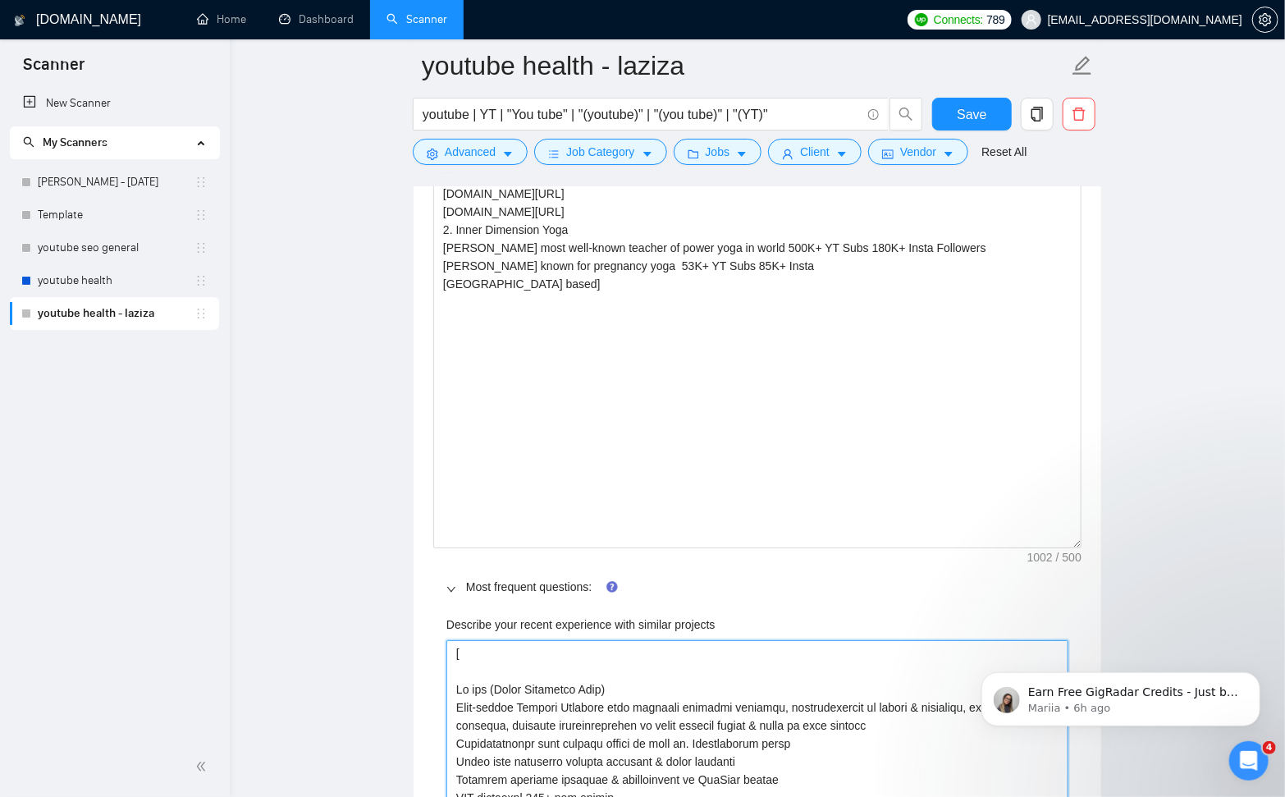
scroll to position [2904, 0]
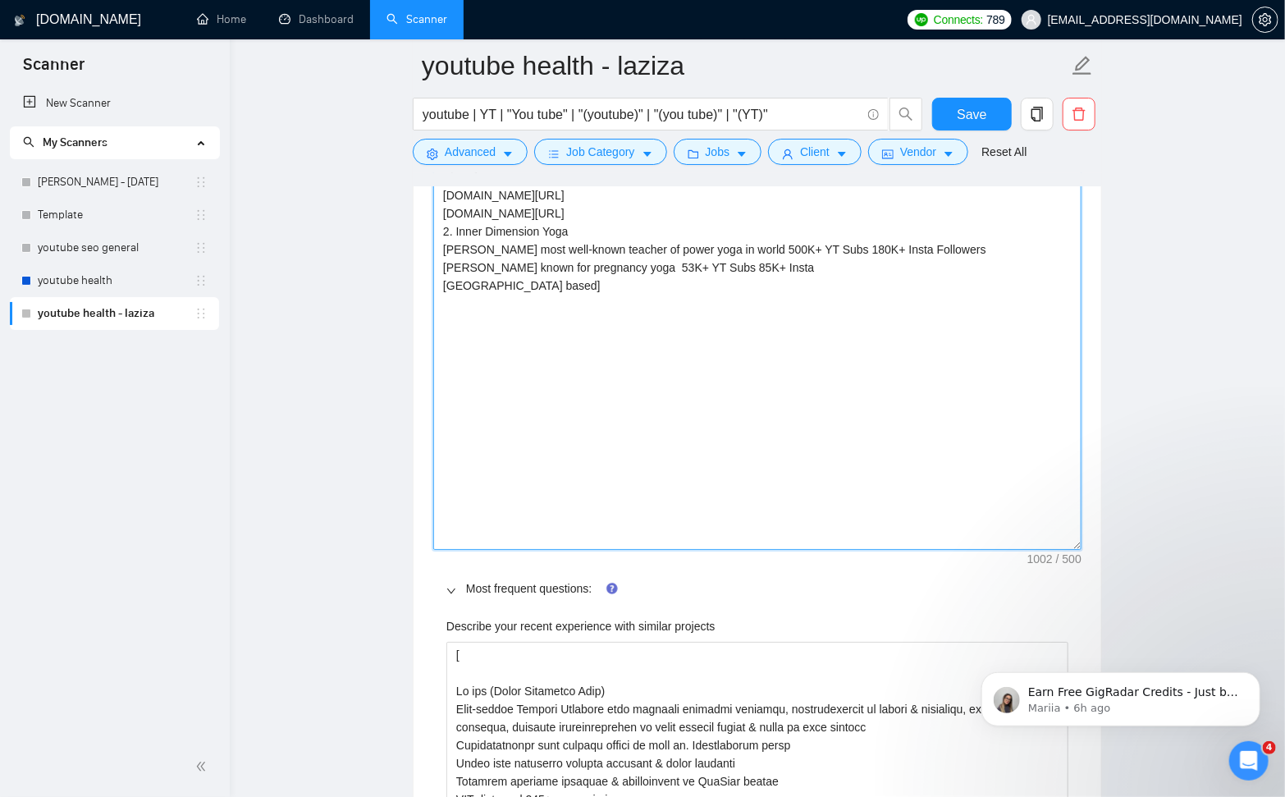
drag, startPoint x: 542, startPoint y: 281, endPoint x: 449, endPoint y: 233, distance: 105.3
click at [441, 230] on textarea "[ Graphic designing (YouTube thumbnails & social media posts) from scratch usin…" at bounding box center [757, 185] width 648 height 729
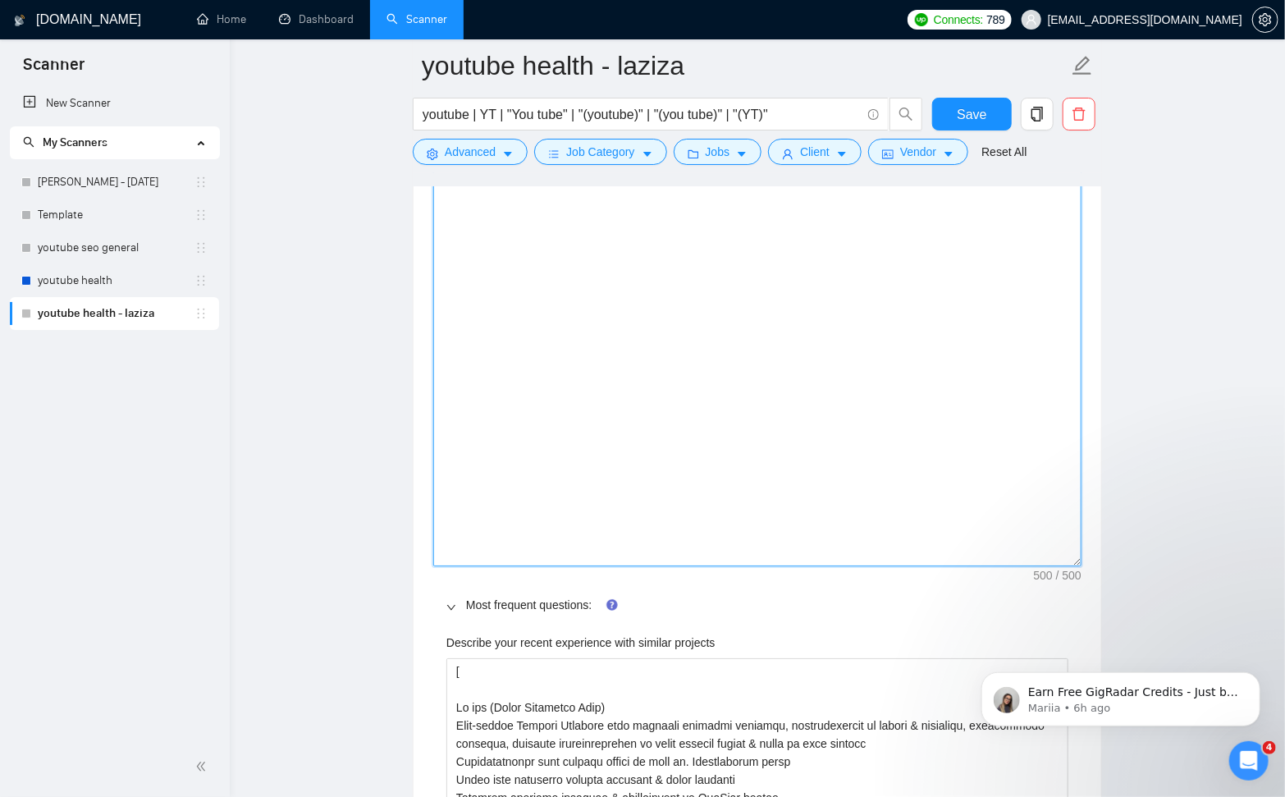
scroll to position [2980, 0]
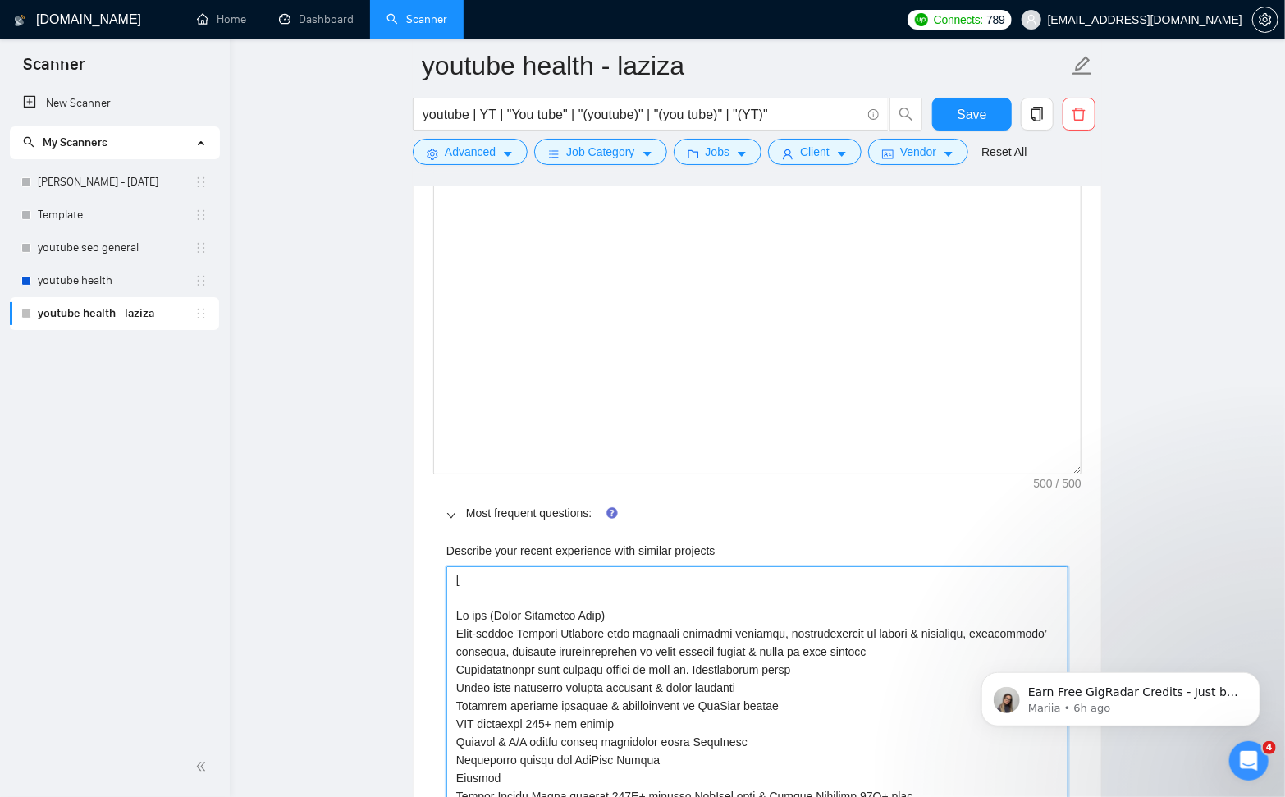
paste projects "2. Inner Dimension Yoga [PERSON_NAME] most well-known teacher of power yoga in …"
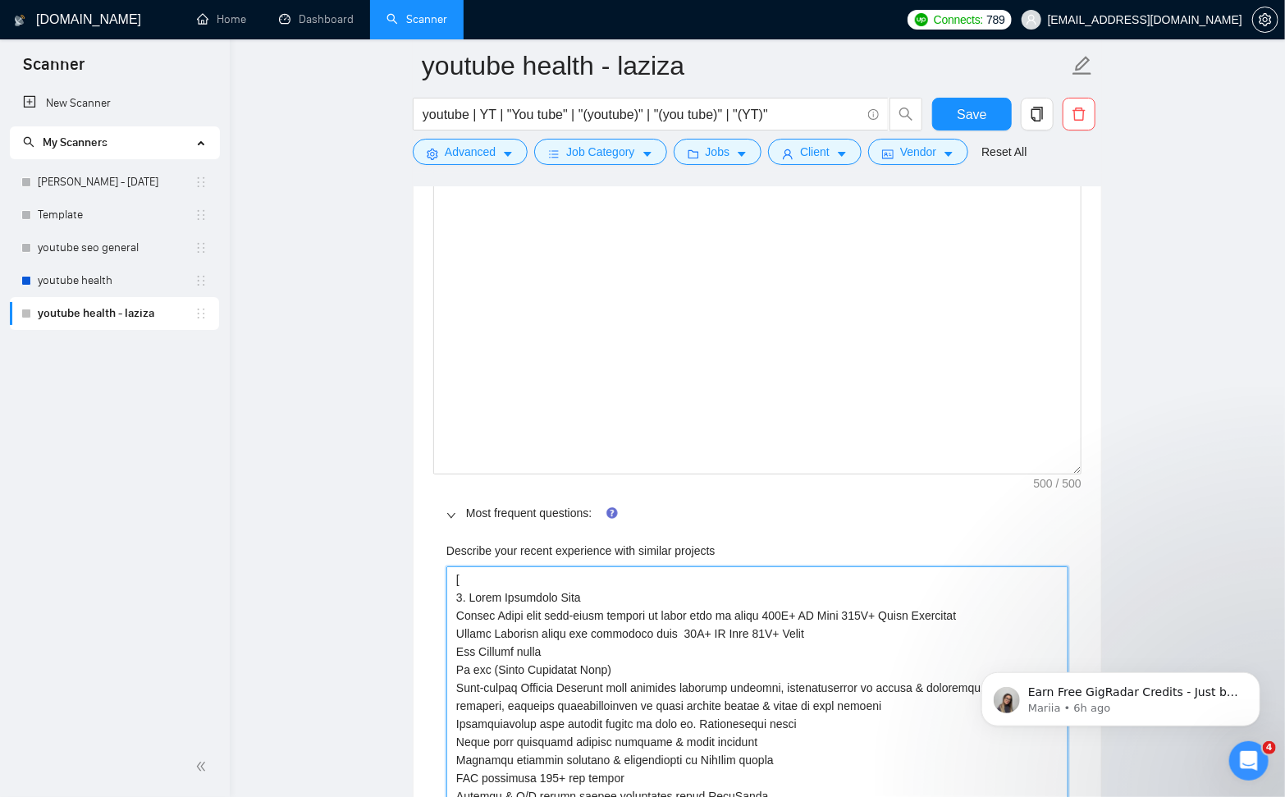
drag, startPoint x: 619, startPoint y: 668, endPoint x: 496, endPoint y: 668, distance: 123.9
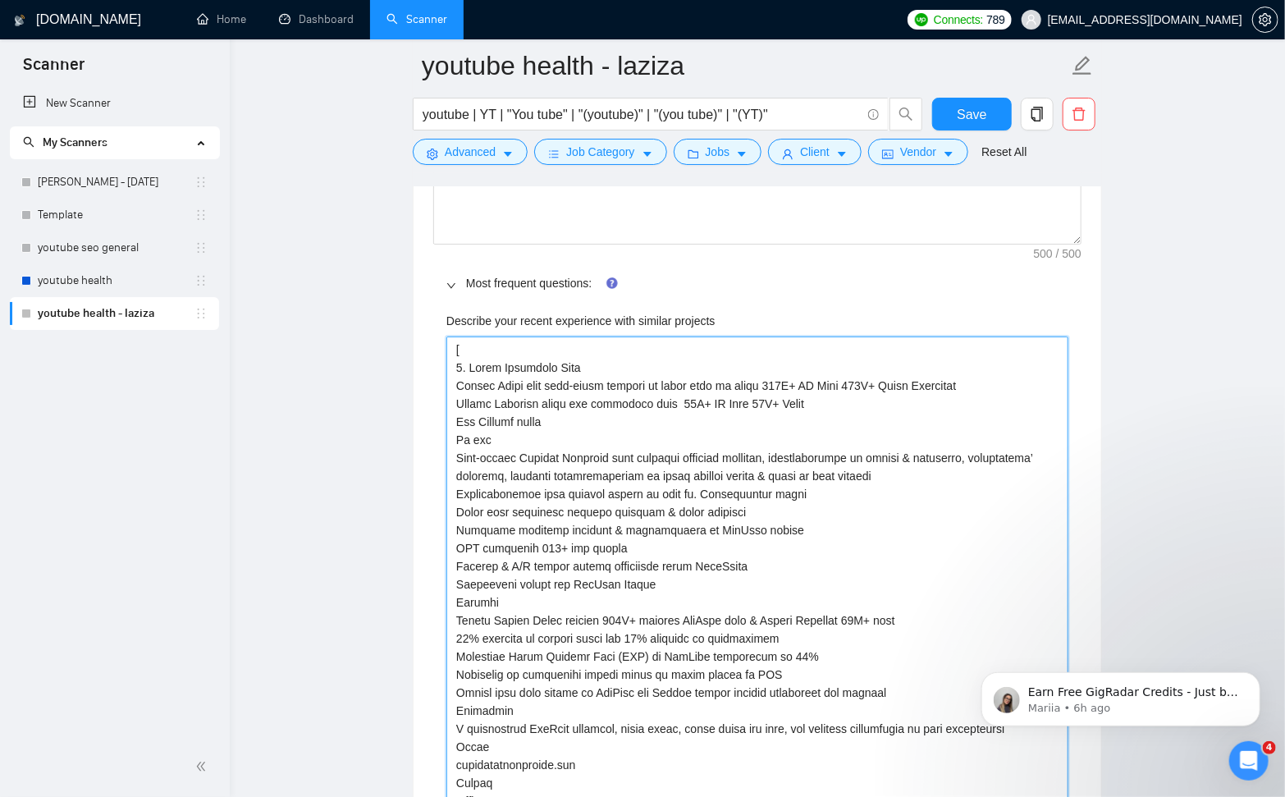
scroll to position [3057, 0]
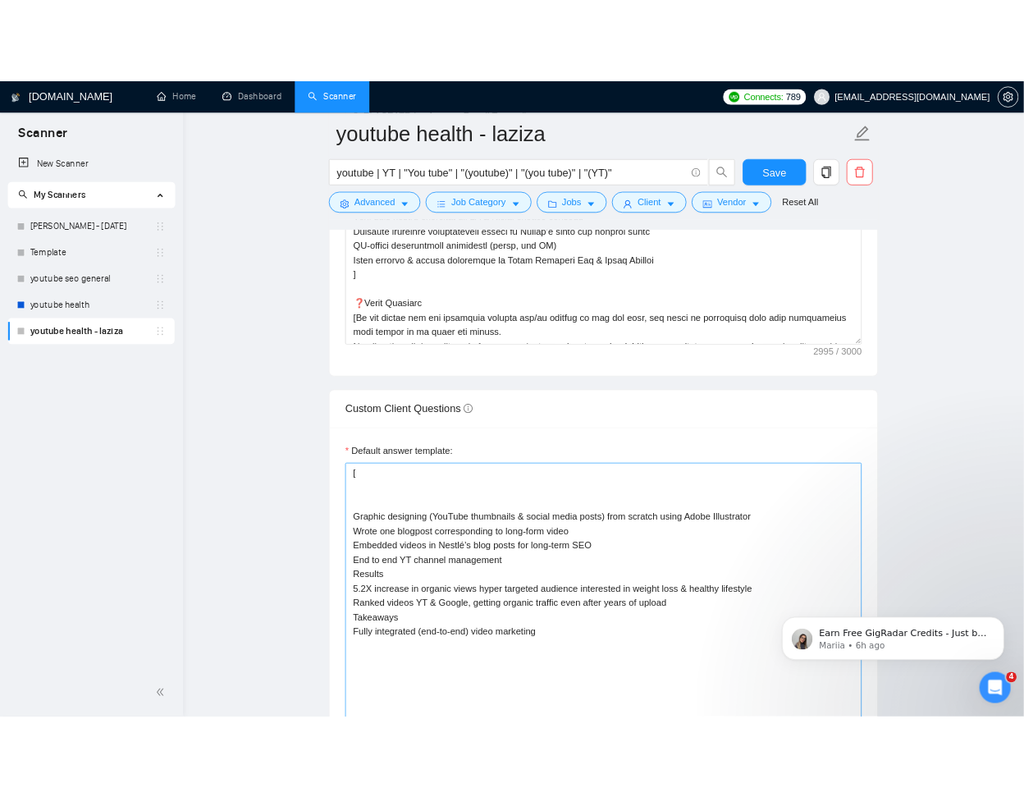
scroll to position [2260, 0]
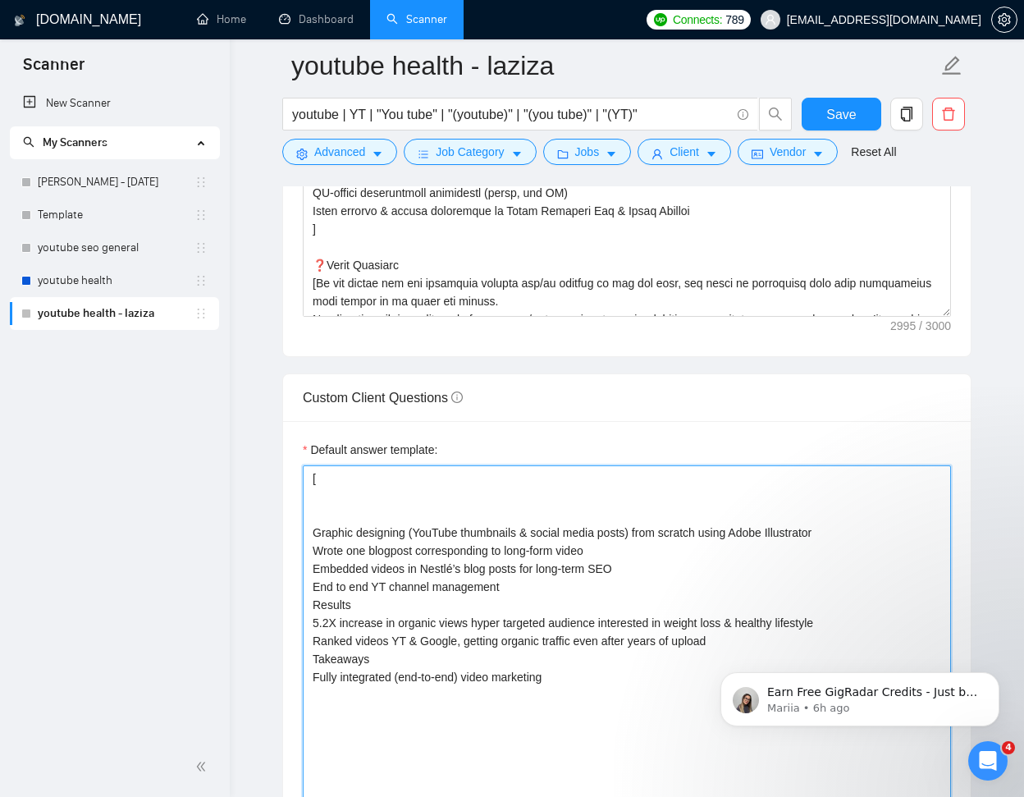
drag, startPoint x: 311, startPoint y: 529, endPoint x: 340, endPoint y: 543, distance: 31.9
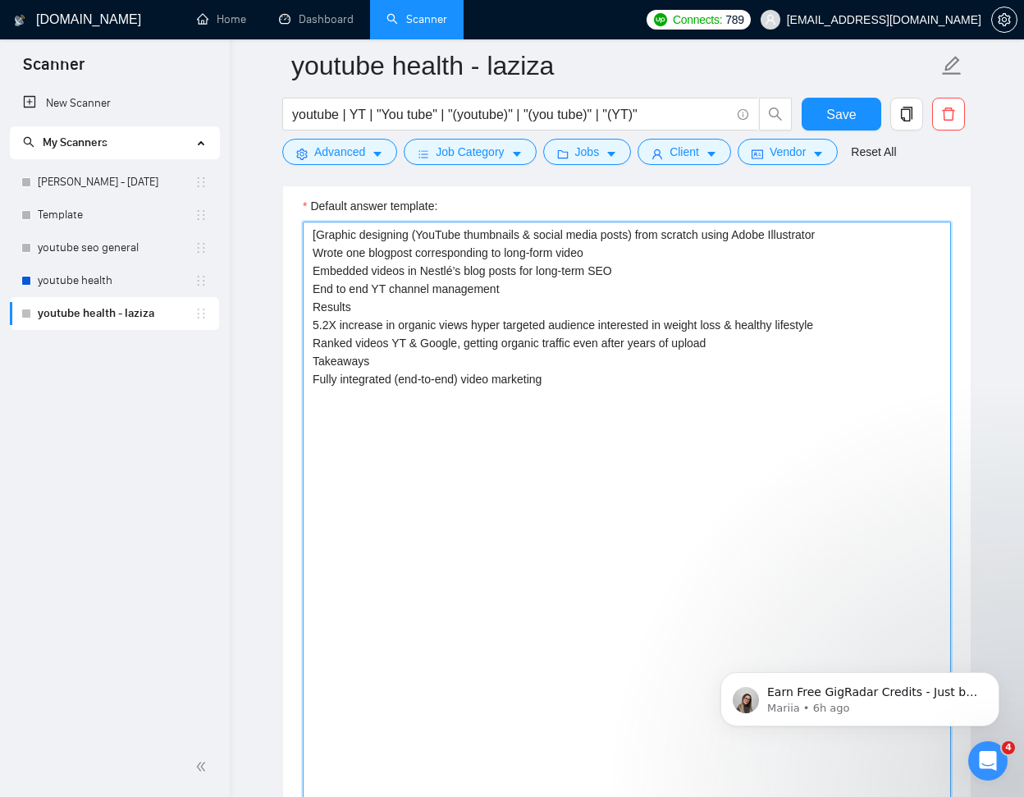
scroll to position [2504, 0]
drag, startPoint x: 557, startPoint y: 378, endPoint x: 313, endPoint y: 362, distance: 244.2
click at [305, 358] on textarea "[Graphic designing (YouTube thumbnails & social media posts) from scratch using…" at bounding box center [627, 586] width 648 height 729
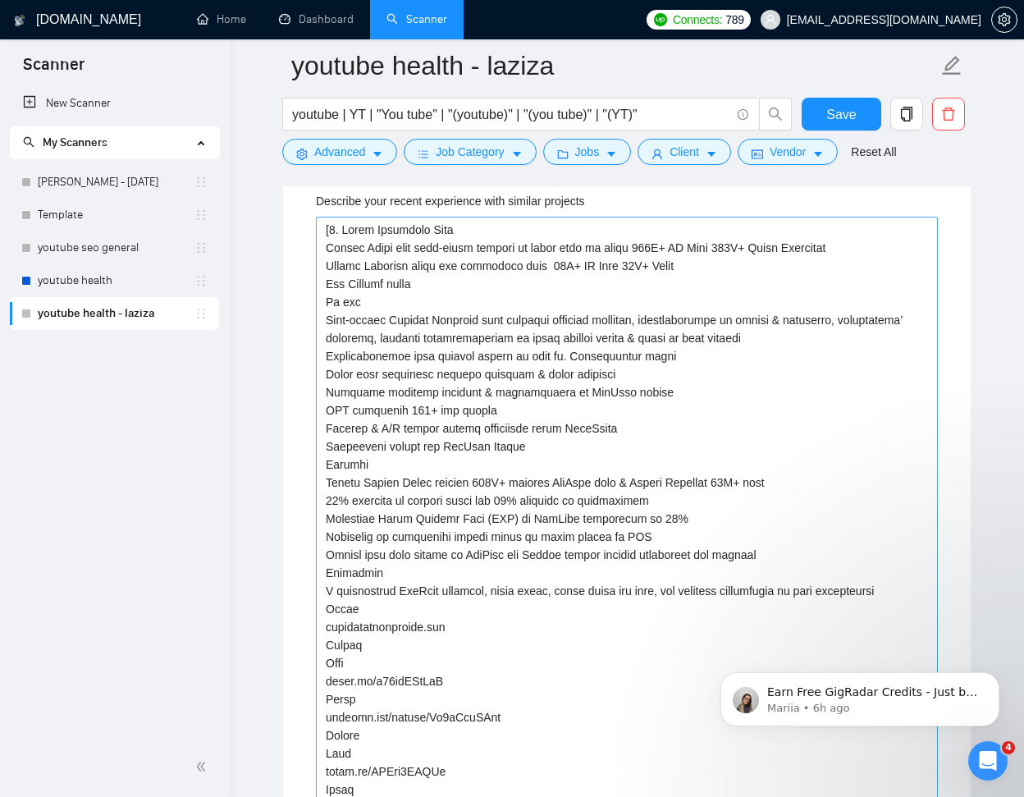
scroll to position [3327, 0]
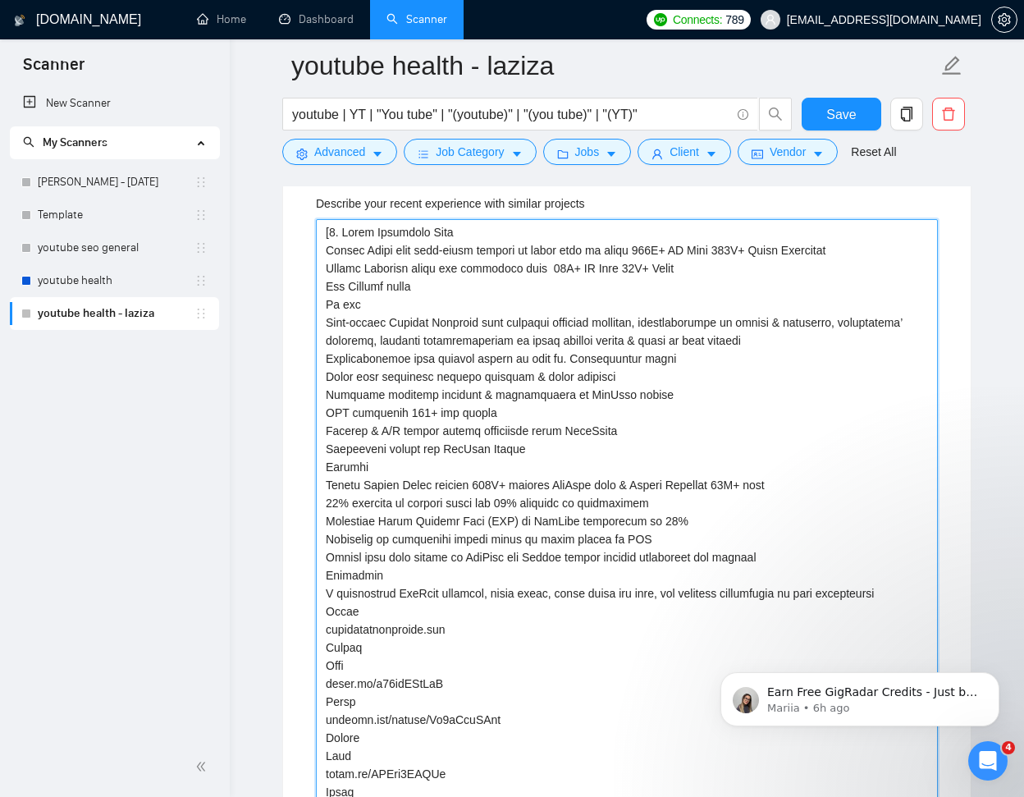
click at [331, 231] on projects "Describe your recent experience with similar projects" at bounding box center [627, 710] width 622 height 983
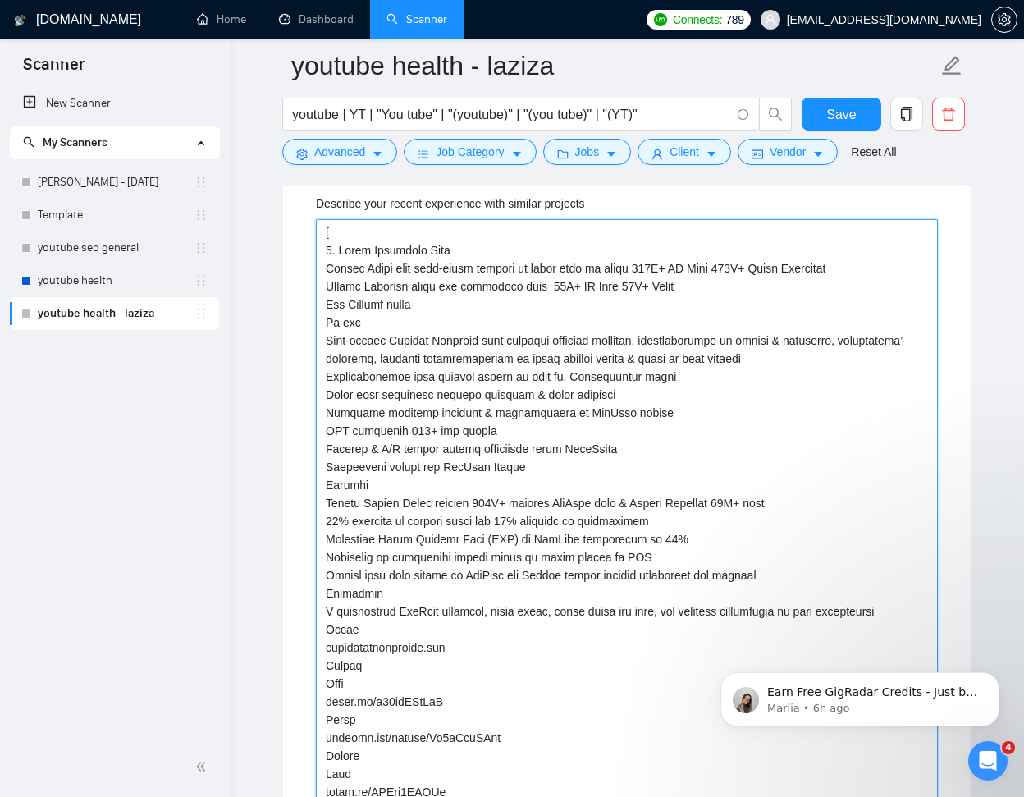
paste projects "Takeaways Fully integrated (end-to-end) video marketing"
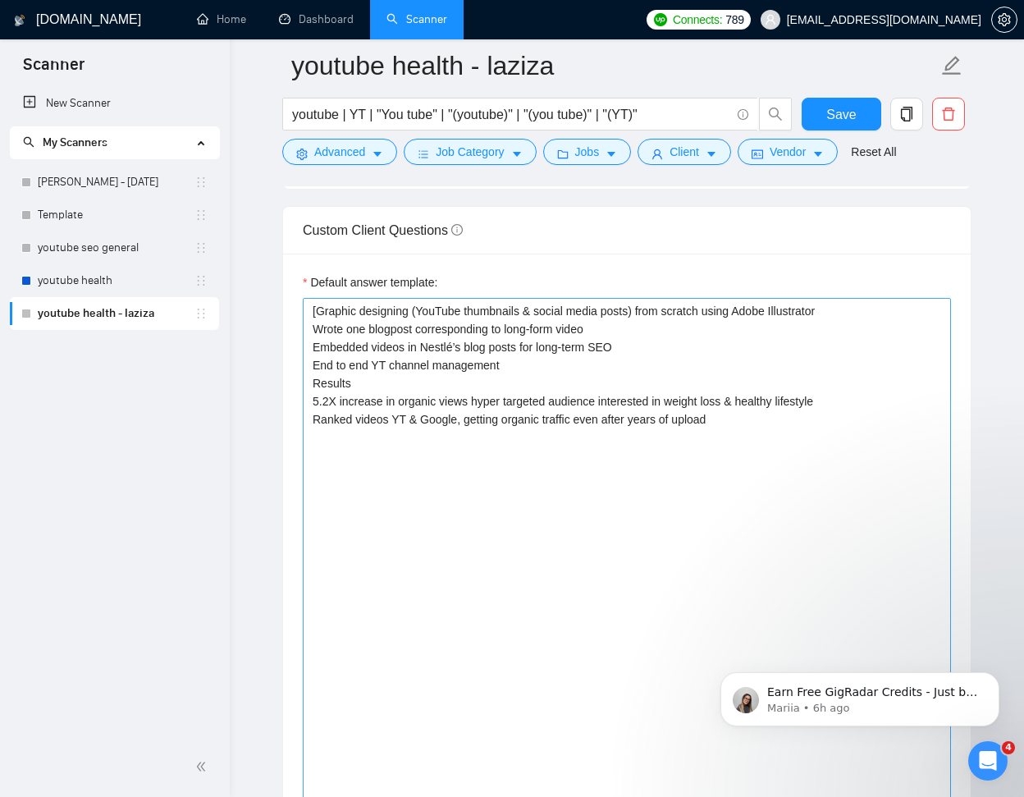
scroll to position [2427, 0]
drag, startPoint x: 317, startPoint y: 310, endPoint x: 392, endPoint y: 331, distance: 78.2
click at [317, 310] on textarea "[Graphic designing (YouTube thumbnails & social media posts) from scratch using…" at bounding box center [627, 663] width 648 height 729
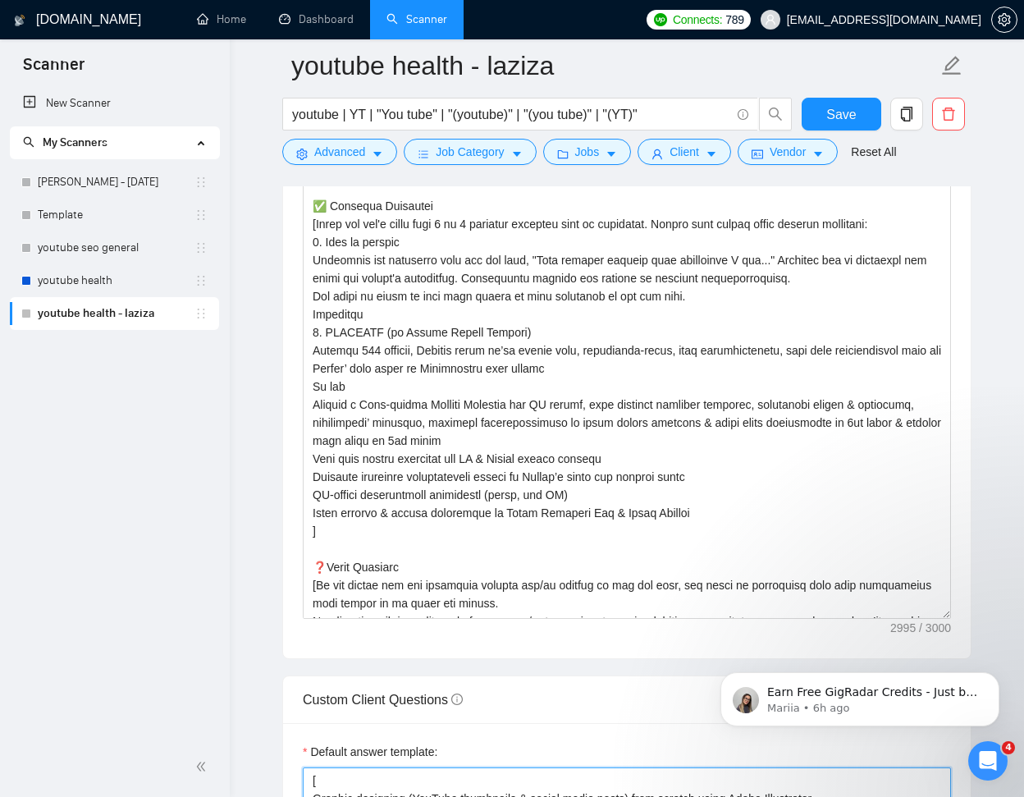
scroll to position [1941, 0]
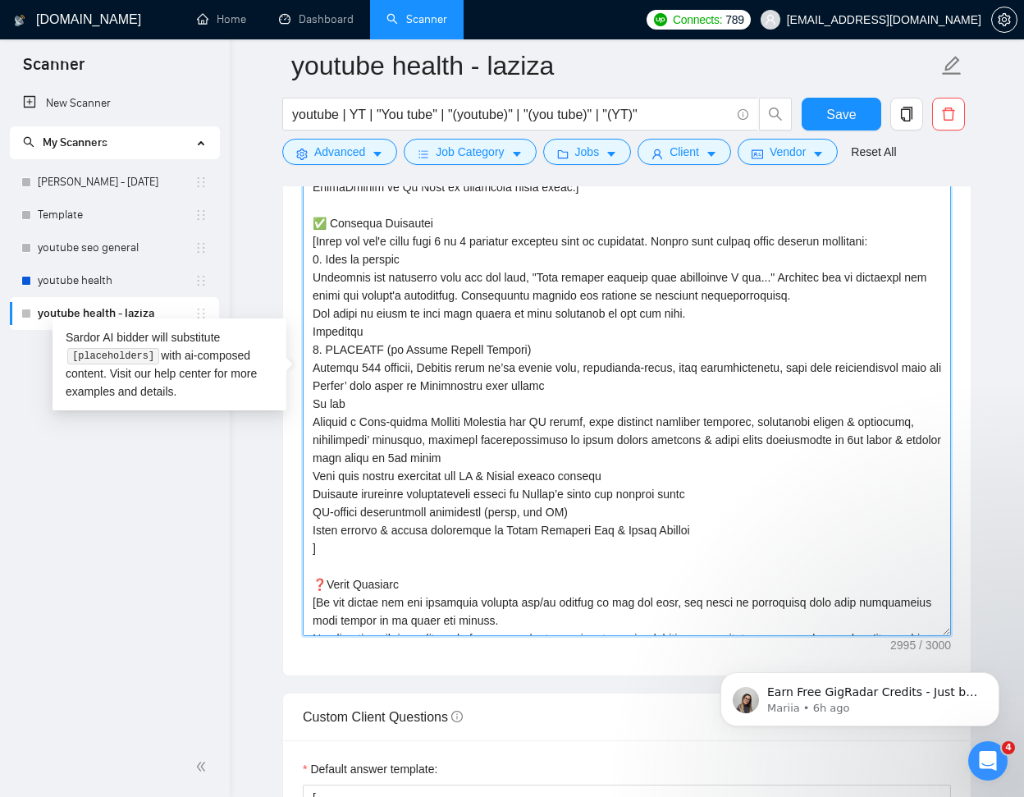
drag, startPoint x: 351, startPoint y: 401, endPoint x: 319, endPoint y: 400, distance: 32.0
click at [311, 399] on textarea "Cover letter template:" at bounding box center [627, 380] width 648 height 512
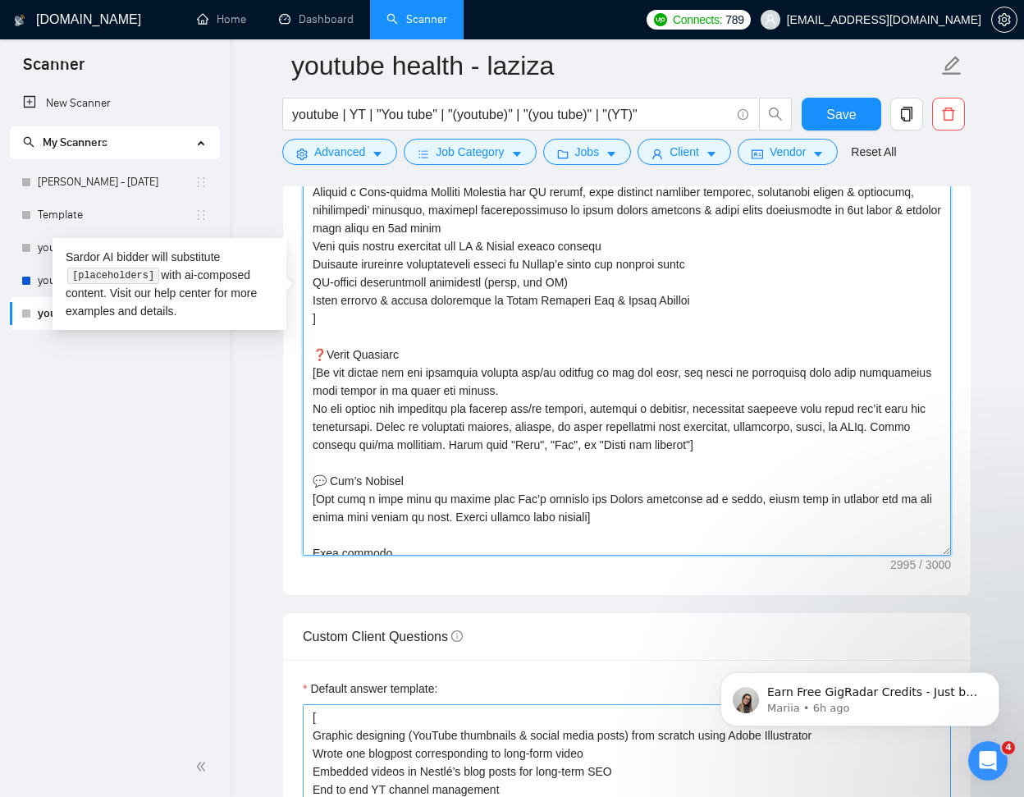
scroll to position [2117, 0]
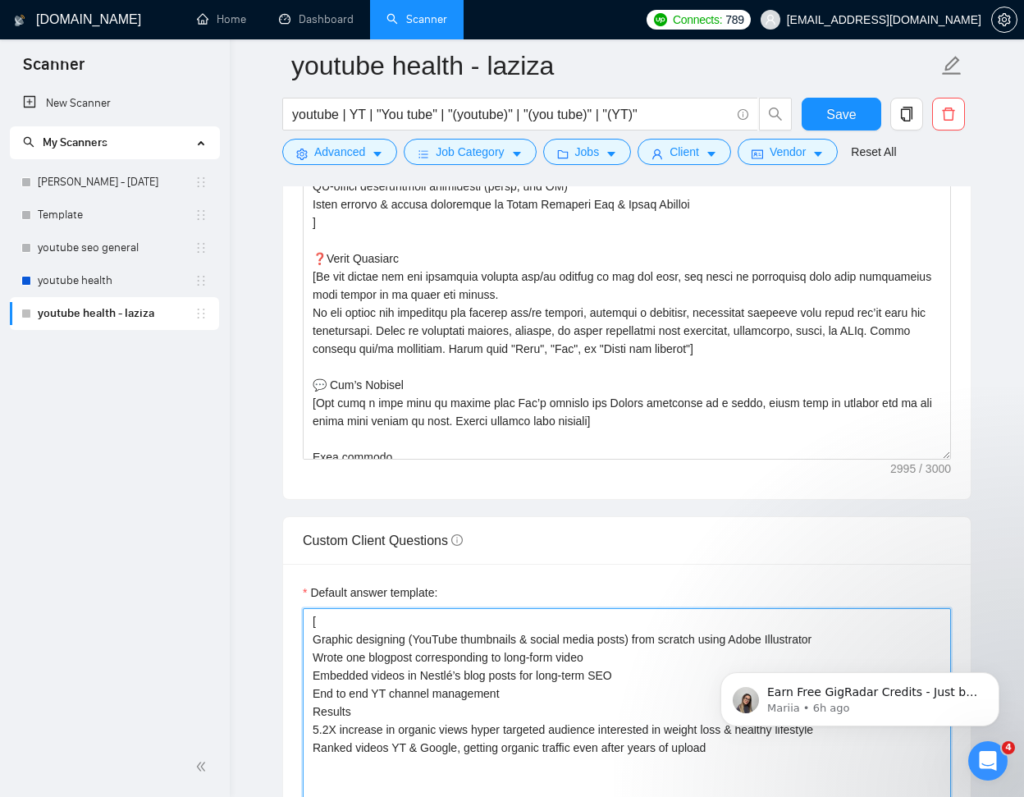
paste textarea "We did"
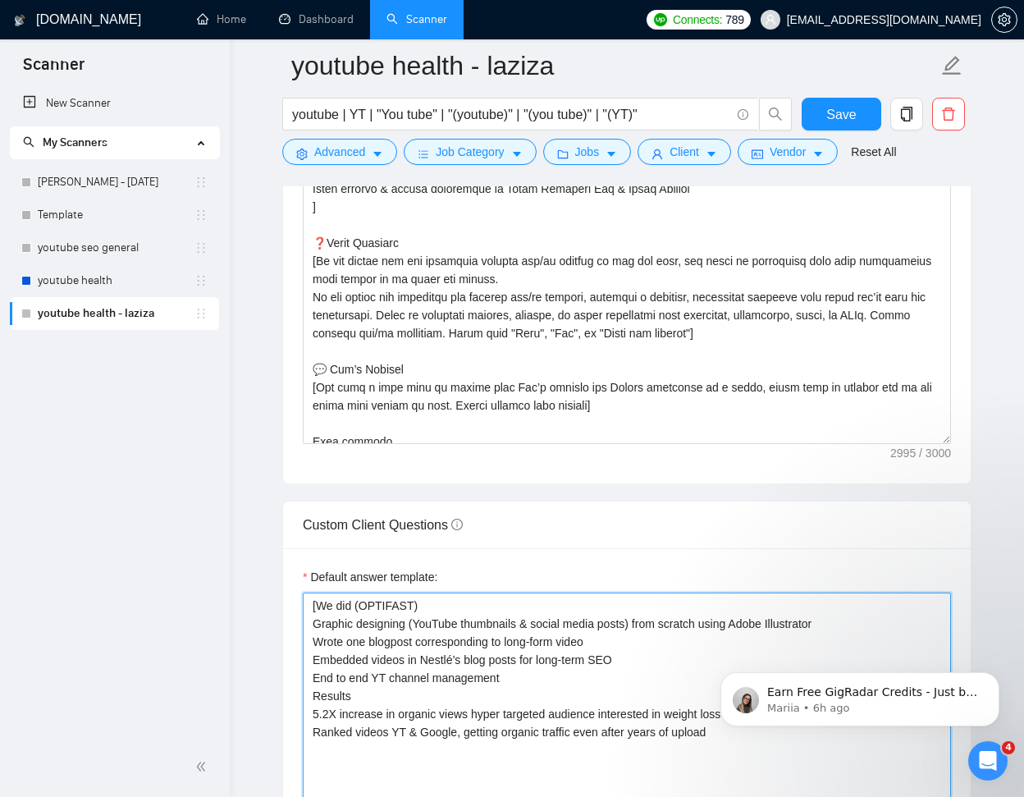
scroll to position [2343, 0]
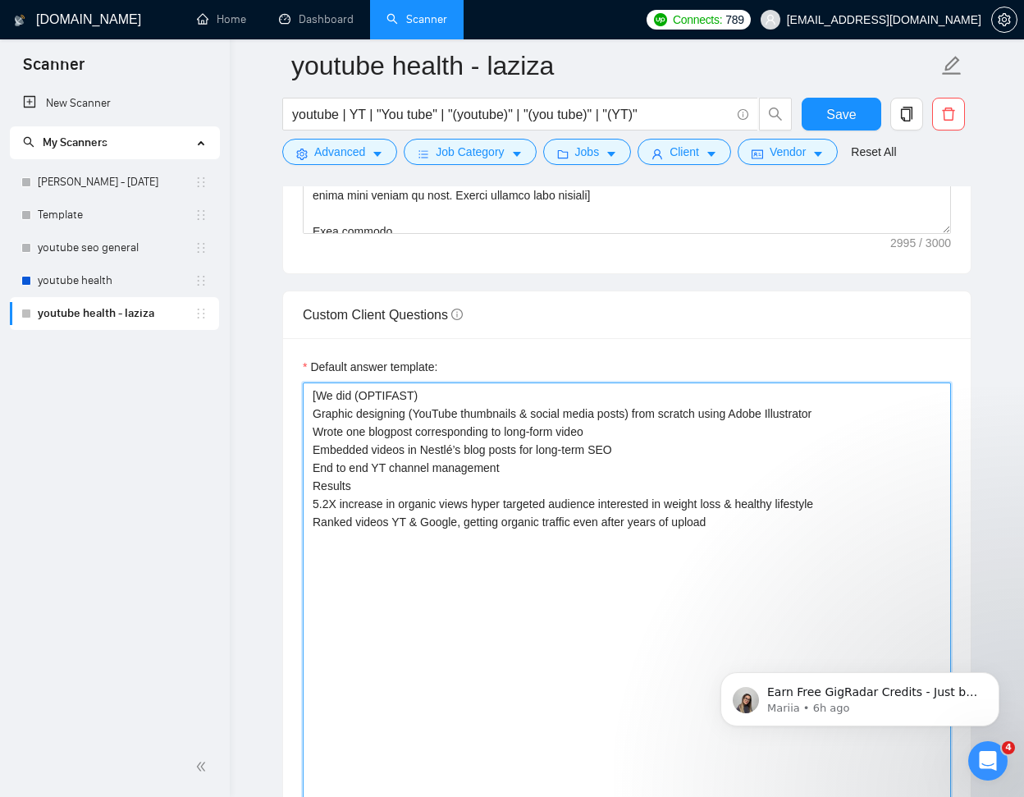
click at [733, 516] on textarea "[We did (OPTIFAST) Graphic designing (YouTube thumbnails & social media posts) …" at bounding box center [627, 746] width 648 height 729
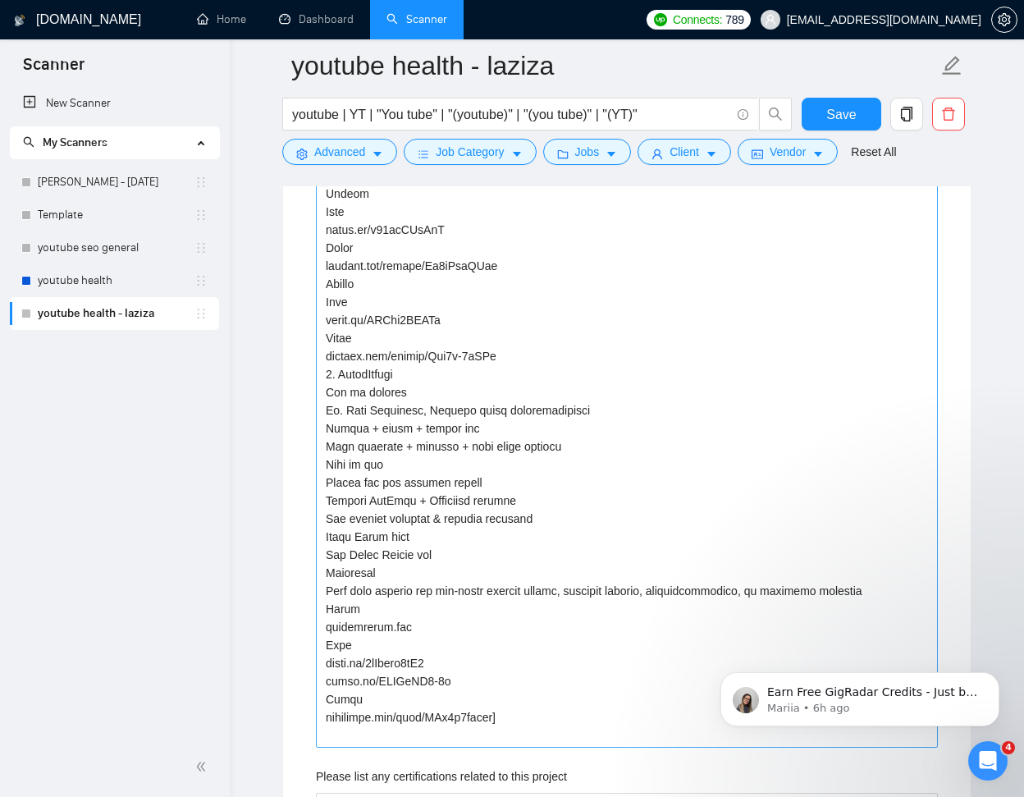
scroll to position [3875, 0]
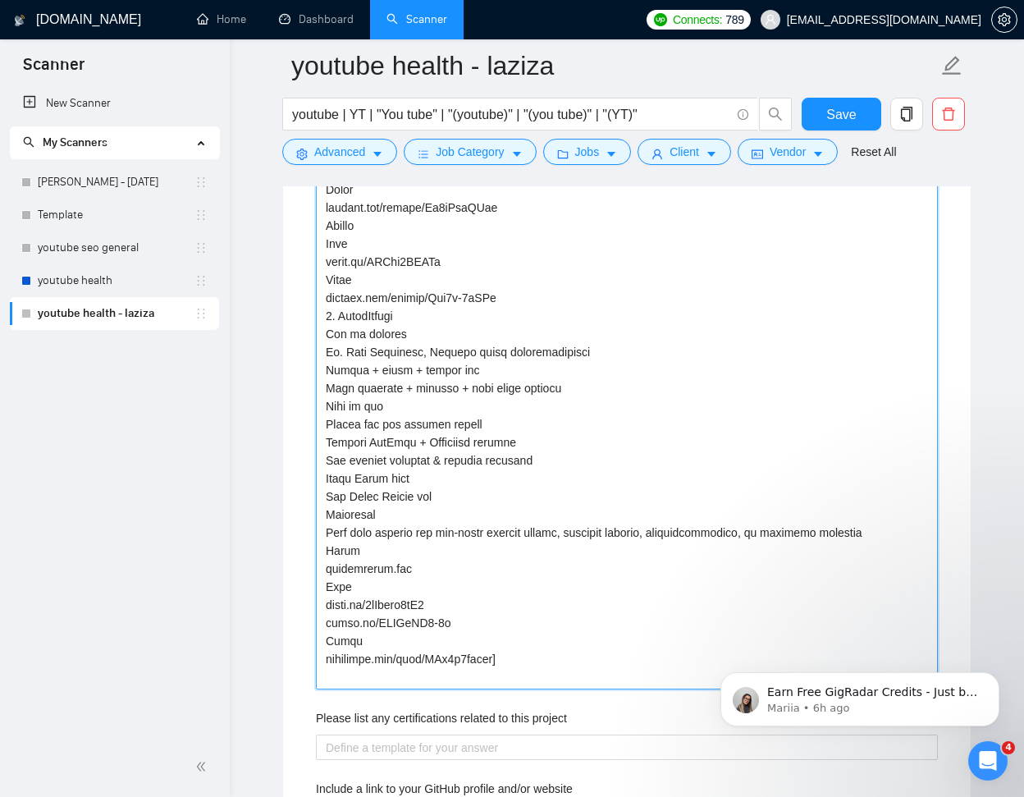
drag, startPoint x: 400, startPoint y: 420, endPoint x: 316, endPoint y: 423, distance: 83.7
click at [316, 423] on projects "Describe your recent experience with similar projects" at bounding box center [627, 180] width 622 height 1019
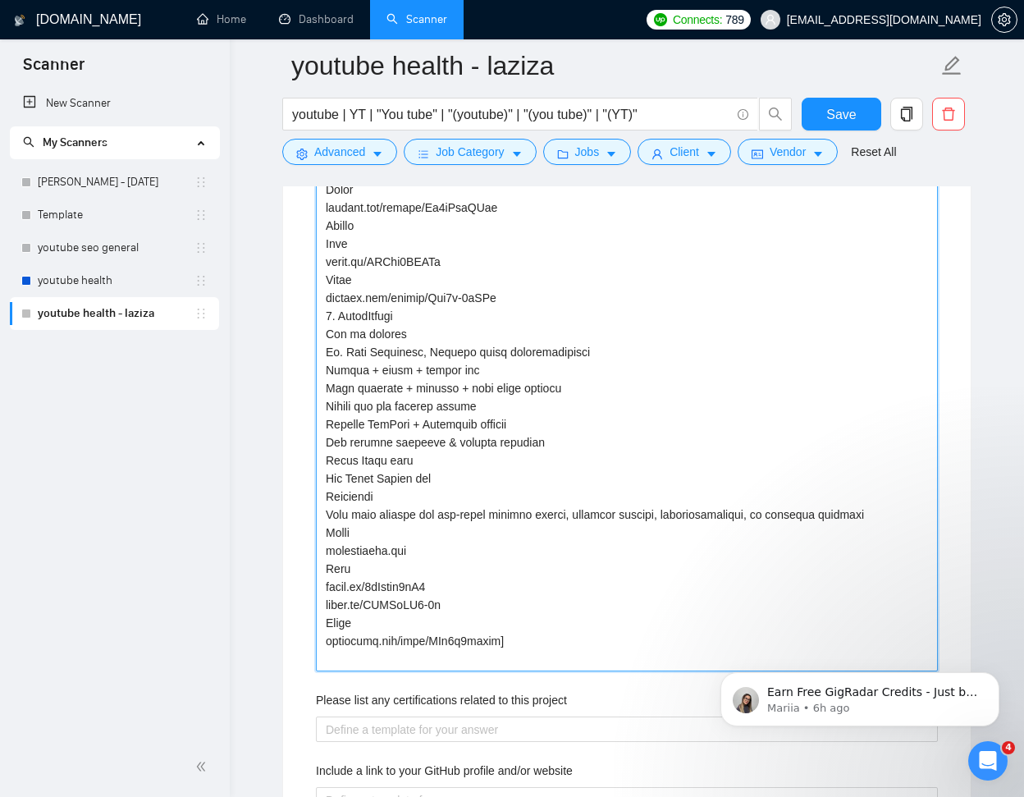
drag, startPoint x: 376, startPoint y: 510, endPoint x: 316, endPoint y: 513, distance: 59.9
click at [318, 511] on projects "Describe your recent experience with similar projects" at bounding box center [627, 171] width 622 height 1001
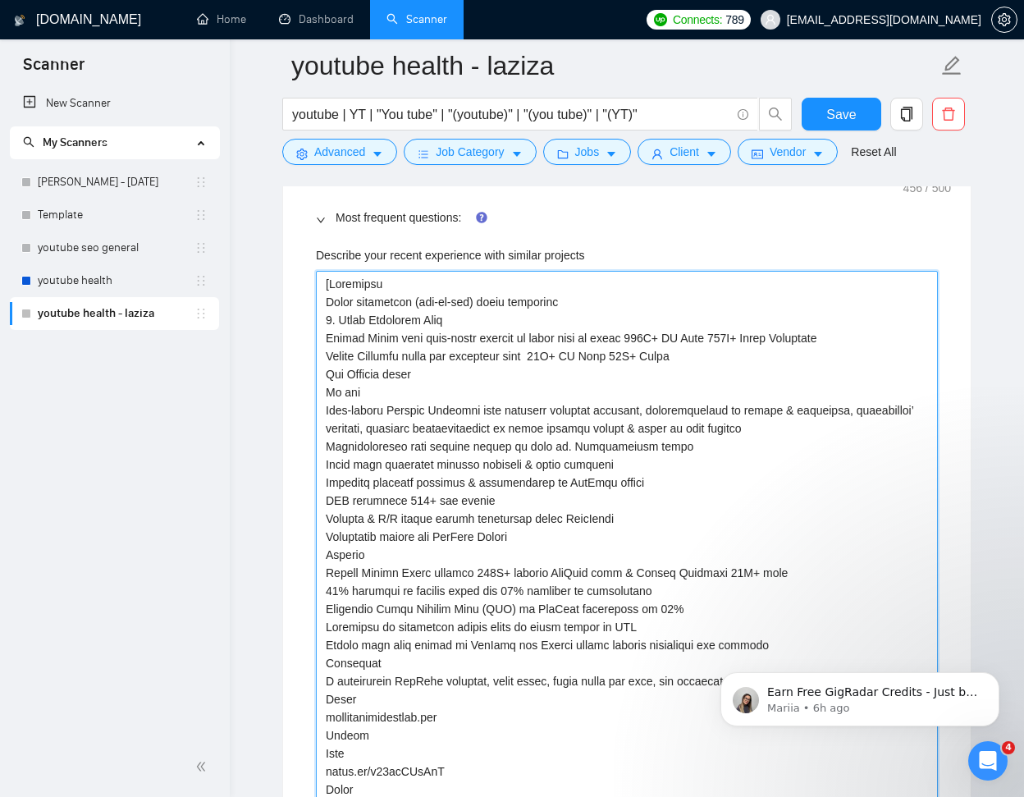
scroll to position [3322, 0]
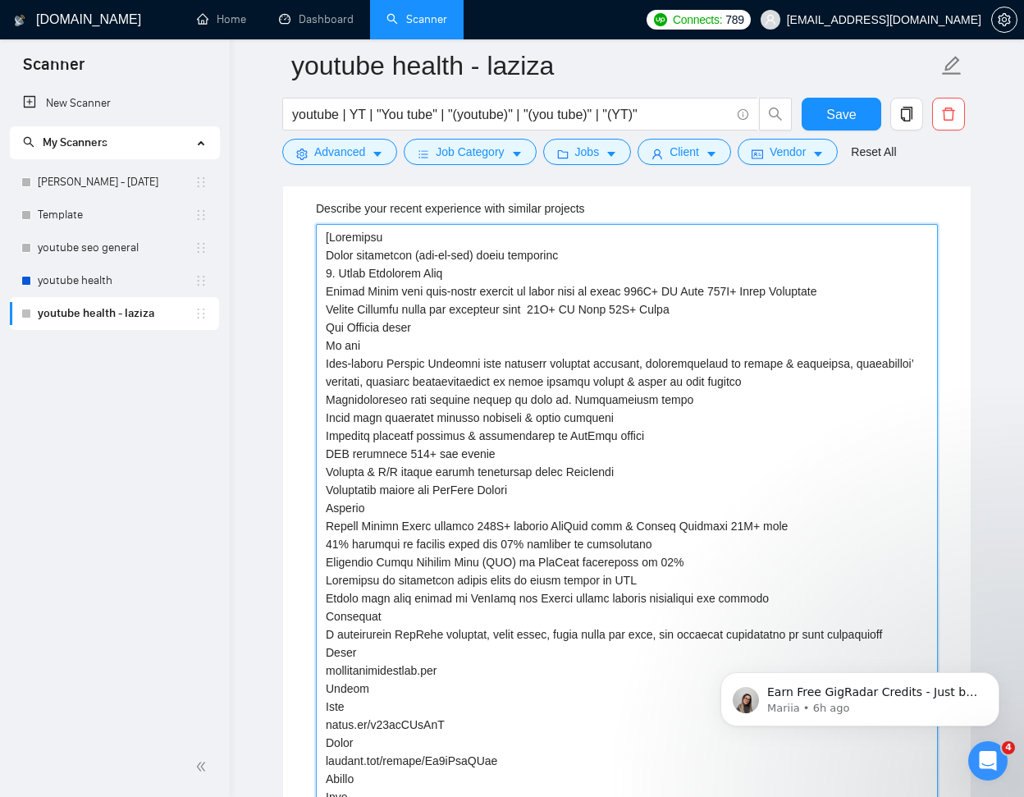
drag, startPoint x: 397, startPoint y: 361, endPoint x: 321, endPoint y: 361, distance: 76.3
click at [321, 361] on projects "Describe your recent experience with similar projects" at bounding box center [627, 715] width 622 height 983
click at [420, 360] on projects "Describe your recent experience with similar projects" at bounding box center [627, 715] width 622 height 983
drag, startPoint x: 374, startPoint y: 415, endPoint x: 317, endPoint y: 416, distance: 56.6
click at [317, 416] on projects "Describe your recent experience with similar projects" at bounding box center [627, 715] width 622 height 983
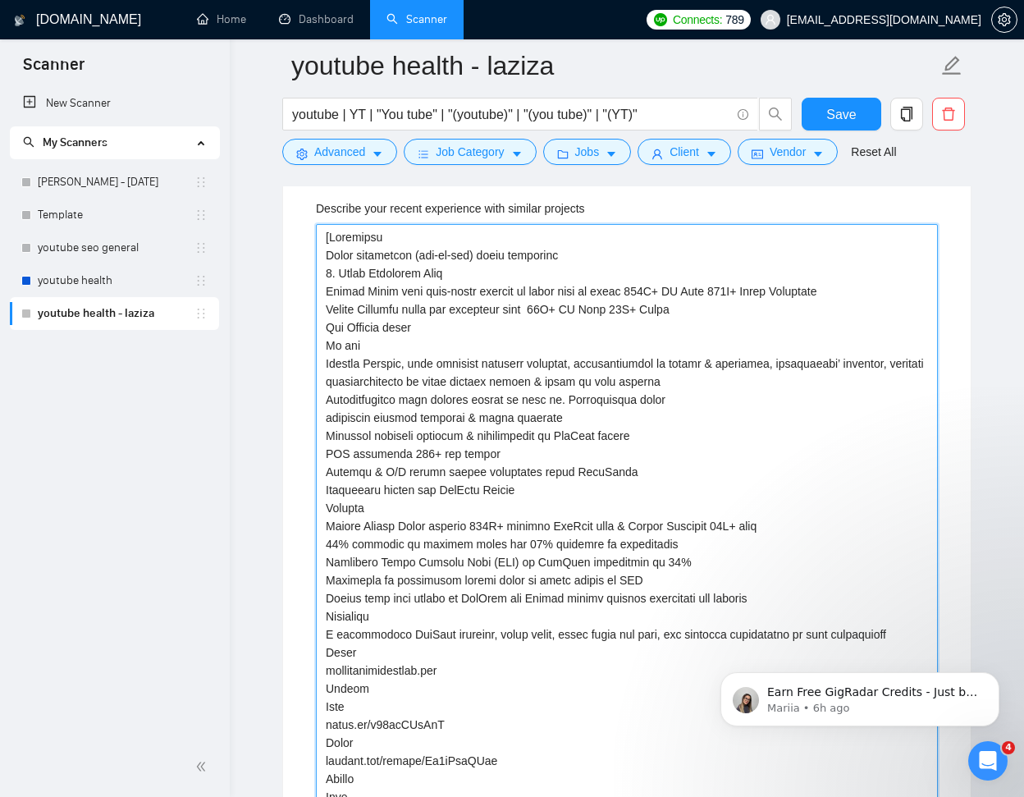
drag, startPoint x: 374, startPoint y: 432, endPoint x: 321, endPoint y: 436, distance: 53.5
click at [322, 436] on projects "Describe your recent experience with similar projects" at bounding box center [627, 715] width 622 height 983
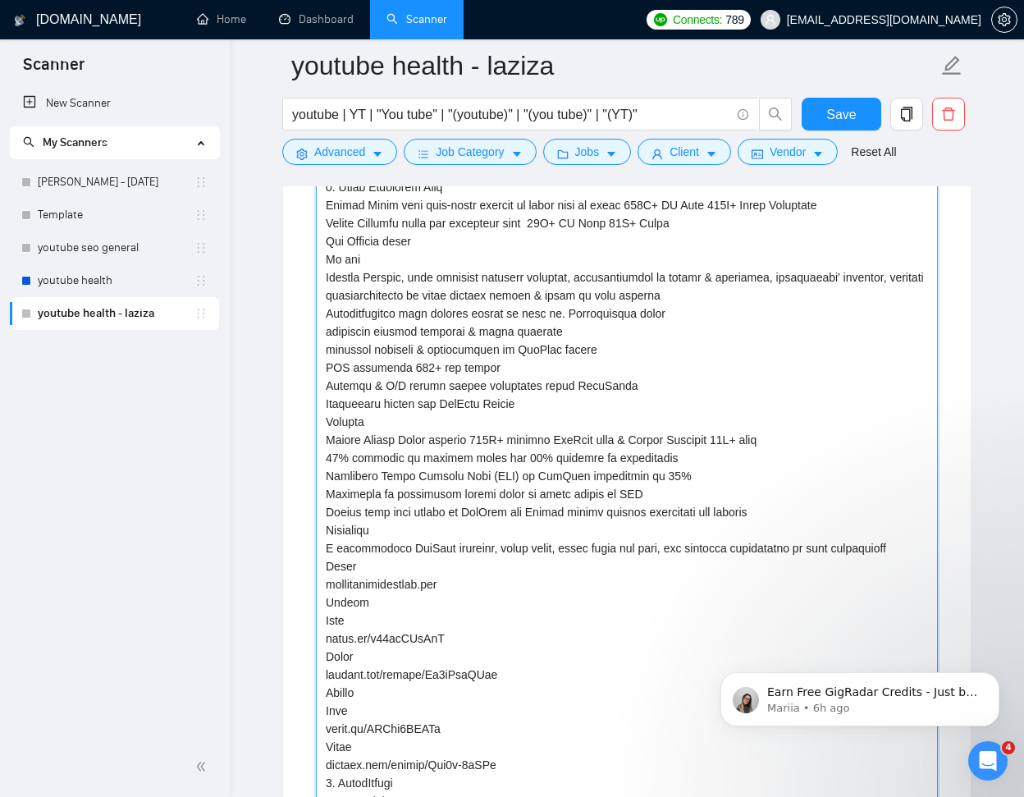
scroll to position [3412, 0]
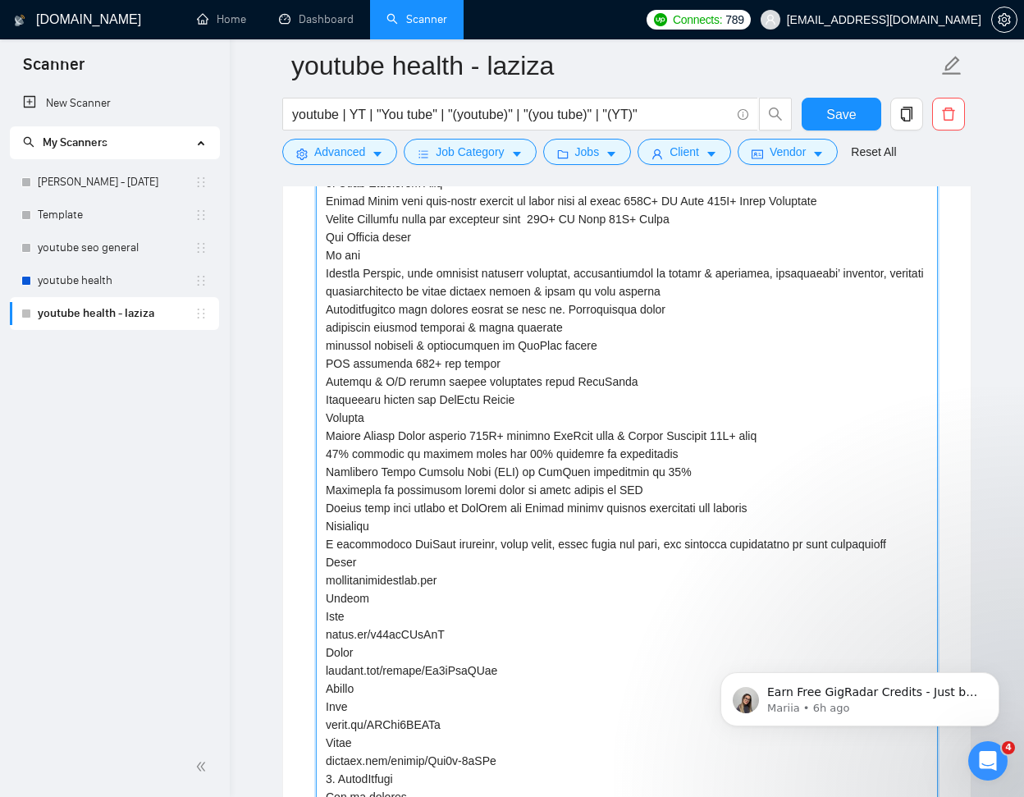
click at [335, 541] on projects "Describe your recent experience with similar projects" at bounding box center [627, 625] width 622 height 983
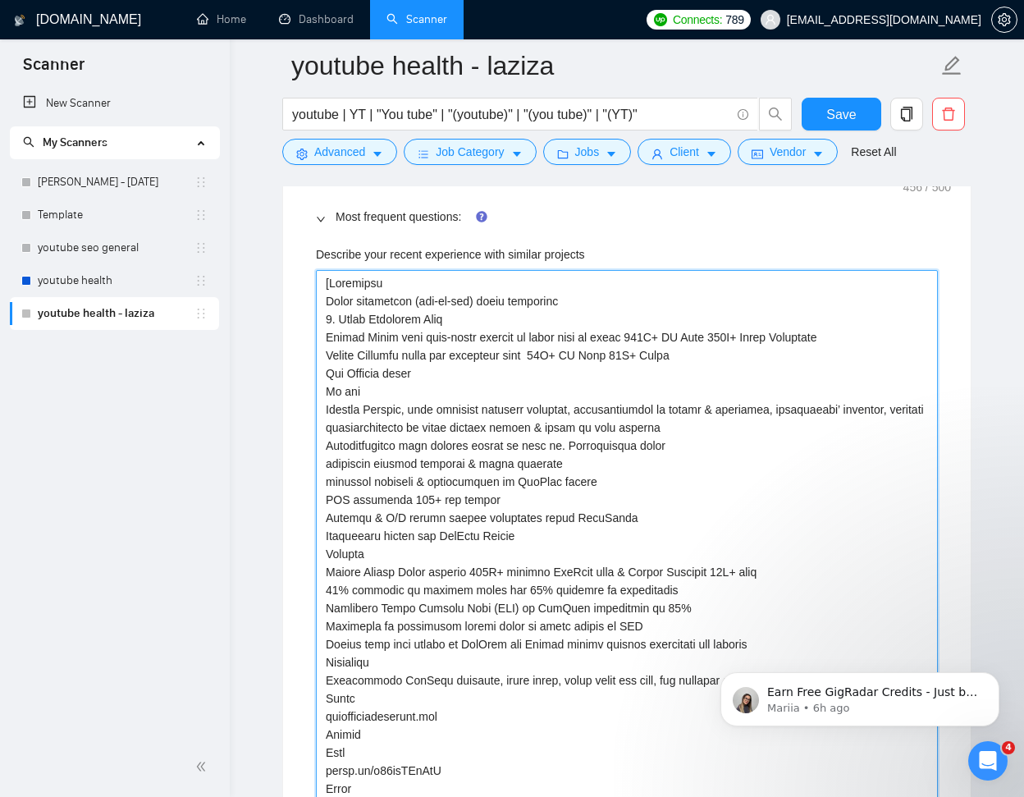
scroll to position [3275, 0]
drag, startPoint x: 569, startPoint y: 301, endPoint x: 338, endPoint y: 286, distance: 231.1
click at [332, 281] on projects "Describe your recent experience with similar projects" at bounding box center [627, 753] width 622 height 965
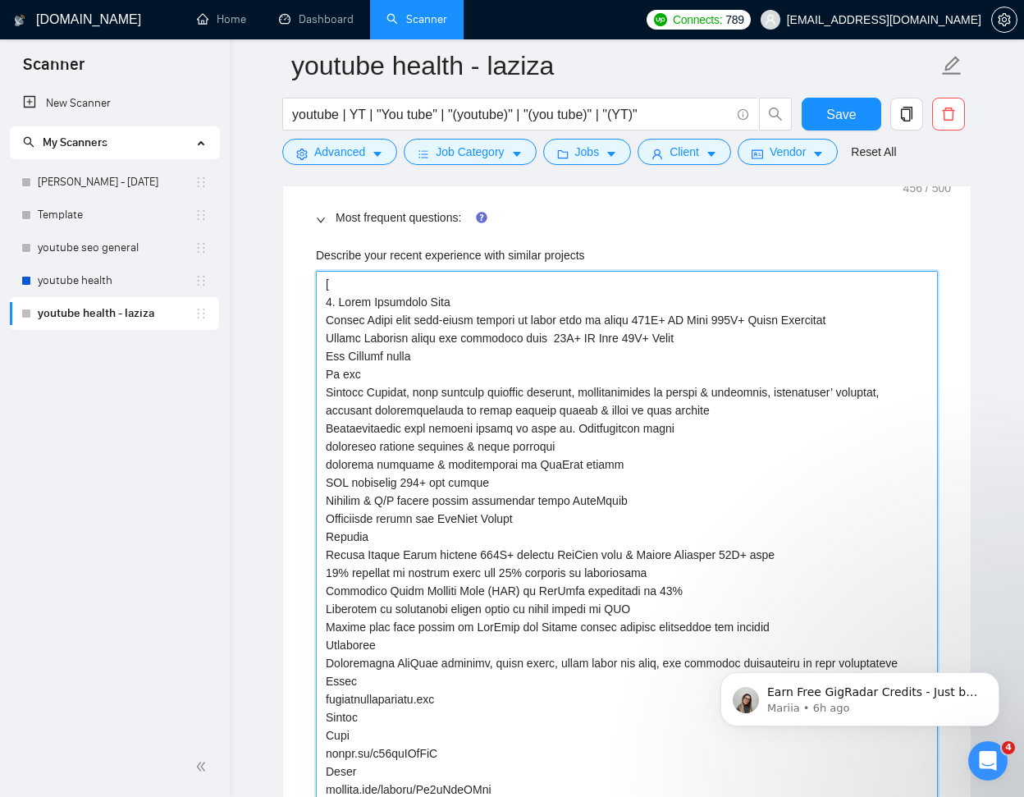
paste projects "Links [DOMAIN_NAME] Long form [DOMAIN_NAME][URL] [DOMAIN_NAME][URL]"
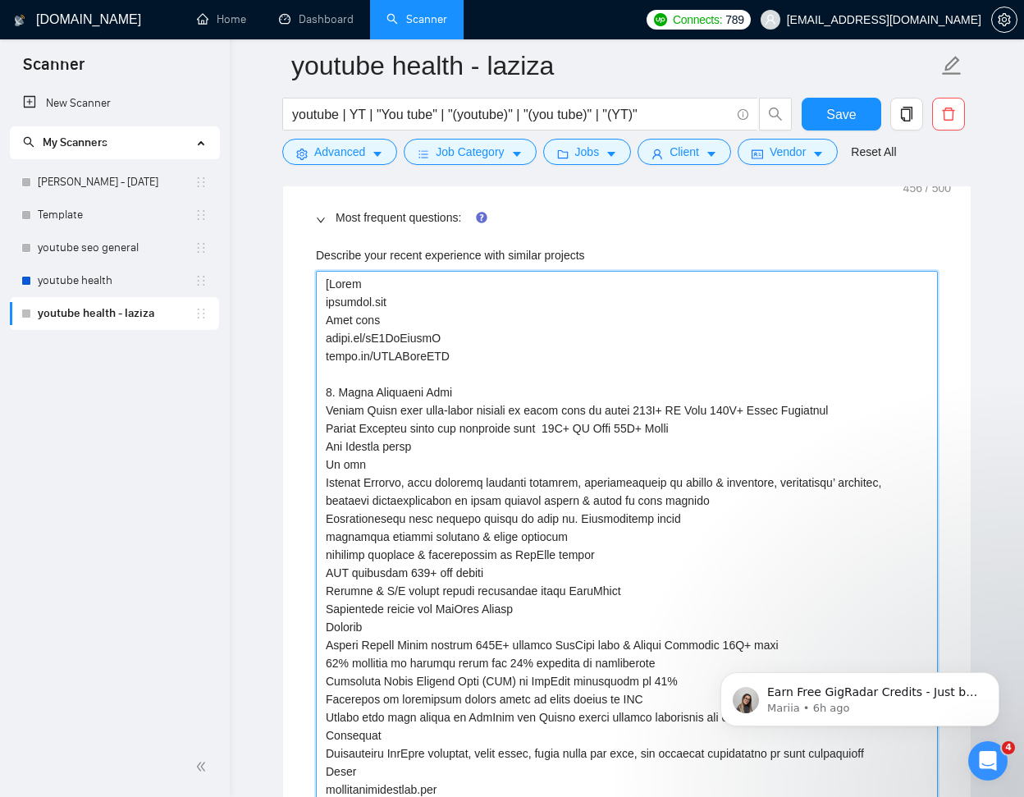
paste projects "Short form [DOMAIN_NAME][URL]"
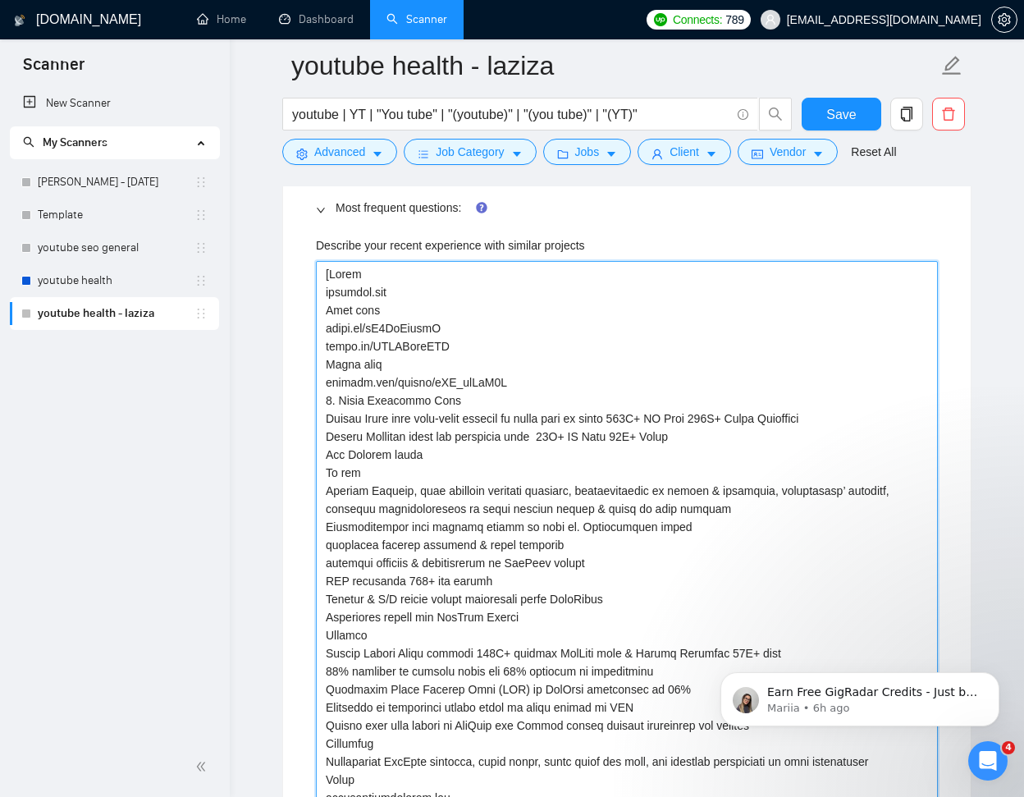
scroll to position [3286, 0]
drag, startPoint x: 535, startPoint y: 417, endPoint x: 613, endPoint y: 459, distance: 88.9
click at [535, 418] on projects "Describe your recent experience with similar projects" at bounding box center [627, 787] width 622 height 1055
drag, startPoint x: 409, startPoint y: 489, endPoint x: 472, endPoint y: 532, distance: 76.0
click at [409, 489] on projects "Describe your recent experience with similar projects" at bounding box center [627, 787] width 622 height 1055
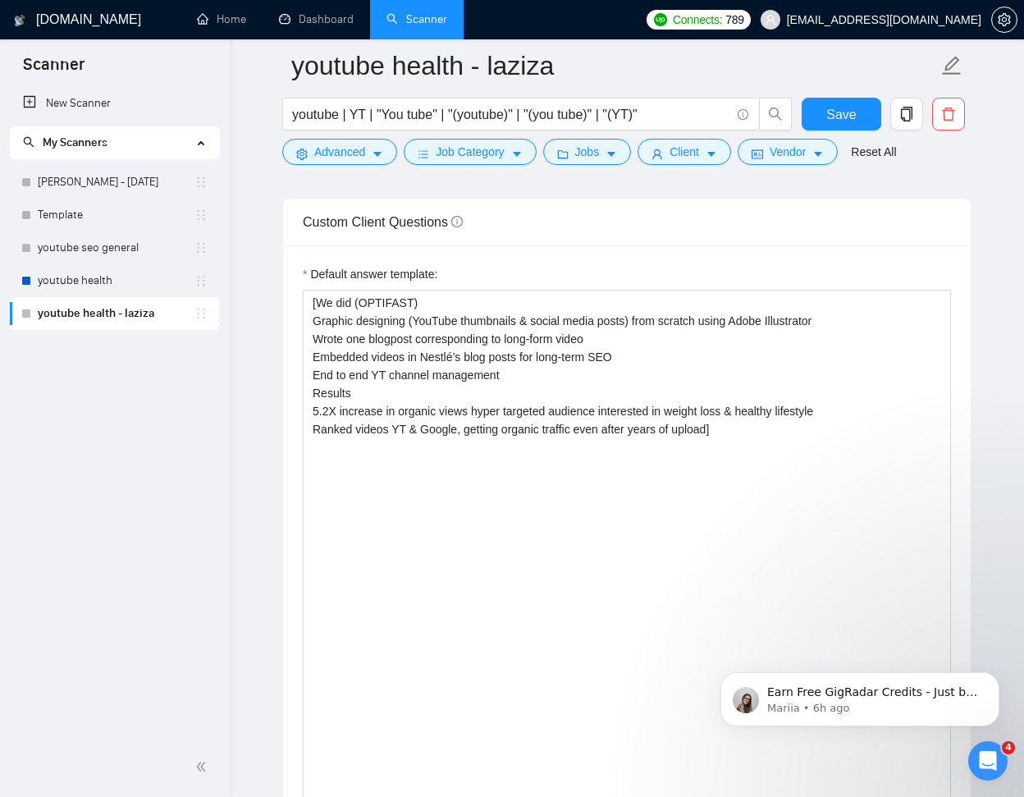
scroll to position [2415, 0]
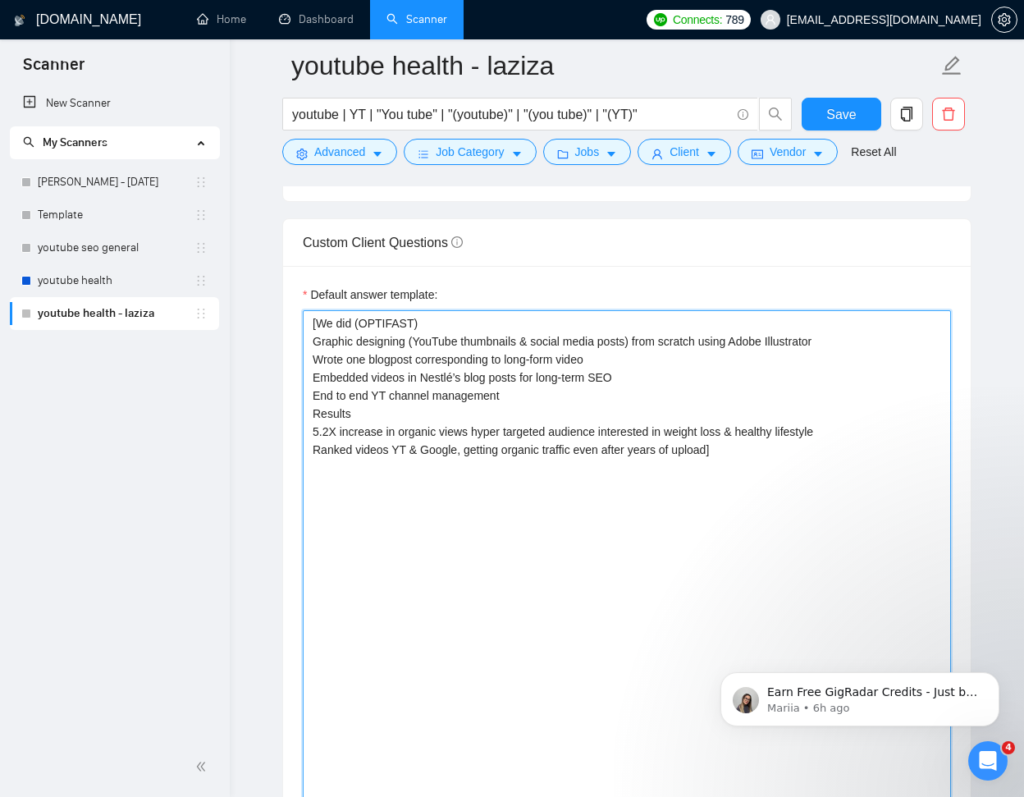
drag, startPoint x: 461, startPoint y: 340, endPoint x: 417, endPoint y: 340, distance: 44.3
click at [417, 340] on textarea "[We did (OPTIFAST) Graphic designing (YouTube thumbnails & social media posts) …" at bounding box center [627, 674] width 648 height 729
click at [592, 354] on textarea "[We did (OPTIFAST) Graphic designing (YT thumbnails & social media posts) from …" at bounding box center [627, 674] width 648 height 729
drag, startPoint x: 611, startPoint y: 338, endPoint x: 679, endPoint y: 342, distance: 68.2
click at [679, 342] on textarea "[We did (OPTIFAST) Graphic designing (YT thumbnails & social media posts) from …" at bounding box center [627, 674] width 648 height 729
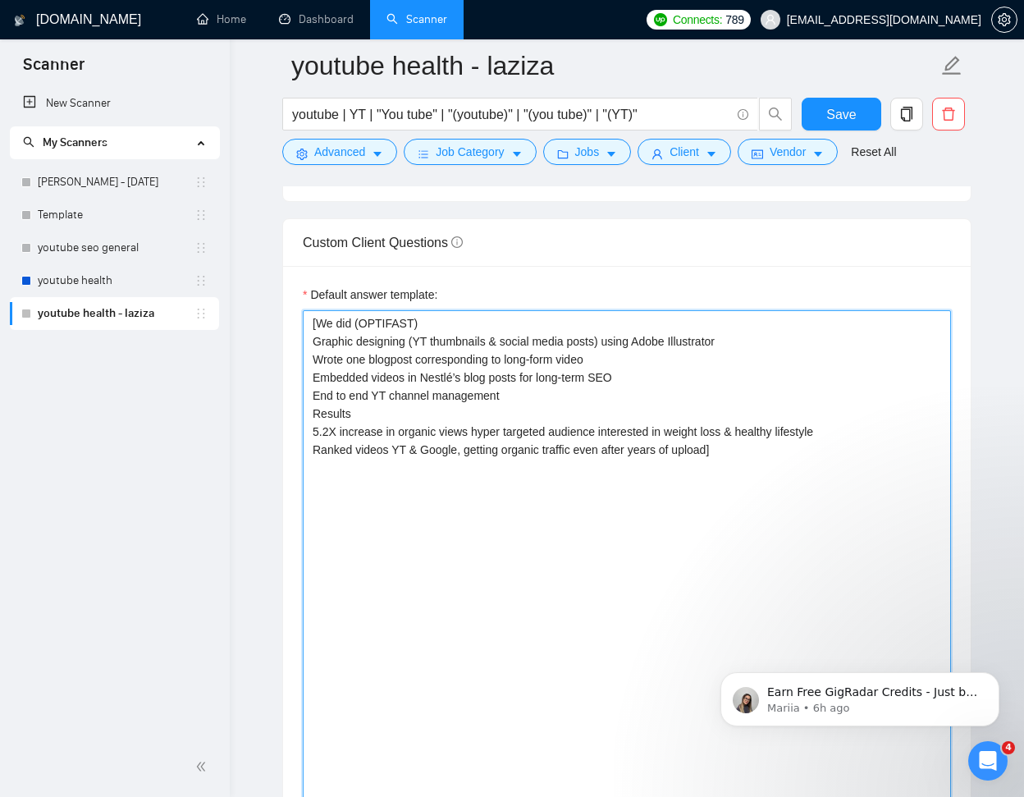
click at [449, 393] on textarea "[We did (OPTIFAST) Graphic designing (YT thumbnails & social media posts) using…" at bounding box center [627, 674] width 648 height 729
click at [512, 354] on textarea "[We did (OPTIFAST) Graphic designing (YT thumbnails & social media posts) using…" at bounding box center [627, 674] width 648 height 729
drag, startPoint x: 526, startPoint y: 375, endPoint x: 619, endPoint y: 375, distance: 93.5
click at [619, 375] on textarea "[We did (OPTIFAST) Graphic designing (YT thumbnails & social media posts) using…" at bounding box center [627, 674] width 648 height 729
drag, startPoint x: 314, startPoint y: 377, endPoint x: 336, endPoint y: 392, distance: 27.1
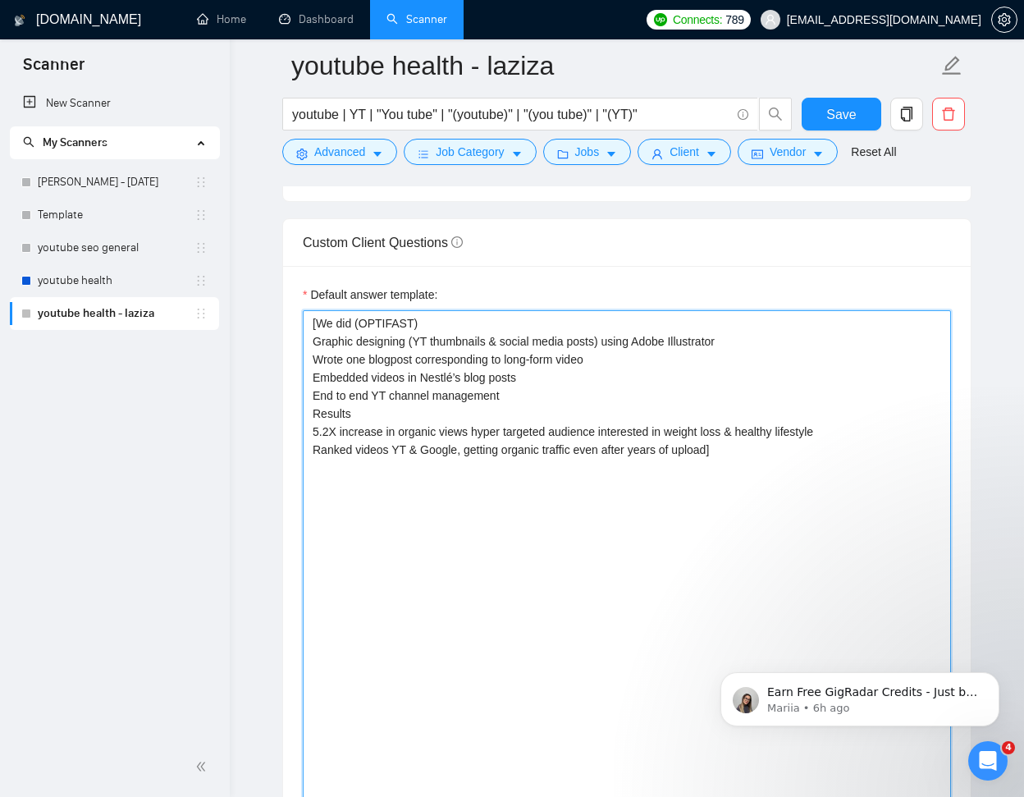
click at [314, 377] on textarea "[We did (OPTIFAST) Graphic designing (YT thumbnails & social media posts) using…" at bounding box center [627, 674] width 648 height 729
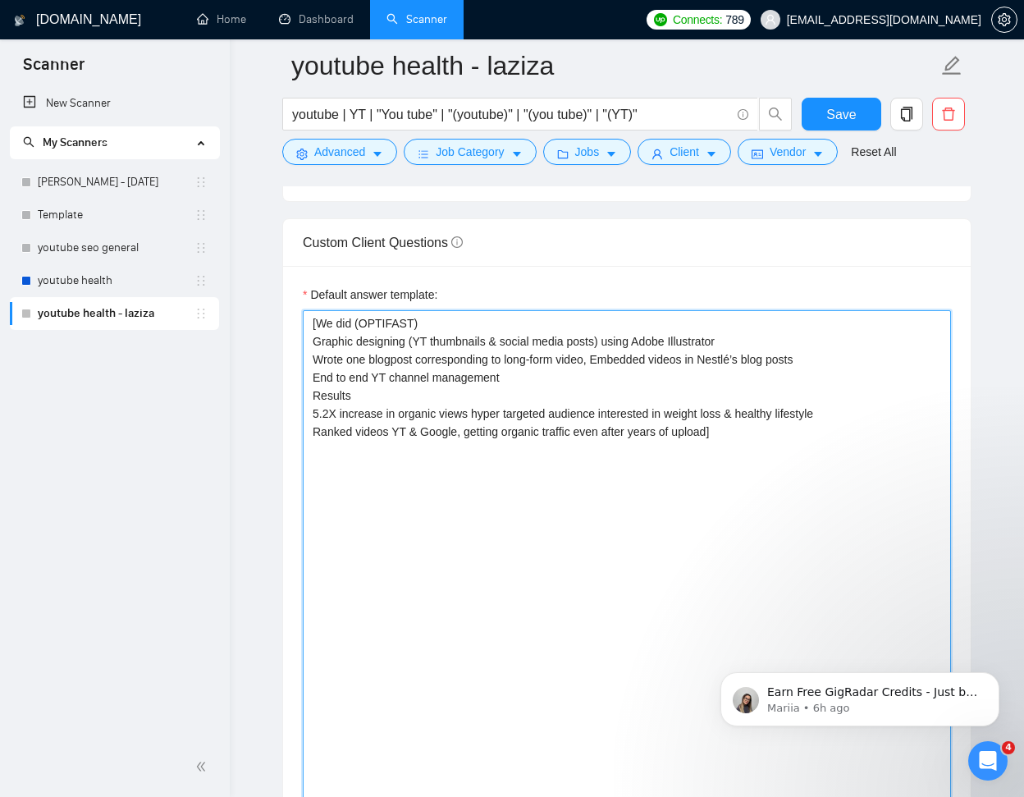
drag, startPoint x: 702, startPoint y: 353, endPoint x: 813, endPoint y: 355, distance: 110.8
click at [813, 355] on textarea "[We did (OPTIFAST) Graphic designing (YT thumbnails & social media posts) using…" at bounding box center [627, 674] width 648 height 729
drag, startPoint x: 723, startPoint y: 431, endPoint x: 744, endPoint y: 451, distance: 29.6
click at [723, 432] on textarea "[We did (OPTIFAST) Graphic designing (YT thumbnails & social media posts) using…" at bounding box center [627, 672] width 648 height 729
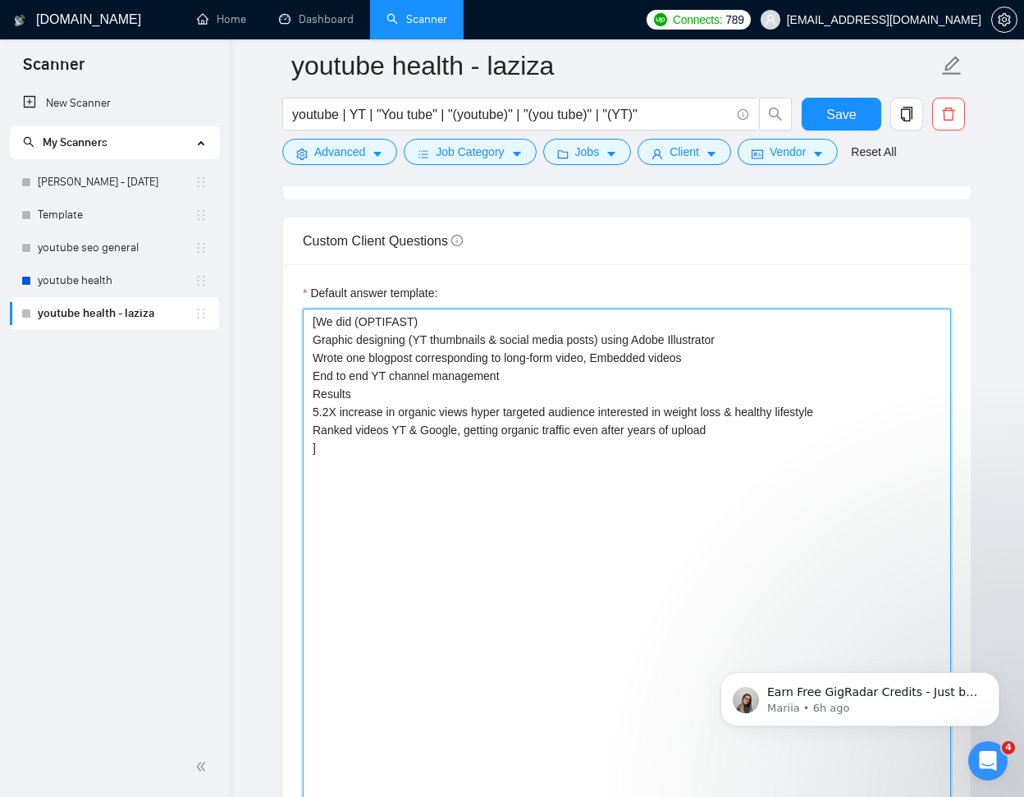
paste textarea "Takeaways Fully integrated (end-to-end) video marketing ecosystem,"
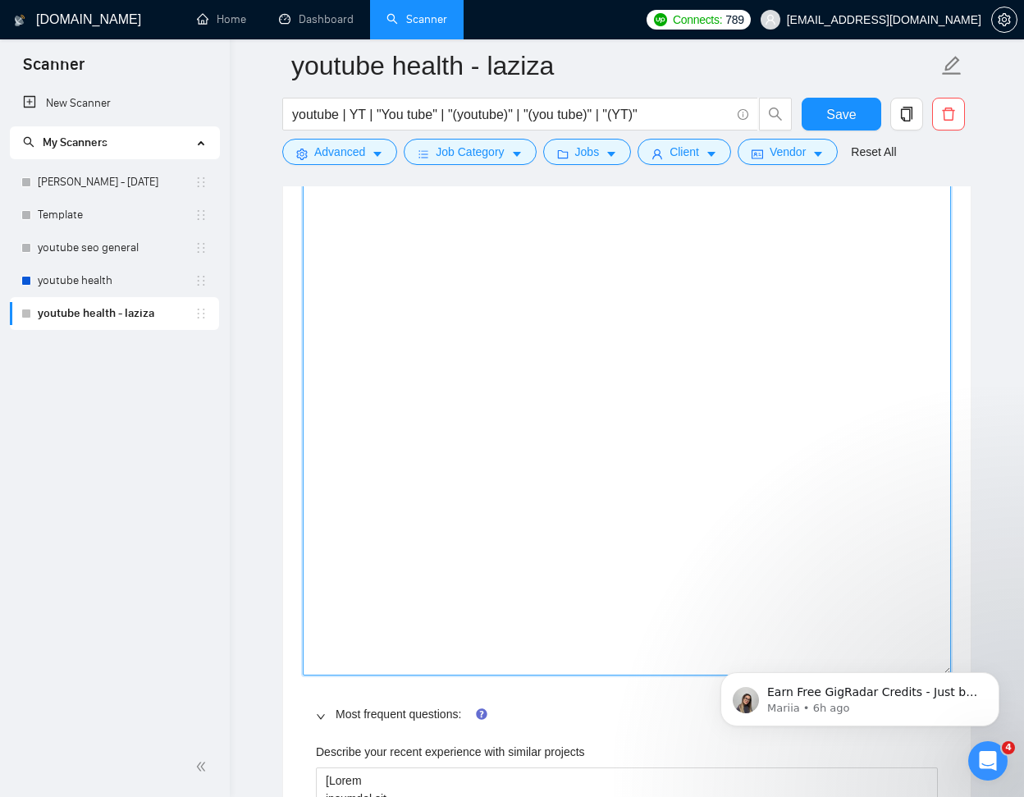
scroll to position [2642, 0]
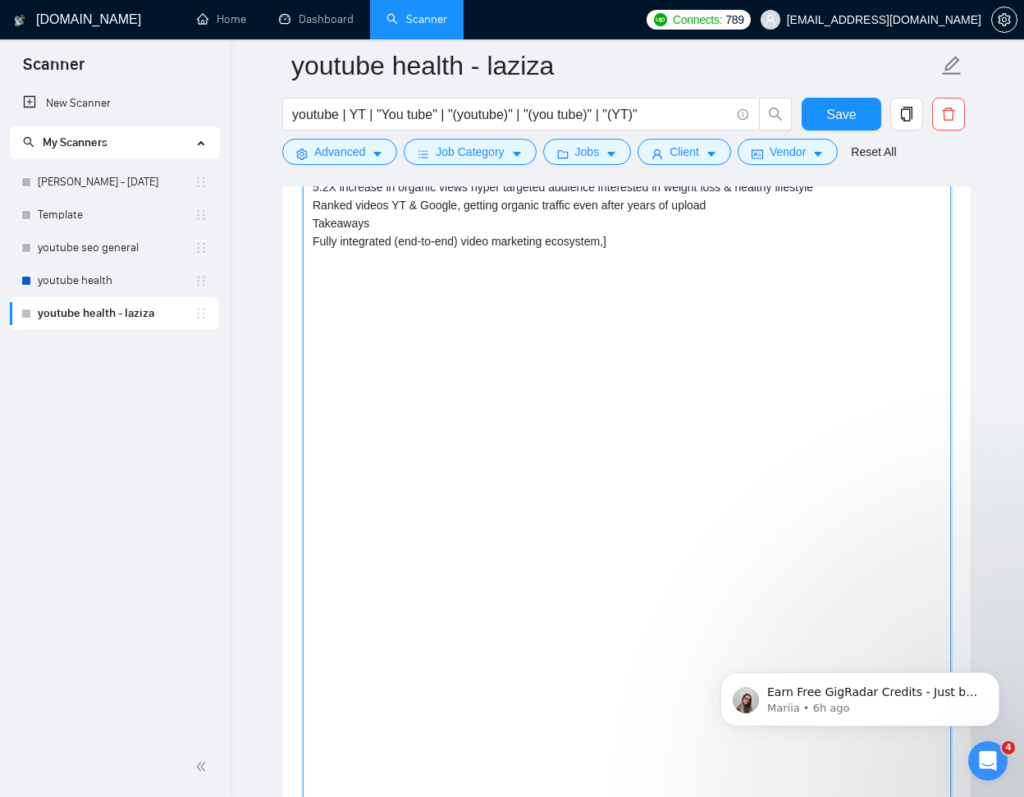
paste textarea "hyper targeting of audience based on int"
drag, startPoint x: 699, startPoint y: 237, endPoint x: 710, endPoint y: 266, distance: 30.9
click at [699, 239] on textarea "[We did (OPTIFAST) Graphic designing (YT thumbnails & social media posts) using…" at bounding box center [627, 448] width 648 height 729
drag, startPoint x: 620, startPoint y: 236, endPoint x: 638, endPoint y: 248, distance: 21.4
click at [620, 237] on textarea "[We did (OPTIFAST) Graphic designing (YT thumbnails & social media posts) using…" at bounding box center [627, 448] width 648 height 729
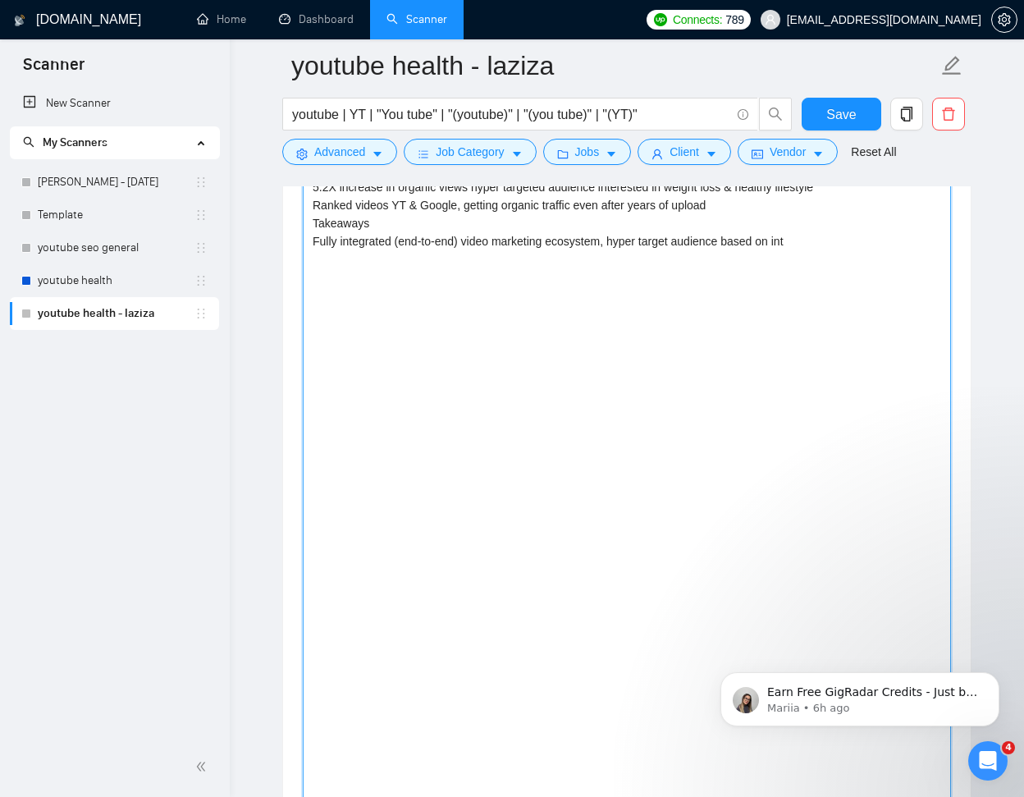
click at [812, 243] on textarea "[We did (OPTIFAST) Graphic designing (YT thumbnails & social media posts) using…" at bounding box center [627, 448] width 648 height 729
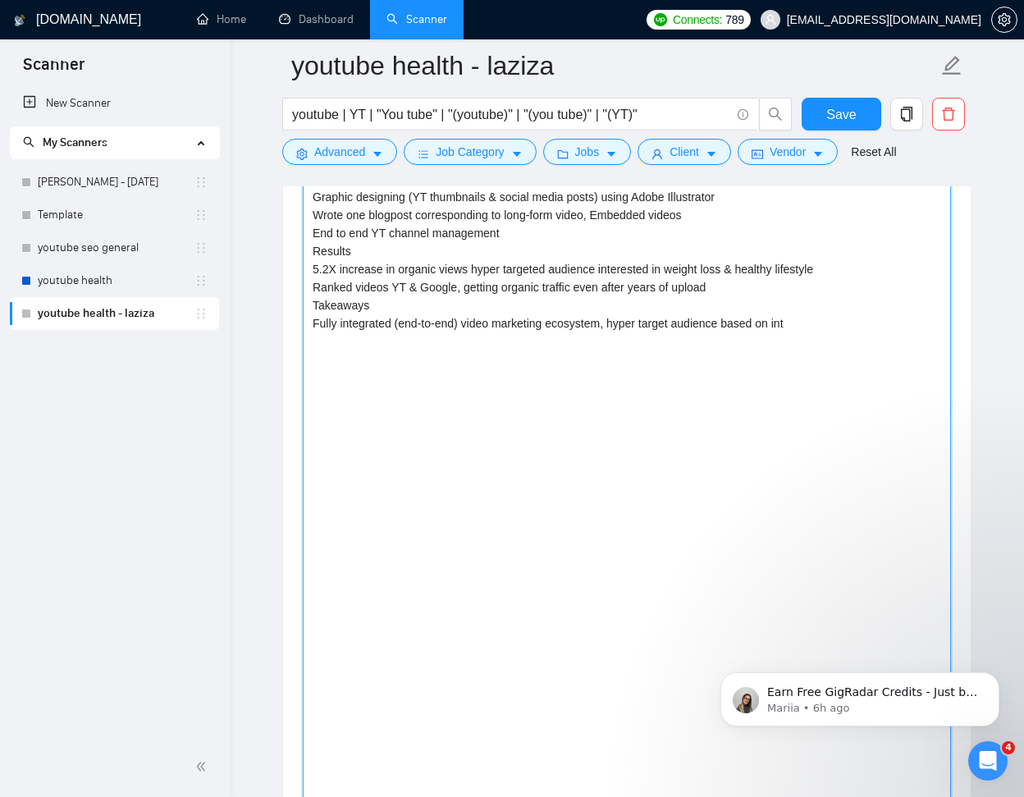
scroll to position [2470, 0]
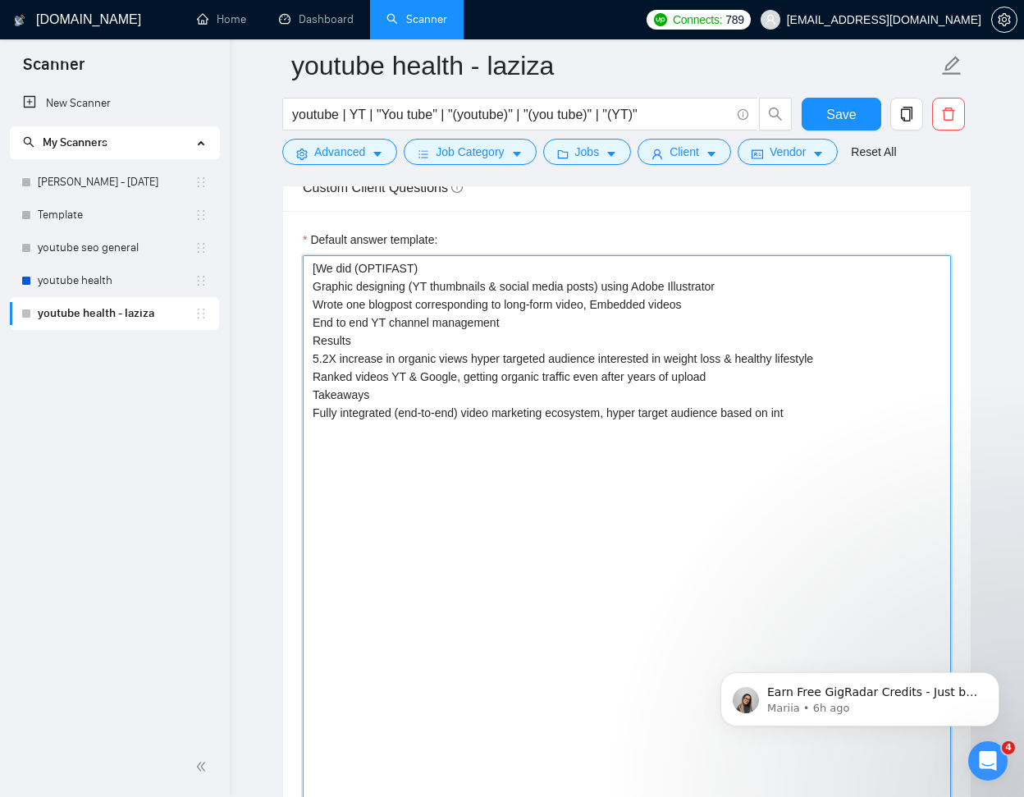
drag, startPoint x: 417, startPoint y: 285, endPoint x: 314, endPoint y: 287, distance: 102.6
click at [314, 287] on textarea "[We did (OPTIFAST) Graphic designing (YT thumbnails & social media posts) using…" at bounding box center [627, 619] width 648 height 729
click at [504, 286] on textarea "[We did (OPTIFAST) YT thumbnails & social media posts) using Adobe Illustrator …" at bounding box center [627, 619] width 648 height 729
drag, startPoint x: 471, startPoint y: 285, endPoint x: 436, endPoint y: 285, distance: 35.3
click at [436, 285] on textarea "[We did (OPTIFAST) YT thumbnails & social media posts using Adobe Illustrator W…" at bounding box center [627, 619] width 648 height 729
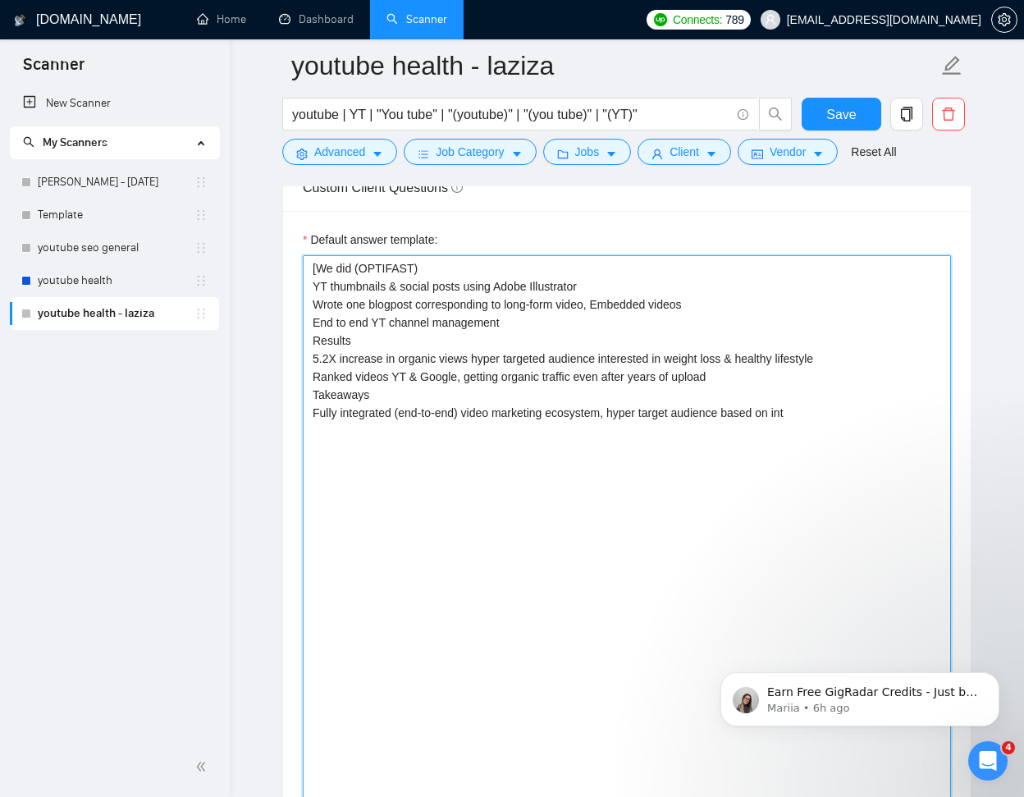
drag, startPoint x: 354, startPoint y: 301, endPoint x: 313, endPoint y: 301, distance: 40.2
click at [313, 301] on textarea "[We did (OPTIFAST) YT thumbnails & social posts using Adobe Illustrator Wrote o…" at bounding box center [627, 619] width 648 height 729
drag, startPoint x: 366, startPoint y: 303, endPoint x: 314, endPoint y: 299, distance: 51.8
click at [314, 299] on textarea "[We did (OPTIFAST) YT thumbnails & social posts using Adobe Illustrator Wrote o…" at bounding box center [627, 619] width 648 height 729
click at [464, 299] on textarea "[We did (OPTIFAST) YT thumbnails & social posts using Adobe Illustrator 1 blogp…" at bounding box center [627, 619] width 648 height 729
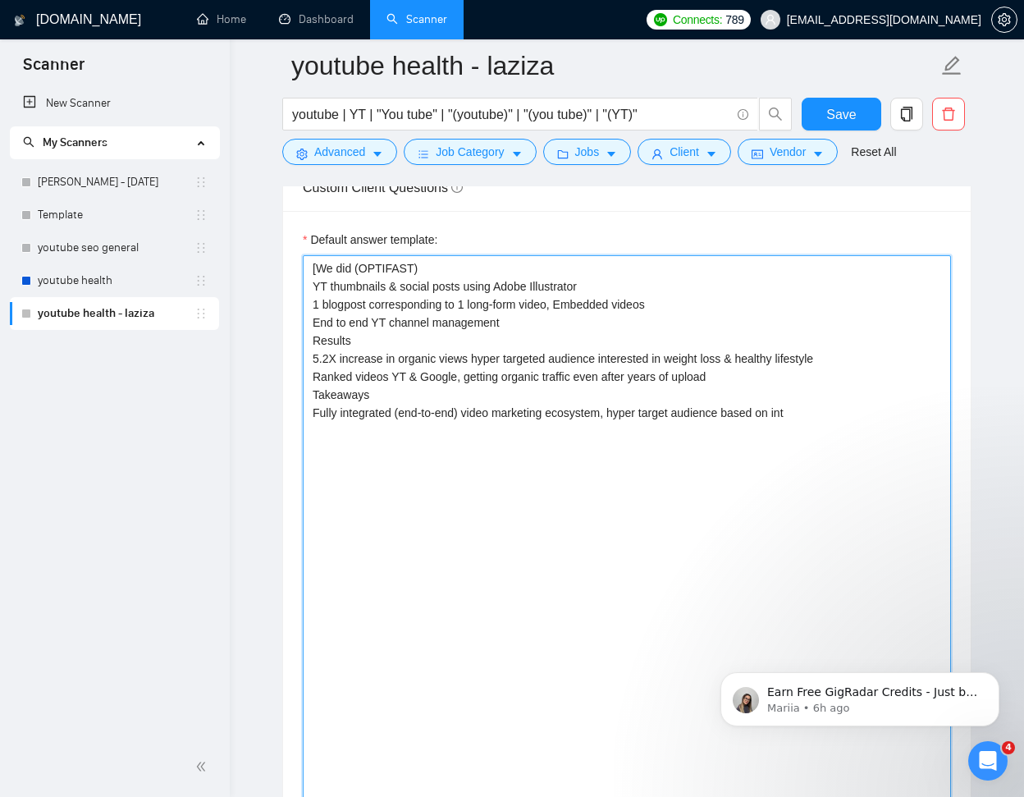
drag, startPoint x: 391, startPoint y: 301, endPoint x: 460, endPoint y: 304, distance: 69.0
click at [460, 304] on textarea "[We did (OPTIFAST) YT thumbnails & social posts using Adobe Illustrator 1 blogp…" at bounding box center [627, 619] width 648 height 729
drag, startPoint x: 498, startPoint y: 298, endPoint x: 528, endPoint y: 349, distance: 59.9
click at [499, 300] on textarea "[We did (OPTIFAST) YT thumbnails & social posts using Adobe Illustrator 1 blogp…" at bounding box center [627, 619] width 648 height 729
drag, startPoint x: 436, startPoint y: 317, endPoint x: 504, endPoint y: 317, distance: 67.3
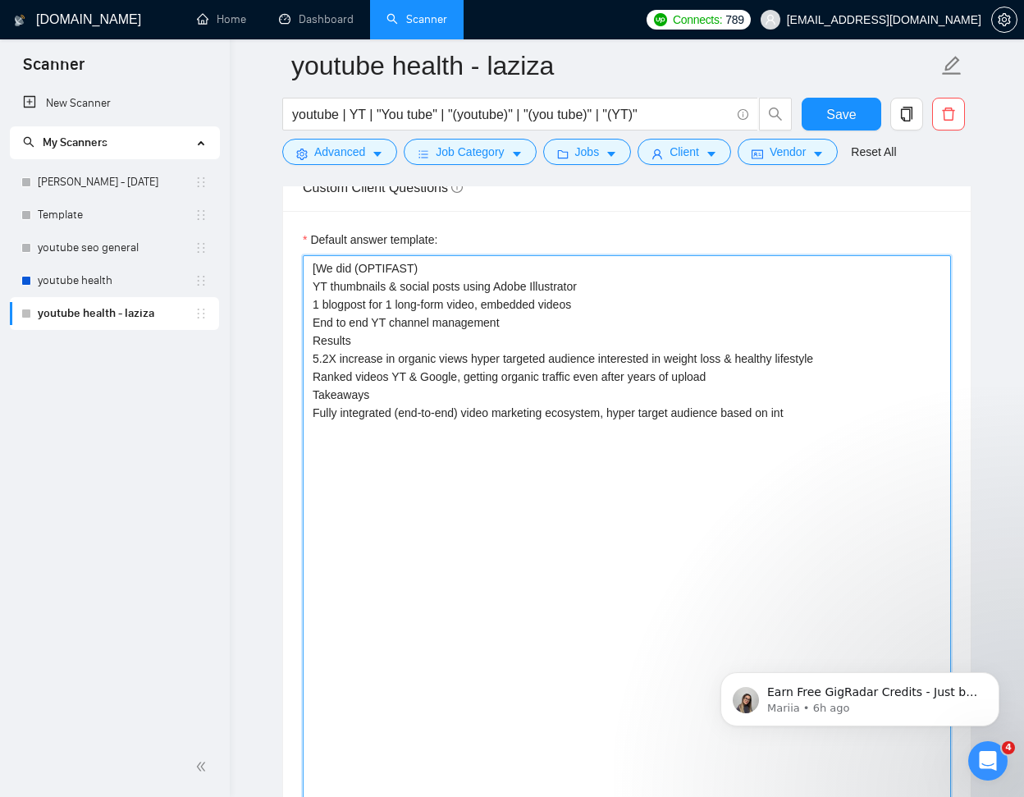
click at [504, 317] on textarea "[We did (OPTIFAST) YT thumbnails & social posts using Adobe Illustrator 1 blogp…" at bounding box center [627, 619] width 648 height 729
click at [811, 413] on textarea "[We did (OPTIFAST) YT thumbnails & social posts using Adobe Illustrator 1 blogp…" at bounding box center [627, 619] width 648 height 729
click at [397, 337] on textarea "[We did (OPTIFAST) YT thumbnails & social posts using Adobe Illustrator 1 blogp…" at bounding box center [627, 619] width 648 height 729
click at [521, 267] on textarea "[We did (OPTIFAST) YT thumbnails & social posts using Adobe Illustrator 1 blogp…" at bounding box center [627, 619] width 648 height 729
click at [518, 430] on textarea "[We did (OPTIFAST) YT thumbnails & social posts using Adobe Illustrator 1 blogp…" at bounding box center [627, 619] width 648 height 729
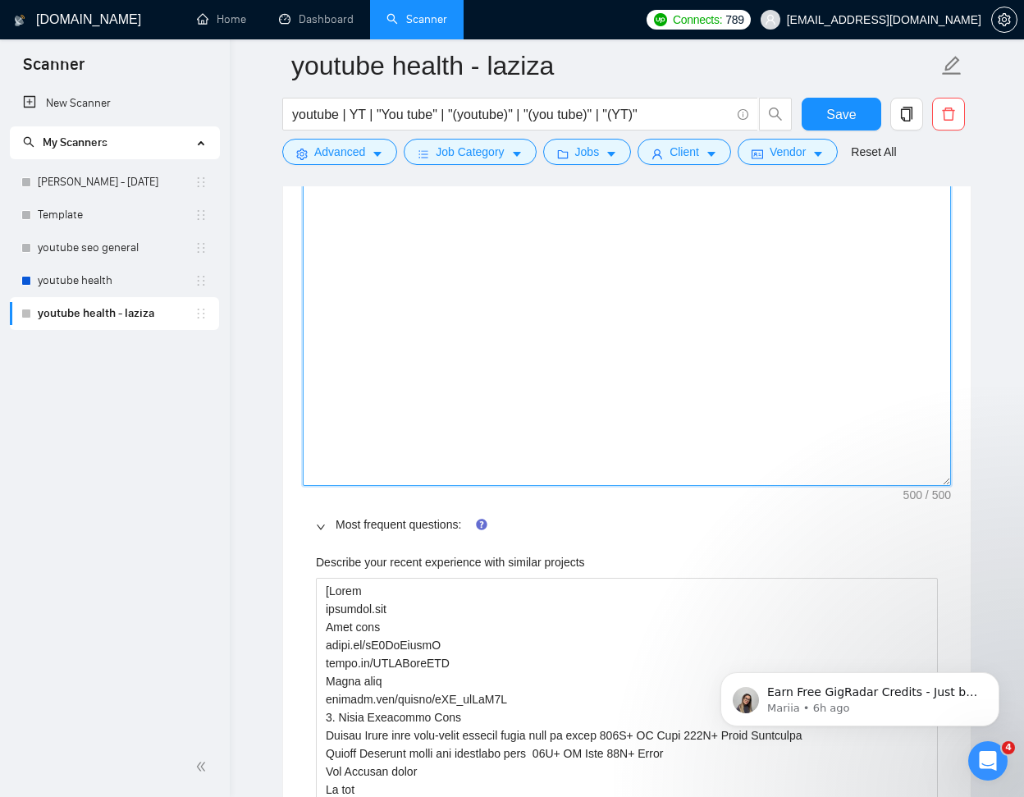
scroll to position [2969, 0]
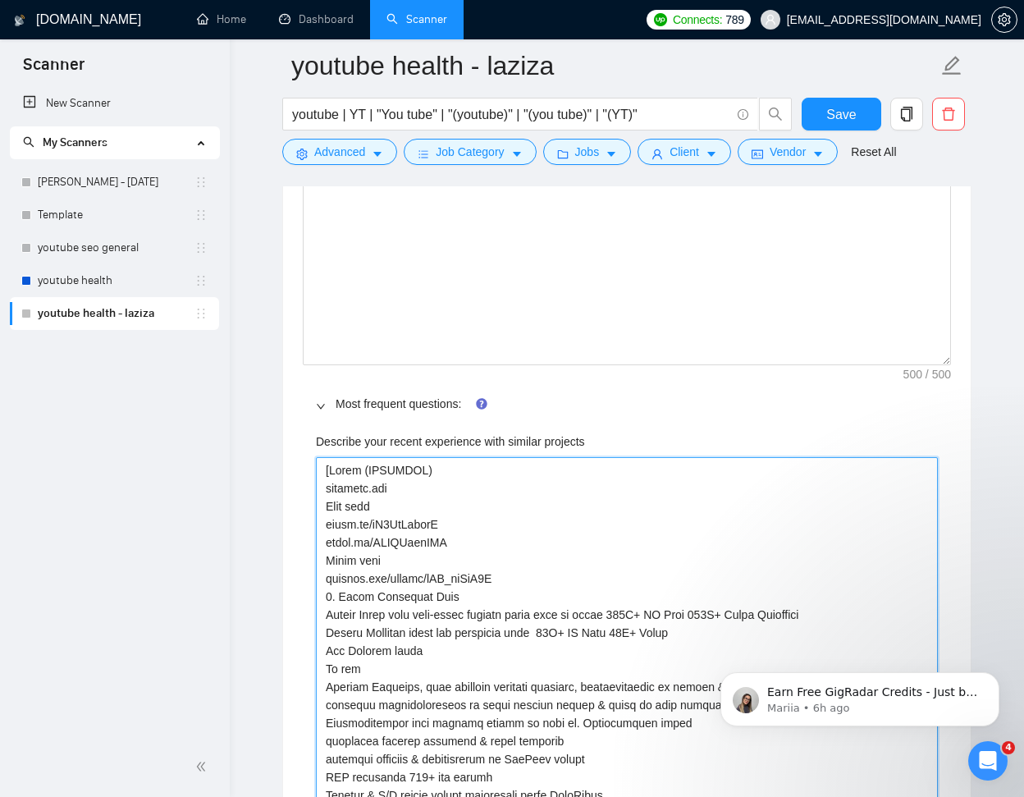
scroll to position [3127, 0]
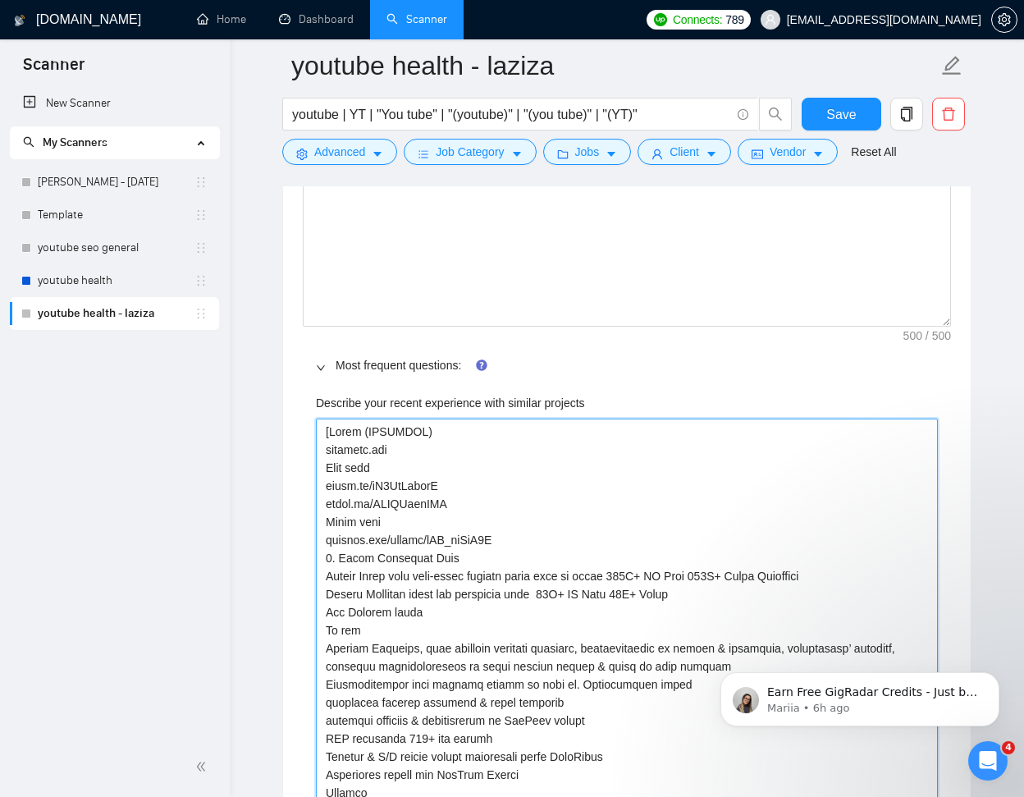
drag, startPoint x: 382, startPoint y: 464, endPoint x: 354, endPoint y: 464, distance: 27.9
drag, startPoint x: 384, startPoint y: 515, endPoint x: 355, endPoint y: 517, distance: 28.8
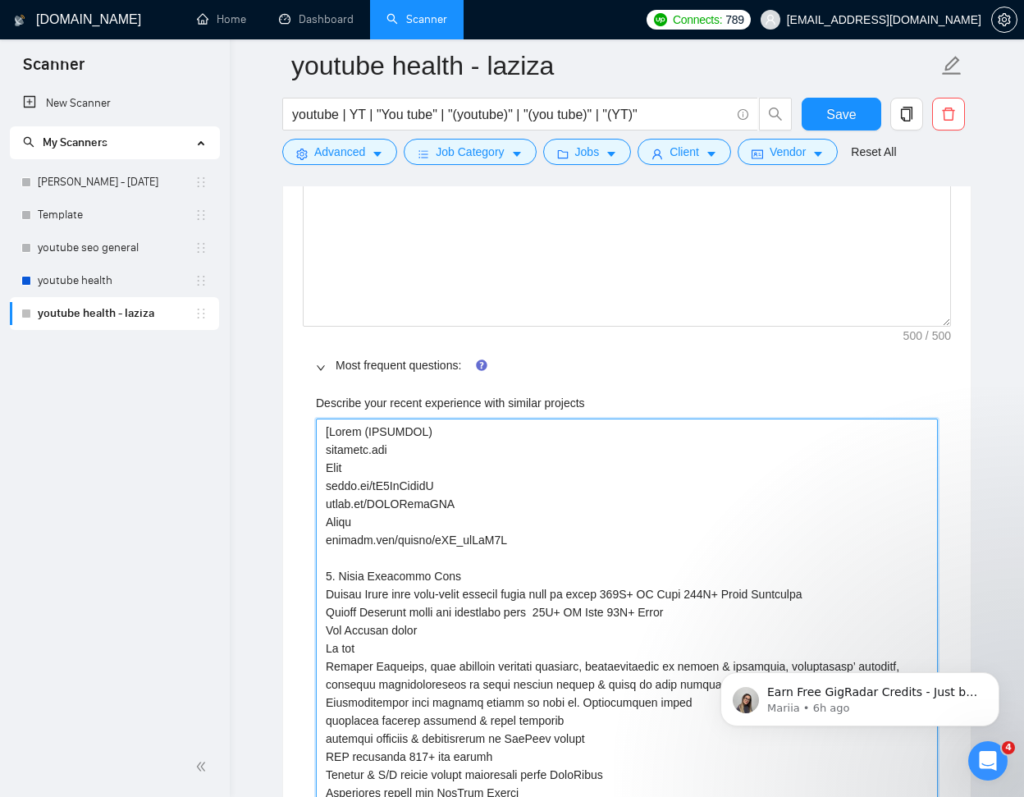
paste projects "[DOMAIN_NAME][URL]"
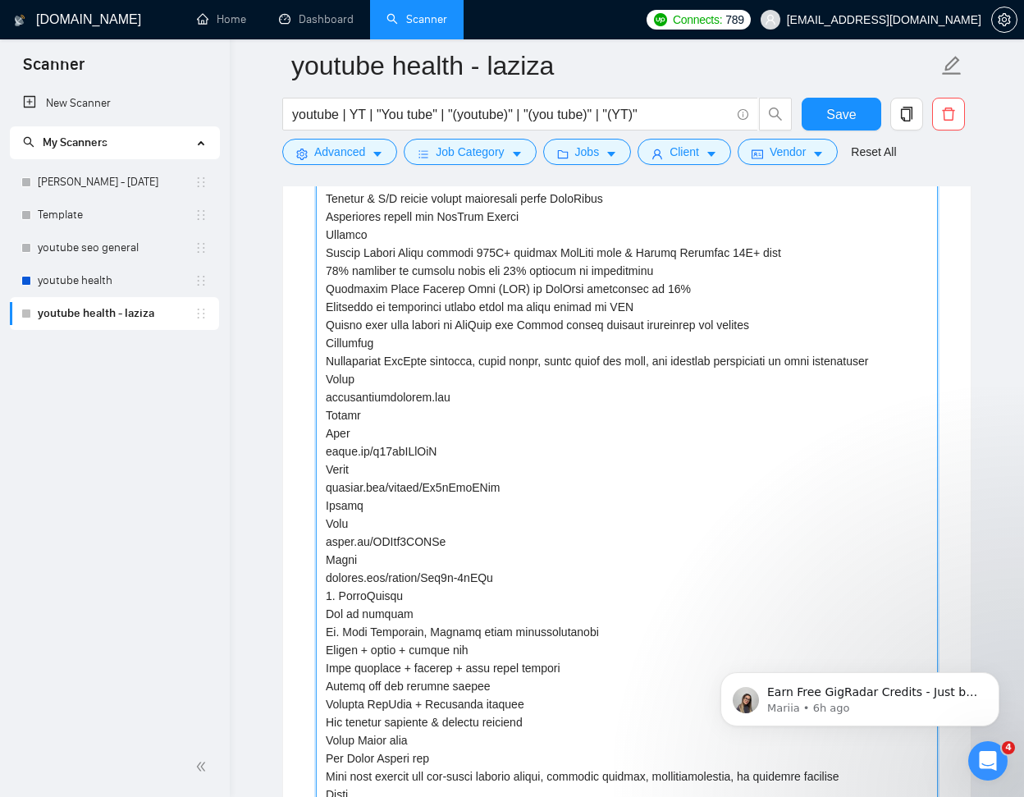
scroll to position [4158, 0]
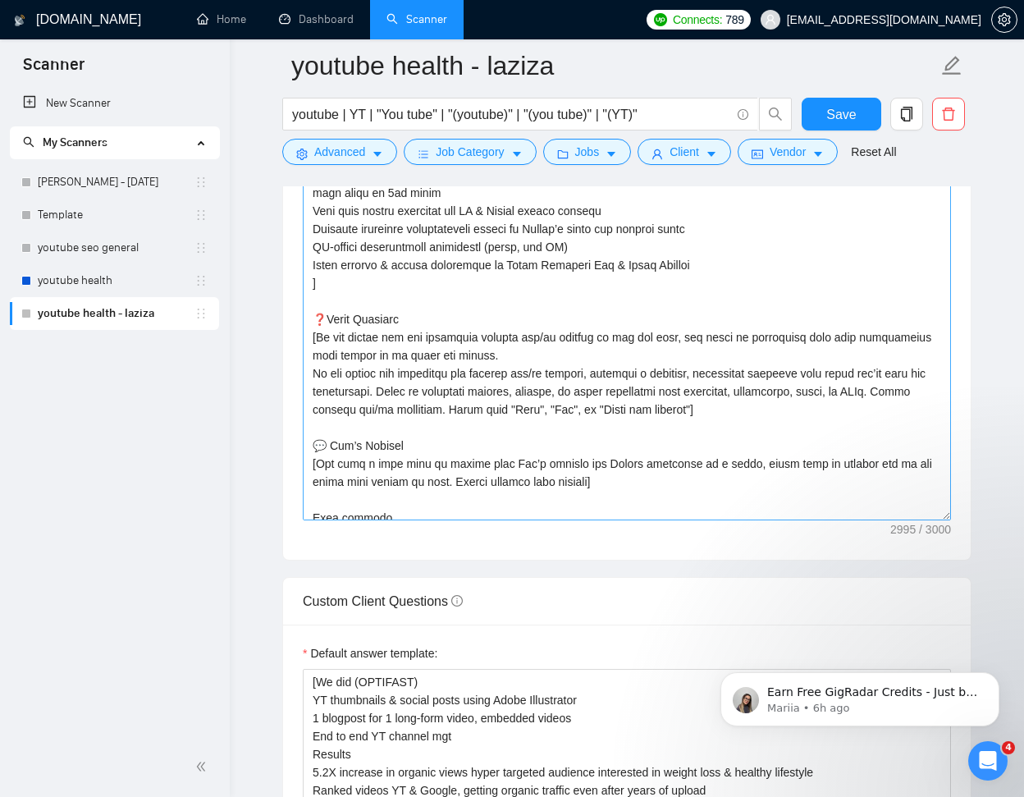
scroll to position [2021, 0]
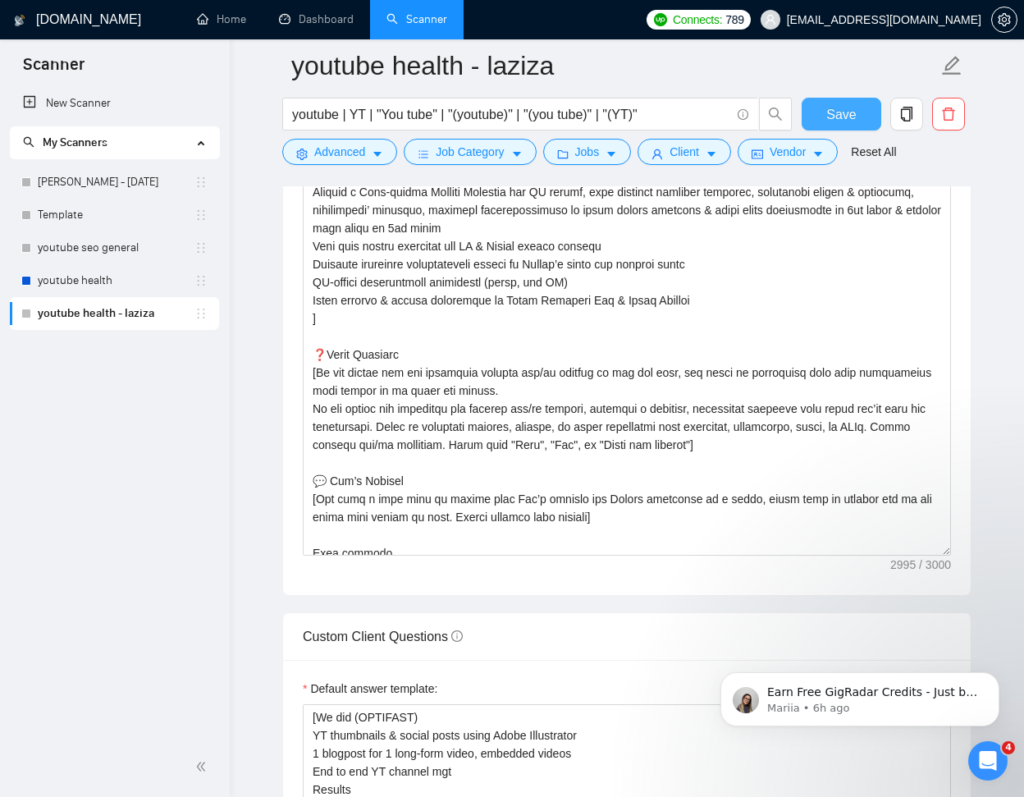
click at [834, 118] on span "Save" at bounding box center [841, 114] width 30 height 21
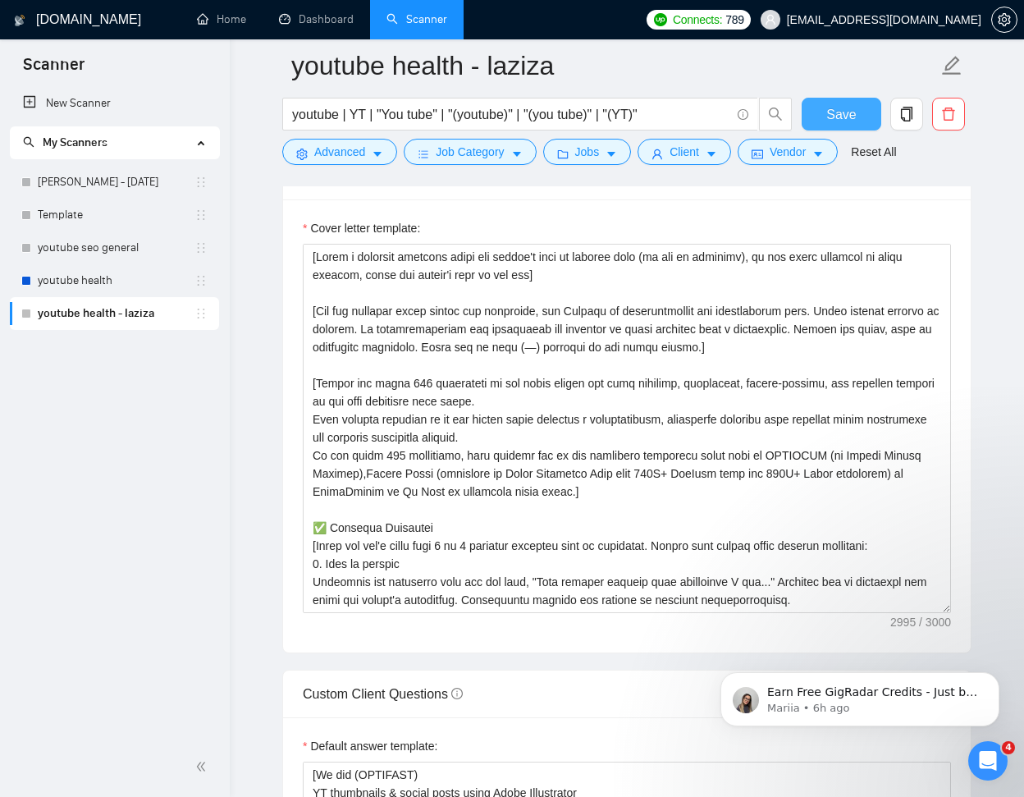
scroll to position [1997, 0]
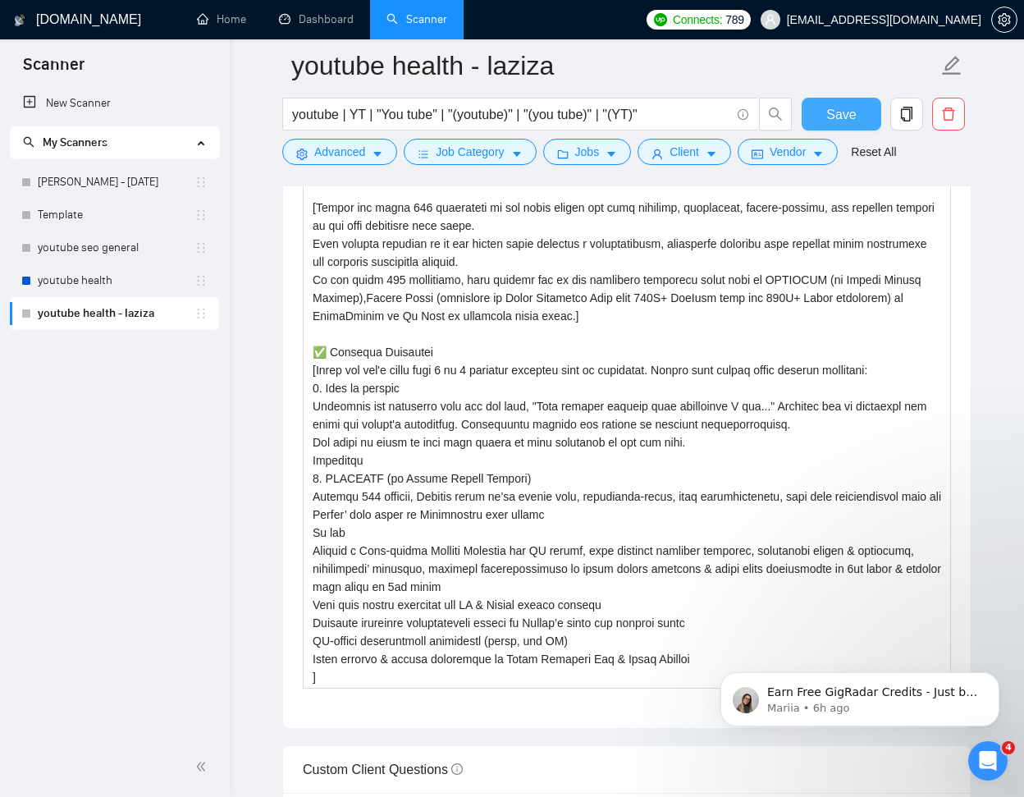
drag, startPoint x: 1641, startPoint y: 1001, endPoint x: 935, endPoint y: 649, distance: 788.5
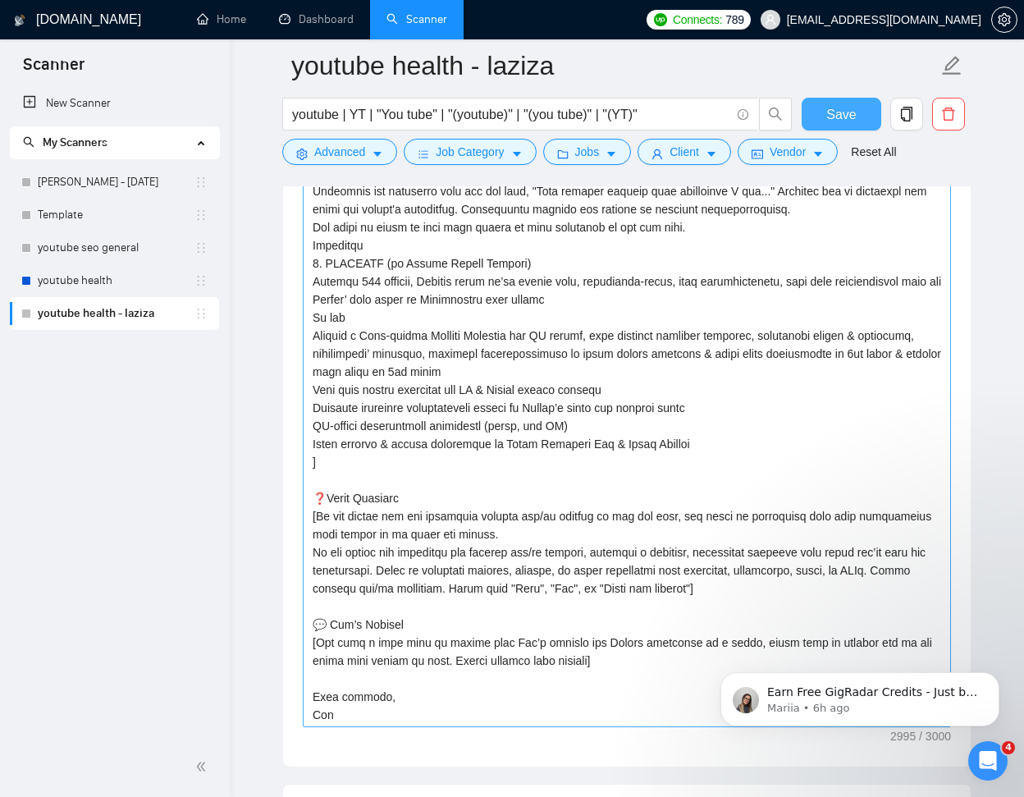
scroll to position [1962, 0]
click at [311, 458] on textarea "Cover letter template:" at bounding box center [627, 415] width 648 height 624
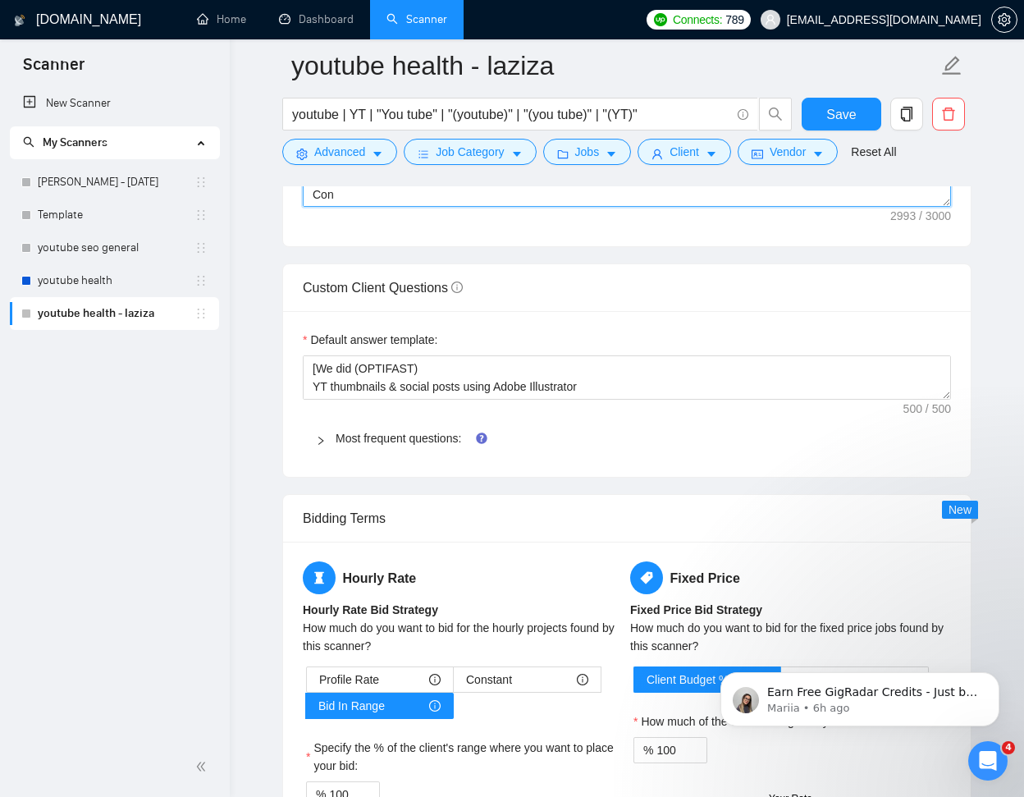
scroll to position [2286, 0]
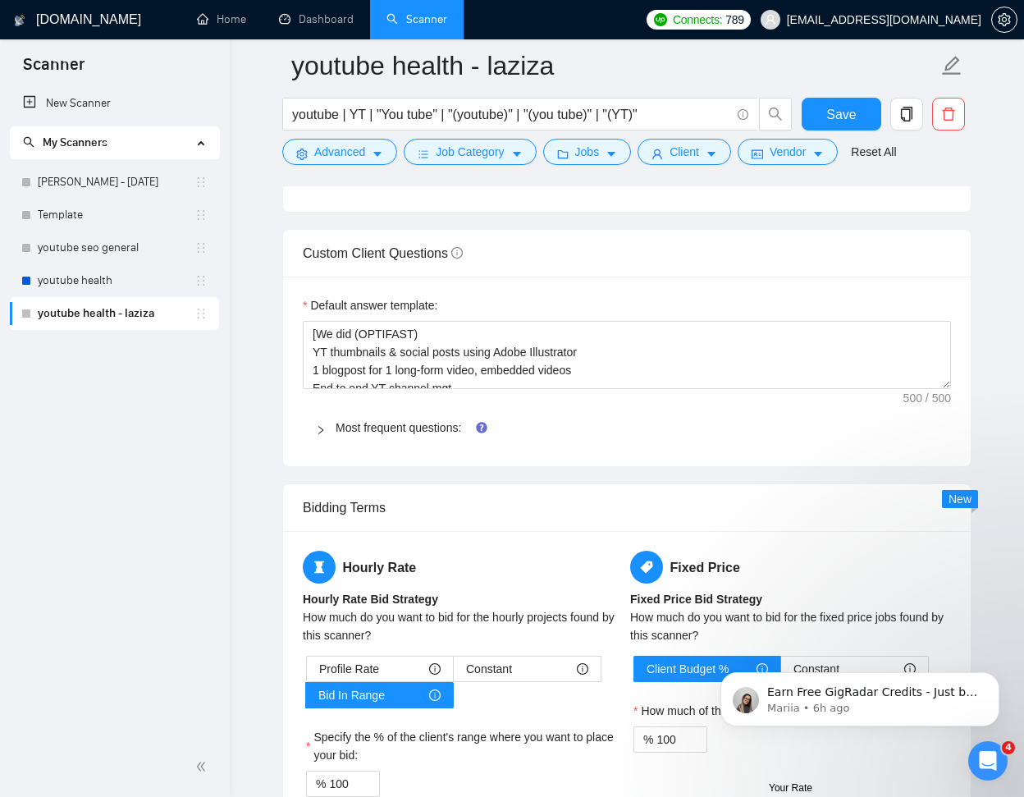
drag, startPoint x: 943, startPoint y: 360, endPoint x: 943, endPoint y: 390, distance: 29.5
click at [943, 389] on textarea "[We did (OPTIFAST) YT thumbnails & social posts using Adobe Illustrator 1 blogp…" at bounding box center [627, 355] width 648 height 68
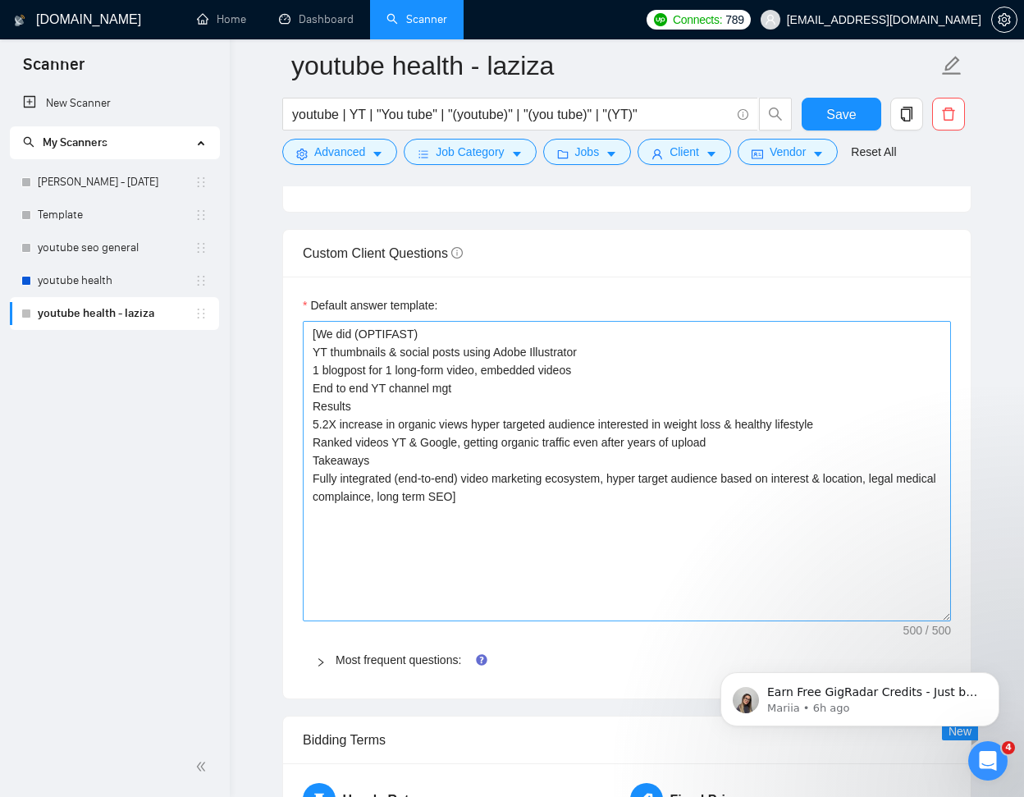
drag, startPoint x: 948, startPoint y: 386, endPoint x: 936, endPoint y: 616, distance: 230.0
click at [936, 616] on textarea "[We did (OPTIFAST) YT thumbnails & social posts using Adobe Illustrator 1 blogp…" at bounding box center [627, 471] width 648 height 300
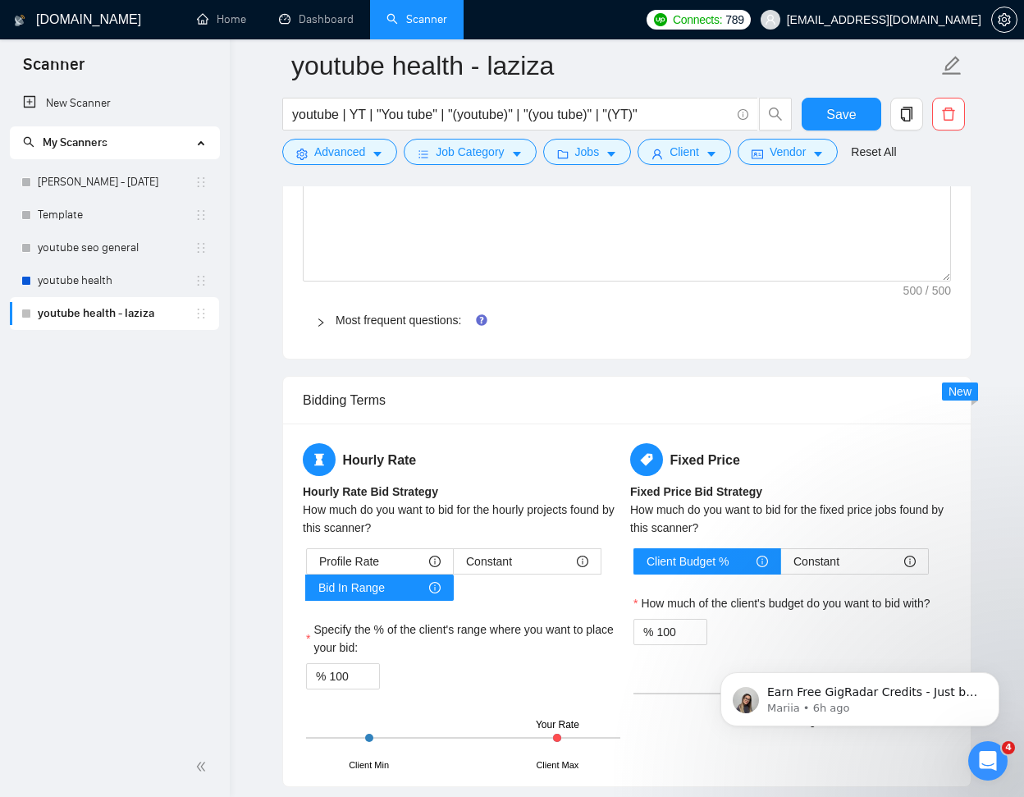
scroll to position [2670, 0]
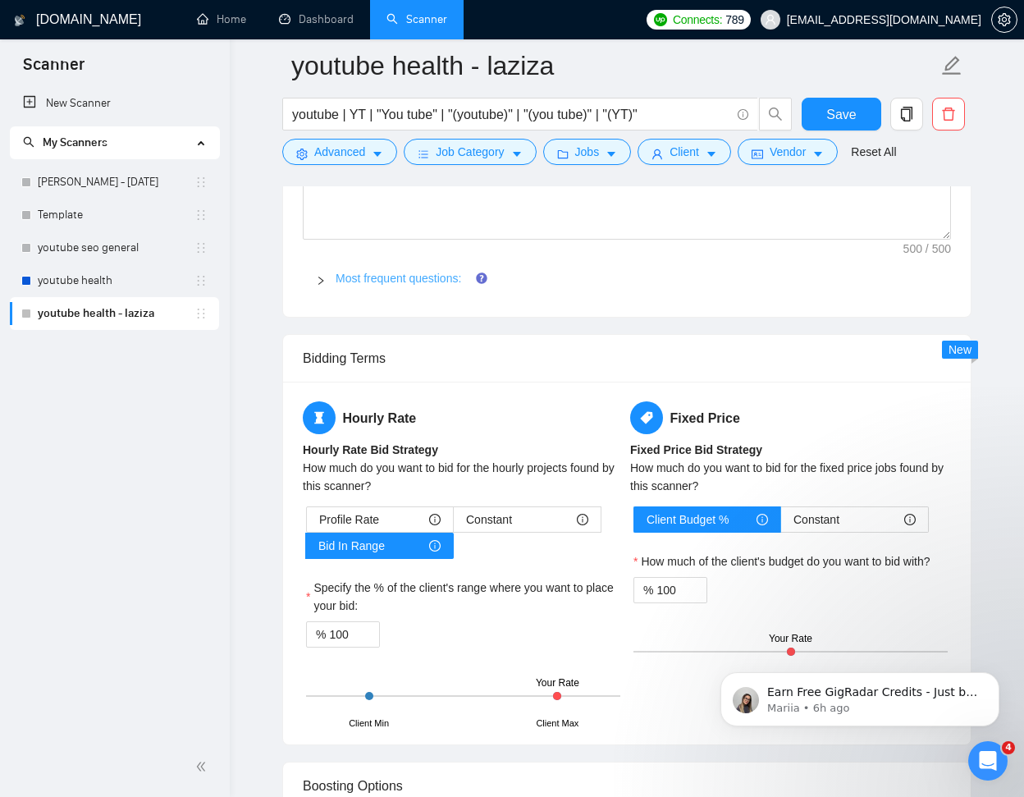
click at [411, 274] on link "Most frequent questions:" at bounding box center [399, 278] width 126 height 13
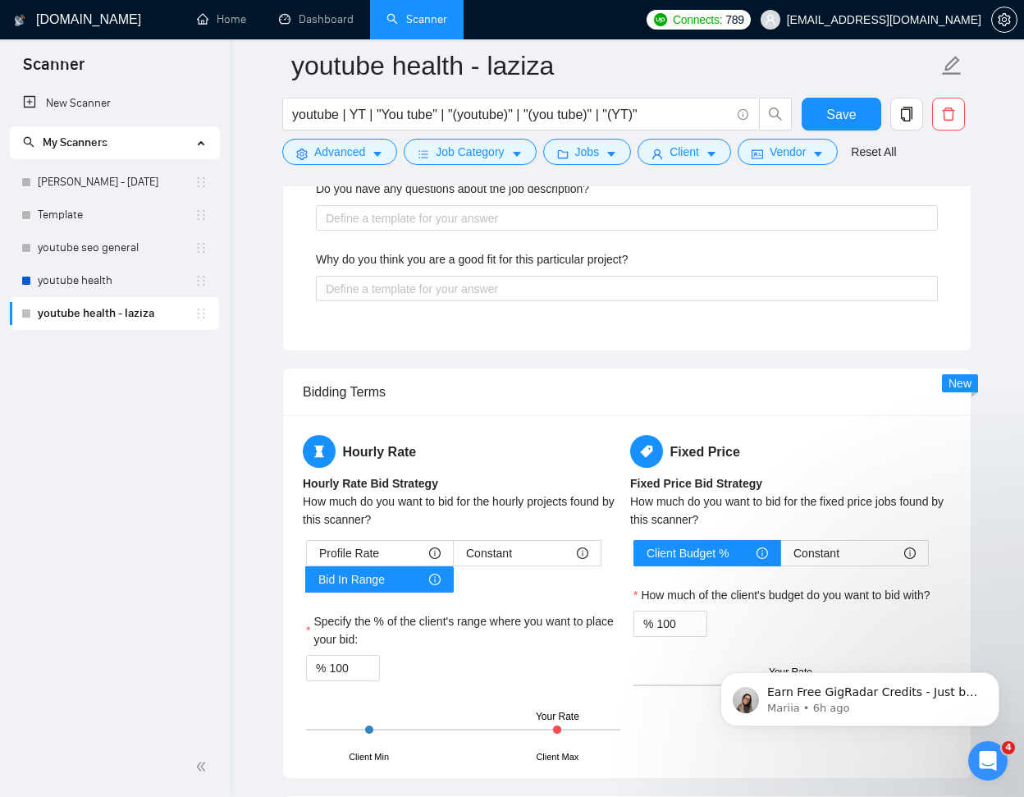
scroll to position [5004, 0]
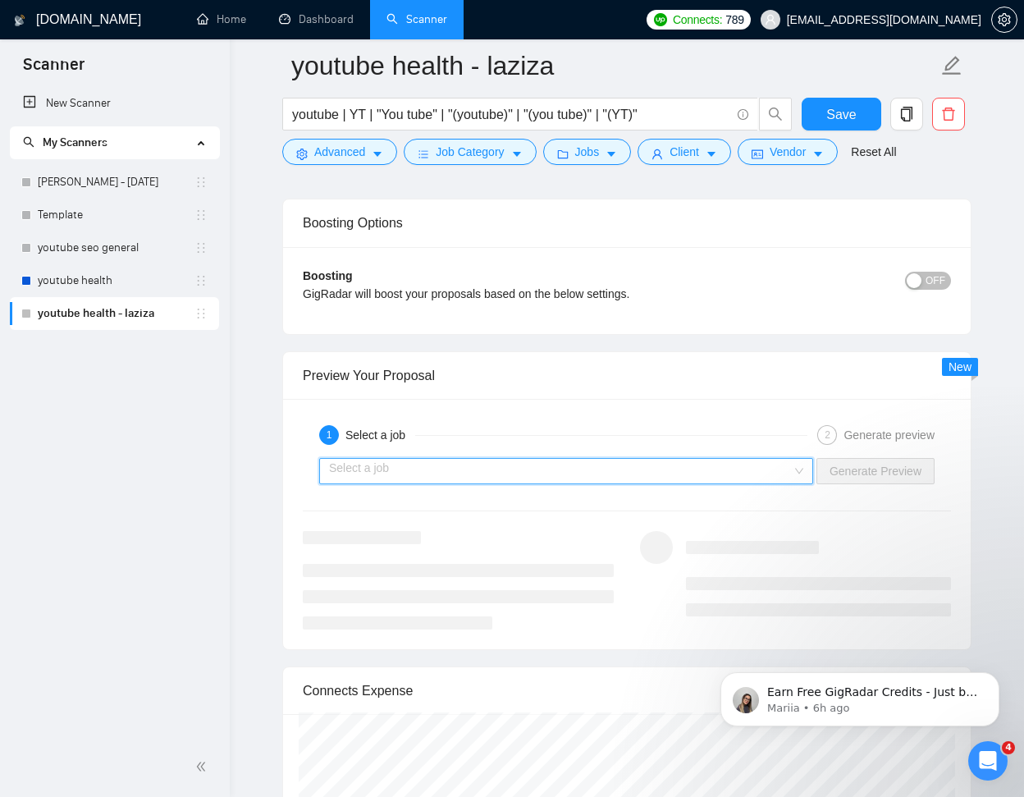
click at [728, 470] on input "search" at bounding box center [560, 471] width 463 height 25
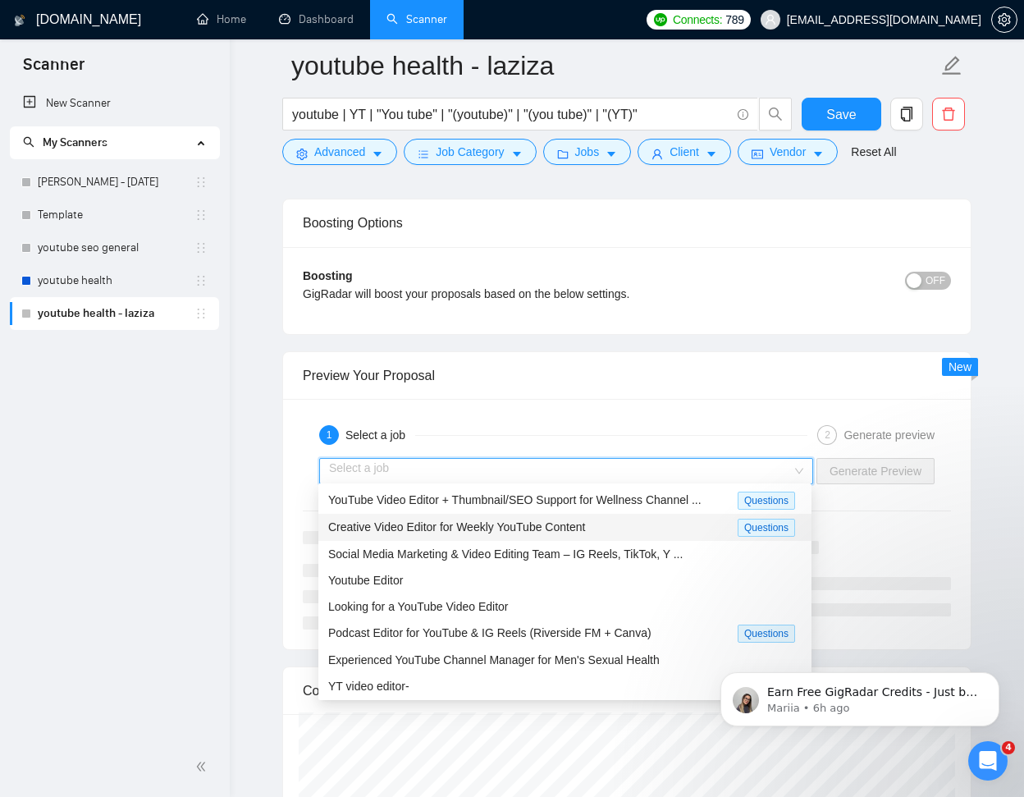
click at [633, 518] on div "Creative Video Editor for Weekly YouTube Content" at bounding box center [532, 527] width 409 height 19
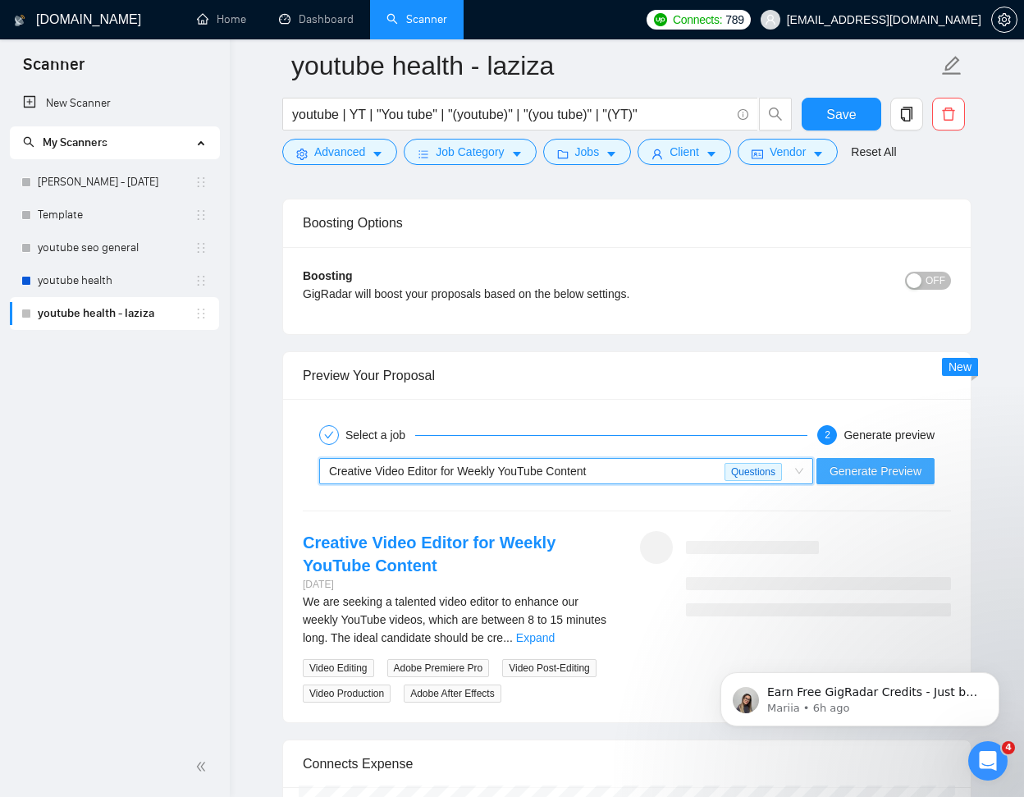
click at [833, 468] on span "Generate Preview" at bounding box center [875, 471] width 92 height 18
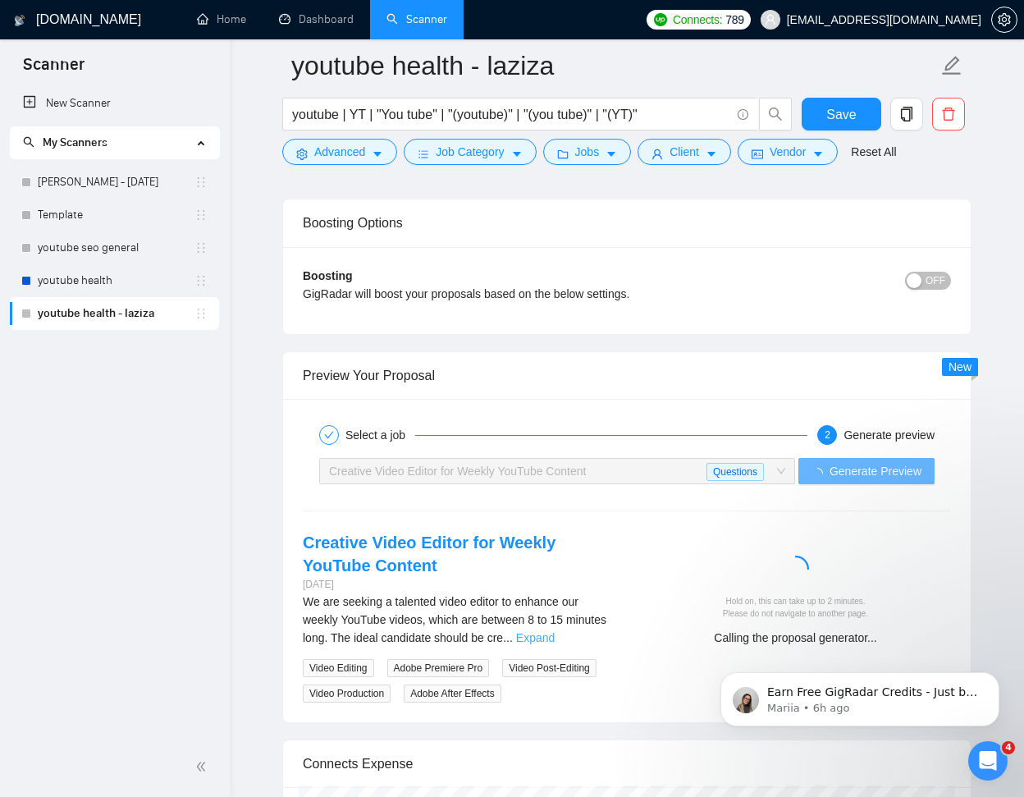
click at [555, 634] on link "Expand" at bounding box center [535, 637] width 39 height 13
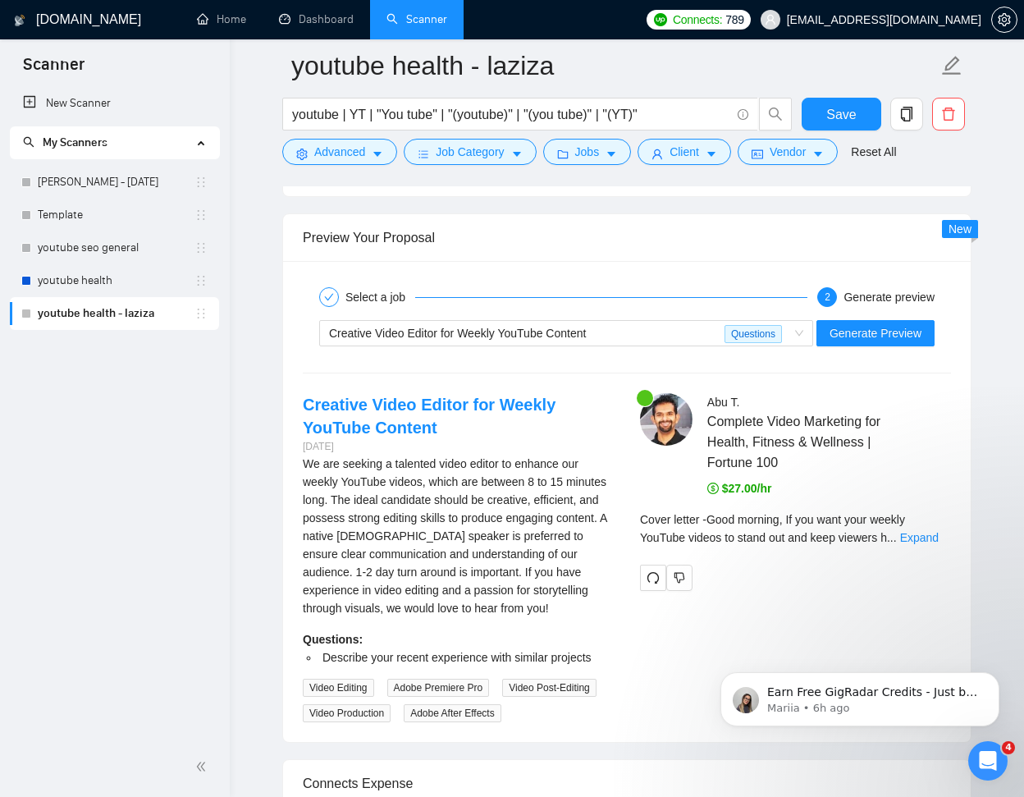
scroll to position [5144, 0]
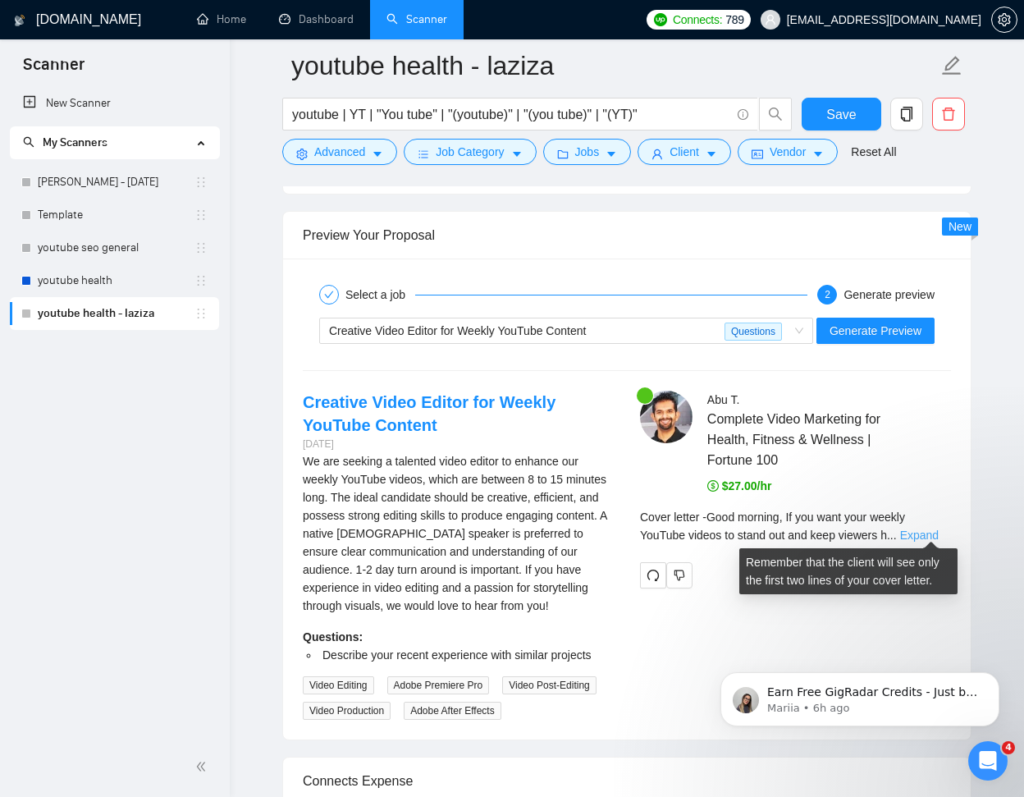
click at [921, 528] on link "Expand" at bounding box center [919, 534] width 39 height 13
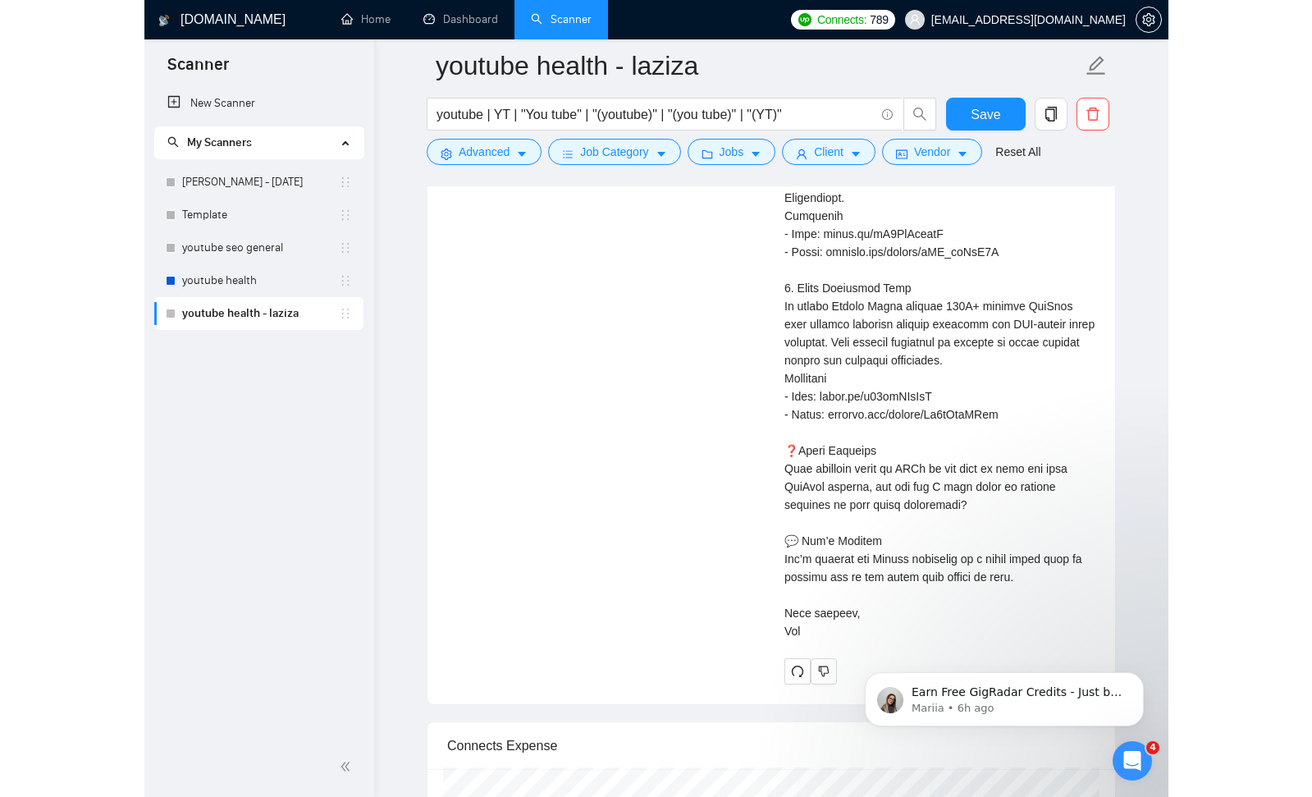
scroll to position [7329, 0]
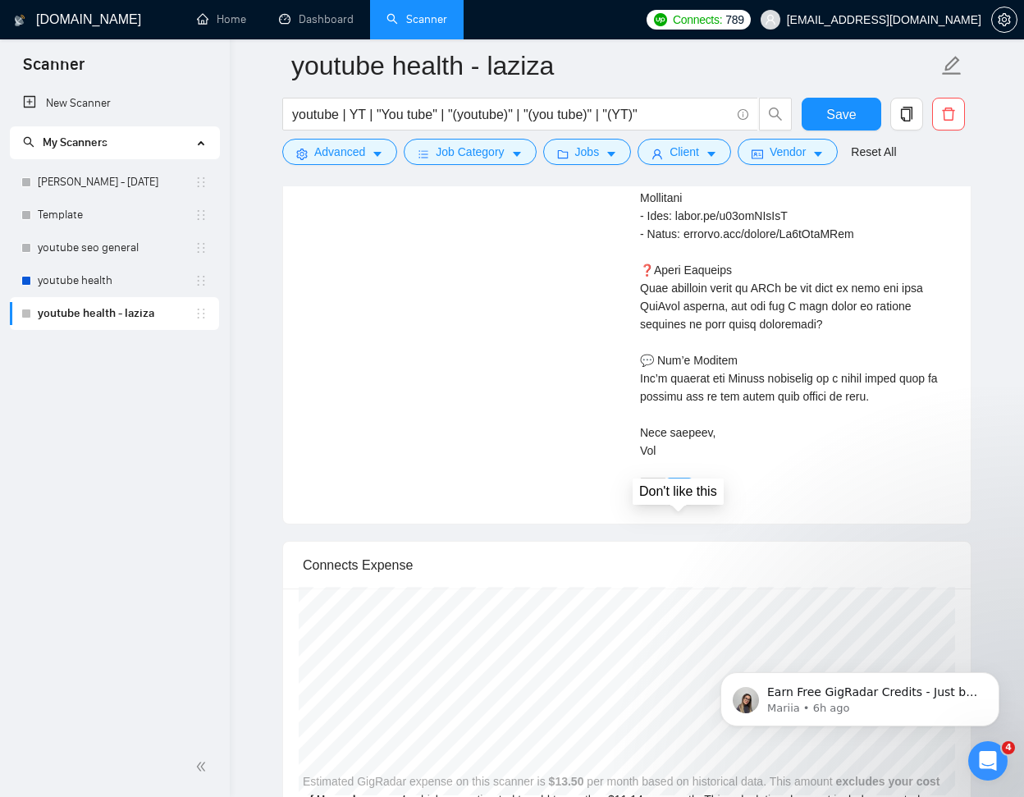
click at [683, 497] on icon "dislike" at bounding box center [679, 490] width 11 height 13
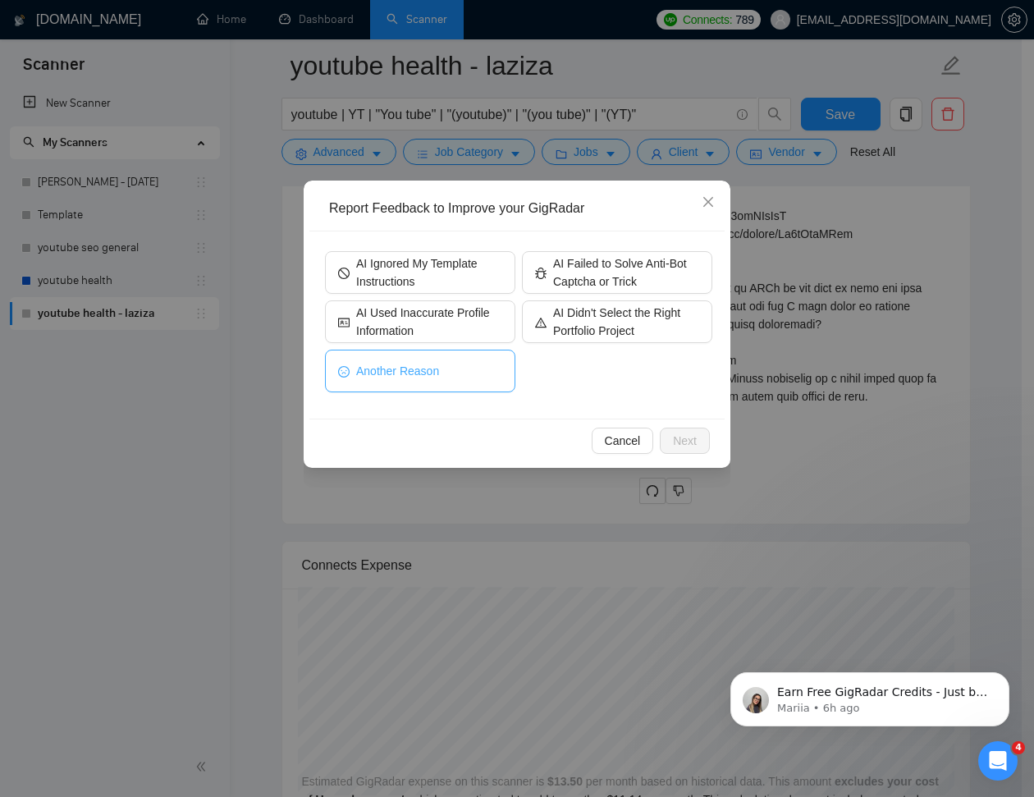
click at [433, 360] on button "Another Reason" at bounding box center [420, 370] width 190 height 43
click at [693, 442] on span "Next" at bounding box center [685, 441] width 24 height 18
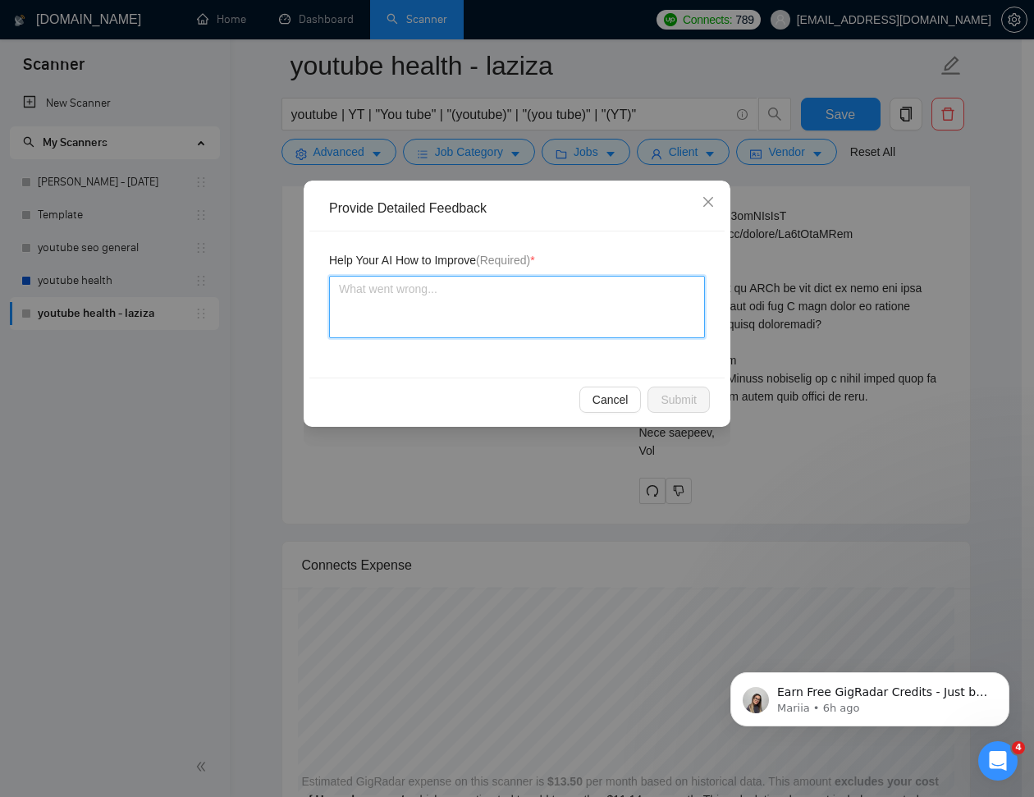
click at [525, 303] on textarea at bounding box center [517, 307] width 376 height 62
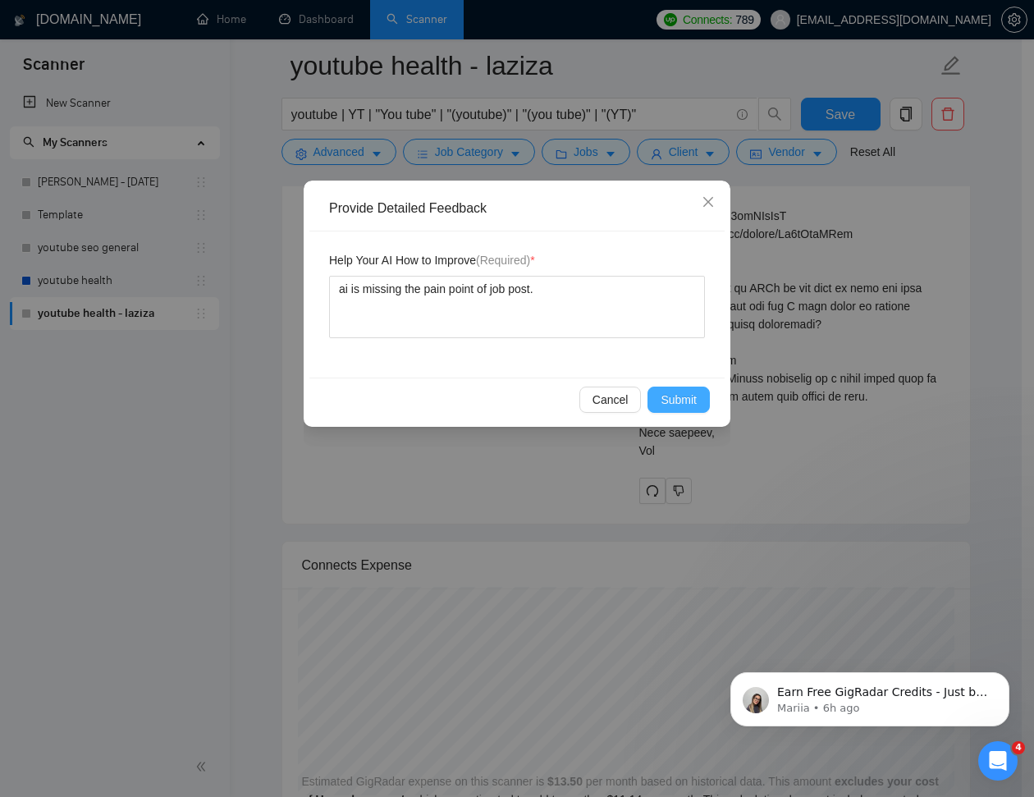
click at [679, 402] on span "Submit" at bounding box center [678, 400] width 36 height 18
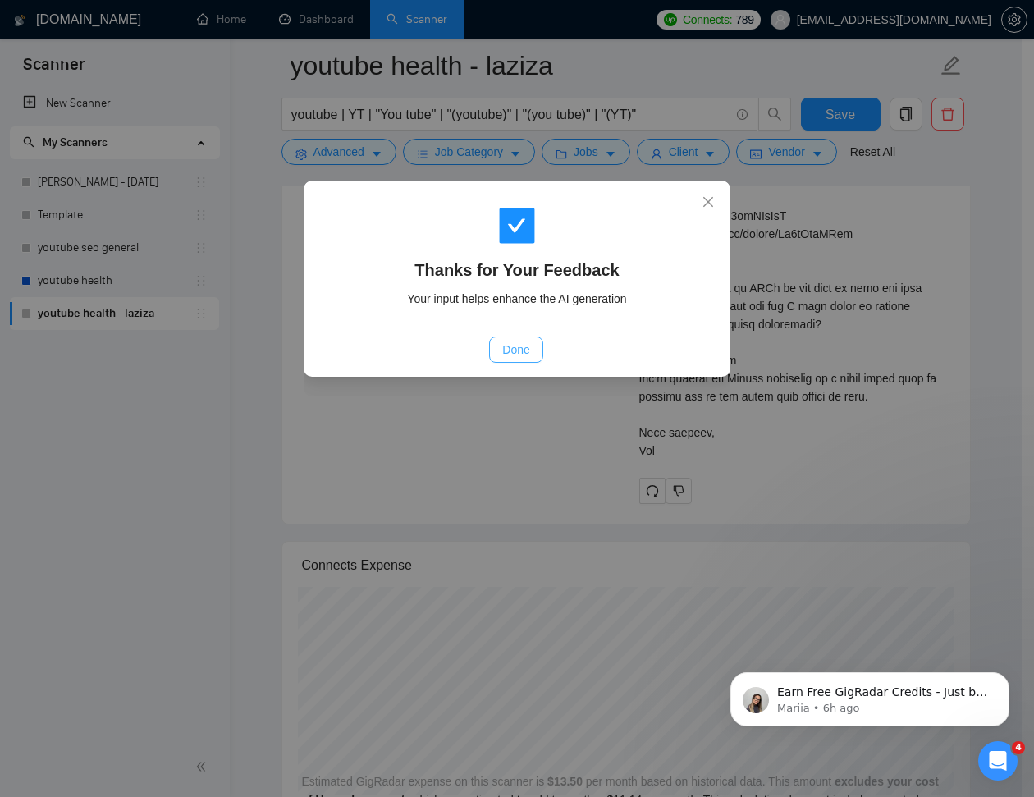
click at [514, 352] on span "Done" at bounding box center [515, 349] width 27 height 18
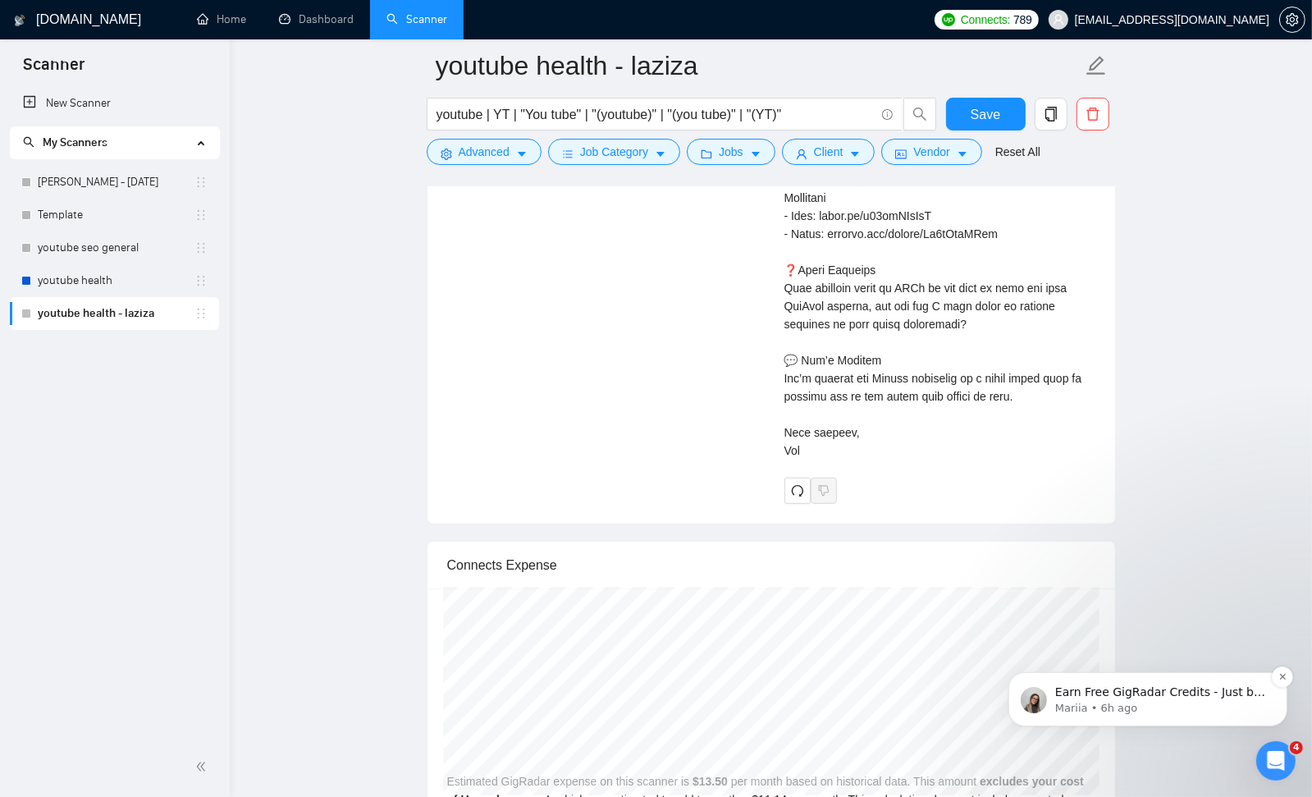
click at [1175, 689] on p "Earn Free GigRadar Credits - Just by Sharing Your Story! 💬 Want more credits fo…" at bounding box center [1160, 691] width 212 height 16
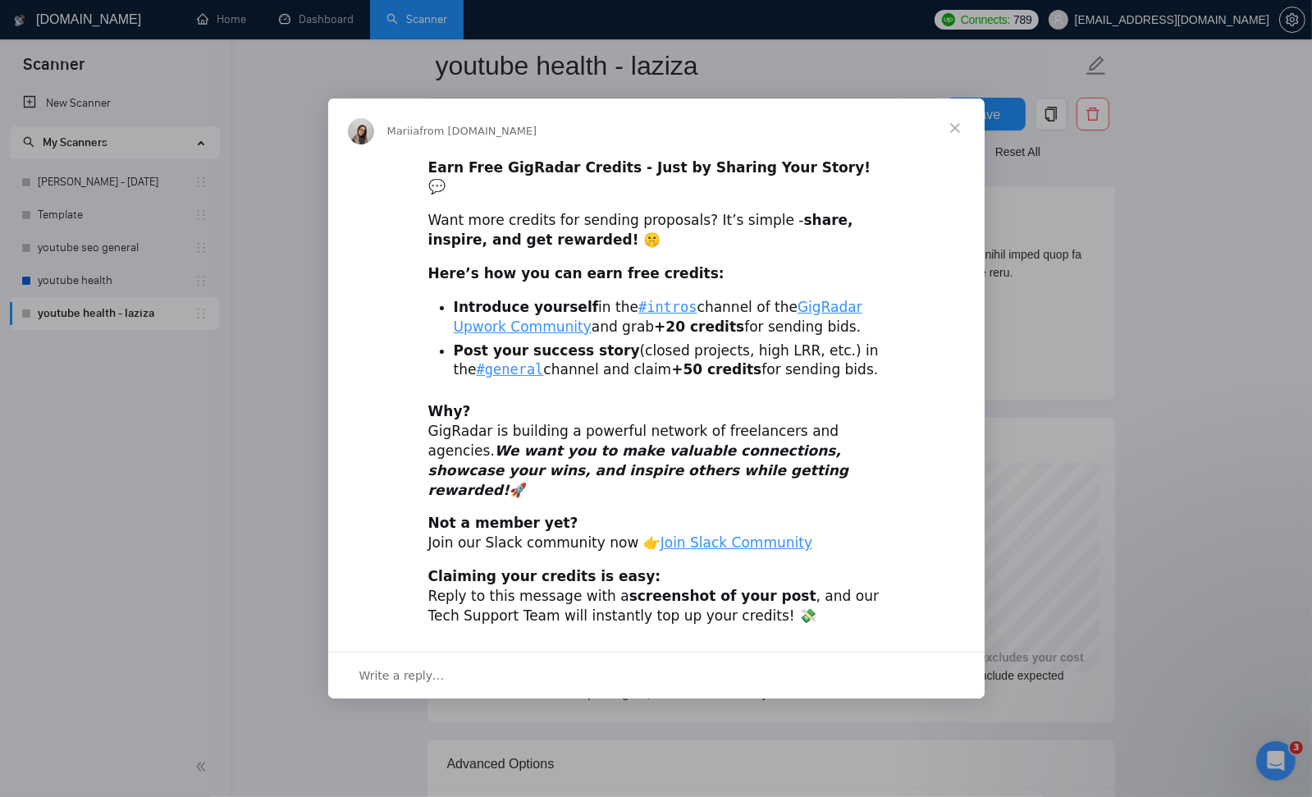
scroll to position [7335, 0]
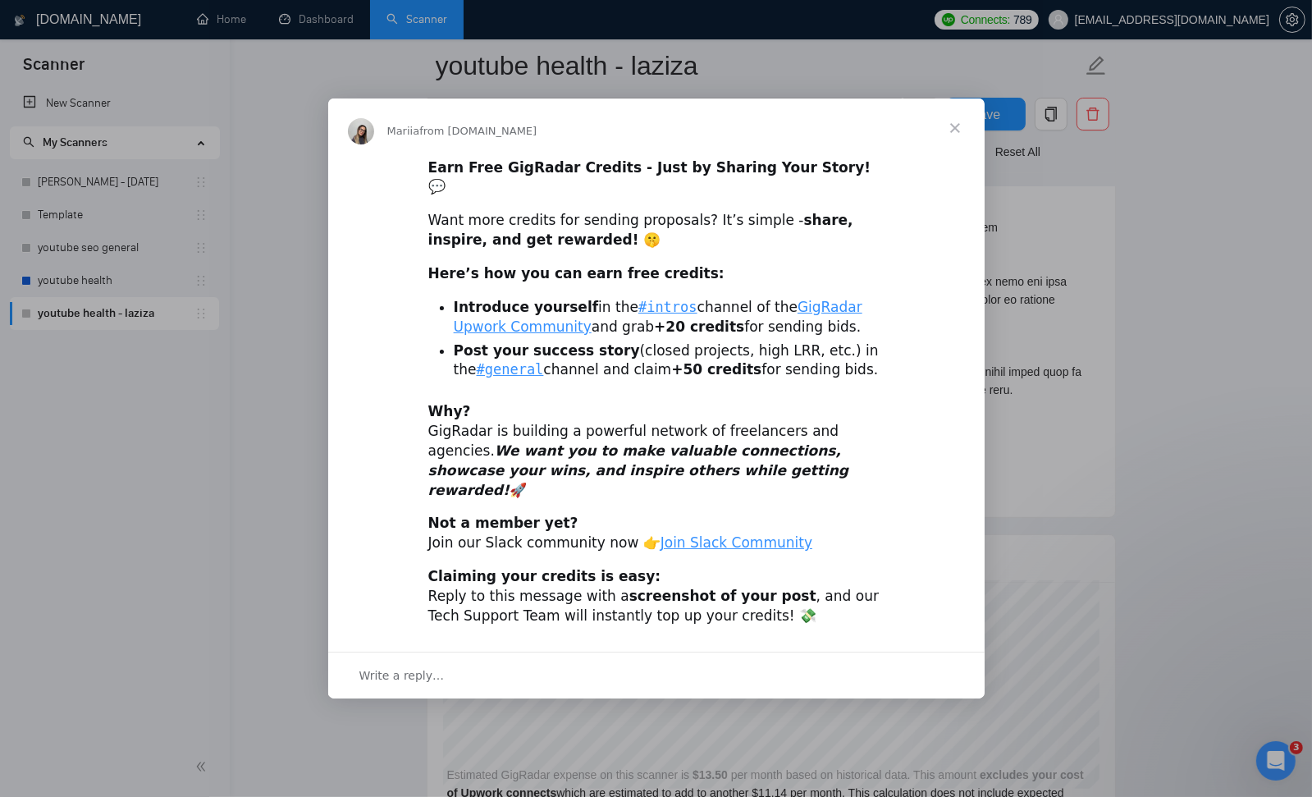
click at [450, 651] on div "Write a reply…" at bounding box center [656, 674] width 656 height 47
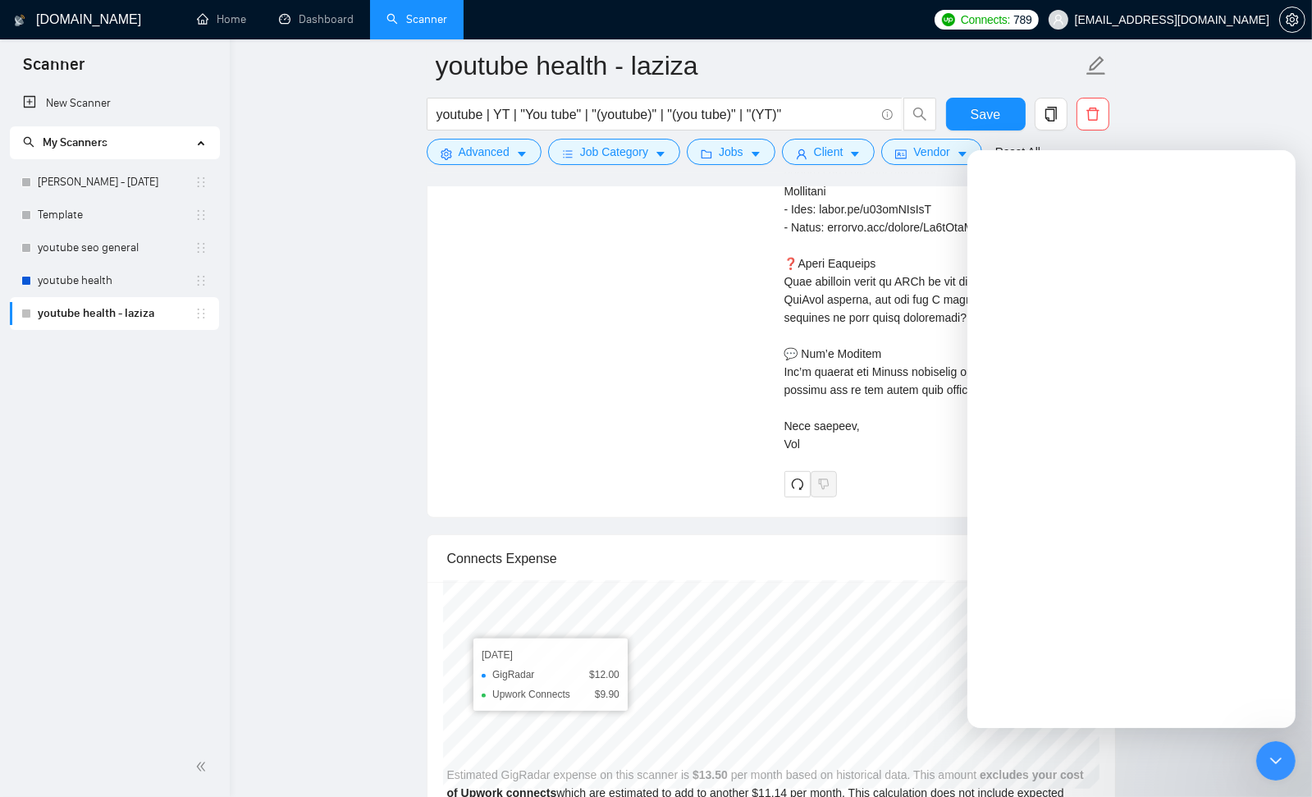
scroll to position [0, 0]
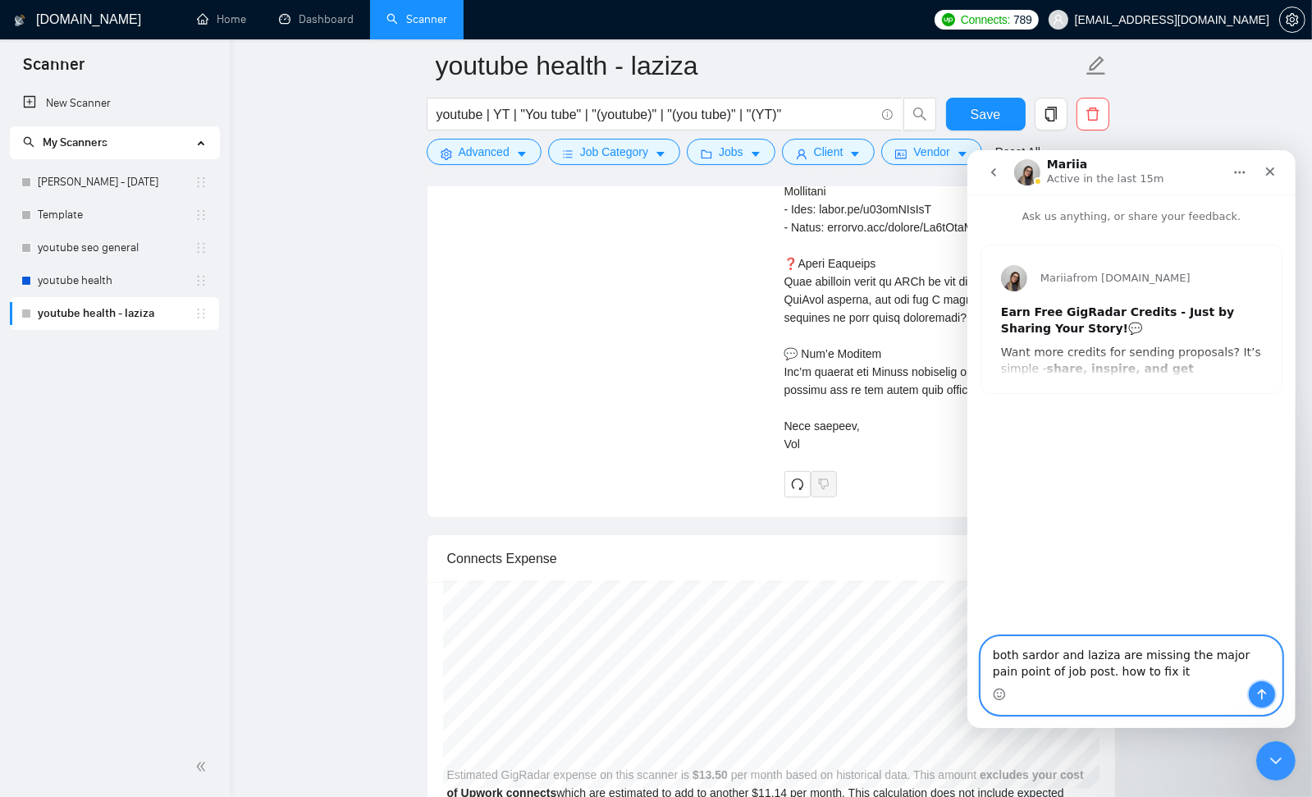
click at [1255, 691] on icon "Send a message…" at bounding box center [1260, 693] width 13 height 13
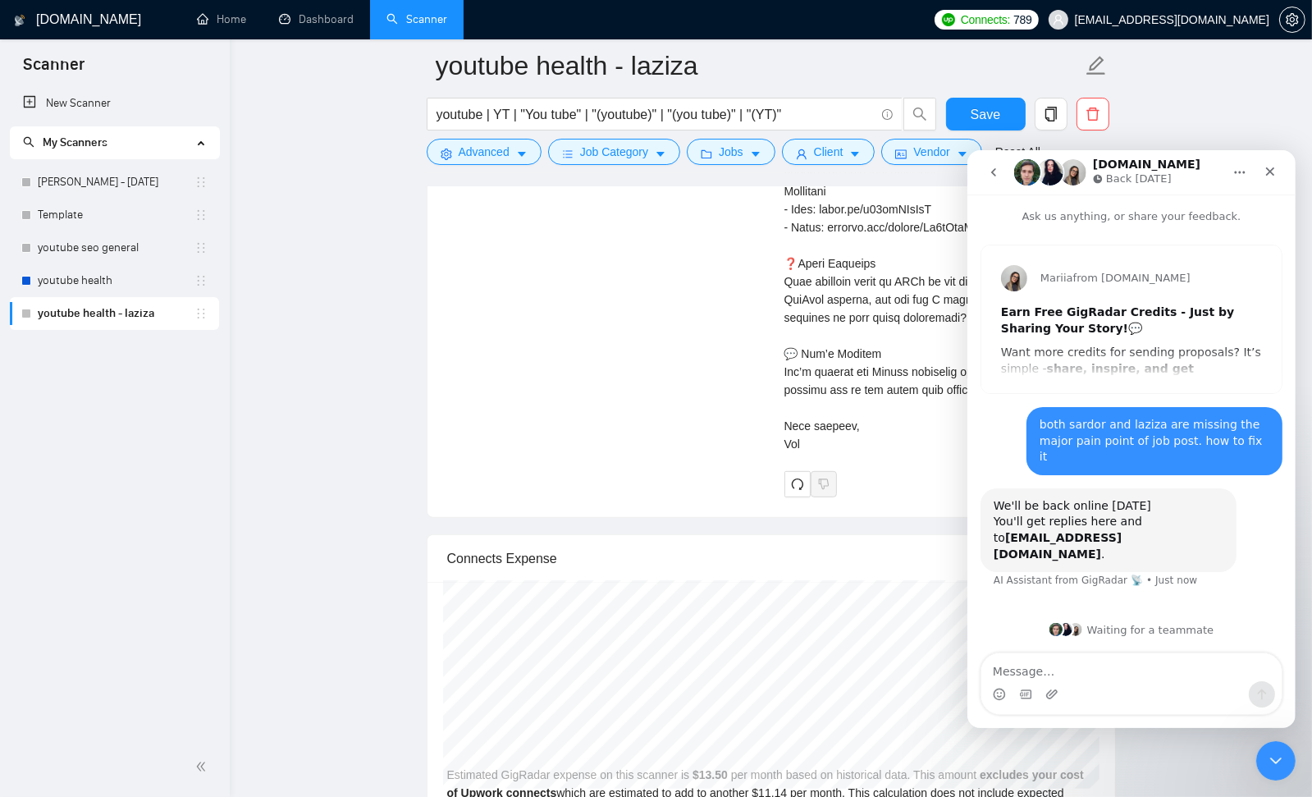
click at [1073, 631] on div "Intercom messenger" at bounding box center [1074, 628] width 13 height 13
click at [1060, 629] on img "Intercom messenger" at bounding box center [1054, 628] width 13 height 13
drag, startPoint x: 1086, startPoint y: 628, endPoint x: 1103, endPoint y: 629, distance: 17.2
click at [1086, 628] on div "Waiting for a teammate" at bounding box center [1130, 628] width 295 height 13
click at [1108, 629] on div "Waiting for a teammate" at bounding box center [1130, 628] width 295 height 13
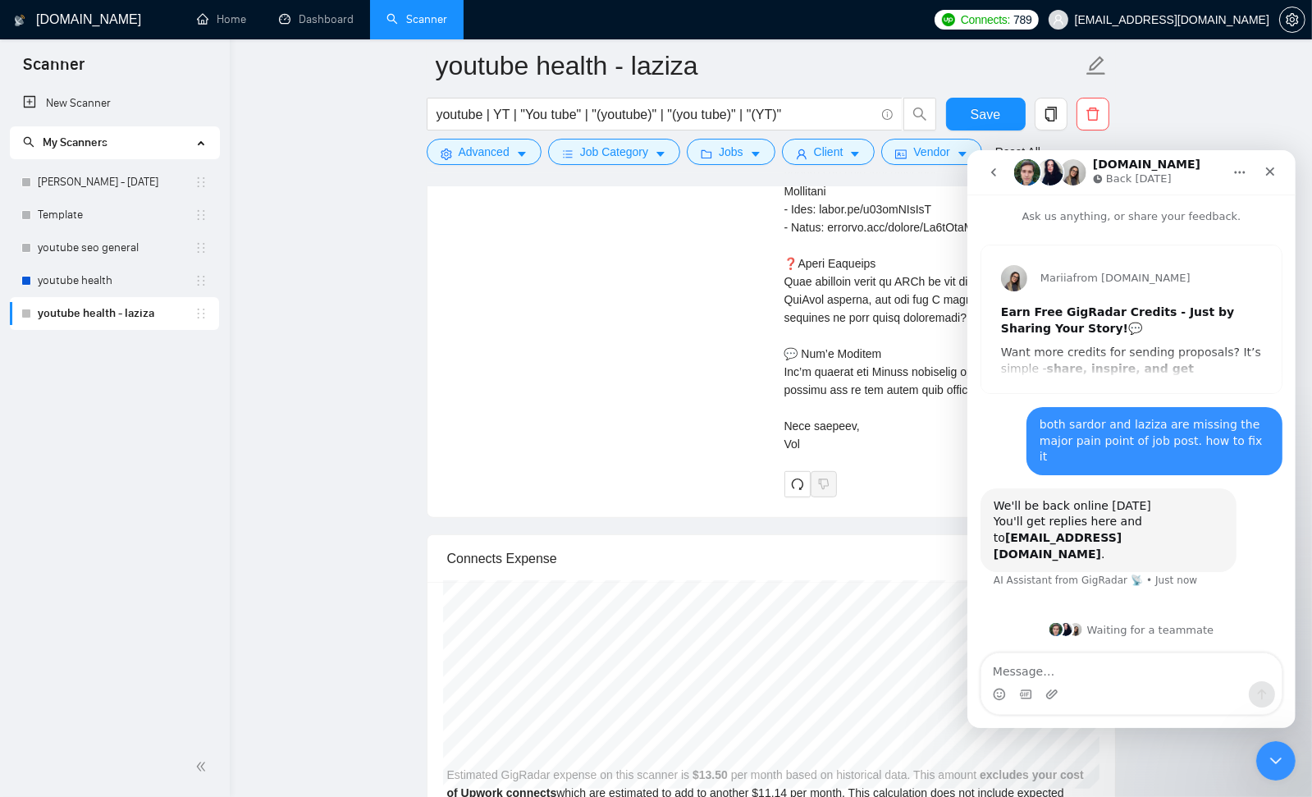
click at [1113, 681] on div "Intercom messenger" at bounding box center [1130, 693] width 300 height 26
click at [1088, 668] on textarea "Message…" at bounding box center [1130, 666] width 300 height 28
click at [1275, 173] on icon "Close" at bounding box center [1269, 170] width 13 height 13
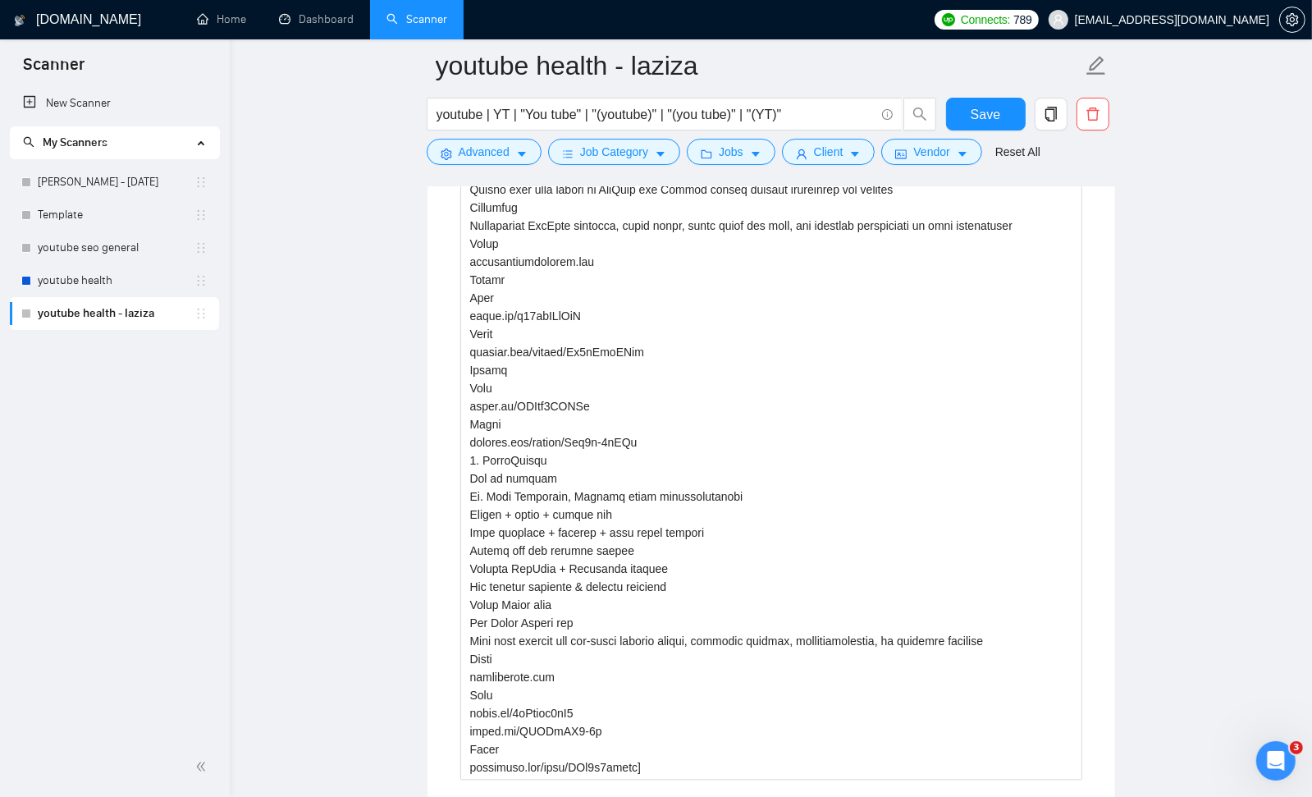
scroll to position [3693, 0]
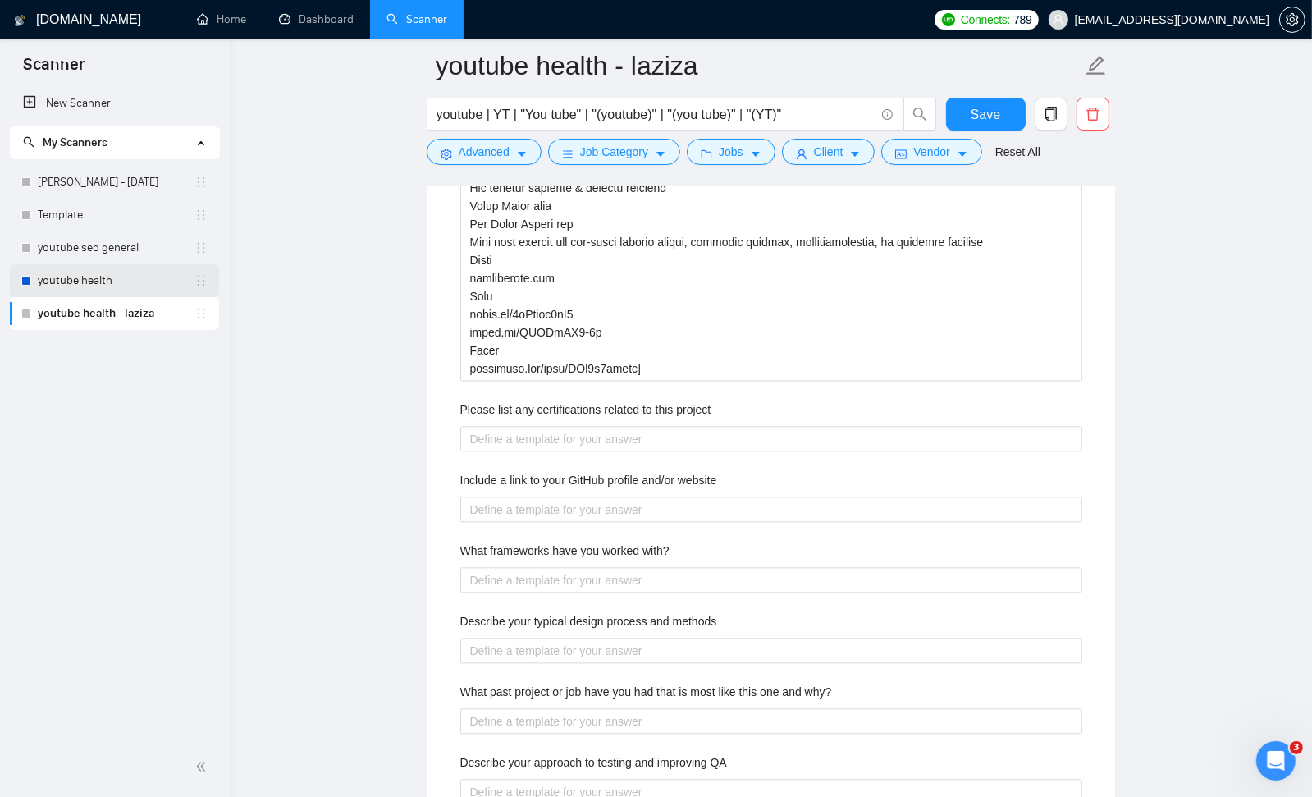
click at [107, 284] on link "youtube health" at bounding box center [116, 280] width 157 height 33
drag, startPoint x: 959, startPoint y: 110, endPoint x: 998, endPoint y: 154, distance: 58.7
click at [959, 110] on button "Save" at bounding box center [986, 114] width 80 height 33
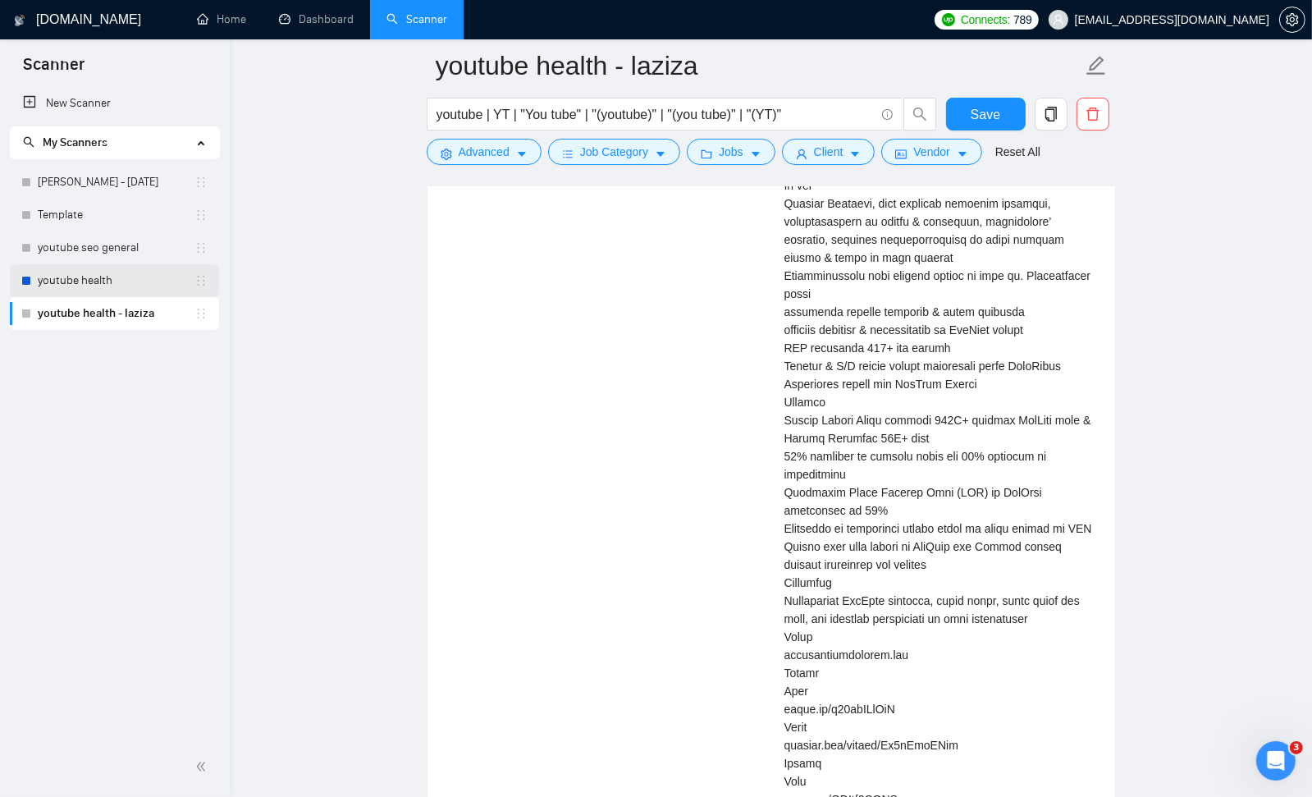
drag, startPoint x: 96, startPoint y: 281, endPoint x: 260, endPoint y: 329, distance: 170.8
click at [95, 281] on link "youtube health" at bounding box center [116, 280] width 157 height 33
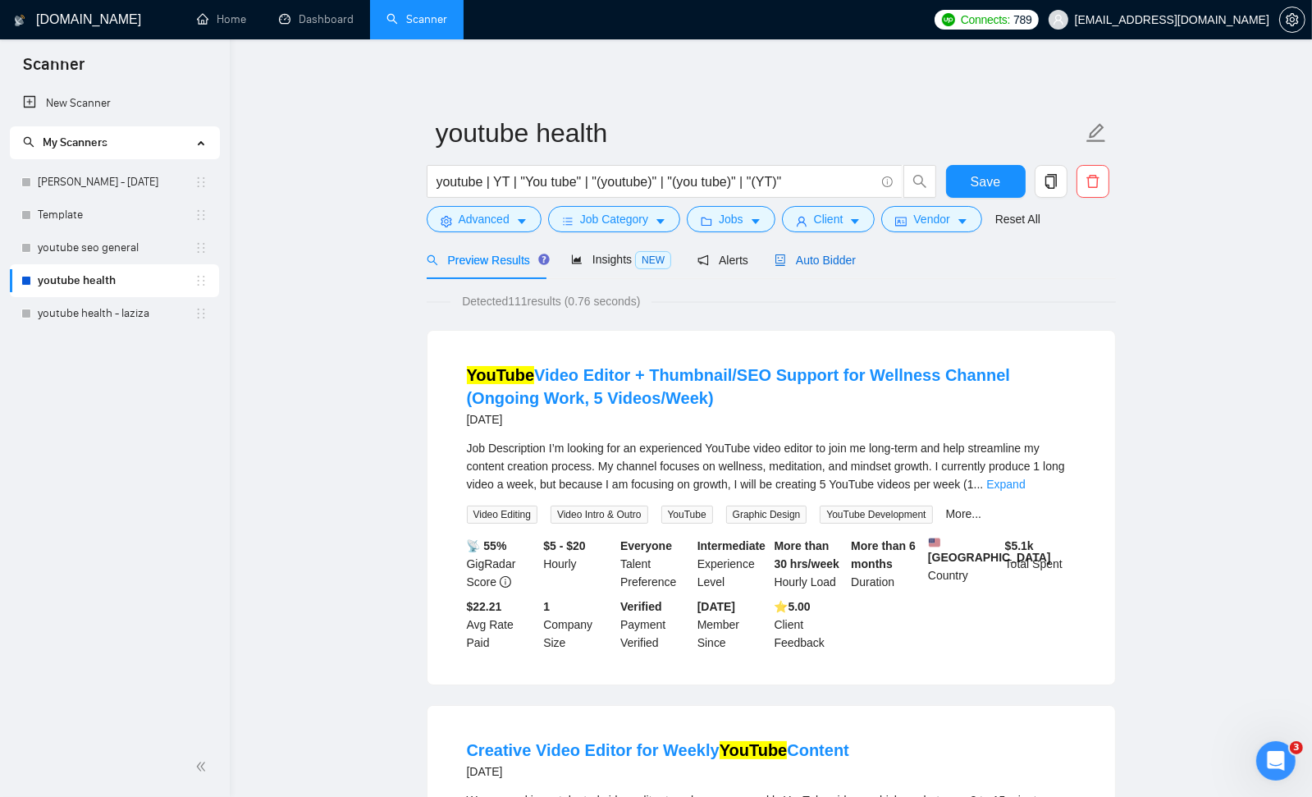
click at [855, 256] on span "Auto Bidder" at bounding box center [814, 260] width 81 height 13
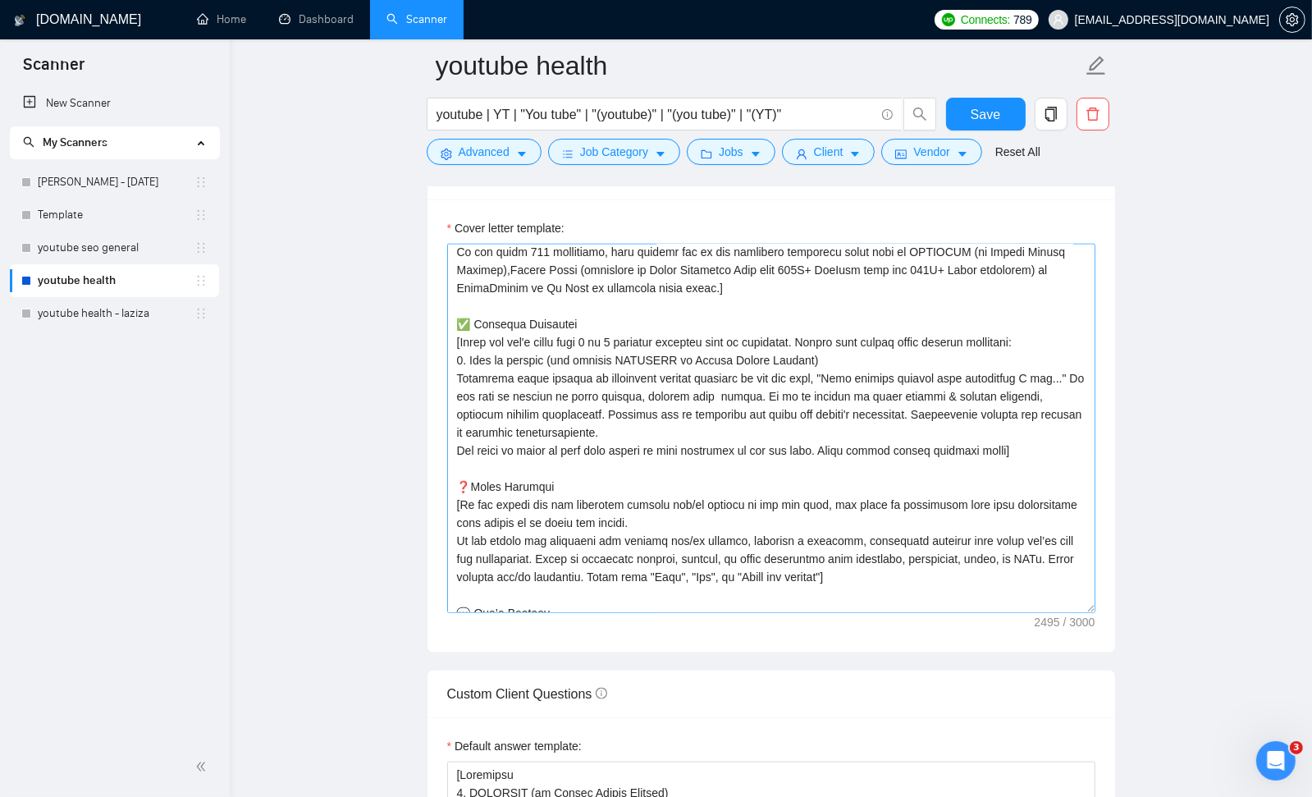
scroll to position [207, 0]
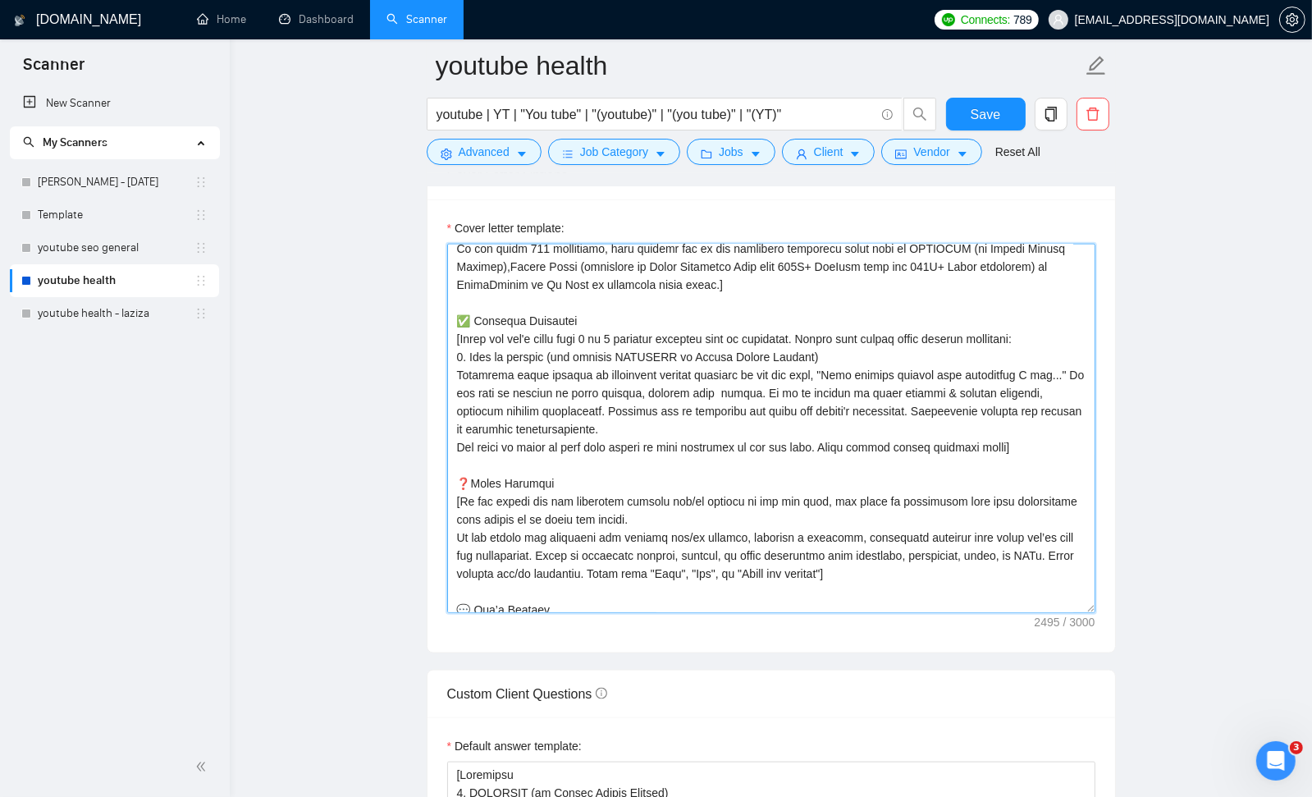
click at [624, 370] on textarea "Cover letter template:" at bounding box center [771, 428] width 648 height 369
click at [697, 393] on textarea "Cover letter template:" at bounding box center [771, 428] width 648 height 369
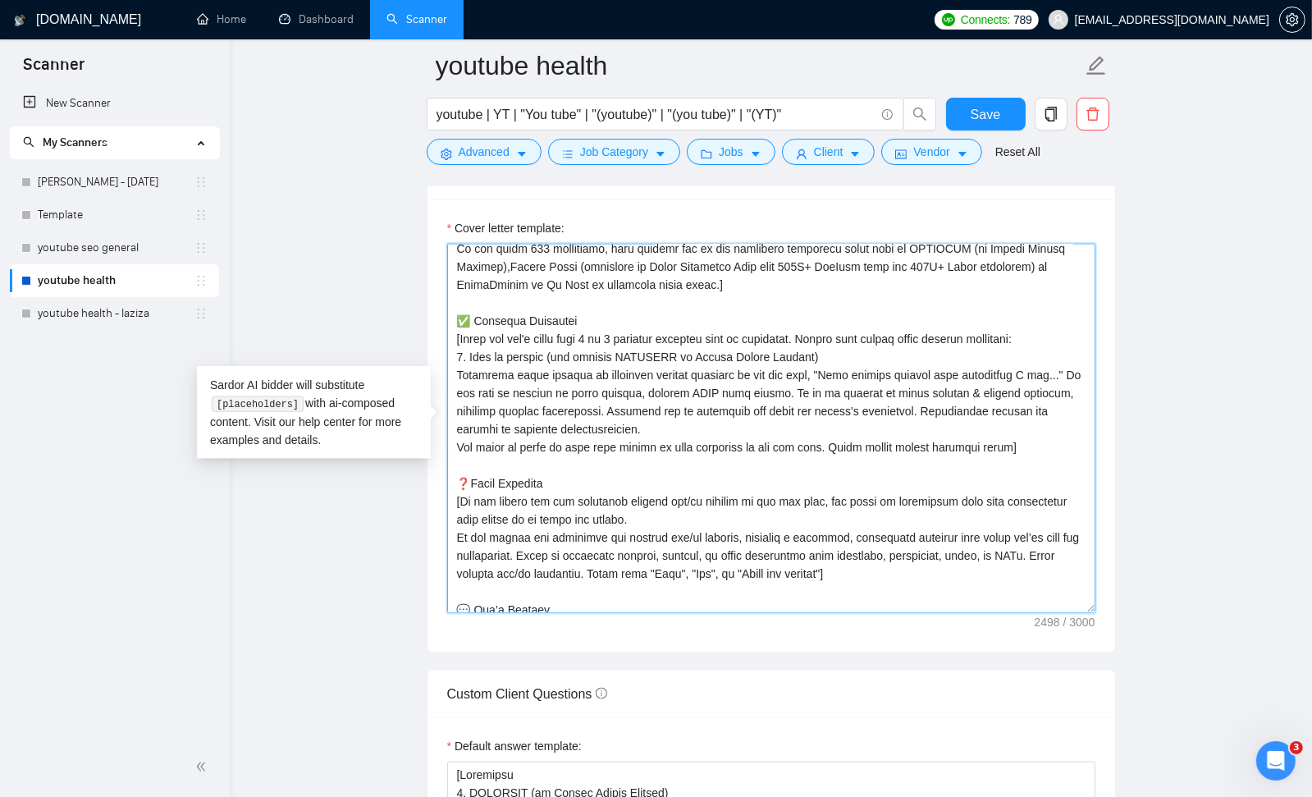
click at [774, 391] on textarea "Cover letter template:" at bounding box center [771, 428] width 648 height 369
drag, startPoint x: 950, startPoint y: 395, endPoint x: 940, endPoint y: 392, distance: 10.1
click at [948, 395] on textarea "Cover letter template:" at bounding box center [771, 428] width 648 height 369
drag, startPoint x: 936, startPoint y: 390, endPoint x: 1020, endPoint y: 392, distance: 83.7
click at [1020, 392] on textarea "Cover letter template:" at bounding box center [771, 428] width 648 height 369
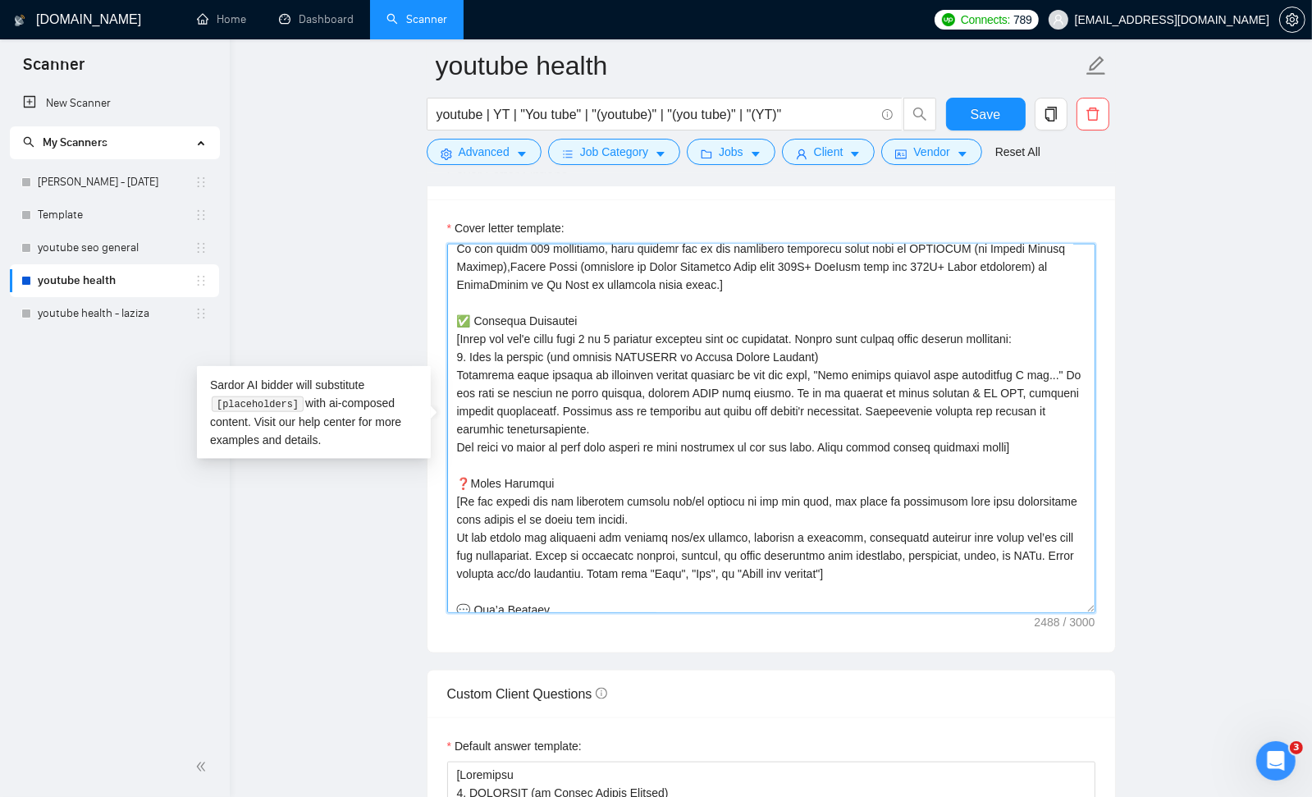
click at [1026, 390] on textarea "Cover letter template:" at bounding box center [771, 428] width 648 height 369
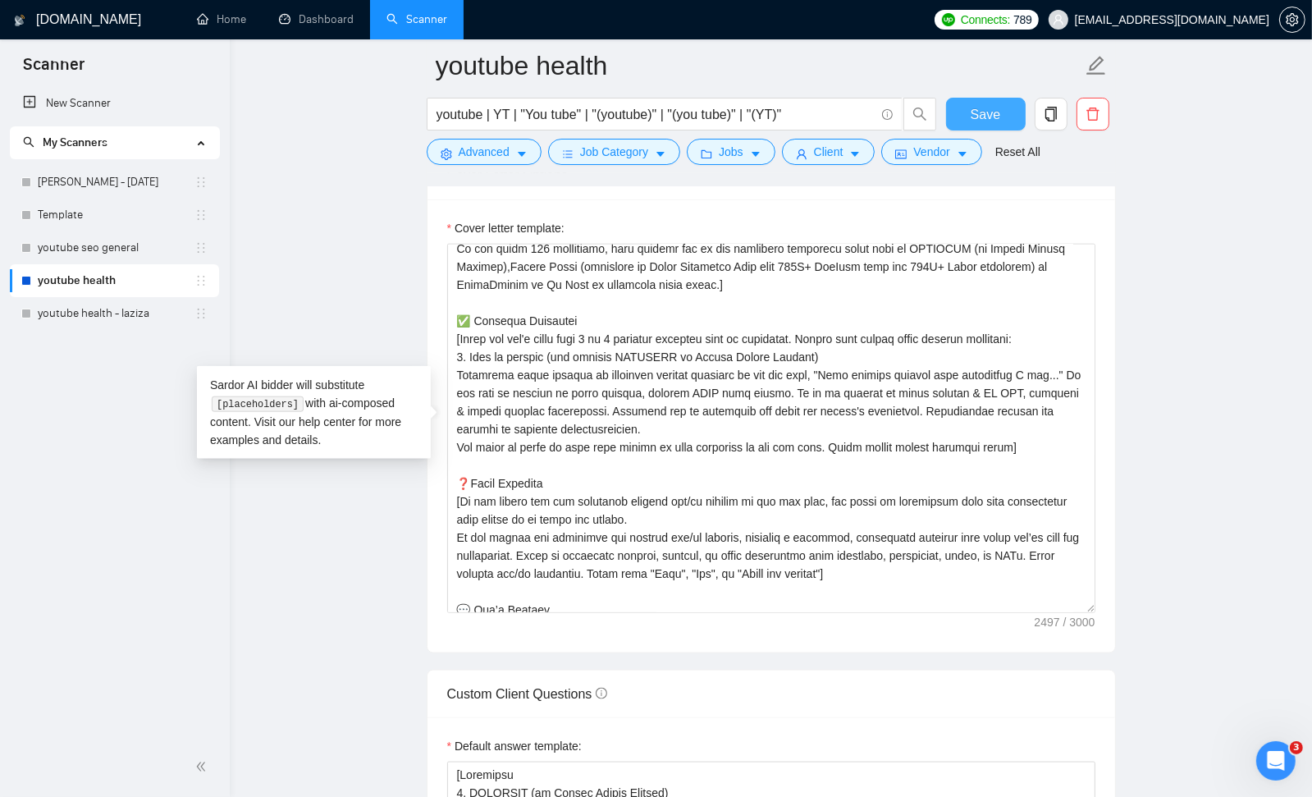
drag, startPoint x: 1002, startPoint y: 104, endPoint x: 1131, endPoint y: 256, distance: 199.6
click at [1002, 104] on button "Save" at bounding box center [986, 114] width 80 height 33
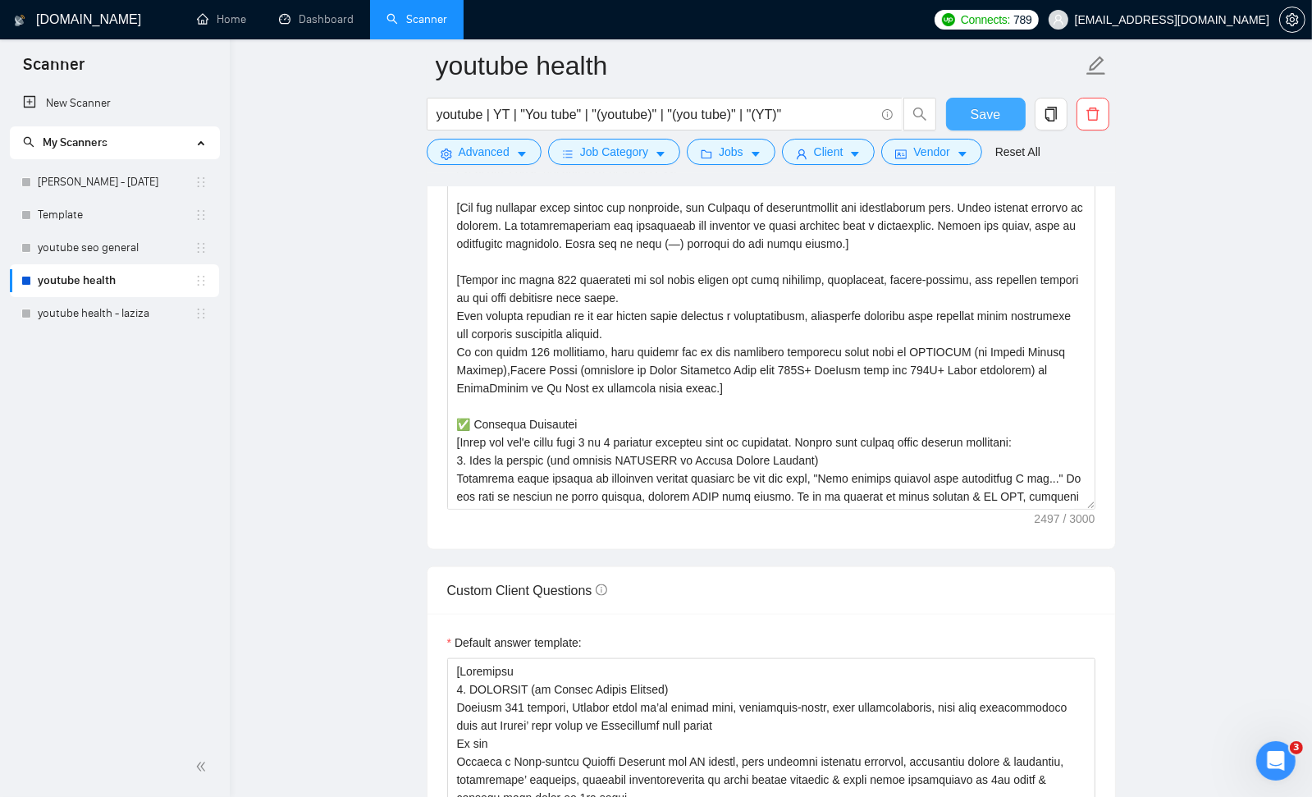
scroll to position [1985, 0]
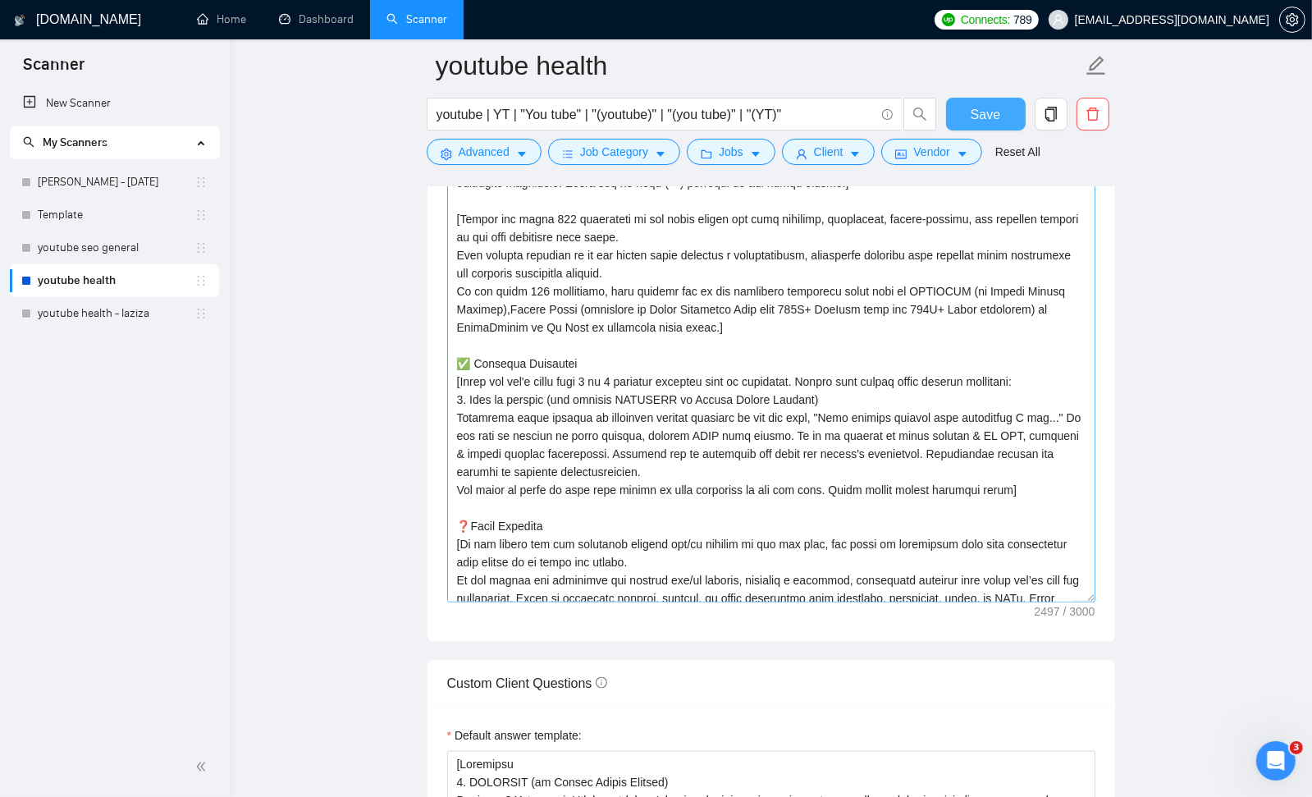
drag, startPoint x: 1090, startPoint y: 441, endPoint x: 1079, endPoint y: 609, distance: 167.8
click at [1083, 602] on textarea "Cover letter template:" at bounding box center [771, 341] width 648 height 523
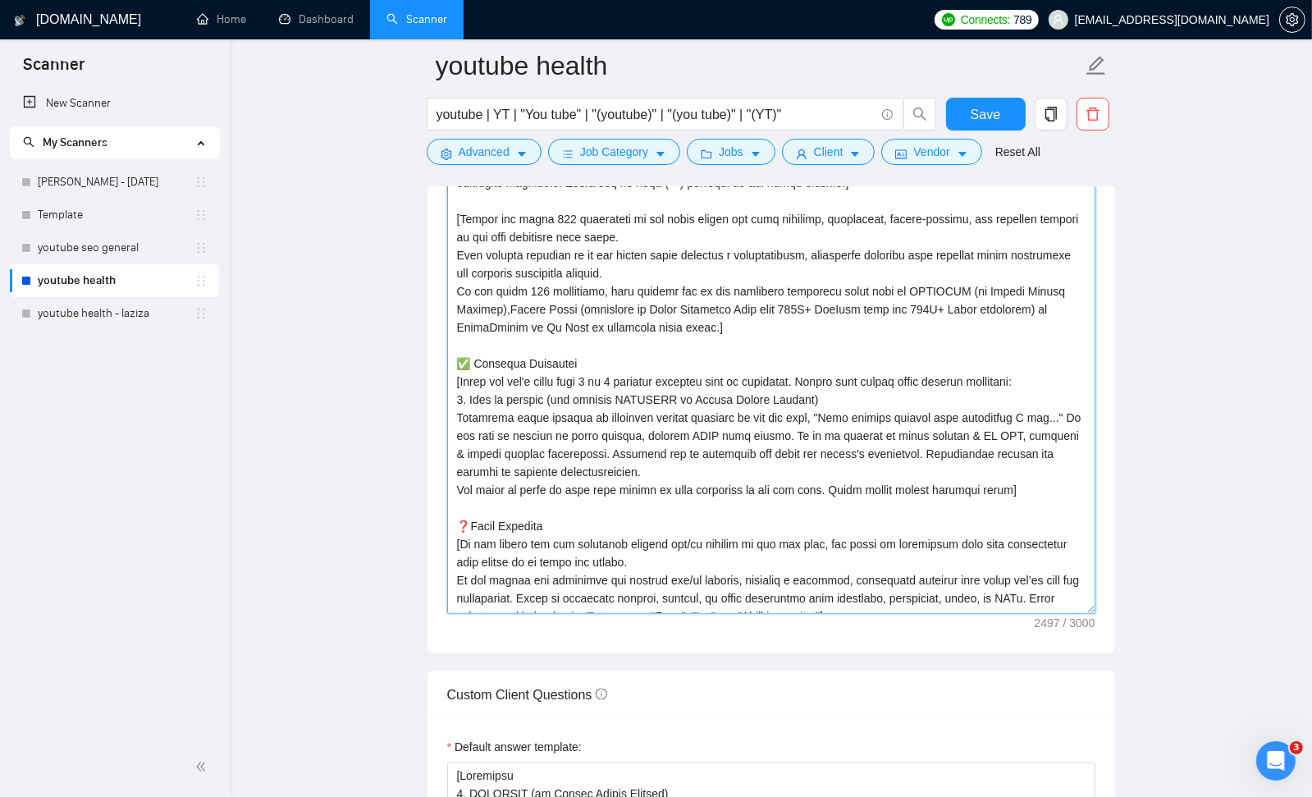
drag, startPoint x: 565, startPoint y: 452, endPoint x: 739, endPoint y: 527, distance: 189.3
click at [565, 452] on textarea "Cover letter template:" at bounding box center [771, 347] width 648 height 534
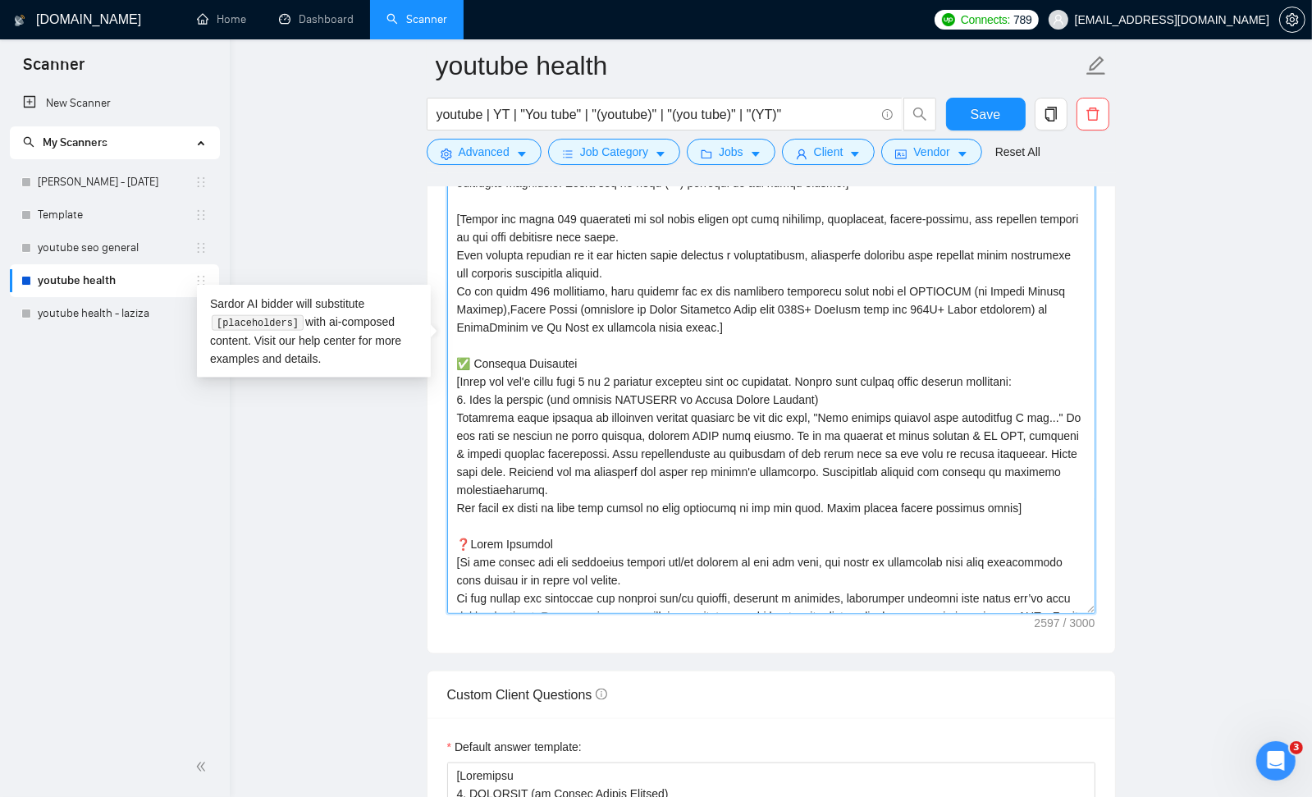
drag, startPoint x: 1035, startPoint y: 452, endPoint x: 1059, endPoint y: 479, distance: 36.6
click at [1035, 453] on textarea "Cover letter template:" at bounding box center [771, 347] width 648 height 534
drag, startPoint x: 975, startPoint y: 125, endPoint x: 1027, endPoint y: 203, distance: 94.2
click at [977, 126] on button "Save" at bounding box center [986, 114] width 80 height 33
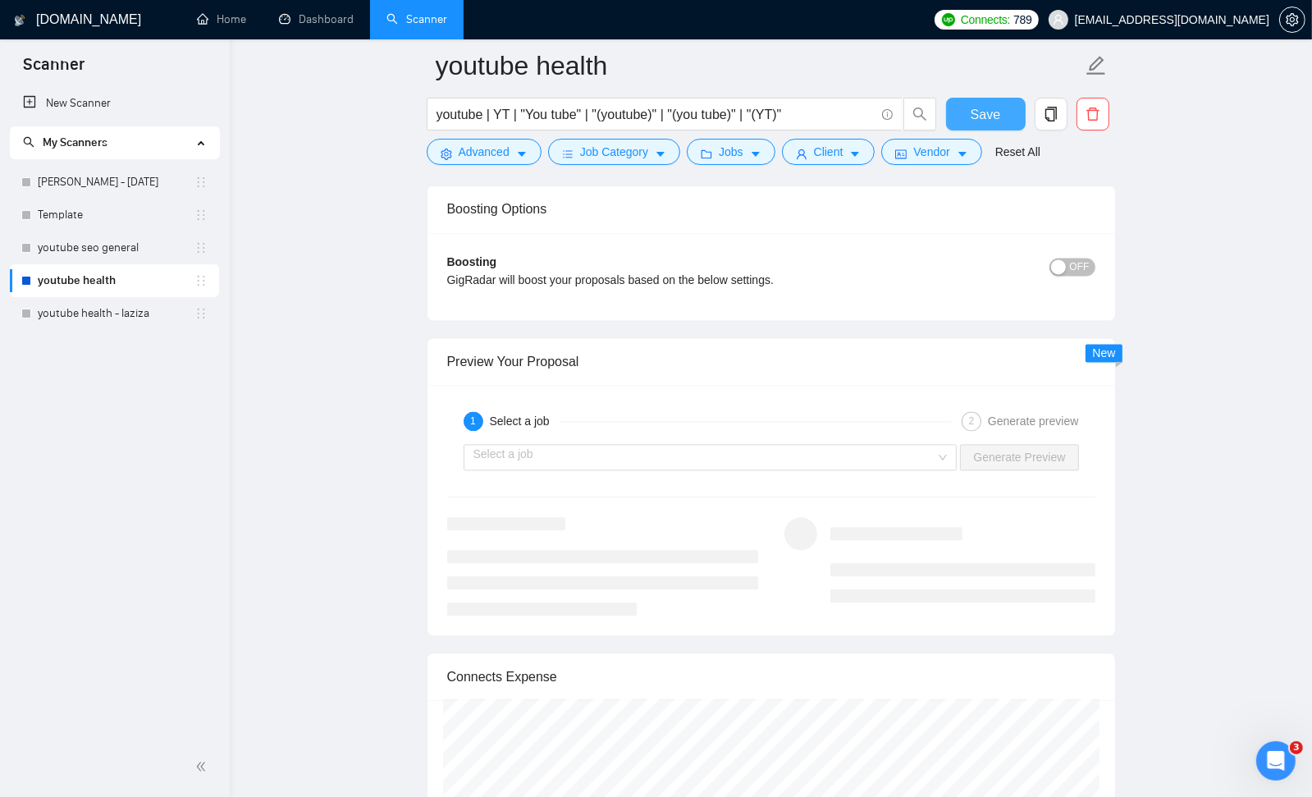
scroll to position [3616, 0]
click at [780, 442] on input "search" at bounding box center [704, 453] width 463 height 25
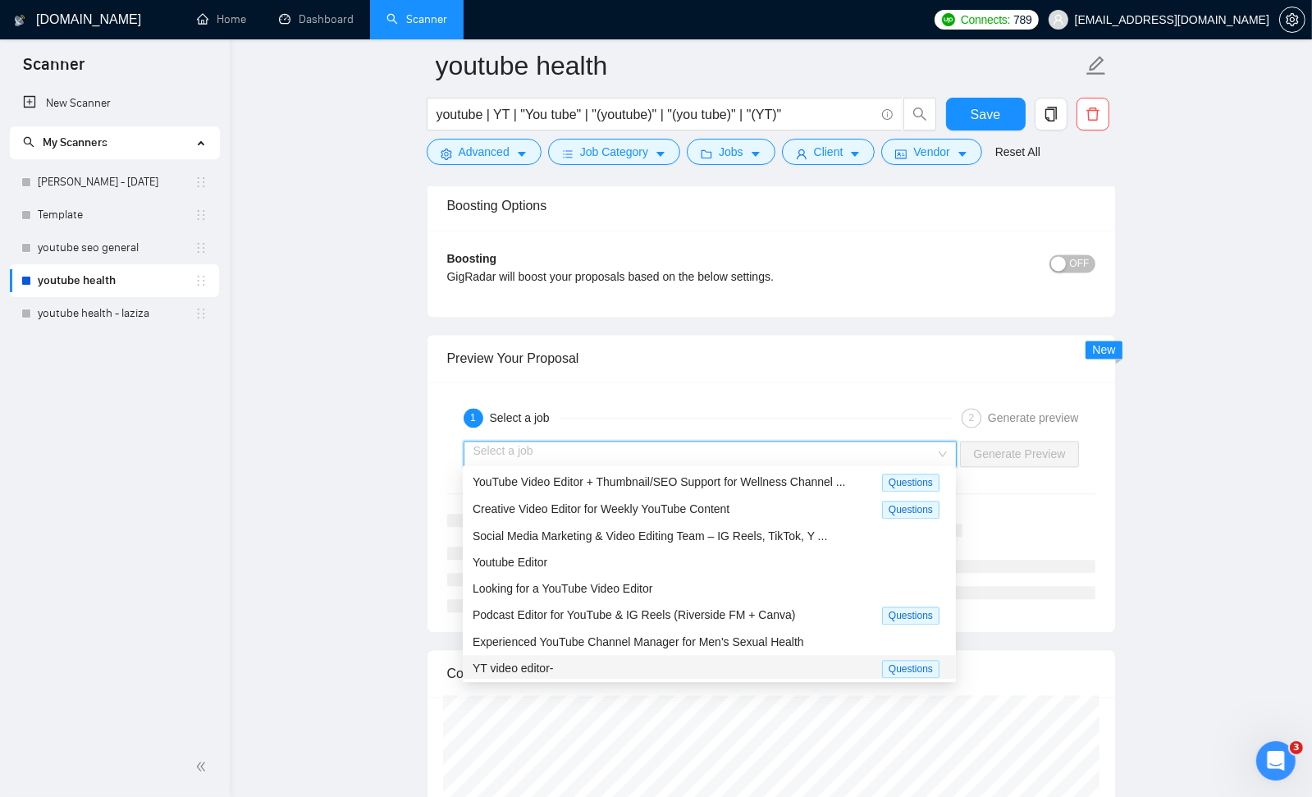
click at [592, 663] on div "YT video editor-" at bounding box center [677, 668] width 409 height 19
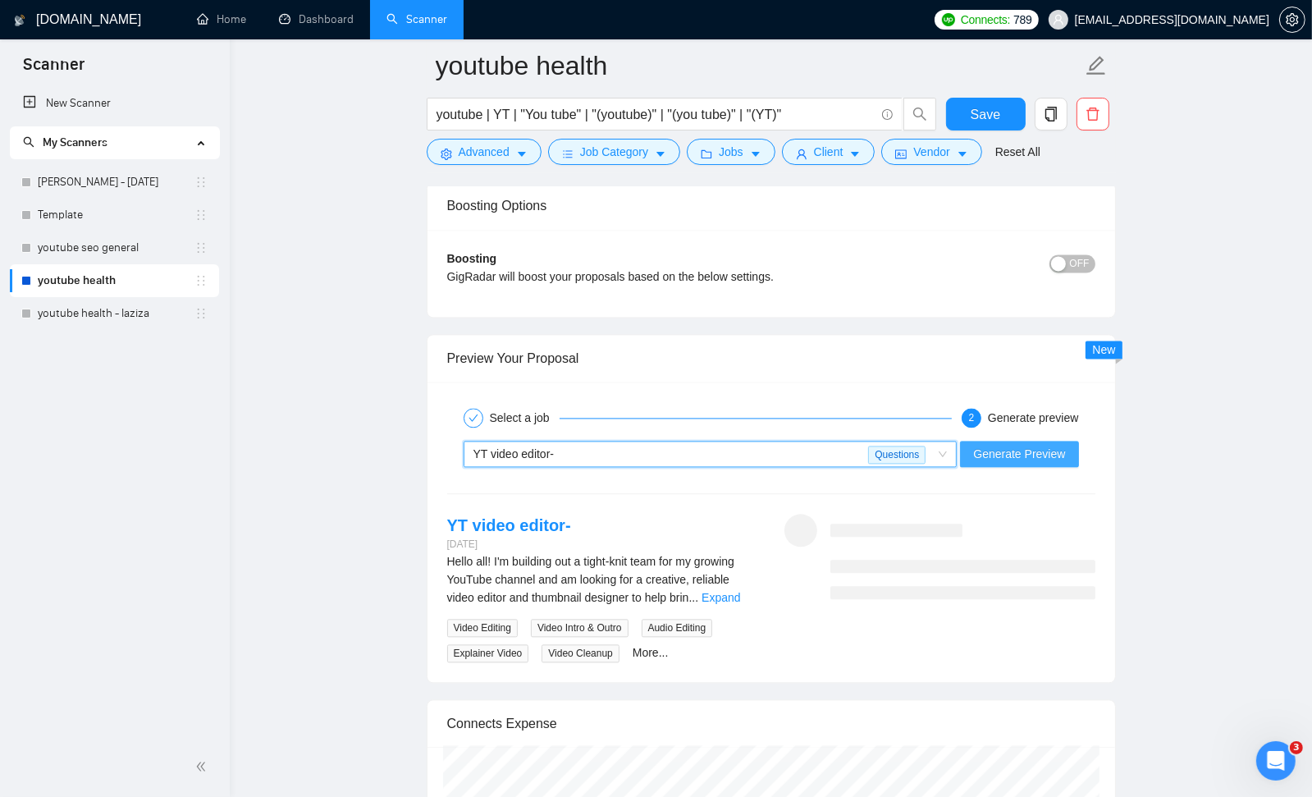
click at [993, 450] on span "Generate Preview" at bounding box center [1019, 454] width 92 height 18
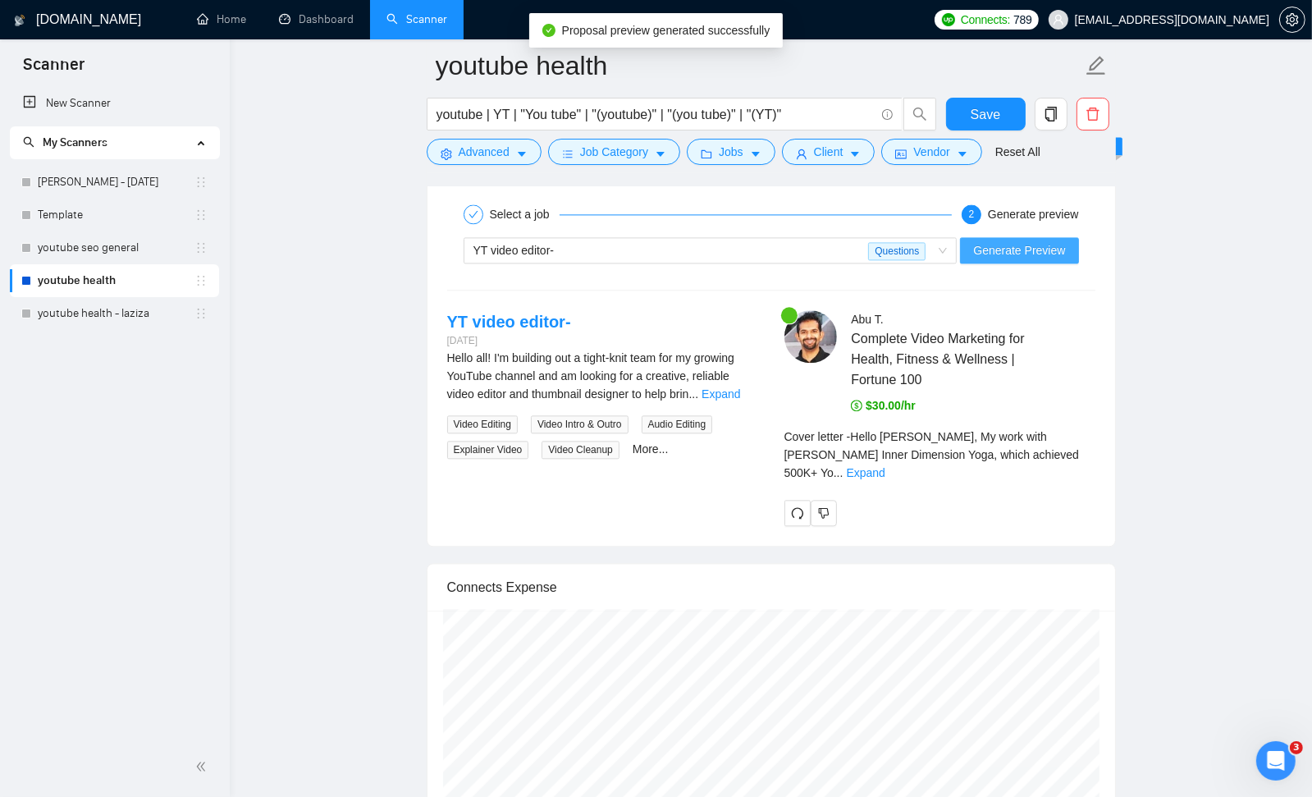
scroll to position [3830, 0]
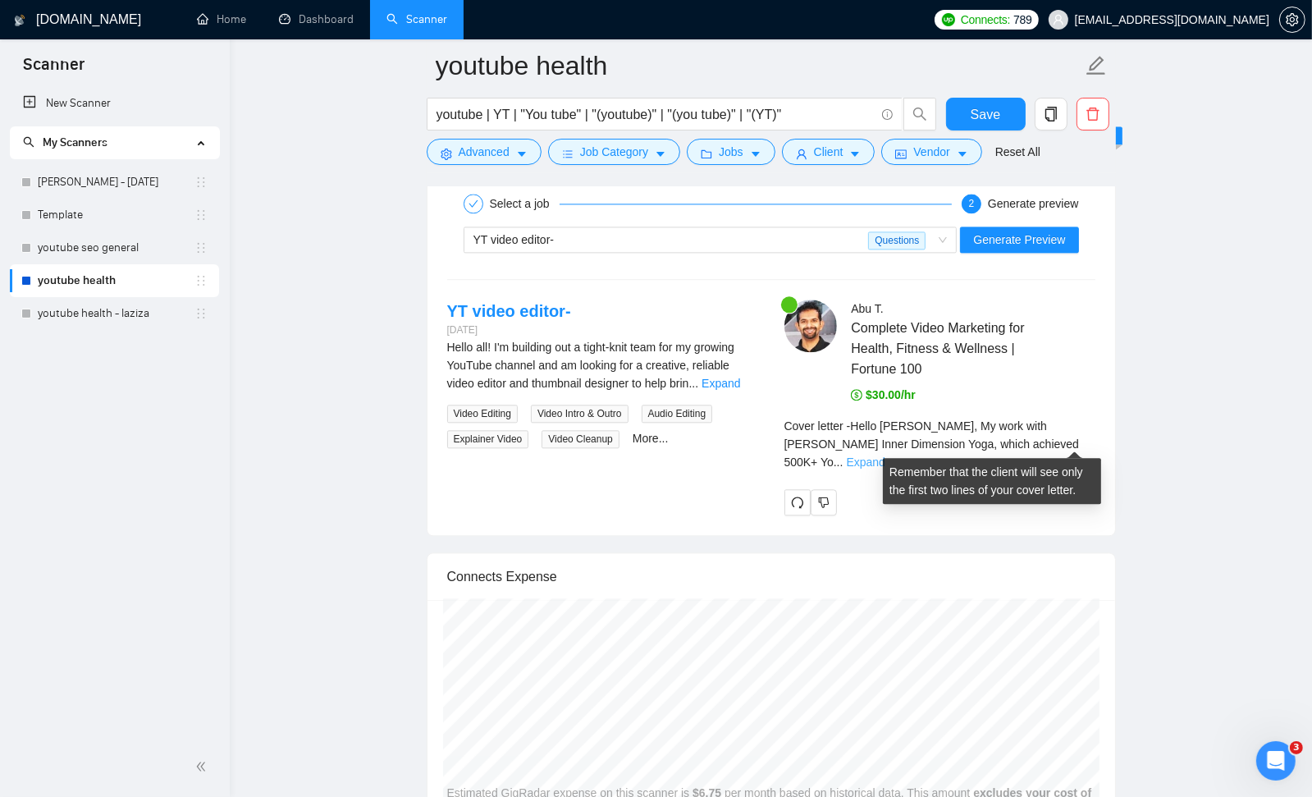
click at [885, 455] on link "Expand" at bounding box center [866, 461] width 39 height 13
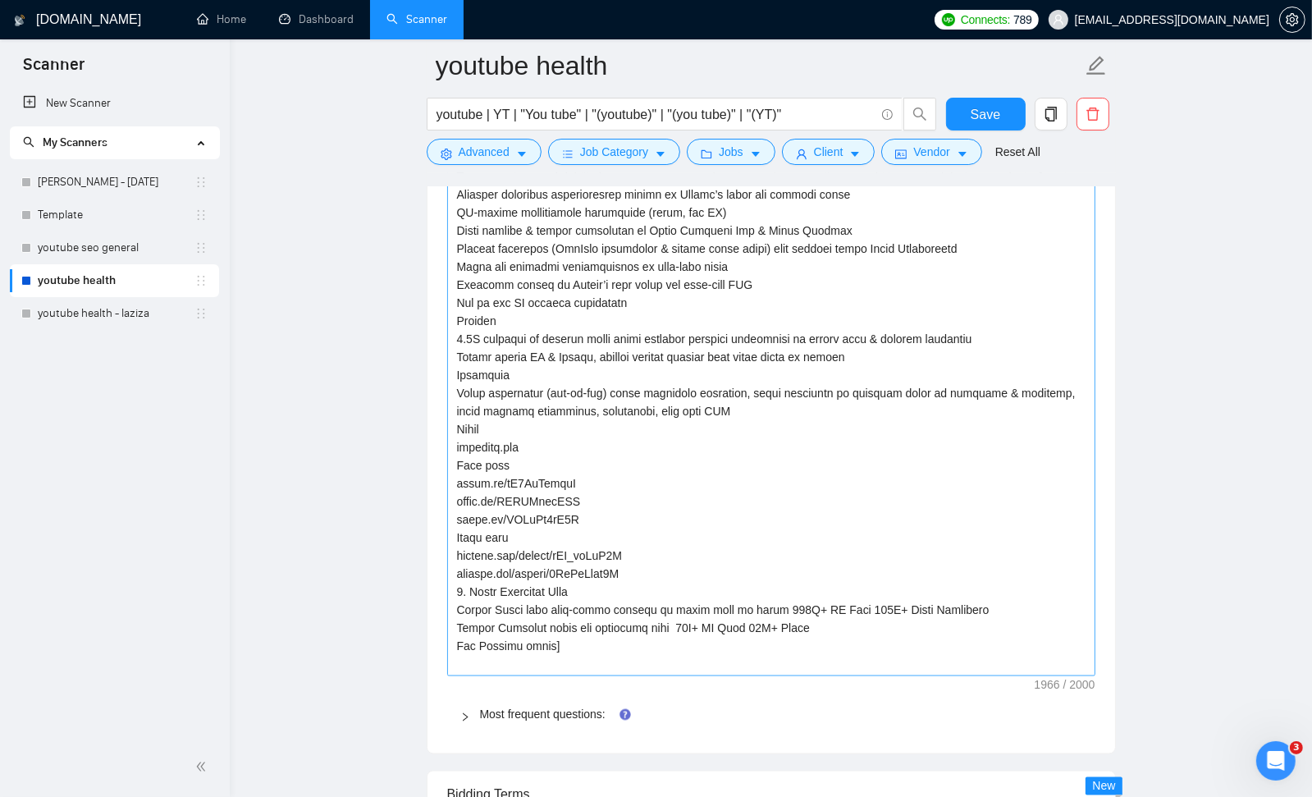
scroll to position [2675, 0]
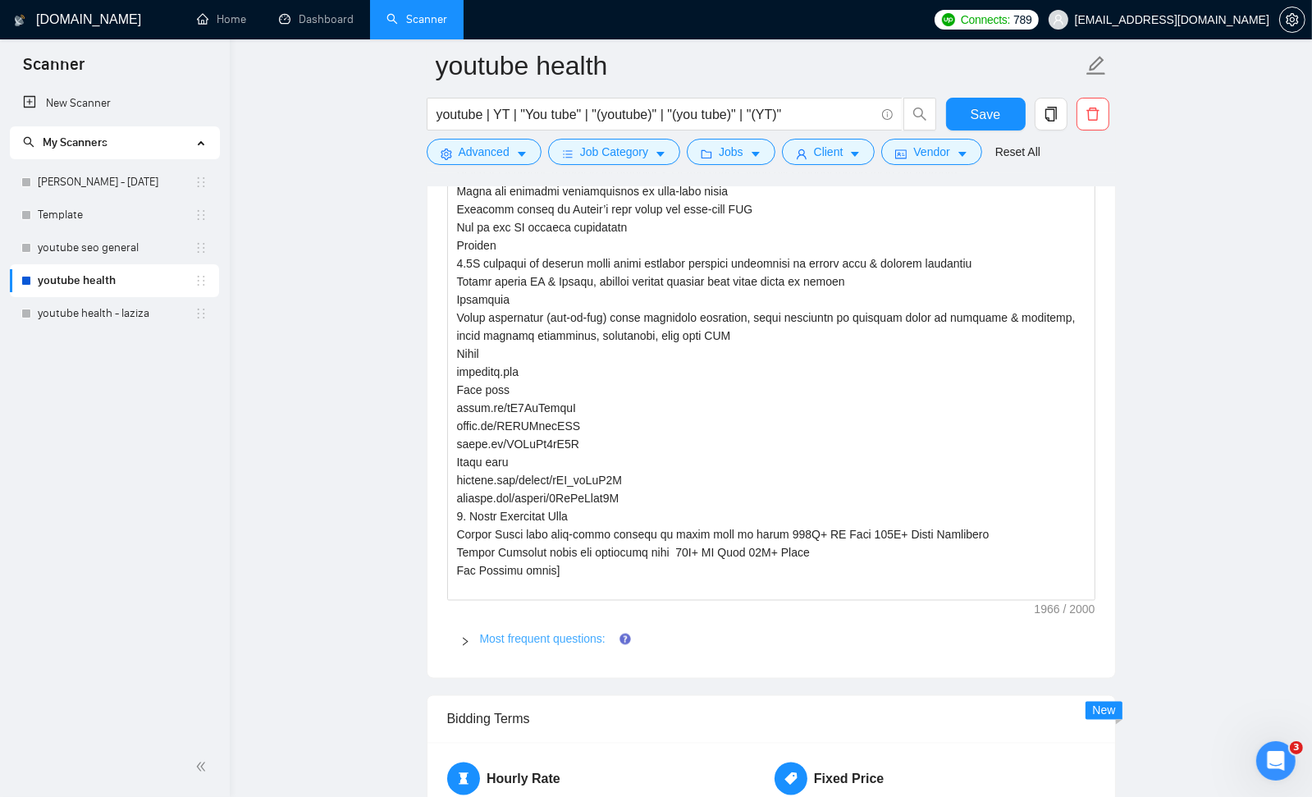
click at [562, 635] on link "Most frequent questions:" at bounding box center [543, 639] width 126 height 13
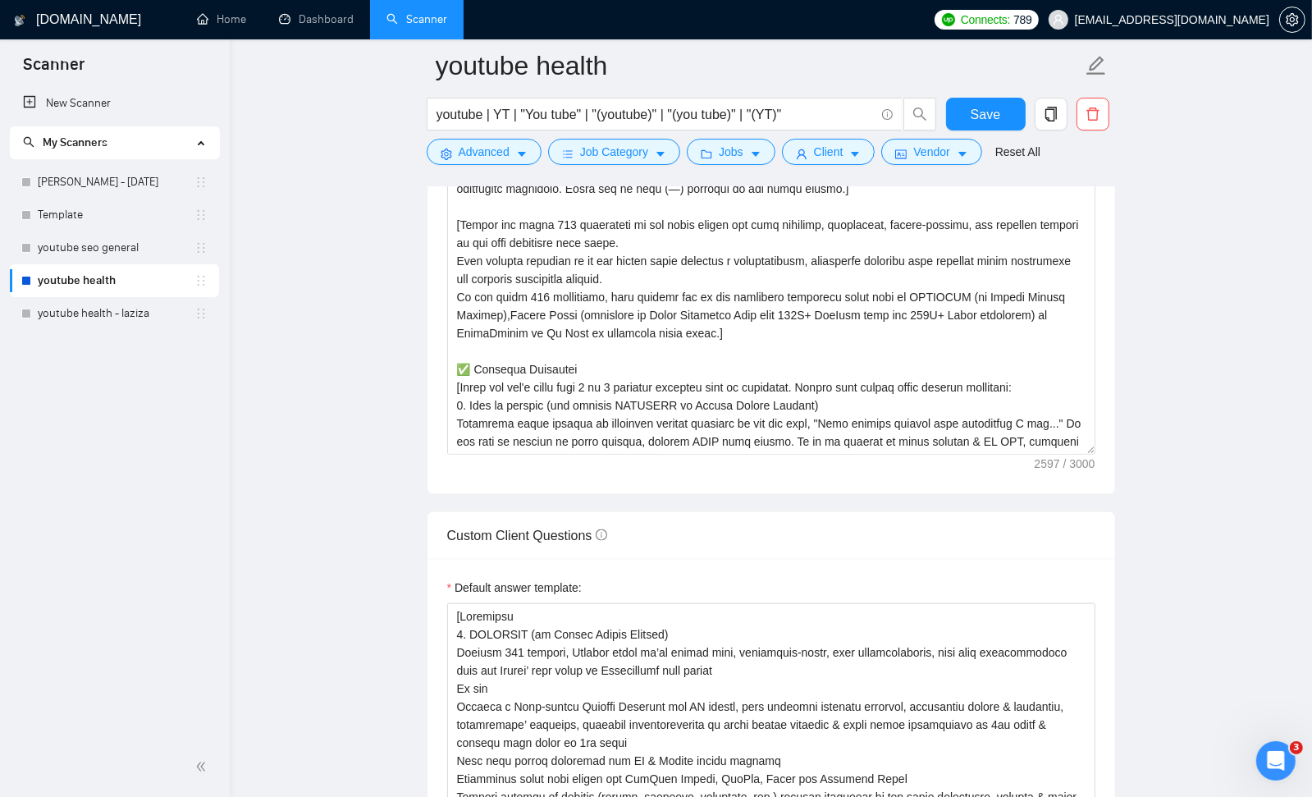
scroll to position [1976, 0]
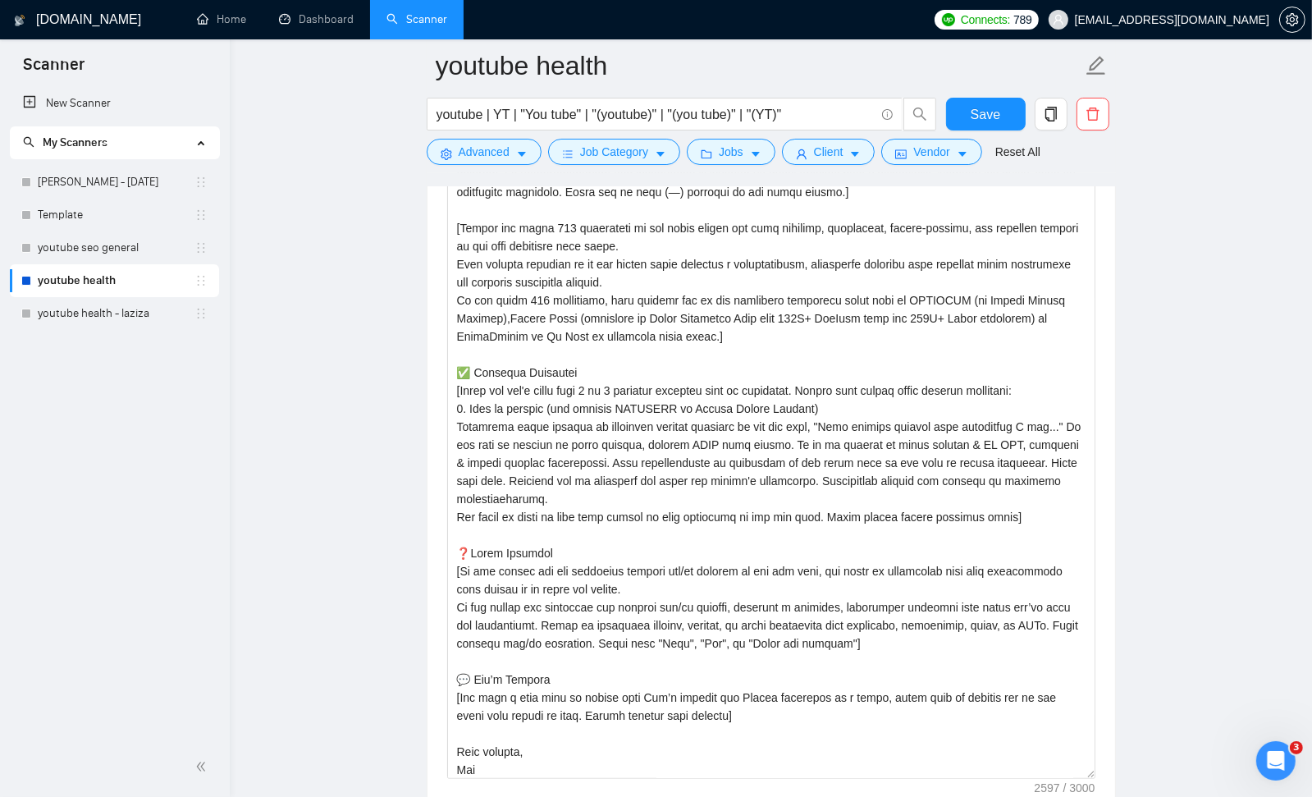
drag, startPoint x: 1089, startPoint y: 451, endPoint x: 1121, endPoint y: 771, distance: 321.6
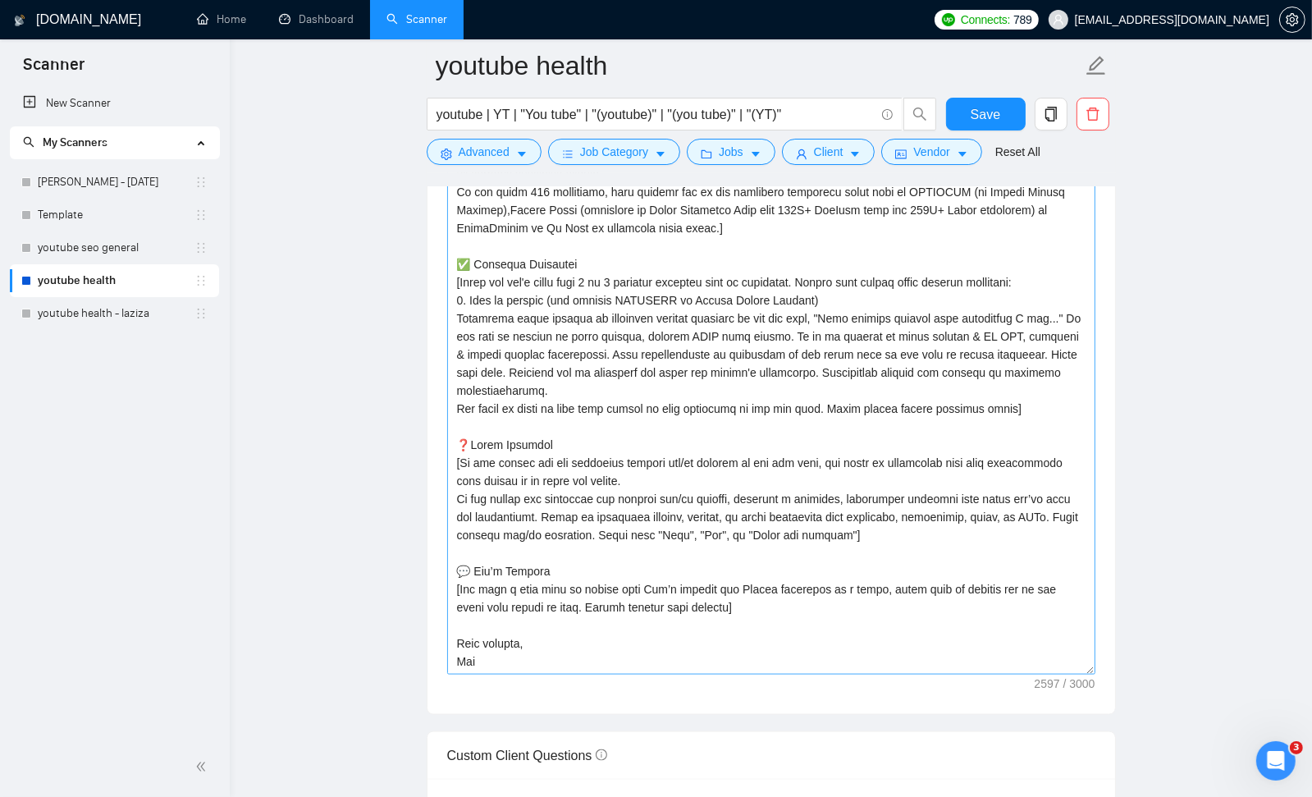
scroll to position [2071, 0]
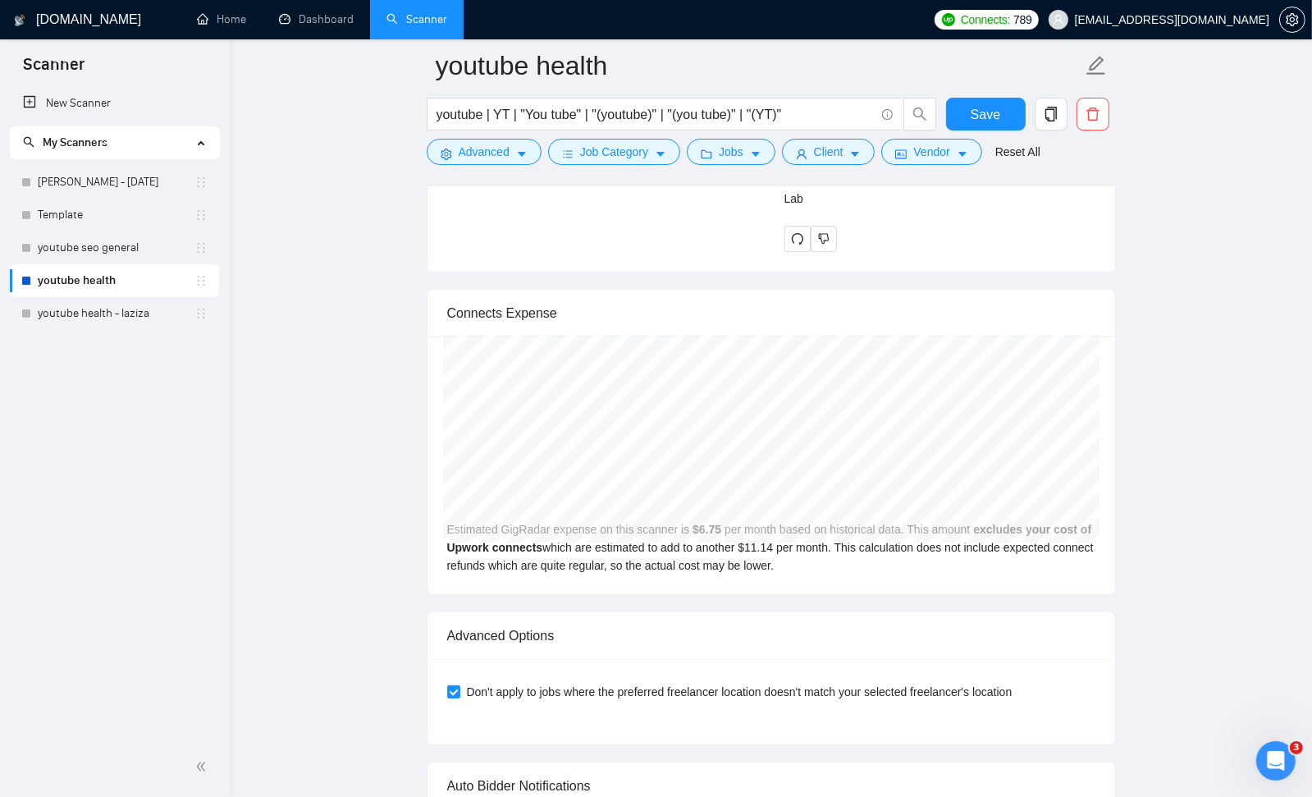
scroll to position [6882, 0]
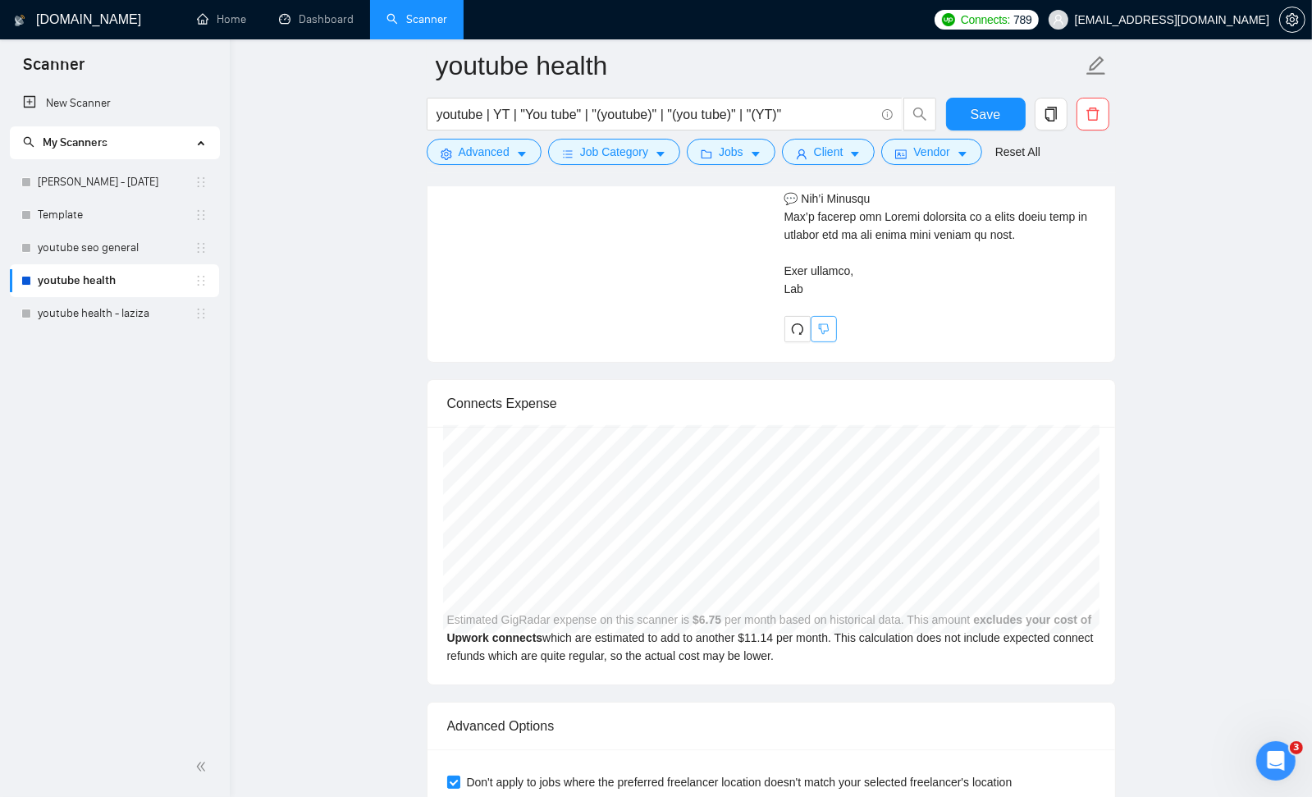
click at [825, 336] on icon "dislike" at bounding box center [823, 328] width 11 height 13
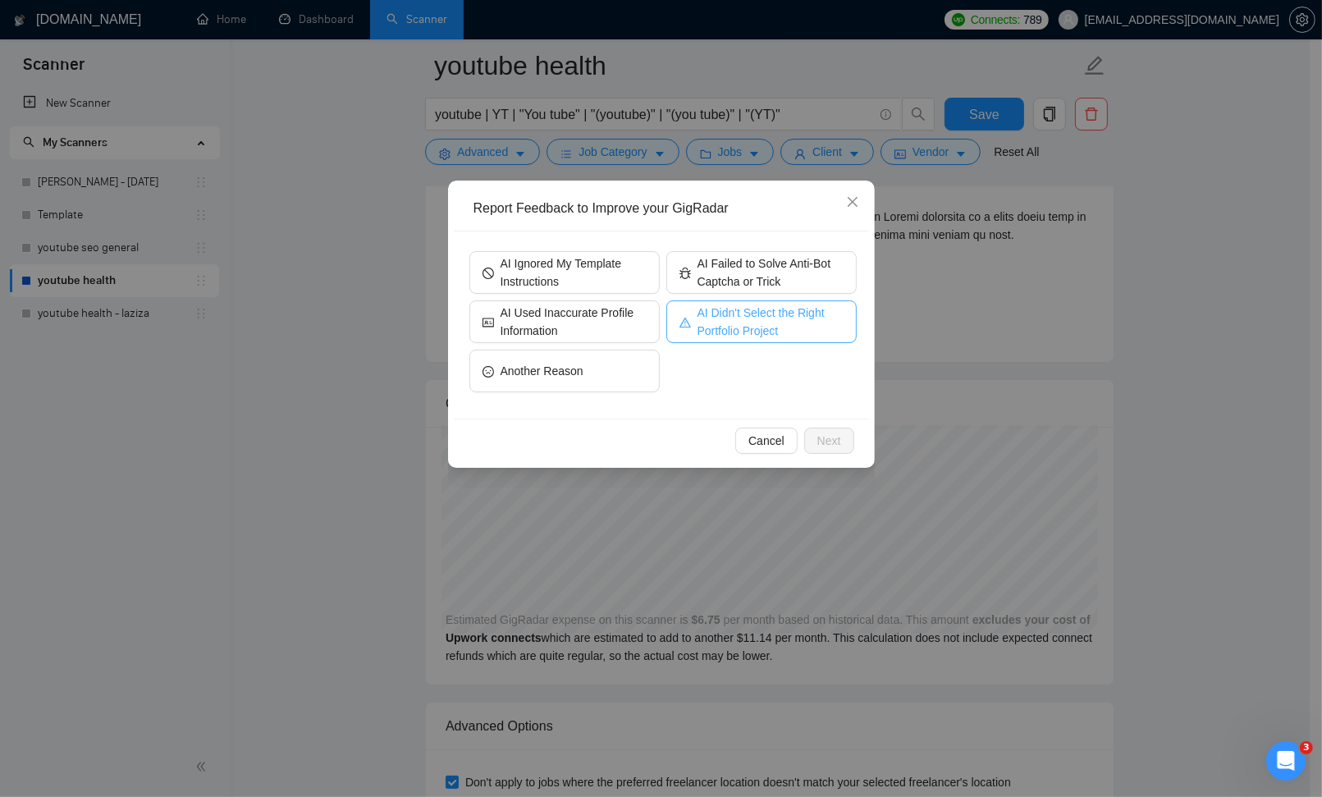
click at [813, 336] on span "AI Didn't Select the Right Portfolio Project" at bounding box center [770, 322] width 146 height 36
click at [841, 436] on button "Next" at bounding box center [829, 440] width 50 height 26
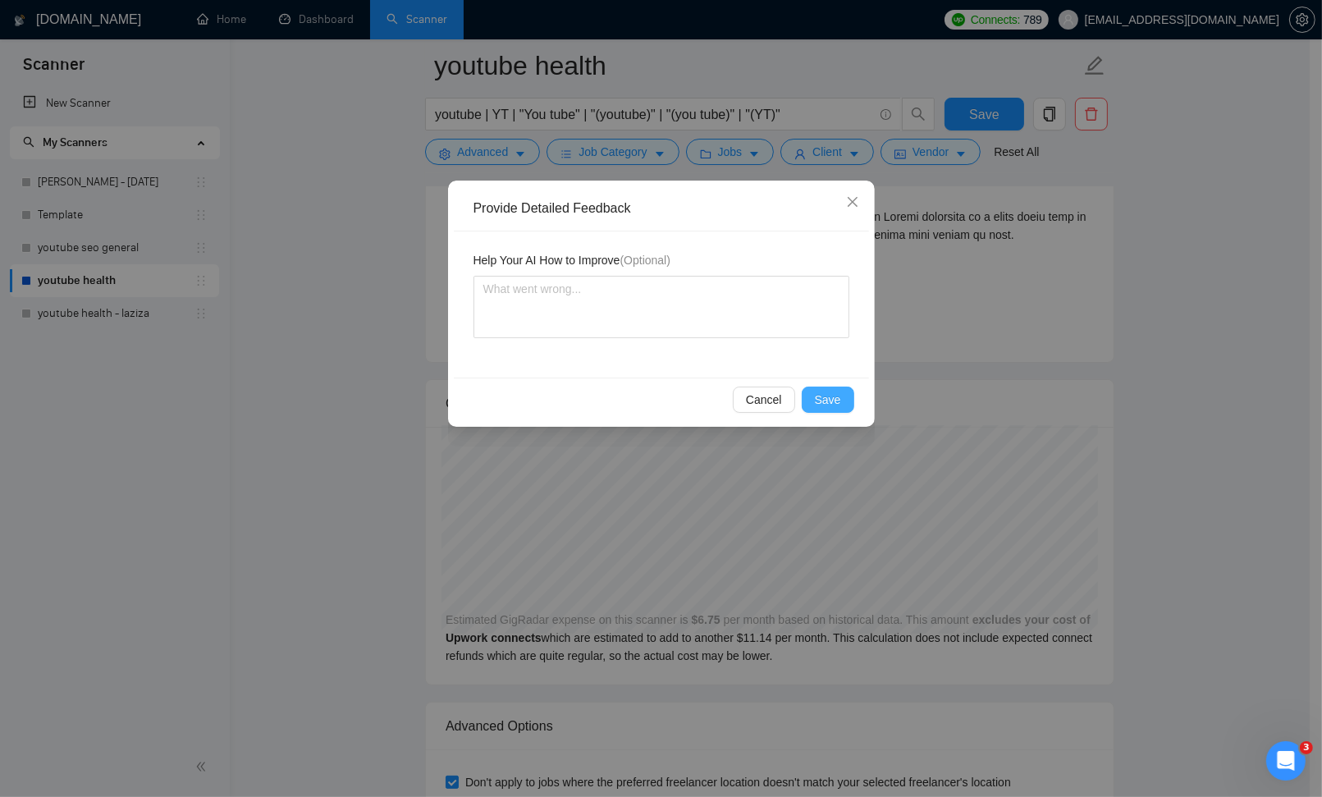
drag, startPoint x: 828, startPoint y: 406, endPoint x: 976, endPoint y: 431, distance: 150.5
click at [829, 406] on span "Save" at bounding box center [828, 400] width 26 height 18
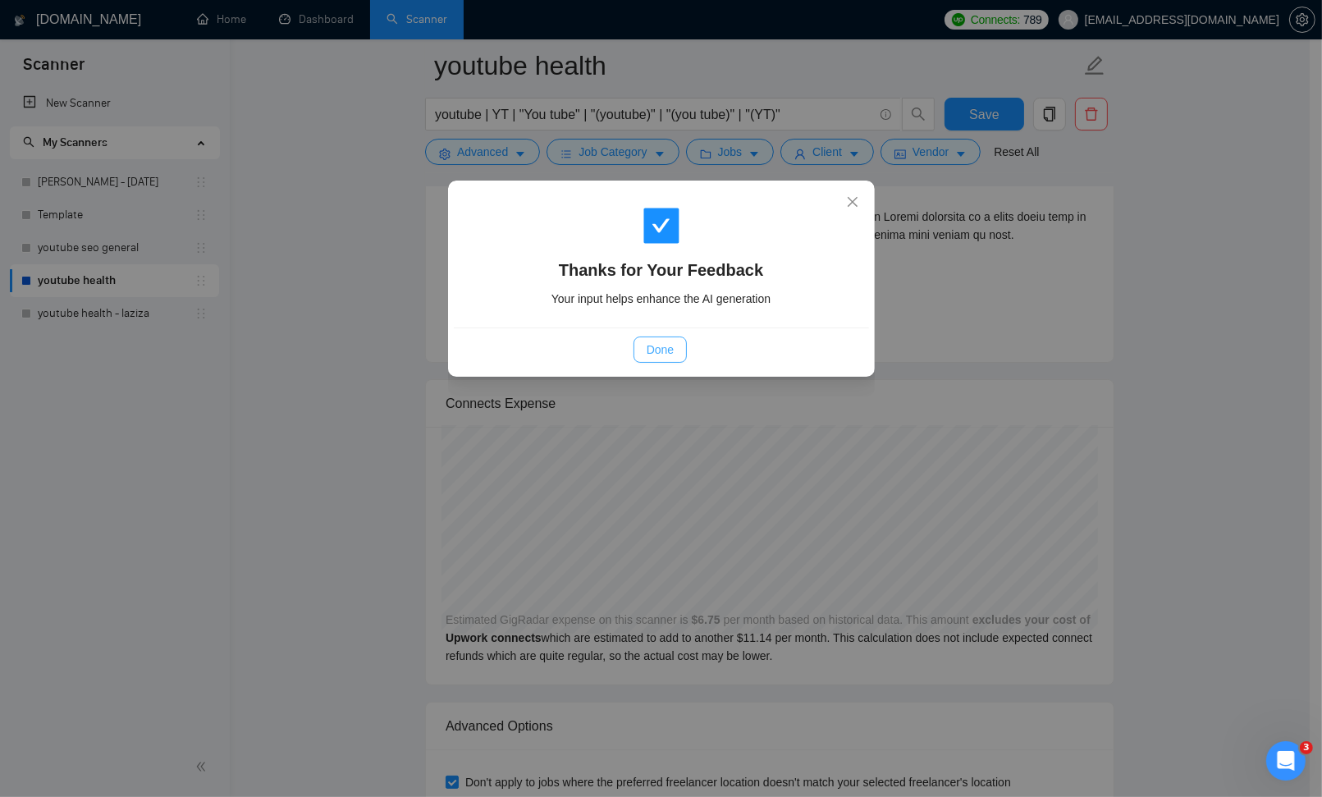
click at [668, 357] on span "Done" at bounding box center [659, 349] width 27 height 18
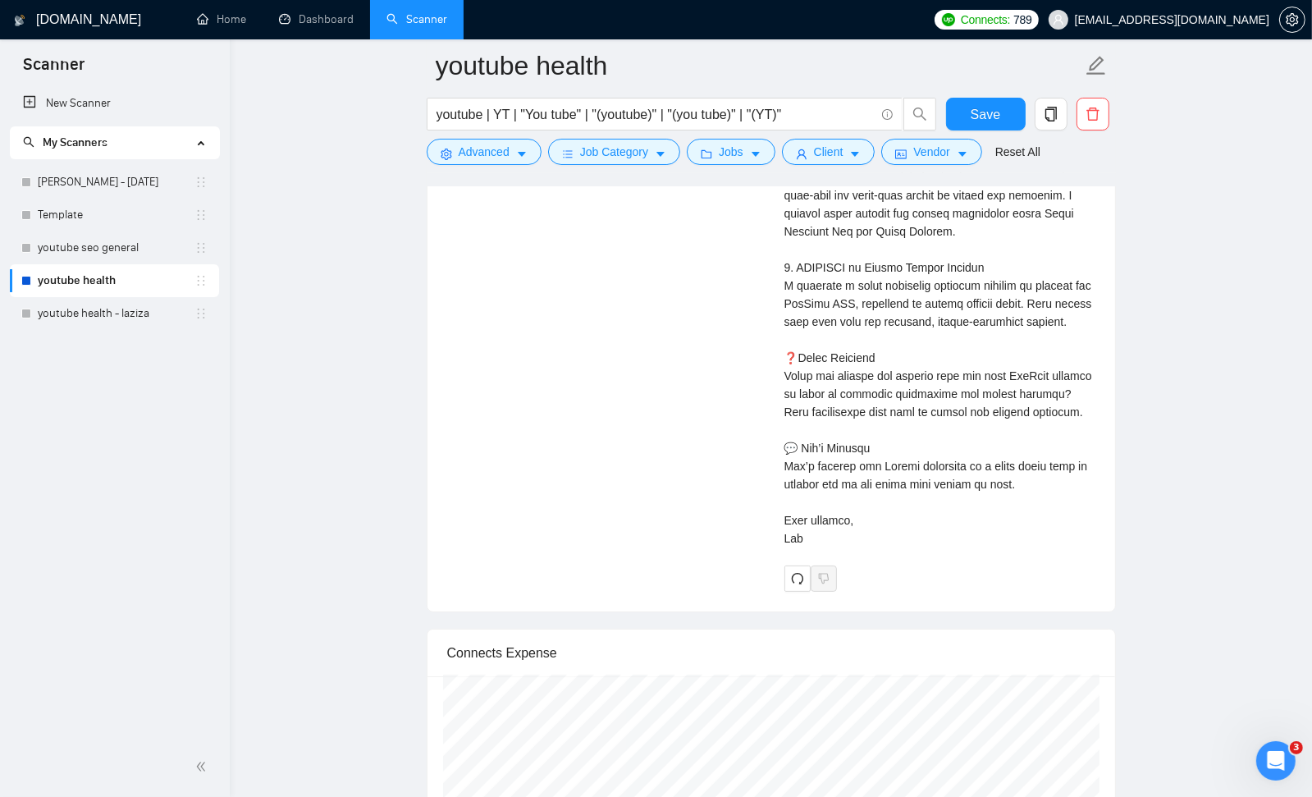
scroll to position [6914, 0]
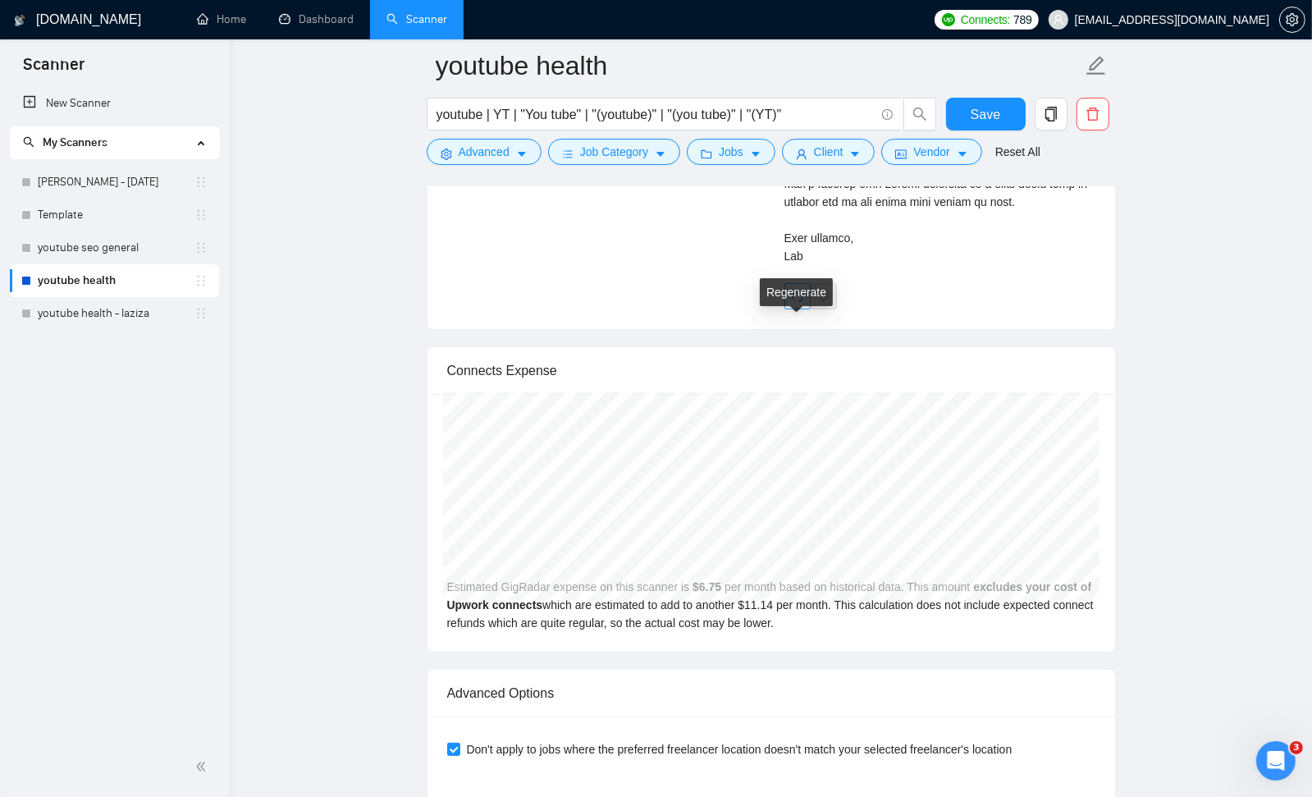
click at [789, 303] on span "redo" at bounding box center [797, 296] width 25 height 13
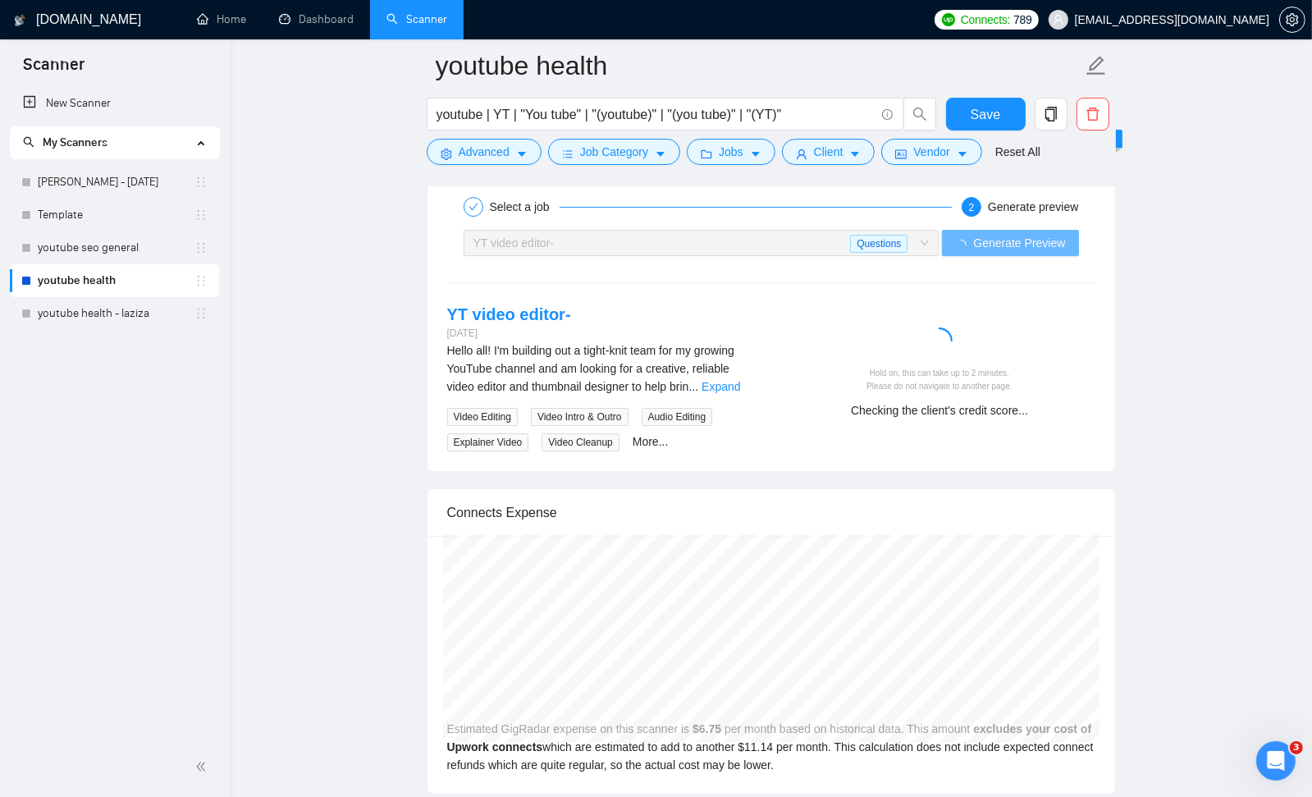
scroll to position [5760, 0]
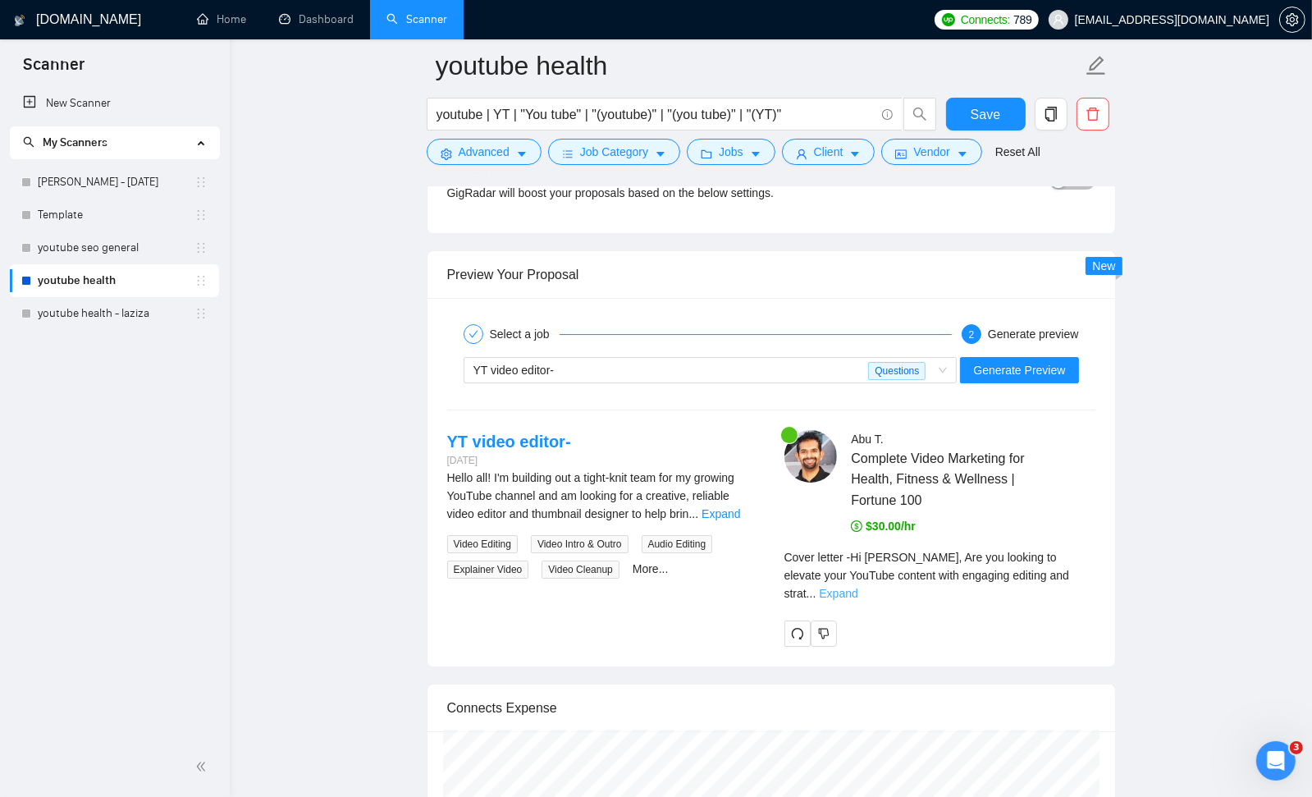
click at [857, 587] on link "Expand" at bounding box center [838, 593] width 39 height 13
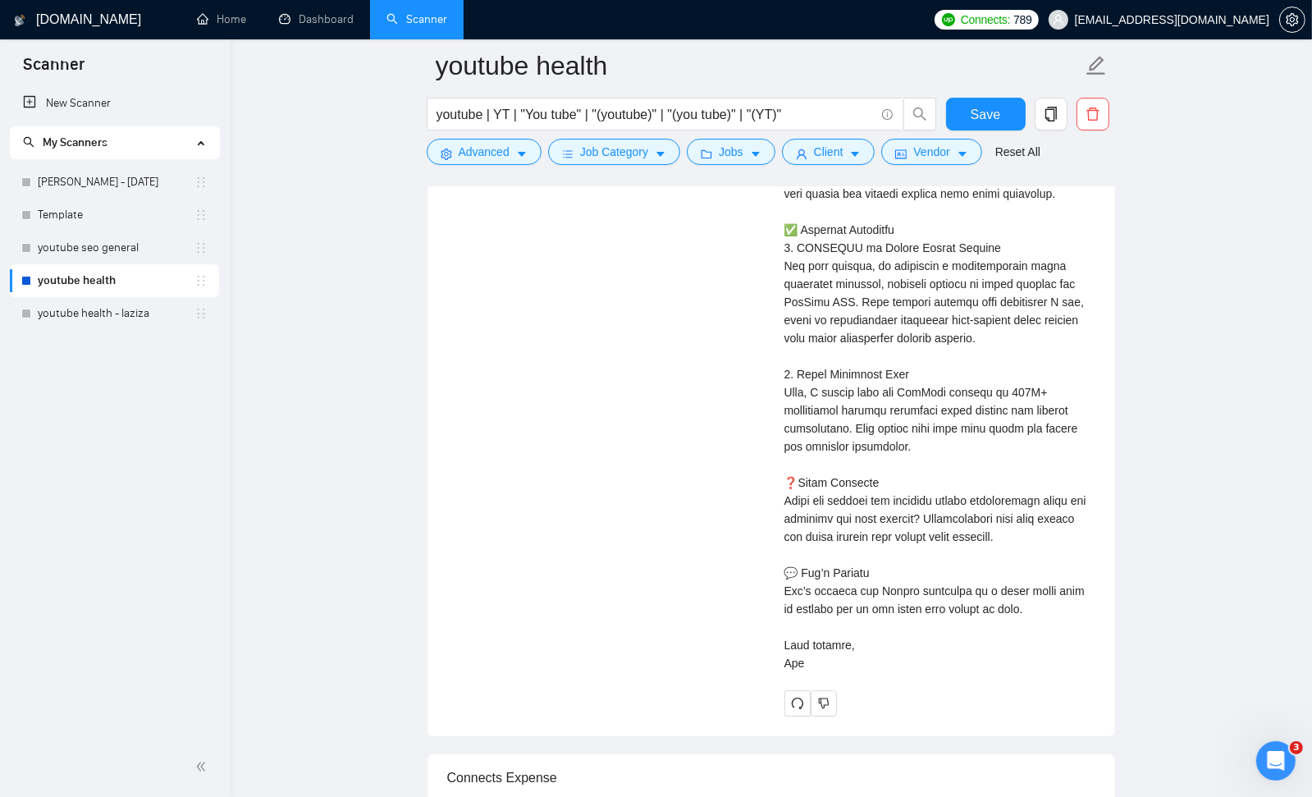
scroll to position [6763, 0]
drag, startPoint x: 1072, startPoint y: 573, endPoint x: 822, endPoint y: 697, distance: 279.2
click at [822, 697] on icon "dislike" at bounding box center [823, 700] width 11 height 13
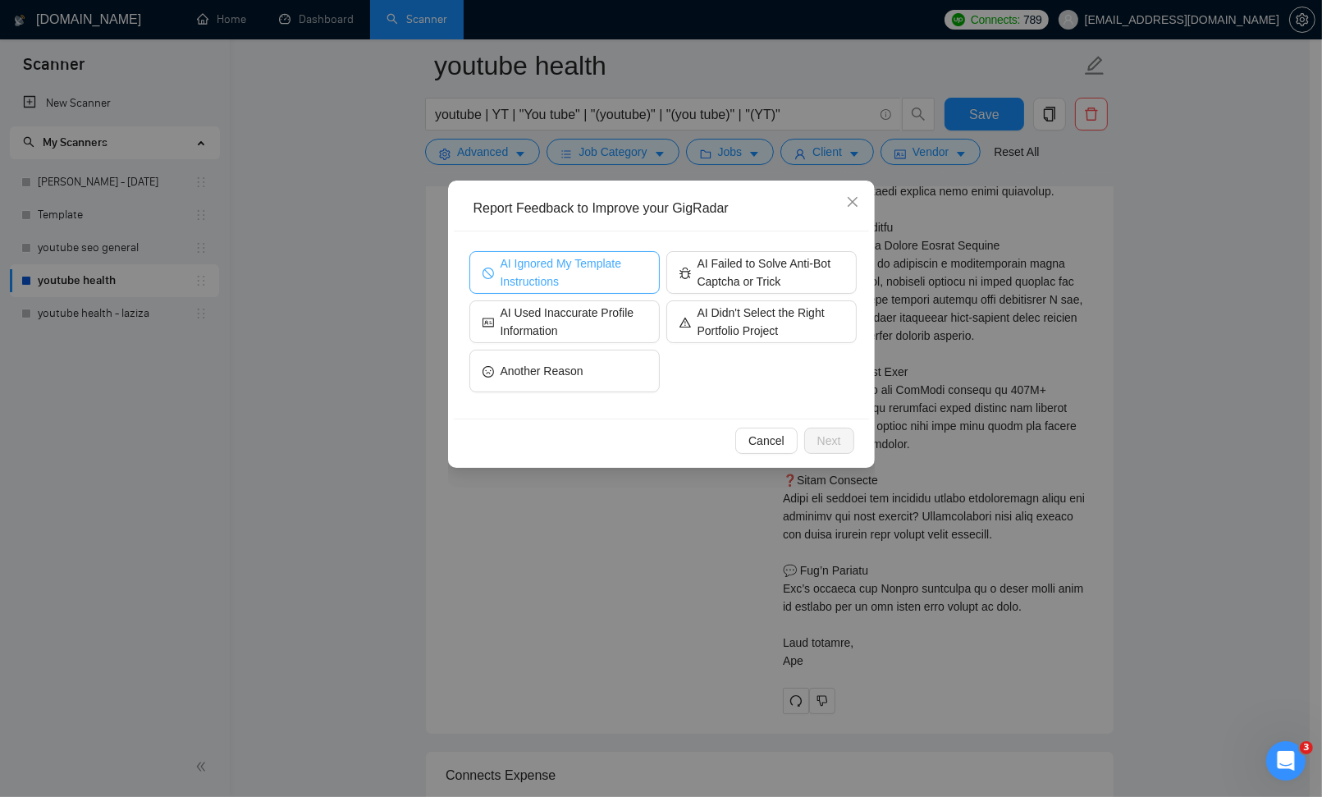
drag, startPoint x: 822, startPoint y: 697, endPoint x: 586, endPoint y: 276, distance: 482.7
click at [586, 276] on span "AI Ignored My Template Instructions" at bounding box center [573, 272] width 146 height 36
drag, startPoint x: 586, startPoint y: 276, endPoint x: 828, endPoint y: 436, distance: 290.6
click at [828, 436] on span "Next" at bounding box center [829, 441] width 24 height 18
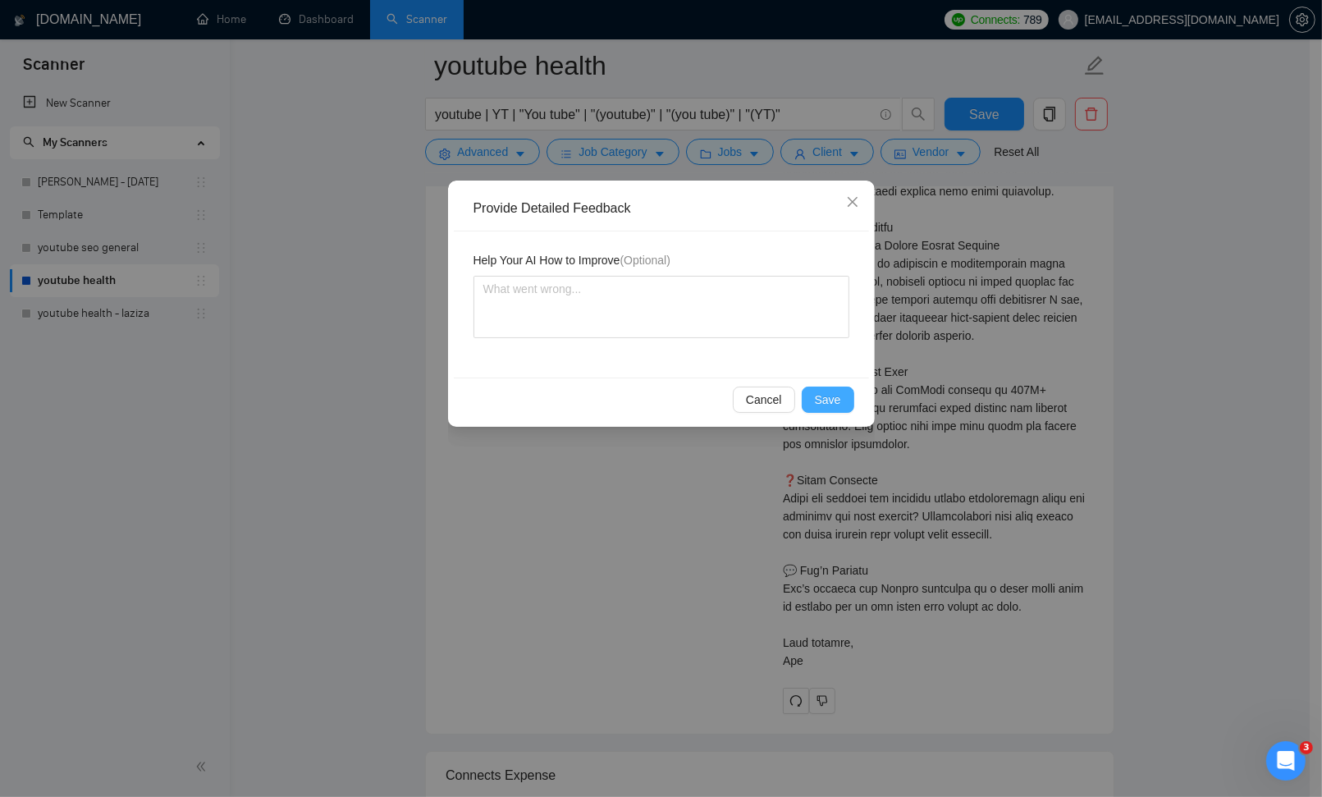
click at [842, 404] on button "Save" at bounding box center [828, 399] width 53 height 26
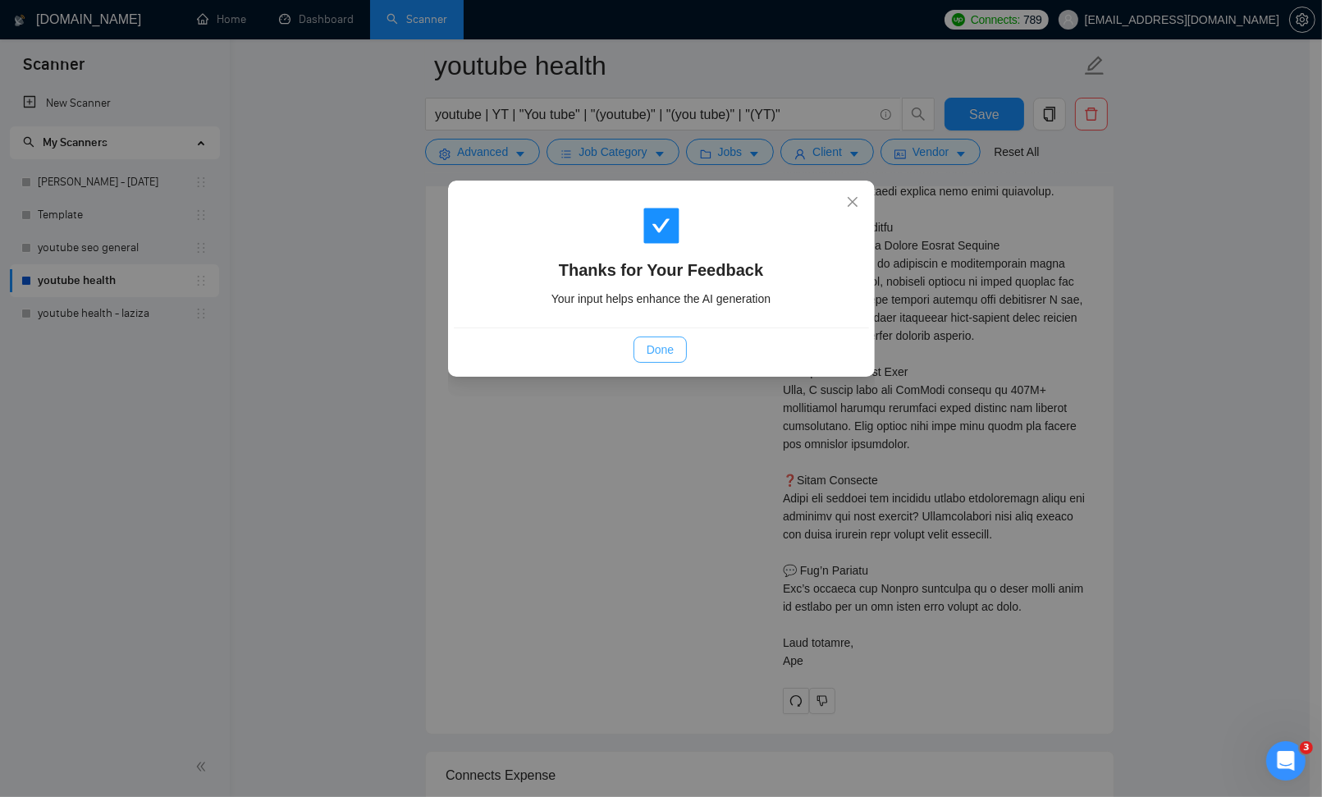
drag, startPoint x: 828, startPoint y: 436, endPoint x: 650, endPoint y: 339, distance: 203.0
click at [650, 339] on button "Done" at bounding box center [659, 349] width 53 height 26
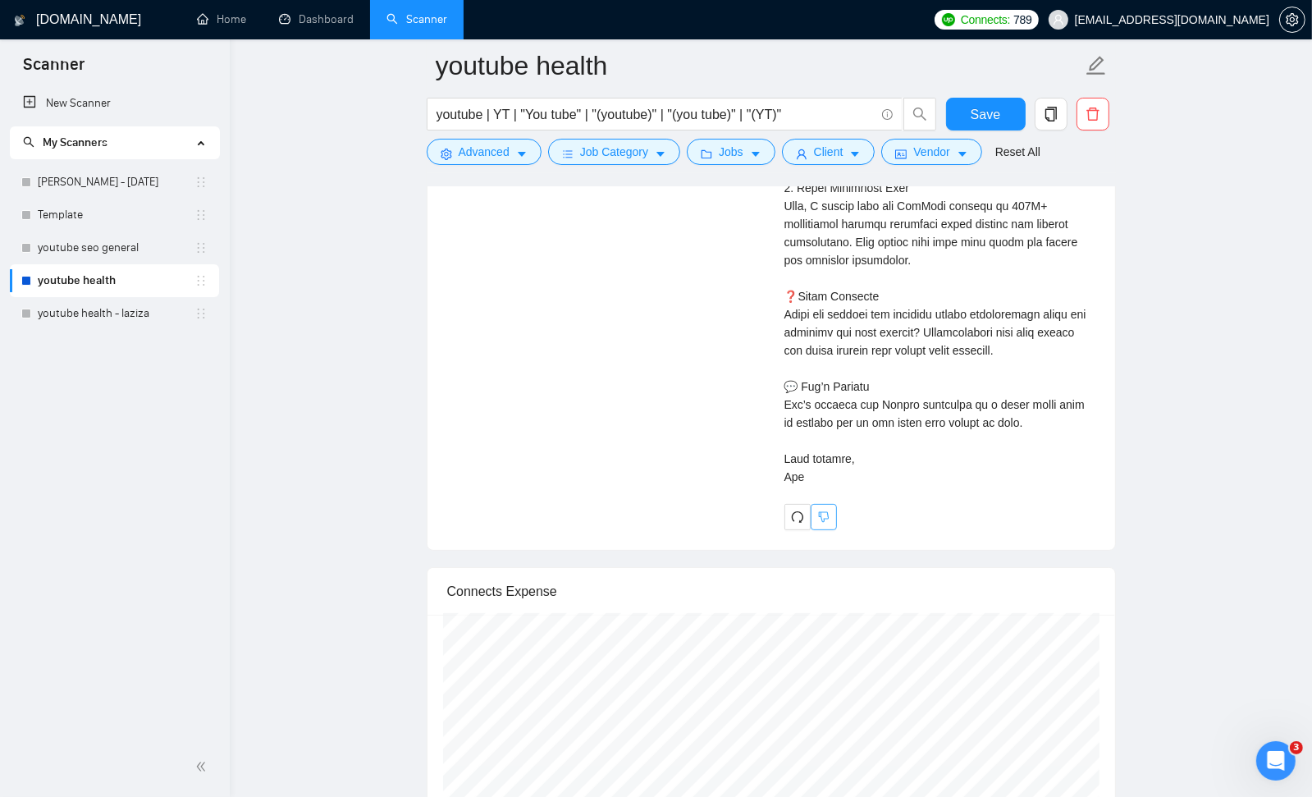
scroll to position [6953, 0]
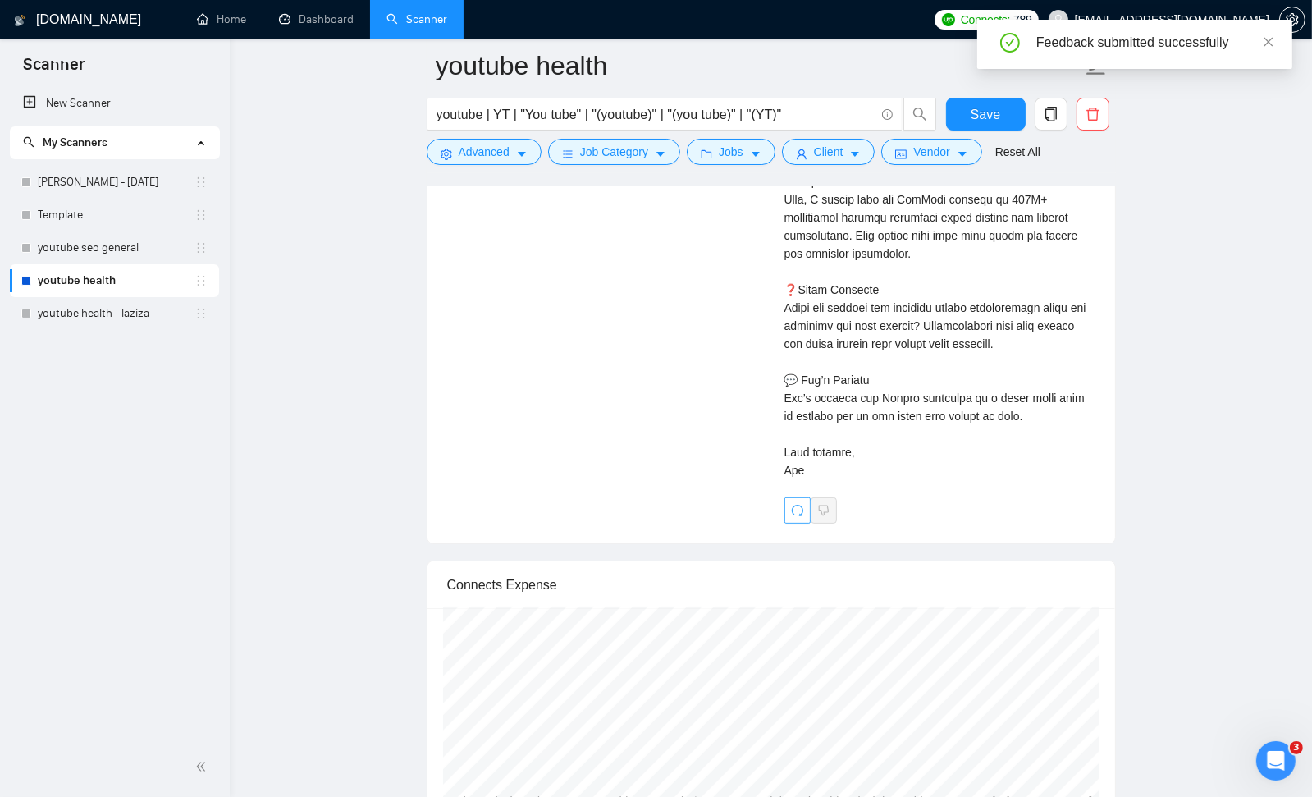
drag, startPoint x: 650, startPoint y: 339, endPoint x: 801, endPoint y: 502, distance: 222.4
click at [801, 505] on icon "redo" at bounding box center [796, 510] width 11 height 11
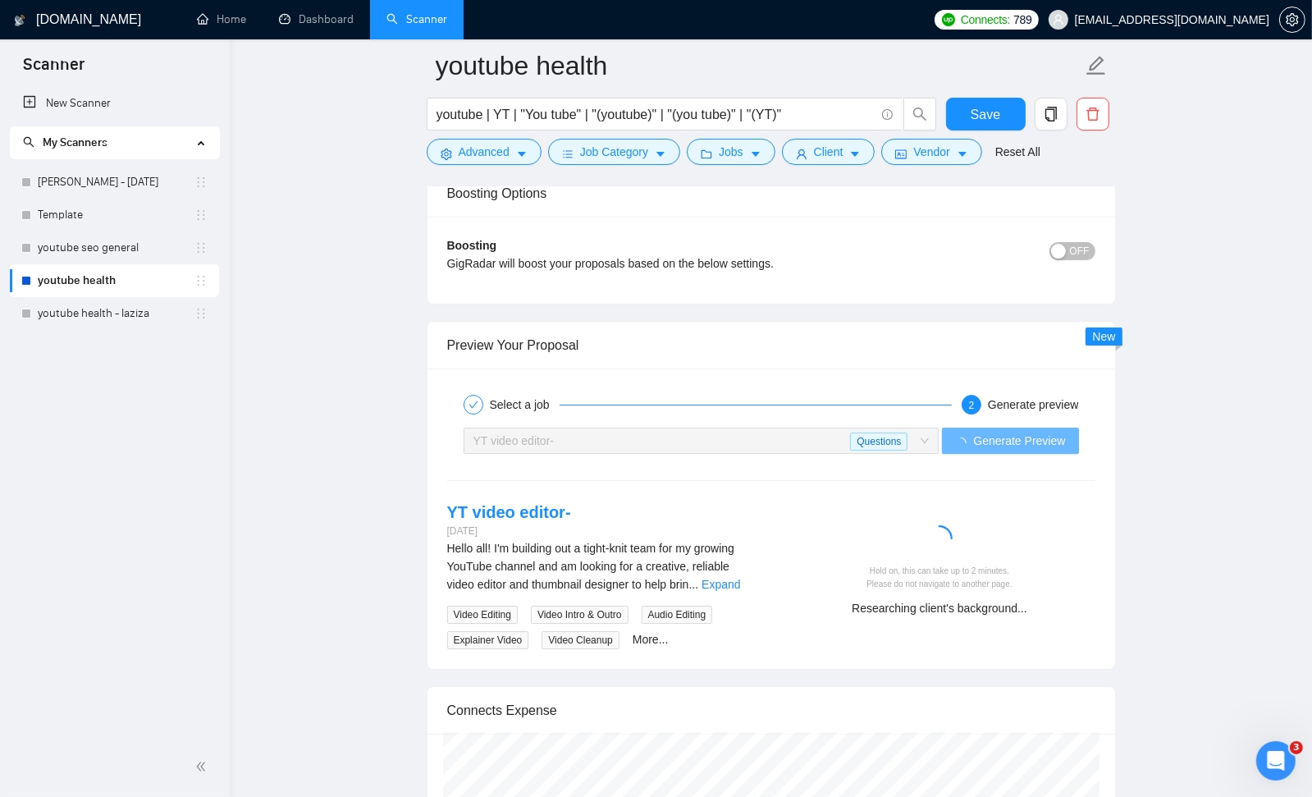
scroll to position [5690, 0]
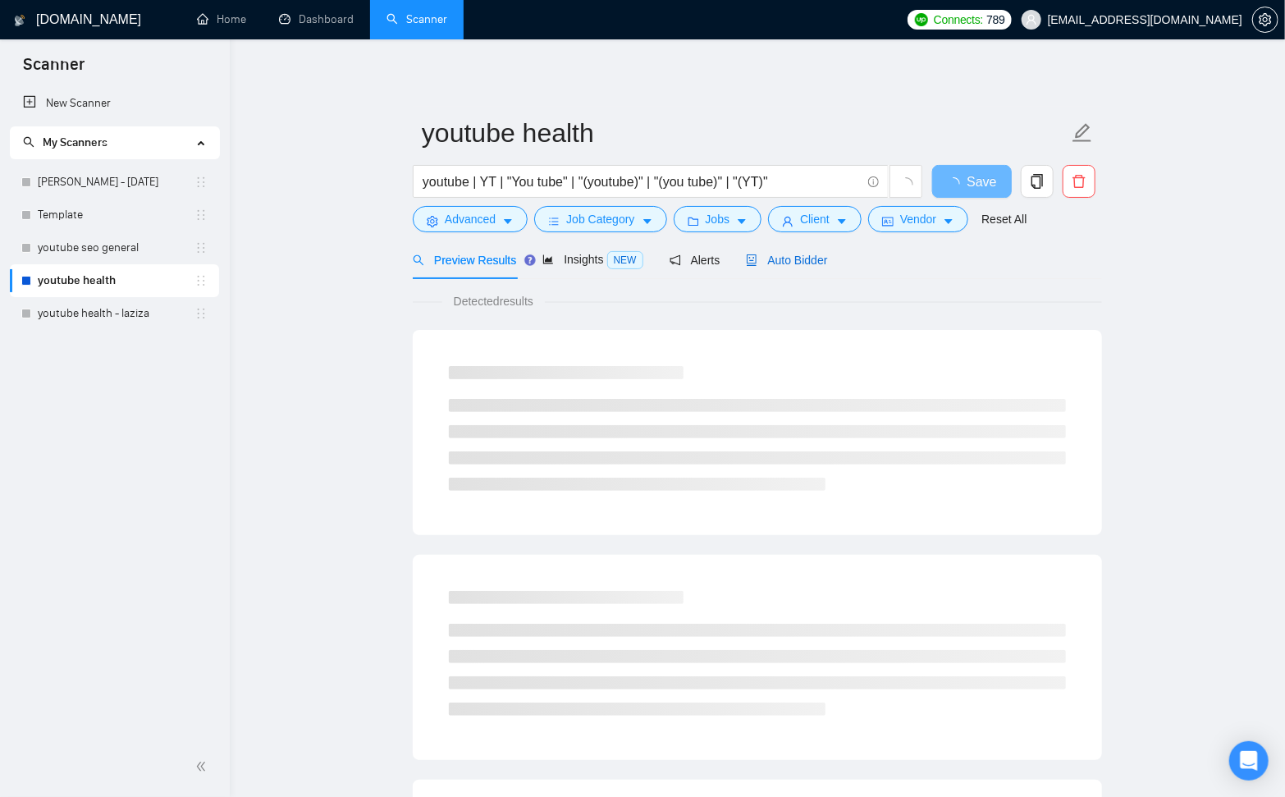
click at [812, 264] on span "Auto Bidder" at bounding box center [786, 260] width 81 height 13
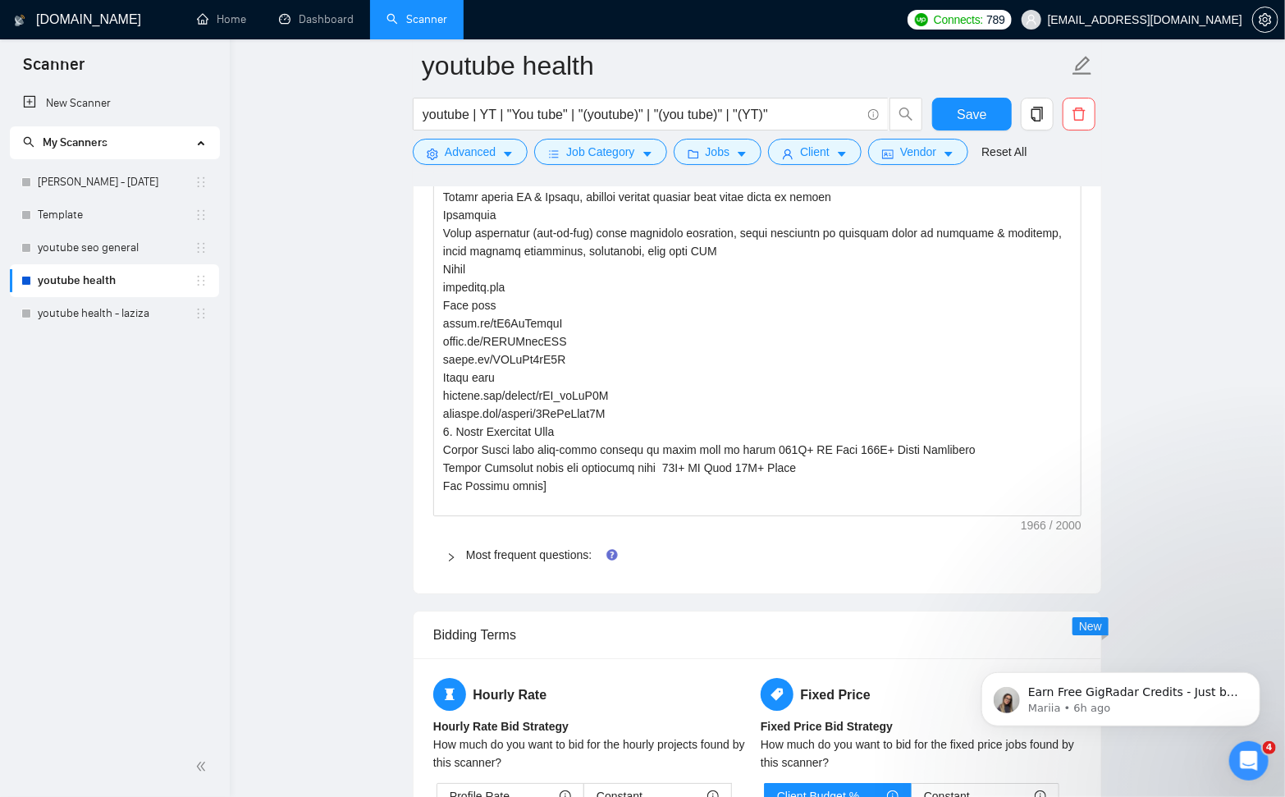
scroll to position [2753, 0]
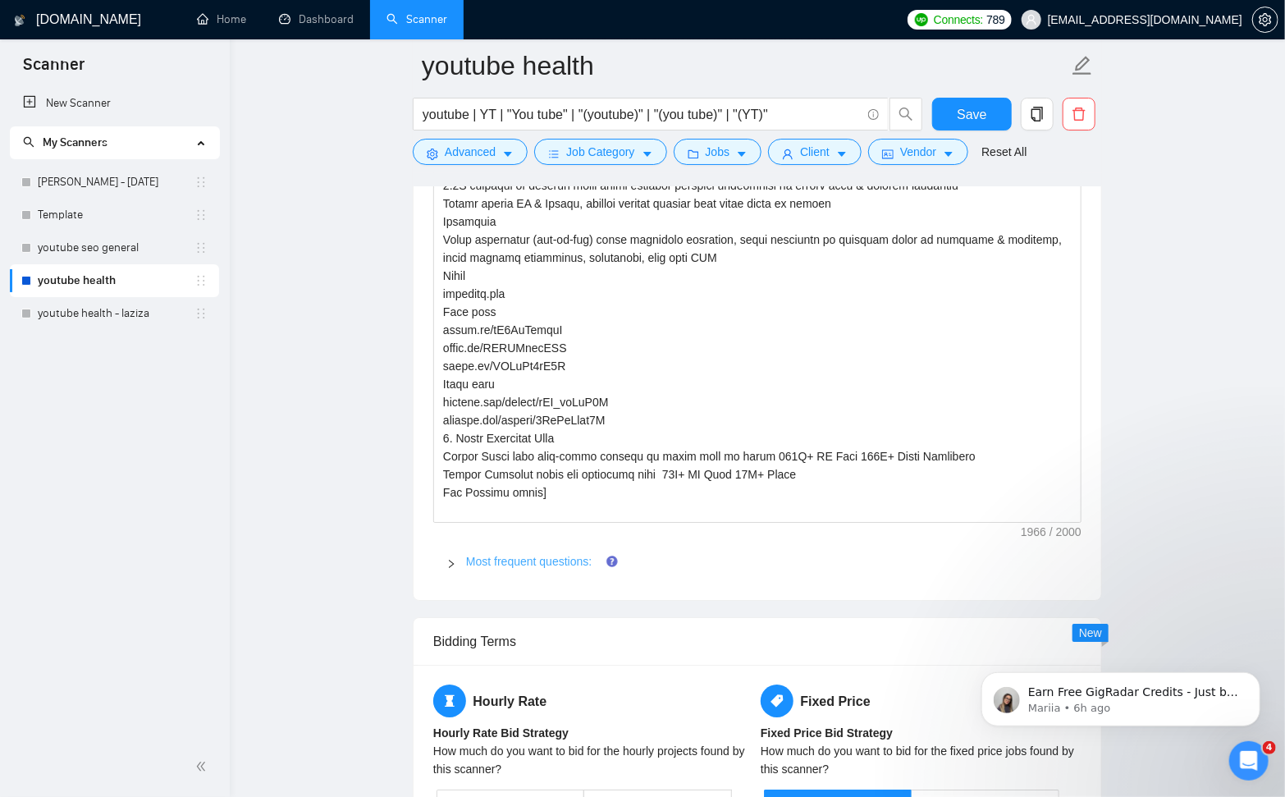
click at [479, 555] on link "Most frequent questions:" at bounding box center [529, 561] width 126 height 13
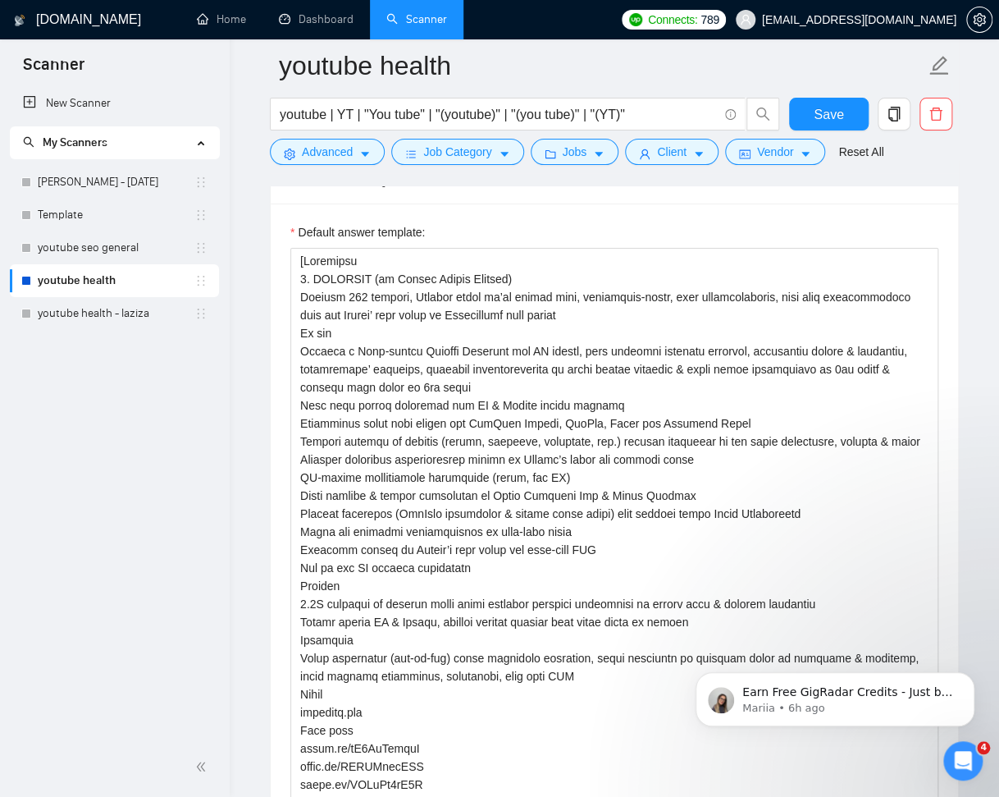
scroll to position [2336, 0]
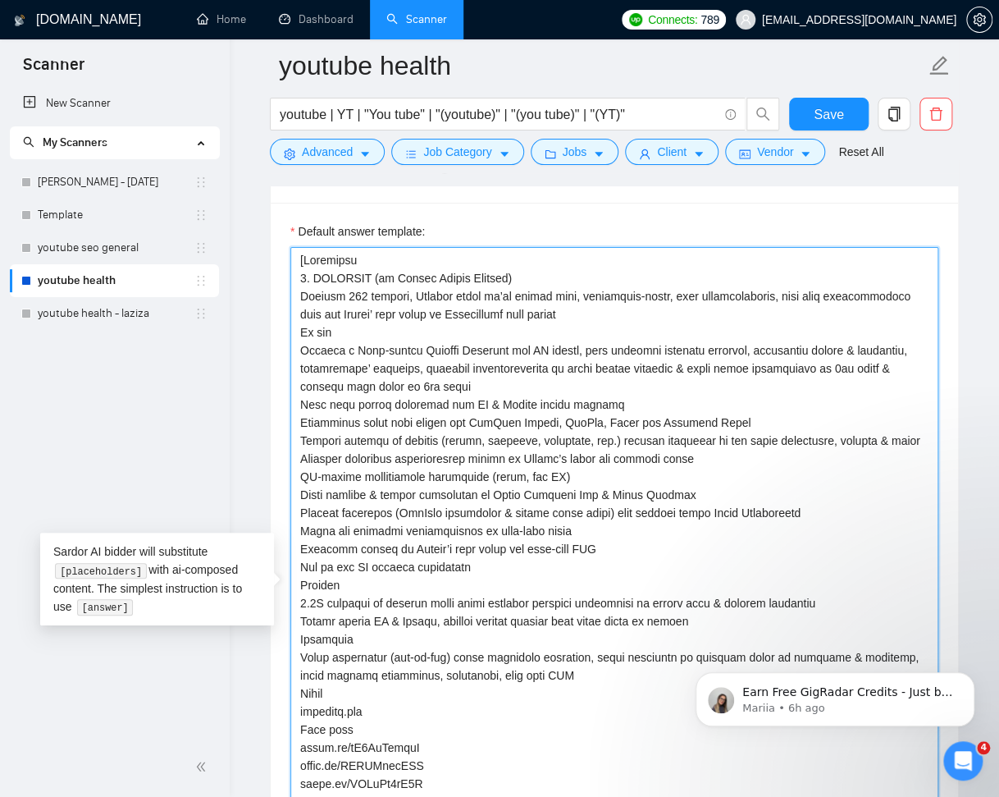
drag, startPoint x: 299, startPoint y: 528, endPoint x: 331, endPoint y: 529, distance: 32.0
click at [331, 529] on textarea "Default answer template:" at bounding box center [614, 594] width 648 height 694
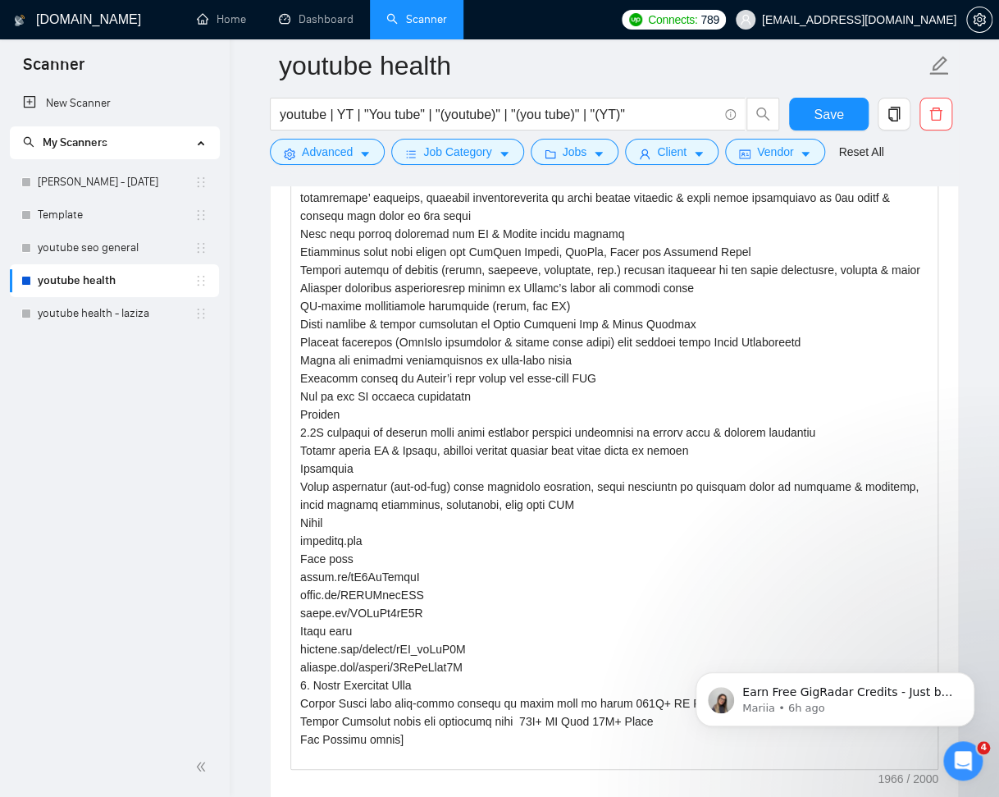
scroll to position [2520, 0]
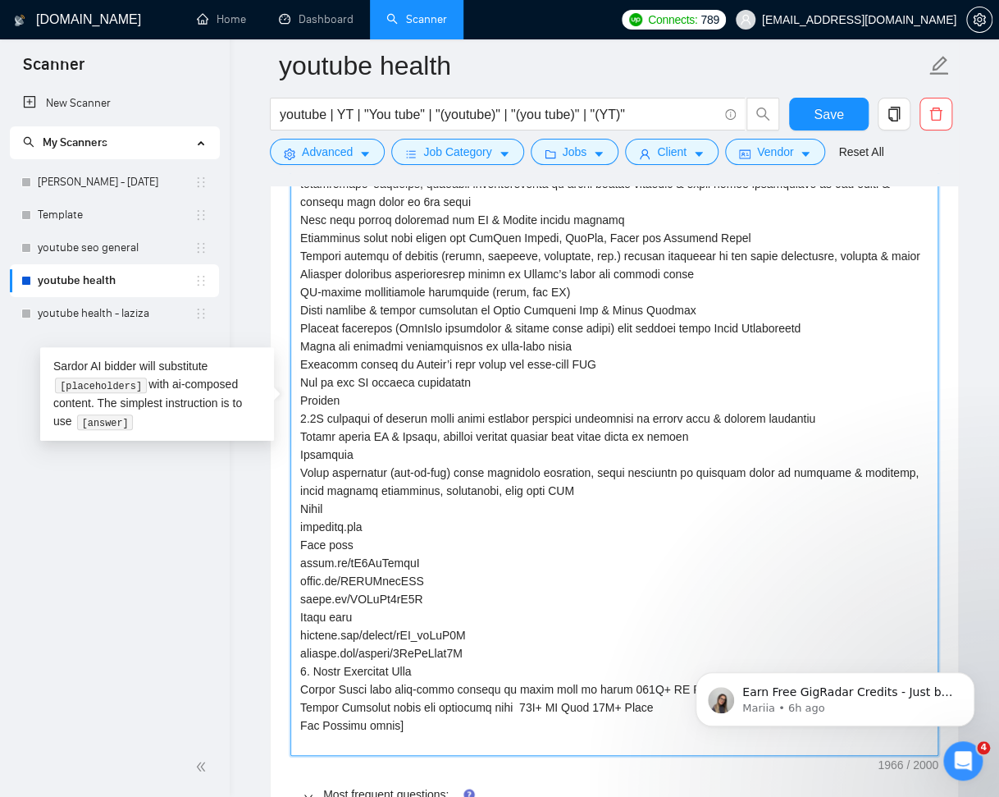
click at [424, 576] on textarea "Default answer template:" at bounding box center [614, 409] width 648 height 694
drag, startPoint x: 418, startPoint y: 597, endPoint x: 299, endPoint y: 528, distance: 138.6
click at [299, 528] on textarea "Default answer template:" at bounding box center [614, 409] width 648 height 694
drag, startPoint x: 487, startPoint y: 649, endPoint x: 304, endPoint y: 633, distance: 184.4
click at [296, 632] on textarea "Default answer template:" at bounding box center [614, 409] width 648 height 694
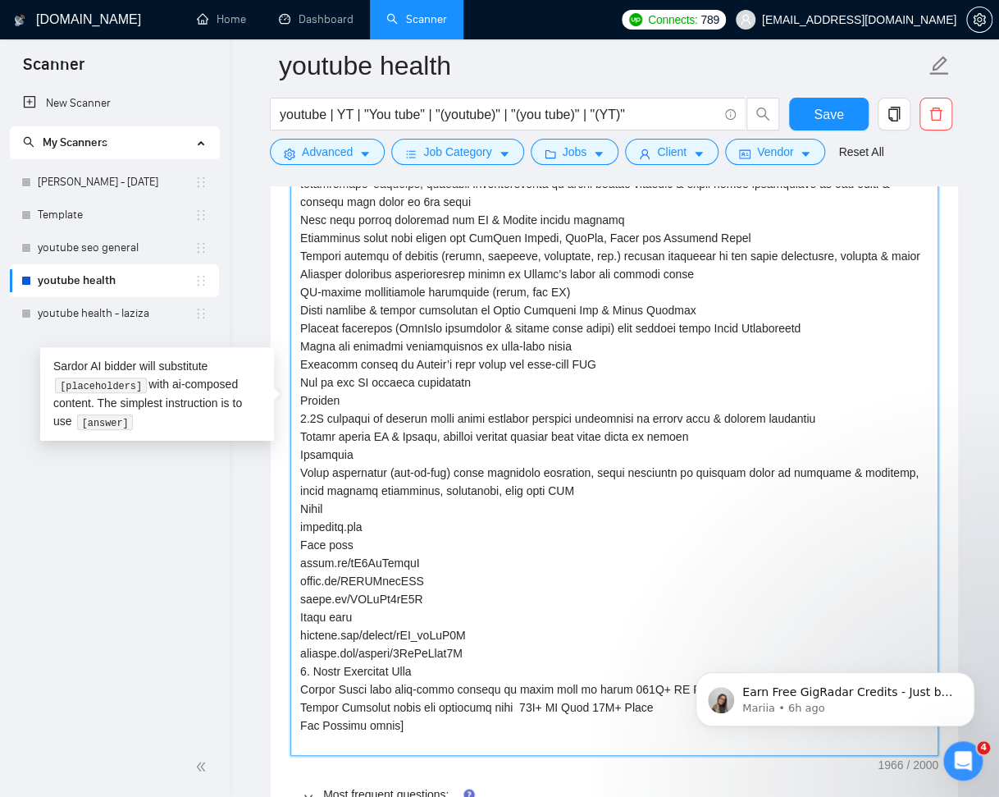
drag, startPoint x: 300, startPoint y: 470, endPoint x: 575, endPoint y: 487, distance: 275.3
click at [605, 487] on textarea "Default answer template:" at bounding box center [614, 409] width 648 height 694
drag, startPoint x: 609, startPoint y: 488, endPoint x: 911, endPoint y: 487, distance: 301.9
click at [911, 487] on textarea "Default answer template:" at bounding box center [614, 409] width 648 height 694
drag, startPoint x: 363, startPoint y: 665, endPoint x: 354, endPoint y: 667, distance: 10.0
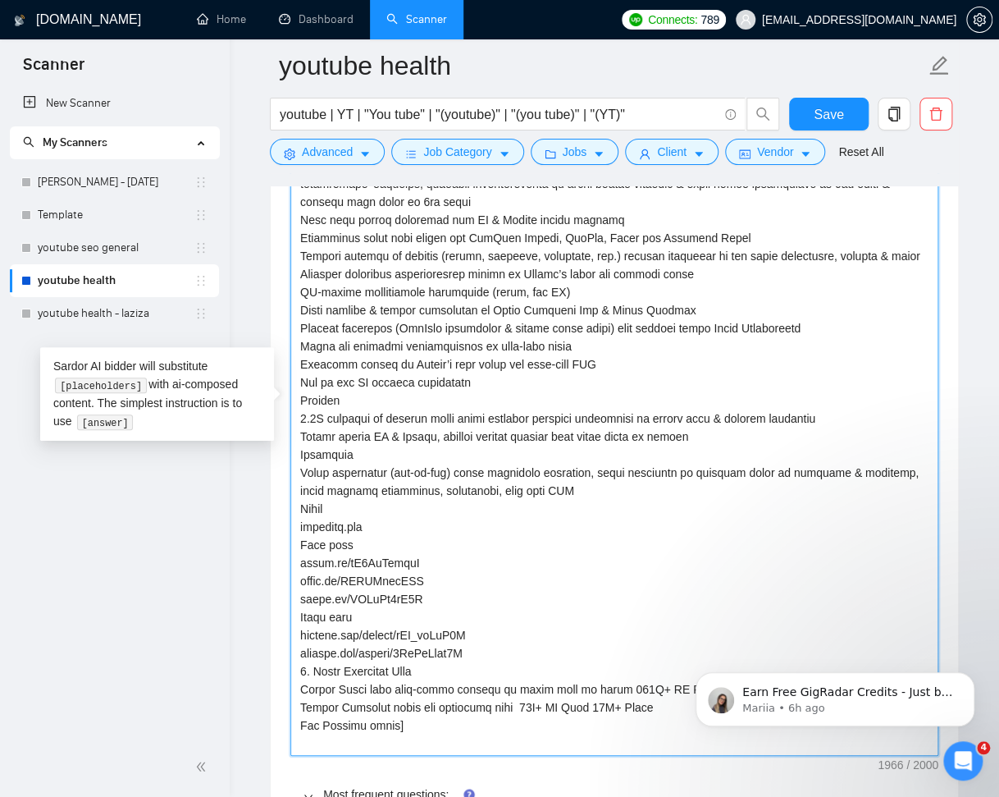
click at [363, 665] on textarea "Default answer template:" at bounding box center [614, 409] width 648 height 694
drag, startPoint x: 300, startPoint y: 668, endPoint x: 487, endPoint y: 664, distance: 186.3
click at [486, 664] on textarea "Default answer template:" at bounding box center [614, 409] width 648 height 694
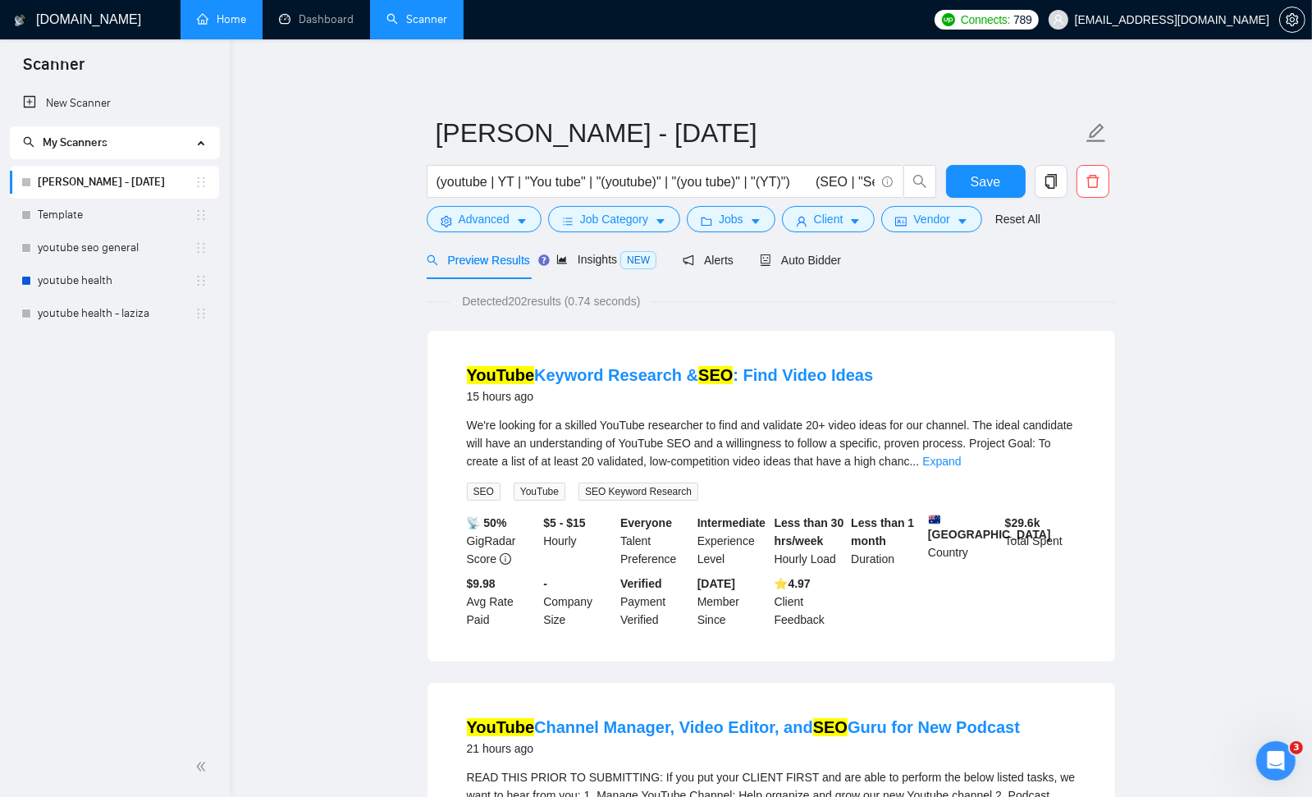
click at [221, 16] on link "Home" at bounding box center [221, 19] width 49 height 14
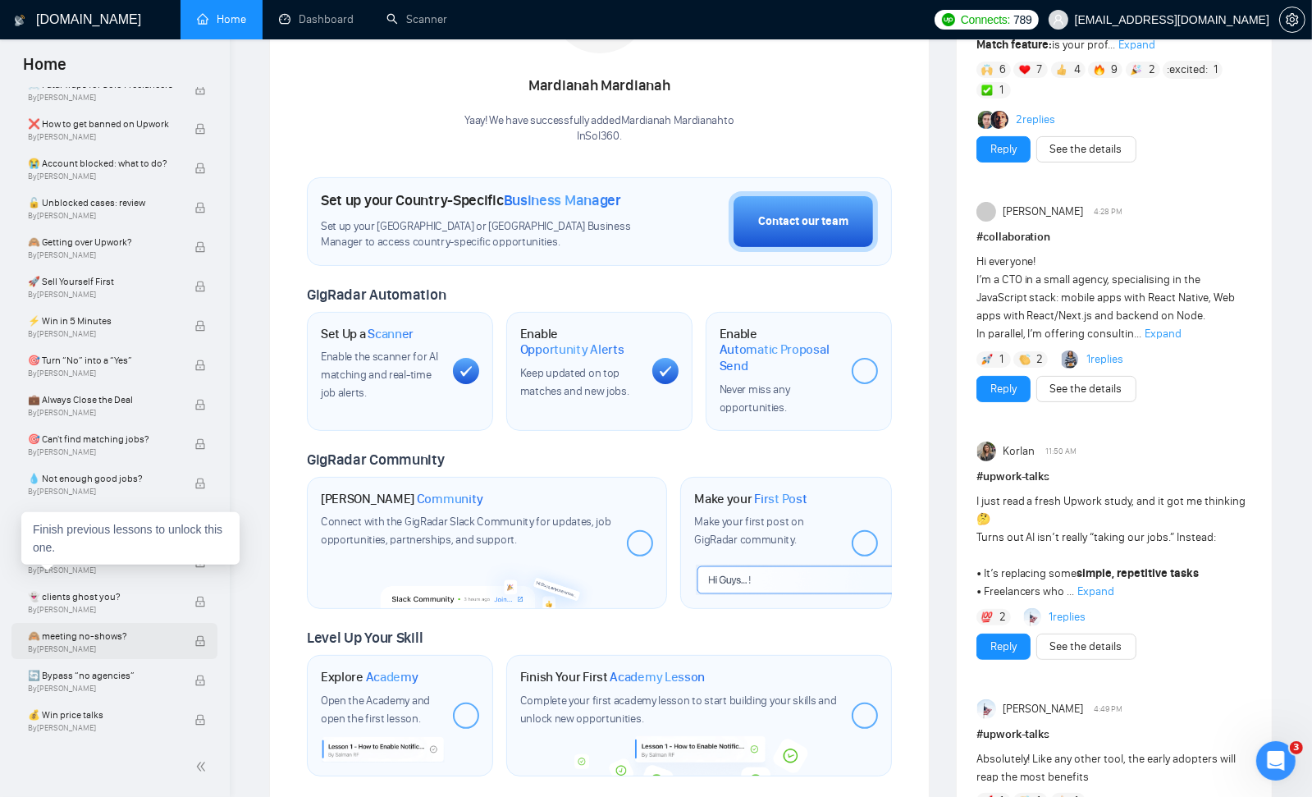
scroll to position [386, 0]
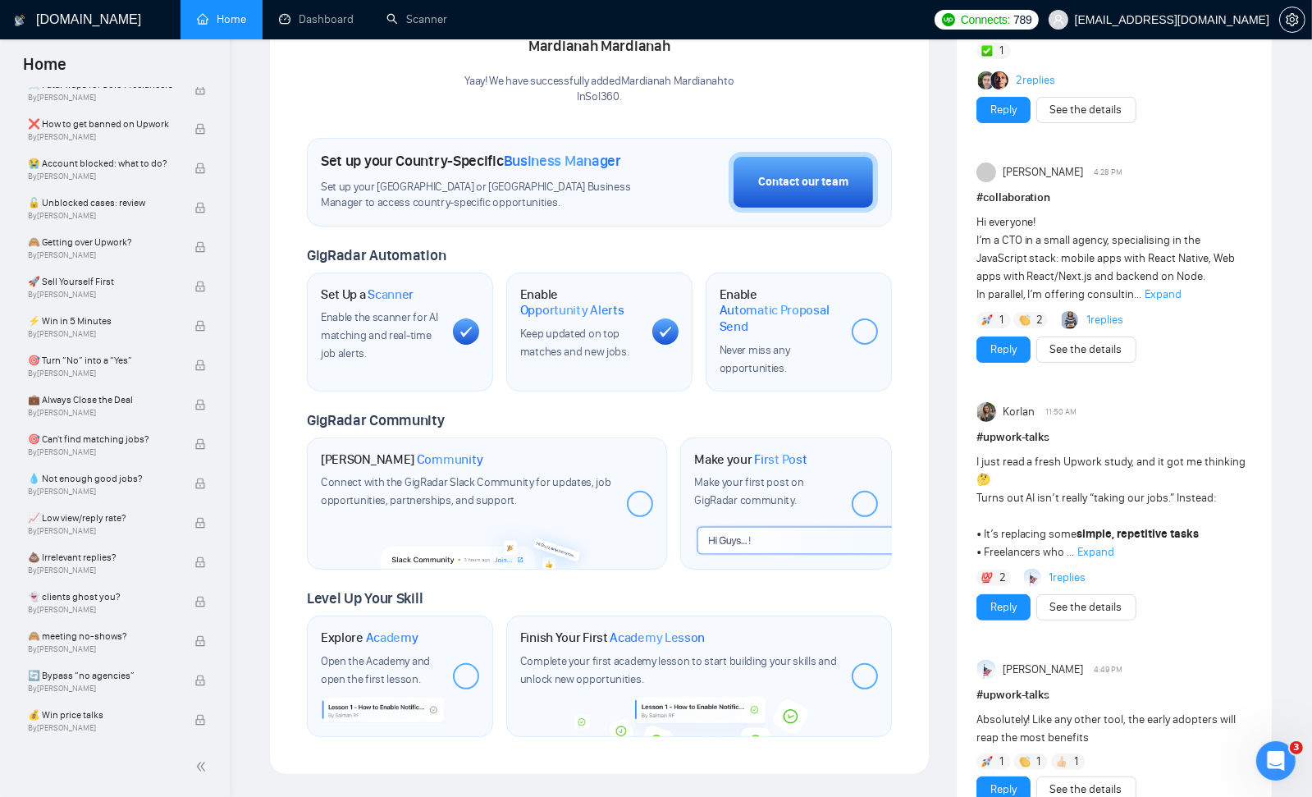
click at [397, 246] on span "GigRadar Automation" at bounding box center [376, 255] width 139 height 18
click at [345, 288] on h1 "Set Up a Scanner" at bounding box center [367, 294] width 93 height 16
drag, startPoint x: 380, startPoint y: 293, endPoint x: 440, endPoint y: 323, distance: 67.1
click at [381, 294] on span "Scanner" at bounding box center [391, 294] width 46 height 16
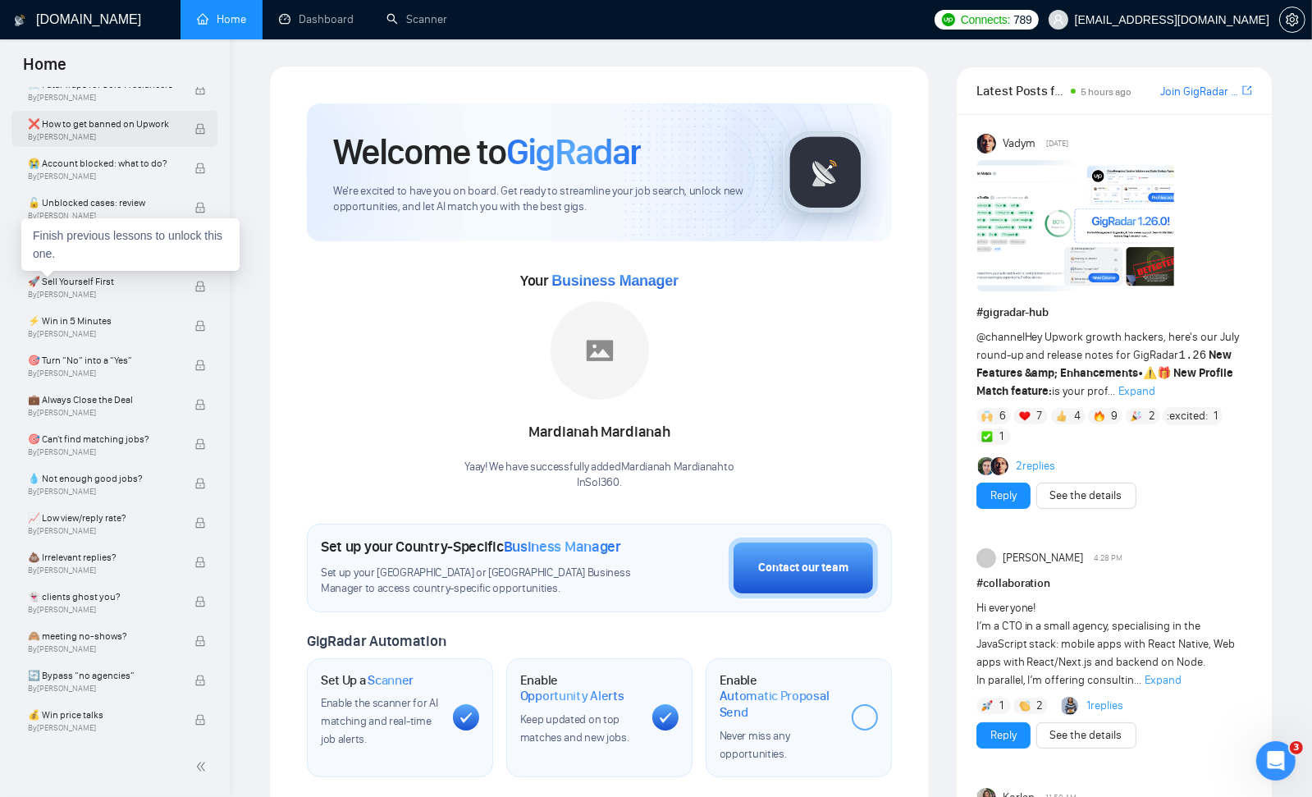
scroll to position [0, 0]
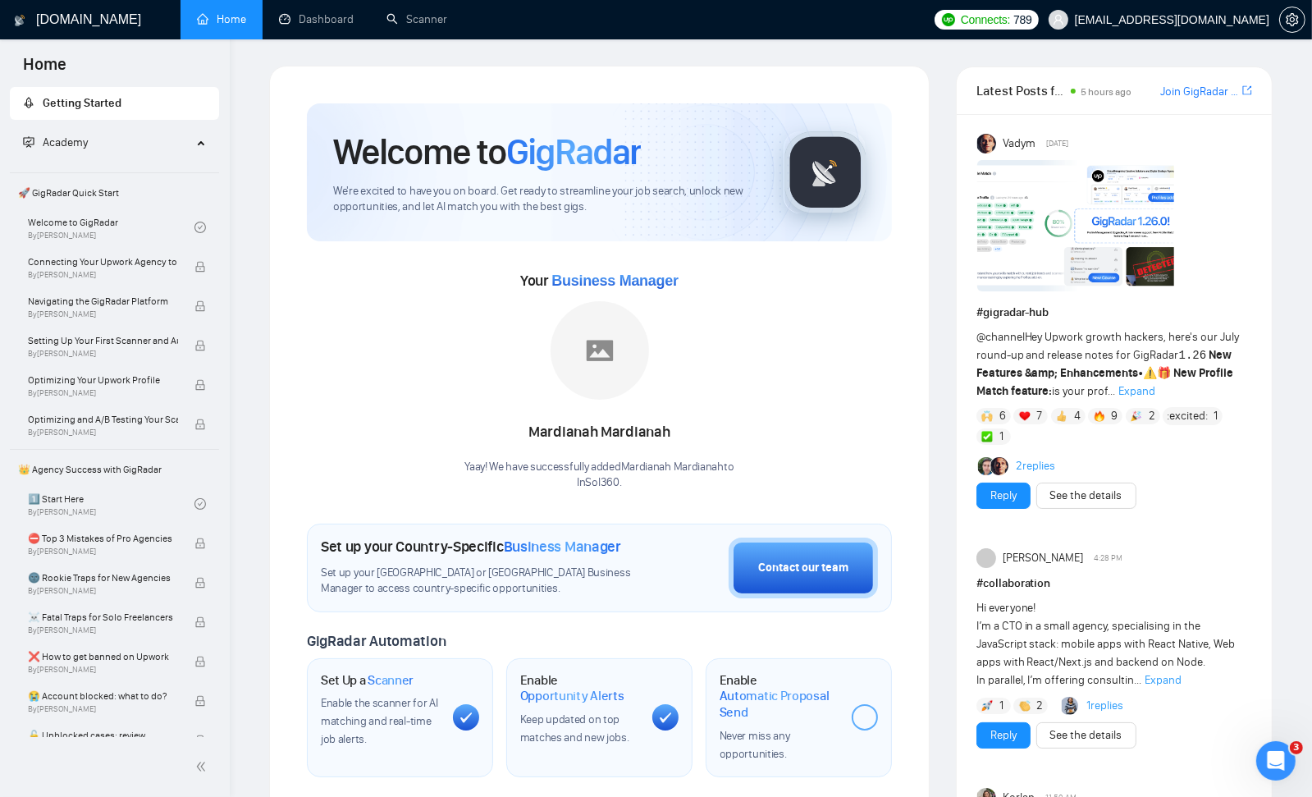
click at [193, 144] on div "Academy" at bounding box center [115, 142] width 210 height 33
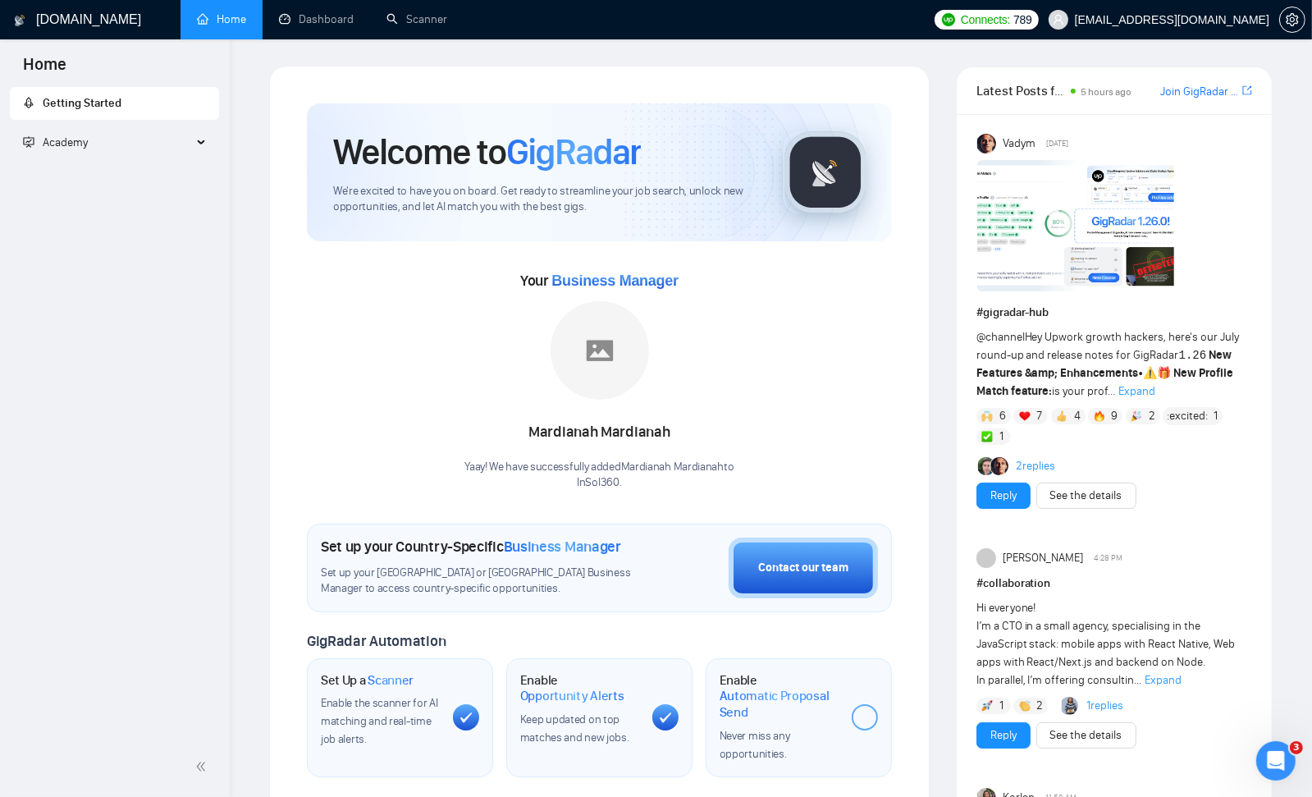
click at [201, 143] on icon at bounding box center [203, 143] width 8 height 0
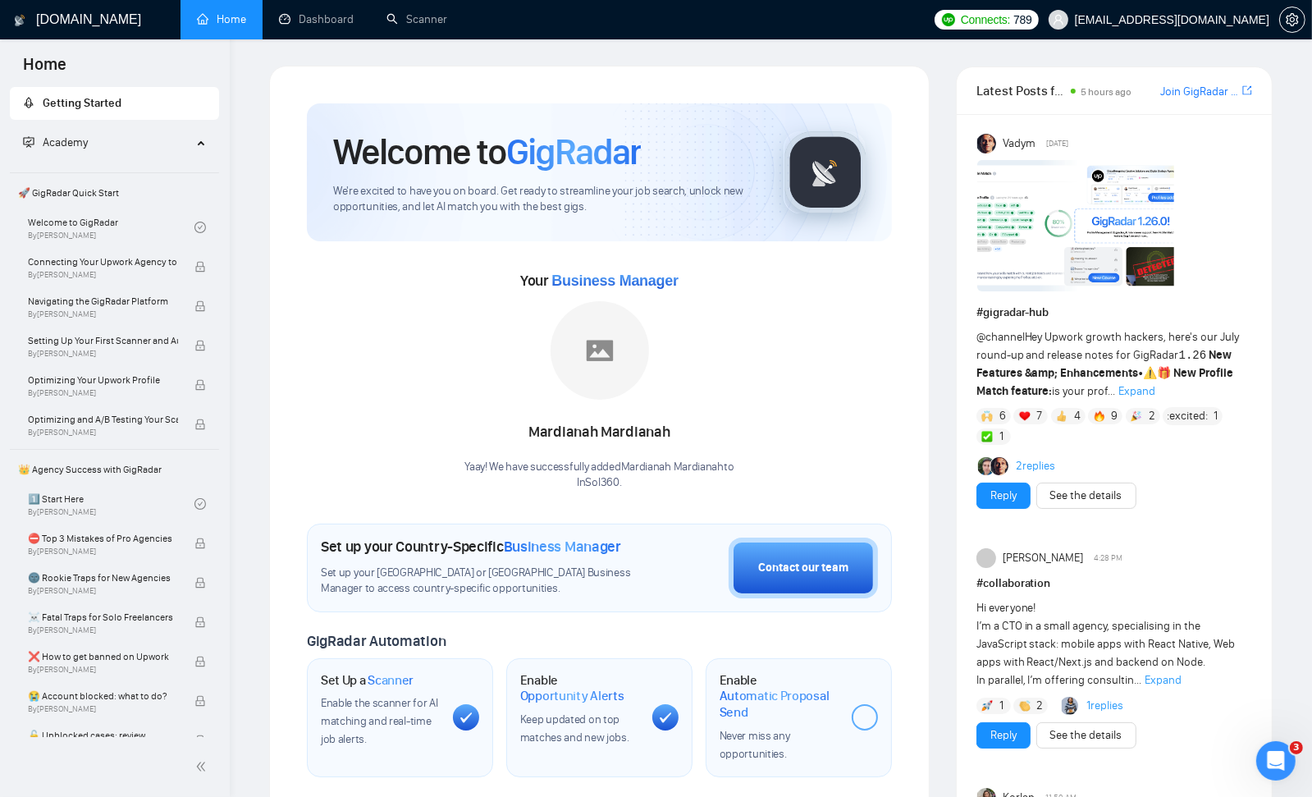
click at [130, 111] on span "Getting Started" at bounding box center [114, 103] width 183 height 33
click at [63, 353] on span "By Vlad Timinsky" at bounding box center [103, 354] width 150 height 10
click at [78, 342] on span "Setting Up Your First Scanner and Auto-Bidder" at bounding box center [103, 340] width 150 height 16
click at [138, 226] on link "Welcome to GigRadar By Vlad Timinsky" at bounding box center [111, 227] width 167 height 36
